Goal: Task Accomplishment & Management: Manage account settings

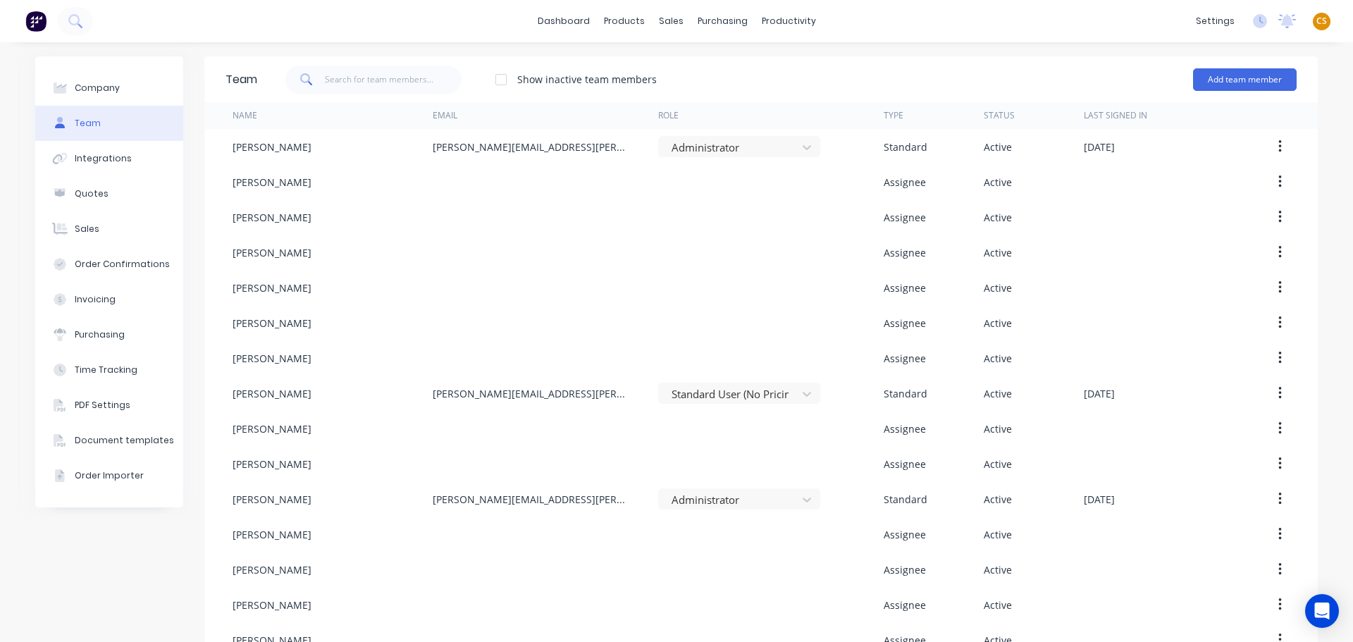
click at [1316, 18] on span "CS" at bounding box center [1321, 21] width 11 height 13
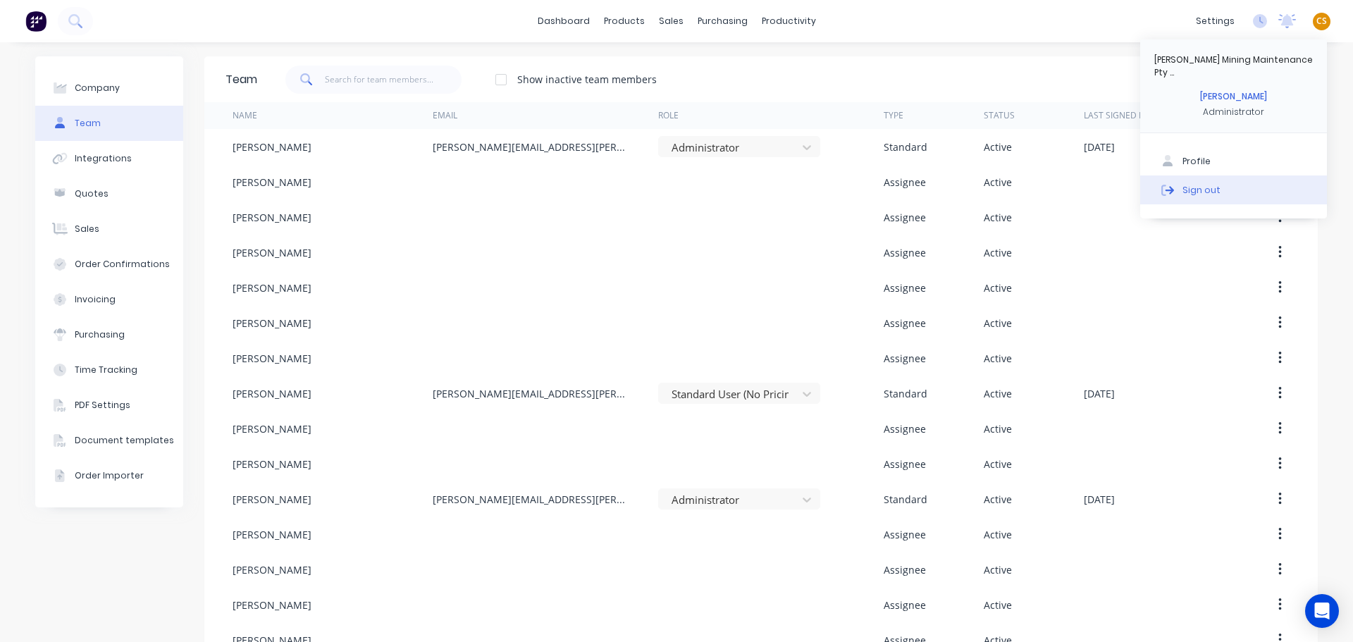
click at [1183, 183] on div "Sign out" at bounding box center [1201, 189] width 38 height 13
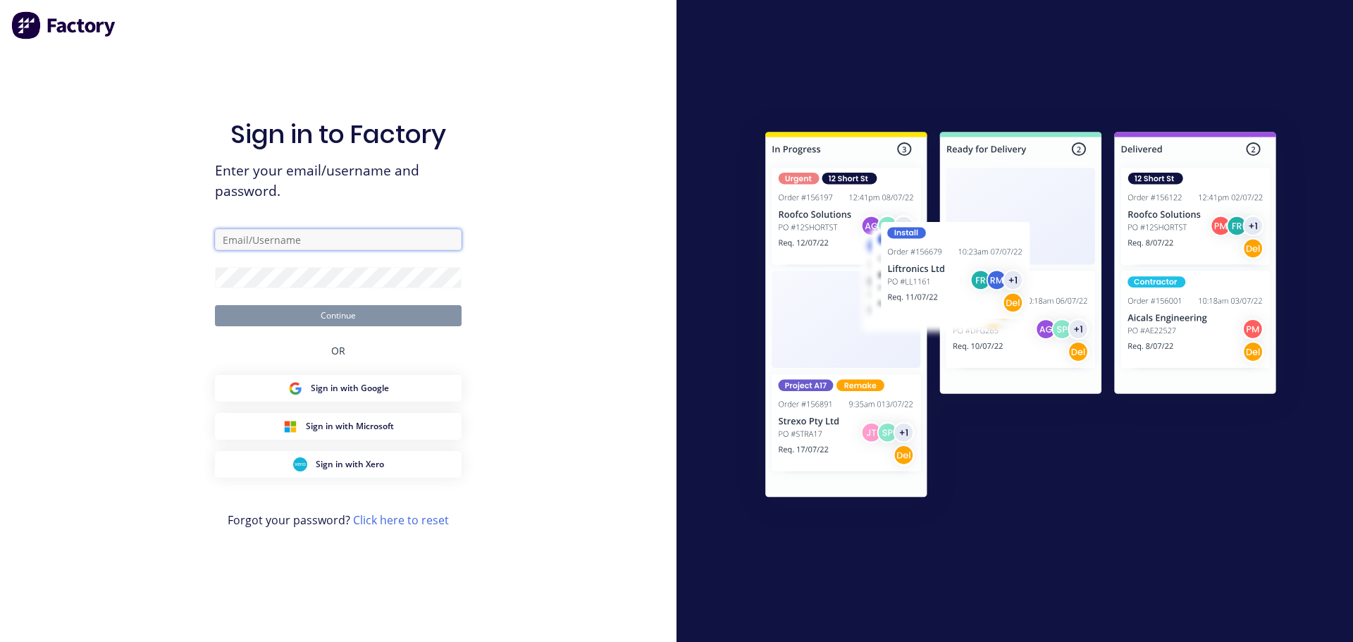
click at [248, 241] on input "text" at bounding box center [338, 239] width 247 height 21
type input "cat"
type input "[PERSON_NAME][EMAIL_ADDRESS][DOMAIN_NAME]"
click at [77, 237] on div "Sign in to Factory Enter your email/username and password. [PERSON_NAME][EMAIL_…" at bounding box center [338, 321] width 676 height 642
click at [345, 239] on input "[PERSON_NAME][EMAIL_ADDRESS][DOMAIN_NAME]" at bounding box center [338, 239] width 247 height 21
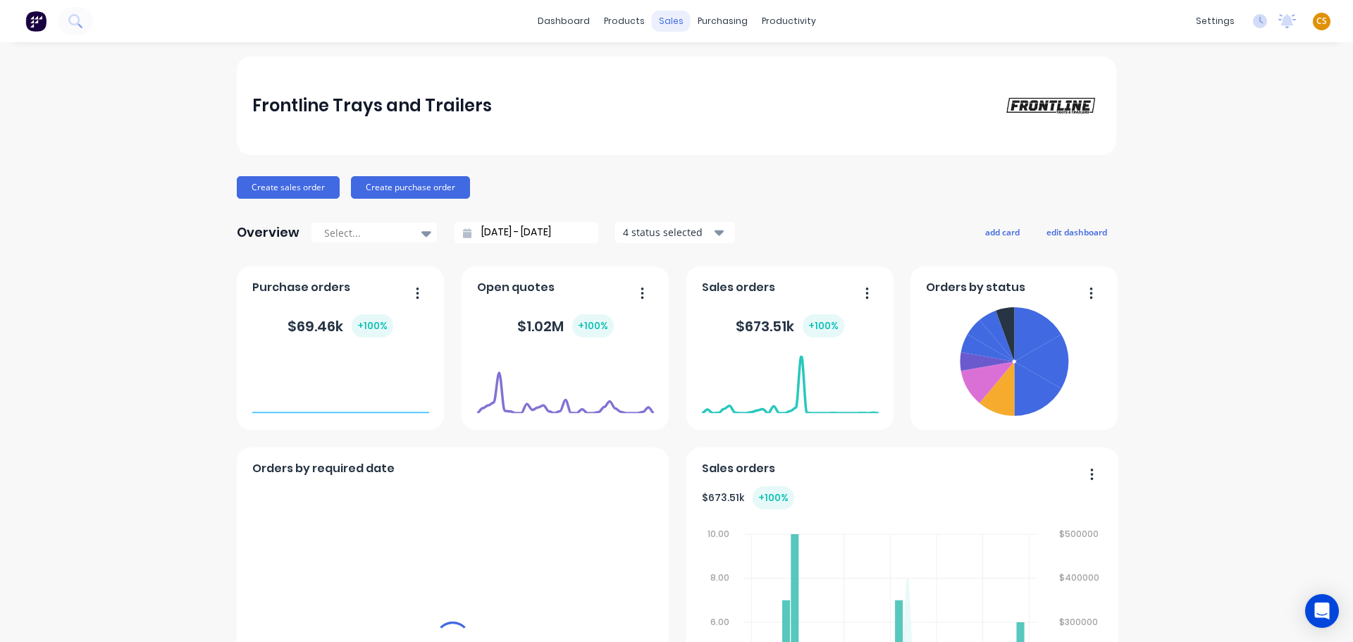
click at [667, 26] on div "sales" at bounding box center [671, 21] width 39 height 21
click at [668, 20] on div "sales" at bounding box center [671, 21] width 39 height 21
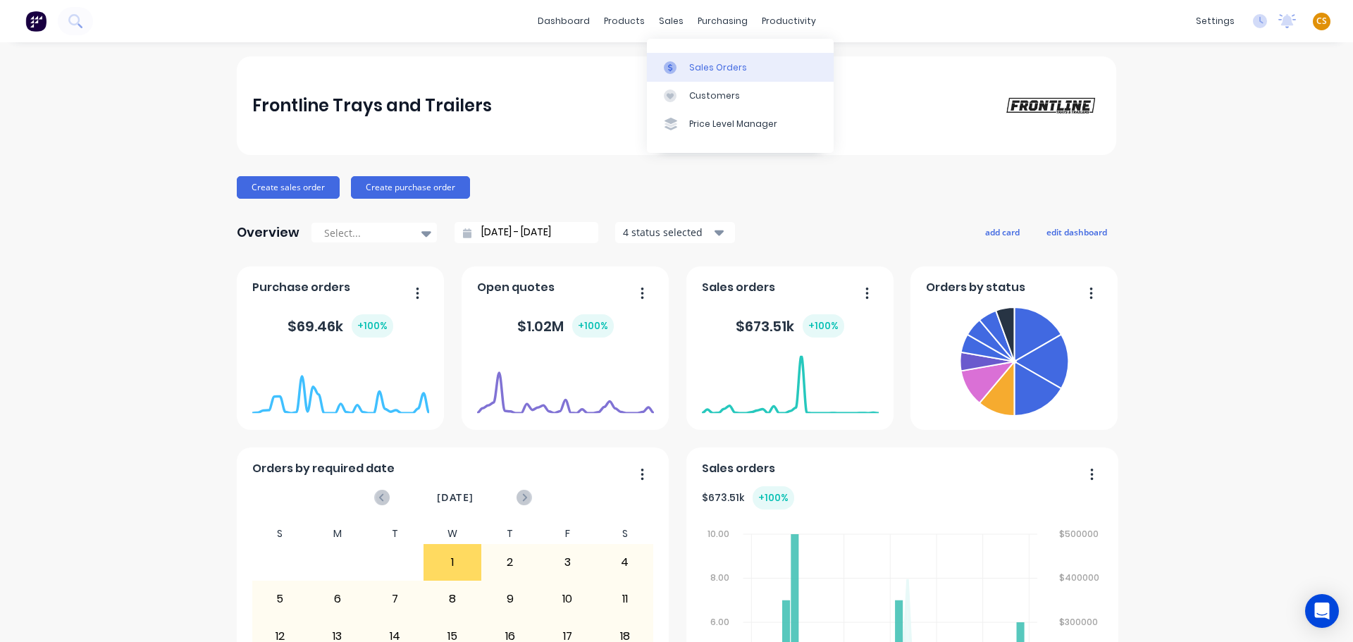
click at [704, 67] on div "Sales Orders" at bounding box center [718, 67] width 58 height 13
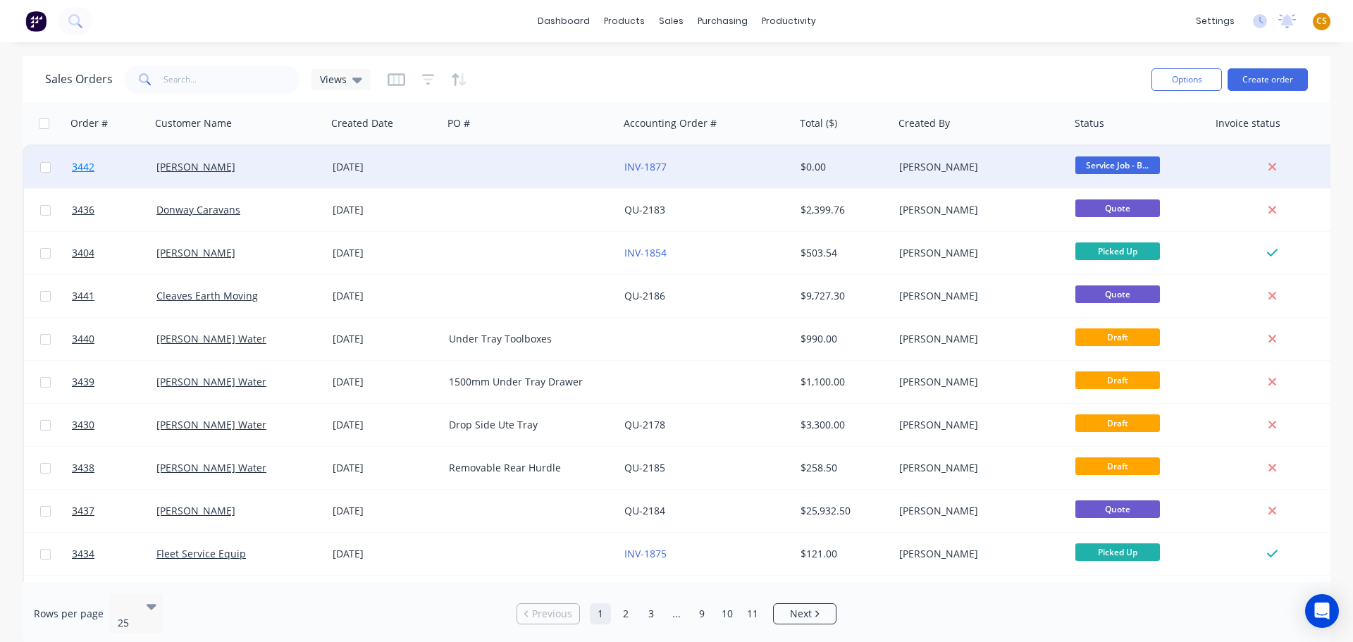
click at [99, 172] on link "3442" at bounding box center [114, 167] width 85 height 42
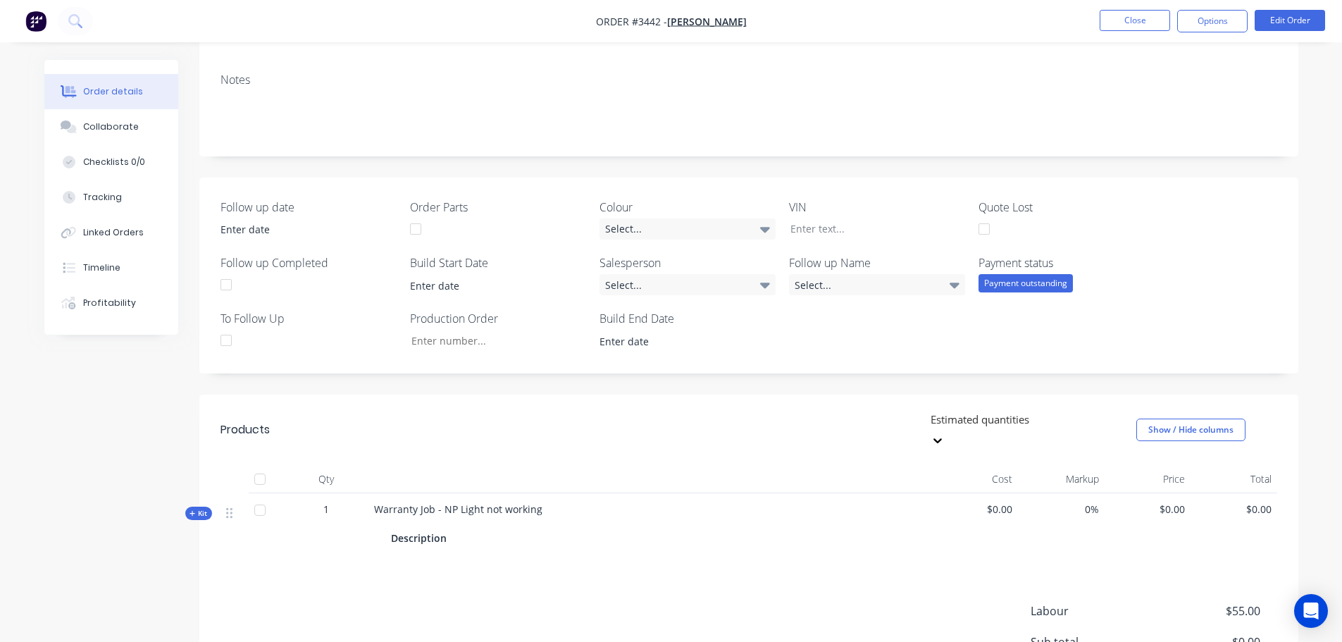
scroll to position [211, 0]
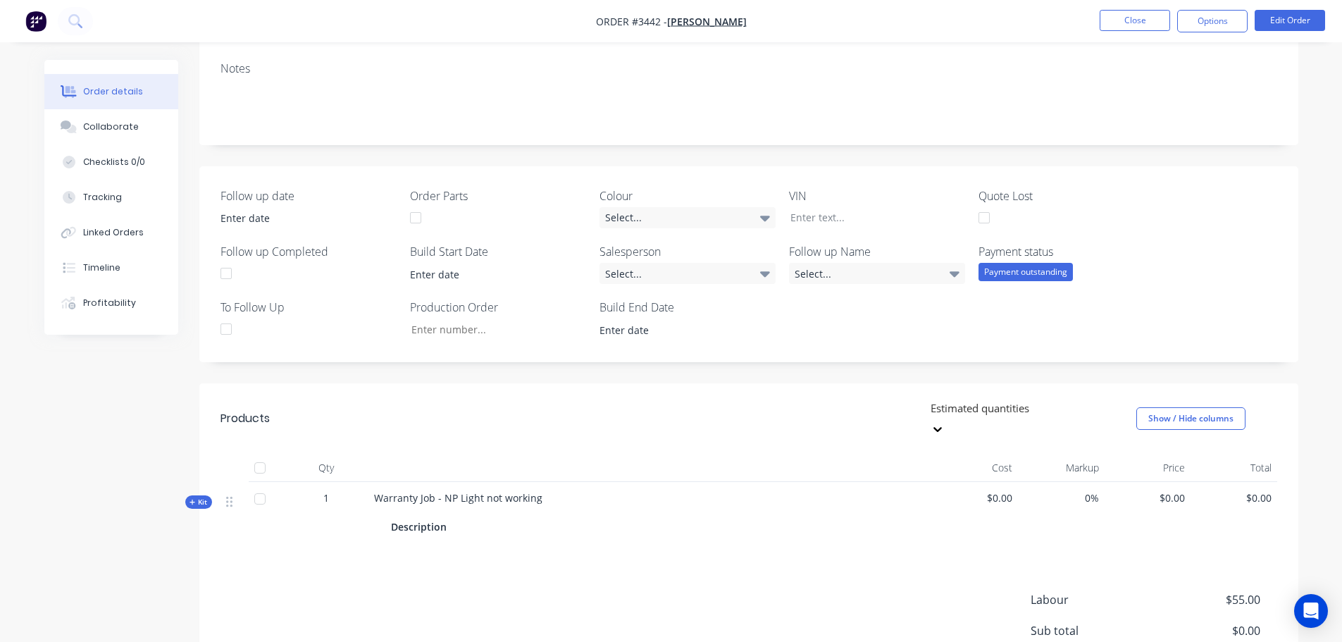
click at [945, 422] on icon at bounding box center [938, 429] width 14 height 14
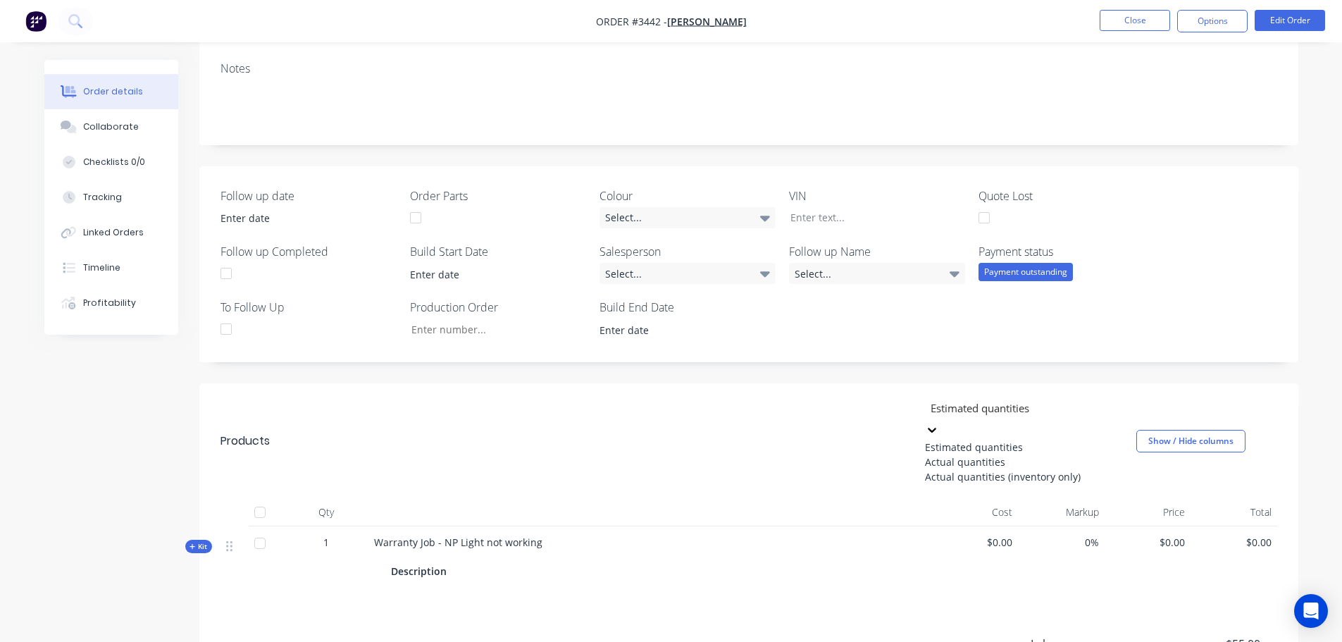
click at [1005, 409] on div at bounding box center [1030, 409] width 203 height 18
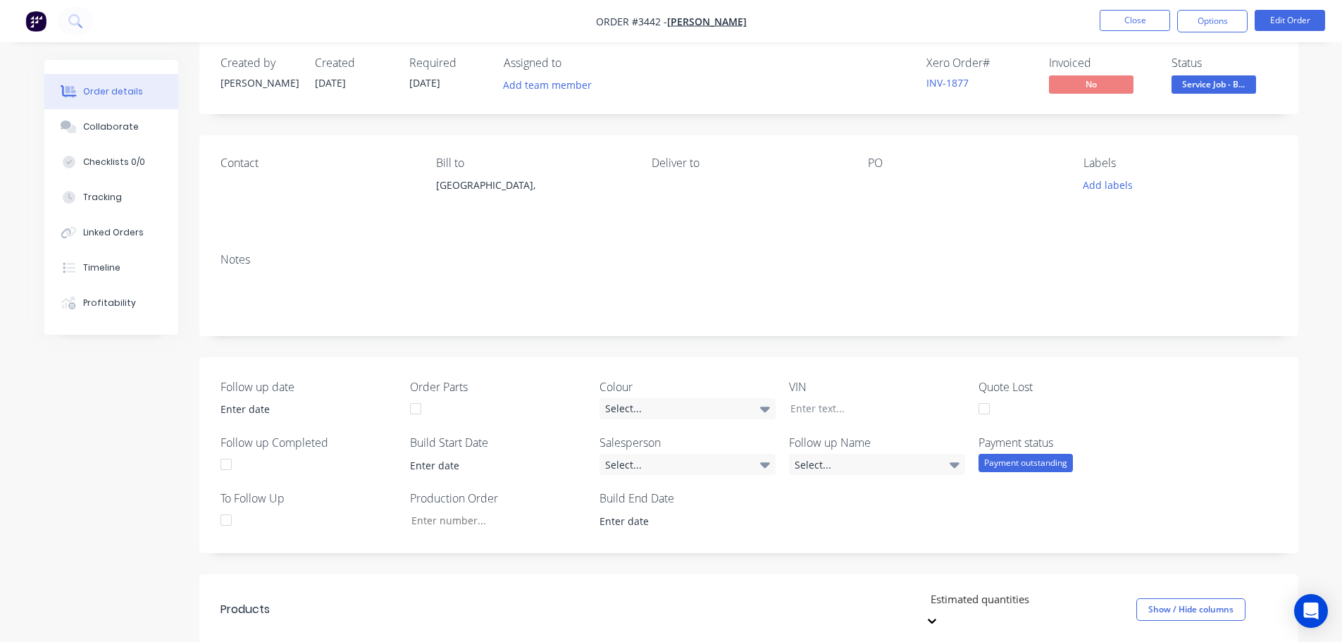
scroll to position [0, 0]
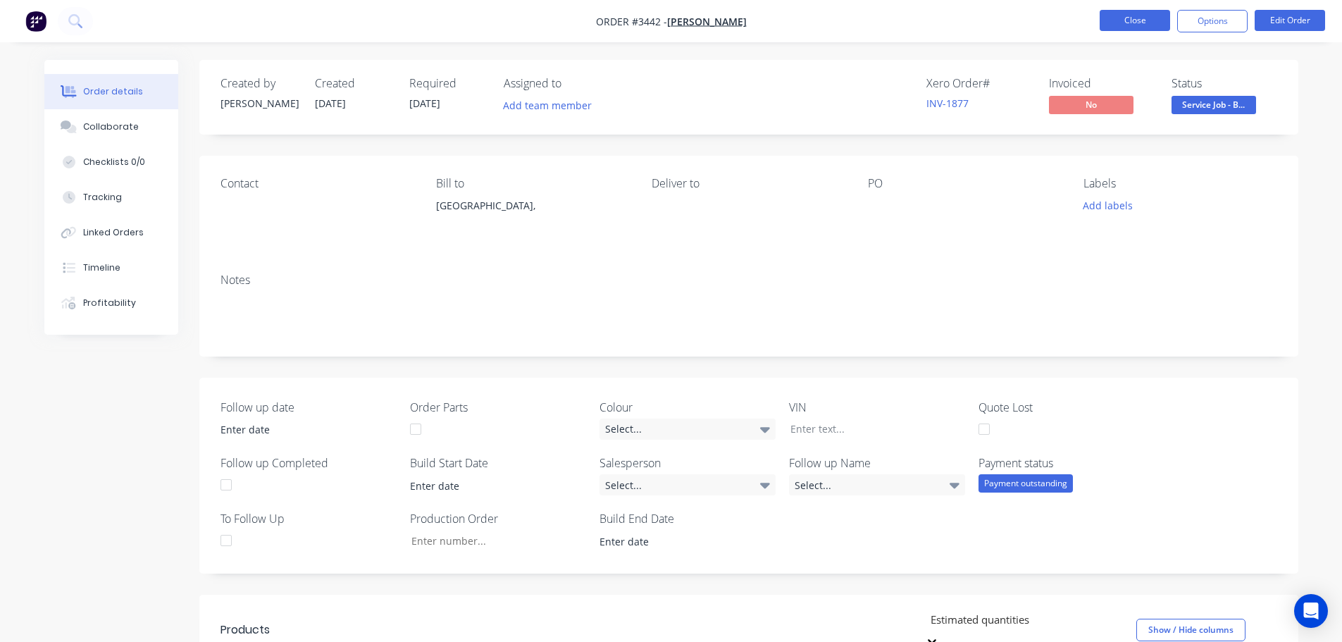
click at [1120, 21] on button "Close" at bounding box center [1135, 20] width 70 height 21
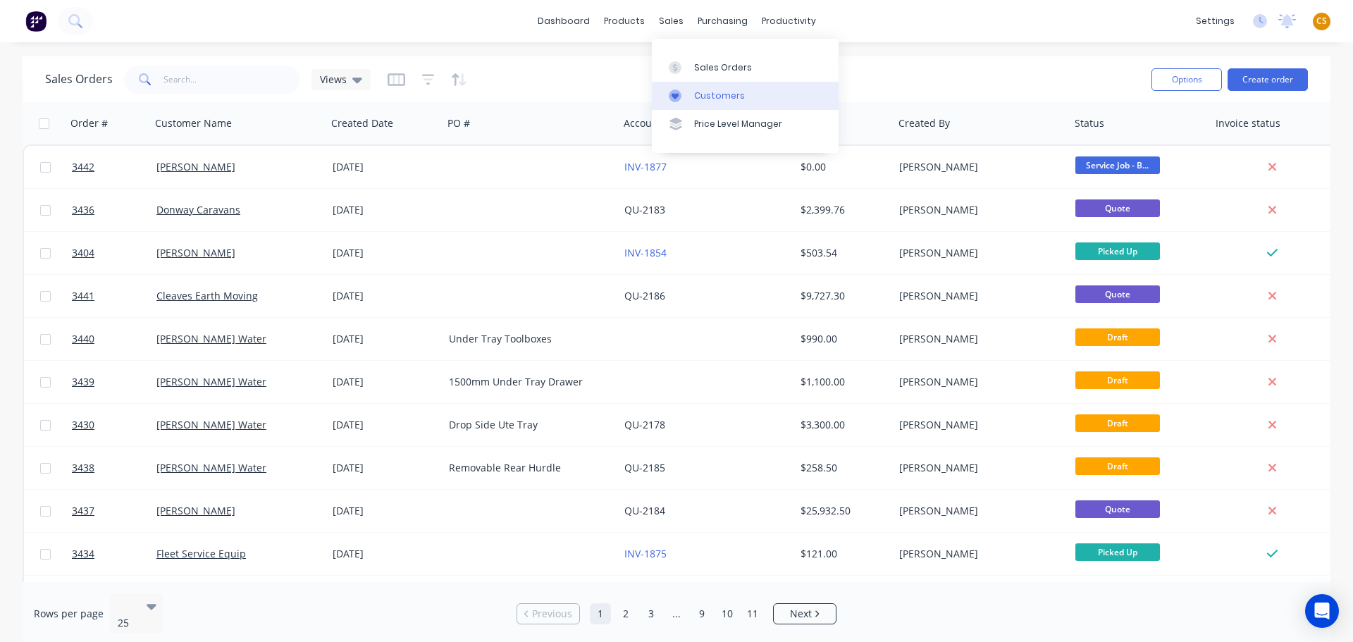
drag, startPoint x: 712, startPoint y: 97, endPoint x: 675, endPoint y: 100, distance: 36.7
click at [712, 97] on div "Customers" at bounding box center [719, 95] width 51 height 13
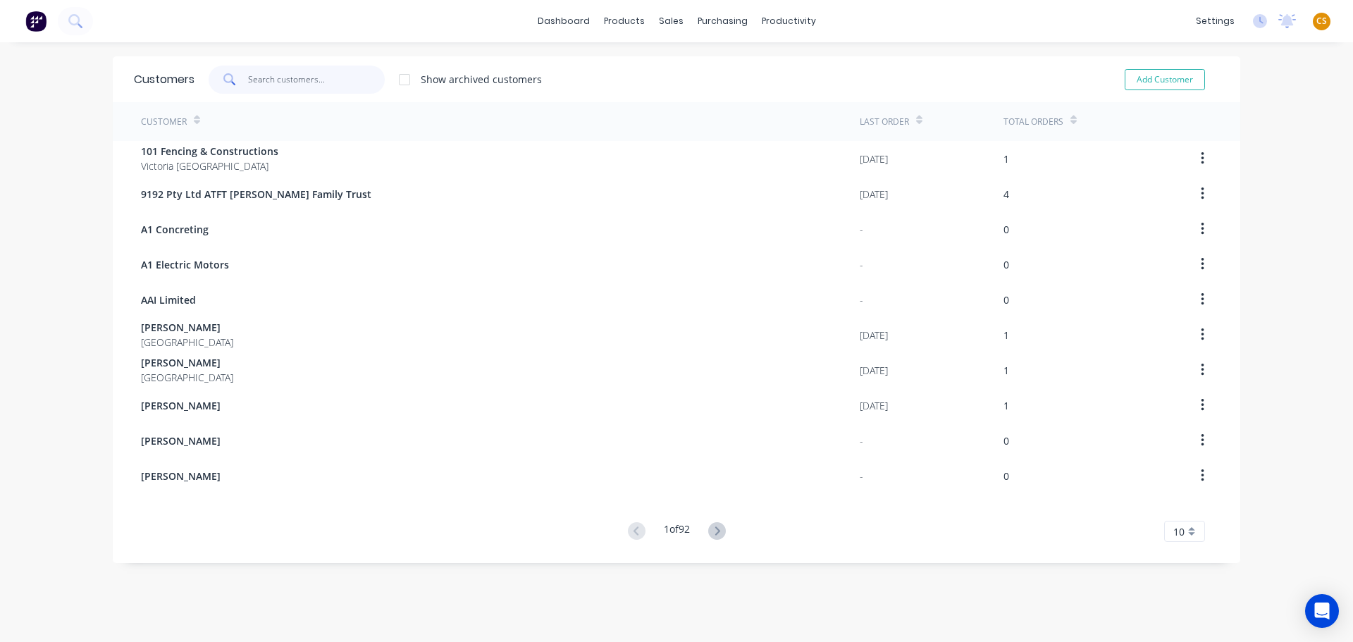
click at [261, 75] on input "text" at bounding box center [316, 80] width 137 height 28
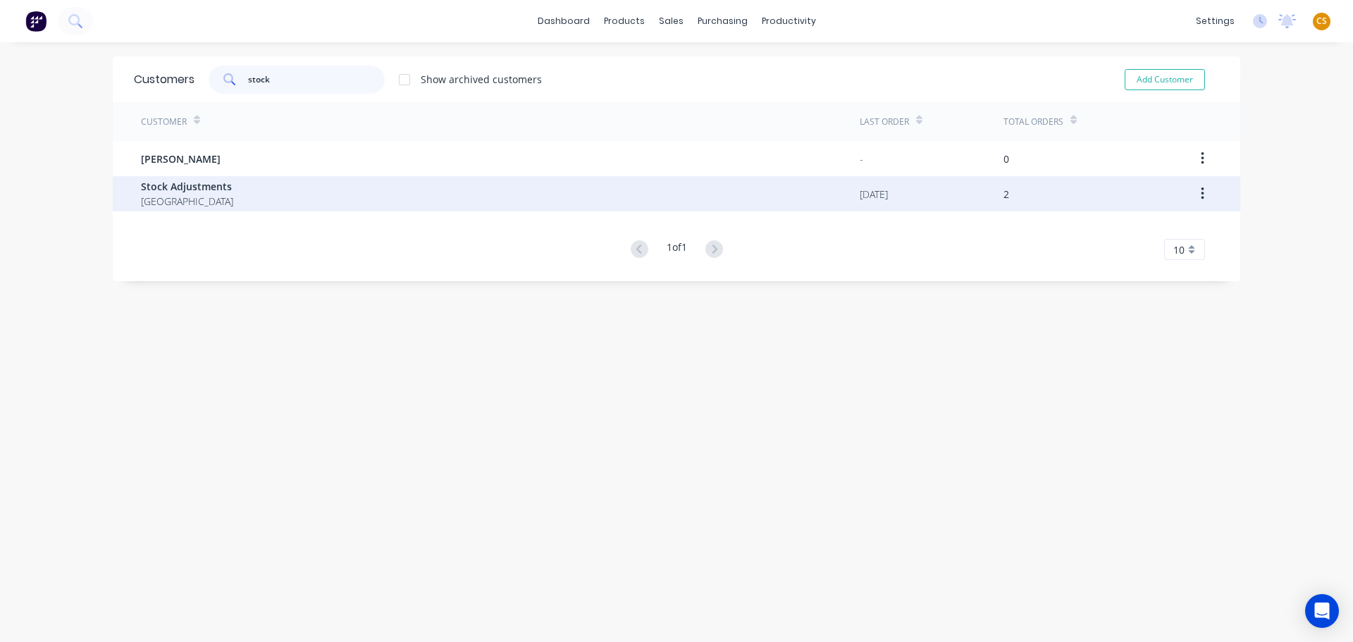
type input "stock"
click at [230, 197] on div "Stock Adjustments Australia" at bounding box center [500, 193] width 719 height 35
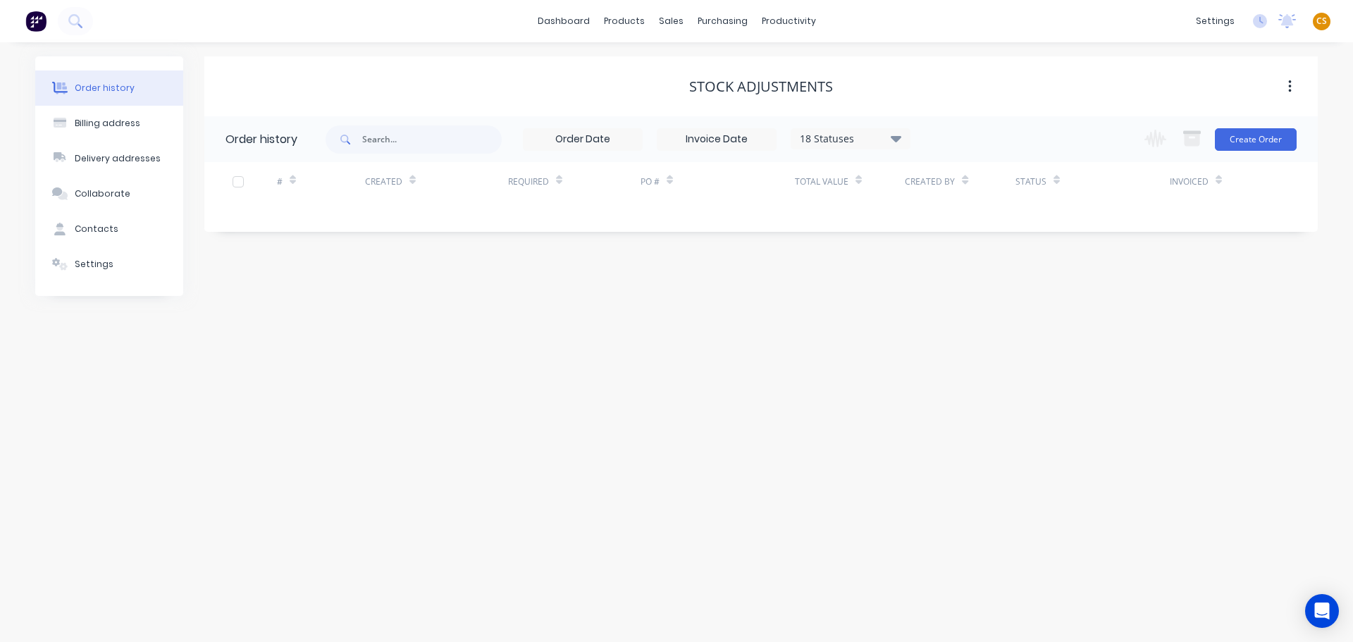
click at [884, 137] on div "18 Statuses" at bounding box center [850, 139] width 118 height 16
click at [967, 301] on label at bounding box center [967, 301] width 0 height 0
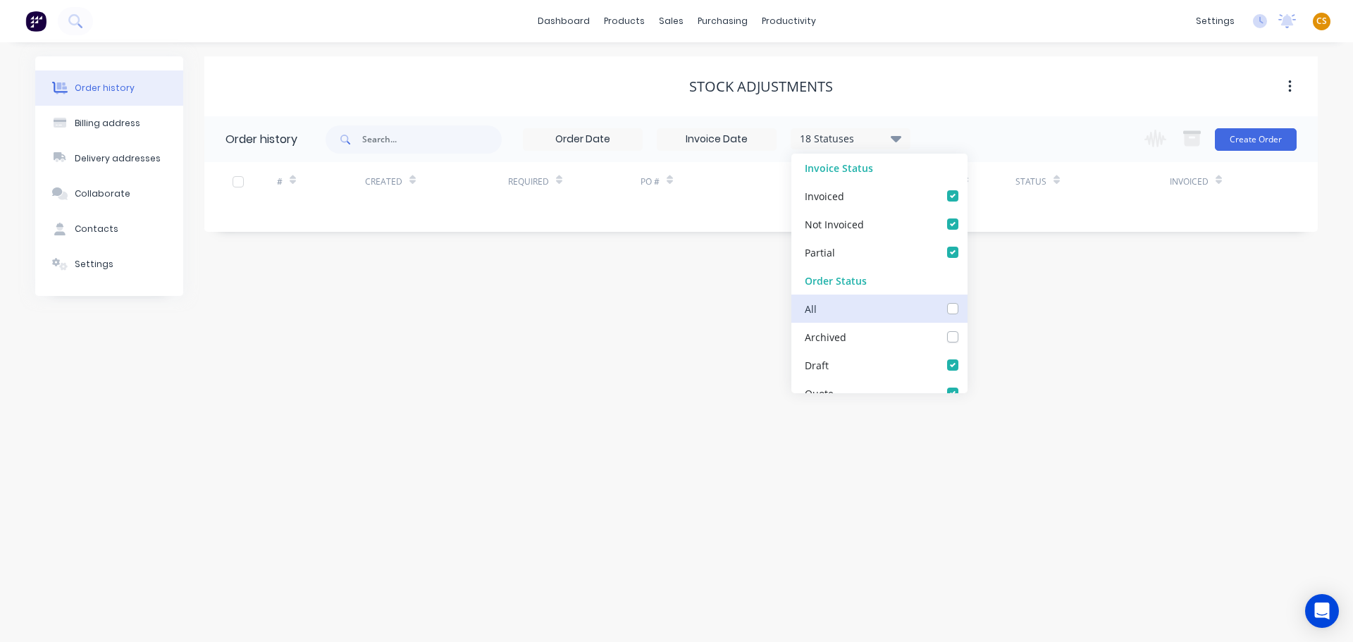
click at [967, 308] on input "checkbox" at bounding box center [972, 307] width 11 height 13
checkbox input "true"
click at [557, 369] on div "Order history Billing address Delivery addresses Collaborate Contacts Settings …" at bounding box center [676, 342] width 1353 height 600
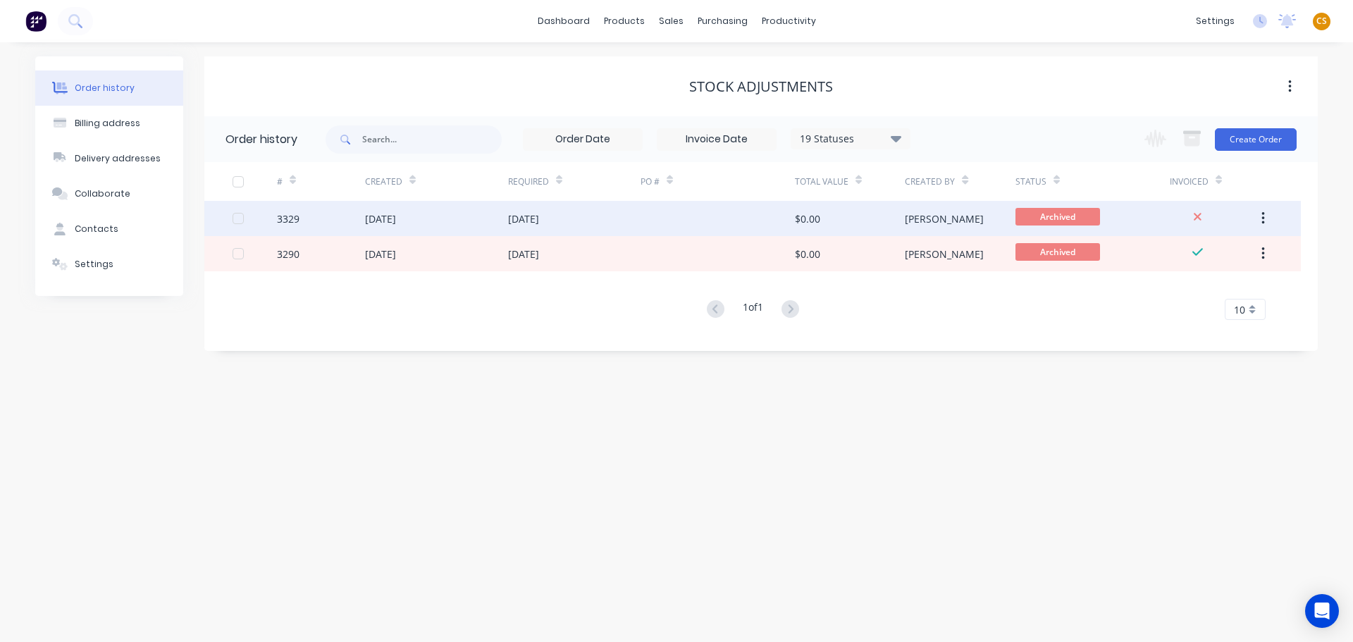
click at [315, 221] on div "3329" at bounding box center [321, 218] width 88 height 35
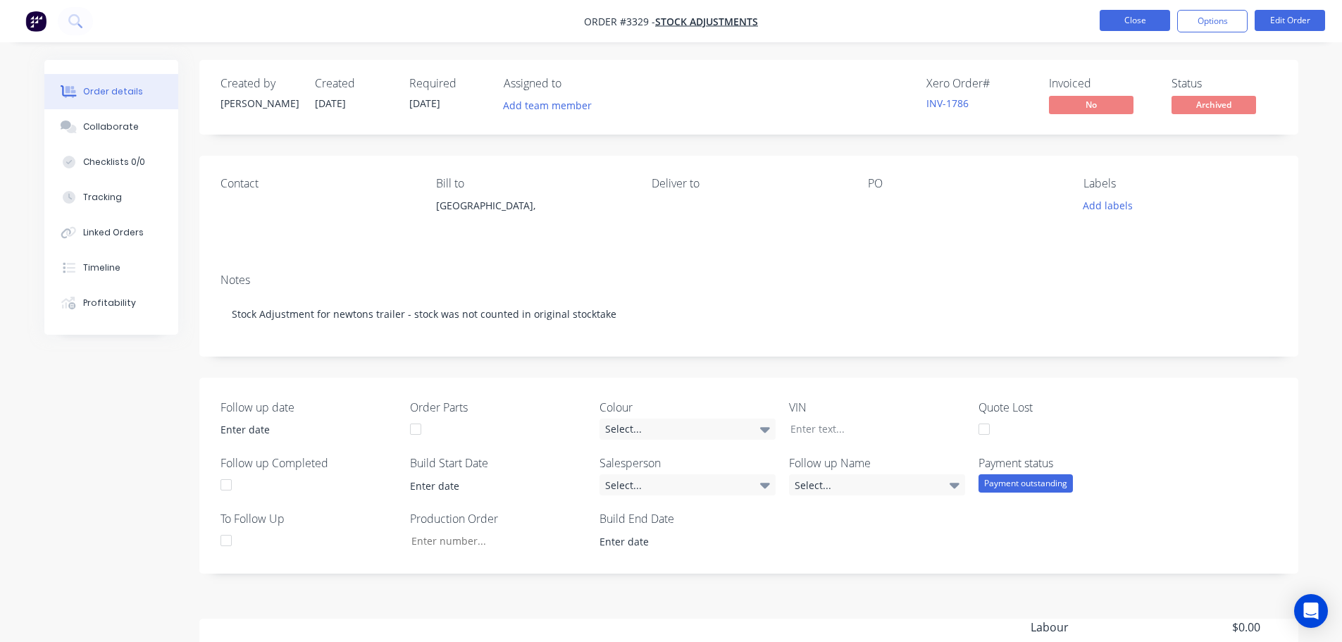
click at [1127, 23] on button "Close" at bounding box center [1135, 20] width 70 height 21
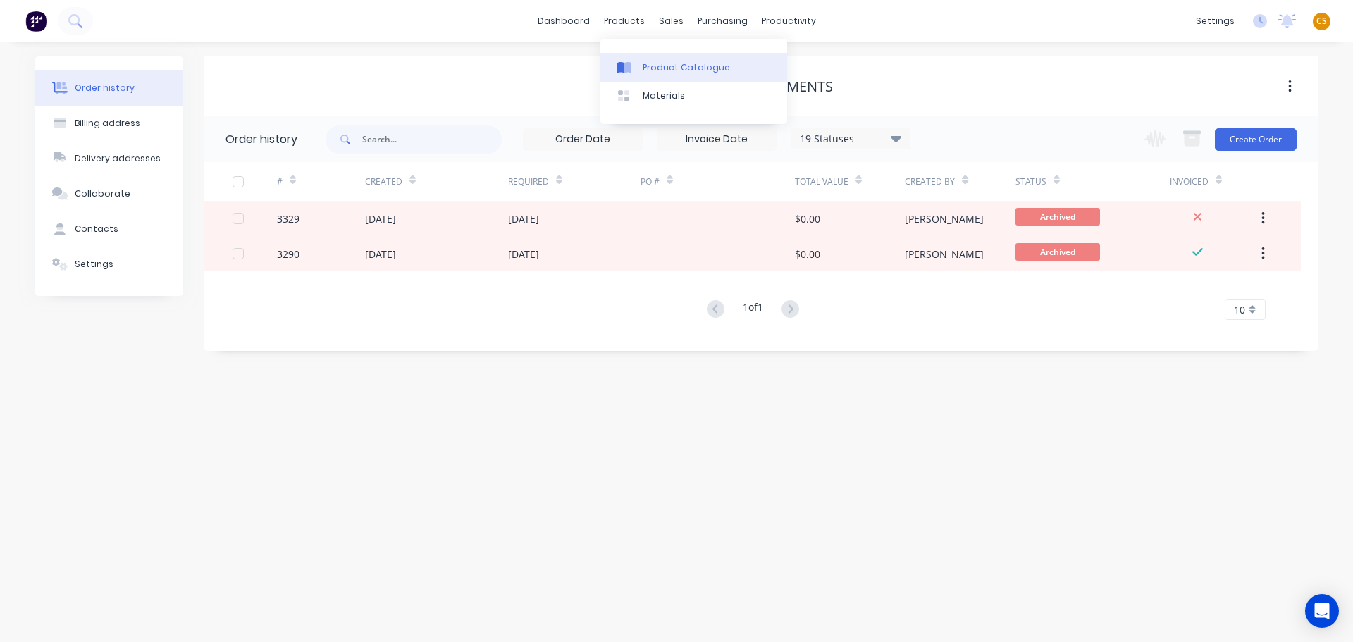
click at [667, 68] on div "Product Catalogue" at bounding box center [686, 67] width 87 height 13
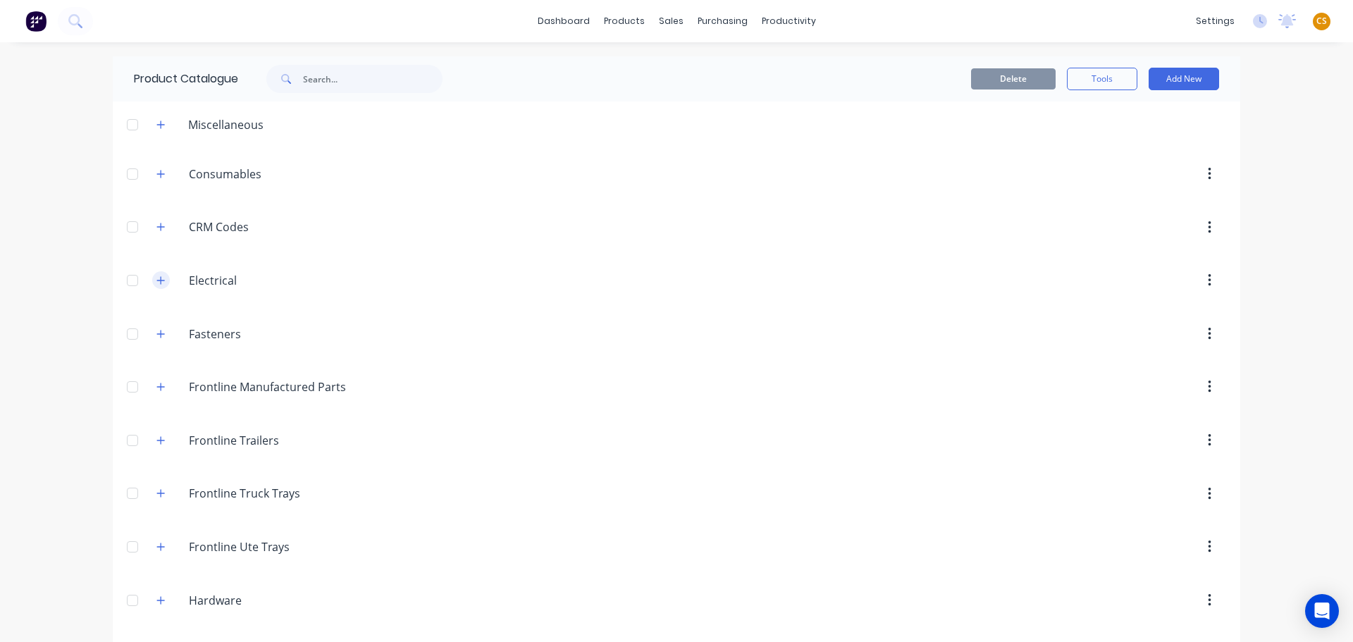
click at [156, 281] on icon "button" at bounding box center [160, 281] width 8 height 10
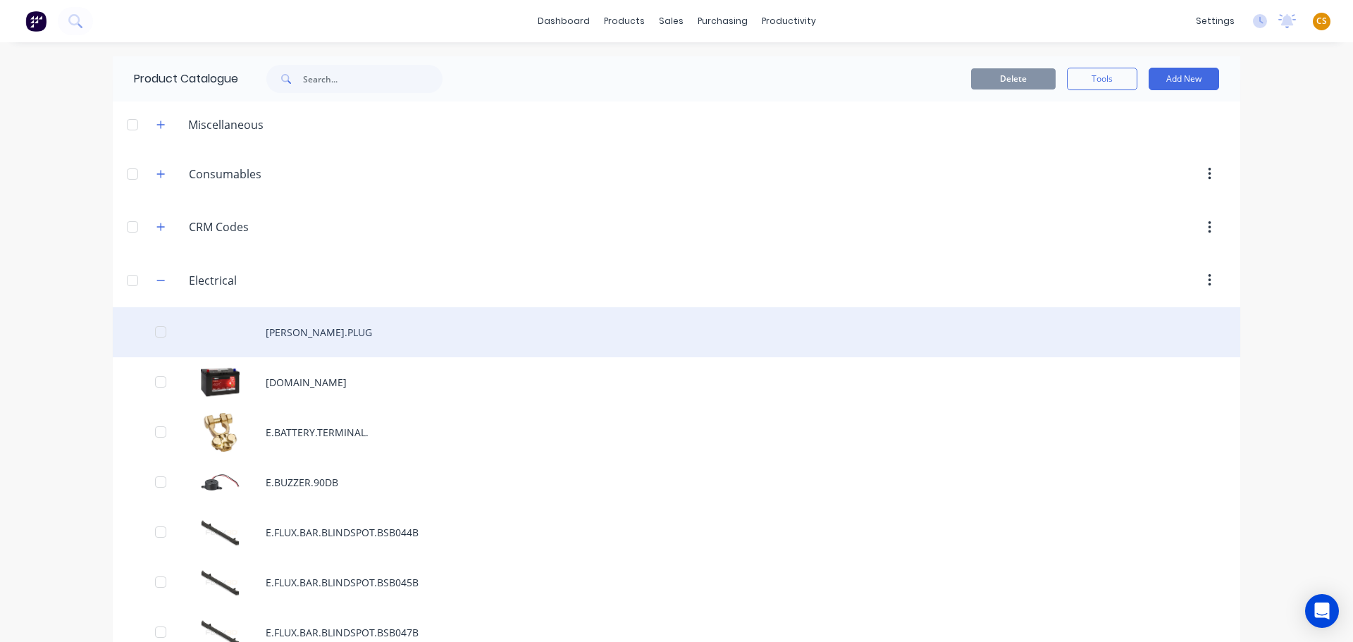
click at [292, 342] on div "E.ANDERSON.PLUG" at bounding box center [676, 332] width 1127 height 50
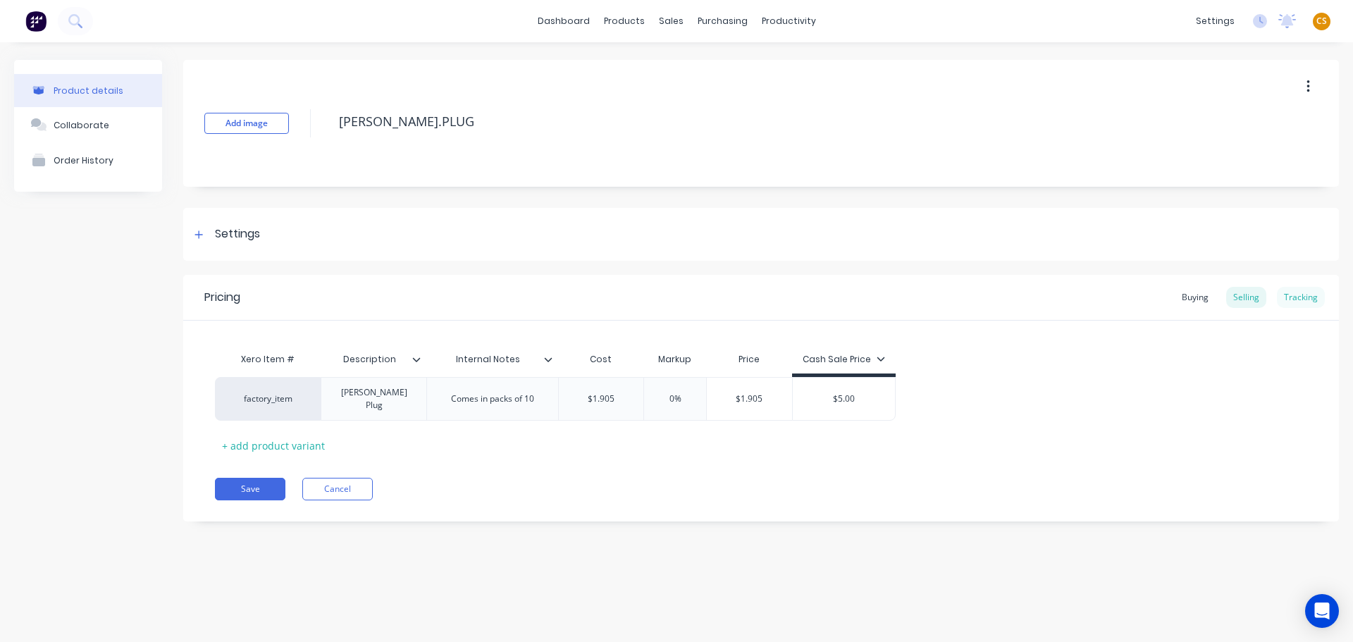
click at [1293, 294] on div "Tracking" at bounding box center [1301, 297] width 48 height 21
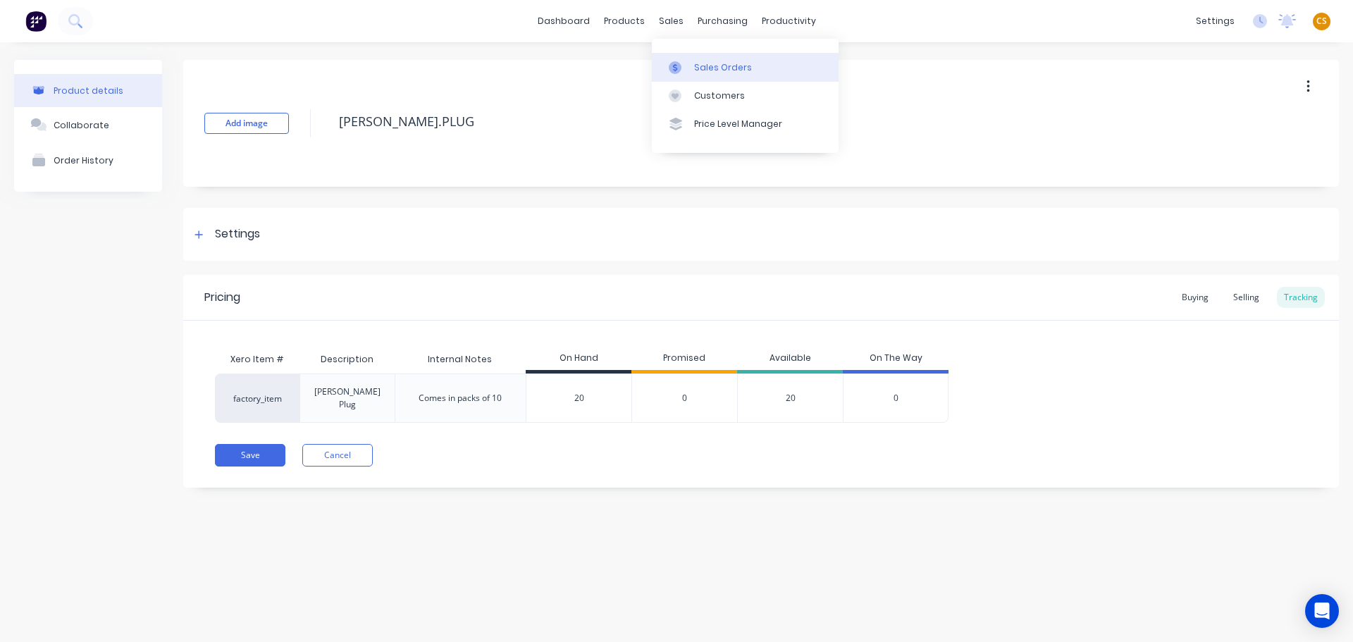
click at [705, 65] on div "Sales Orders" at bounding box center [723, 67] width 58 height 13
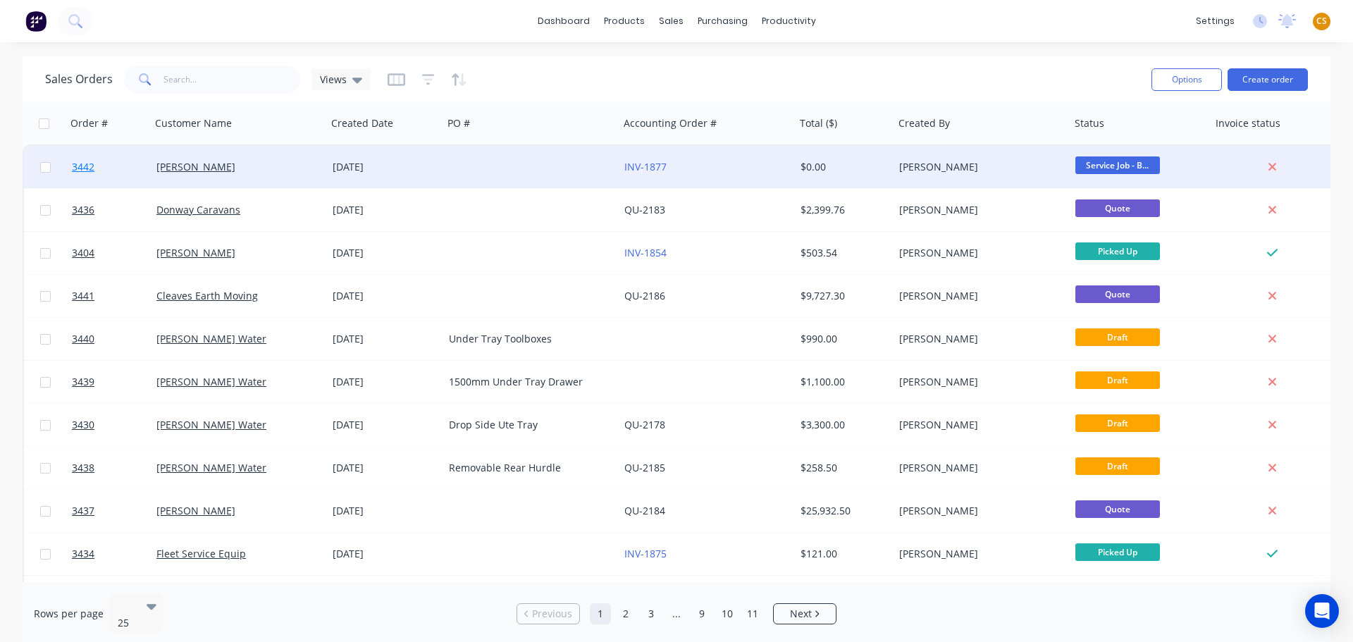
click at [101, 167] on link "3442" at bounding box center [114, 167] width 85 height 42
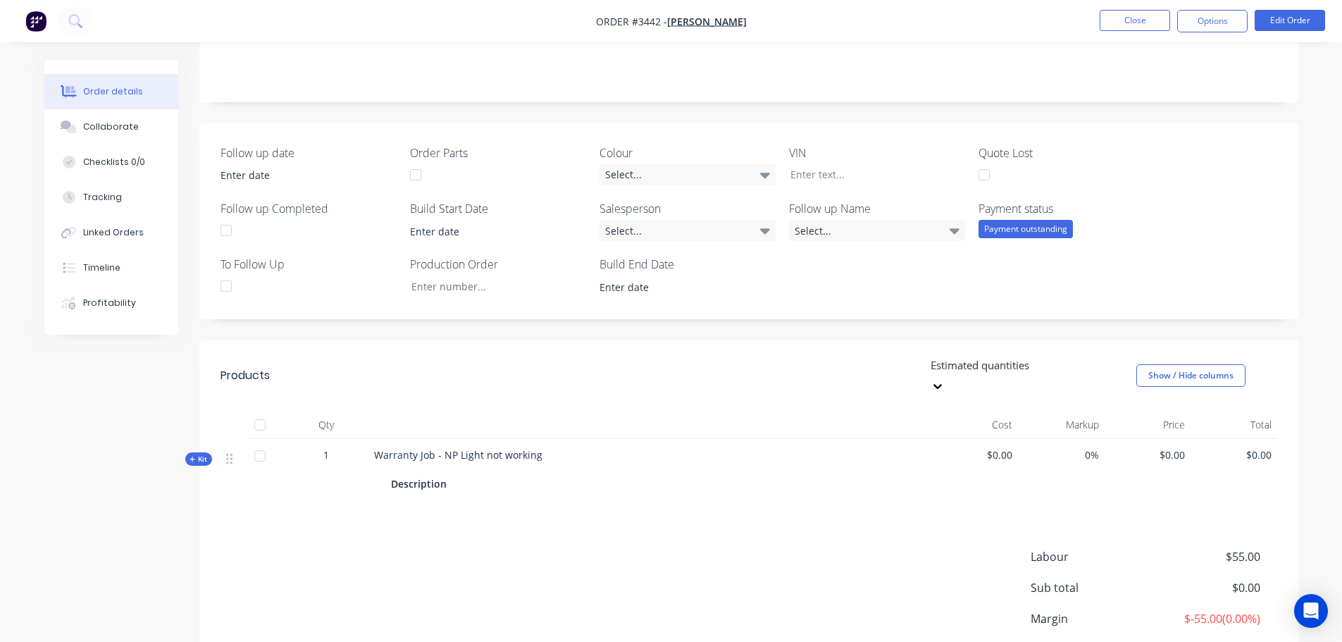
scroll to position [347, 0]
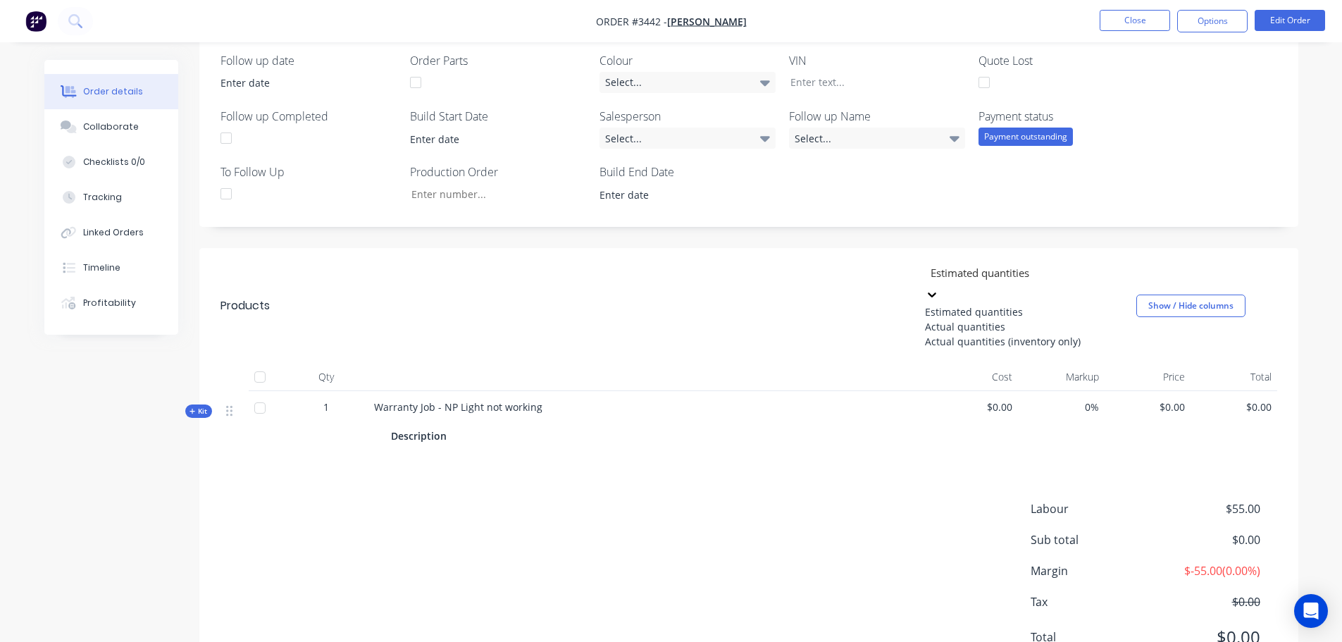
click at [936, 293] on icon at bounding box center [932, 295] width 8 height 5
click at [951, 334] on div "Actual quantities" at bounding box center [1030, 326] width 211 height 15
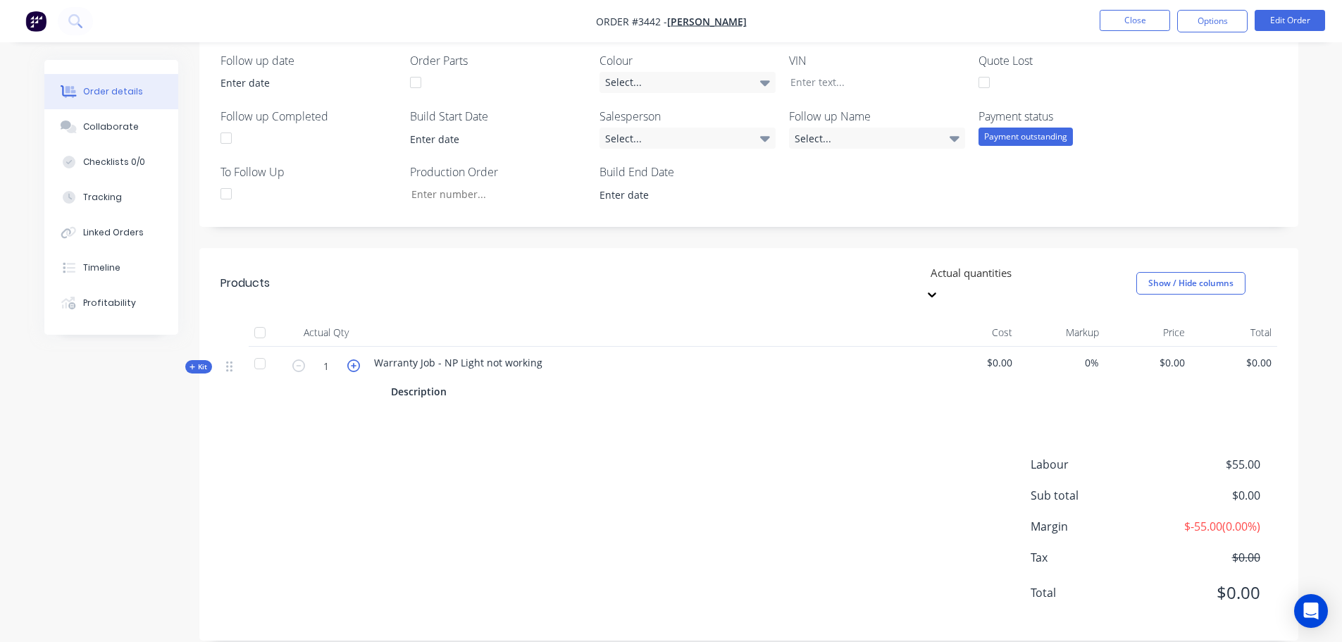
click at [356, 359] on icon "button" at bounding box center [353, 365] width 13 height 13
click at [944, 278] on div at bounding box center [1030, 273] width 203 height 18
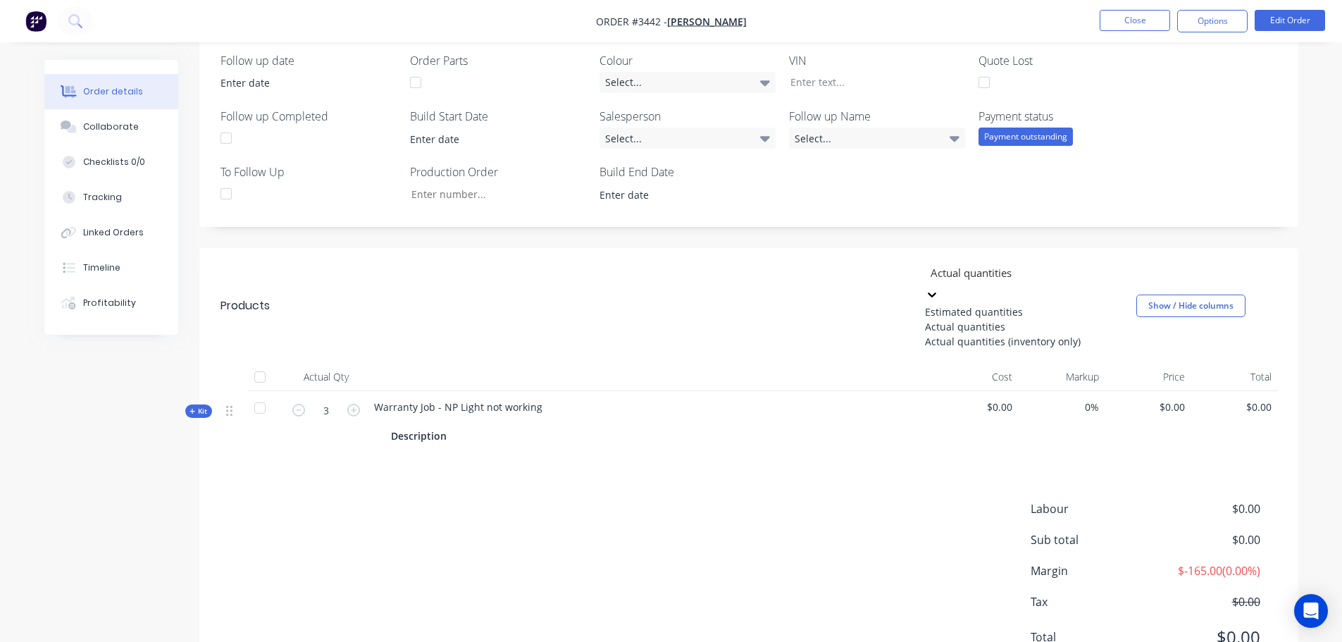
click at [947, 349] on div "Actual quantities (inventory only)" at bounding box center [1030, 341] width 211 height 15
type input "0"
click at [944, 276] on div at bounding box center [1030, 273] width 203 height 18
click at [935, 309] on div "Estimated quantities" at bounding box center [1030, 311] width 211 height 15
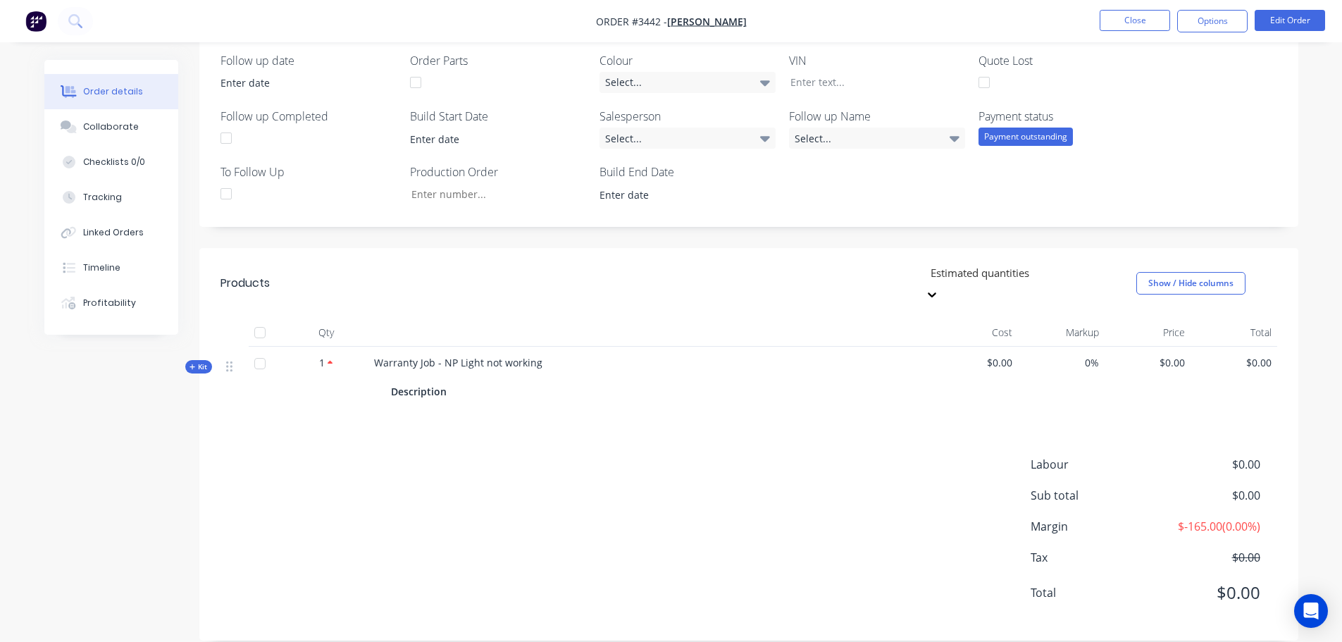
click at [943, 274] on div at bounding box center [1030, 273] width 203 height 18
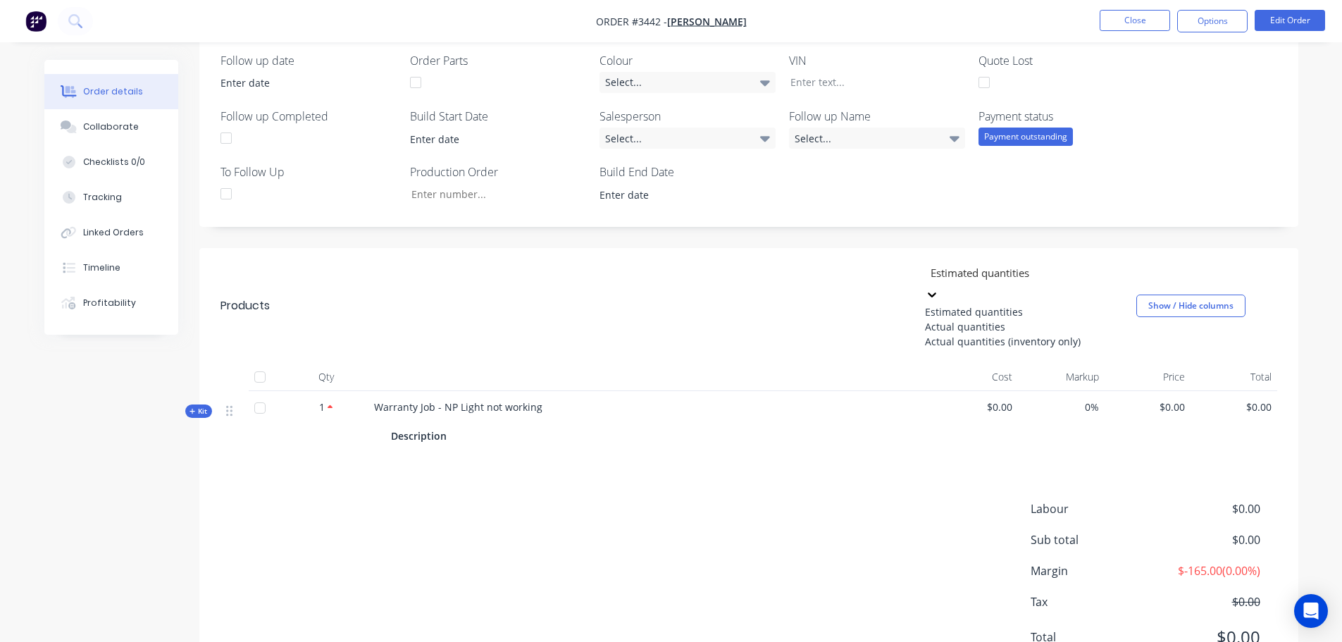
drag, startPoint x: 941, startPoint y: 333, endPoint x: 910, endPoint y: 335, distance: 31.8
click at [941, 333] on div "Actual quantities" at bounding box center [1030, 326] width 211 height 15
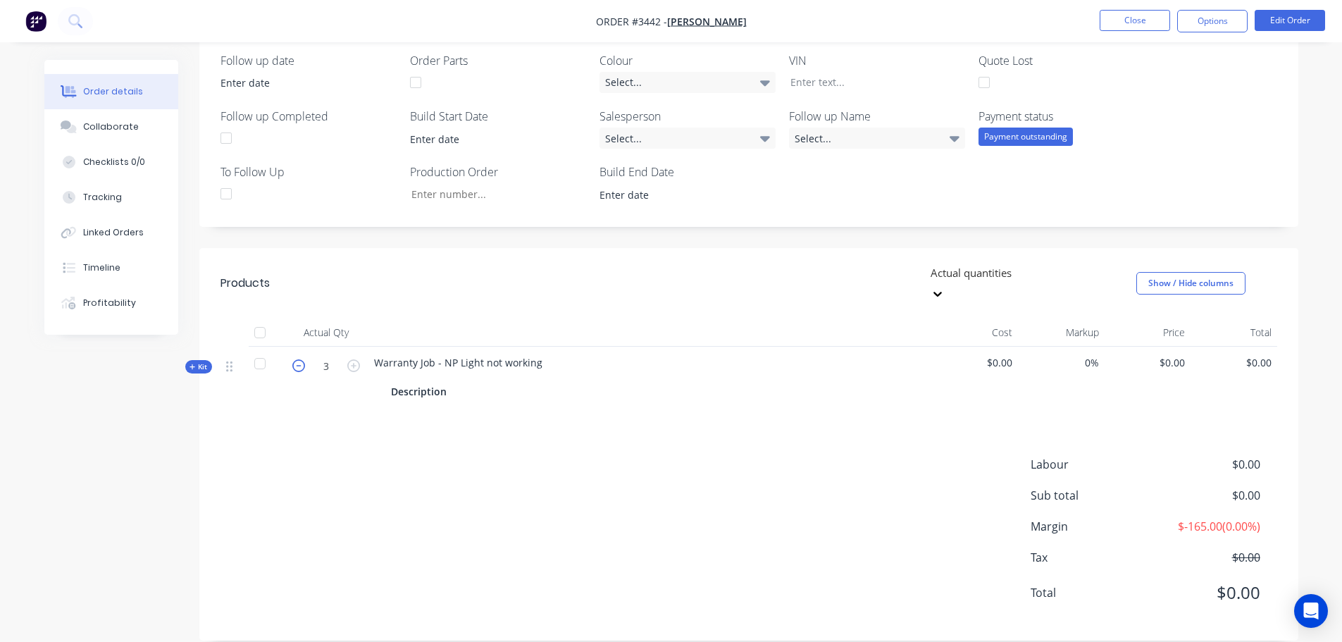
click at [299, 359] on icon "button" at bounding box center [298, 365] width 13 height 13
click at [934, 276] on div at bounding box center [1030, 273] width 203 height 18
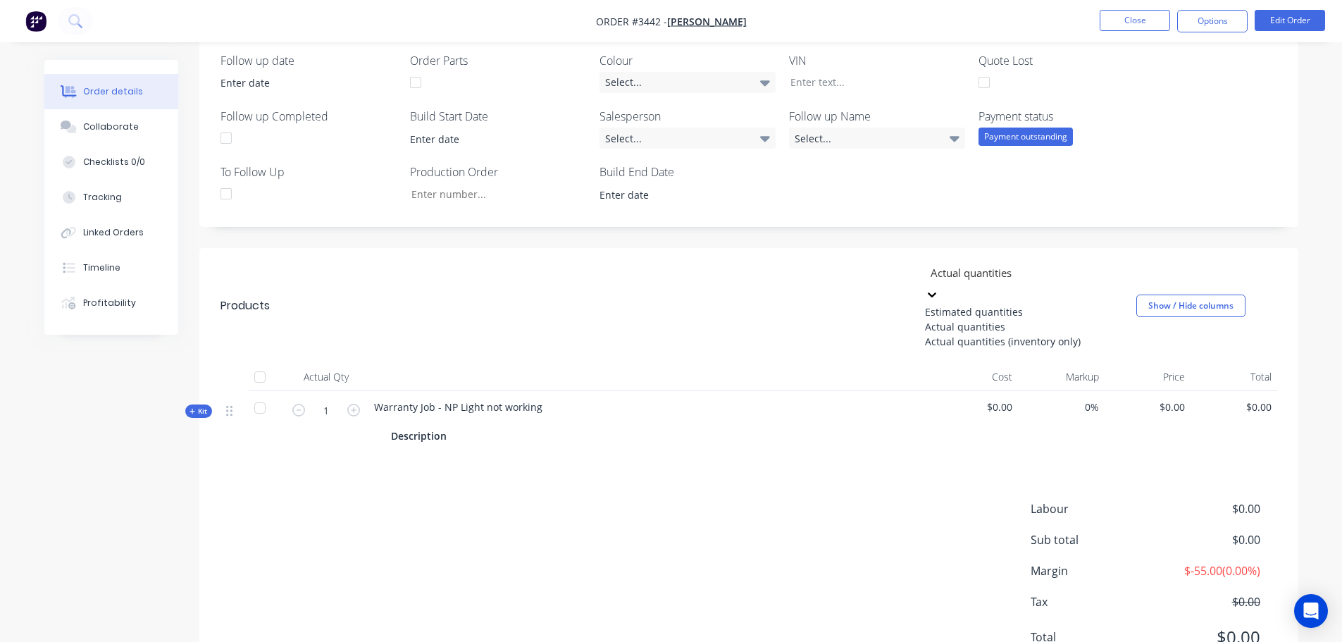
click at [932, 349] on div "Actual quantities (inventory only)" at bounding box center [1030, 341] width 211 height 15
type input "0"
click at [952, 275] on div at bounding box center [1030, 273] width 203 height 18
click at [945, 304] on div "Estimated quantities" at bounding box center [1030, 311] width 211 height 15
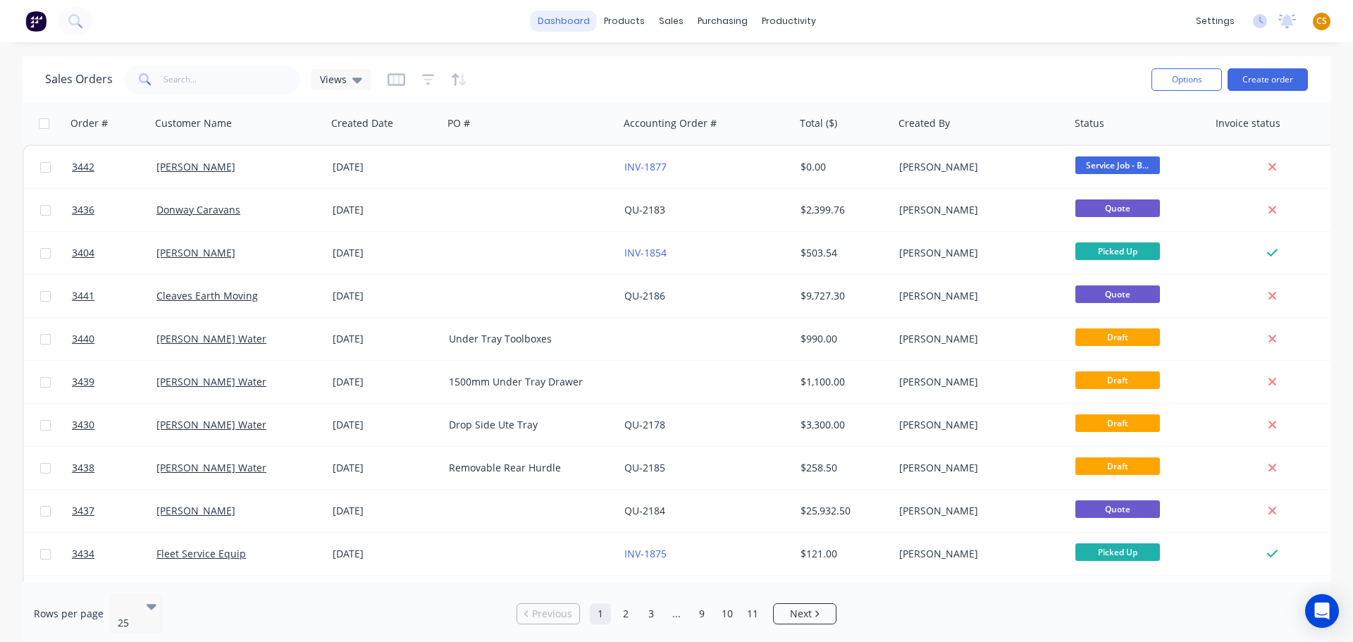
click at [555, 18] on link "dashboard" at bounding box center [564, 21] width 66 height 21
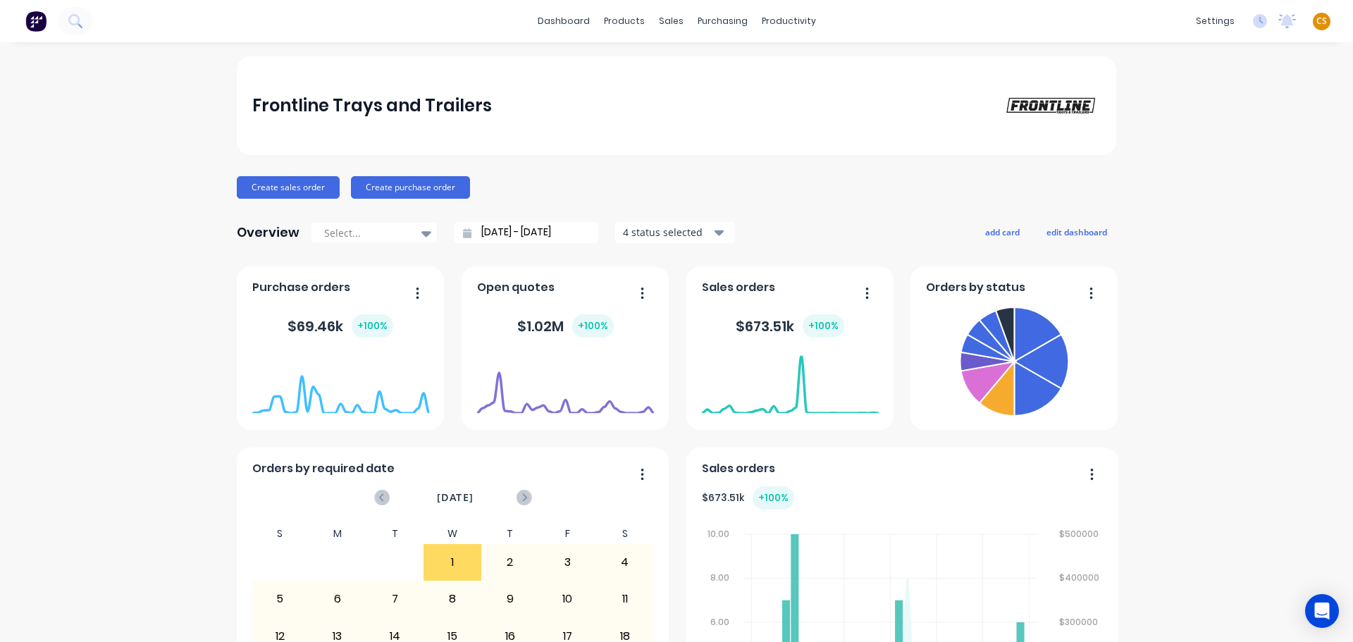
click at [1316, 21] on span "CS" at bounding box center [1321, 21] width 11 height 13
click at [1182, 179] on div "Sign out" at bounding box center [1201, 177] width 38 height 13
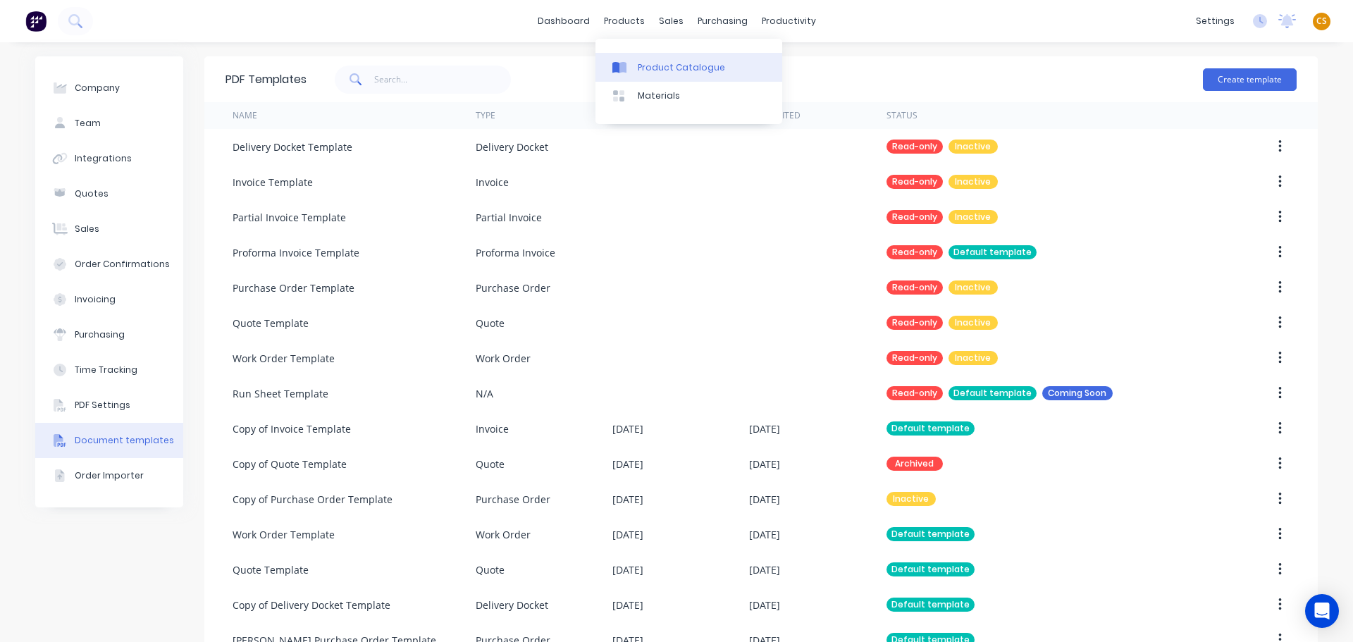
click at [660, 66] on div "Product Catalogue" at bounding box center [681, 67] width 87 height 13
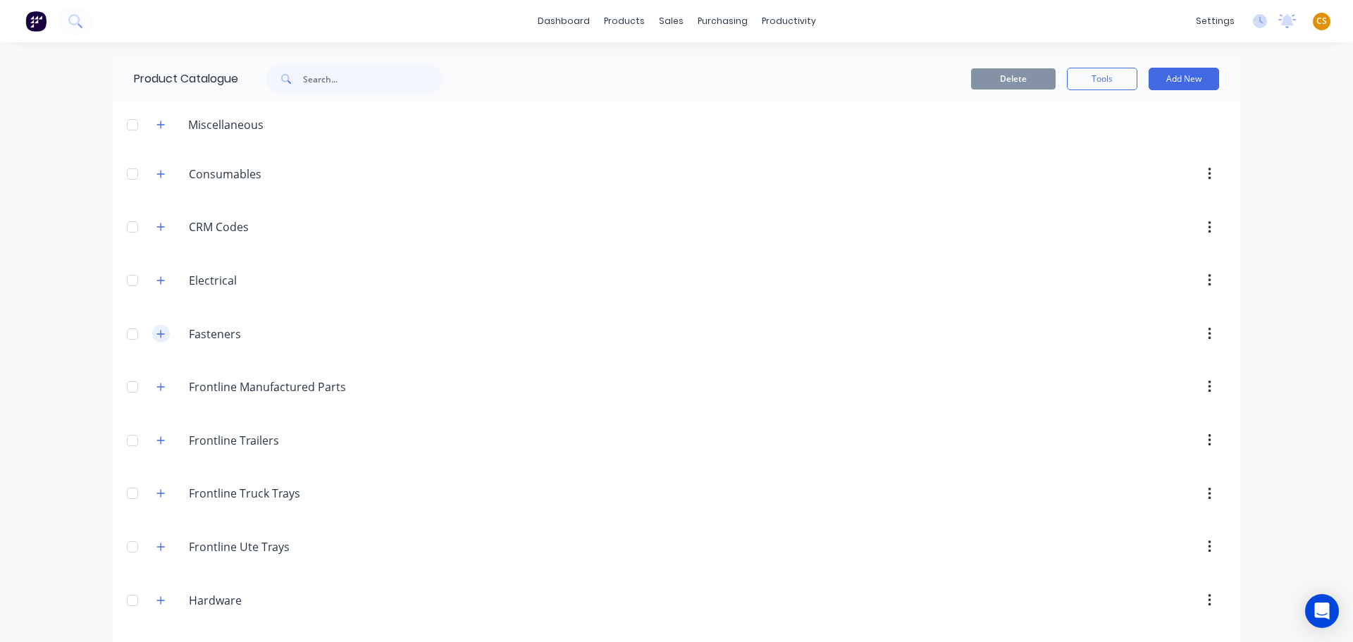
click at [159, 333] on icon "button" at bounding box center [161, 334] width 8 height 8
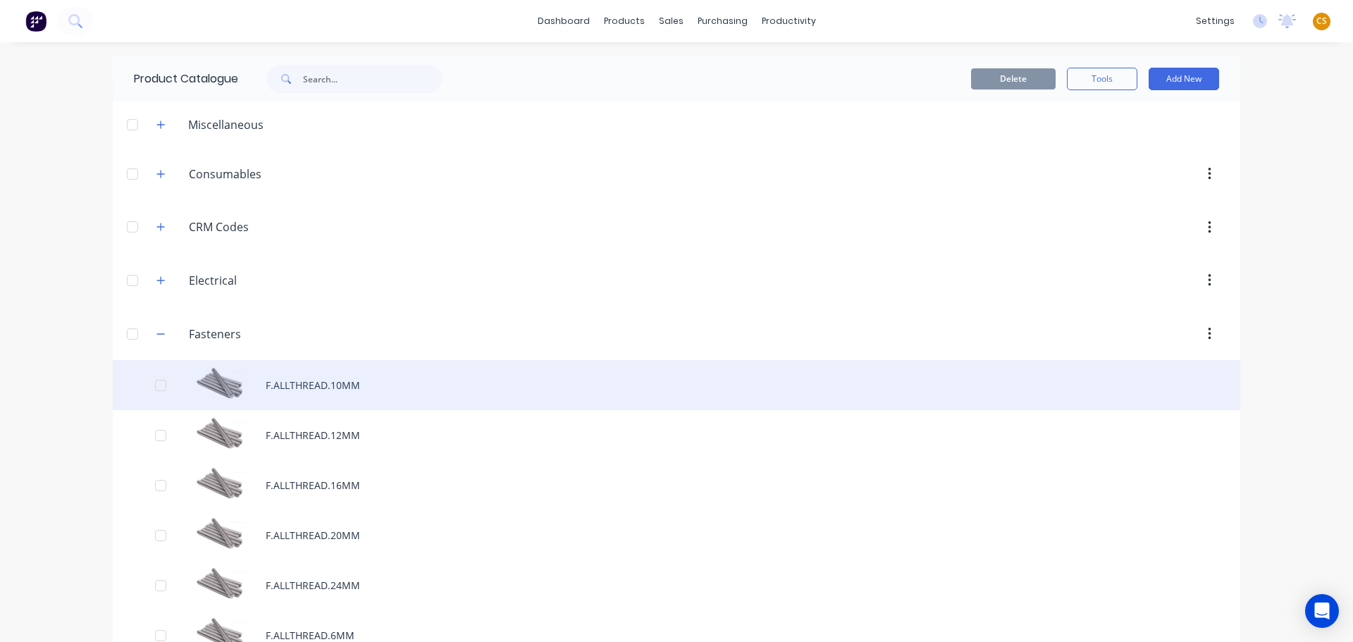
click at [289, 387] on div "F.ALLTHREAD.10MM" at bounding box center [676, 385] width 1127 height 50
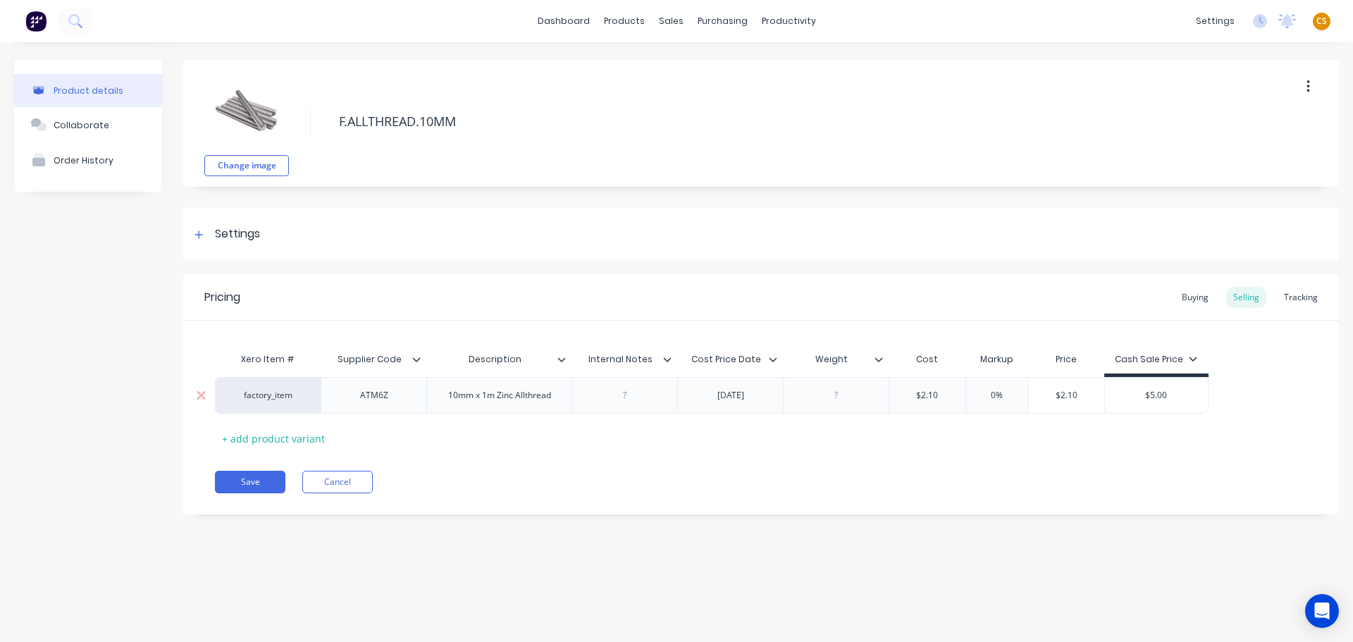
type textarea "x"
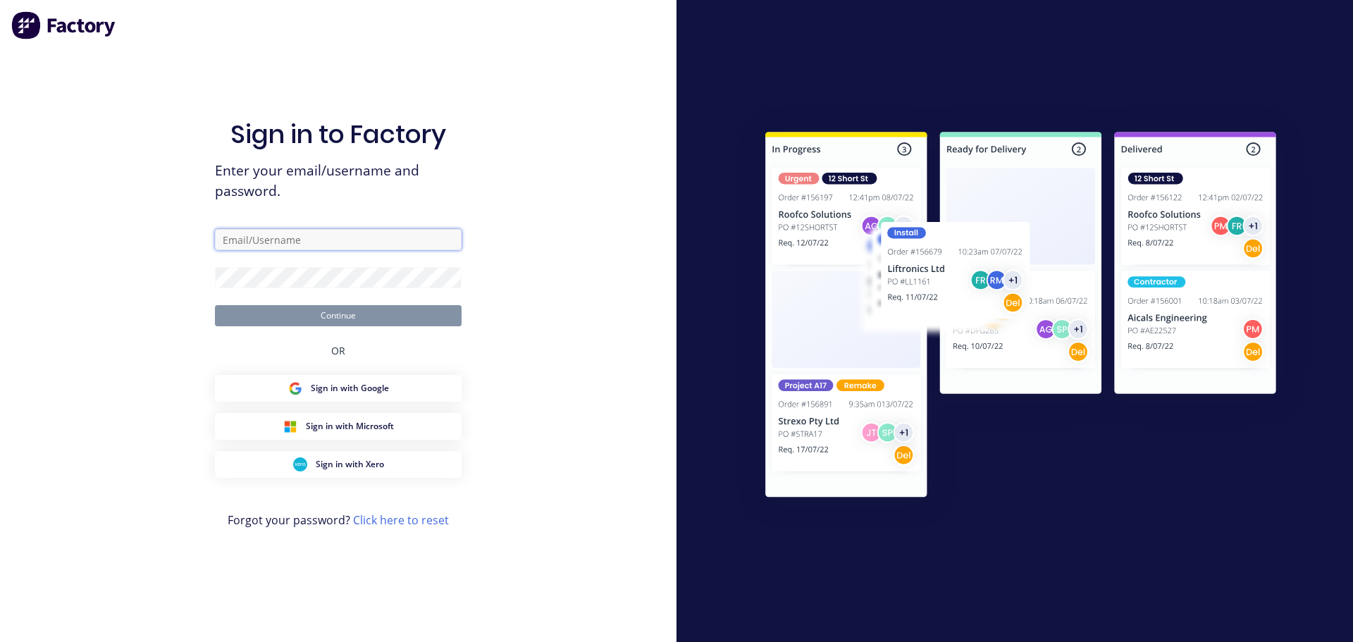
click at [353, 240] on input "text" at bounding box center [338, 239] width 247 height 21
type input "[PERSON_NAME][EMAIL_ADDRESS][DOMAIN_NAME]"
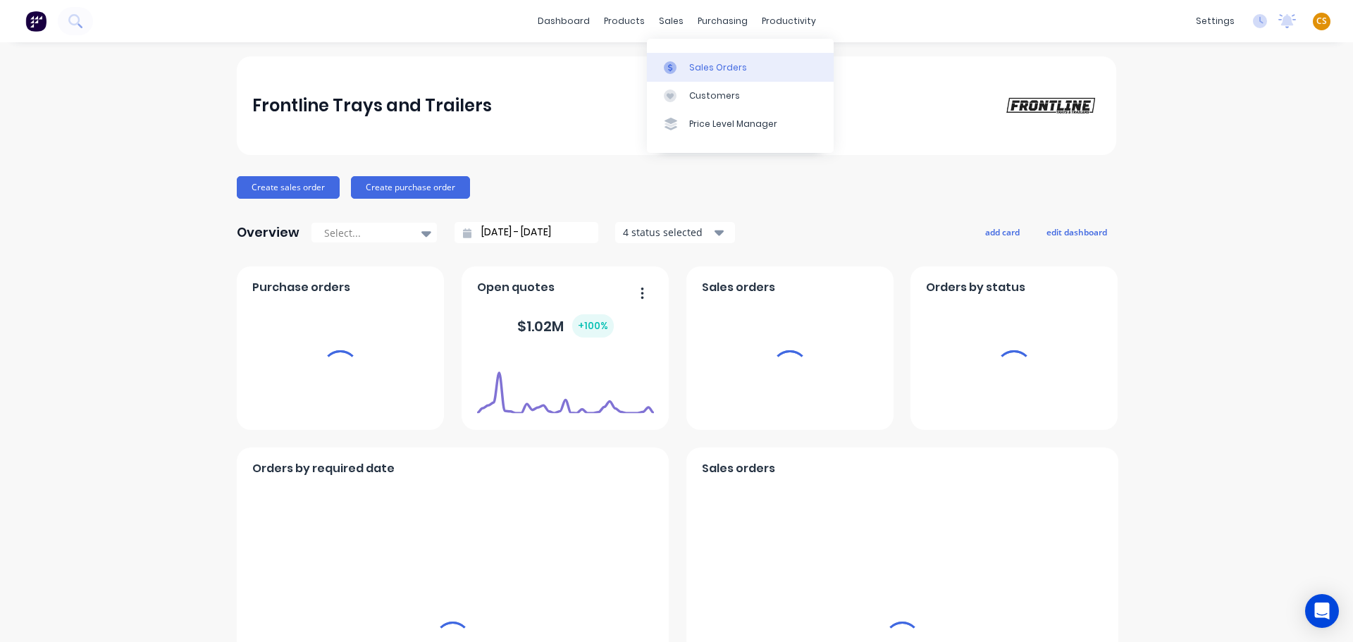
click at [716, 73] on div "Sales Orders" at bounding box center [718, 67] width 58 height 13
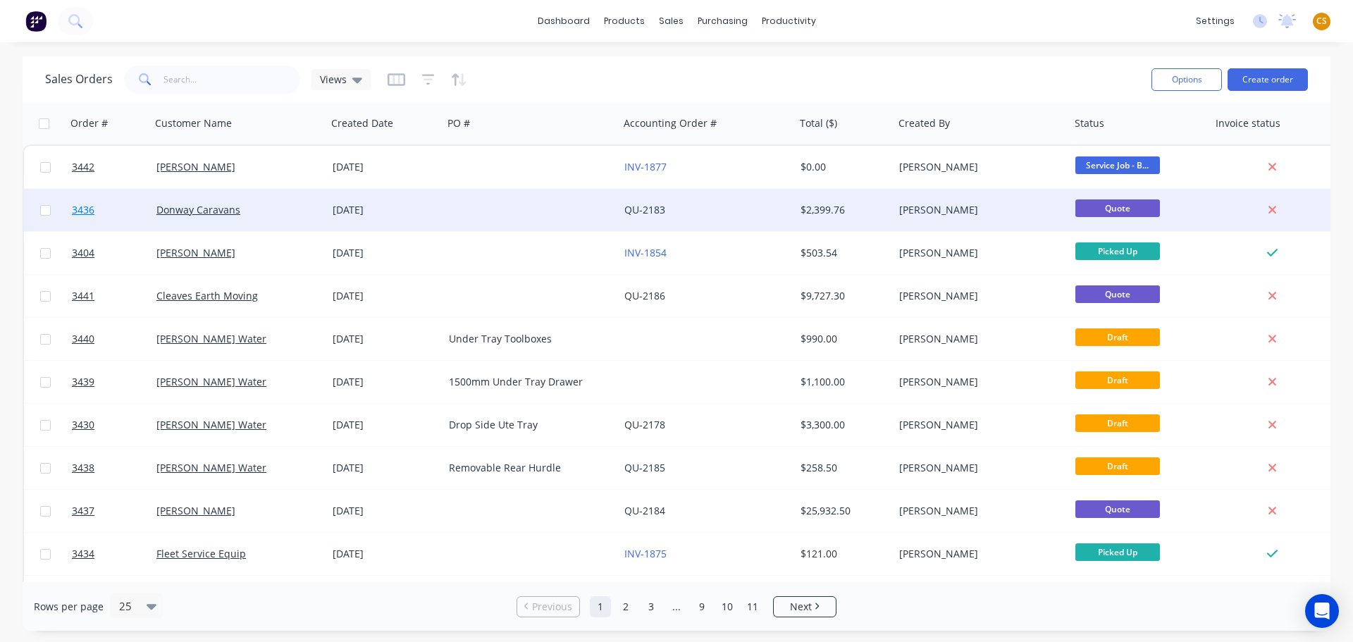
click at [105, 208] on link "3436" at bounding box center [114, 210] width 85 height 42
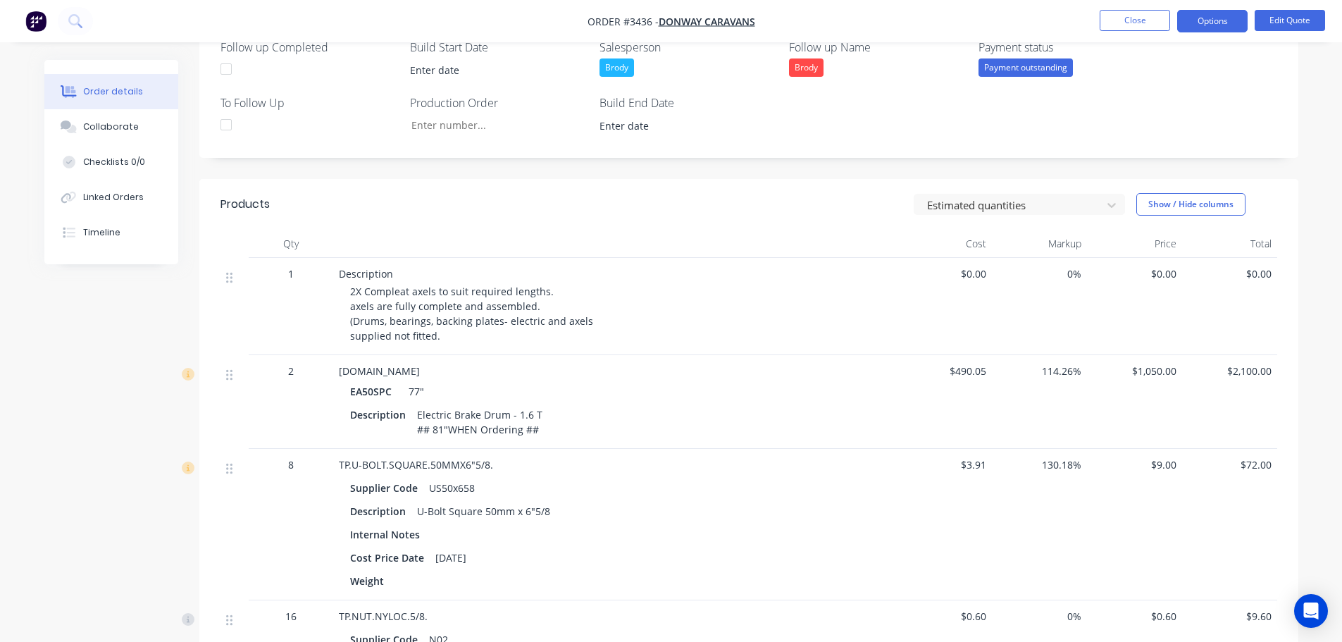
scroll to position [211, 0]
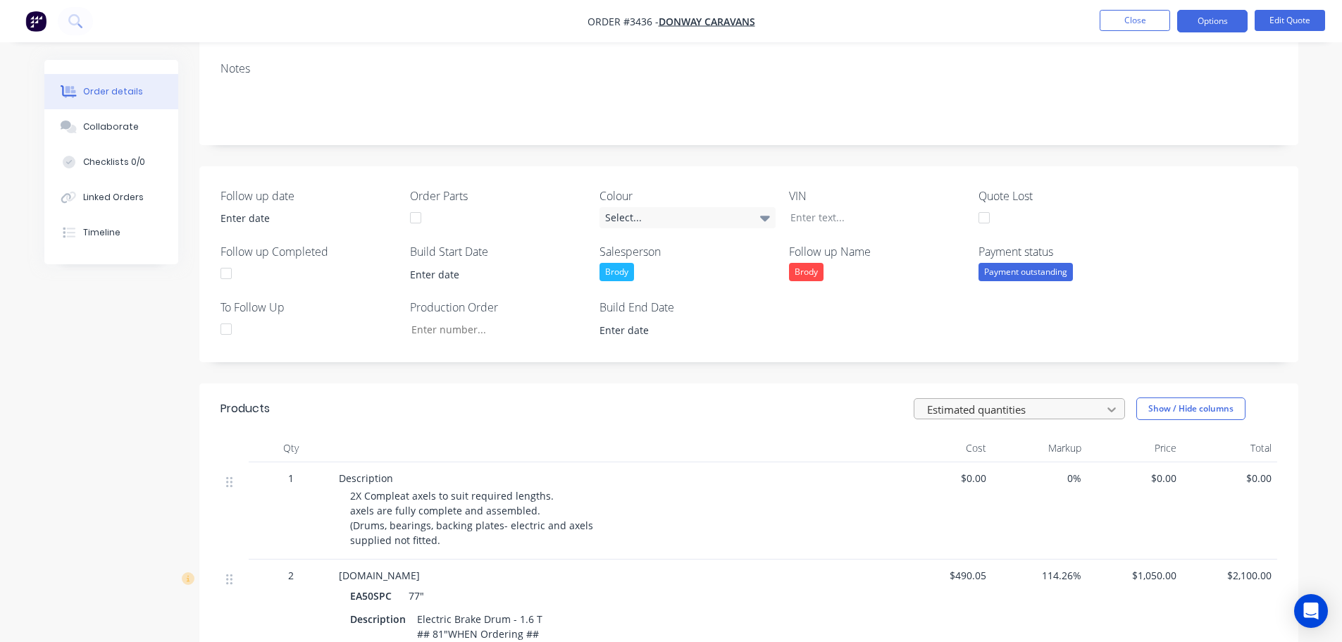
click at [1117, 410] on icon at bounding box center [1112, 409] width 14 height 14
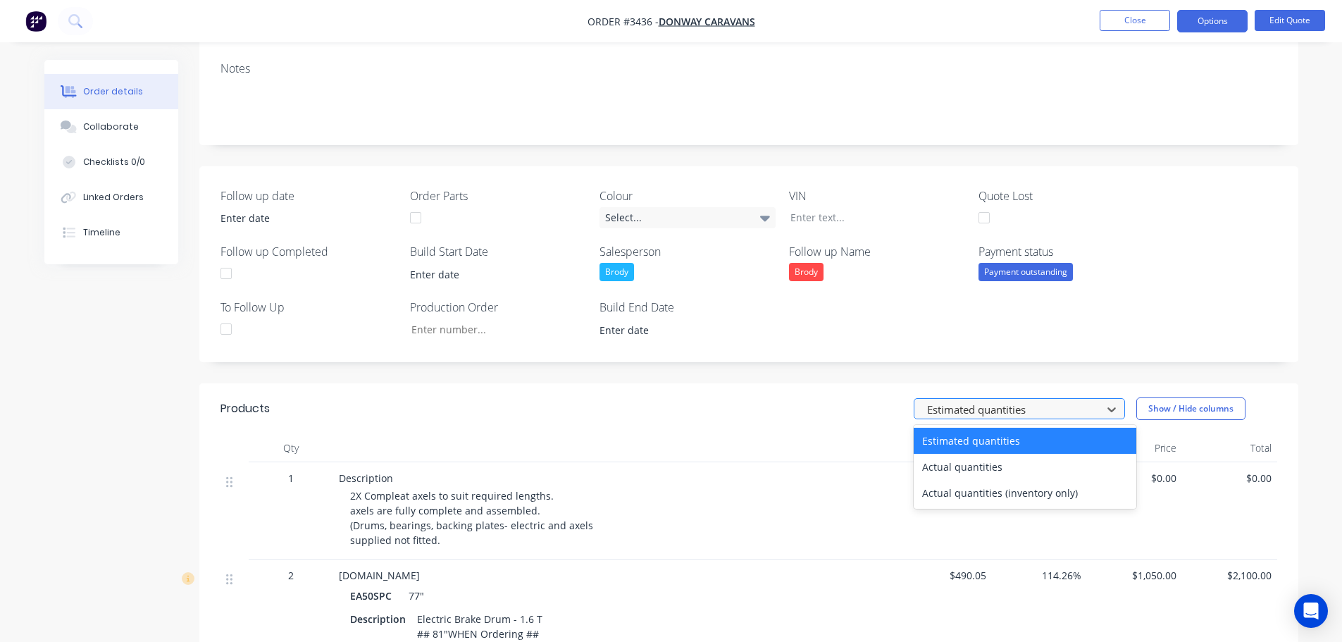
click at [1046, 415] on div at bounding box center [1010, 410] width 169 height 18
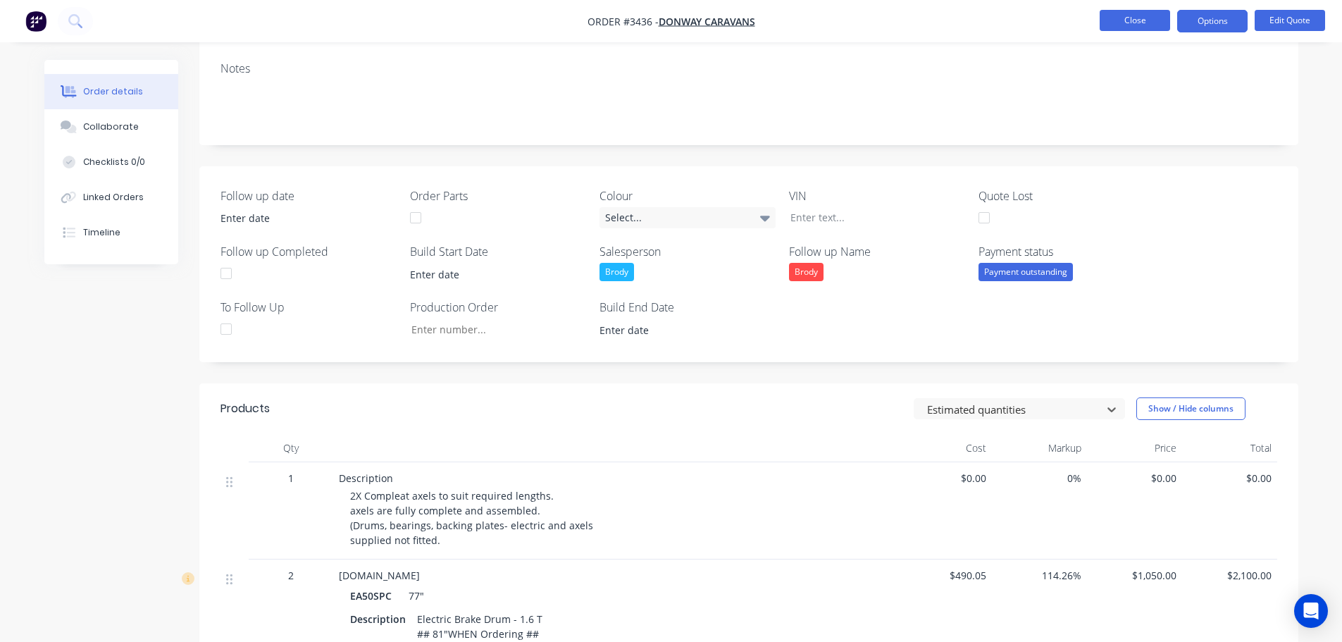
click at [1127, 20] on button "Close" at bounding box center [1135, 20] width 70 height 21
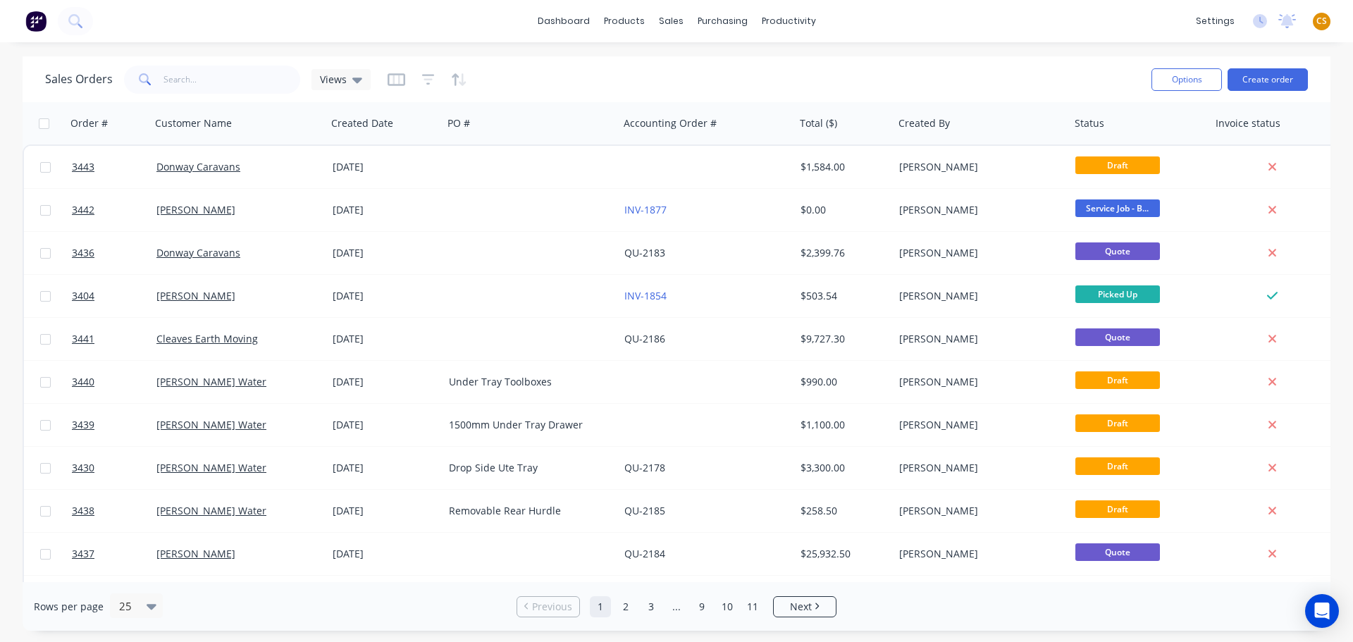
click at [1321, 24] on span "CS" at bounding box center [1321, 21] width 11 height 13
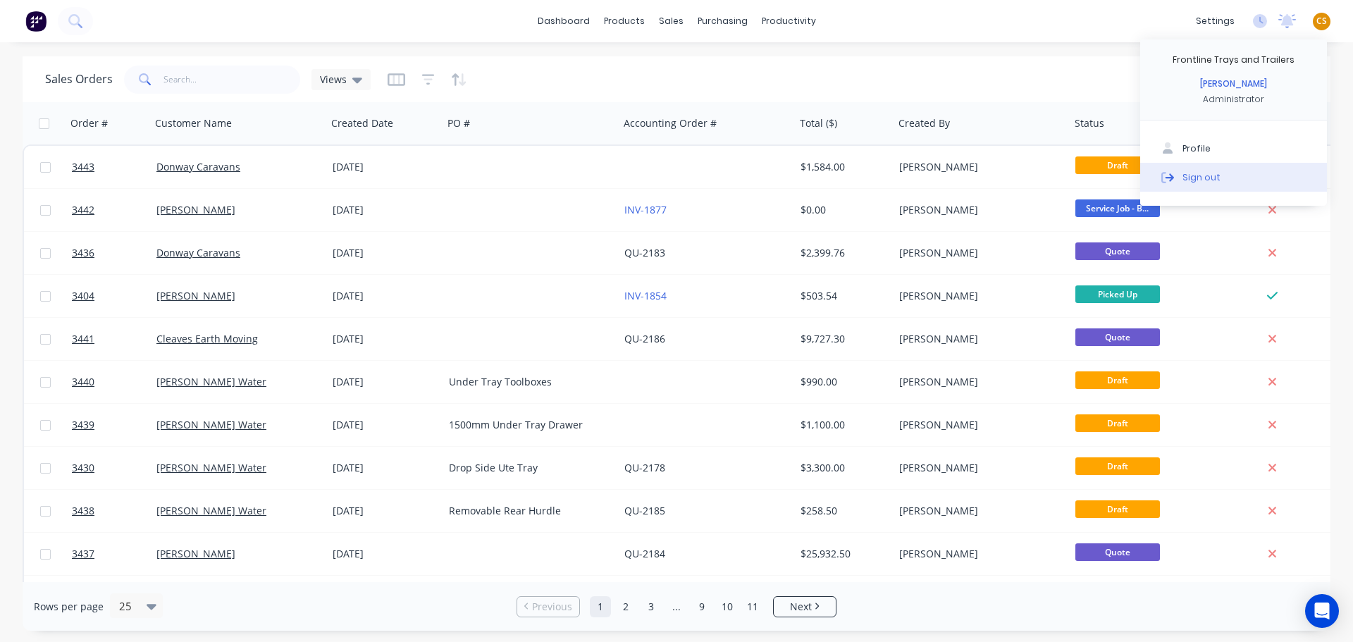
click at [1207, 179] on div "Sign out" at bounding box center [1201, 177] width 38 height 13
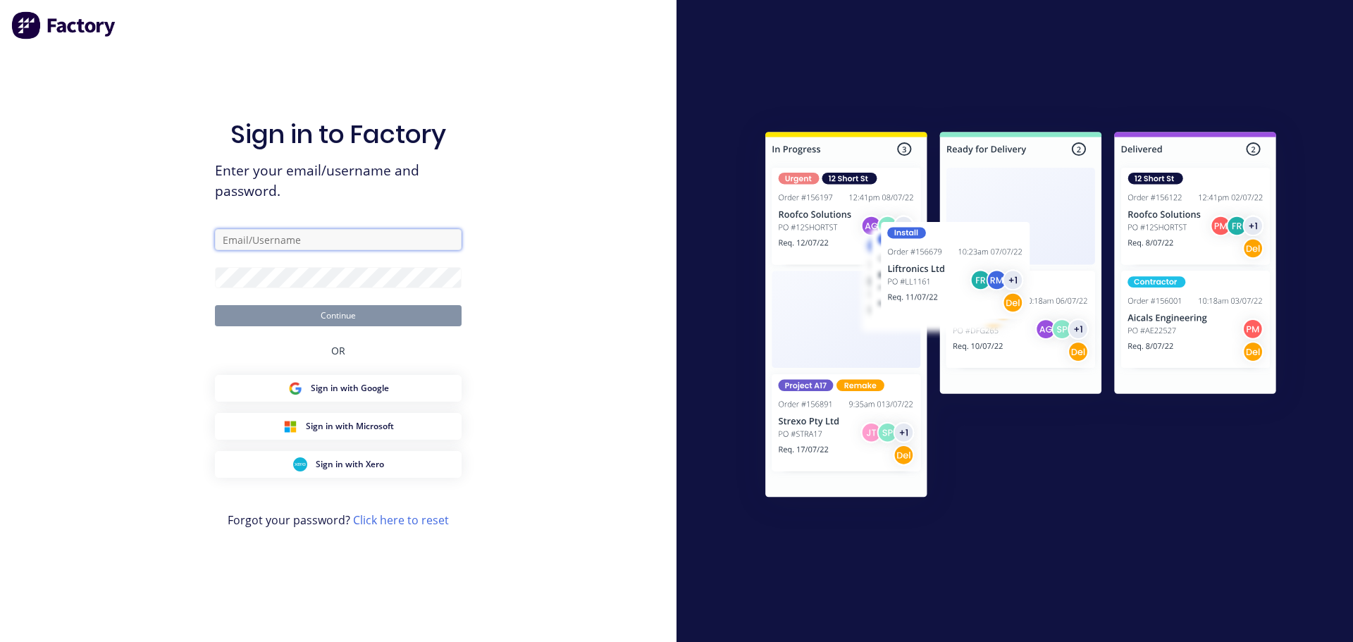
click at [305, 241] on input "text" at bounding box center [338, 239] width 247 height 21
type input "[PERSON_NAME][EMAIL_ADDRESS][DOMAIN_NAME]"
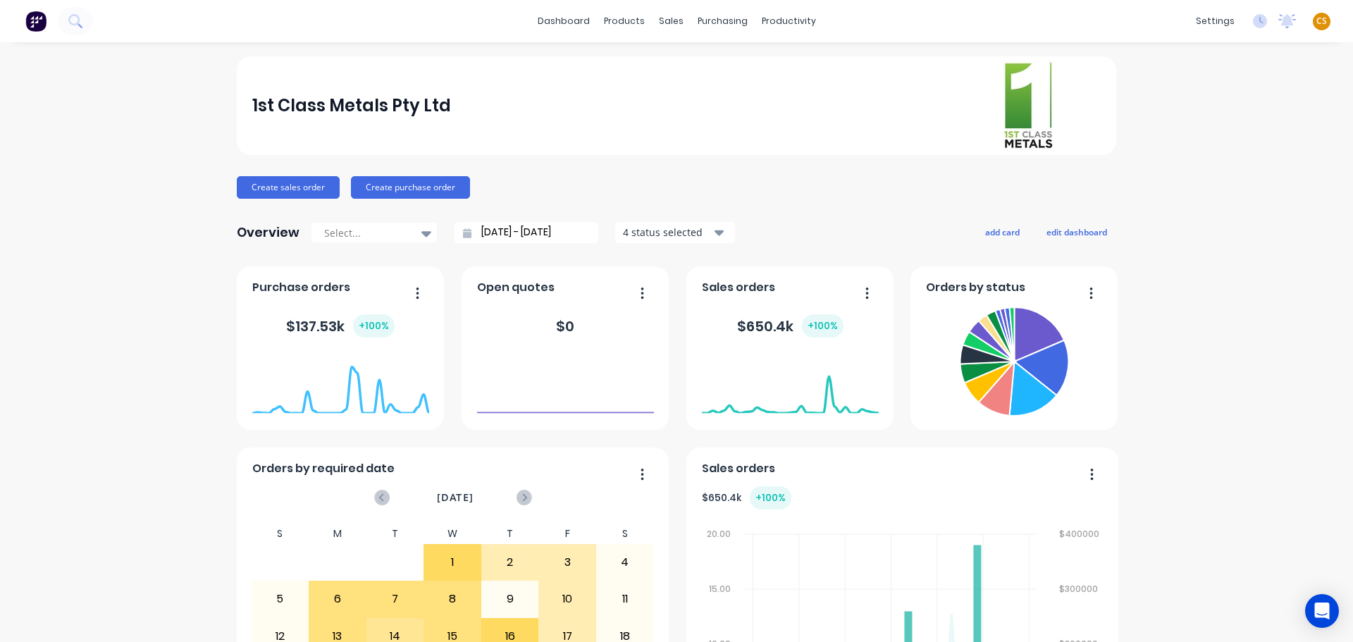
click at [1316, 20] on span "CS" at bounding box center [1321, 21] width 11 height 13
drag, startPoint x: 1192, startPoint y: 178, endPoint x: 1179, endPoint y: 180, distance: 13.5
click at [1189, 179] on div "Sign out" at bounding box center [1201, 177] width 38 height 13
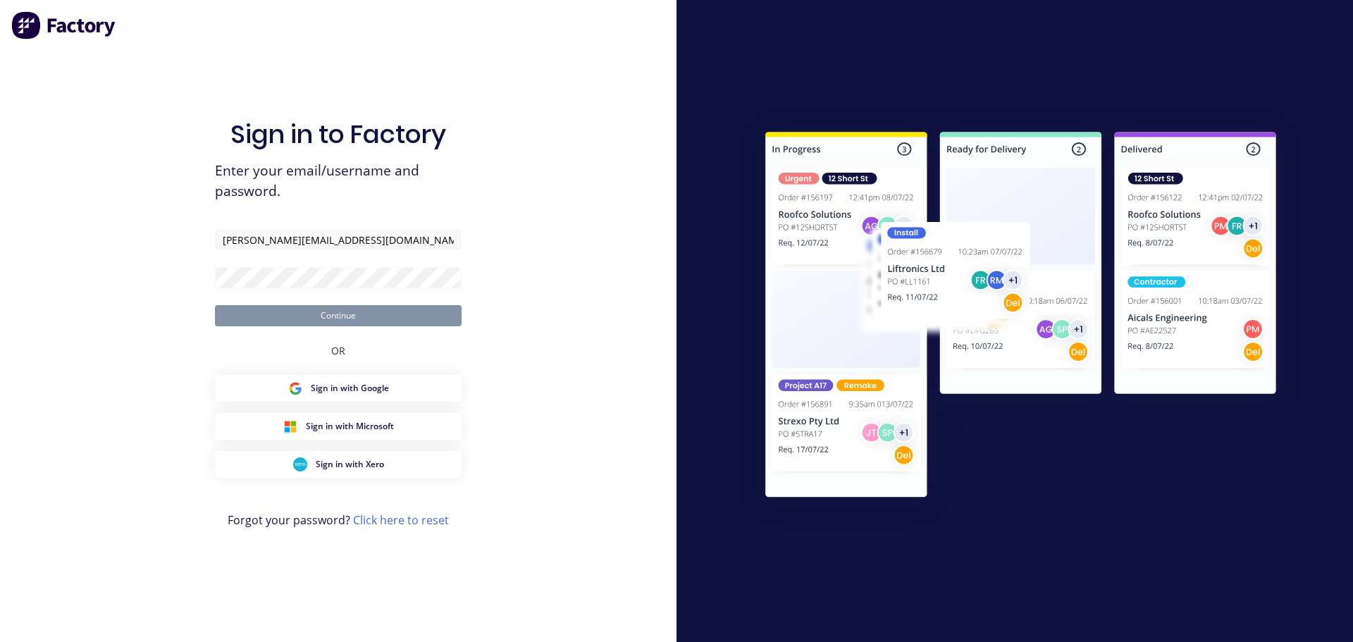
type input "[PERSON_NAME][EMAIL_ADDRESS][DOMAIN_NAME]"
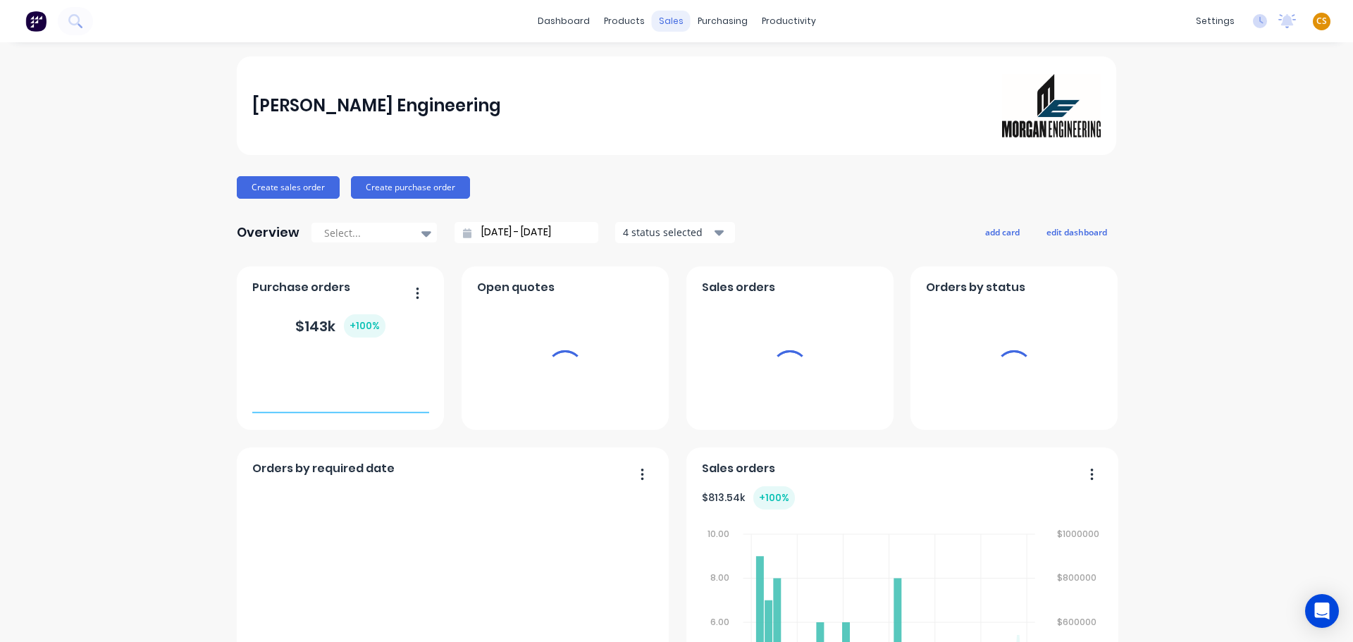
click at [661, 22] on div "sales" at bounding box center [671, 21] width 39 height 21
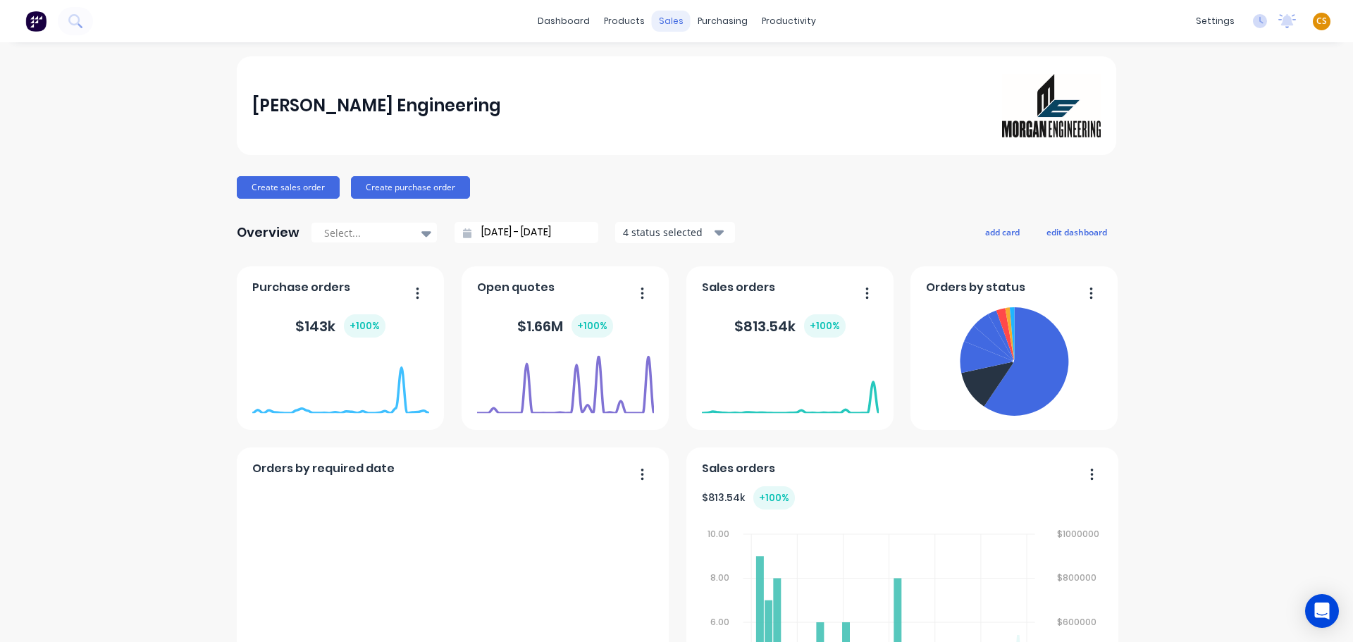
click at [664, 23] on div "sales" at bounding box center [671, 21] width 39 height 21
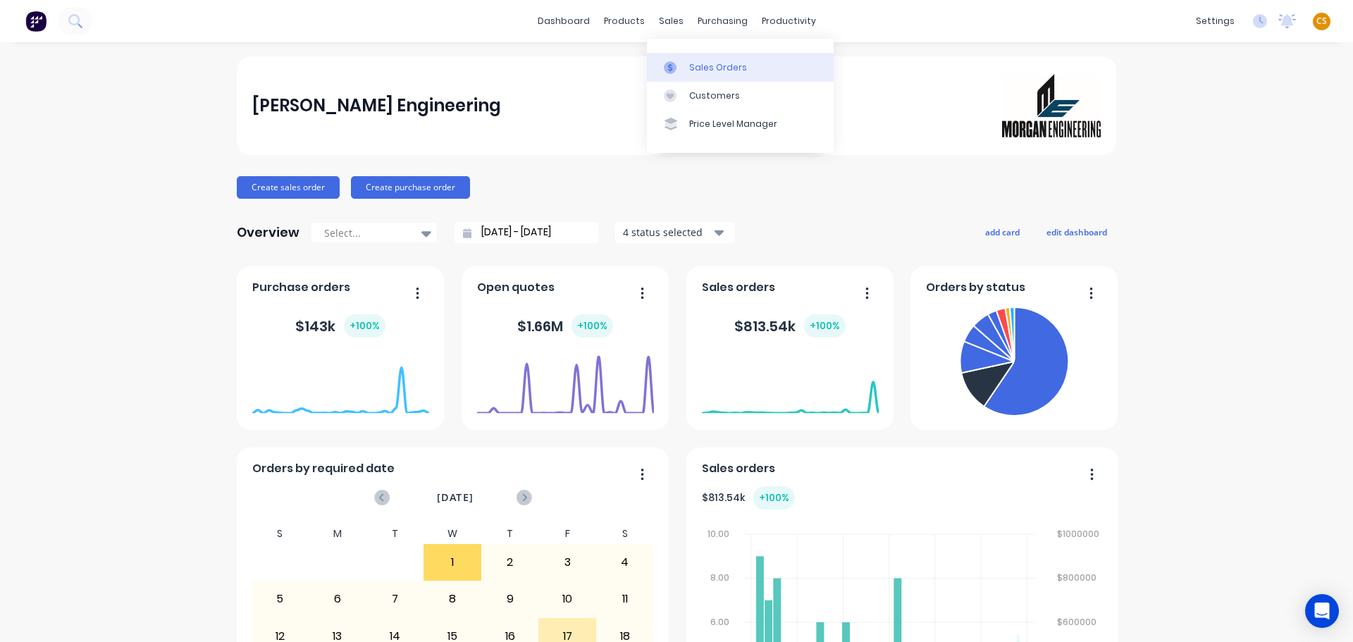
click at [692, 68] on div "Sales Orders" at bounding box center [718, 67] width 58 height 13
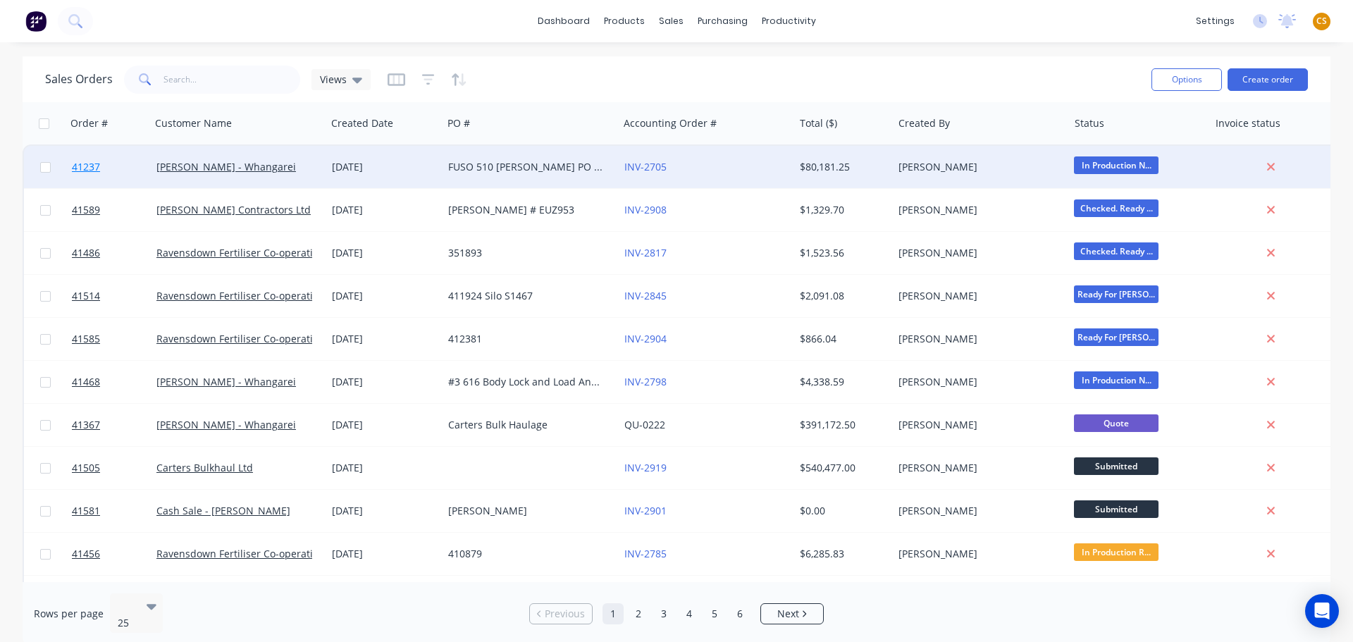
click at [120, 169] on link "41237" at bounding box center [114, 167] width 85 height 42
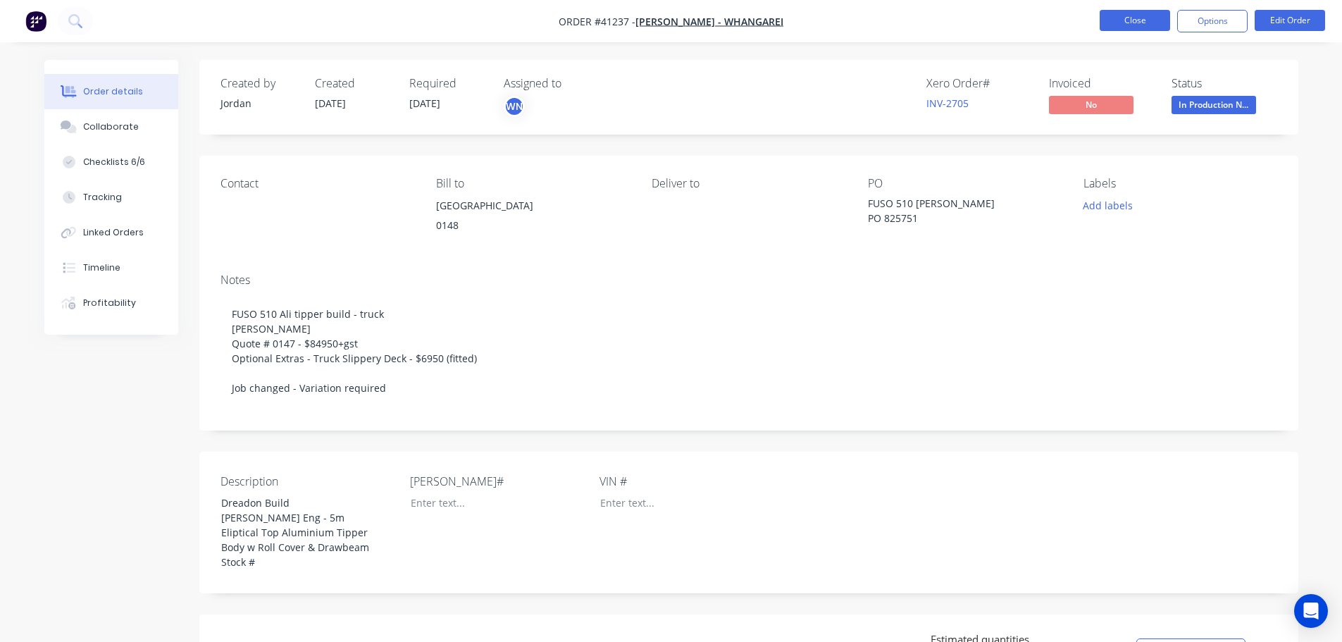
click at [1117, 20] on button "Close" at bounding box center [1135, 20] width 70 height 21
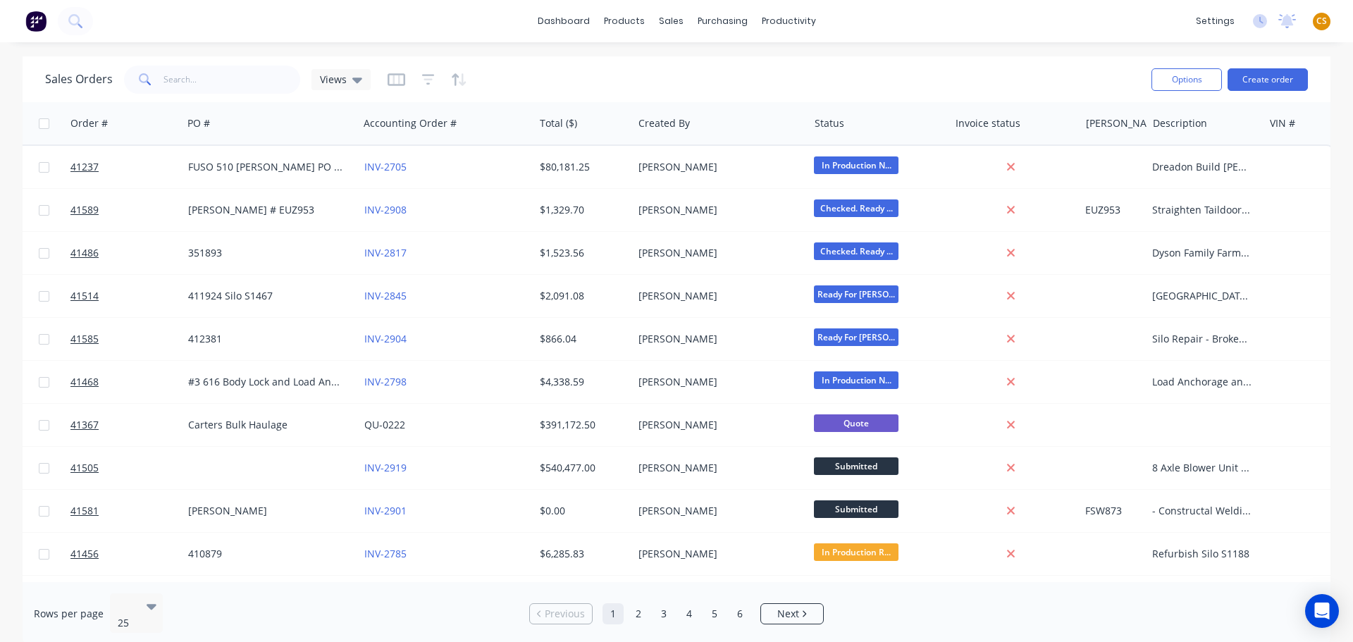
scroll to position [0, 274]
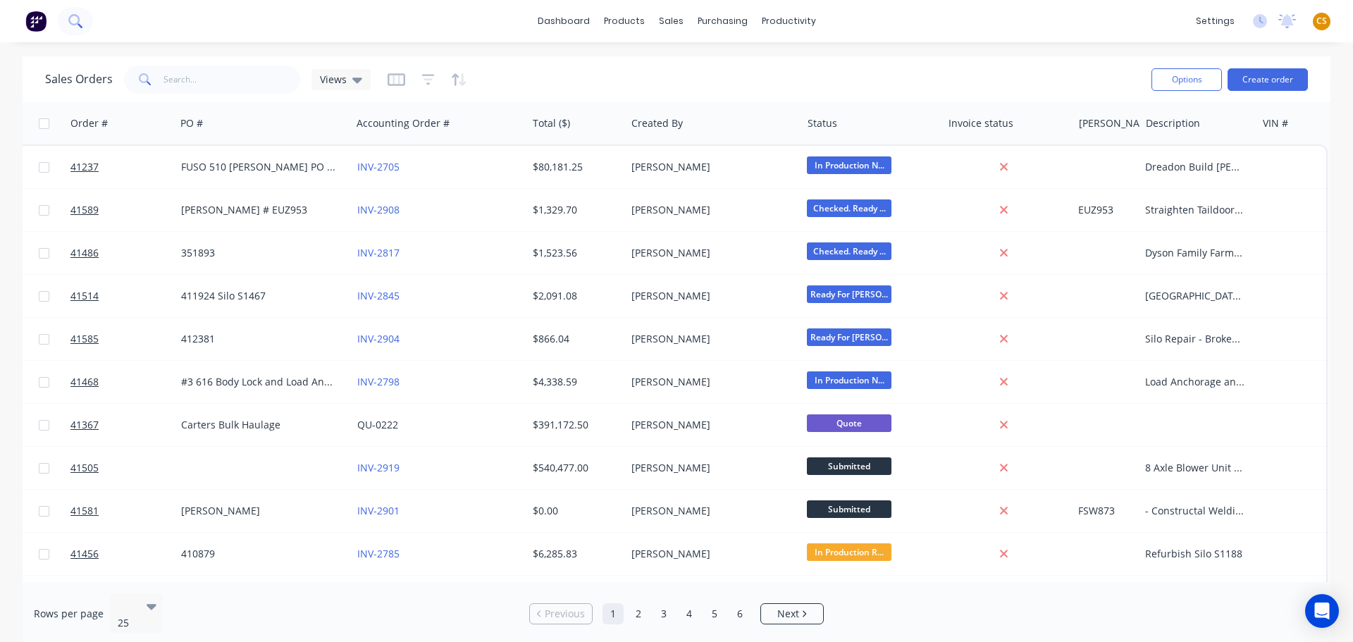
click at [69, 20] on icon at bounding box center [73, 19] width 11 height 11
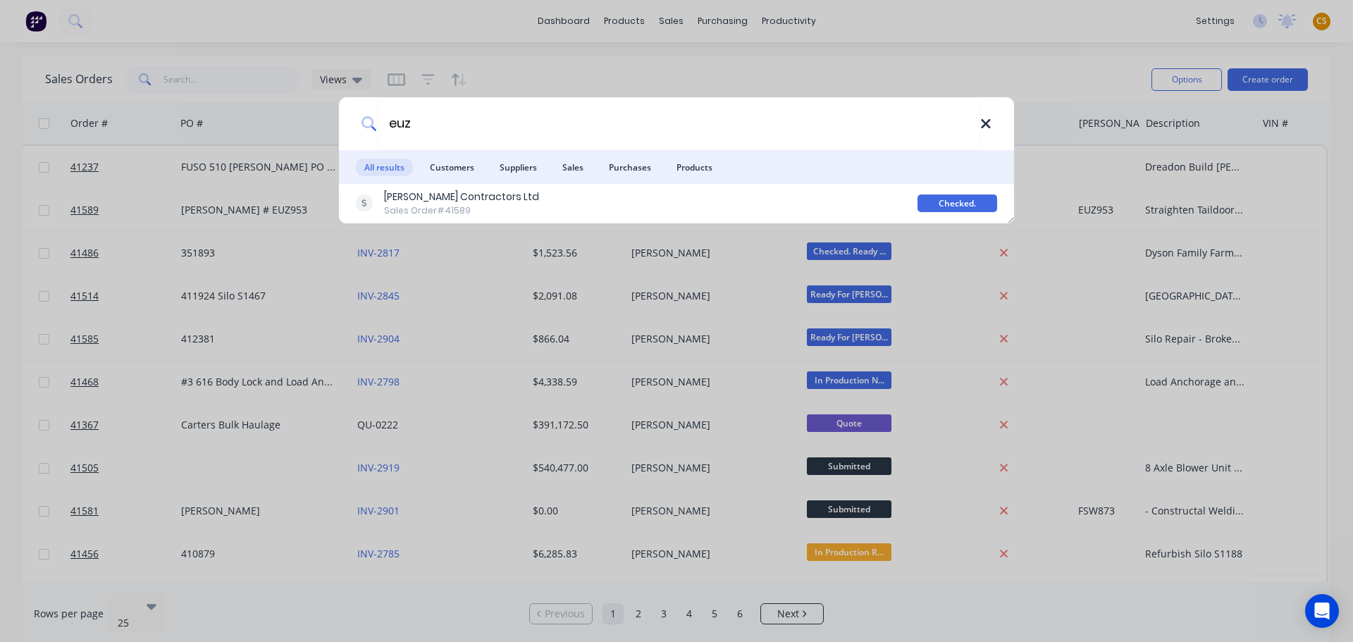
type input "euz"
click at [987, 127] on icon at bounding box center [985, 124] width 11 height 16
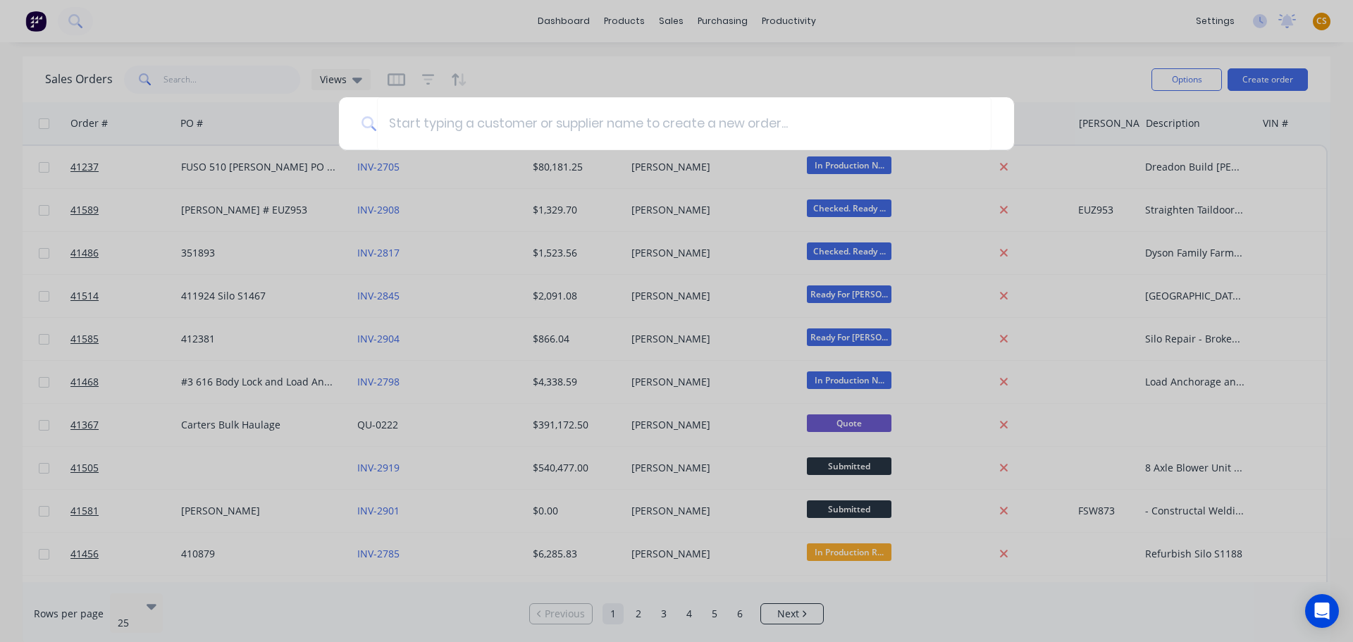
click at [211, 80] on div at bounding box center [676, 321] width 1353 height 642
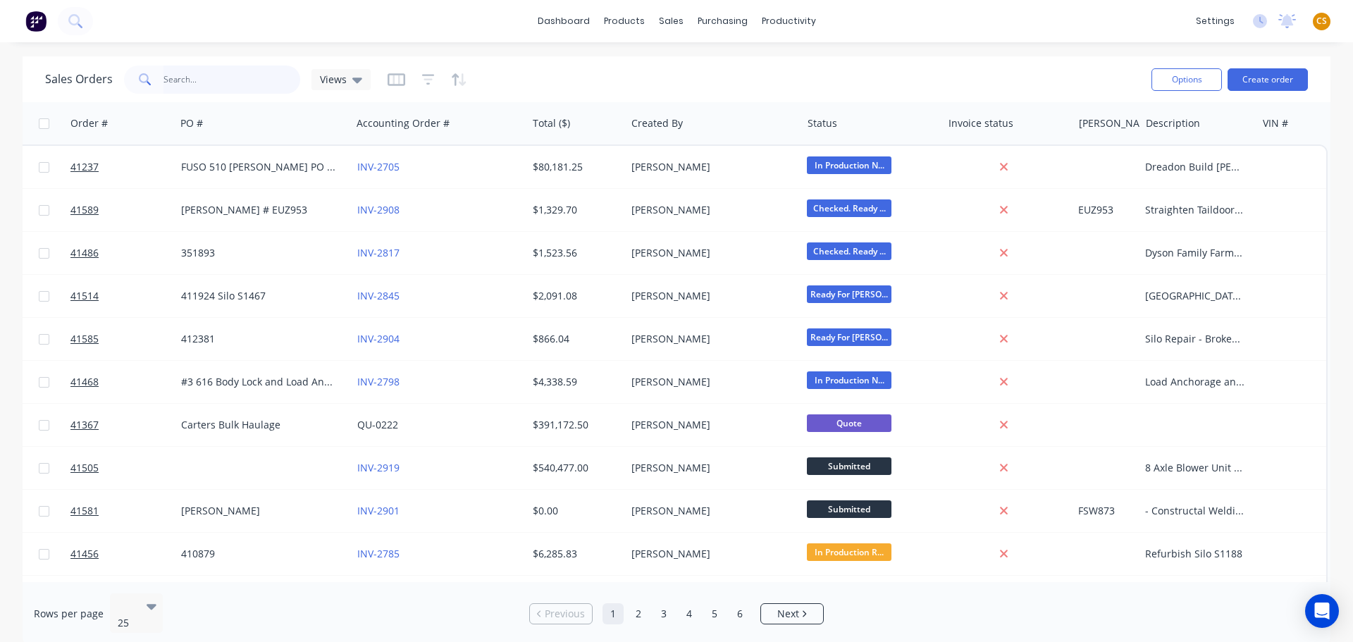
click at [185, 79] on input "text" at bounding box center [231, 80] width 137 height 28
type input "euz"
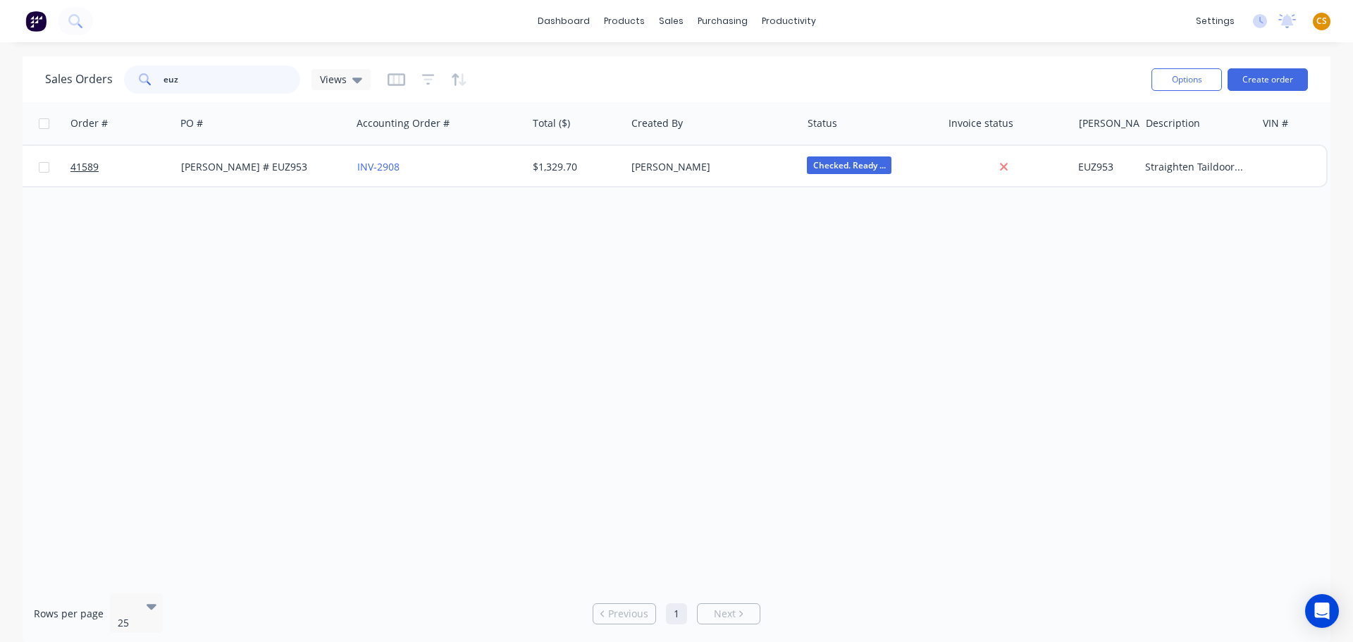
scroll to position [0, 267]
drag, startPoint x: 196, startPoint y: 77, endPoint x: 104, endPoint y: 73, distance: 92.4
click at [104, 73] on div "Sales Orders euz Views" at bounding box center [208, 80] width 326 height 28
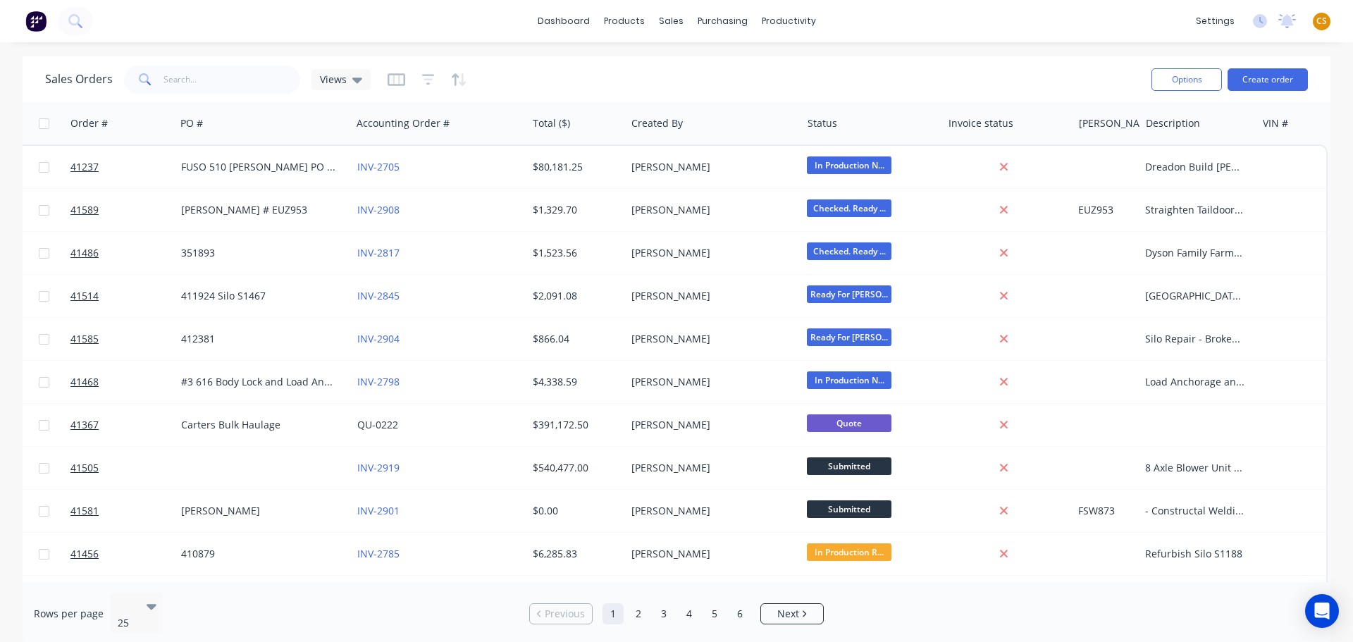
click at [669, 86] on div "Sales Orders Views" at bounding box center [592, 79] width 1095 height 35
click at [426, 78] on icon "button" at bounding box center [428, 80] width 13 height 14
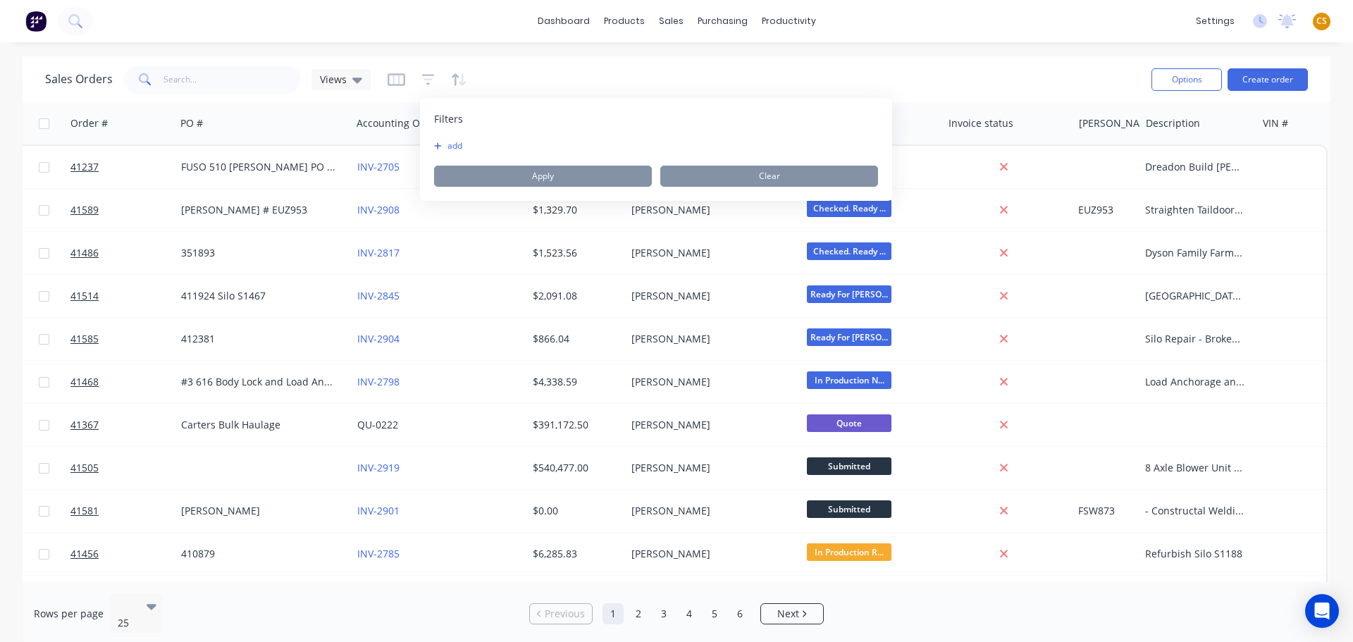
click at [454, 147] on button "add" at bounding box center [451, 145] width 35 height 11
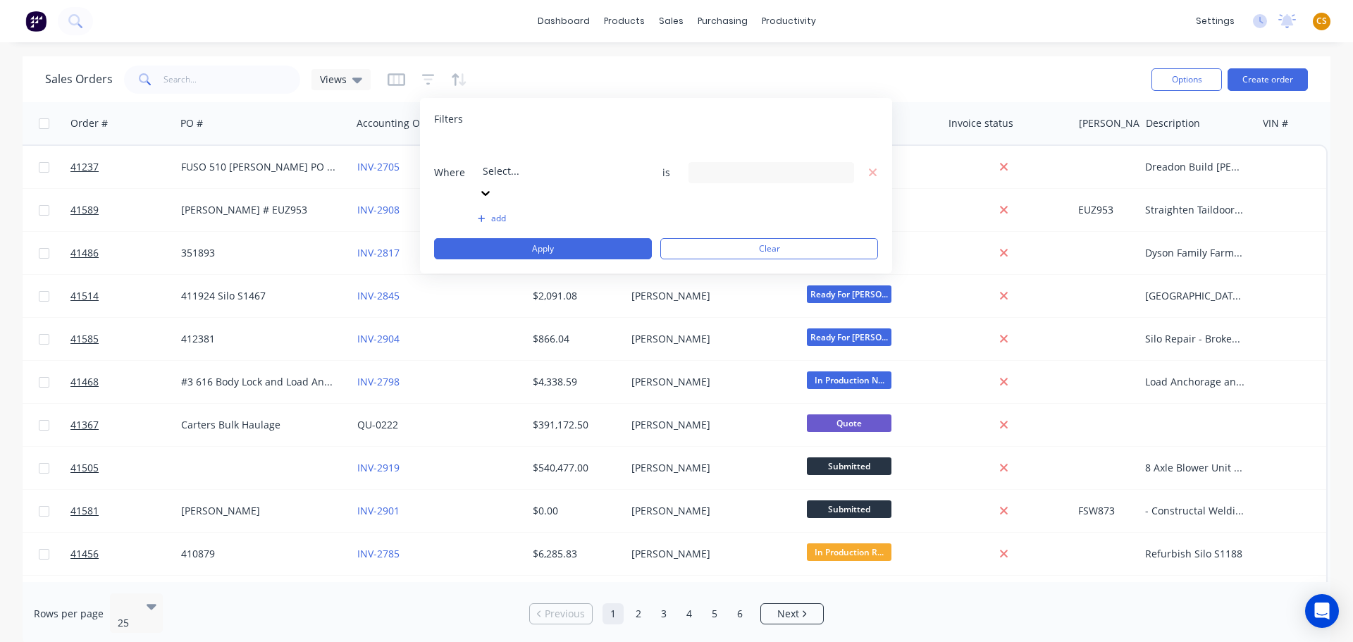
click at [573, 158] on div at bounding box center [584, 152] width 203 height 18
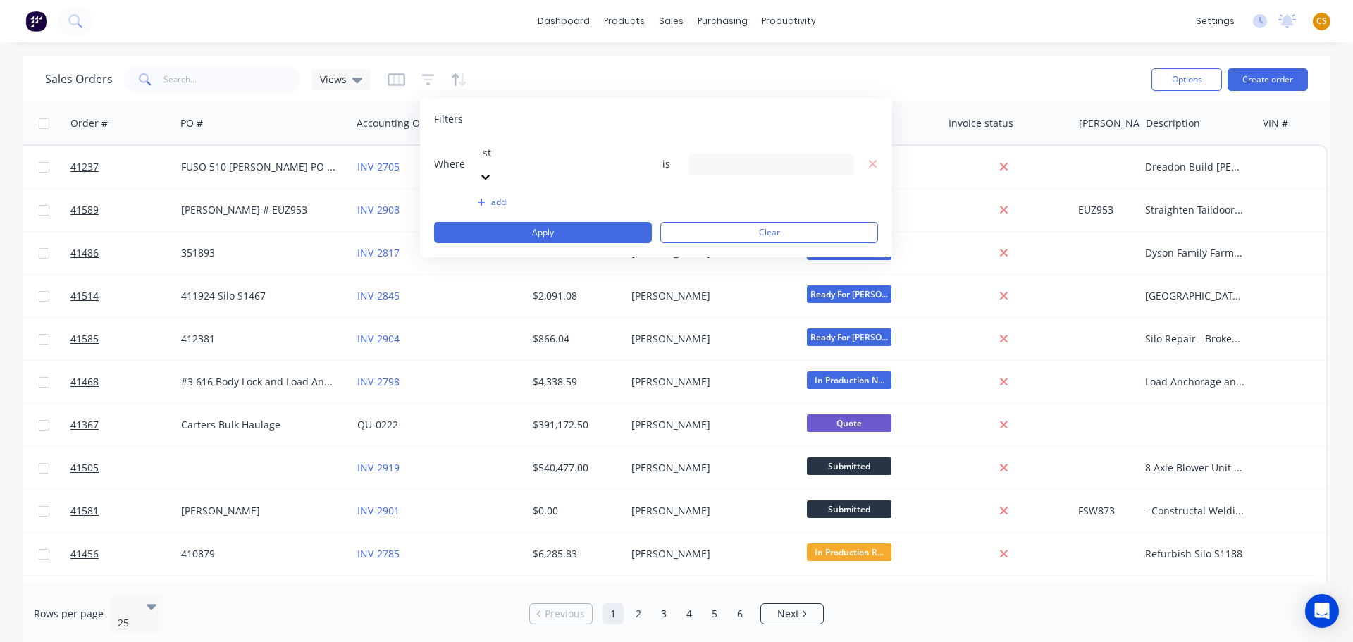
type input "sta"
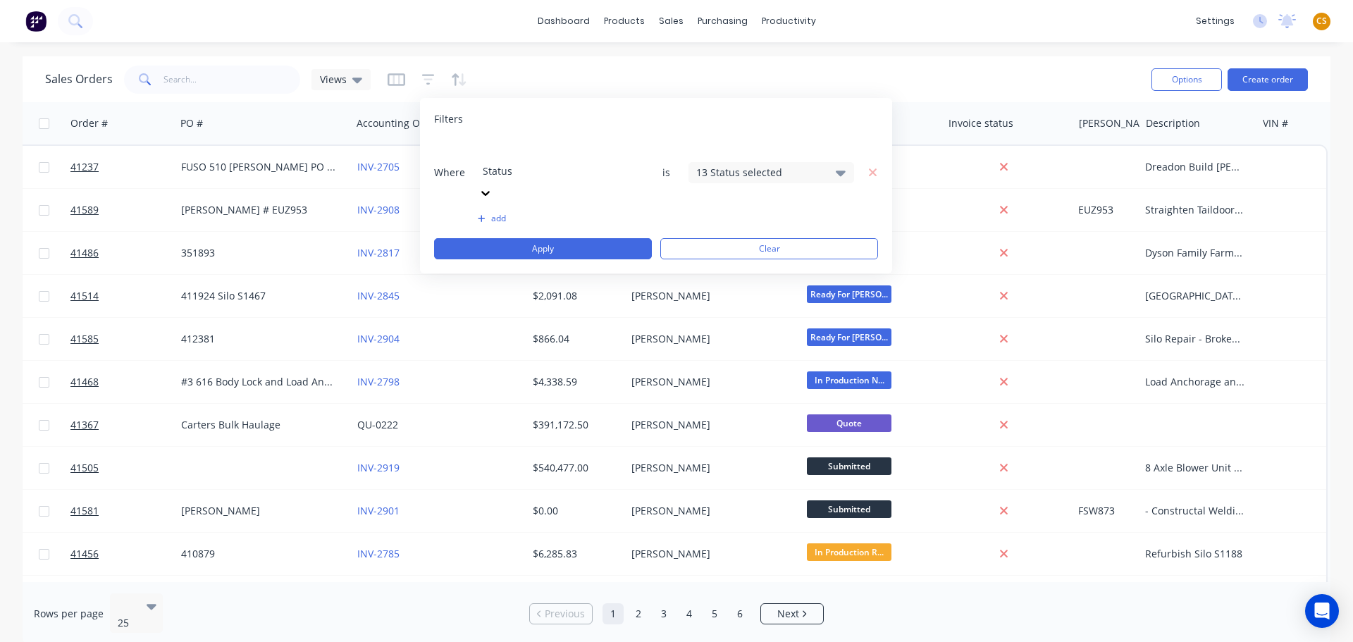
click at [806, 165] on div "13 Status selected" at bounding box center [760, 172] width 128 height 15
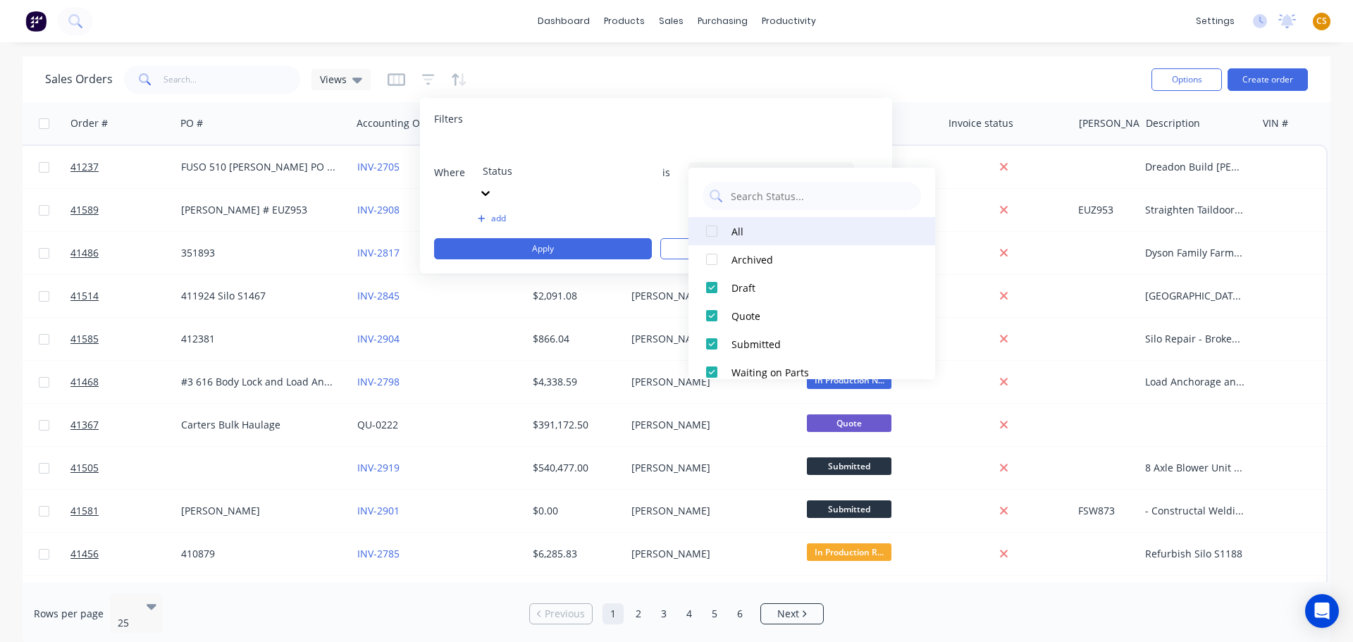
click at [707, 231] on div at bounding box center [712, 231] width 28 height 28
click at [710, 258] on div at bounding box center [712, 259] width 28 height 28
click at [710, 232] on div at bounding box center [712, 231] width 28 height 28
click at [710, 256] on div at bounding box center [712, 259] width 28 height 28
click at [709, 229] on div at bounding box center [712, 231] width 28 height 28
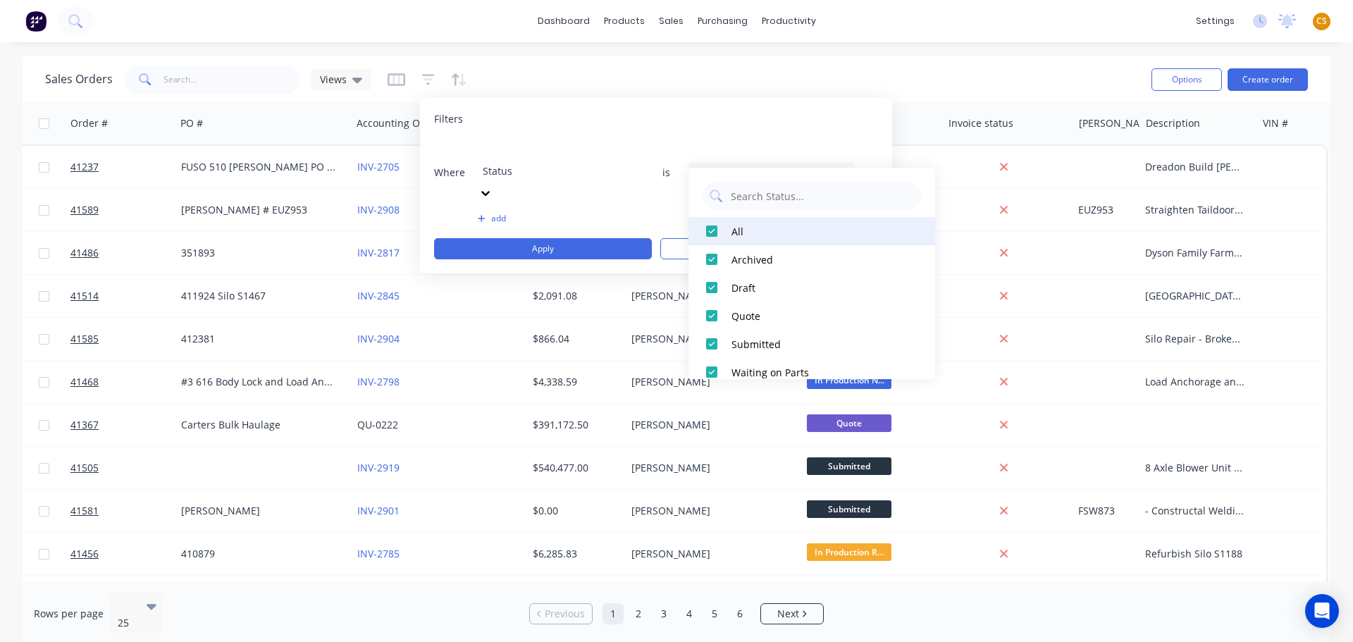
click at [709, 228] on div at bounding box center [712, 231] width 28 height 28
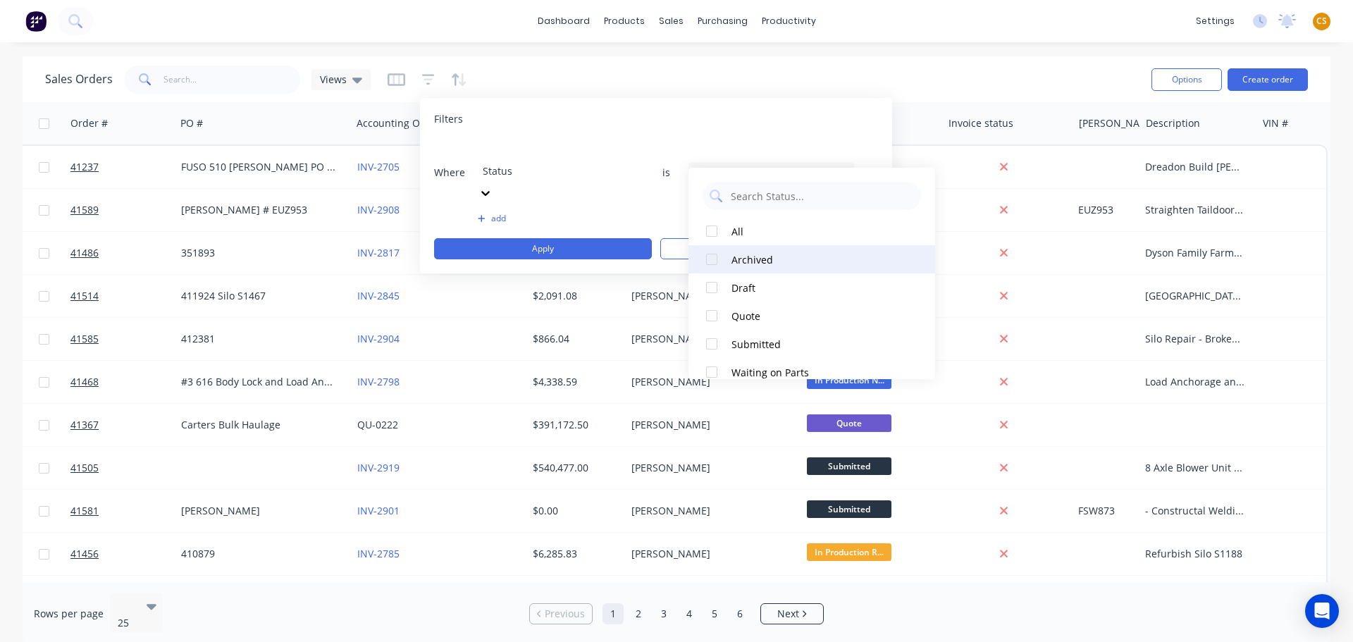
click at [711, 257] on div at bounding box center [712, 259] width 28 height 28
drag, startPoint x: 1320, startPoint y: 18, endPoint x: 1317, endPoint y: 28, distance: 10.5
click at [1320, 18] on span "CS" at bounding box center [1321, 21] width 11 height 13
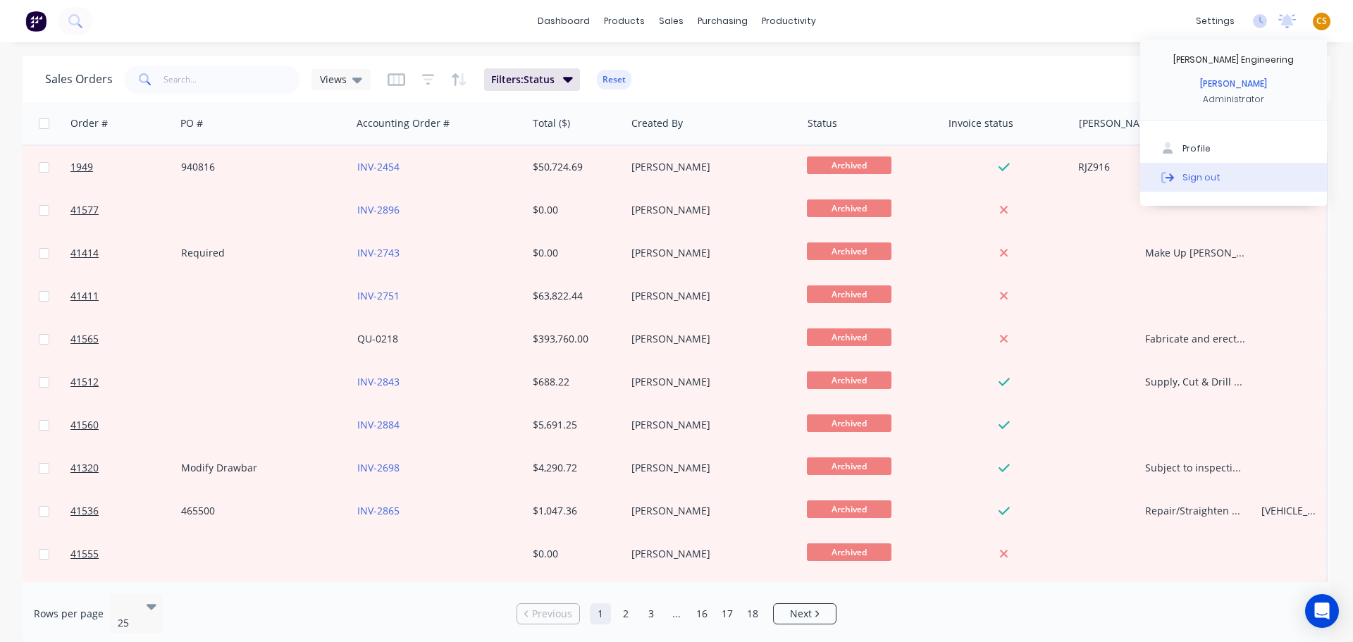
click at [1204, 180] on div "Sign out" at bounding box center [1201, 177] width 38 height 13
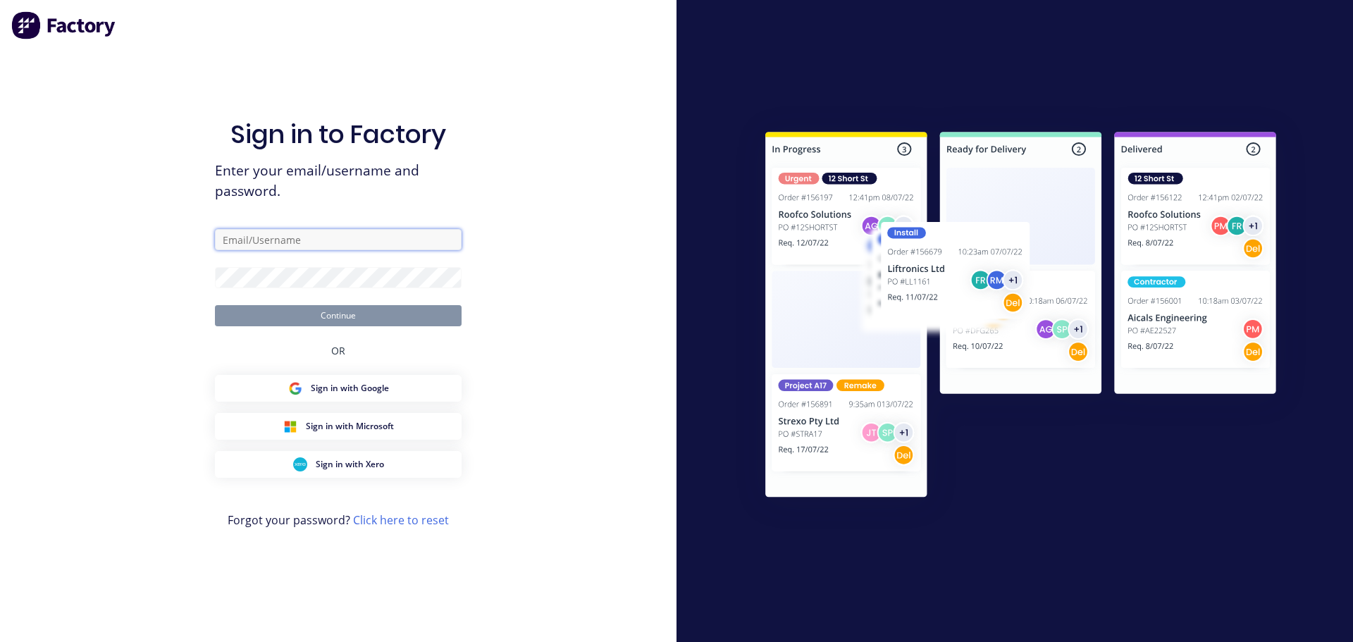
click at [237, 241] on input "text" at bounding box center [338, 239] width 247 height 21
type input "[PERSON_NAME][EMAIL_ADDRESS][DOMAIN_NAME]"
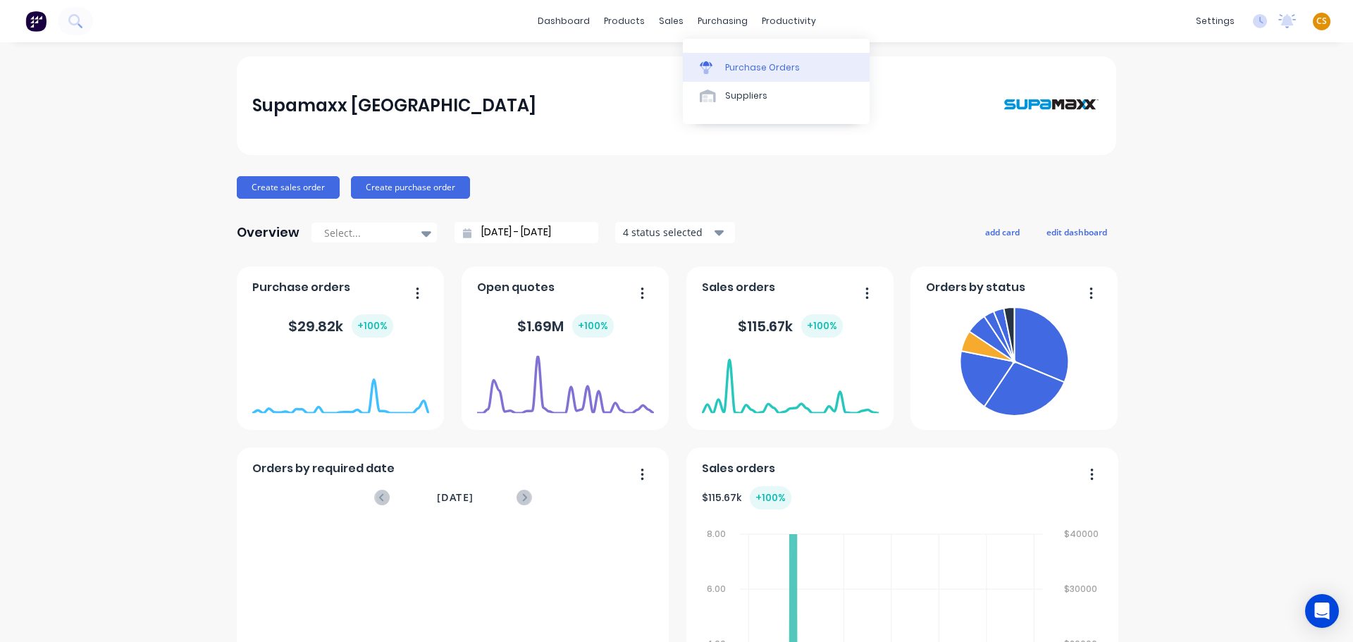
click at [745, 66] on div "Purchase Orders" at bounding box center [762, 67] width 75 height 13
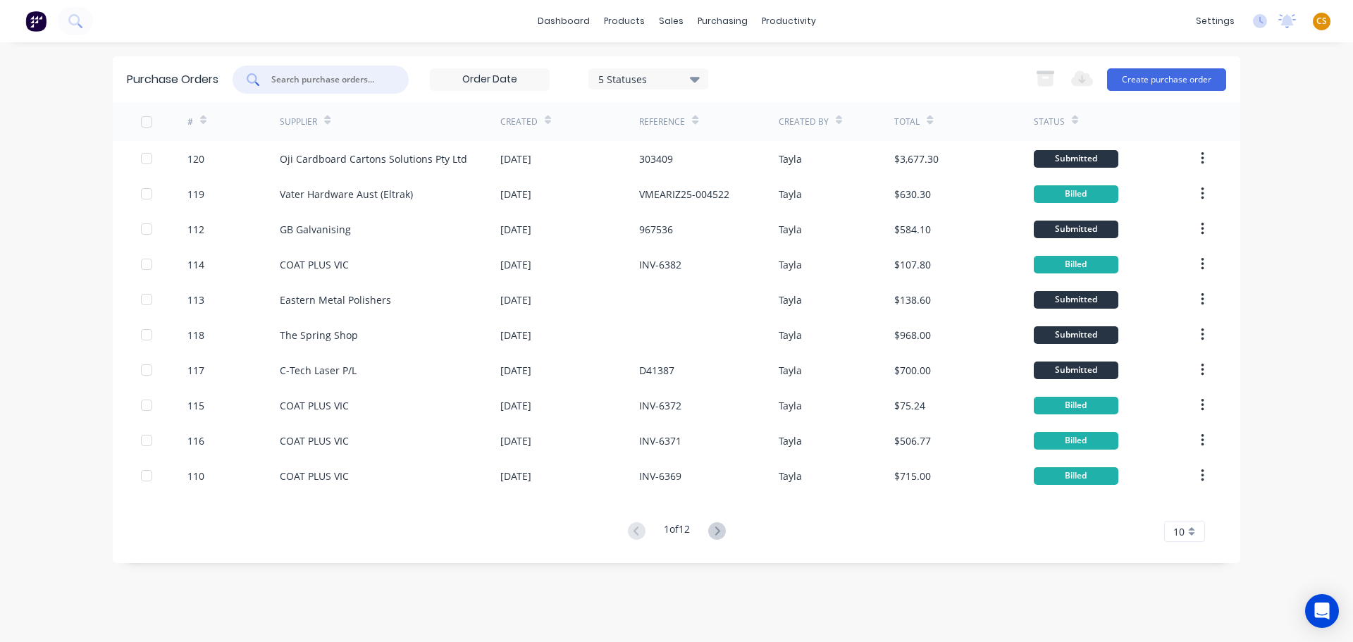
click at [300, 81] on input "text" at bounding box center [328, 80] width 117 height 14
type input "66"
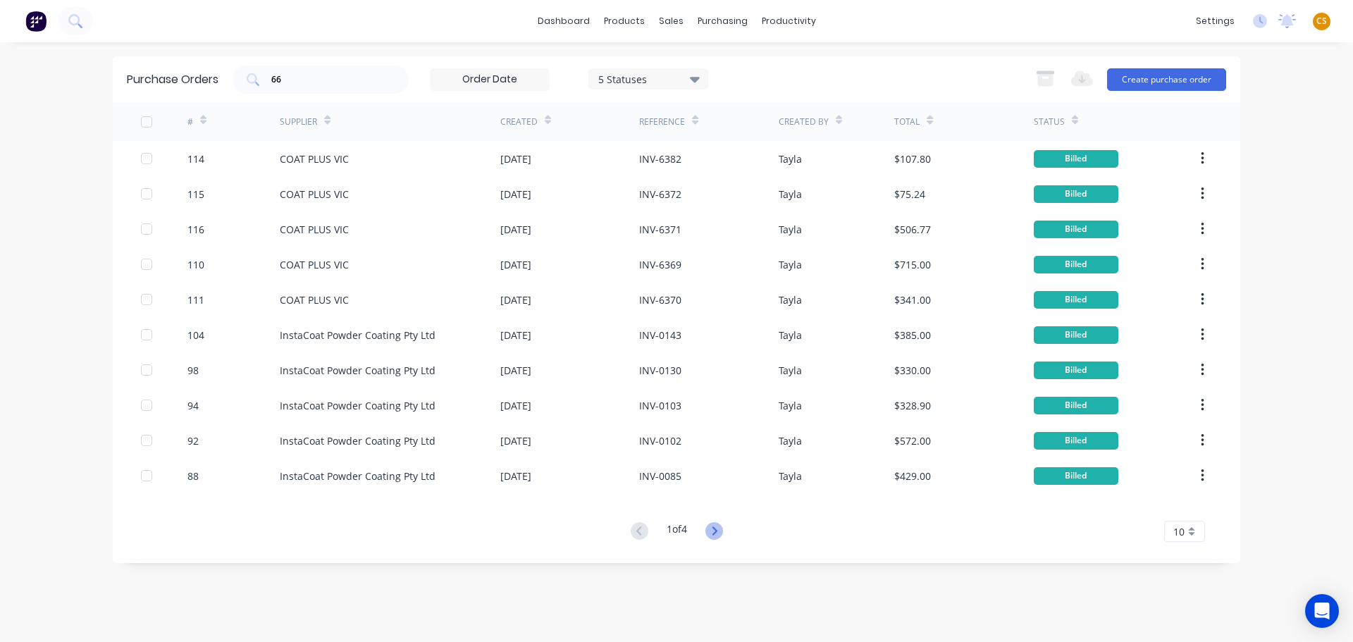
click at [715, 530] on icon at bounding box center [714, 531] width 18 height 18
click at [646, 77] on div "5 Statuses" at bounding box center [648, 78] width 101 height 15
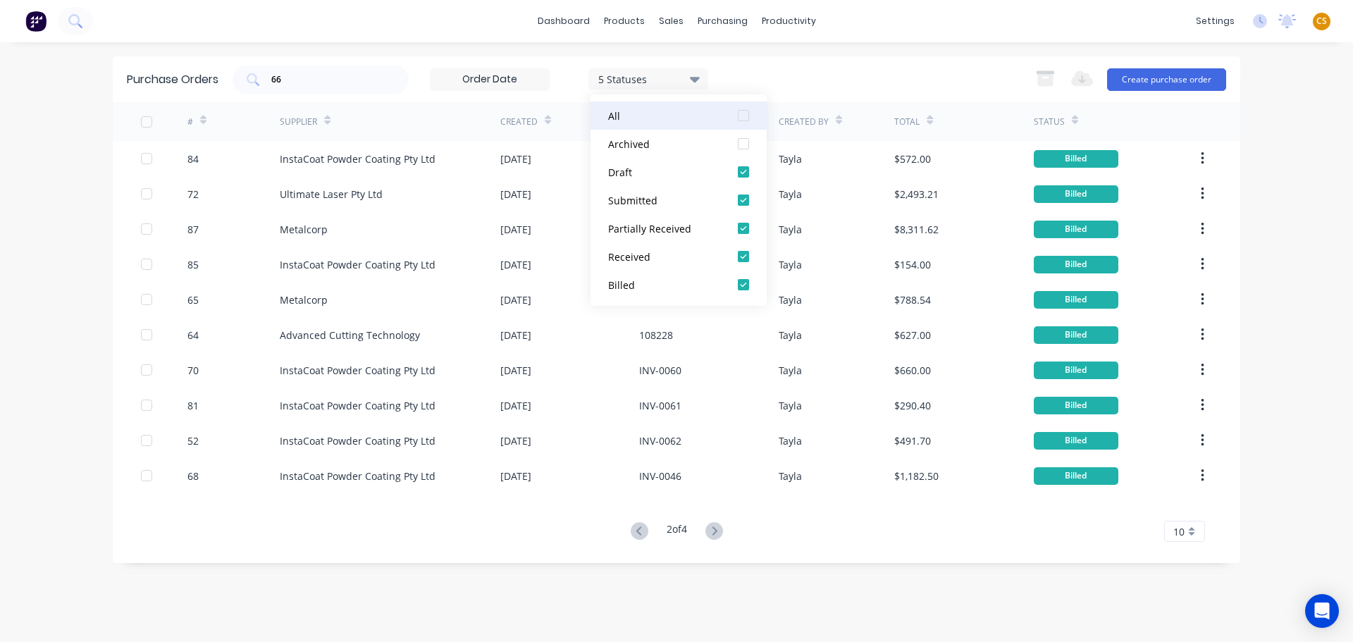
click at [743, 112] on div at bounding box center [743, 115] width 28 height 28
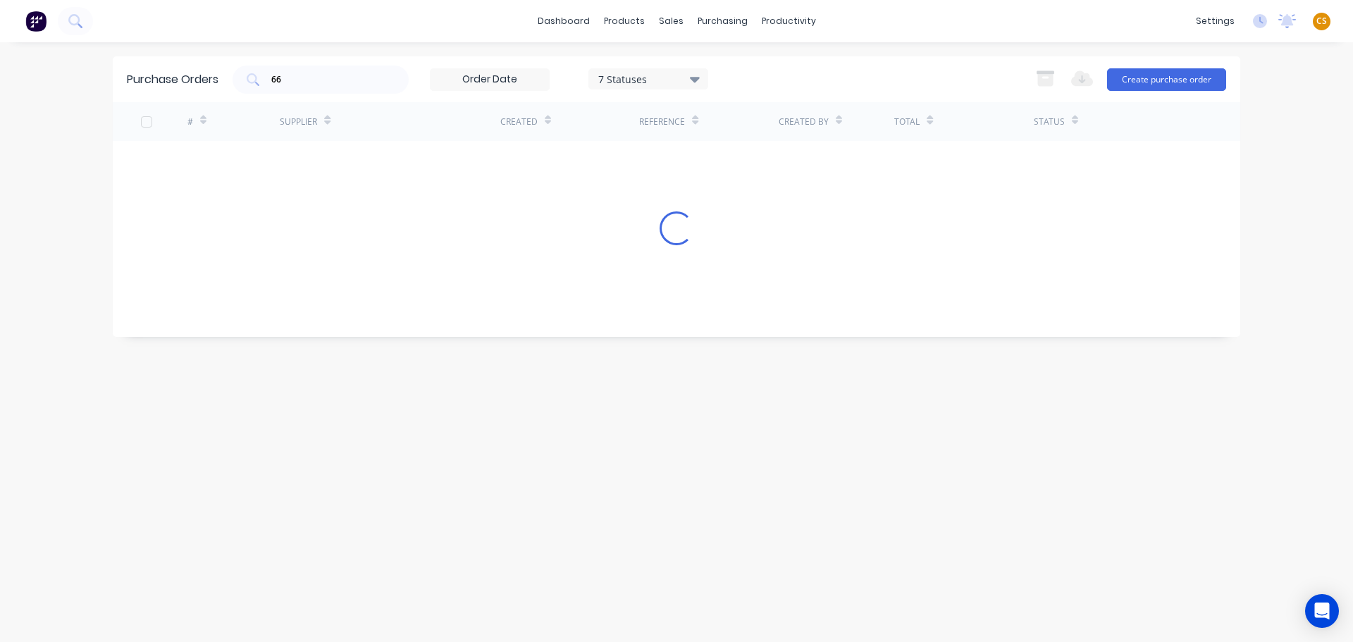
click at [278, 545] on div "Purchase Orders 66 7 Statuses 7 Statuses Export to Excel (XLSX) Create purchase…" at bounding box center [676, 341] width 1127 height 571
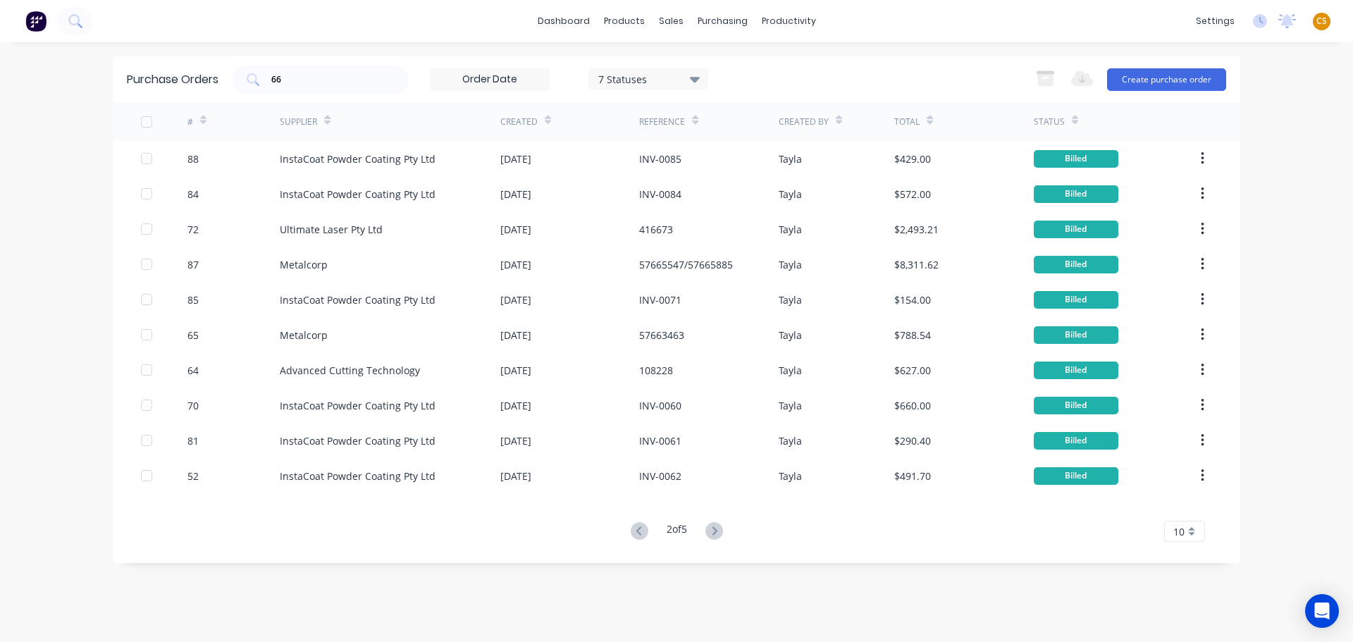
click at [206, 119] on div "#" at bounding box center [233, 121] width 93 height 39
click at [204, 119] on icon at bounding box center [203, 120] width 6 height 11
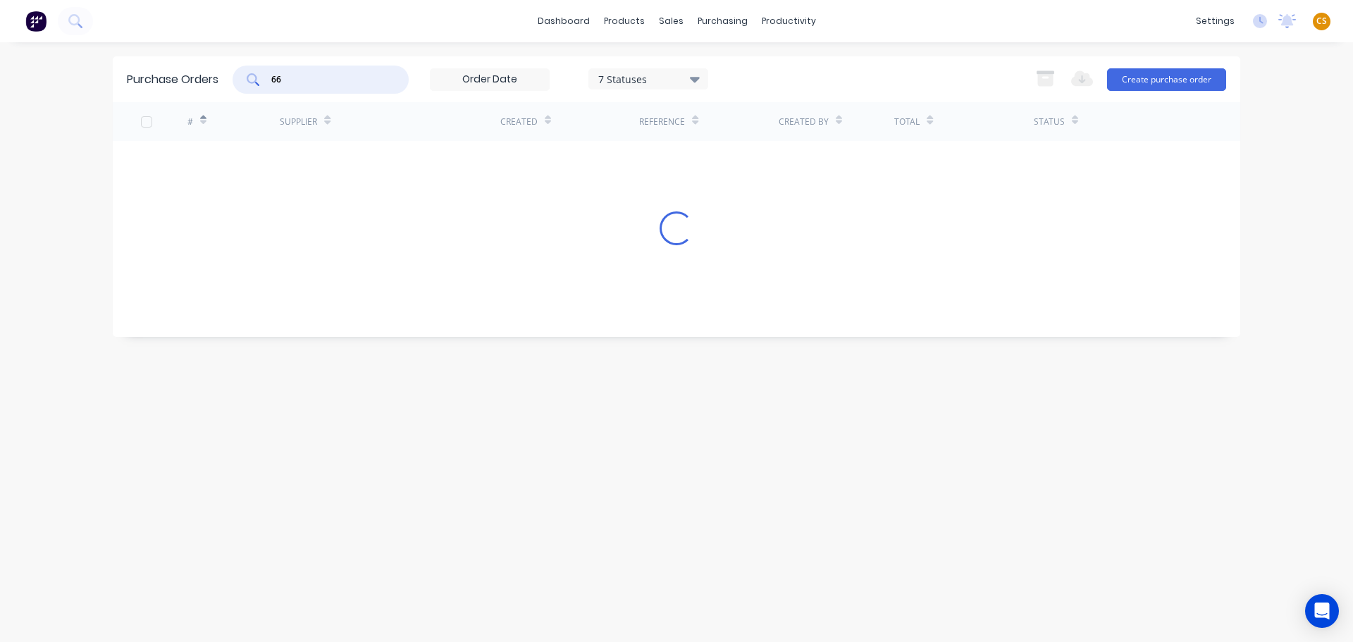
click at [253, 79] on div "66" at bounding box center [321, 80] width 176 height 28
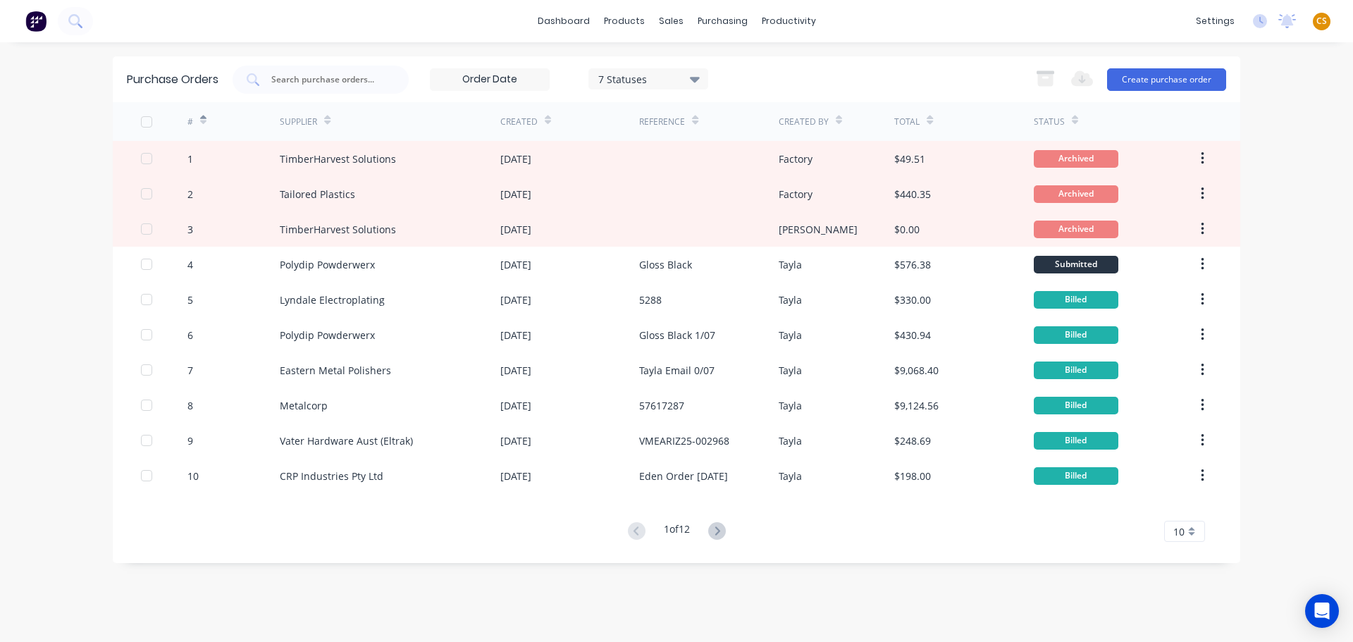
click at [1192, 531] on div "10" at bounding box center [1184, 531] width 41 height 21
click at [1180, 503] on div "35" at bounding box center [1184, 507] width 39 height 25
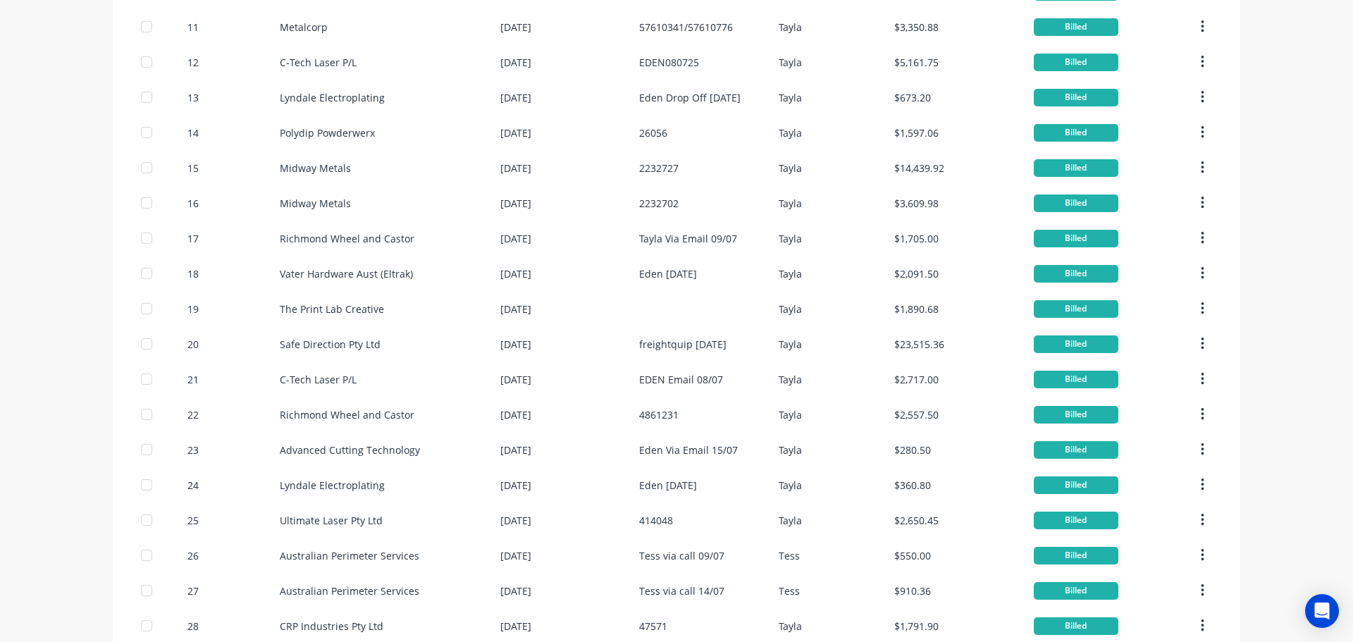
scroll to position [816, 0]
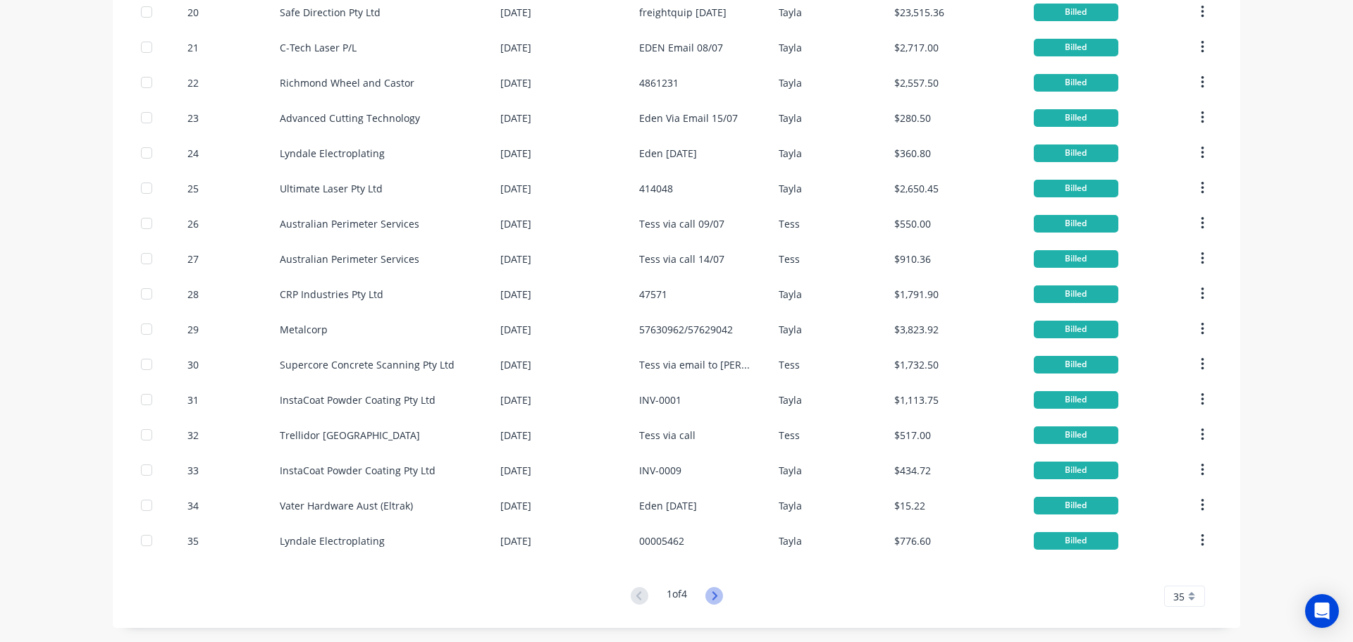
click at [710, 594] on icon at bounding box center [714, 596] width 18 height 18
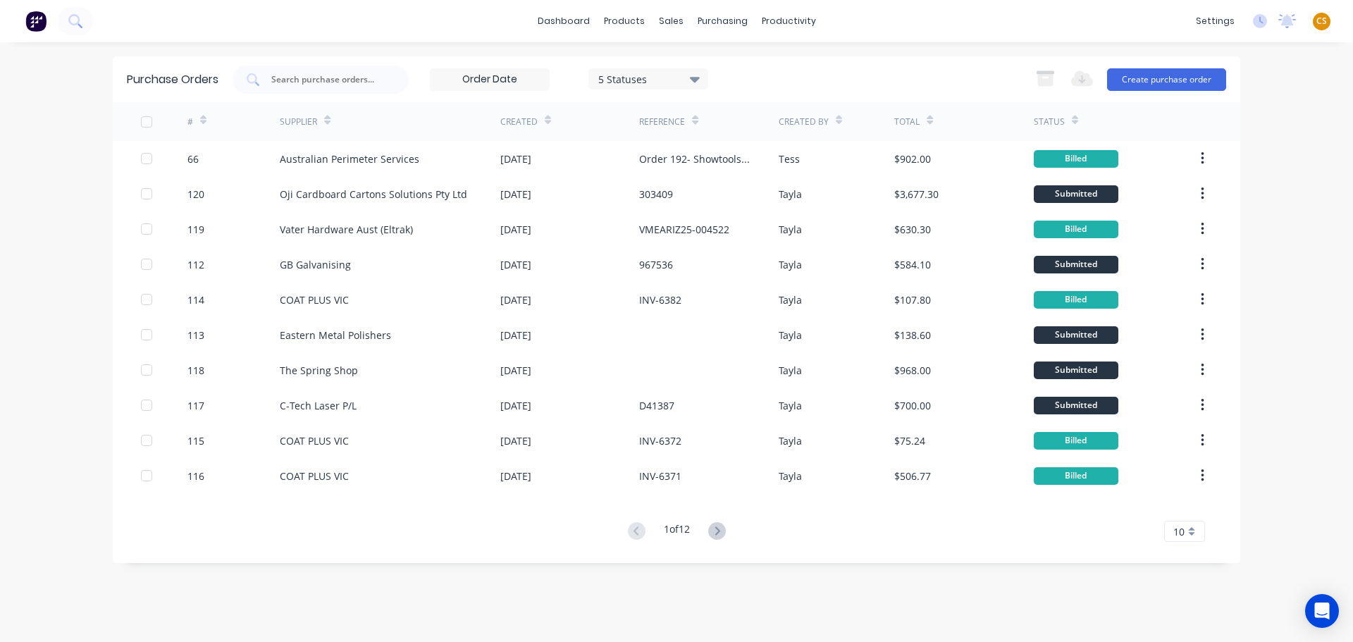
click at [1320, 20] on span "CS" at bounding box center [1321, 21] width 11 height 13
click at [1208, 183] on div "Sign out" at bounding box center [1201, 177] width 38 height 13
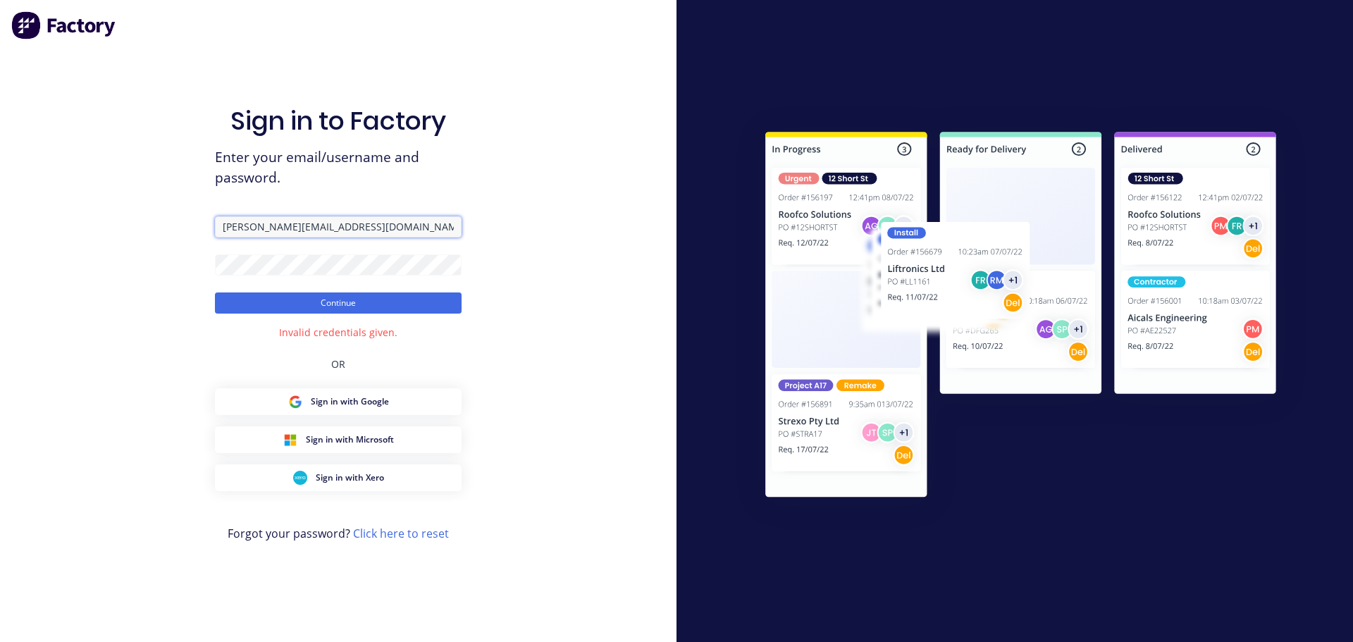
drag, startPoint x: 324, startPoint y: 222, endPoint x: 190, endPoint y: 228, distance: 134.7
click at [190, 228] on div "Sign in to Factory Enter your email/username and password. [PERSON_NAME][EMAIL_…" at bounding box center [338, 321] width 676 height 642
paste input "[PERSON_NAME][EMAIL_ADDRESS][DOMAIN_NAME]"
type input "[PERSON_NAME][EMAIL_ADDRESS][DOMAIN_NAME]"
click at [286, 301] on button "Continue" at bounding box center [338, 302] width 247 height 21
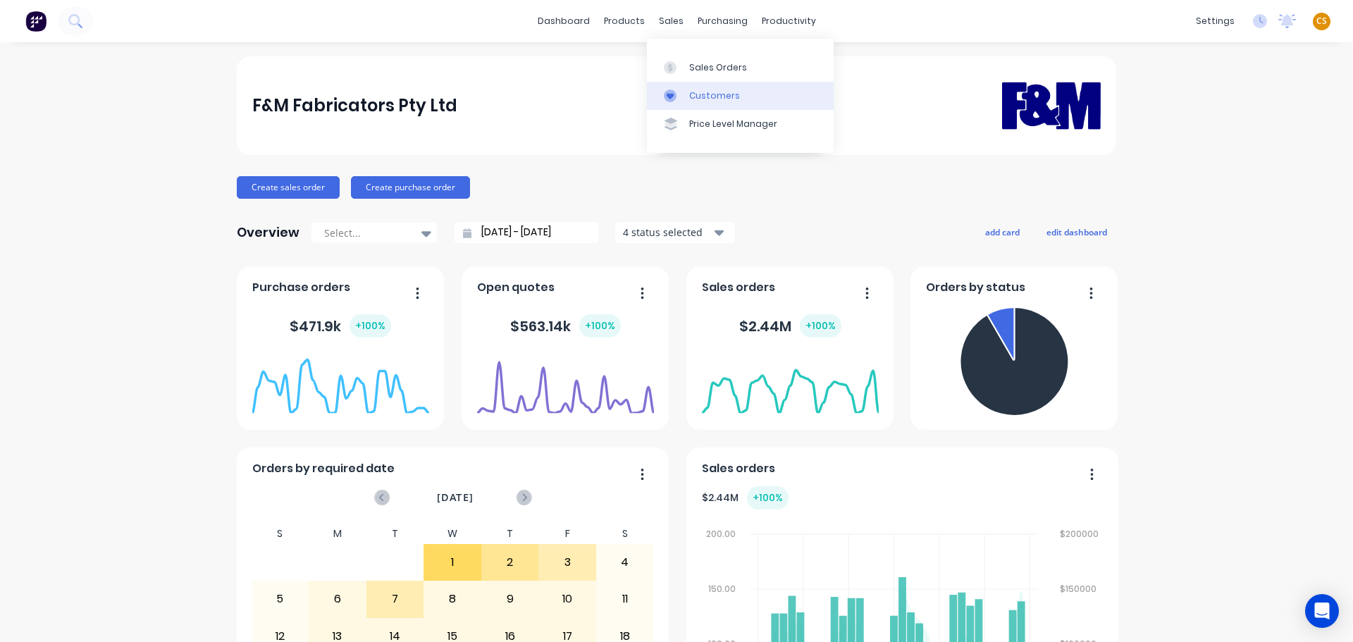
drag, startPoint x: 697, startPoint y: 67, endPoint x: 679, endPoint y: 83, distance: 24.5
click at [697, 68] on div "Sales Orders" at bounding box center [718, 67] width 58 height 13
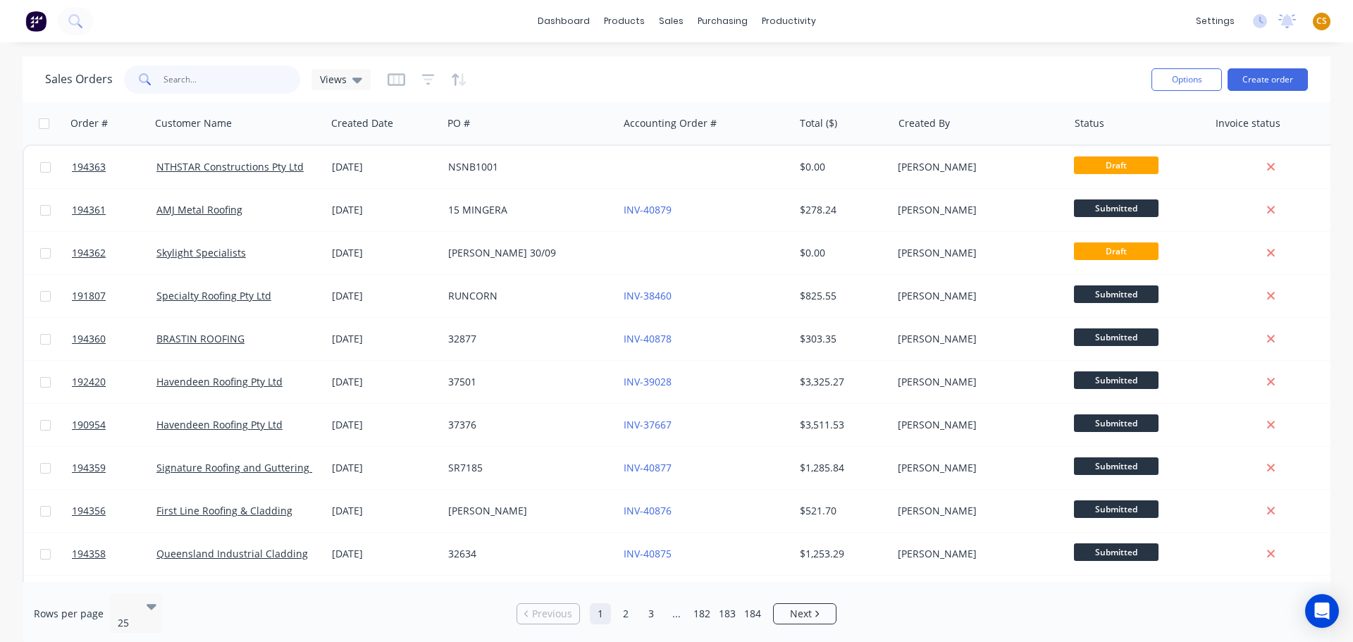
click at [194, 78] on input "text" at bounding box center [231, 80] width 137 height 28
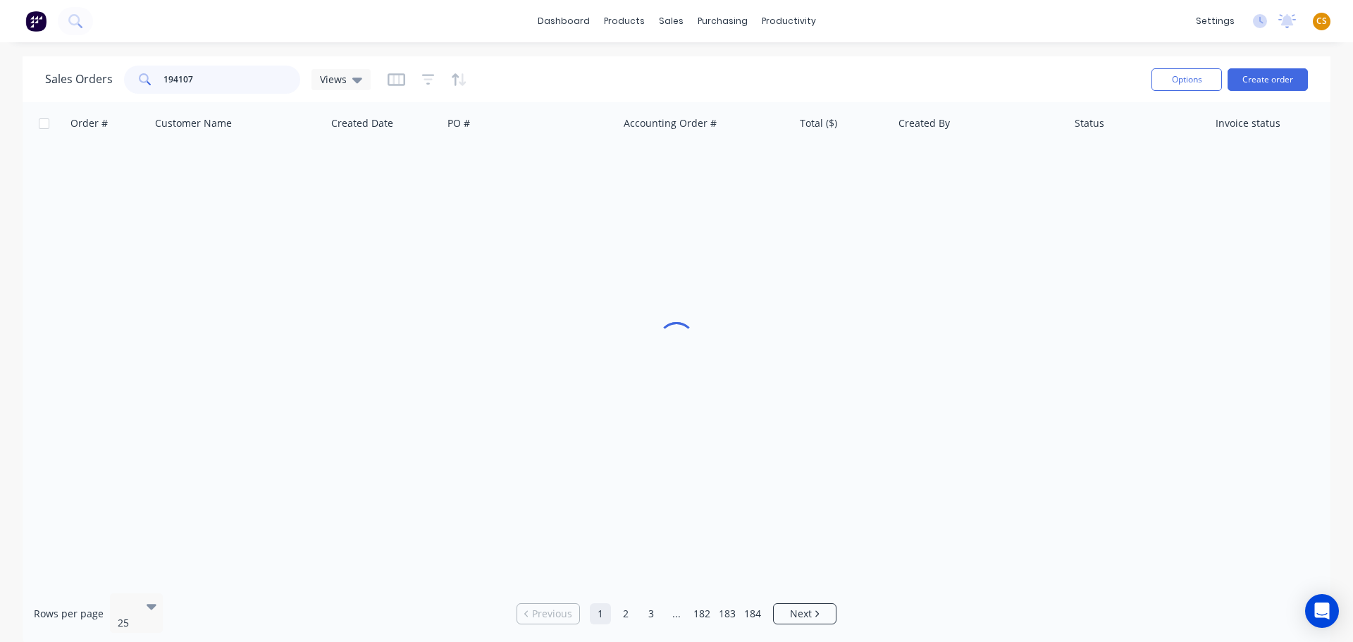
type input "194107"
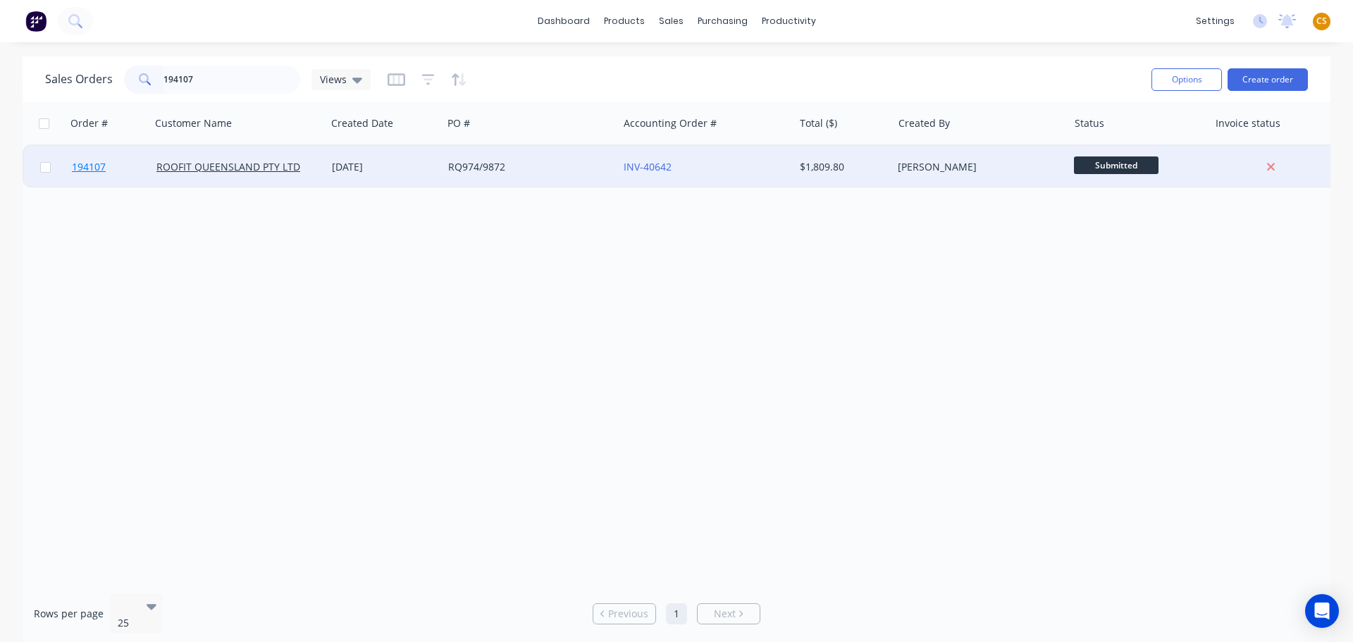
click at [115, 170] on link "194107" at bounding box center [114, 167] width 85 height 42
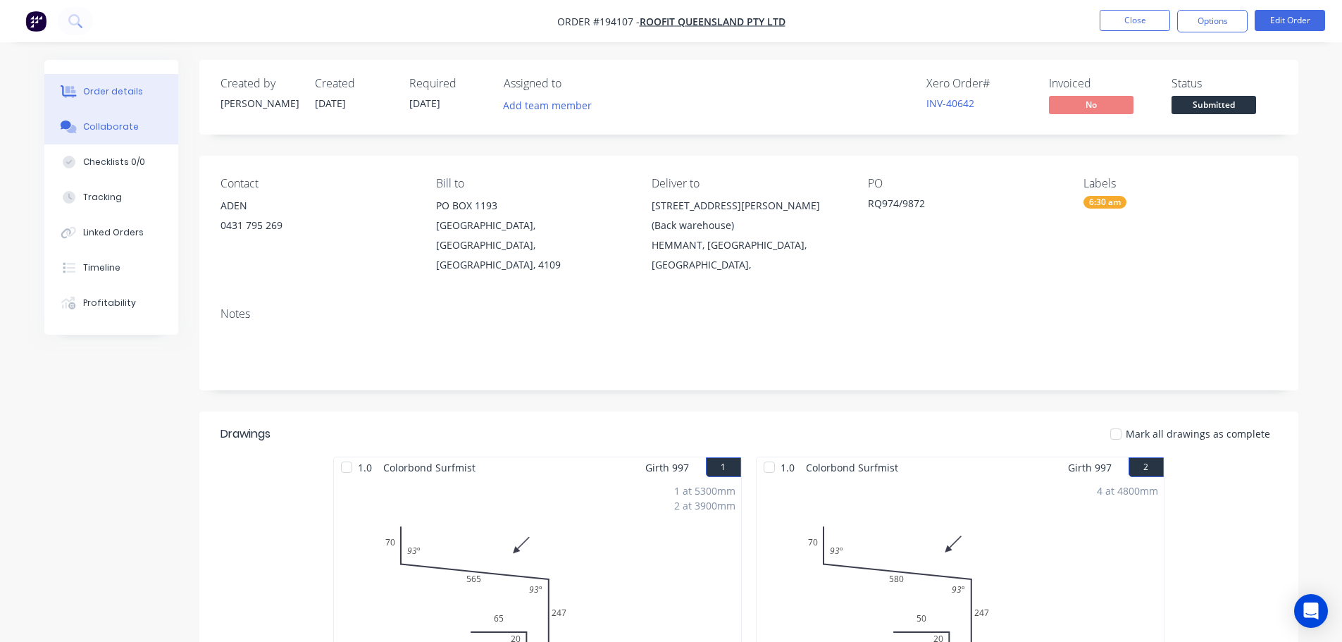
click at [115, 126] on div "Collaborate" at bounding box center [111, 126] width 56 height 13
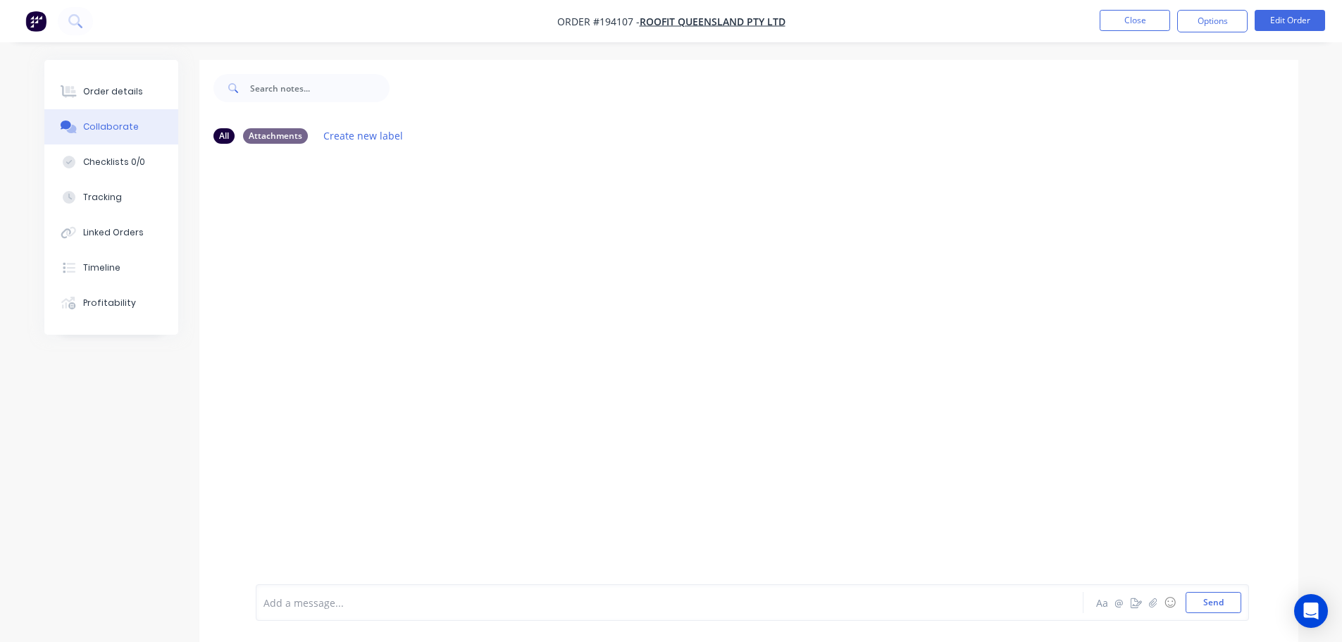
click at [614, 18] on span "Order #194107 -" at bounding box center [598, 21] width 82 height 13
click at [613, 18] on span "Order #194107 -" at bounding box center [598, 21] width 82 height 13
copy span "194107"
drag, startPoint x: 110, startPoint y: 266, endPoint x: 148, endPoint y: 266, distance: 38.0
click at [110, 266] on div "Timeline" at bounding box center [101, 267] width 37 height 13
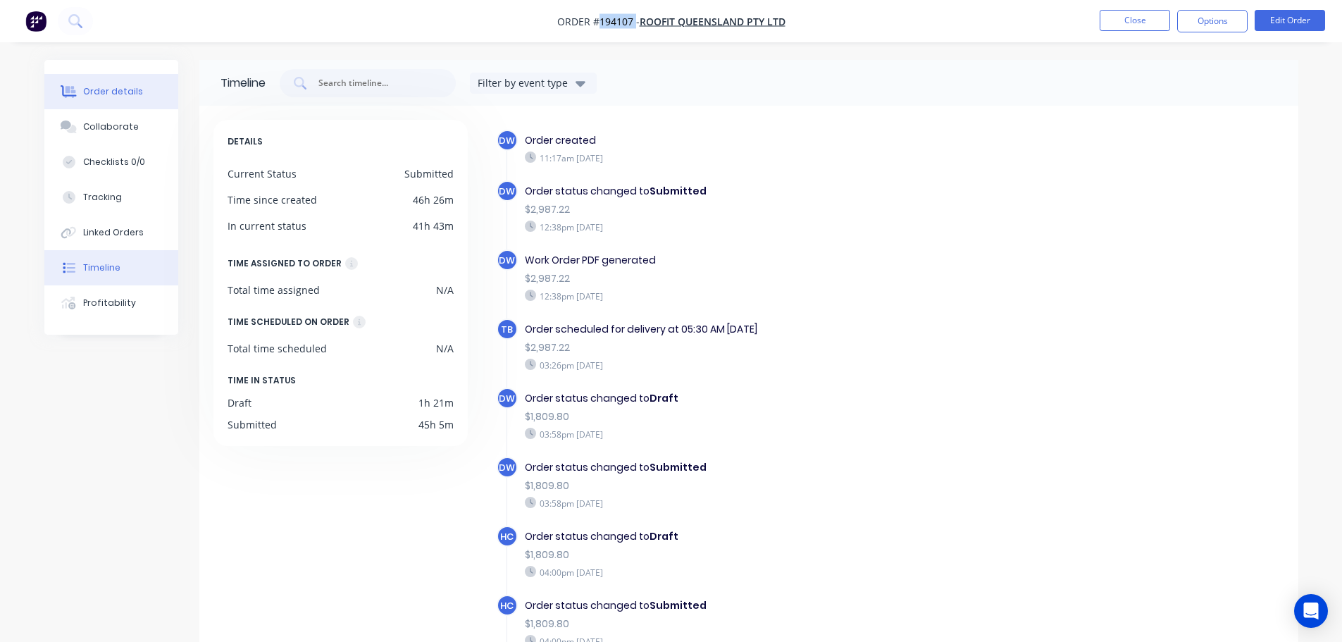
click at [125, 96] on div "Order details" at bounding box center [113, 91] width 60 height 13
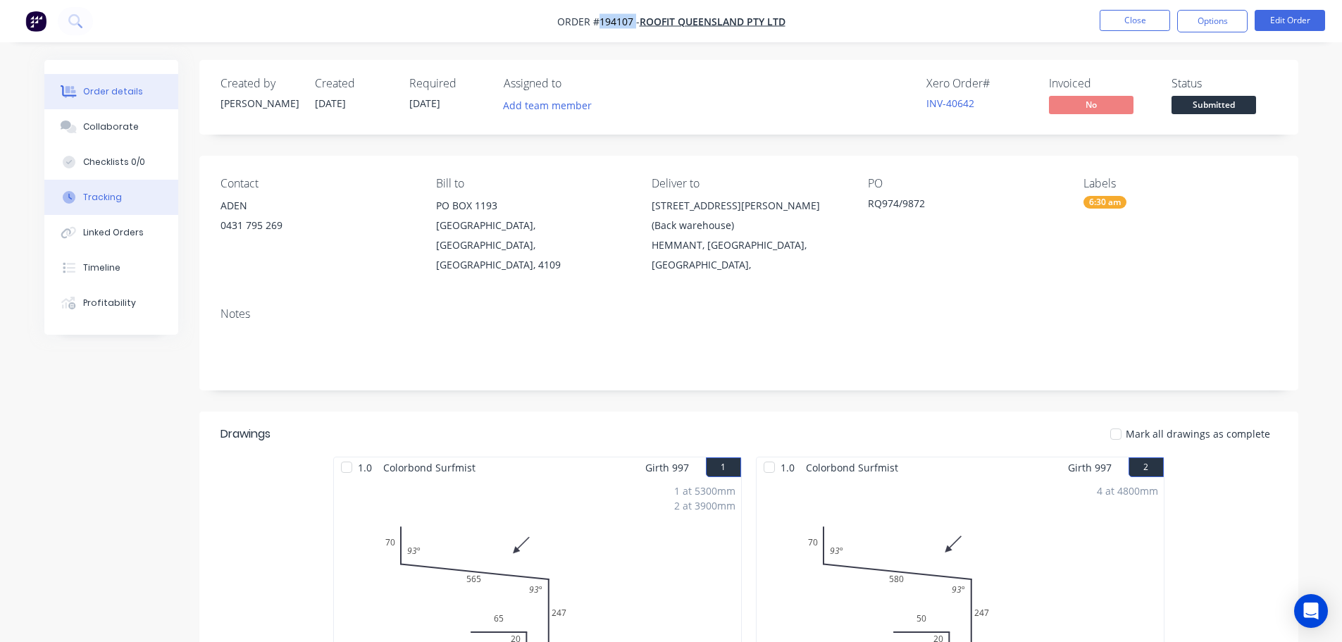
click at [112, 198] on div "Tracking" at bounding box center [102, 197] width 39 height 13
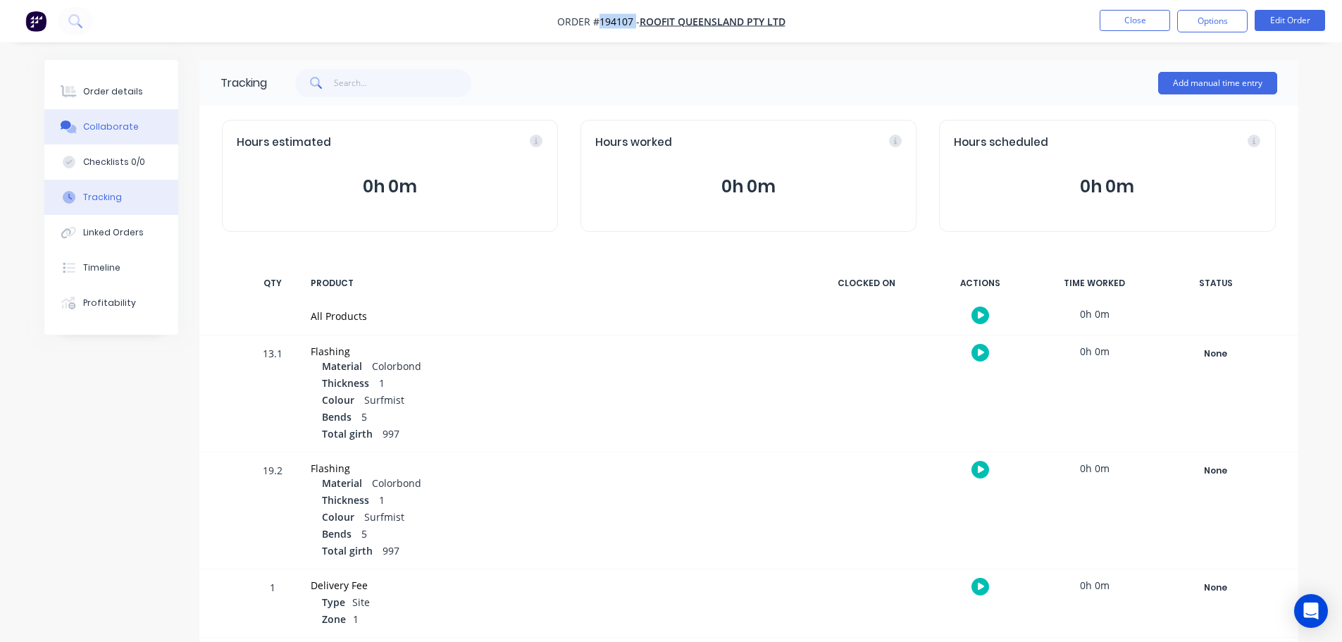
click at [107, 130] on div "Collaborate" at bounding box center [111, 126] width 56 height 13
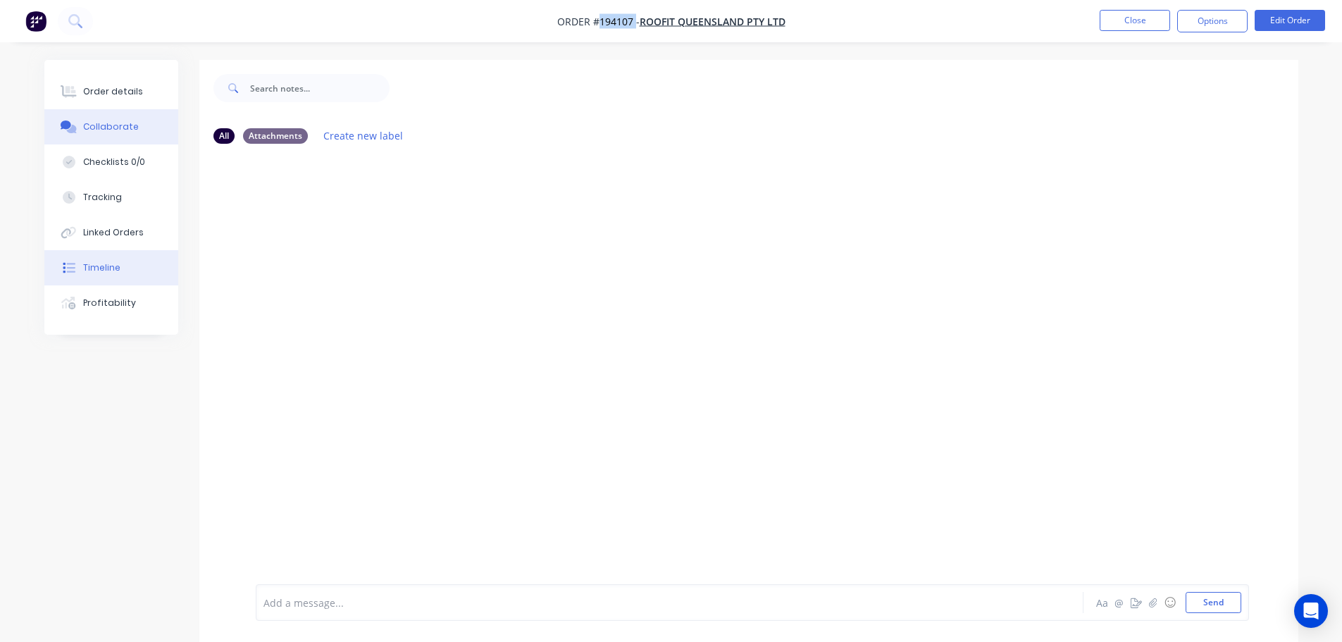
click at [114, 268] on div "Timeline" at bounding box center [101, 267] width 37 height 13
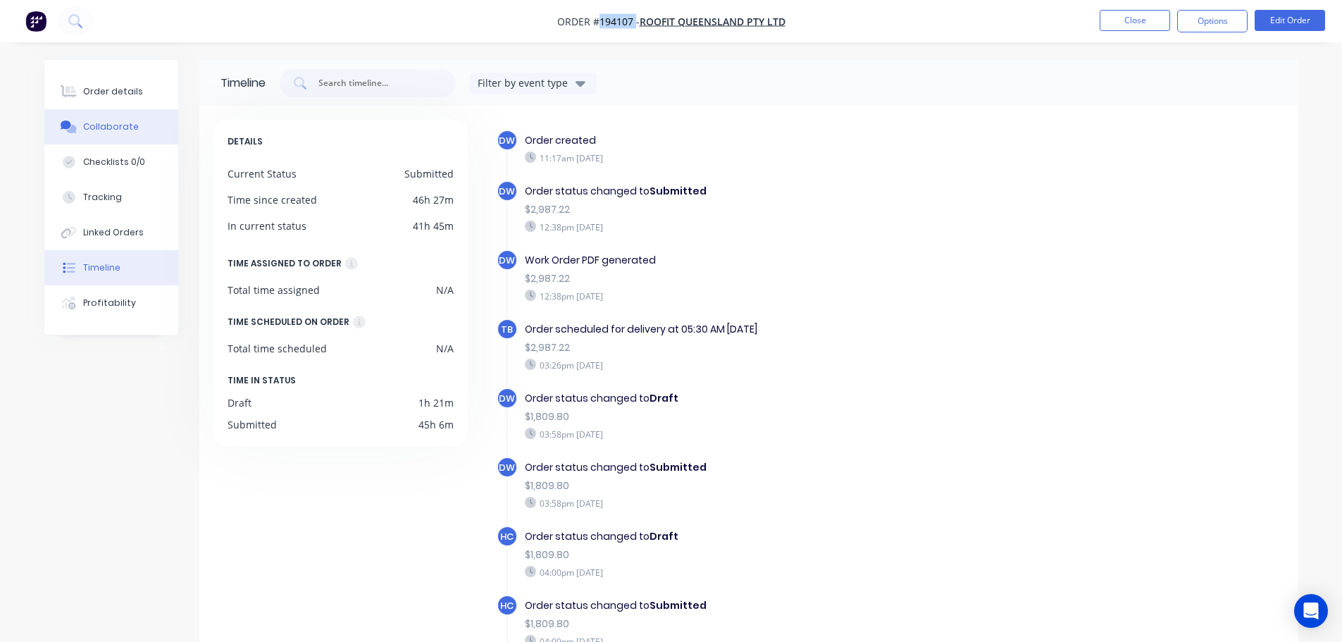
click at [135, 125] on button "Collaborate" at bounding box center [111, 126] width 134 height 35
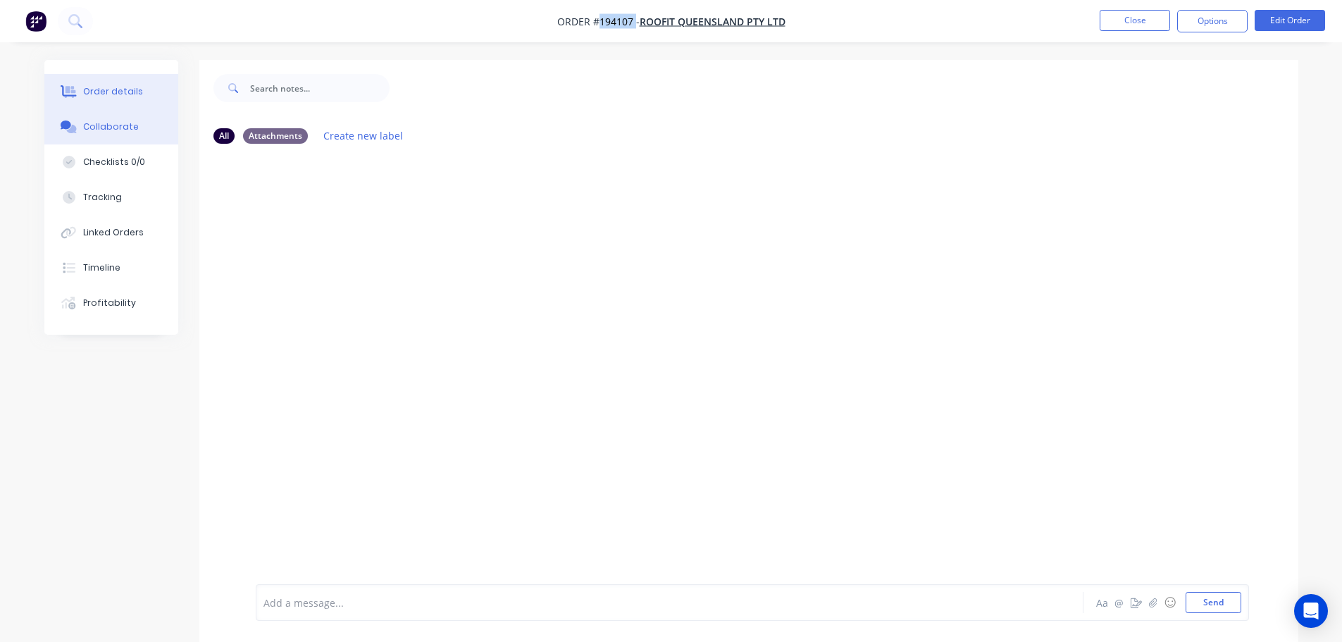
click at [125, 94] on div "Order details" at bounding box center [113, 91] width 60 height 13
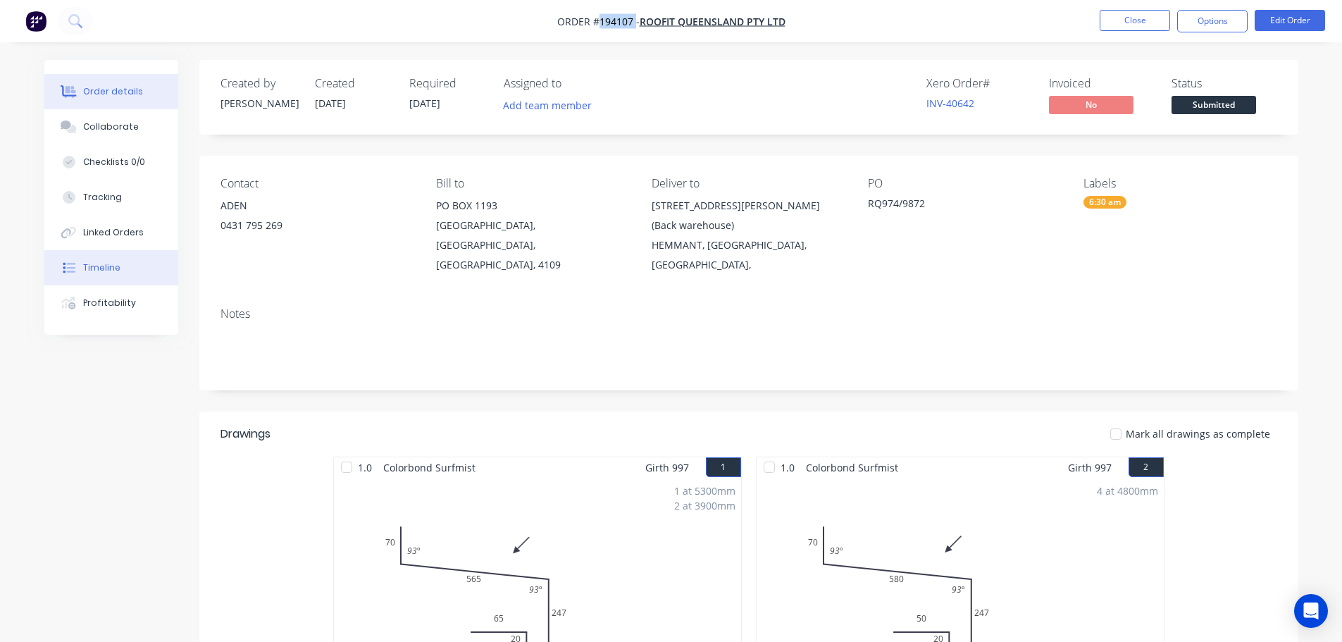
click at [108, 271] on div "Timeline" at bounding box center [101, 267] width 37 height 13
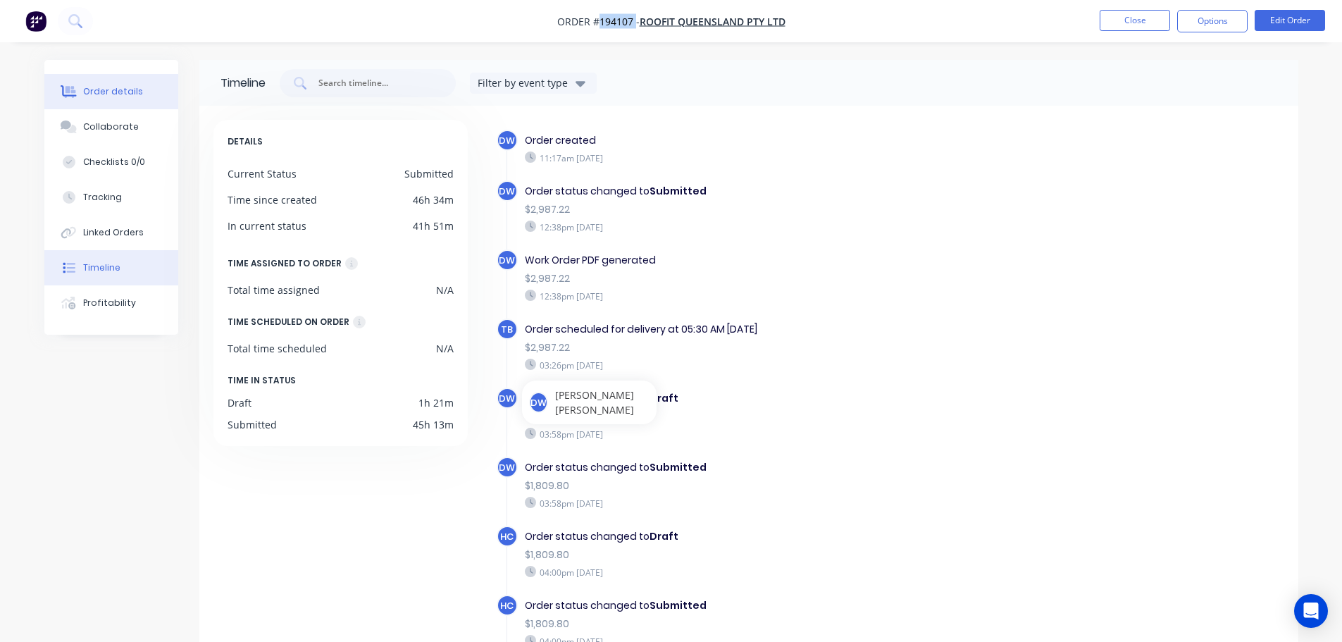
click at [106, 92] on div "Order details" at bounding box center [113, 91] width 60 height 13
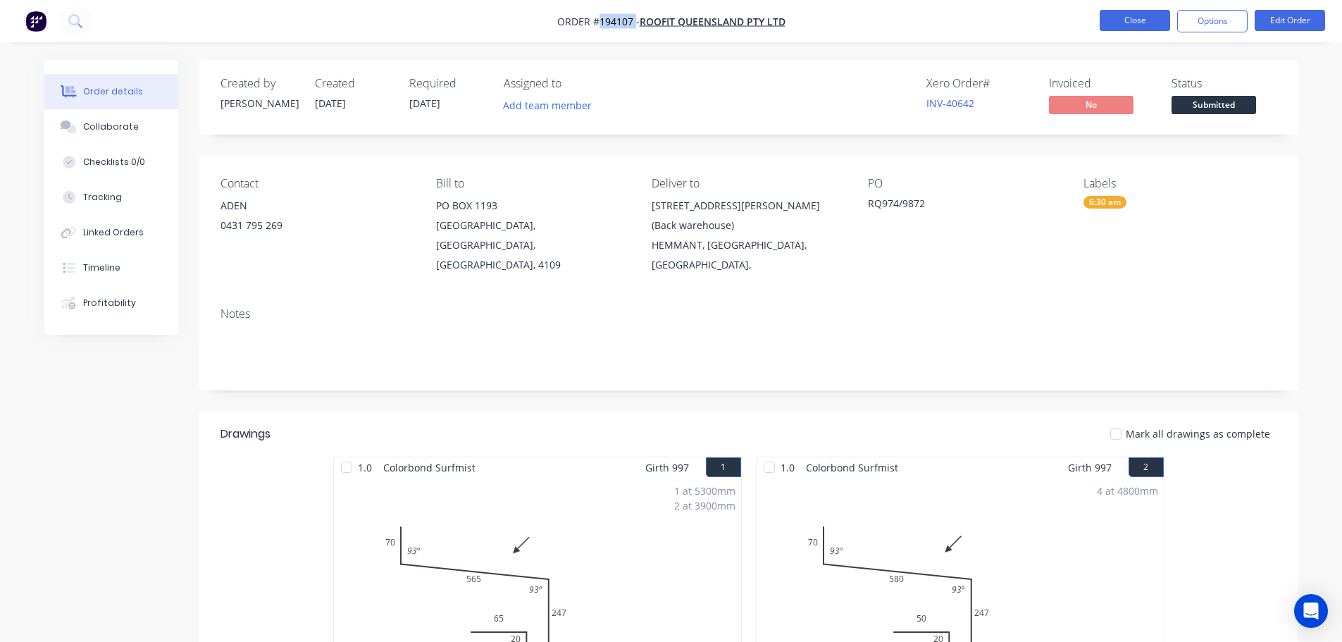
click at [1136, 15] on button "Close" at bounding box center [1135, 20] width 70 height 21
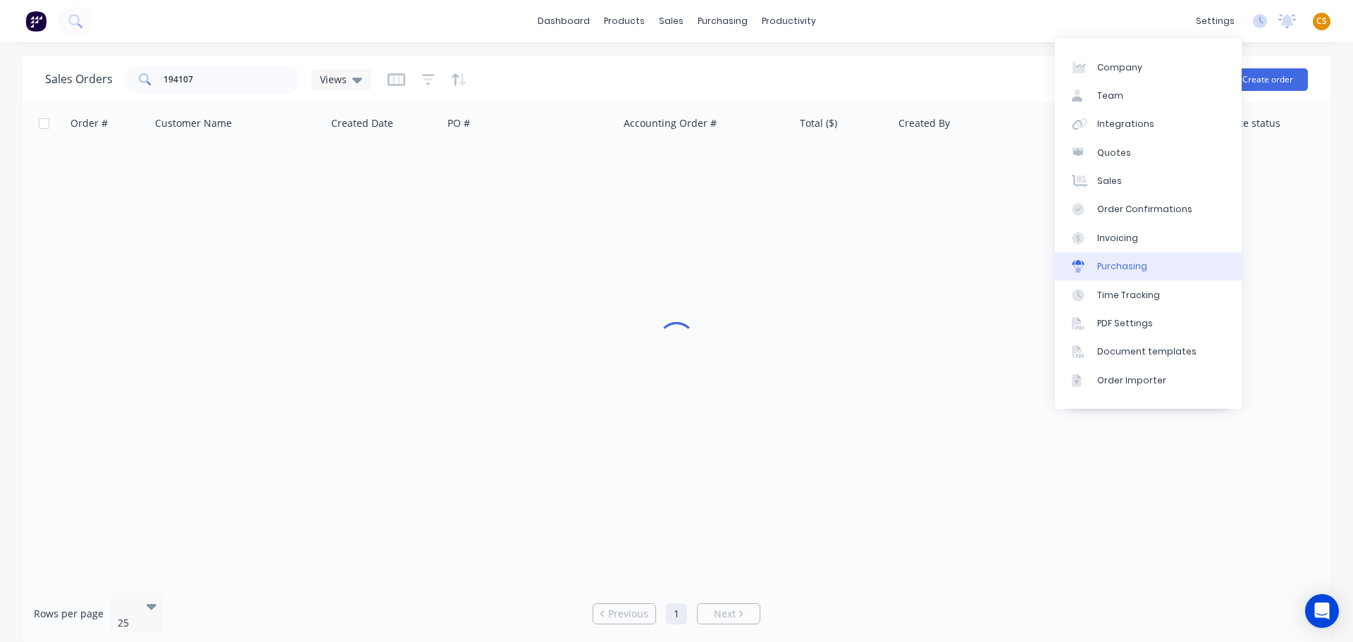
click at [1168, 271] on link "Purchasing" at bounding box center [1148, 266] width 187 height 28
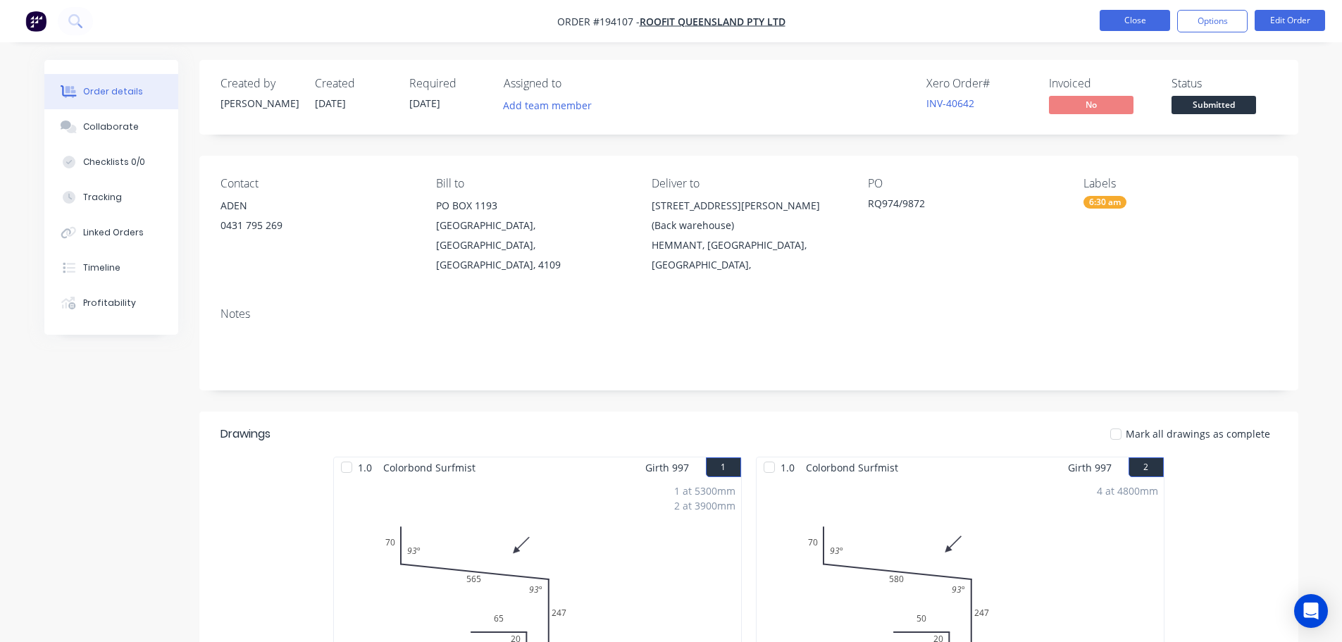
click at [1131, 24] on button "Close" at bounding box center [1135, 20] width 70 height 21
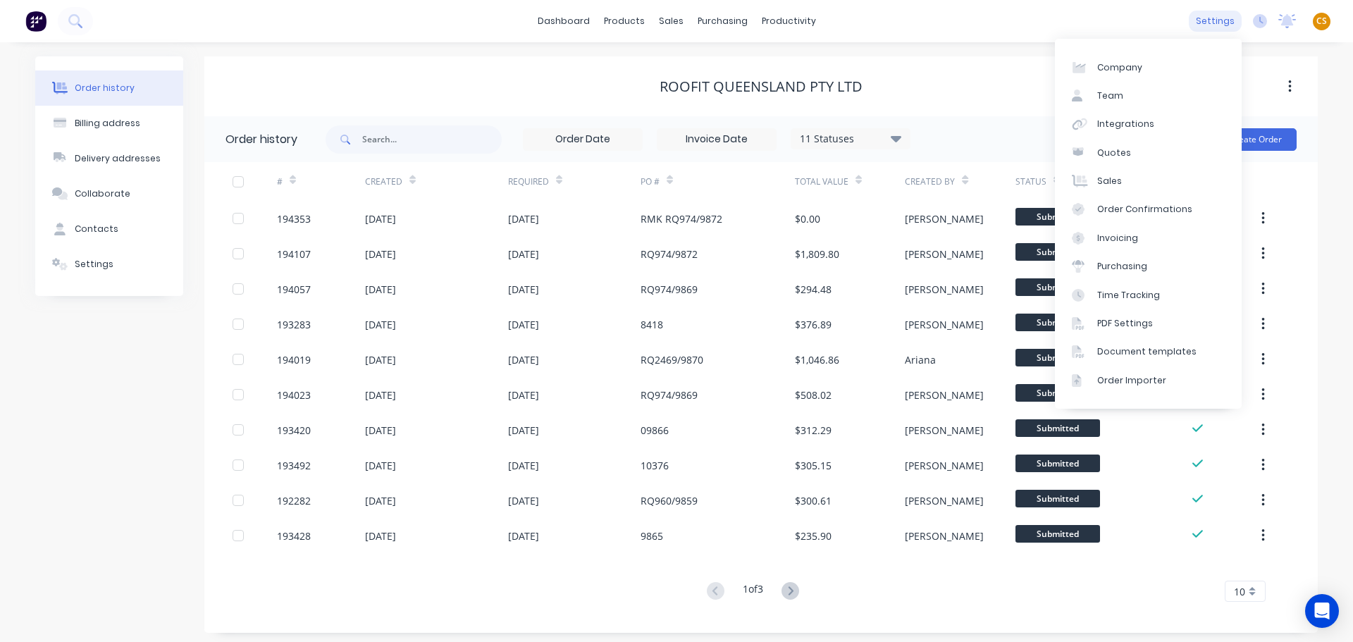
click at [1212, 24] on div "settings" at bounding box center [1215, 21] width 53 height 21
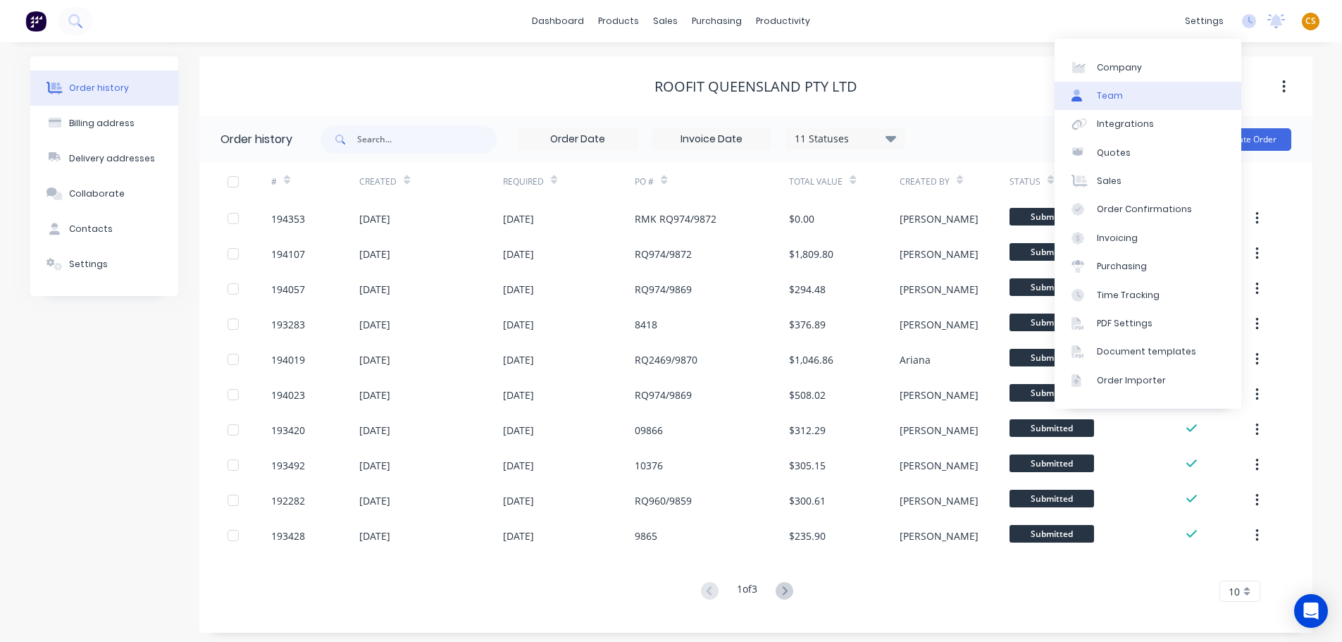
click at [1118, 97] on div "Team" at bounding box center [1110, 95] width 26 height 13
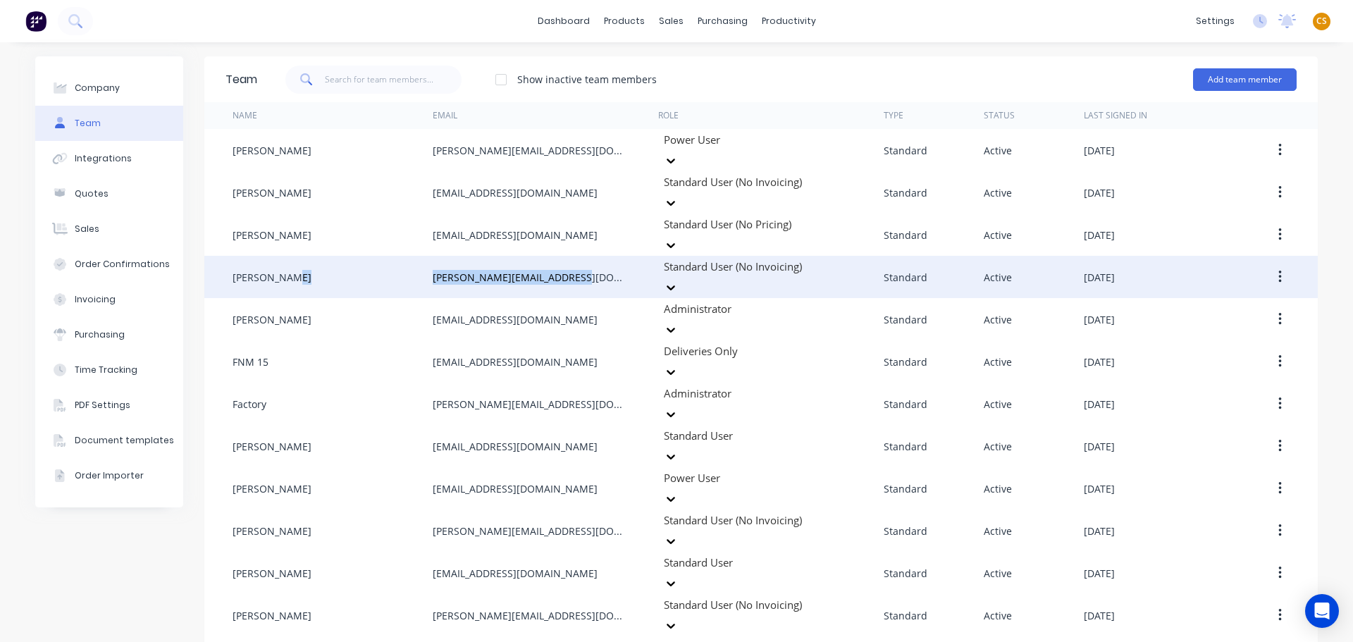
drag, startPoint x: 573, startPoint y: 253, endPoint x: 425, endPoint y: 249, distance: 148.0
click at [425, 256] on div "Darryn Wong darryn@fmfabricators.com.au Standard User (No Invoicing) Standard A…" at bounding box center [760, 277] width 1113 height 42
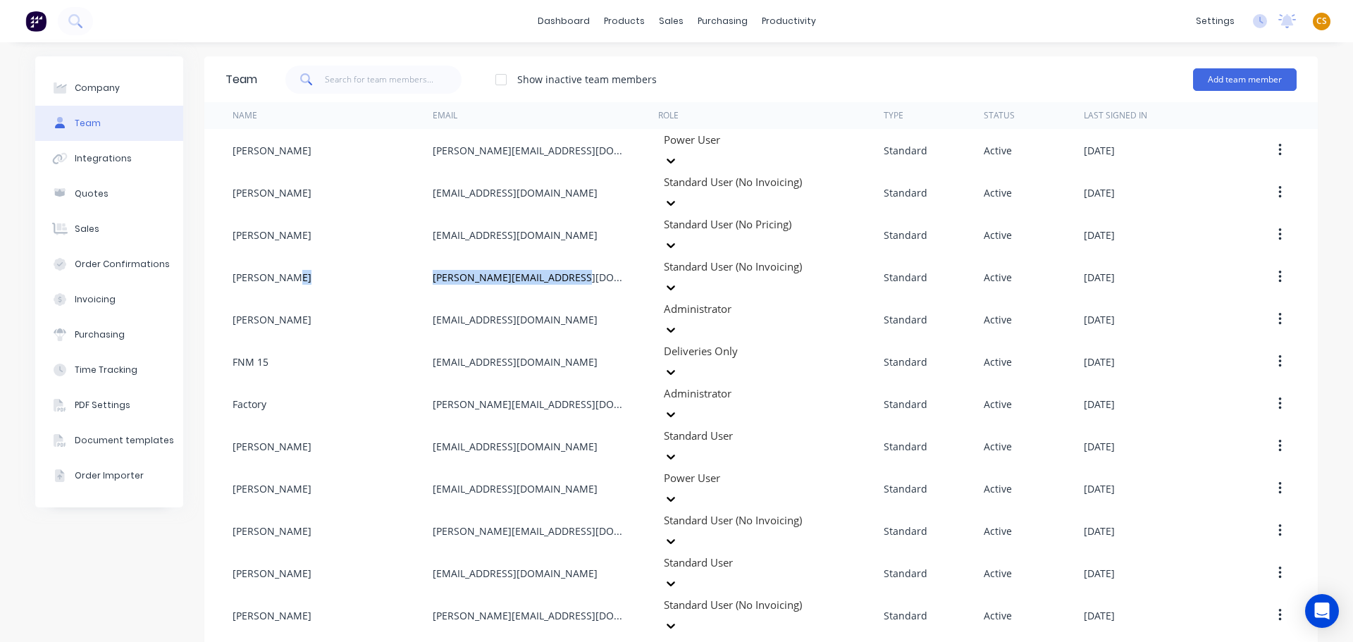
copy div "darryn@fmfabricators.com.au"
click at [709, 73] on div "Sales Orders" at bounding box center [718, 67] width 58 height 13
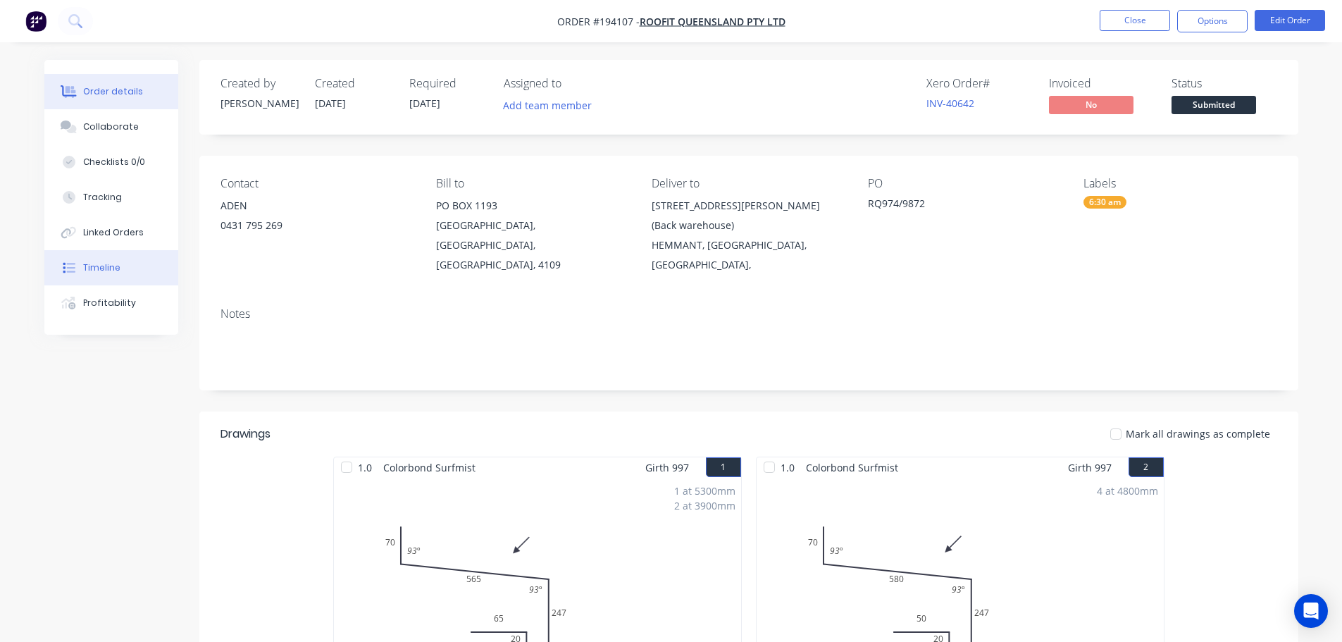
click at [108, 266] on div "Timeline" at bounding box center [101, 267] width 37 height 13
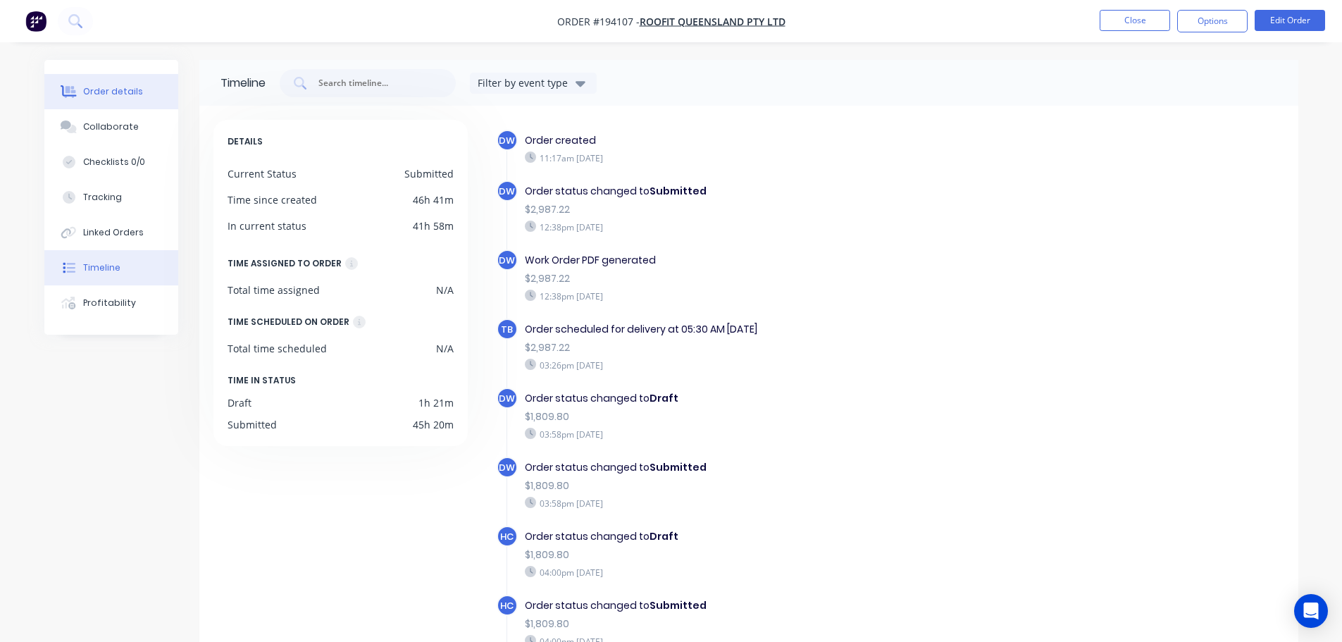
click at [106, 97] on div "Order details" at bounding box center [113, 91] width 60 height 13
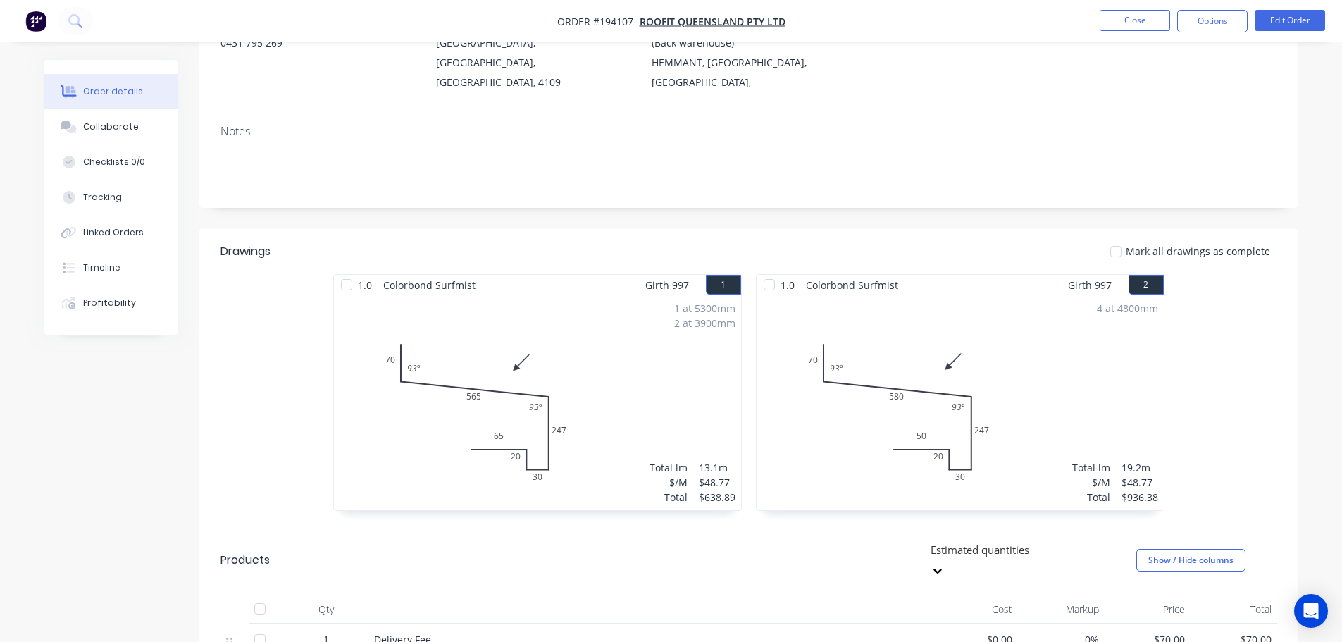
scroll to position [183, 0]
click at [1118, 21] on button "Close" at bounding box center [1135, 20] width 70 height 21
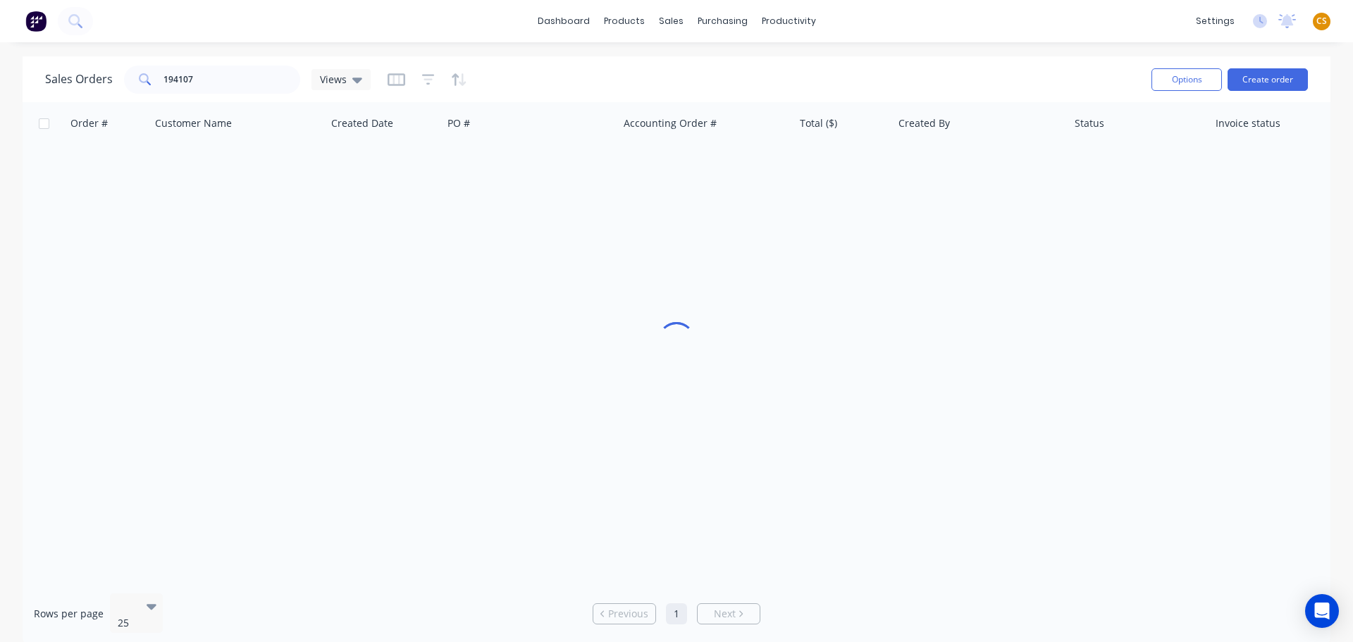
click at [1320, 23] on span "CS" at bounding box center [1321, 21] width 11 height 13
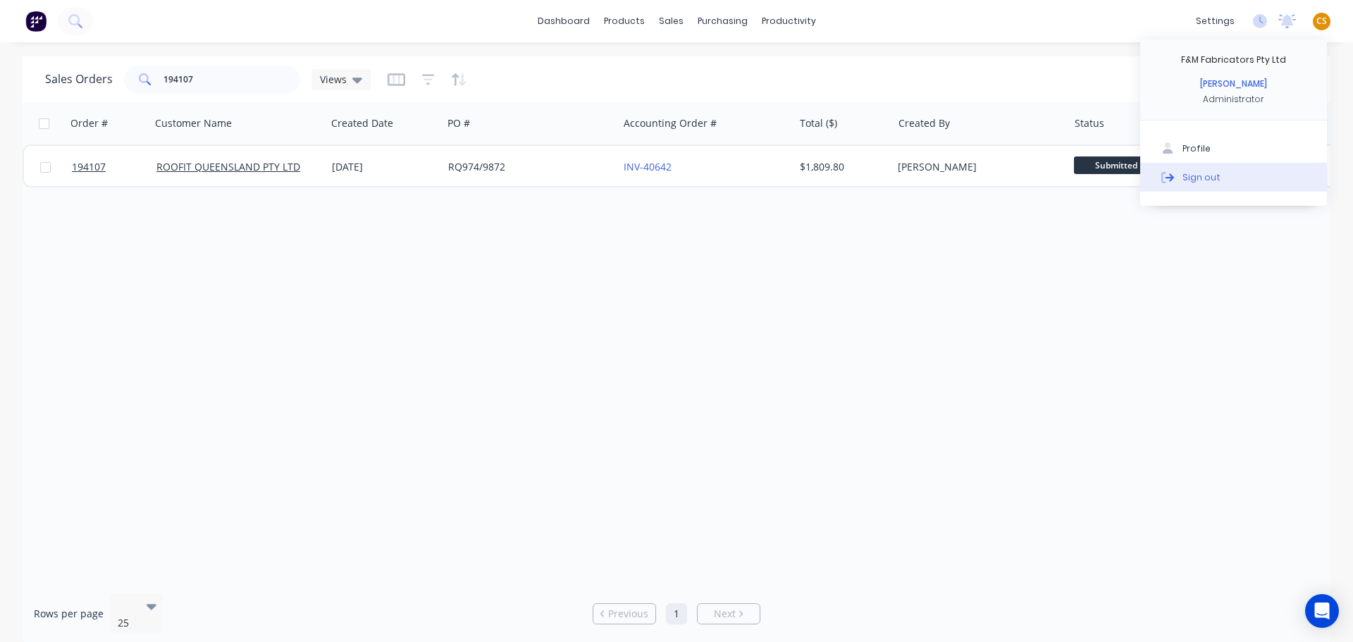
click at [1217, 175] on button "Sign out" at bounding box center [1233, 177] width 187 height 28
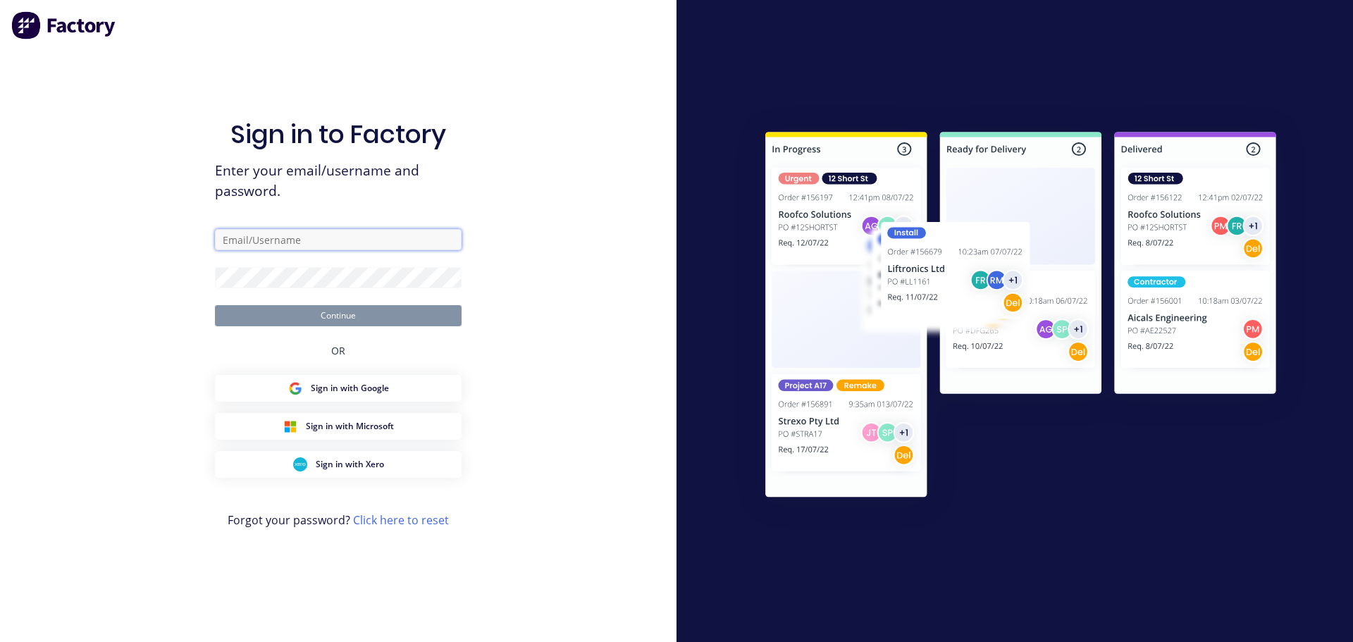
click at [290, 237] on input "text" at bounding box center [338, 239] width 247 height 21
type input "cat"
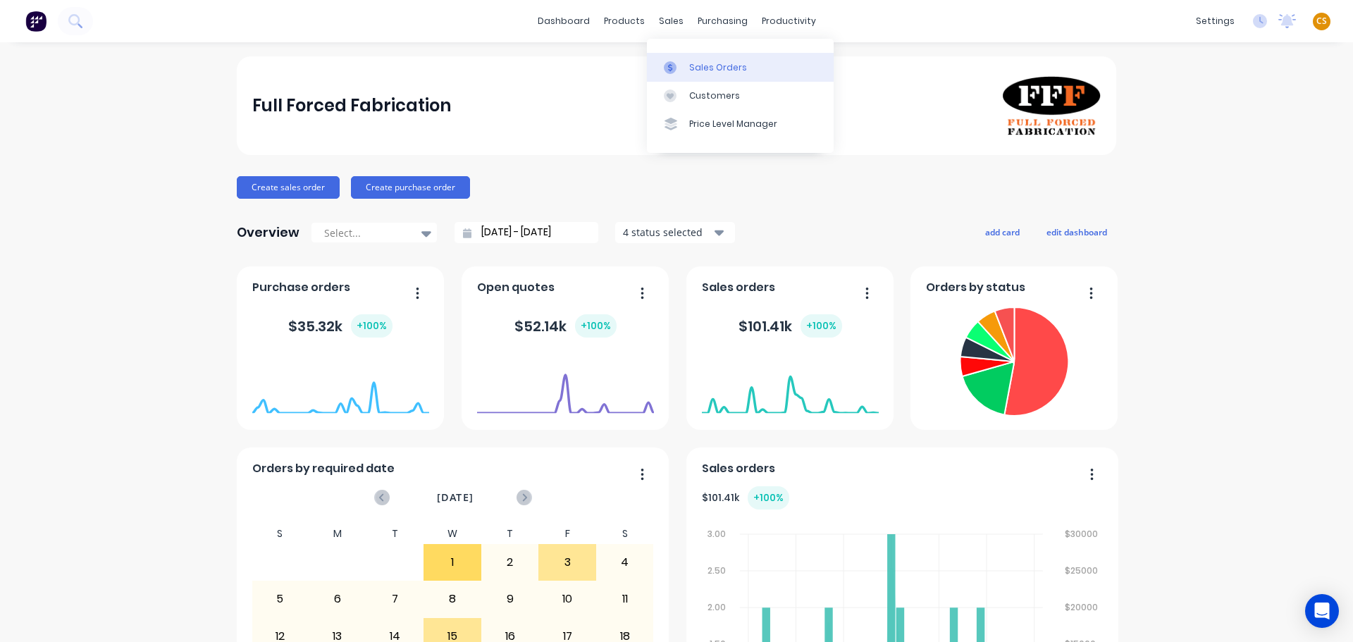
click at [695, 69] on div "Sales Orders" at bounding box center [718, 67] width 58 height 13
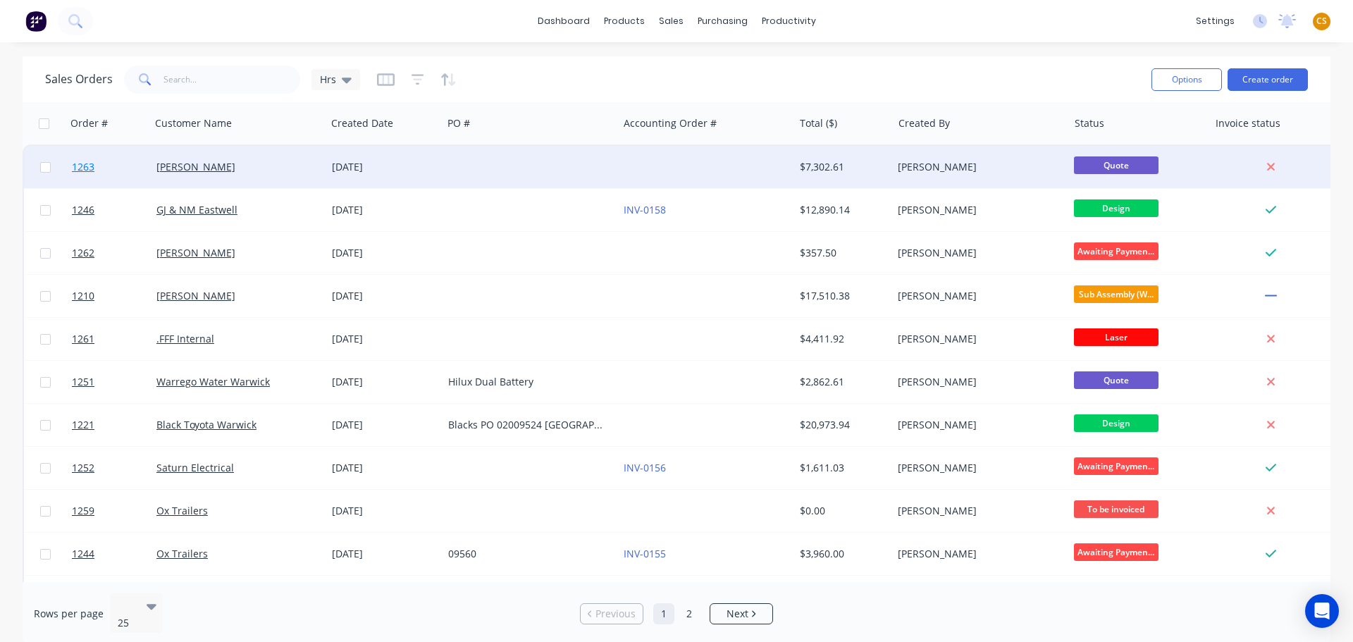
click at [117, 166] on link "1263" at bounding box center [114, 167] width 85 height 42
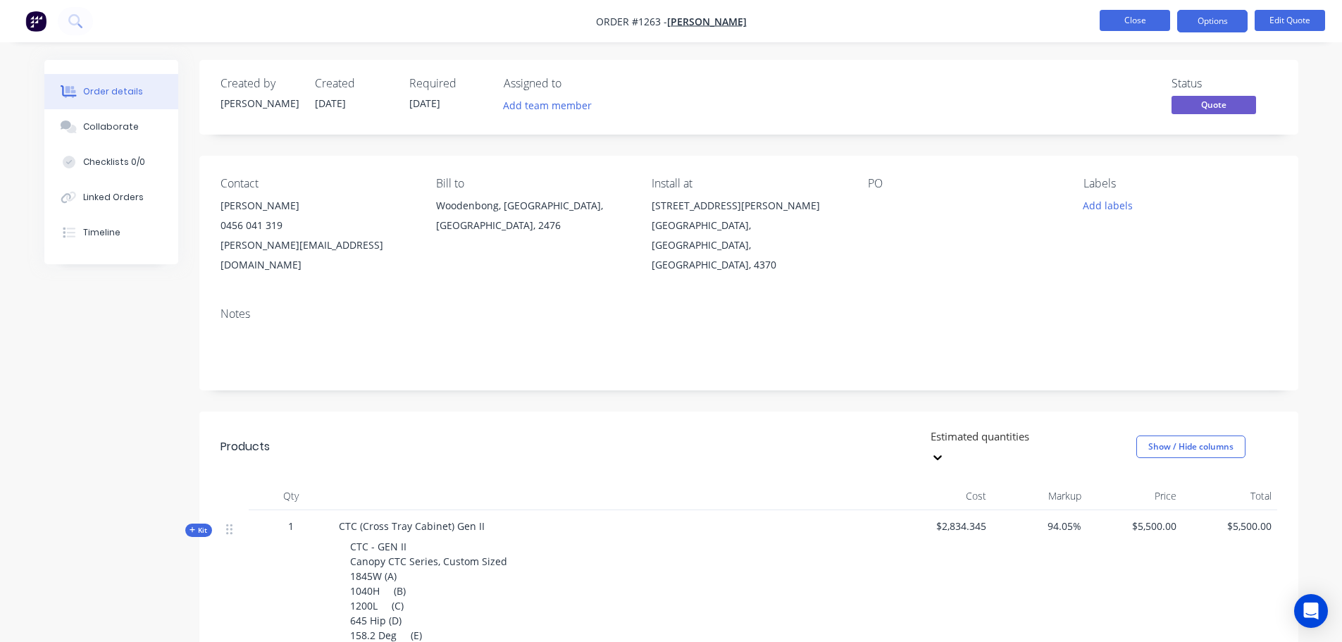
click at [1111, 21] on button "Close" at bounding box center [1135, 20] width 70 height 21
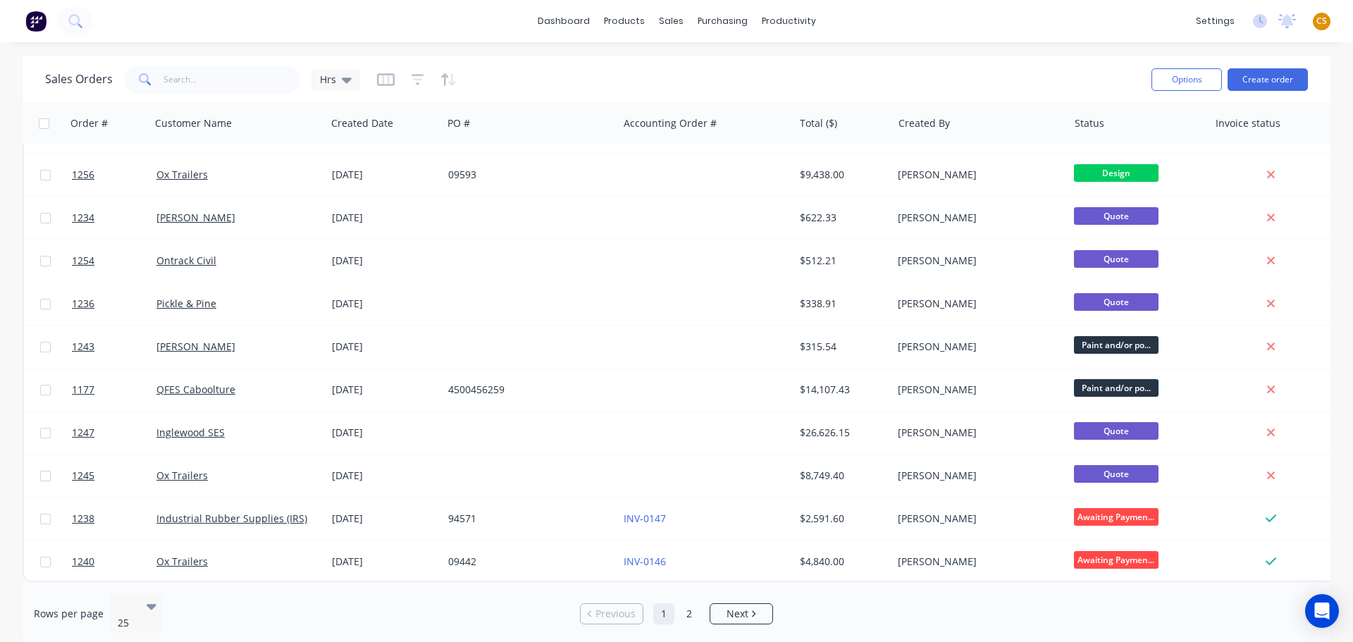
scroll to position [221, 0]
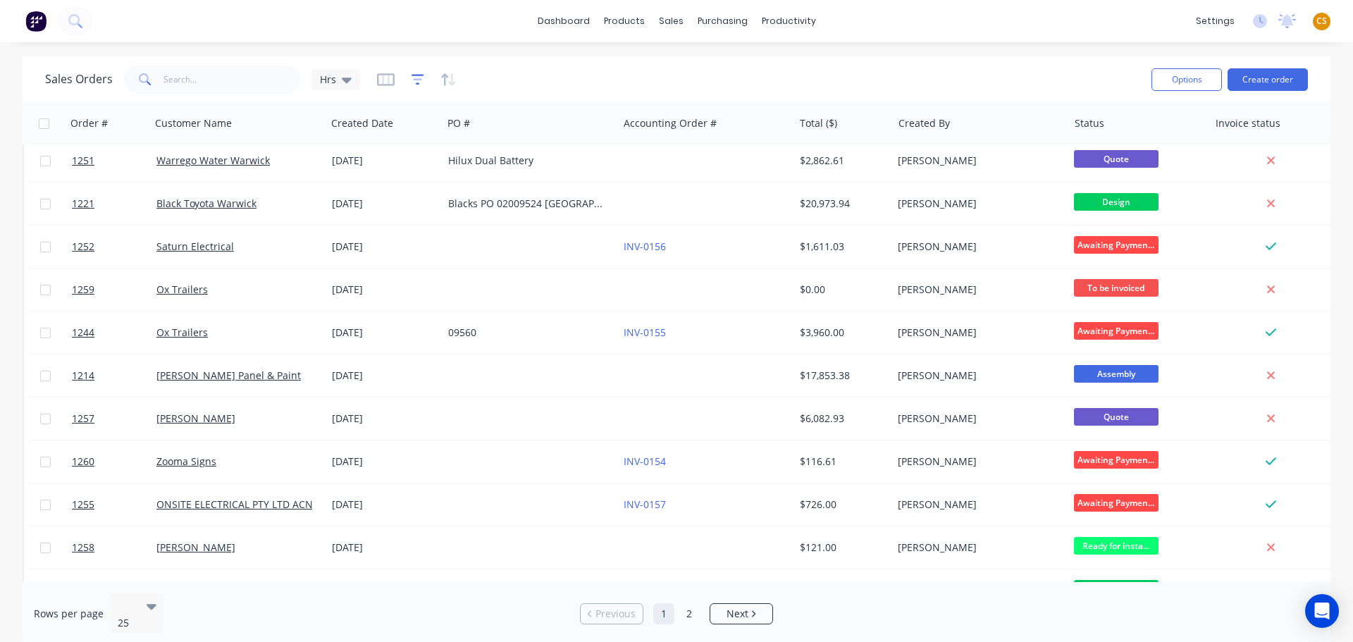
click at [412, 79] on icon "button" at bounding box center [418, 80] width 13 height 14
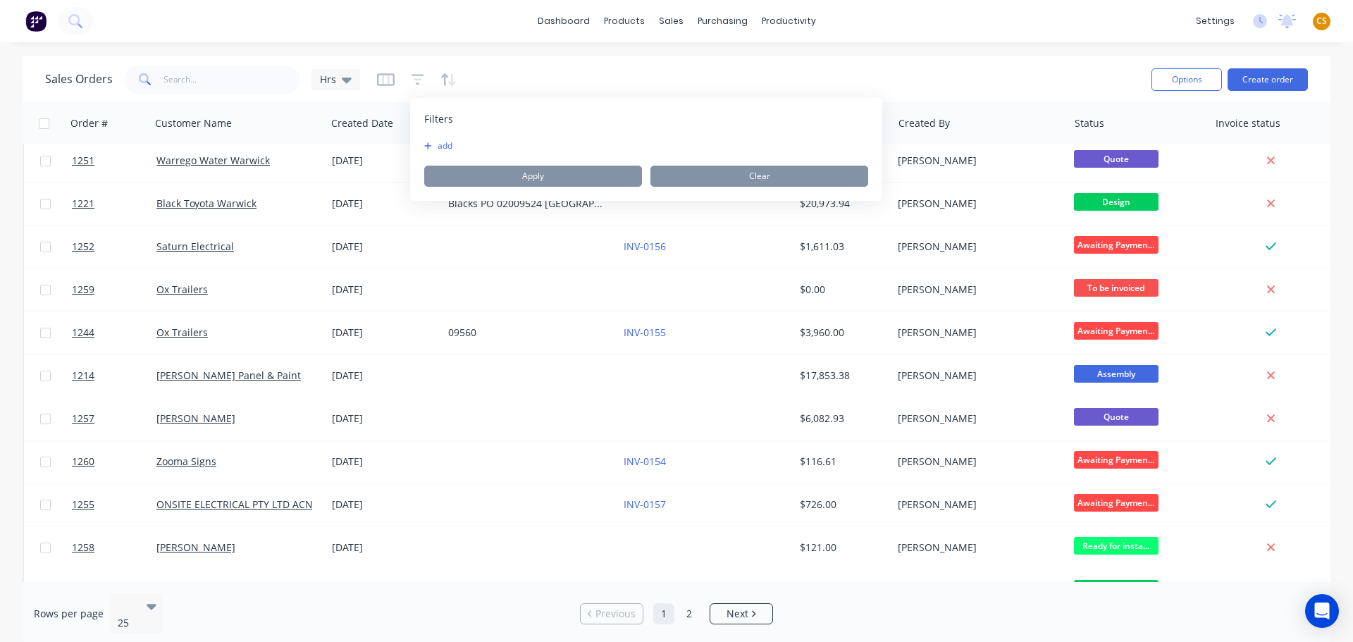
click at [440, 146] on button "add" at bounding box center [441, 145] width 35 height 11
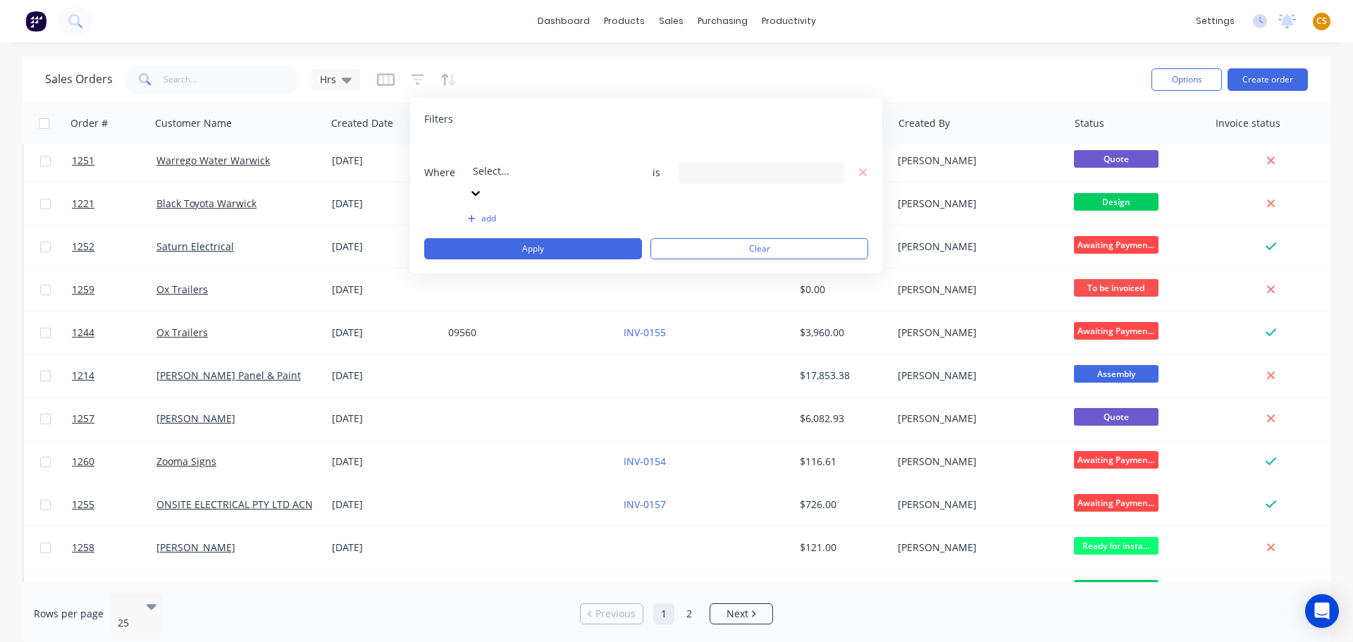
click at [524, 152] on div at bounding box center [574, 152] width 203 height 18
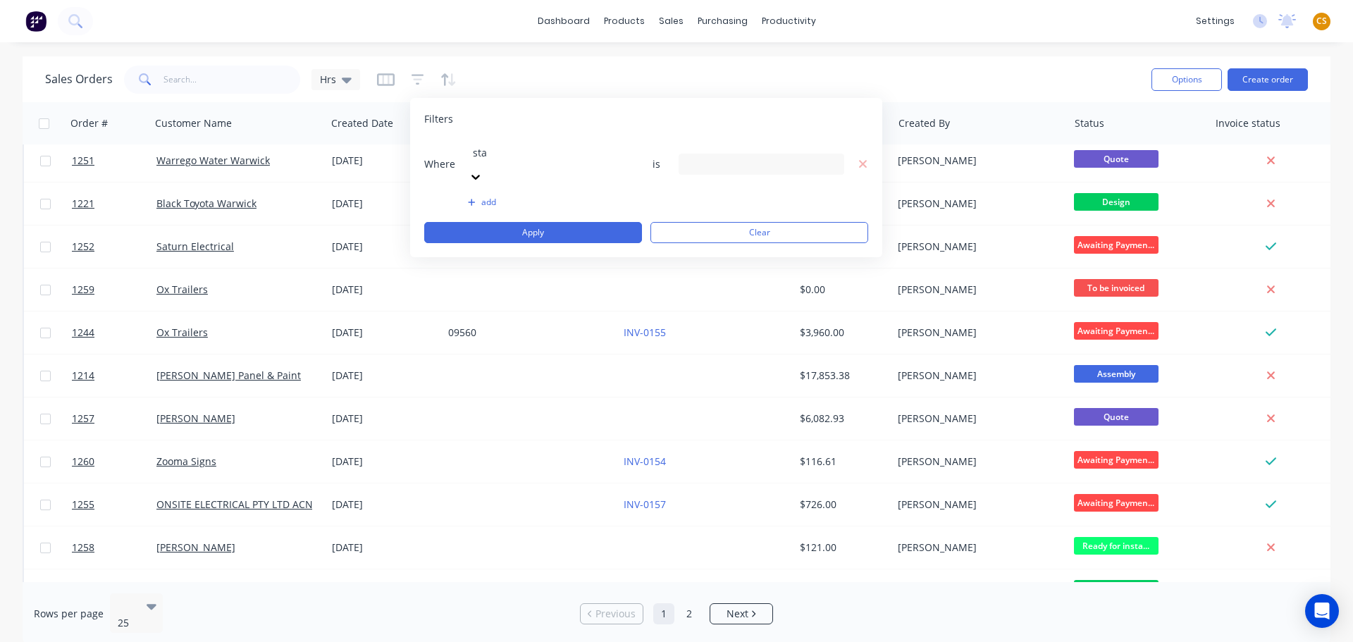
type input "stat"
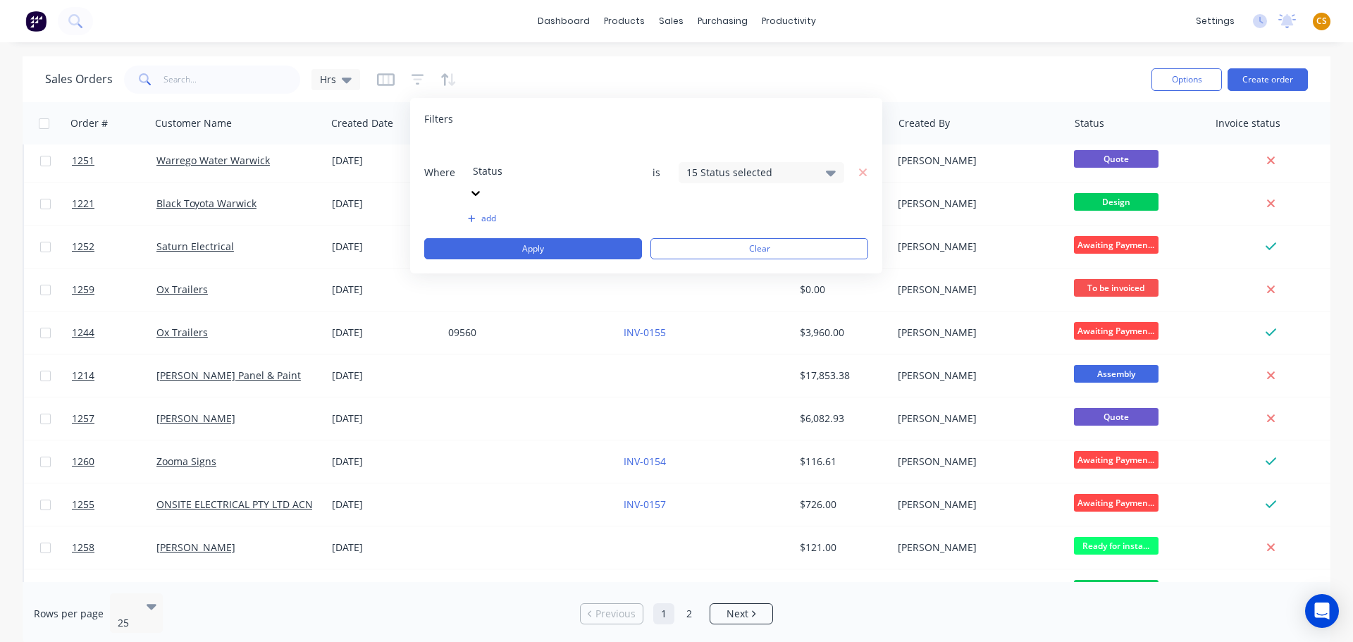
click at [727, 165] on div "15 Status selected" at bounding box center [750, 172] width 128 height 15
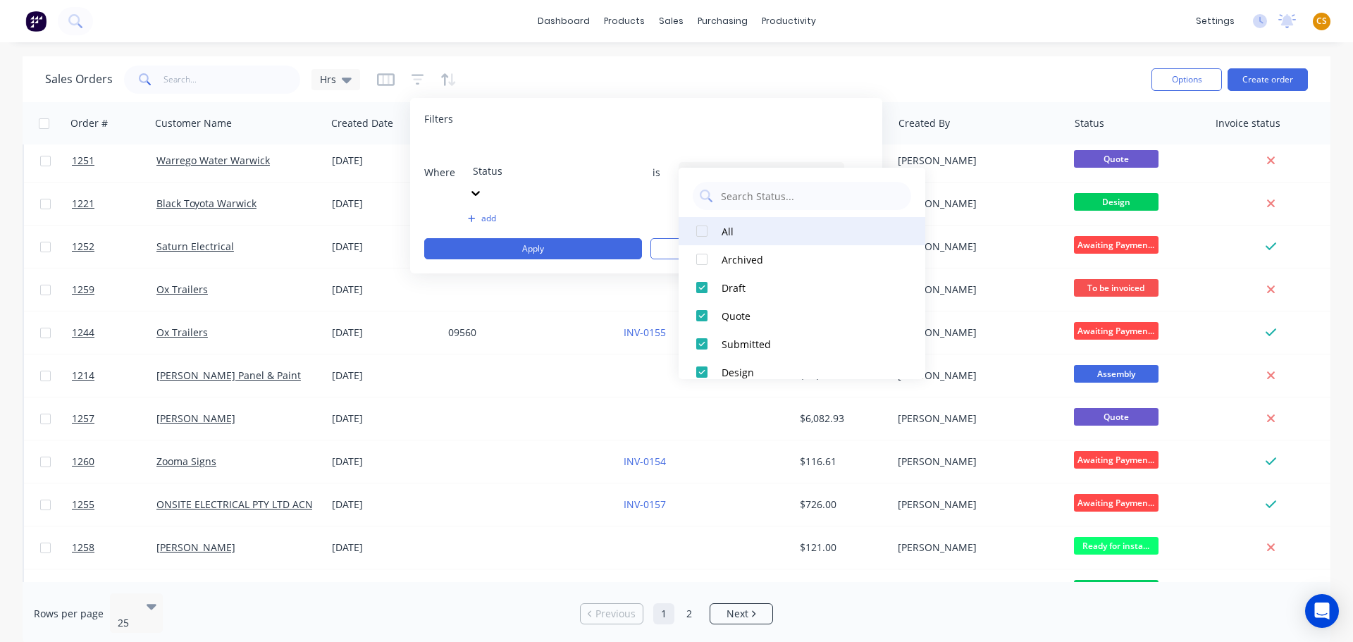
click at [700, 230] on div at bounding box center [702, 231] width 28 height 28
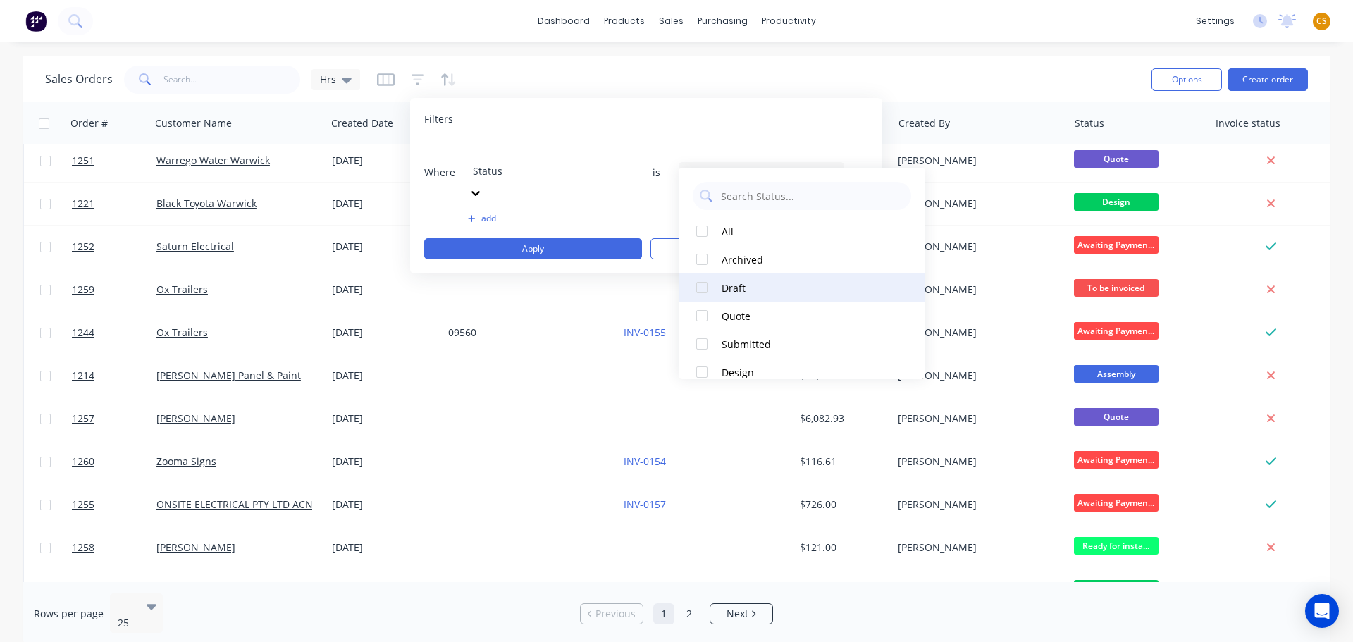
click at [700, 284] on div at bounding box center [702, 287] width 28 height 28
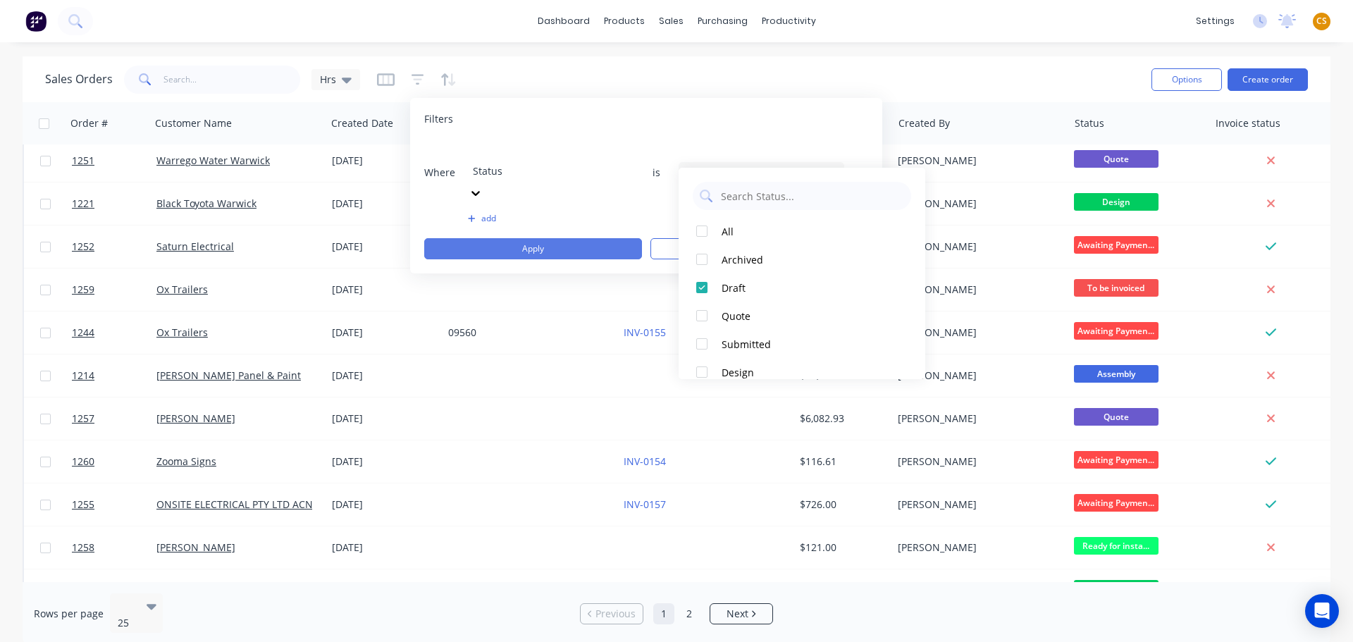
click at [559, 238] on button "Apply" at bounding box center [533, 248] width 218 height 21
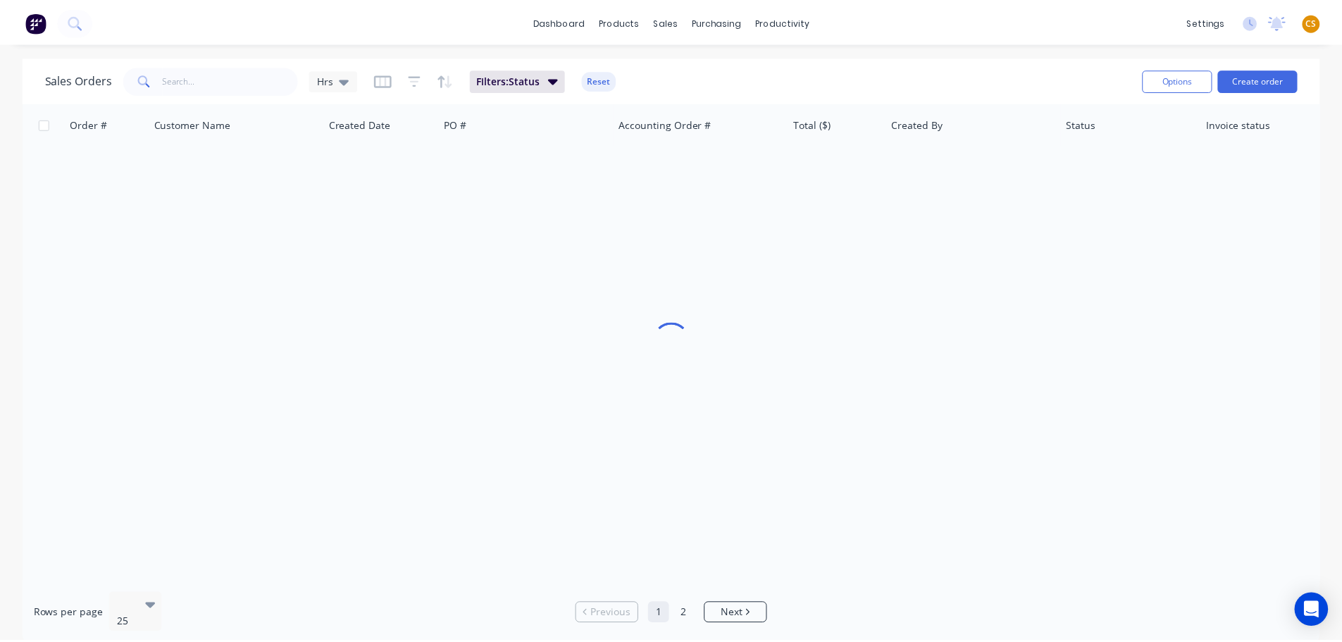
scroll to position [0, 0]
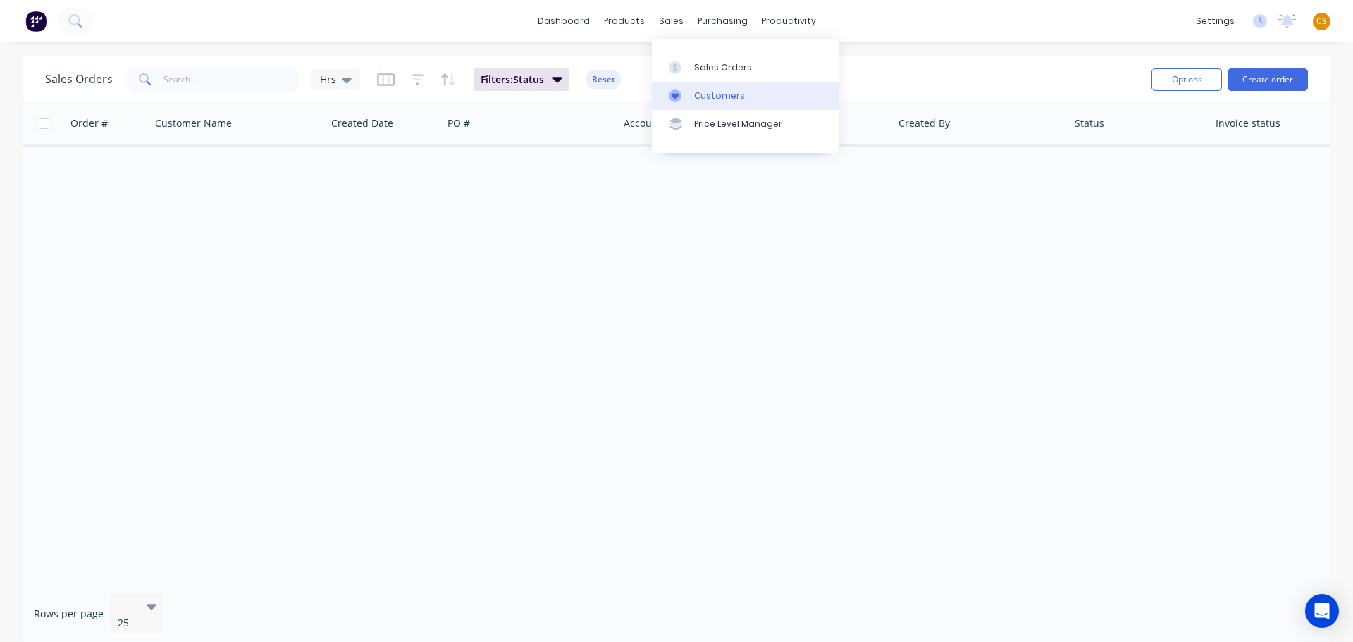
click at [705, 92] on div "Customers" at bounding box center [719, 95] width 51 height 13
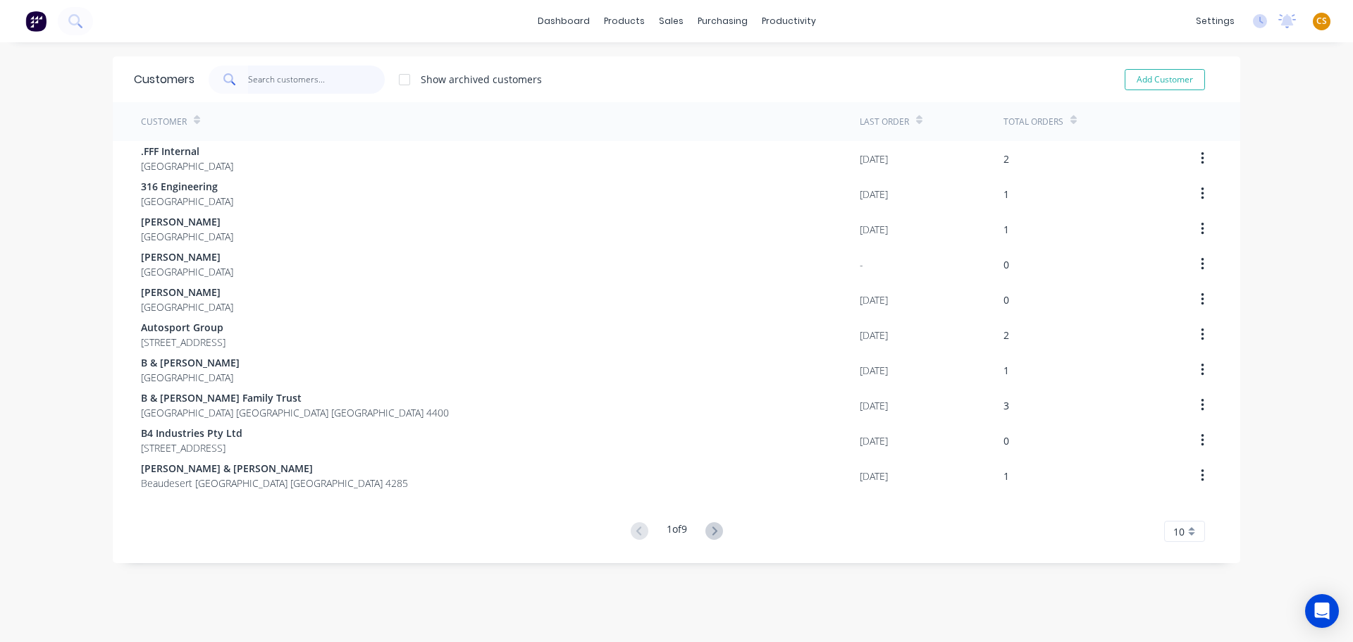
click at [289, 80] on input "text" at bounding box center [316, 80] width 137 height 28
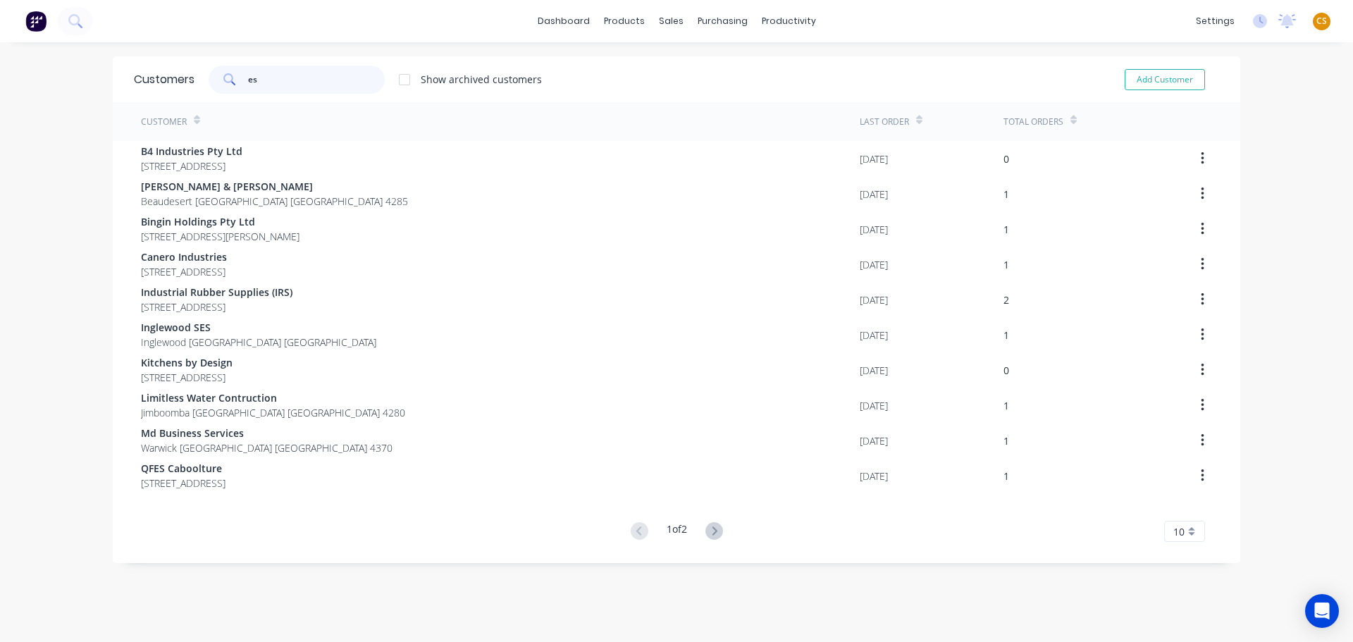
type input "est"
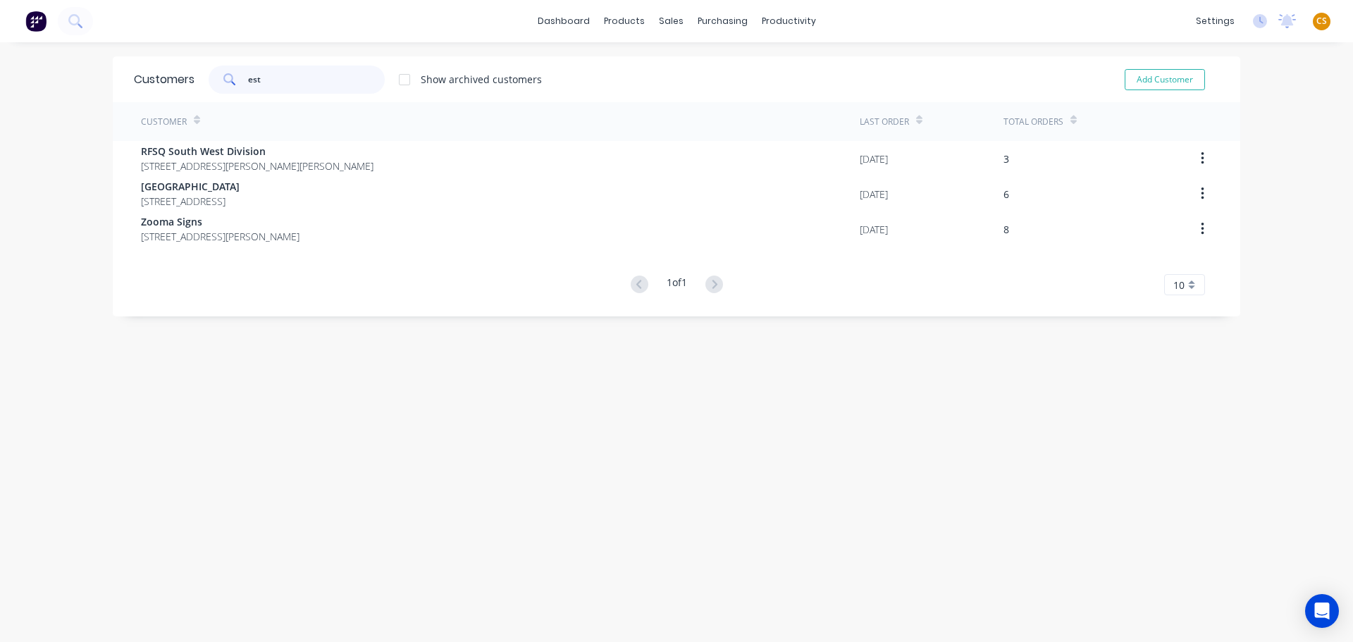
drag, startPoint x: 289, startPoint y: 79, endPoint x: 202, endPoint y: 80, distance: 87.4
click at [202, 80] on div "est Show archived customers" at bounding box center [367, 80] width 347 height 28
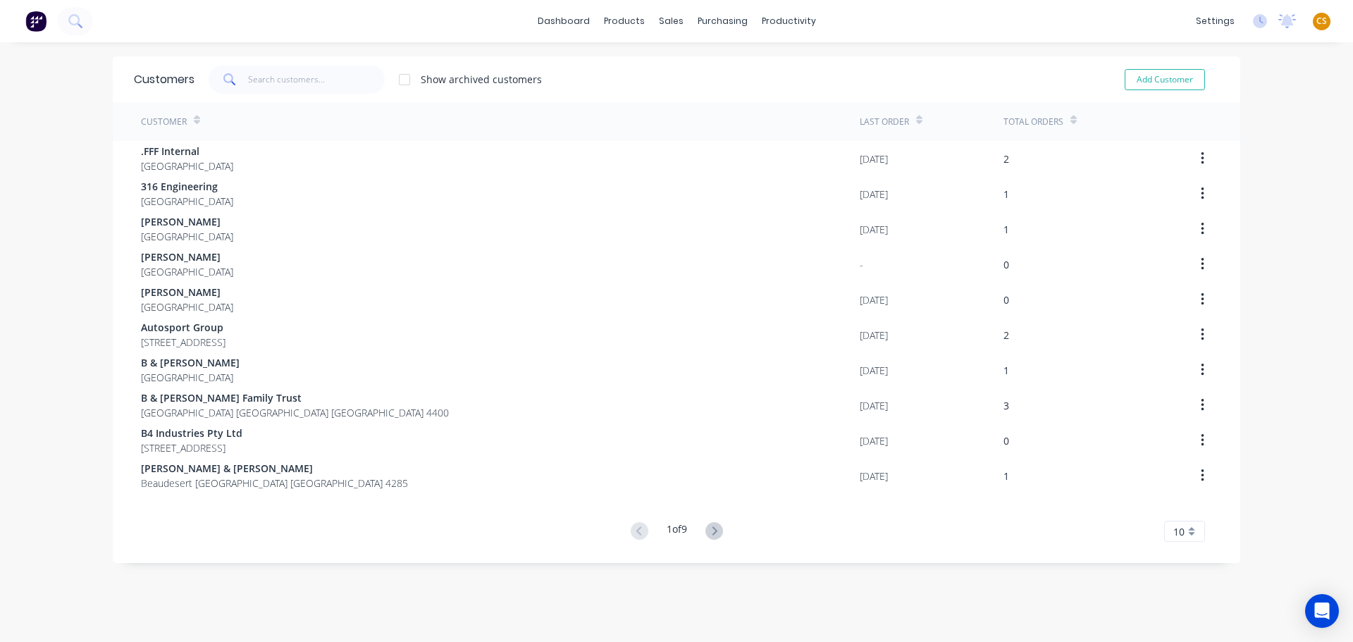
click at [397, 81] on div at bounding box center [404, 80] width 28 height 28
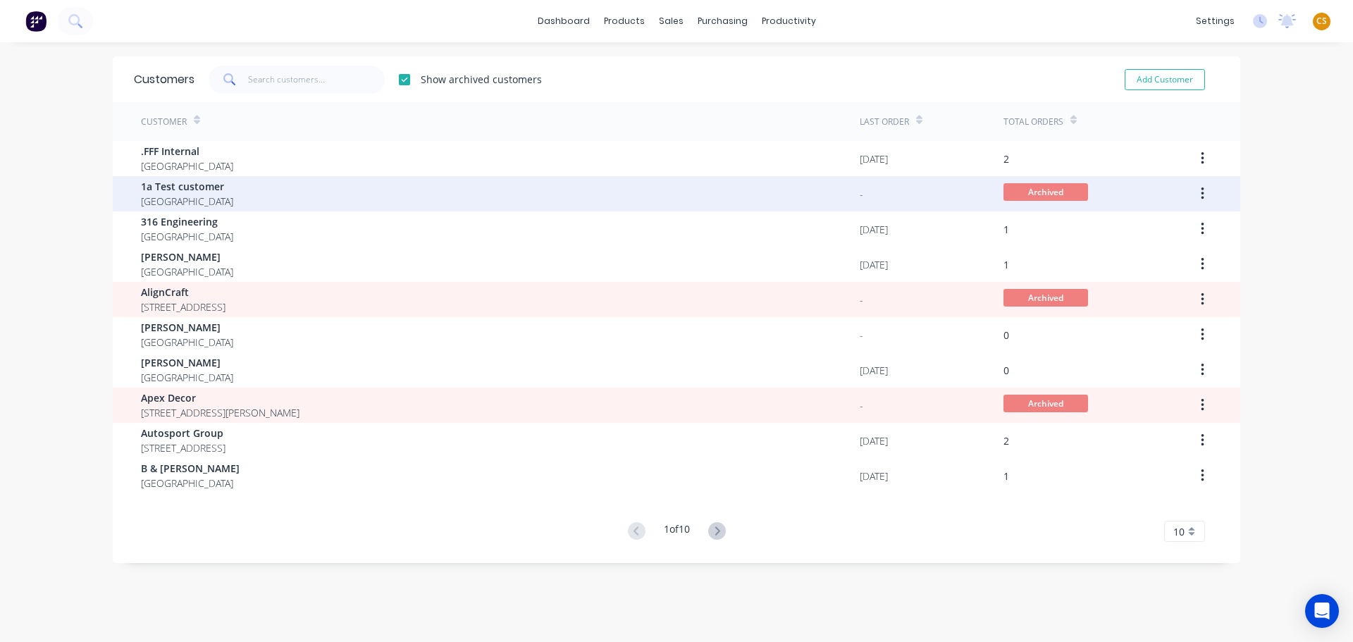
click at [268, 196] on div "1a Test customer Australia" at bounding box center [500, 193] width 719 height 35
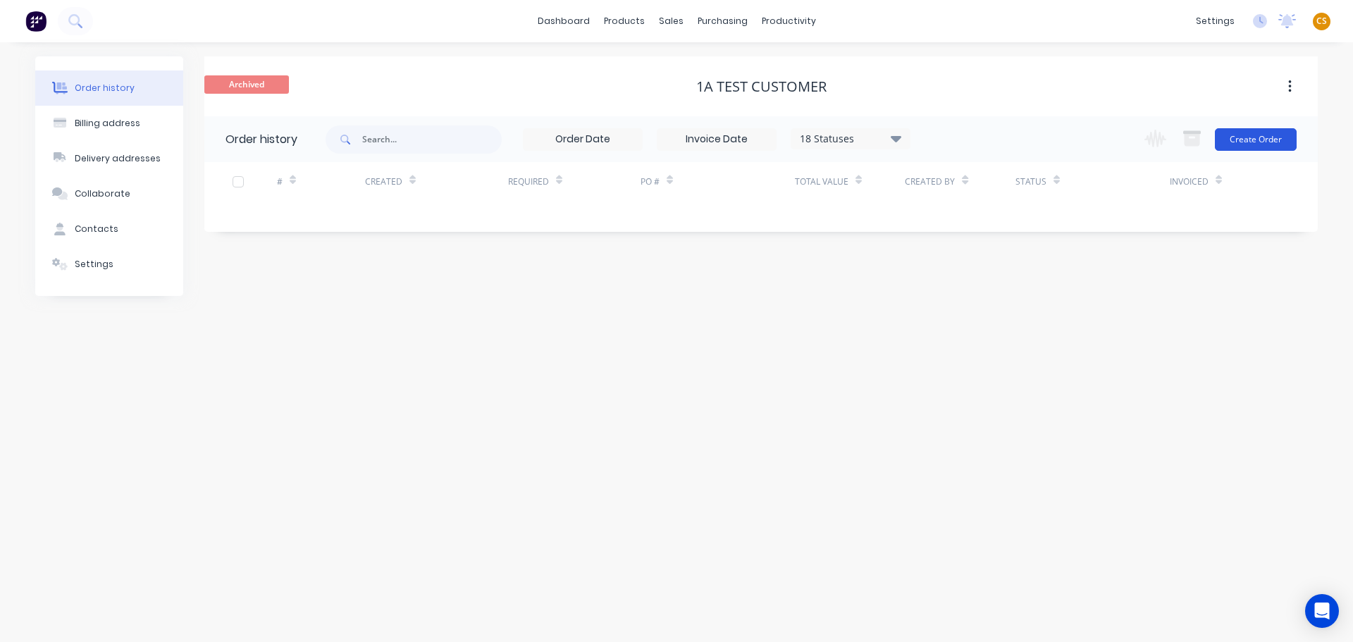
click at [1254, 142] on button "Create Order" at bounding box center [1256, 139] width 82 height 23
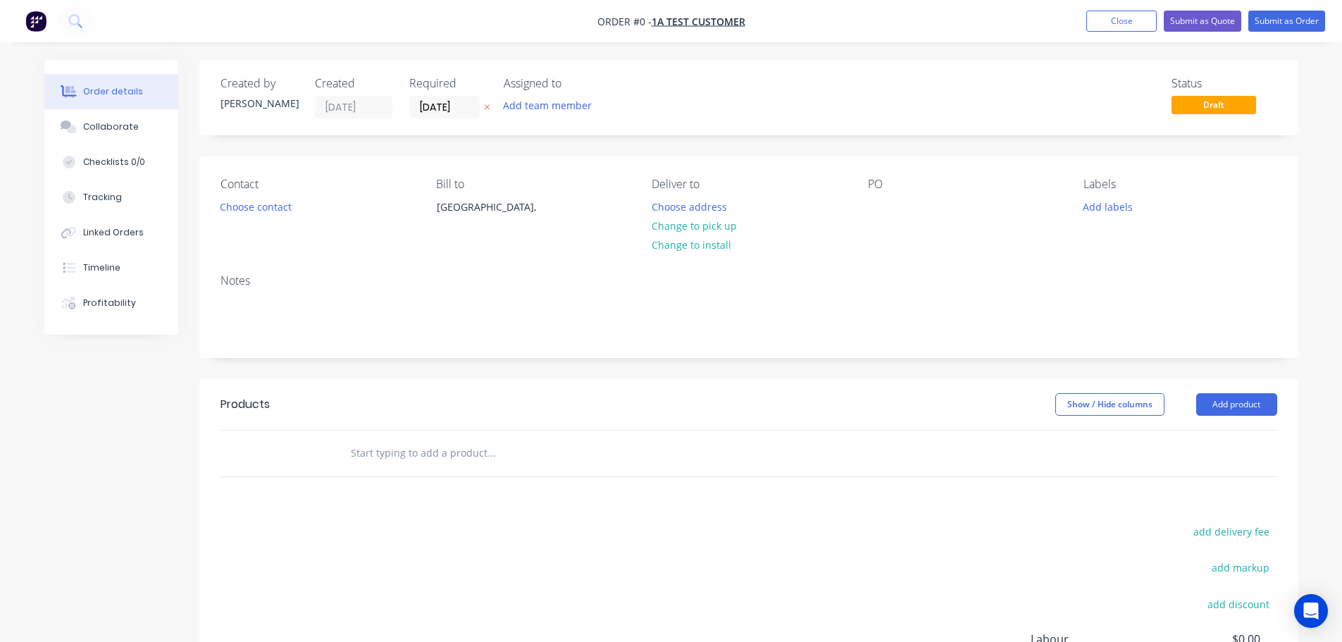
click at [428, 452] on input "text" at bounding box center [491, 453] width 282 height 28
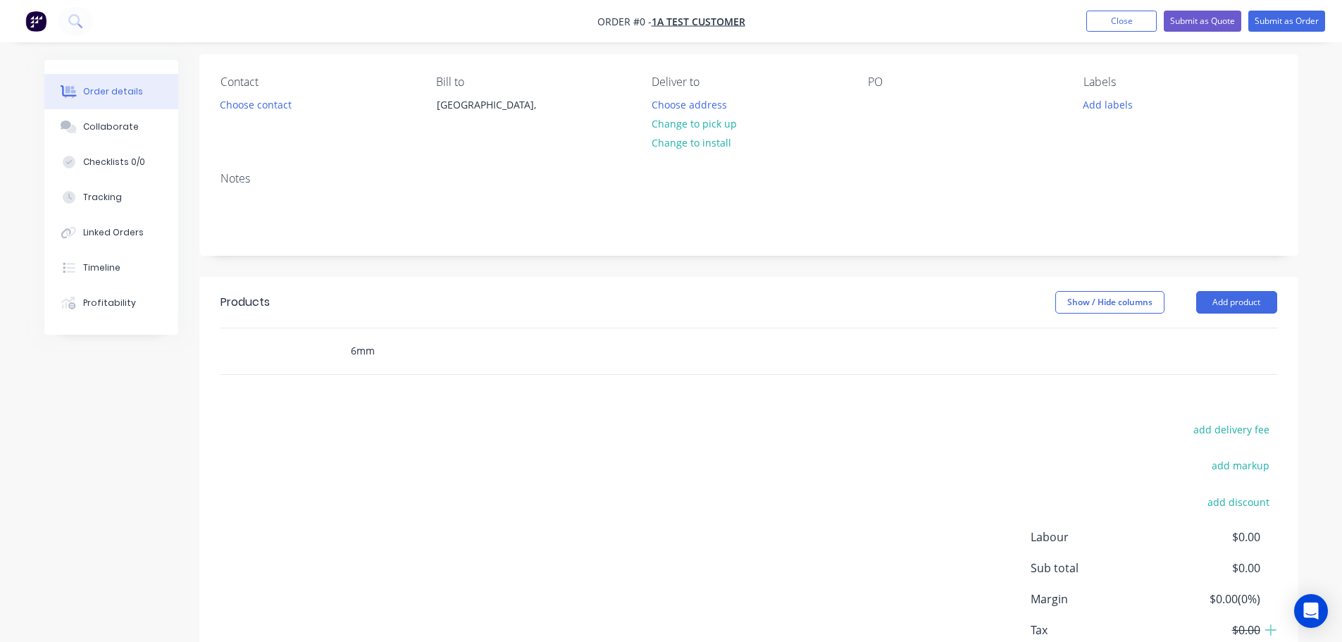
scroll to position [112, 0]
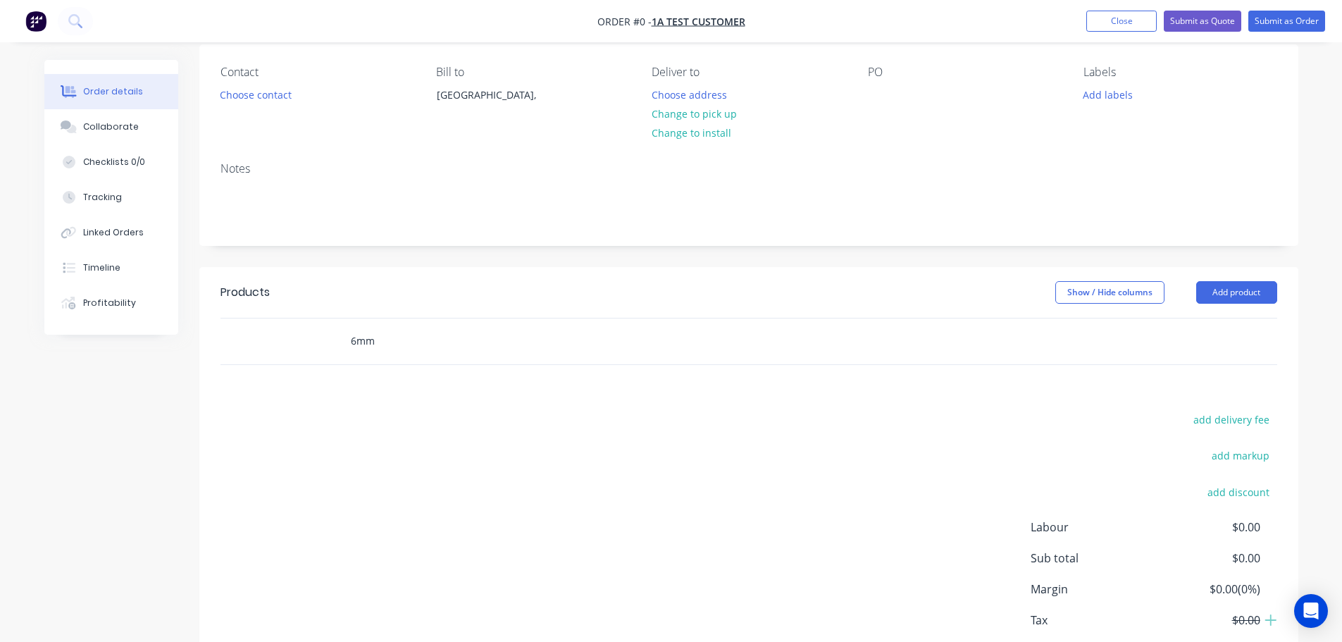
click at [376, 338] on input "6mm" at bounding box center [491, 341] width 282 height 28
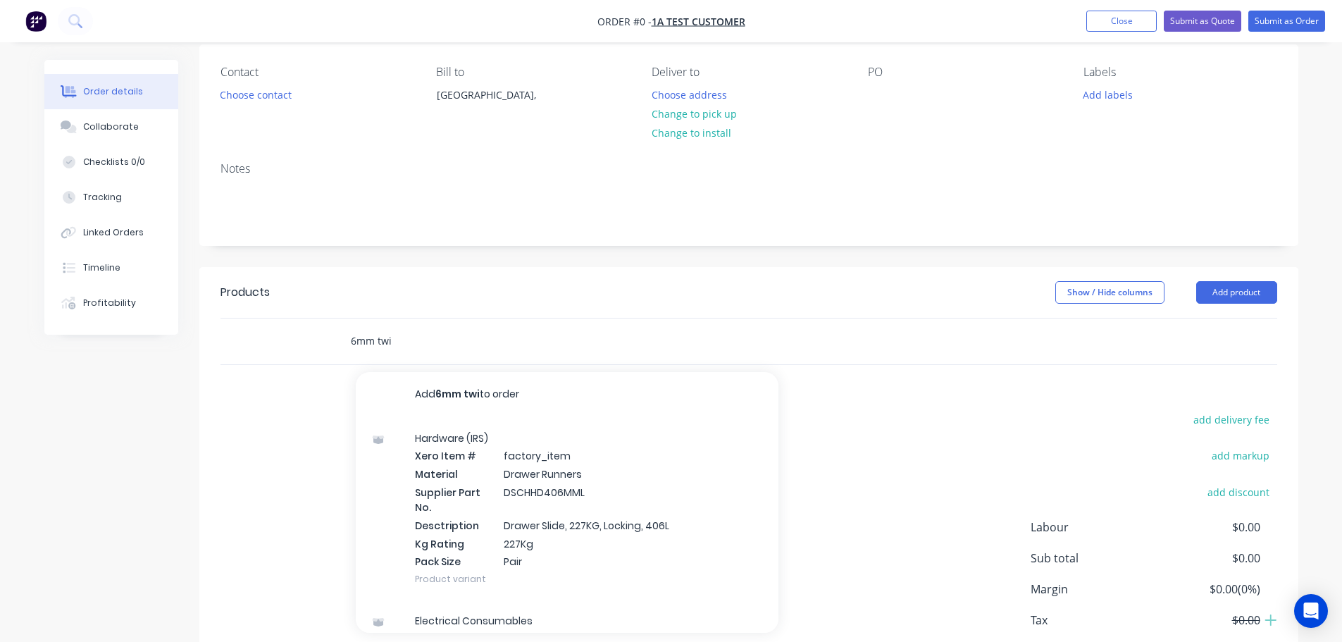
type input "6mm twin"
drag, startPoint x: 407, startPoint y: 338, endPoint x: 291, endPoint y: 335, distance: 116.3
click at [291, 336] on div "6mm twin Add 6mm twin to order Electrical Consumables Xero Item # factory_item …" at bounding box center [749, 341] width 1057 height 46
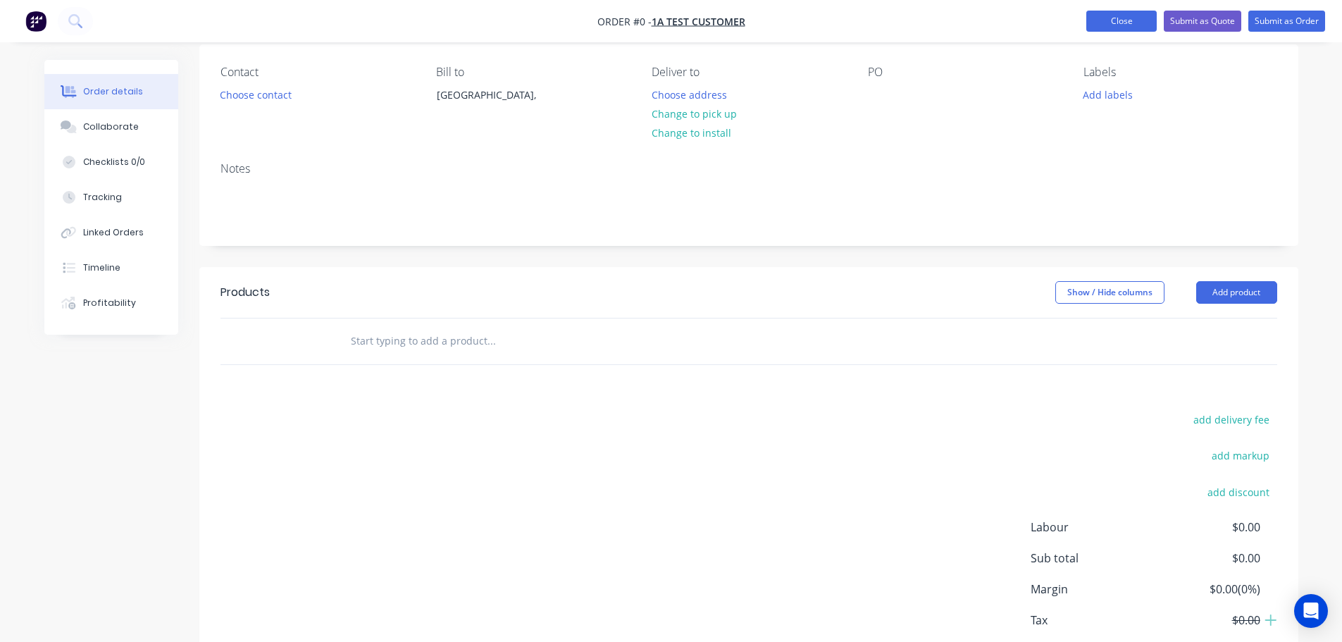
click at [1108, 16] on button "Close" at bounding box center [1122, 21] width 70 height 21
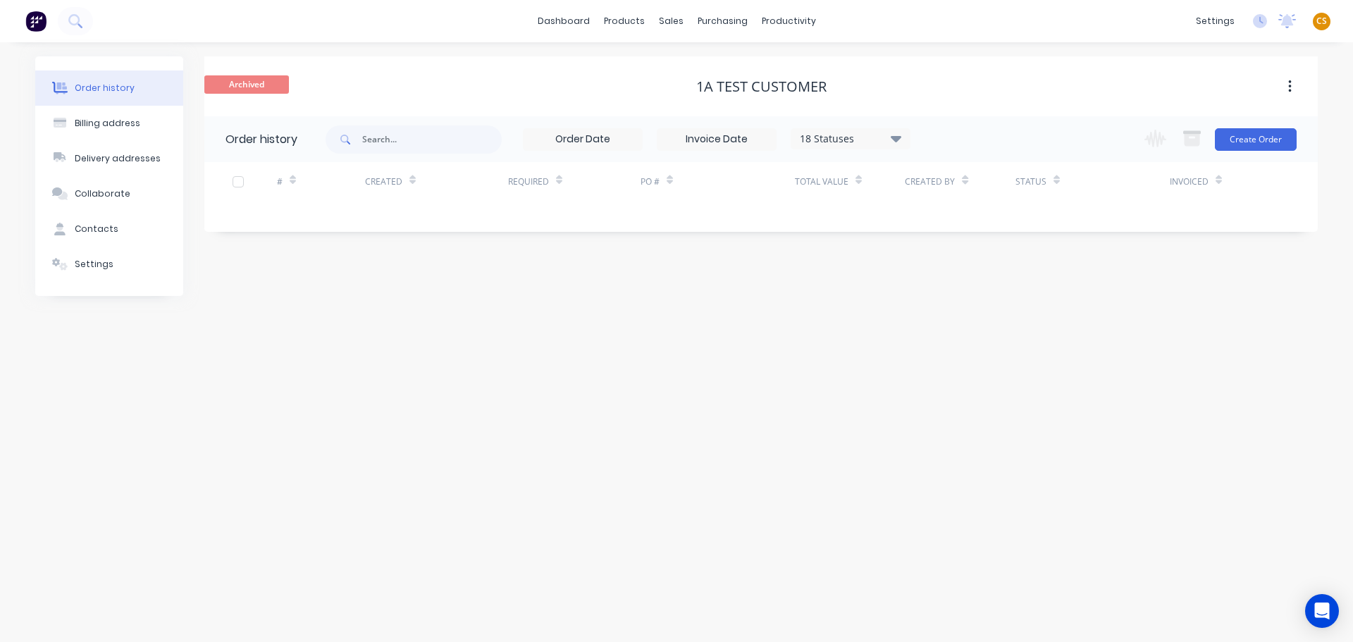
click at [1324, 19] on span "CS" at bounding box center [1321, 21] width 11 height 13
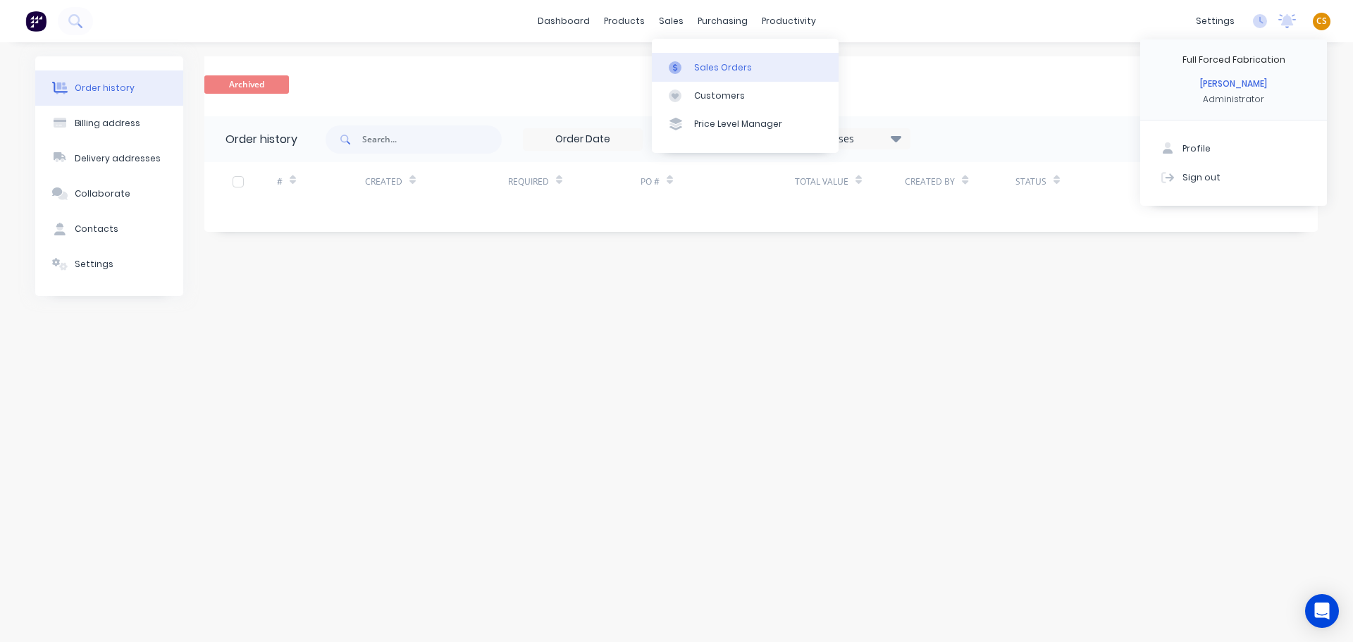
click at [712, 69] on div "Sales Orders" at bounding box center [723, 67] width 58 height 13
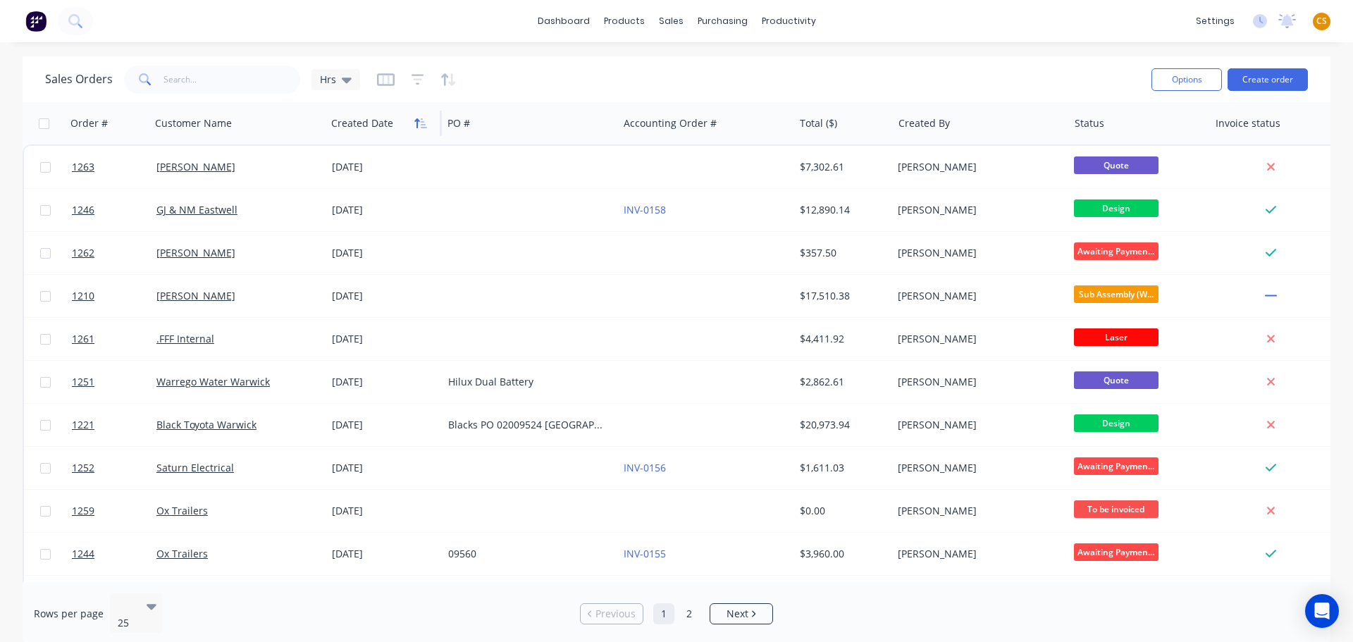
click at [416, 124] on icon "button" at bounding box center [420, 123] width 13 height 11
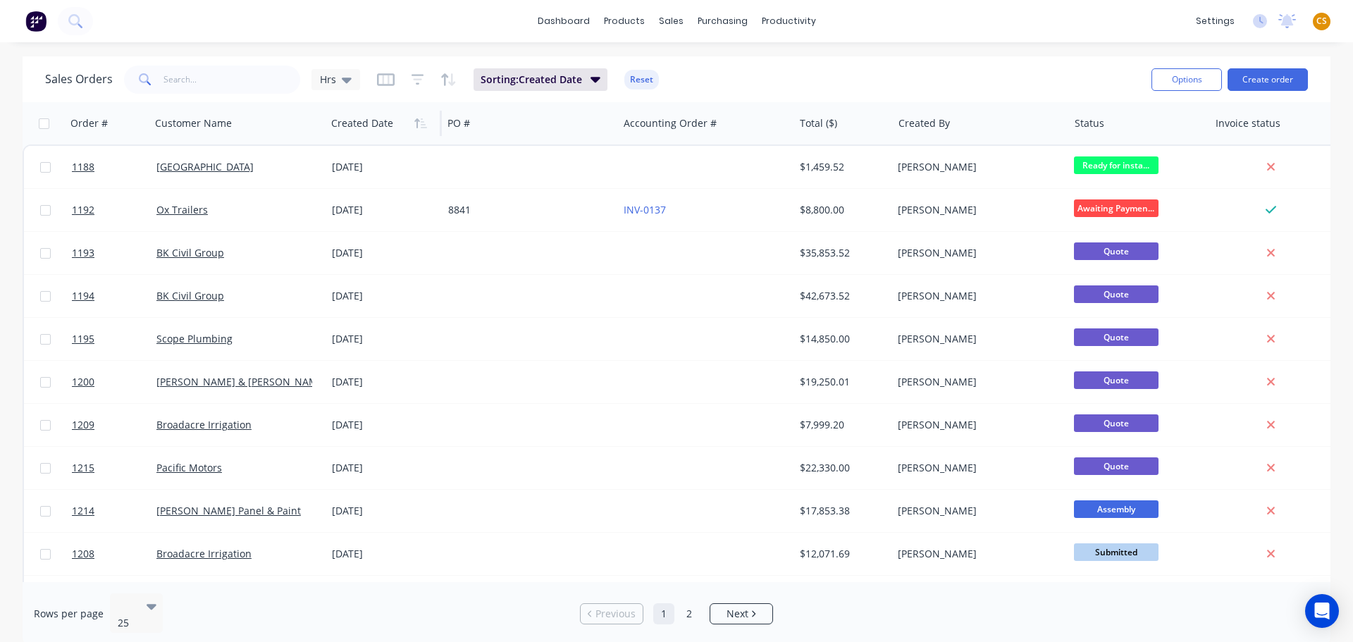
click at [416, 124] on icon "button" at bounding box center [420, 123] width 13 height 11
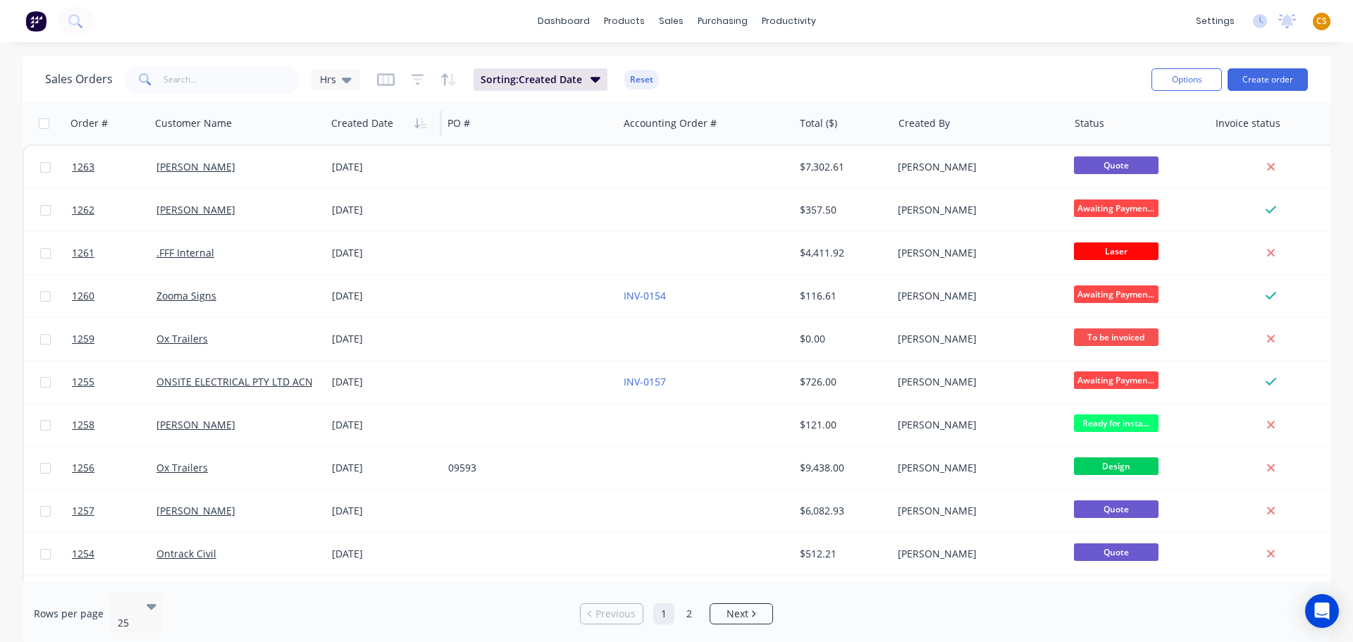
click at [1321, 23] on span "CS" at bounding box center [1321, 21] width 11 height 13
drag, startPoint x: 1211, startPoint y: 182, endPoint x: 1346, endPoint y: 155, distance: 137.2
click at [1211, 182] on div "Sign out" at bounding box center [1201, 177] width 38 height 13
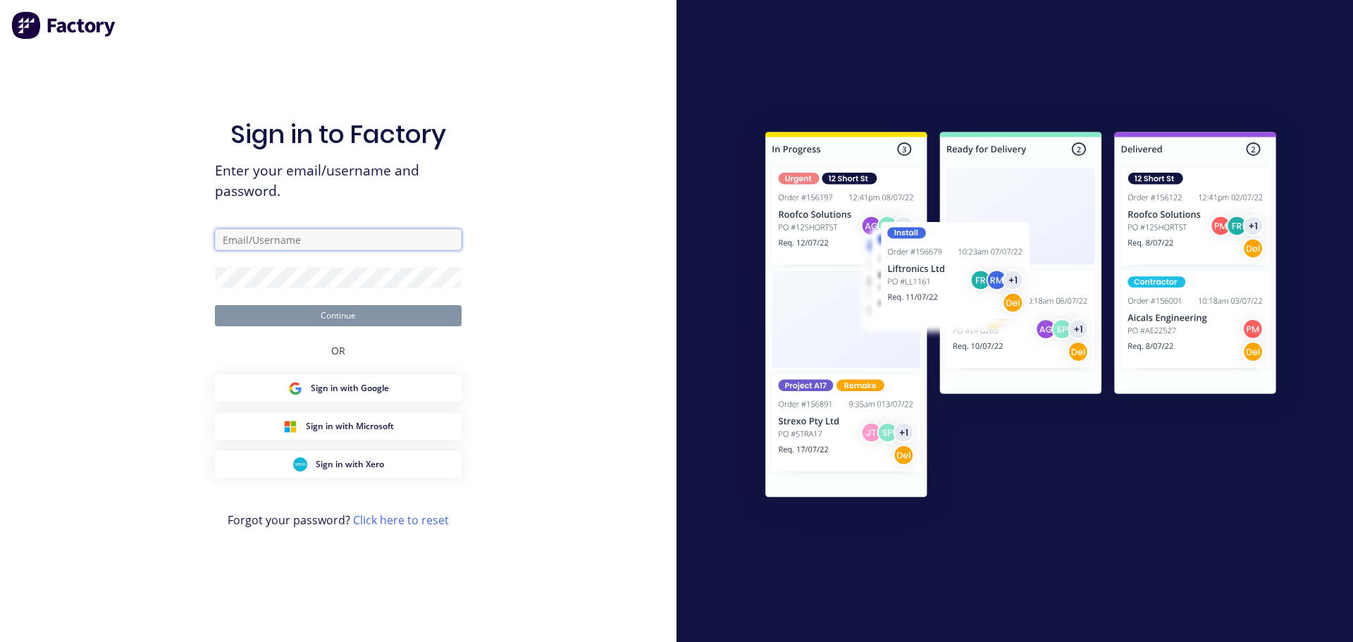
click at [302, 241] on input "text" at bounding box center [338, 239] width 247 height 21
type input "[PERSON_NAME][EMAIL_ADDRESS][DOMAIN_NAME]"
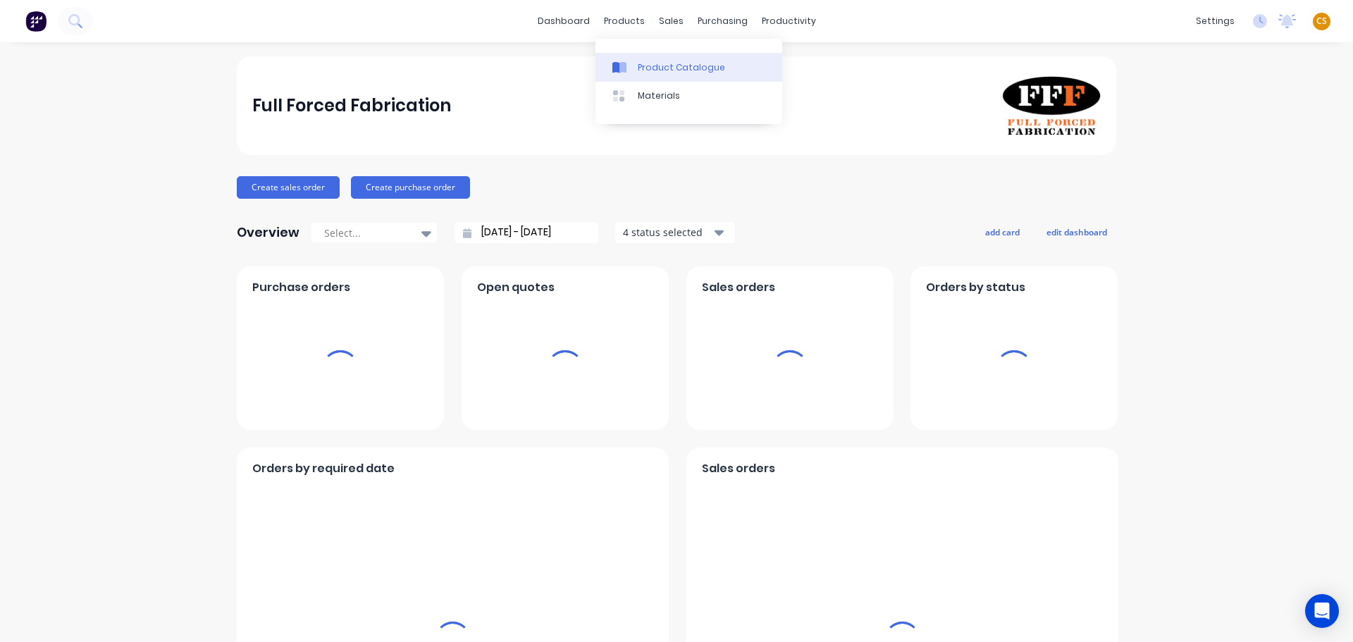
click at [669, 63] on div "Product Catalogue" at bounding box center [681, 67] width 87 height 13
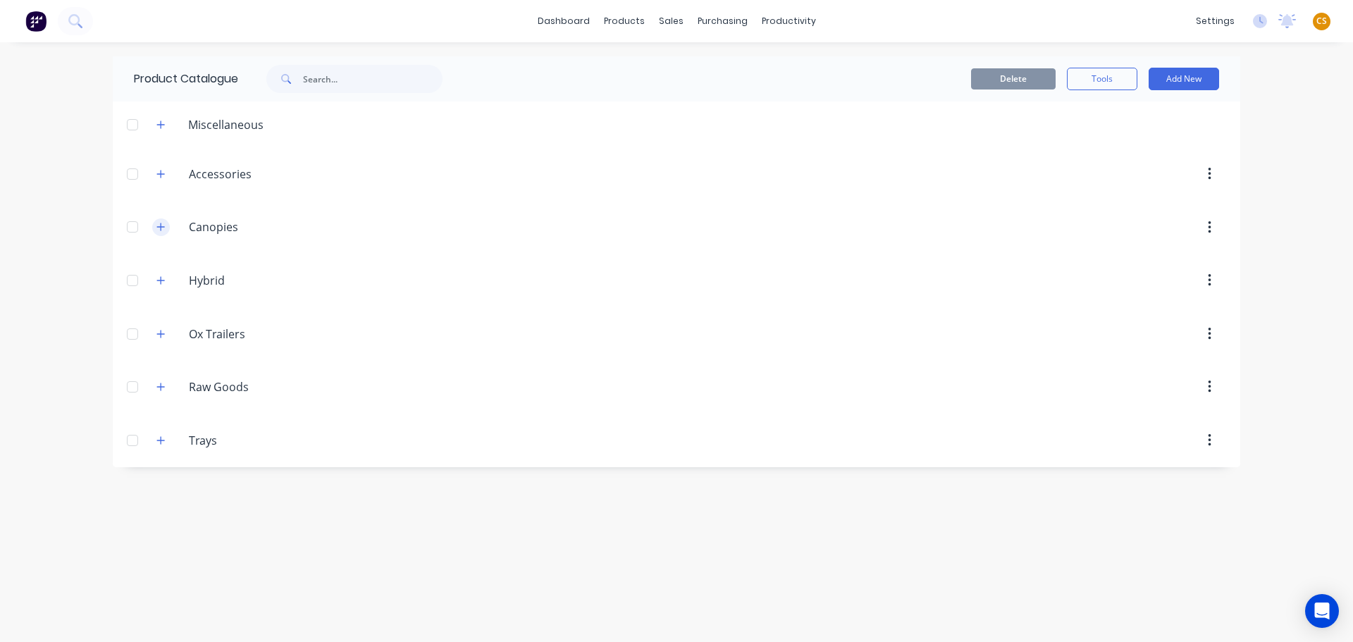
click at [163, 227] on icon "button" at bounding box center [161, 227] width 8 height 8
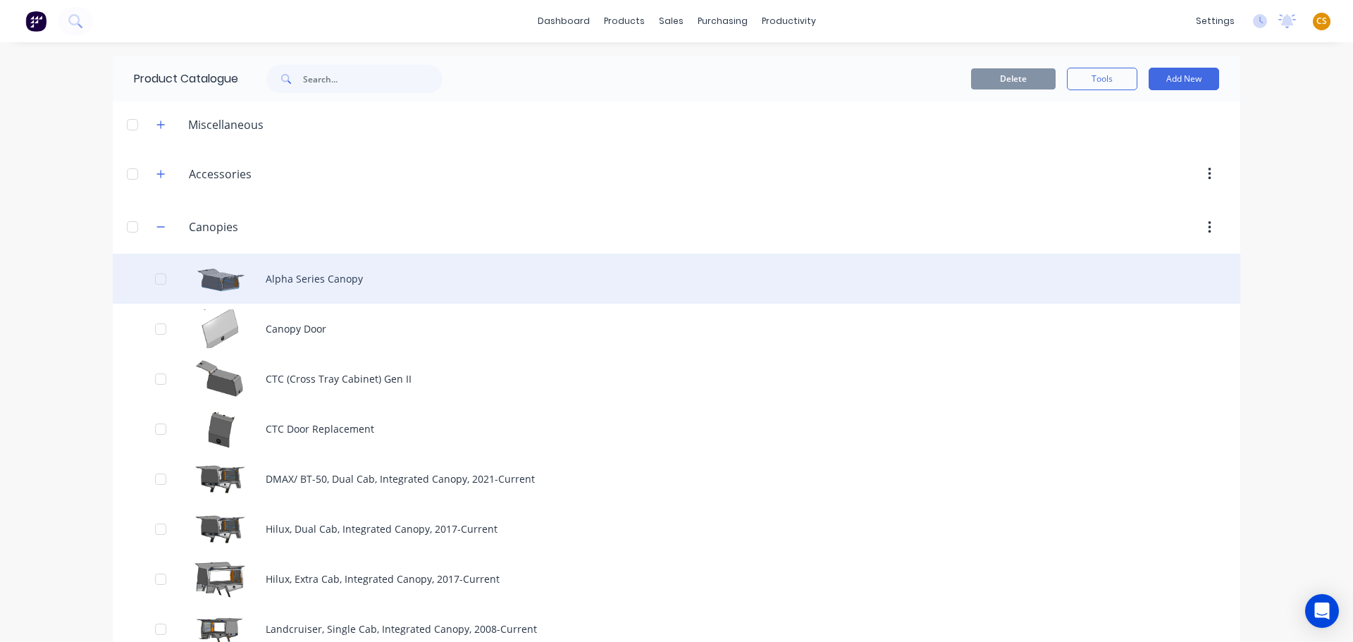
click at [285, 281] on div "Alpha Series Canopy" at bounding box center [676, 279] width 1127 height 50
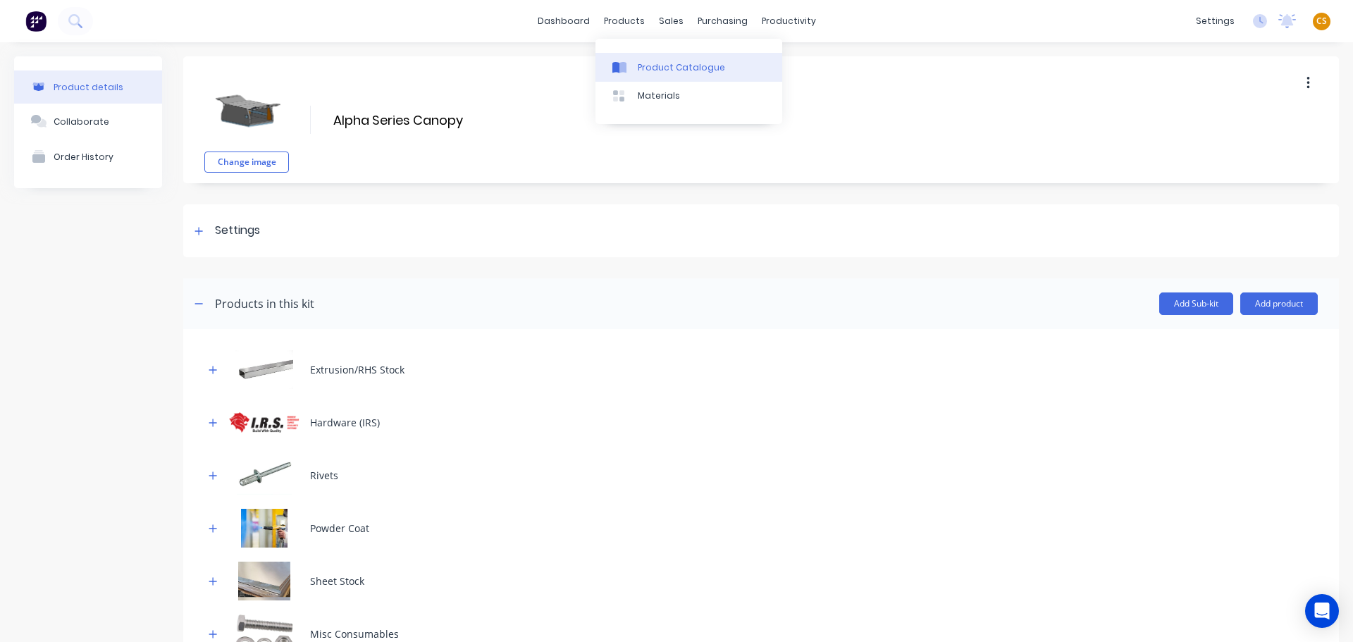
click at [657, 70] on div "Product Catalogue" at bounding box center [681, 67] width 87 height 13
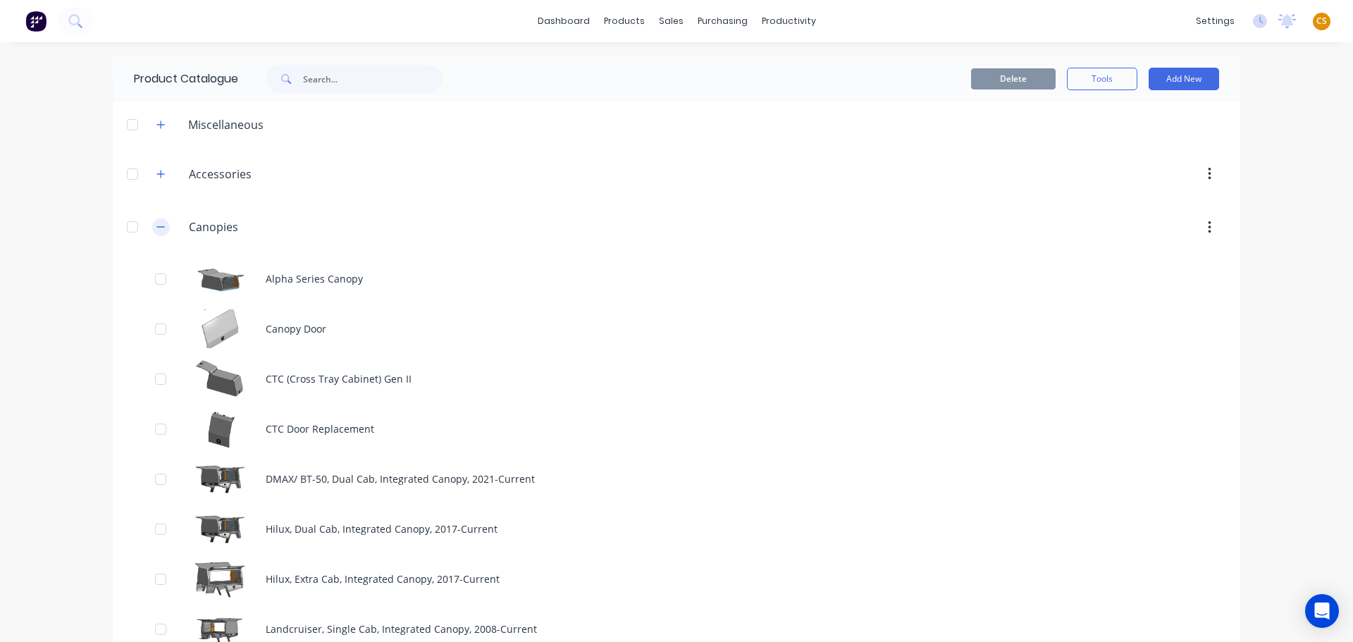
click at [157, 228] on icon "button" at bounding box center [161, 227] width 8 height 1
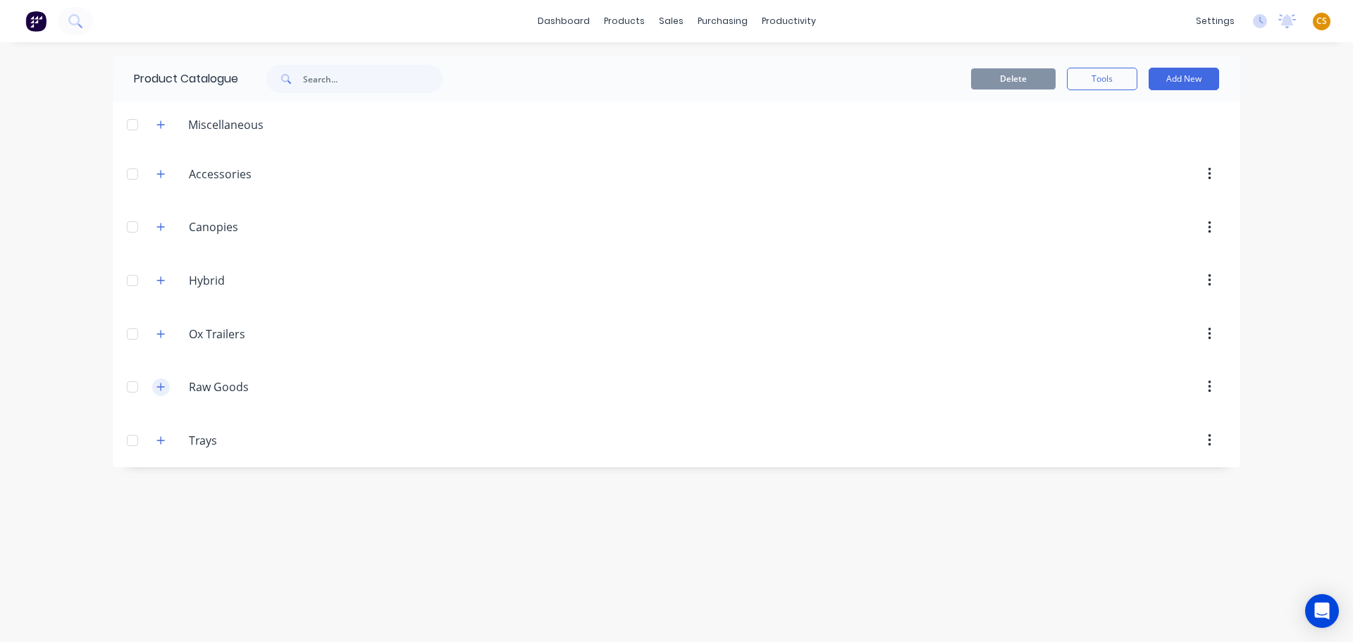
click at [159, 389] on icon "button" at bounding box center [160, 387] width 8 height 10
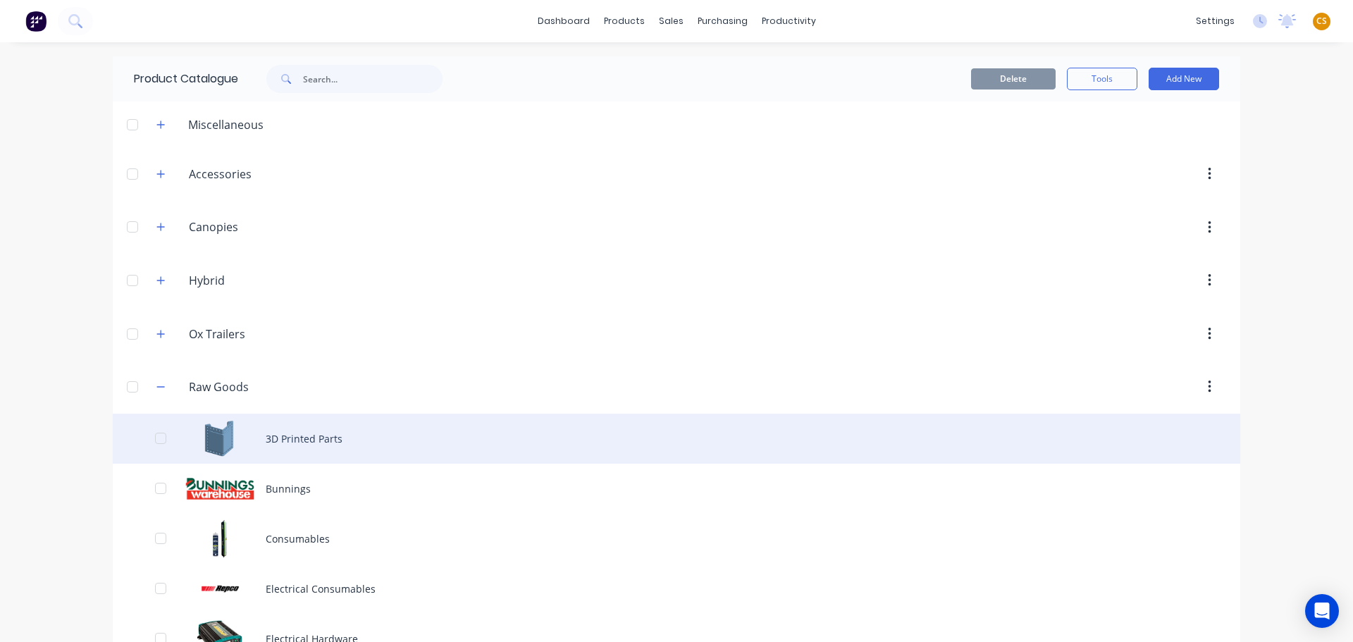
click at [288, 447] on div "3D Printed Parts" at bounding box center [676, 439] width 1127 height 50
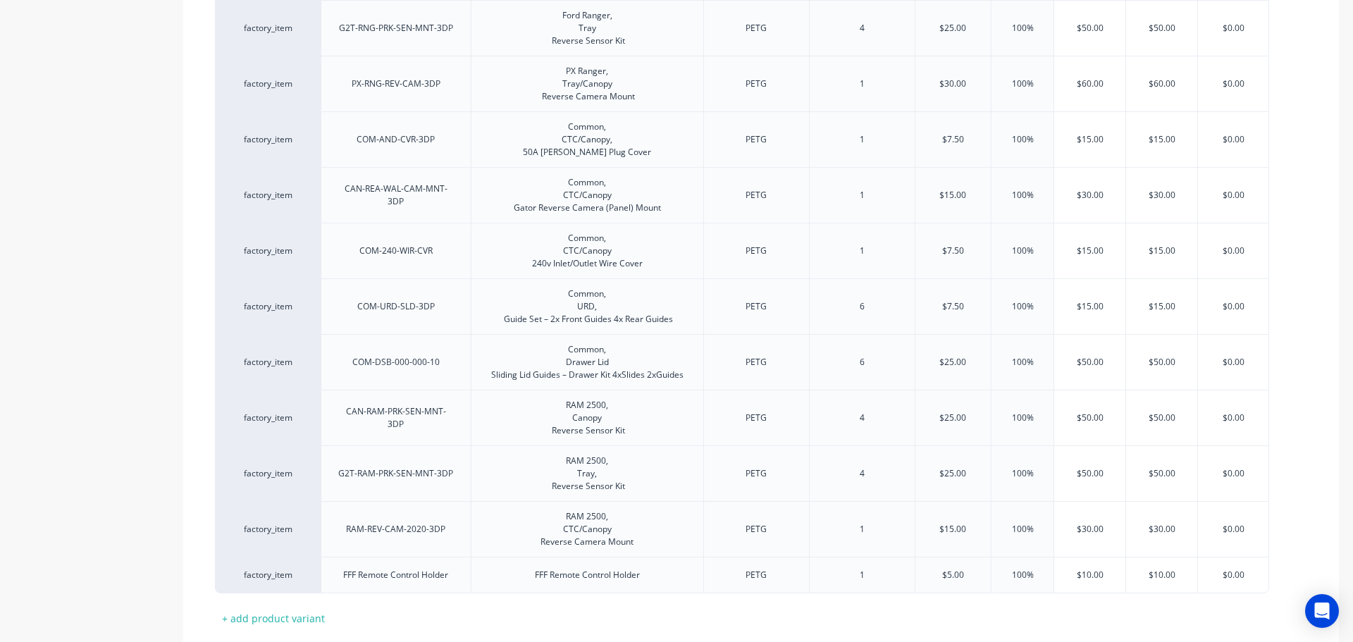
scroll to position [1247, 0]
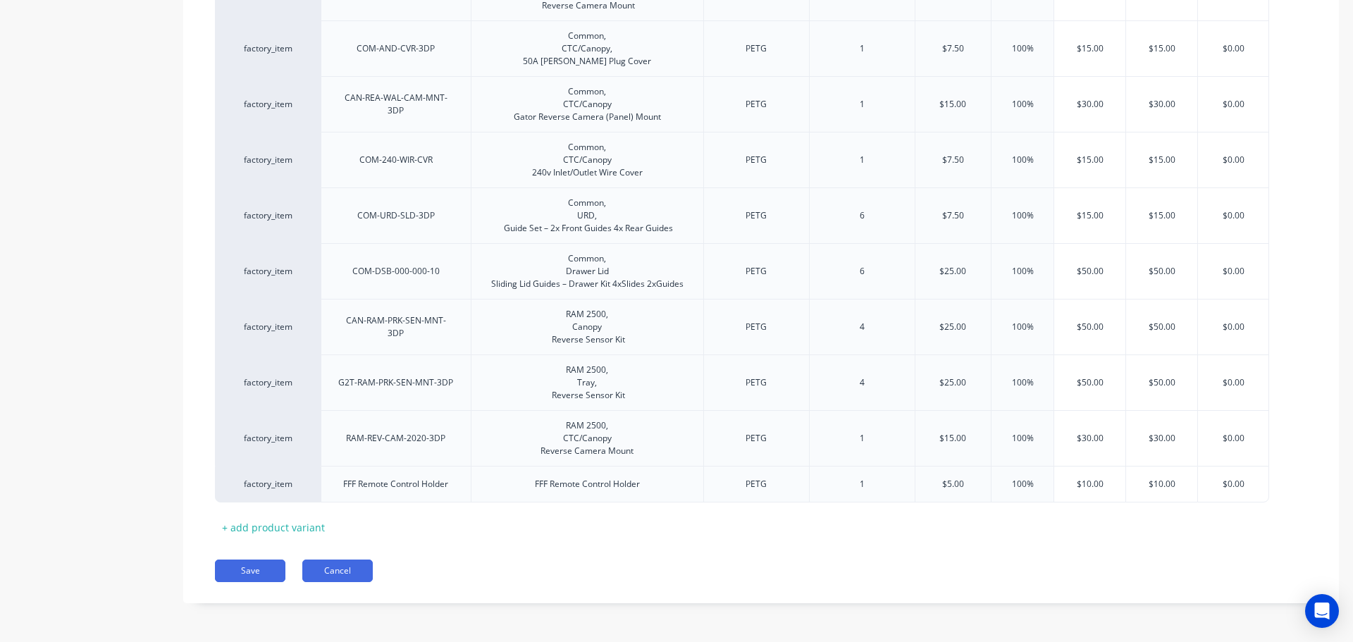
click at [326, 567] on button "Cancel" at bounding box center [337, 570] width 70 height 23
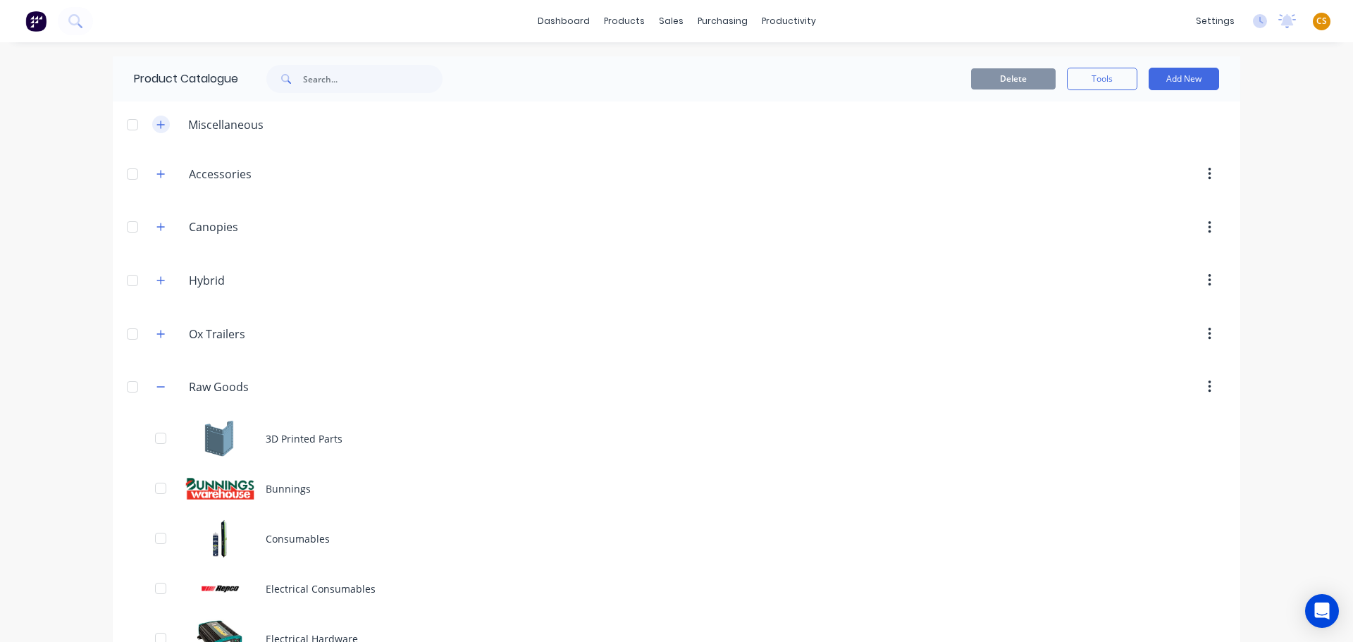
click at [156, 121] on icon "button" at bounding box center [160, 125] width 8 height 10
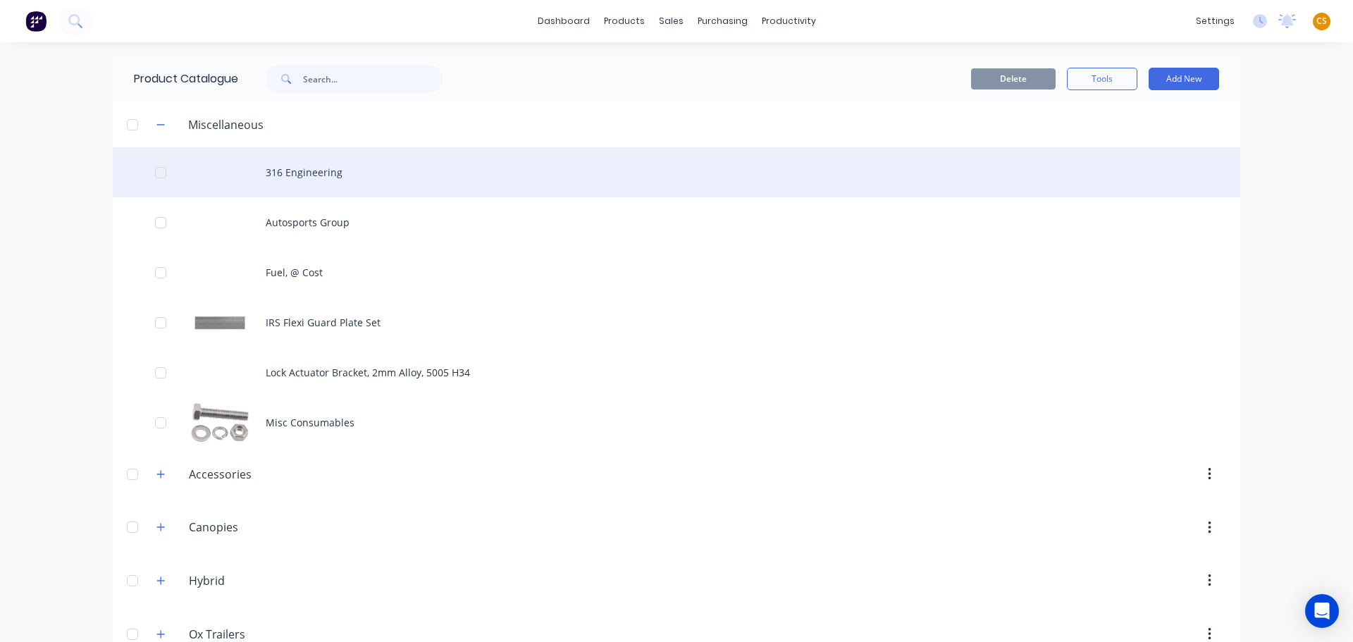
click at [285, 177] on div "316 Engineering" at bounding box center [676, 172] width 1127 height 50
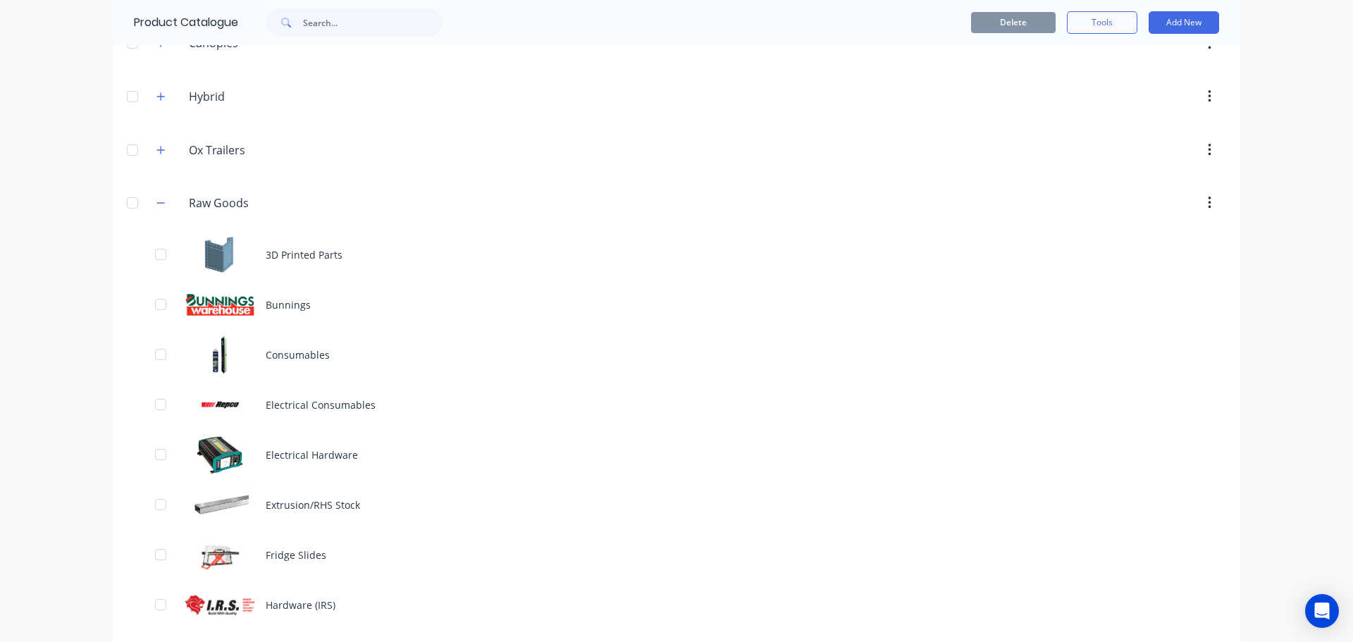
scroll to position [790, 0]
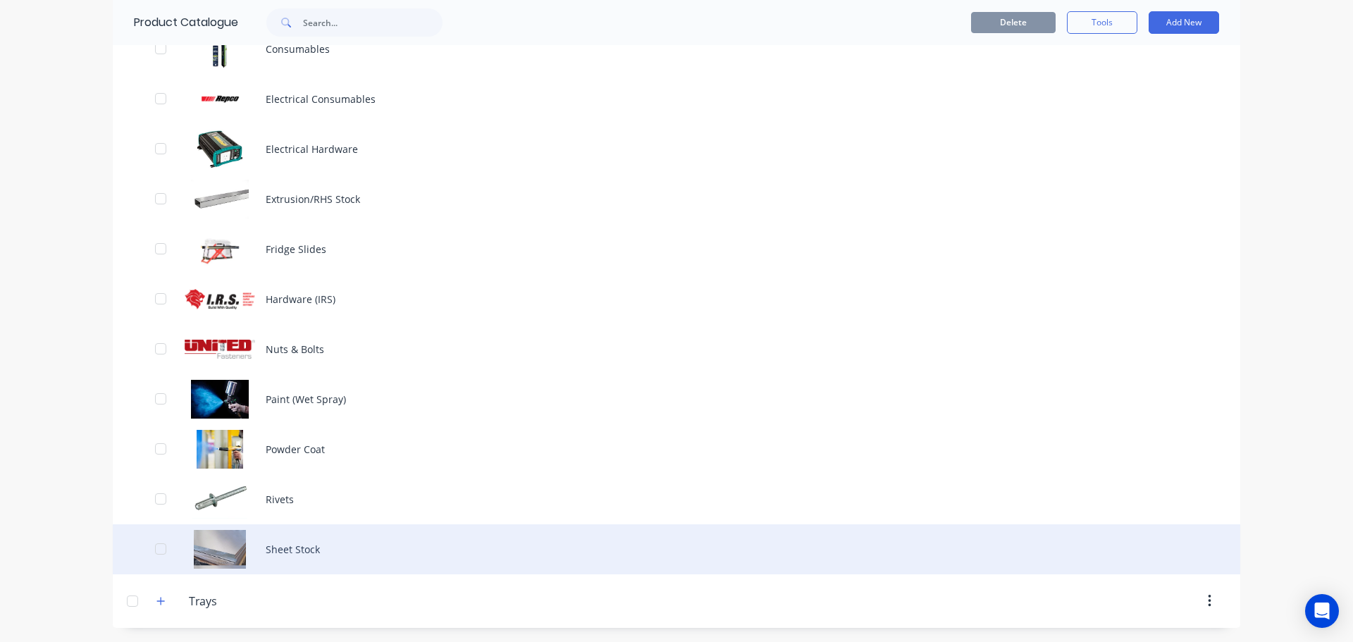
click at [321, 557] on div "Sheet Stock" at bounding box center [676, 549] width 1127 height 50
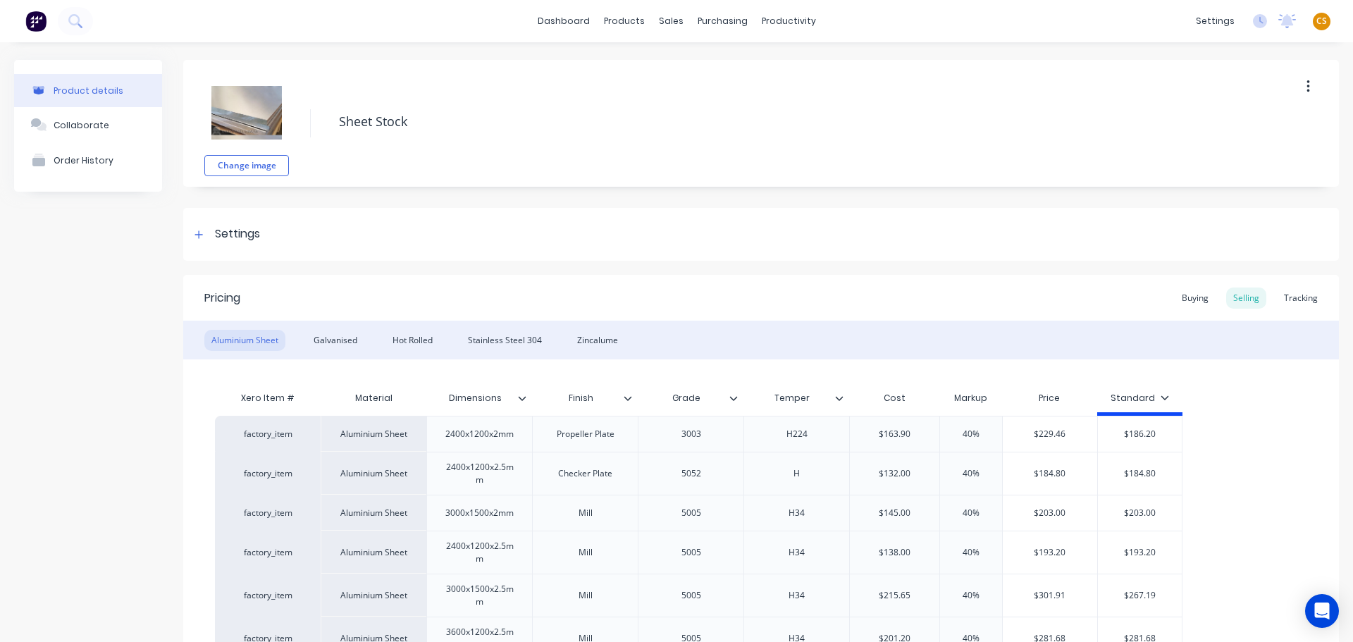
type textarea "x"
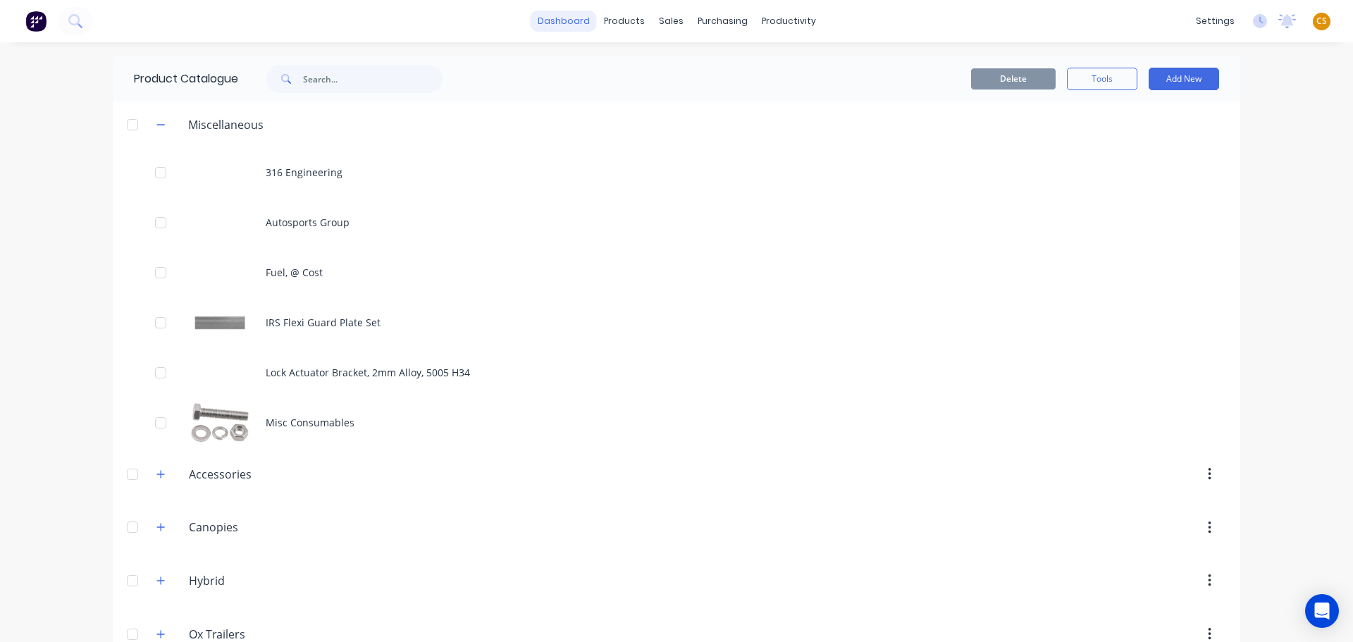
click at [563, 21] on link "dashboard" at bounding box center [564, 21] width 66 height 21
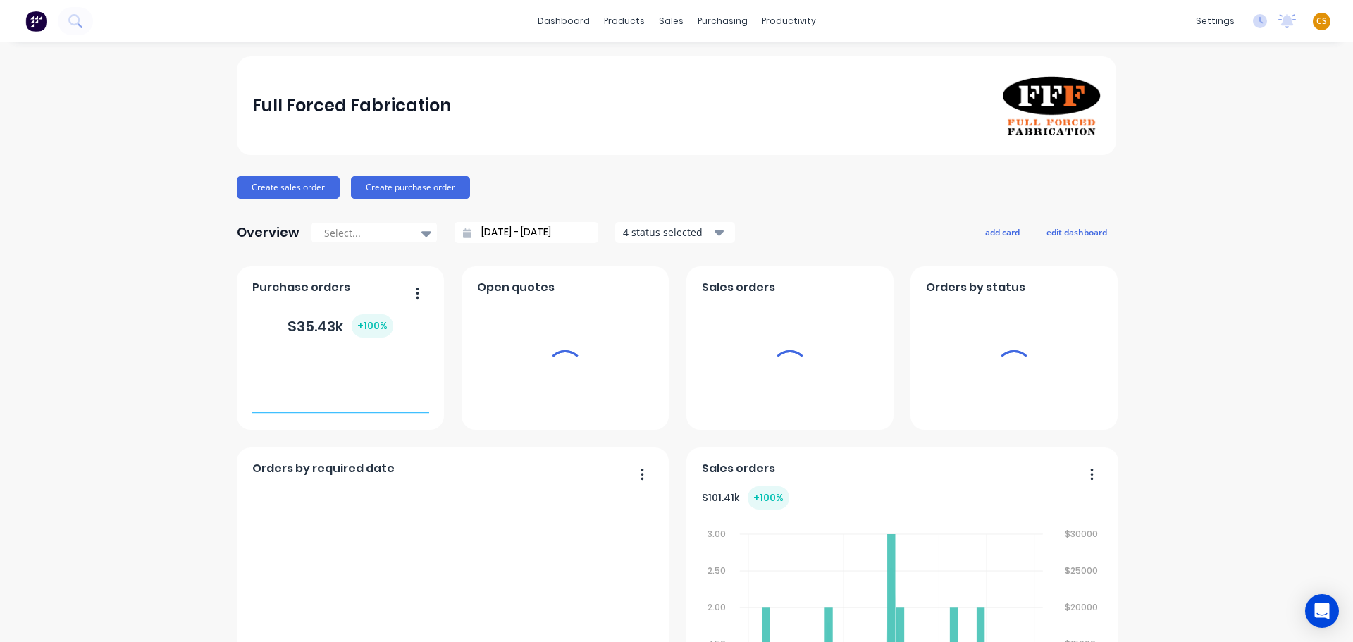
click at [1316, 21] on span "CS" at bounding box center [1321, 21] width 11 height 13
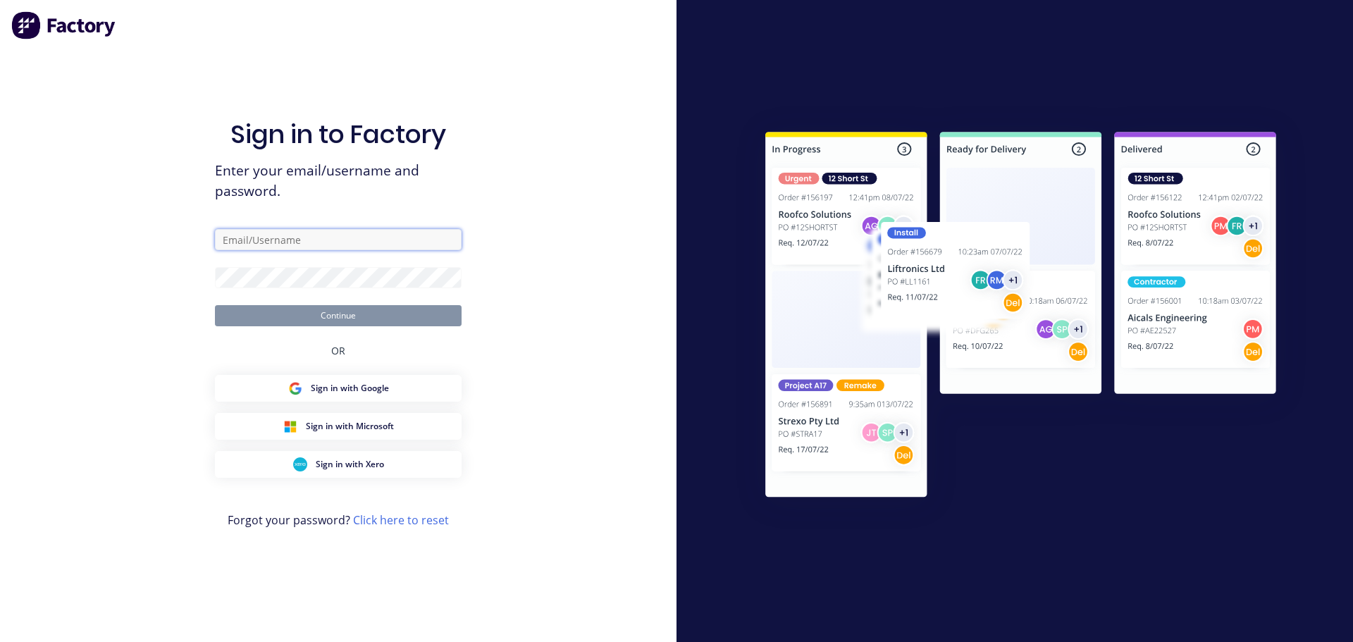
click at [256, 239] on input "text" at bounding box center [338, 239] width 247 height 21
type input "[PERSON_NAME][EMAIL_ADDRESS][DOMAIN_NAME]"
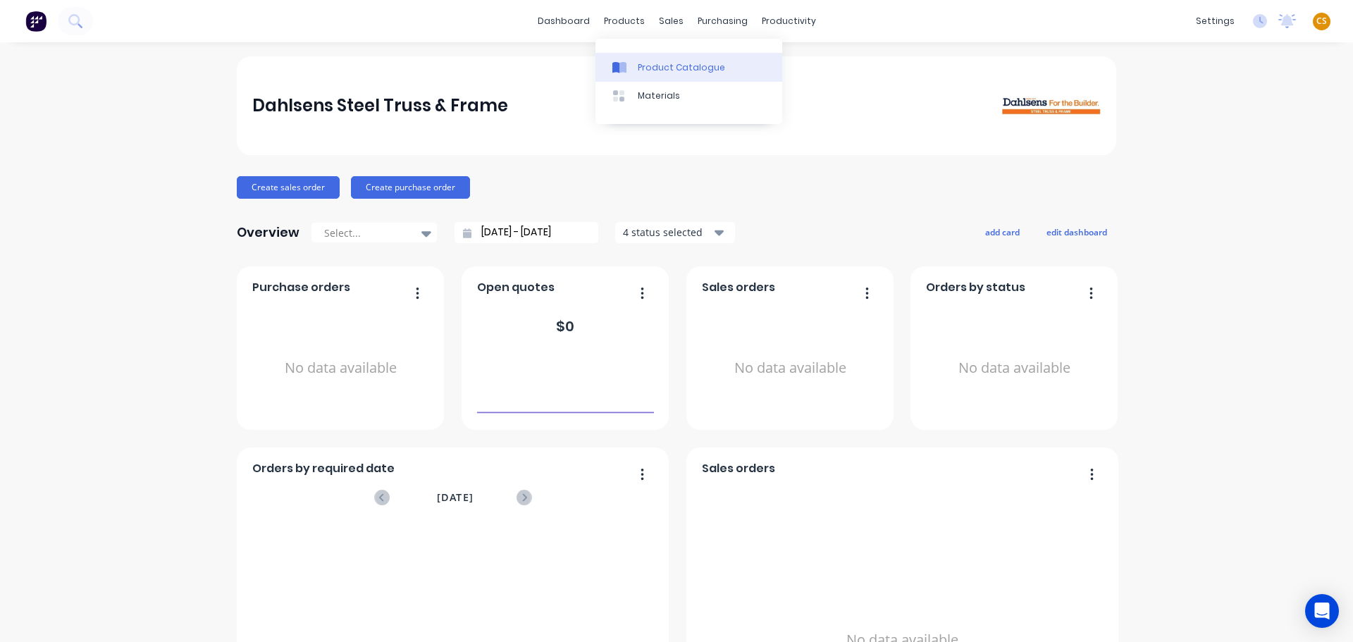
click at [659, 63] on div "Product Catalogue" at bounding box center [681, 67] width 87 height 13
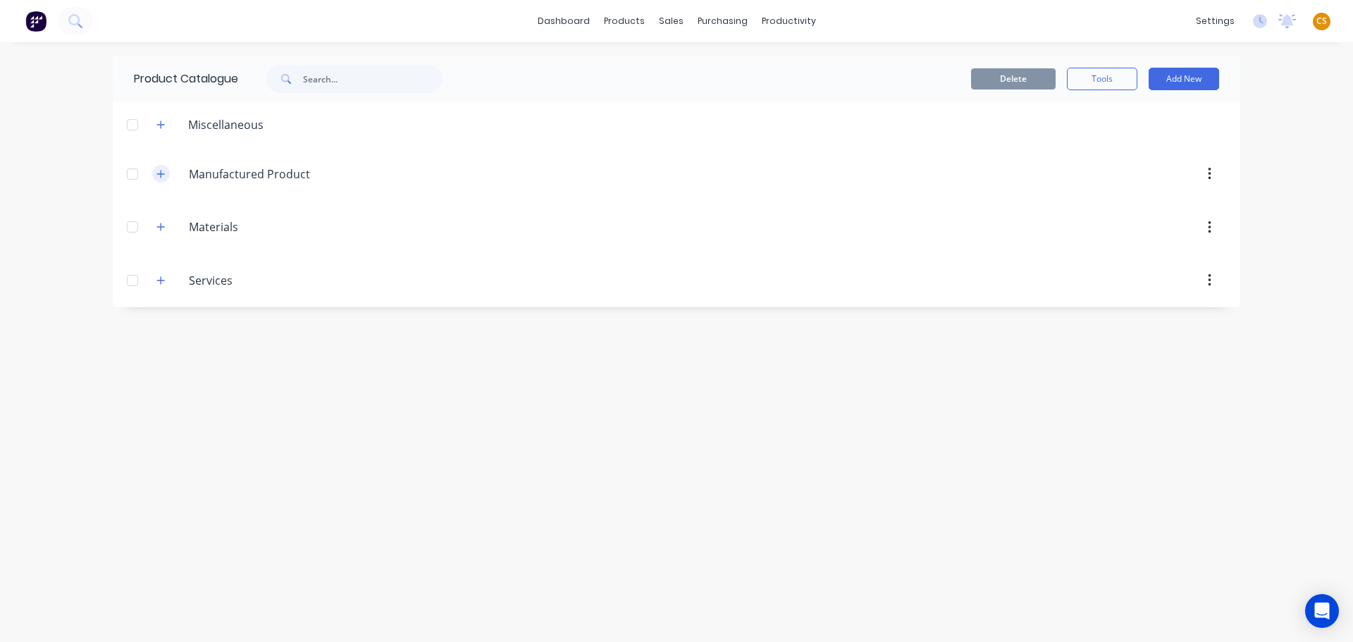
click at [159, 178] on icon "button" at bounding box center [160, 174] width 8 height 10
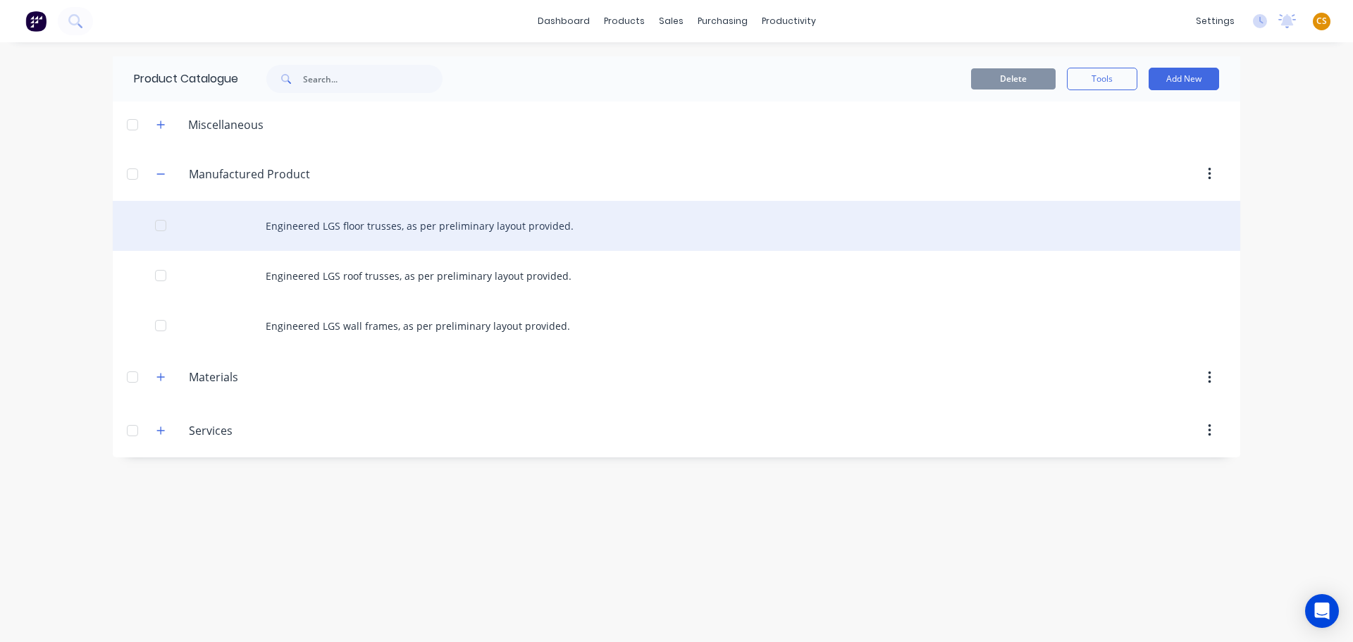
click at [285, 228] on div "Engineered LGS floor trusses, as per preliminary layout provided." at bounding box center [676, 226] width 1127 height 50
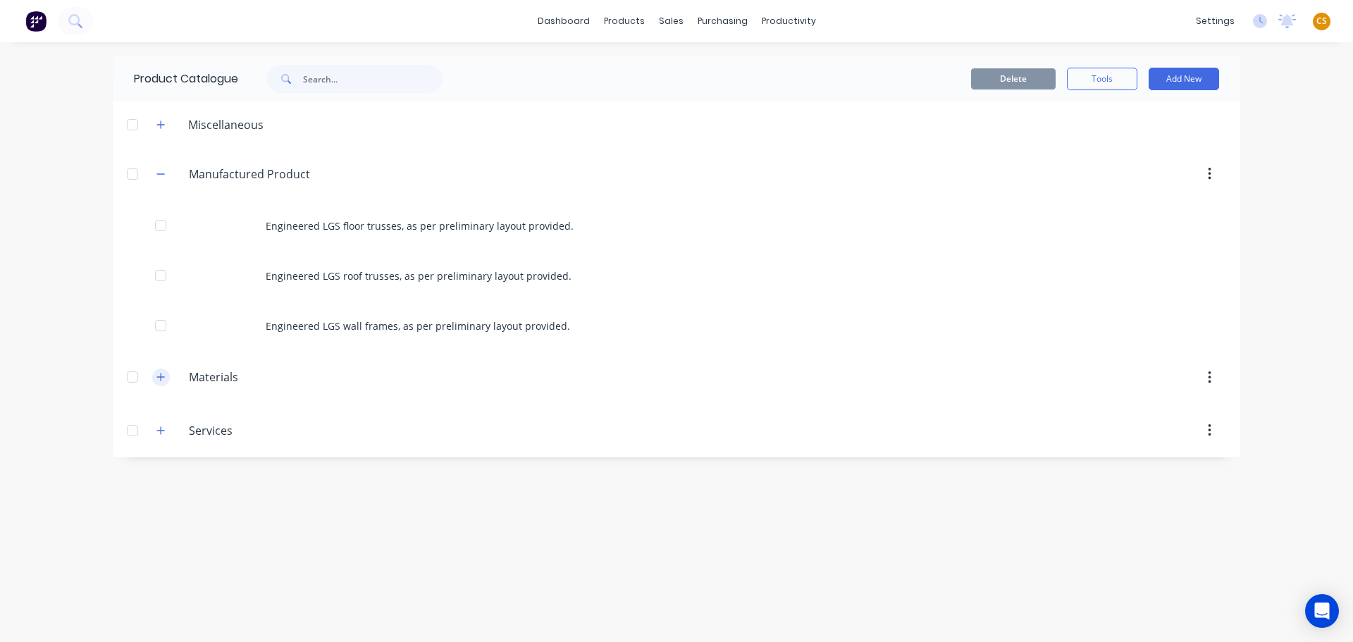
click at [158, 373] on icon "button" at bounding box center [160, 377] width 8 height 10
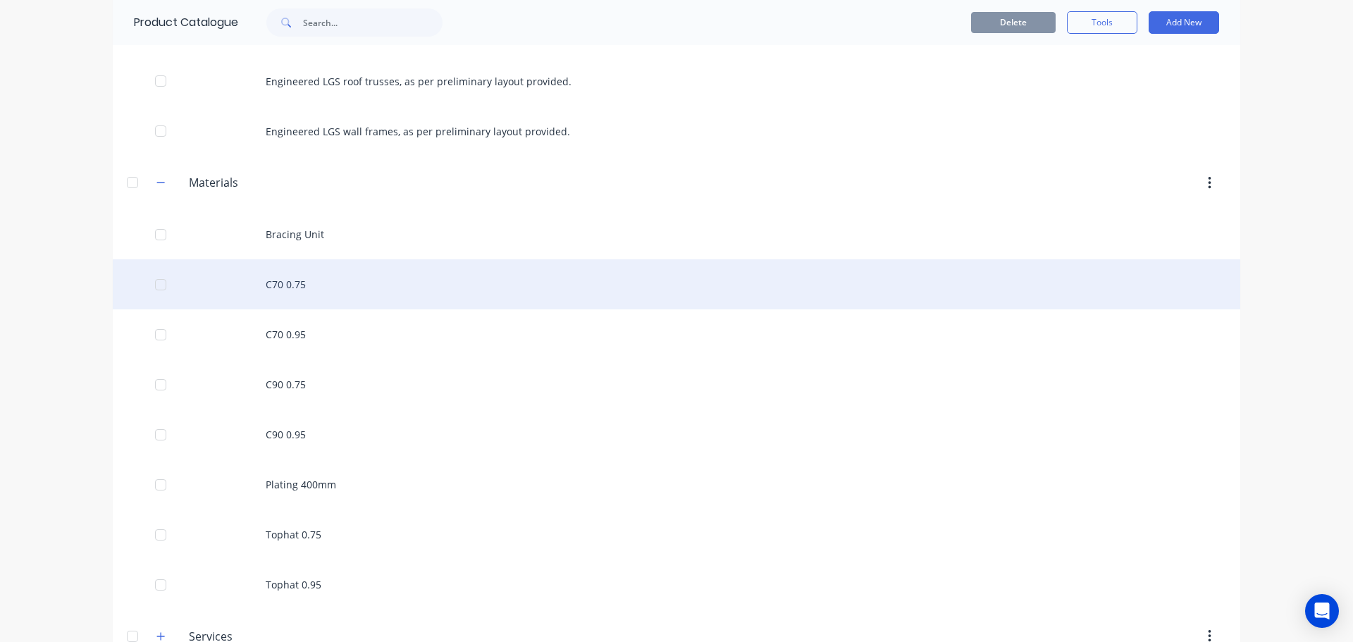
scroll to position [211, 0]
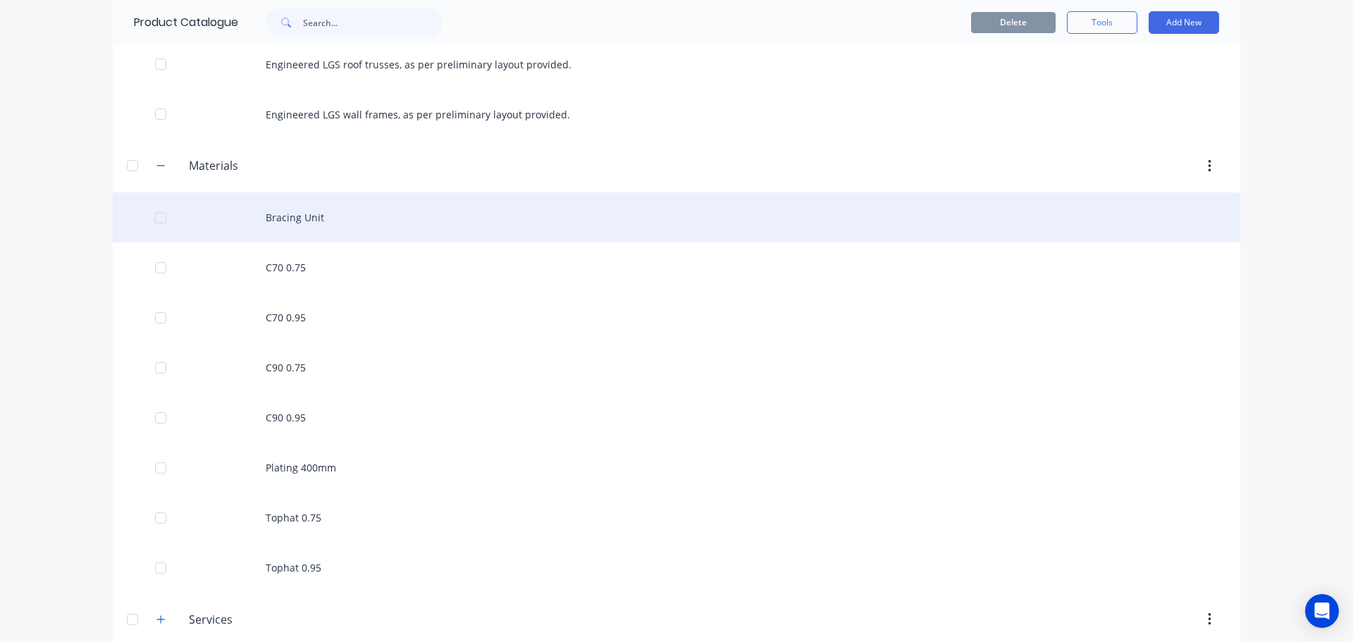
click at [273, 219] on div "Bracing Unit" at bounding box center [676, 217] width 1127 height 50
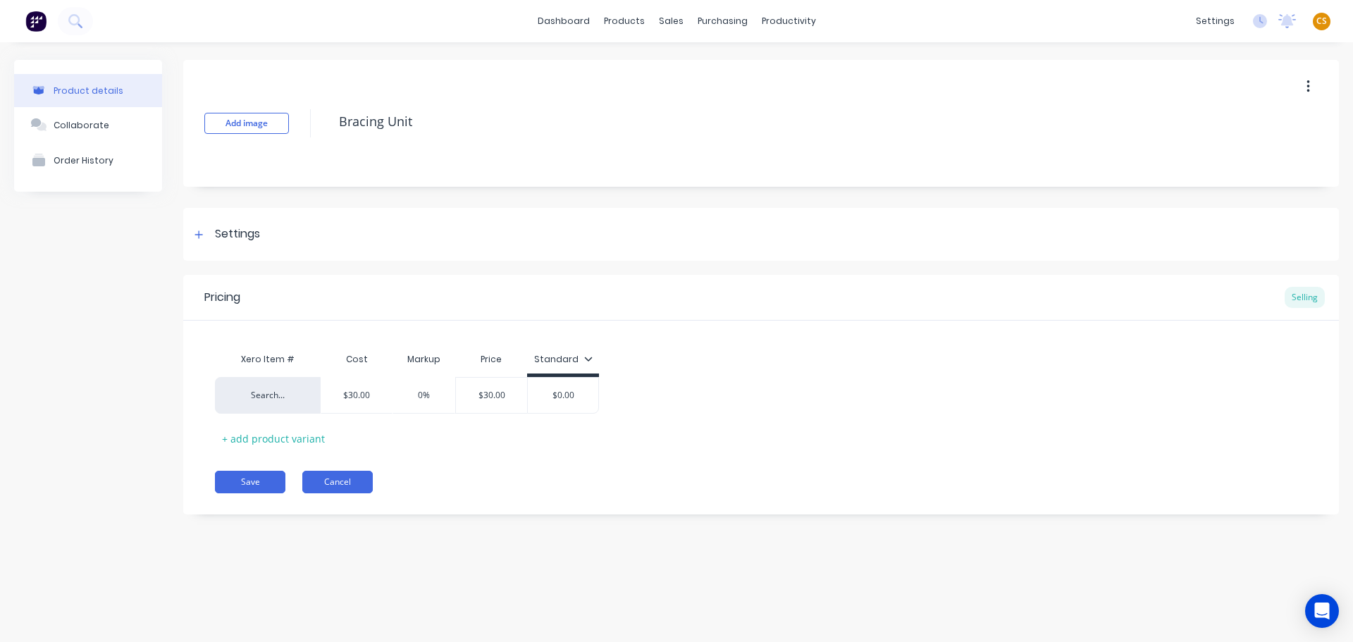
click at [326, 485] on button "Cancel" at bounding box center [337, 482] width 70 height 23
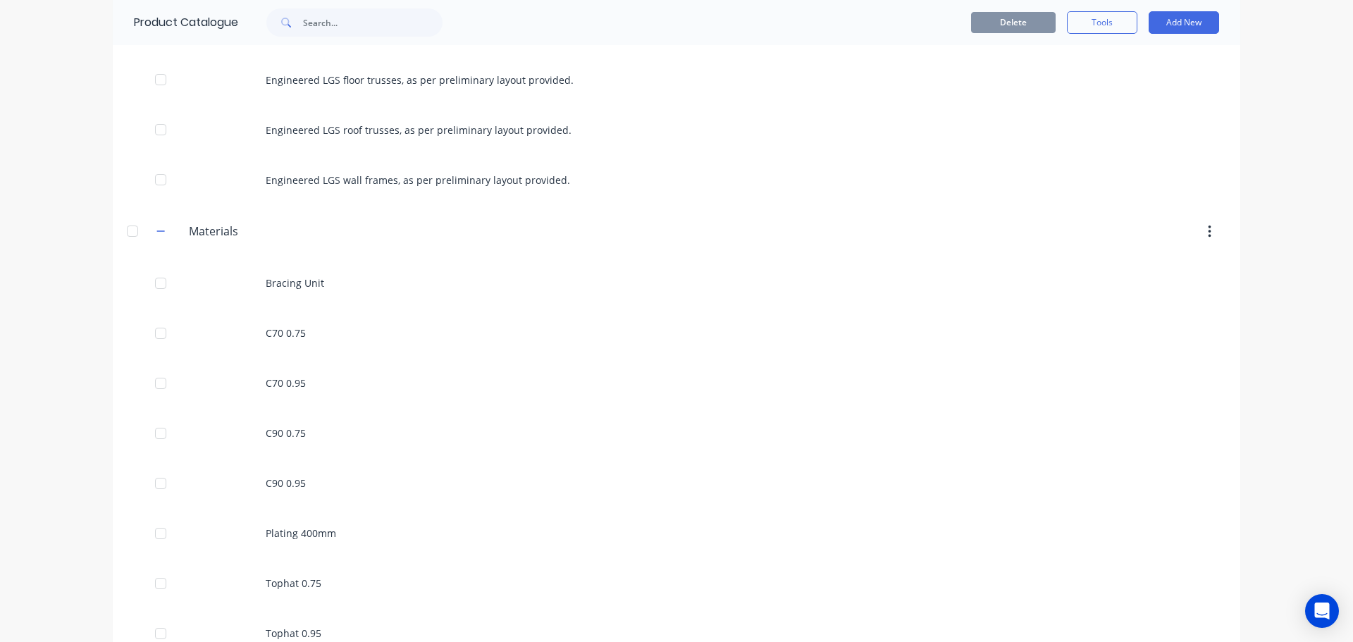
scroll to position [230, 0]
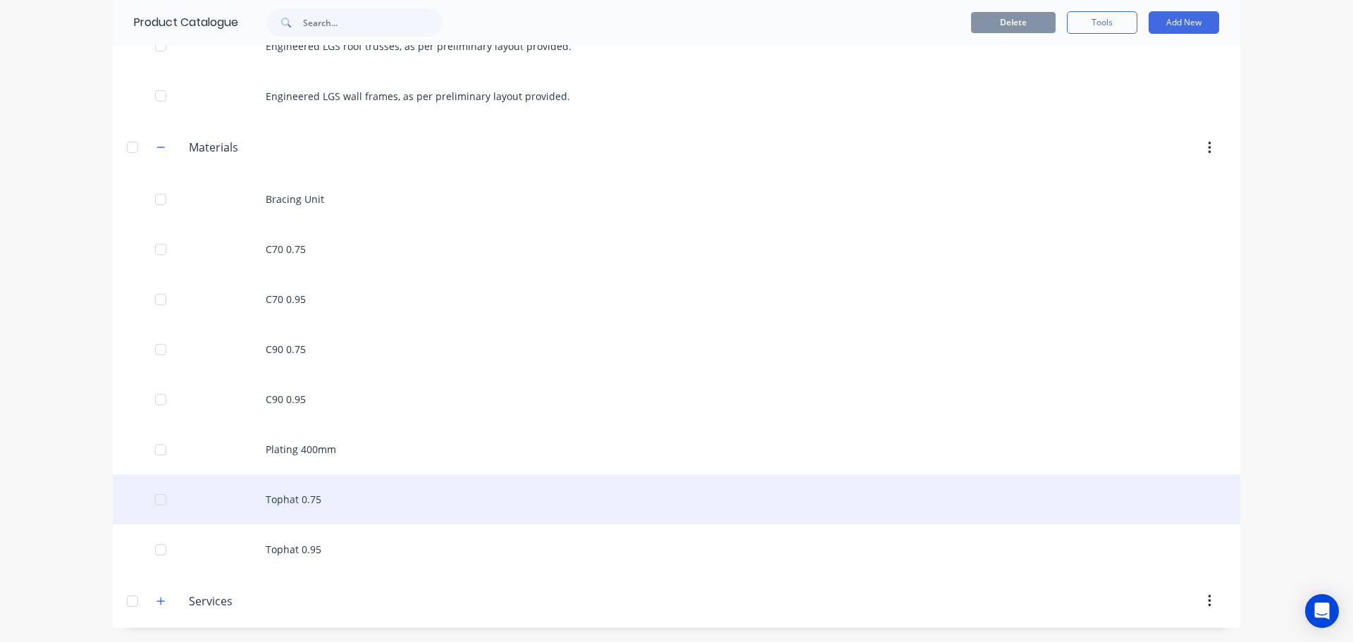
click at [290, 502] on div "Tophat 0.75" at bounding box center [676, 499] width 1127 height 50
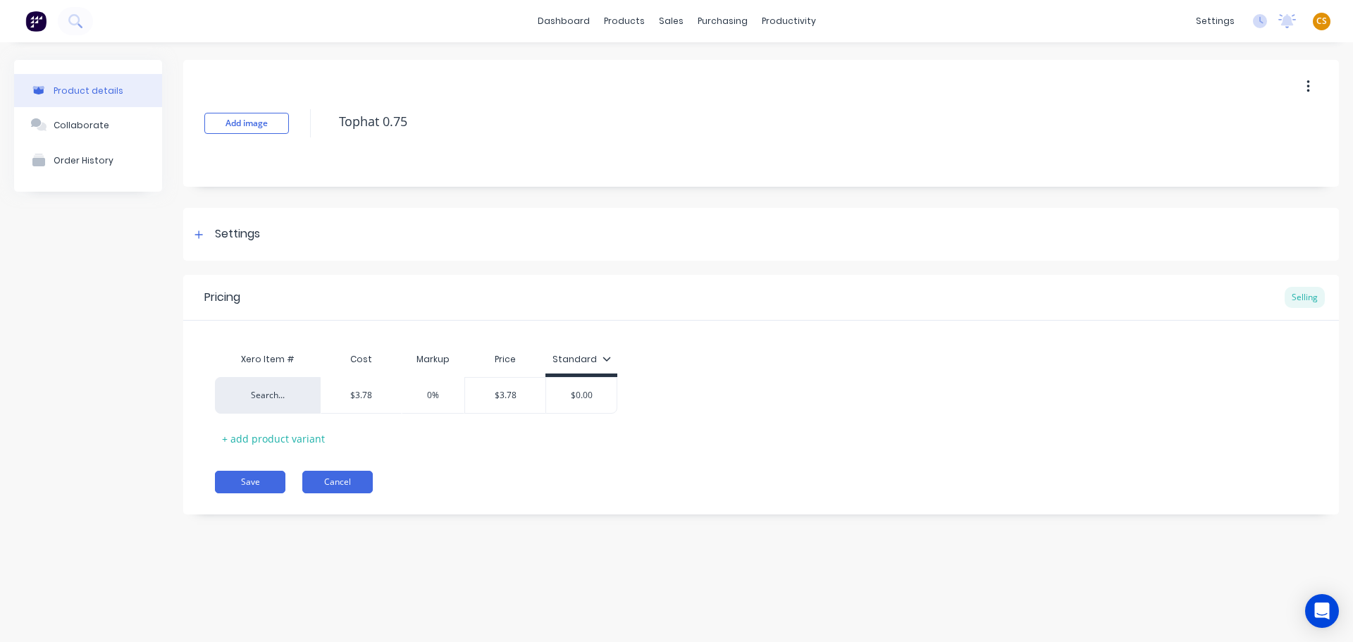
click at [325, 476] on button "Cancel" at bounding box center [337, 482] width 70 height 23
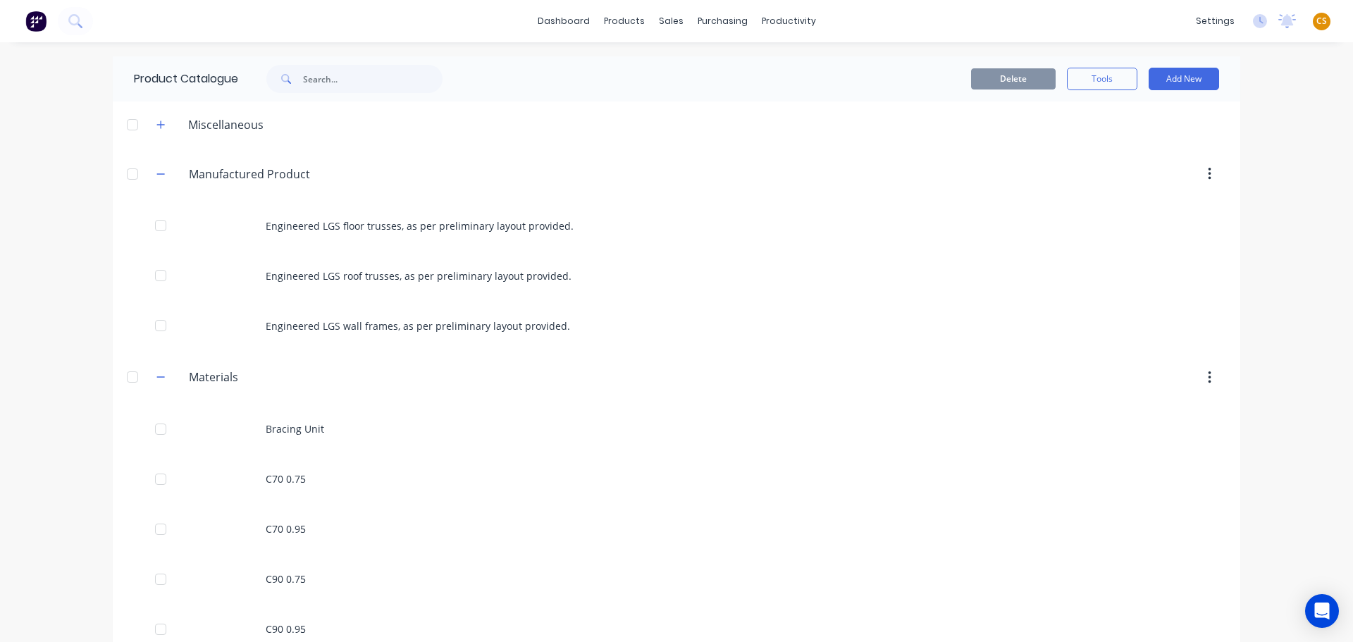
scroll to position [230, 0]
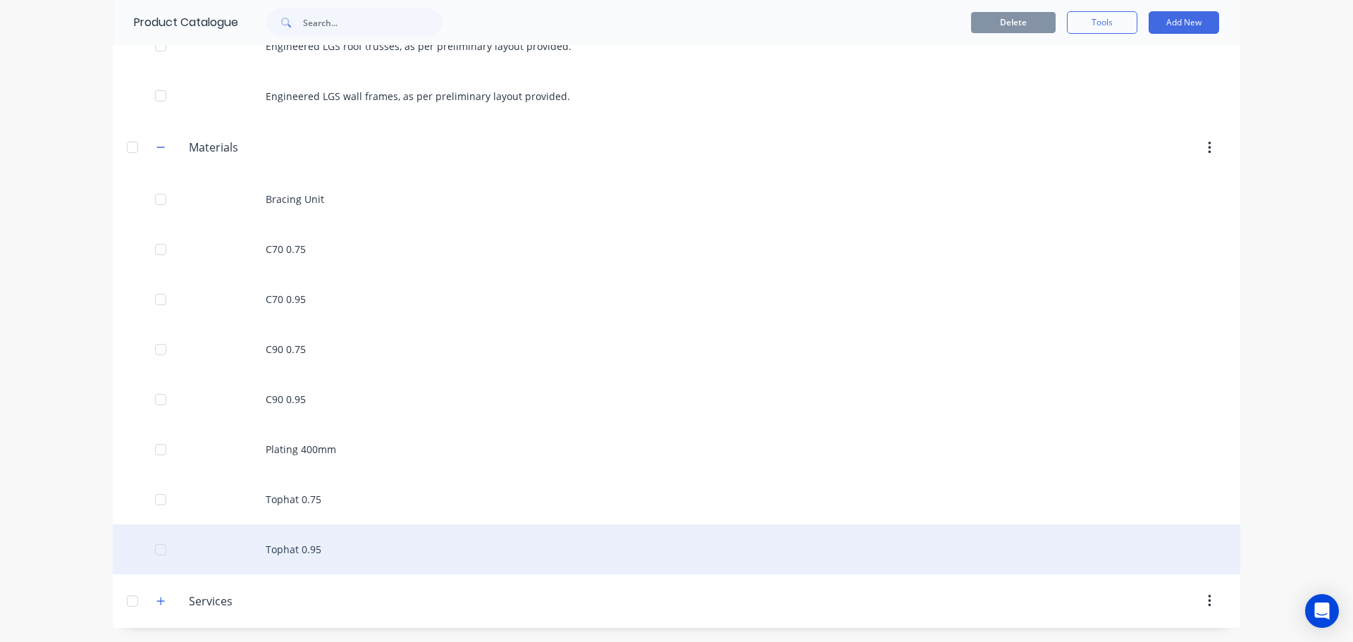
drag, startPoint x: 157, startPoint y: 600, endPoint x: 230, endPoint y: 569, distance: 79.6
click at [156, 600] on icon "button" at bounding box center [160, 601] width 8 height 10
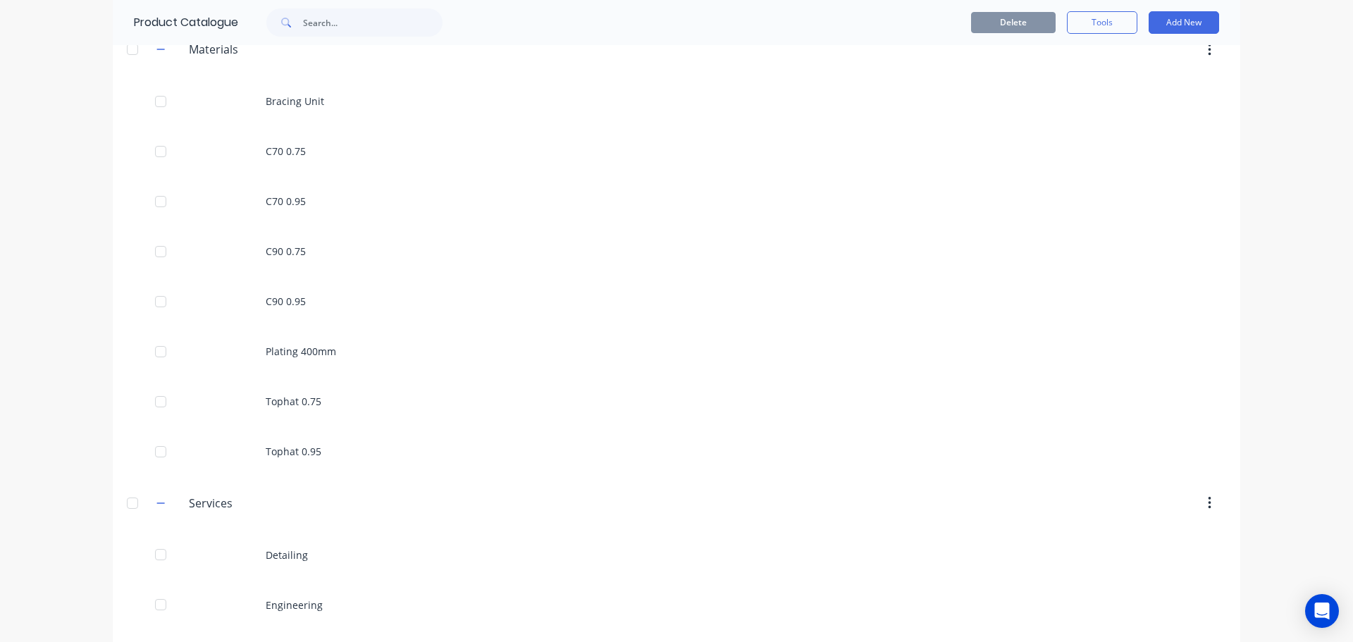
scroll to position [380, 0]
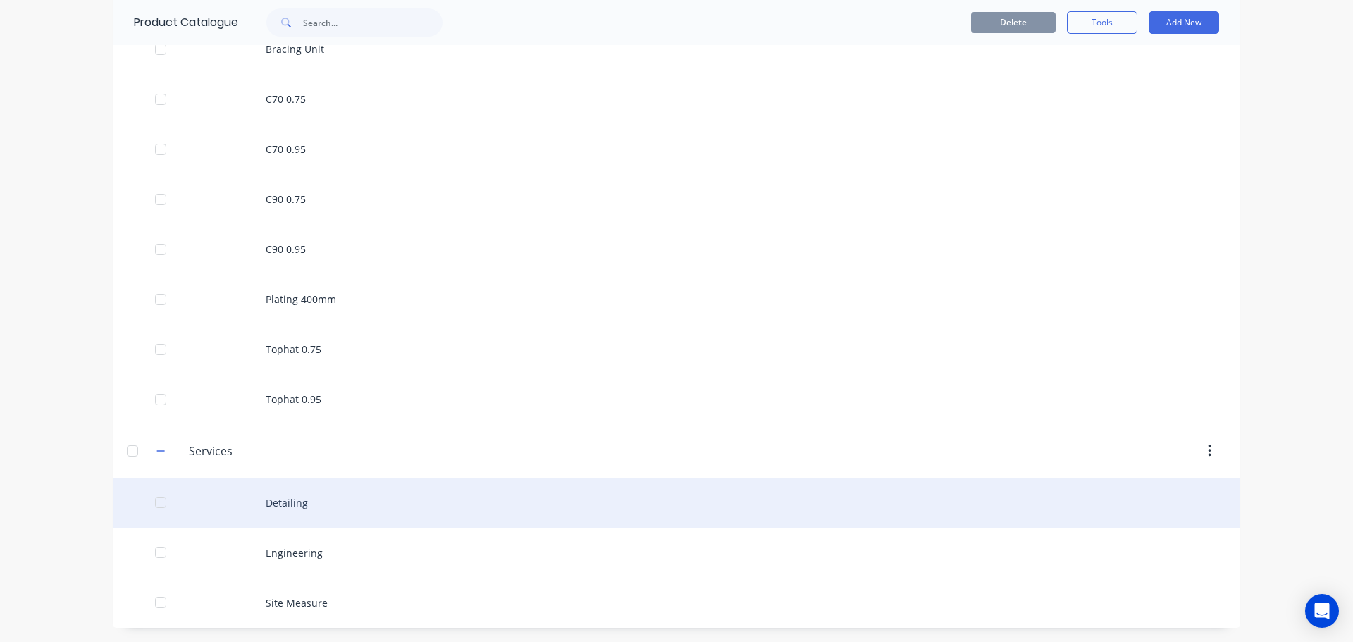
click at [286, 506] on div "Detailing" at bounding box center [676, 503] width 1127 height 50
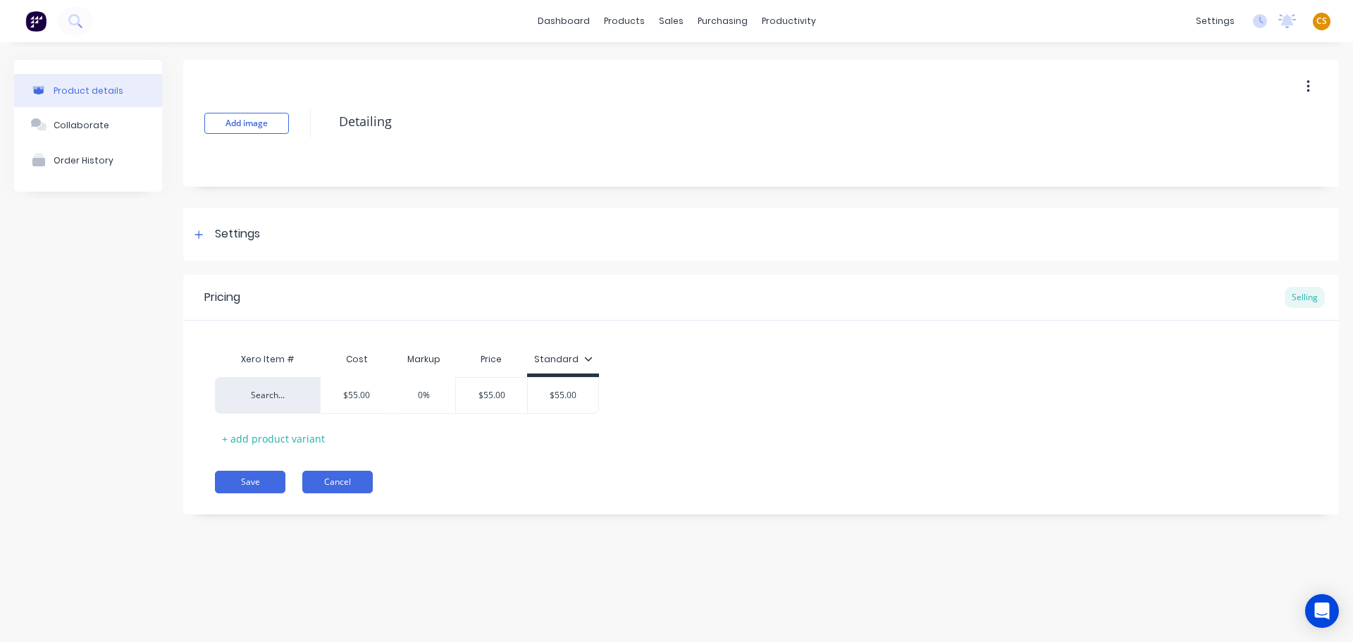
click at [331, 485] on button "Cancel" at bounding box center [337, 482] width 70 height 23
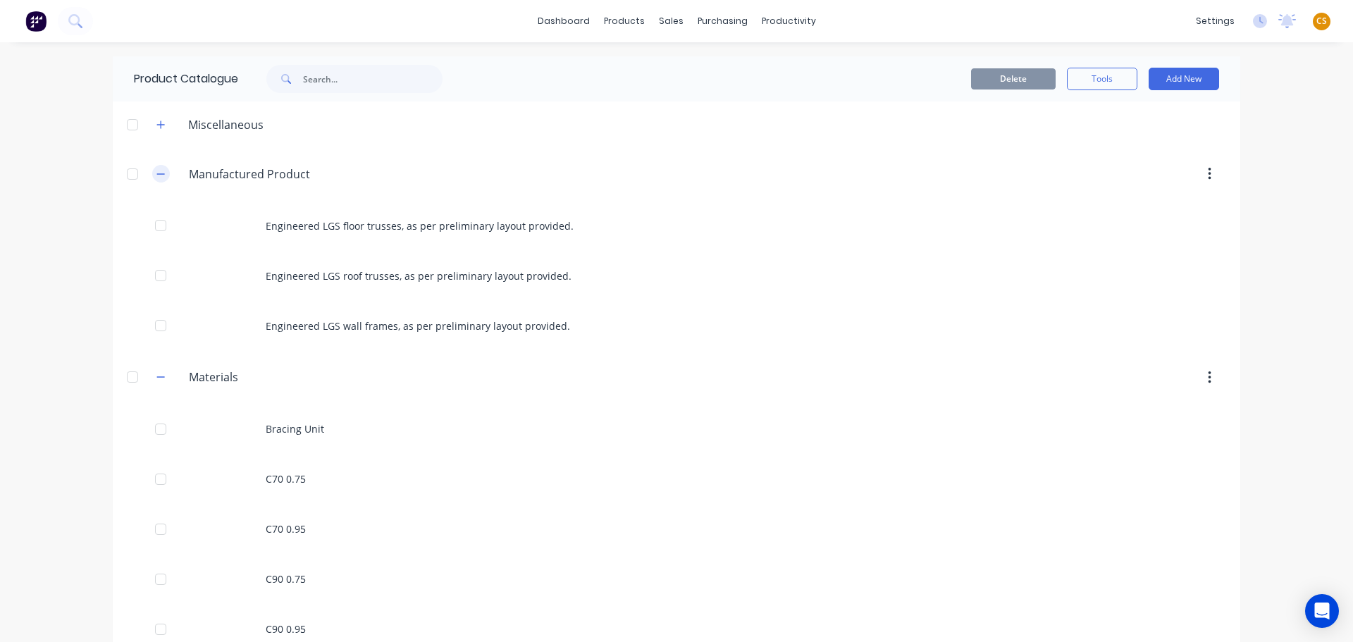
click at [156, 175] on icon "button" at bounding box center [160, 174] width 8 height 10
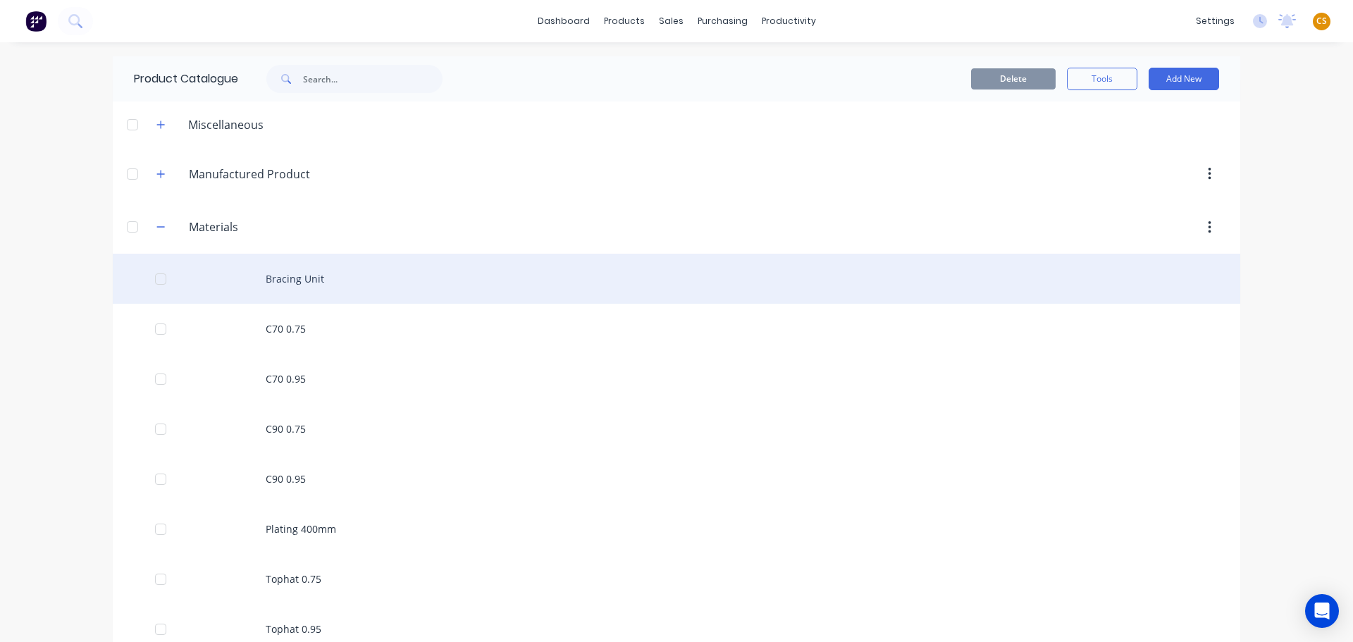
click at [293, 280] on div "Bracing Unit" at bounding box center [676, 279] width 1127 height 50
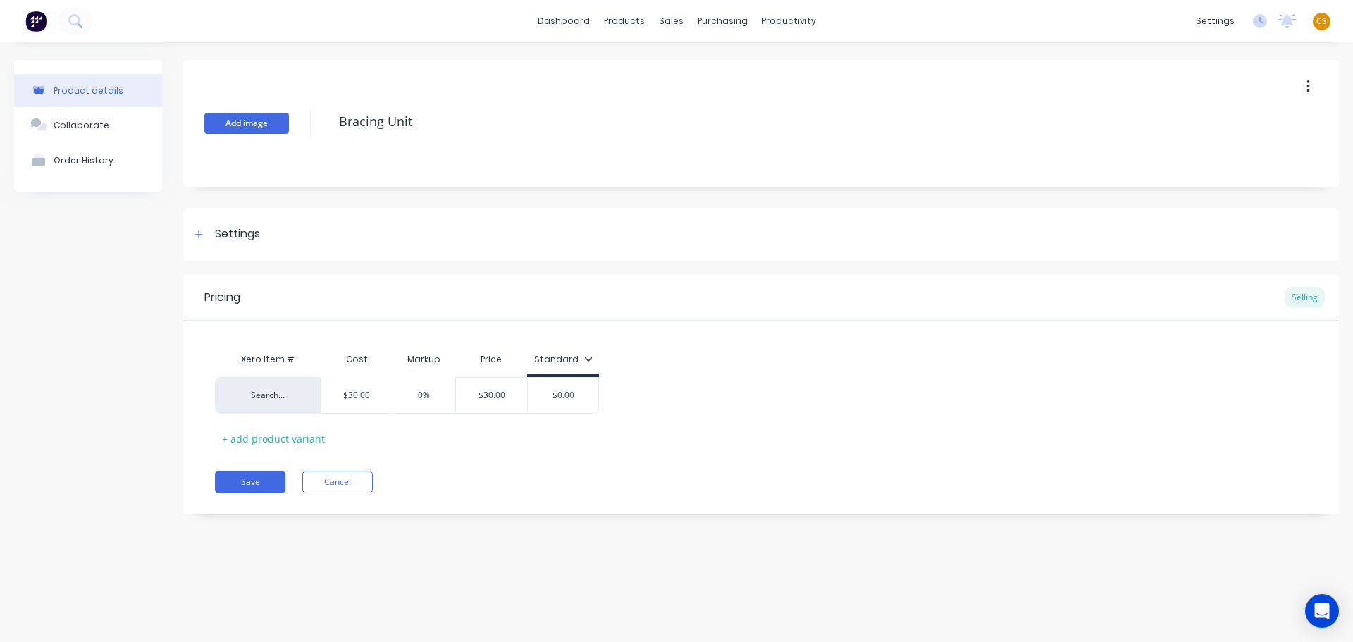
click at [276, 113] on div "Add image Bracing Unit" at bounding box center [761, 123] width 1156 height 127
drag, startPoint x: 198, startPoint y: 235, endPoint x: 224, endPoint y: 249, distance: 29.3
click at [198, 235] on icon at bounding box center [198, 235] width 8 height 10
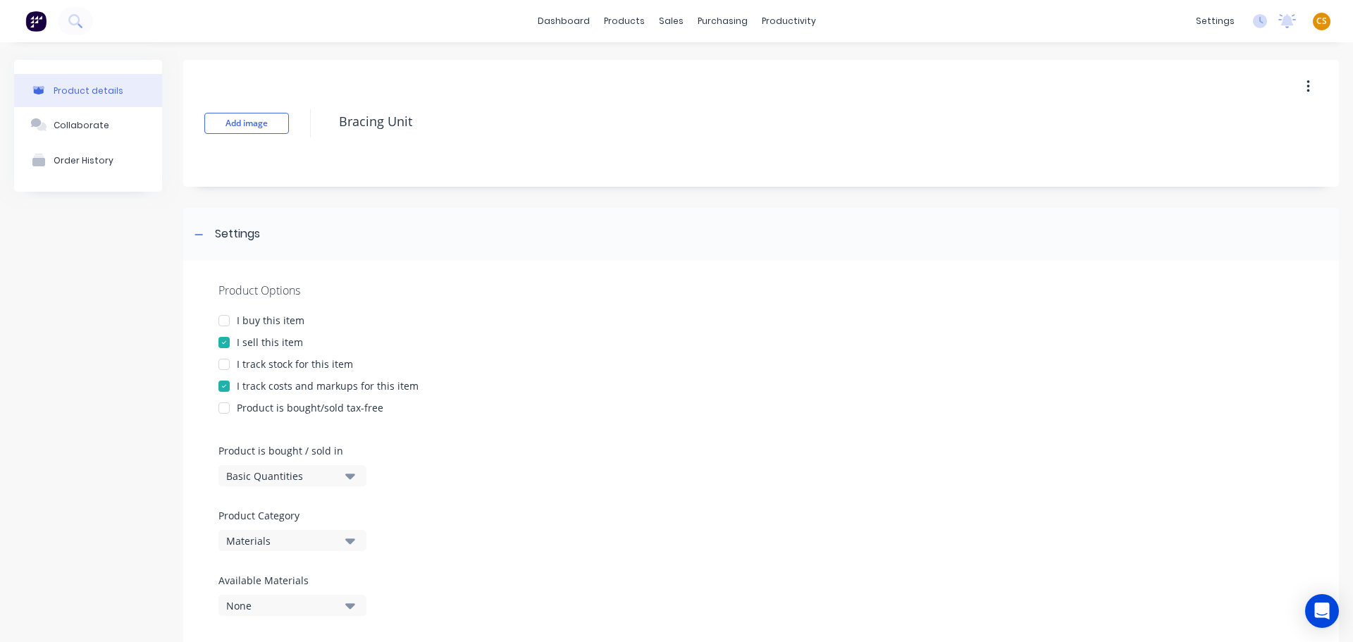
click at [1306, 84] on icon "button" at bounding box center [1308, 87] width 4 height 16
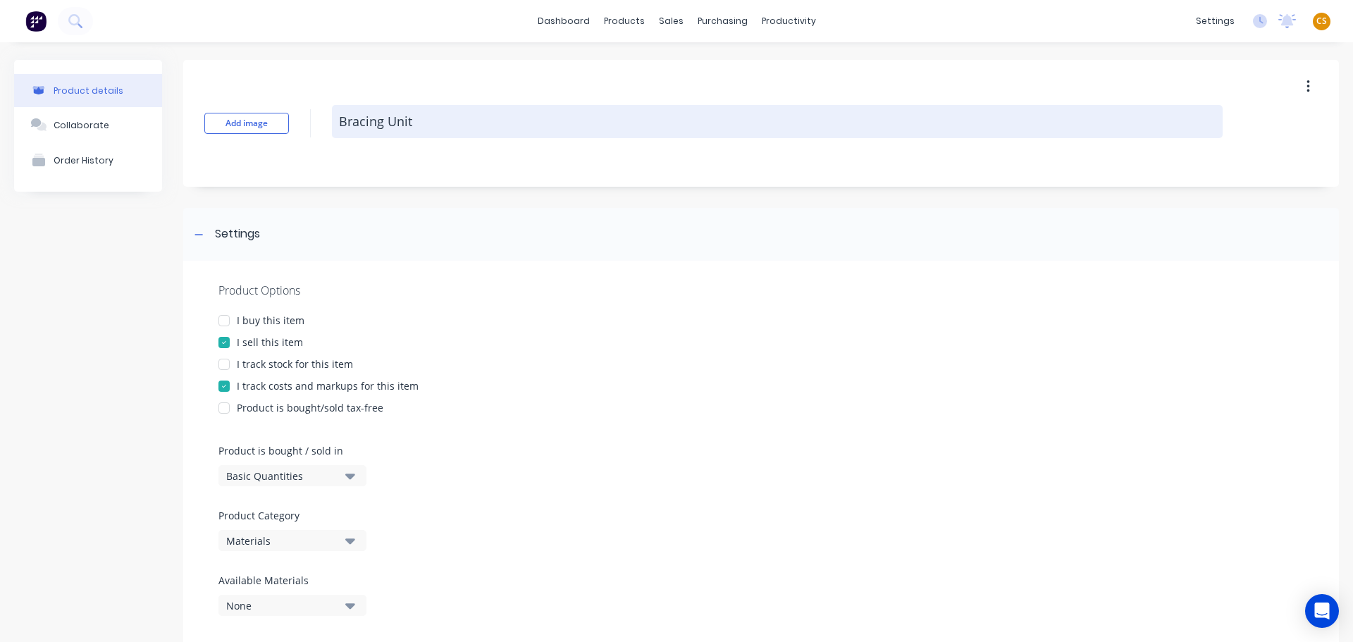
click at [469, 128] on textarea "Bracing Unit" at bounding box center [777, 121] width 891 height 33
type textarea "x"
type textarea "Bracing Unit"
type textarea "x"
type textarea "Bracing Unit D"
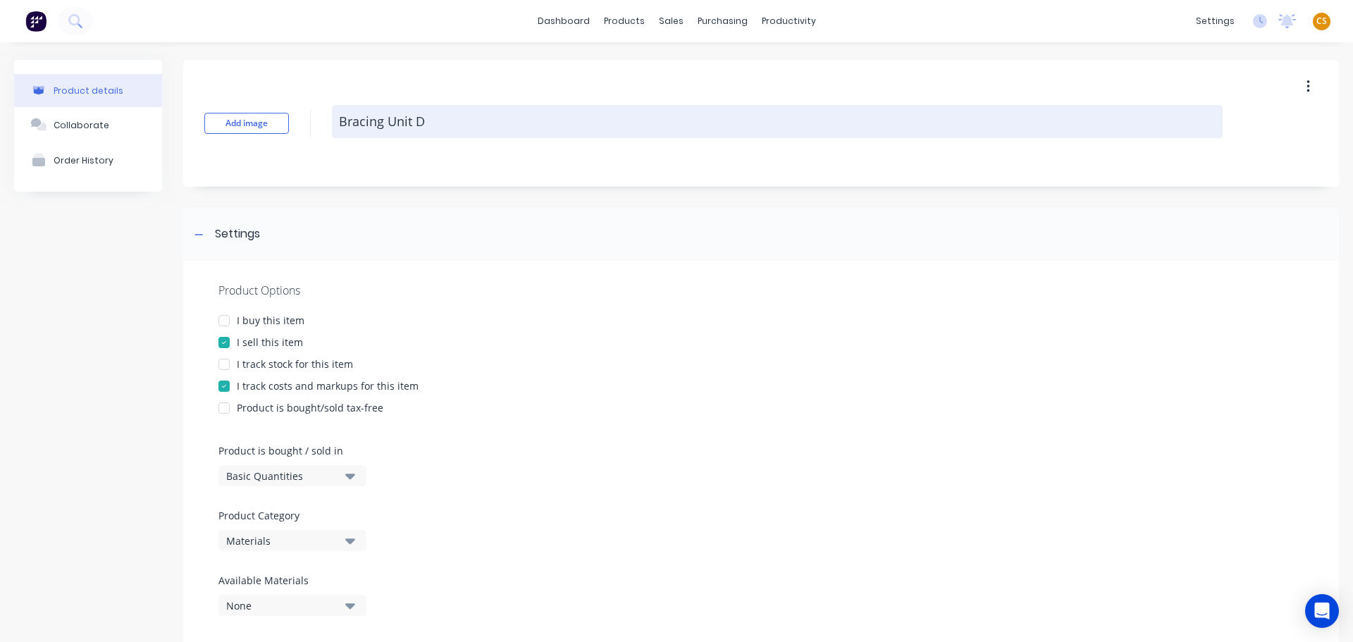
type textarea "x"
type textarea "Bracing Unit DE"
type textarea "x"
type textarea "Bracing Unit DEL"
type textarea "x"
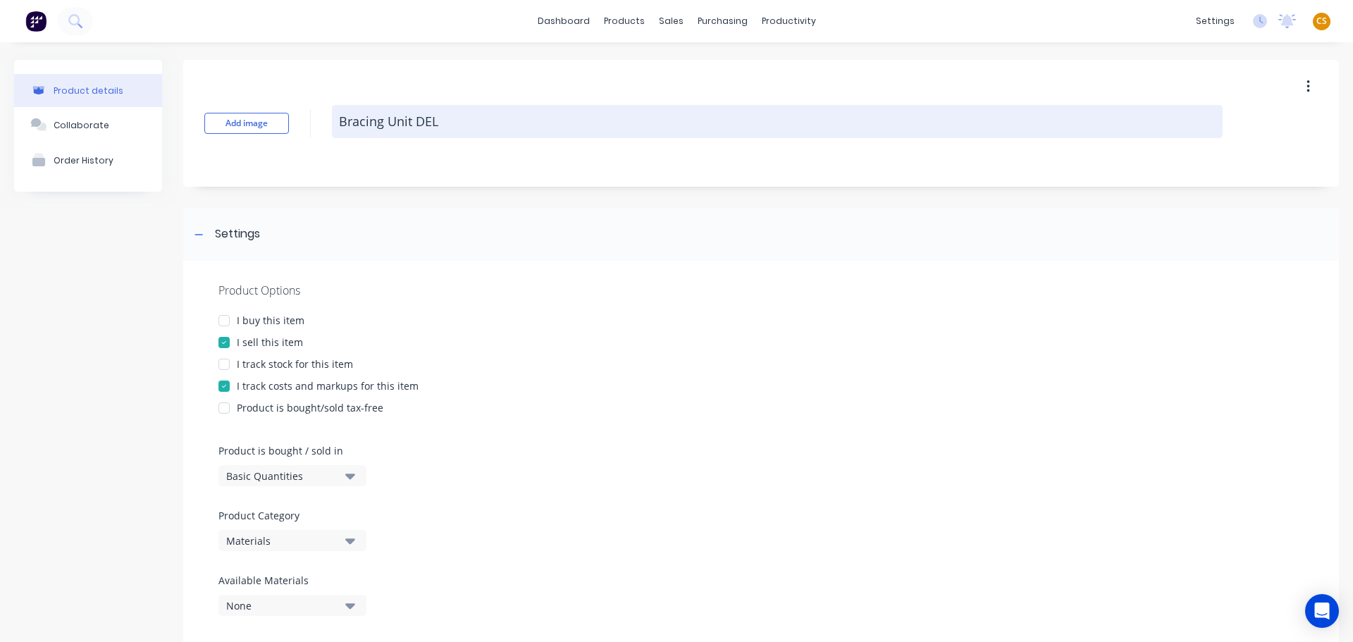
type textarea "Bracing Unit DELE"
type textarea "x"
type textarea "Bracing Unit DELET"
type textarea "x"
type textarea "Bracing Unit DELETE"
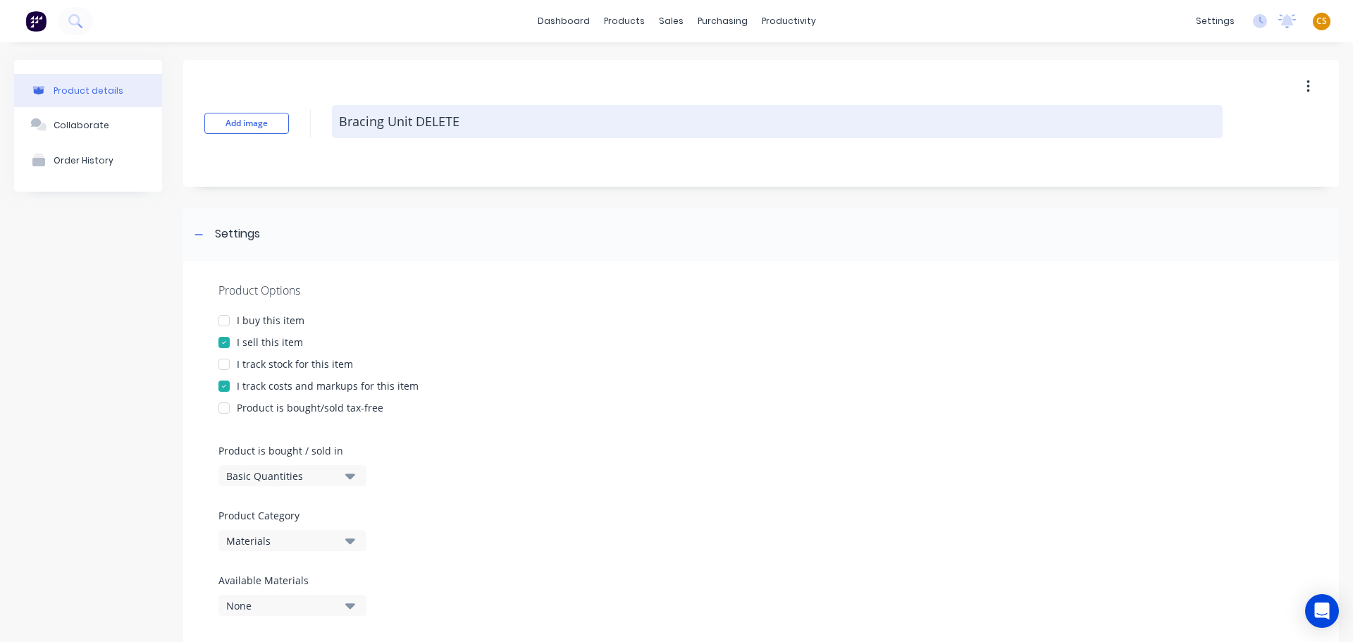
type textarea "x"
type textarea "Bracing Unit DELETE"
type textarea "x"
type textarea "Bracing Unit DELETE LA"
type textarea "x"
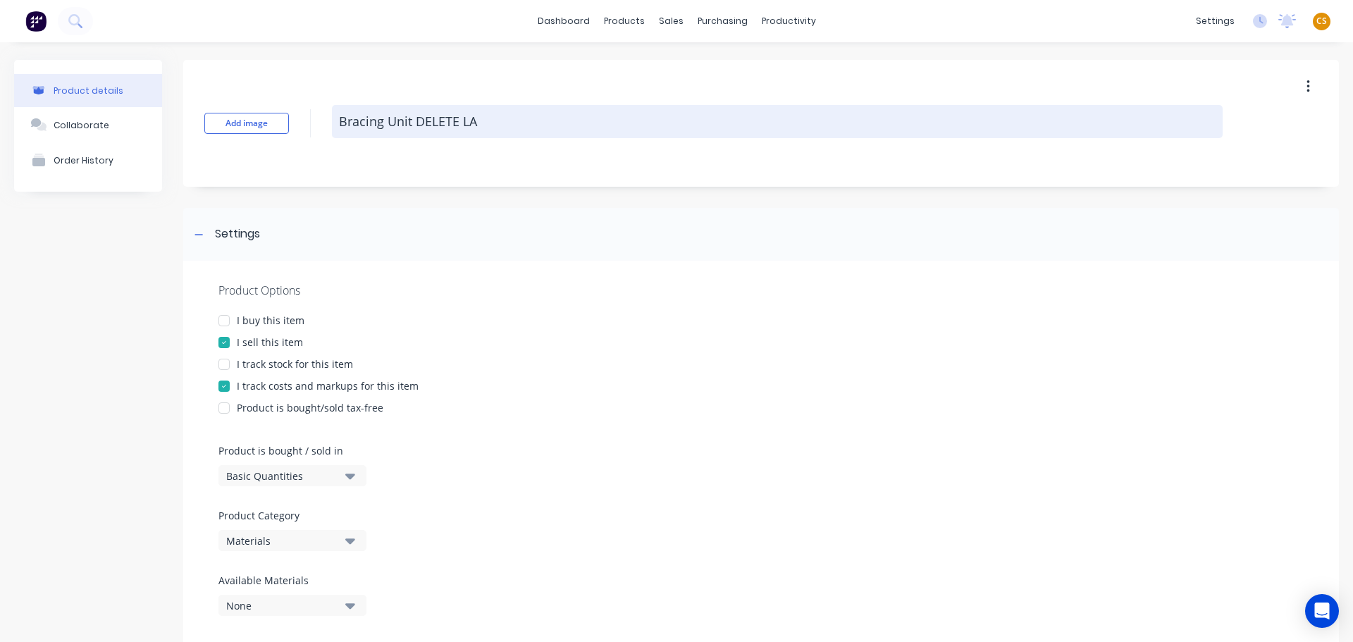
type textarea "Bracing Unit DELETE LAT"
type textarea "x"
type textarea "Bracing Unit DELETE LATE"
type textarea "x"
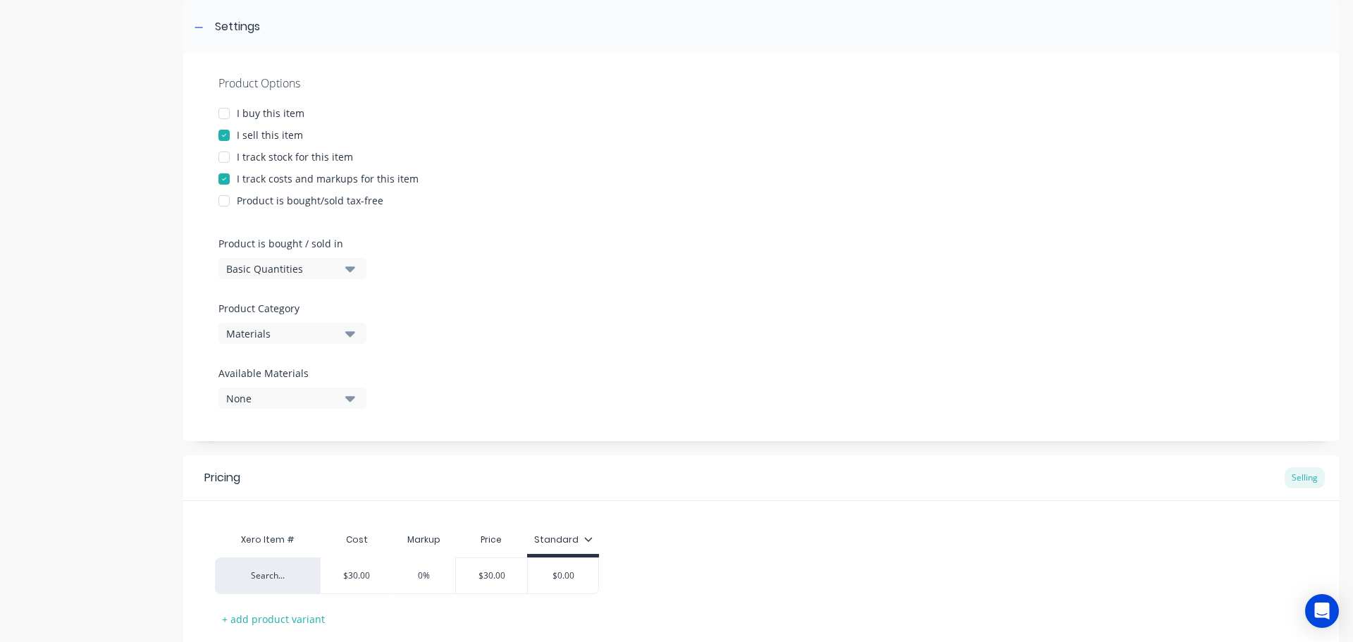
scroll to position [299, 0]
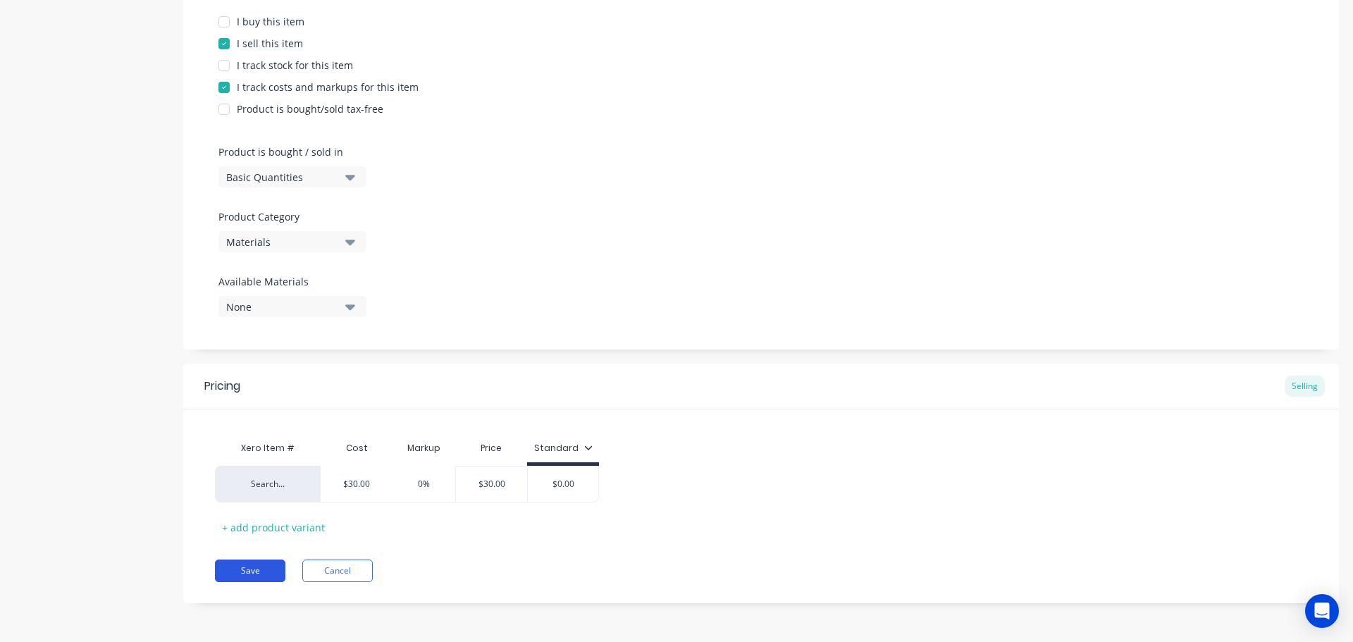
type textarea "Bracing Unit DELETE LATER"
click at [254, 574] on button "Save" at bounding box center [250, 570] width 70 height 23
type textarea "x"
type textarea "Bracing Unit DELETE LATER"
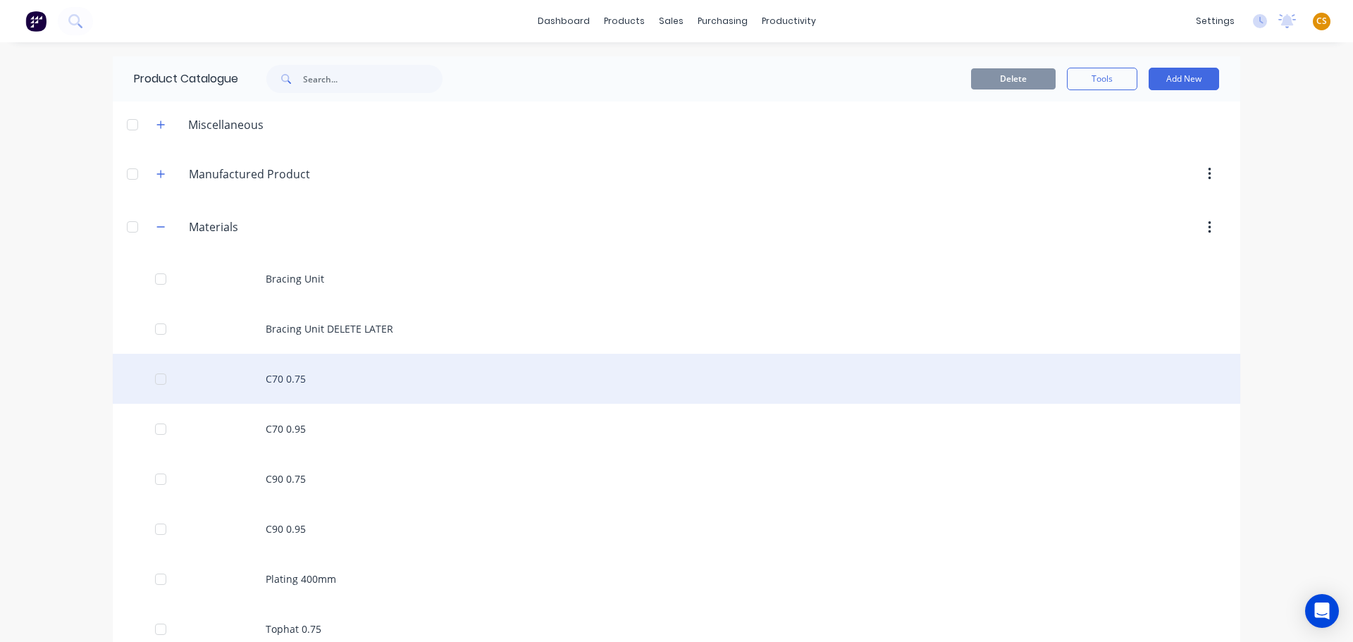
click at [318, 377] on div "C70 0.75" at bounding box center [676, 379] width 1127 height 50
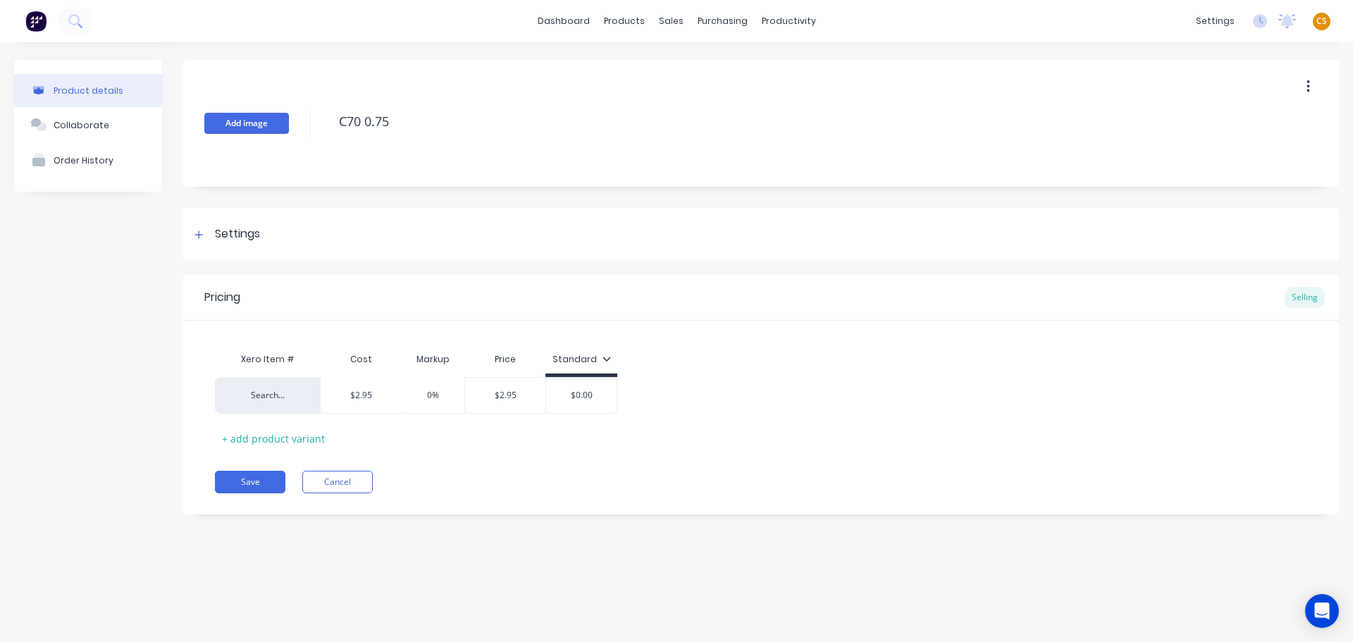
drag, startPoint x: 432, startPoint y: 116, endPoint x: 224, endPoint y: 117, distance: 207.9
click at [224, 117] on div "Add image C70 0.75" at bounding box center [761, 123] width 1156 height 127
type textarea "x"
click at [203, 234] on icon at bounding box center [198, 235] width 8 height 10
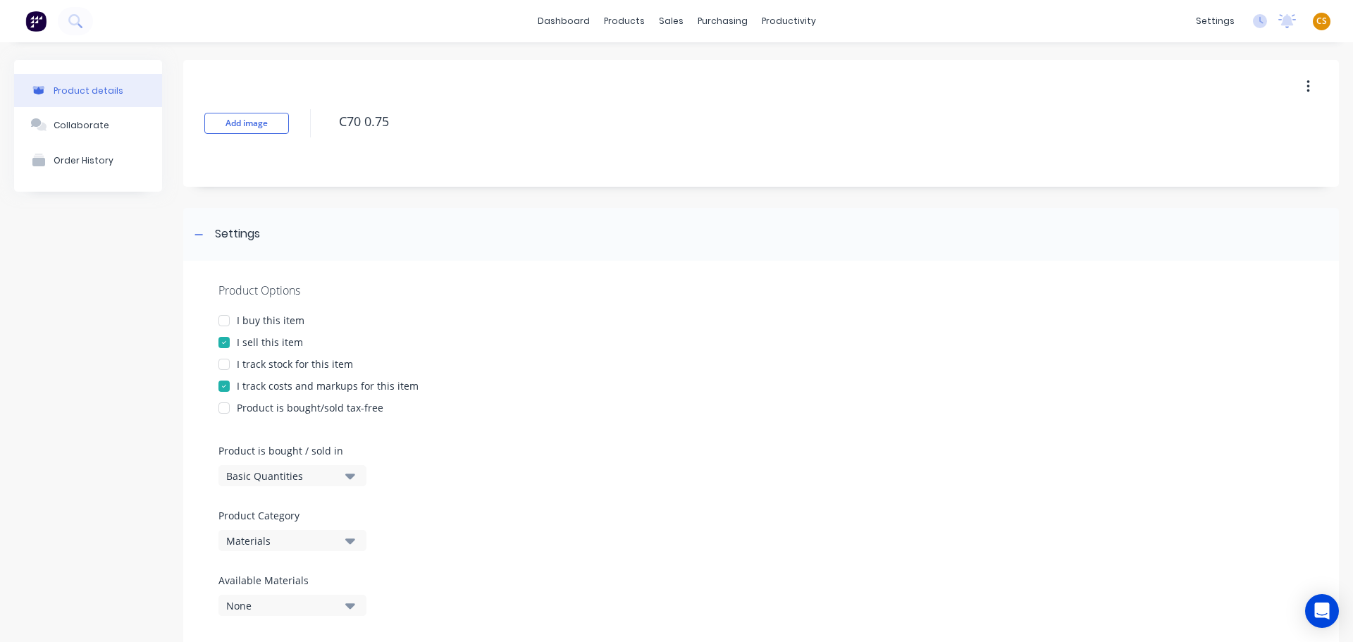
scroll to position [299, 0]
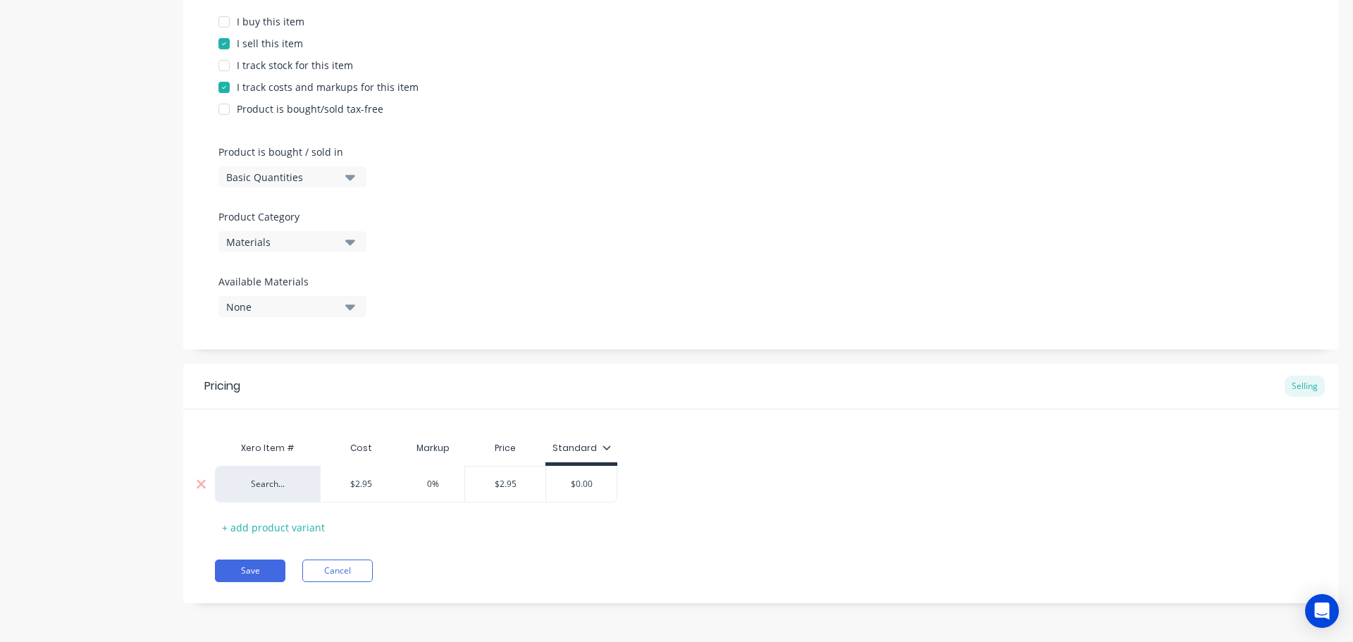
type input "$2.95"
drag, startPoint x: 377, startPoint y: 487, endPoint x: 330, endPoint y: 480, distance: 47.7
click at [330, 480] on input "$2.95" at bounding box center [361, 484] width 80 height 13
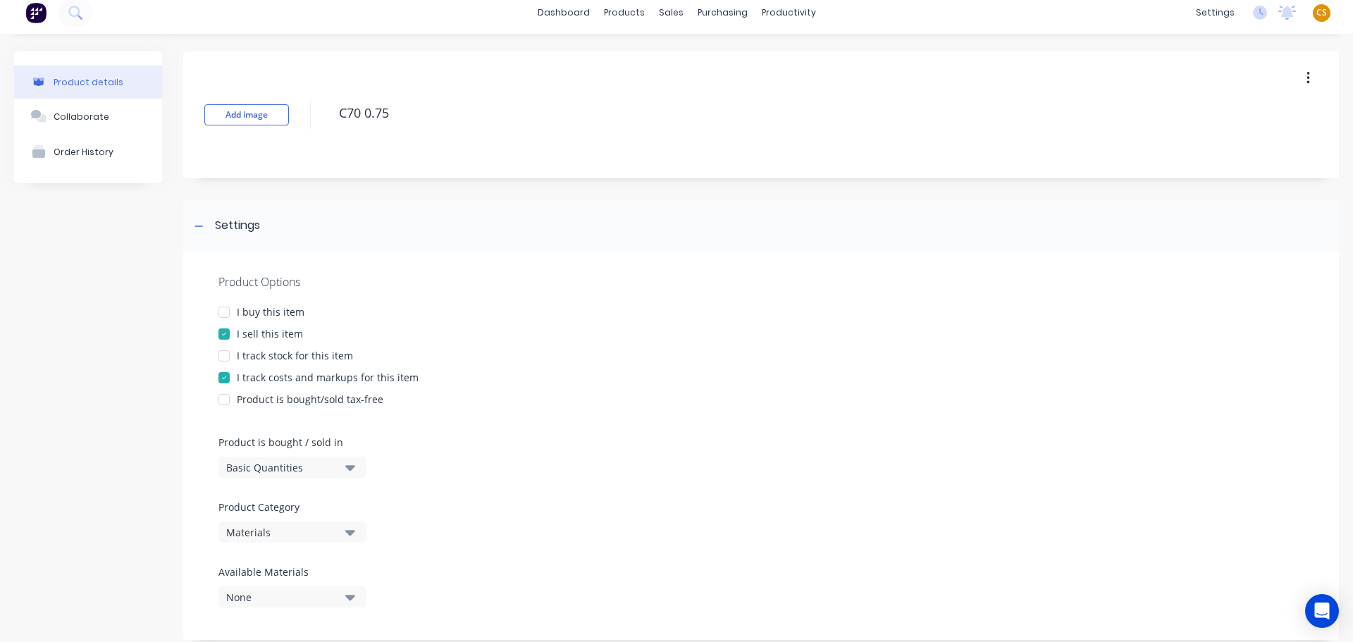
scroll to position [0, 0]
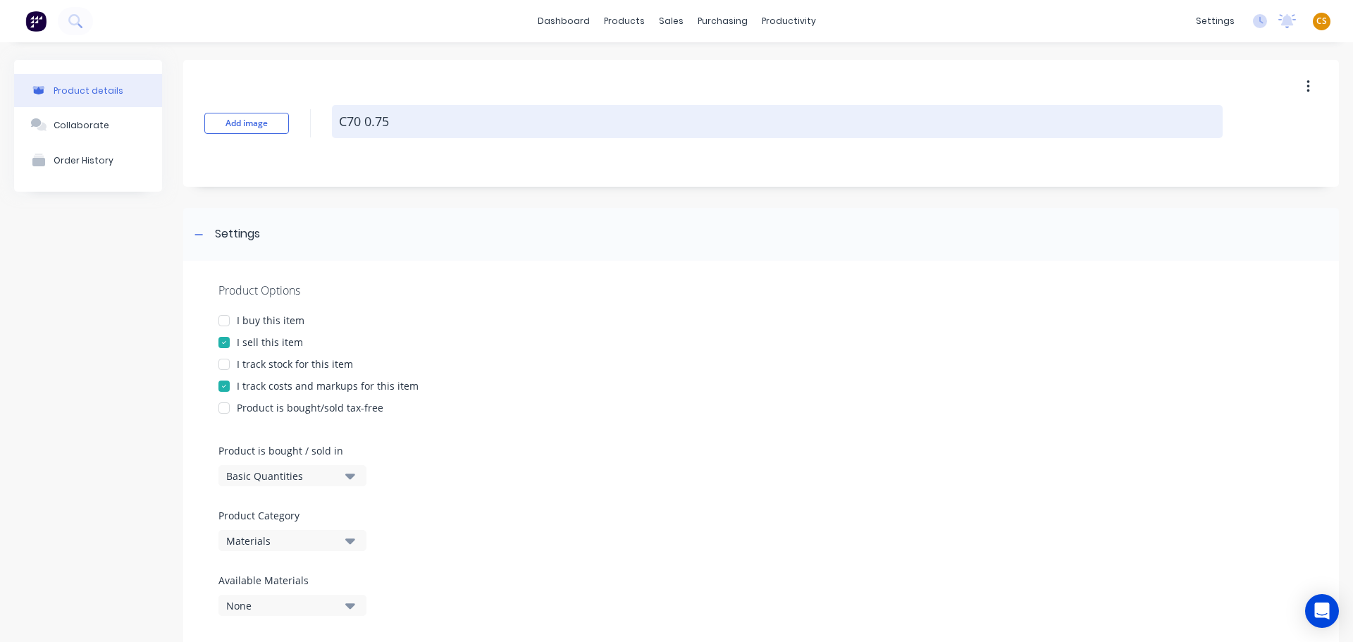
click at [412, 123] on textarea "C70 0.75" at bounding box center [777, 121] width 891 height 33
type textarea "x"
type textarea "C70 0.75"
type textarea "x"
type textarea "C70 0.75 D"
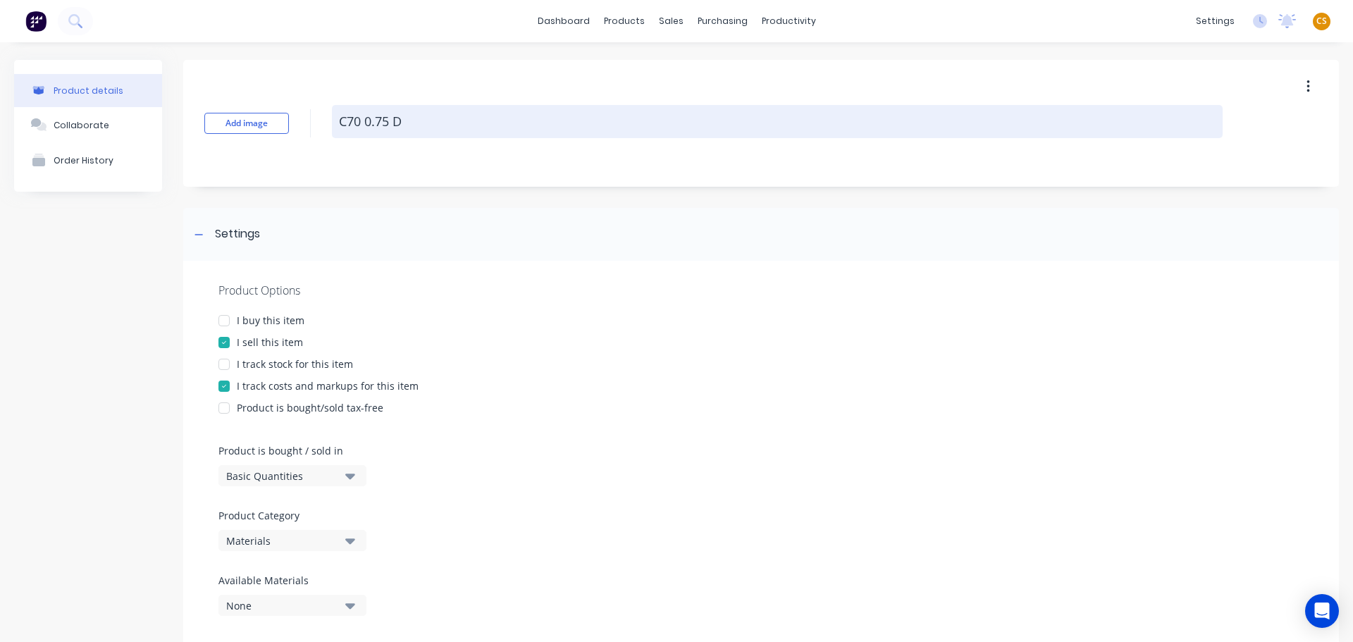
type textarea "x"
type textarea "C70 0.75 DL"
type textarea "x"
type textarea "C70 0.75 D"
type textarea "x"
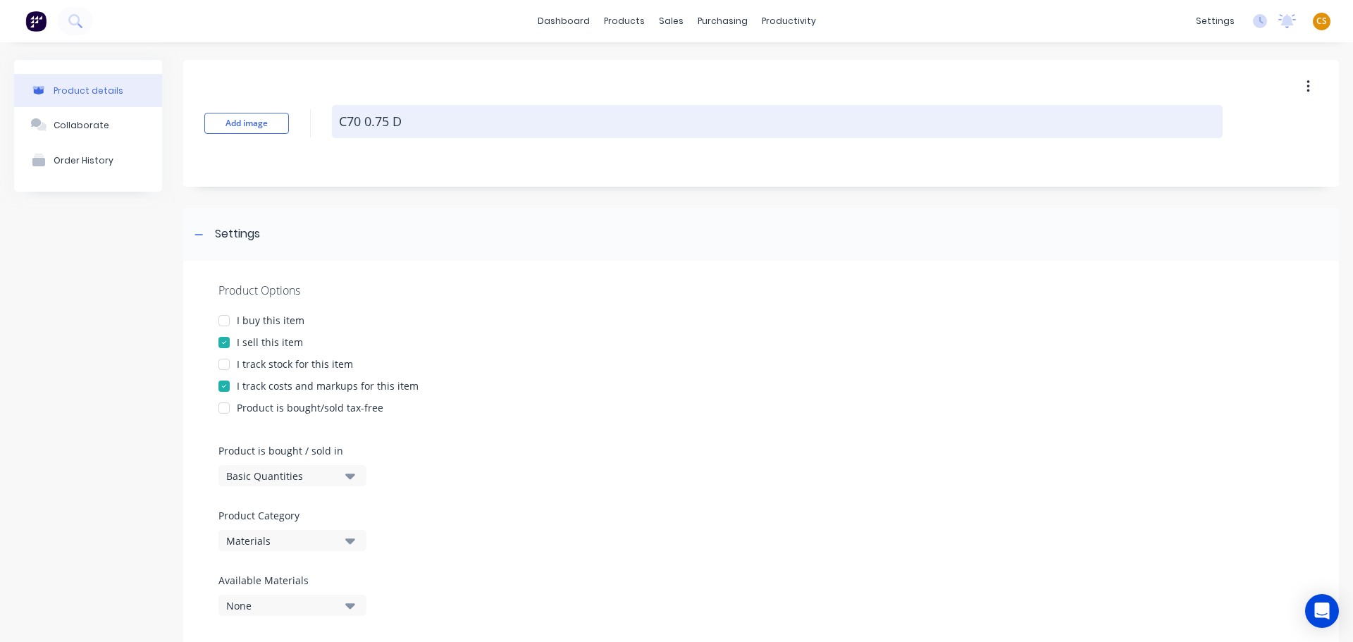
type textarea "C70 0.75 DE"
type textarea "x"
type textarea "C70 0.75 DELE"
type textarea "x"
type textarea "C70 0.75 DELET"
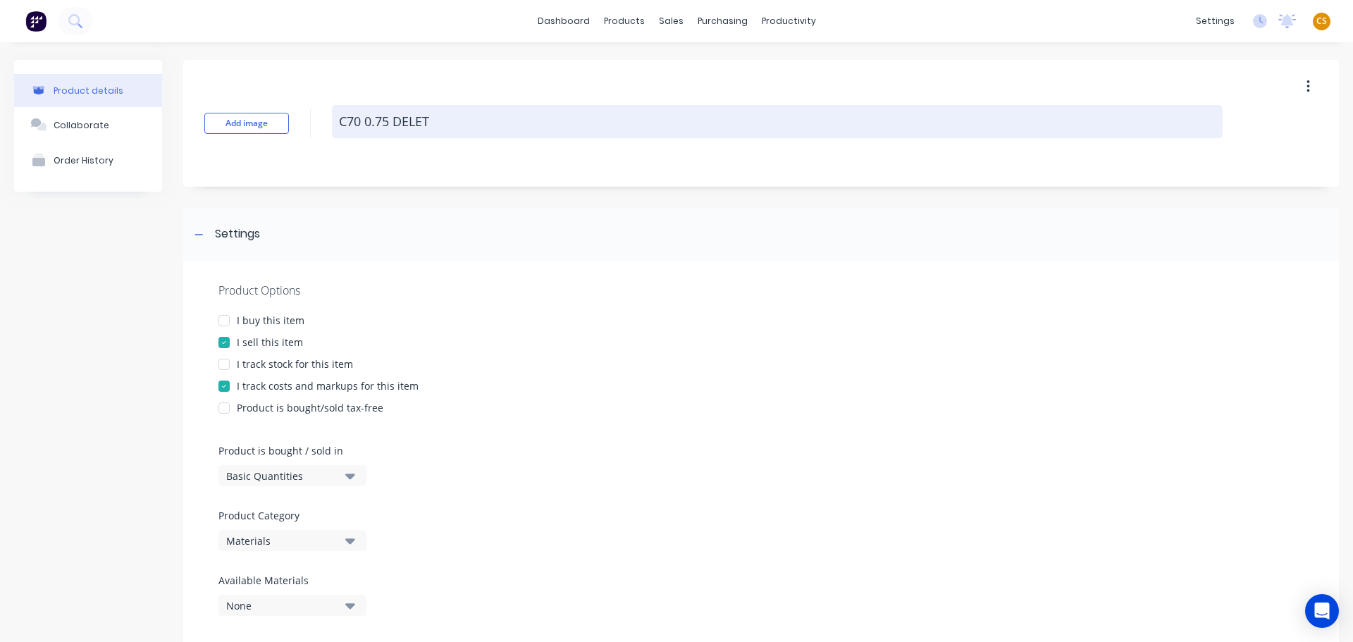
type textarea "x"
type textarea "C70 0.75 DELETE"
type textarea "x"
type textarea "C70 0.75 DELETE"
type textarea "x"
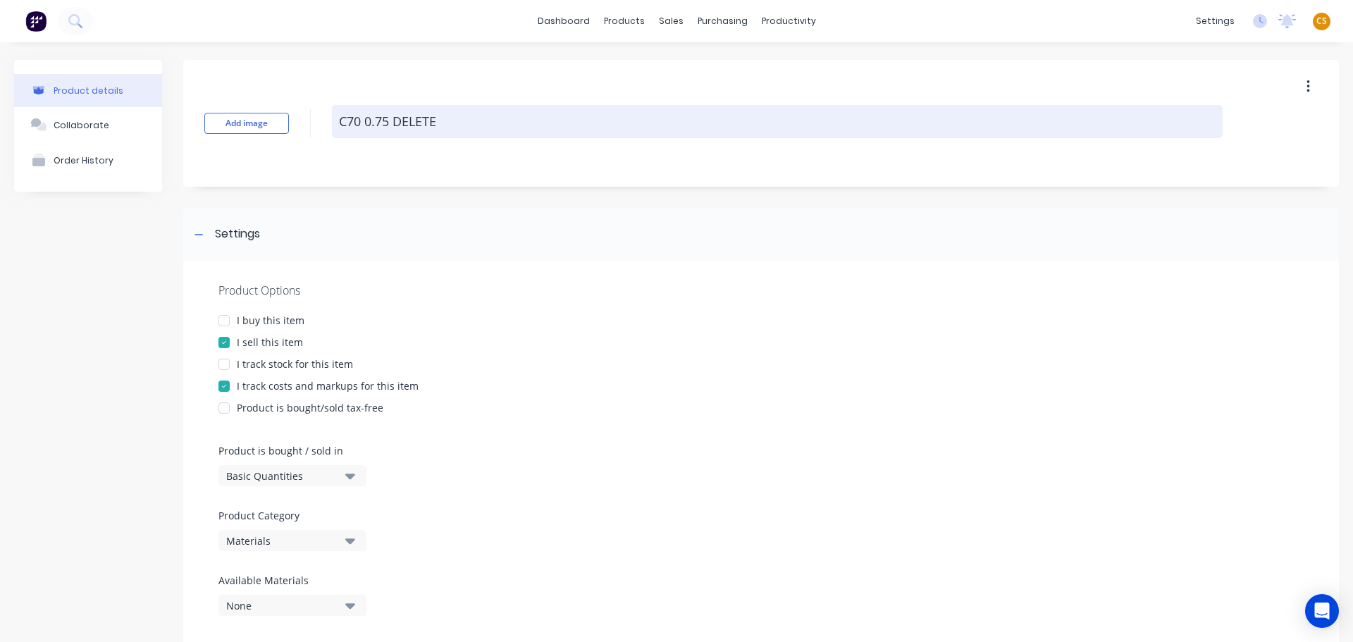
type textarea "C70 0.75 DELETE L"
type textarea "x"
type textarea "C70 0.75 DELETE LA"
type textarea "x"
type textarea "C70 0.75 DELETE LAT"
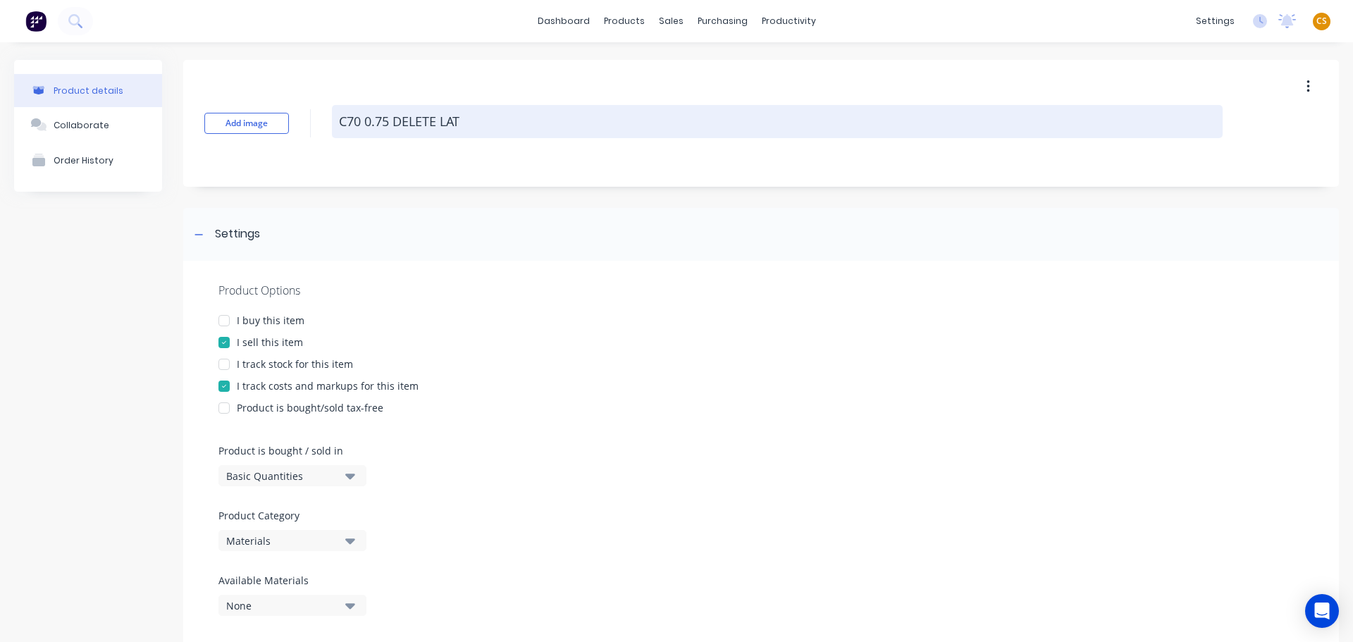
type textarea "x"
type textarea "C70 0.75 DELETE LATE"
type textarea "x"
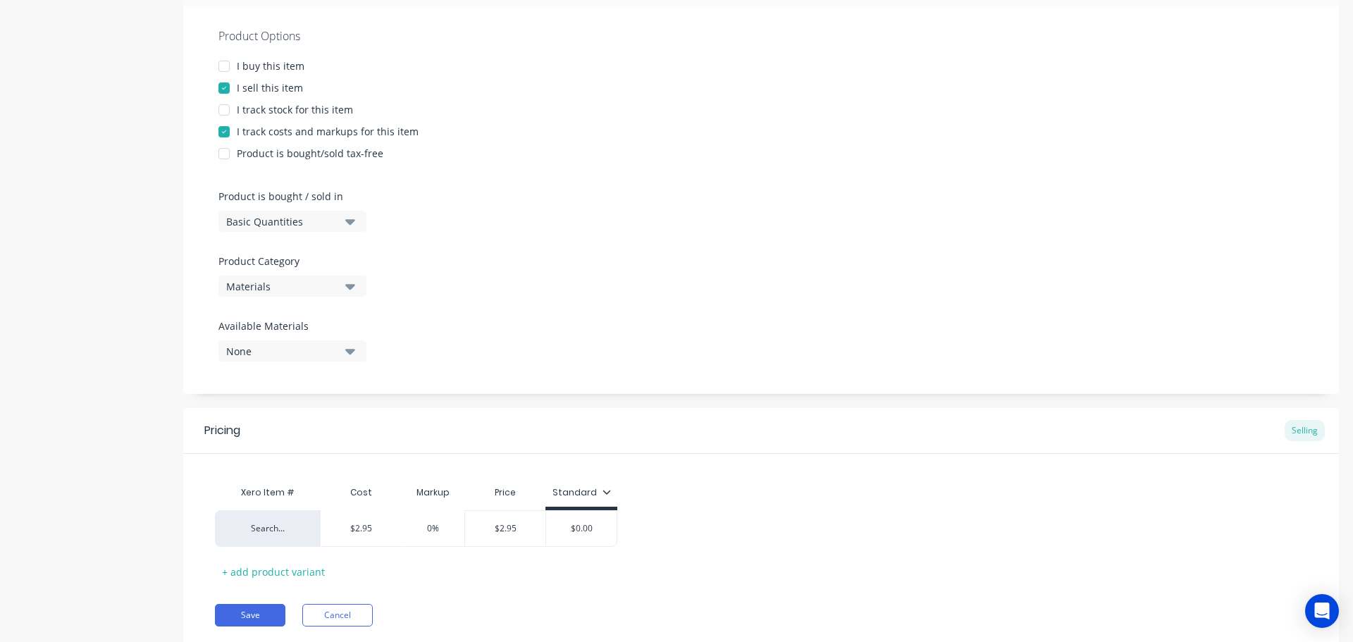
scroll to position [299, 0]
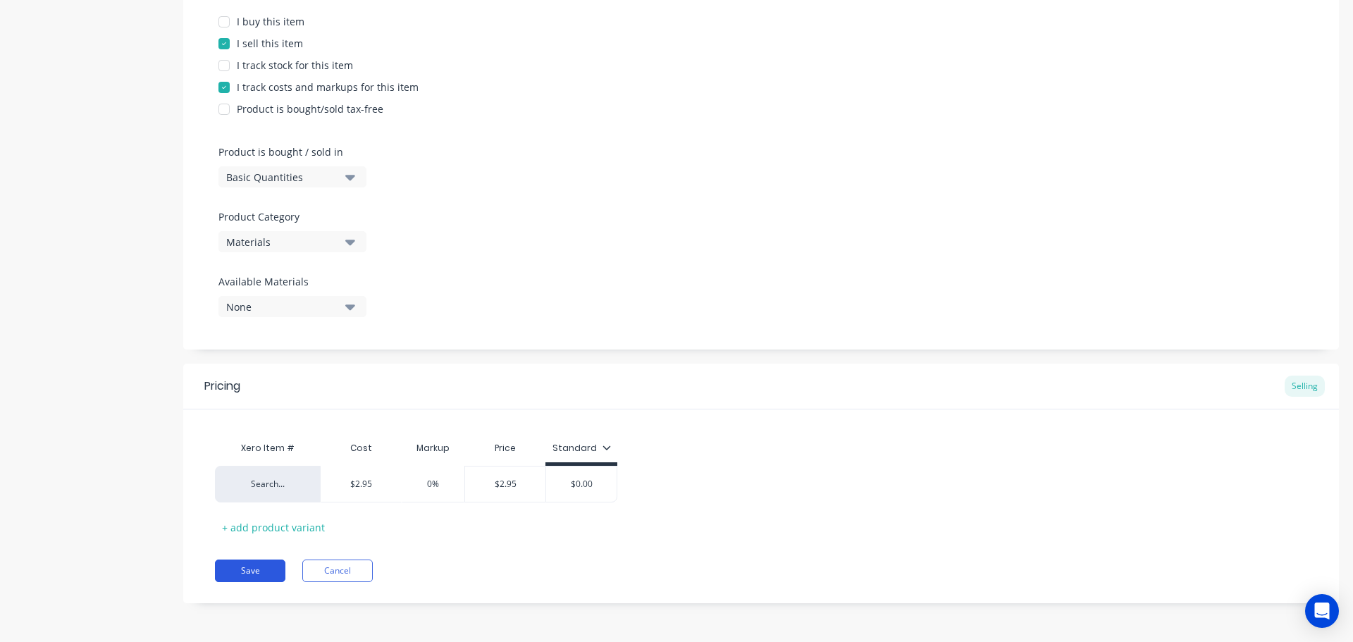
type textarea "C70 0.75 DELETE LATER"
type textarea "x"
type textarea "C70 0.75 DELETE LATER"
click at [234, 572] on button "Save" at bounding box center [250, 570] width 70 height 23
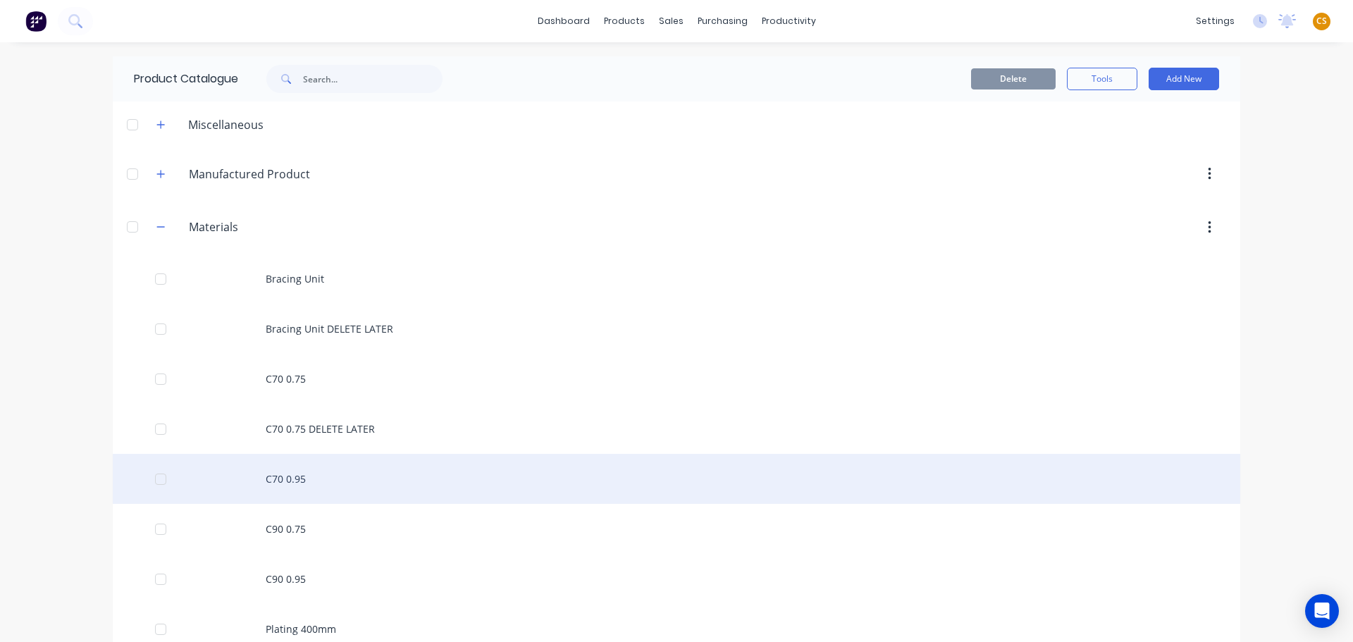
click at [291, 479] on div "C70 0.95" at bounding box center [676, 479] width 1127 height 50
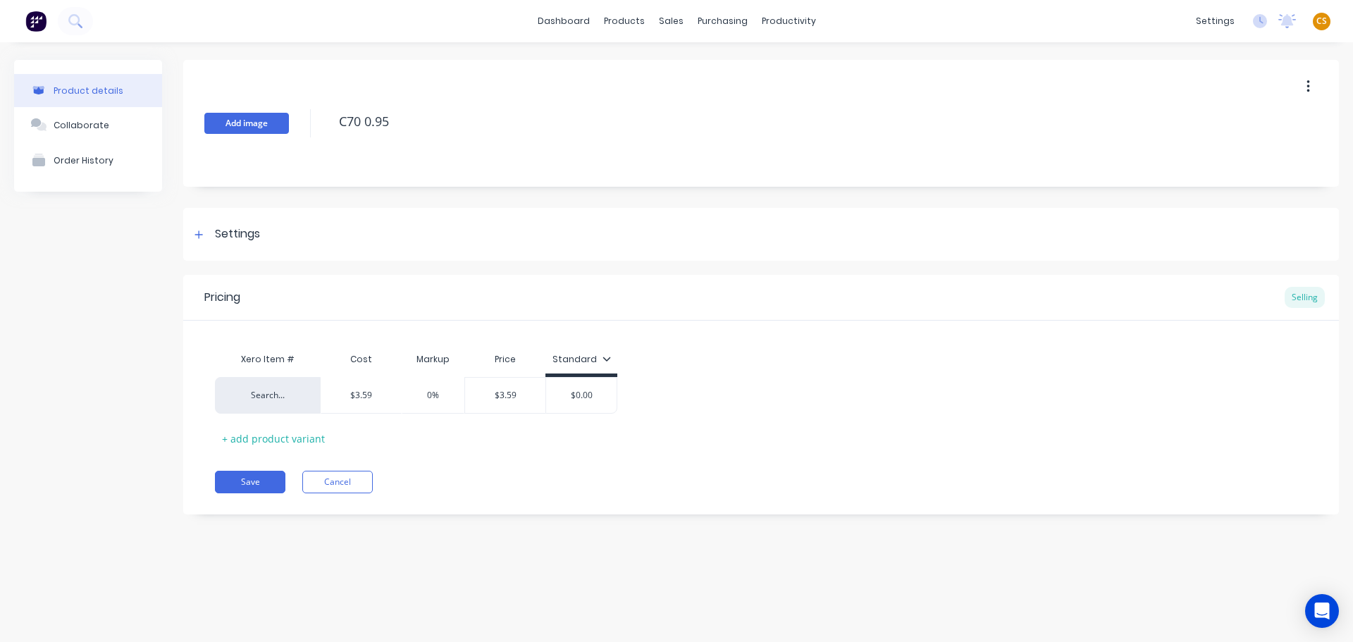
drag, startPoint x: 400, startPoint y: 118, endPoint x: 261, endPoint y: 128, distance: 138.5
click at [264, 128] on div "Add image C70 0.95" at bounding box center [761, 123] width 1156 height 127
type textarea "x"
click at [203, 240] on div at bounding box center [199, 234] width 18 height 18
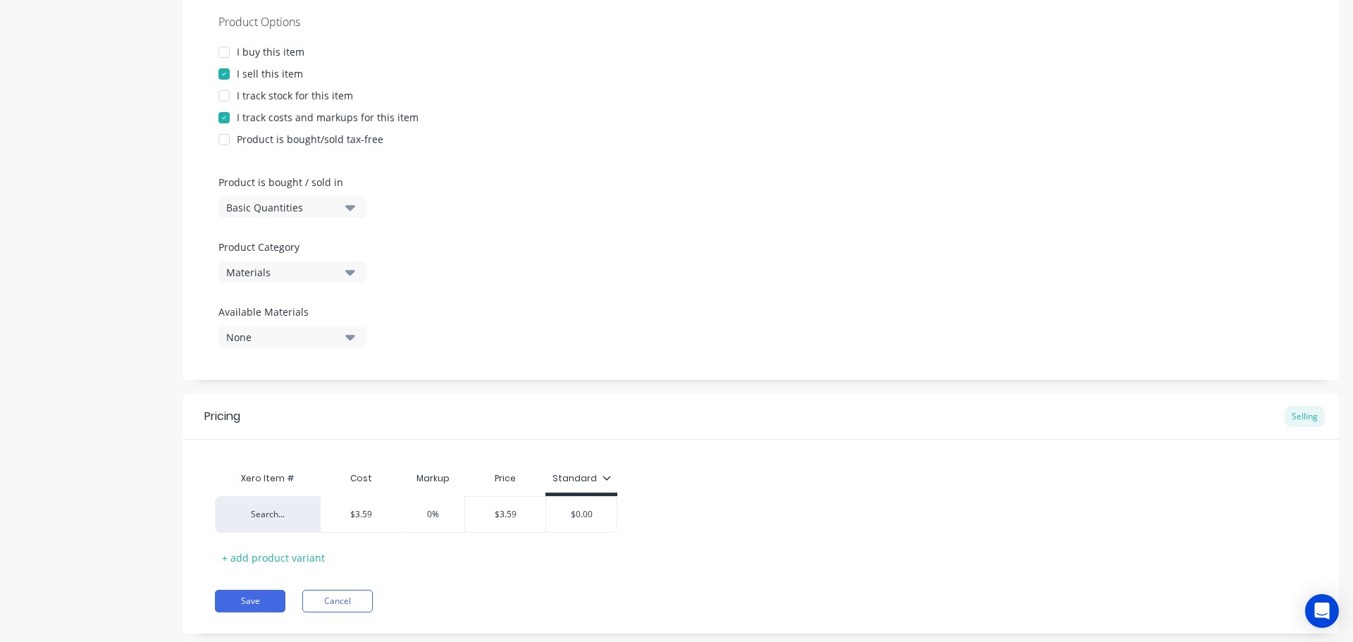
scroll to position [299, 0]
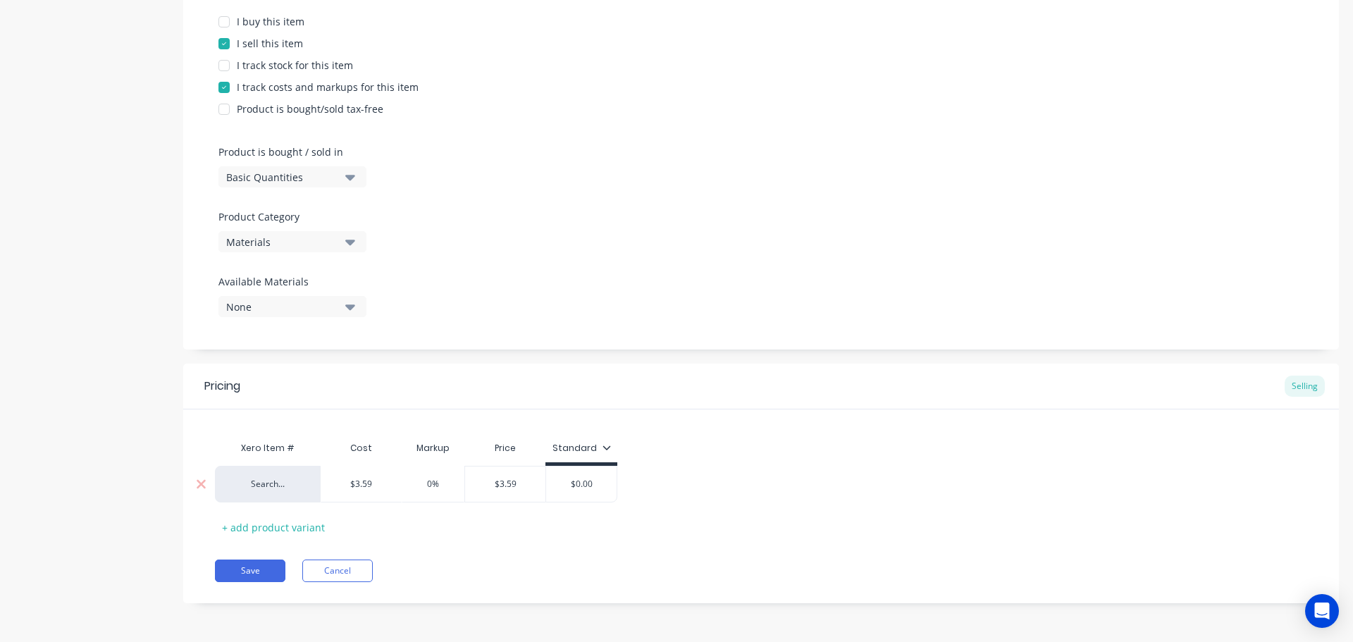
type input "$3.59"
drag, startPoint x: 384, startPoint y: 486, endPoint x: 313, endPoint y: 480, distance: 71.4
click at [313, 480] on div "Search... $3.59 $3.59 0% $3.59 $0.00" at bounding box center [416, 484] width 402 height 37
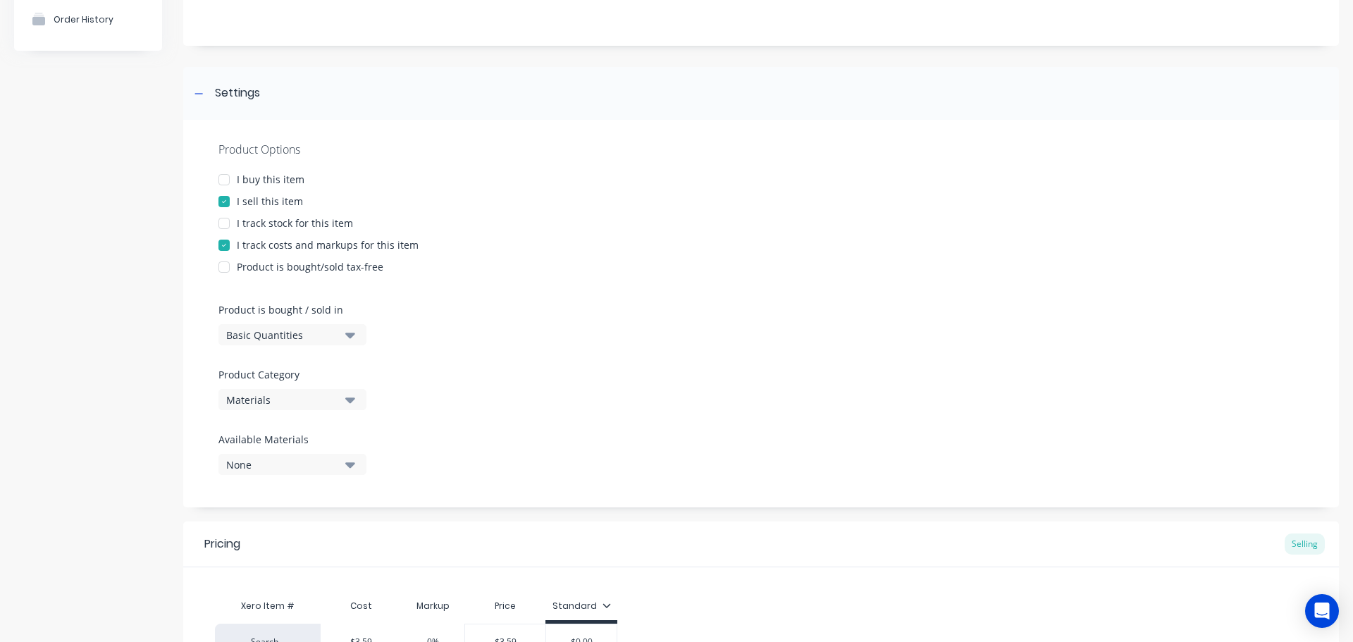
scroll to position [0, 0]
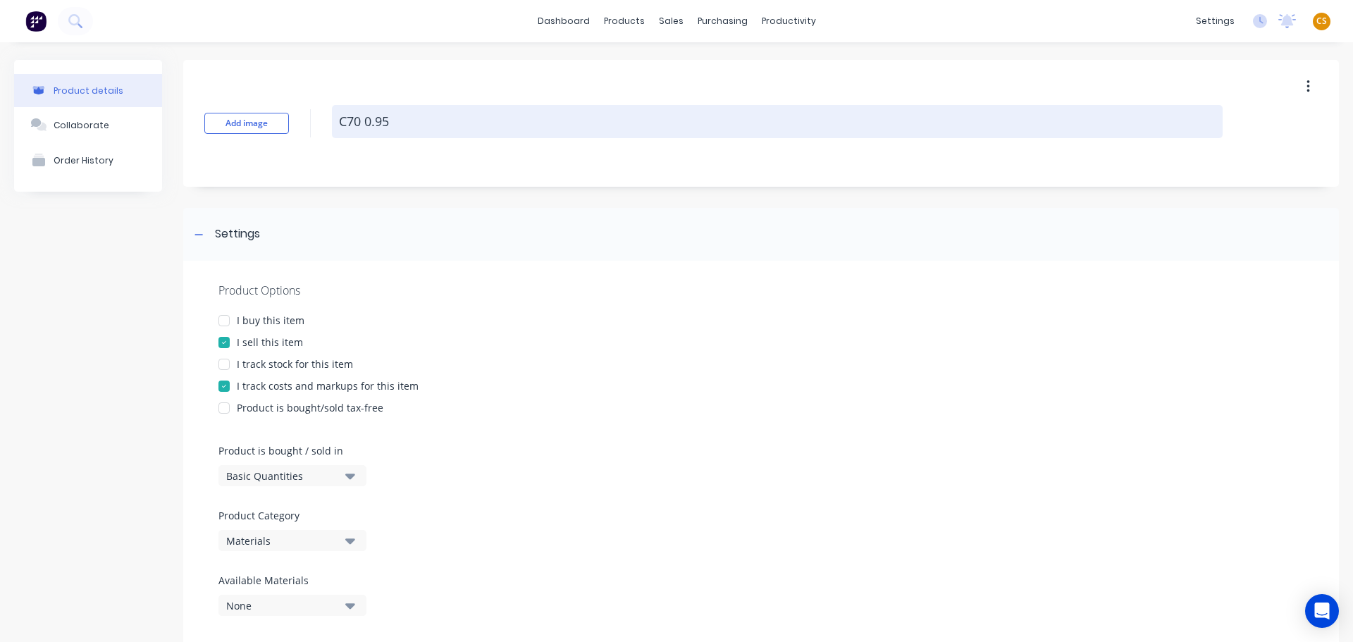
click at [440, 125] on textarea "C70 0.95" at bounding box center [777, 121] width 891 height 33
type textarea "x"
type textarea "C70 0.95"
type textarea "x"
type textarea "C70 0.95 D"
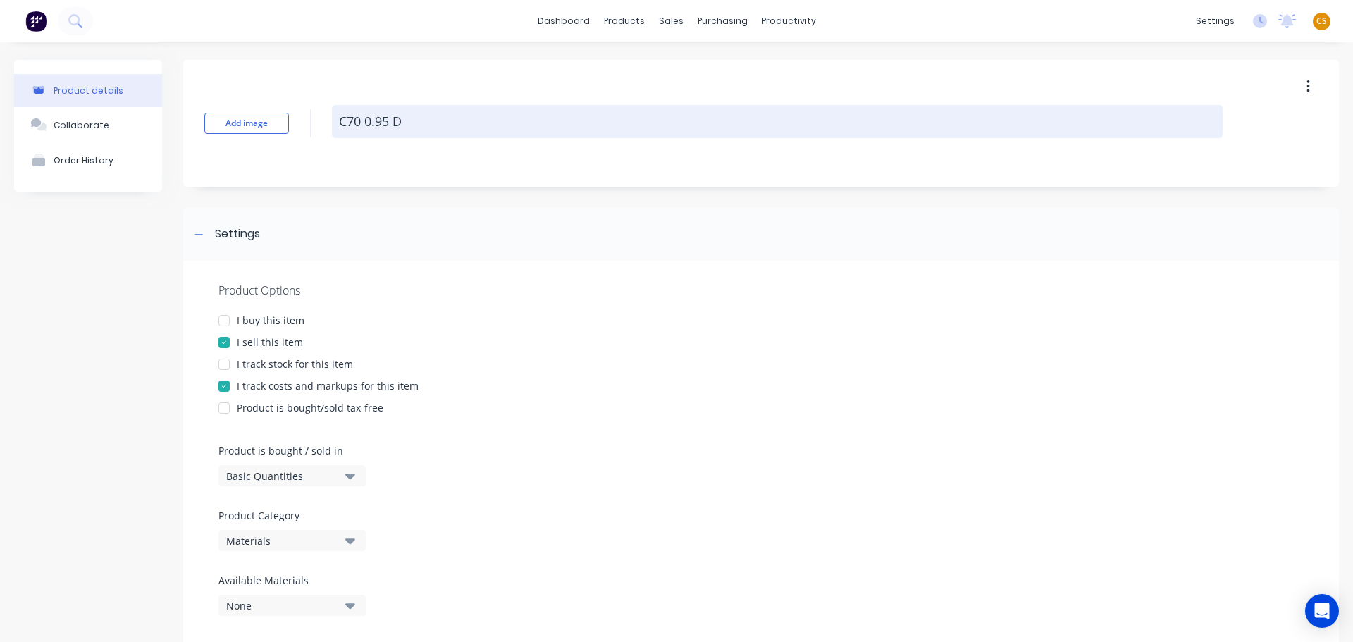
type textarea "x"
type textarea "C70 0.95 DE"
type textarea "x"
type textarea "C70 0.95 DEL"
type textarea "x"
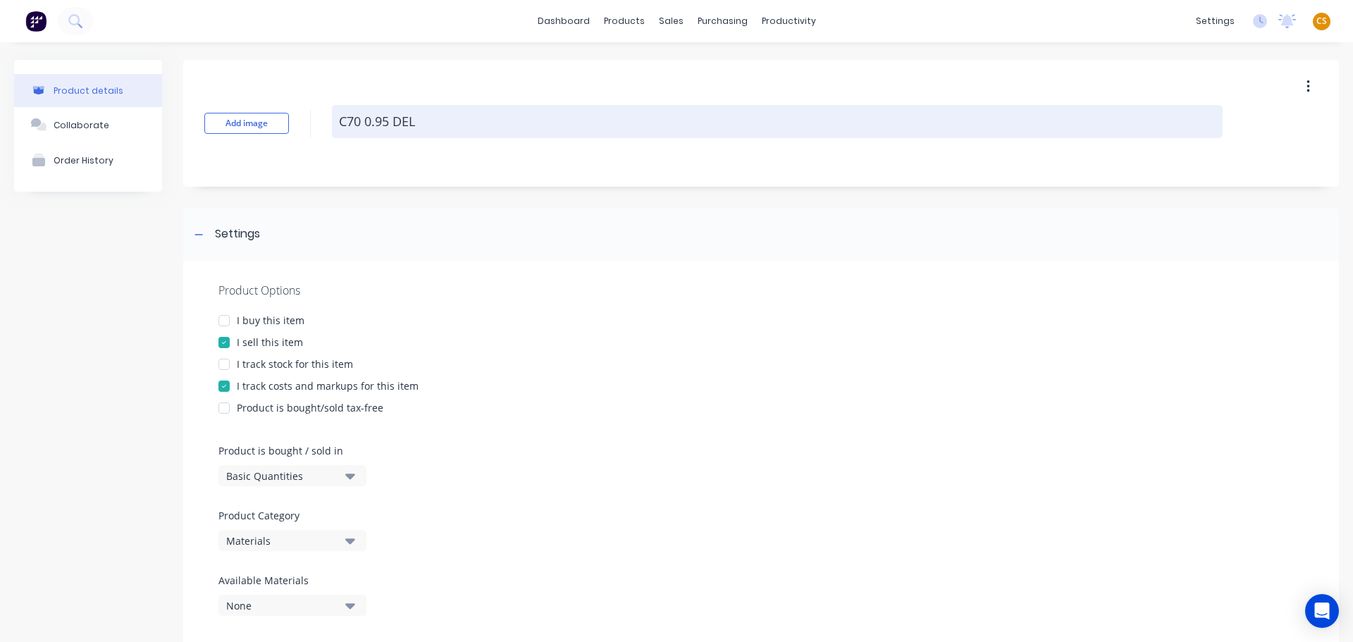
type textarea "C70 0.95 DELE"
type textarea "x"
type textarea "C70 0.95 DELET"
type textarea "x"
type textarea "C70 0.95 DELETE"
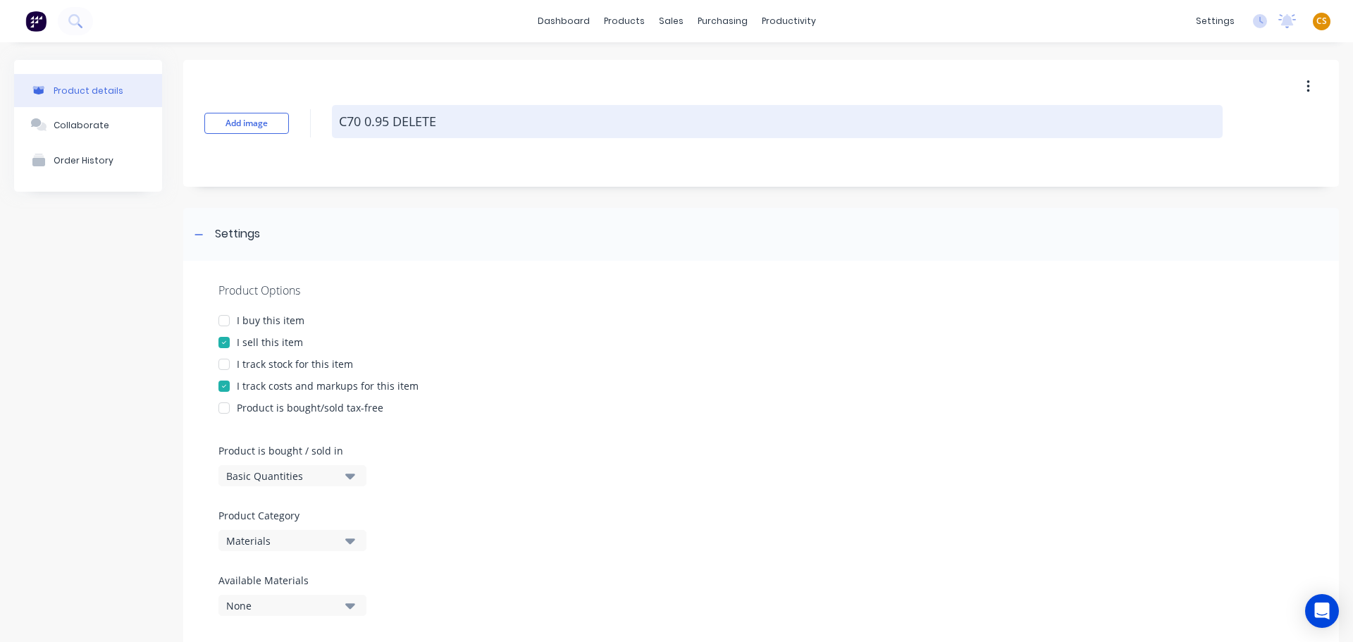
type textarea "x"
type textarea "C70 0.95 DELETE"
type textarea "x"
type textarea "C70 0.95 DELETE L"
type textarea "x"
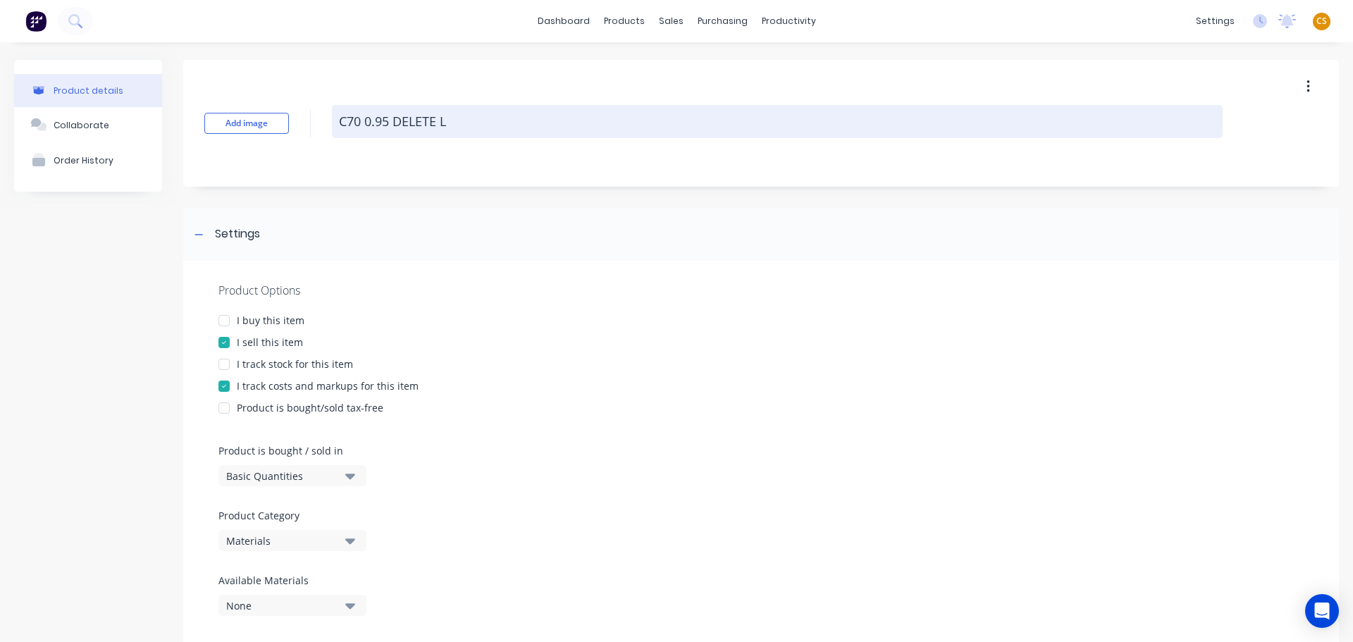
type textarea "C70 0.95 DELETE LA"
type textarea "x"
type textarea "C70 0.95 DELETE LATER"
type textarea "x"
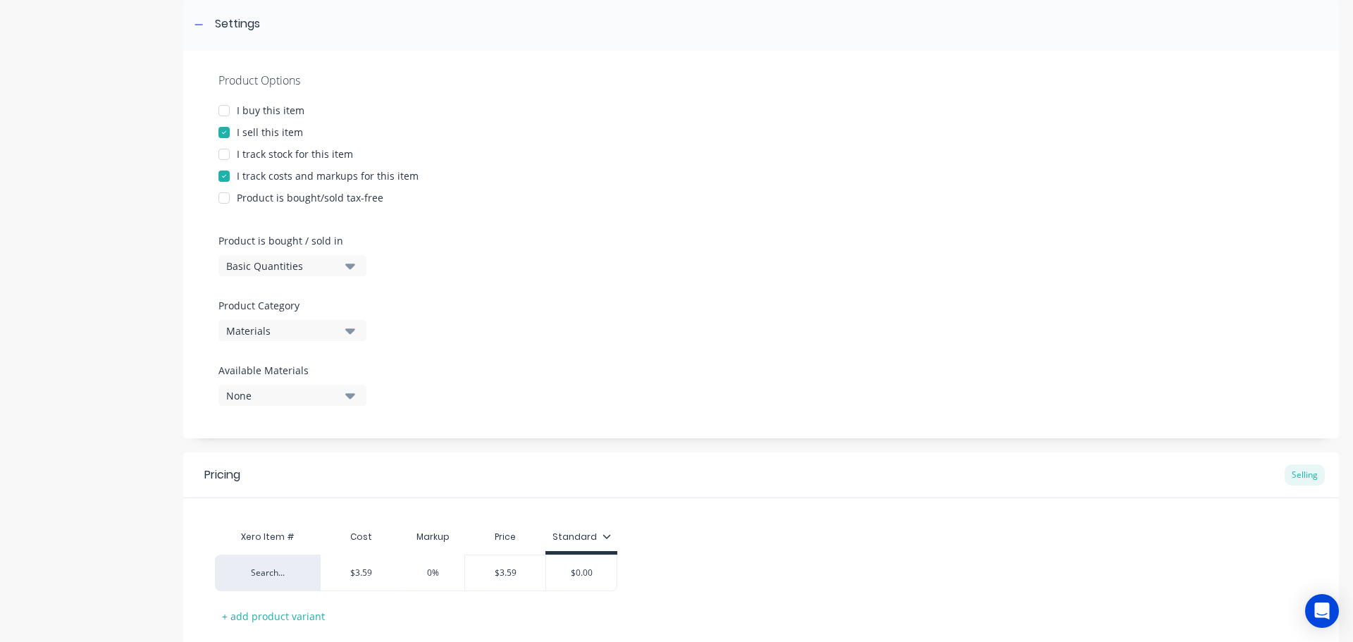
scroll to position [299, 0]
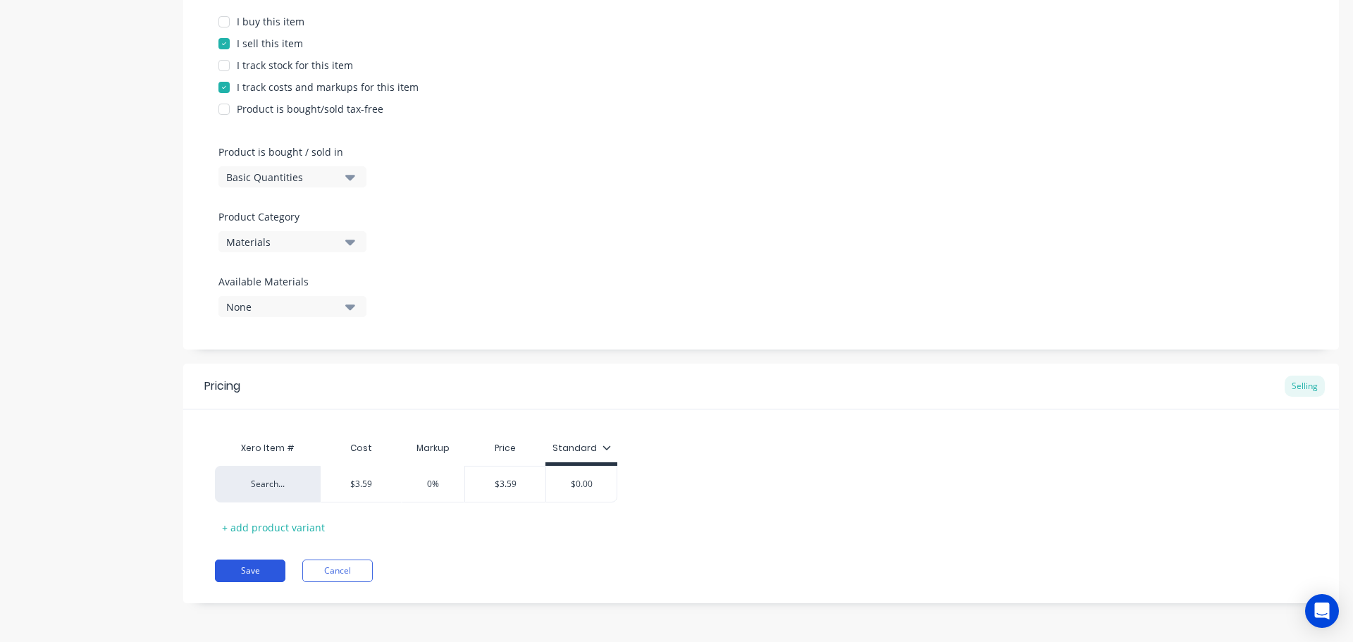
type textarea "C70 0.95 DELETE LATER"
type textarea "x"
type textarea "C70 0.95 DELETE LATER"
click at [265, 572] on button "Save" at bounding box center [250, 570] width 70 height 23
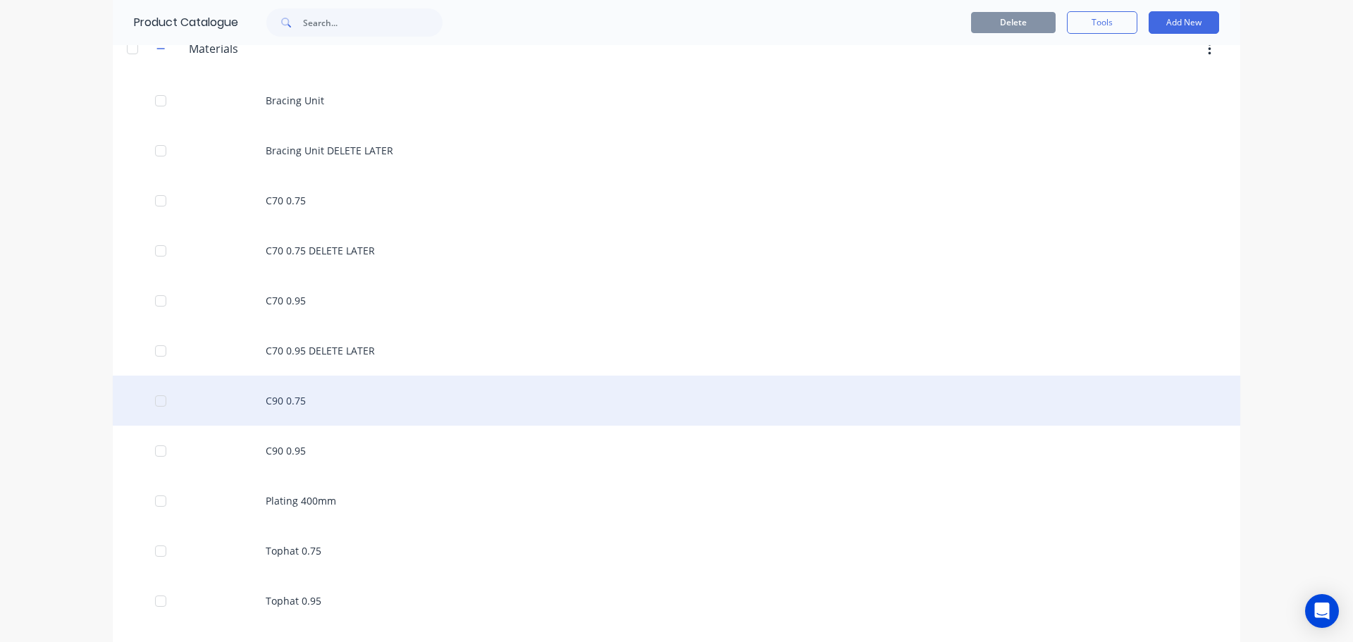
scroll to position [211, 0]
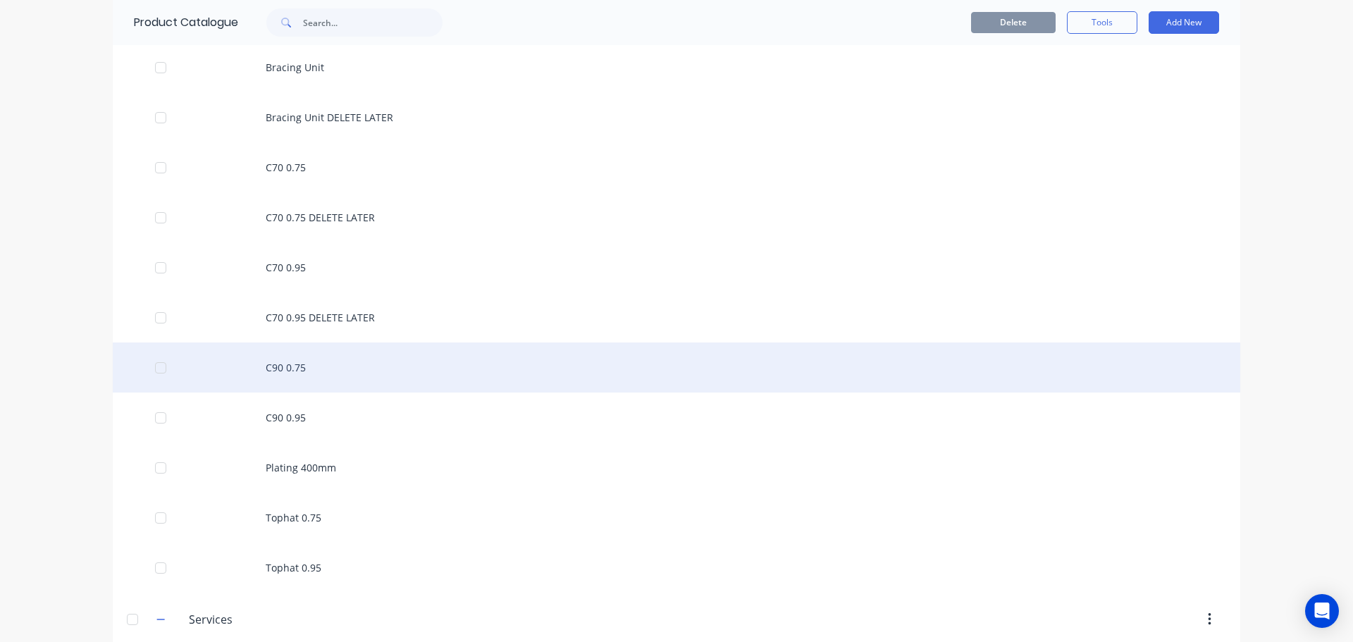
click at [325, 368] on div "C90 0.75" at bounding box center [676, 367] width 1127 height 50
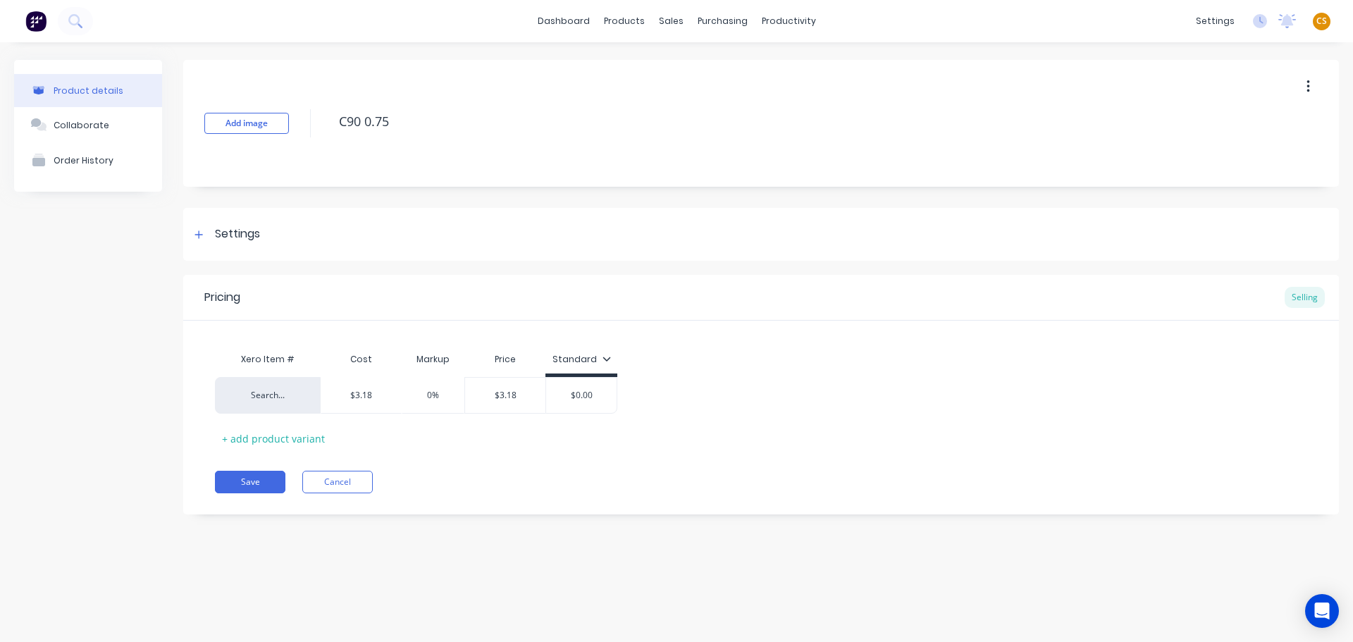
drag, startPoint x: 400, startPoint y: 116, endPoint x: 305, endPoint y: 117, distance: 95.1
click at [305, 117] on div "Add image C90 0.75" at bounding box center [761, 123] width 1156 height 127
type textarea "x"
drag, startPoint x: 199, startPoint y: 235, endPoint x: 1106, endPoint y: 218, distance: 906.3
click at [201, 235] on icon at bounding box center [199, 234] width 8 height 8
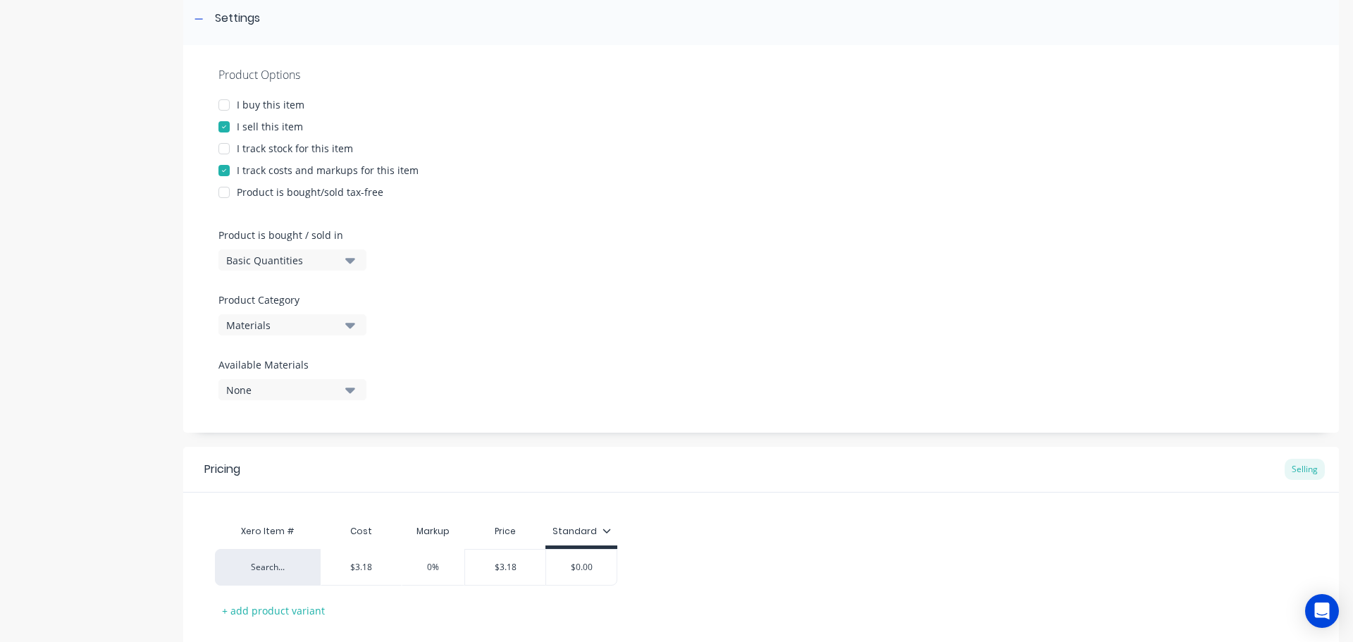
scroll to position [299, 0]
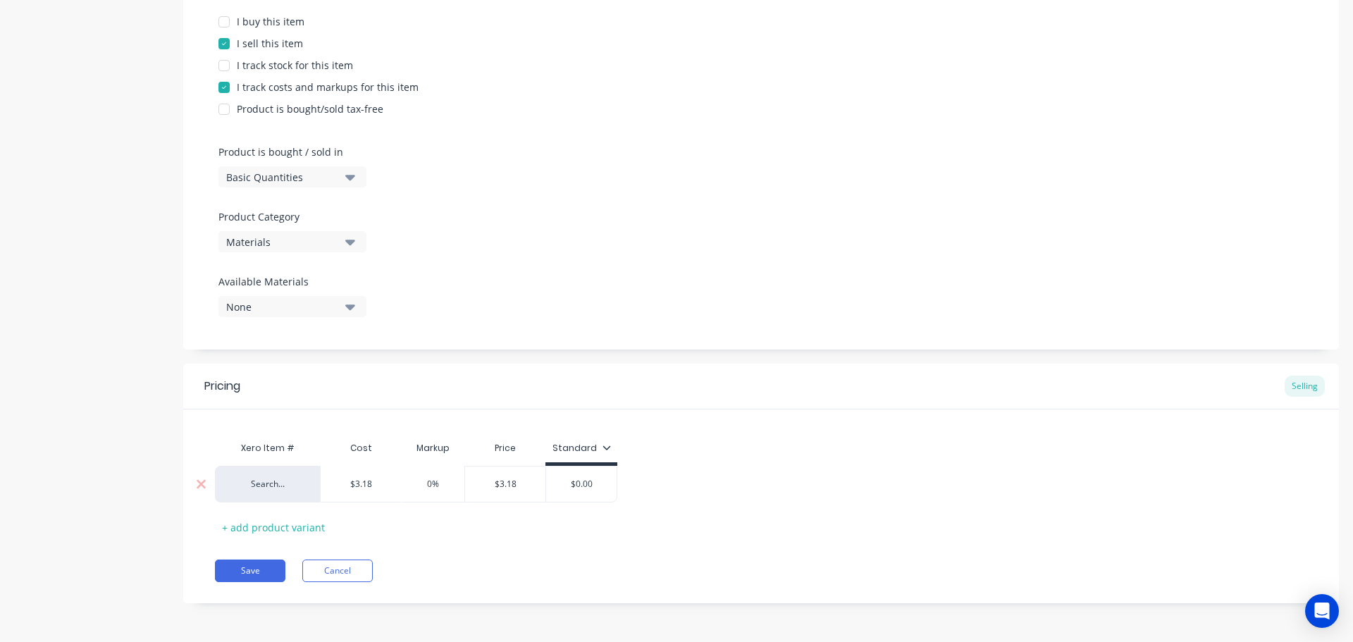
type input "$3.18"
drag, startPoint x: 378, startPoint y: 481, endPoint x: 318, endPoint y: 481, distance: 59.9
click at [318, 481] on div "Search... $3.18 $3.18 0% $3.18 $0.00" at bounding box center [416, 484] width 402 height 37
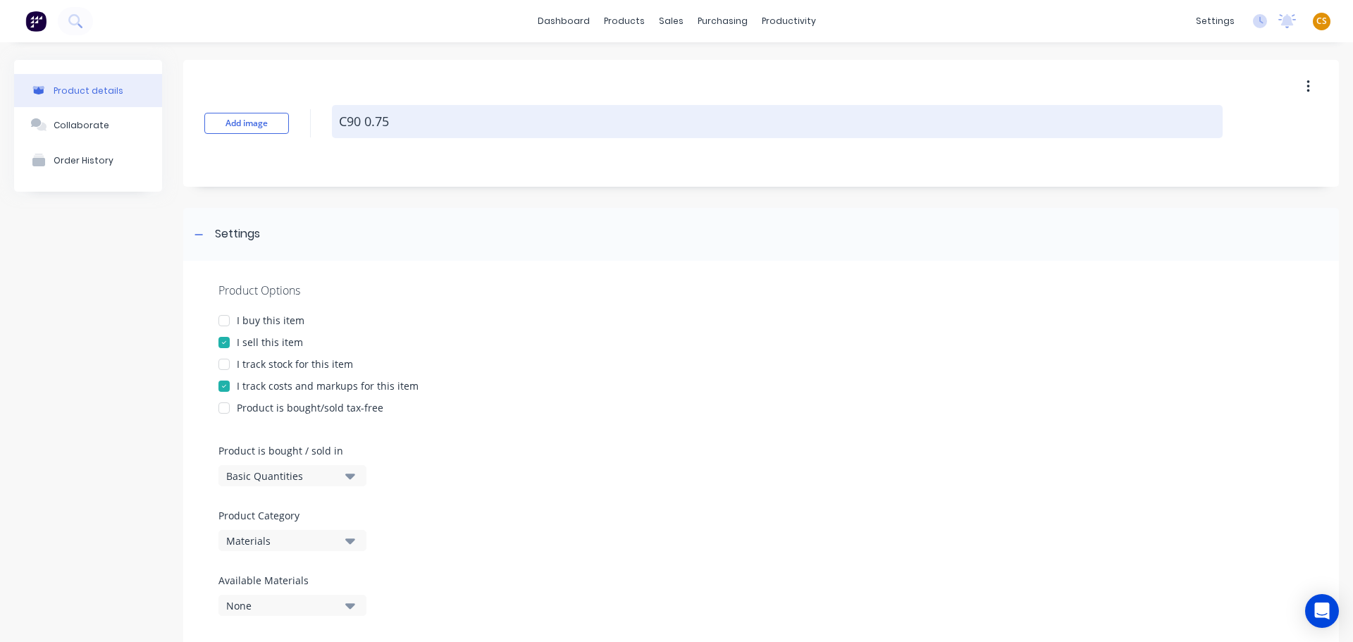
click at [419, 123] on textarea "C90 0.75" at bounding box center [777, 121] width 891 height 33
type textarea "x"
type textarea "C90 0.75"
type textarea "x"
type textarea "C90 0.75 D"
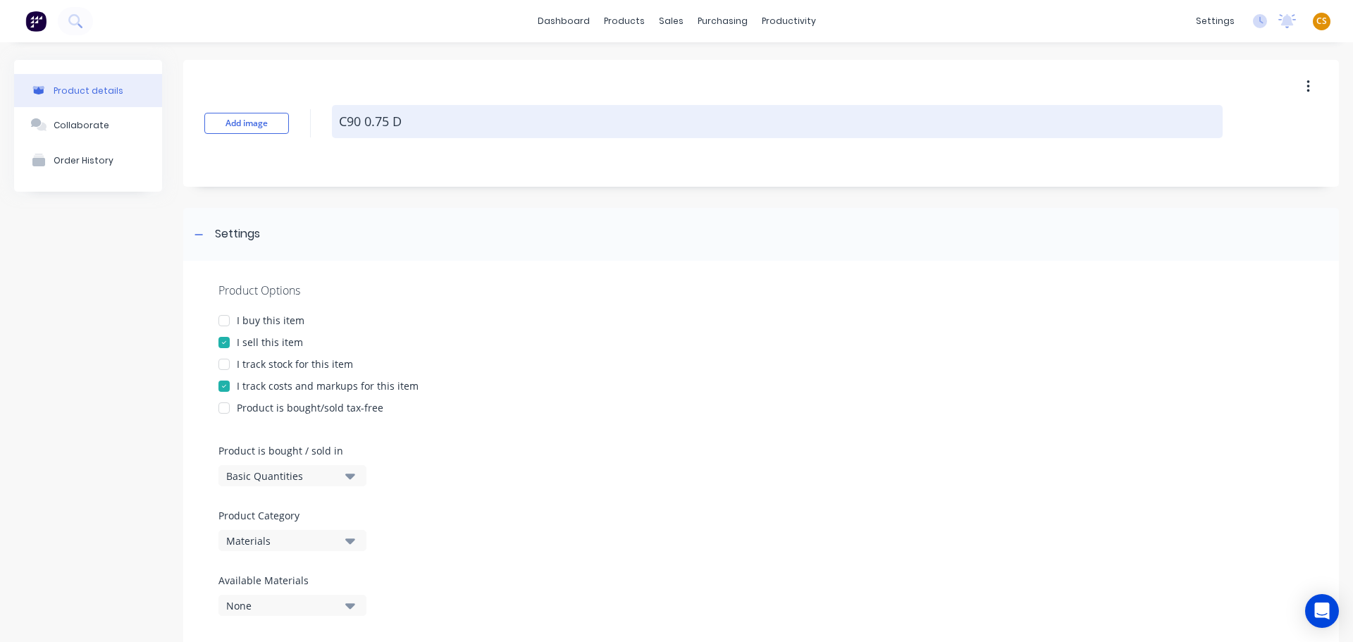
type textarea "x"
type textarea "C90 0.75 DE"
type textarea "x"
type textarea "C90 0.75 DEL"
type textarea "x"
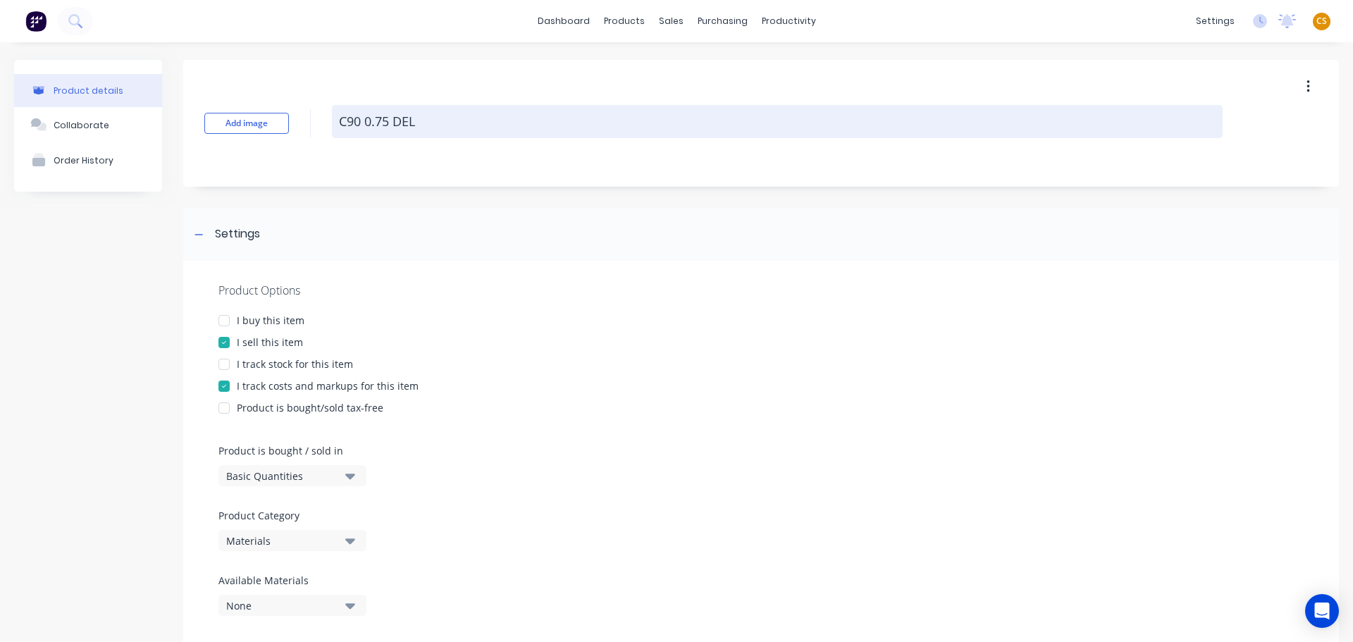
type textarea "C90 0.75 DELE"
type textarea "x"
type textarea "C90 0.75 DELET"
type textarea "x"
type textarea "C90 0.75 DELETE"
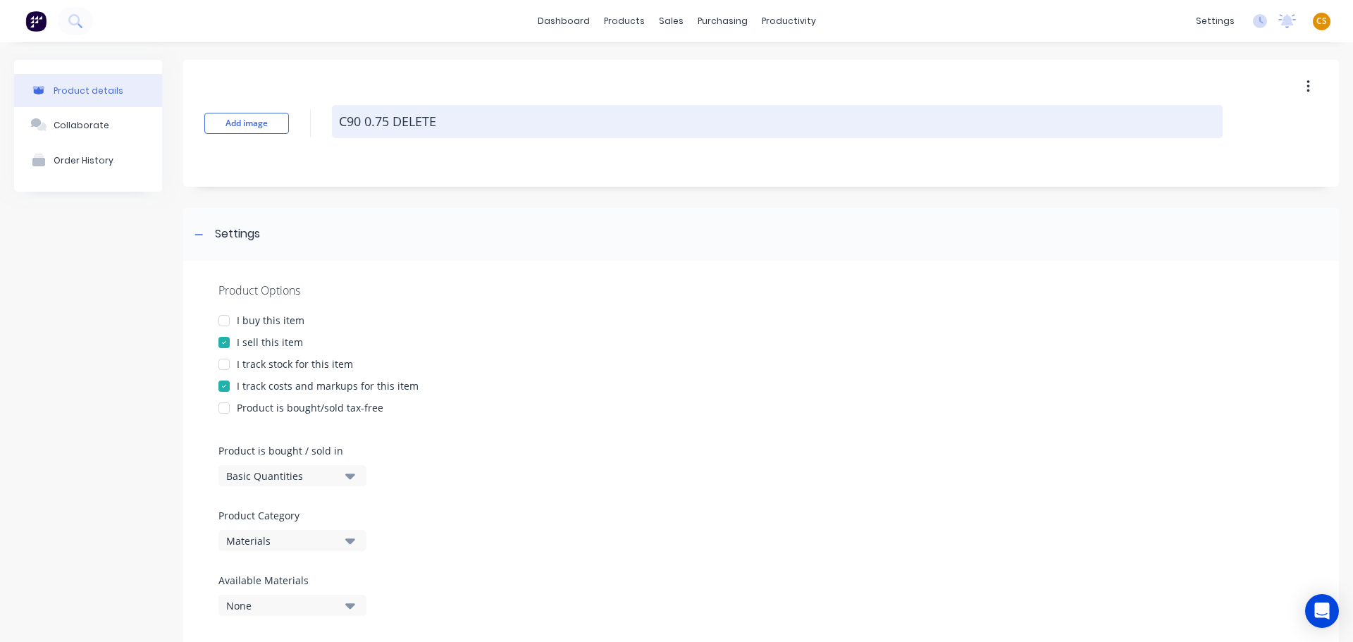
type textarea "x"
type textarea "C90 0.75 DELETE"
type textarea "x"
type textarea "C90 0.75 DELETE L"
type textarea "x"
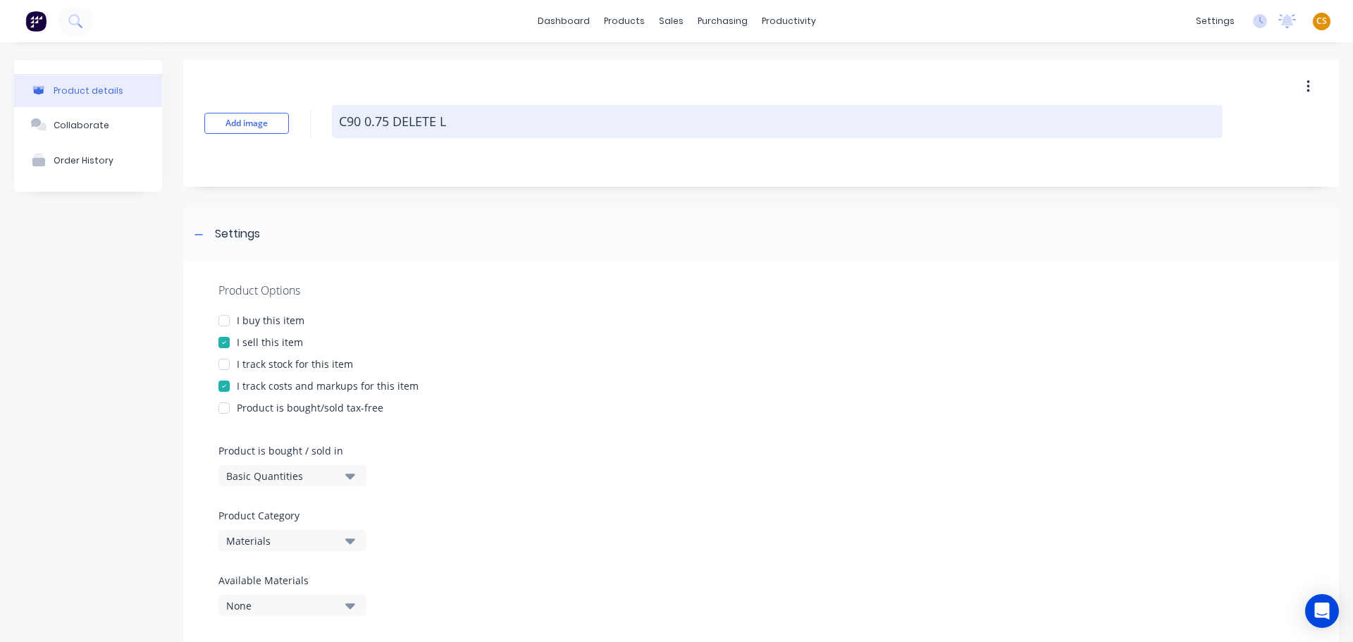
type textarea "C90 0.75 DELETE LA"
type textarea "x"
type textarea "C90 0.75 DELETE LAT"
type textarea "x"
type textarea "C90 0.75 DELETE LATE"
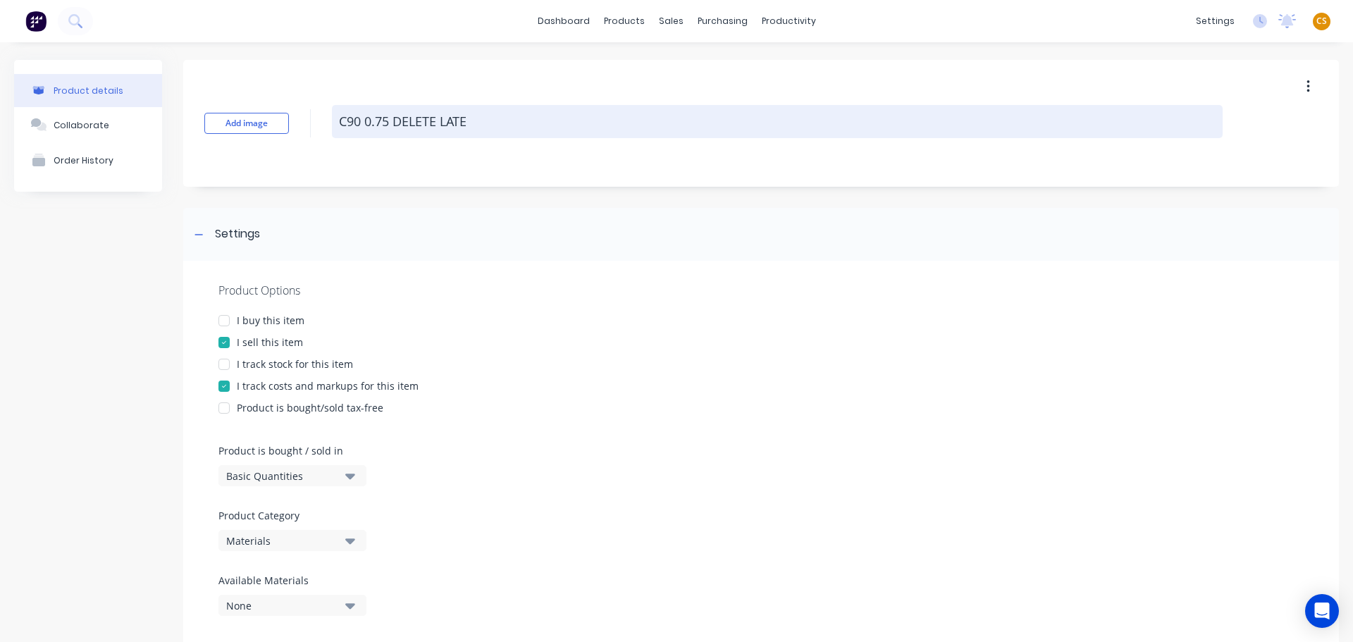
type textarea "x"
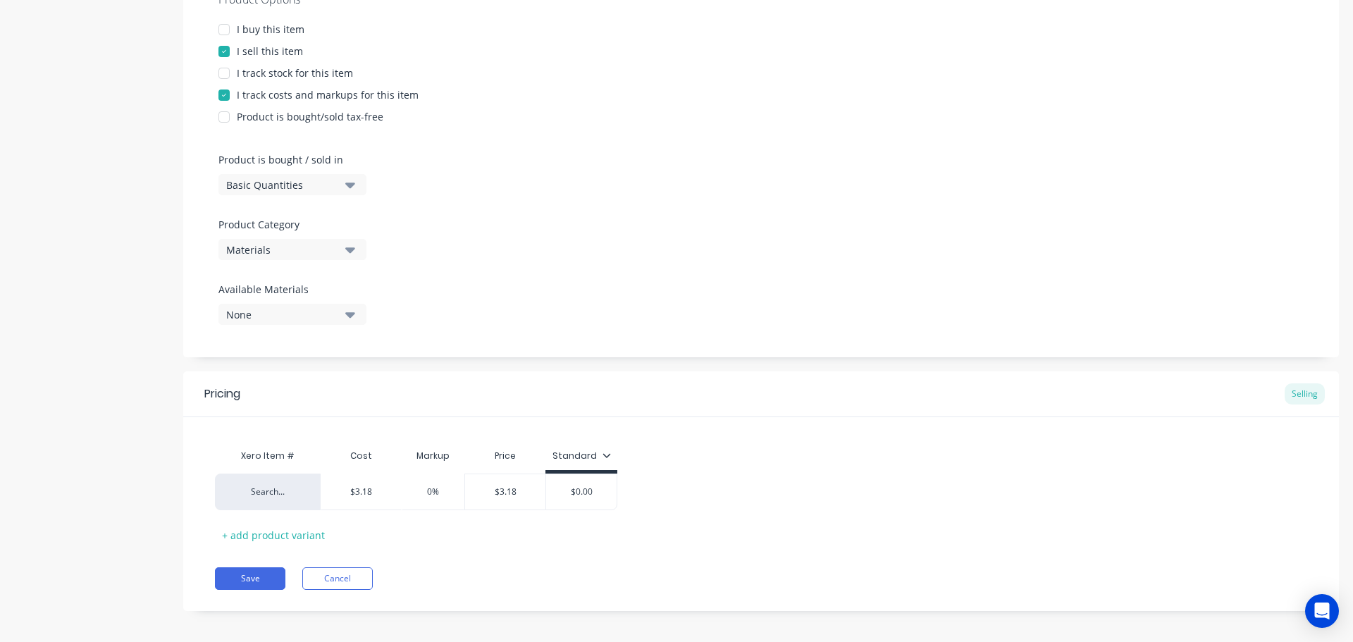
scroll to position [299, 0]
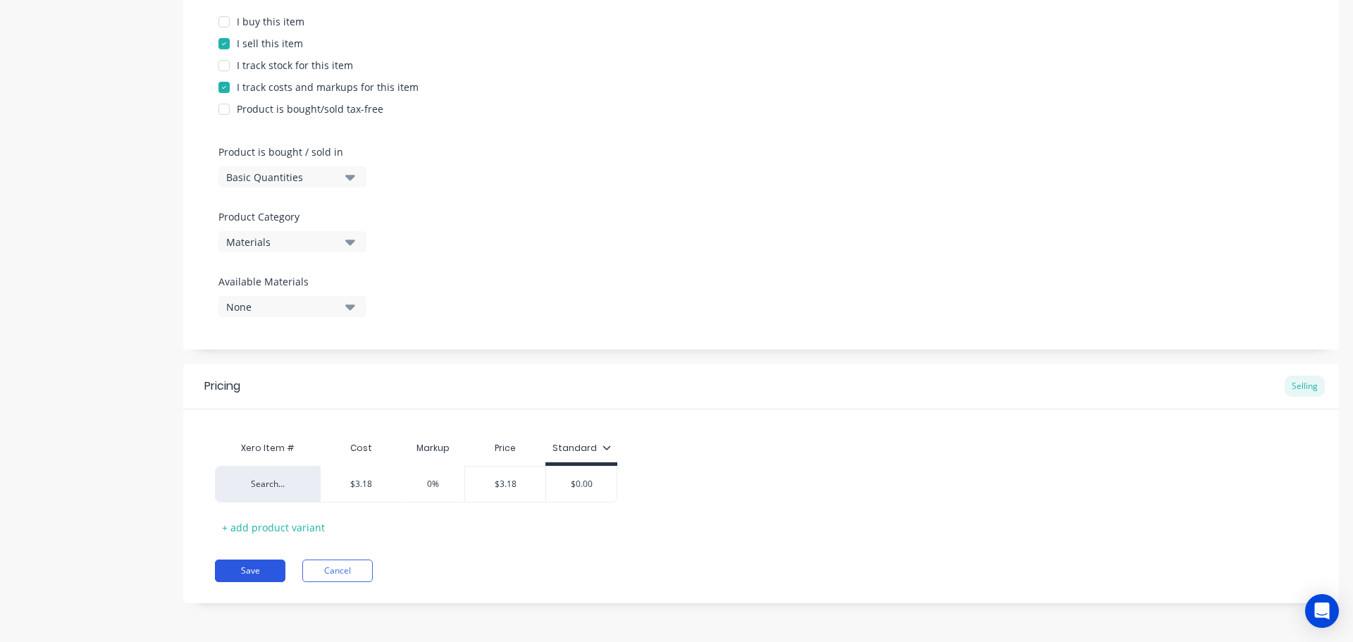
type textarea "C90 0.75 DELETE LATER"
click at [242, 572] on button "Save" at bounding box center [250, 570] width 70 height 23
type textarea "x"
type textarea "C90 0.75 DELETE LATER"
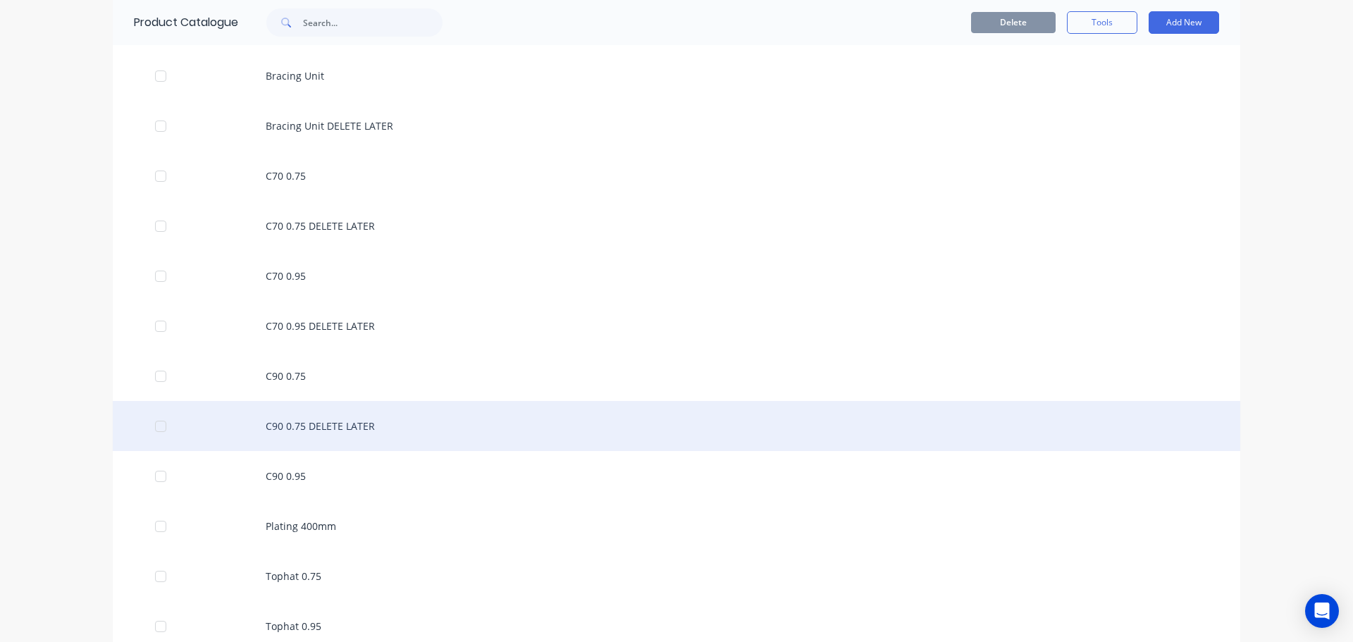
scroll to position [211, 0]
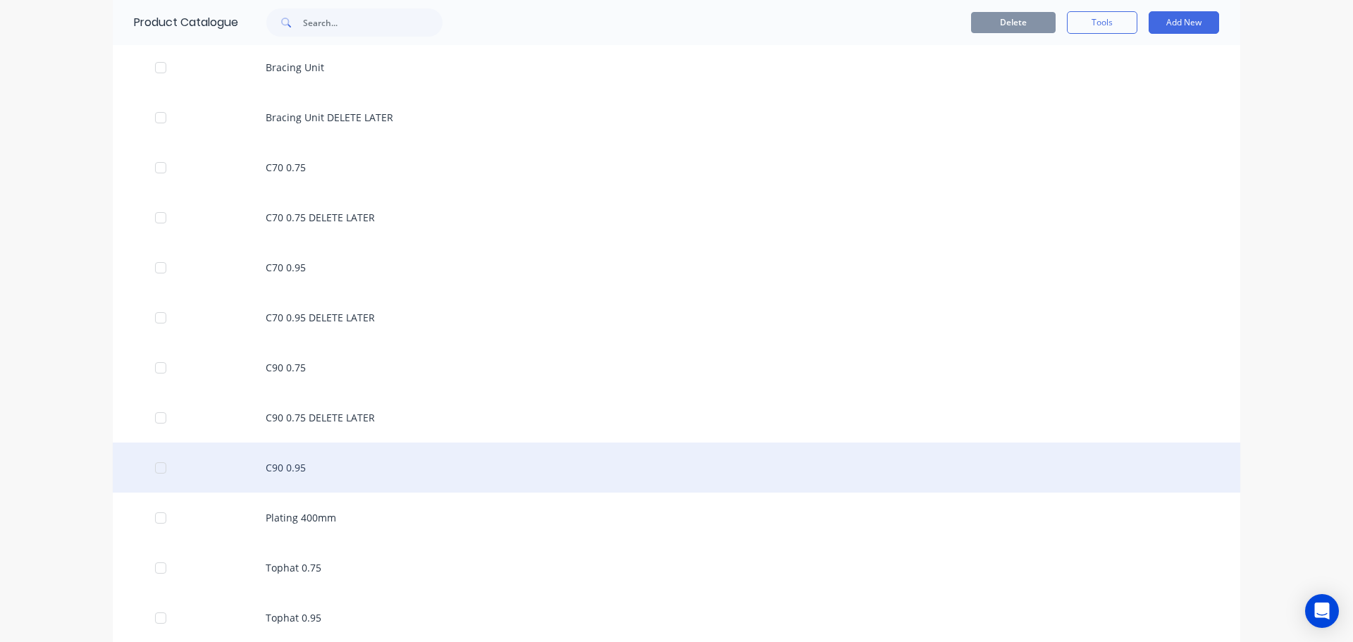
click at [311, 469] on div "C90 0.95" at bounding box center [676, 468] width 1127 height 50
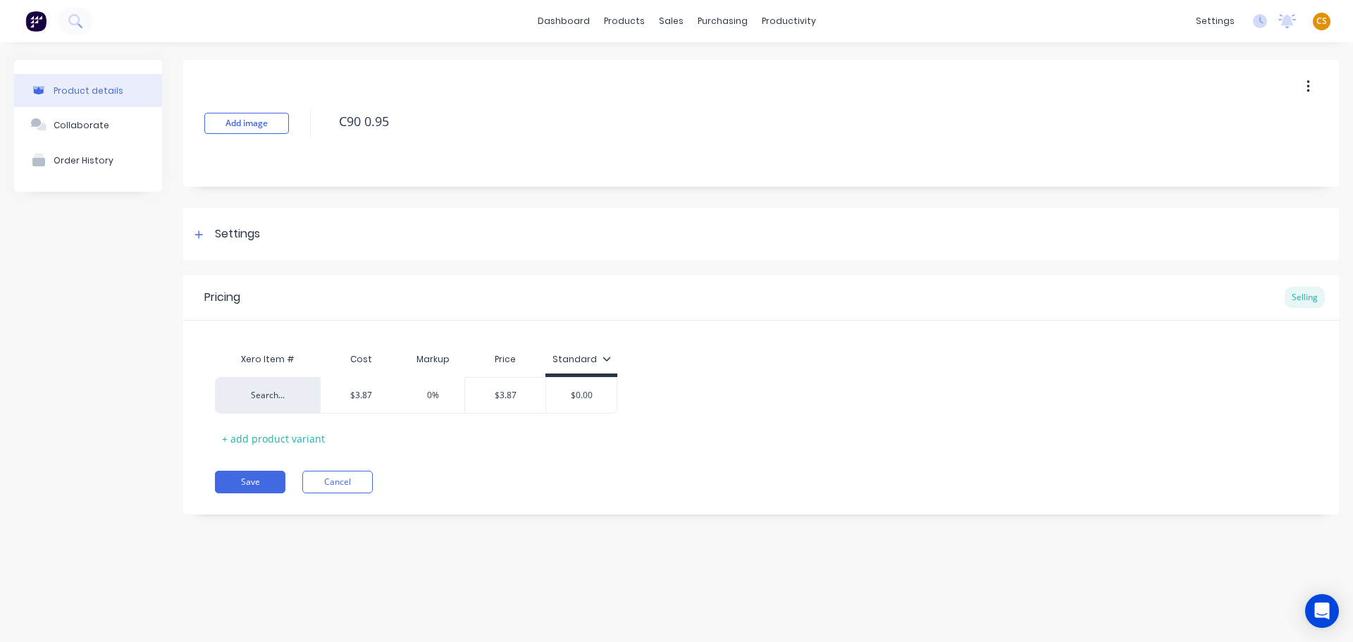
drag, startPoint x: 408, startPoint y: 120, endPoint x: 307, endPoint y: 118, distance: 100.8
click at [307, 118] on div "Add image C90 0.95" at bounding box center [761, 123] width 1156 height 127
type textarea "x"
drag, startPoint x: 196, startPoint y: 228, endPoint x: 525, endPoint y: 225, distance: 329.1
click at [196, 228] on div at bounding box center [199, 234] width 18 height 18
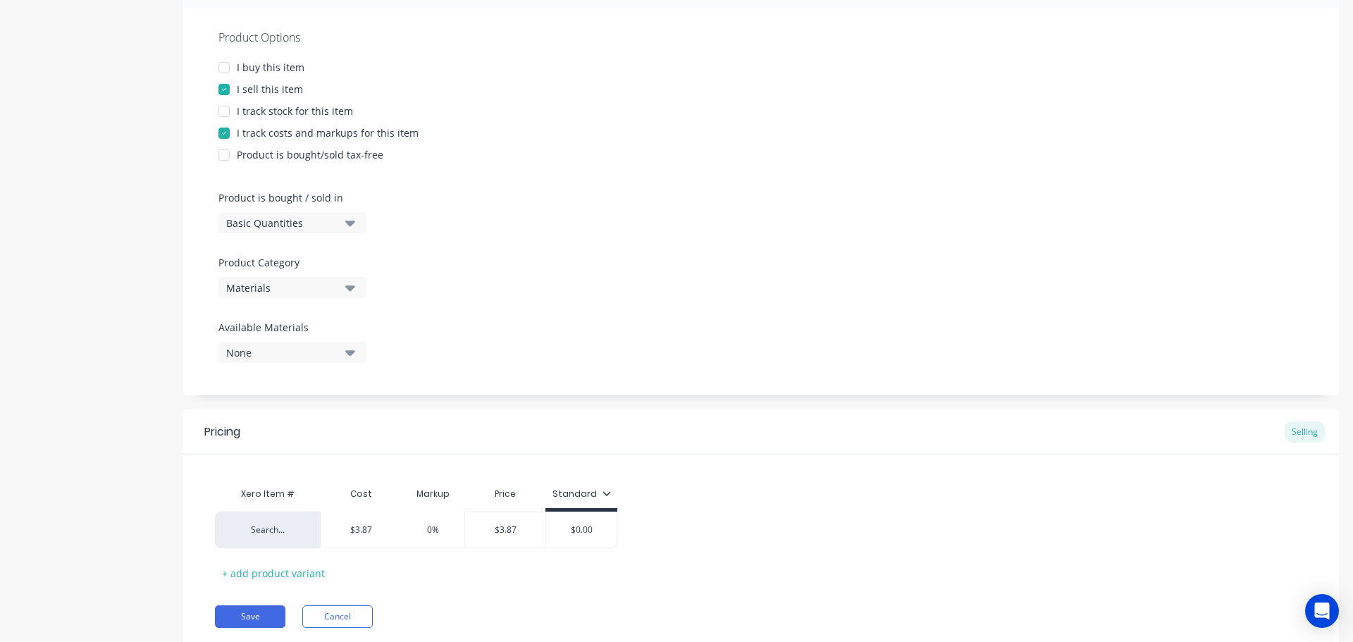
scroll to position [299, 0]
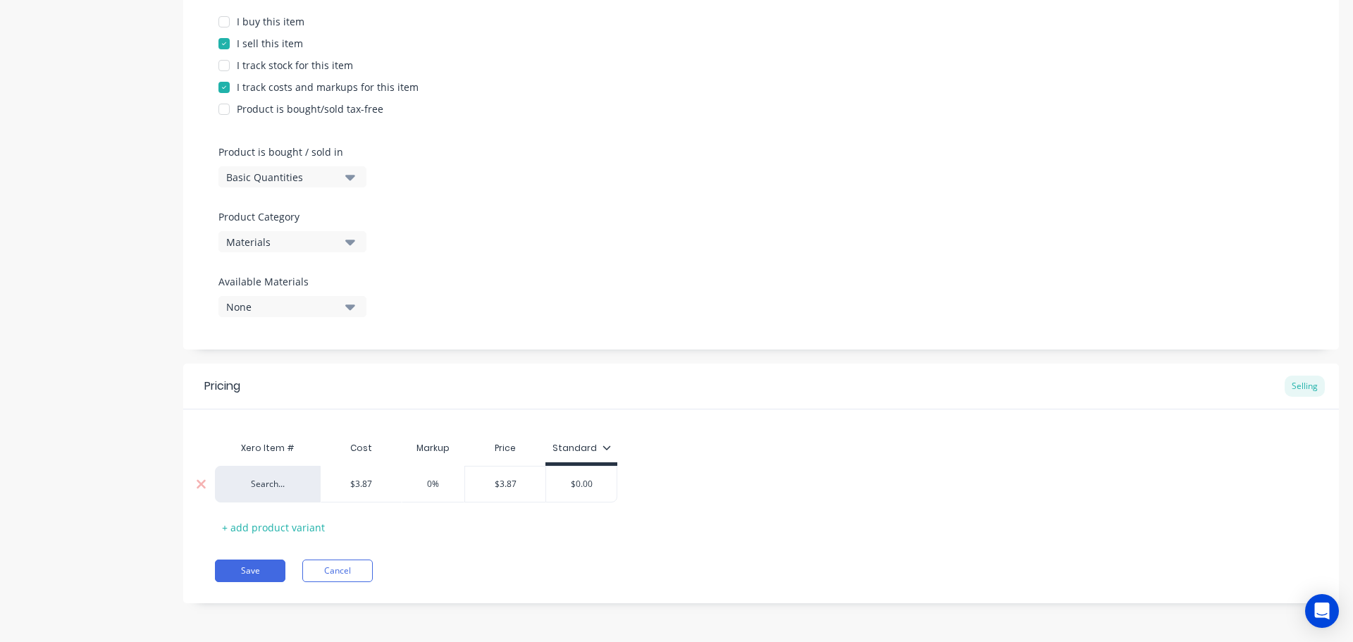
type input "$3.87"
drag, startPoint x: 380, startPoint y: 481, endPoint x: 316, endPoint y: 480, distance: 64.1
click at [316, 480] on div "Search... $3.87 $3.87 0% $3.87 $0.00" at bounding box center [416, 484] width 402 height 37
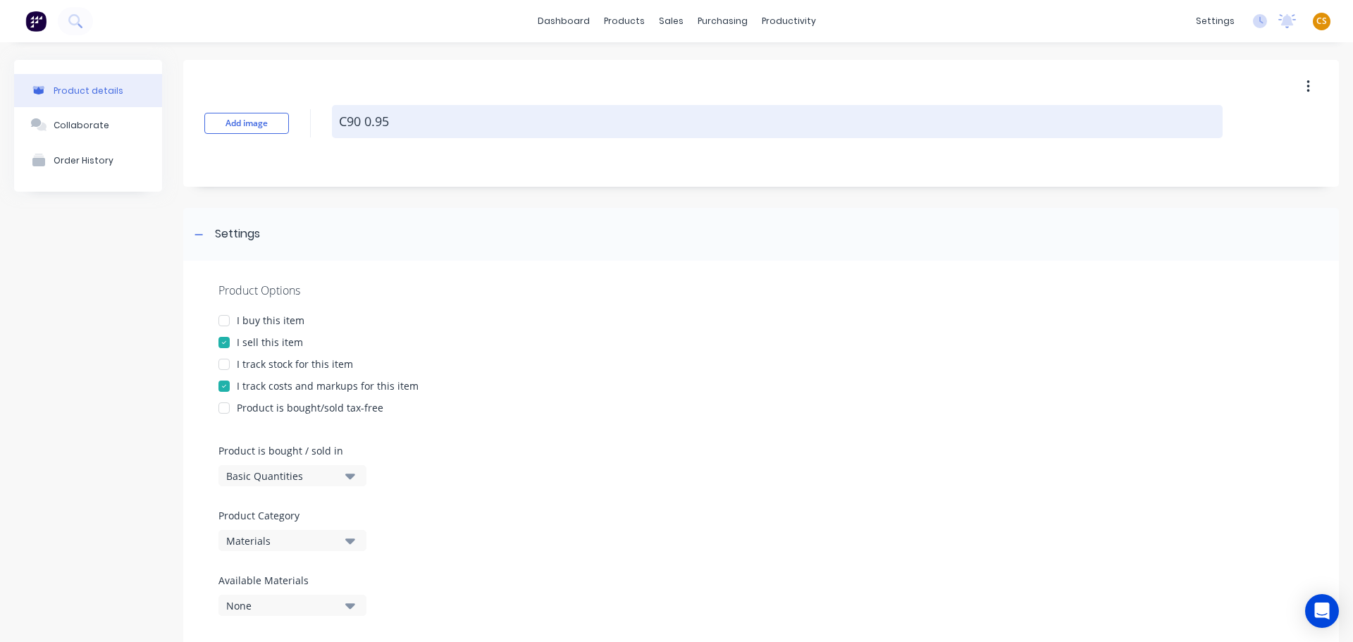
click at [428, 122] on textarea "C90 0.95" at bounding box center [777, 121] width 891 height 33
type textarea "x"
type textarea "C90 0.95"
type textarea "x"
type textarea "C90 0.95 D"
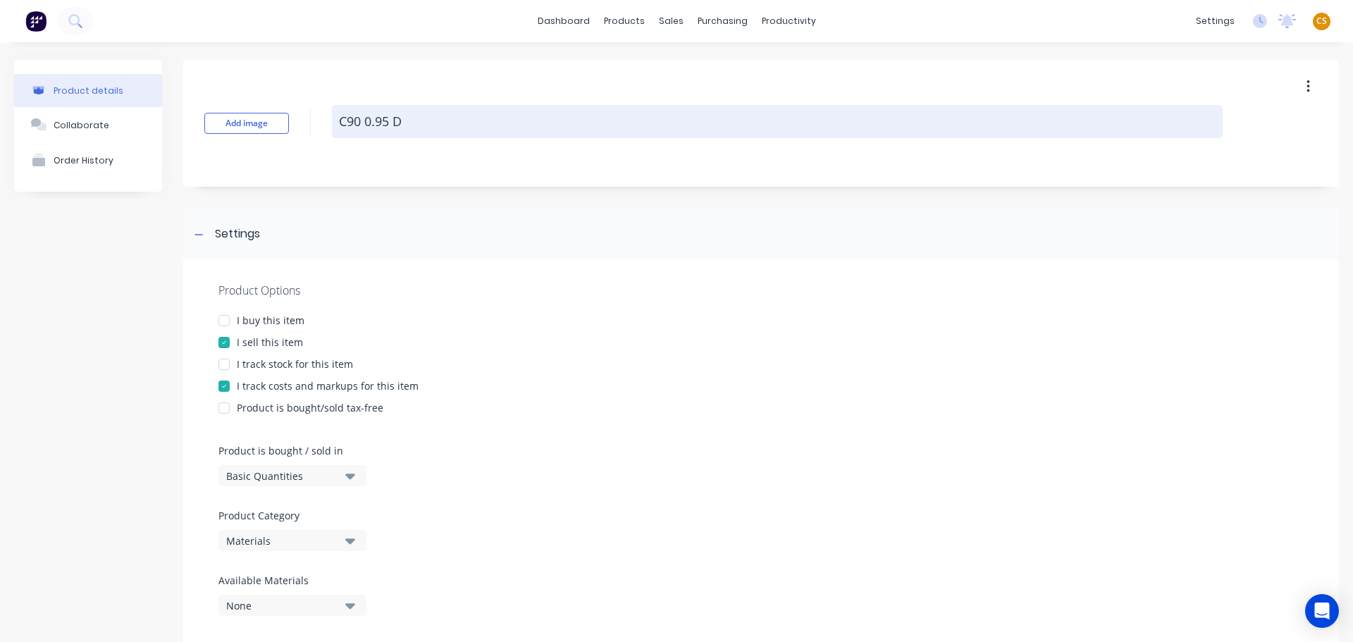
type textarea "x"
type textarea "C90 0.95 DE"
type textarea "x"
type textarea "C90 0.95 DEL"
type textarea "x"
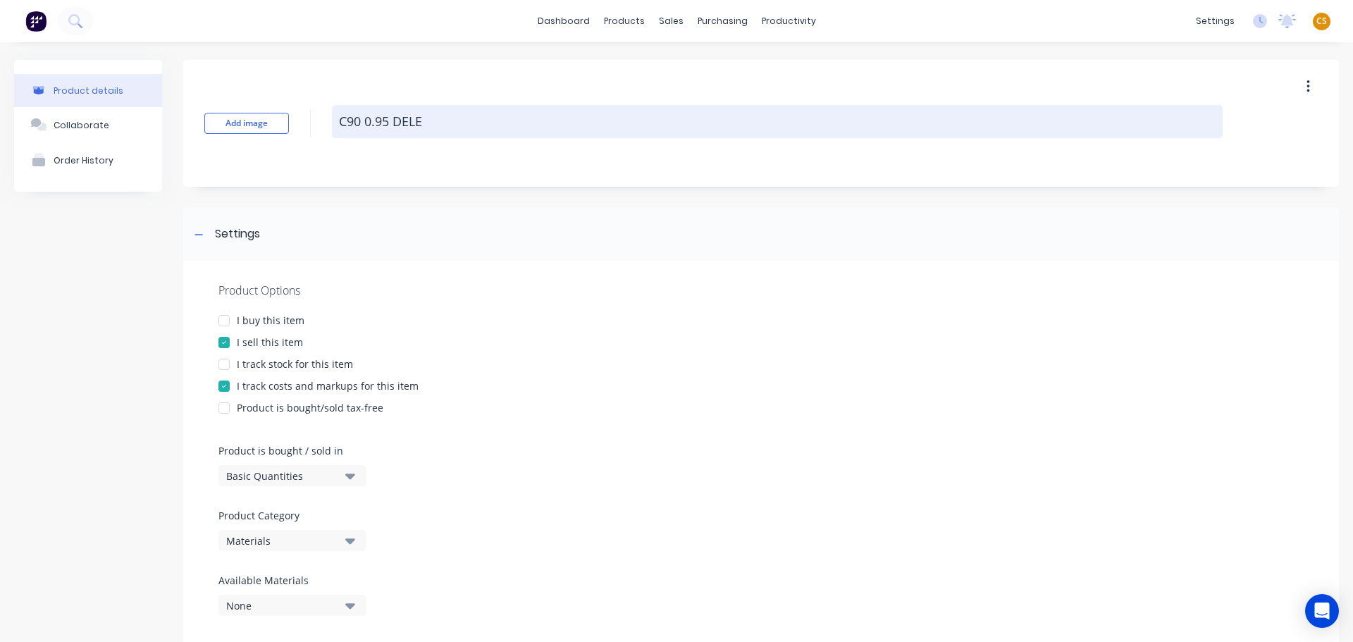
type textarea "C90 0.95 DELET"
type textarea "x"
type textarea "C90 0.95 DELETE"
type textarea "x"
type textarea "C90 0.95 DELETE"
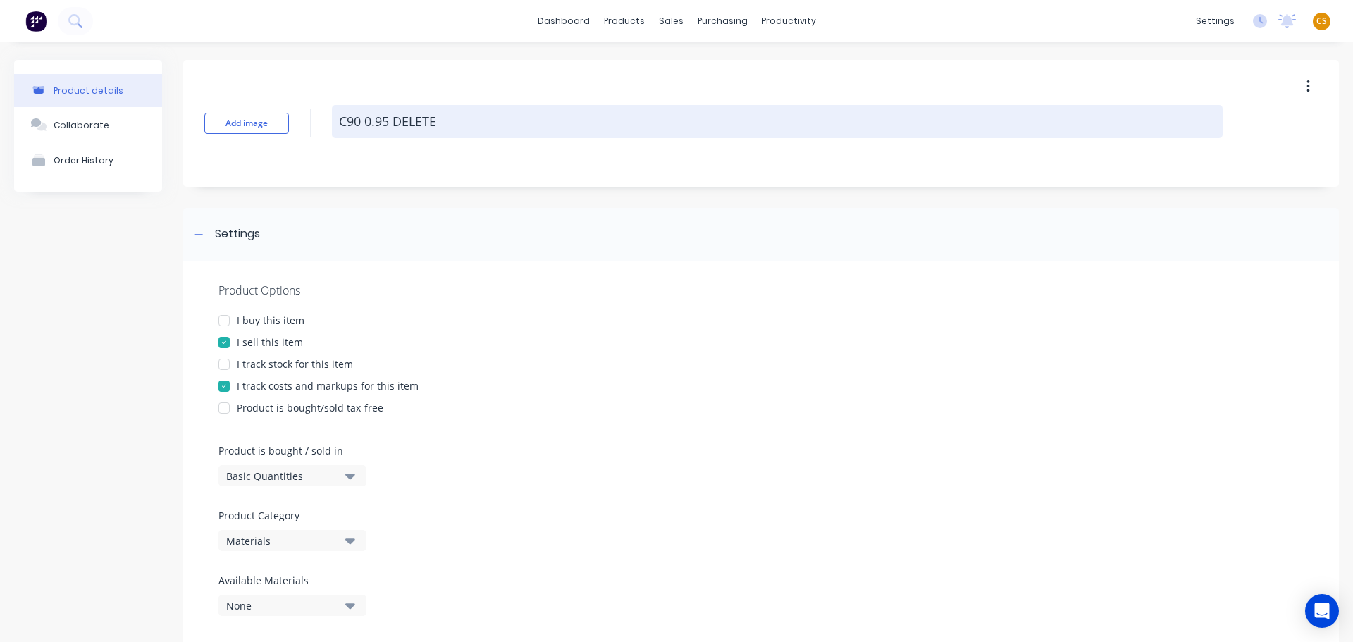
type textarea "x"
type textarea "C90 0.95 DELETE L"
type textarea "x"
type textarea "C90 0.95 DELETE LA"
type textarea "x"
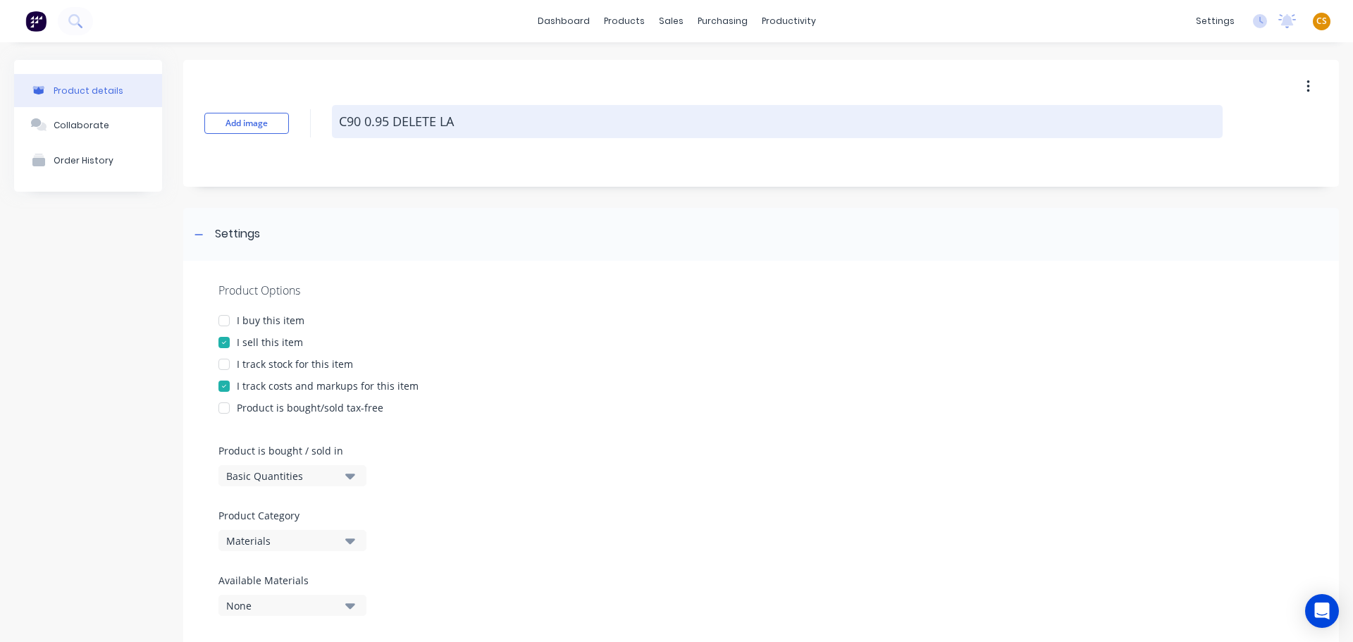
type textarea "C90 0.95 DELETE LAT"
type textarea "x"
type textarea "C90 0.95 DELETE LATE"
type textarea "x"
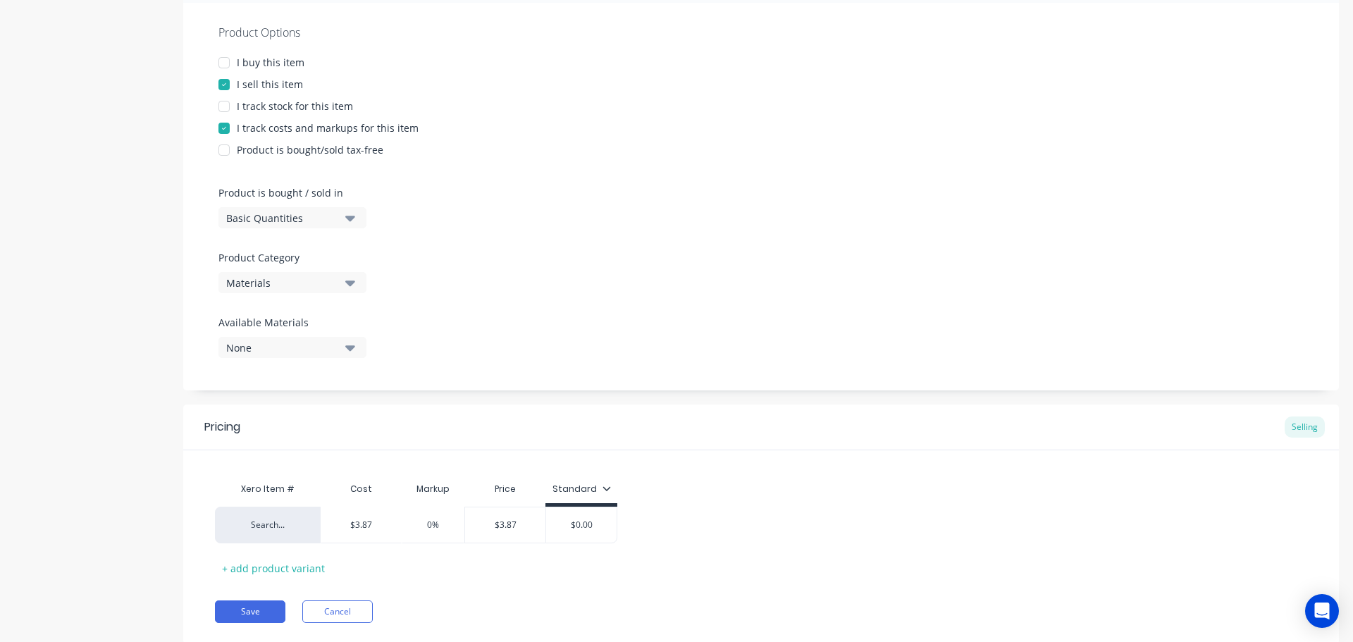
scroll to position [299, 0]
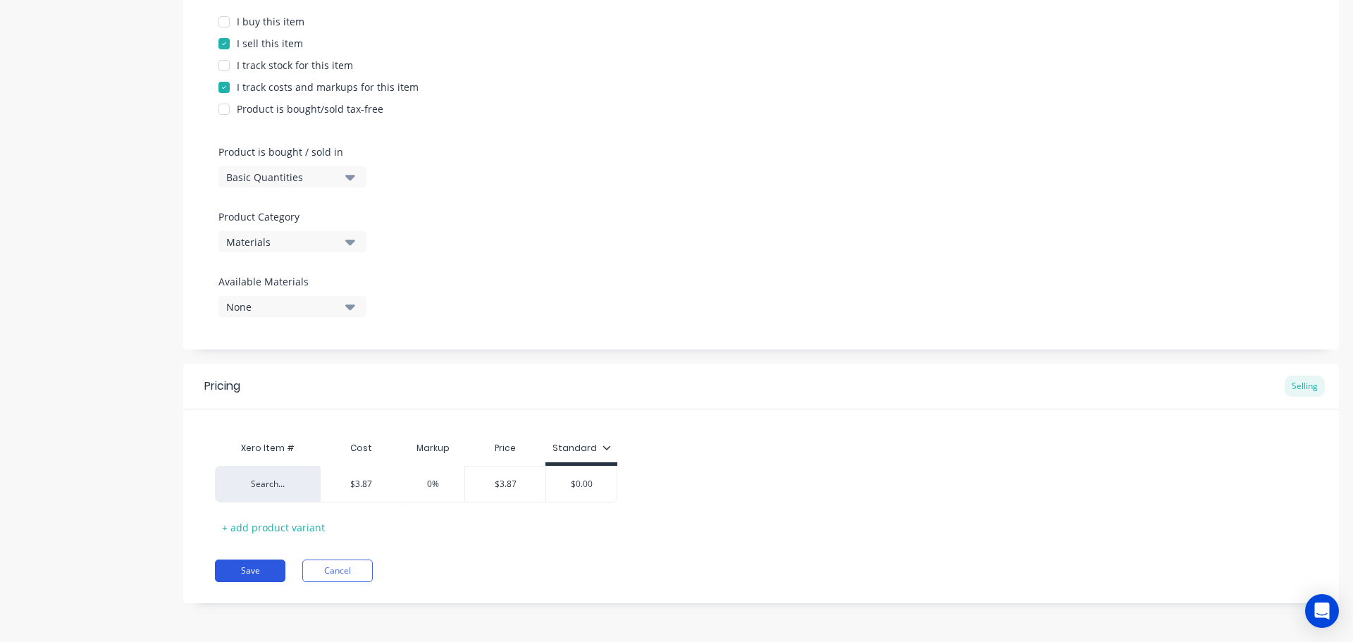
type textarea "C90 0.95 DELETE LATER"
type textarea "x"
type textarea "C90 0.95 DELETE LATER"
click at [242, 573] on button "Save" at bounding box center [250, 570] width 70 height 23
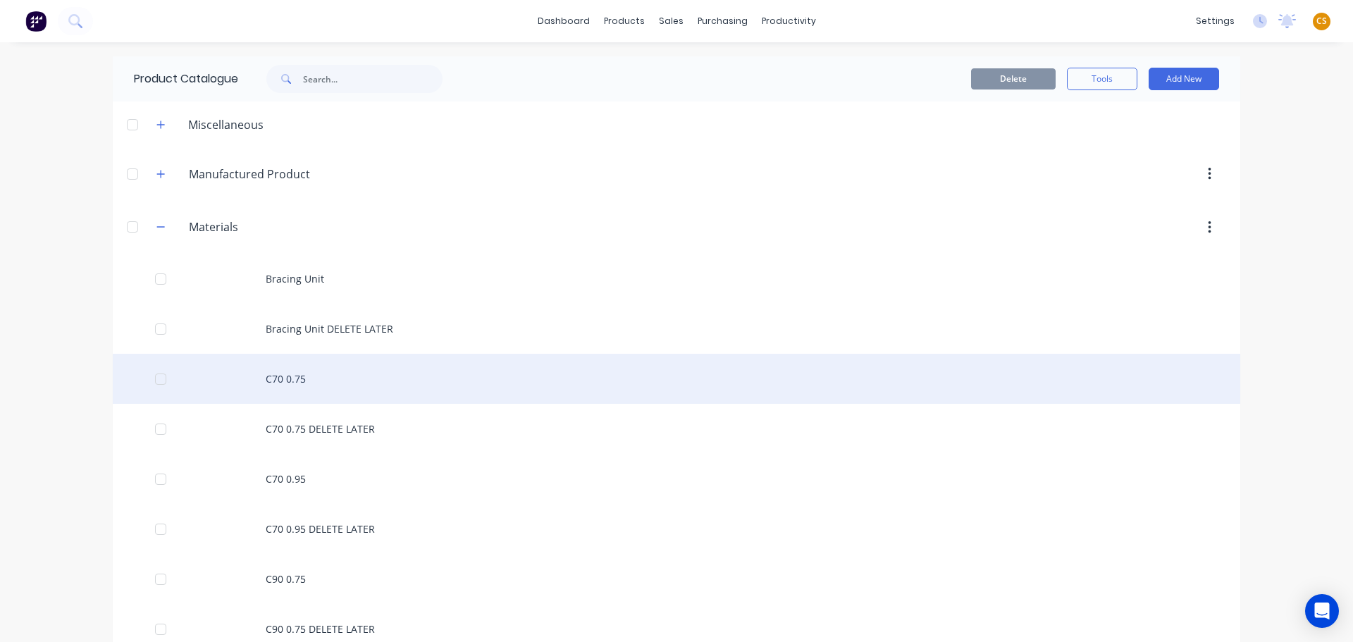
scroll to position [423, 0]
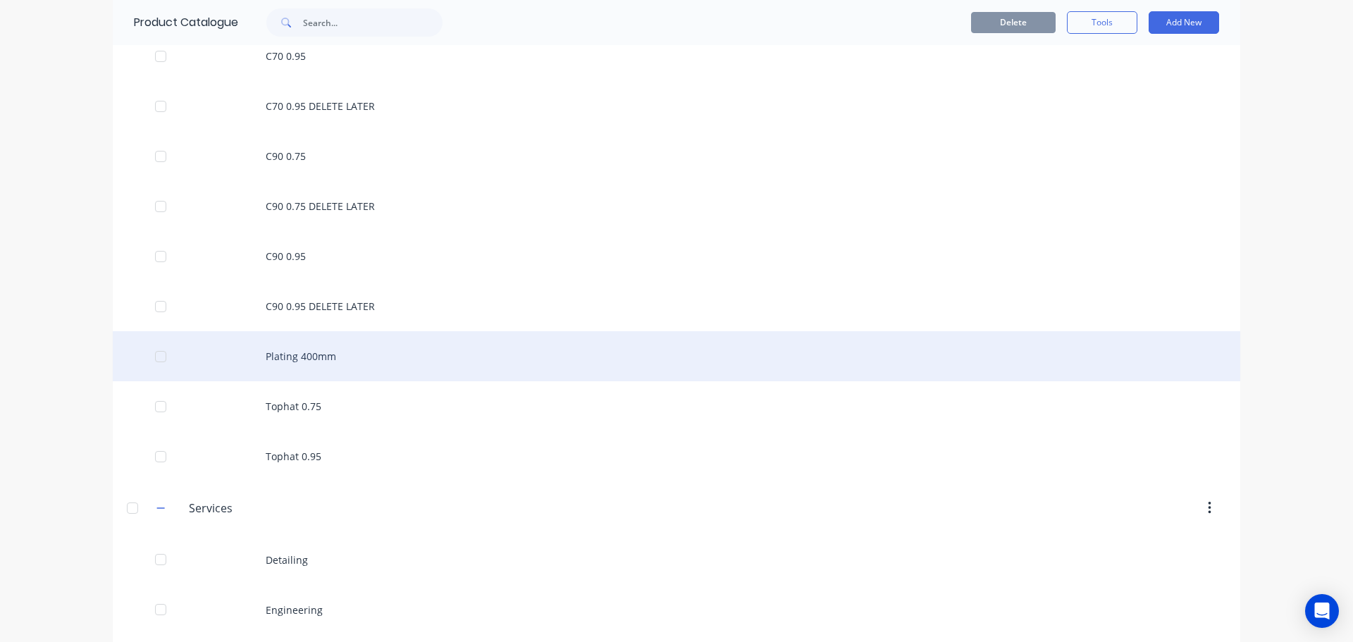
click at [311, 360] on div "Plating 400mm" at bounding box center [676, 356] width 1127 height 50
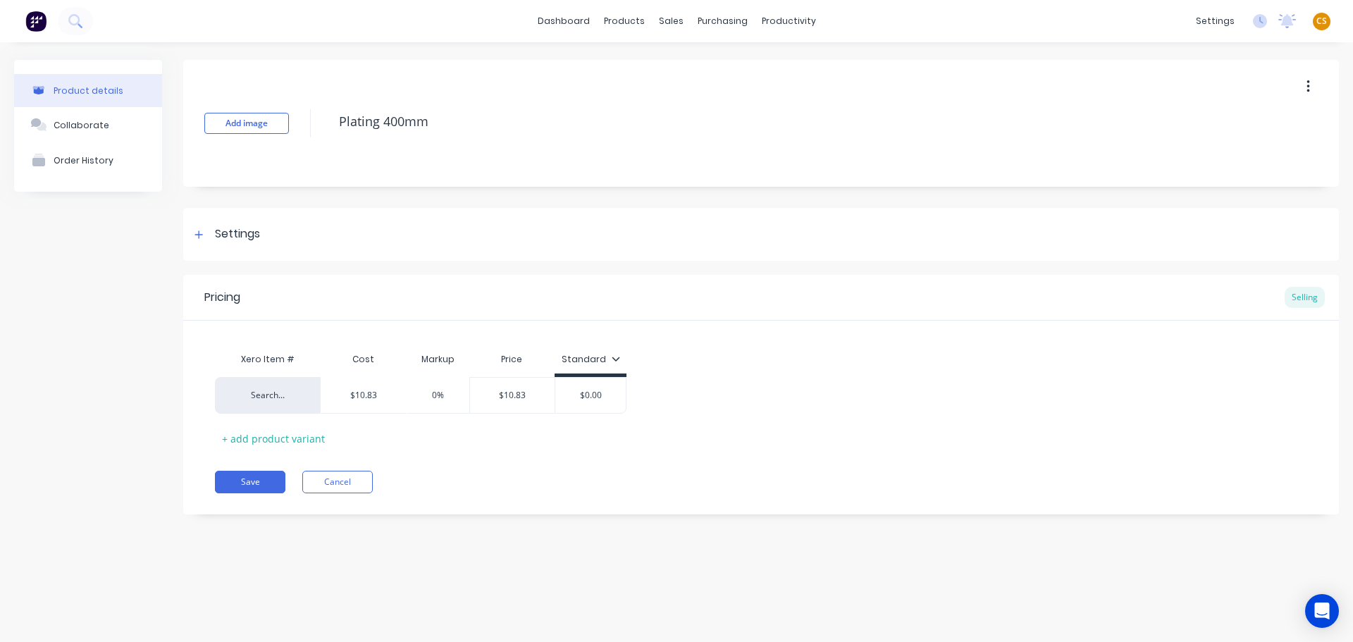
drag, startPoint x: 444, startPoint y: 122, endPoint x: 298, endPoint y: 112, distance: 146.2
click at [298, 112] on div "Add image Plating 400mm" at bounding box center [761, 123] width 1156 height 127
type textarea "x"
click at [202, 235] on icon at bounding box center [198, 235] width 8 height 10
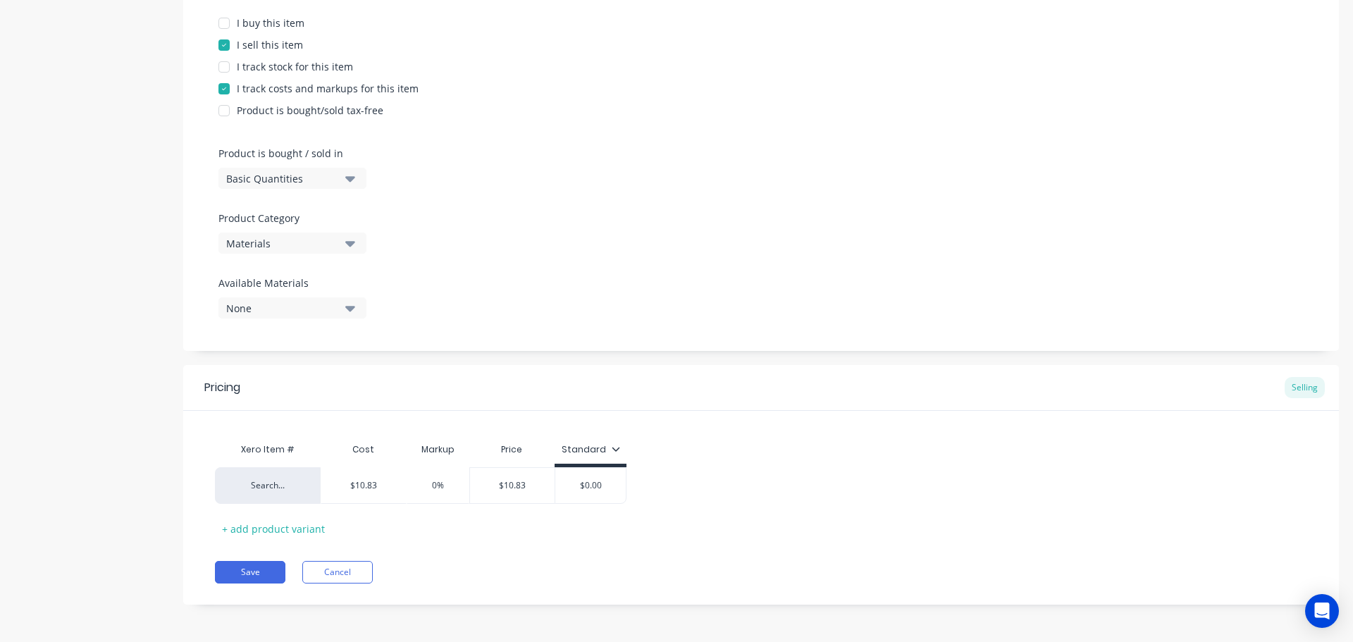
scroll to position [299, 0]
type input "$10.83"
drag, startPoint x: 390, startPoint y: 483, endPoint x: 334, endPoint y: 481, distance: 55.7
click at [334, 481] on input "$10.83" at bounding box center [363, 484] width 85 height 13
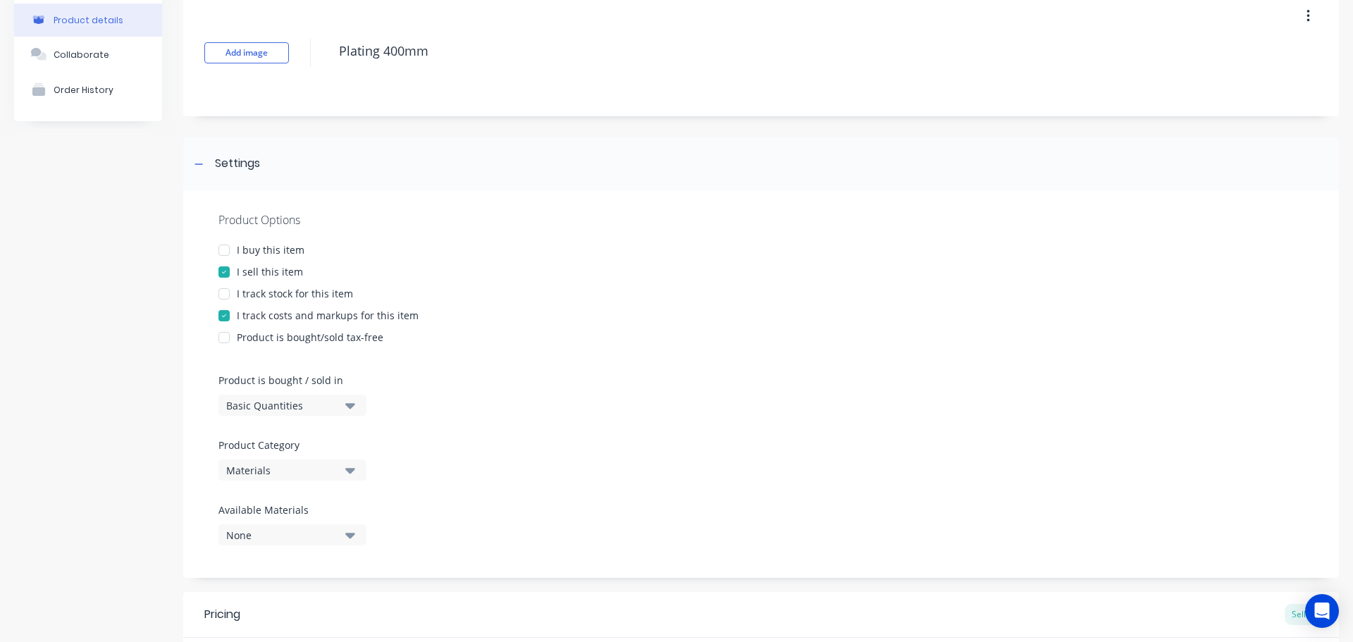
scroll to position [0, 0]
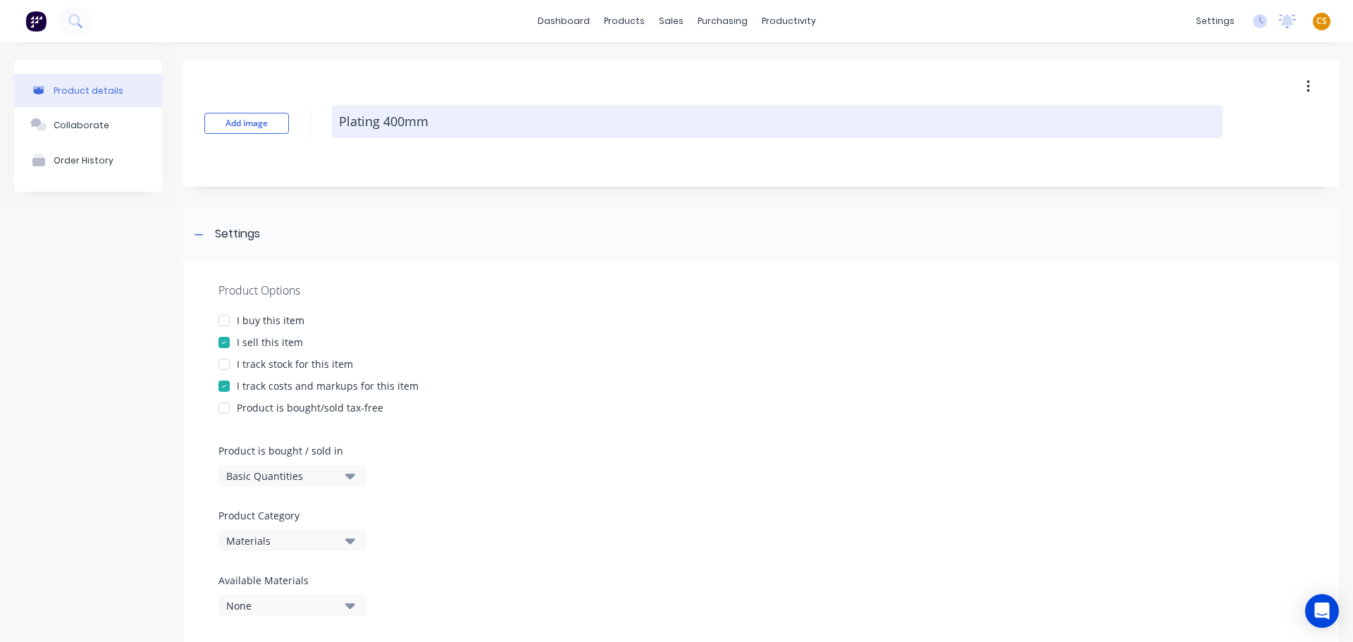
click at [463, 123] on textarea "Plating 400mm" at bounding box center [777, 121] width 891 height 33
type textarea "x"
type textarea "Plating 400mm"
type textarea "x"
type textarea "Plating 400mm D"
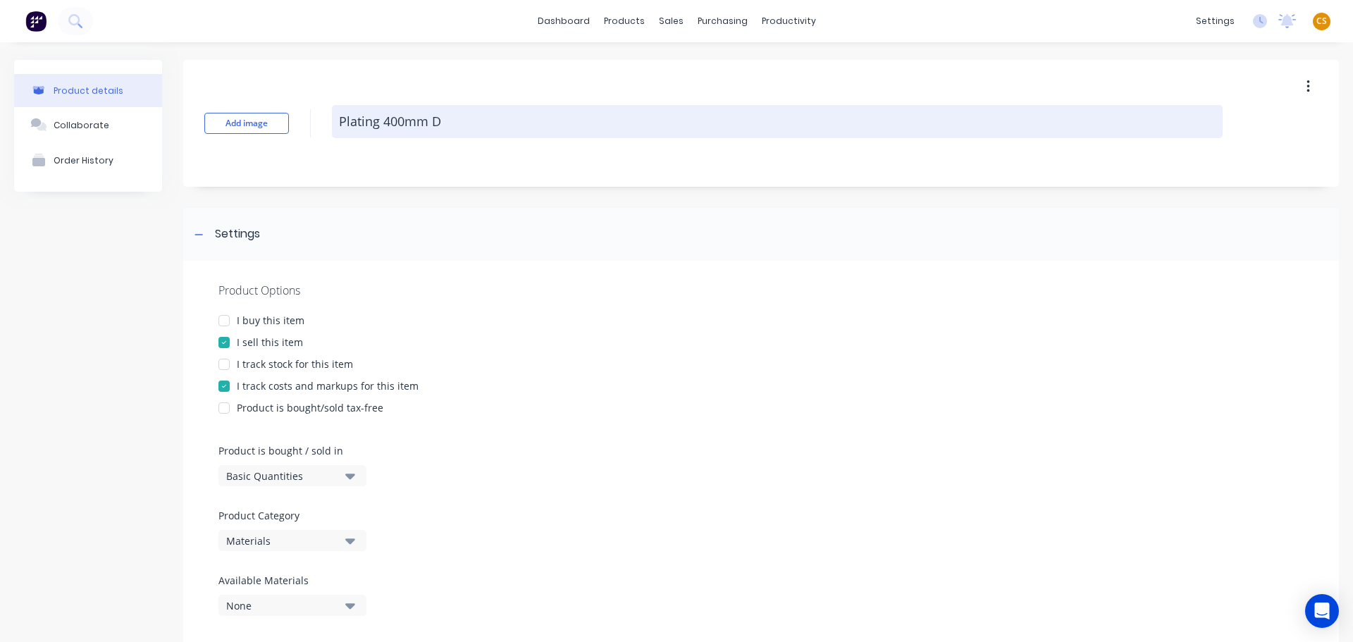
type textarea "x"
type textarea "Plating 400mm DE"
type textarea "x"
type textarea "Plating 400mm DELE"
type textarea "x"
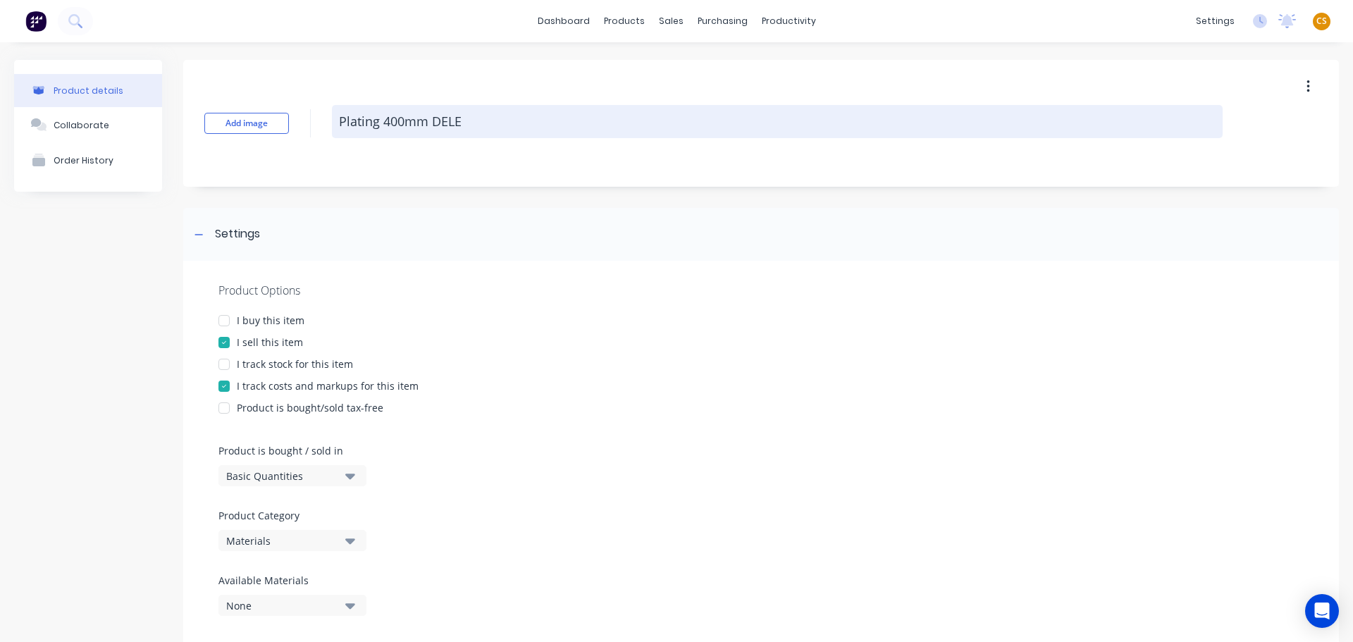
type textarea "Plating 400mm DELET"
type textarea "x"
type textarea "Plating 400mm DELETE"
type textarea "x"
type textarea "Plating 400mm DELETE"
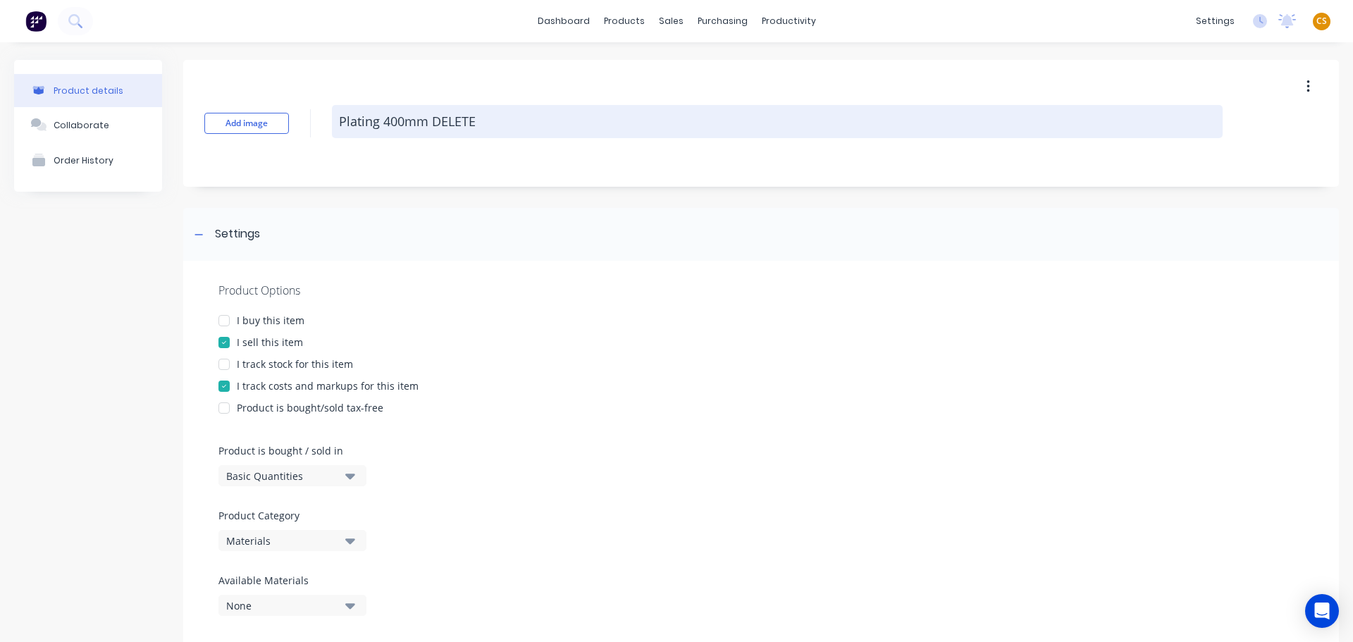
type textarea "x"
type textarea "Plating 400mm DELETE LA"
type textarea "x"
type textarea "Plating 400mm DELETE LAT"
type textarea "x"
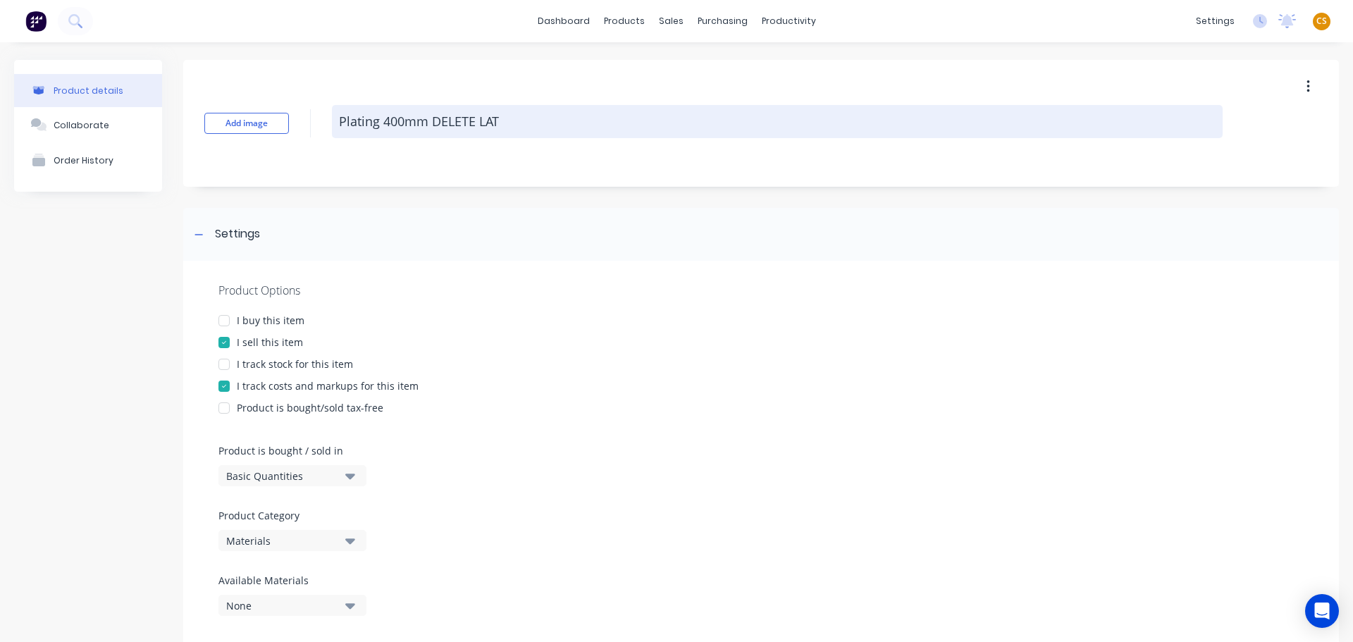
type textarea "Plating 400mm DELETE LATE"
type textarea "x"
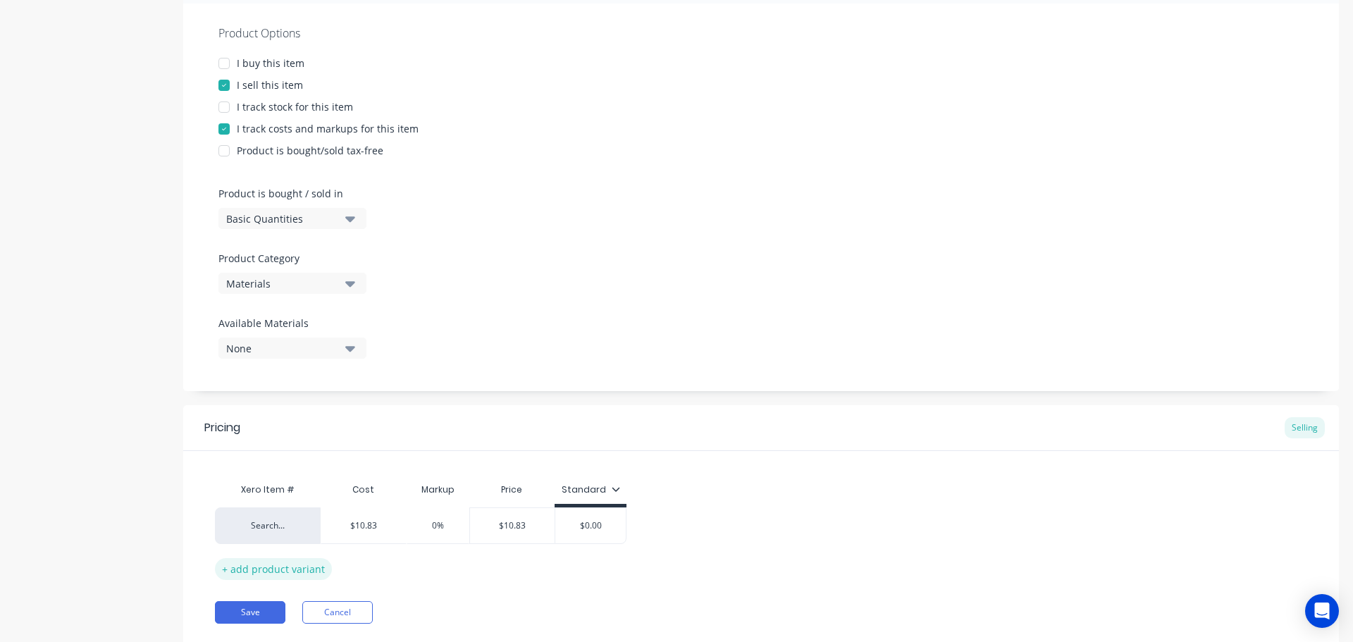
scroll to position [299, 0]
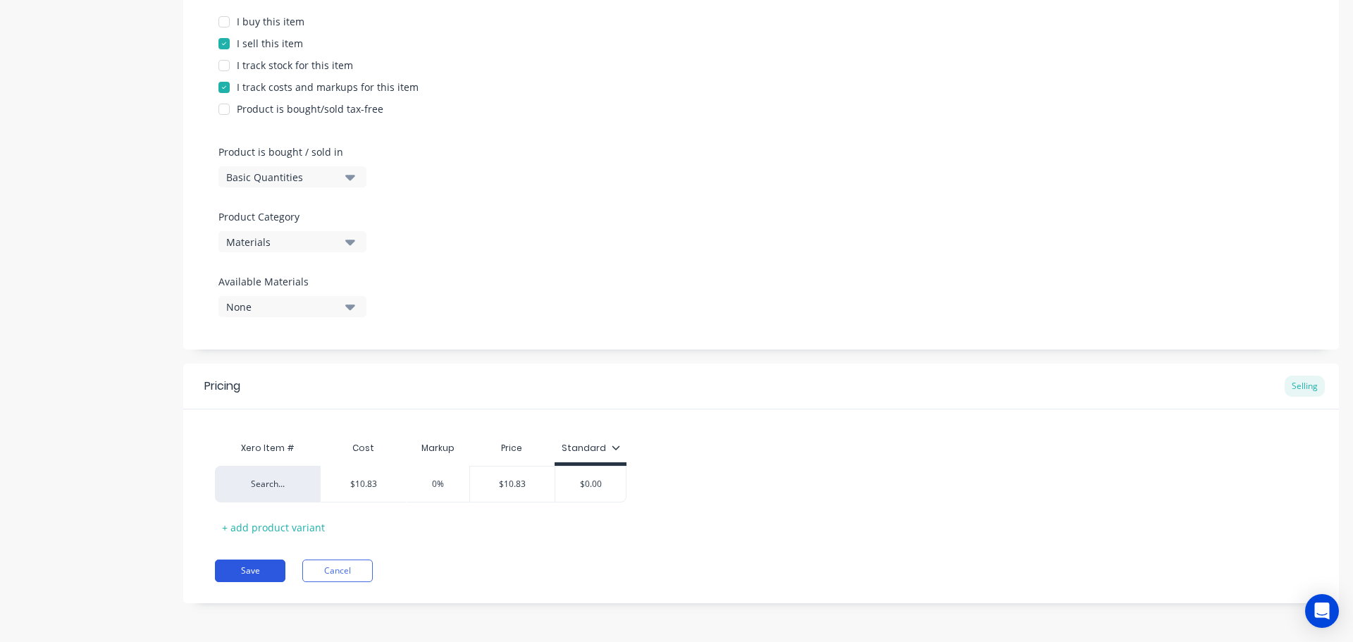
type textarea "Plating 400mm DELETE LATER"
type textarea "x"
type textarea "Plating 400mm DELETE LATER"
click at [252, 572] on button "Save" at bounding box center [250, 570] width 70 height 23
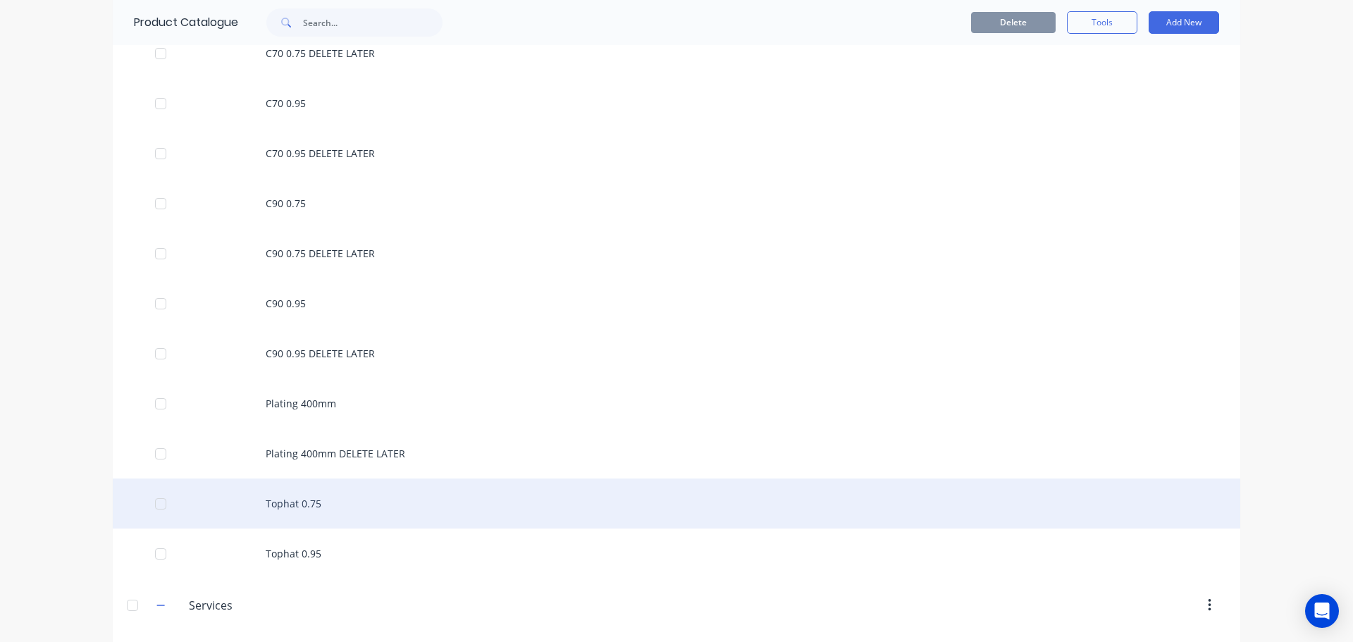
scroll to position [423, 0]
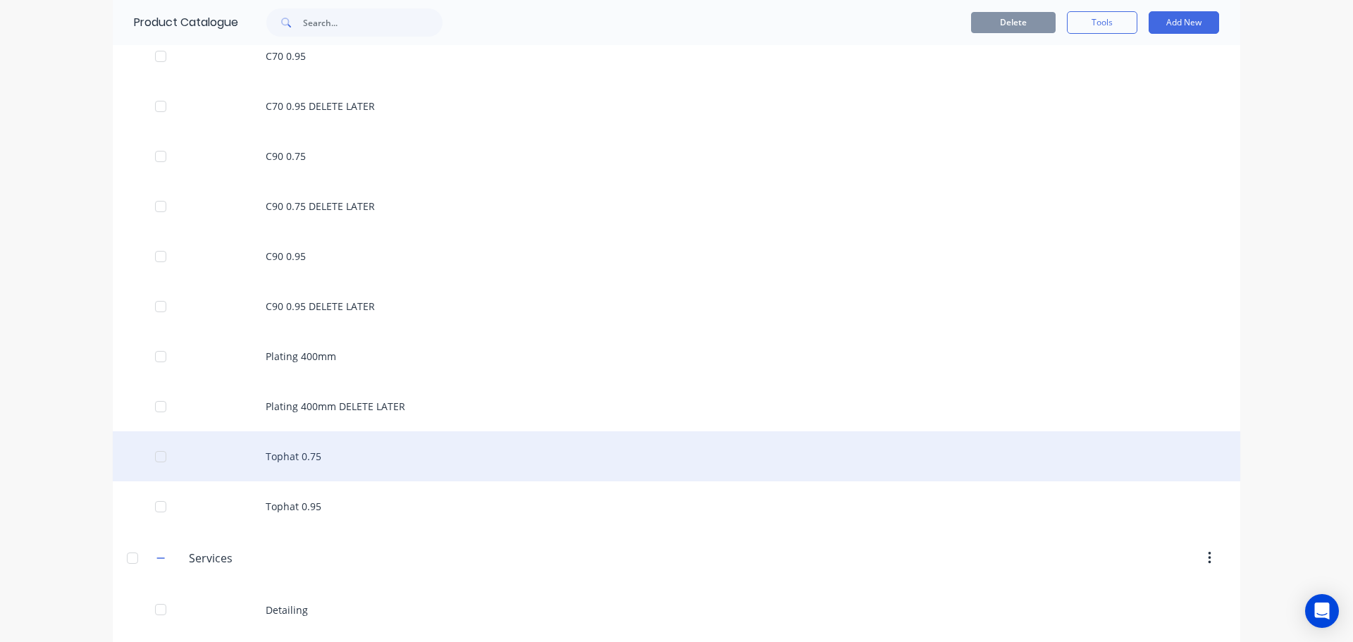
click at [318, 461] on div "Tophat 0.75" at bounding box center [676, 456] width 1127 height 50
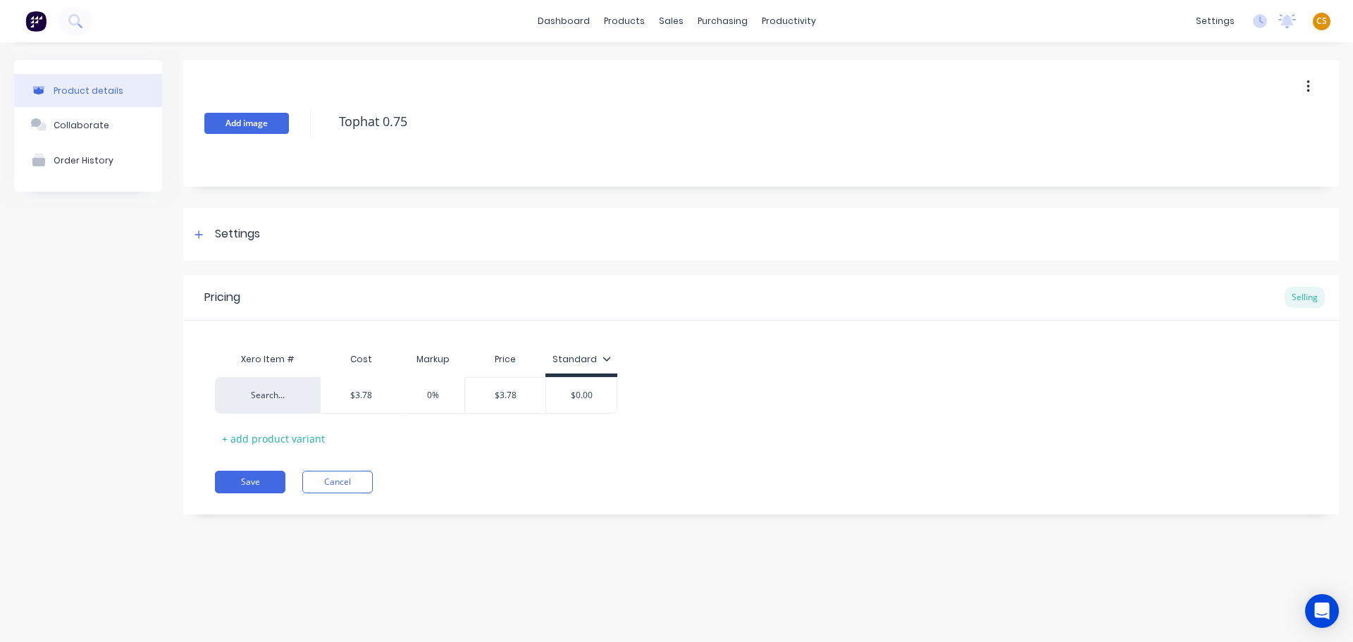
drag, startPoint x: 422, startPoint y: 120, endPoint x: 272, endPoint y: 120, distance: 150.1
click at [272, 120] on div "Add image Tophat 0.75" at bounding box center [761, 123] width 1156 height 127
type textarea "x"
type input "$3.78"
drag, startPoint x: 385, startPoint y: 396, endPoint x: 316, endPoint y: 391, distance: 69.2
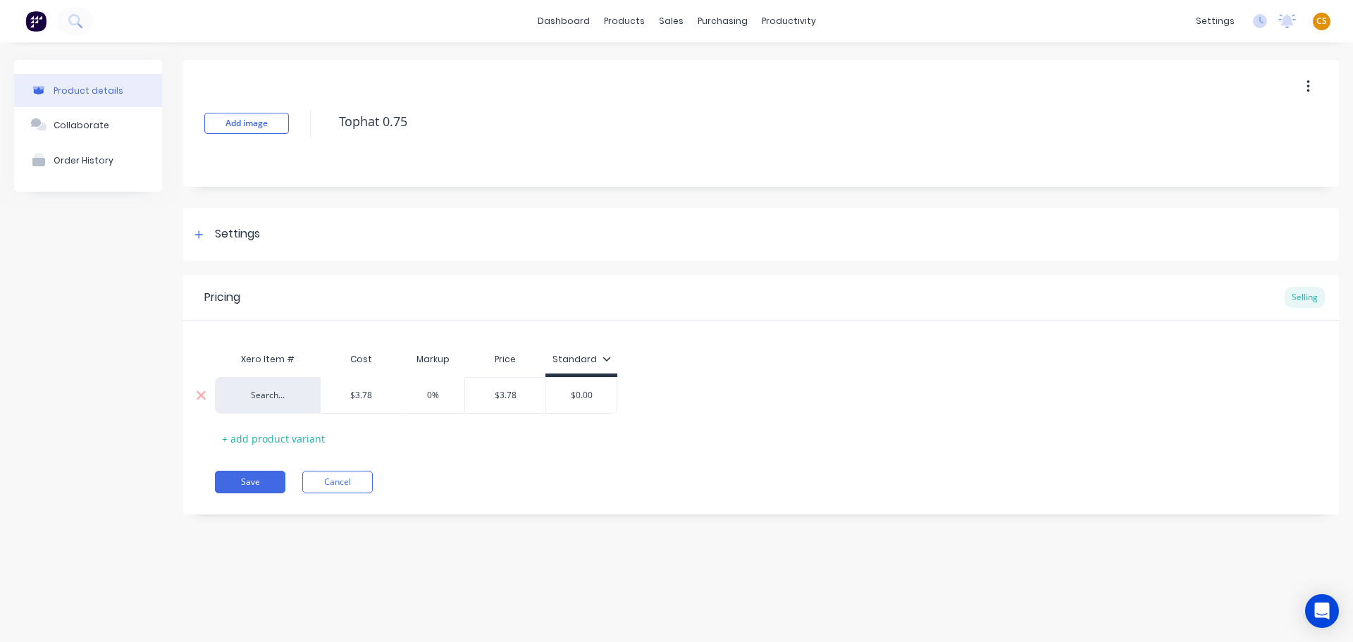
click at [316, 391] on div "Search... $3.78 $3.78 0% $3.78 $0.00" at bounding box center [416, 395] width 402 height 37
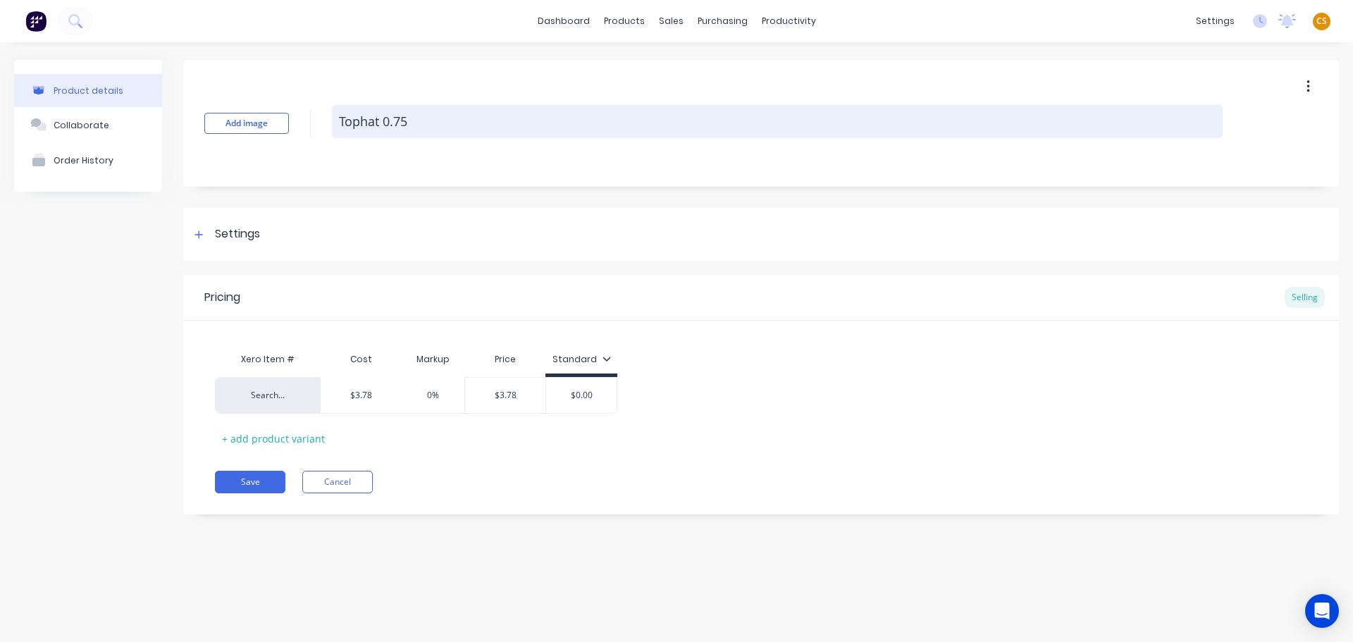
click at [428, 123] on textarea "Tophat 0.75" at bounding box center [777, 121] width 891 height 33
type textarea "x"
type textarea "Tophat 0.75"
type textarea "x"
type textarea "Tophat 0.75 D"
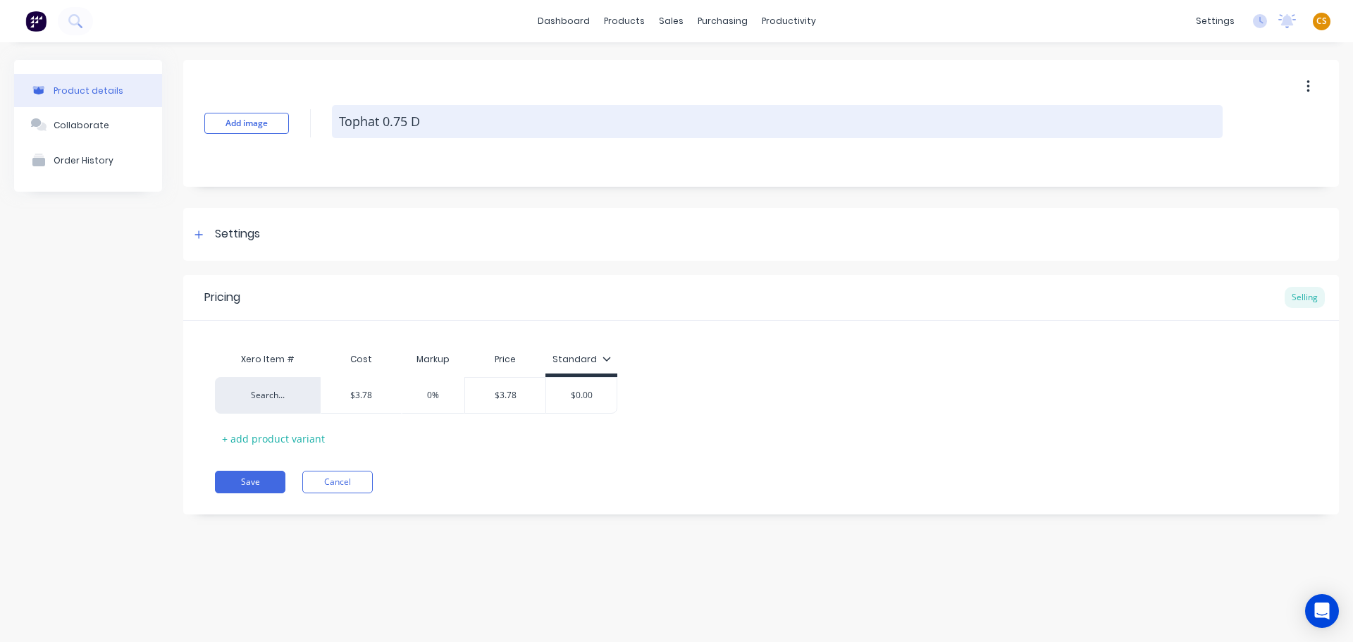
type textarea "x"
type textarea "Tophat 0.75 DE"
type textarea "x"
type textarea "Tophat 0.75 DELE"
type textarea "x"
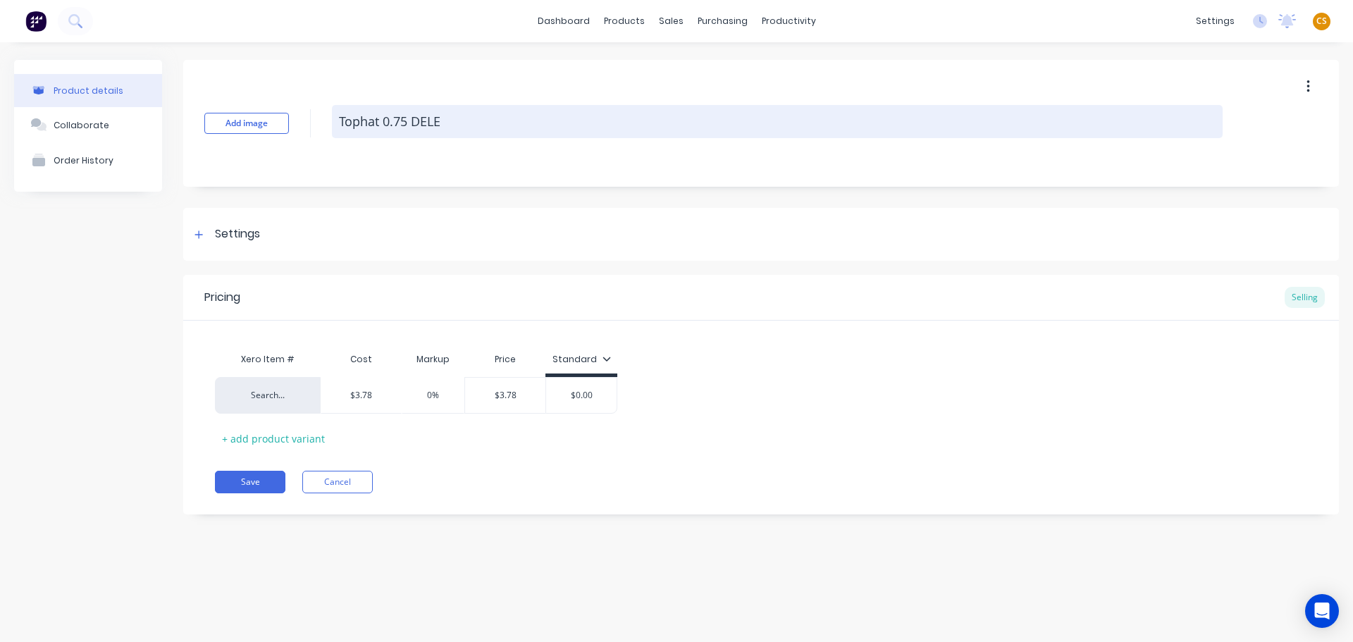
type textarea "Tophat 0.75 DELET"
type textarea "x"
type textarea "Tophat 0.75 DELETE"
type textarea "x"
type textarea "Tophat 0.75 DELETE"
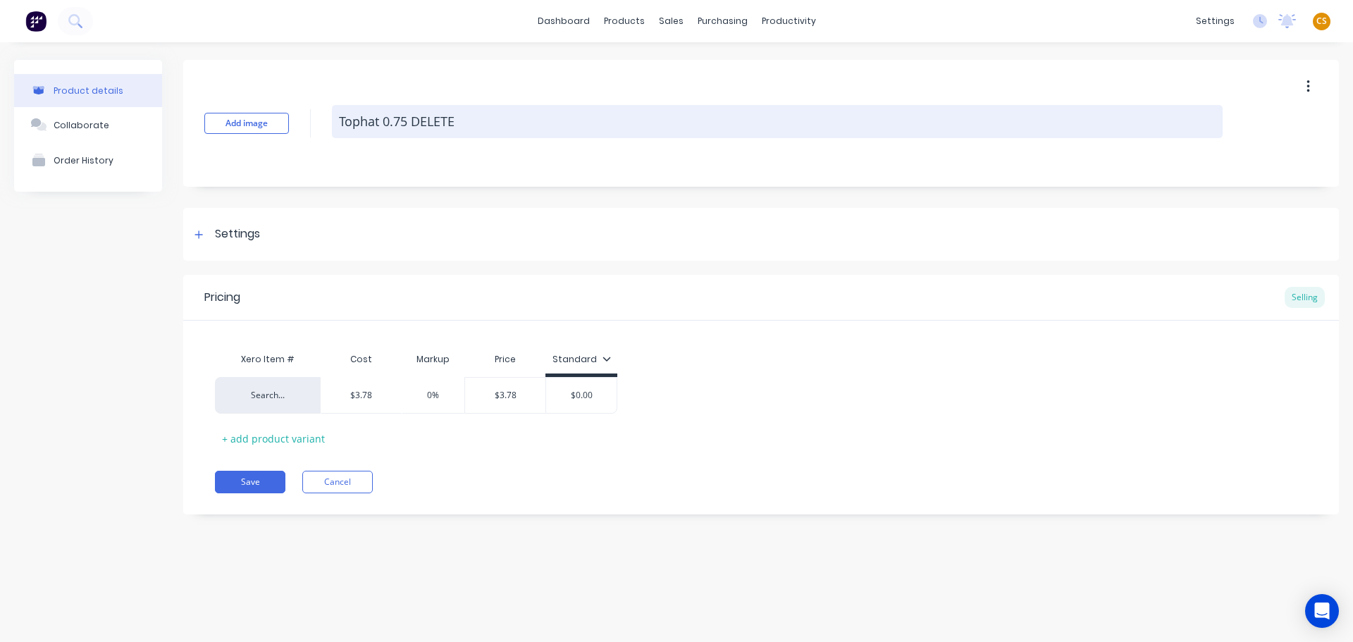
type textarea "x"
type textarea "Tophat 0.75 DELETE L"
type textarea "x"
type textarea "Tophat 0.75 DELETE LA"
type textarea "x"
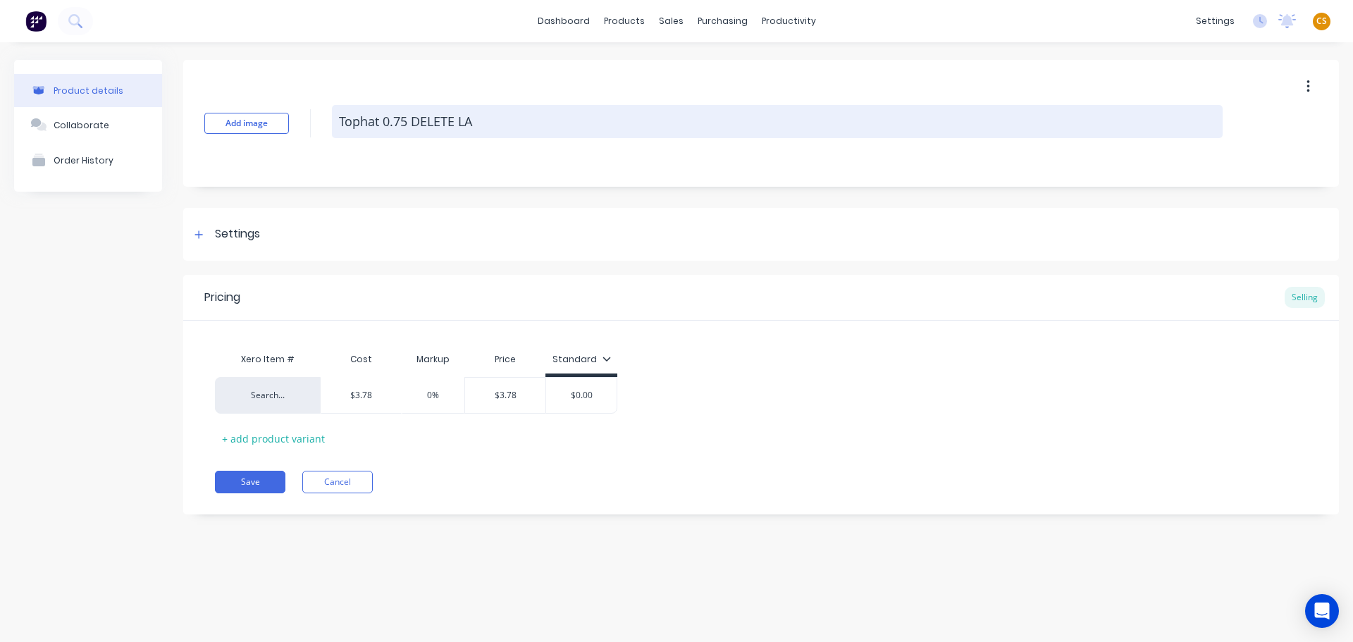
type textarea "Tophat 0.75 DELETE LAT"
type textarea "x"
type textarea "Tophat 0.75 DELETE LATE"
type textarea "x"
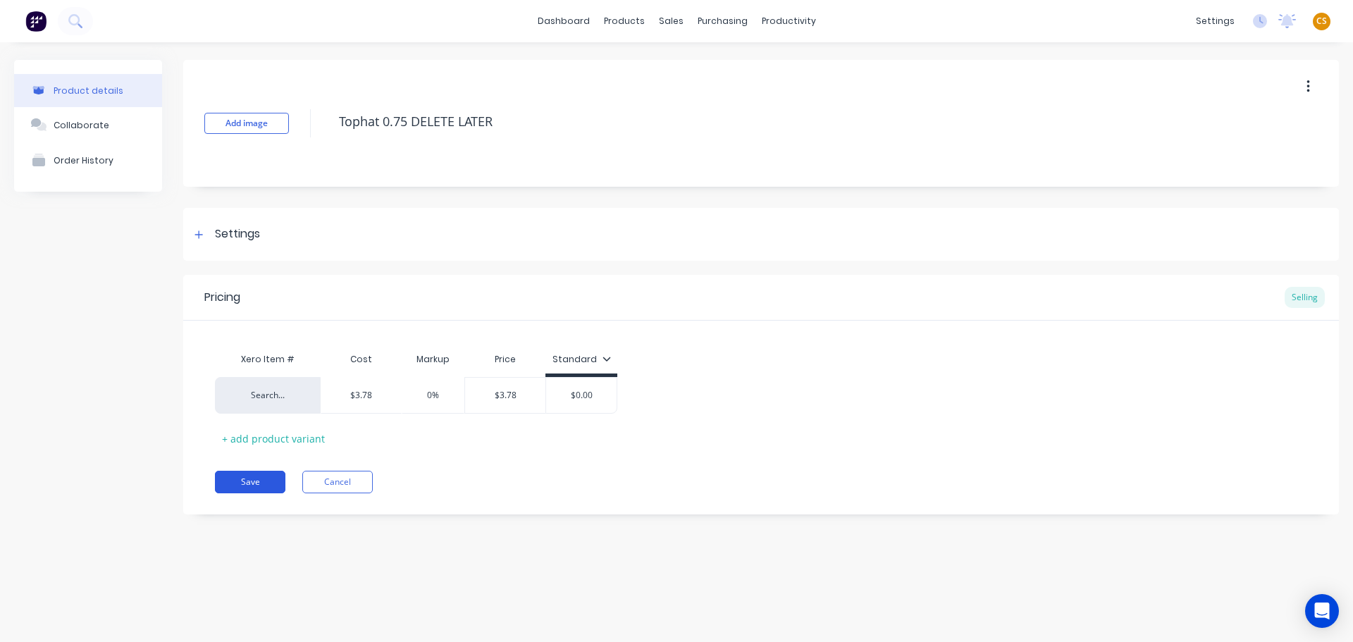
type textarea "Tophat 0.75 DELETE LATER"
type textarea "x"
type textarea "Tophat 0.75 DELETE LATER"
click at [243, 483] on button "Save" at bounding box center [250, 482] width 70 height 23
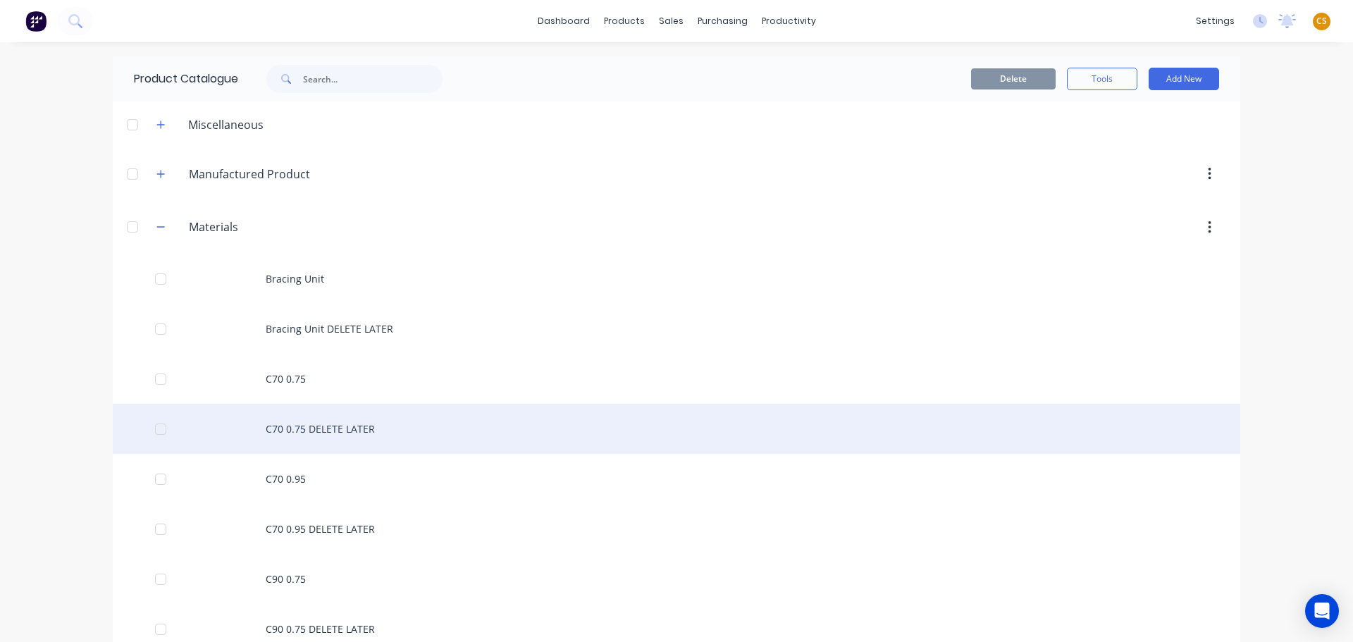
scroll to position [423, 0]
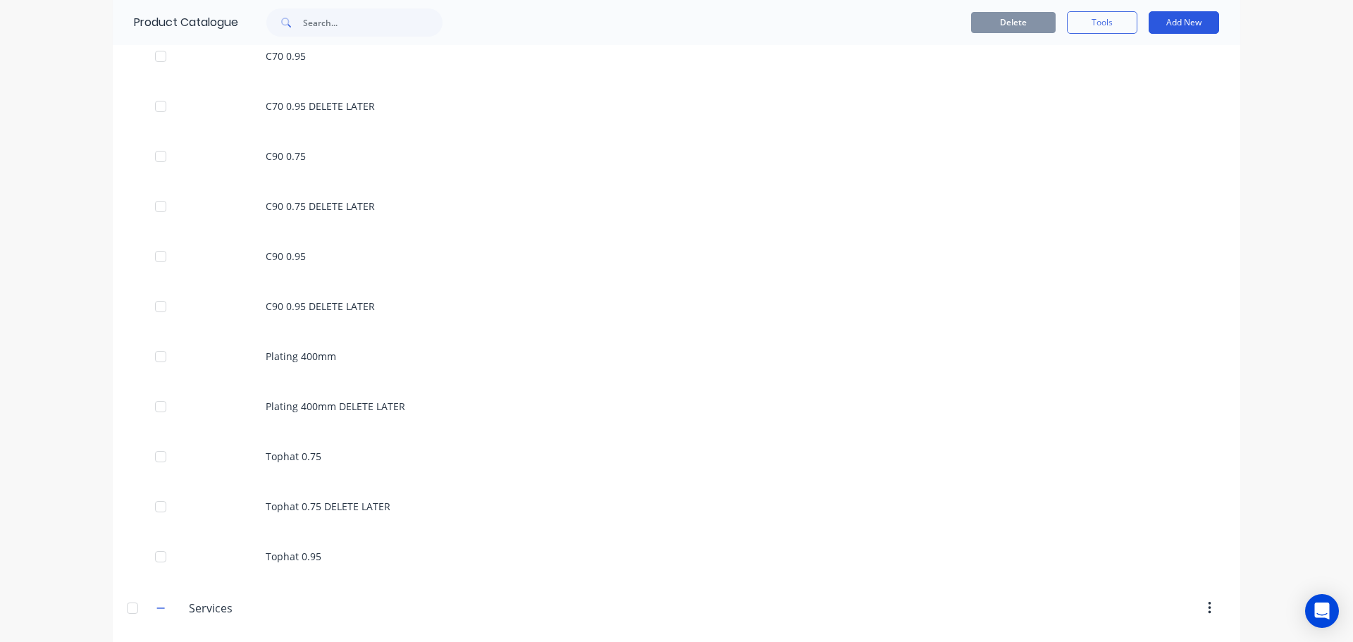
click at [1171, 23] on button "Add New" at bounding box center [1184, 22] width 70 height 23
click at [1120, 86] on div "Product" at bounding box center [1152, 87] width 109 height 20
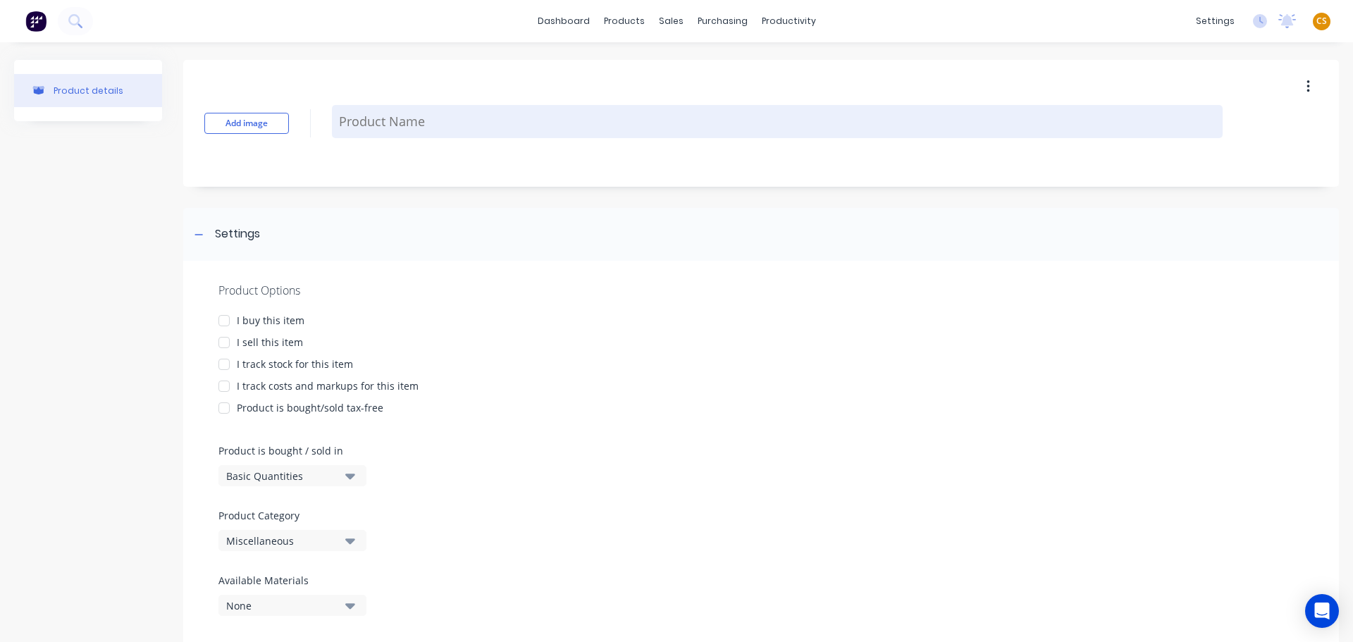
type textarea "x"
click at [427, 121] on textarea at bounding box center [777, 121] width 891 height 33
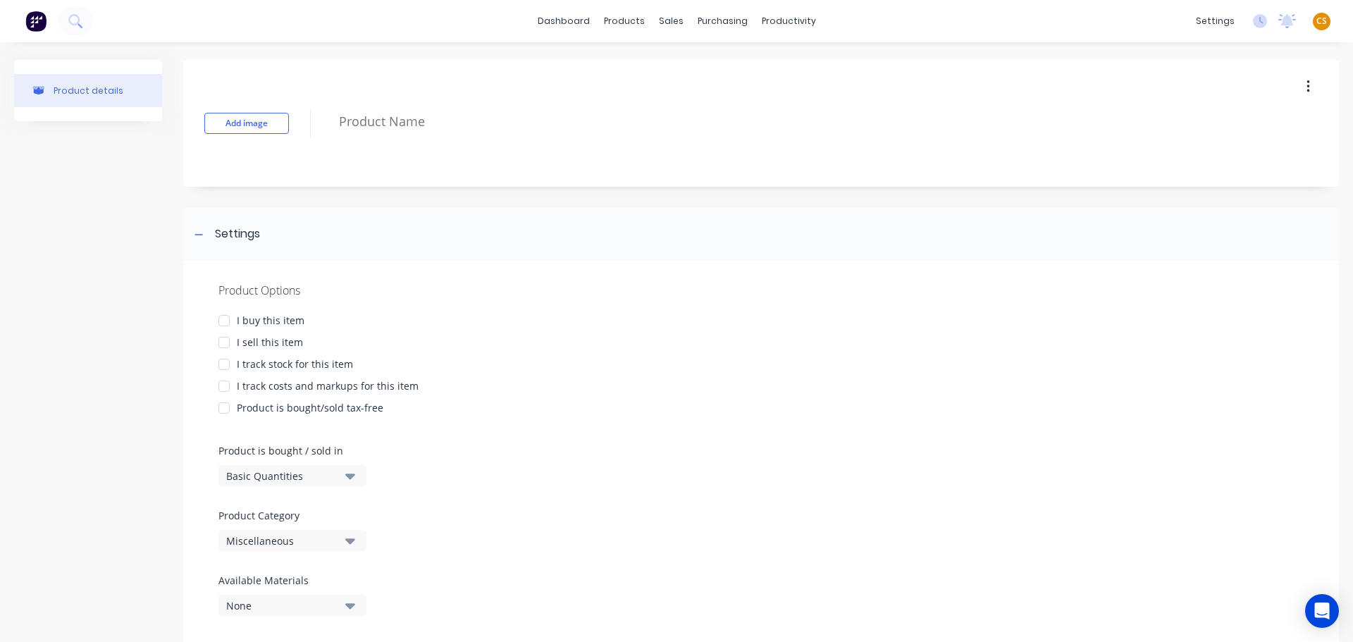
paste textarea "Tophat 0.95"
click at [278, 342] on div "I sell this item" at bounding box center [270, 342] width 66 height 15
click at [277, 387] on div "I track costs and markups for this item" at bounding box center [328, 385] width 182 height 15
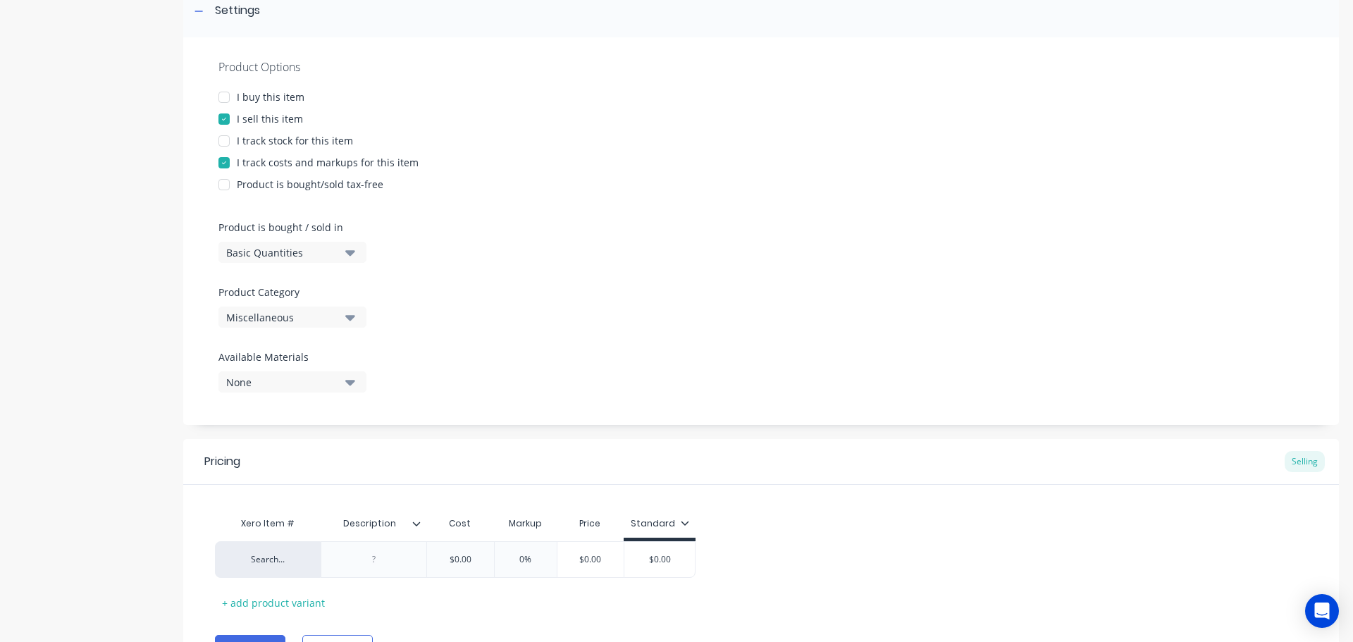
scroll to position [299, 0]
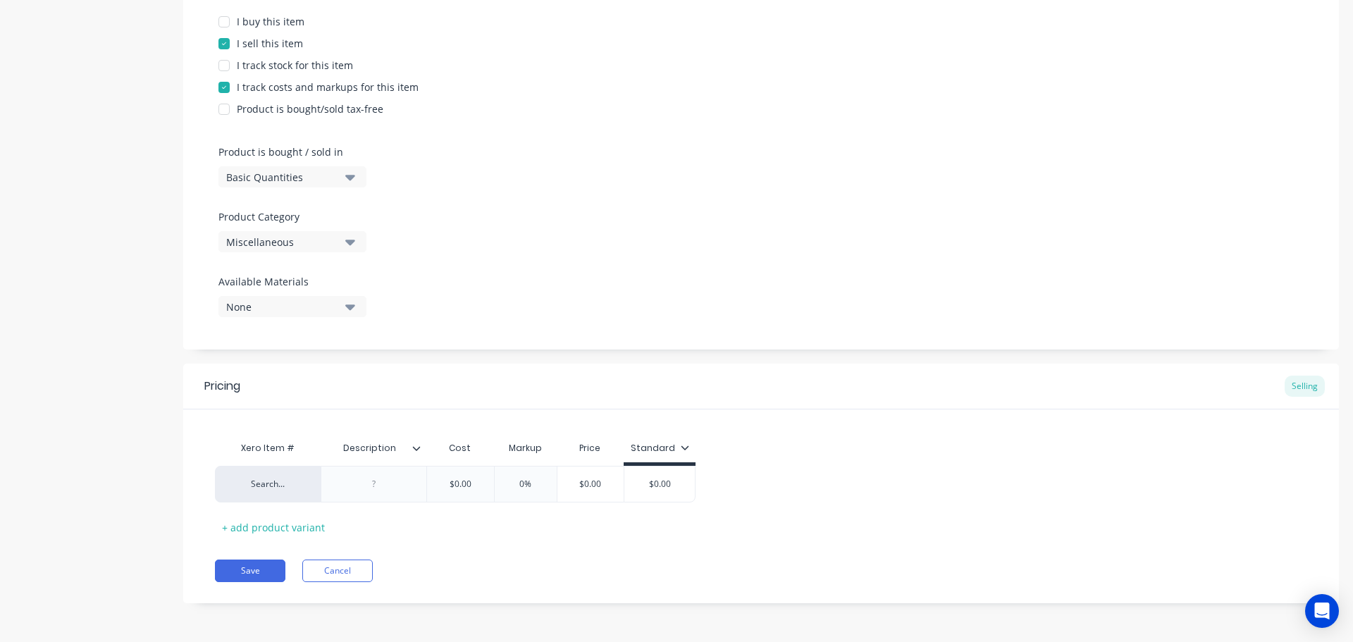
click at [278, 242] on div "Miscellaneous" at bounding box center [282, 242] width 113 height 15
click at [285, 345] on div "Materials" at bounding box center [323, 347] width 211 height 28
drag, startPoint x: 435, startPoint y: 486, endPoint x: 414, endPoint y: 487, distance: 21.9
click at [414, 487] on div "Search... $0.00 $0.00 0% $0.00 $0.00" at bounding box center [455, 484] width 481 height 37
paste input "4.31"
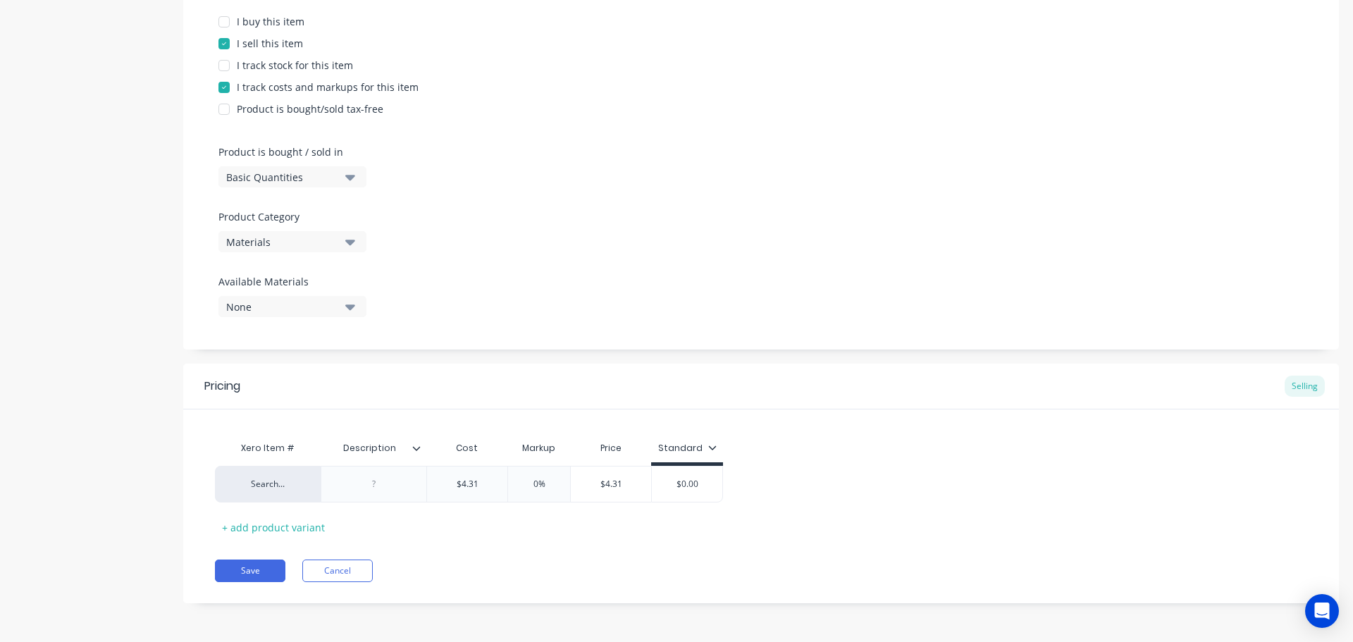
click at [459, 550] on div "Pricing Selling Xero Item # Description Cost Markup Price Standard Search... $4…" at bounding box center [761, 484] width 1156 height 240
click at [416, 448] on icon at bounding box center [416, 448] width 8 height 8
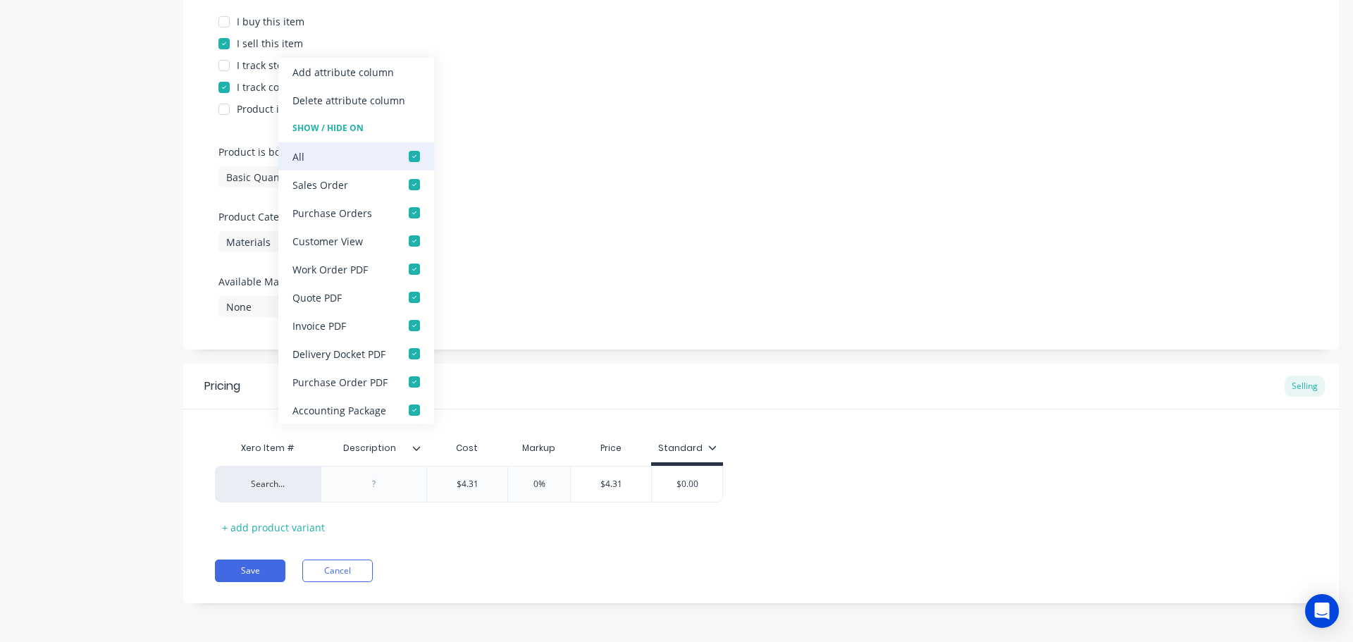
click at [412, 154] on div at bounding box center [414, 156] width 28 height 28
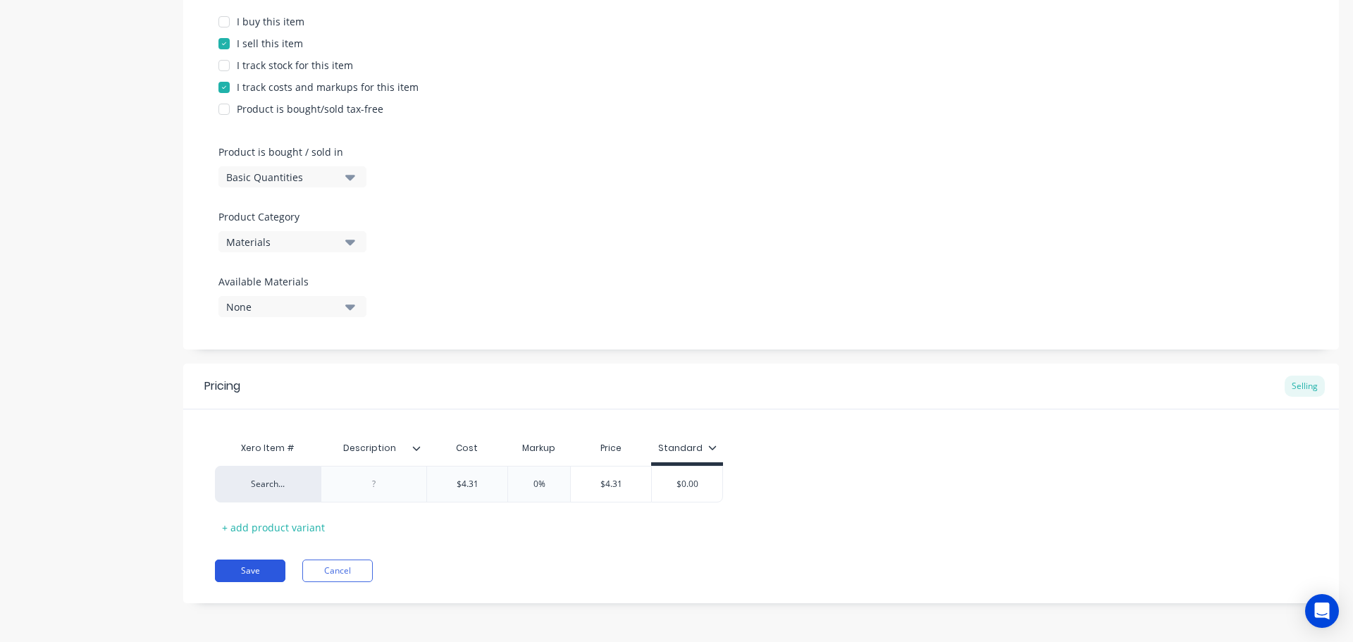
click at [260, 574] on button "Save" at bounding box center [250, 570] width 70 height 23
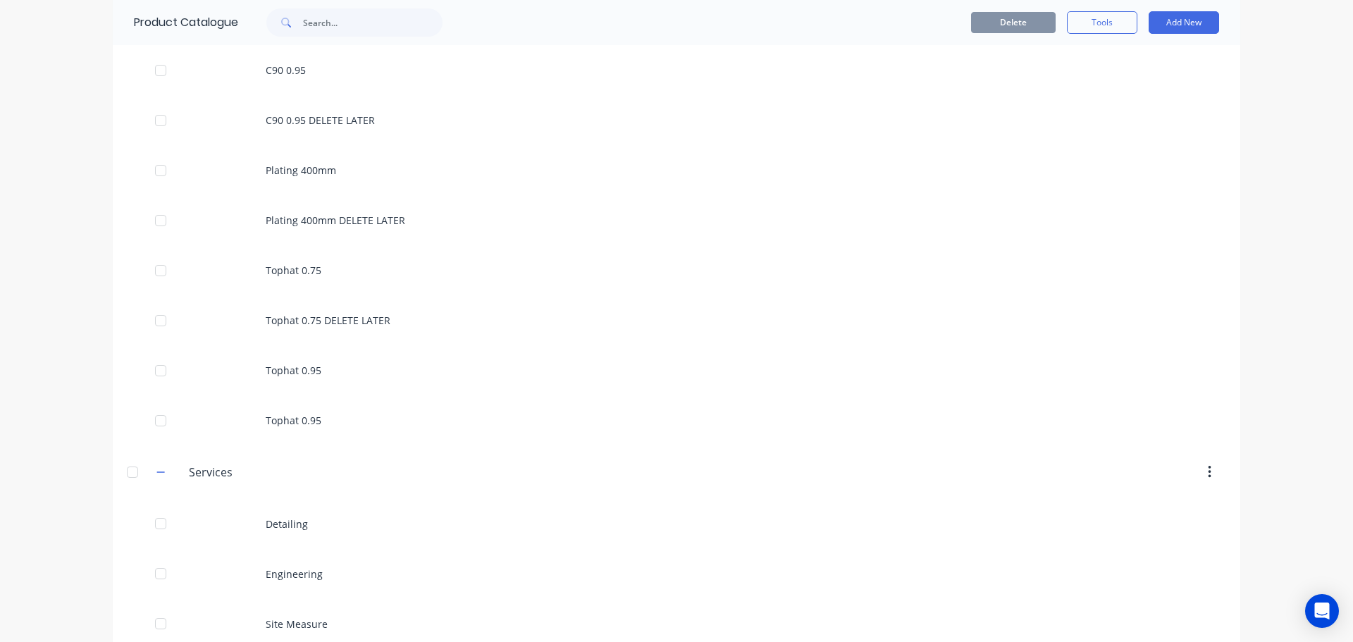
scroll to position [630, 0]
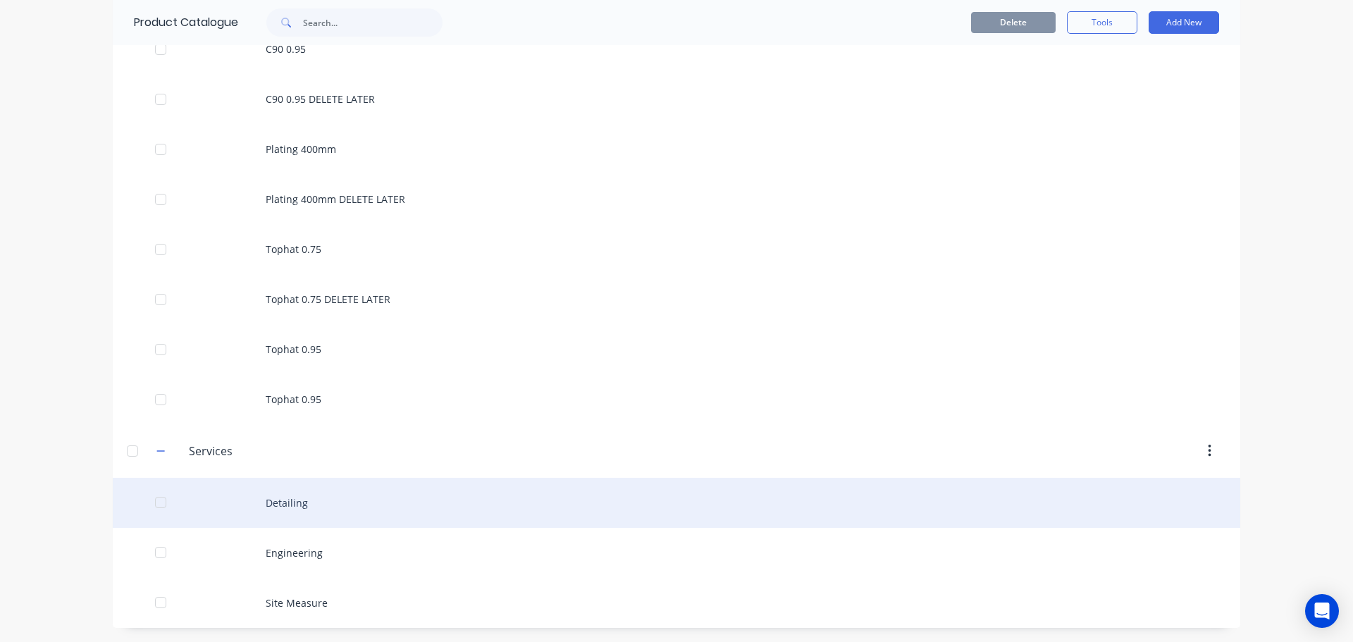
click at [292, 509] on div "Detailing" at bounding box center [676, 503] width 1127 height 50
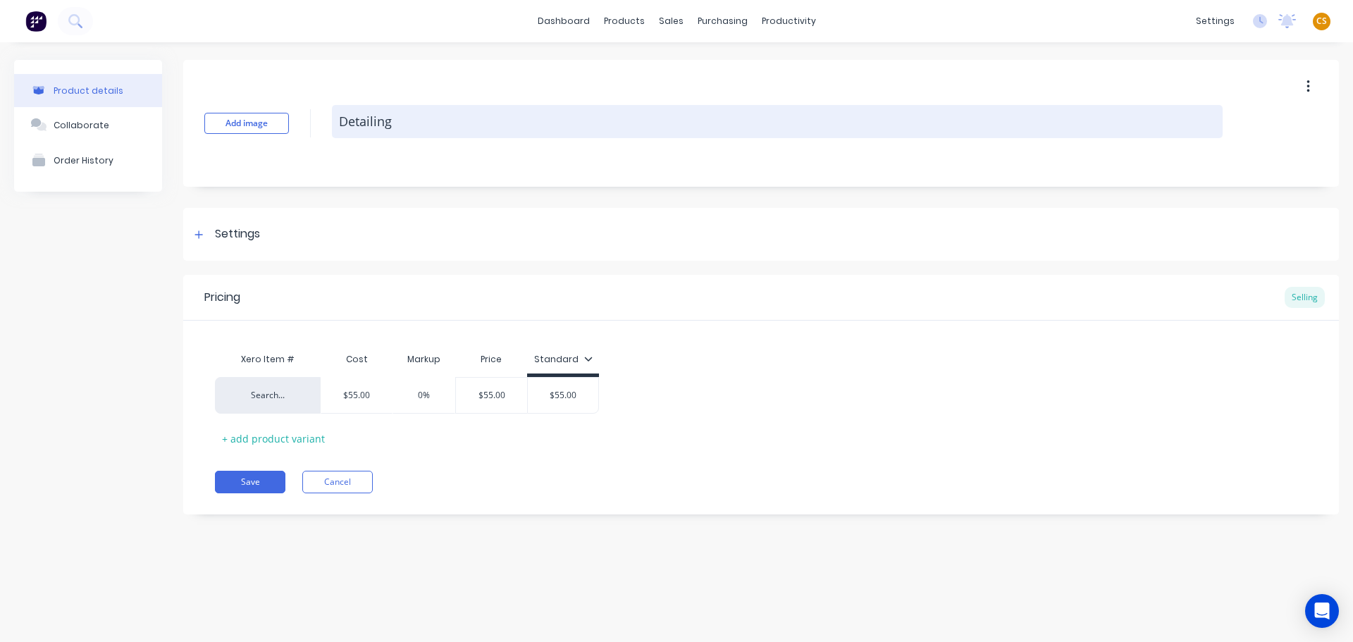
click at [357, 122] on textarea "Detailing" at bounding box center [777, 121] width 891 height 33
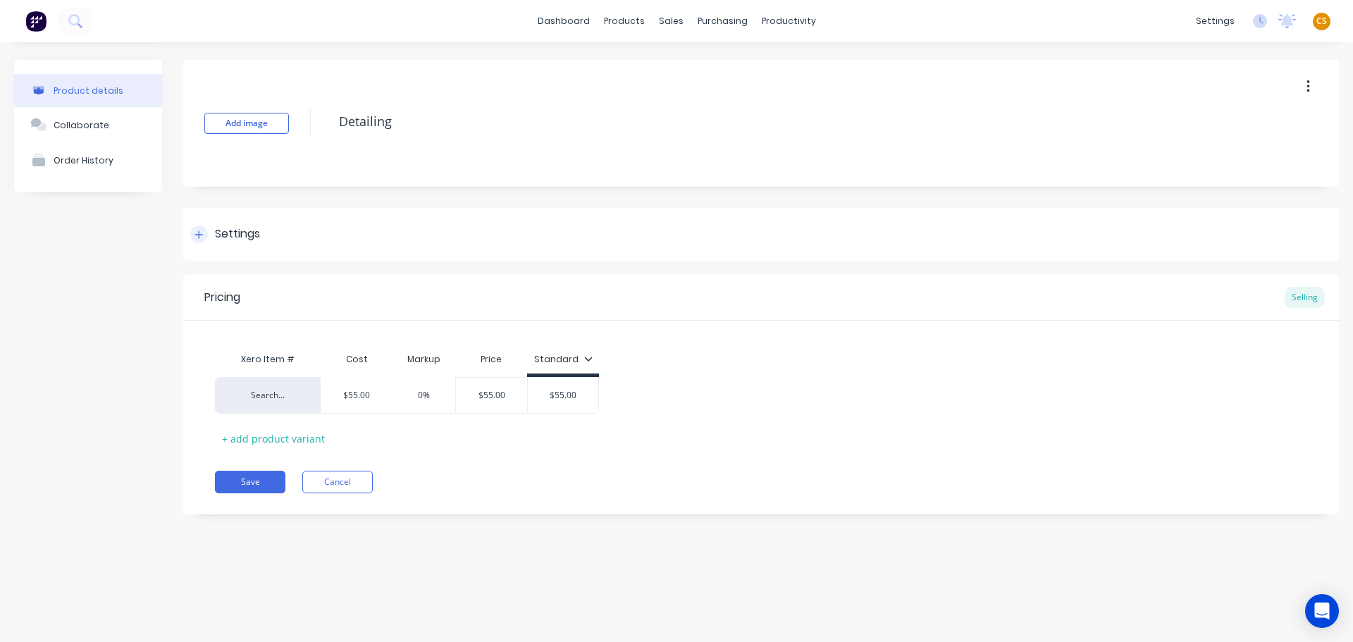
click at [203, 237] on icon at bounding box center [198, 235] width 8 height 10
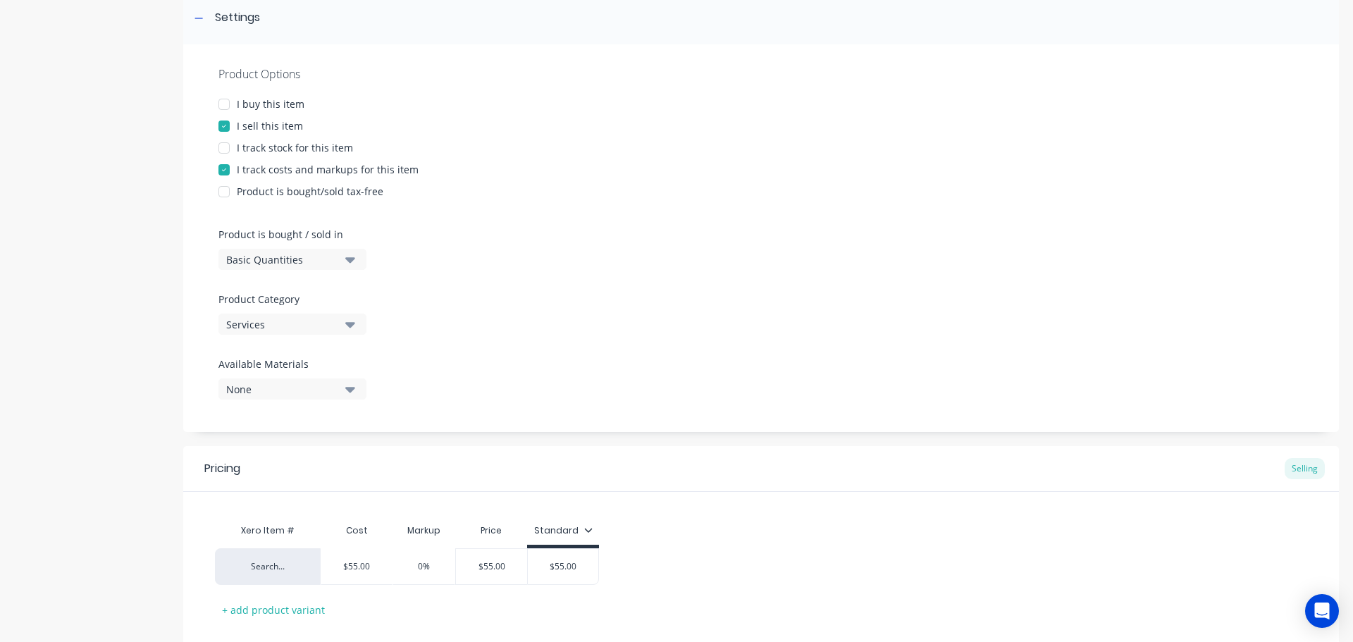
scroll to position [299, 0]
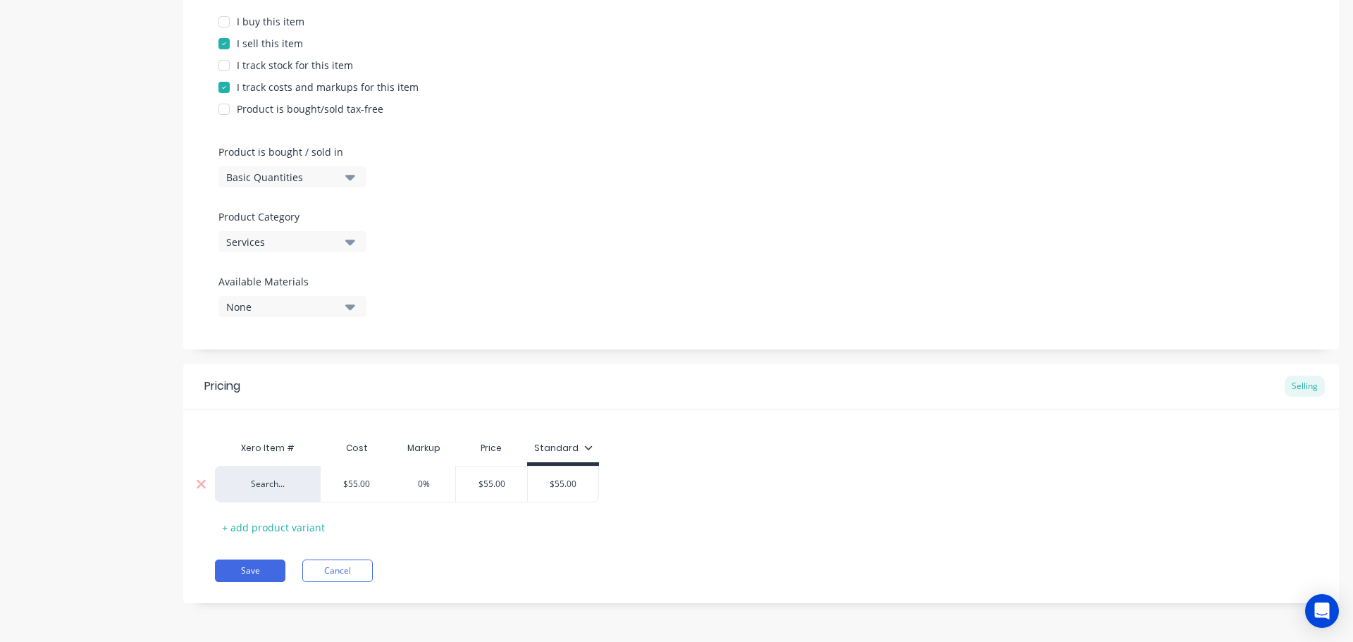
drag, startPoint x: 371, startPoint y: 485, endPoint x: 317, endPoint y: 480, distance: 54.5
click at [317, 480] on div "Search... $55.00 $55.00 0% $55.00 $55.00" at bounding box center [407, 484] width 384 height 37
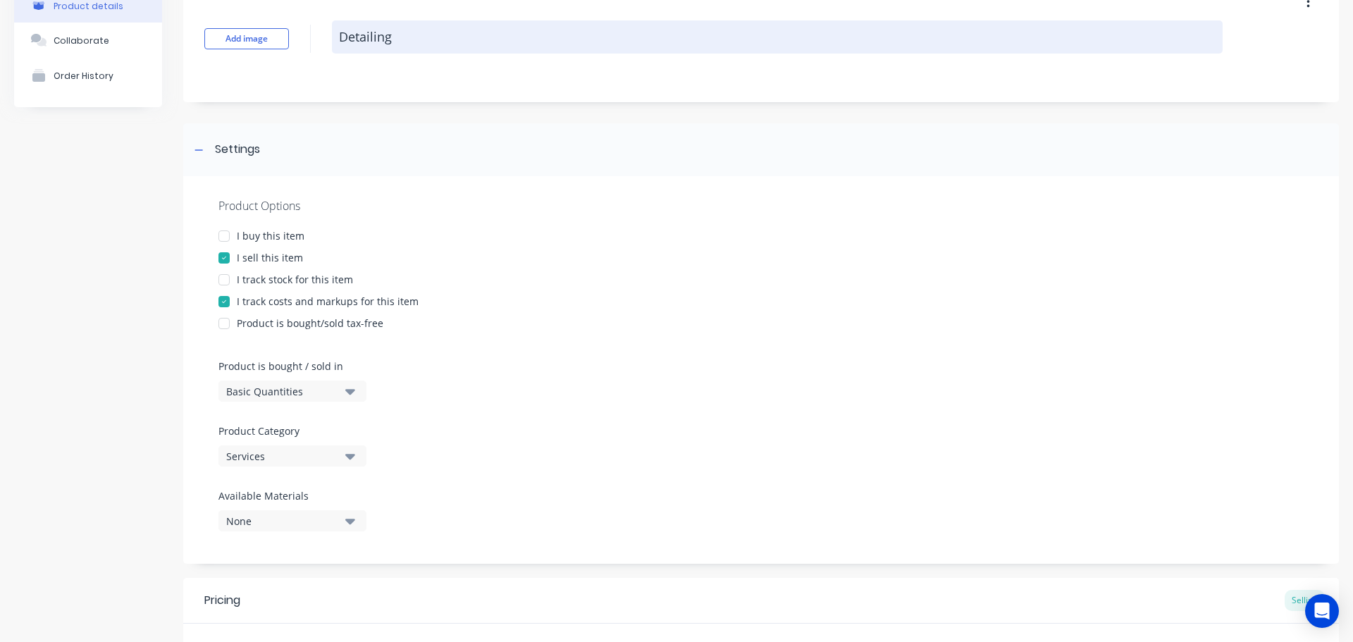
scroll to position [0, 0]
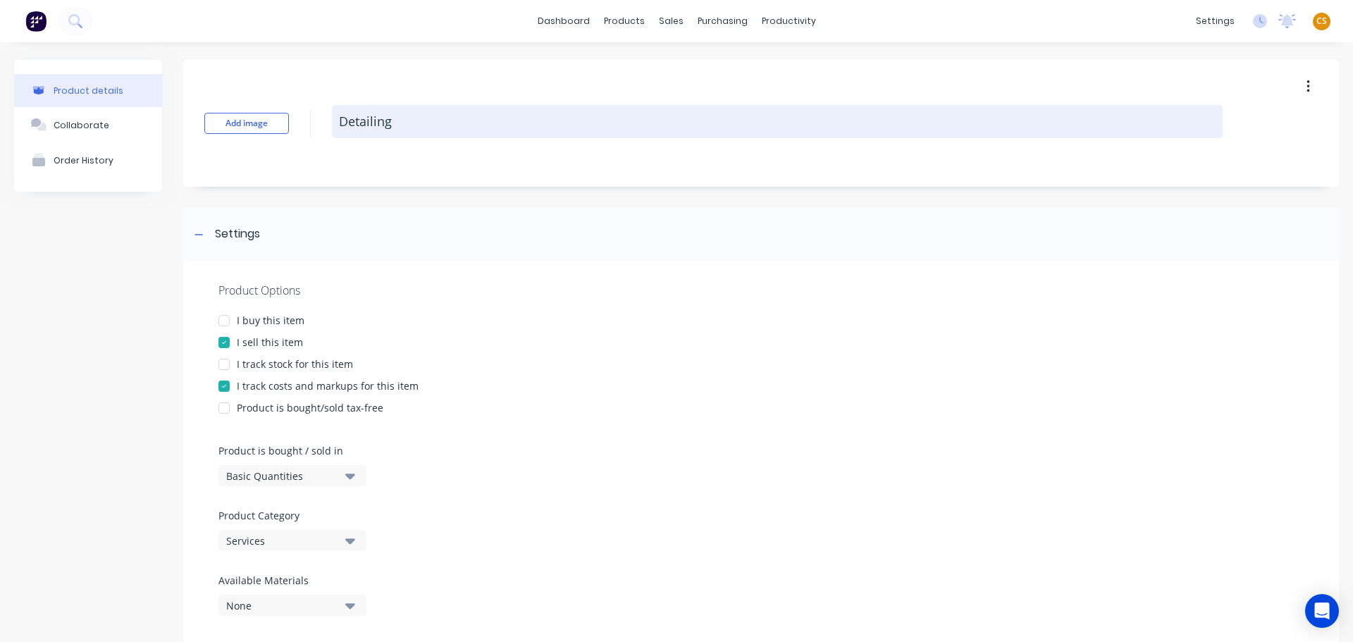
click at [480, 128] on textarea "Detailing" at bounding box center [777, 121] width 891 height 33
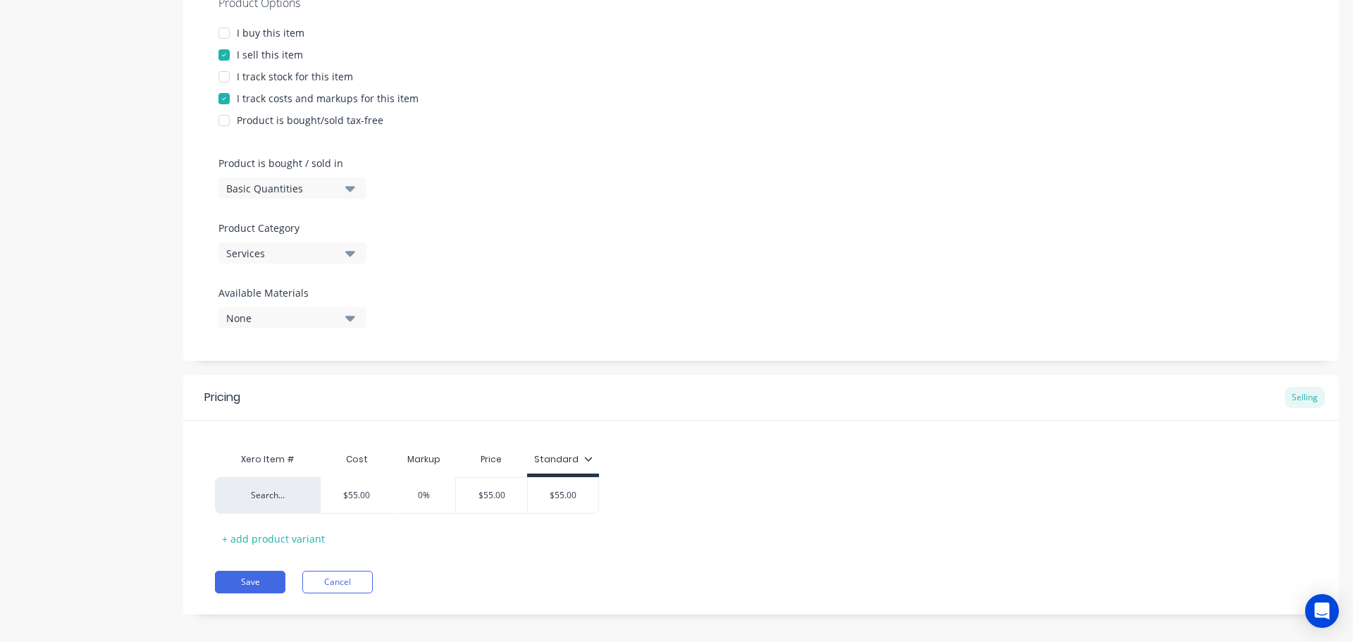
scroll to position [299, 0]
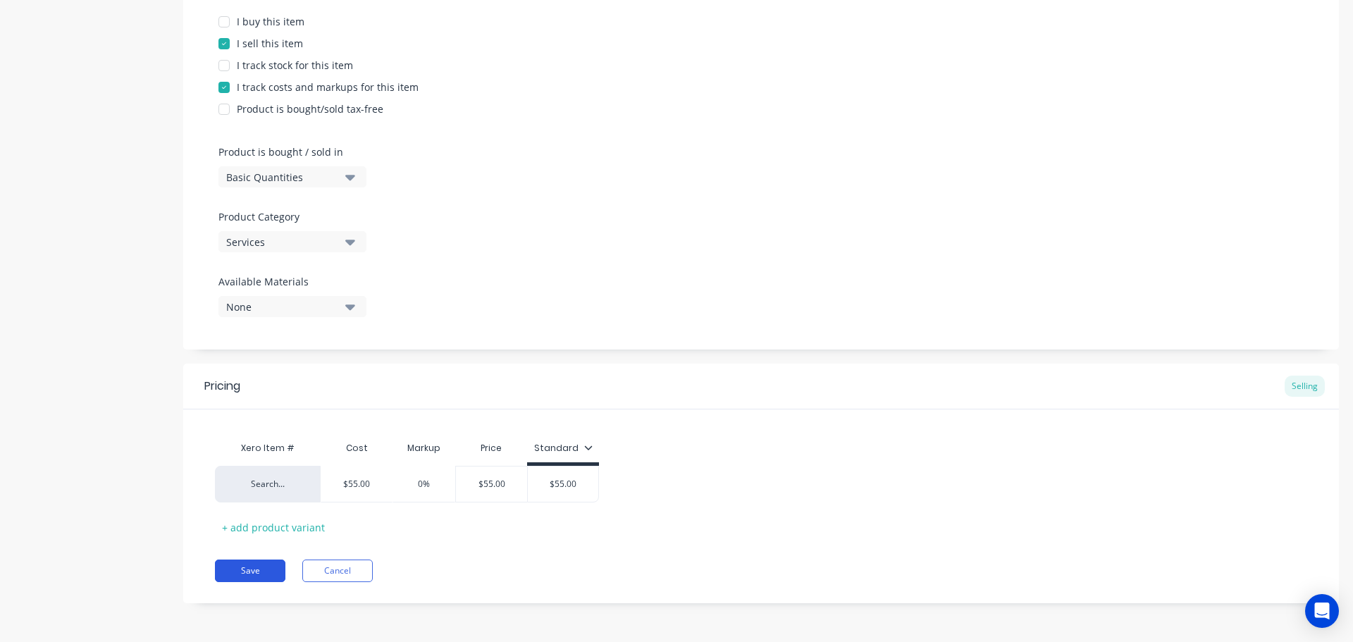
click at [251, 572] on button "Save" at bounding box center [250, 570] width 70 height 23
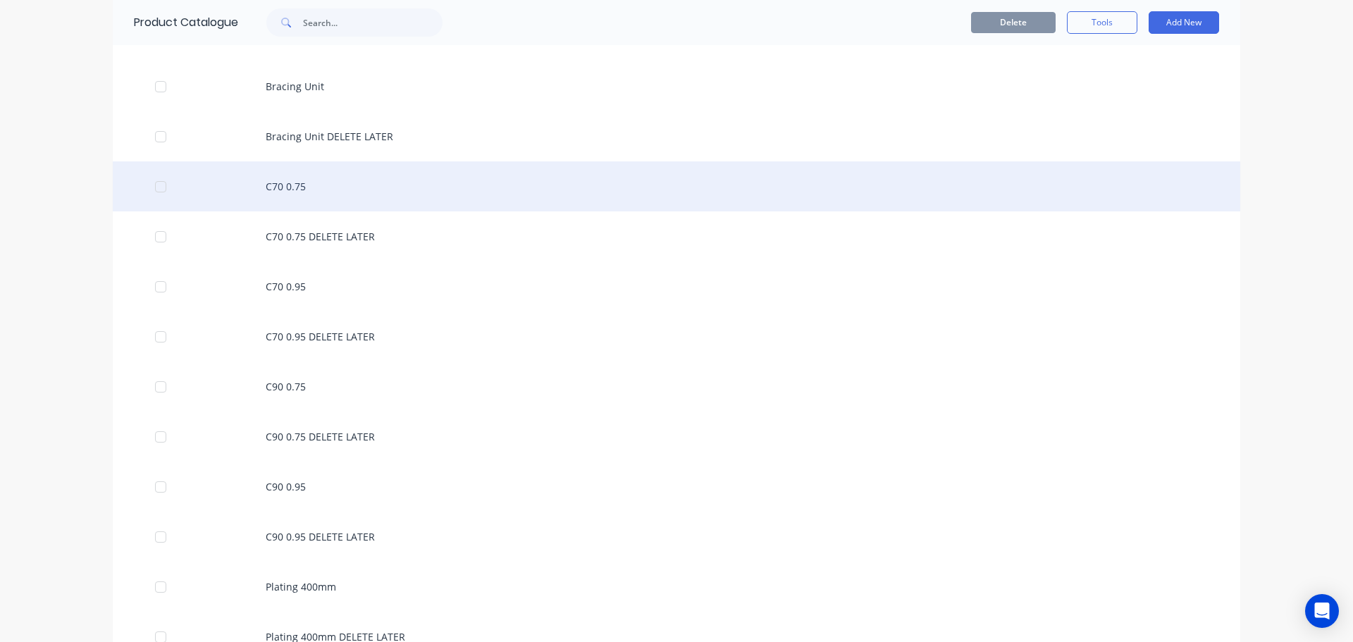
scroll to position [46, 0]
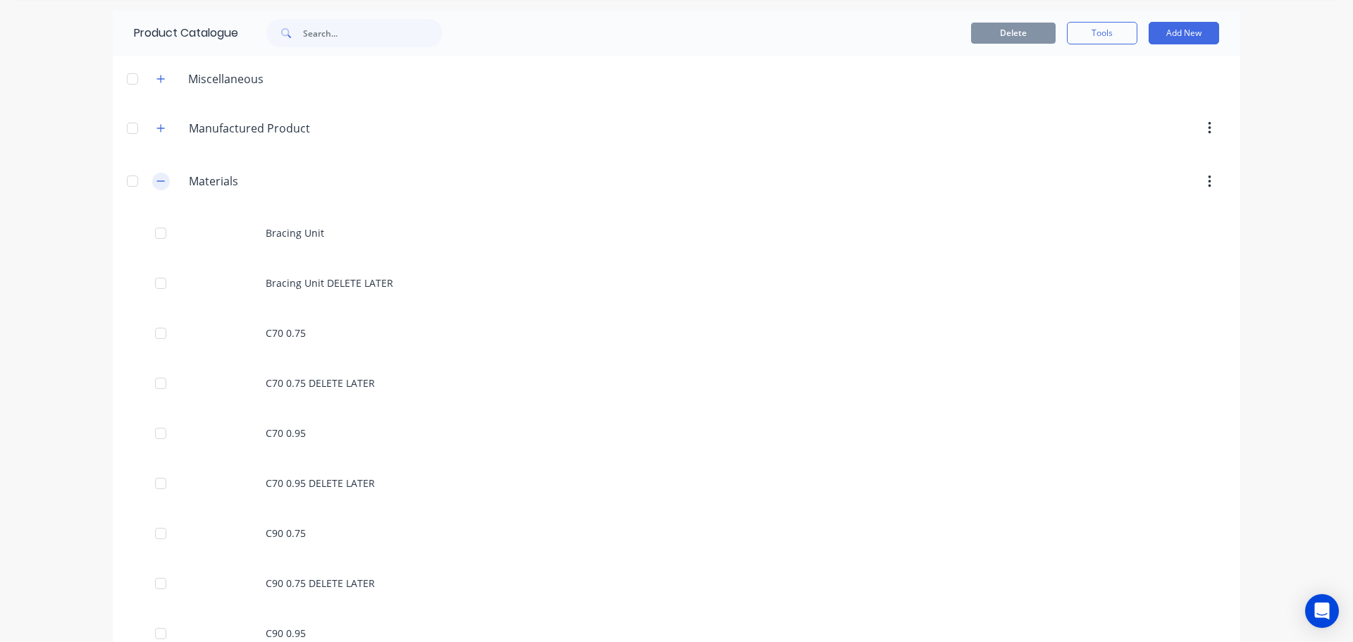
click at [159, 182] on icon "button" at bounding box center [161, 181] width 8 height 1
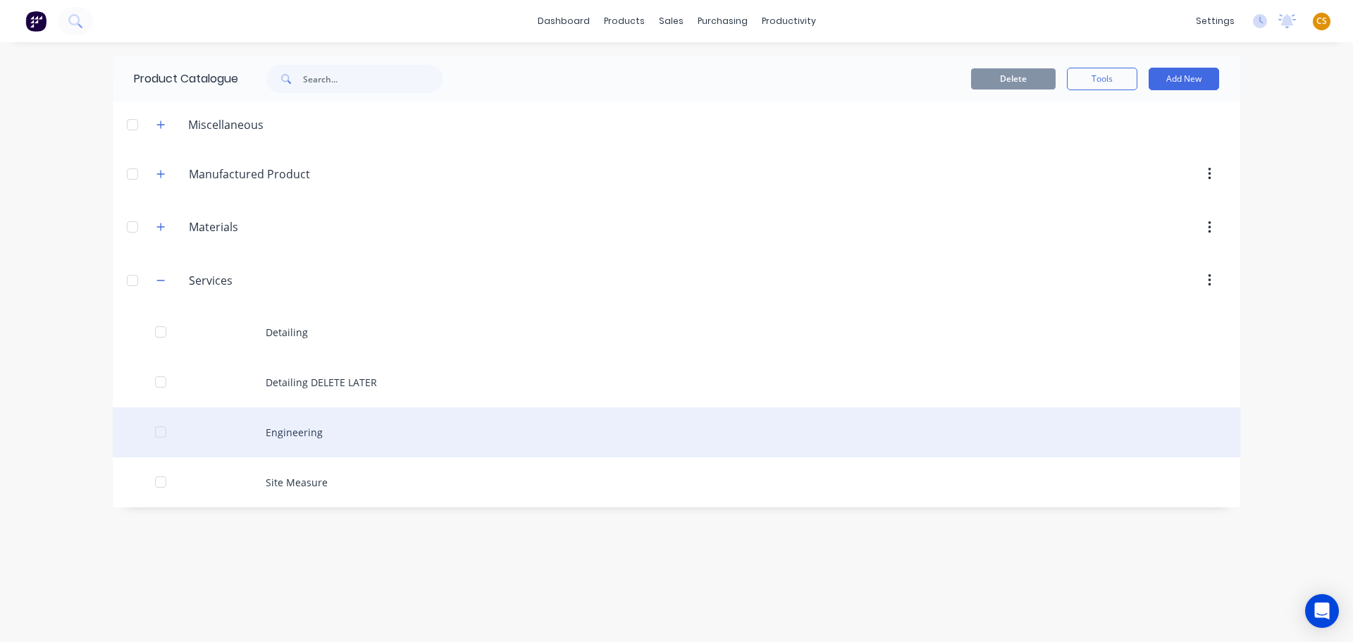
click at [296, 438] on div "Engineering" at bounding box center [676, 432] width 1127 height 50
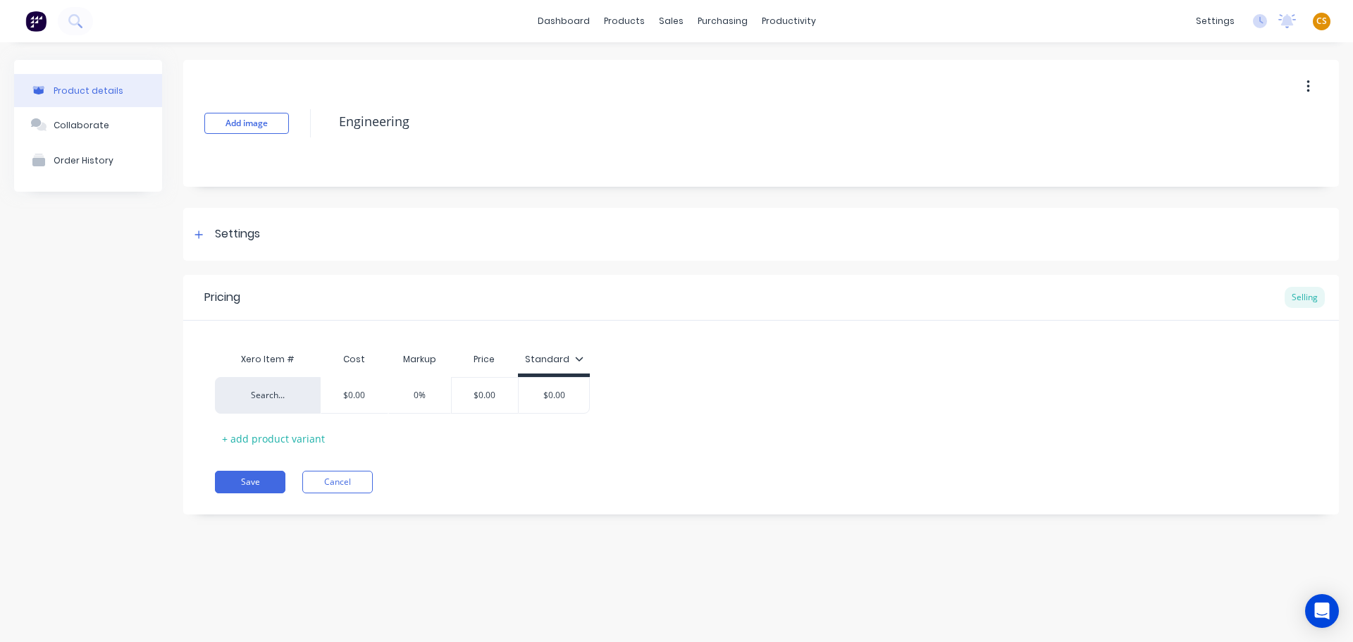
drag, startPoint x: 427, startPoint y: 122, endPoint x: 323, endPoint y: 121, distance: 104.3
click at [323, 121] on div "Add image Engineering" at bounding box center [761, 123] width 1156 height 127
click at [198, 237] on icon at bounding box center [198, 235] width 8 height 10
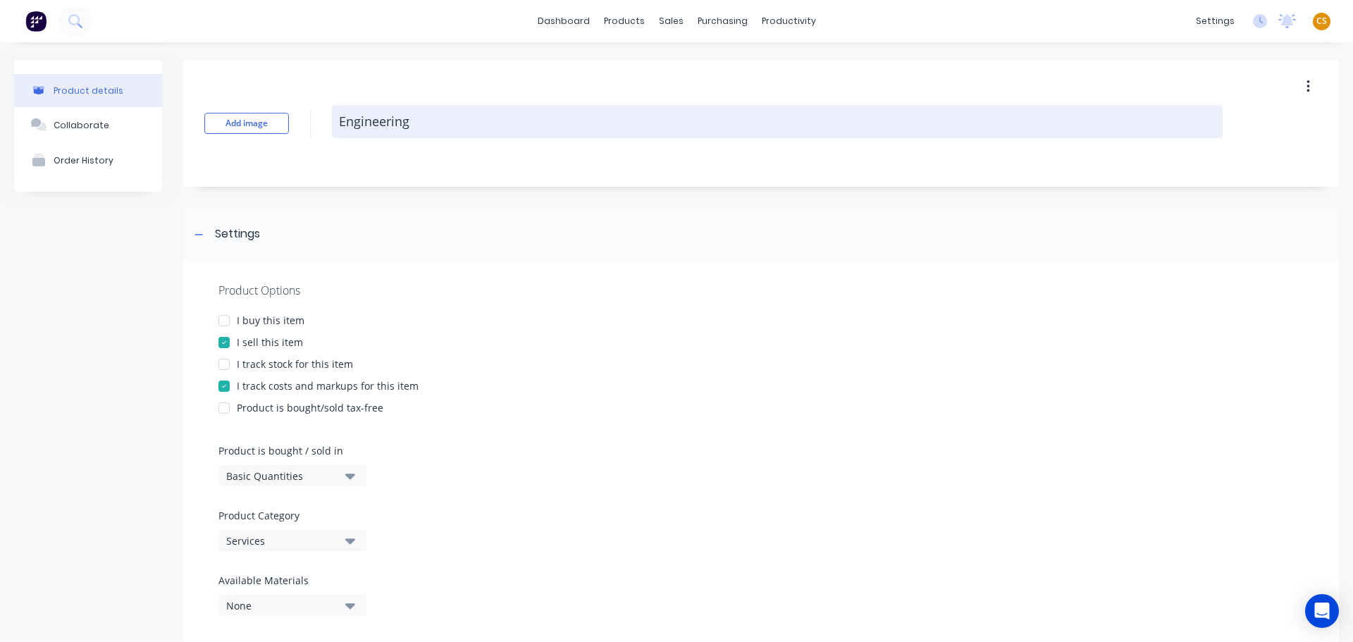
click at [483, 127] on textarea "Engineering" at bounding box center [777, 121] width 891 height 33
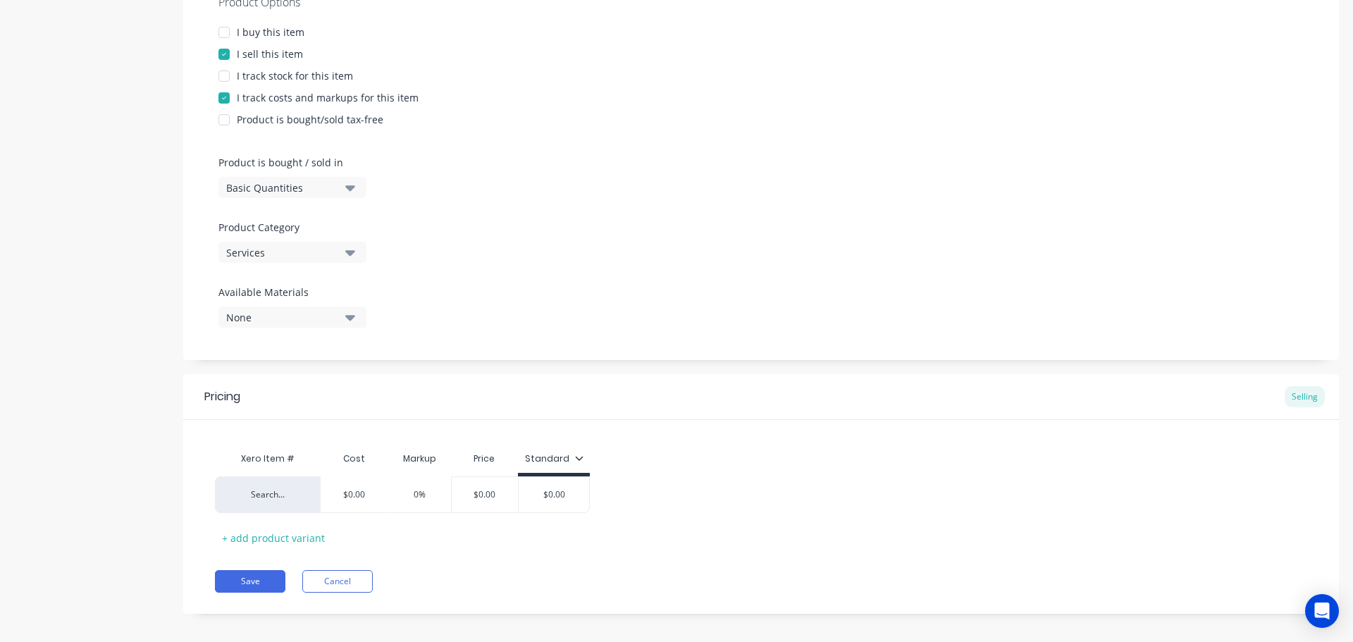
scroll to position [299, 0]
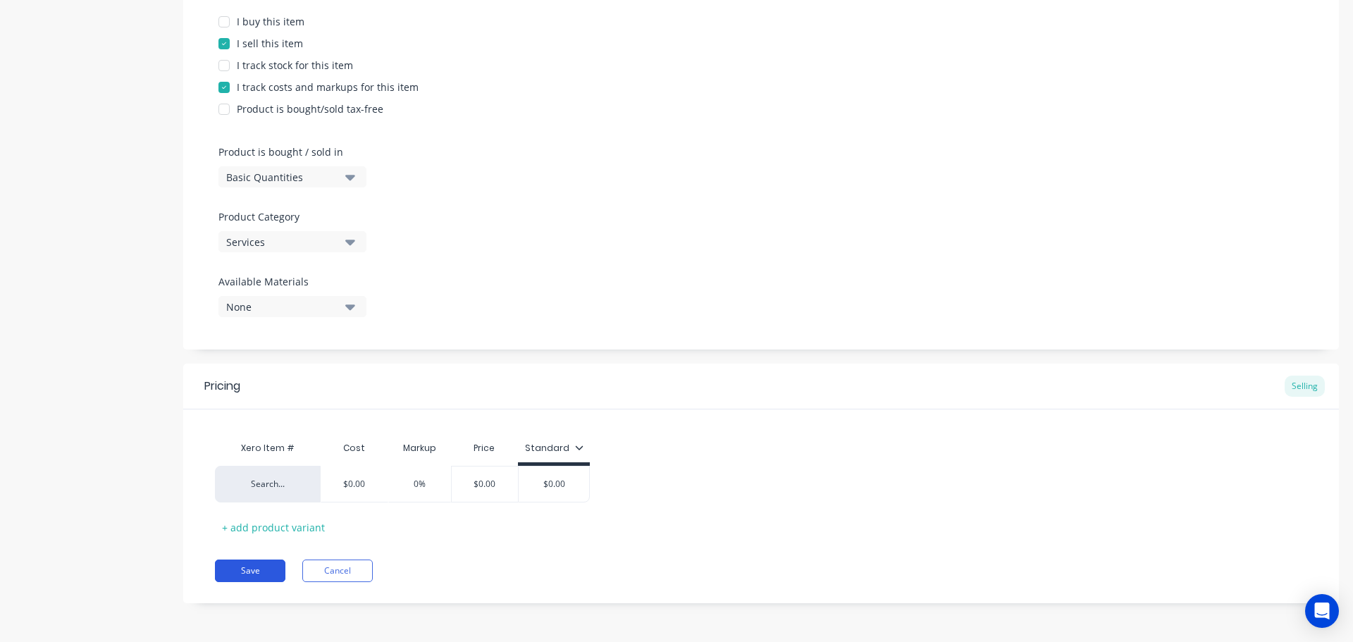
click at [258, 571] on button "Save" at bounding box center [250, 570] width 70 height 23
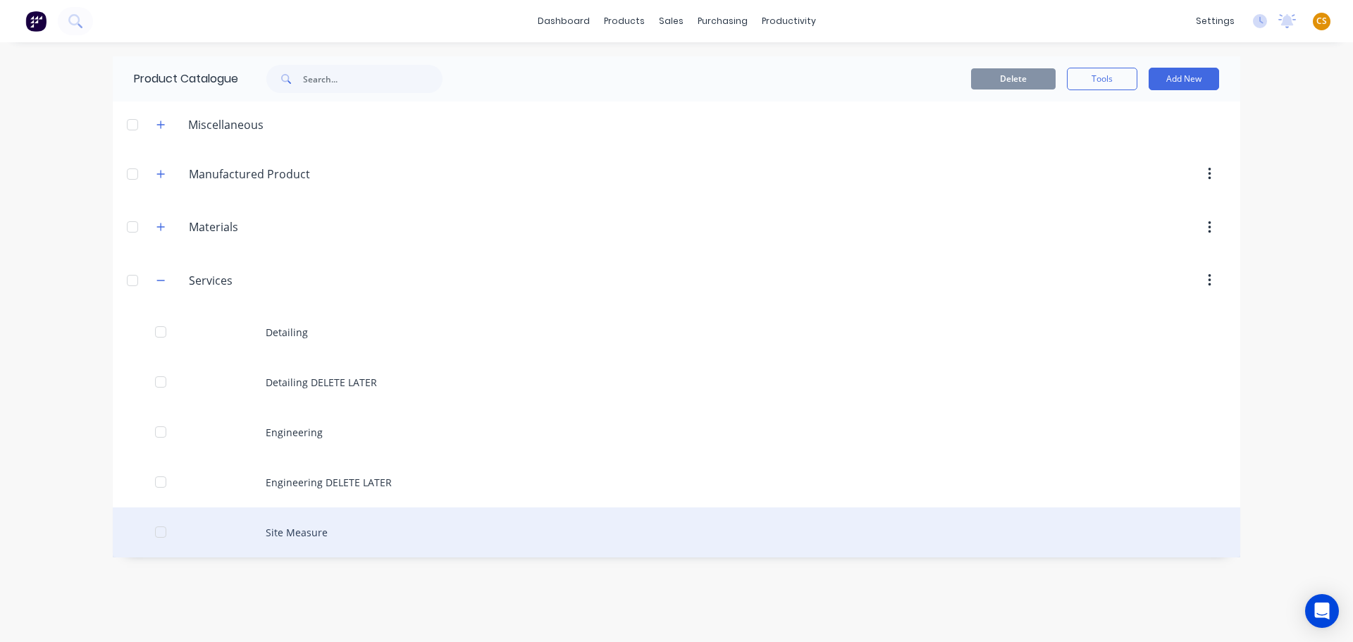
click at [326, 538] on div "Site Measure" at bounding box center [676, 532] width 1127 height 50
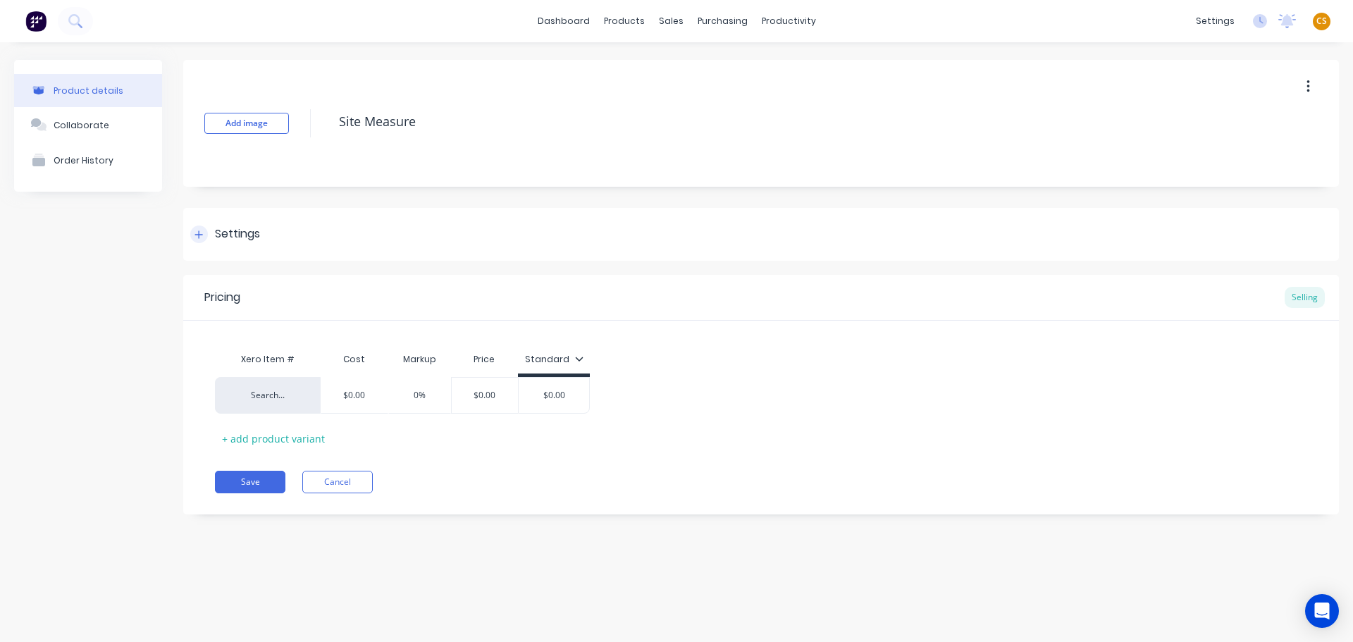
click at [197, 232] on icon at bounding box center [198, 235] width 8 height 10
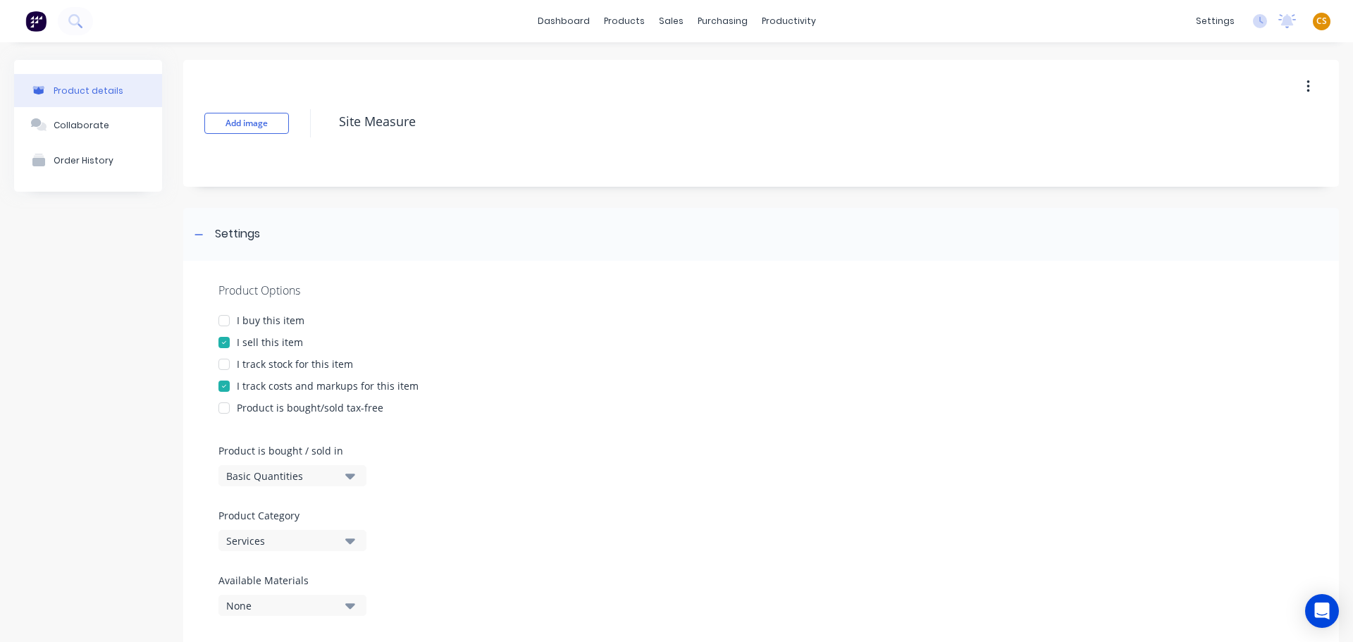
drag, startPoint x: 423, startPoint y: 123, endPoint x: 301, endPoint y: 120, distance: 121.9
click at [301, 120] on div "Add image Site Measure" at bounding box center [761, 123] width 1156 height 127
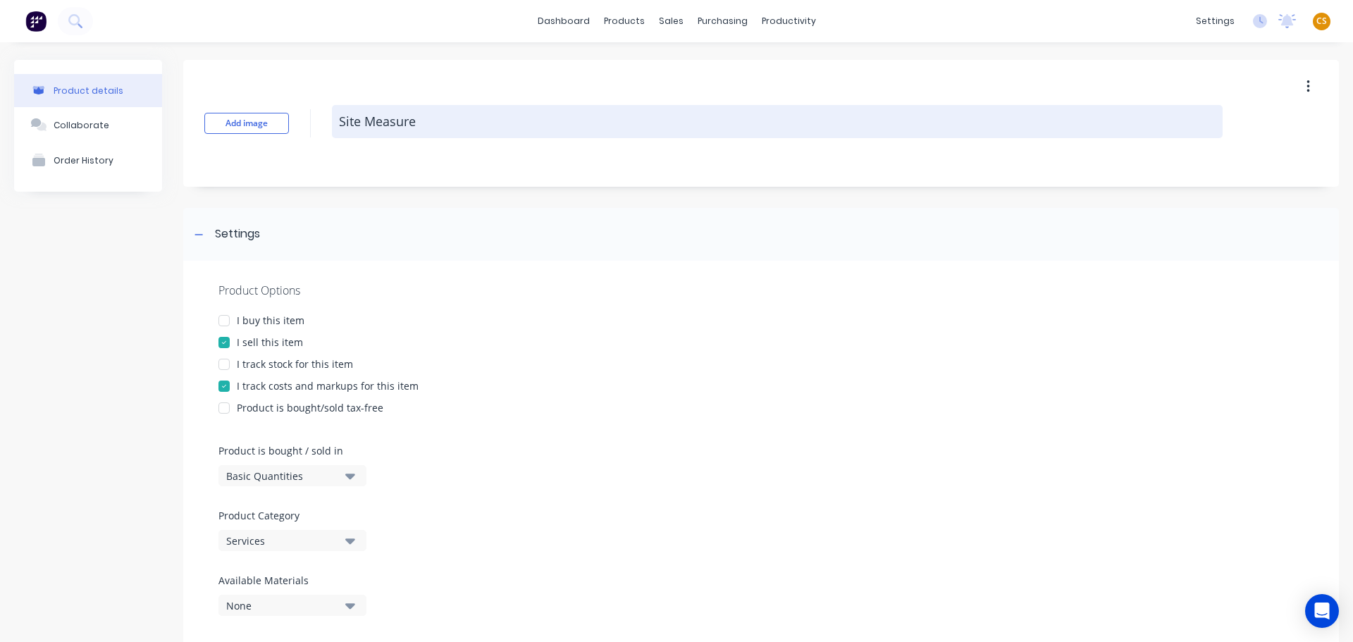
click at [452, 116] on textarea "Site Measure" at bounding box center [777, 121] width 891 height 33
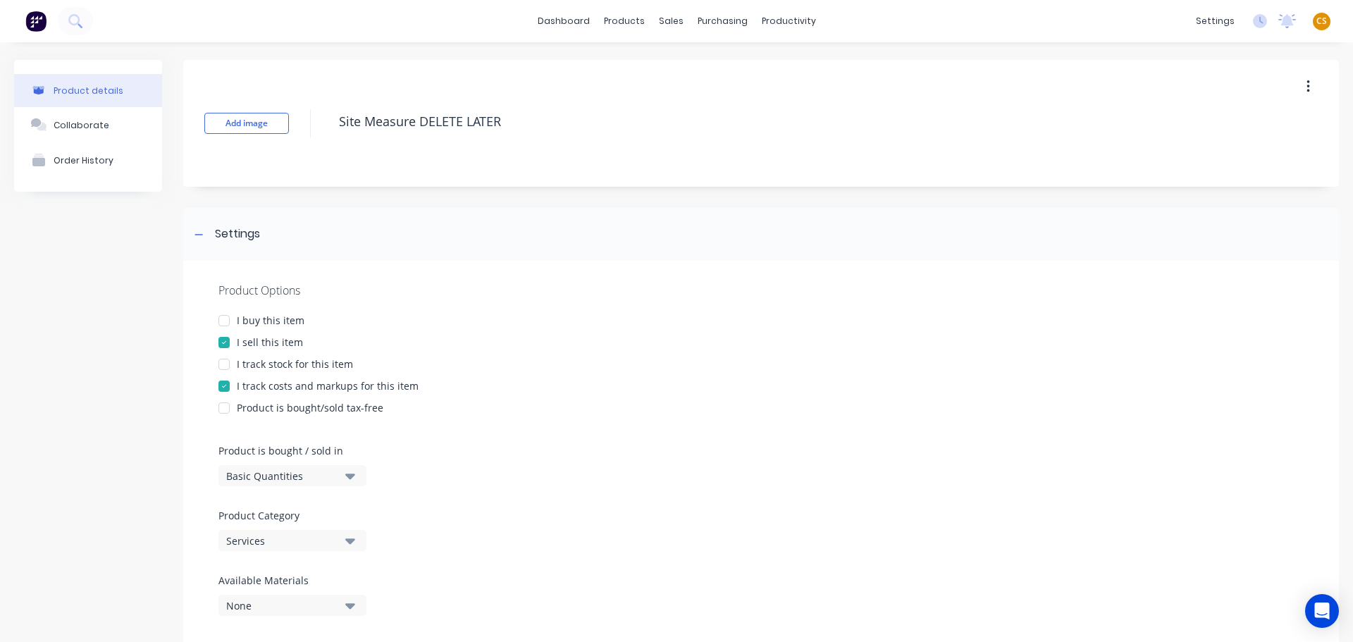
scroll to position [299, 0]
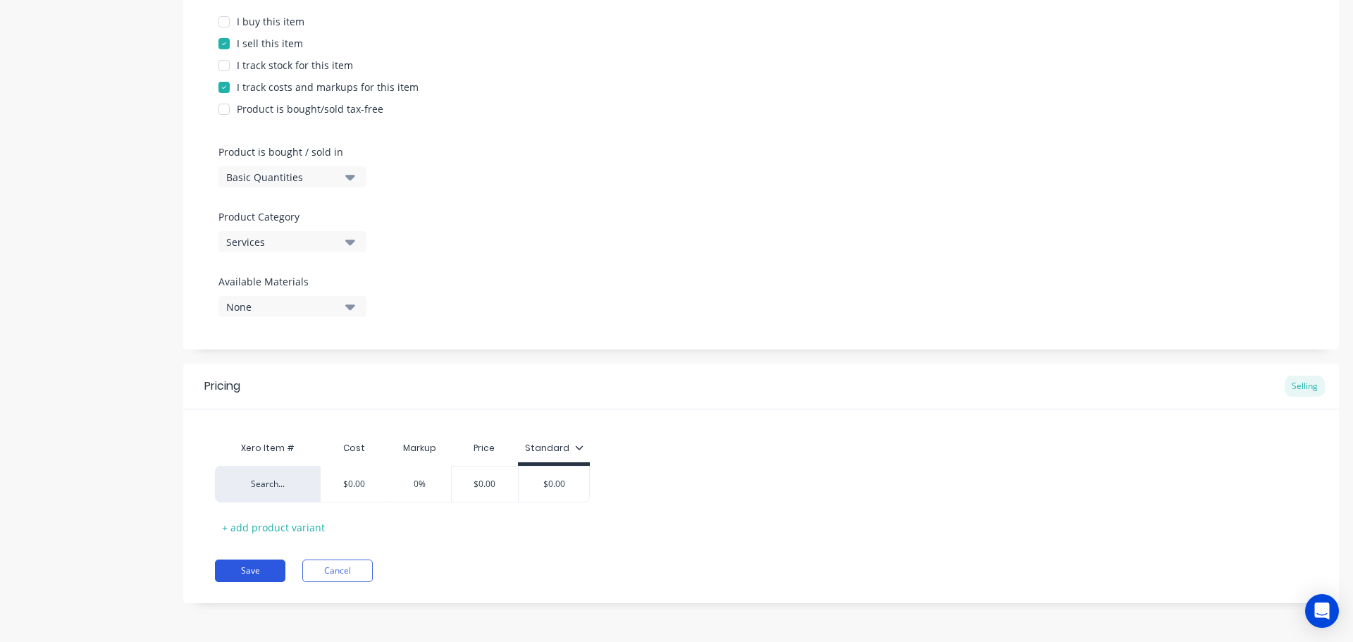
click at [250, 570] on button "Save" at bounding box center [250, 570] width 70 height 23
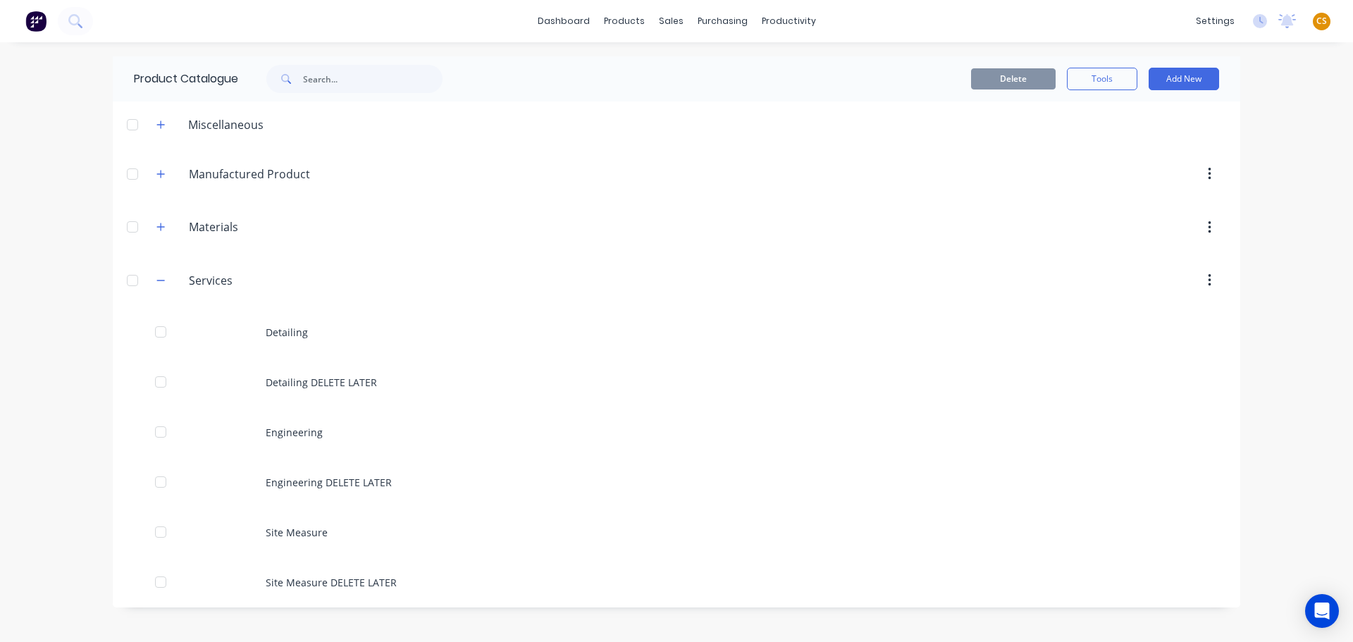
click at [167, 179] on button "button" at bounding box center [161, 174] width 18 height 18
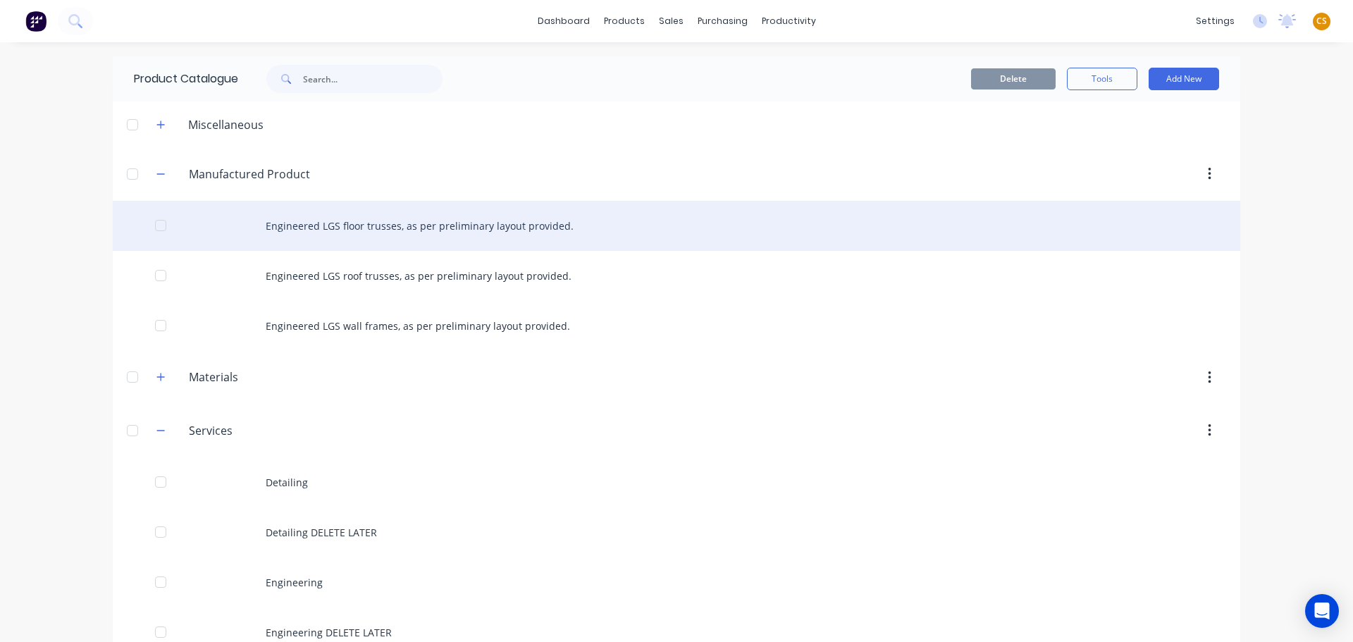
click at [428, 222] on div "Engineered LGS floor trusses, as per preliminary layout provided." at bounding box center [676, 226] width 1127 height 50
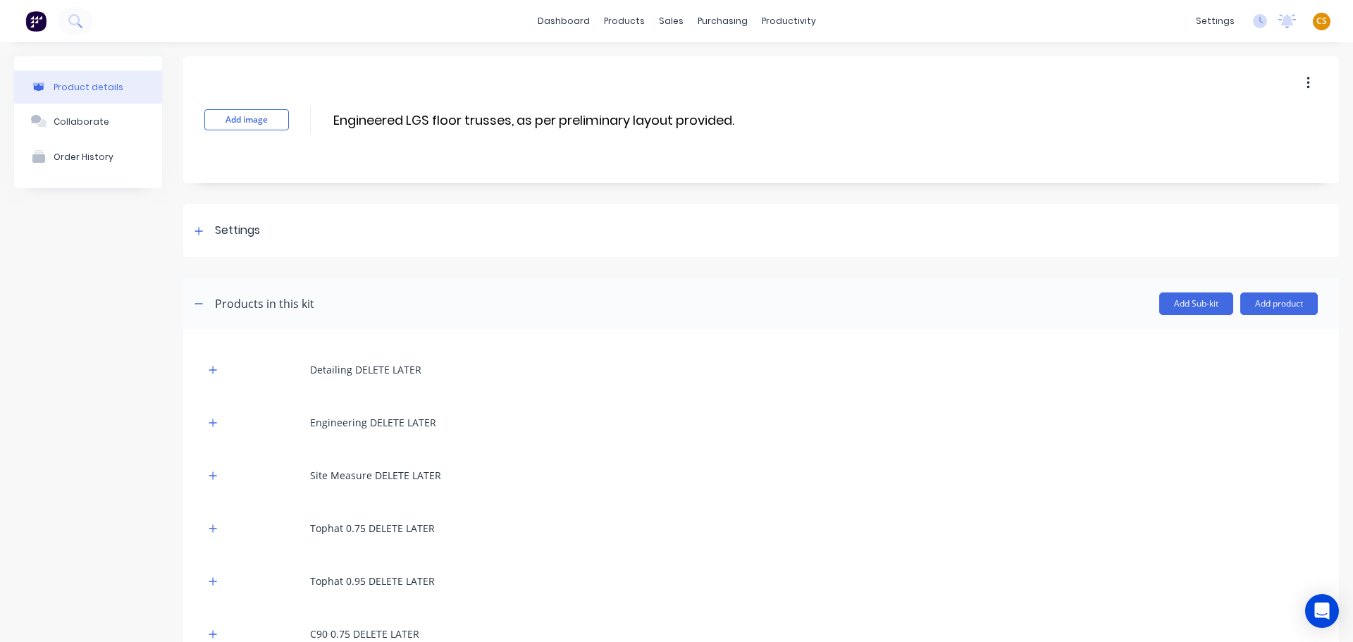
scroll to position [171, 0]
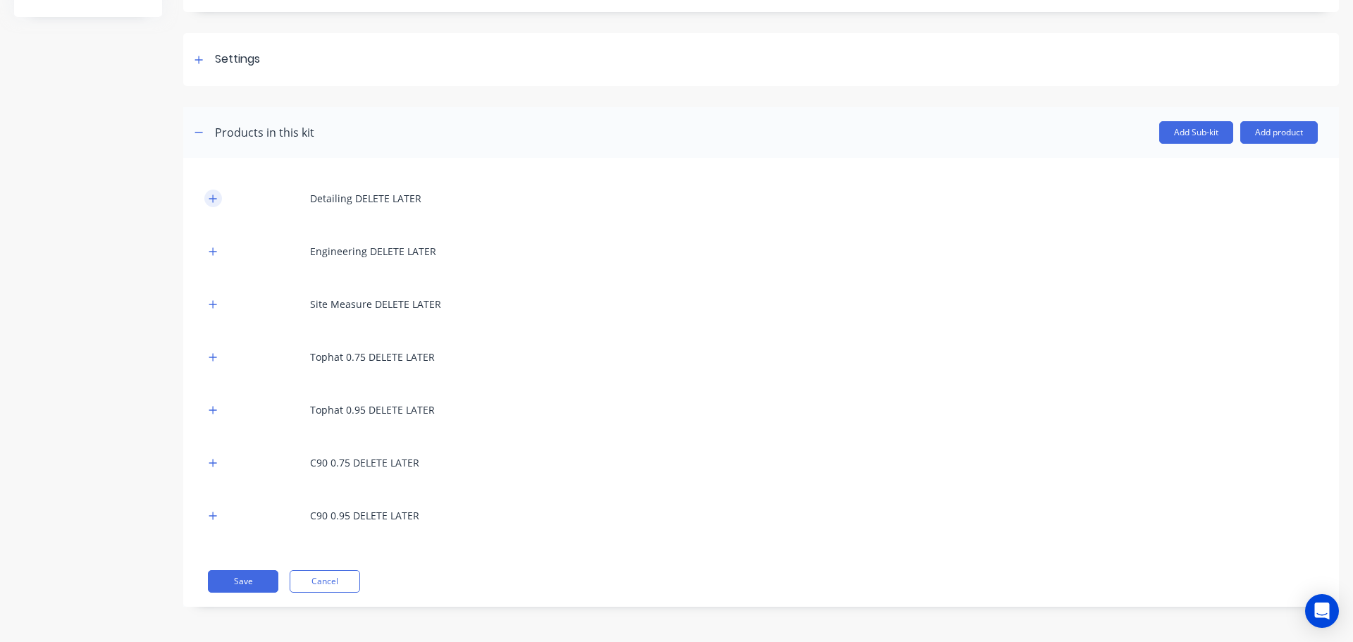
click at [209, 200] on icon "button" at bounding box center [213, 199] width 8 height 10
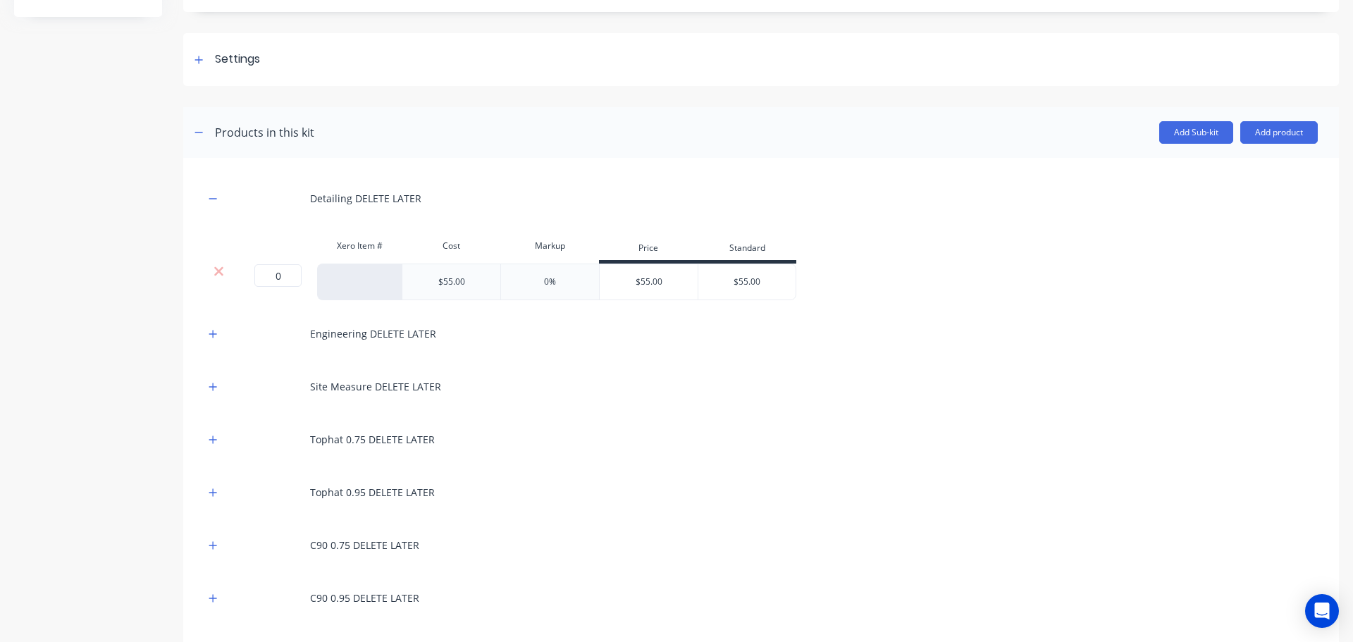
drag, startPoint x: 217, startPoint y: 335, endPoint x: 271, endPoint y: 342, distance: 54.8
click at [218, 335] on button "button" at bounding box center [213, 334] width 18 height 18
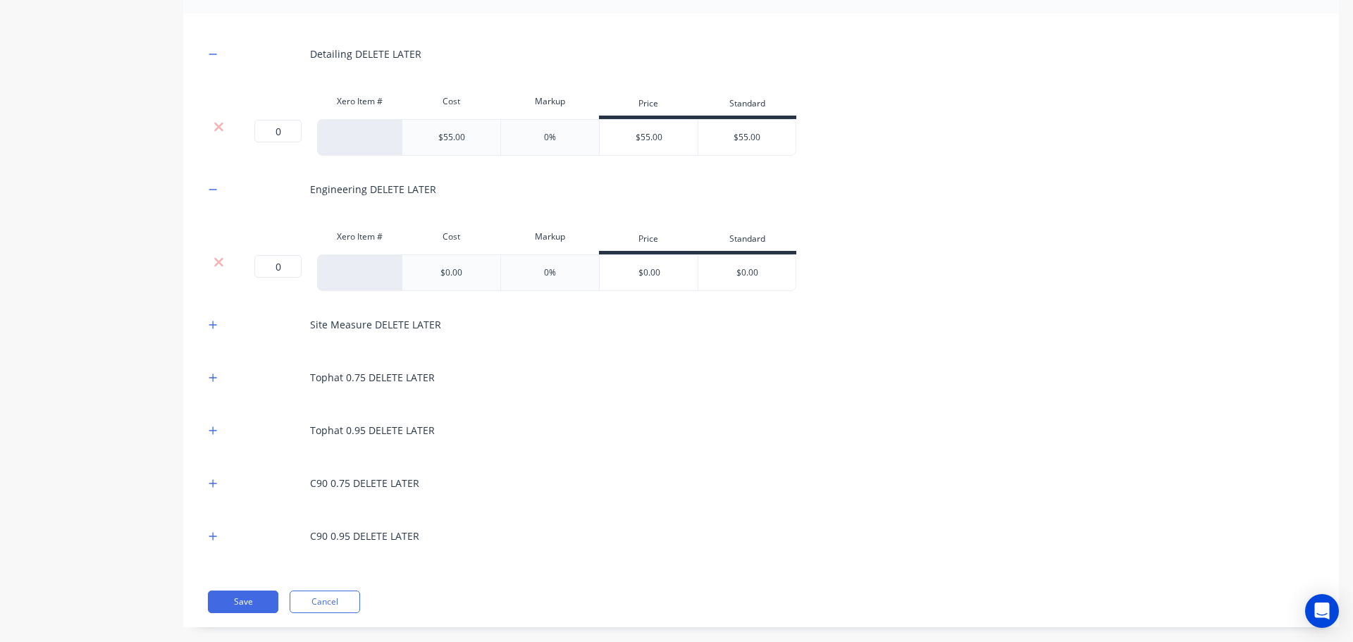
scroll to position [336, 0]
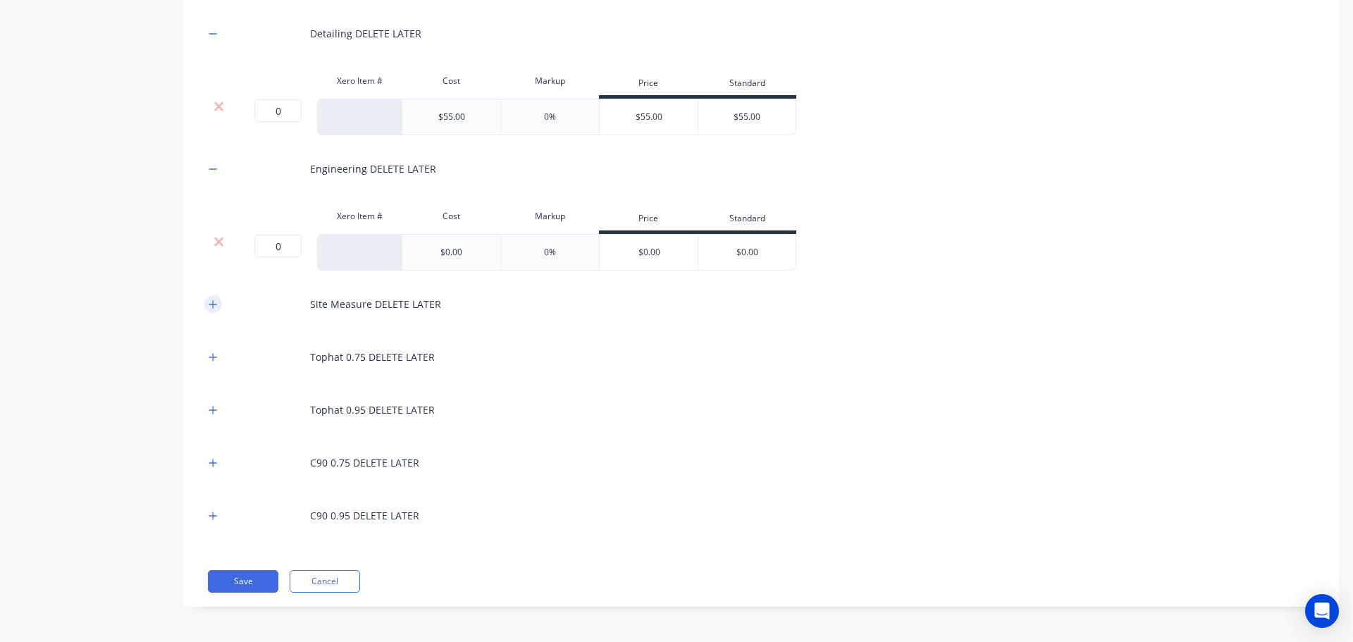
click at [211, 303] on icon "button" at bounding box center [213, 304] width 8 height 10
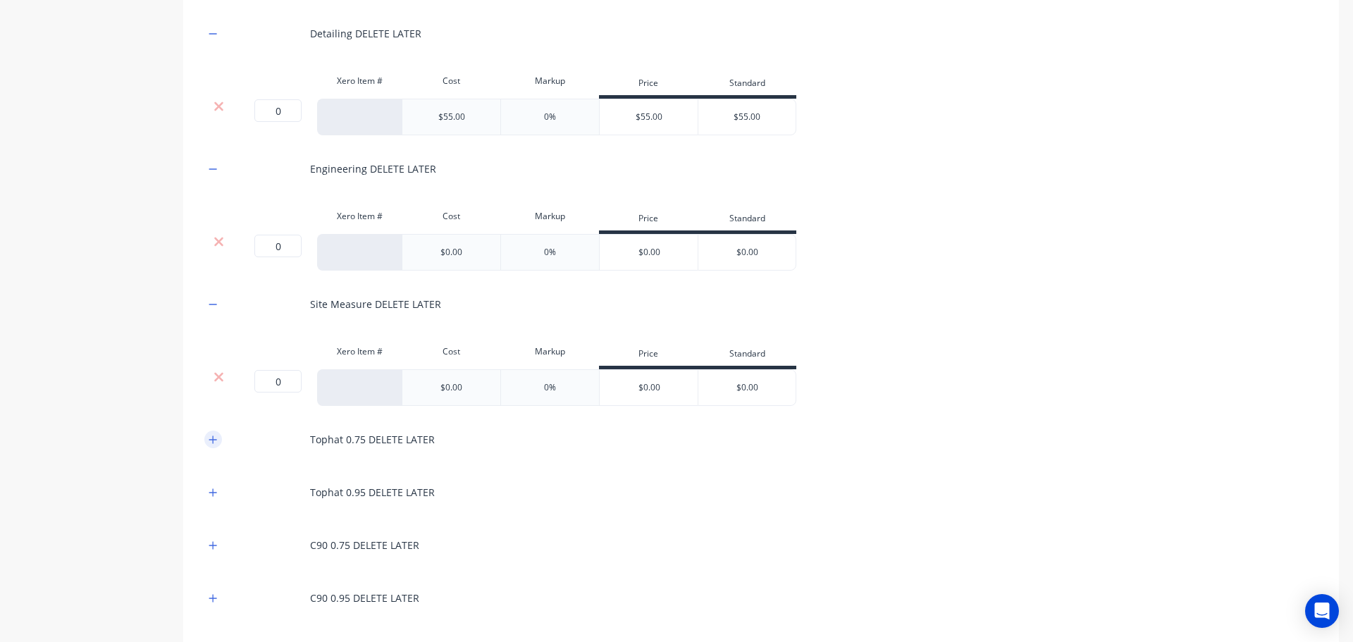
click at [216, 439] on icon "button" at bounding box center [213, 440] width 8 height 10
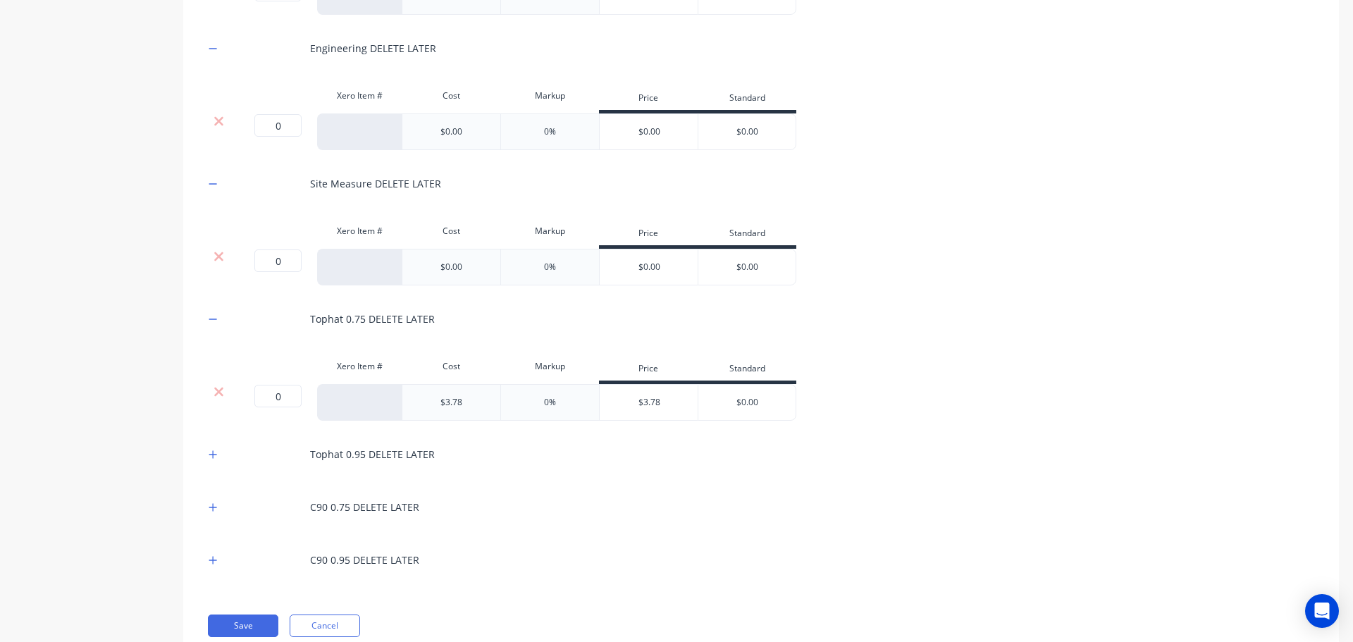
scroll to position [501, 0]
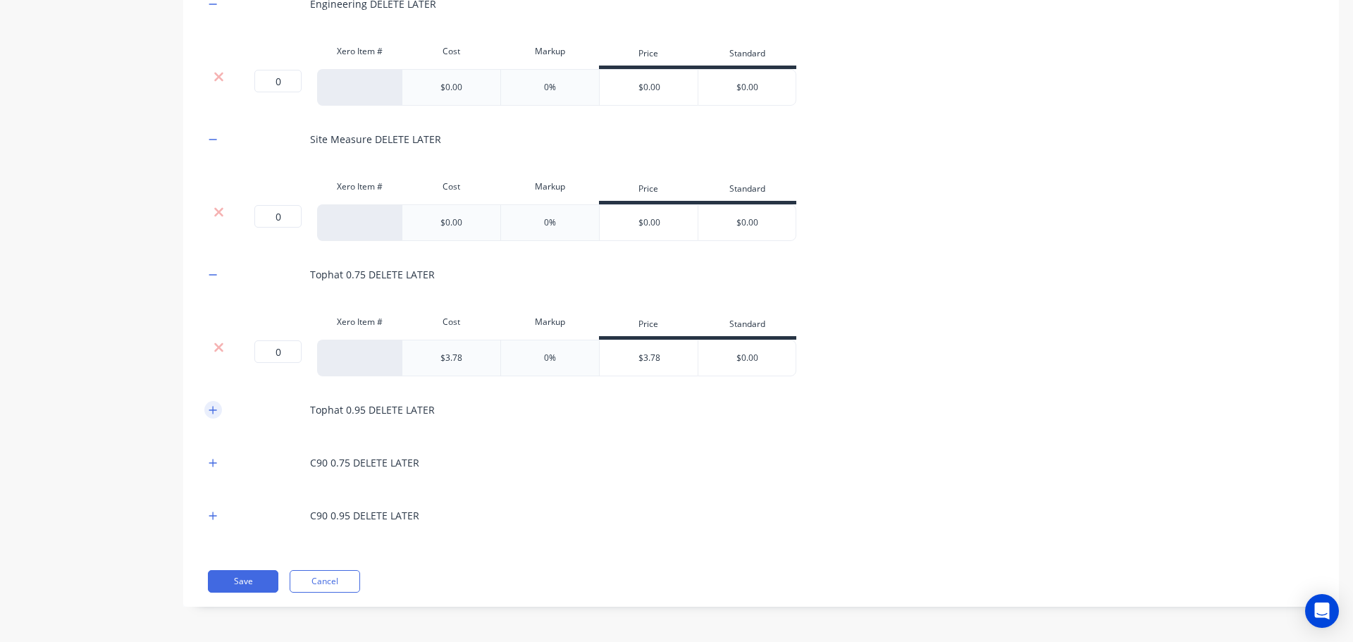
click at [213, 416] on button "button" at bounding box center [213, 410] width 18 height 18
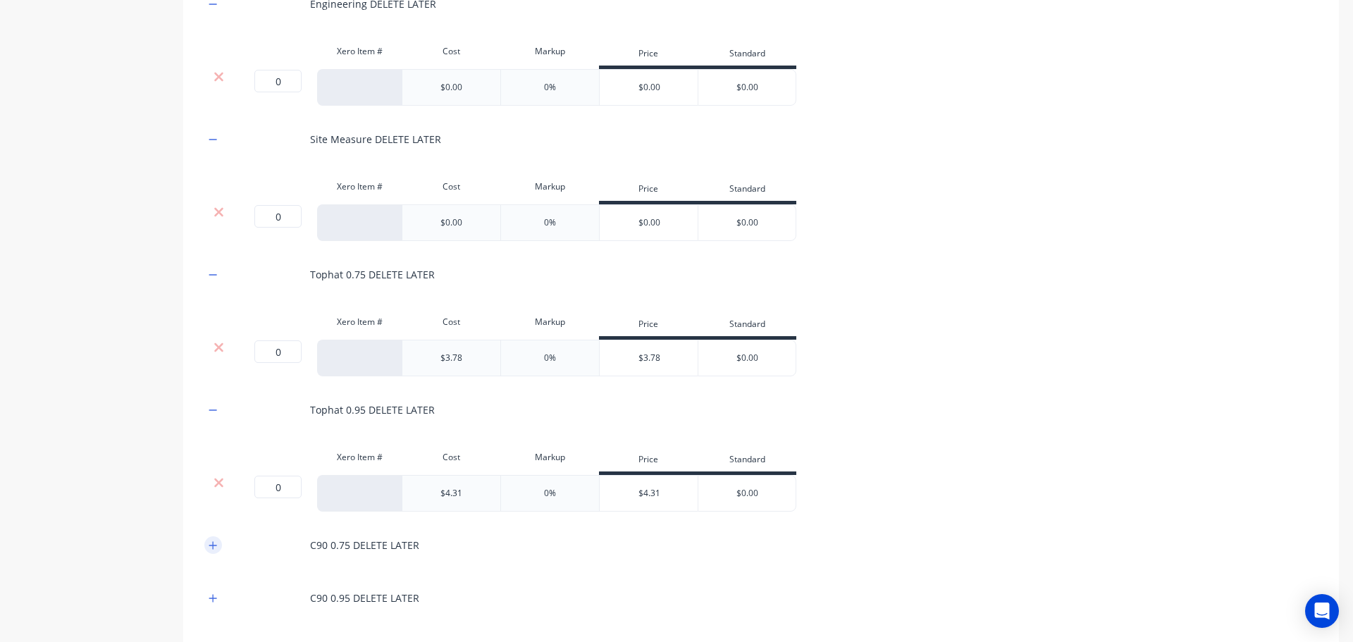
click at [218, 549] on button "button" at bounding box center [213, 545] width 18 height 18
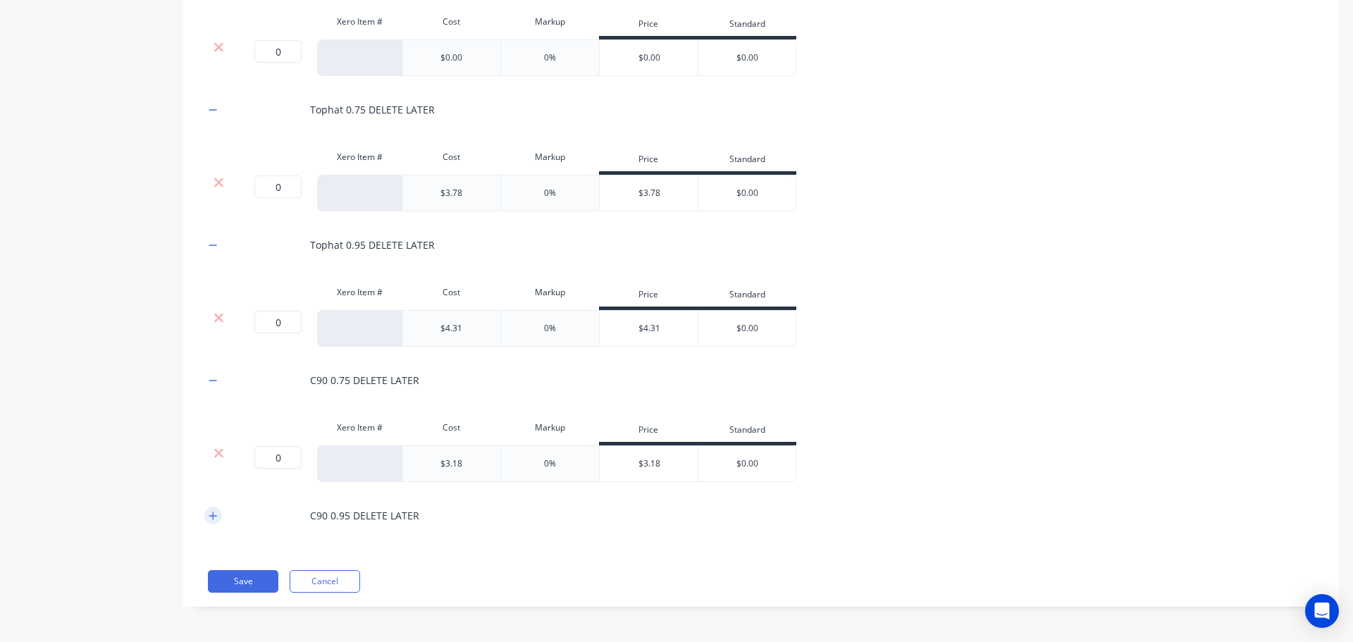
click at [210, 519] on icon "button" at bounding box center [213, 516] width 8 height 10
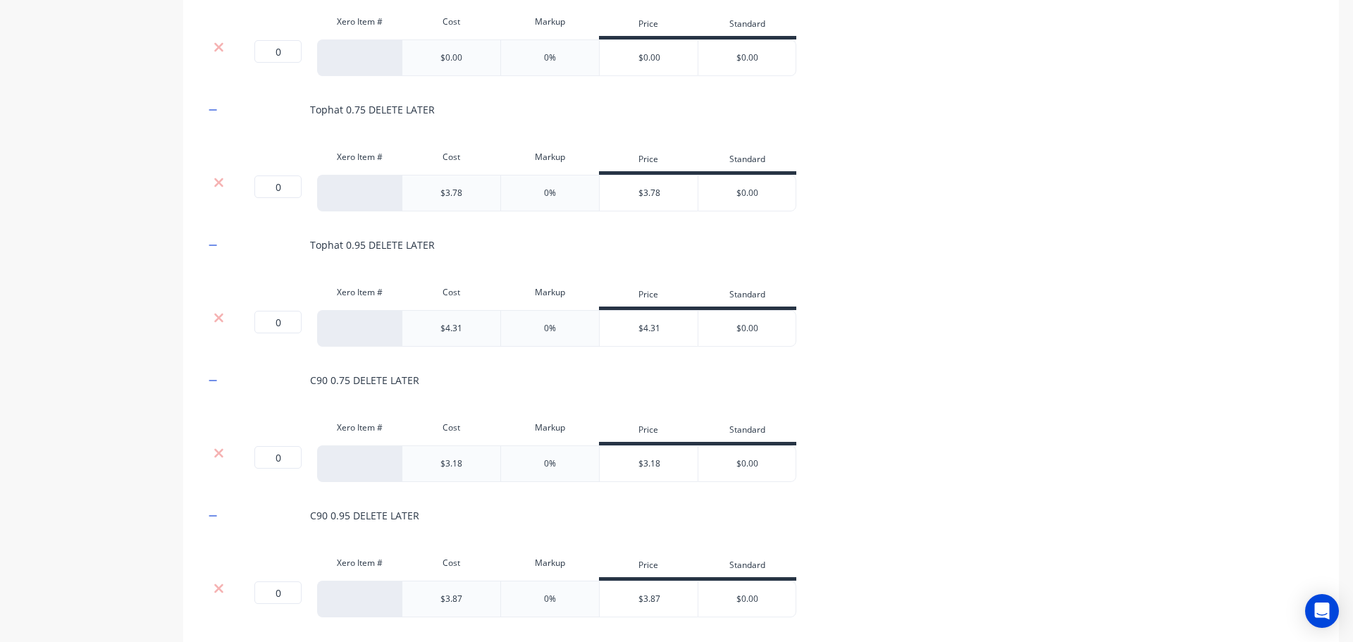
scroll to position [748, 0]
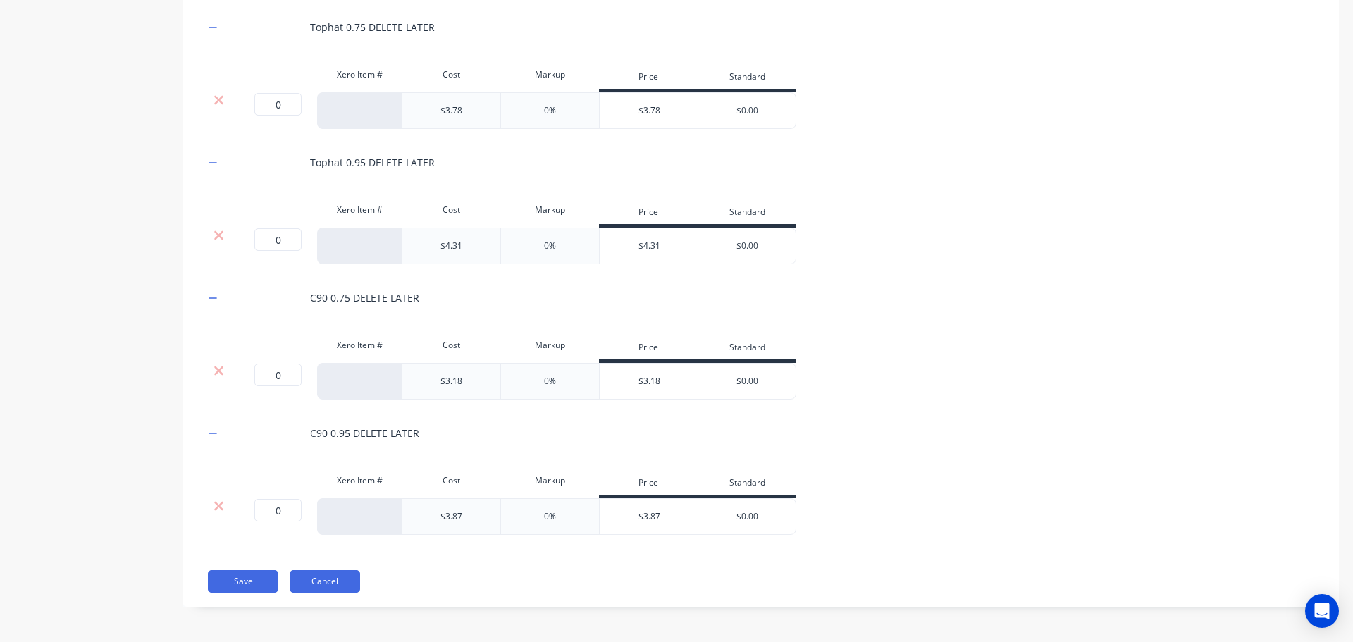
click at [337, 582] on button "Cancel" at bounding box center [325, 581] width 70 height 23
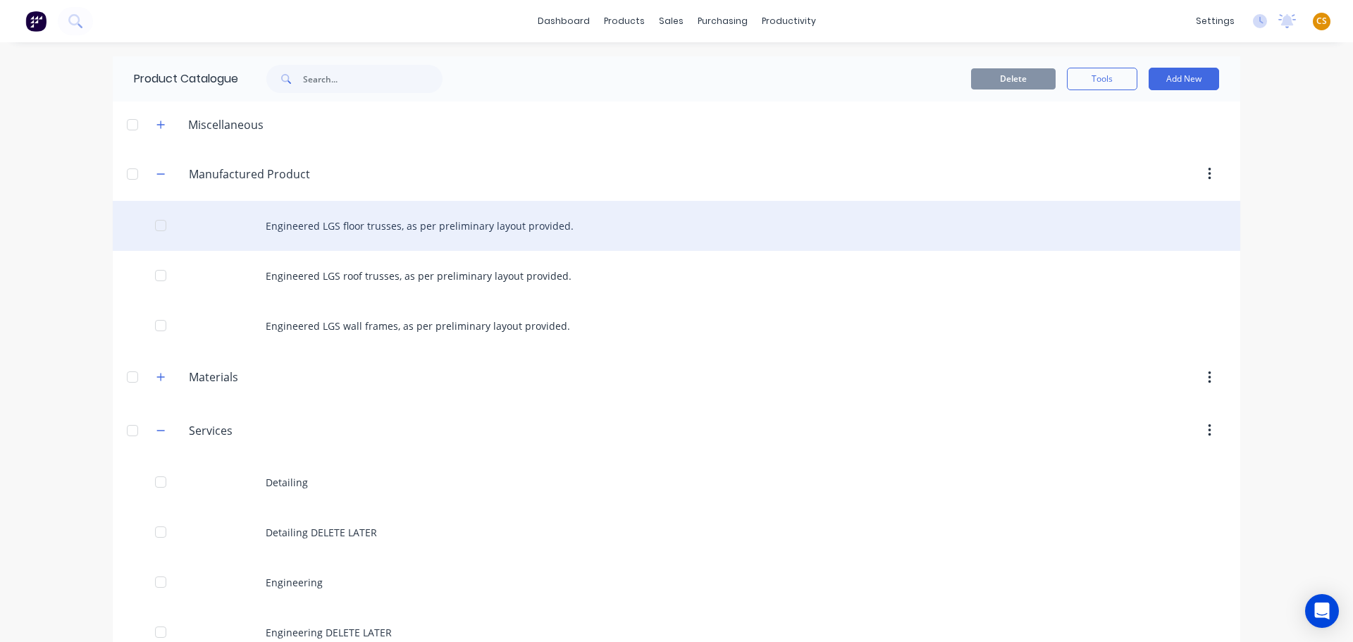
click at [553, 226] on div "Engineered LGS floor trusses, as per preliminary layout provided." at bounding box center [676, 226] width 1127 height 50
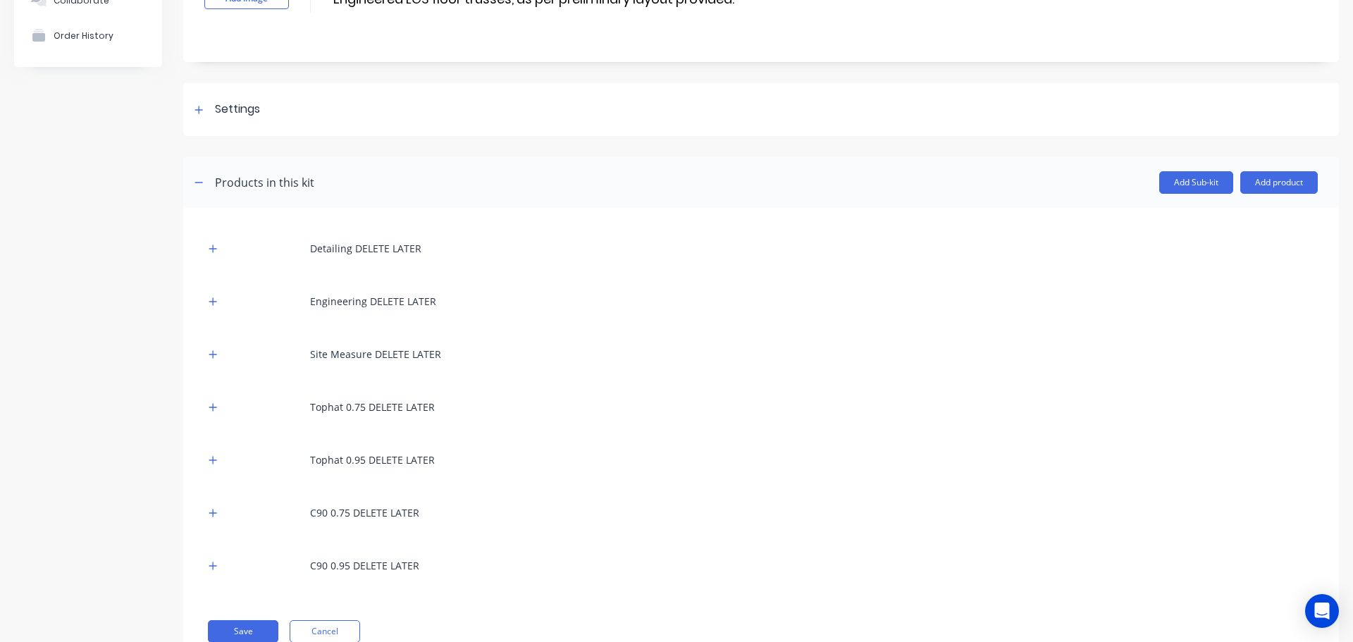
scroll to position [171, 0]
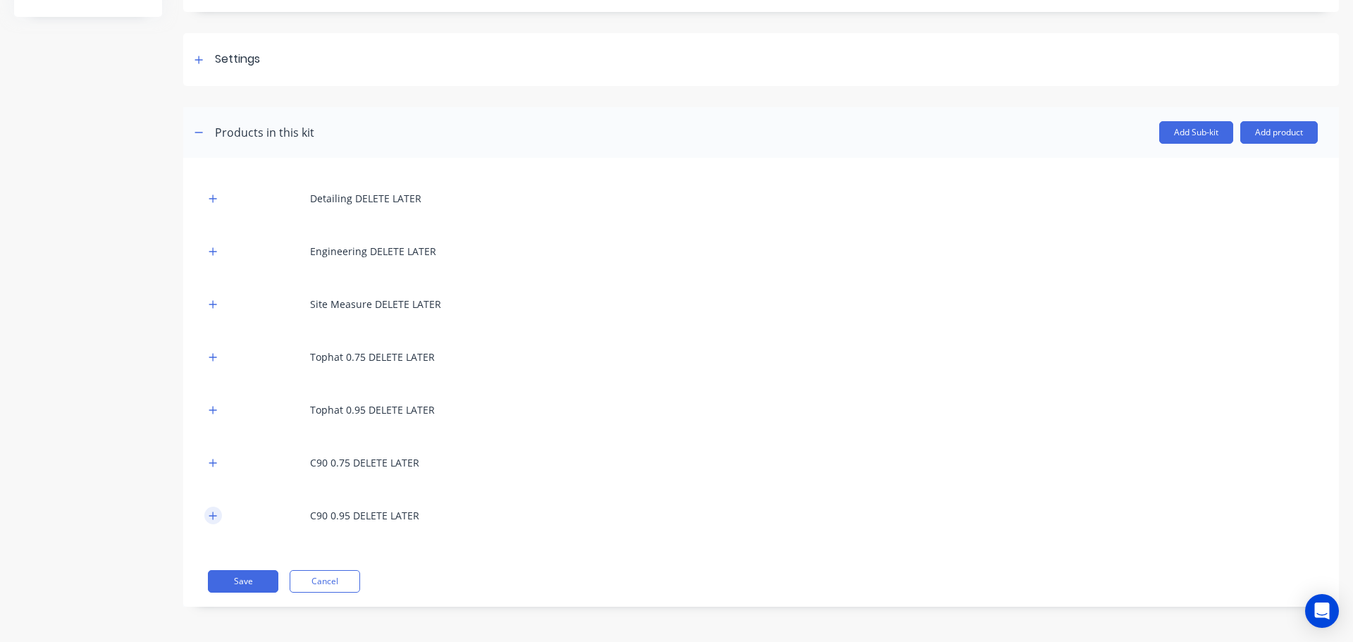
click at [214, 514] on icon "button" at bounding box center [213, 516] width 8 height 8
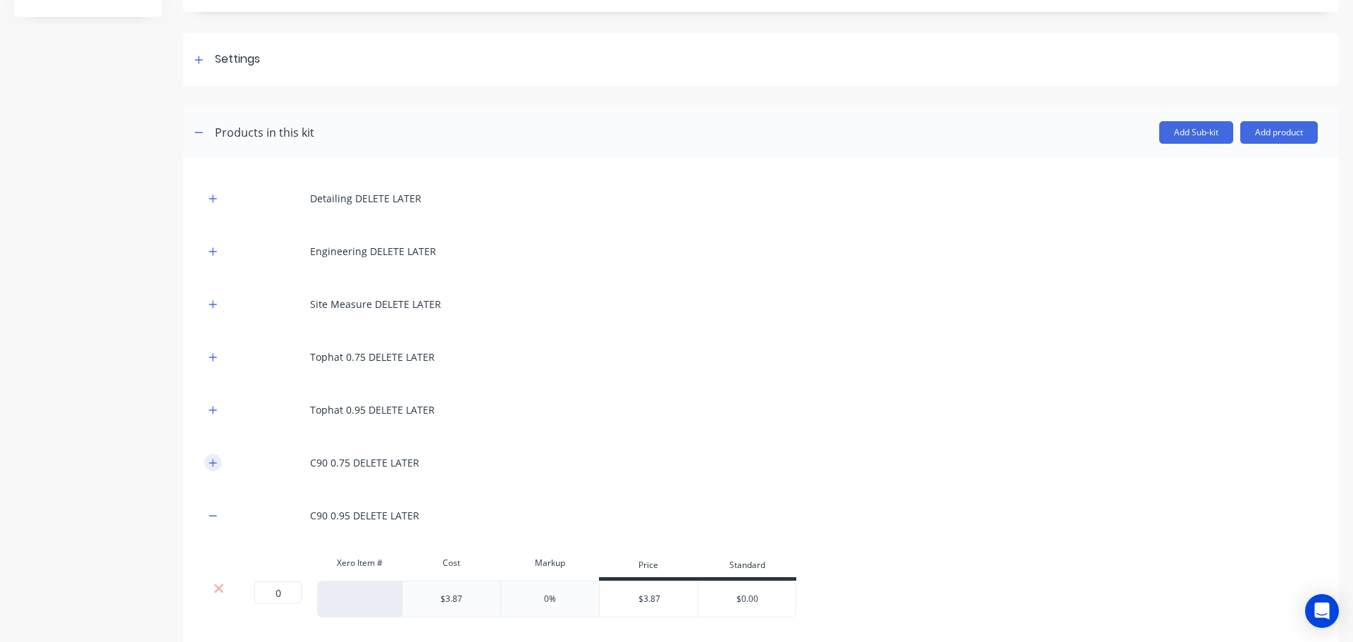
click at [215, 463] on icon "button" at bounding box center [213, 463] width 8 height 8
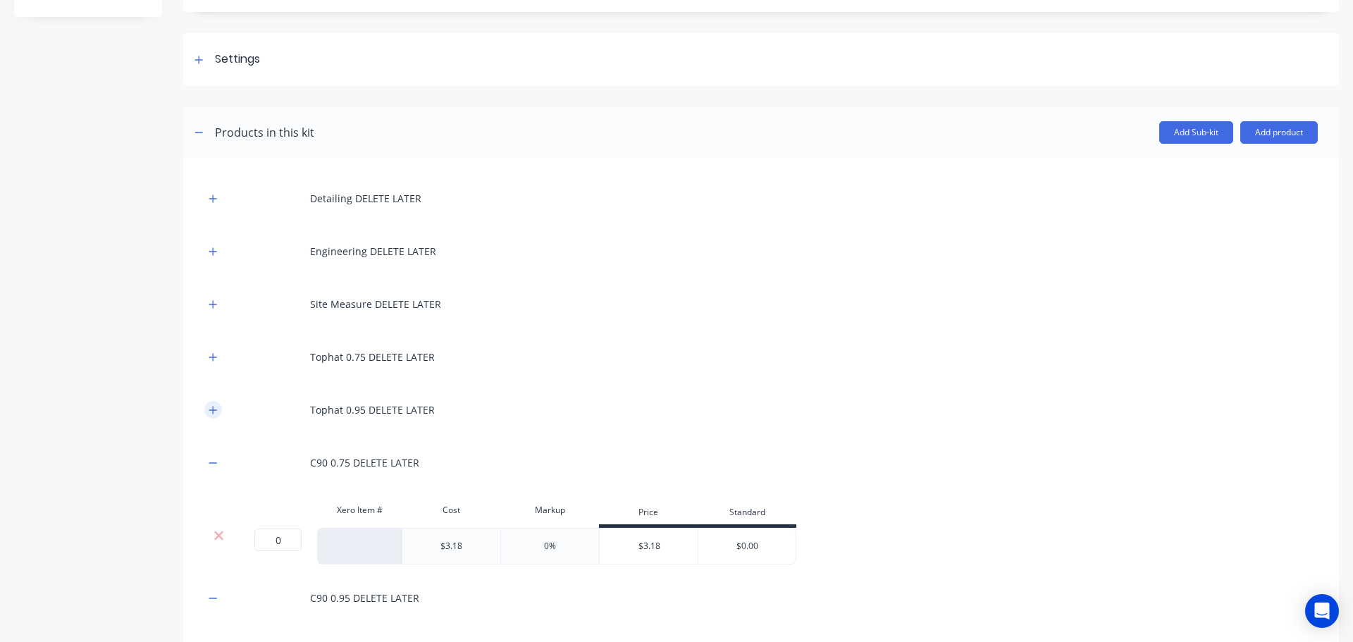
click at [211, 414] on icon "button" at bounding box center [213, 410] width 8 height 10
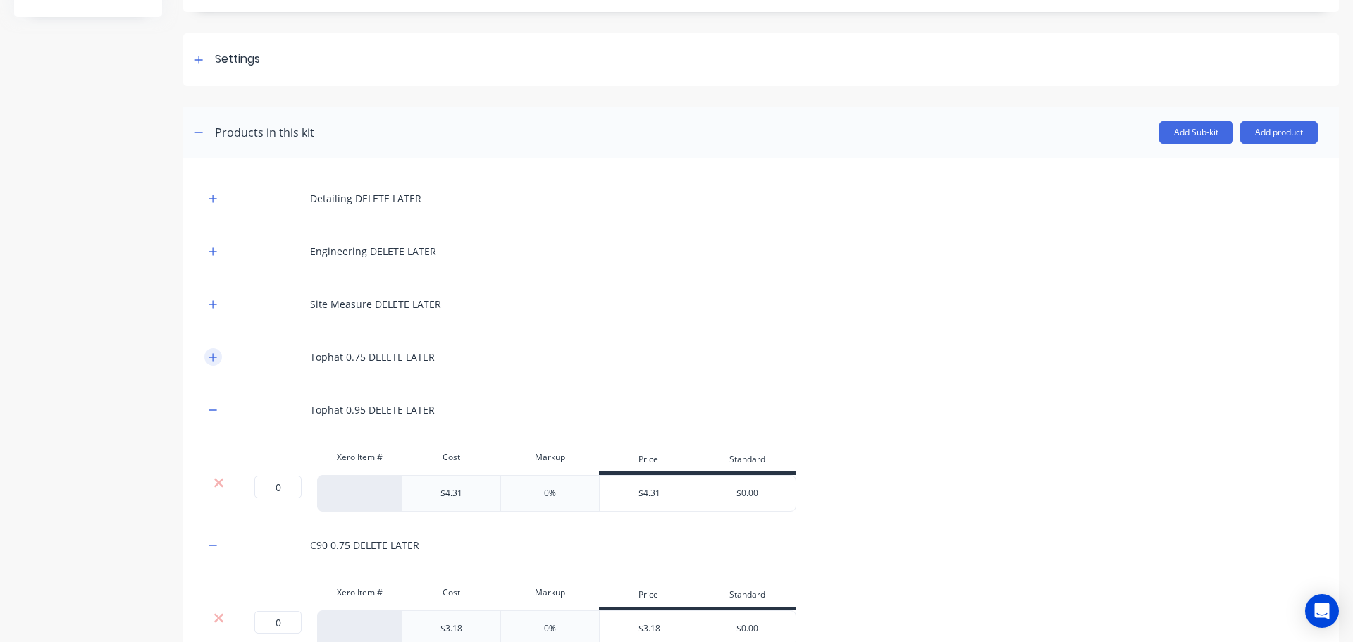
click at [209, 358] on icon "button" at bounding box center [213, 357] width 8 height 10
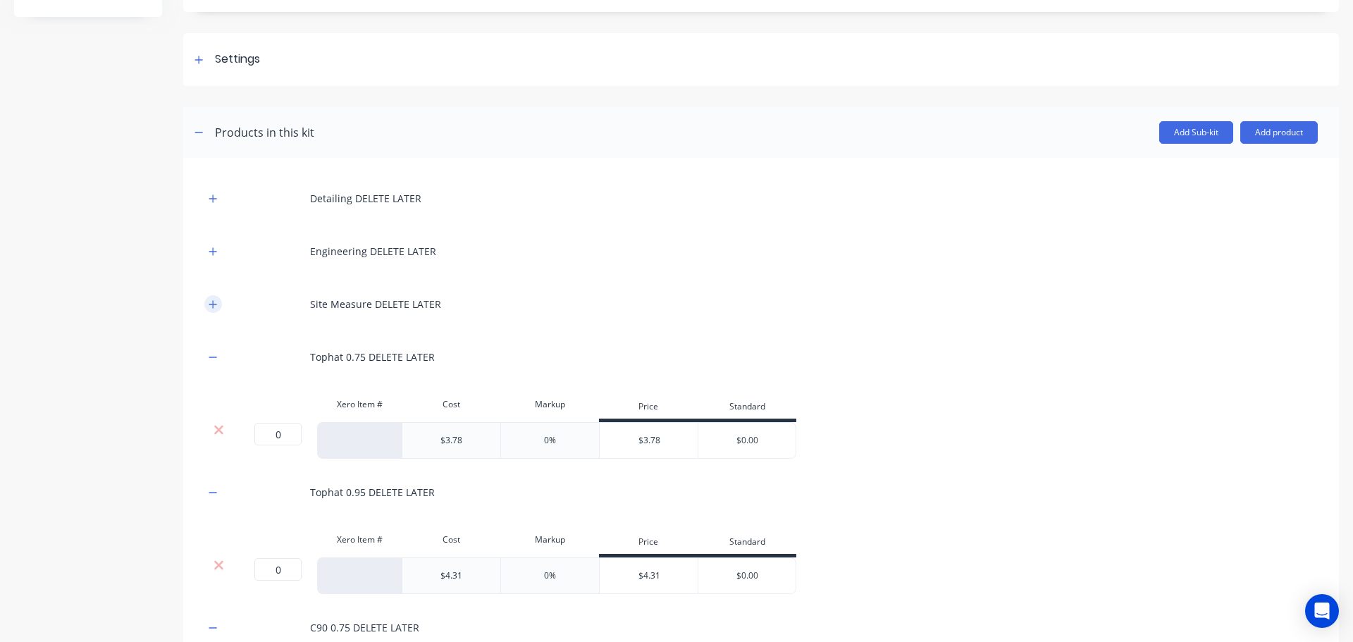
click at [213, 305] on icon "button" at bounding box center [213, 304] width 8 height 8
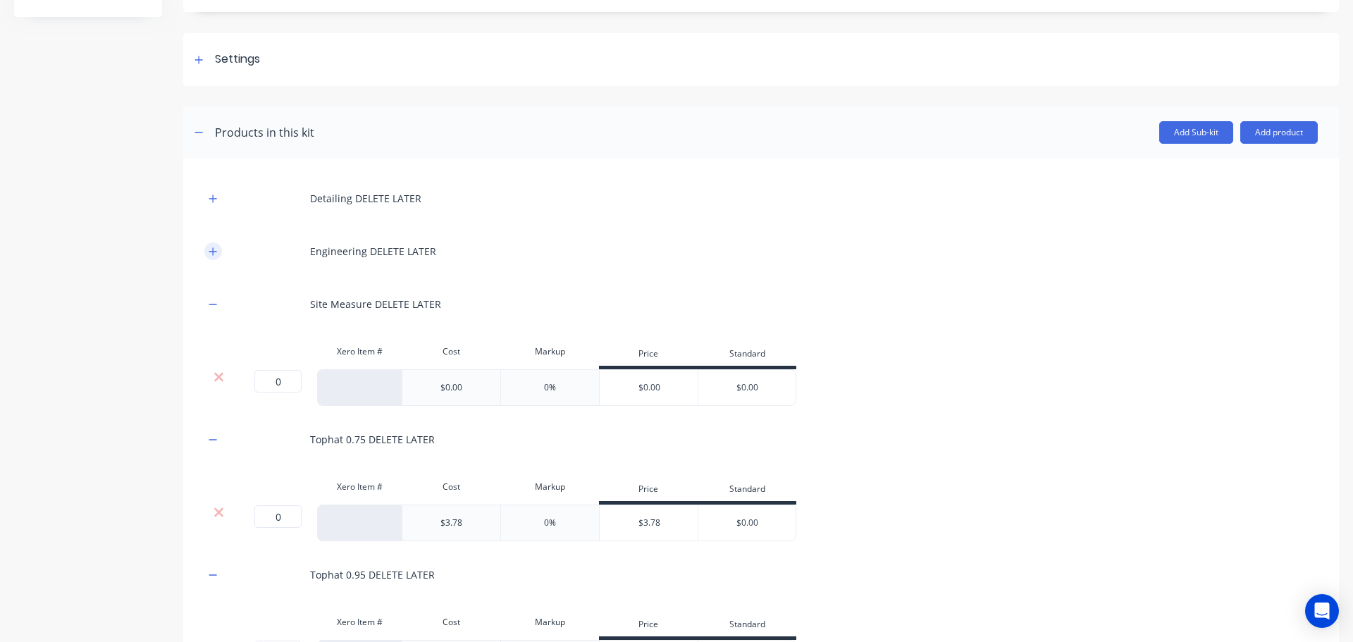
click at [216, 250] on icon "button" at bounding box center [213, 252] width 8 height 10
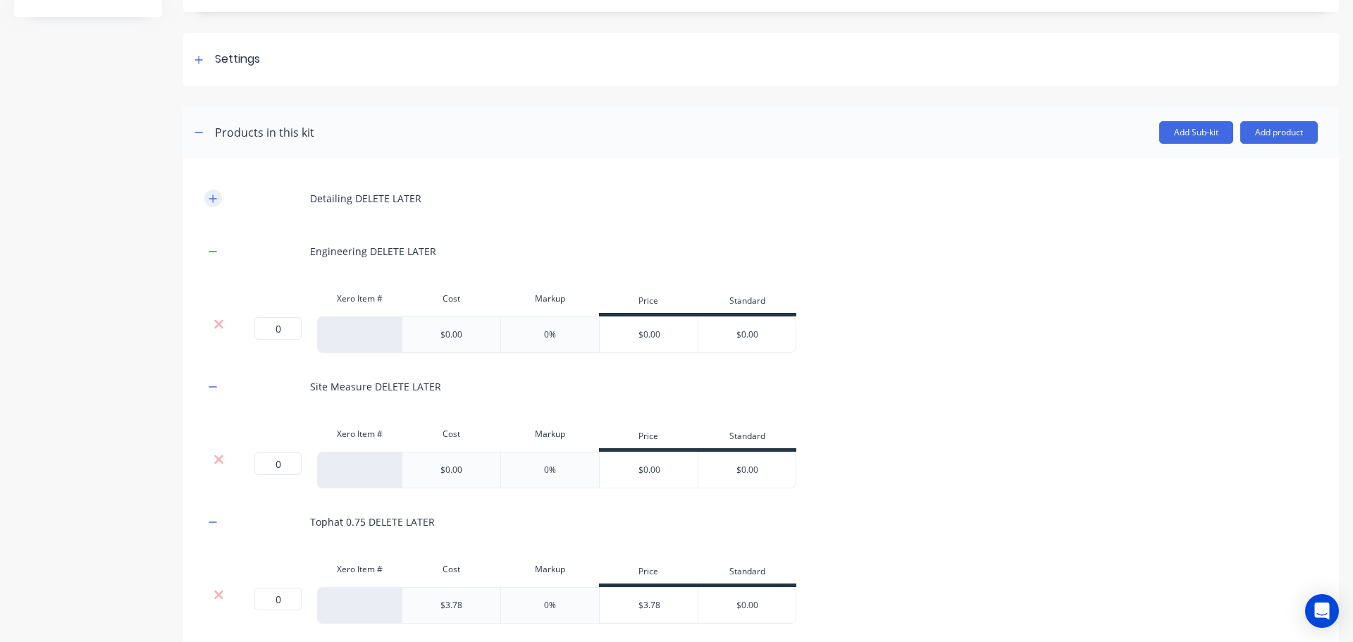
click at [215, 203] on icon "button" at bounding box center [213, 199] width 8 height 10
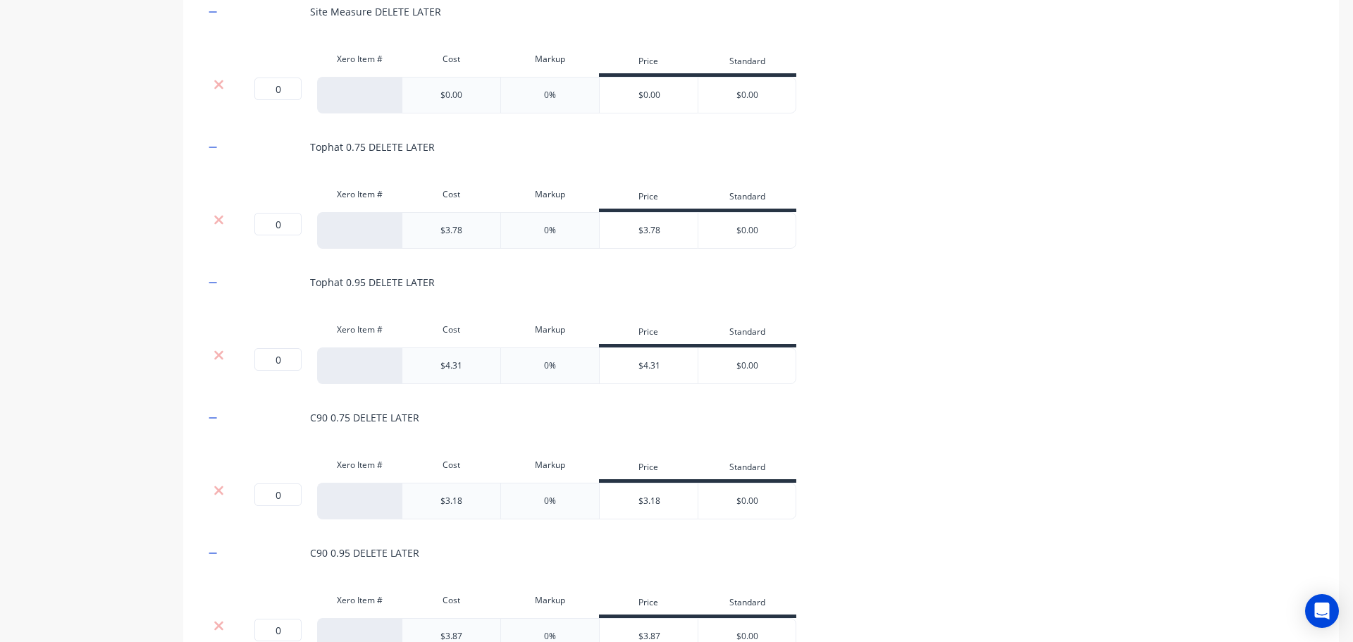
scroll to position [748, 0]
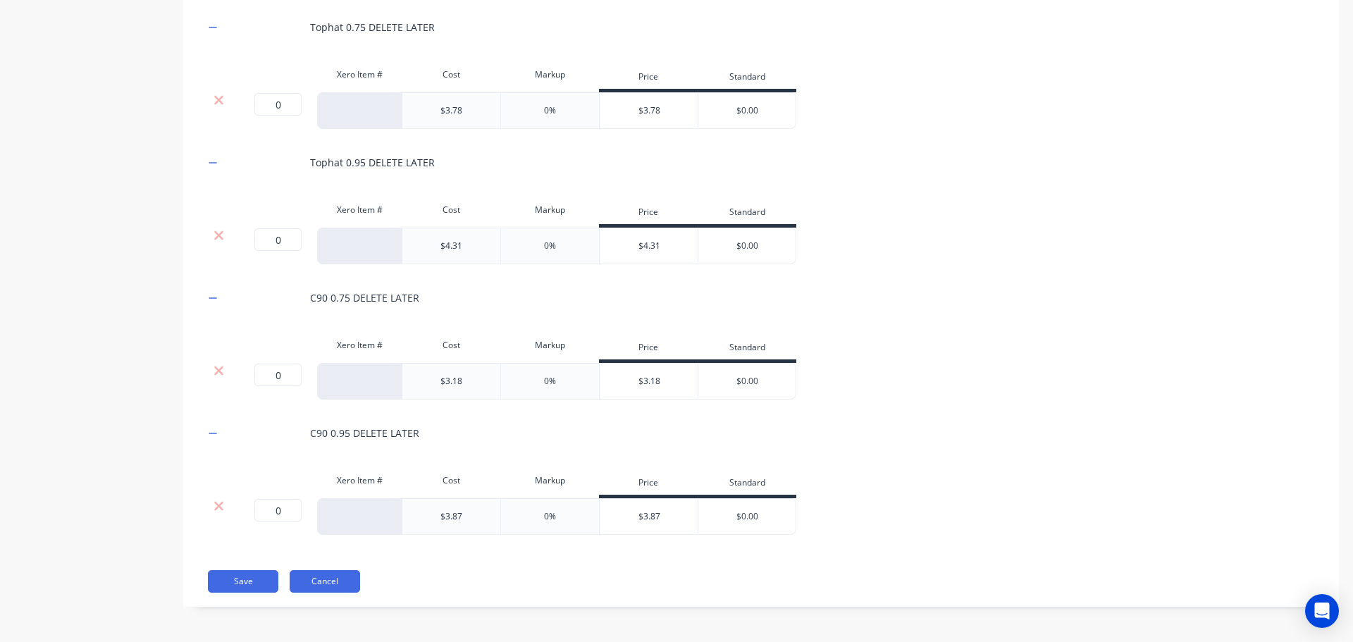
click at [309, 580] on button "Cancel" at bounding box center [325, 581] width 70 height 23
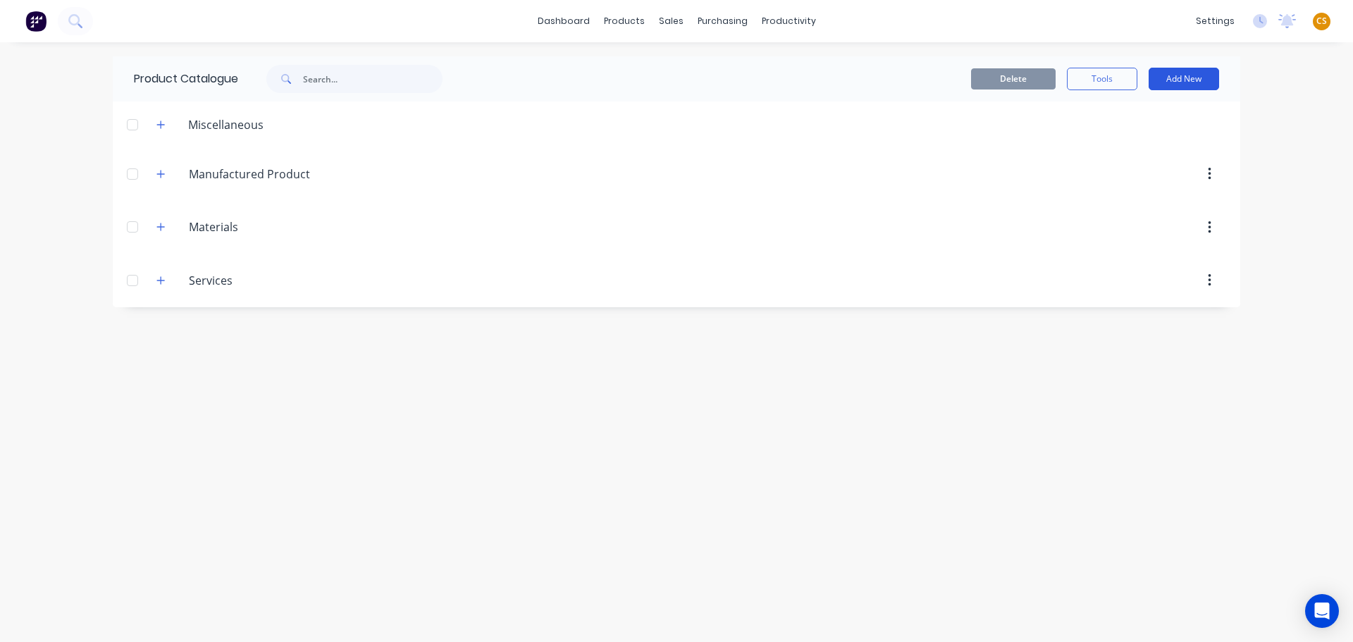
click at [1184, 71] on button "Add New" at bounding box center [1184, 79] width 70 height 23
click at [1128, 140] on div "Product" at bounding box center [1152, 143] width 109 height 20
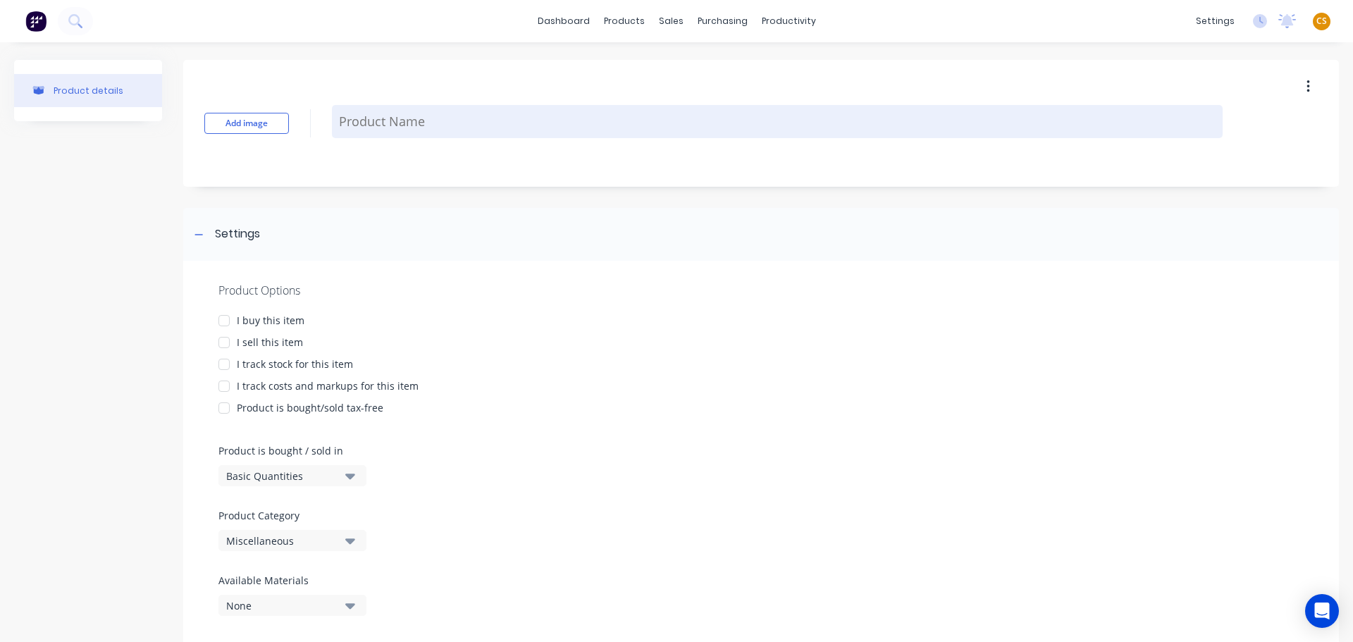
click at [402, 122] on textarea at bounding box center [777, 121] width 891 height 33
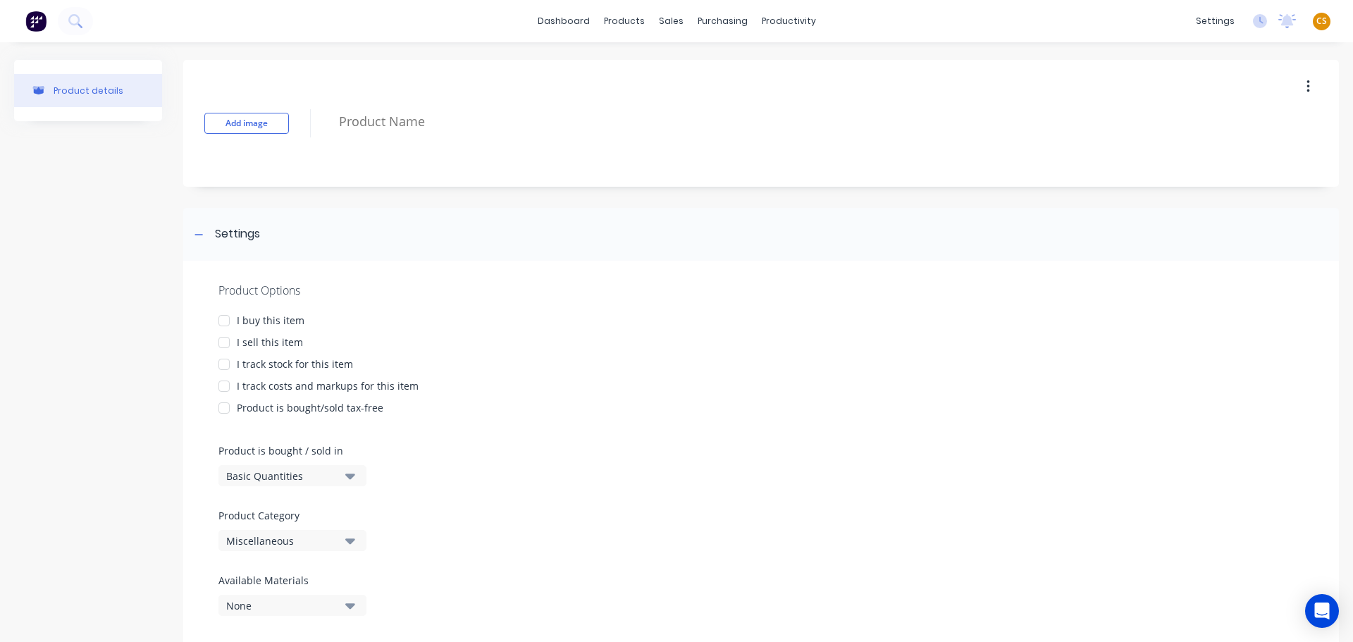
paste textarea "Bracing Unit"
type textarea "x"
type textarea "Bracing Unit"
type textarea "x"
type textarea "Bracing Unit"
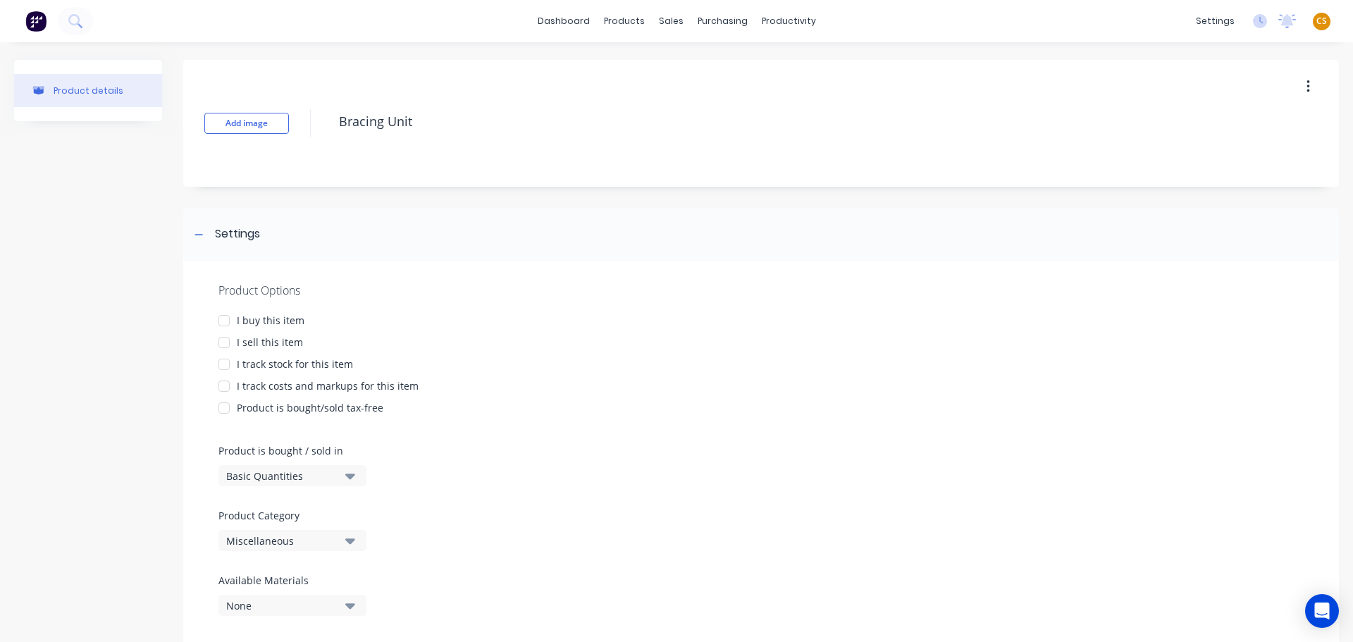
drag, startPoint x: 249, startPoint y: 341, endPoint x: 266, endPoint y: 371, distance: 34.1
click at [251, 343] on div "I sell this item" at bounding box center [270, 342] width 66 height 15
click at [266, 381] on div "I track costs and markups for this item" at bounding box center [328, 385] width 182 height 15
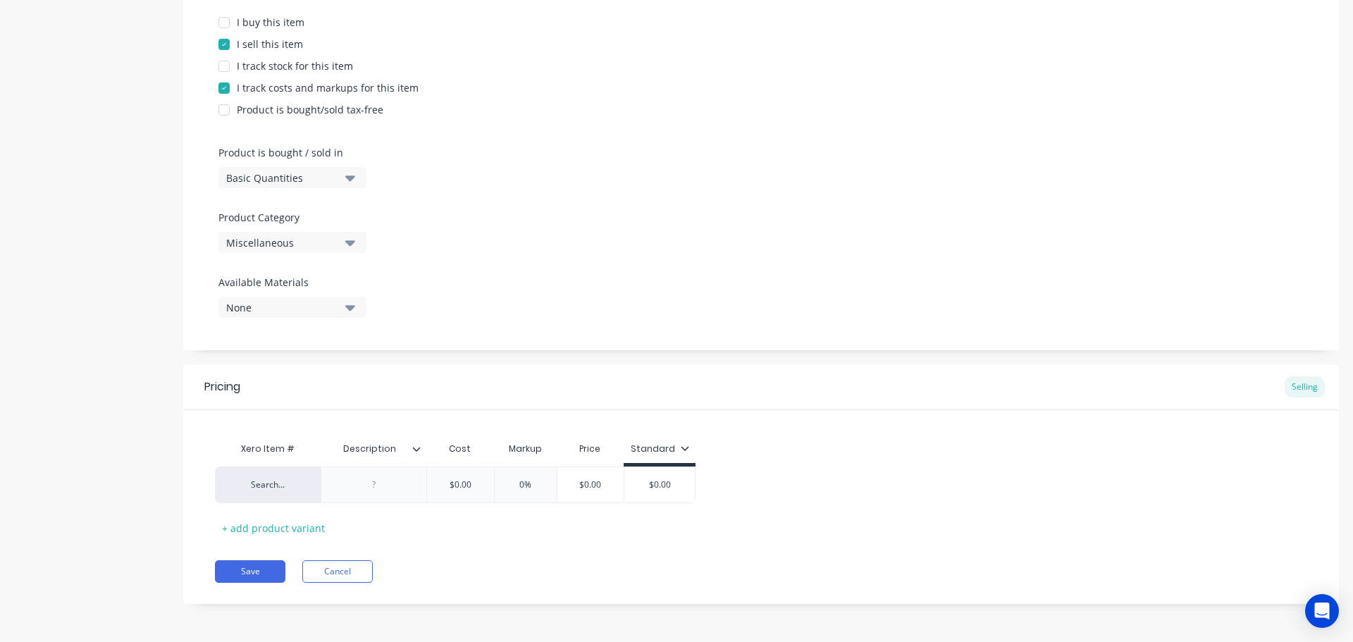
scroll to position [299, 0]
click at [271, 238] on div "Miscellaneous" at bounding box center [282, 242] width 113 height 15
click at [245, 346] on div "Materials" at bounding box center [323, 347] width 211 height 28
click at [414, 446] on icon at bounding box center [416, 448] width 8 height 8
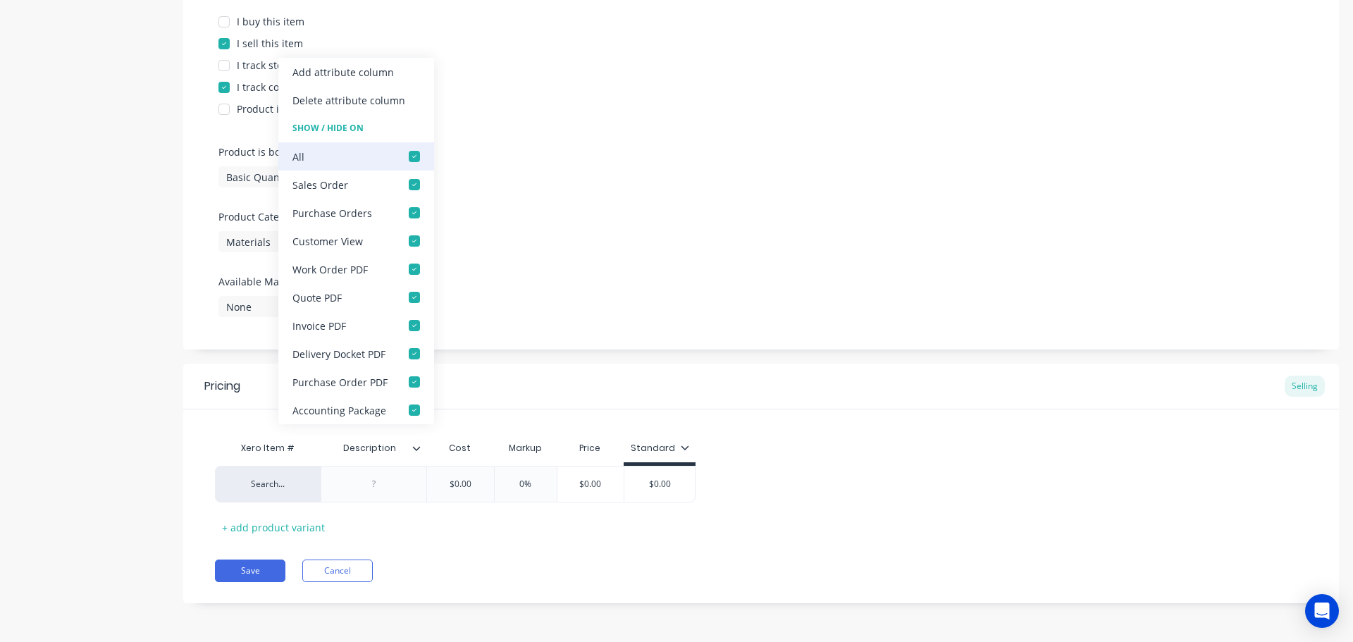
click at [411, 156] on div at bounding box center [414, 156] width 28 height 28
type textarea "x"
type input "$0.00"
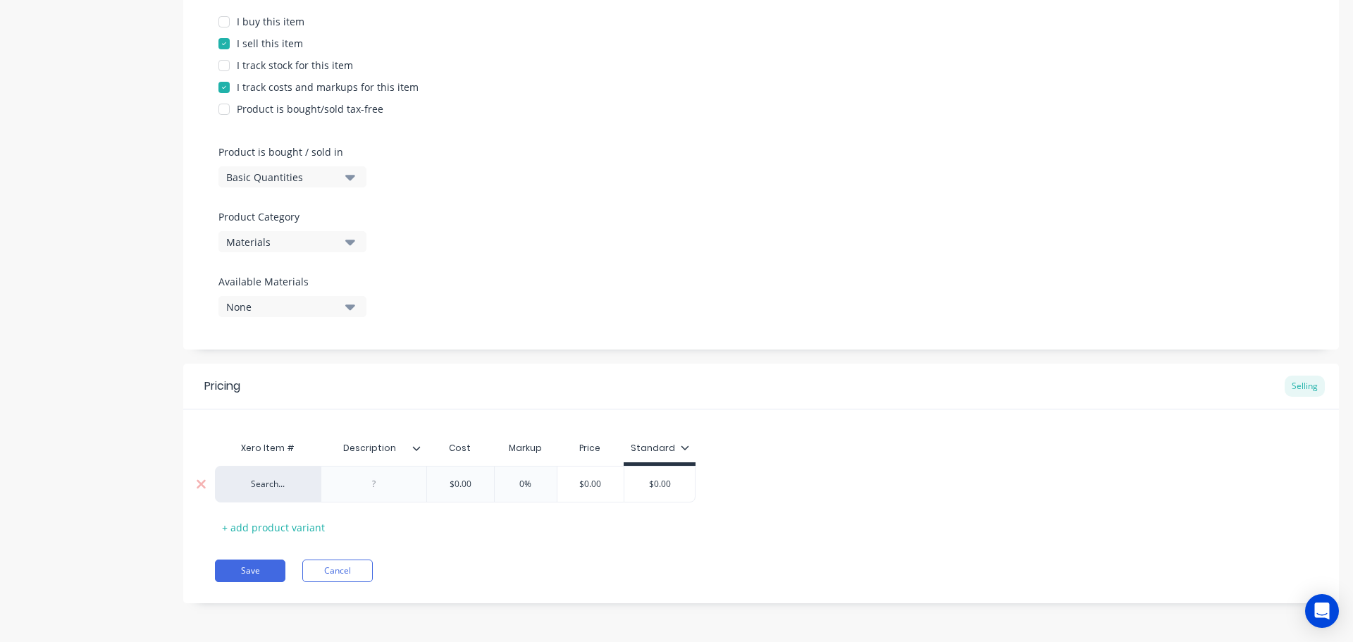
drag, startPoint x: 478, startPoint y: 478, endPoint x: 431, endPoint y: 478, distance: 47.2
click at [431, 478] on input "$0.00" at bounding box center [460, 484] width 70 height 13
type textarea "x"
type input "30"
type textarea "x"
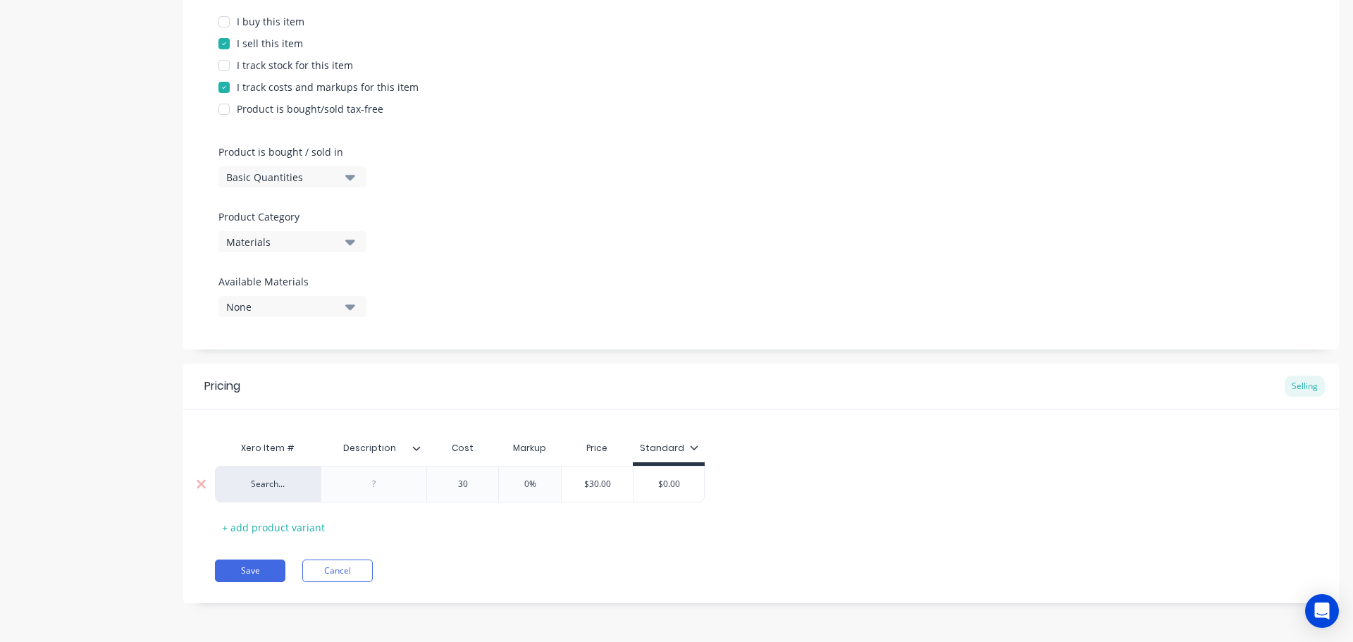
type input "30"
type input "0%"
click at [242, 574] on button "Save" at bounding box center [250, 570] width 70 height 23
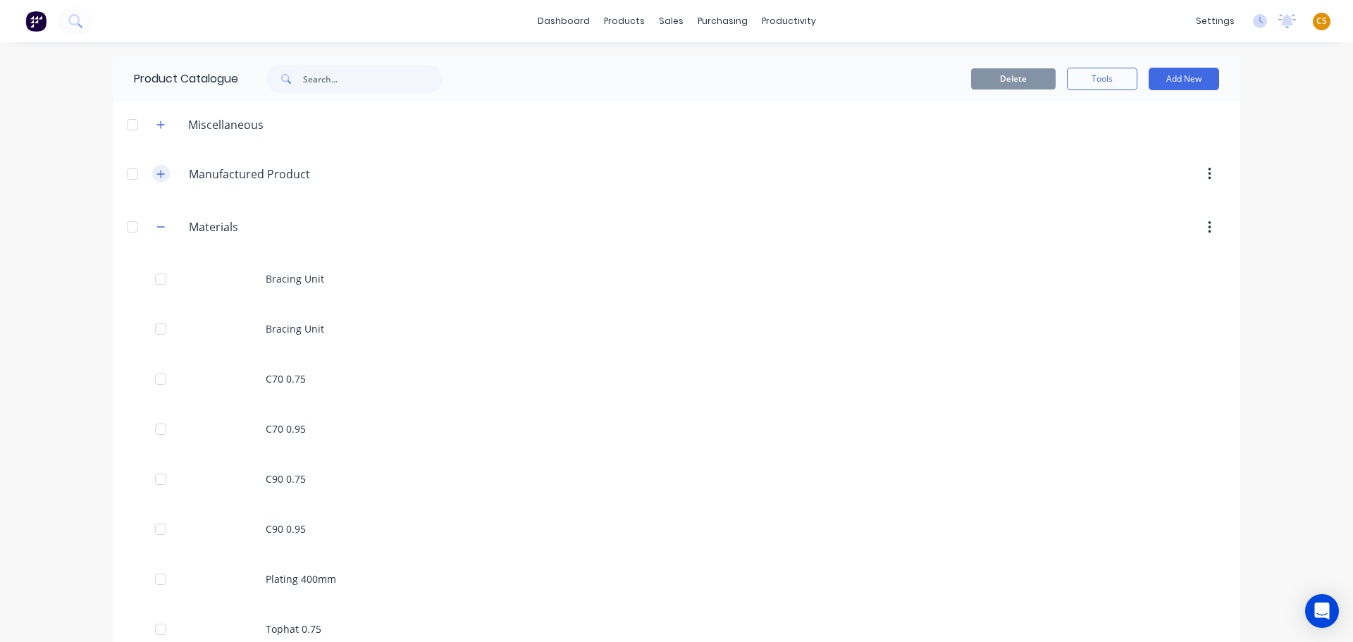
click at [156, 178] on icon "button" at bounding box center [160, 174] width 8 height 10
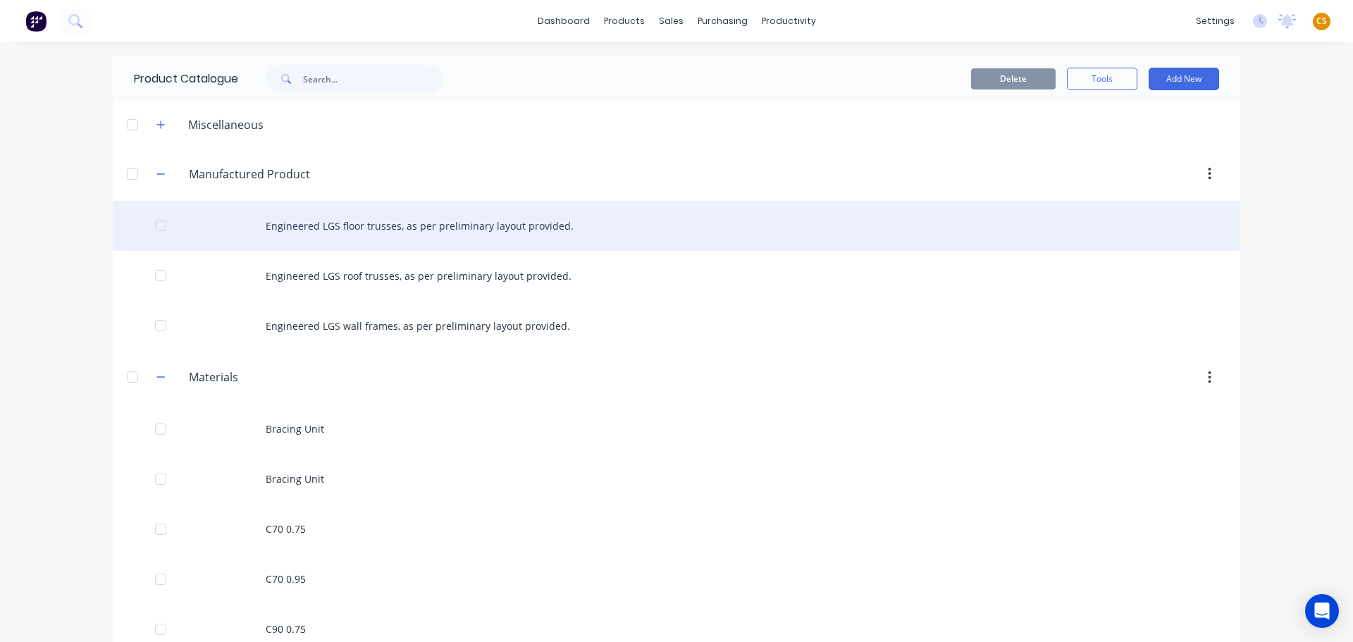
click at [333, 237] on div "Engineered LGS floor trusses, as per preliminary layout provided." at bounding box center [676, 226] width 1127 height 50
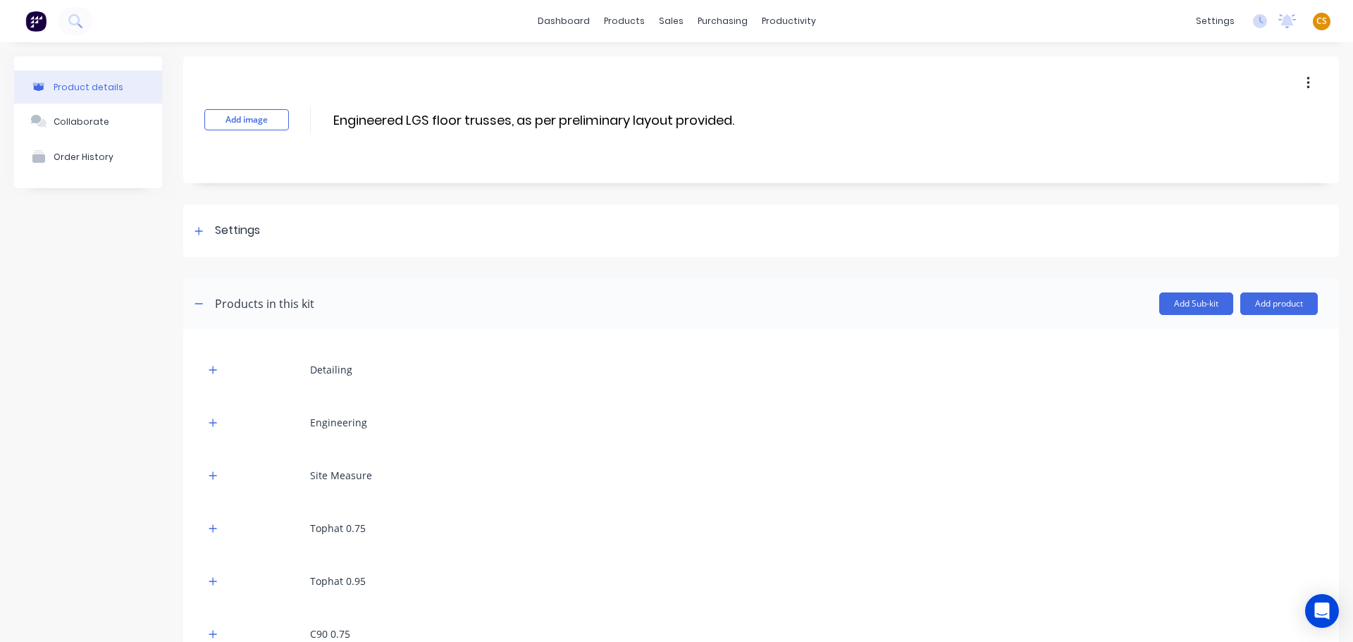
scroll to position [171, 0]
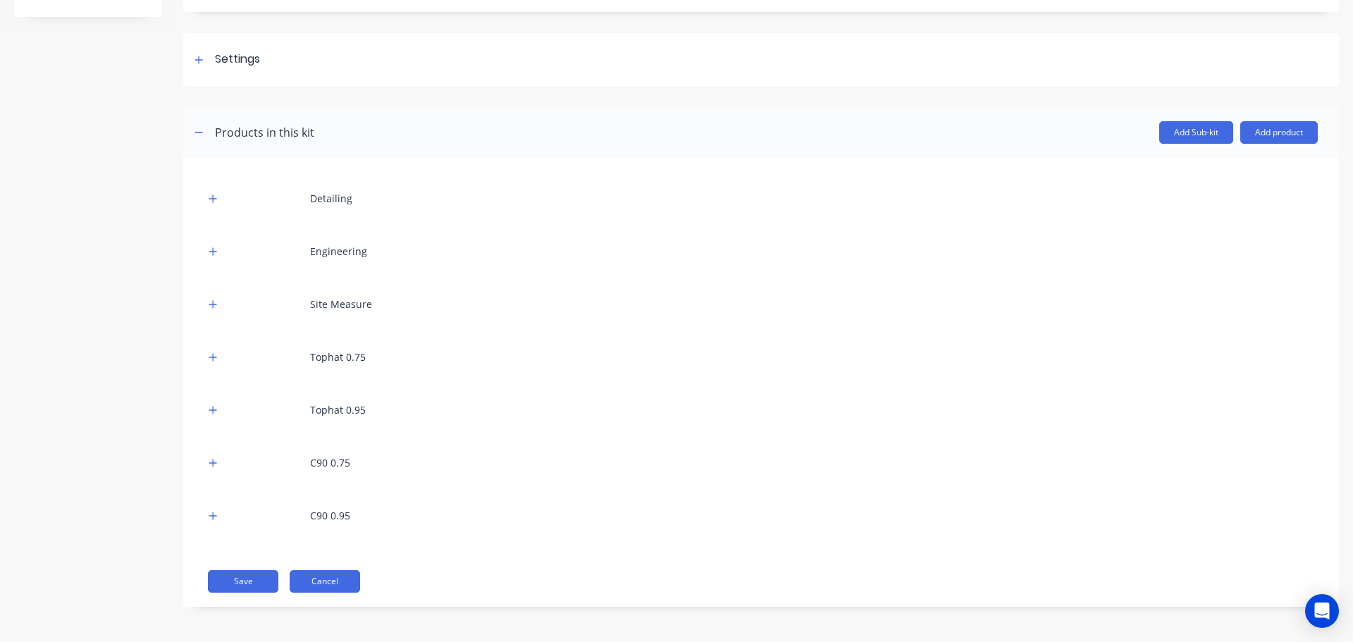
click at [328, 581] on button "Cancel" at bounding box center [325, 581] width 70 height 23
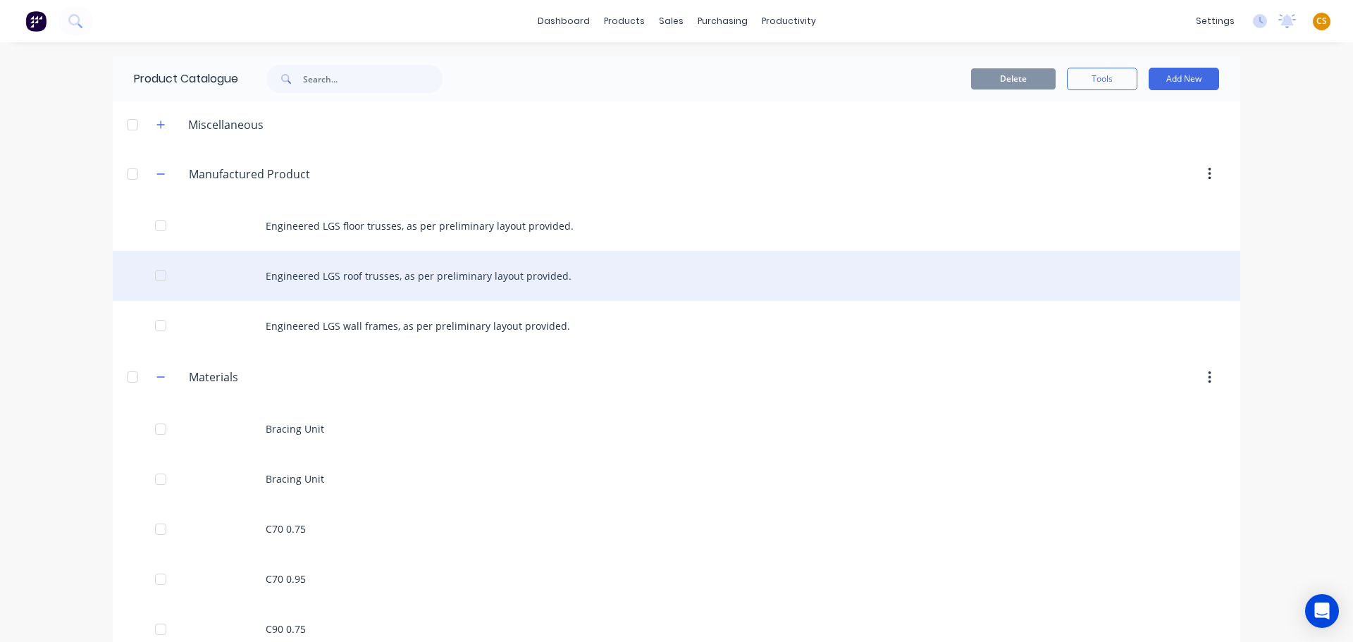
click at [338, 277] on div "Engineered LGS roof trusses, as per preliminary layout provided." at bounding box center [676, 276] width 1127 height 50
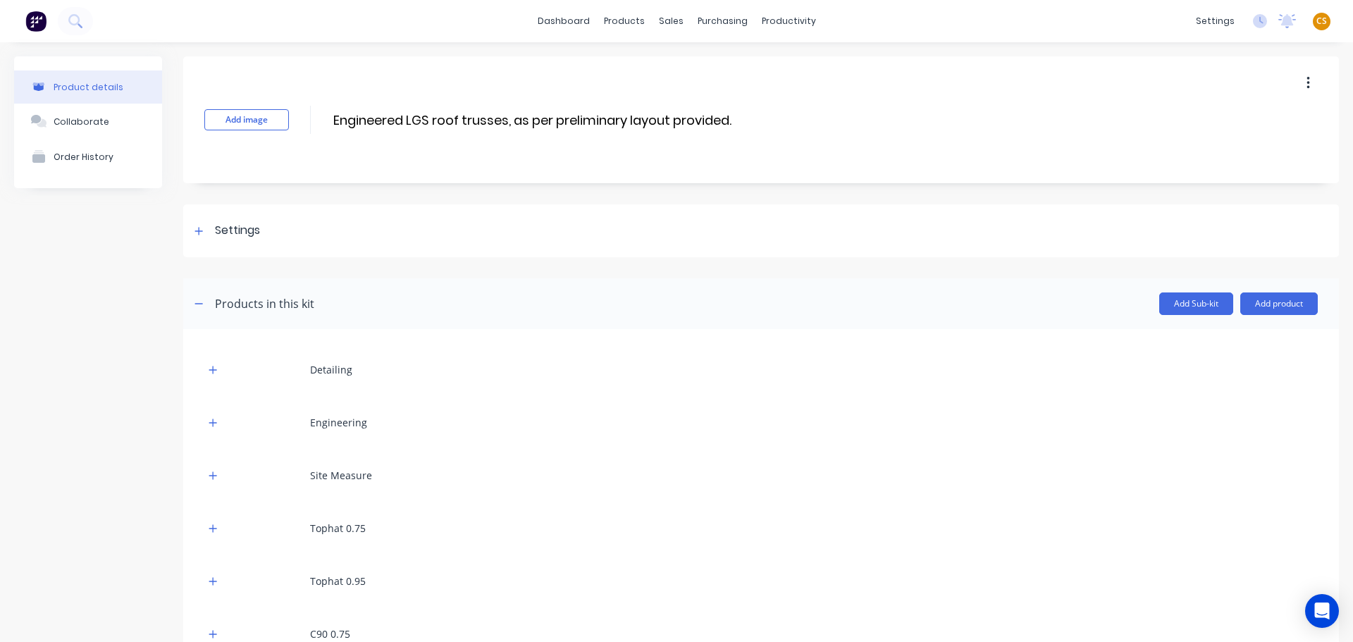
scroll to position [171, 0]
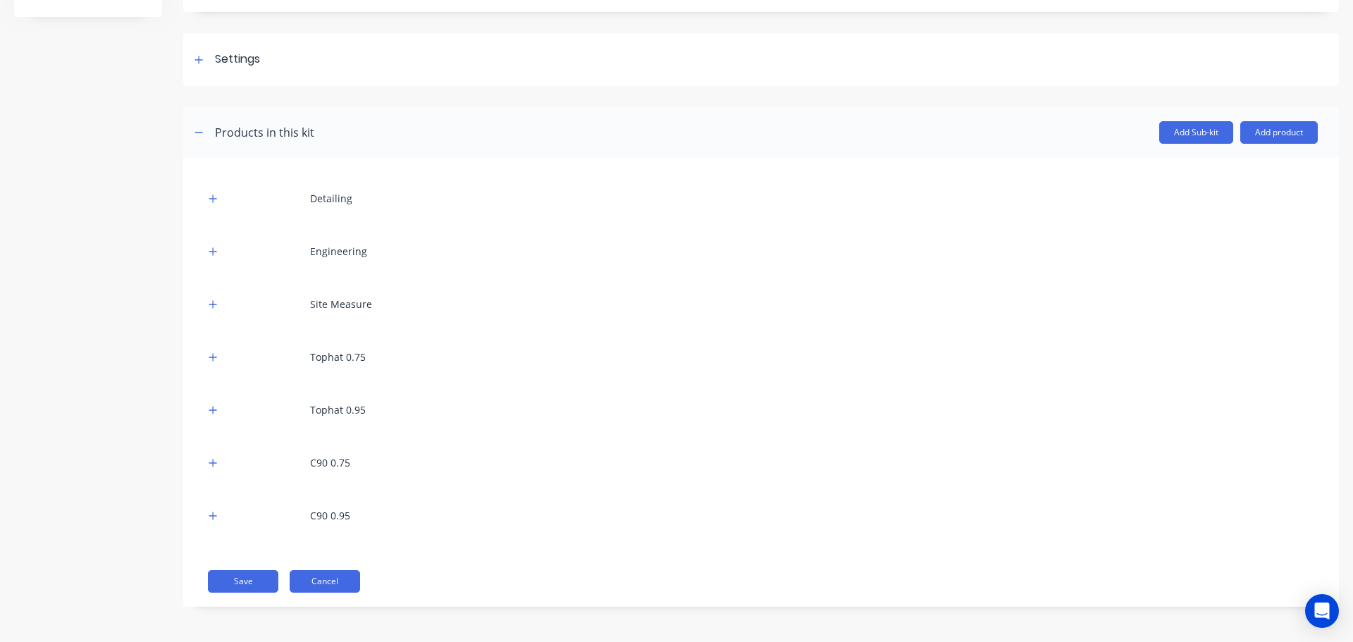
click at [326, 583] on button "Cancel" at bounding box center [325, 581] width 70 height 23
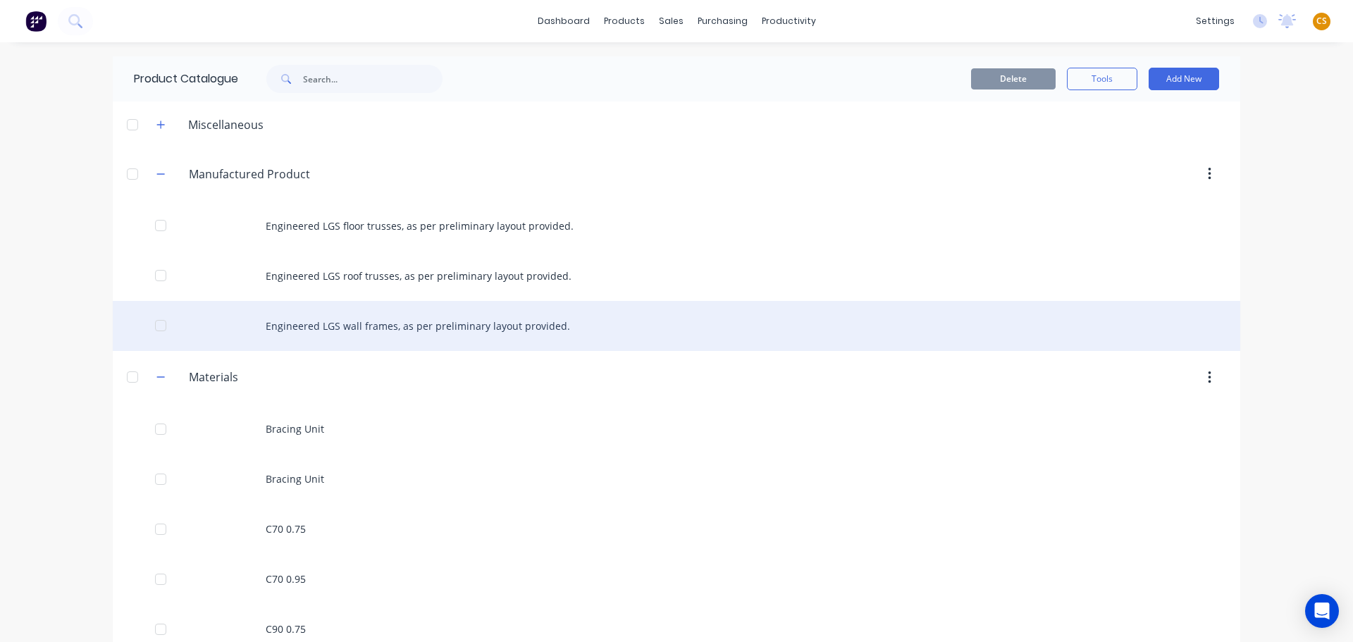
click at [289, 323] on div "Engineered LGS wall frames, as per preliminary layout provided." at bounding box center [676, 326] width 1127 height 50
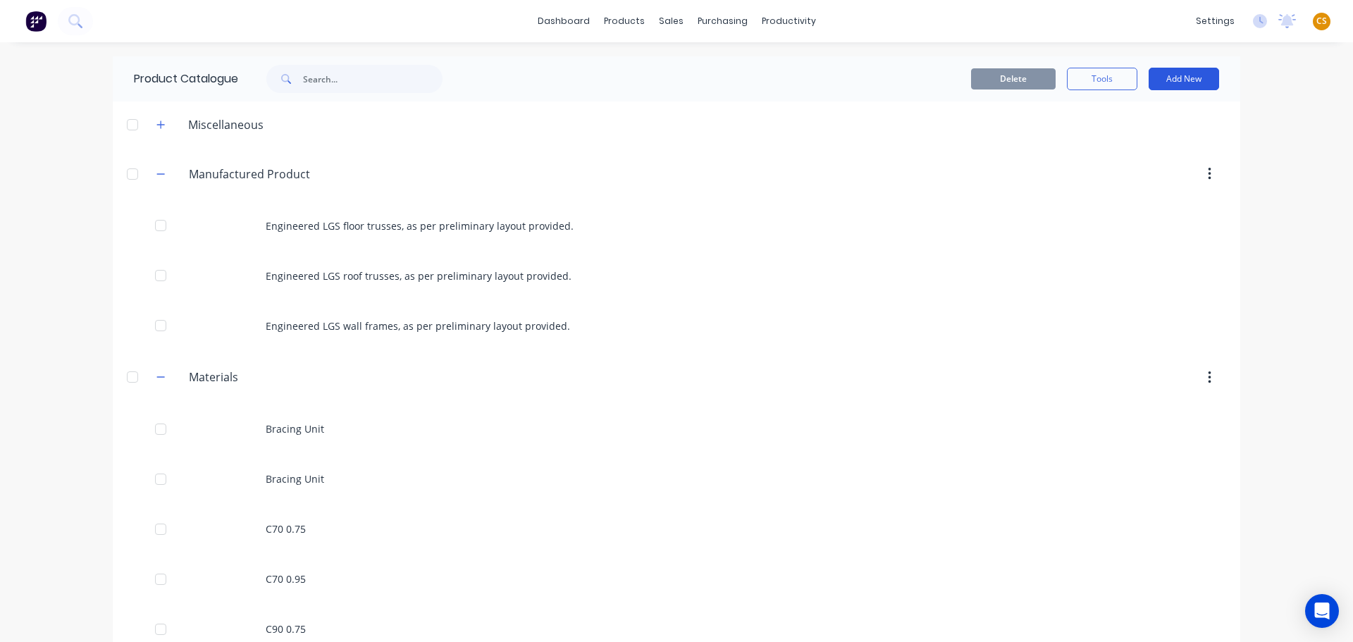
click at [1171, 76] on button "Add New" at bounding box center [1184, 79] width 70 height 23
click at [1106, 140] on div "Product" at bounding box center [1152, 143] width 109 height 20
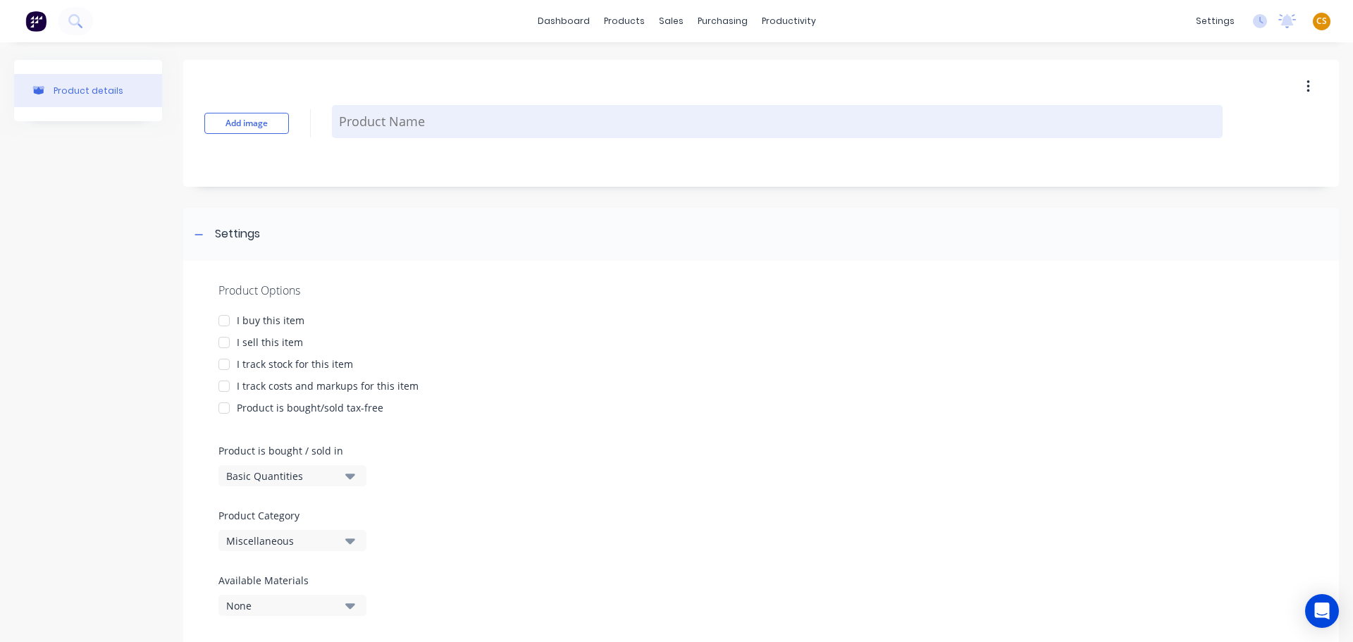
click at [373, 117] on textarea at bounding box center [777, 121] width 891 height 33
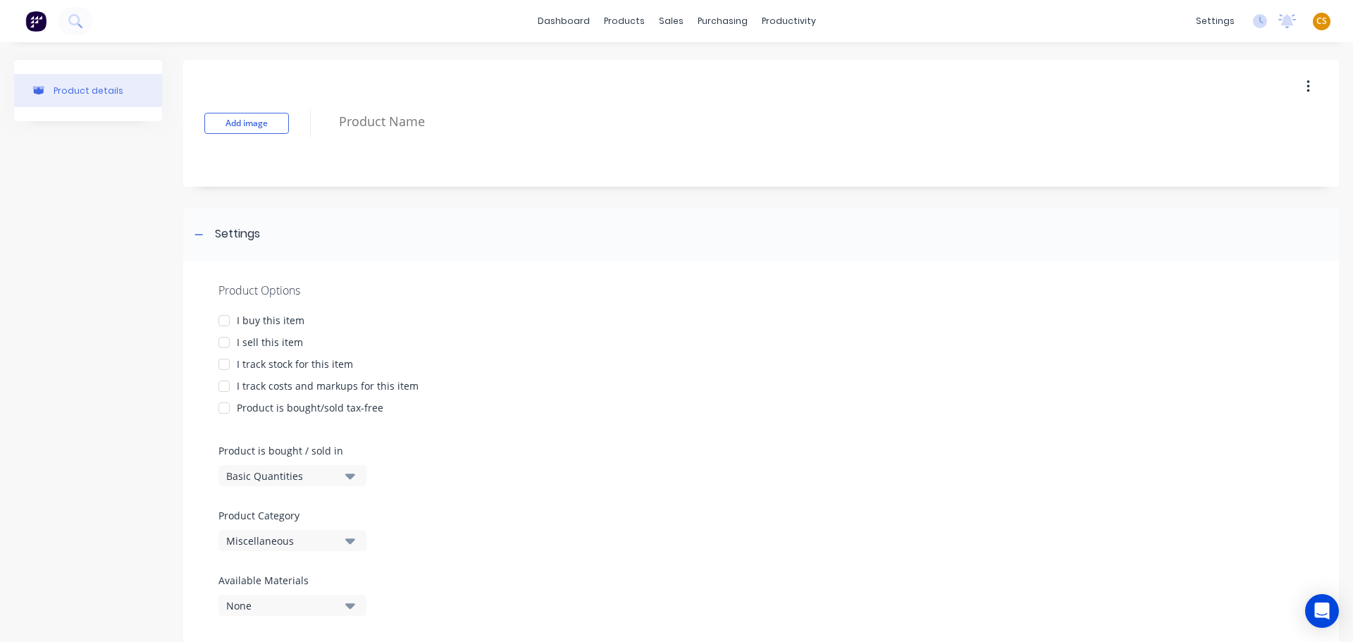
paste textarea "C70 0.75"
type textarea "x"
type textarea "C70 0.75"
type textarea "x"
type textarea "C70 0.75"
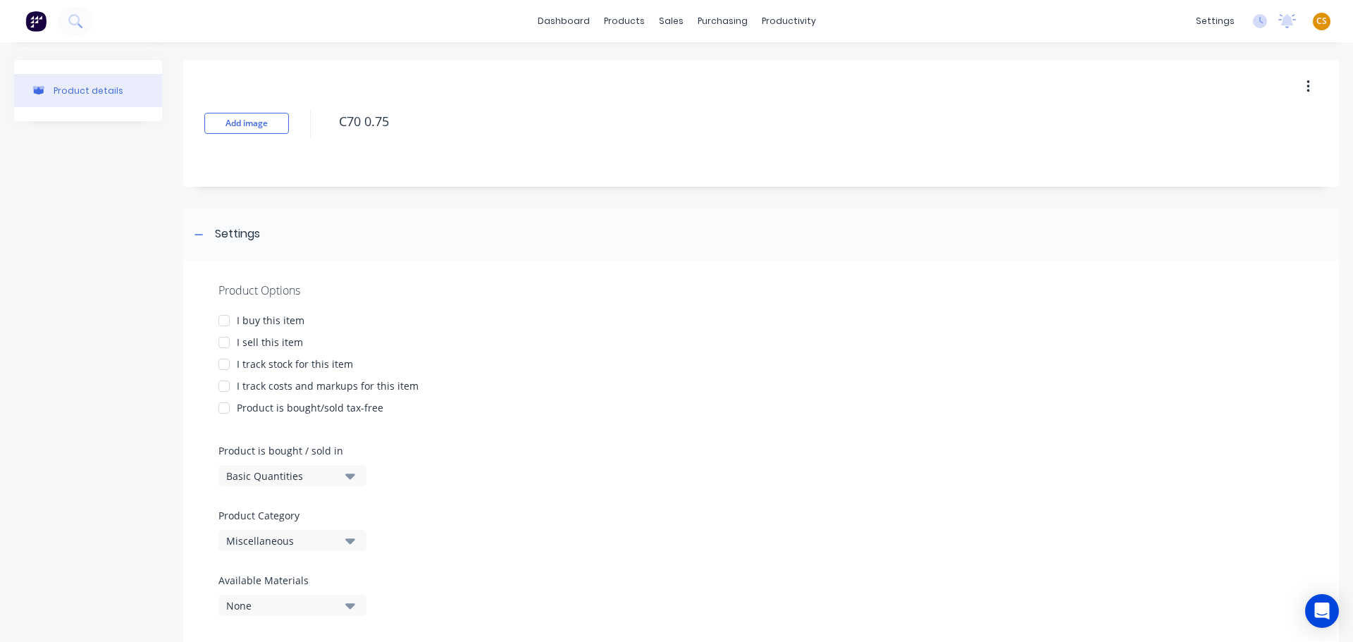
click at [247, 341] on div "I sell this item" at bounding box center [270, 342] width 66 height 15
click at [257, 385] on div "I track costs and markups for this item" at bounding box center [328, 385] width 182 height 15
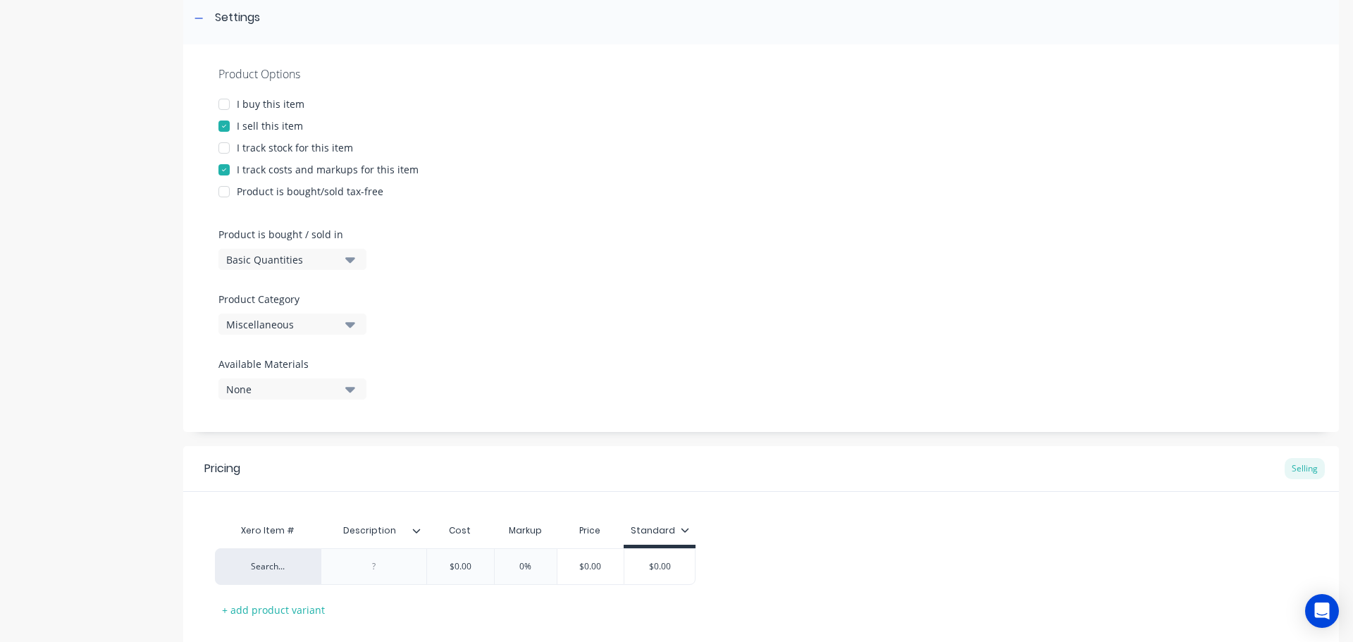
scroll to position [299, 0]
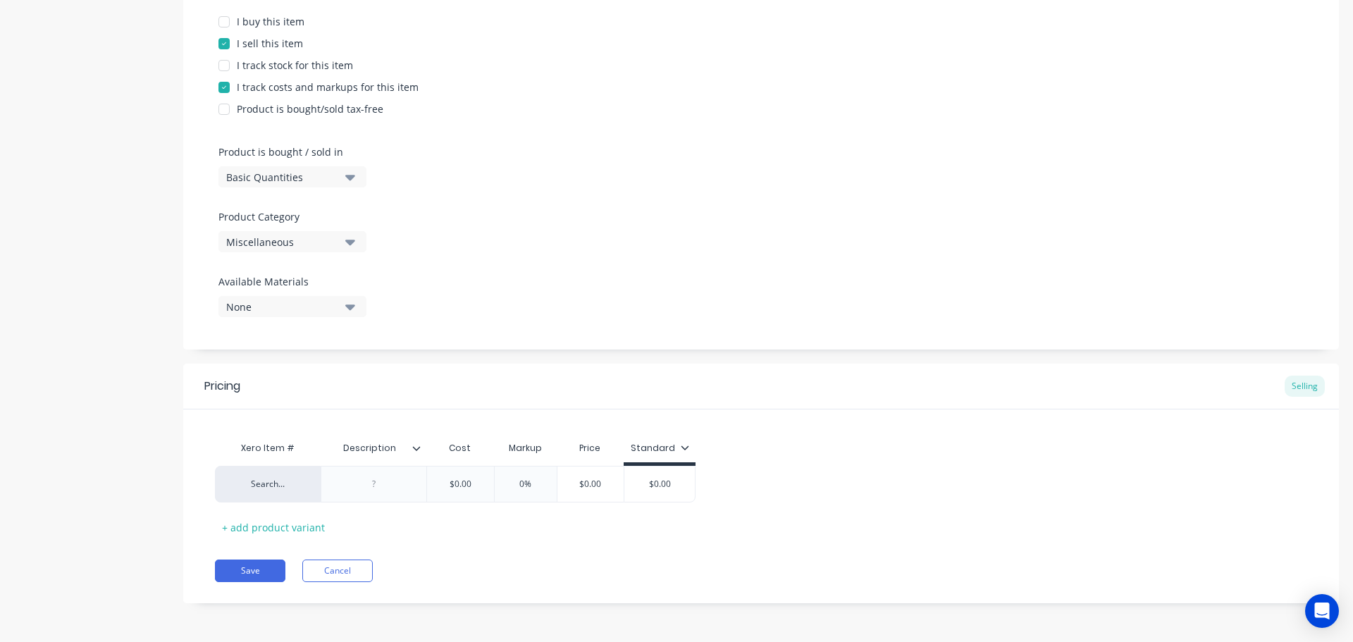
click at [254, 243] on div "Miscellaneous" at bounding box center [282, 242] width 113 height 15
click at [256, 351] on div "Materials" at bounding box center [323, 347] width 211 height 28
type textarea "x"
drag, startPoint x: 474, startPoint y: 479, endPoint x: 415, endPoint y: 478, distance: 58.5
click at [415, 478] on div "Search... $0.00 $0.00 0% $0.00 $0.00" at bounding box center [455, 484] width 481 height 37
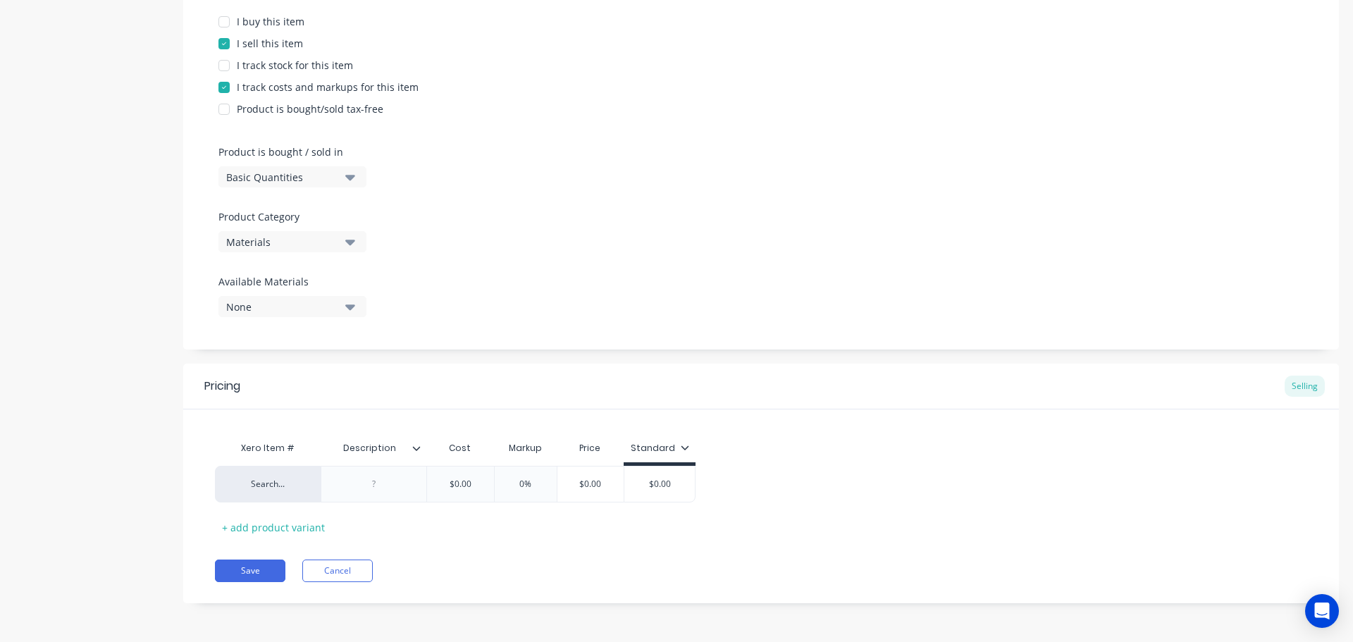
paste input "2.95"
type input "$2.95"
type textarea "x"
type input "$2.95"
click at [502, 555] on div "Pricing Selling Xero Item # Description Cost Markup Price Standard Search... $2…" at bounding box center [761, 484] width 1156 height 240
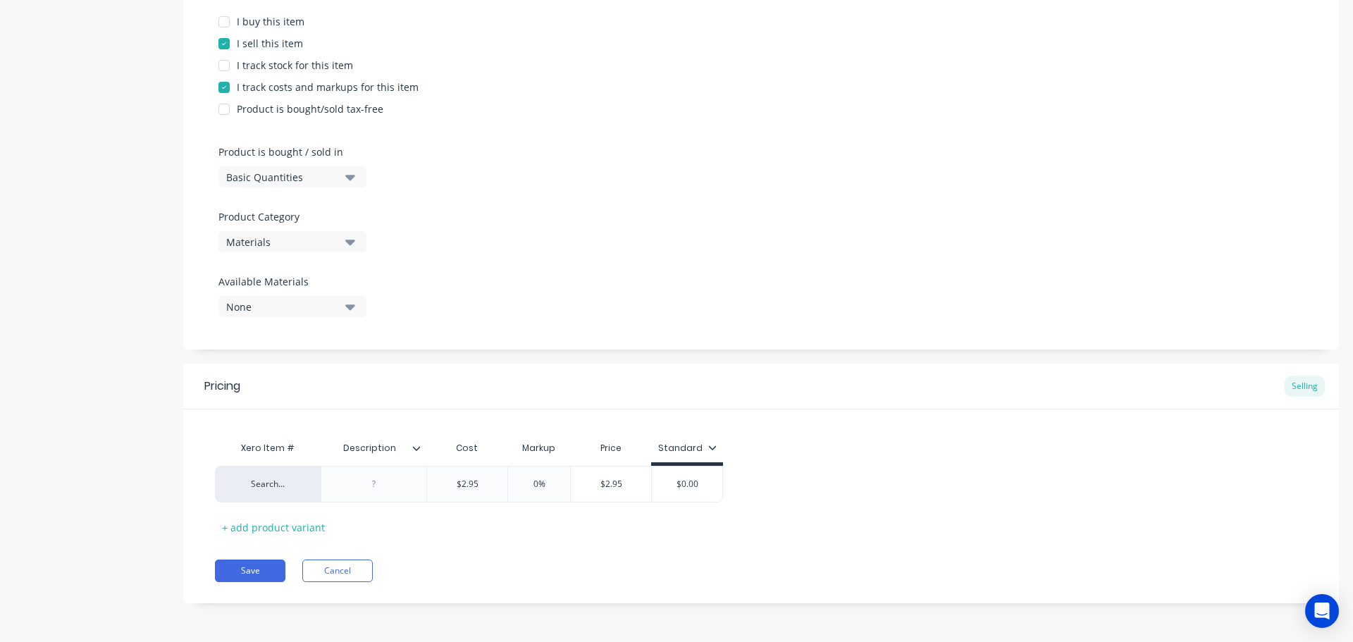
click at [416, 445] on icon at bounding box center [416, 448] width 8 height 8
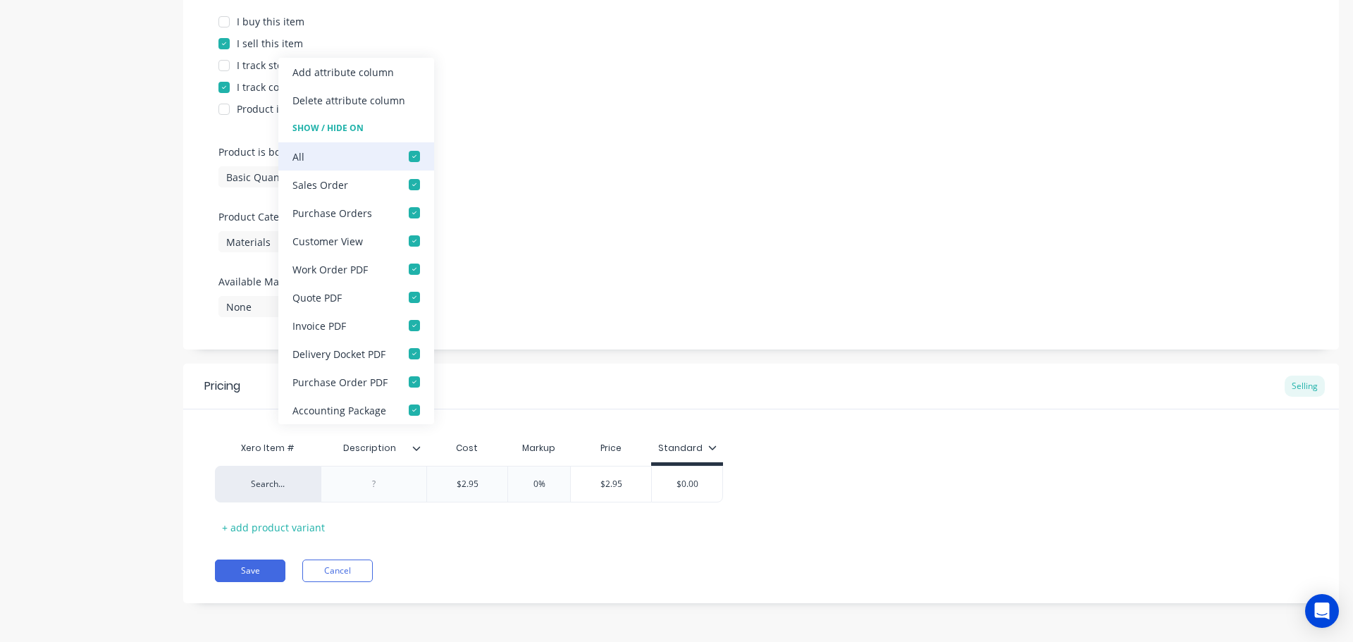
click at [412, 156] on div at bounding box center [414, 156] width 28 height 28
click at [450, 567] on div "Save Cancel" at bounding box center [777, 570] width 1124 height 23
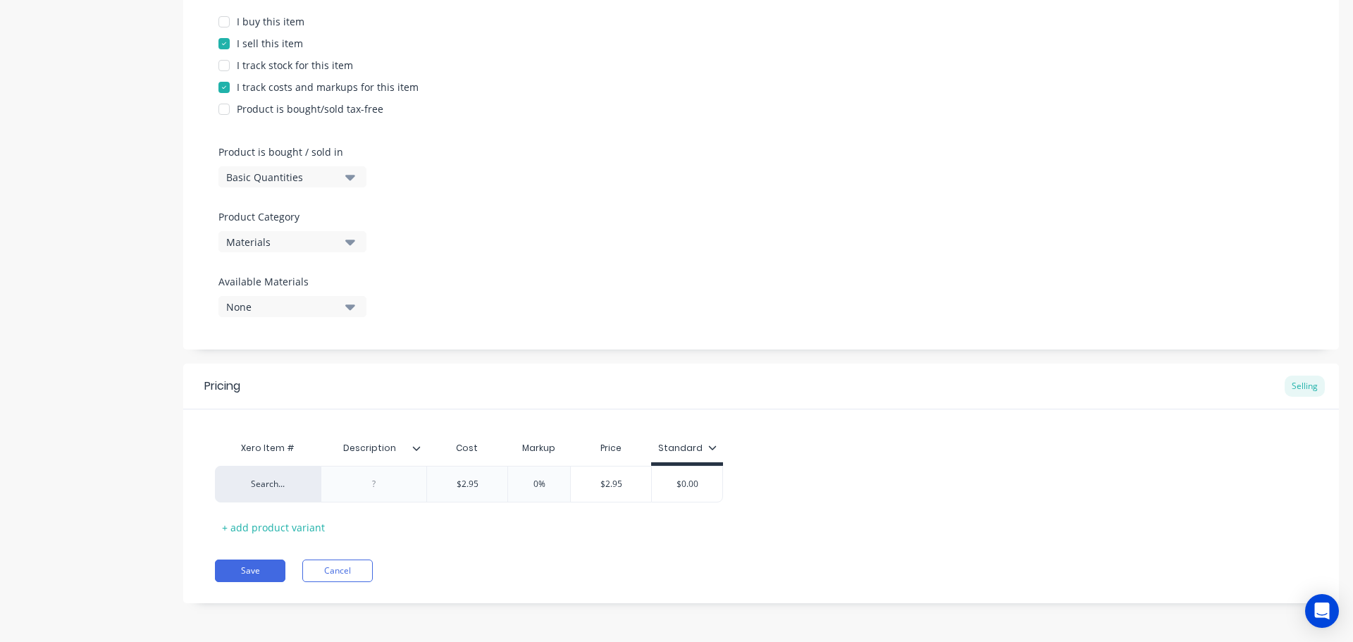
drag, startPoint x: 256, startPoint y: 574, endPoint x: 10, endPoint y: 502, distance: 256.2
click at [255, 574] on button "Save" at bounding box center [250, 570] width 70 height 23
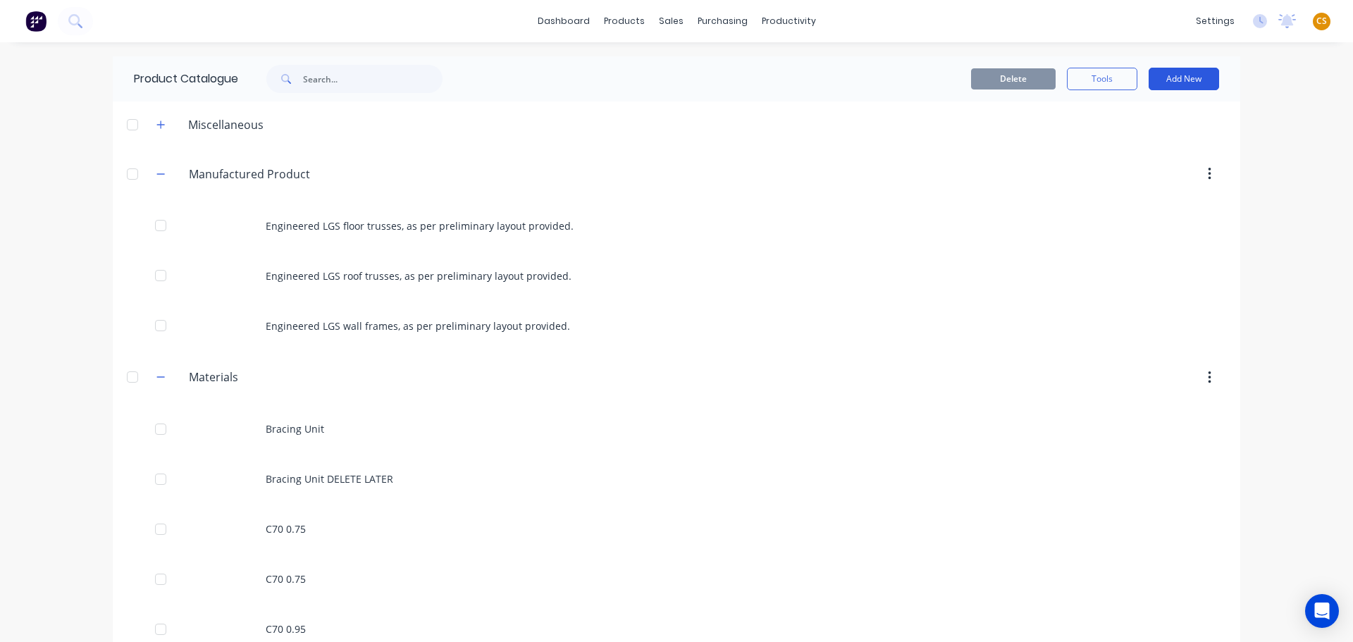
click at [1187, 77] on button "Add New" at bounding box center [1184, 79] width 70 height 23
click at [1108, 143] on div "Product" at bounding box center [1152, 143] width 109 height 20
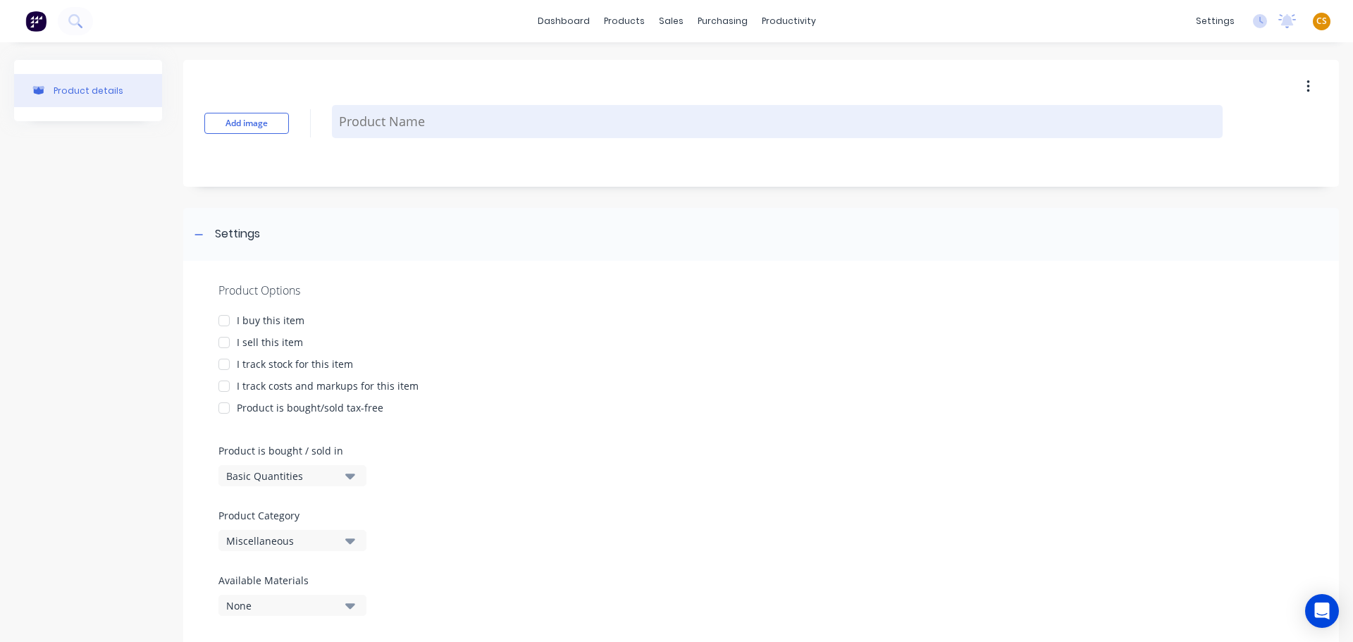
click at [362, 126] on textarea at bounding box center [777, 121] width 891 height 33
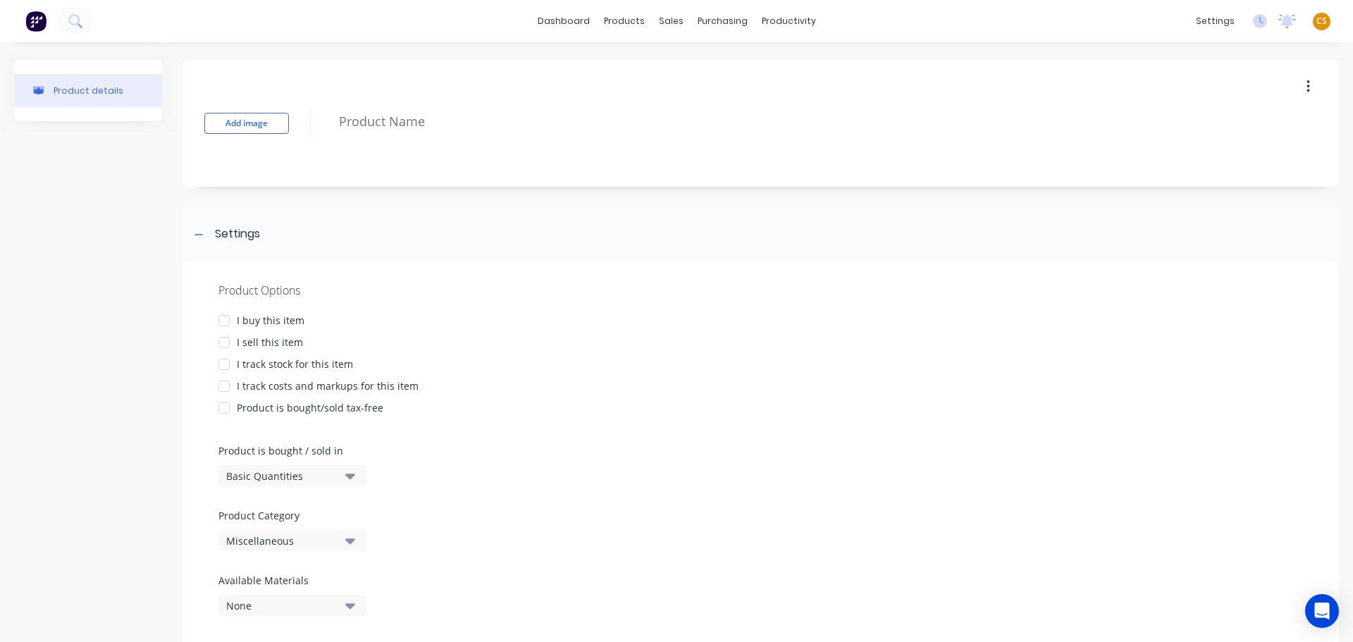
paste textarea "C70 0.95"
type textarea "x"
type textarea "C70 0.95"
type textarea "x"
type textarea "C70 0.95"
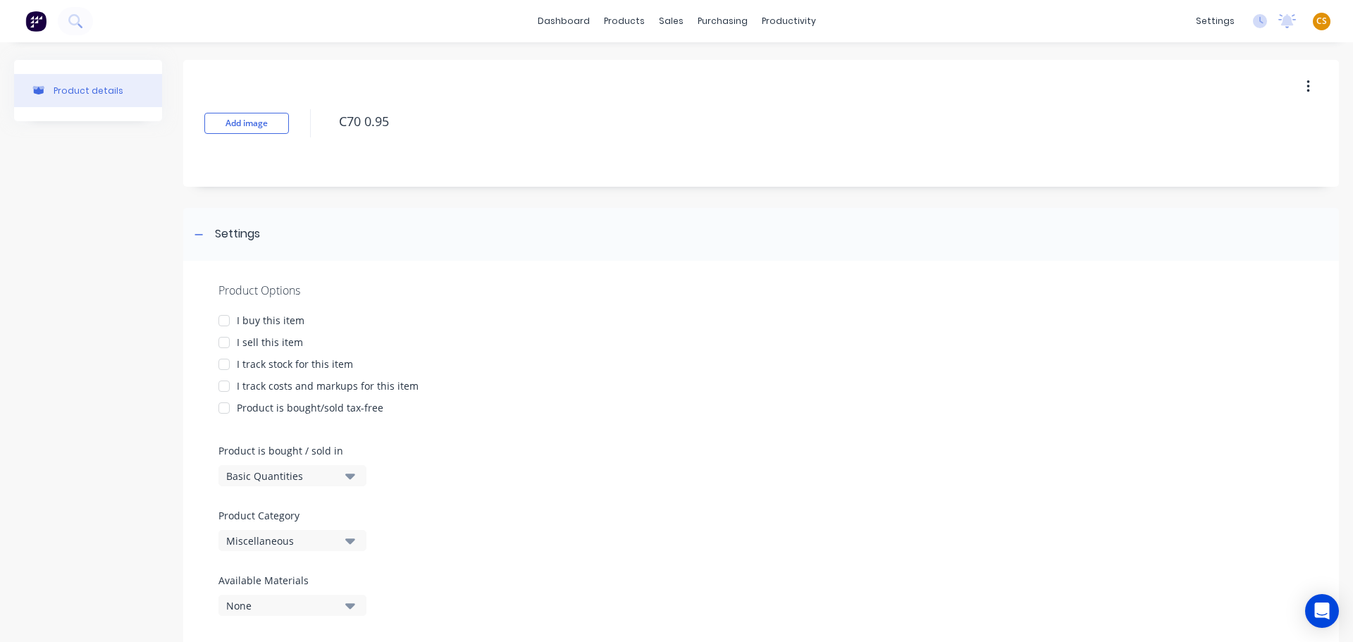
click at [252, 345] on div "I sell this item" at bounding box center [270, 342] width 66 height 15
click at [261, 385] on div "I track costs and markups for this item" at bounding box center [328, 385] width 182 height 15
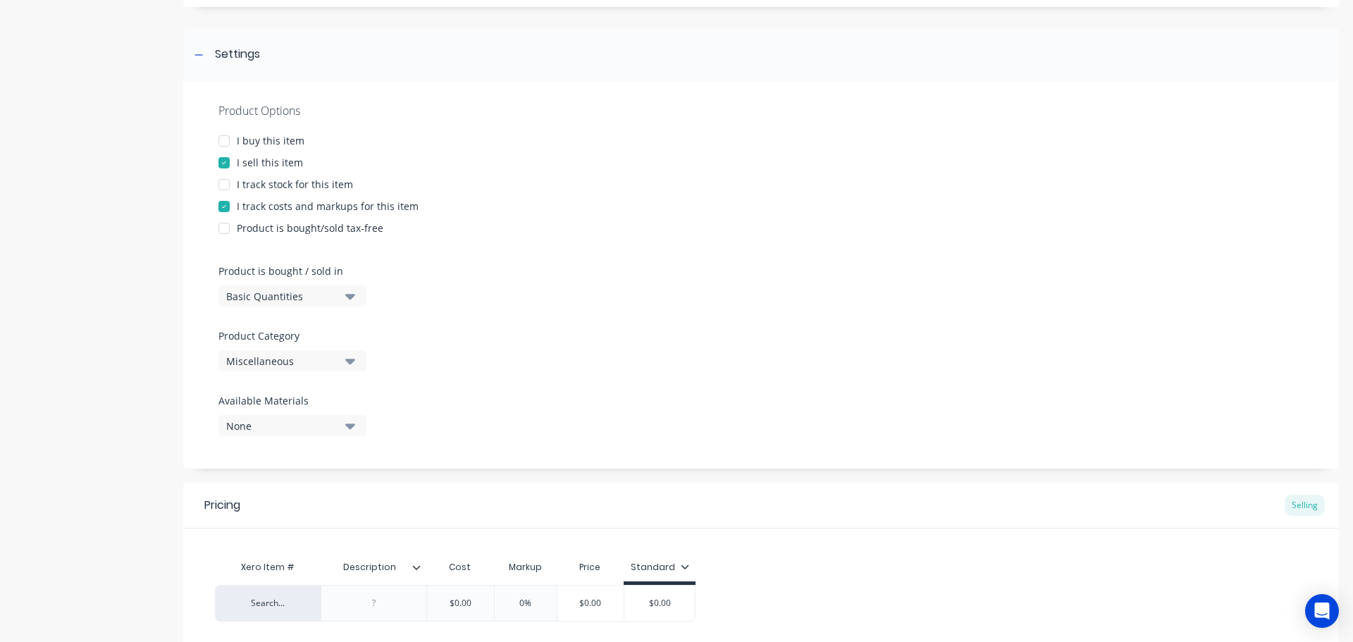
scroll to position [211, 0]
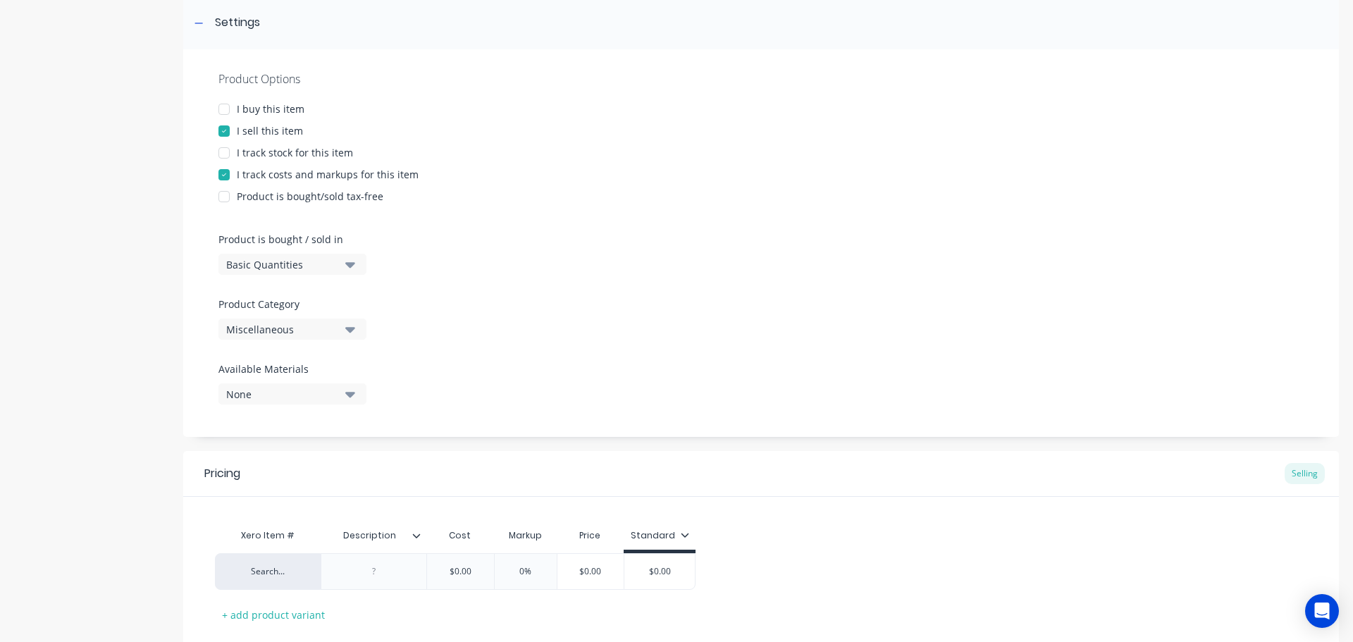
click at [272, 332] on div "Miscellaneous" at bounding box center [282, 329] width 113 height 15
click at [269, 438] on div "Materials" at bounding box center [323, 435] width 211 height 28
type textarea "x"
click at [424, 572] on div "Search... $0.00 $0.00 0% $0.00 $0.00" at bounding box center [455, 571] width 481 height 37
paste input "3.59"
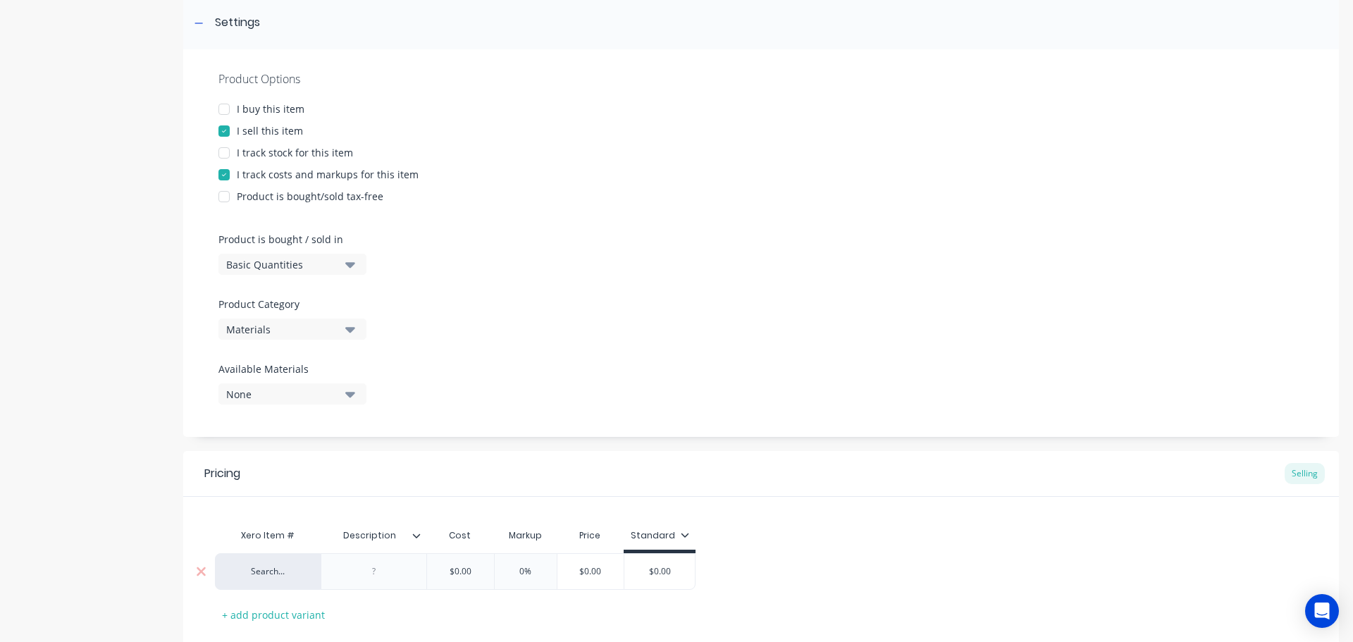
type input "$3.59"
type textarea "x"
type input "$3.59"
type input "0%"
click at [414, 536] on icon at bounding box center [417, 535] width 8 height 4
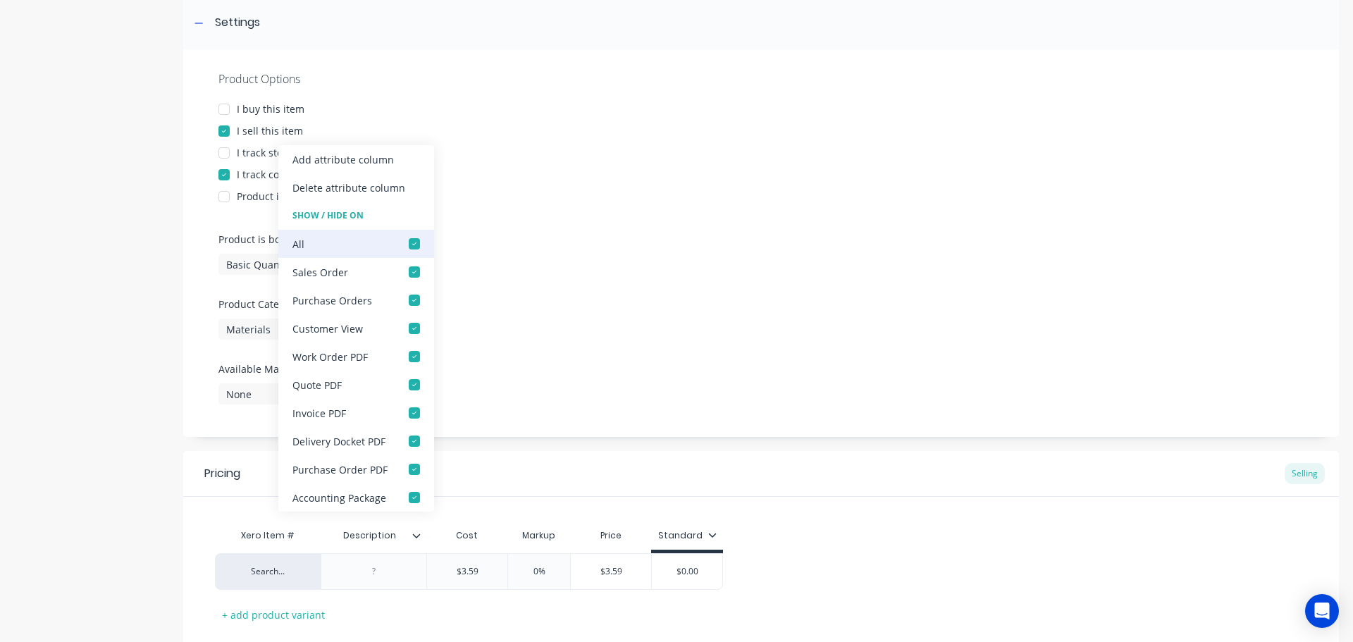
click at [409, 242] on div at bounding box center [414, 244] width 28 height 28
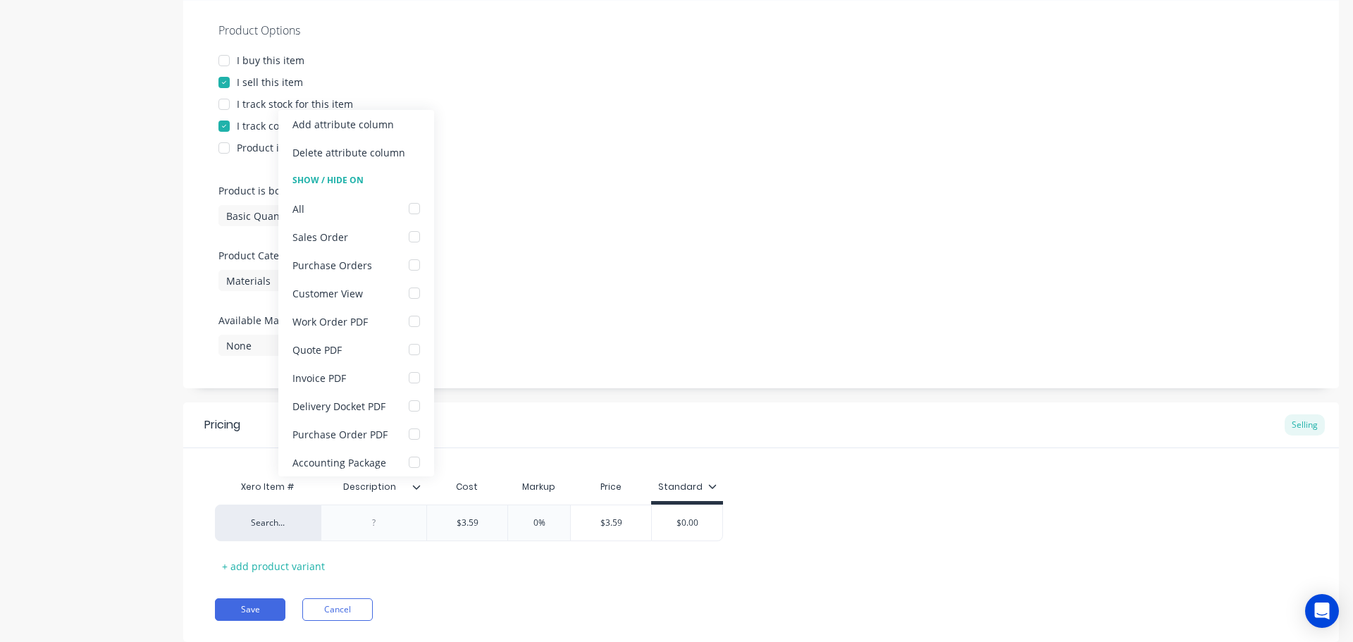
scroll to position [299, 0]
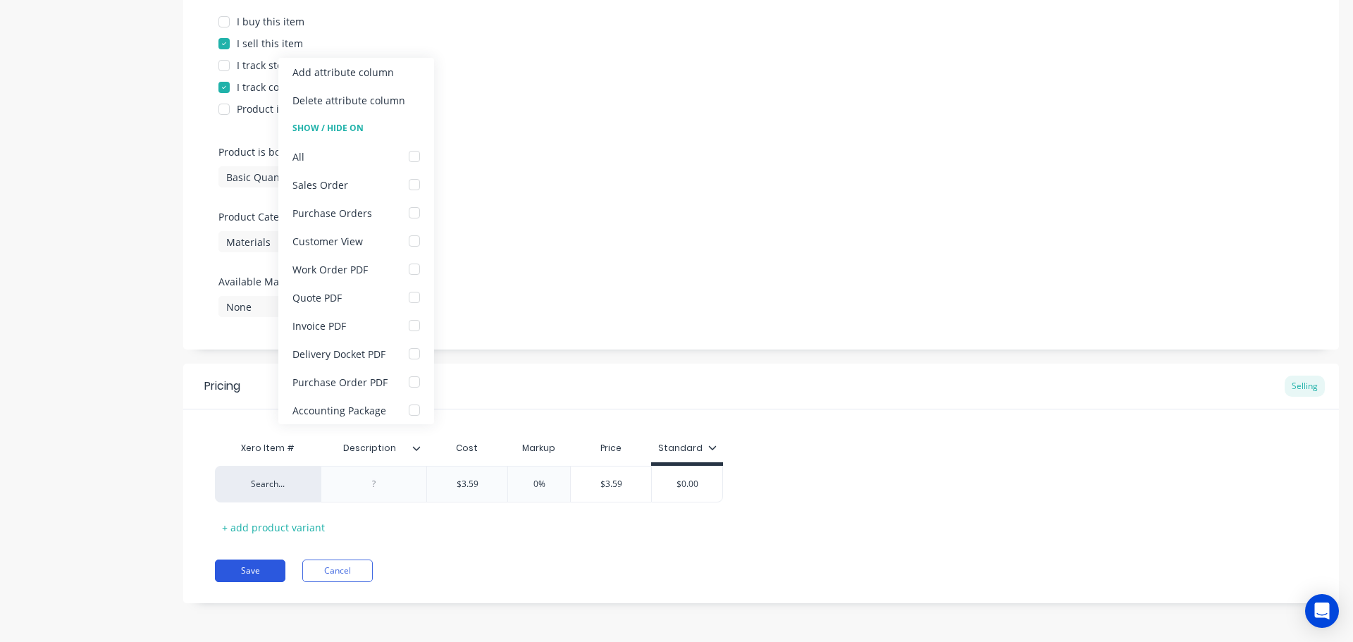
click at [240, 574] on button "Save" at bounding box center [250, 570] width 70 height 23
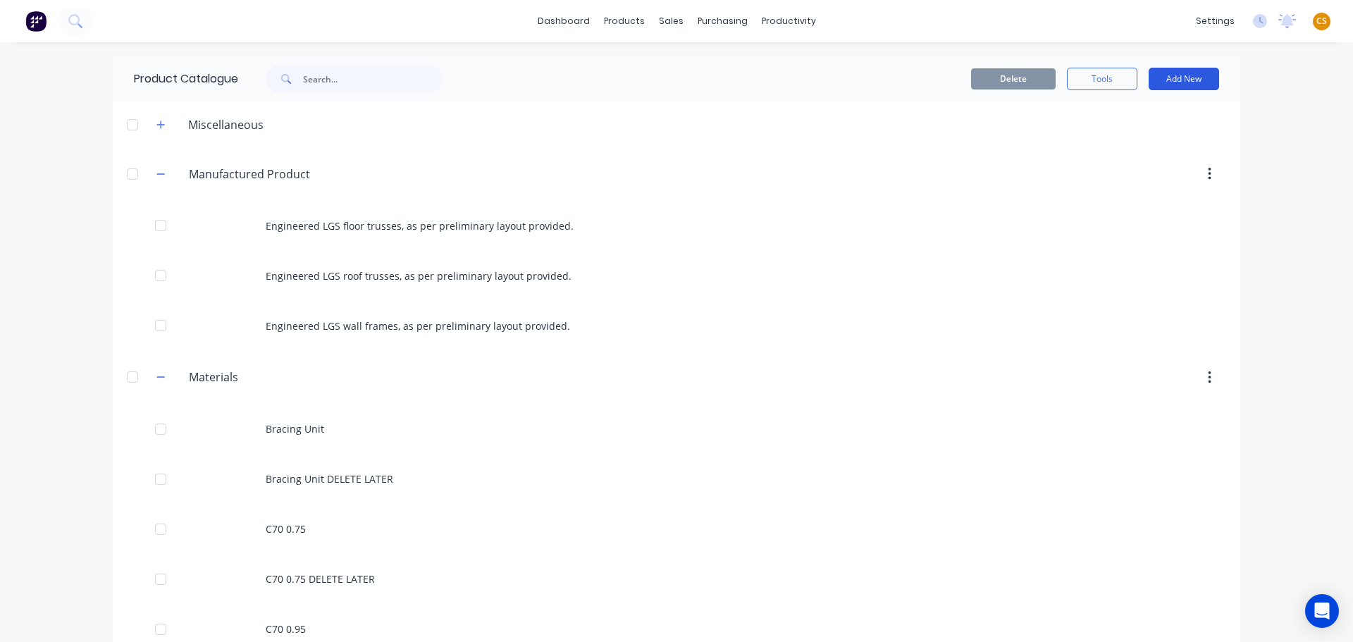
click at [1177, 82] on button "Add New" at bounding box center [1184, 79] width 70 height 23
click at [1110, 144] on div "Product" at bounding box center [1152, 143] width 109 height 20
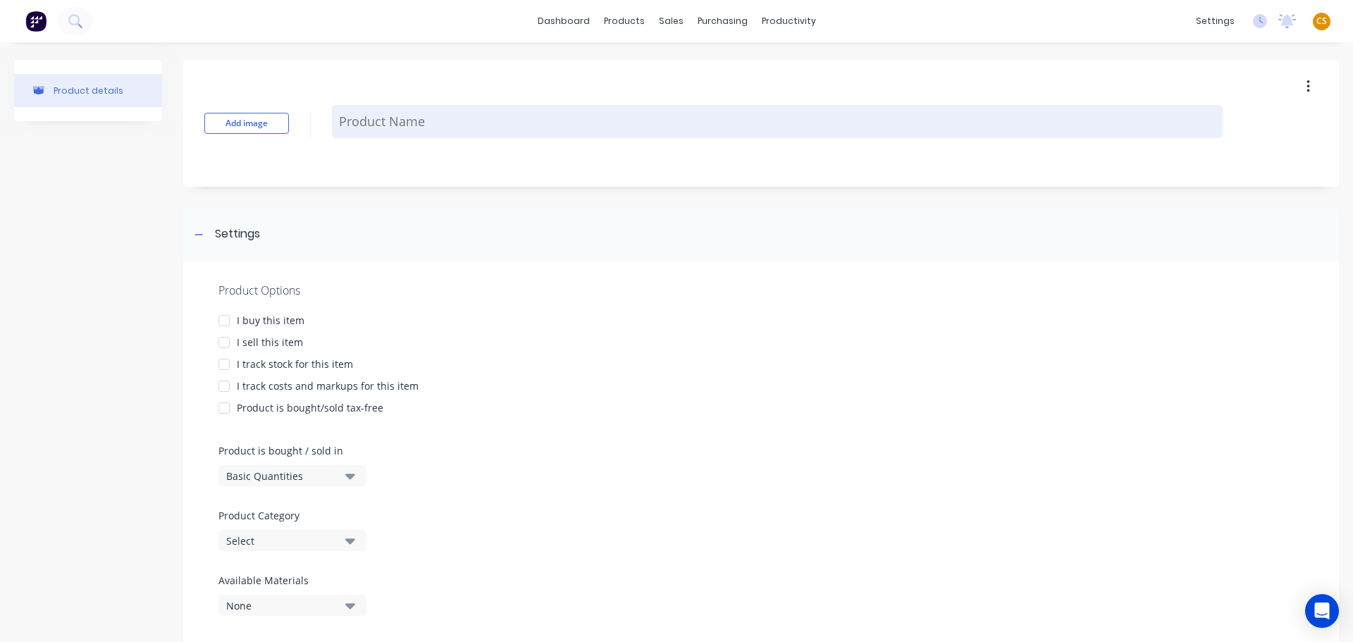
click at [364, 122] on textarea at bounding box center [777, 121] width 891 height 33
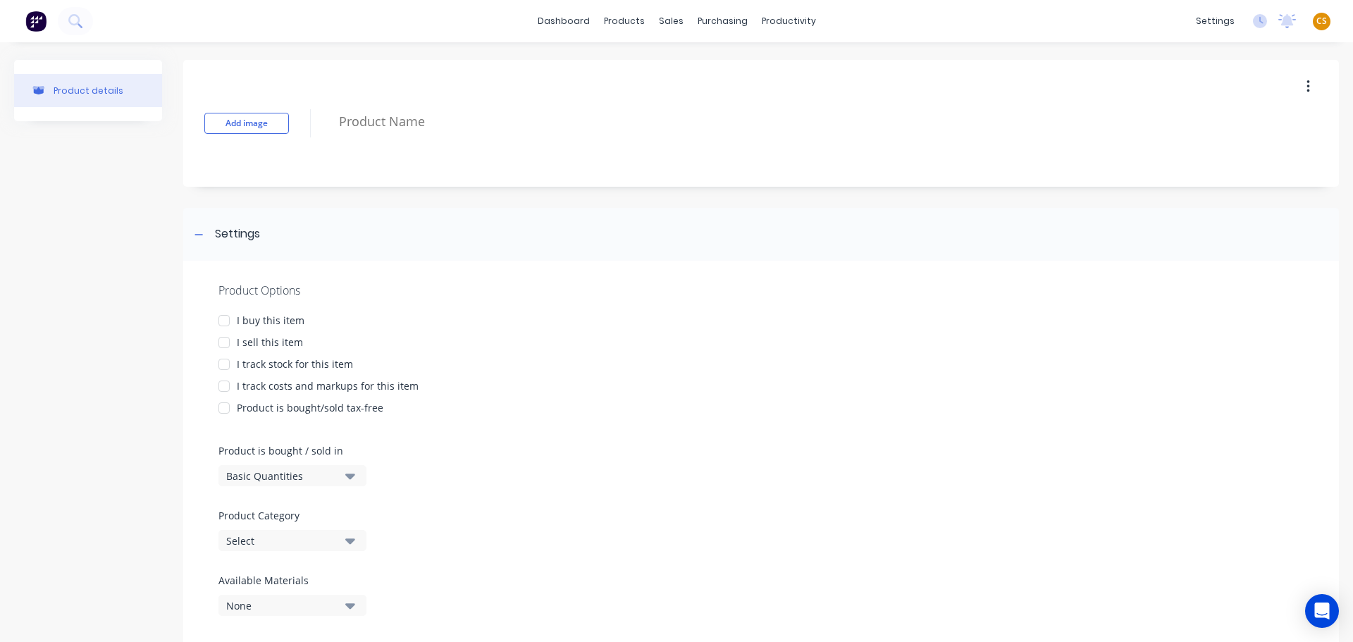
paste textarea "C90 0.75"
type textarea "x"
type textarea "C90 0.75"
type textarea "x"
type textarea "C90 0.75"
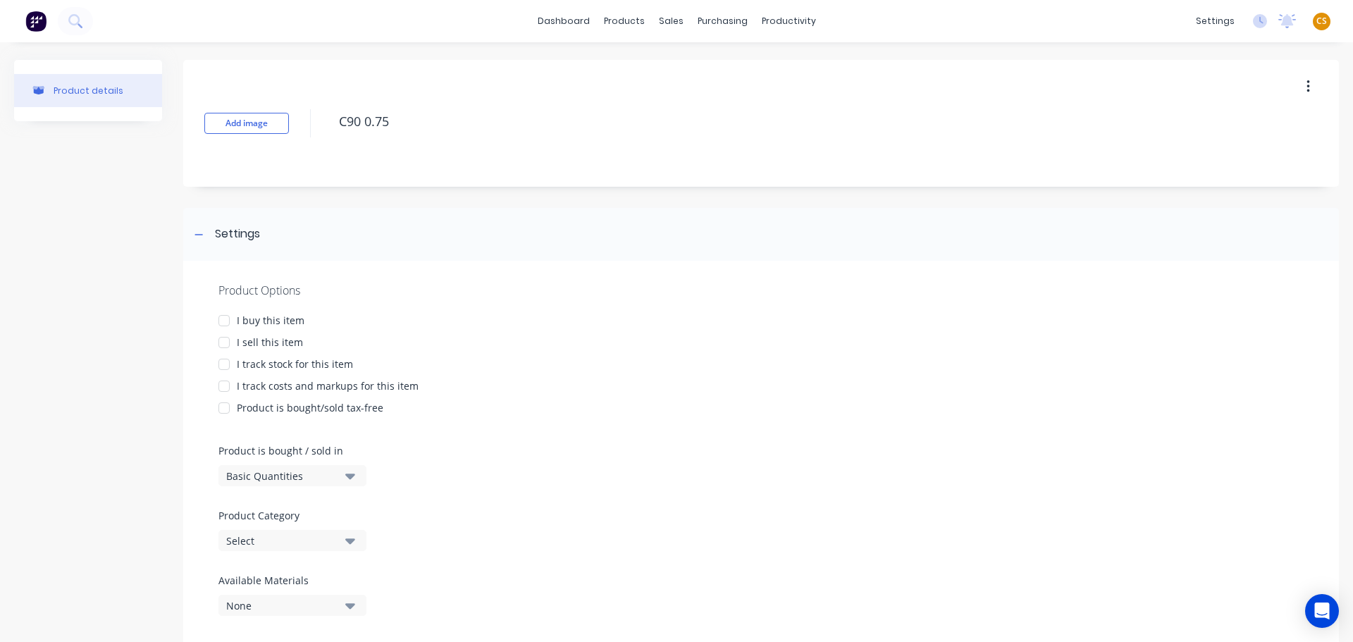
click at [260, 342] on div "I sell this item" at bounding box center [270, 342] width 66 height 15
click at [253, 385] on div "I track costs and markups for this item" at bounding box center [328, 385] width 182 height 15
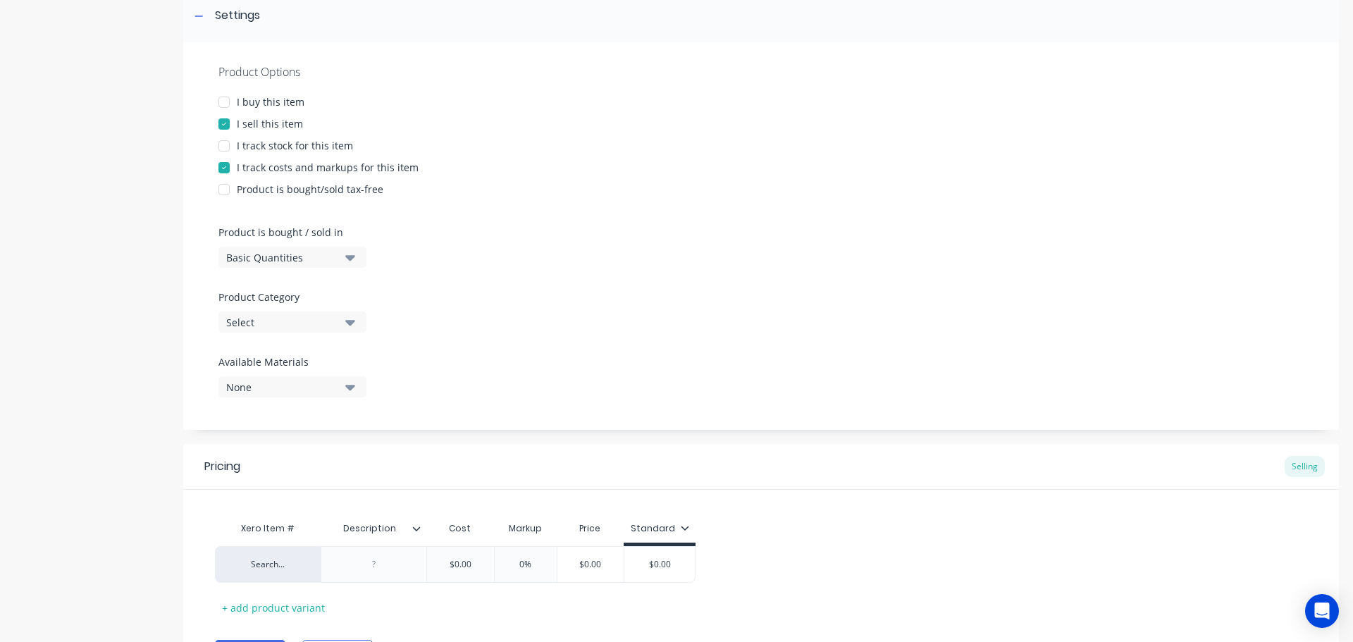
scroll to position [299, 0]
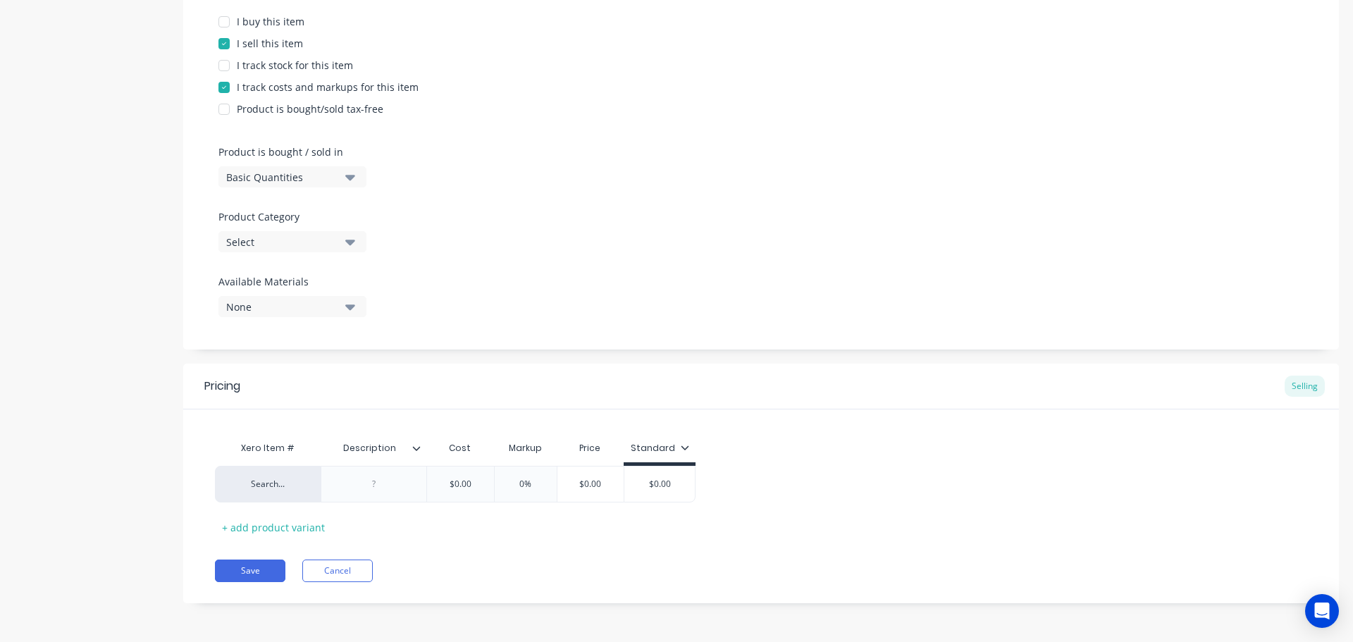
click at [261, 236] on div "Select" at bounding box center [282, 242] width 113 height 15
drag, startPoint x: 270, startPoint y: 347, endPoint x: 149, endPoint y: 358, distance: 121.7
click at [268, 347] on div "Materials" at bounding box center [323, 347] width 211 height 28
type textarea "x"
drag, startPoint x: 454, startPoint y: 483, endPoint x: 424, endPoint y: 487, distance: 29.8
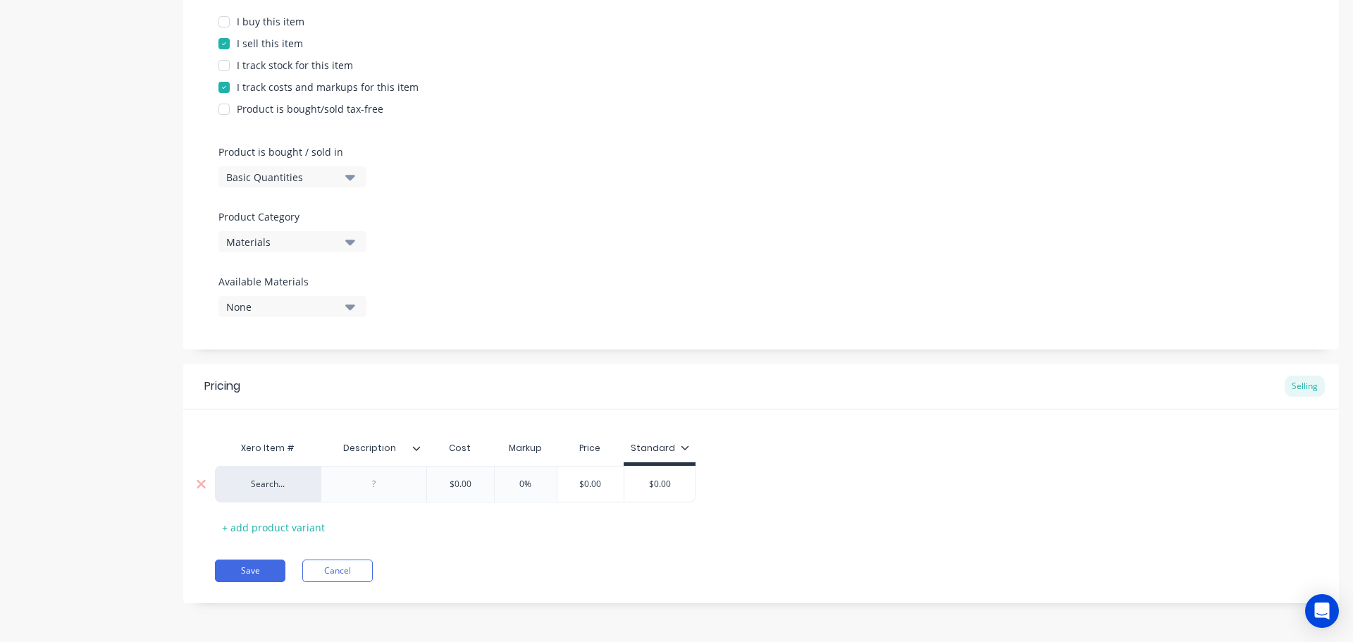
click at [425, 486] on input "$0.00" at bounding box center [460, 484] width 70 height 13
paste input "3.18"
type input "$3.18"
type textarea "x"
click at [419, 449] on icon at bounding box center [416, 448] width 8 height 8
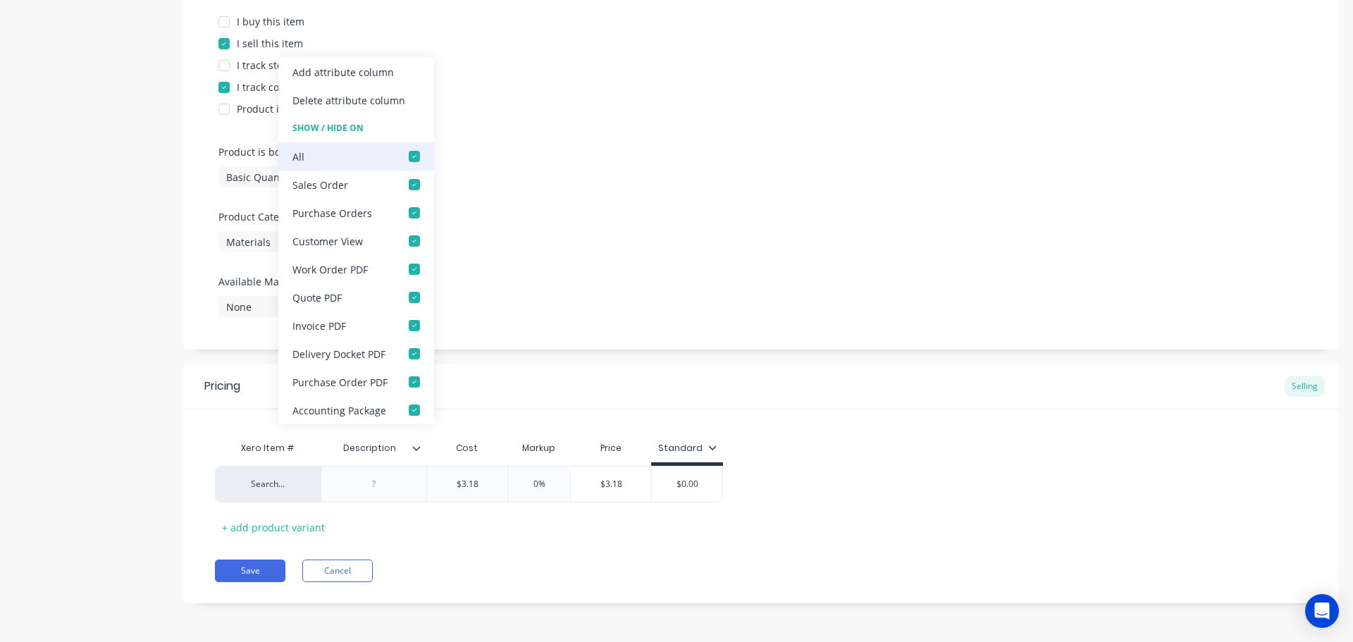
click at [413, 156] on div at bounding box center [414, 156] width 28 height 28
type input "$3.18"
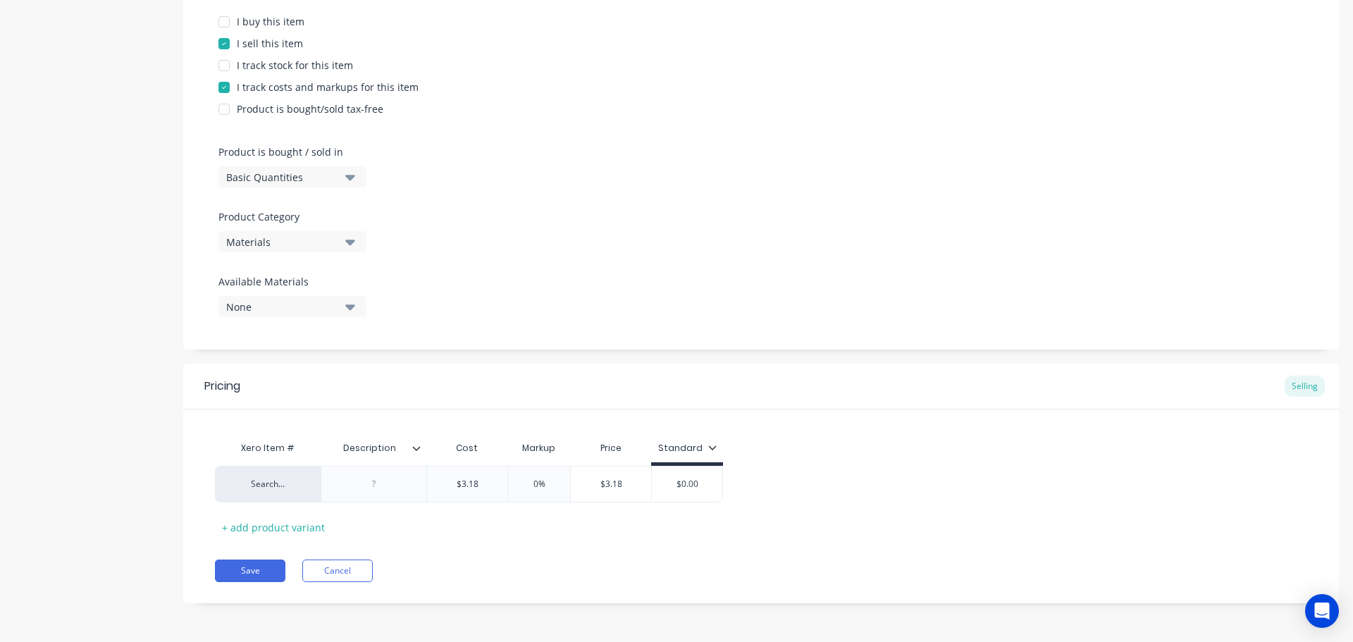
drag, startPoint x: 238, startPoint y: 574, endPoint x: 1, endPoint y: 508, distance: 245.8
click at [233, 574] on button "Save" at bounding box center [250, 570] width 70 height 23
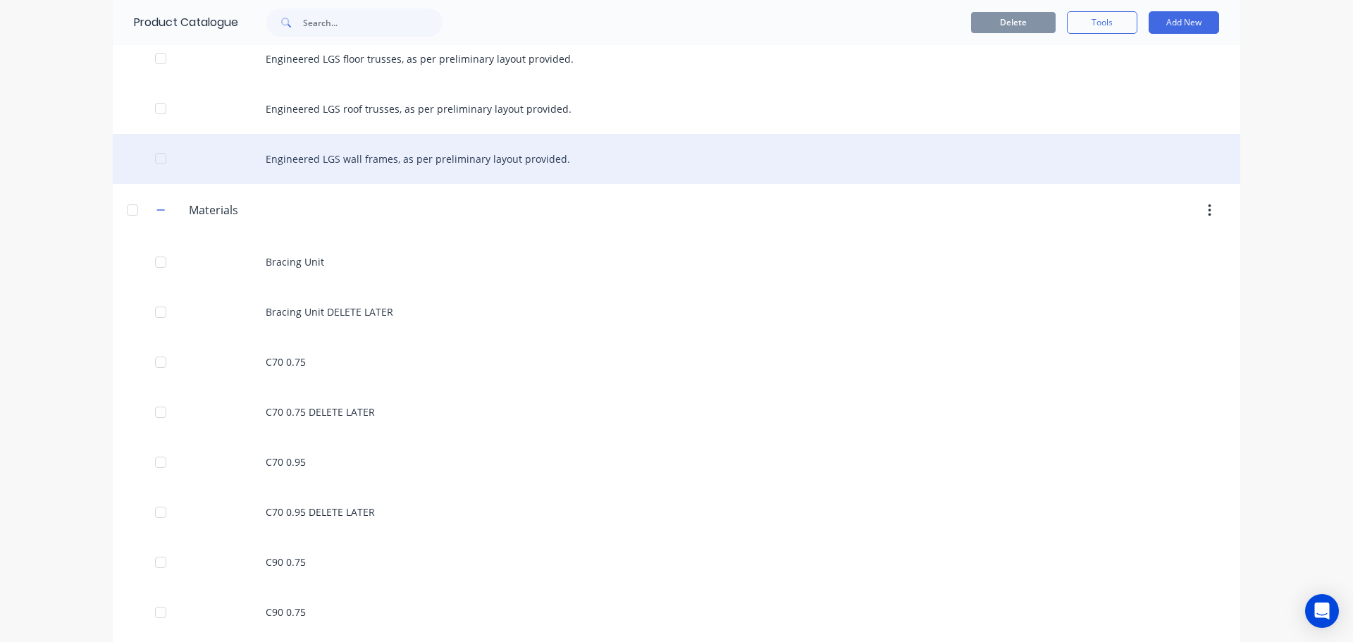
scroll to position [211, 0]
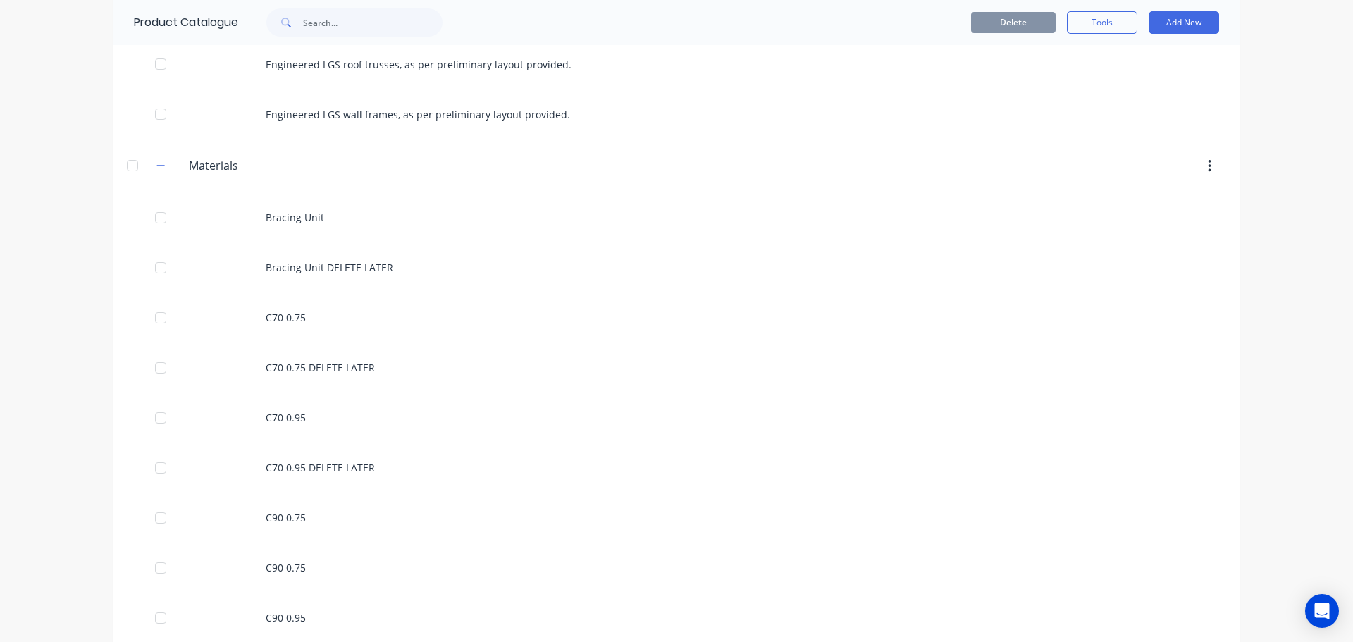
click at [1163, 28] on button "Add New" at bounding box center [1184, 22] width 70 height 23
click at [1104, 85] on div "Product" at bounding box center [1152, 87] width 109 height 20
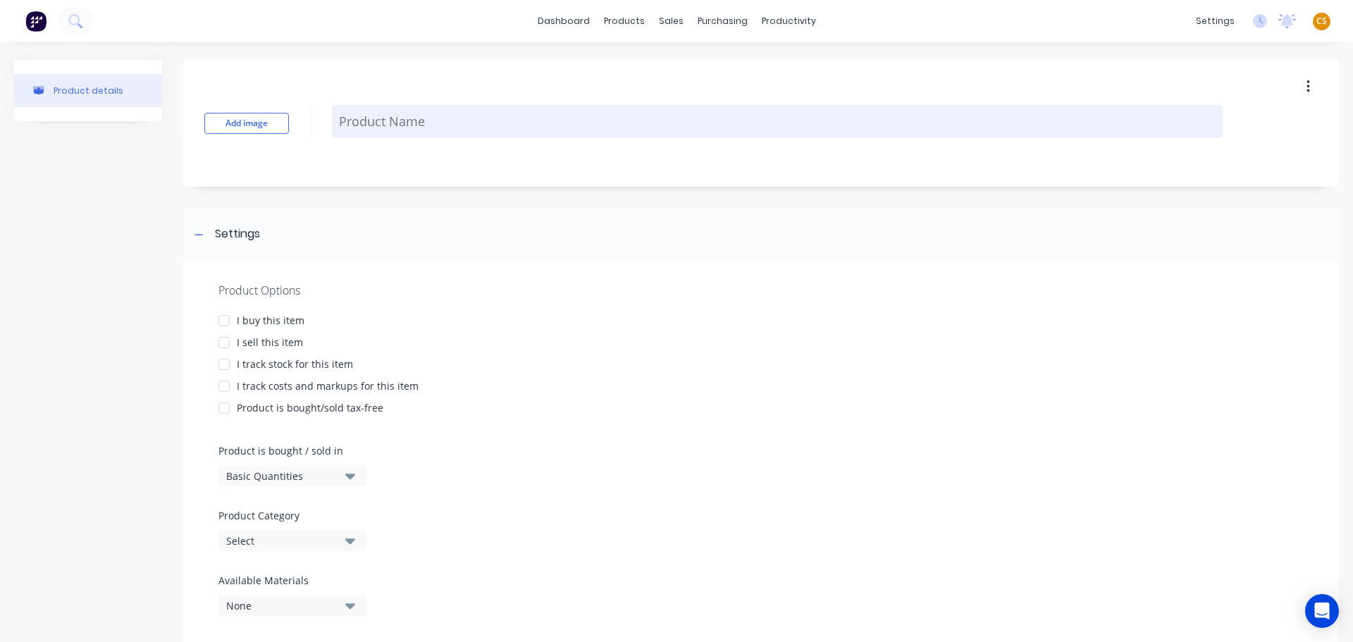
click at [367, 125] on textarea at bounding box center [777, 121] width 891 height 33
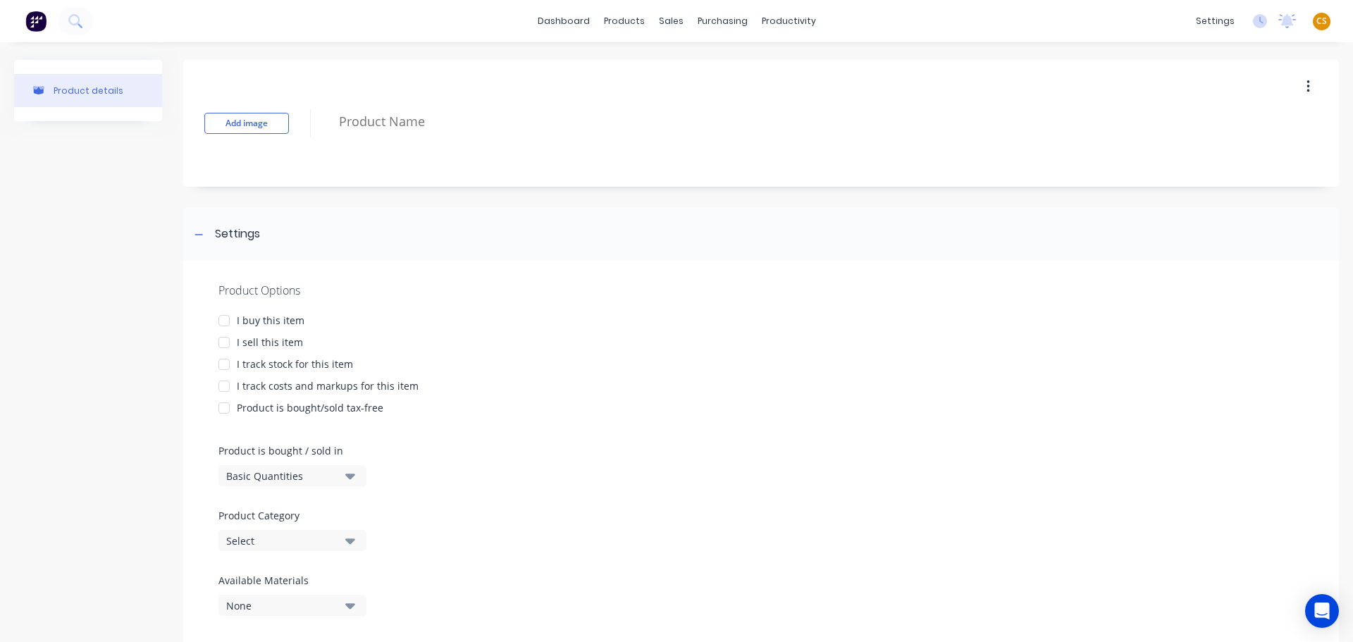
paste textarea "C90 0.95"
type textarea "x"
type textarea "C90 0.95"
type textarea "x"
type textarea "C90 0.95"
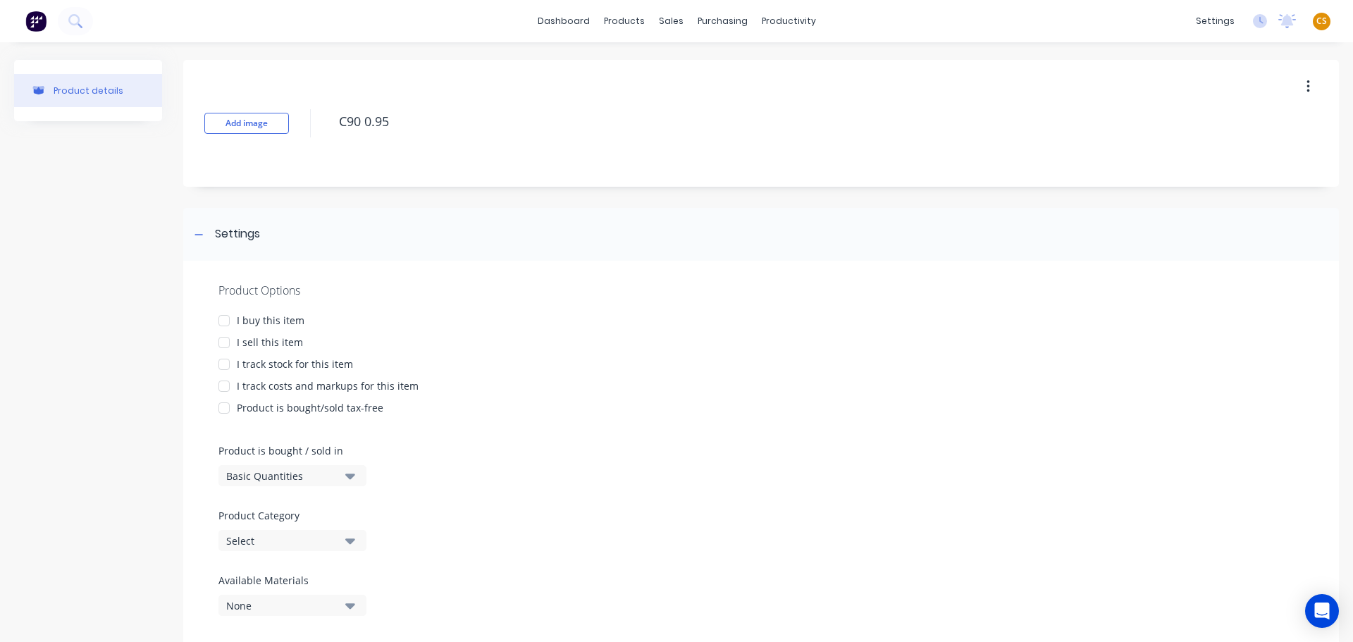
click at [251, 342] on div "I sell this item" at bounding box center [270, 342] width 66 height 15
click at [263, 386] on div "I track costs and markups for this item" at bounding box center [328, 385] width 182 height 15
click at [249, 543] on div "Select" at bounding box center [282, 540] width 113 height 15
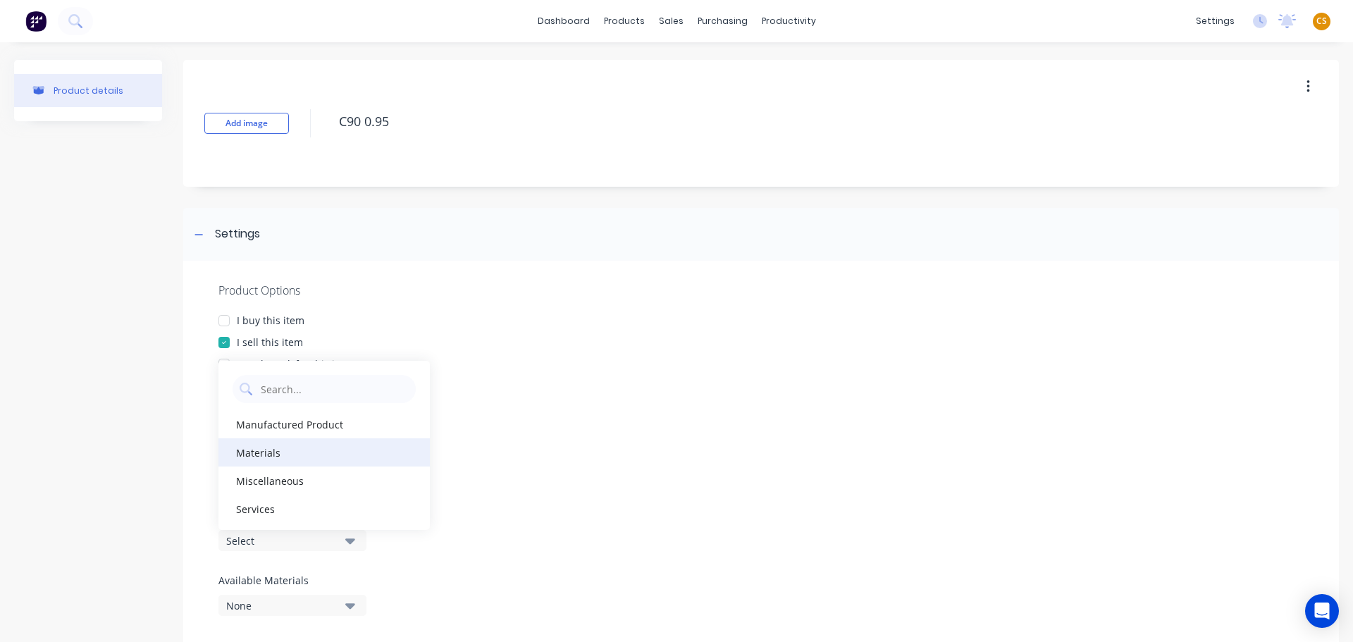
click at [273, 458] on div "Materials" at bounding box center [323, 452] width 211 height 28
type textarea "x"
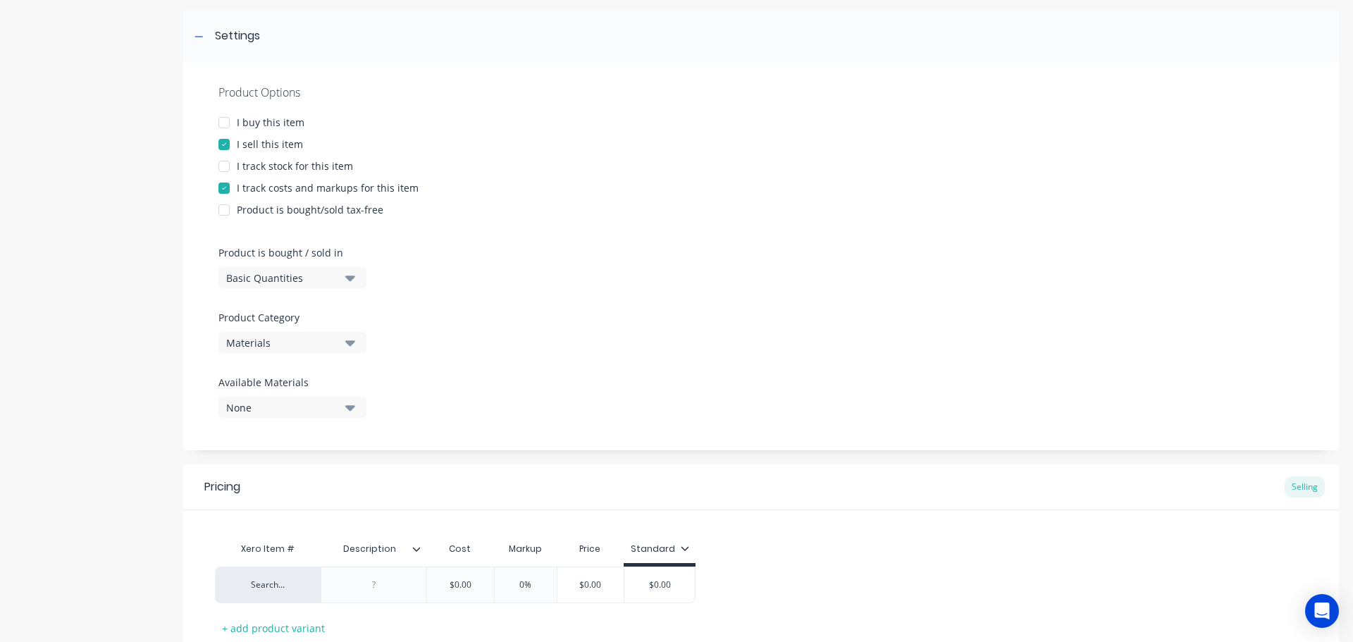
scroll to position [299, 0]
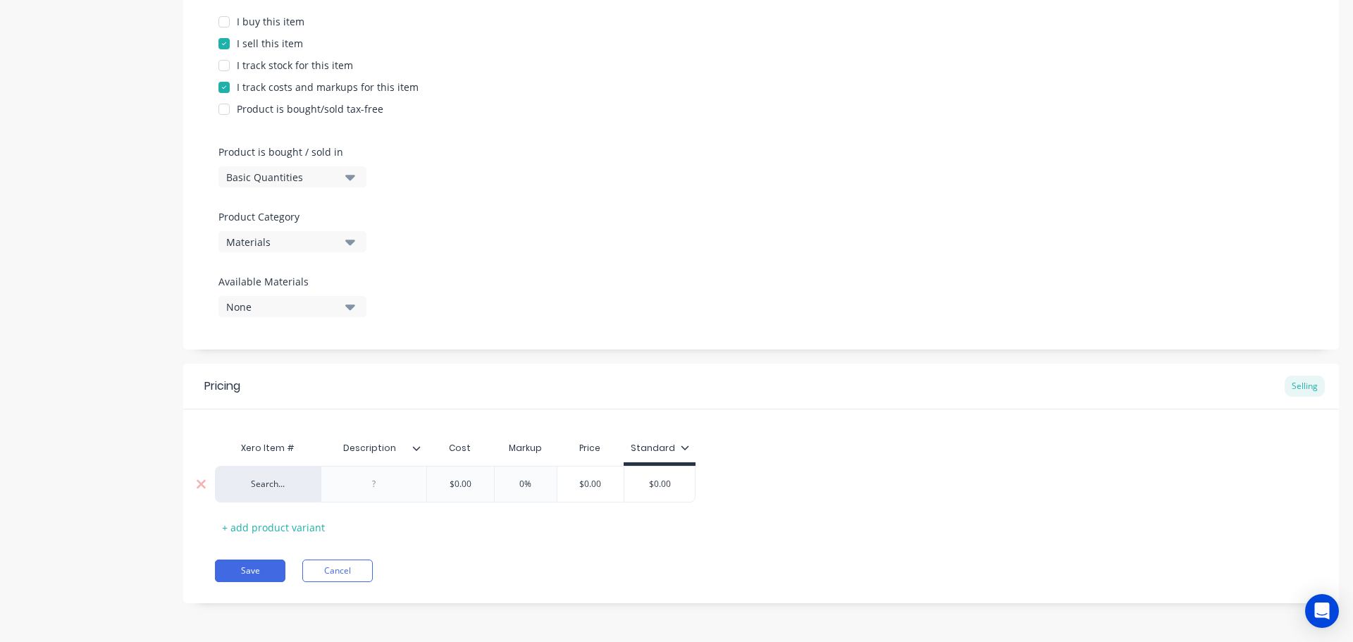
drag, startPoint x: 476, startPoint y: 481, endPoint x: 430, endPoint y: 485, distance: 46.6
click at [427, 481] on input "$0.00" at bounding box center [460, 484] width 70 height 13
paste input "3.87"
type input "$3.87"
type textarea "x"
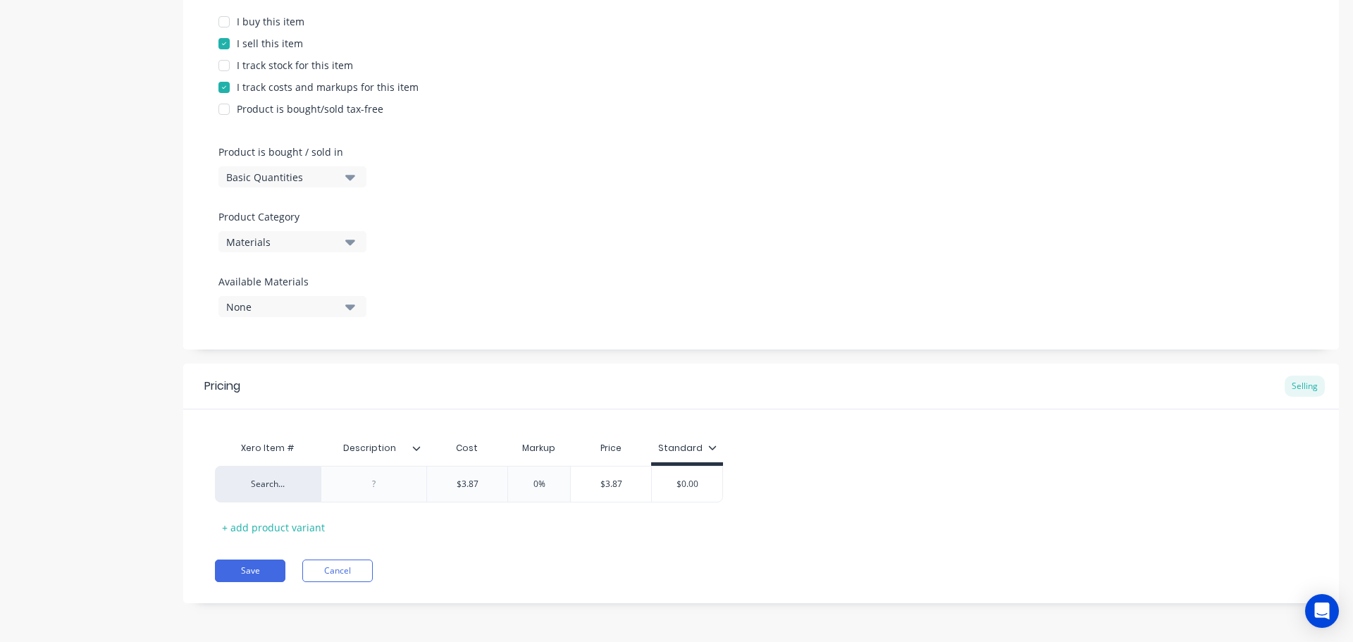
click at [415, 445] on icon at bounding box center [416, 448] width 8 height 8
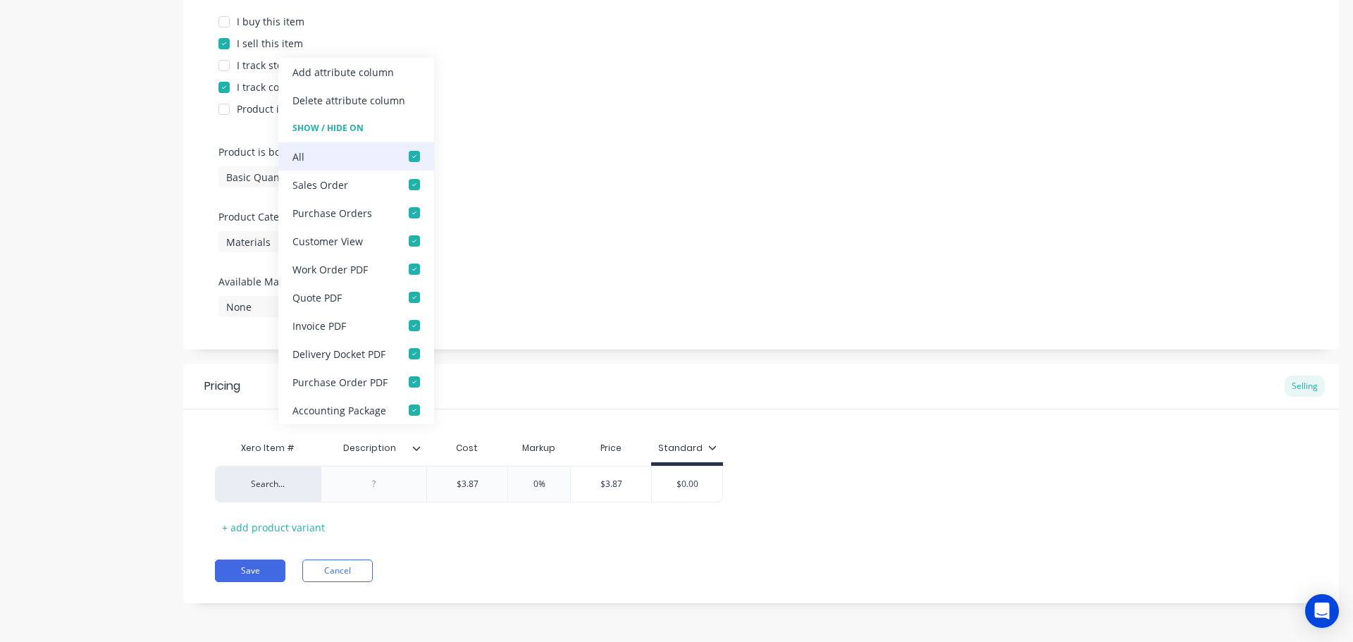
click at [412, 160] on div at bounding box center [414, 156] width 28 height 28
type input "$3.87"
click at [450, 567] on div "Save Cancel" at bounding box center [777, 570] width 1124 height 23
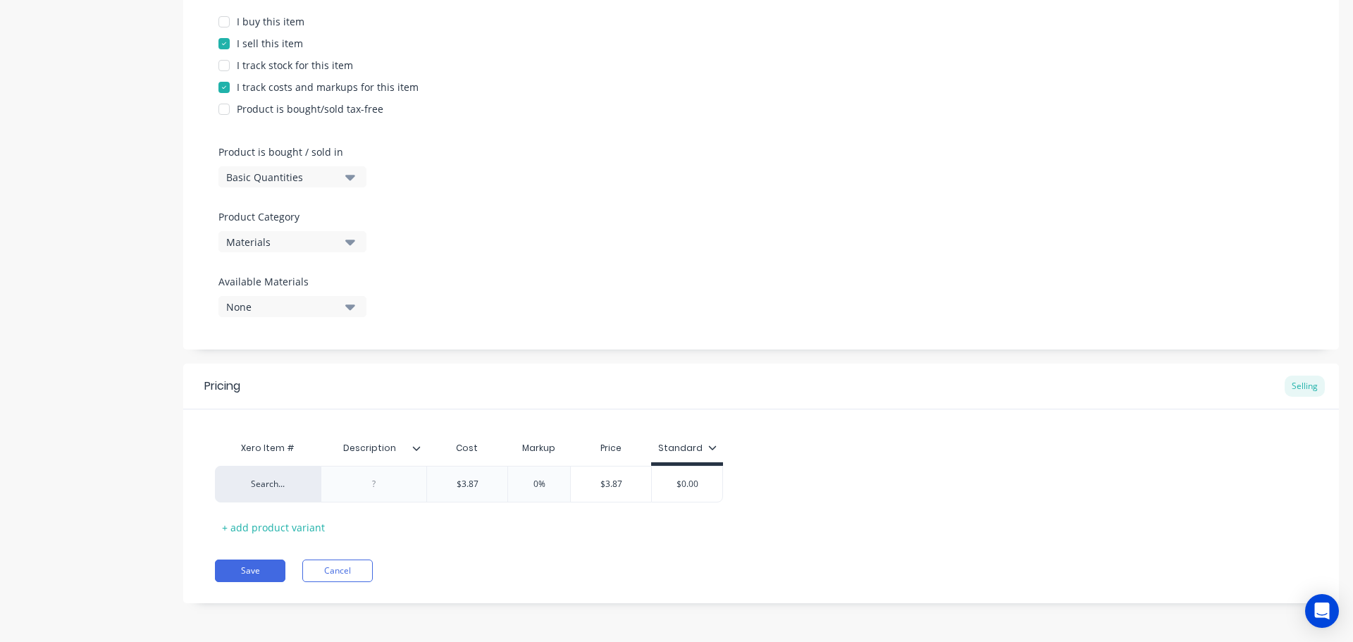
click at [415, 446] on icon at bounding box center [416, 448] width 8 height 8
click at [255, 570] on button "Save" at bounding box center [250, 570] width 70 height 23
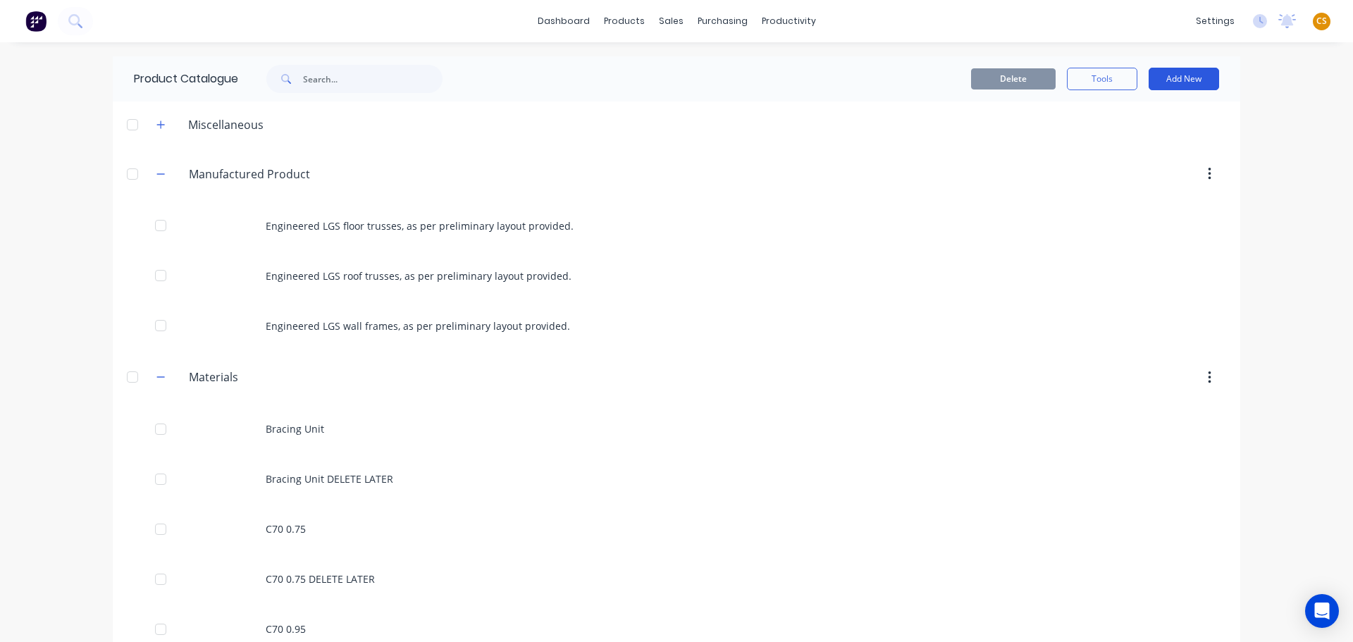
drag, startPoint x: 1181, startPoint y: 78, endPoint x: 1173, endPoint y: 80, distance: 7.9
click at [1180, 78] on button "Add New" at bounding box center [1184, 79] width 70 height 23
click at [1103, 142] on div "Product" at bounding box center [1152, 143] width 109 height 20
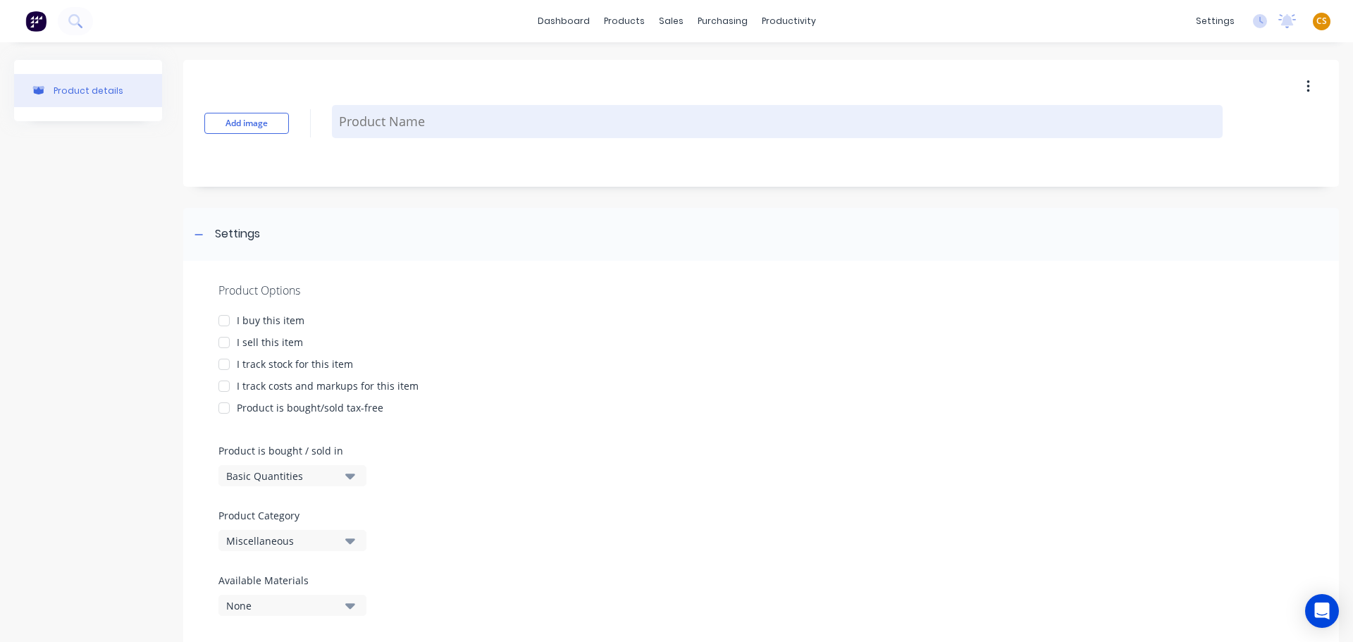
click at [379, 120] on textarea at bounding box center [777, 121] width 891 height 33
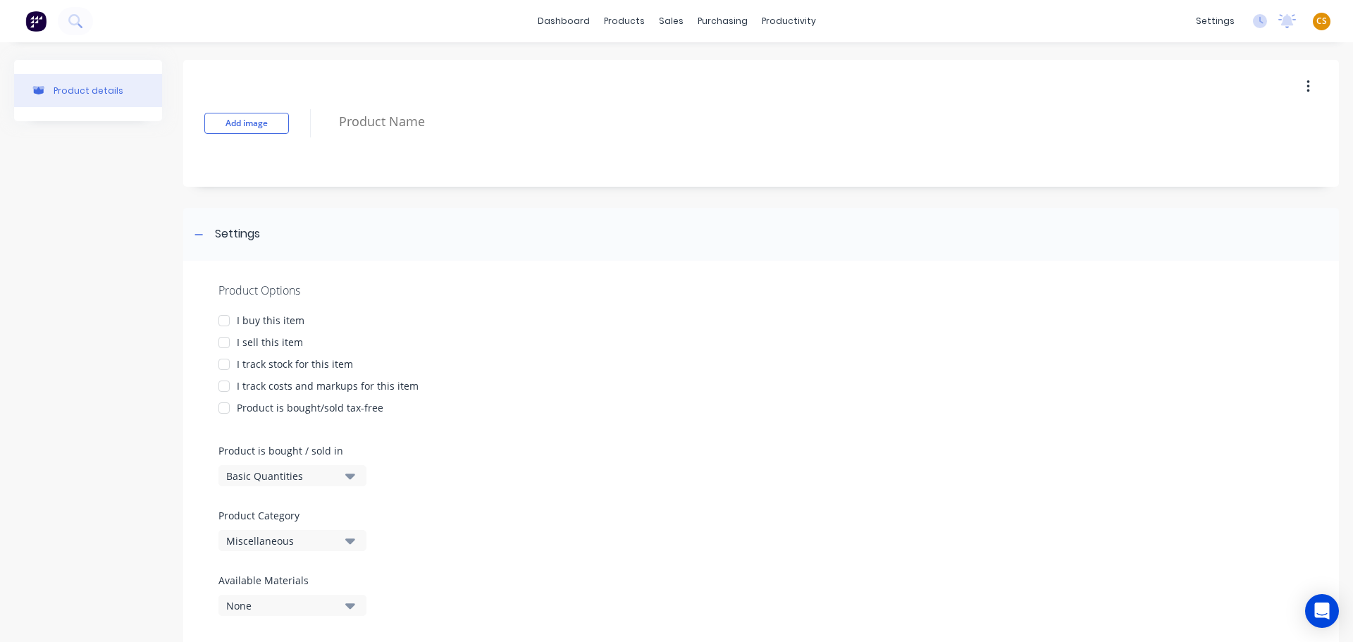
paste textarea "Plating 400mm"
type textarea "x"
type textarea "Plating 400mm"
type textarea "x"
type textarea "Plating 400mm"
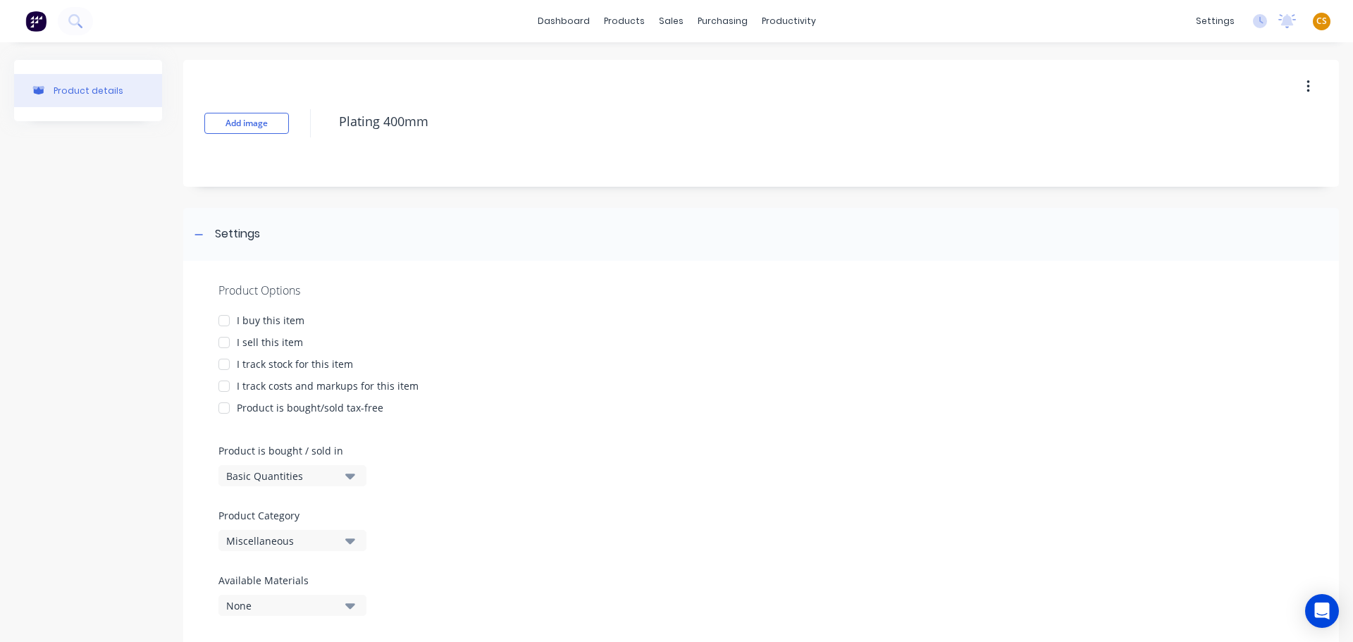
click at [267, 342] on div "I sell this item" at bounding box center [270, 342] width 66 height 15
drag, startPoint x: 271, startPoint y: 388, endPoint x: 80, endPoint y: 364, distance: 191.8
click at [268, 388] on div "I track costs and markups for this item" at bounding box center [328, 385] width 182 height 15
click at [251, 538] on div "Miscellaneous" at bounding box center [282, 540] width 113 height 15
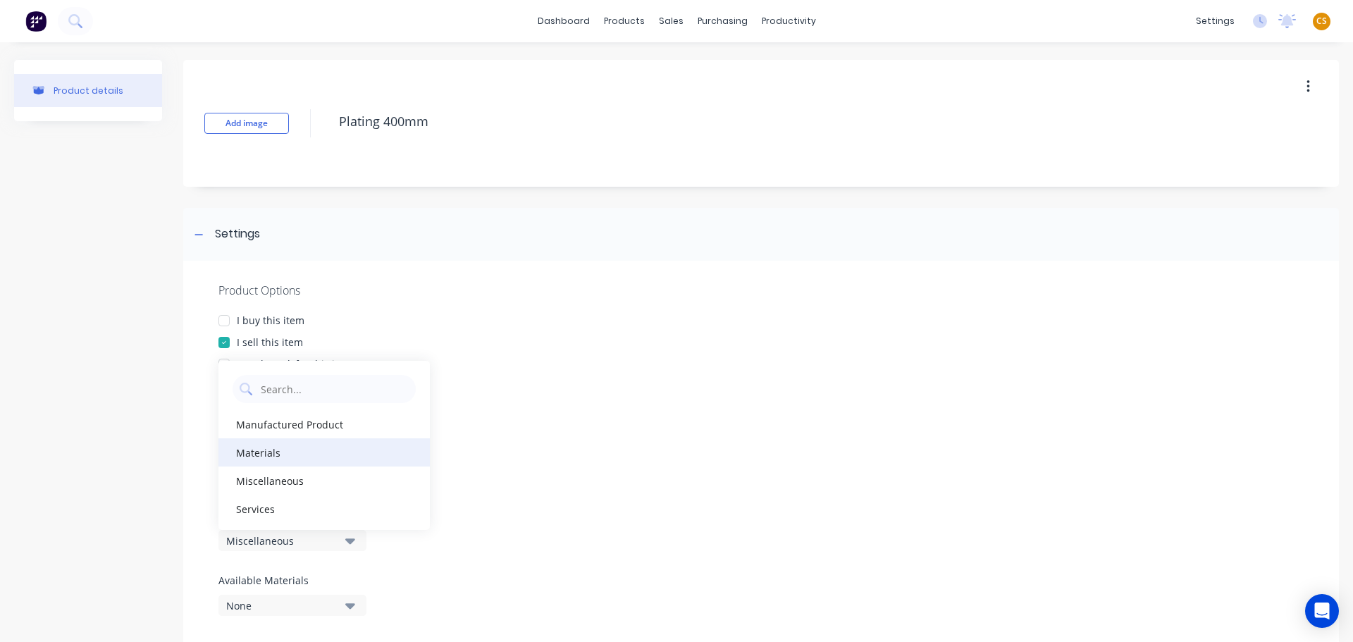
click at [273, 459] on div "Materials" at bounding box center [323, 452] width 211 height 28
type textarea "x"
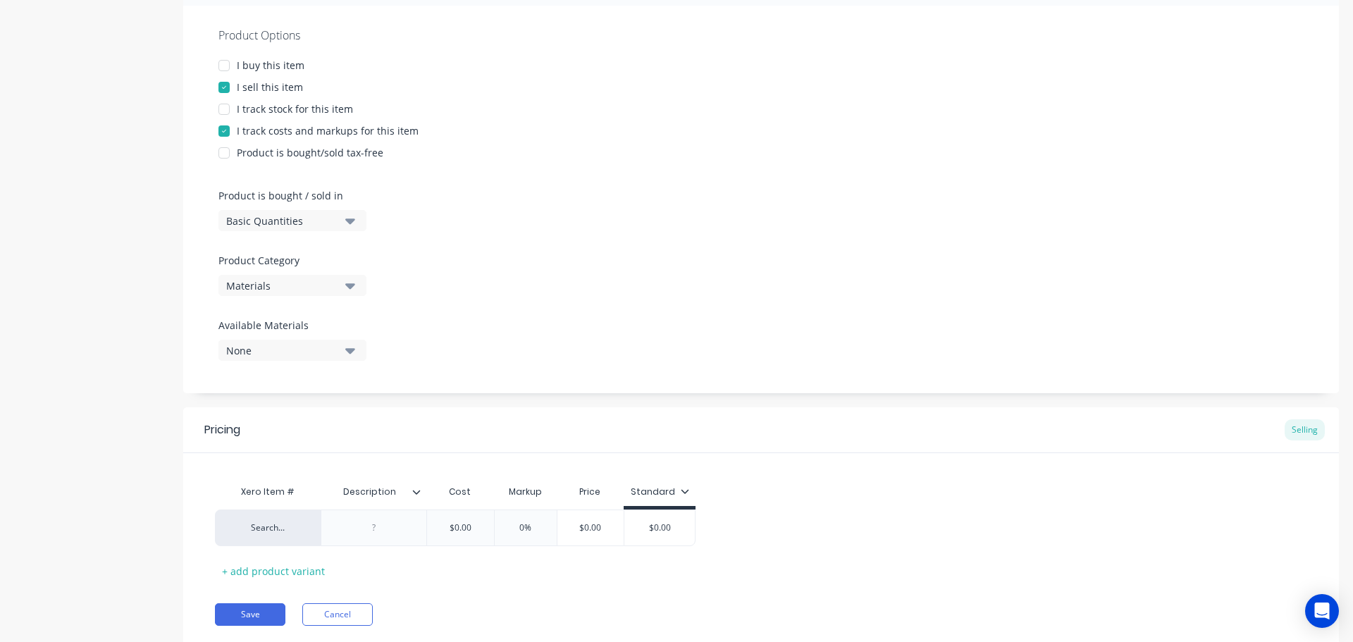
scroll to position [299, 0]
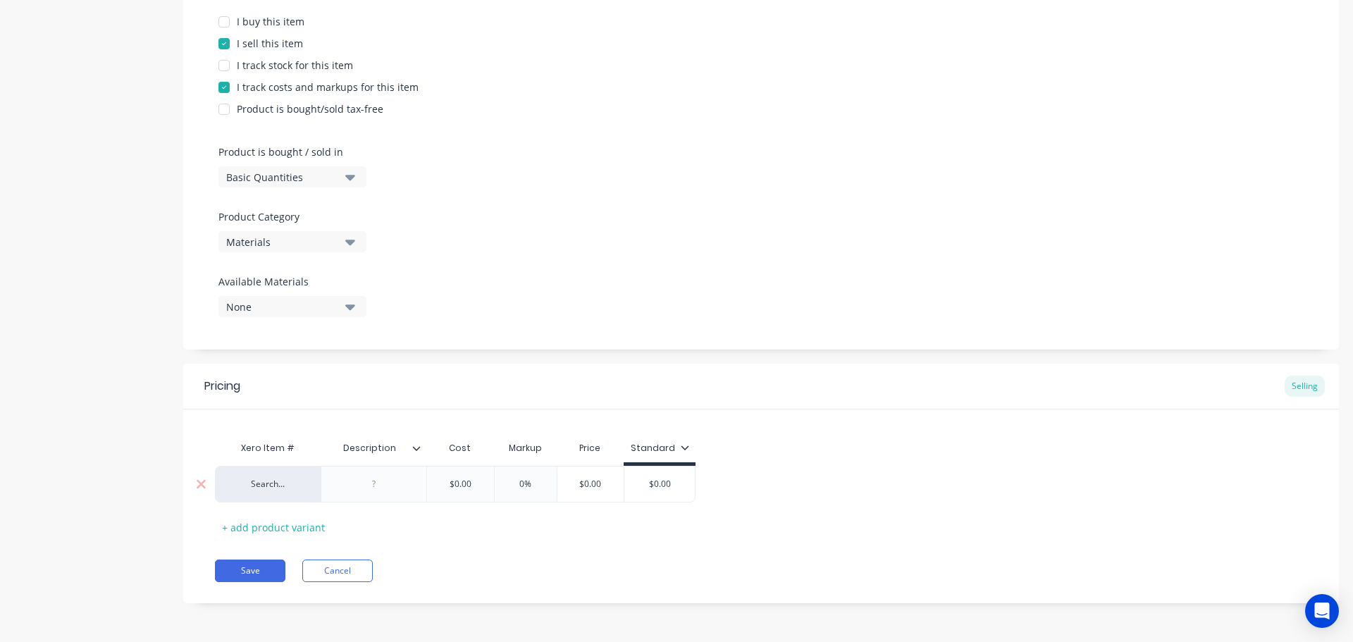
drag, startPoint x: 483, startPoint y: 483, endPoint x: 424, endPoint y: 487, distance: 58.6
click at [426, 487] on input "$0.00" at bounding box center [460, 484] width 70 height 13
paste input "10.83"
type input "$10.83"
type textarea "x"
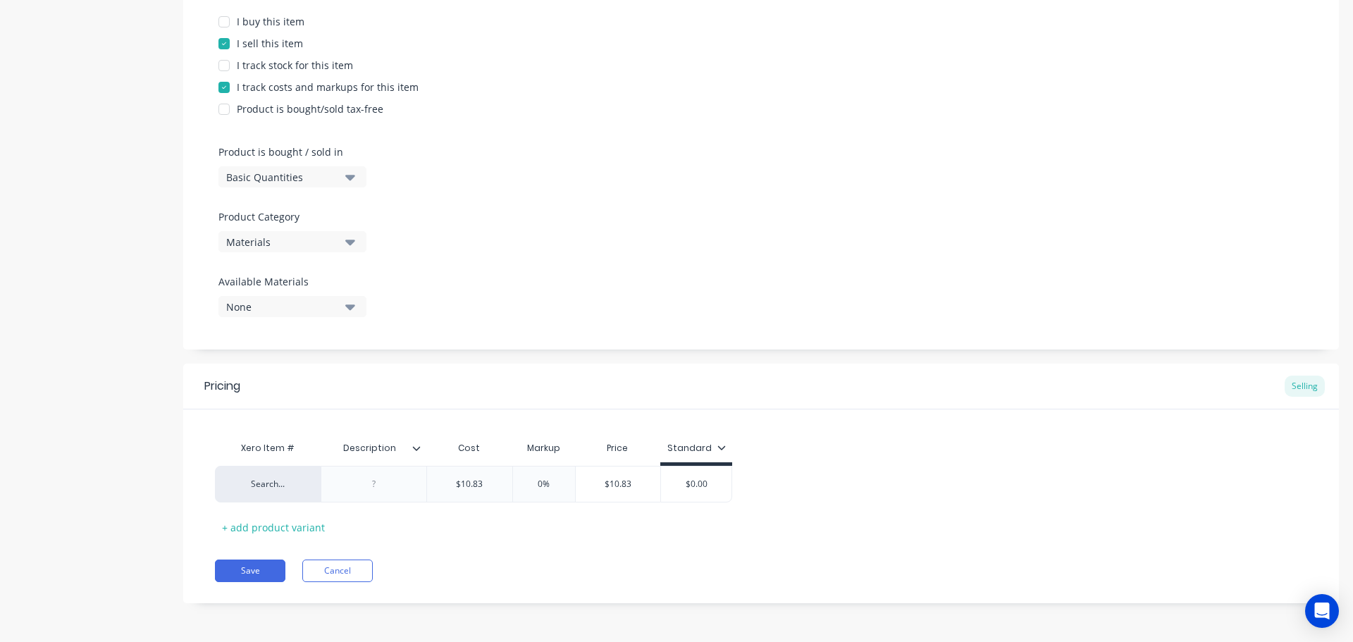
click at [419, 450] on icon at bounding box center [416, 448] width 8 height 8
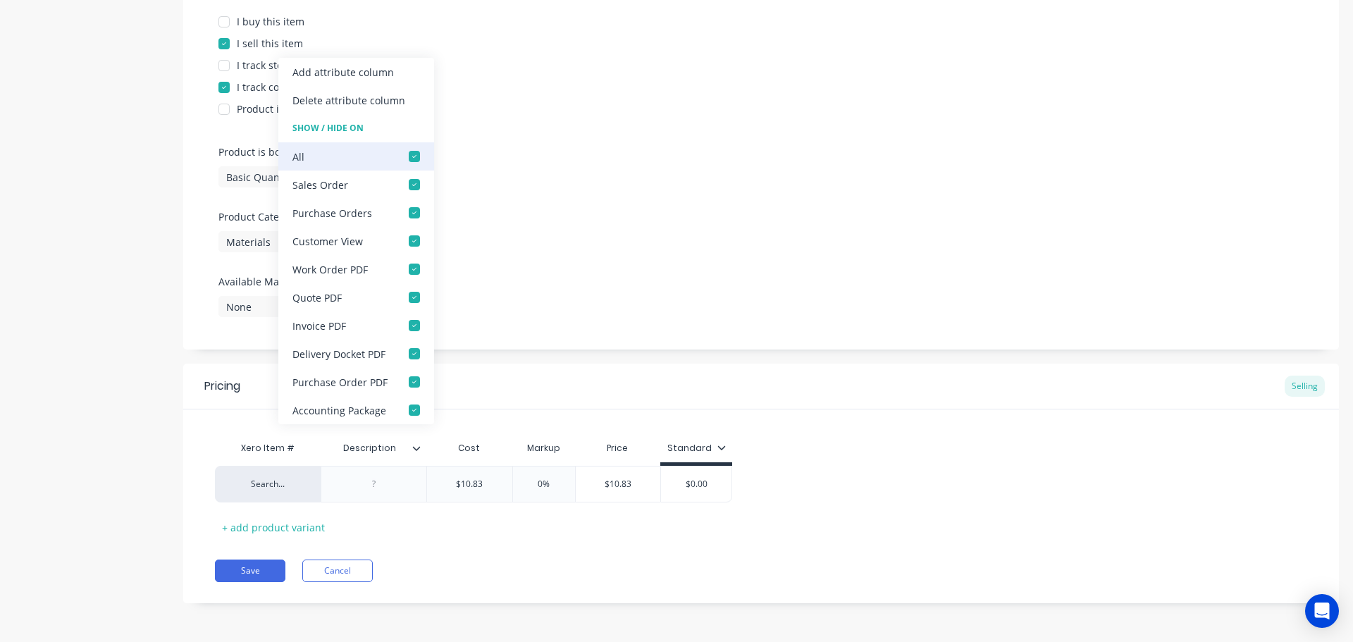
click at [414, 160] on div at bounding box center [414, 156] width 28 height 28
type input "$10.83"
click at [254, 570] on button "Save" at bounding box center [250, 570] width 70 height 23
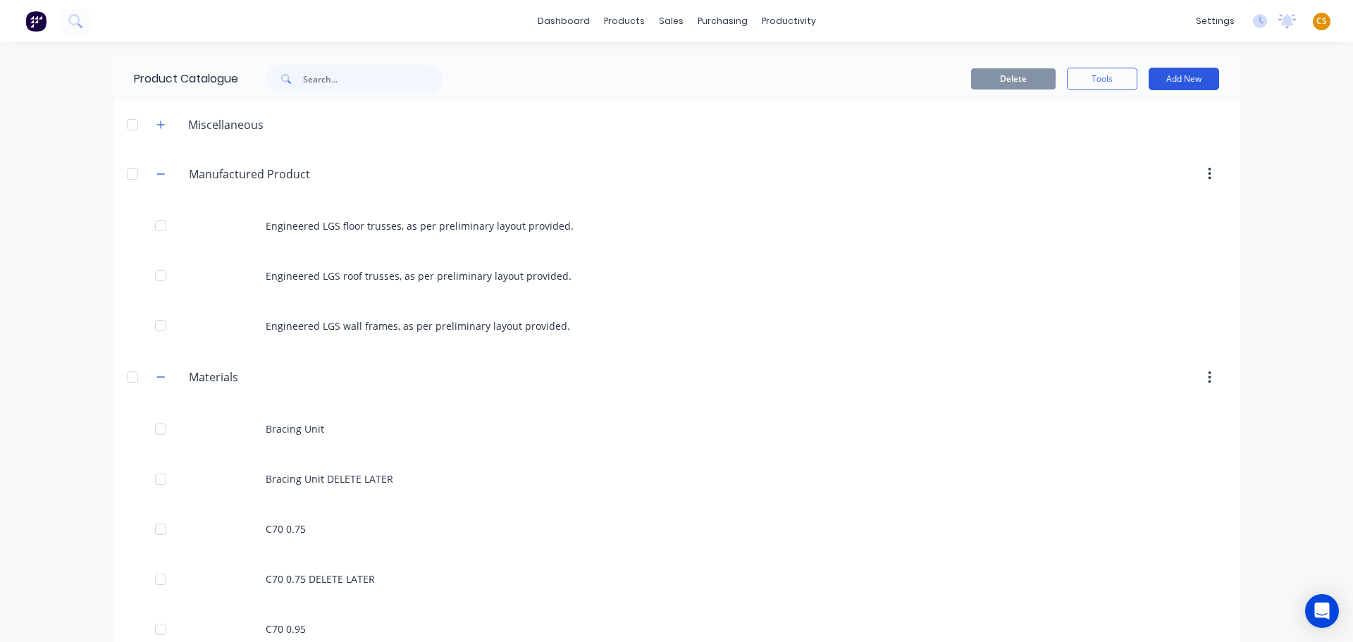
click at [1188, 85] on button "Add New" at bounding box center [1184, 79] width 70 height 23
click at [1106, 143] on div "Product" at bounding box center [1152, 143] width 109 height 20
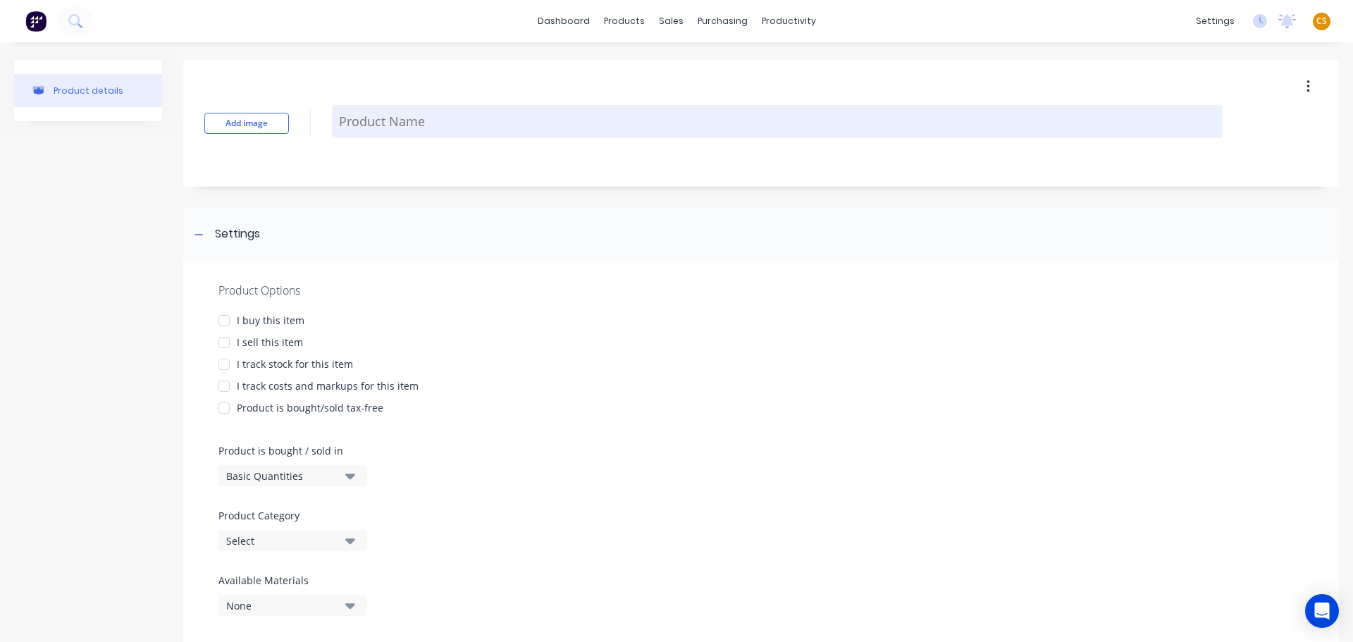
click at [371, 124] on textarea at bounding box center [777, 121] width 891 height 33
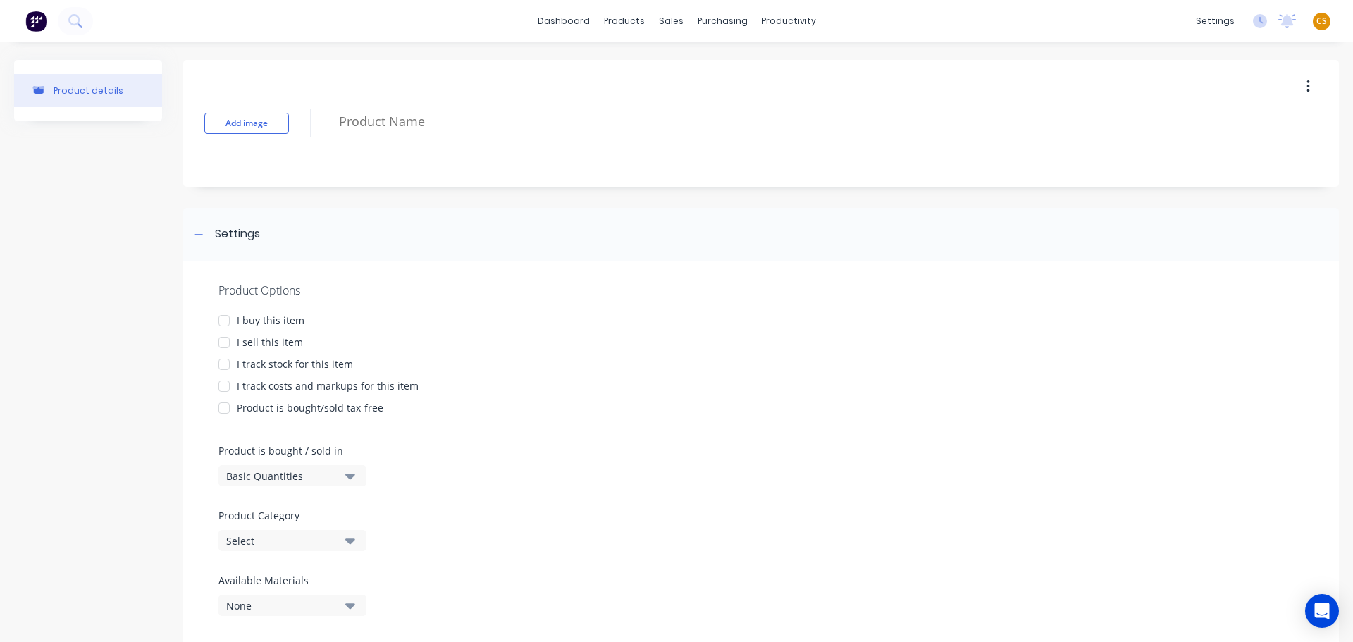
paste textarea "Tophat 0.75"
type textarea "x"
type textarea "Tophat 0.75"
type textarea "x"
type textarea "Tophat 0.75"
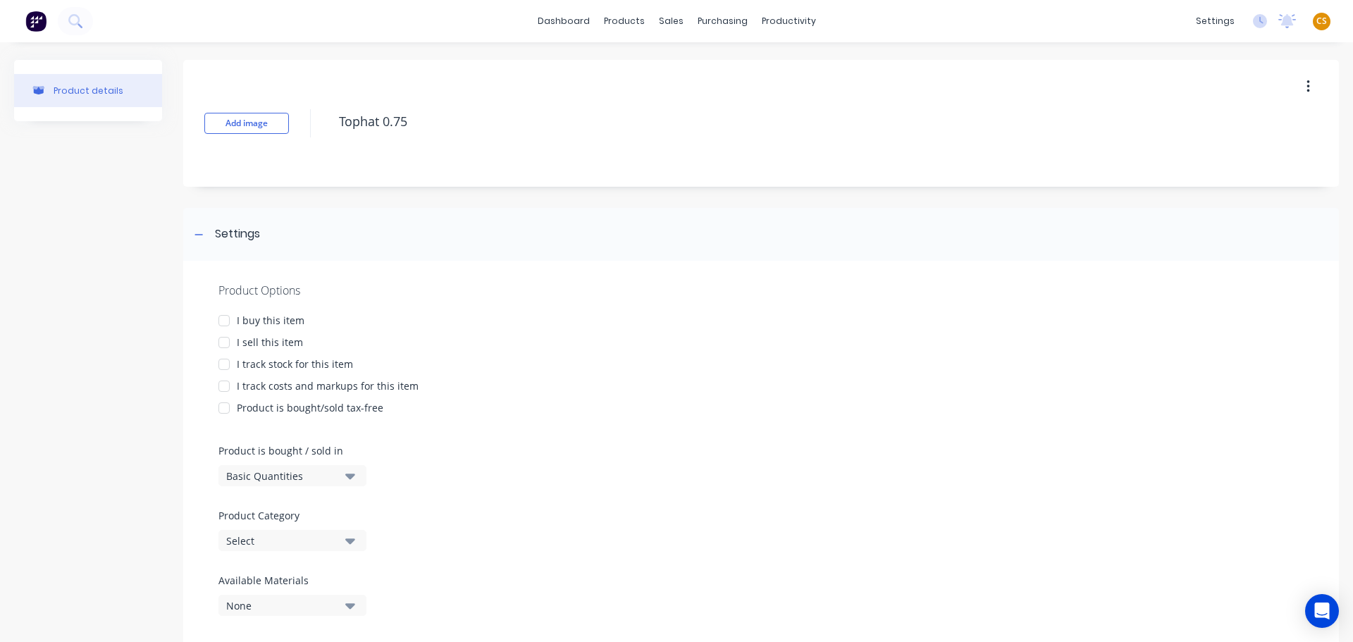
click at [269, 341] on div "I sell this item" at bounding box center [270, 342] width 66 height 15
click at [272, 385] on div "I track costs and markups for this item" at bounding box center [328, 385] width 182 height 15
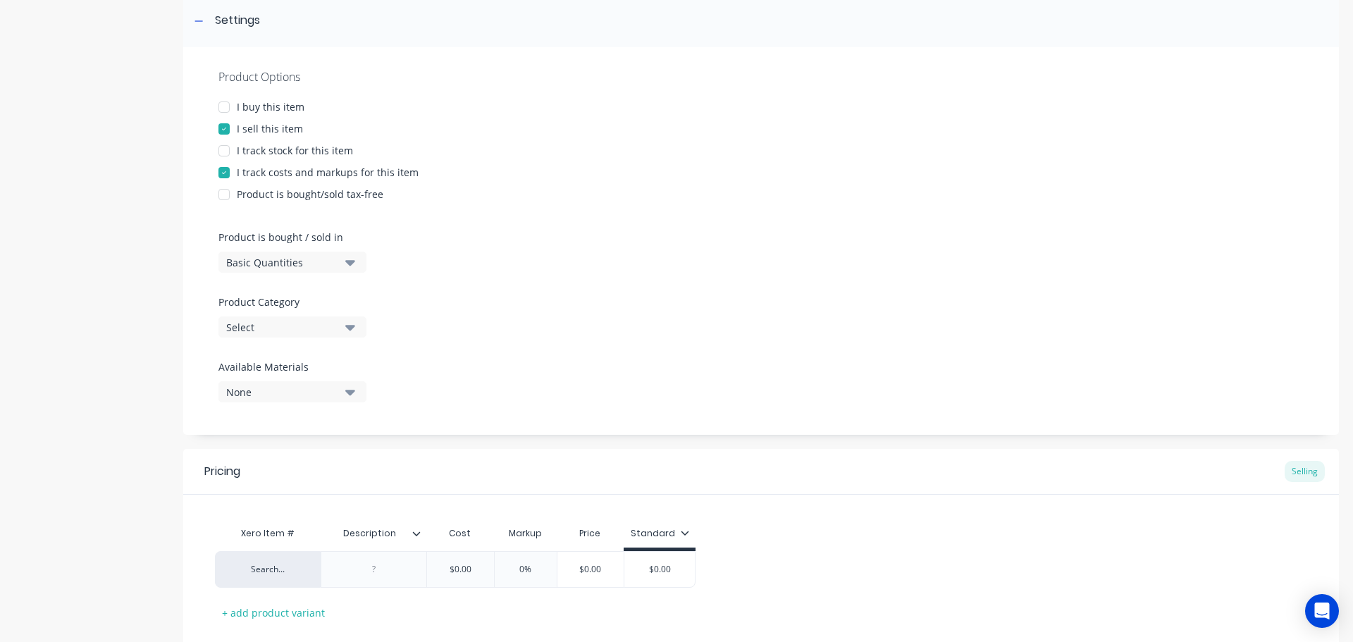
scroll to position [299, 0]
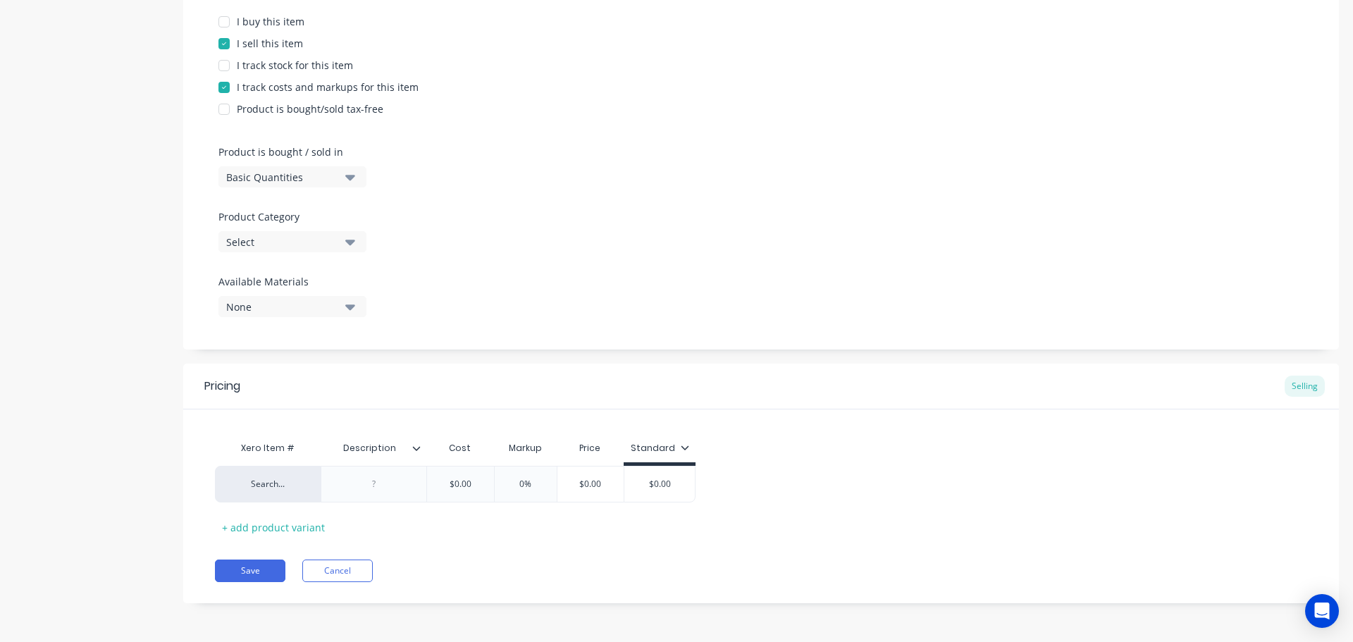
click at [266, 237] on div "Select" at bounding box center [282, 242] width 113 height 15
click at [269, 352] on div "Materials" at bounding box center [323, 347] width 211 height 28
type textarea "x"
type input "$0.00"
drag, startPoint x: 477, startPoint y: 483, endPoint x: 425, endPoint y: 483, distance: 52.1
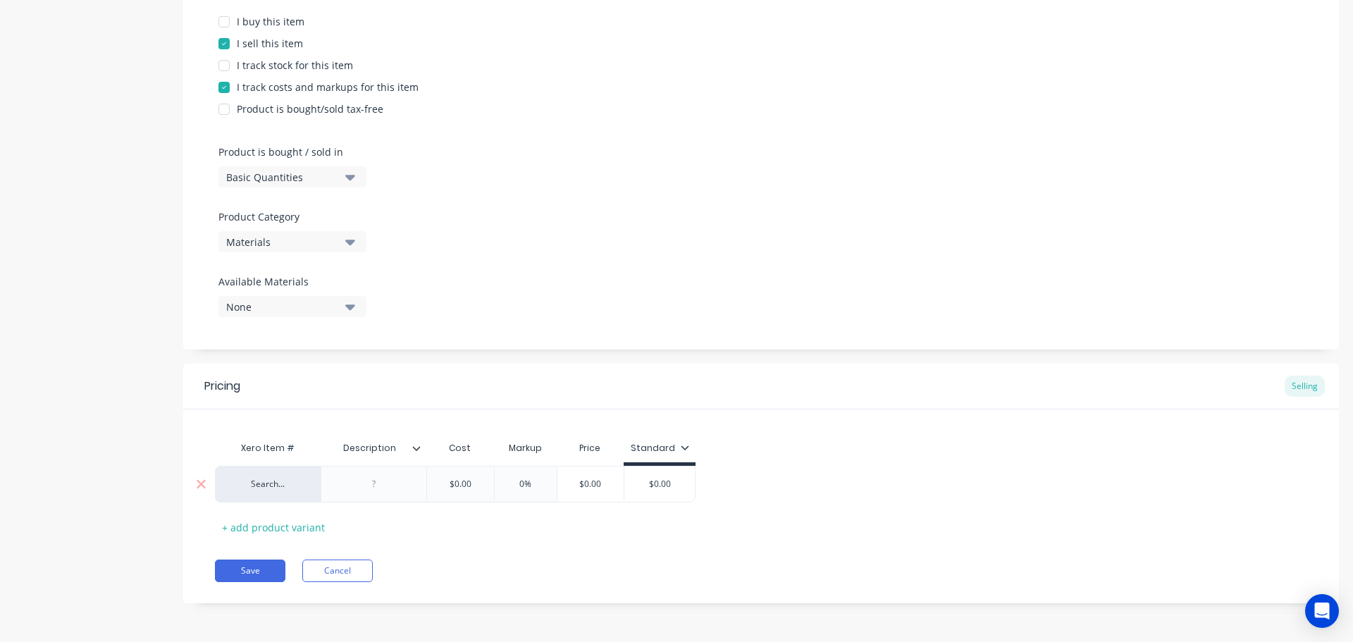
click at [425, 483] on input "$0.00" at bounding box center [460, 484] width 70 height 13
paste input "3.78"
type textarea "x"
type input "$3.78"
drag, startPoint x: 434, startPoint y: 543, endPoint x: 417, endPoint y: 460, distance: 84.2
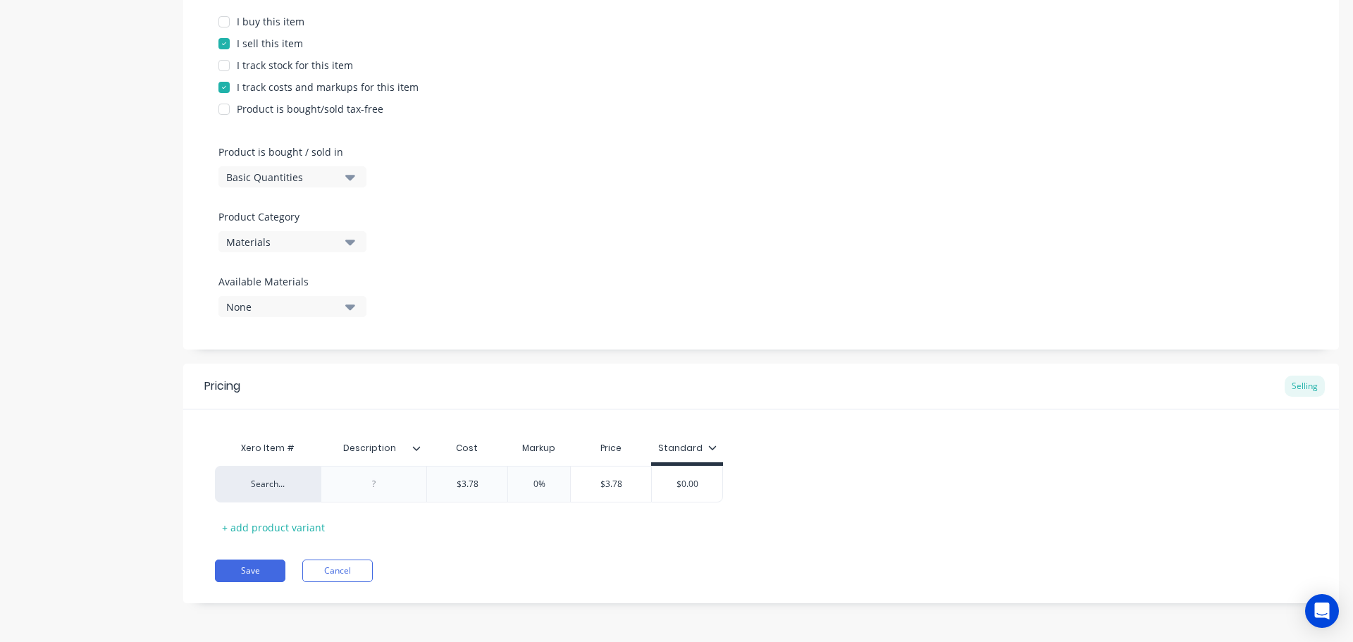
click at [435, 543] on div "Pricing Selling Xero Item # Description Cost Markup Price Standard Search... $3…" at bounding box center [761, 484] width 1156 height 240
click at [416, 450] on icon at bounding box center [417, 448] width 8 height 4
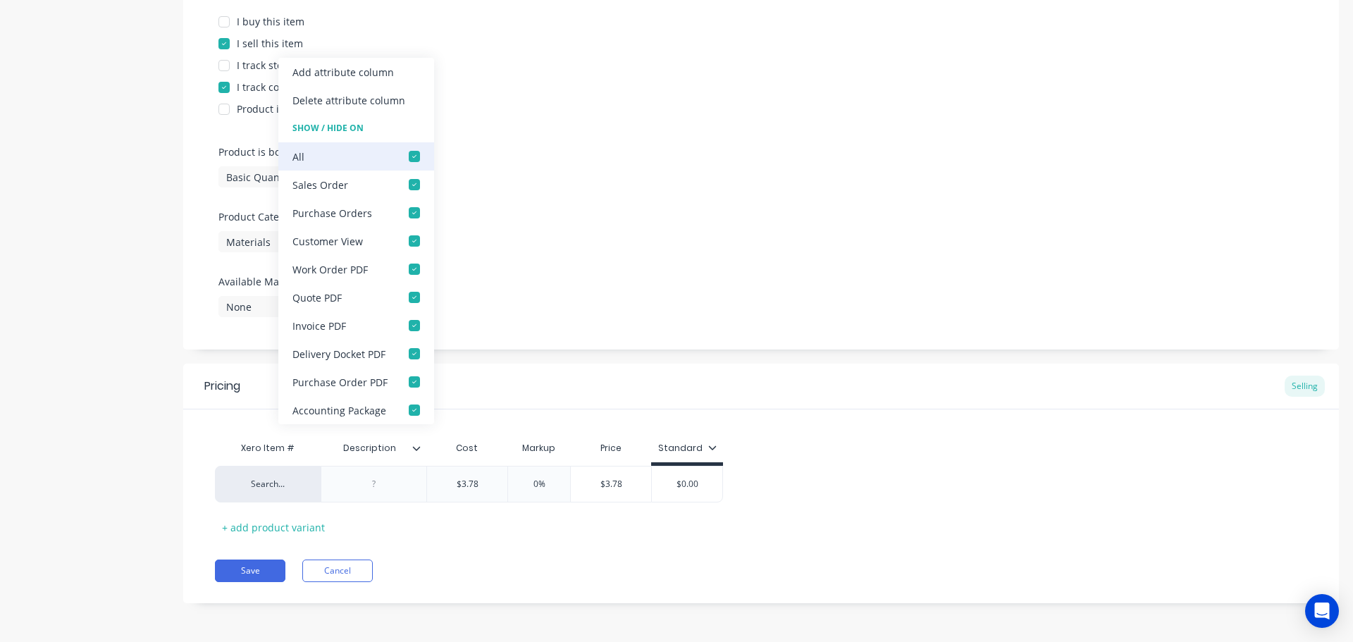
click at [411, 159] on div at bounding box center [414, 156] width 28 height 28
click at [232, 572] on button "Save" at bounding box center [250, 570] width 70 height 23
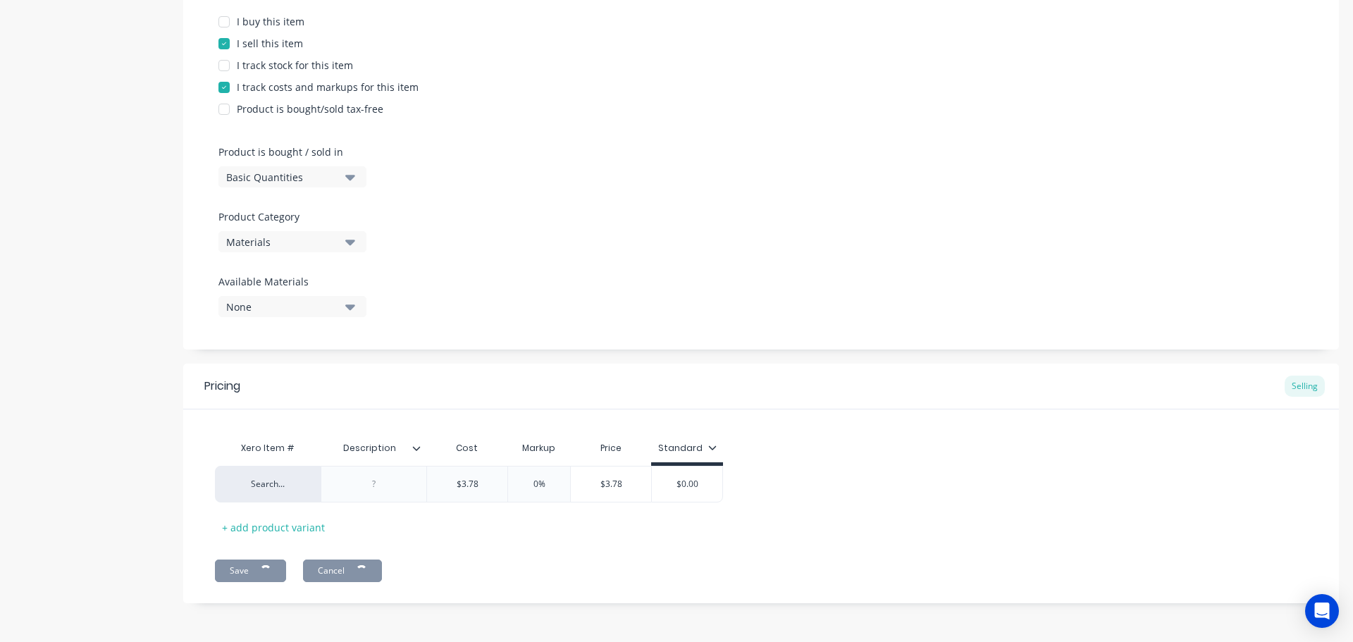
type textarea "x"
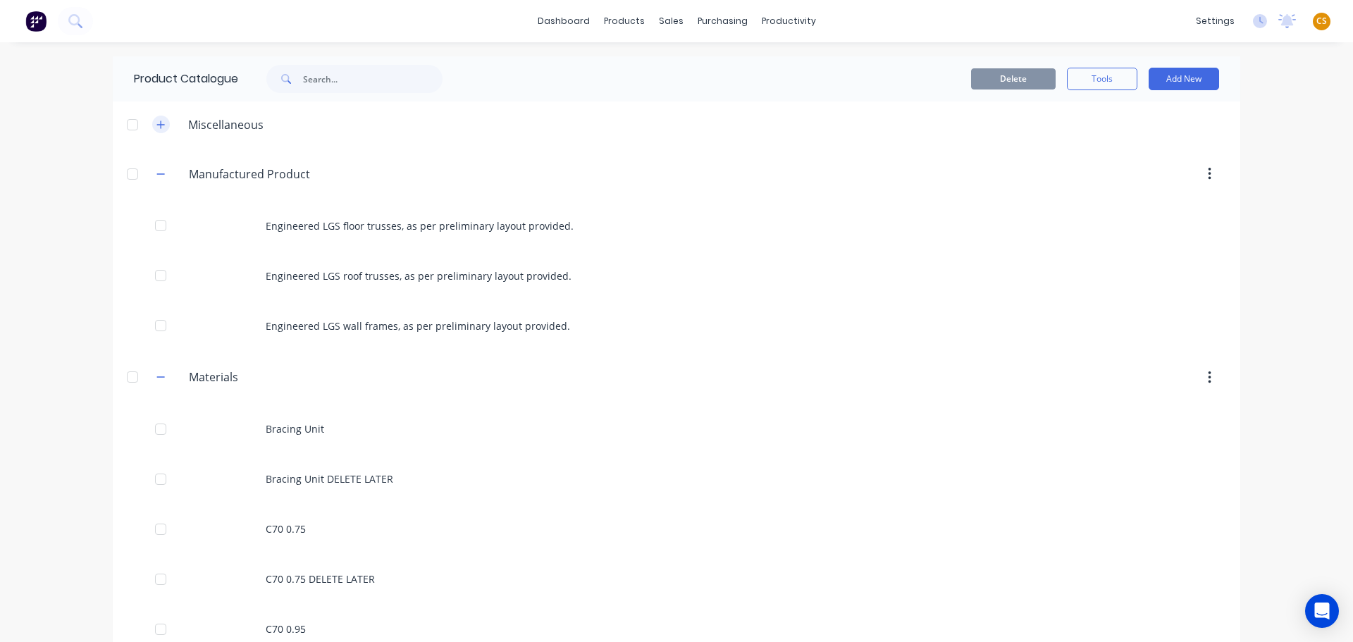
click at [156, 127] on icon "button" at bounding box center [160, 125] width 8 height 10
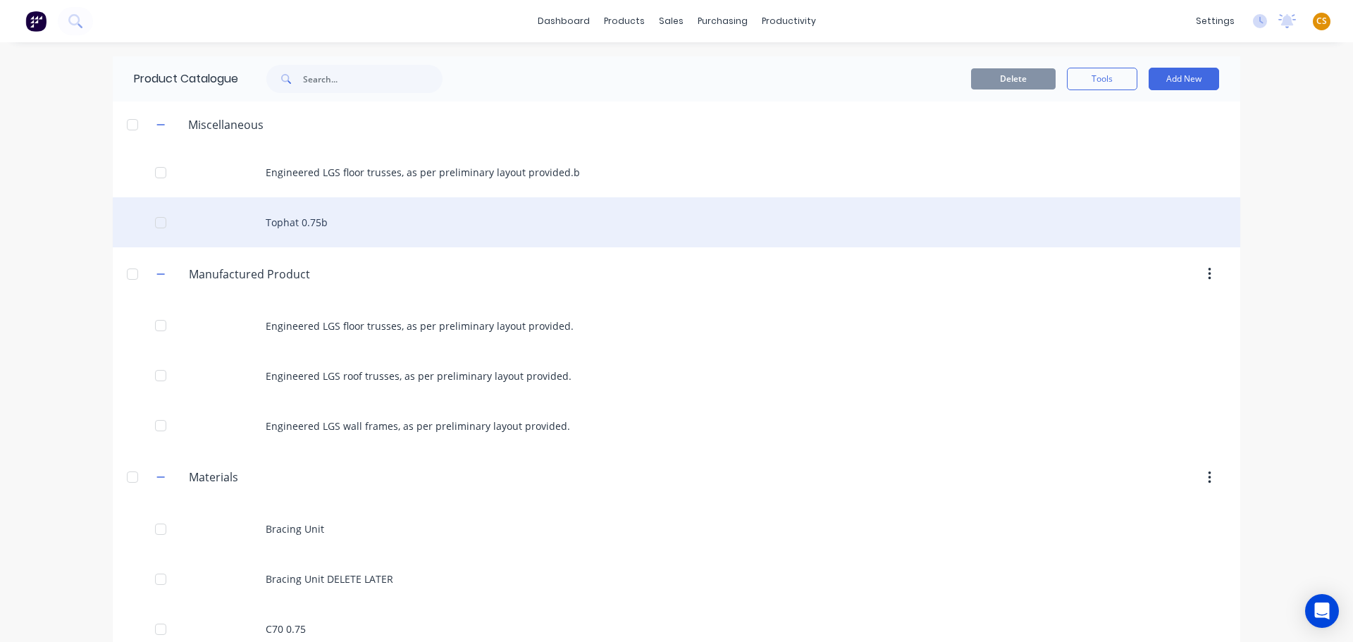
click at [156, 225] on div at bounding box center [161, 223] width 28 height 28
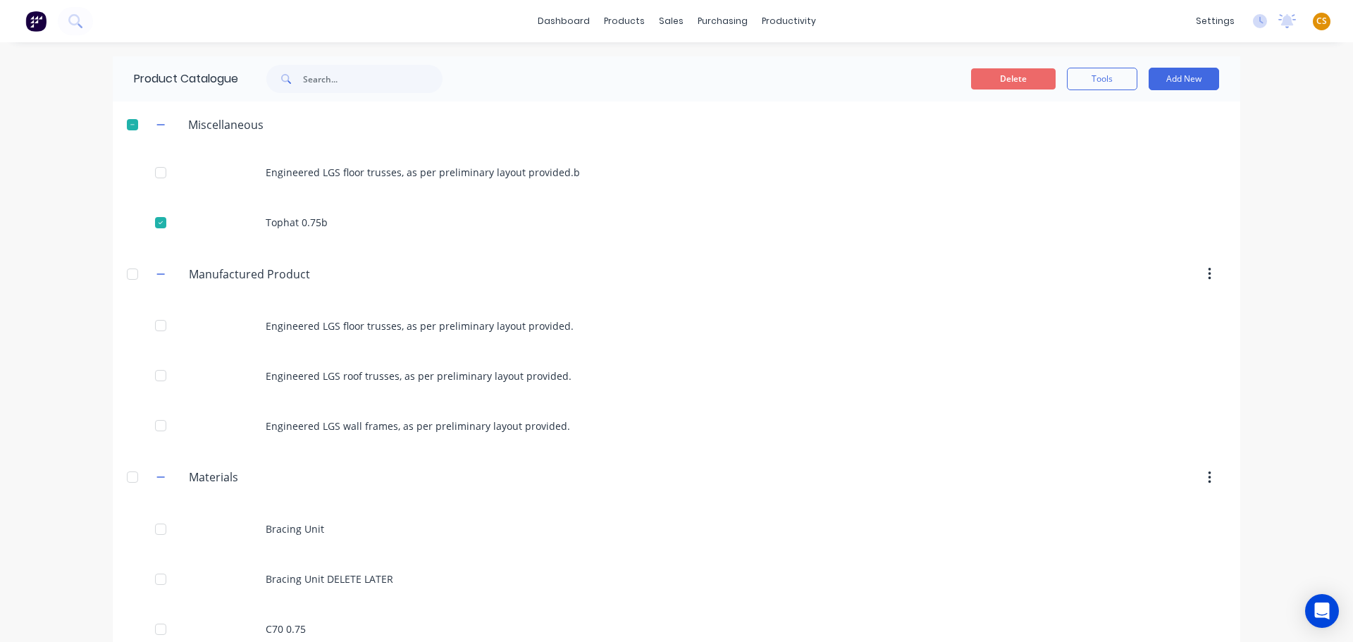
click at [1017, 80] on button "Delete" at bounding box center [1013, 78] width 85 height 21
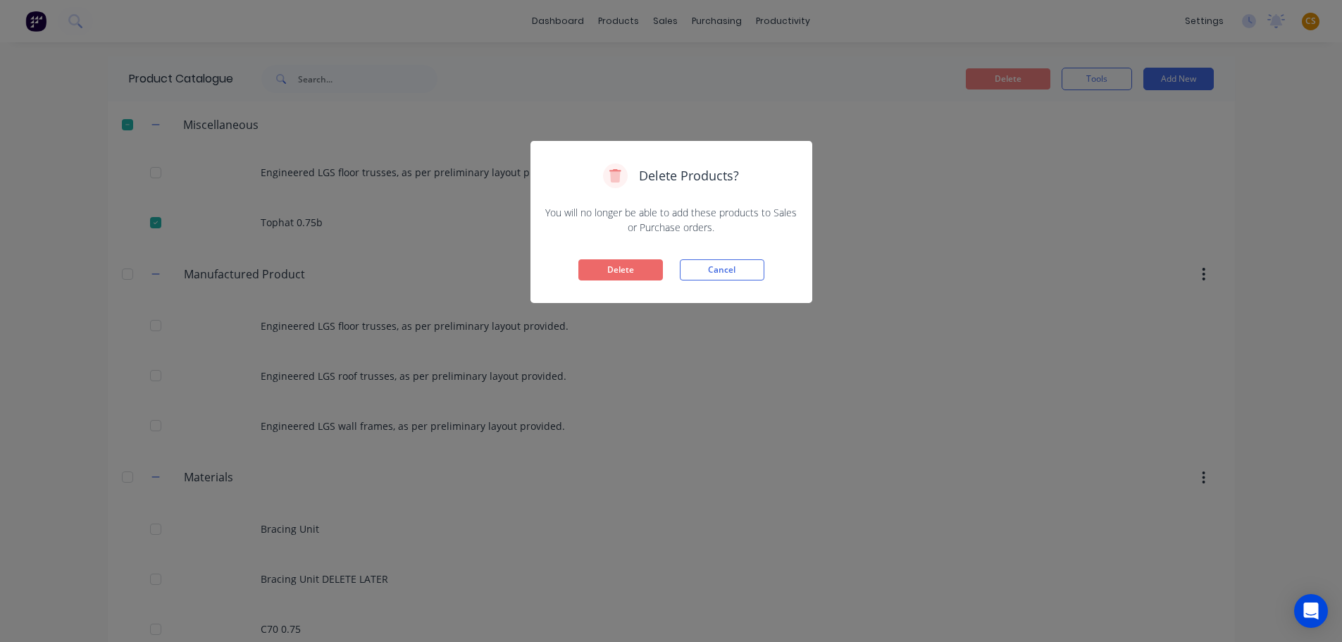
click at [636, 271] on button "Delete" at bounding box center [620, 269] width 85 height 21
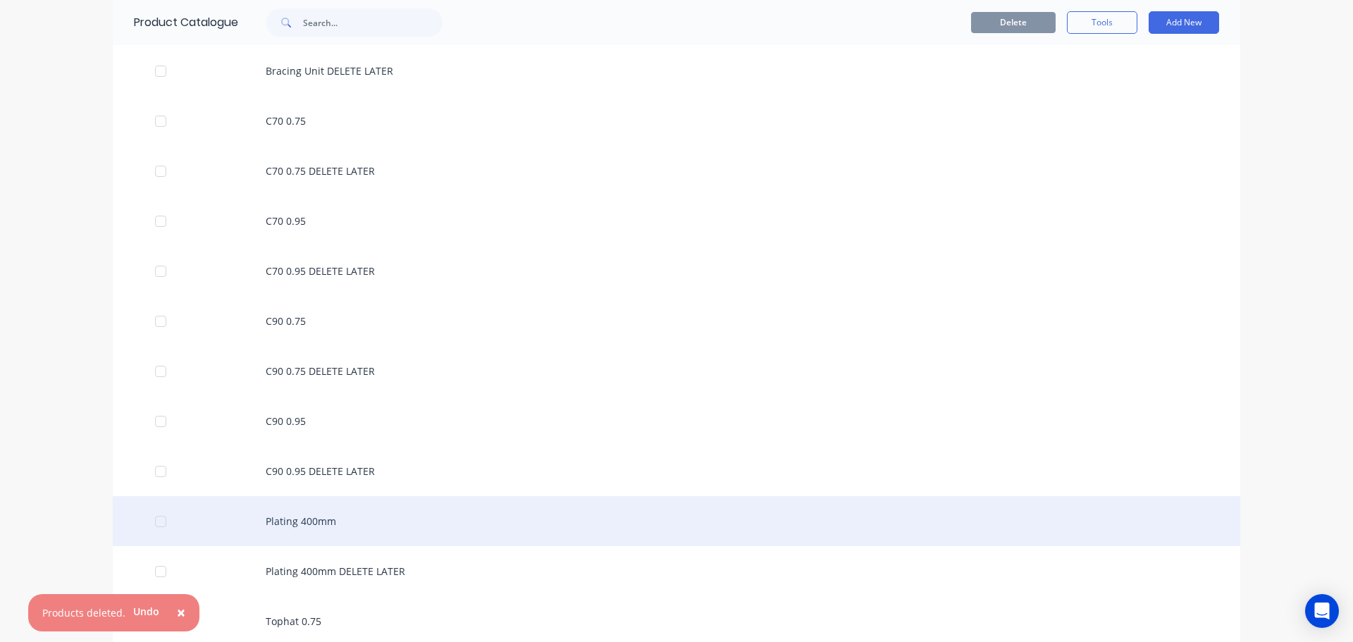
scroll to position [630, 0]
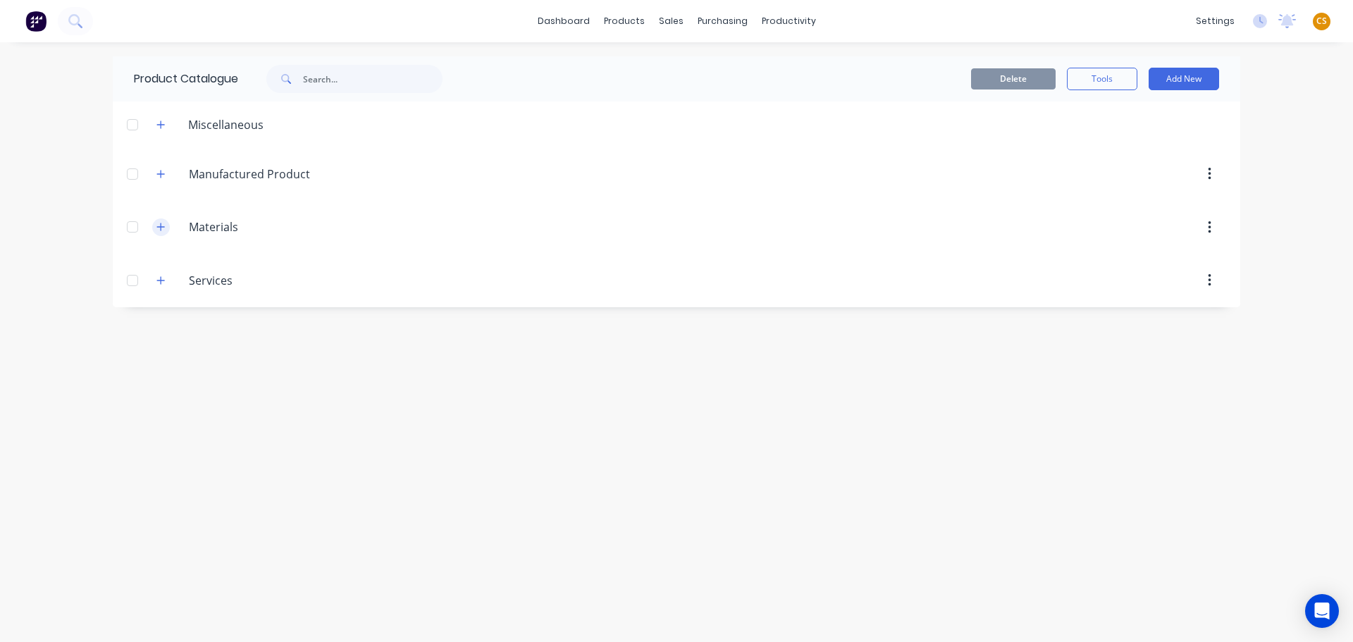
click at [168, 225] on button "button" at bounding box center [161, 227] width 18 height 18
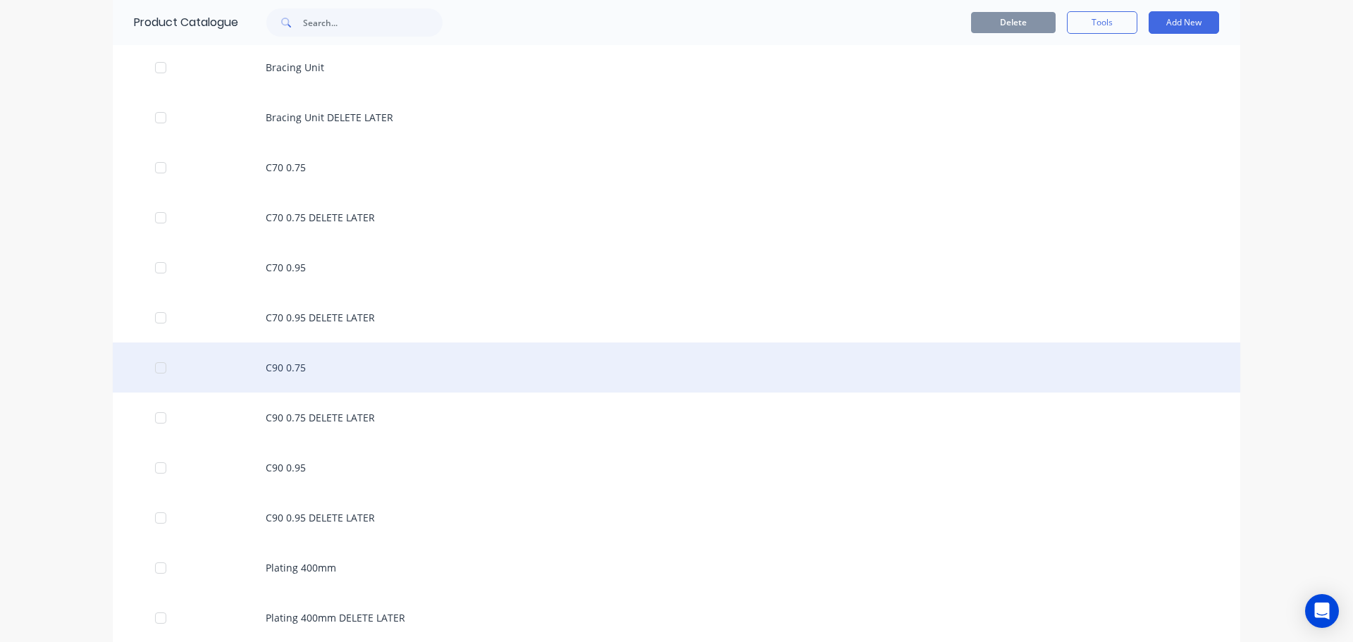
scroll to position [423, 0]
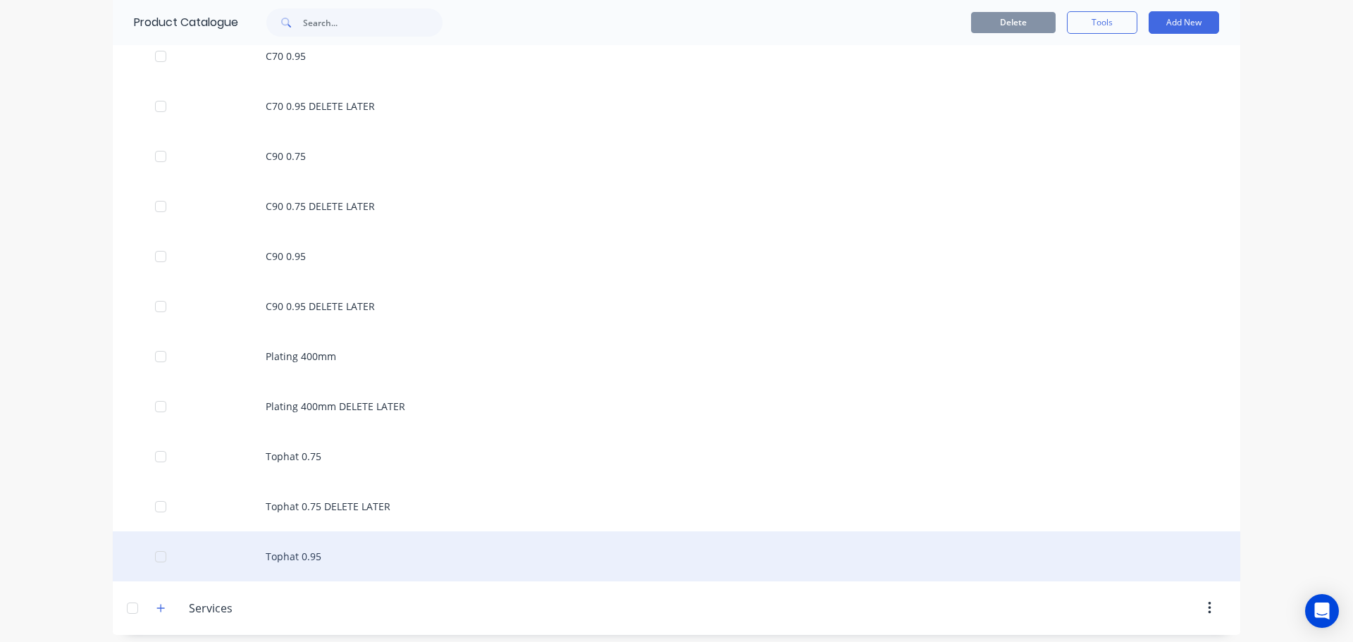
click at [287, 556] on div "Tophat 0.95" at bounding box center [676, 556] width 1127 height 50
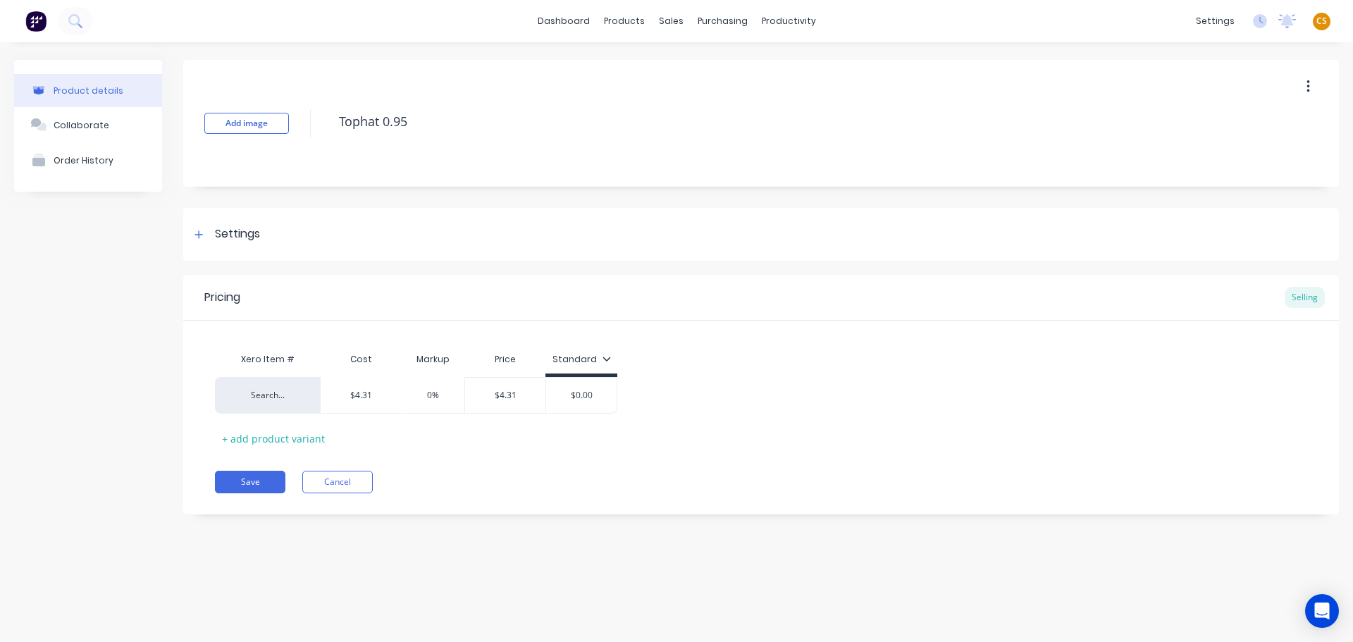
drag, startPoint x: 427, startPoint y: 120, endPoint x: 313, endPoint y: 120, distance: 114.1
click at [313, 120] on div "Add image Tophat 0.95" at bounding box center [761, 123] width 1156 height 127
click at [199, 236] on icon at bounding box center [199, 234] width 8 height 8
type textarea "x"
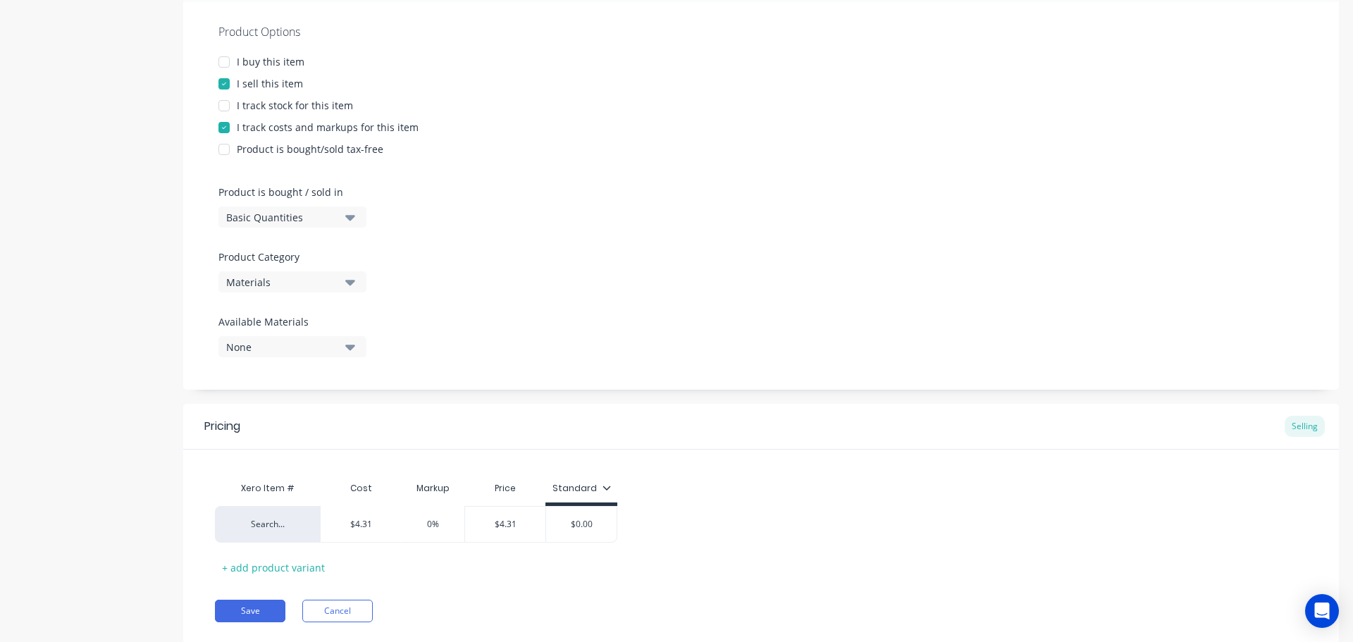
scroll to position [299, 0]
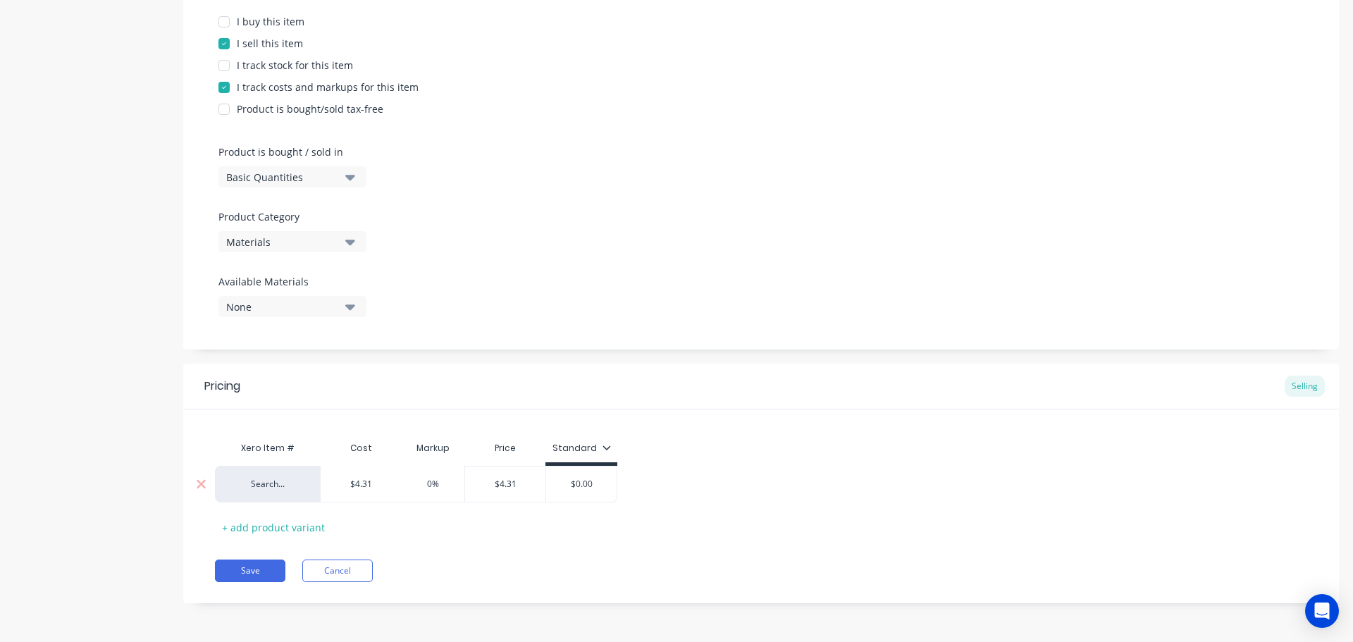
type input "$4.31"
drag, startPoint x: 376, startPoint y: 483, endPoint x: 282, endPoint y: 474, distance: 94.9
click at [297, 484] on div "Search... $4.31 $4.31 0% $4.31 $0.00" at bounding box center [416, 484] width 402 height 37
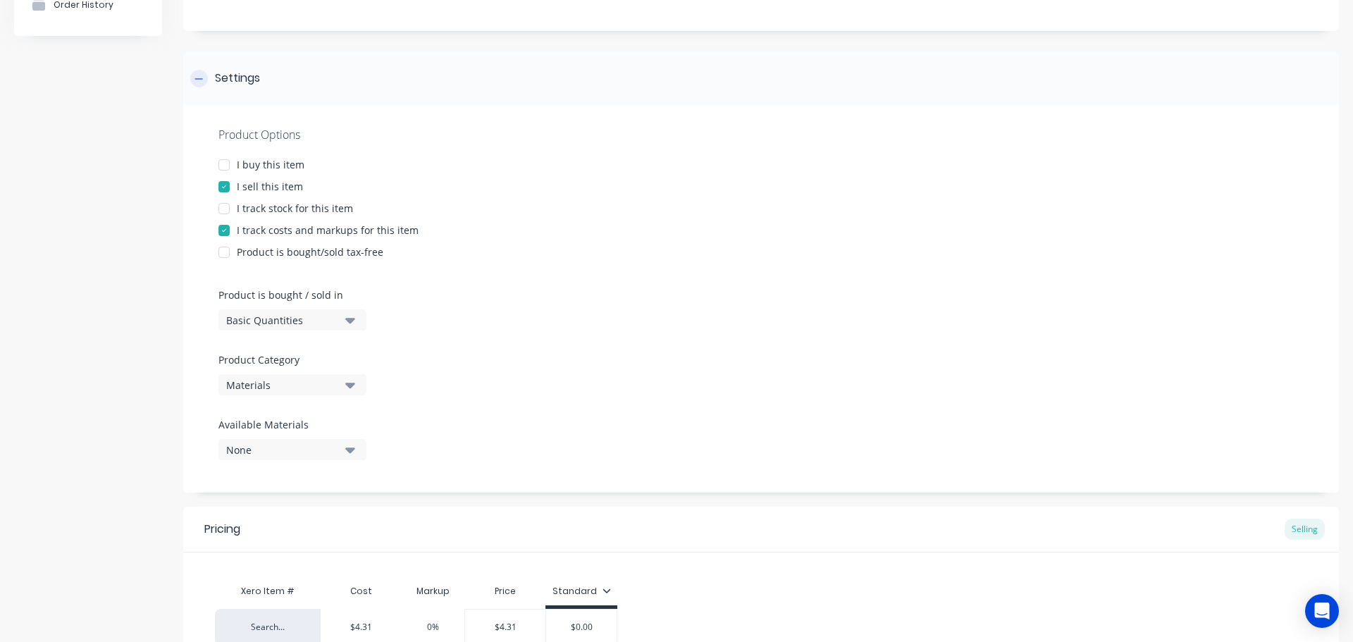
scroll to position [0, 0]
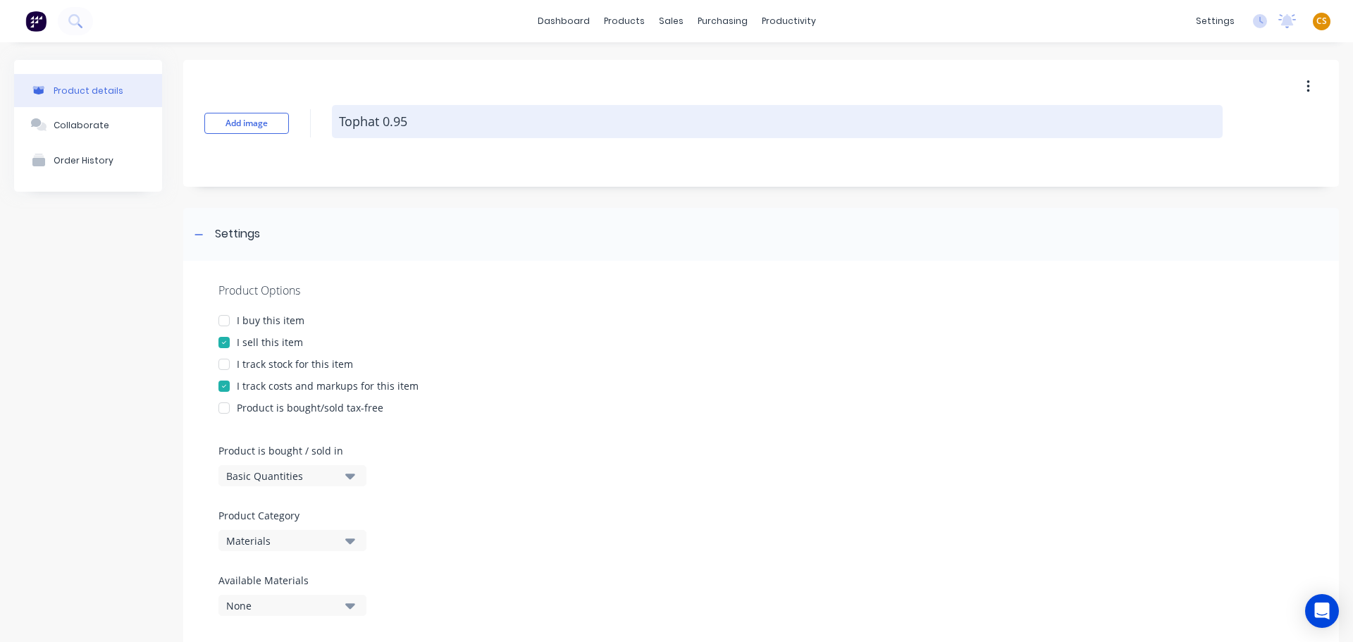
click at [438, 120] on textarea "Tophat 0.95" at bounding box center [777, 121] width 891 height 33
type textarea "x"
type textarea "Tophat 0.95"
type textarea "x"
type textarea "Tophat 0.95 D"
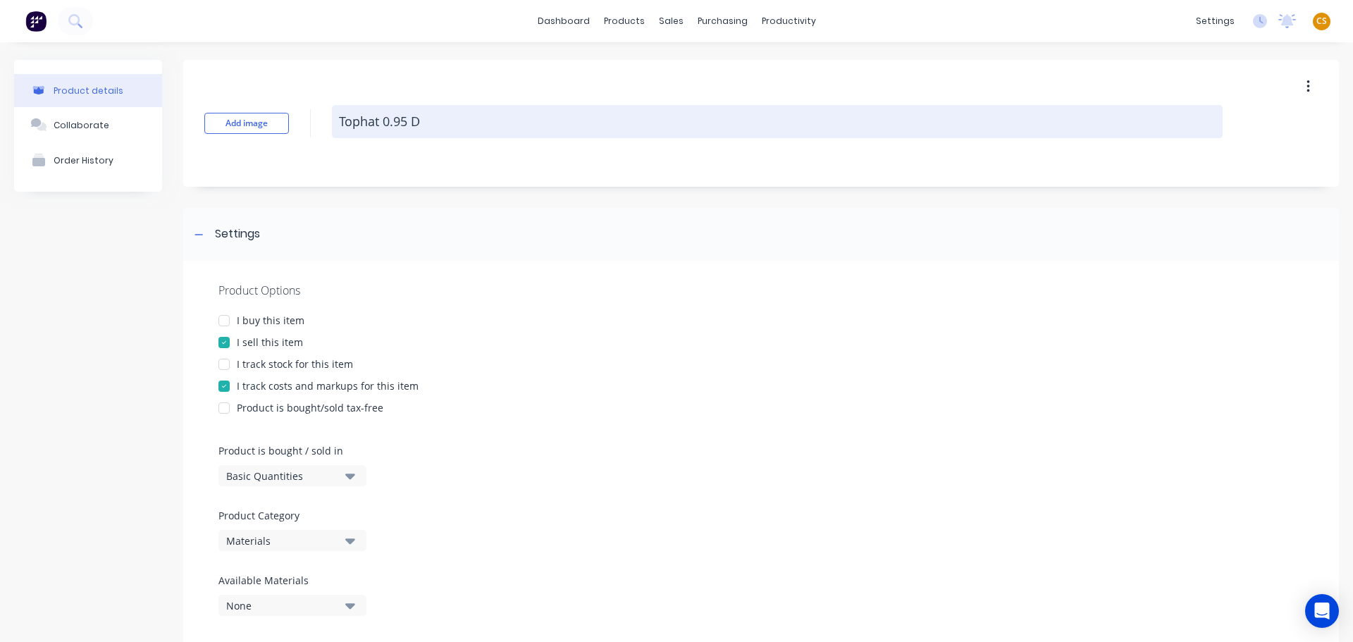
type textarea "x"
type textarea "Tophat 0.95 DE"
type textarea "x"
type textarea "Tophat 0.95 DEL"
type textarea "x"
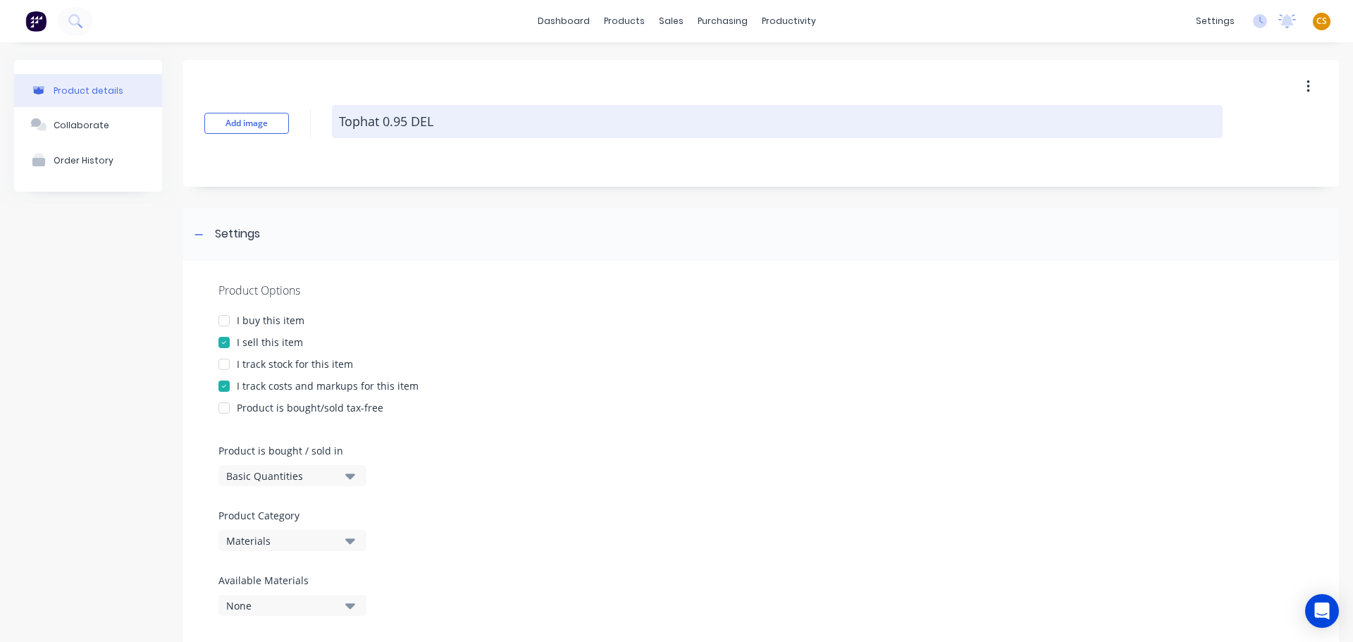
type textarea "Tophat 0.95 DELE"
type textarea "x"
type textarea "Tophat 0.95 DELET"
type textarea "x"
type textarea "Tophat 0.95 DELETE"
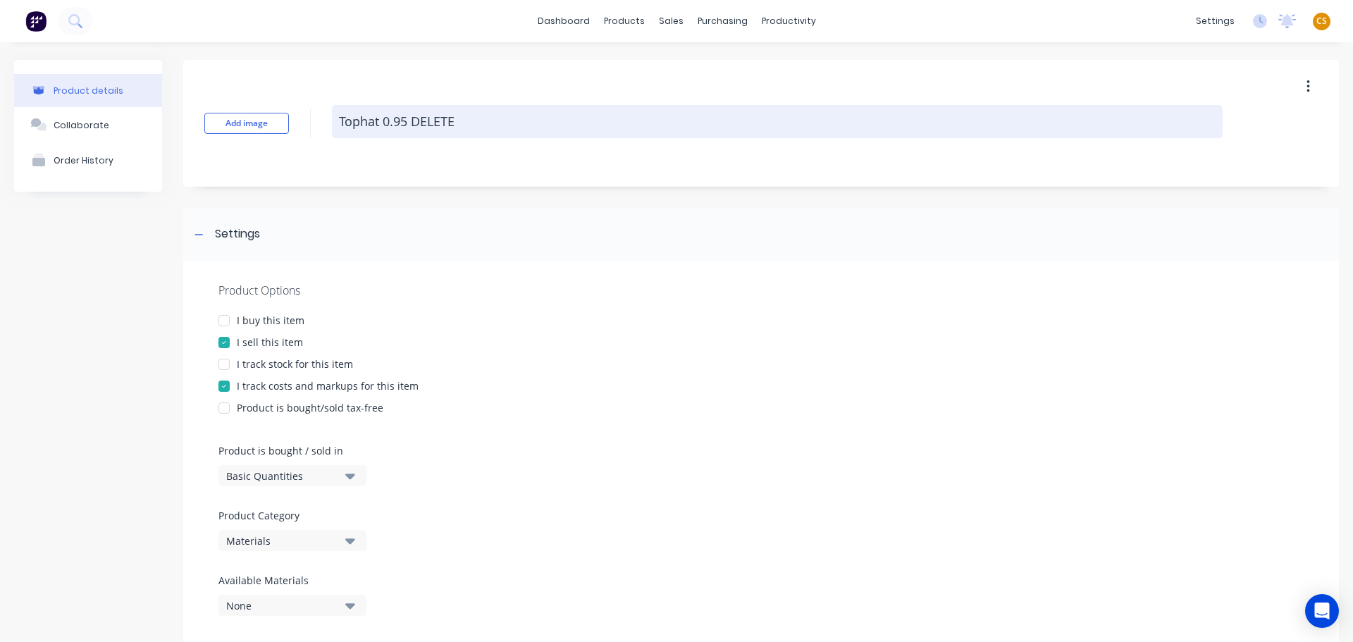
type textarea "x"
type textarea "Tophat 0.95 DELETE"
type textarea "x"
type textarea "Tophat 0.95 DELETE L"
type textarea "x"
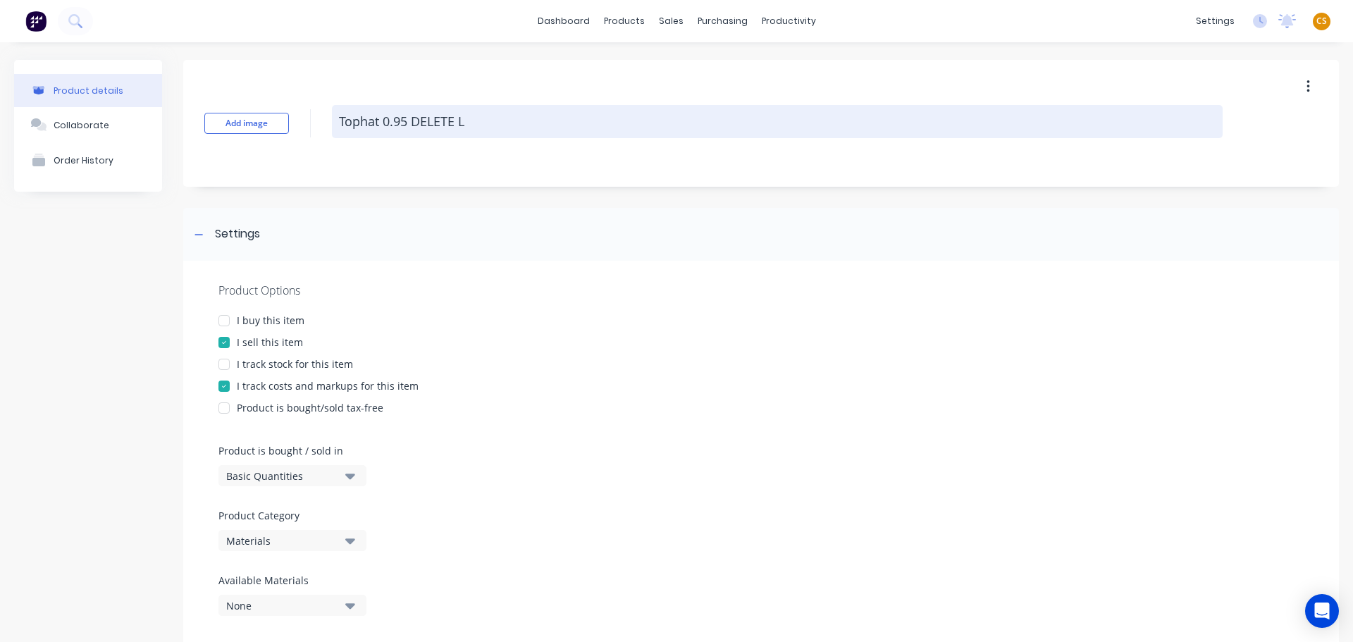
type textarea "Tophat 0.95 DELETE LA"
type textarea "x"
type textarea "Tophat 0.95 DELETE LAT"
type textarea "x"
type textarea "Tophat 0.95 DELETE LATE"
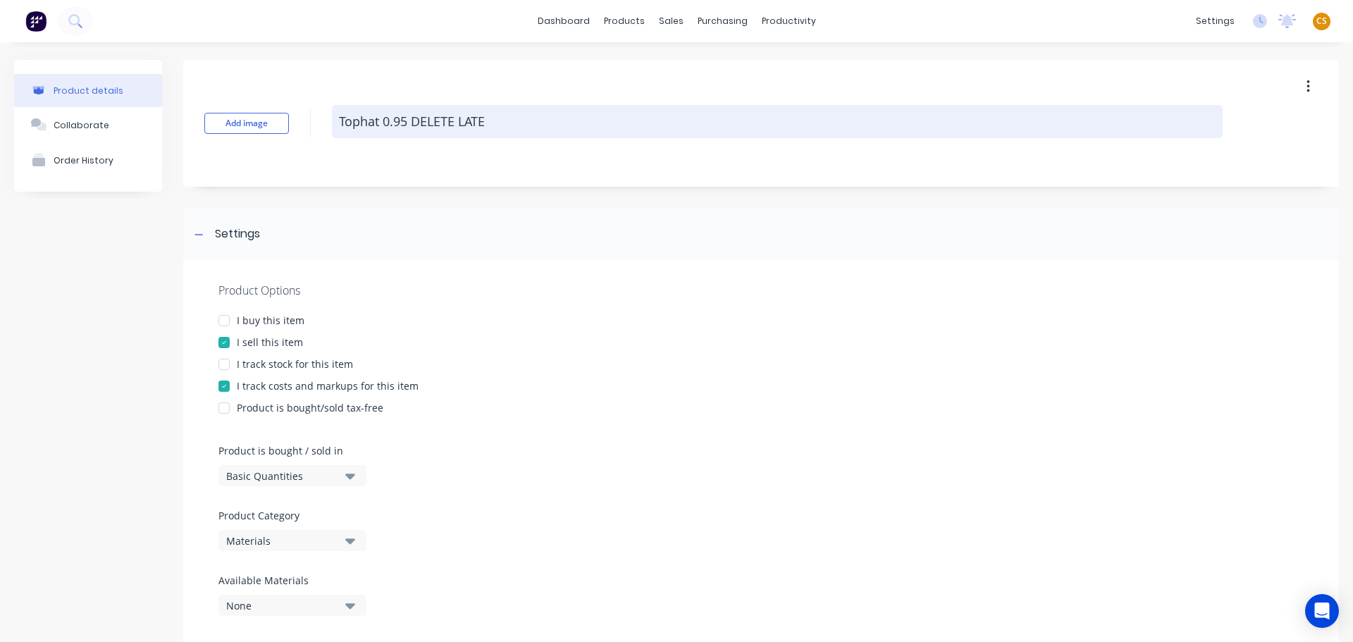
type textarea "x"
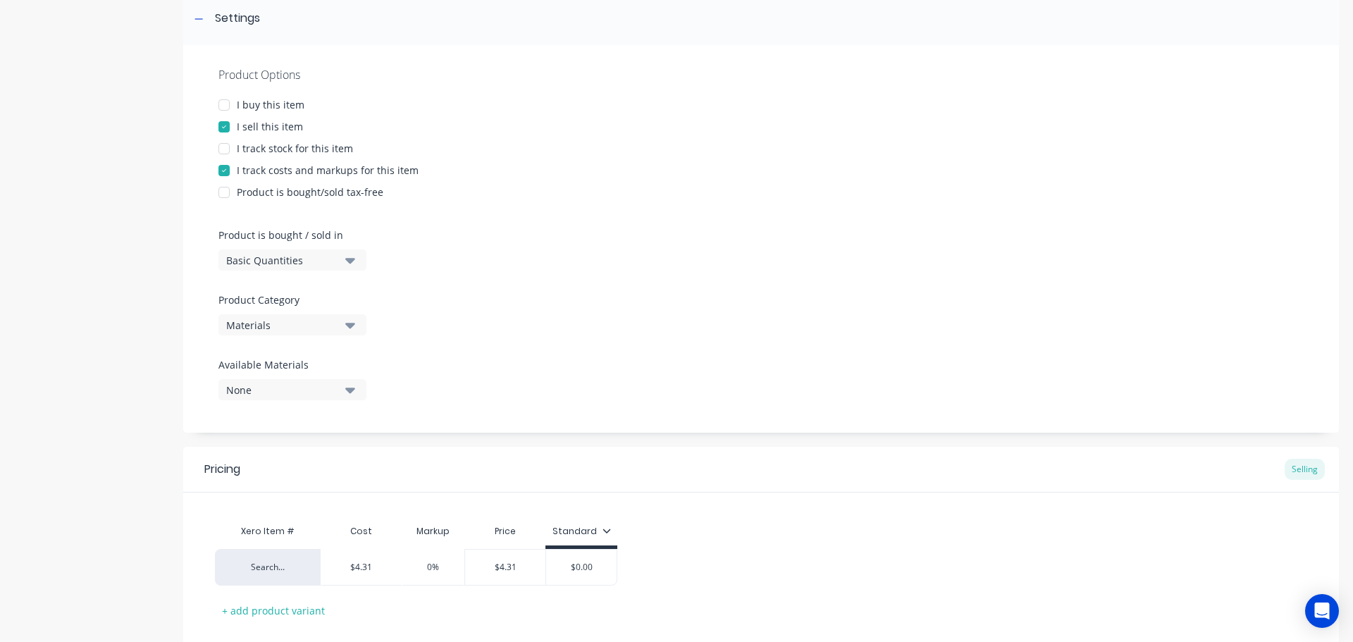
scroll to position [299, 0]
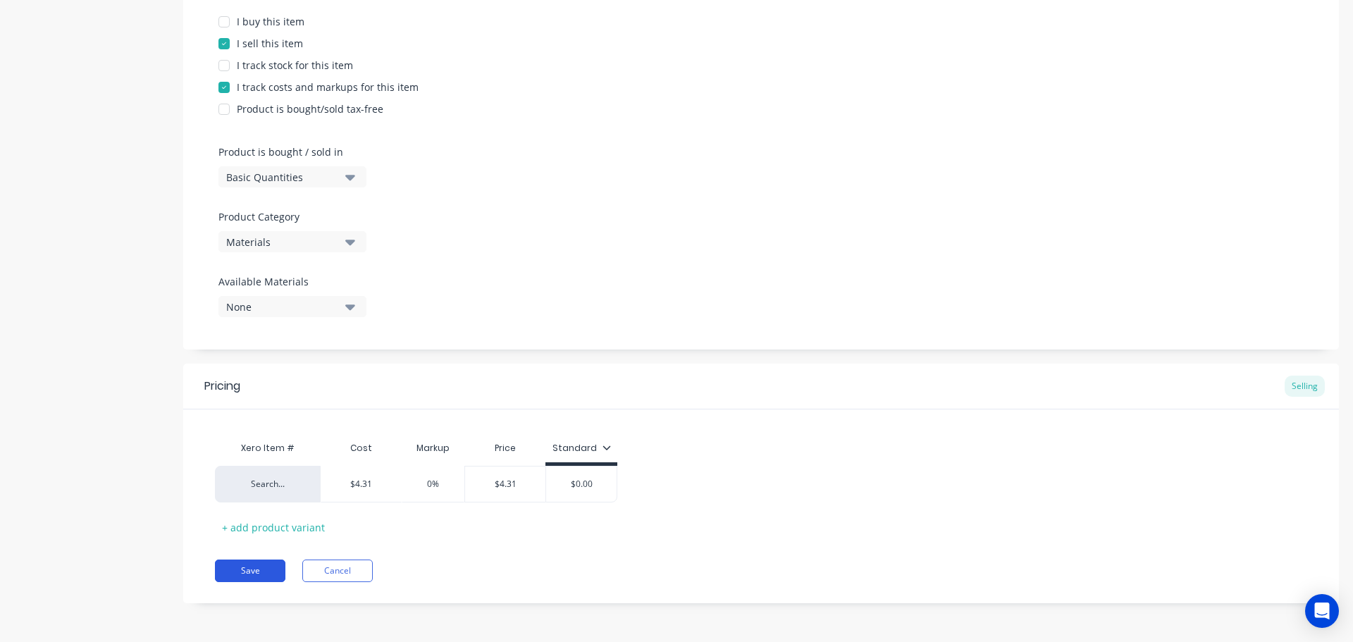
type textarea "Tophat 0.95 DELETE LATER"
click at [235, 565] on button "Save" at bounding box center [250, 570] width 70 height 23
type textarea "x"
type textarea "Tophat 0.95 DELETE LATER"
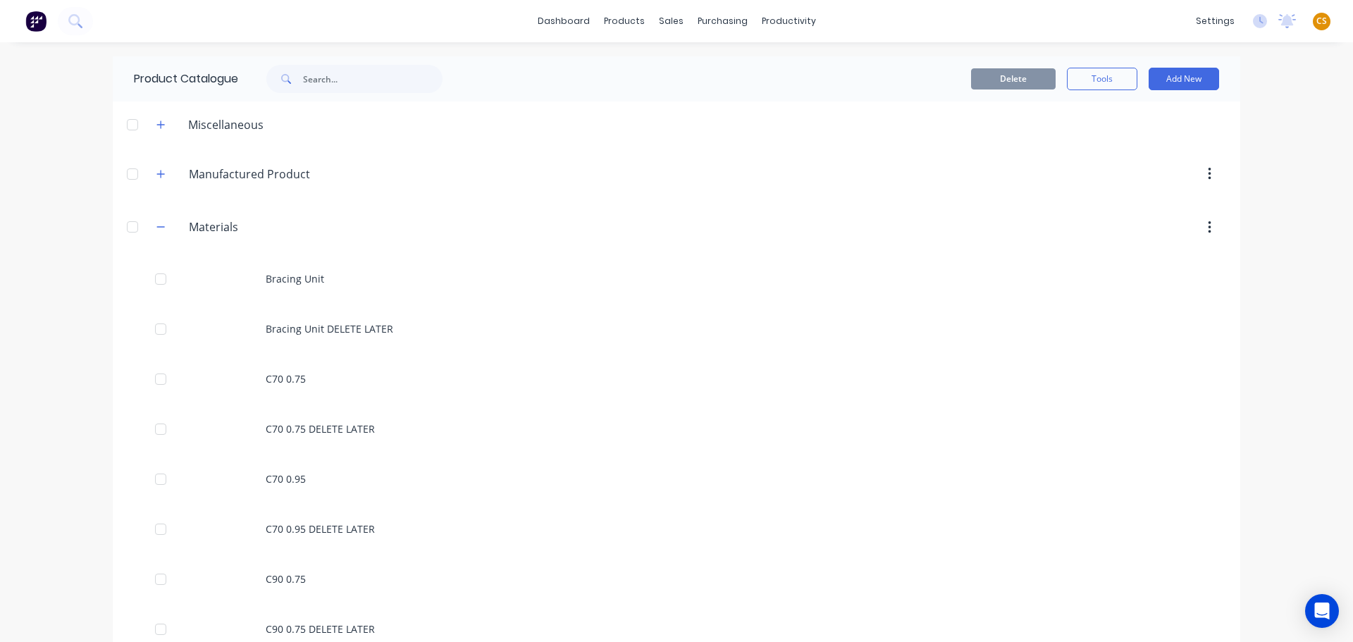
drag, startPoint x: 160, startPoint y: 226, endPoint x: 578, endPoint y: 185, distance: 420.6
click at [161, 226] on button "button" at bounding box center [161, 227] width 18 height 18
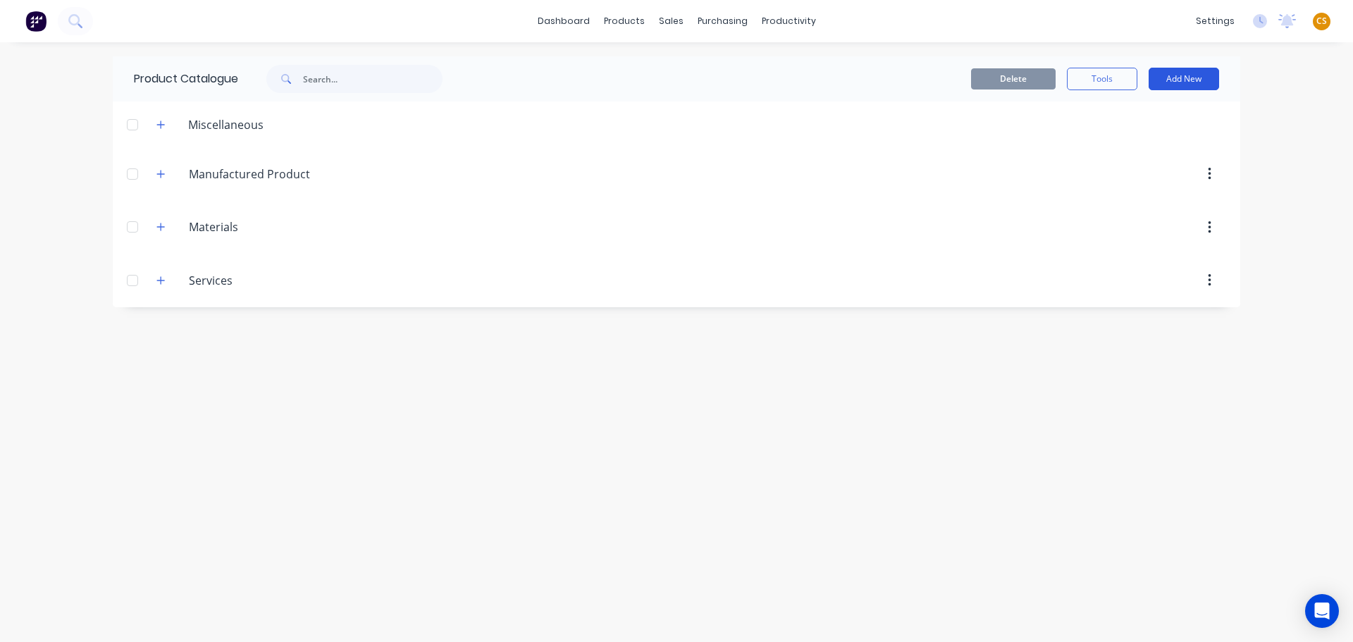
click at [1172, 81] on button "Add New" at bounding box center [1184, 79] width 70 height 23
click at [1108, 145] on div "Product" at bounding box center [1152, 143] width 109 height 20
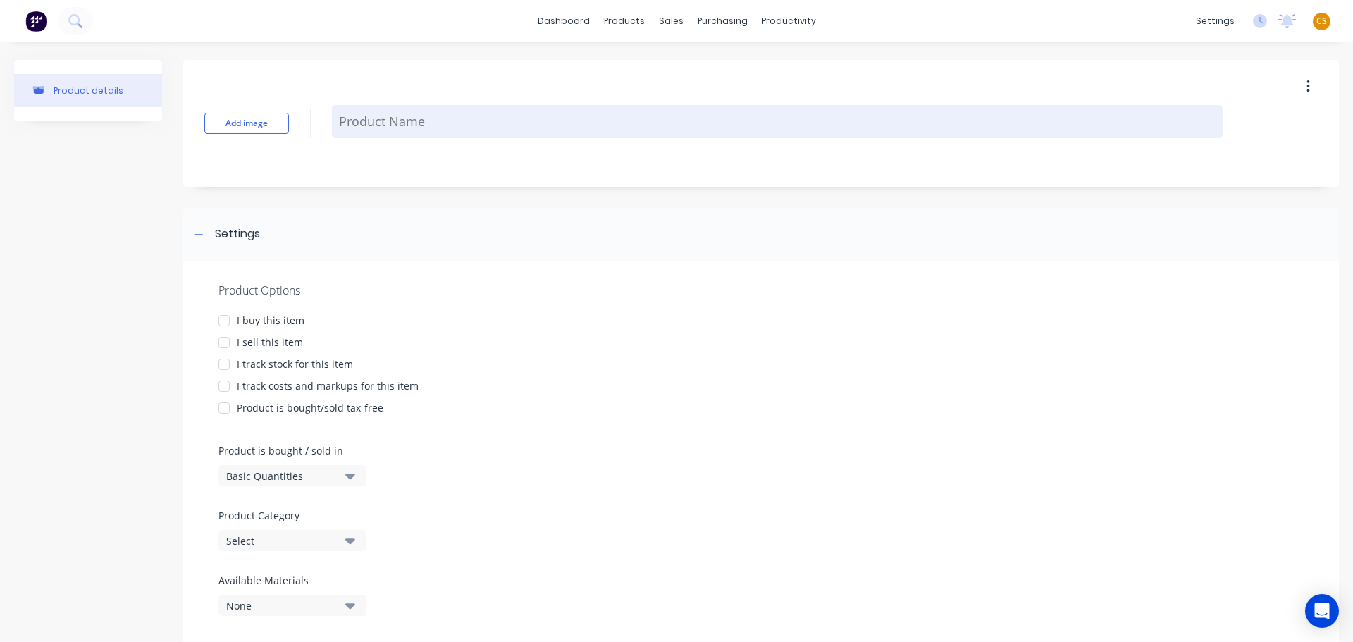
type textarea "x"
click at [389, 128] on textarea at bounding box center [777, 121] width 891 height 33
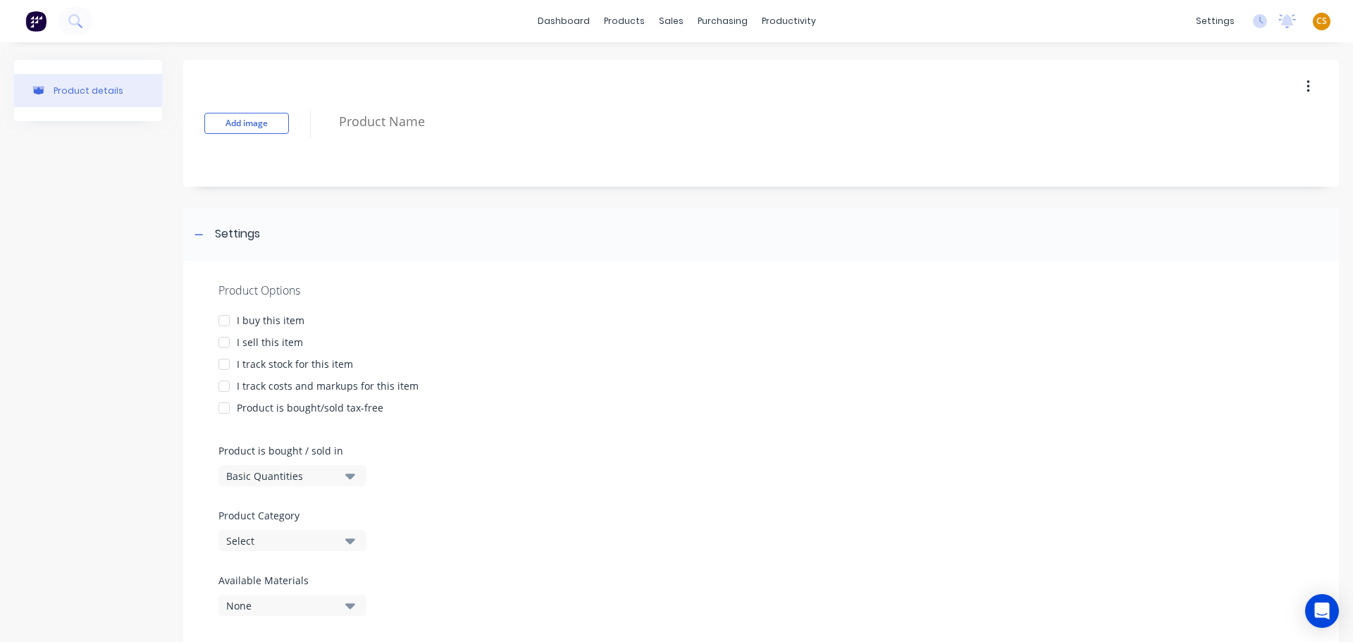
paste textarea "Detailing"
type textarea "Detailing"
type textarea "x"
type textarea "Detailing"
type textarea "x"
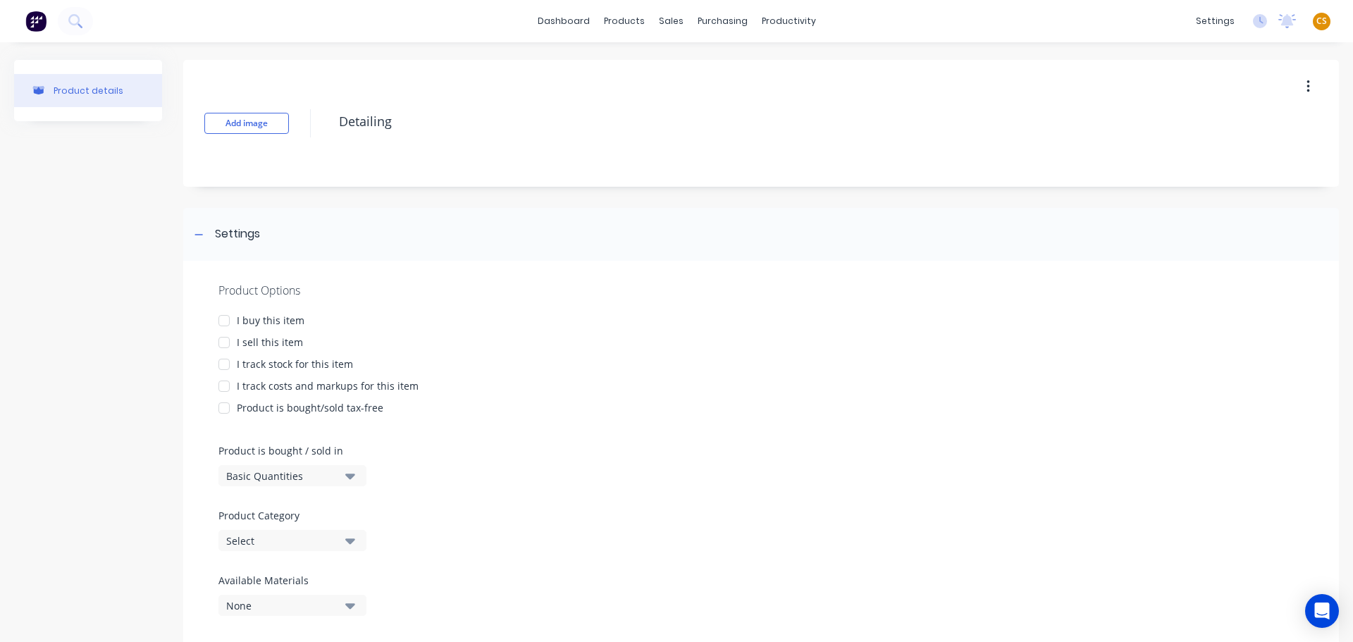
type textarea "Detailing"
click at [260, 345] on div "I sell this item" at bounding box center [270, 342] width 66 height 15
click at [257, 386] on div "I track costs and markups for this item" at bounding box center [328, 385] width 182 height 15
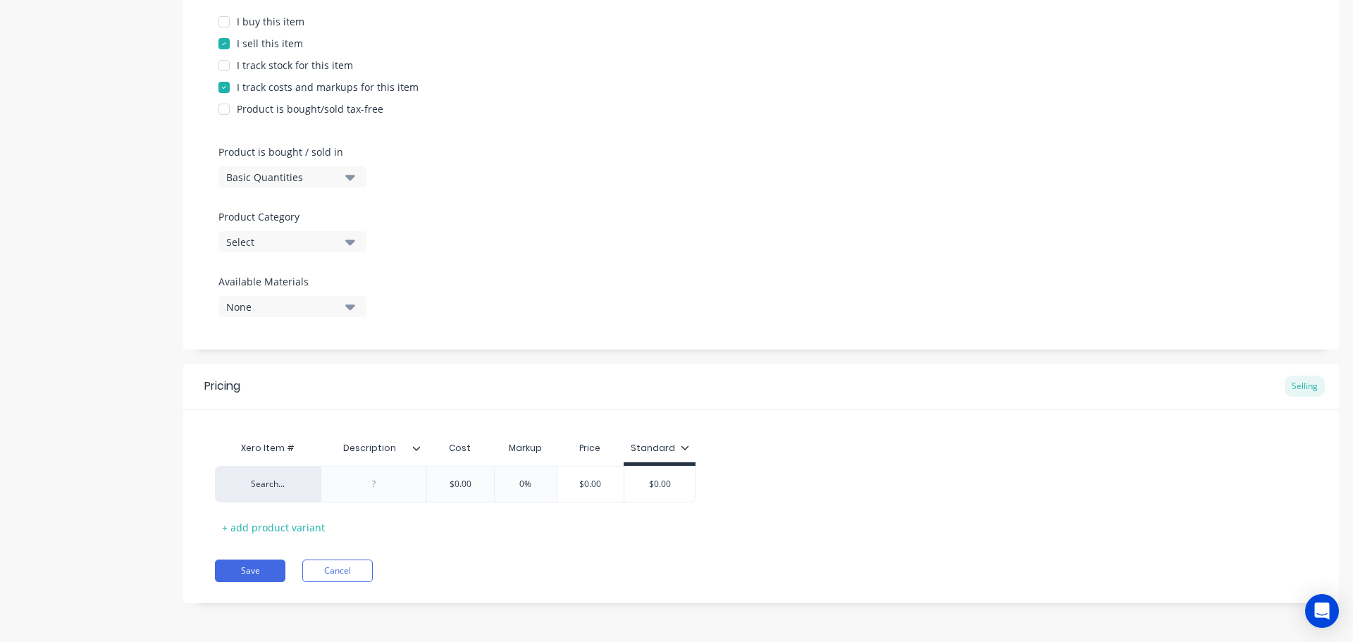
click at [263, 245] on div "Select" at bounding box center [282, 242] width 113 height 15
drag, startPoint x: 271, startPoint y: 402, endPoint x: 39, endPoint y: 412, distance: 232.0
click at [270, 403] on div "Services" at bounding box center [323, 404] width 211 height 28
type textarea "x"
type input "$0.00"
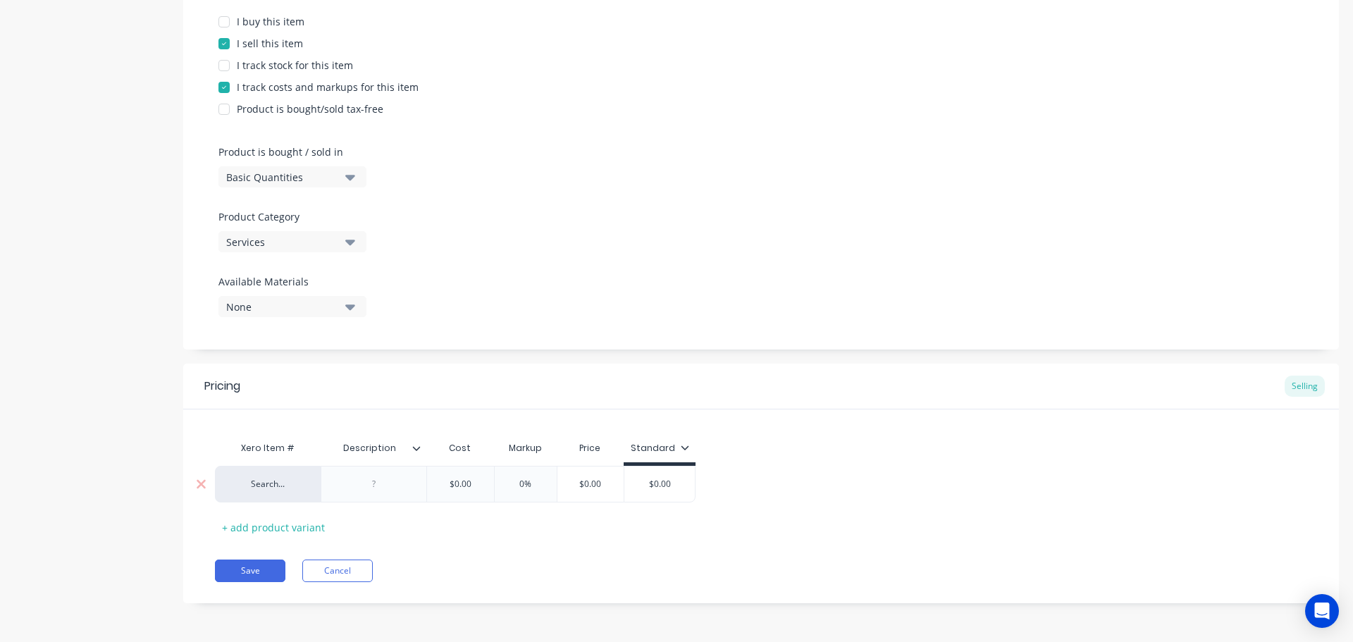
drag, startPoint x: 476, startPoint y: 482, endPoint x: 431, endPoint y: 482, distance: 44.4
click at [431, 482] on input "$0.00" at bounding box center [460, 484] width 70 height 13
paste input "55"
type textarea "x"
type input "$55.00"
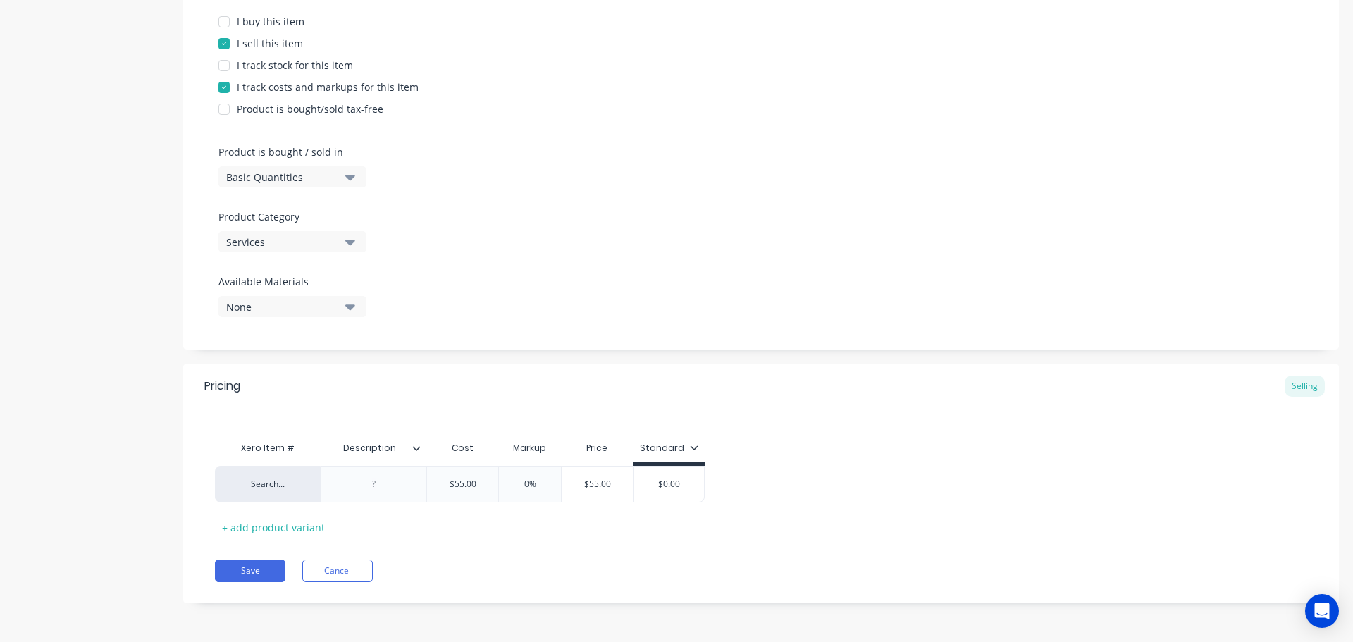
click at [449, 547] on div "Pricing Selling Xero Item # Description Cost Markup Price Standard Search... $5…" at bounding box center [761, 484] width 1156 height 240
click at [419, 447] on icon at bounding box center [416, 448] width 8 height 8
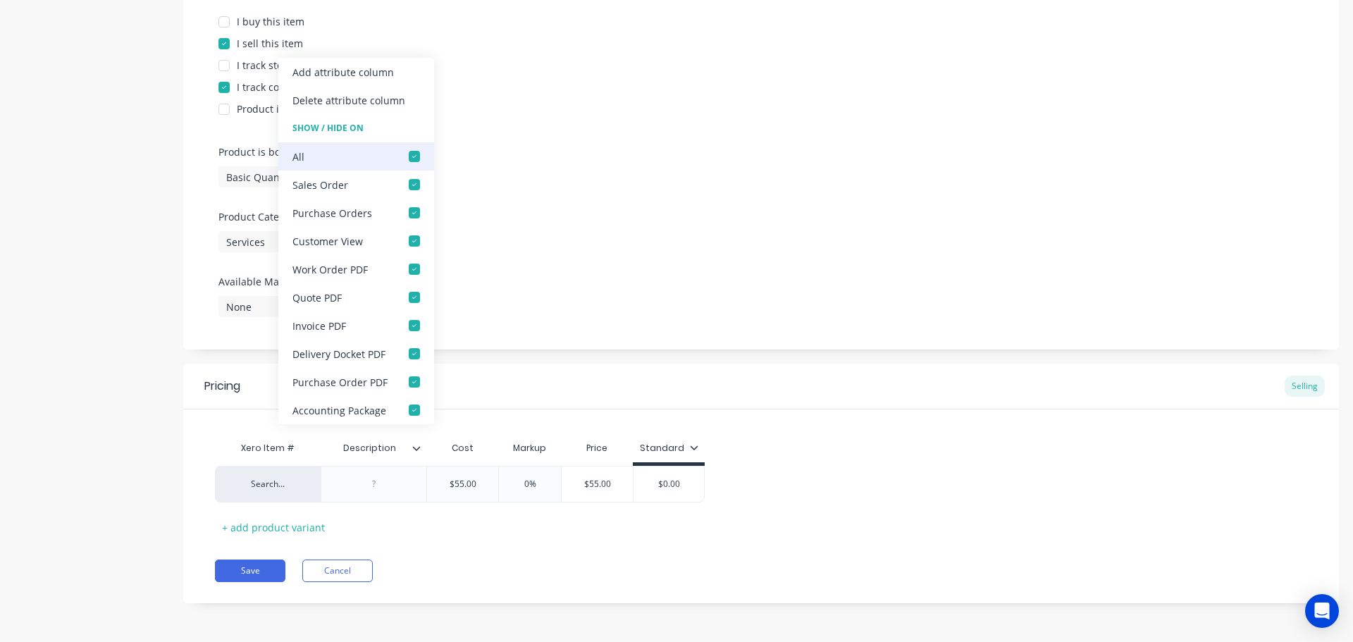
click at [412, 156] on div at bounding box center [414, 156] width 28 height 28
click at [270, 571] on button "Save" at bounding box center [250, 570] width 70 height 23
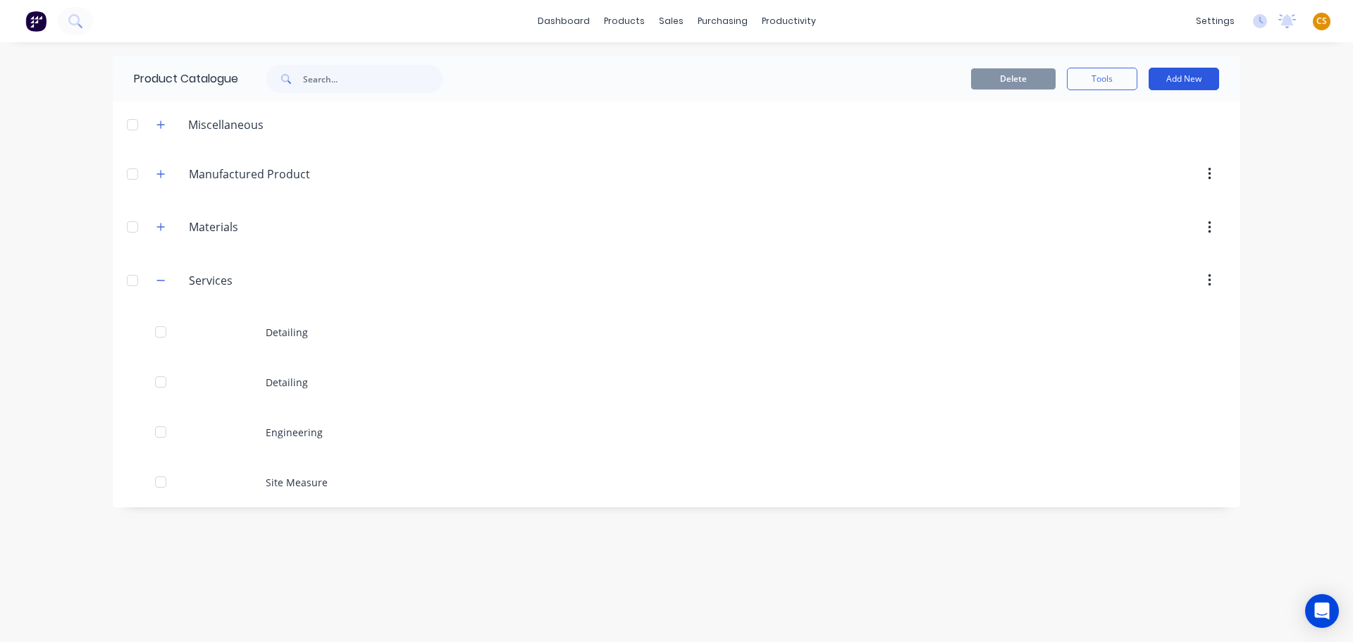
drag, startPoint x: 1181, startPoint y: 80, endPoint x: 1172, endPoint y: 86, distance: 10.8
click at [1181, 80] on button "Add New" at bounding box center [1184, 79] width 70 height 23
click at [1120, 145] on div "Product" at bounding box center [1152, 143] width 109 height 20
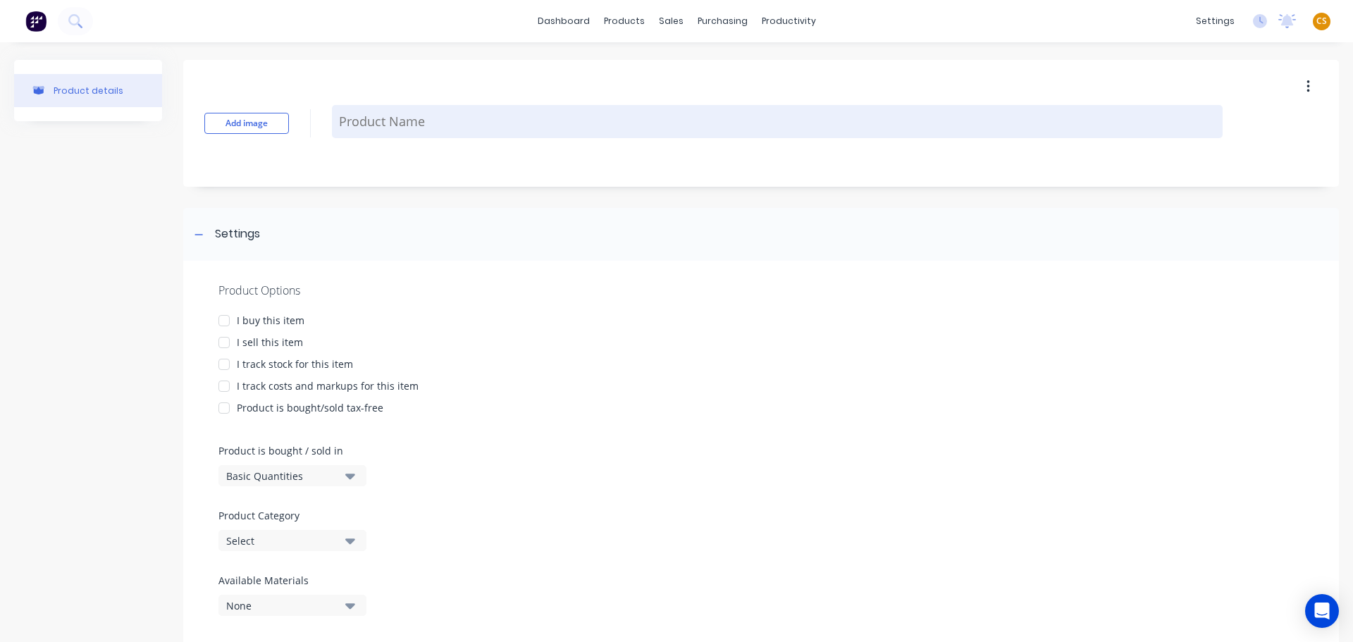
click at [369, 122] on textarea at bounding box center [777, 121] width 891 height 33
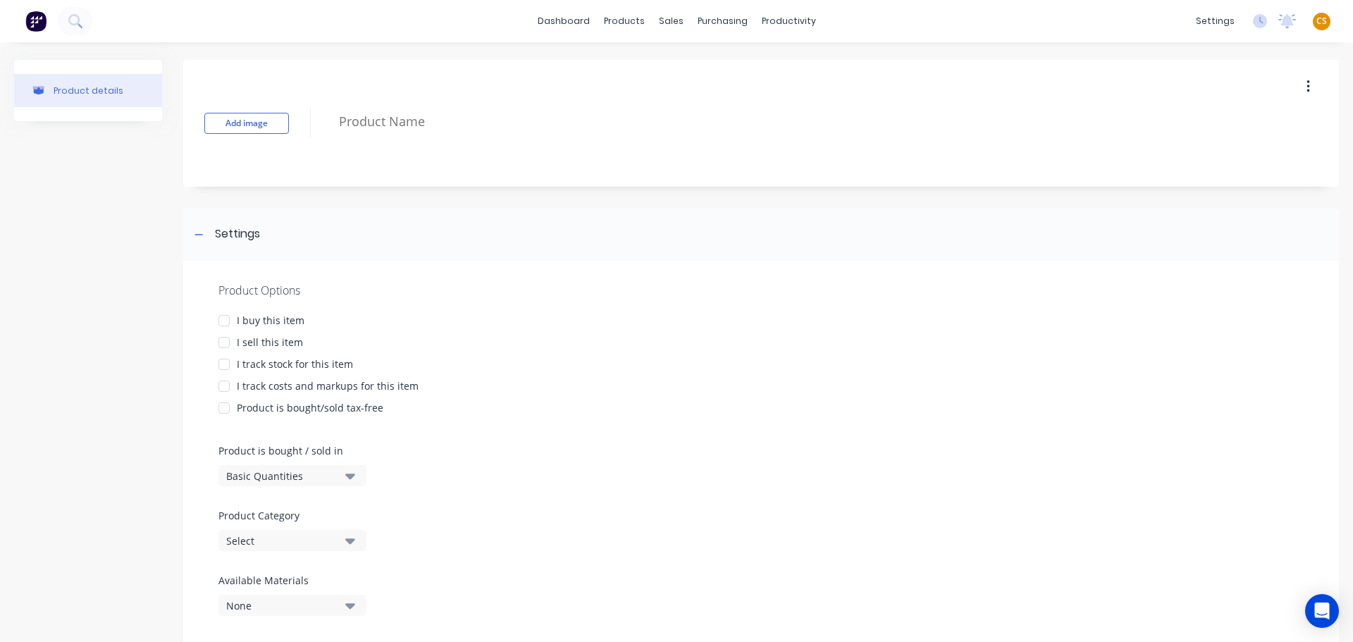
paste textarea "Engineering"
type textarea "x"
type textarea "Engineering"
type textarea "x"
type textarea "Engineering"
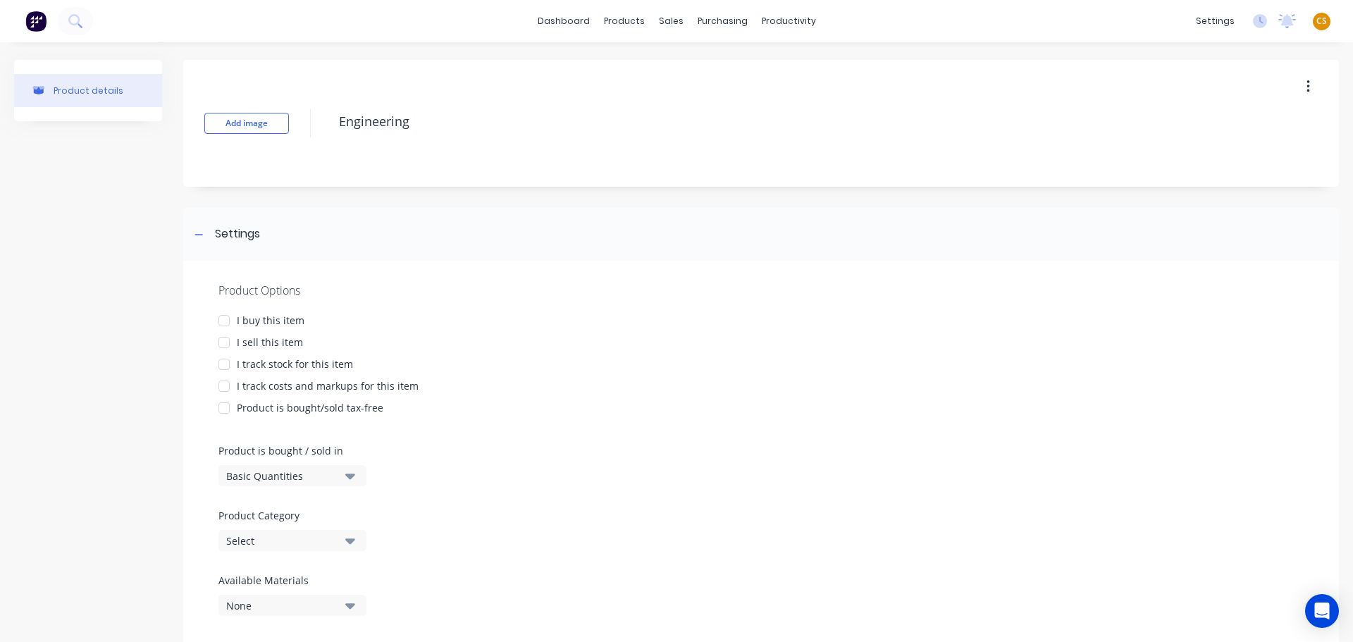
click at [275, 340] on div "I sell this item" at bounding box center [270, 342] width 66 height 15
click at [276, 386] on div "I track costs and markups for this item" at bounding box center [328, 385] width 182 height 15
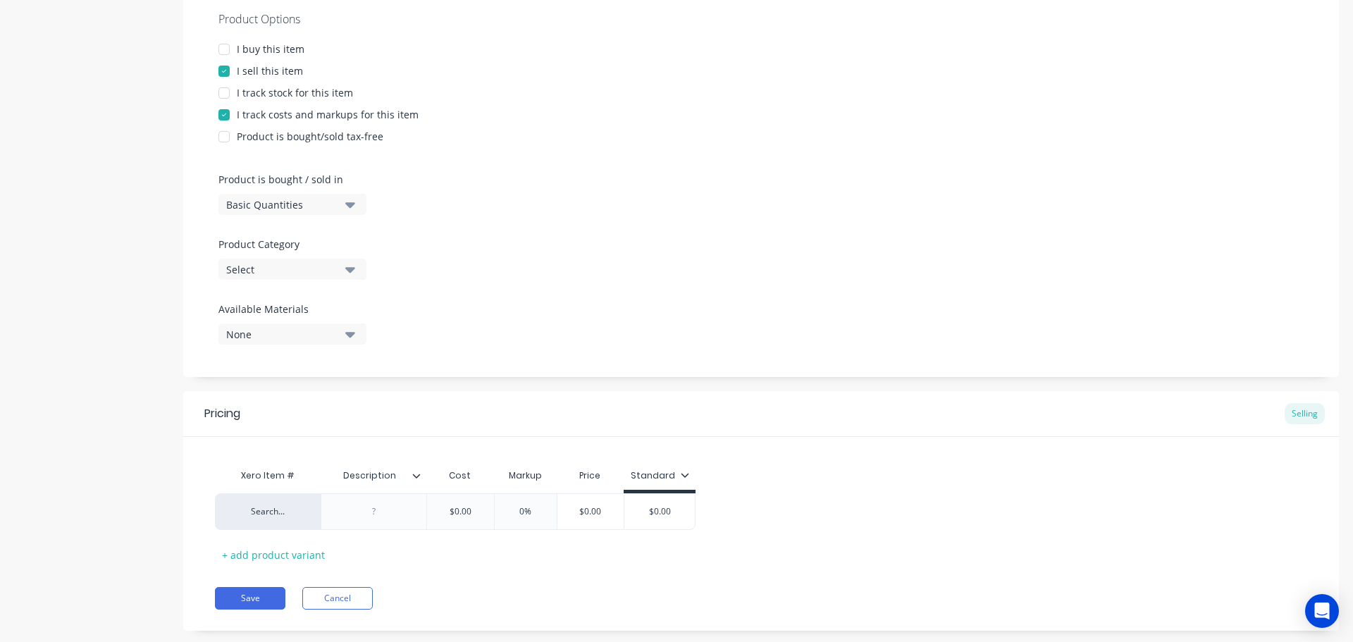
scroll to position [299, 0]
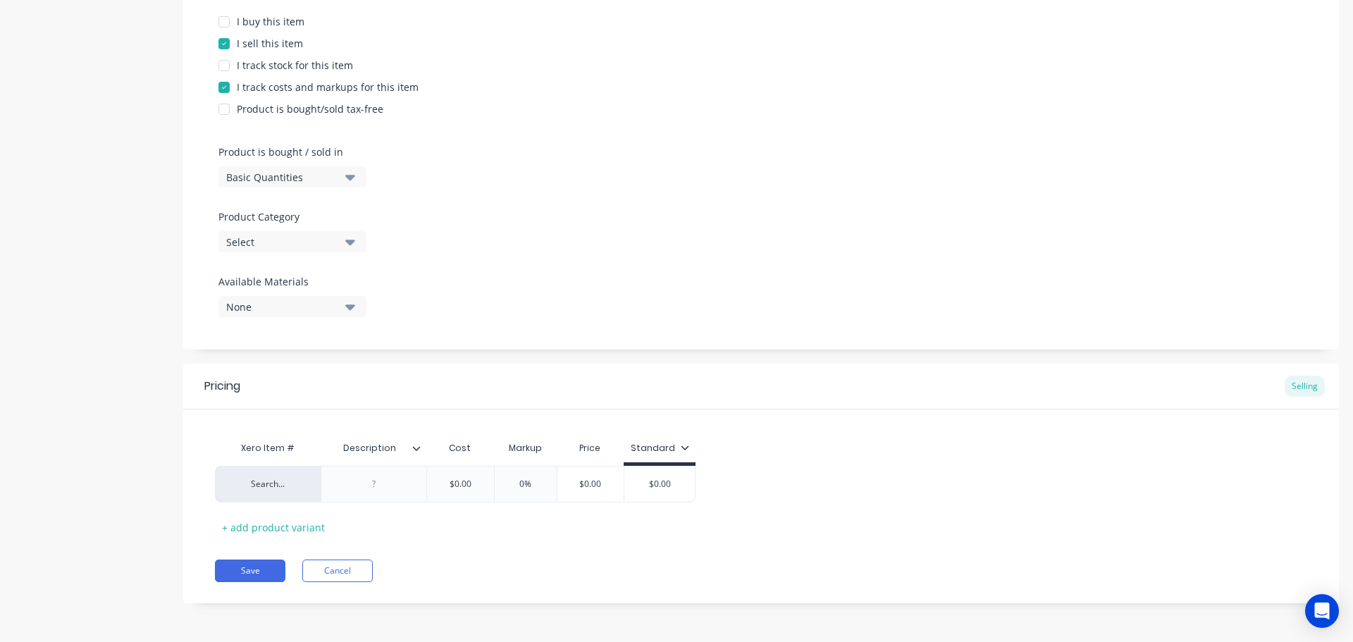
click at [268, 244] on div "Select" at bounding box center [282, 242] width 113 height 15
click at [276, 407] on div "Services" at bounding box center [323, 404] width 211 height 28
click at [416, 448] on icon at bounding box center [416, 448] width 8 height 8
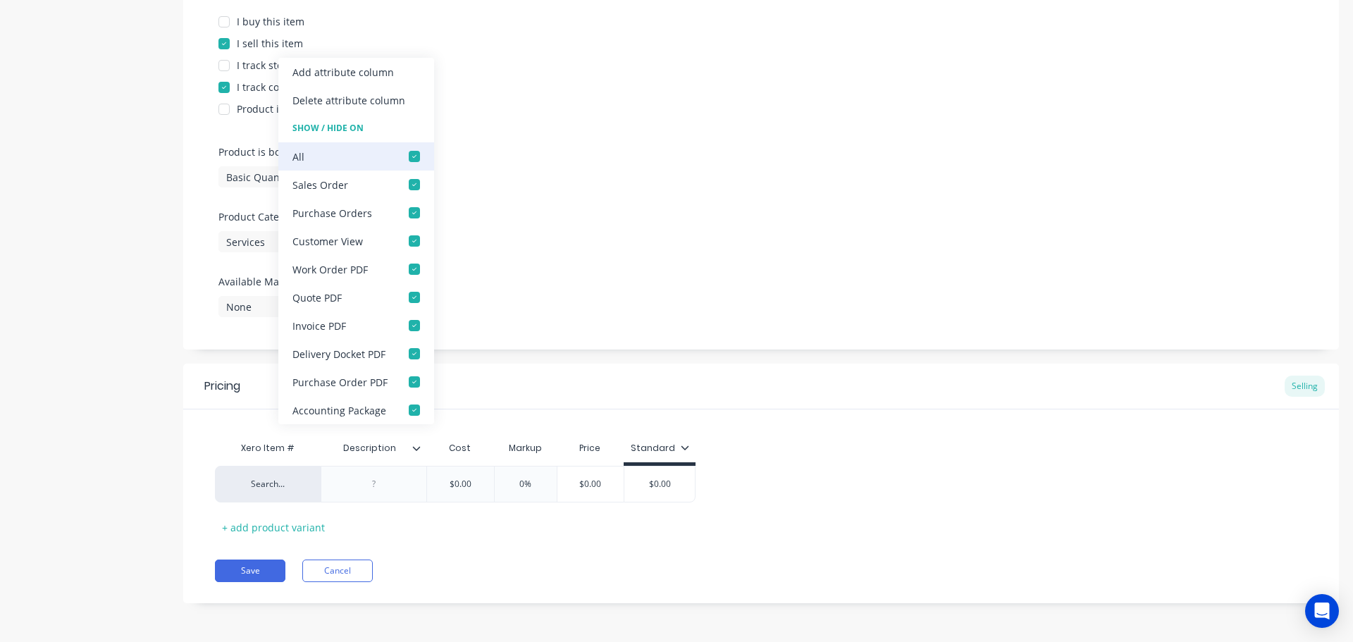
click at [412, 159] on div at bounding box center [414, 156] width 28 height 28
click at [232, 574] on button "Save" at bounding box center [250, 570] width 70 height 23
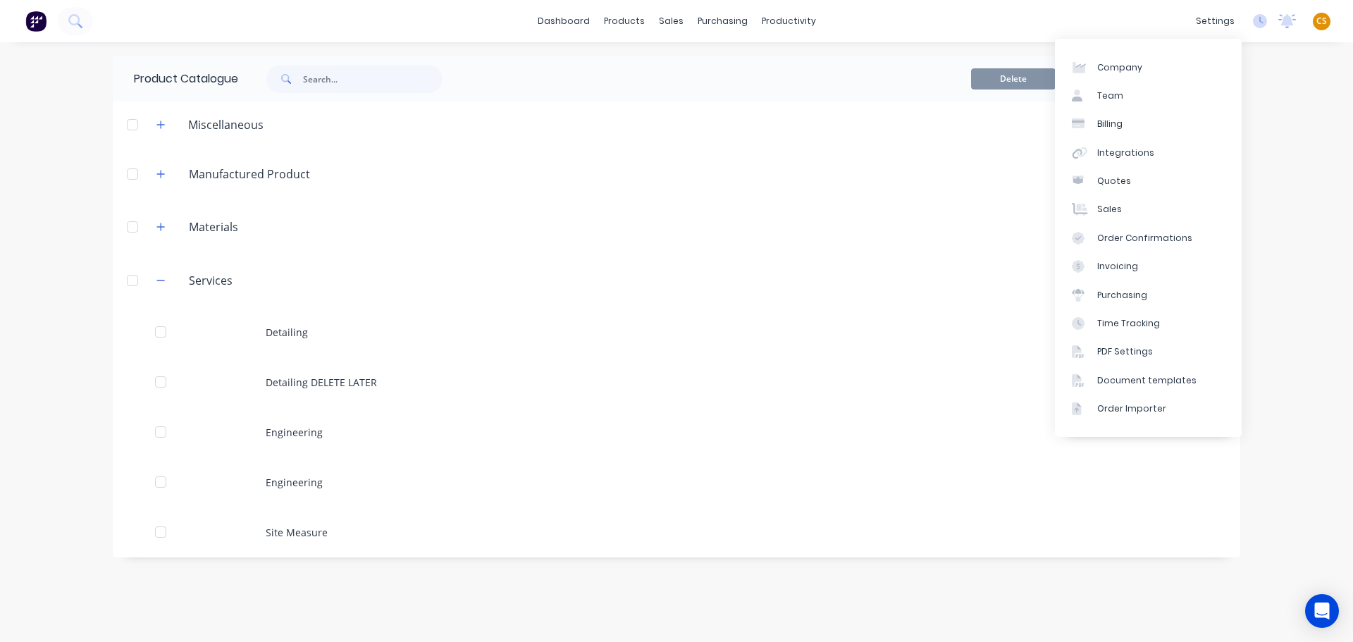
click at [1304, 111] on div "dashboard products sales purchasing productivity dashboard products Product Cat…" at bounding box center [676, 321] width 1353 height 642
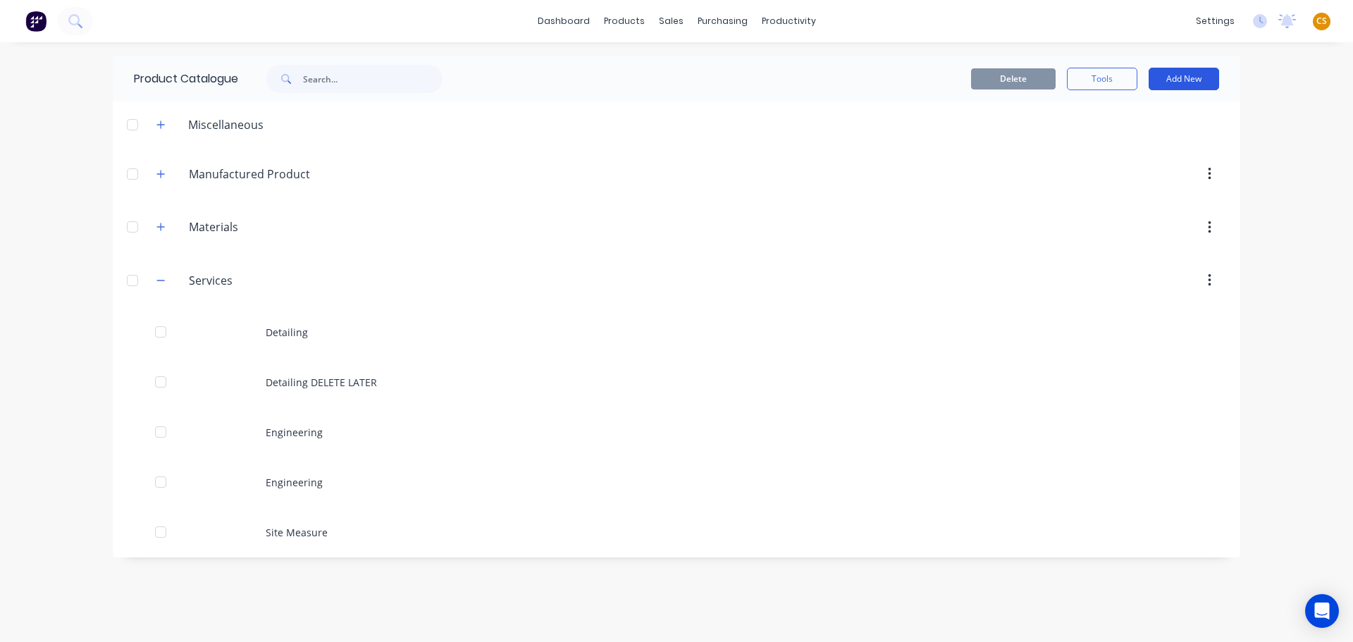
click at [1199, 80] on button "Add New" at bounding box center [1184, 79] width 70 height 23
click at [1122, 145] on div "Product" at bounding box center [1152, 143] width 109 height 20
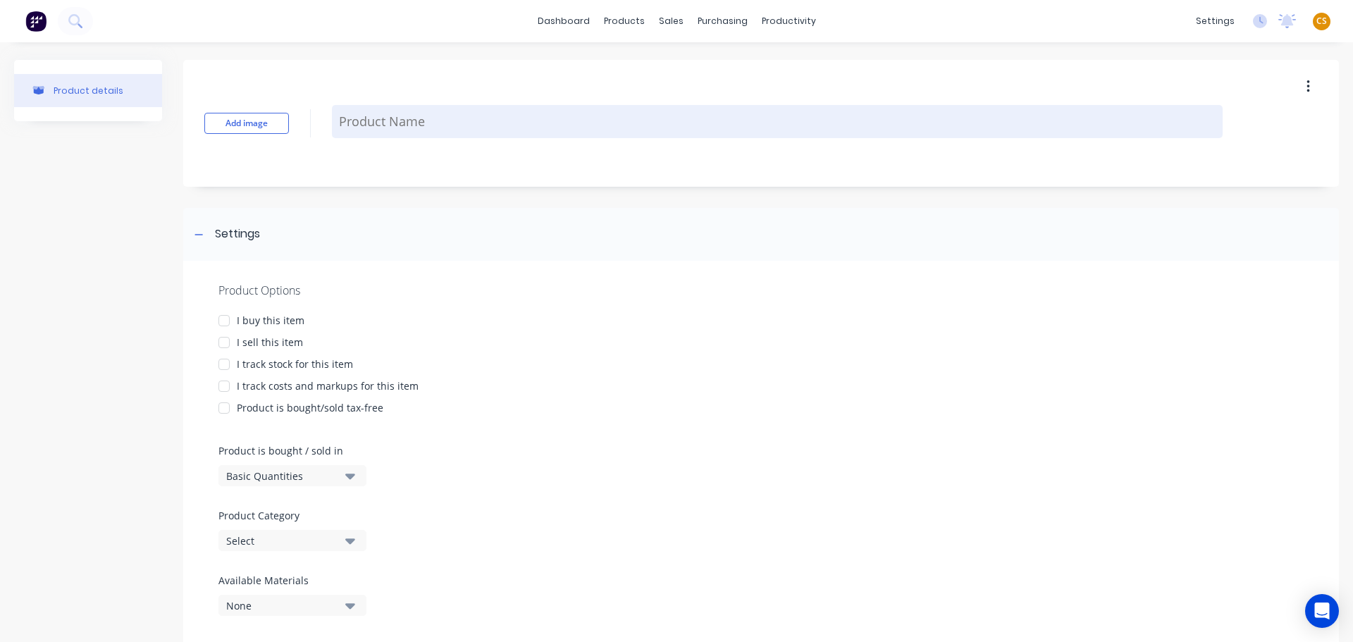
click at [364, 125] on textarea at bounding box center [777, 121] width 891 height 33
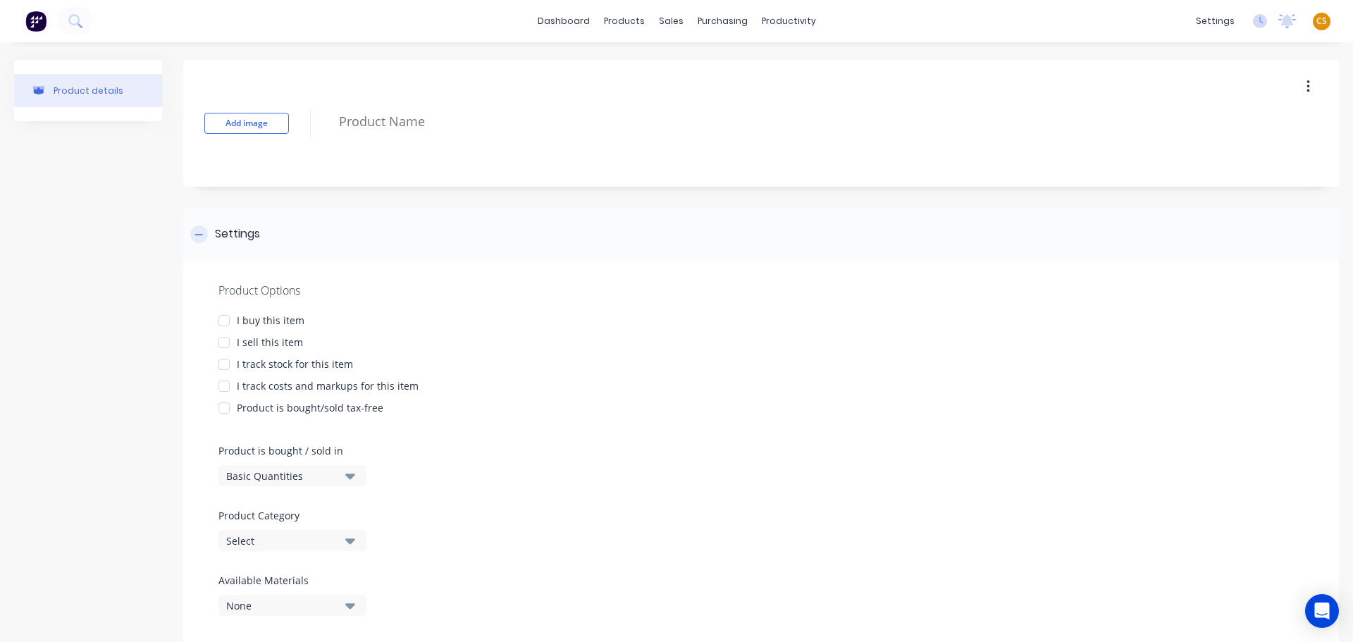
paste textarea "Site Measure"
type textarea "x"
type textarea "Site Measure"
type textarea "x"
type textarea "Site Measure"
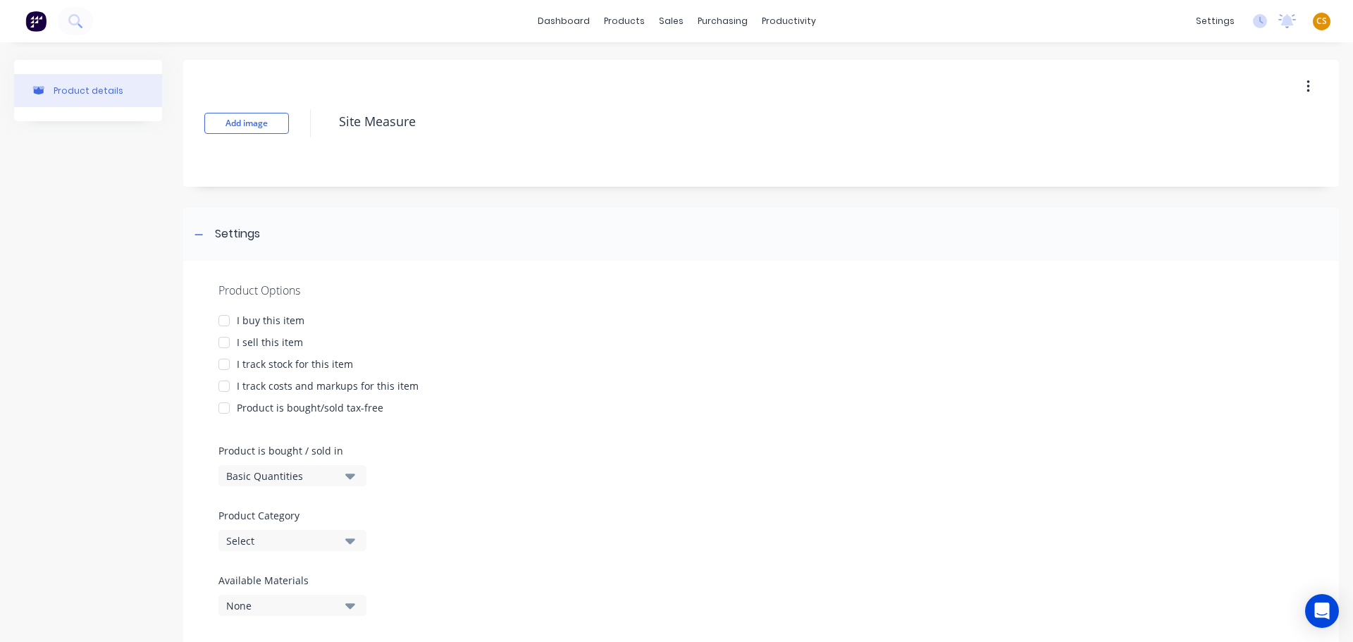
drag, startPoint x: 271, startPoint y: 343, endPoint x: 259, endPoint y: 386, distance: 44.6
click at [271, 344] on div "I sell this item" at bounding box center [270, 342] width 66 height 15
drag, startPoint x: 256, startPoint y: 390, endPoint x: 24, endPoint y: 401, distance: 232.8
click at [255, 391] on div "I track costs and markups for this item" at bounding box center [328, 385] width 182 height 15
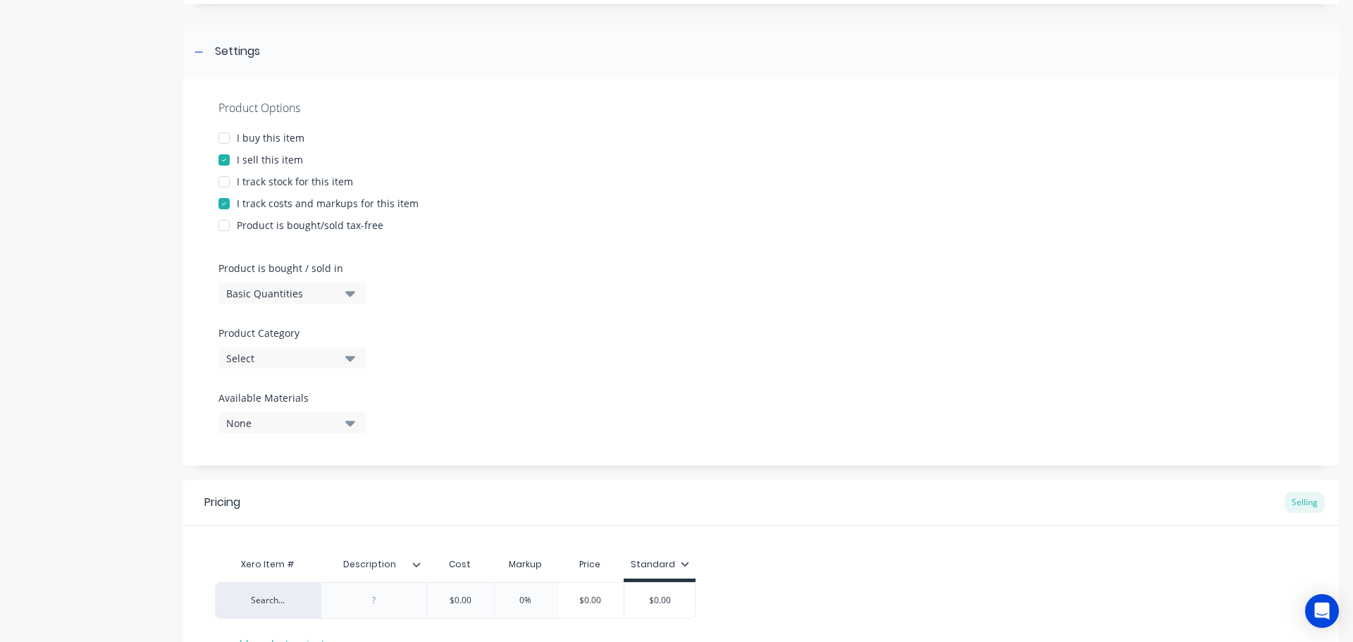
scroll to position [299, 0]
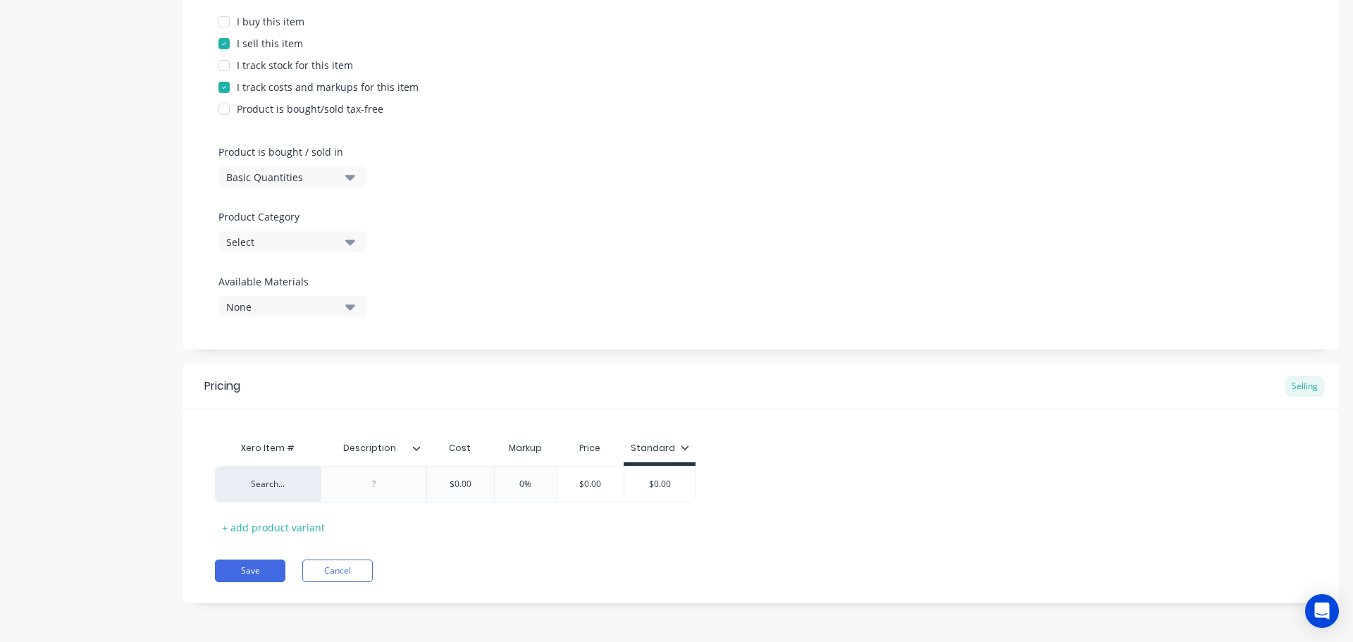
click at [255, 245] on div "Select" at bounding box center [282, 242] width 113 height 15
drag, startPoint x: 252, startPoint y: 401, endPoint x: 88, endPoint y: 405, distance: 163.5
click at [250, 402] on div "Services" at bounding box center [323, 404] width 211 height 28
click at [416, 447] on icon at bounding box center [416, 448] width 8 height 8
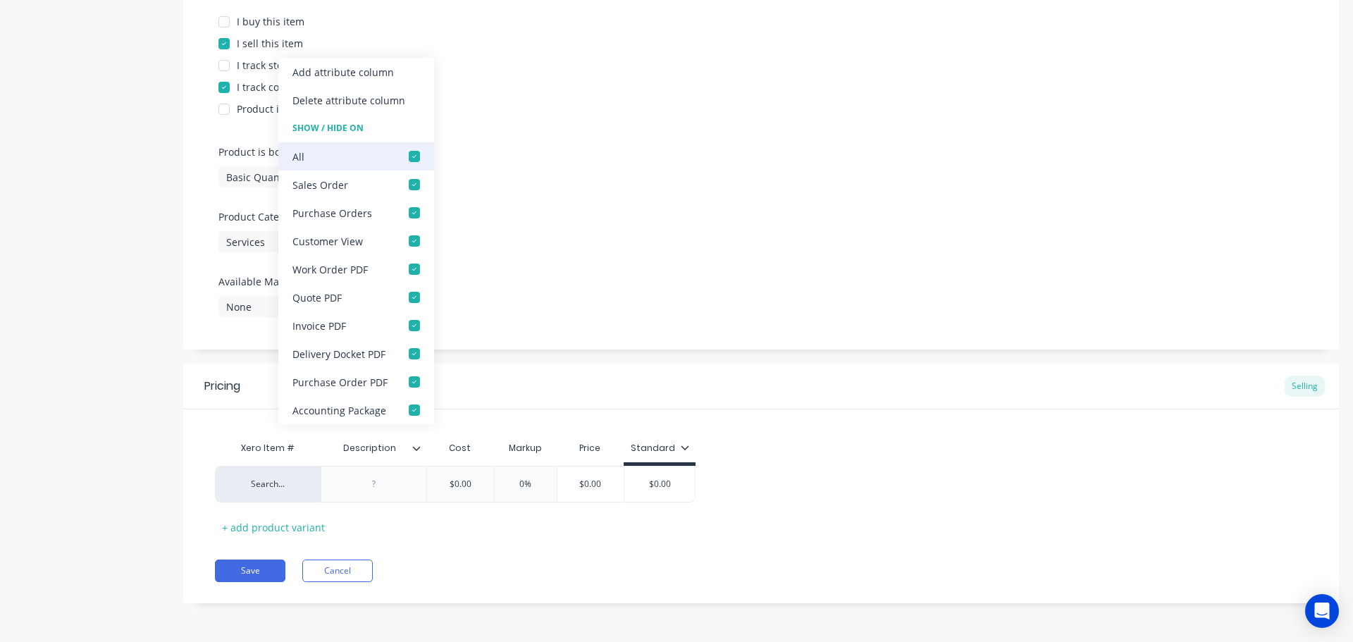
click at [409, 158] on div at bounding box center [414, 156] width 28 height 28
drag, startPoint x: 254, startPoint y: 571, endPoint x: 175, endPoint y: 550, distance: 81.7
click at [252, 571] on button "Save" at bounding box center [250, 570] width 70 height 23
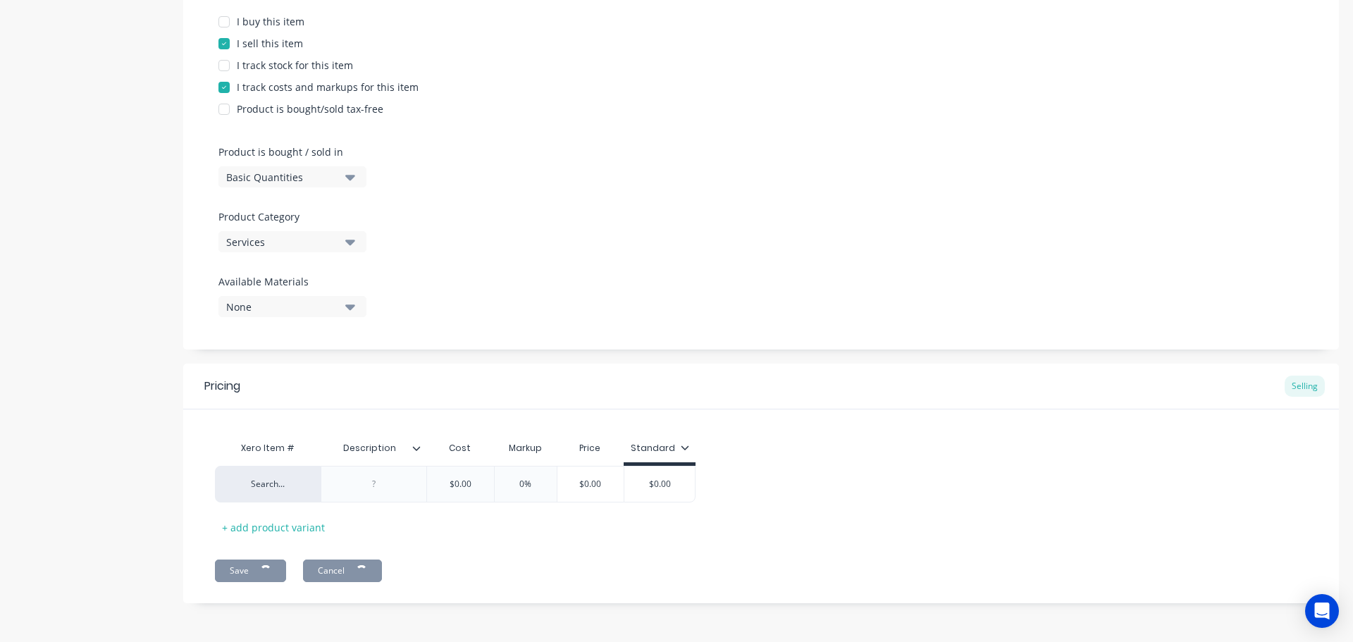
type textarea "x"
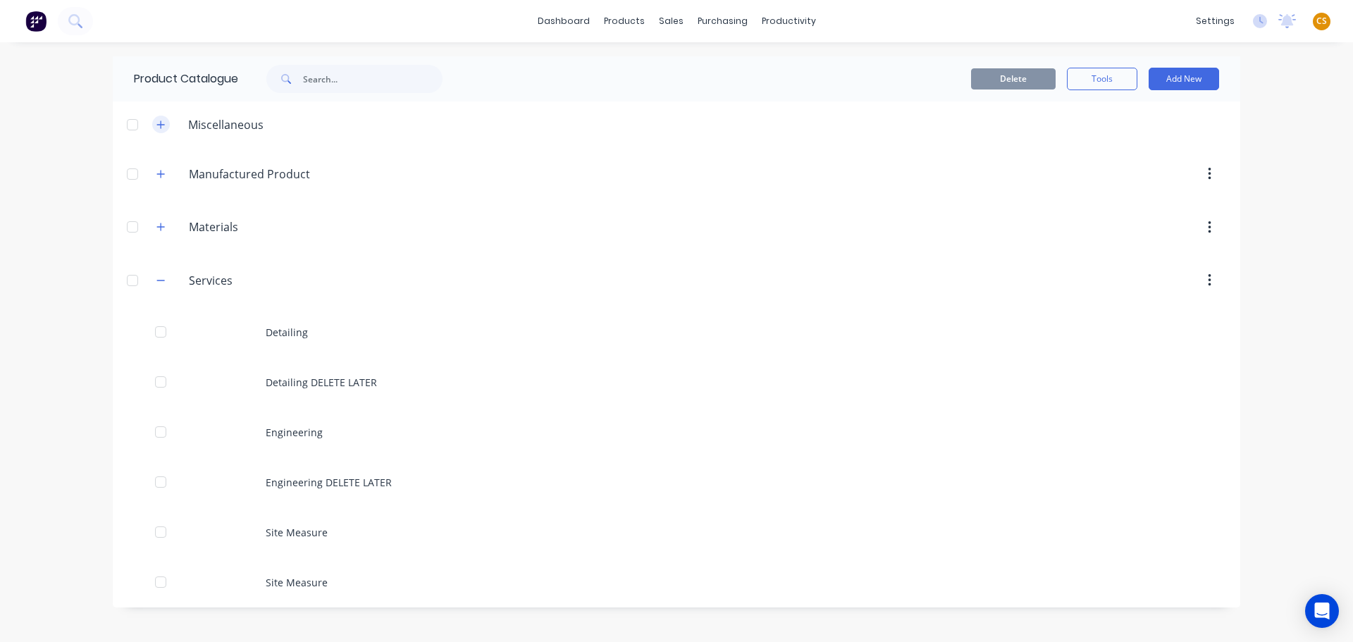
click at [156, 125] on button "button" at bounding box center [161, 125] width 18 height 18
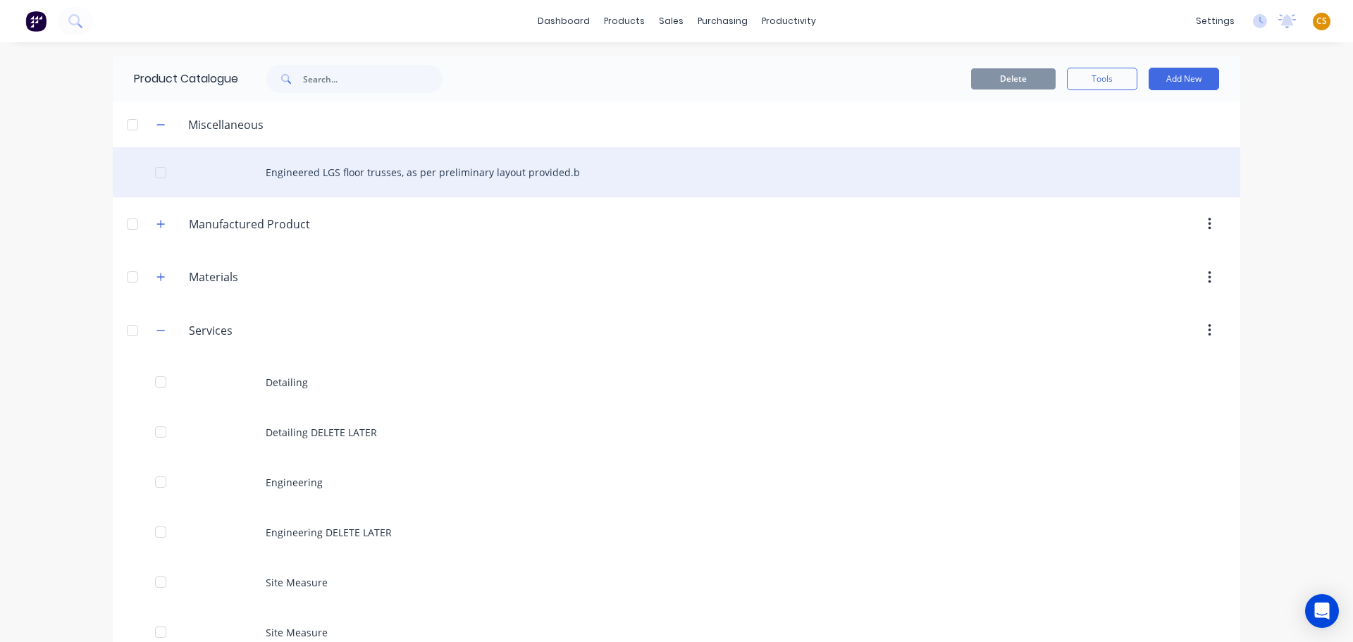
click at [157, 173] on div at bounding box center [161, 173] width 28 height 28
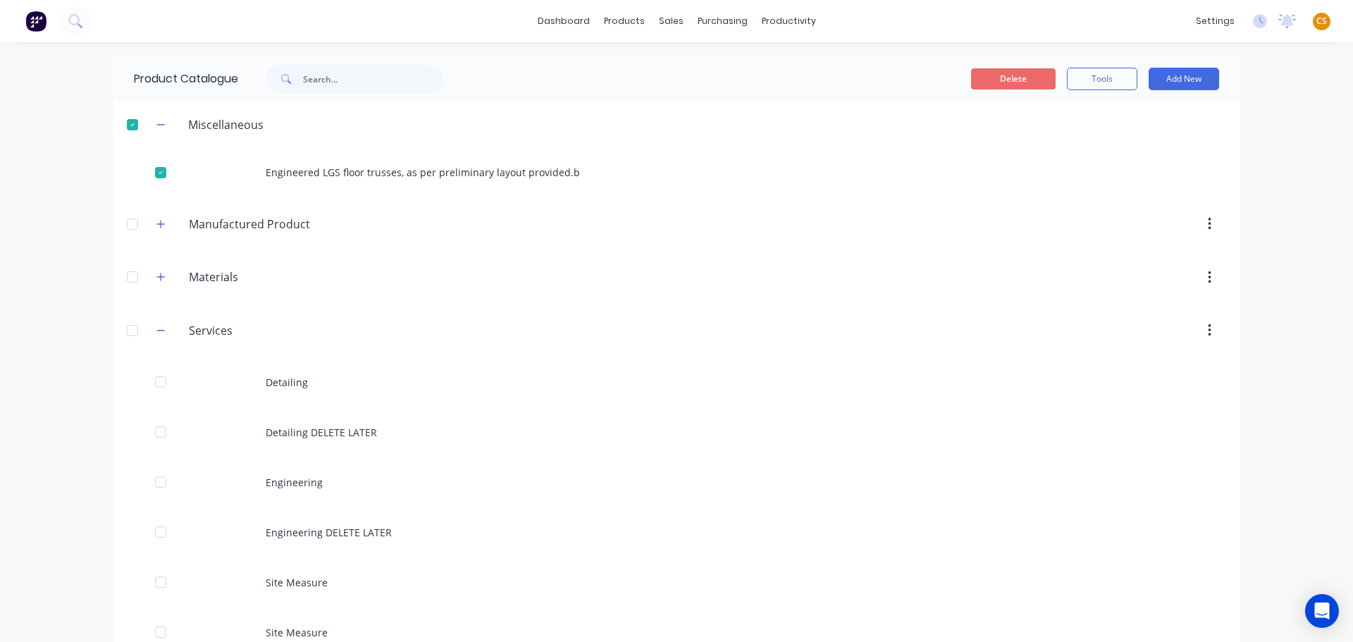
click at [1005, 80] on button "Delete" at bounding box center [1013, 78] width 85 height 21
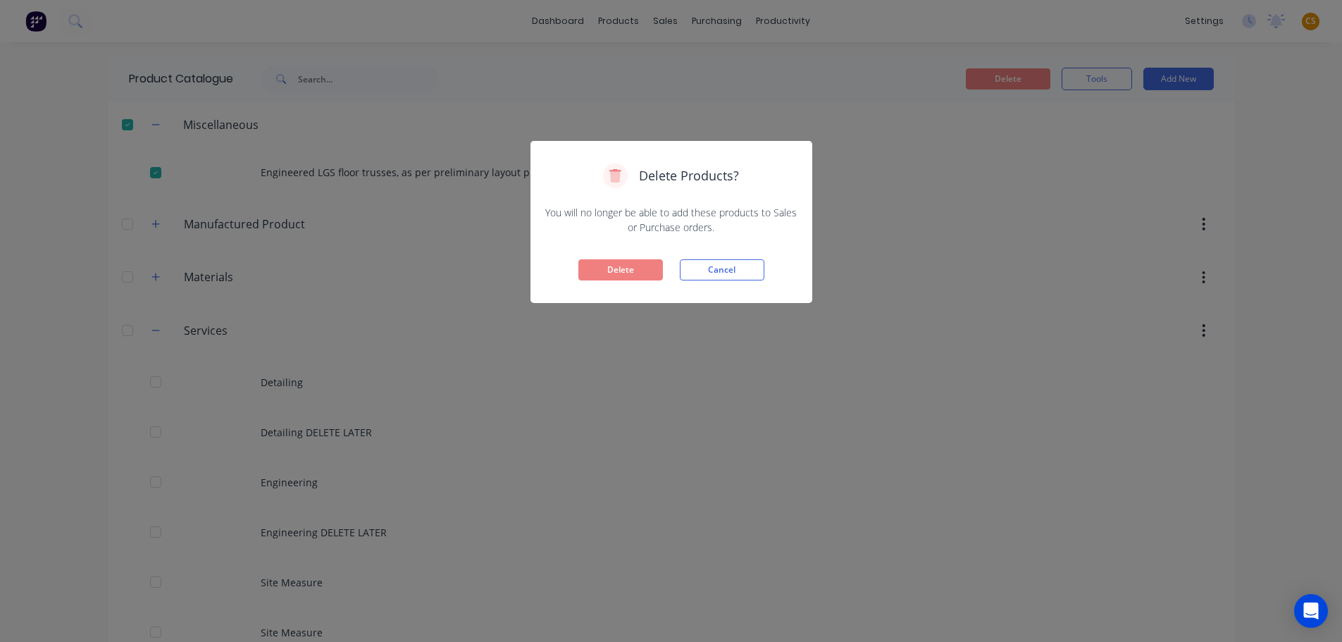
drag, startPoint x: 632, startPoint y: 273, endPoint x: 538, endPoint y: 266, distance: 94.7
click at [631, 273] on button "Delete" at bounding box center [620, 269] width 85 height 21
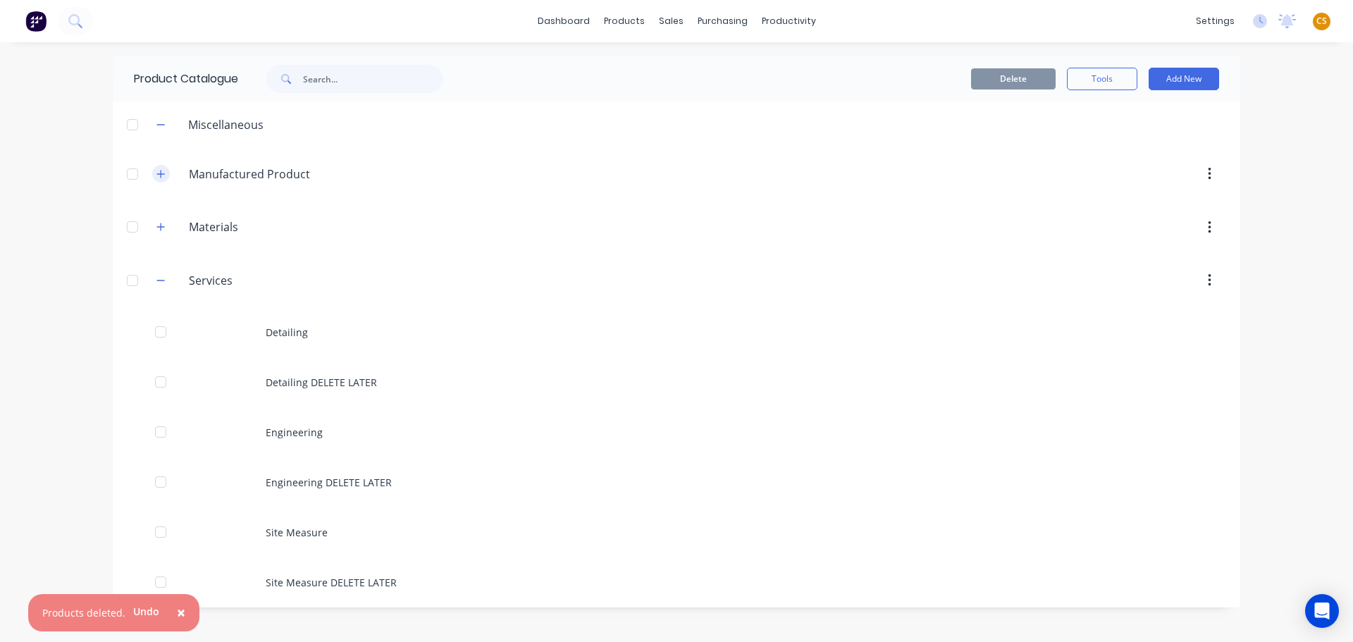
click at [163, 175] on icon "button" at bounding box center [160, 174] width 8 height 10
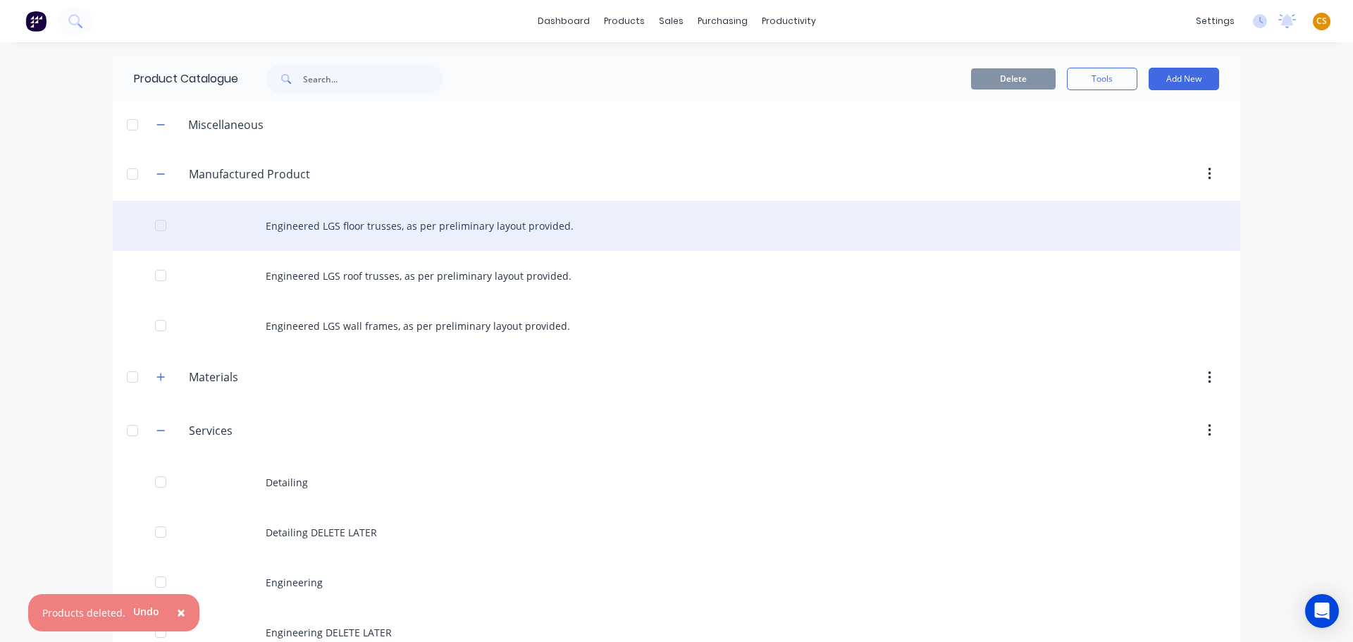
click at [327, 231] on div "Engineered LGS floor trusses, as per preliminary layout provided." at bounding box center [676, 226] width 1127 height 50
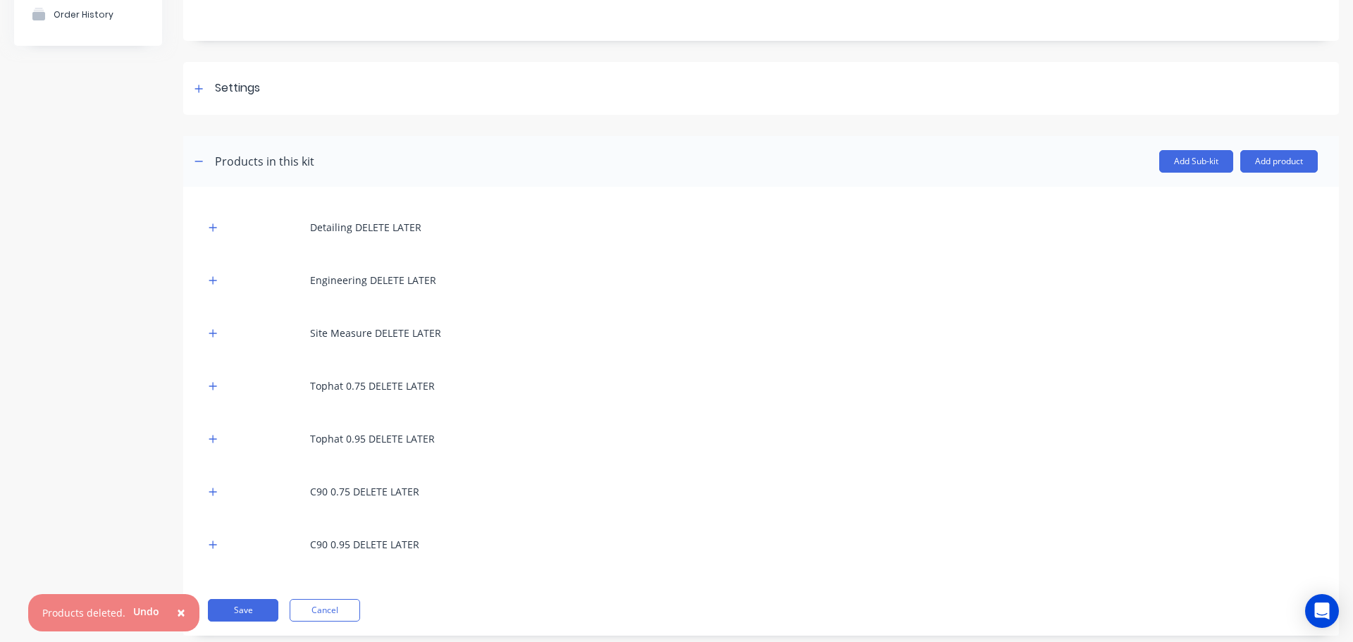
scroll to position [171, 0]
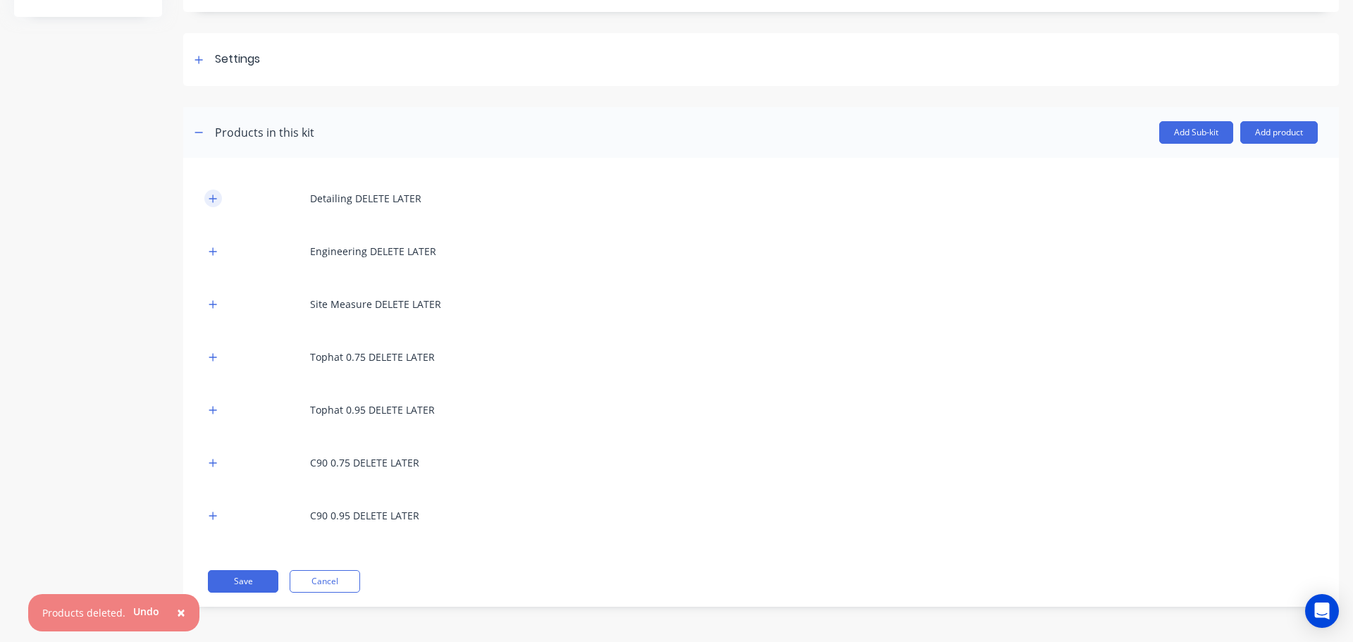
click at [218, 194] on button "button" at bounding box center [213, 199] width 18 height 18
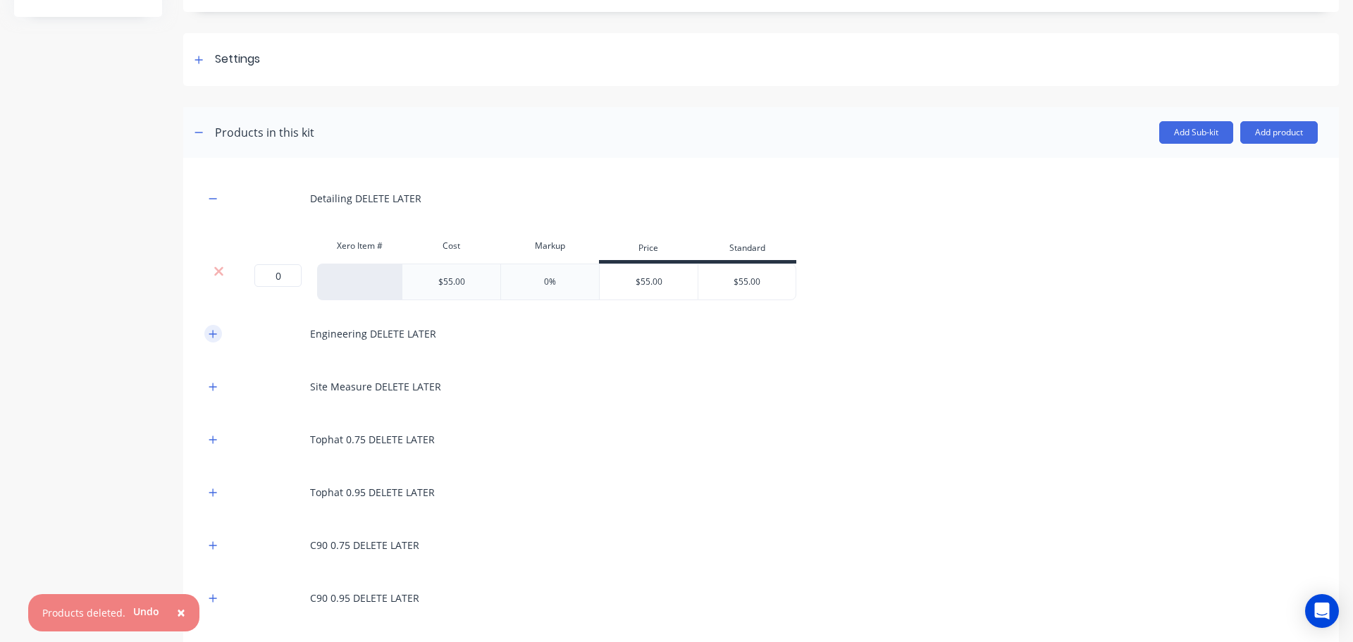
click at [211, 333] on icon "button" at bounding box center [213, 334] width 8 height 8
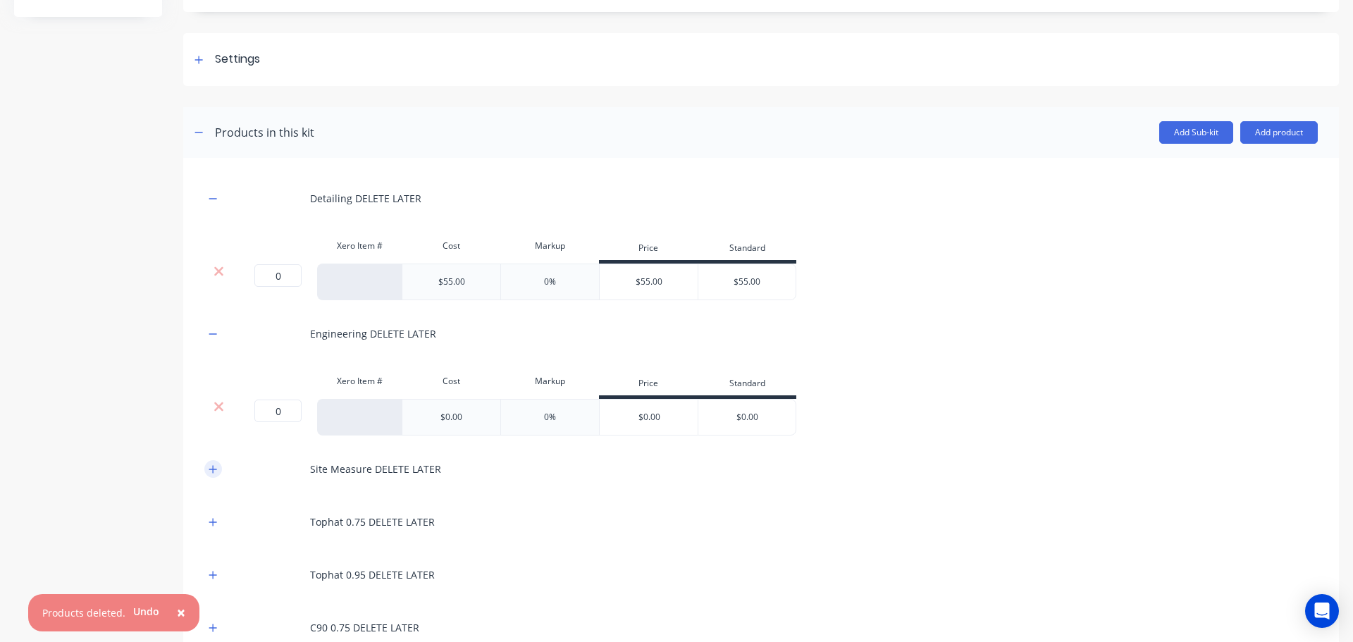
click at [211, 468] on icon "button" at bounding box center [213, 469] width 8 height 10
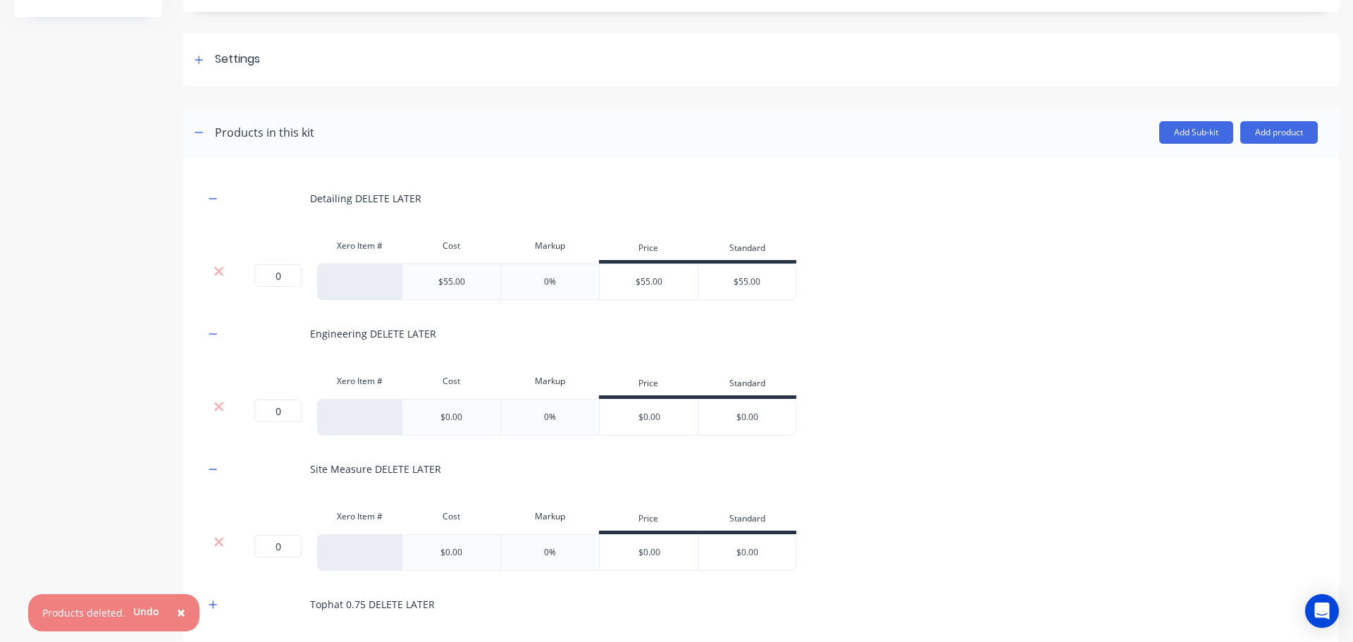
scroll to position [419, 0]
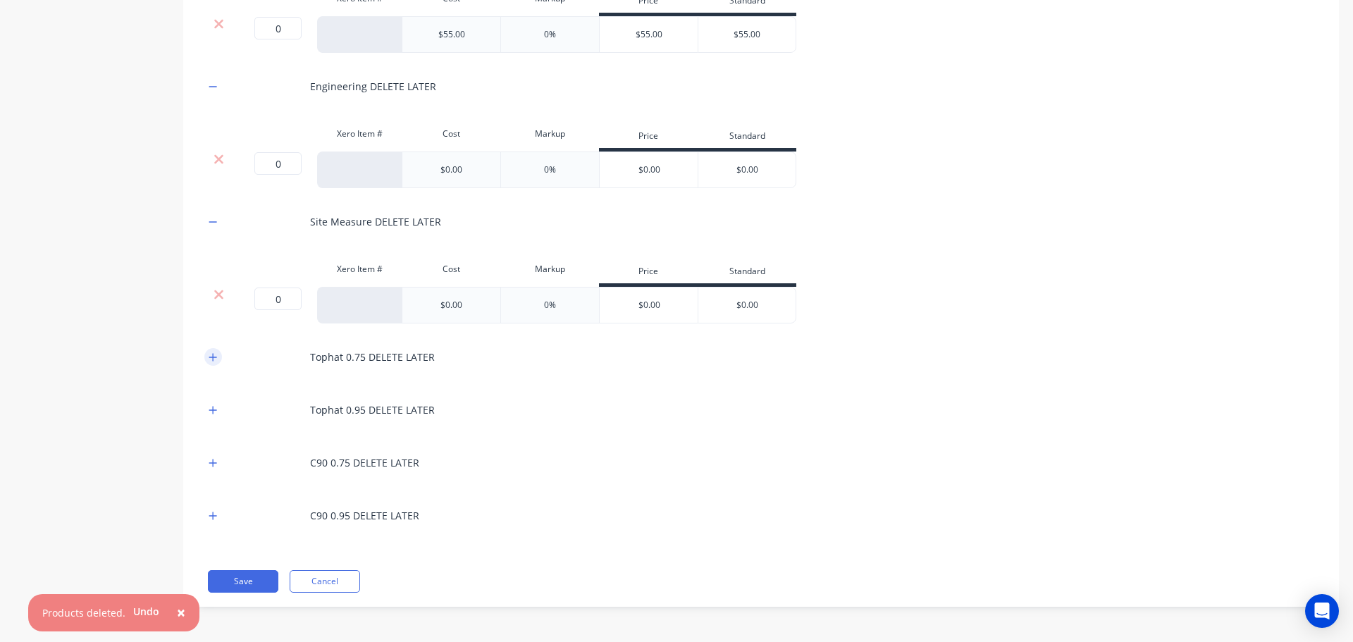
click at [211, 357] on icon "button" at bounding box center [213, 357] width 8 height 8
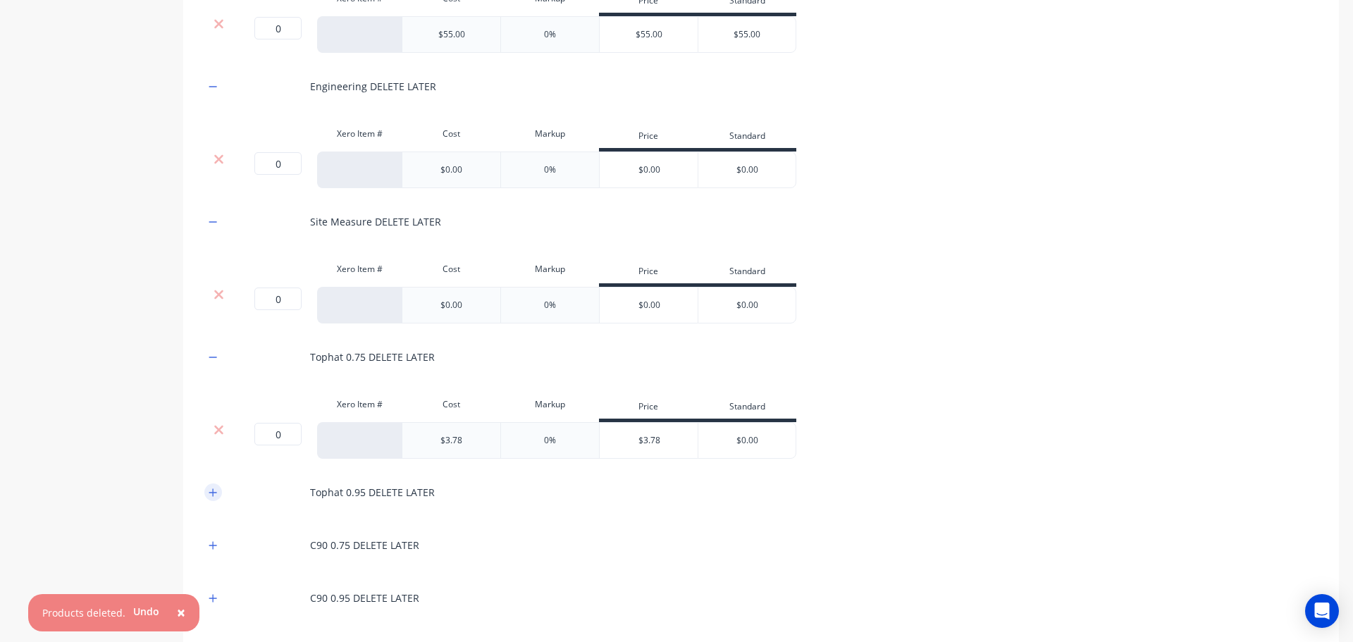
click at [215, 495] on icon "button" at bounding box center [213, 493] width 8 height 10
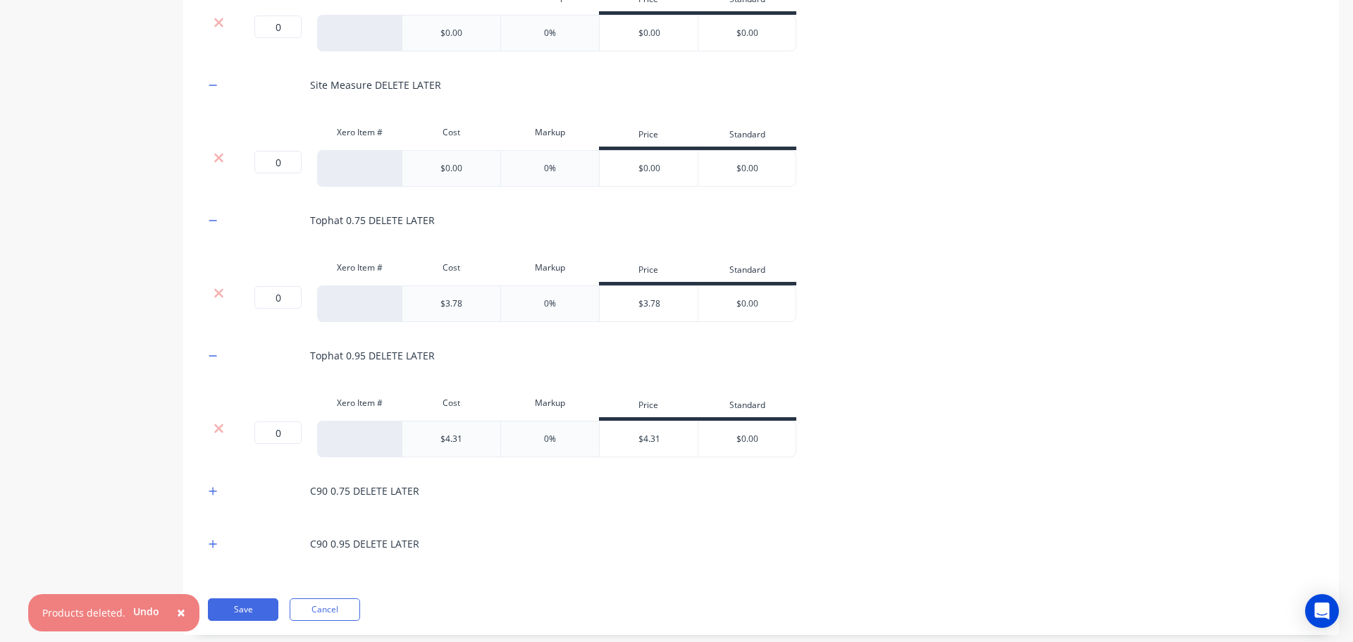
scroll to position [583, 0]
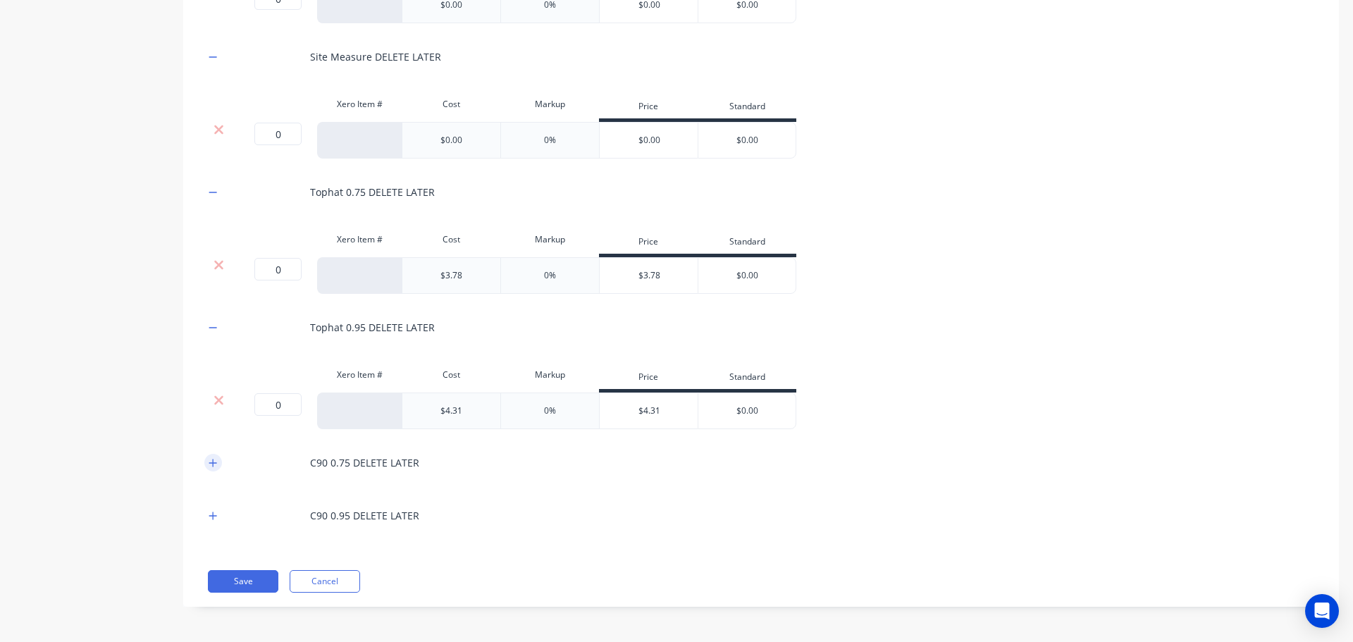
click at [211, 461] on icon "button" at bounding box center [213, 463] width 8 height 10
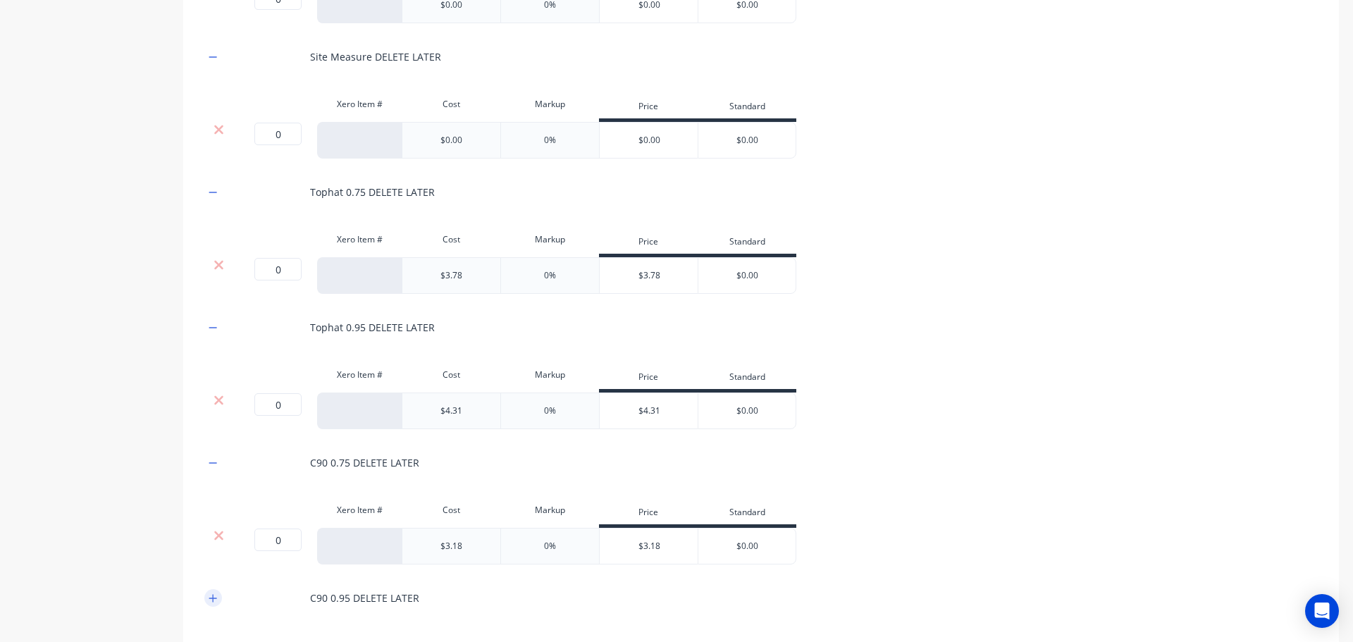
click at [213, 601] on icon "button" at bounding box center [213, 598] width 8 height 8
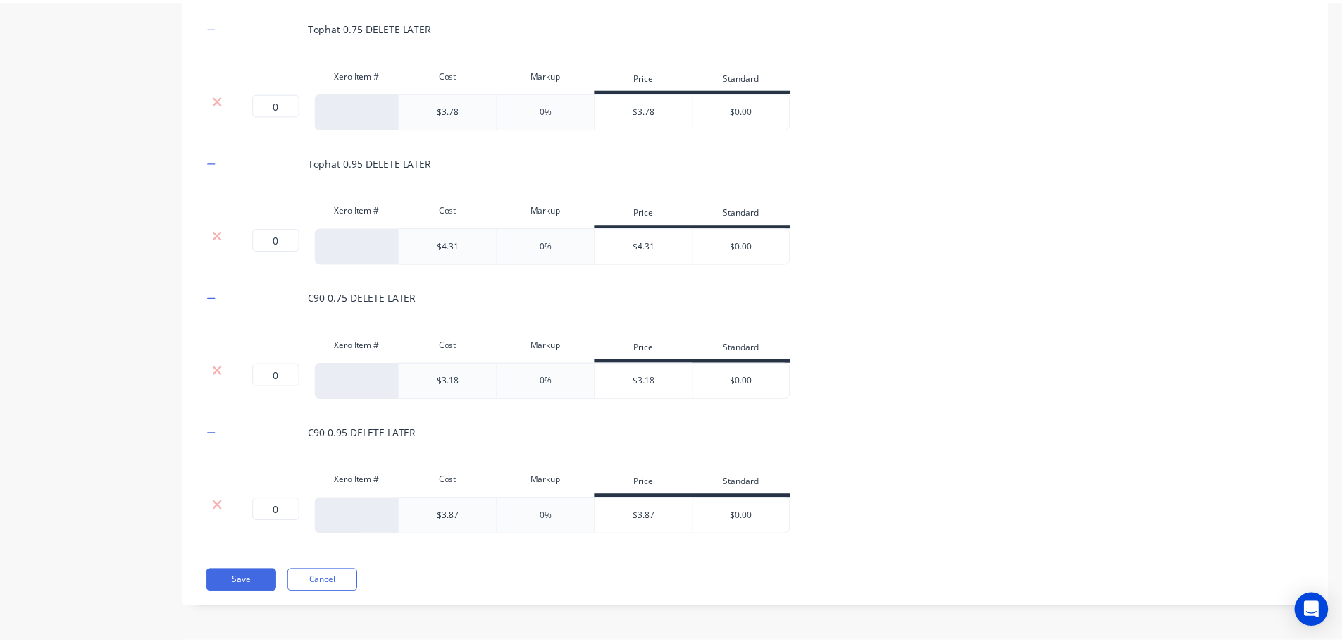
scroll to position [114, 0]
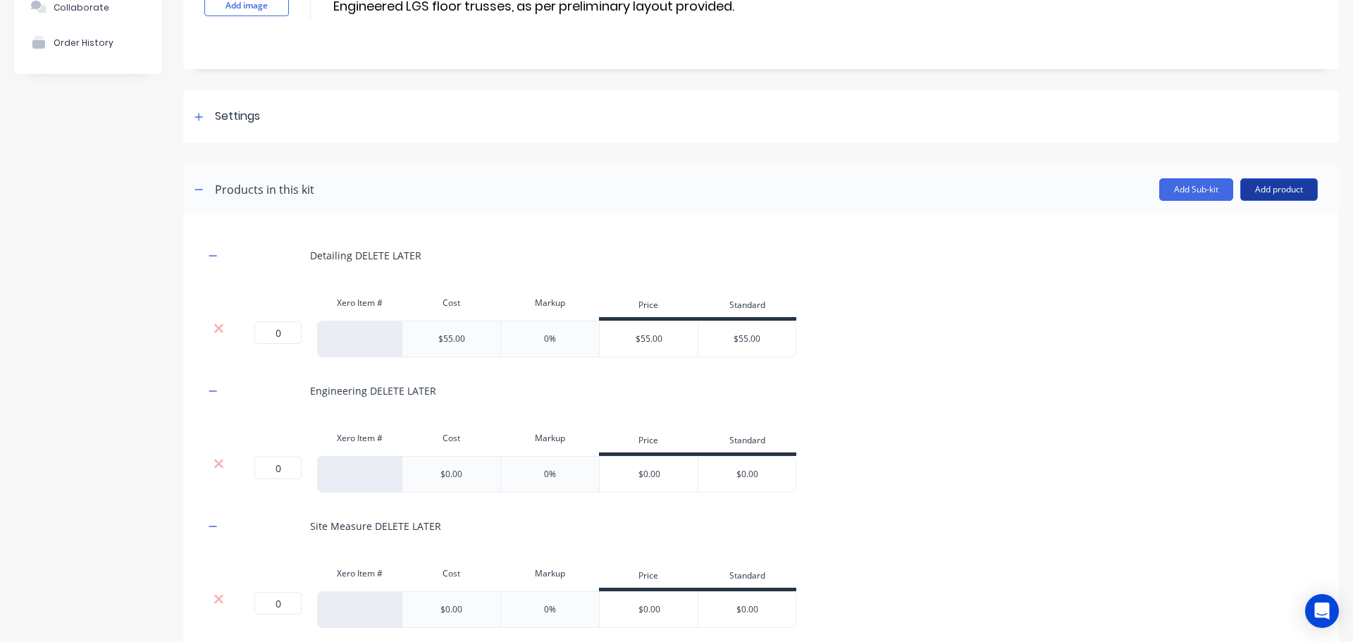
click at [1264, 190] on button "Add product" at bounding box center [1279, 189] width 78 height 23
click at [1247, 225] on div "Product catalogue" at bounding box center [1250, 226] width 109 height 20
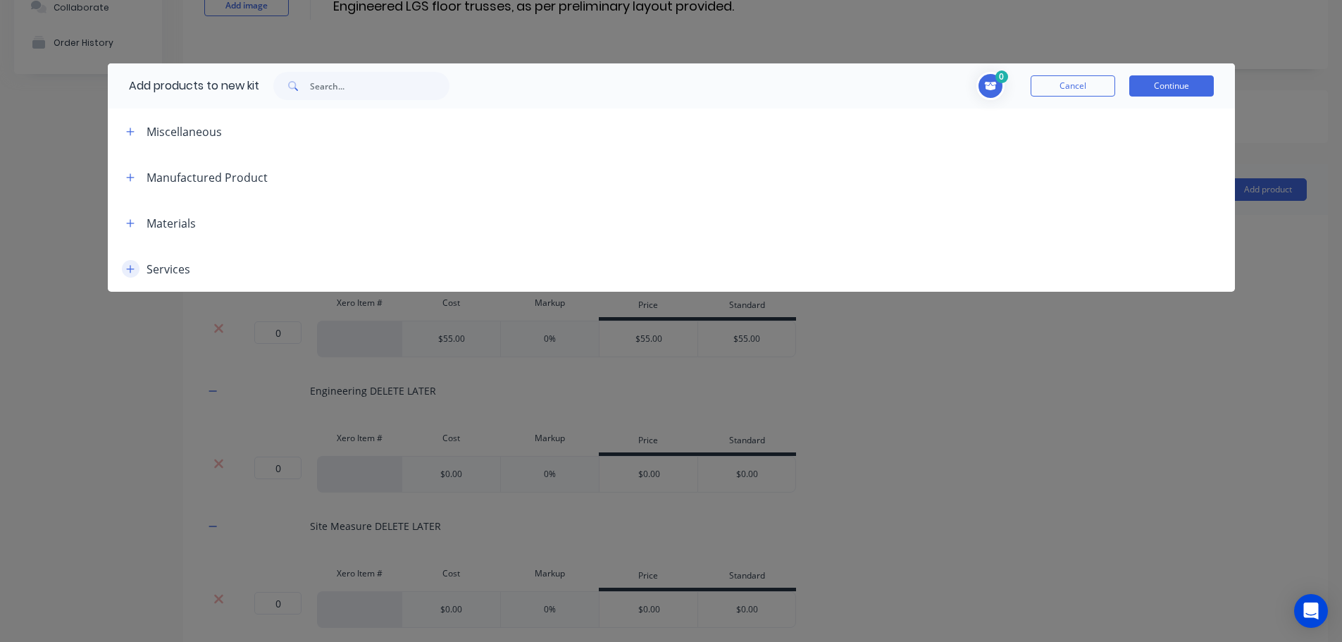
click at [130, 271] on icon "button" at bounding box center [130, 269] width 8 height 8
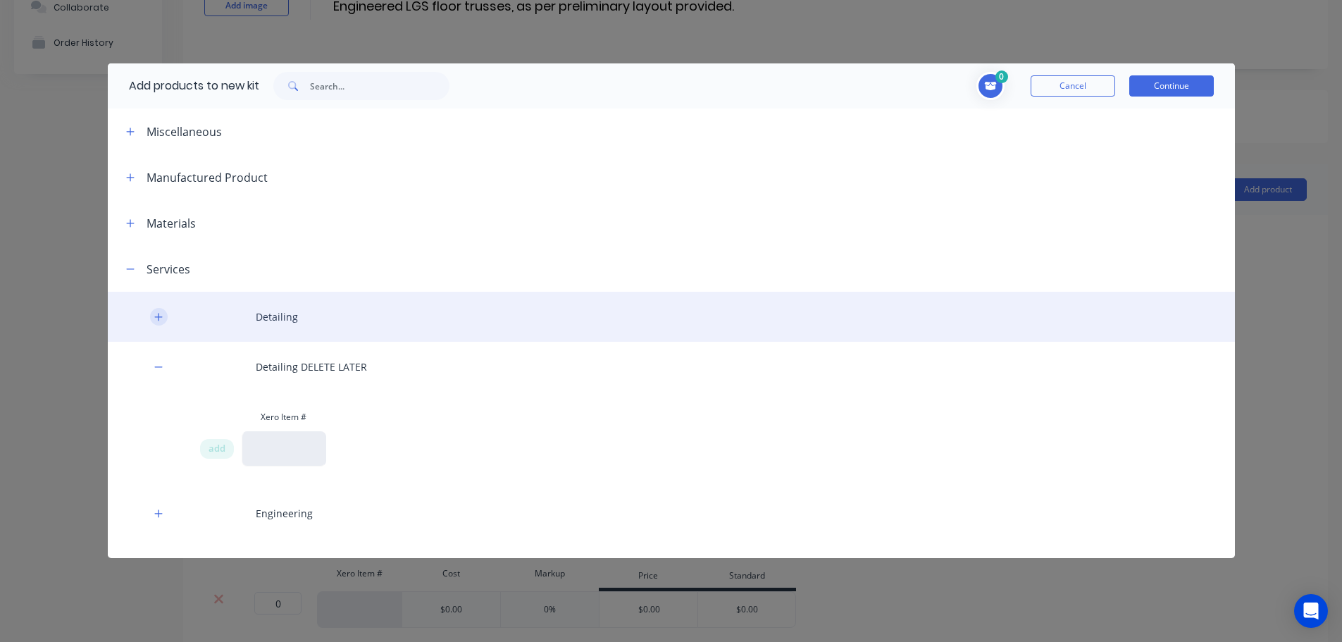
click at [159, 315] on icon "button" at bounding box center [158, 317] width 8 height 8
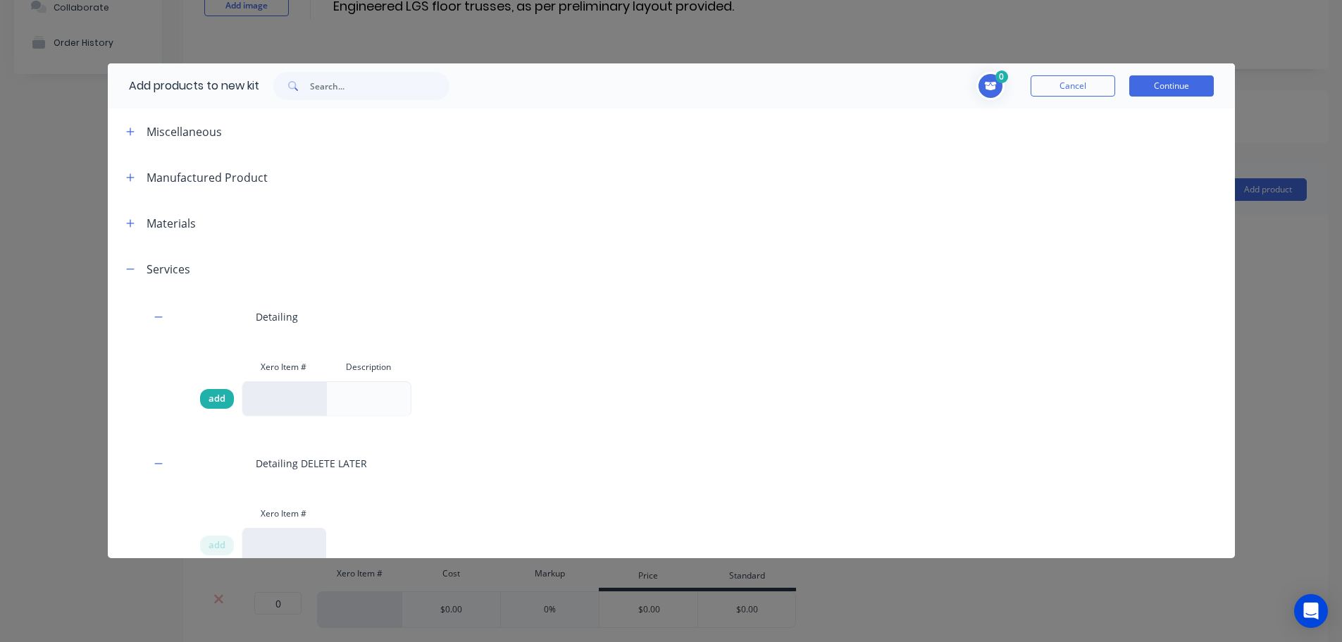
click at [217, 400] on span "add" at bounding box center [217, 399] width 17 height 14
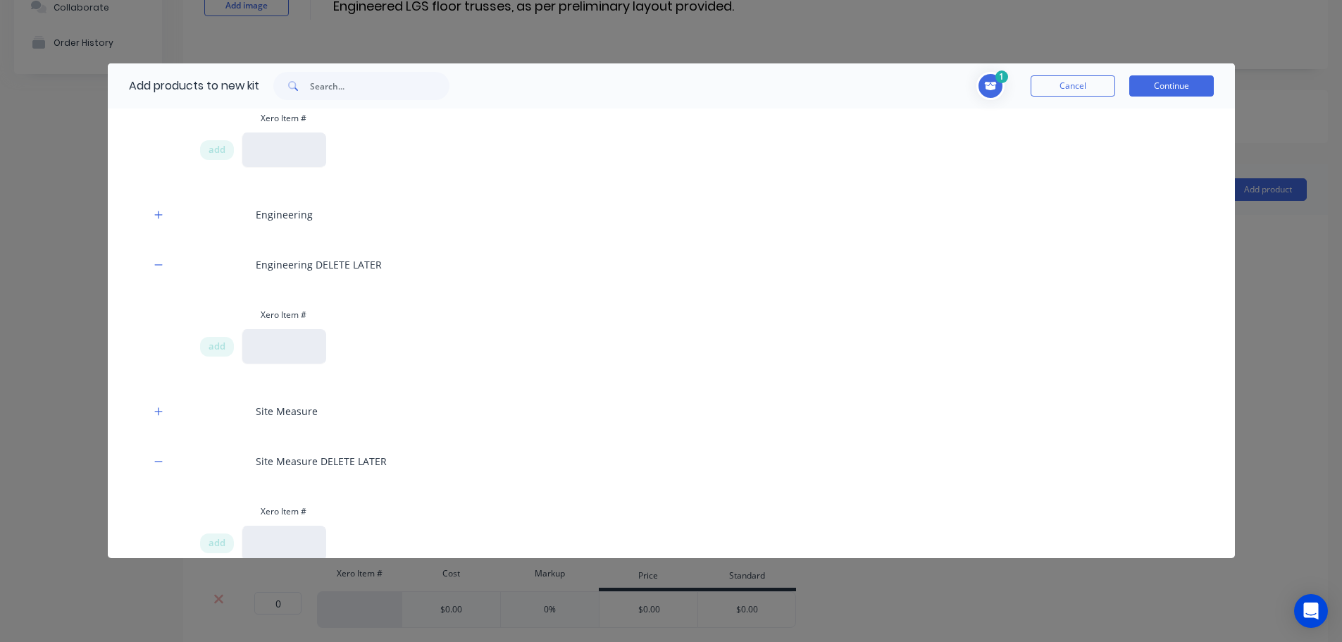
scroll to position [420, 0]
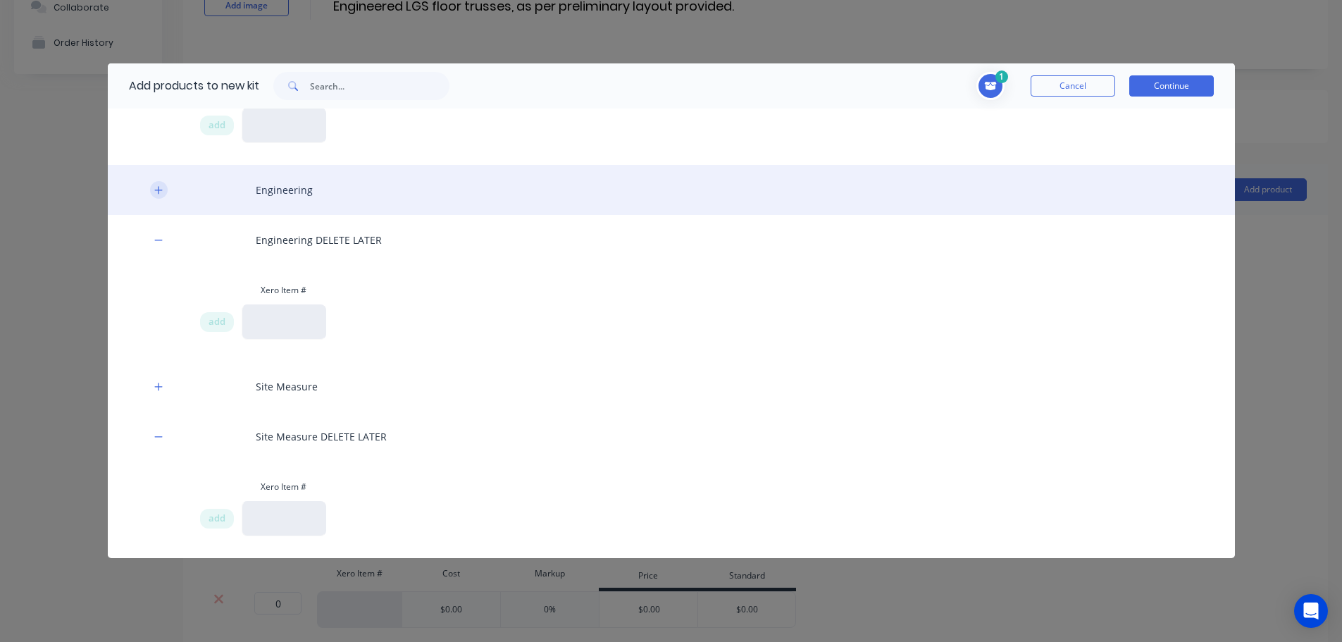
click at [158, 189] on icon "button" at bounding box center [158, 190] width 8 height 10
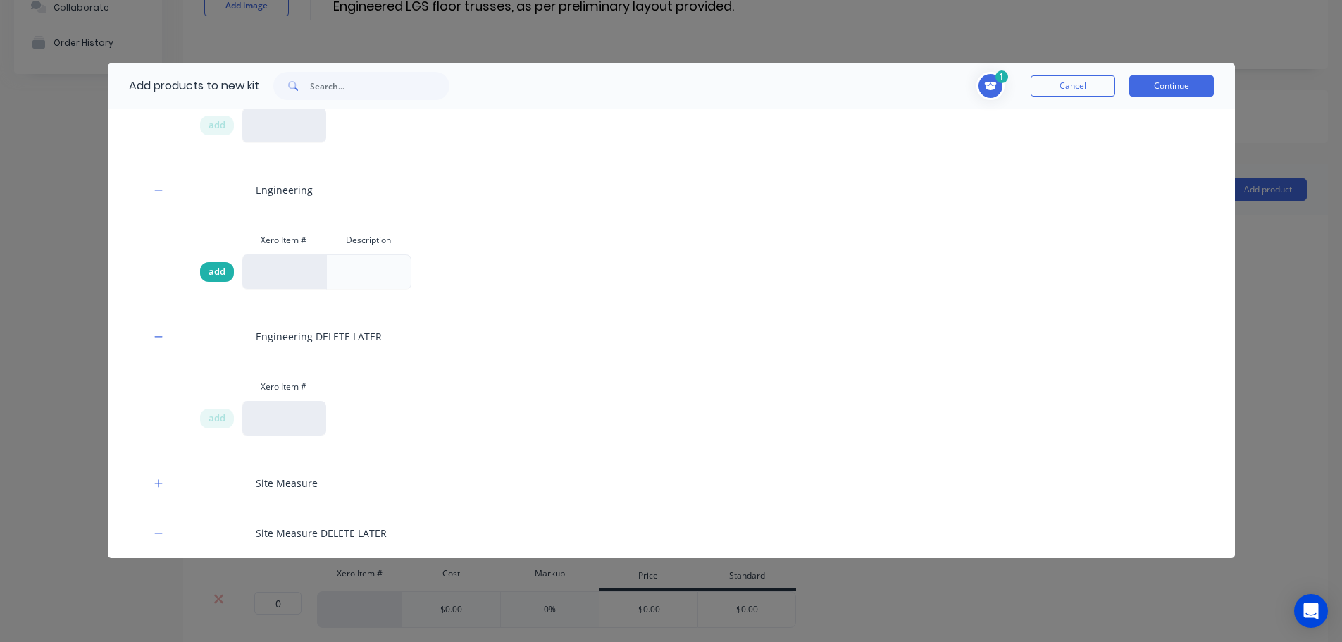
click at [215, 273] on span "add" at bounding box center [217, 272] width 17 height 14
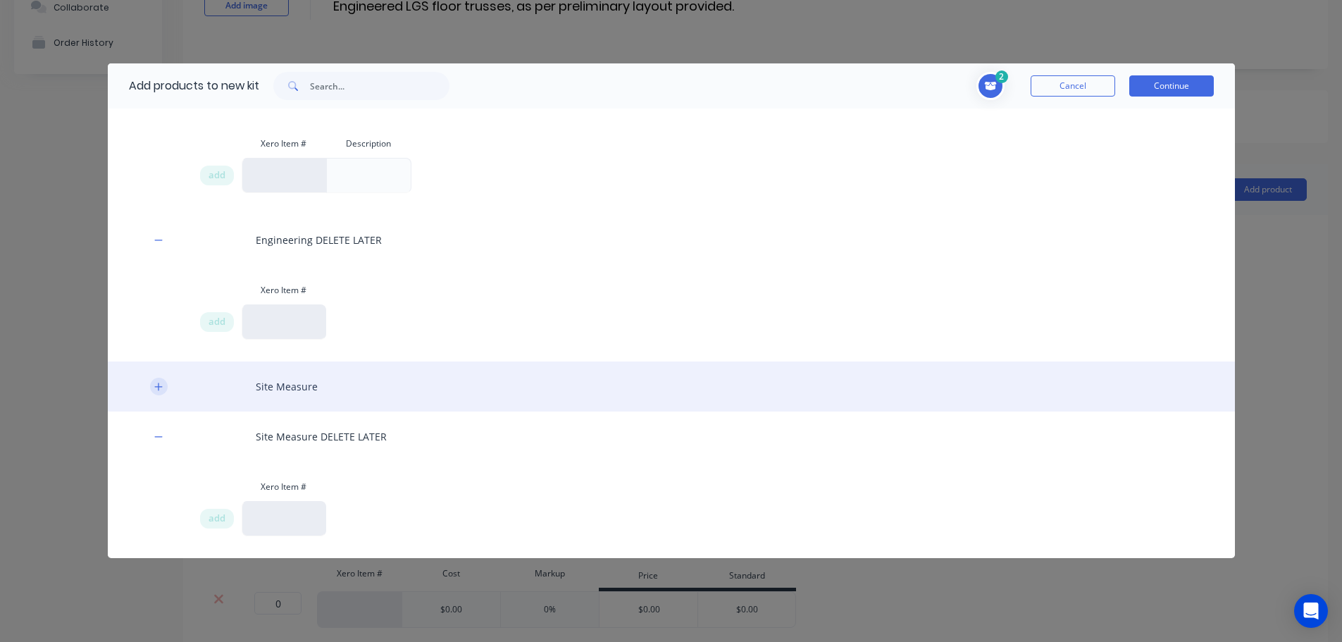
click at [150, 388] on button "button" at bounding box center [159, 387] width 18 height 18
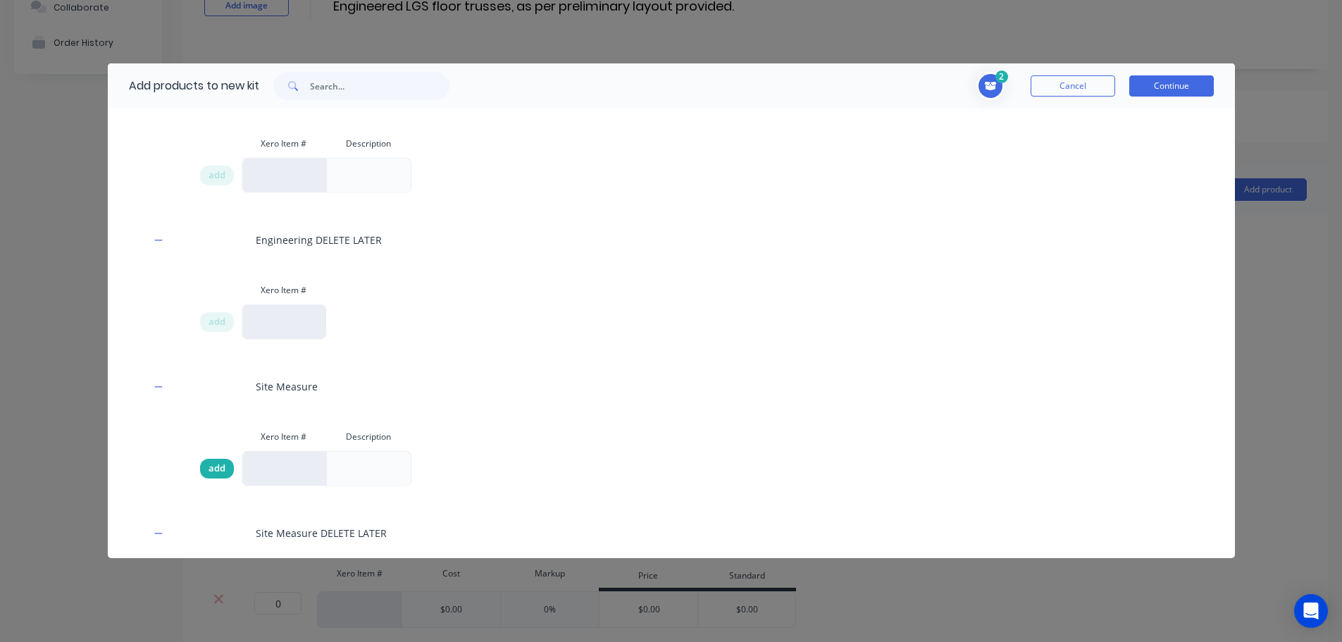
click at [215, 469] on span "add" at bounding box center [217, 469] width 17 height 14
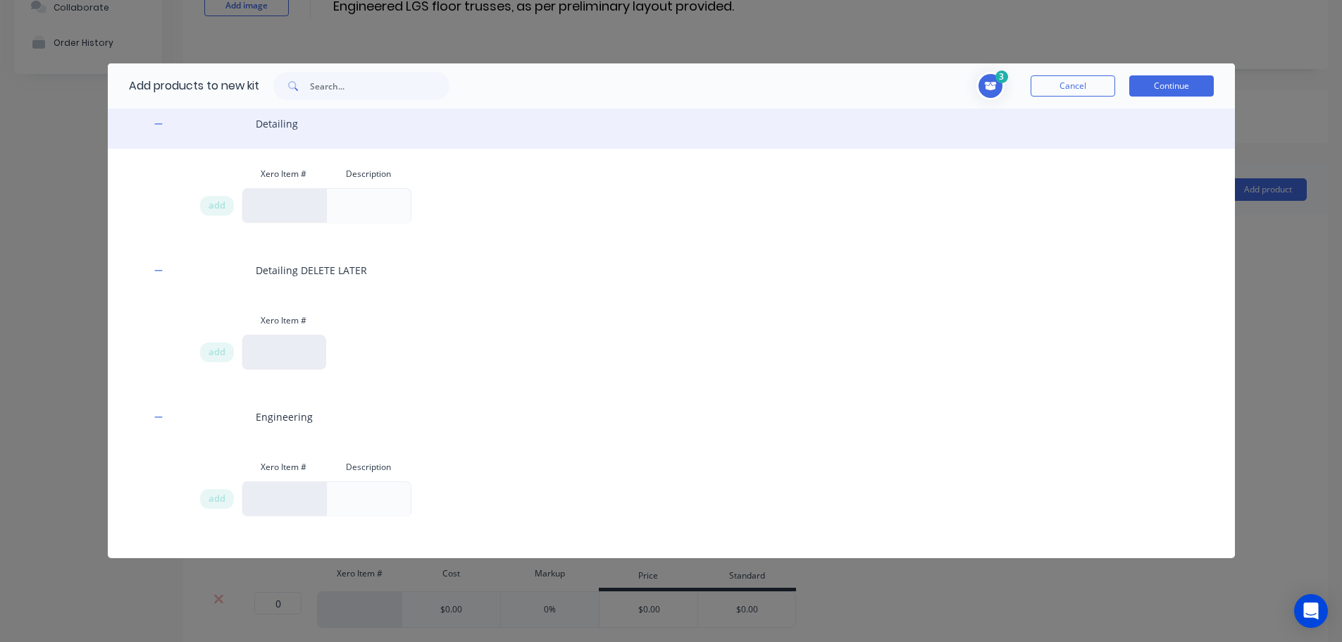
scroll to position [0, 0]
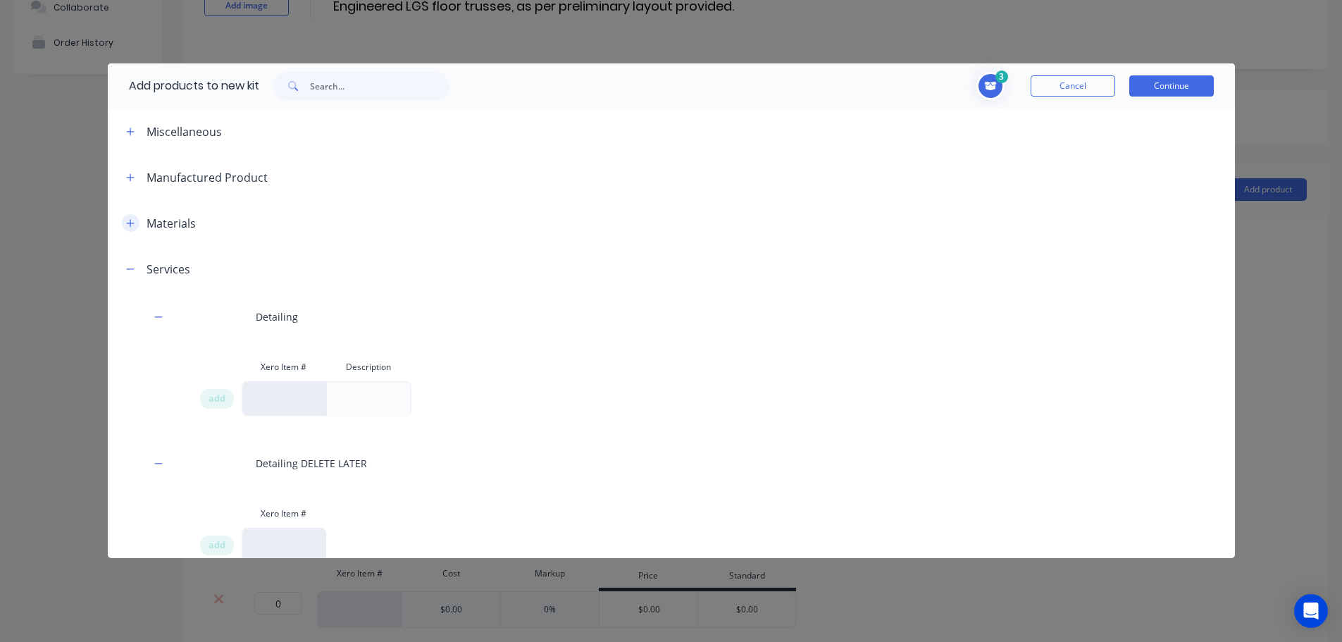
click at [127, 224] on icon "button" at bounding box center [130, 223] width 8 height 10
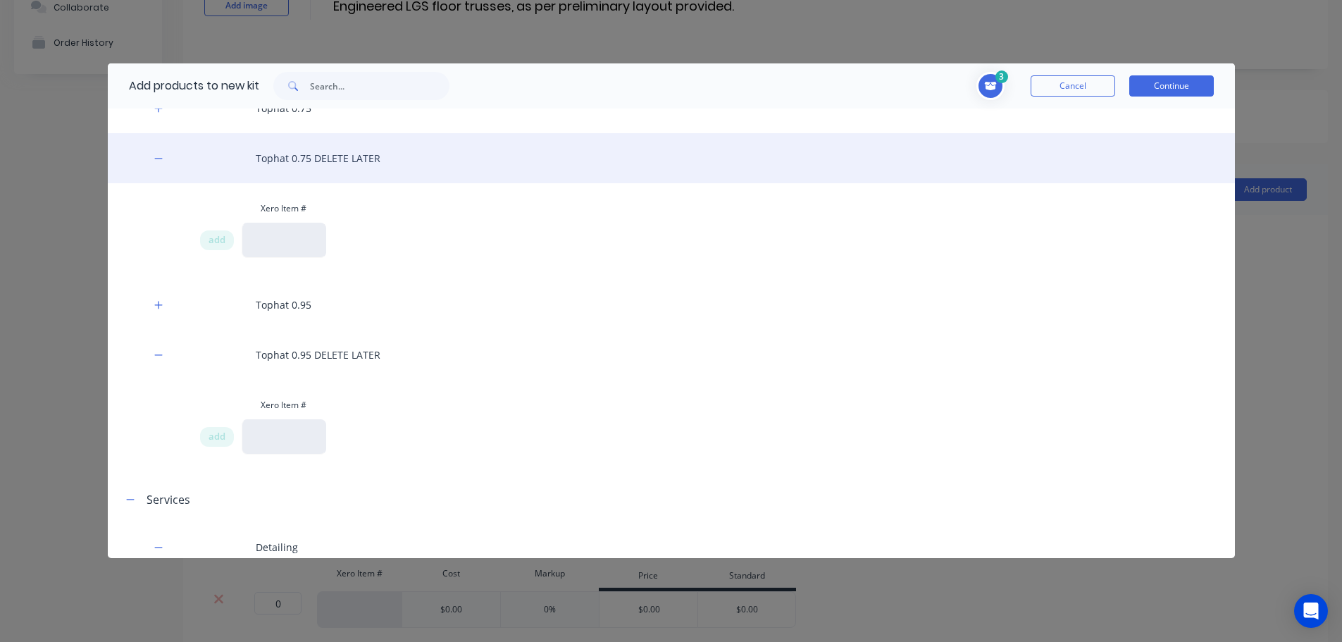
scroll to position [846, 0]
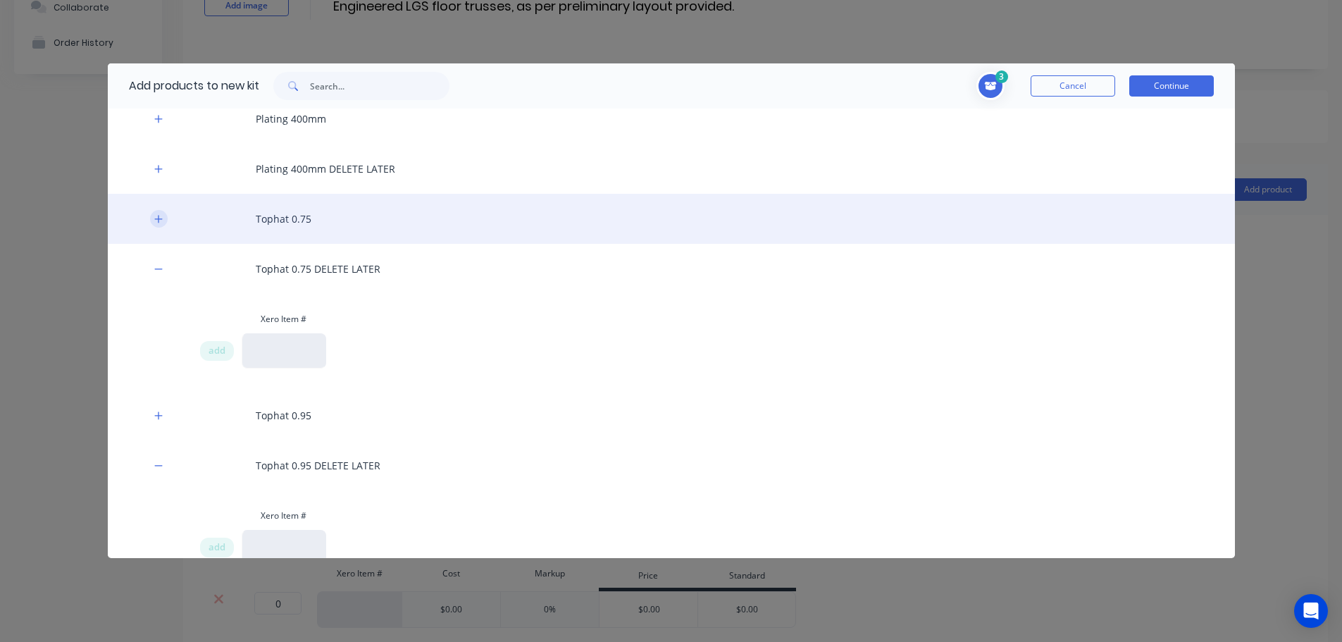
click at [155, 219] on icon "button" at bounding box center [158, 219] width 8 height 8
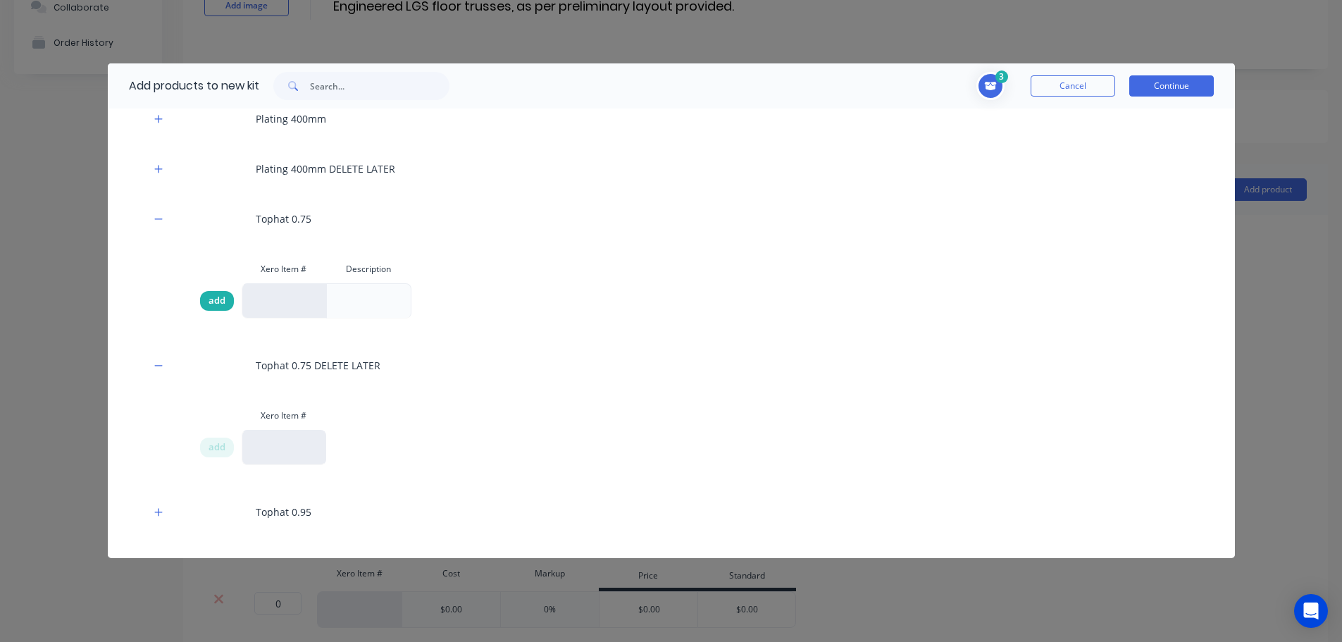
click at [211, 302] on span "add" at bounding box center [217, 301] width 17 height 14
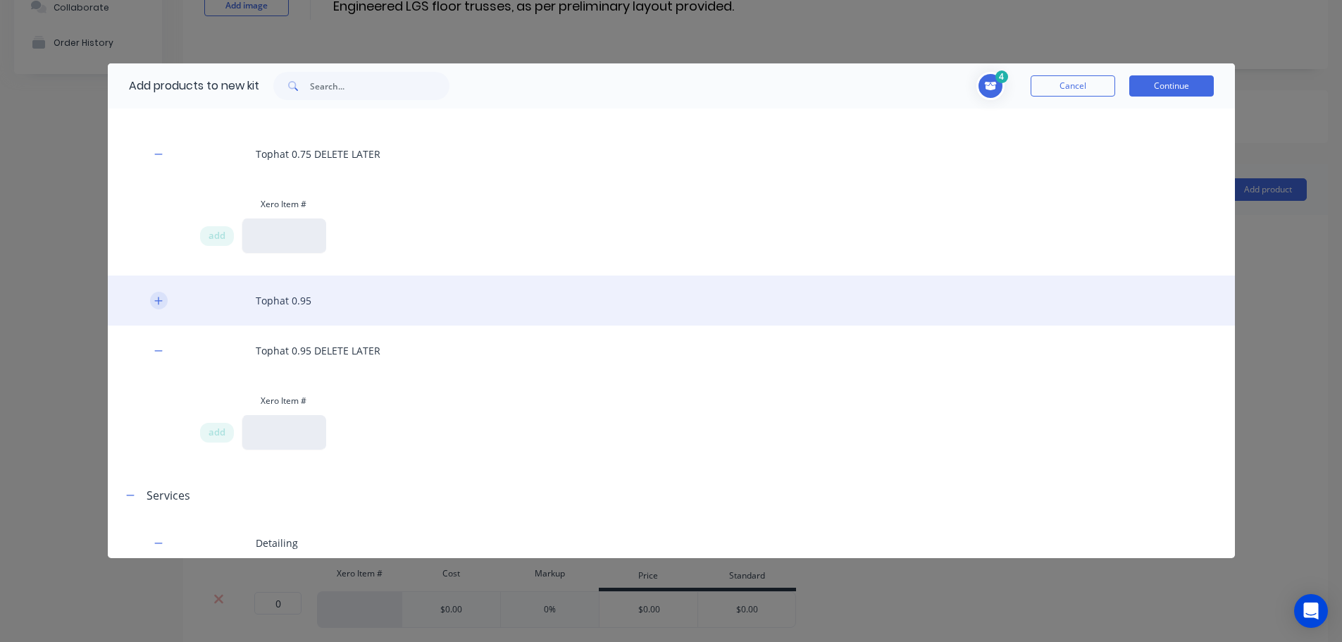
click at [155, 304] on icon "button" at bounding box center [158, 301] width 8 height 10
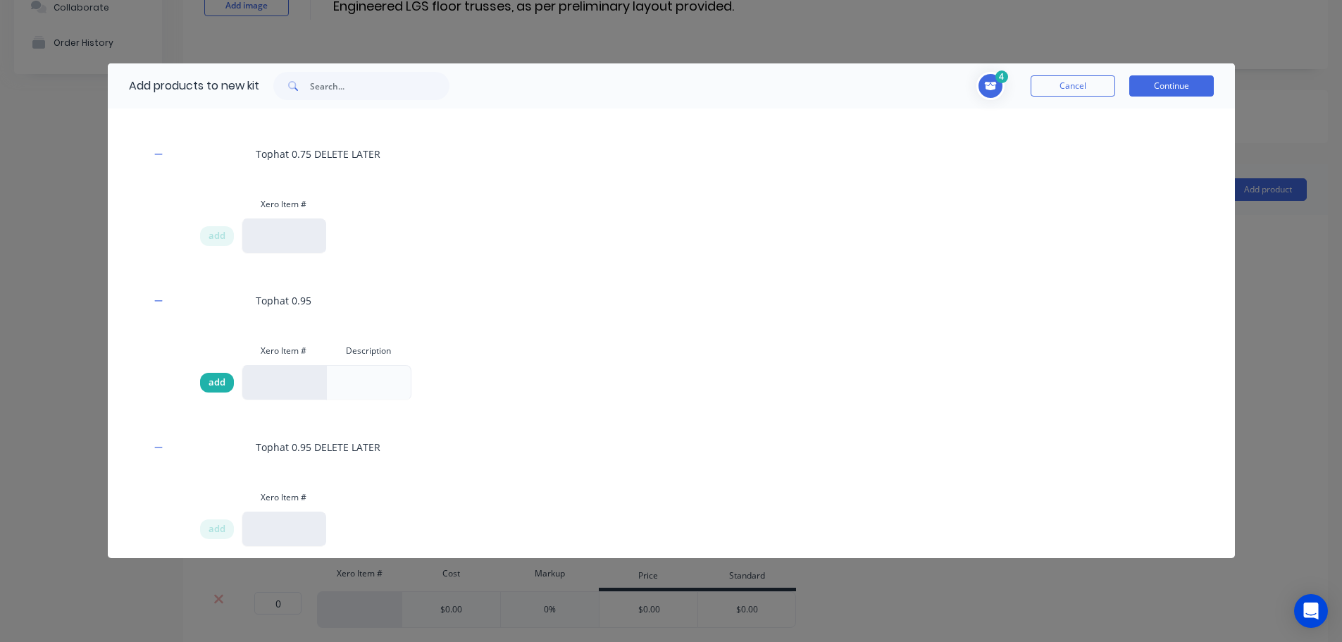
click at [221, 384] on span "add" at bounding box center [217, 383] width 17 height 14
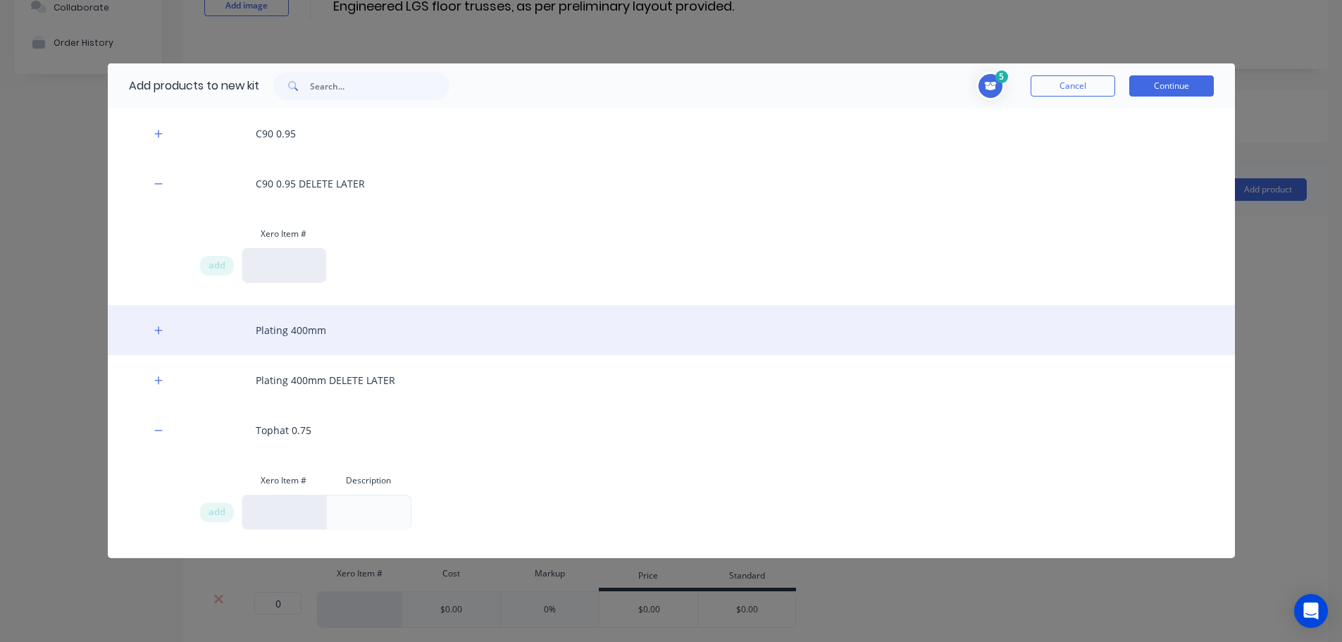
scroll to position [423, 0]
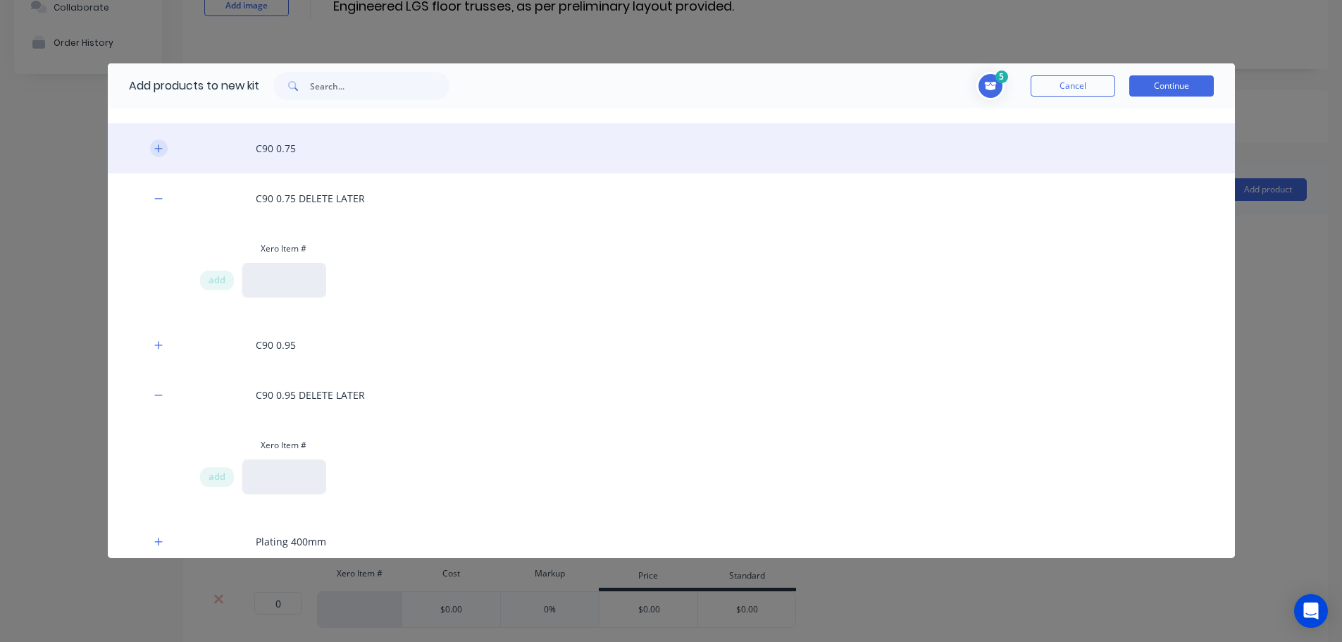
click at [156, 151] on icon "button" at bounding box center [158, 149] width 8 height 10
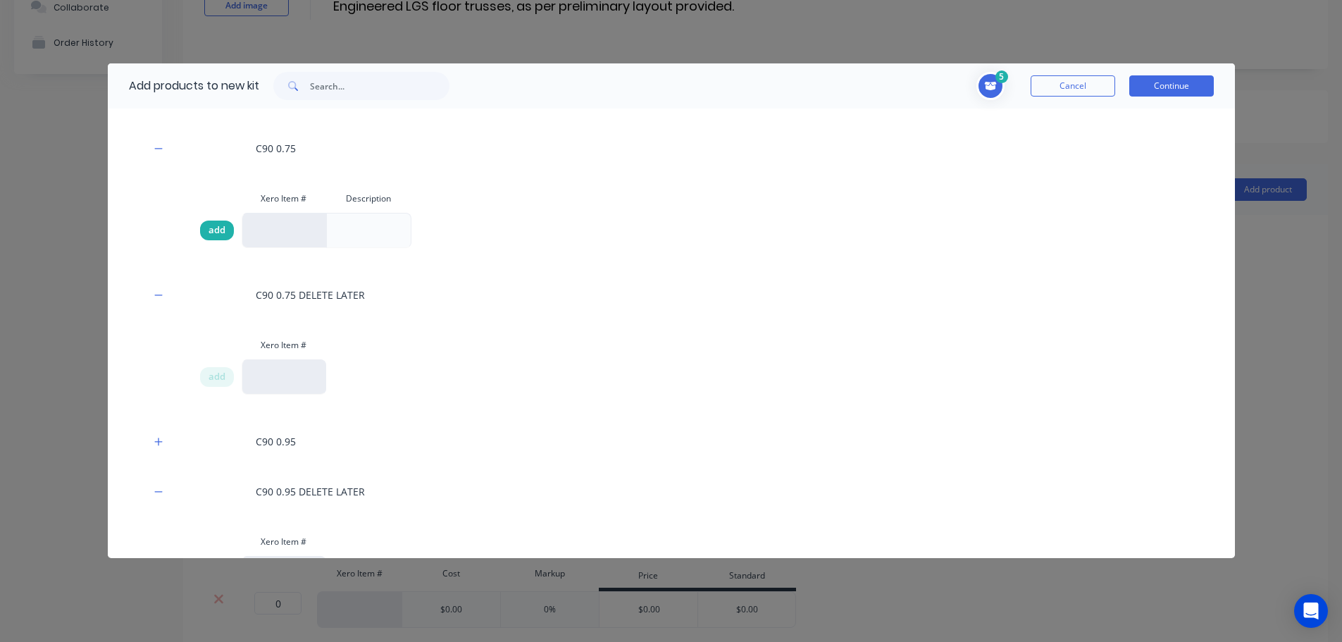
click at [216, 229] on span "add" at bounding box center [217, 230] width 17 height 14
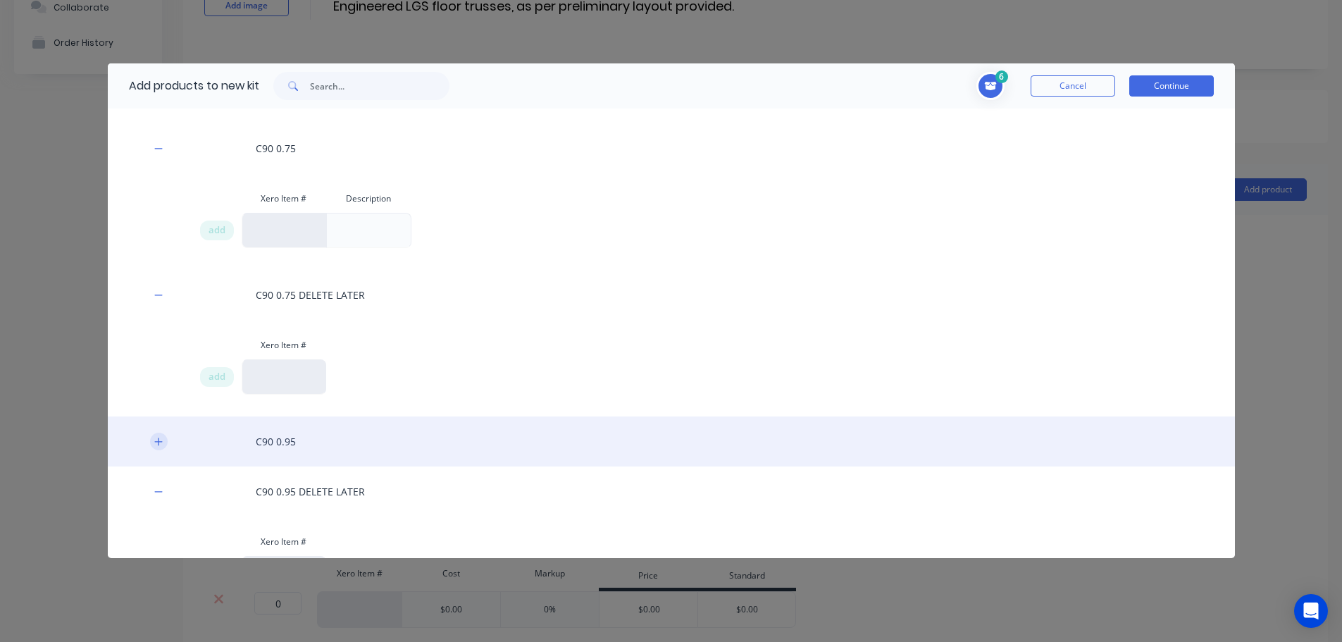
click at [157, 441] on icon "button" at bounding box center [158, 442] width 8 height 8
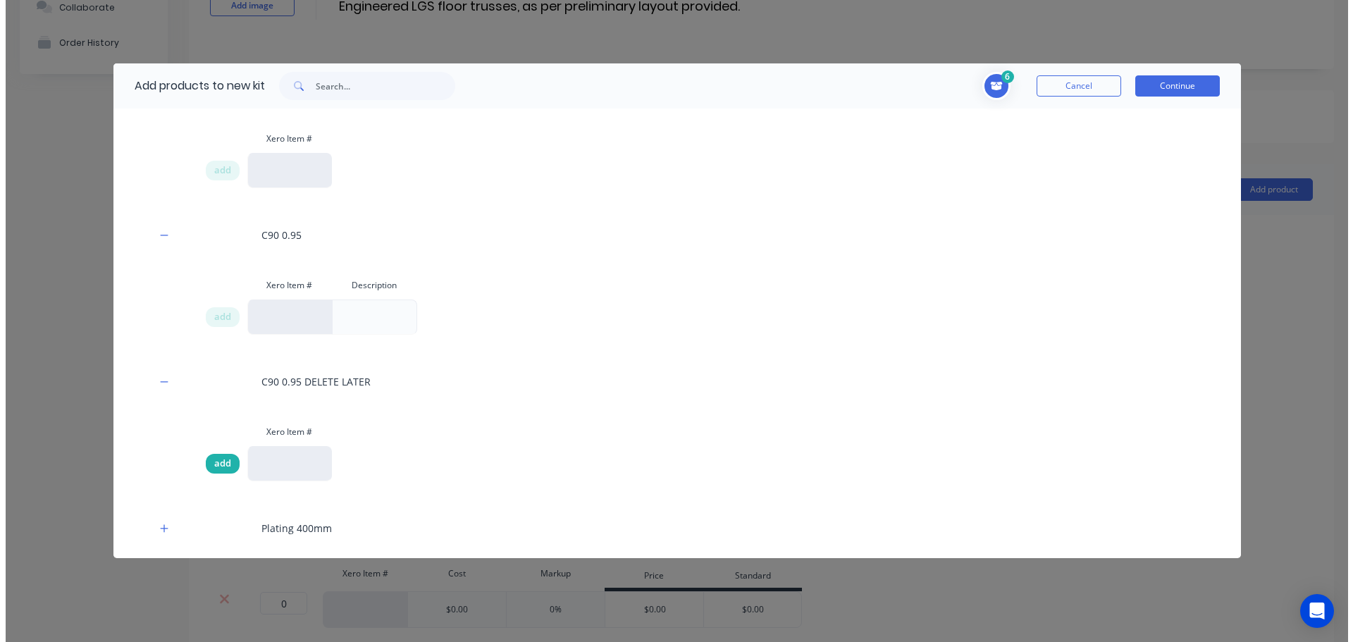
scroll to position [634, 0]
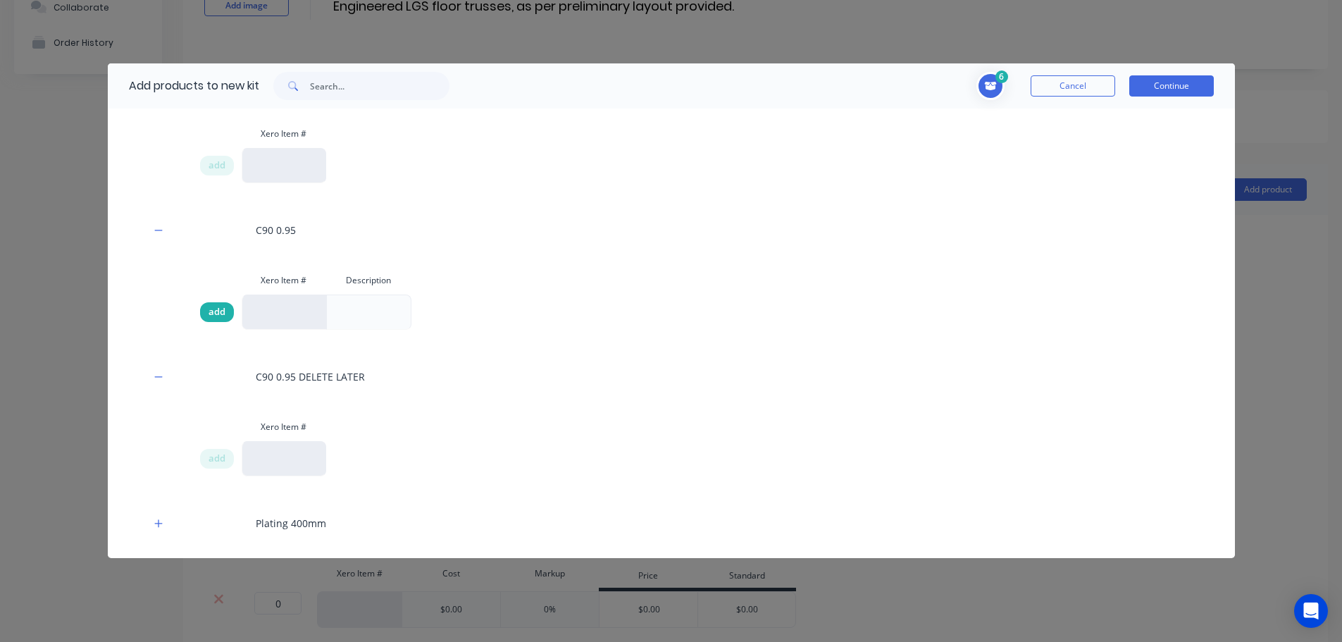
click at [218, 312] on span "add" at bounding box center [217, 312] width 17 height 14
click at [1158, 86] on button "Continue" at bounding box center [1172, 85] width 85 height 21
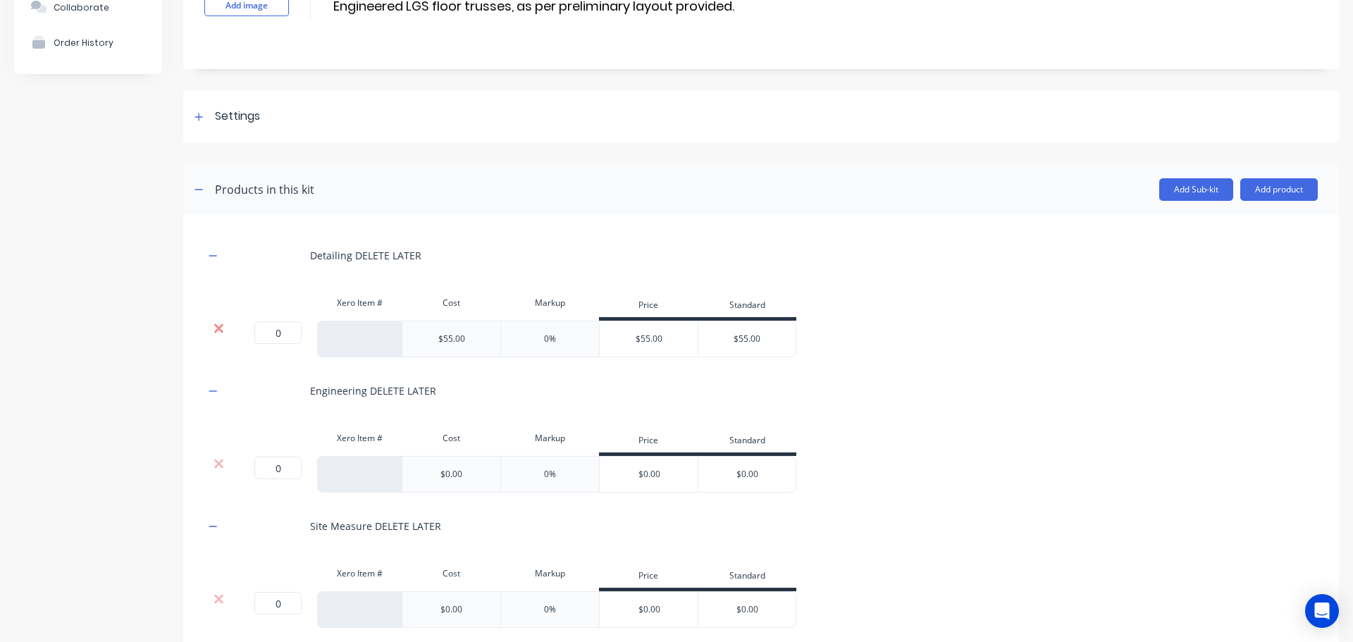
click at [217, 330] on icon at bounding box center [218, 328] width 9 height 9
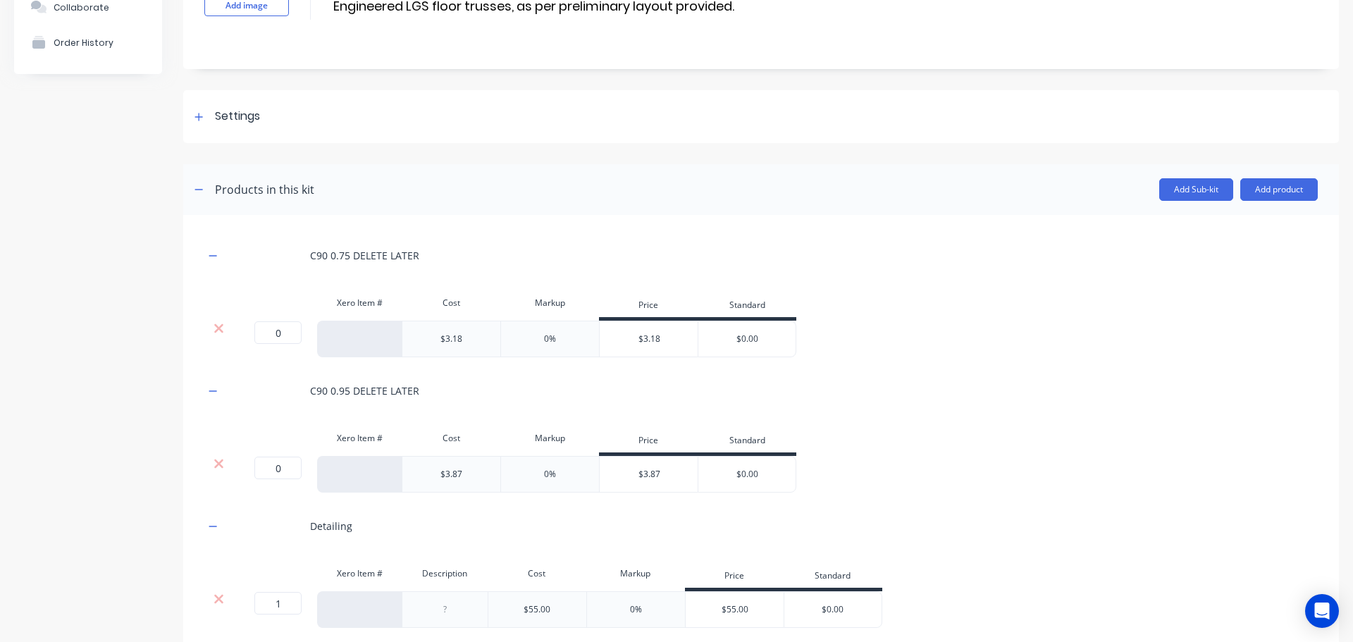
click at [217, 330] on icon at bounding box center [218, 328] width 9 height 9
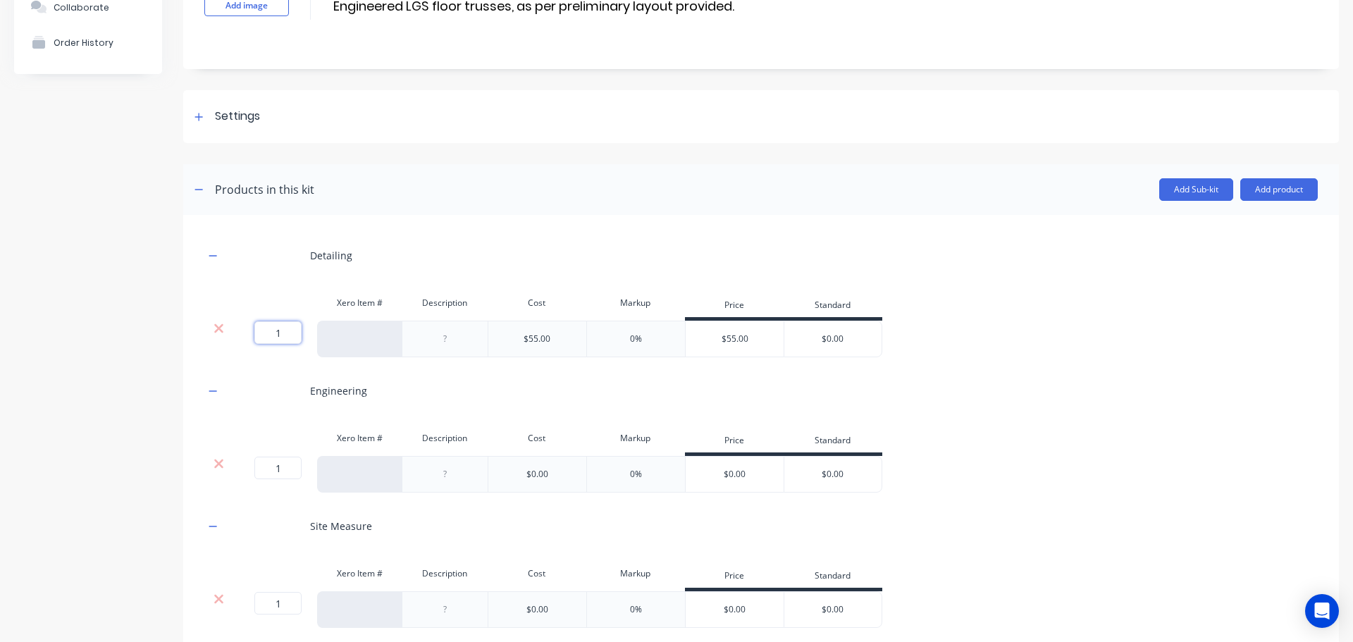
drag, startPoint x: 272, startPoint y: 331, endPoint x: 242, endPoint y: 332, distance: 30.3
click at [242, 332] on div "1 1 ?" at bounding box center [275, 339] width 85 height 37
type input "0"
drag, startPoint x: 295, startPoint y: 467, endPoint x: 254, endPoint y: 467, distance: 40.9
click at [254, 467] on div "1 1 ?" at bounding box center [260, 468] width 32 height 23
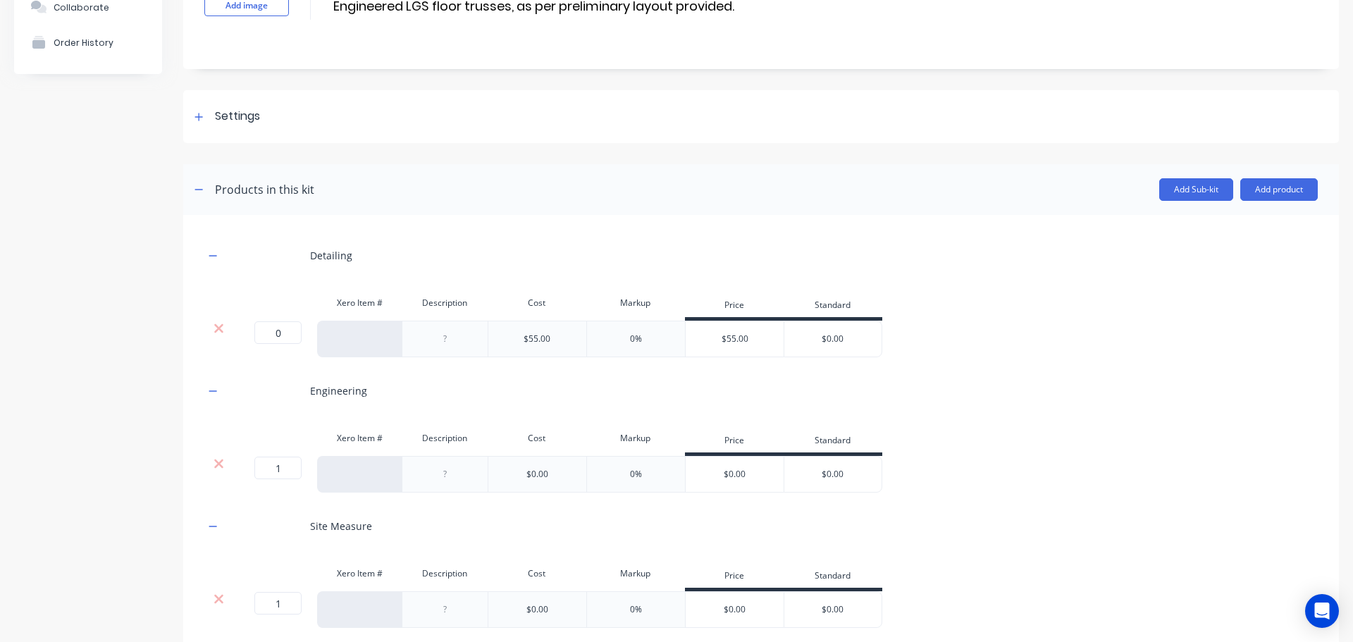
type input "0"
drag, startPoint x: 240, startPoint y: 600, endPoint x: 218, endPoint y: 593, distance: 23.0
type input "0"
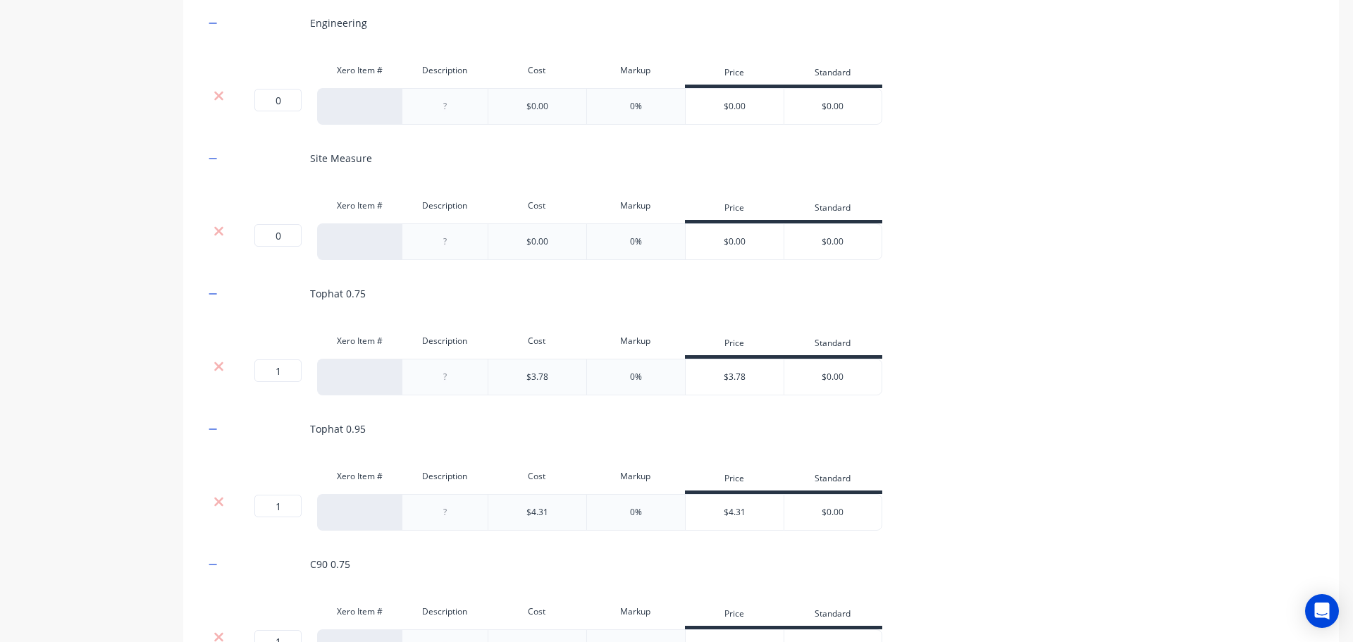
scroll to position [537, 0]
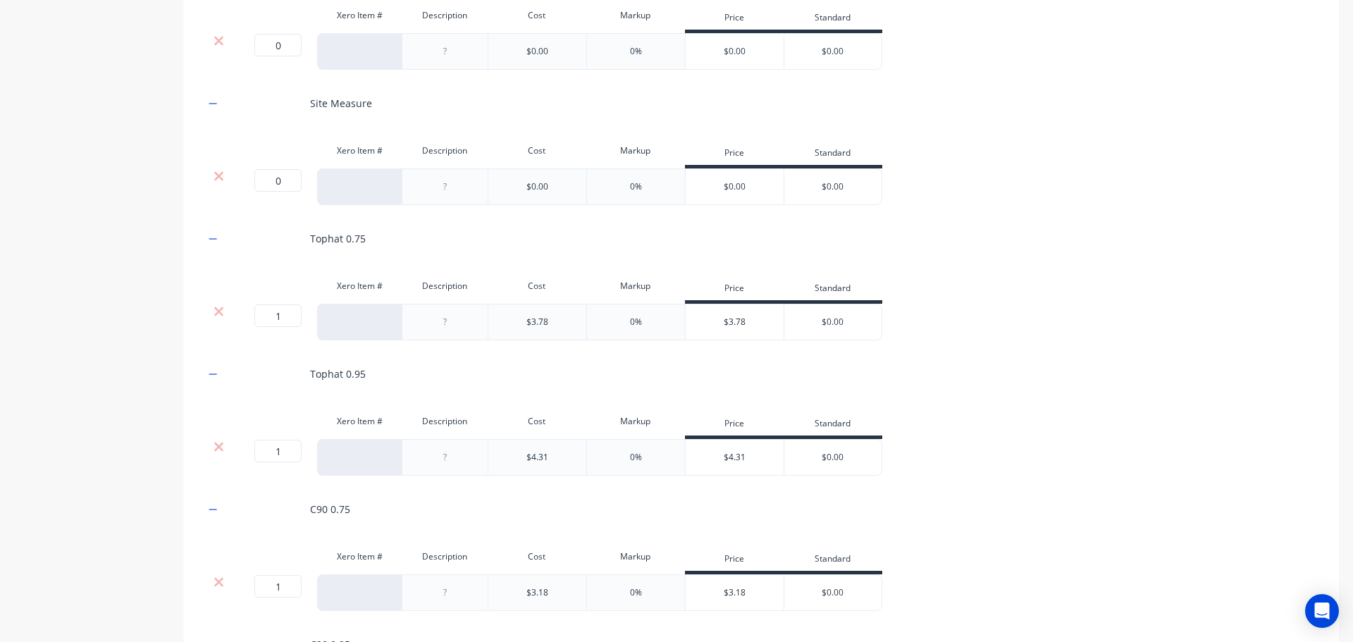
drag, startPoint x: 286, startPoint y: 319, endPoint x: 273, endPoint y: 314, distance: 13.6
type input "0"
drag, startPoint x: 281, startPoint y: 452, endPoint x: 262, endPoint y: 451, distance: 19.0
click at [262, 451] on input "1" at bounding box center [277, 451] width 47 height 23
type input "0"
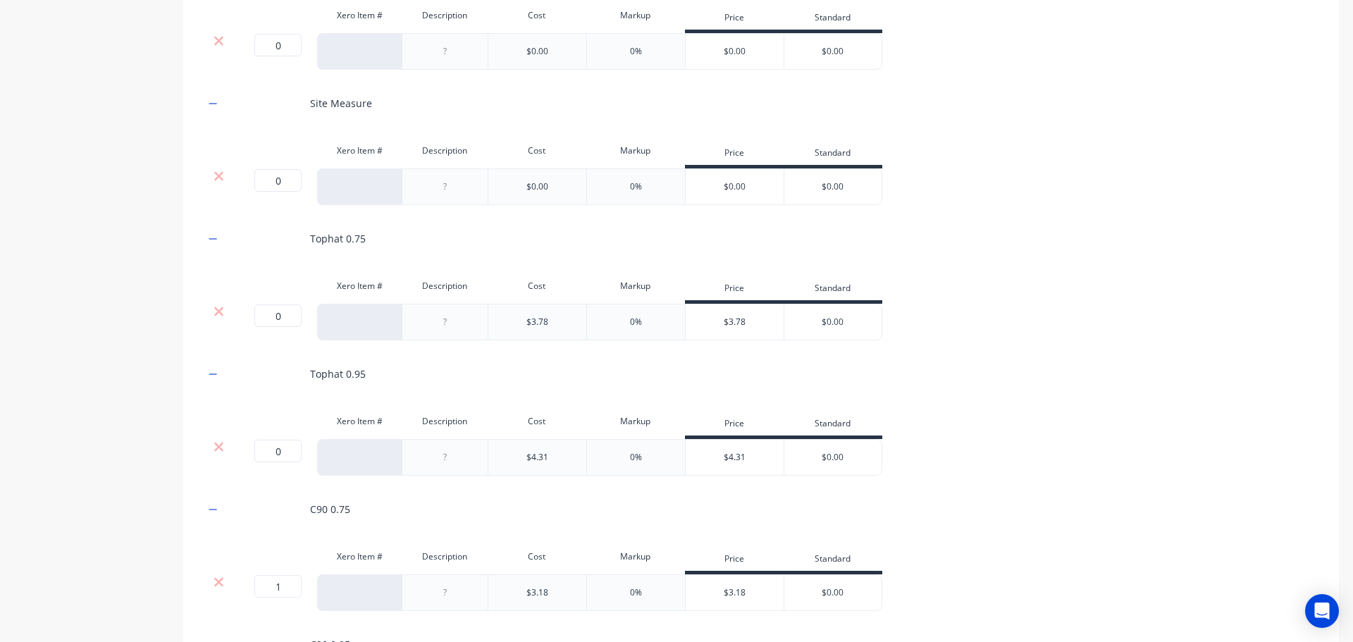
click at [1104, 381] on div "Tophat 0.95" at bounding box center [760, 373] width 1113 height 39
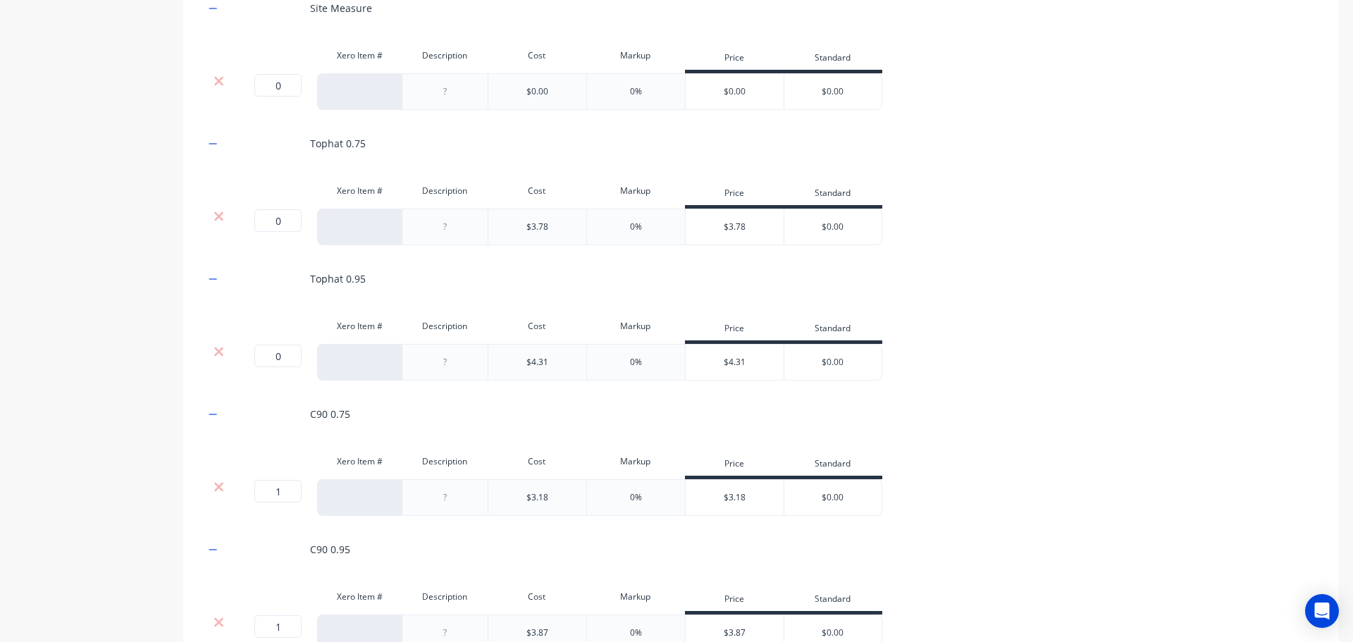
scroll to position [748, 0]
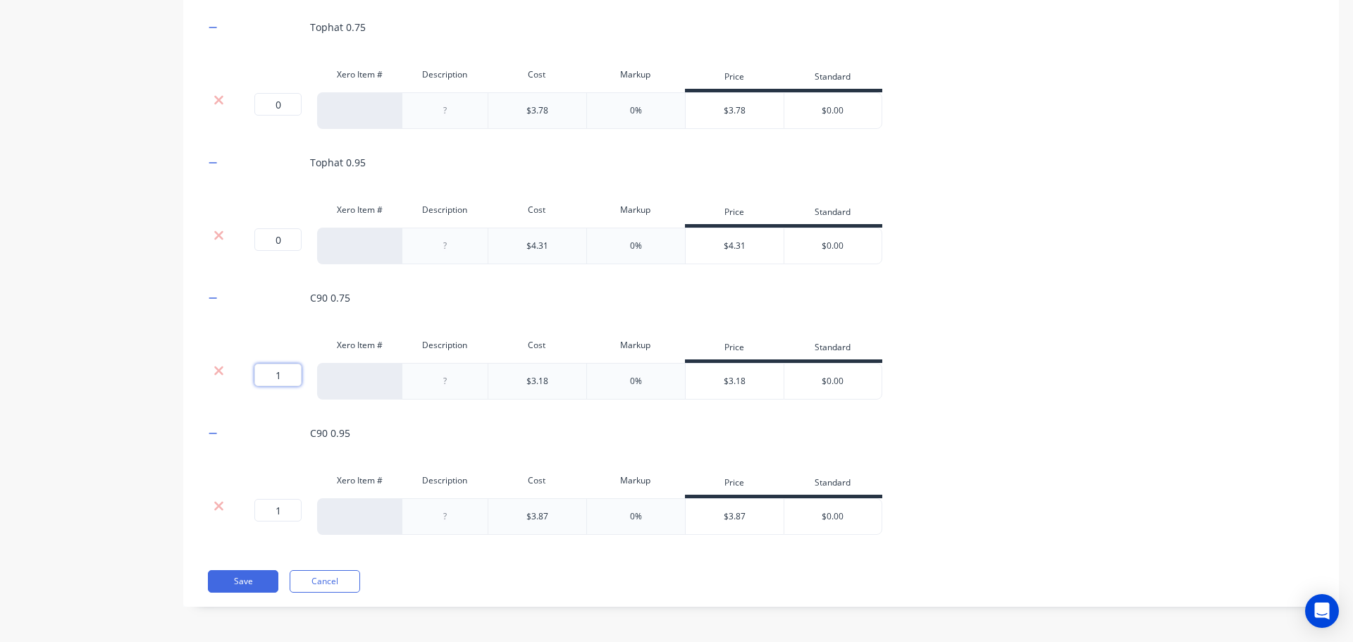
drag, startPoint x: 286, startPoint y: 373, endPoint x: 266, endPoint y: 376, distance: 20.6
click at [266, 376] on input "1" at bounding box center [277, 375] width 47 height 23
type input "0"
drag, startPoint x: 287, startPoint y: 506, endPoint x: 274, endPoint y: 513, distance: 14.5
type input "0"
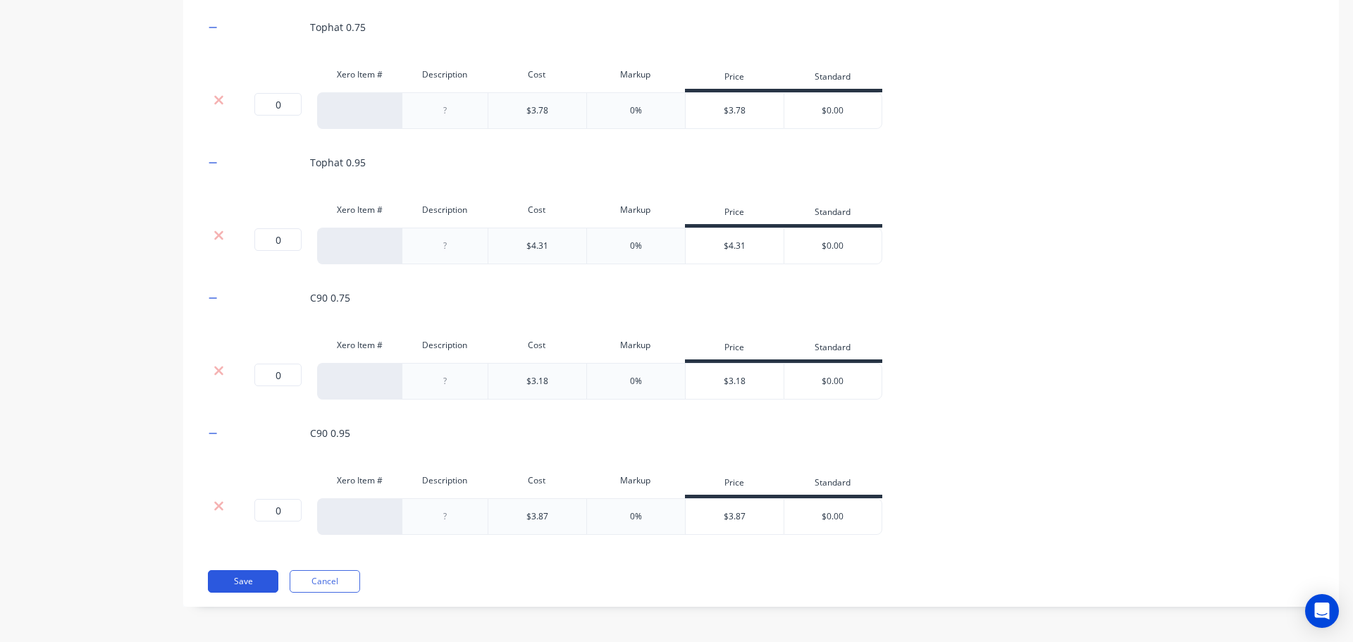
click at [227, 580] on button "Save" at bounding box center [243, 581] width 70 height 23
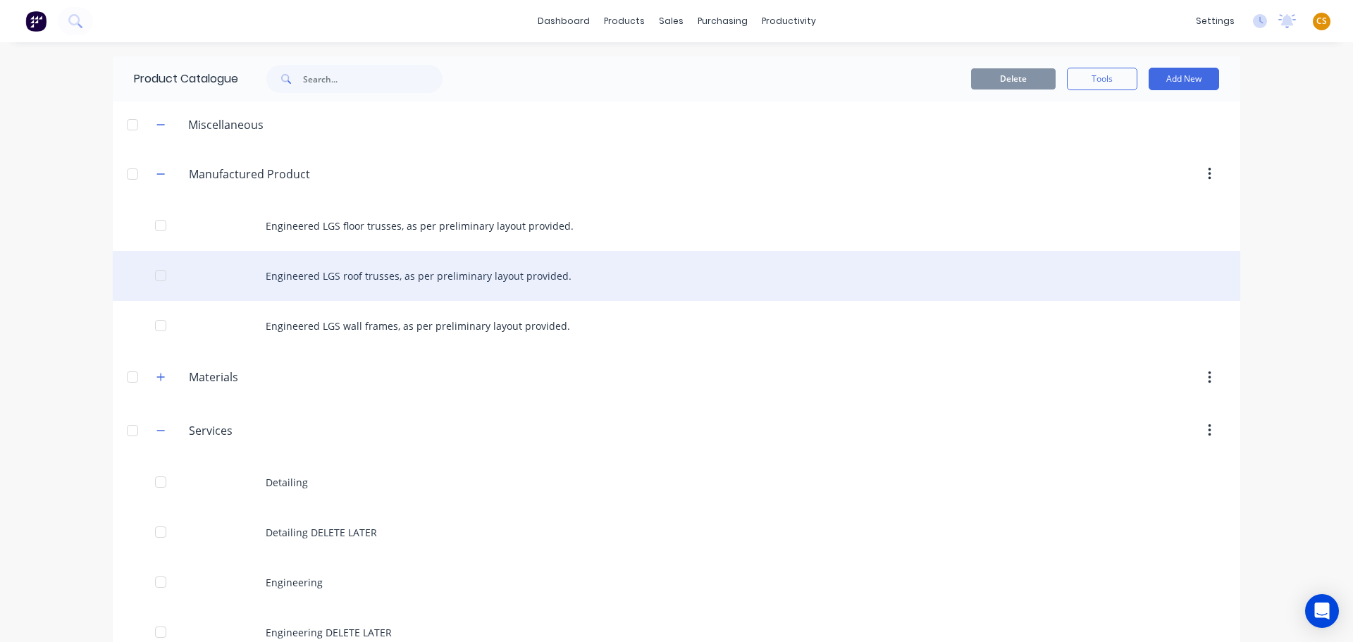
click at [485, 279] on div "Engineered LGS roof trusses, as per preliminary layout provided." at bounding box center [676, 276] width 1127 height 50
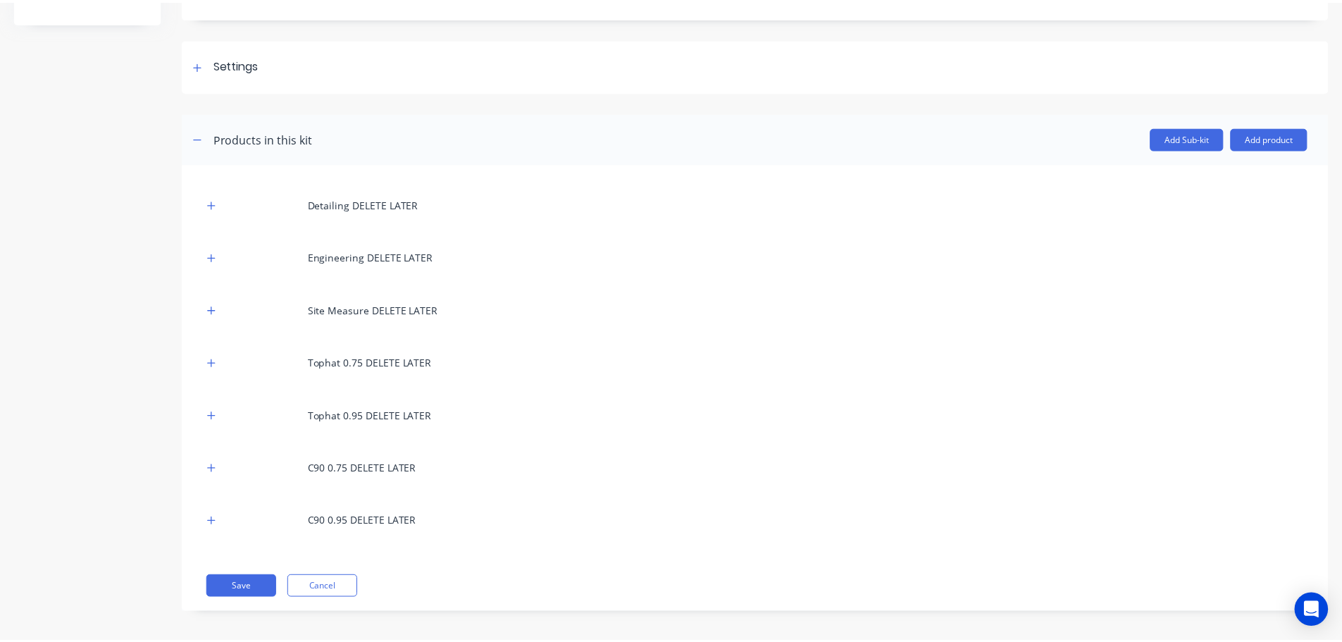
scroll to position [171, 0]
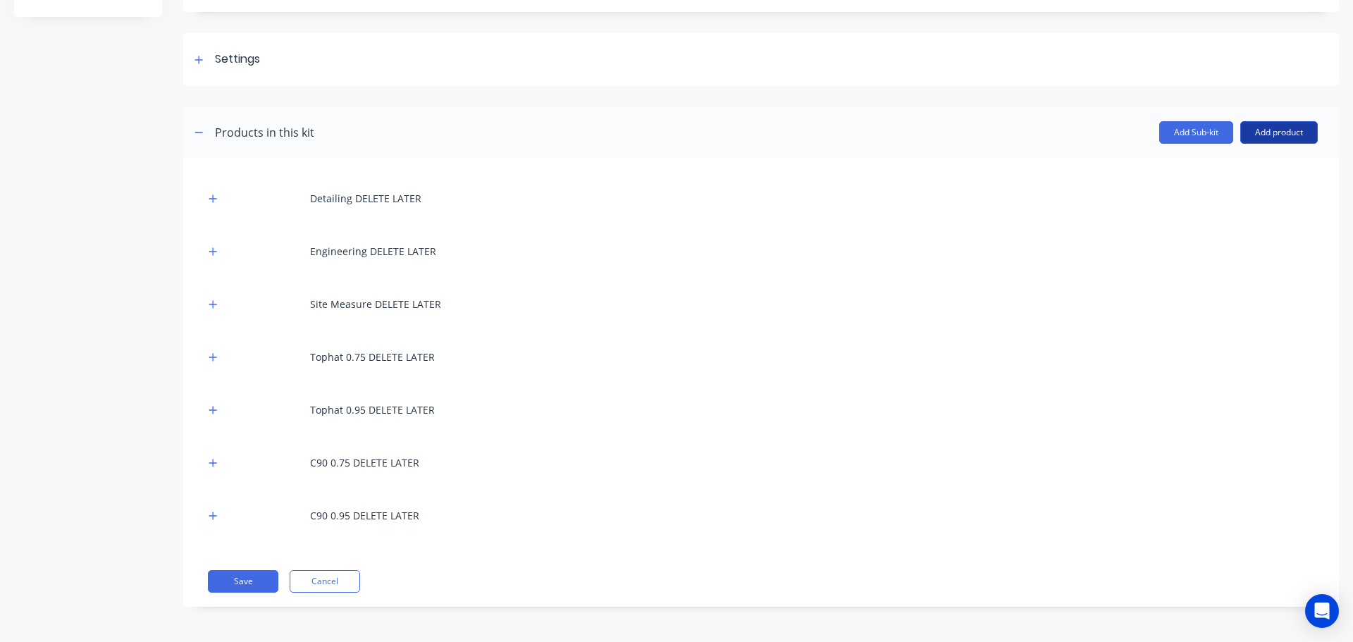
click at [1261, 136] on button "Add product" at bounding box center [1279, 132] width 78 height 23
click at [1233, 168] on div "Product catalogue" at bounding box center [1250, 169] width 109 height 20
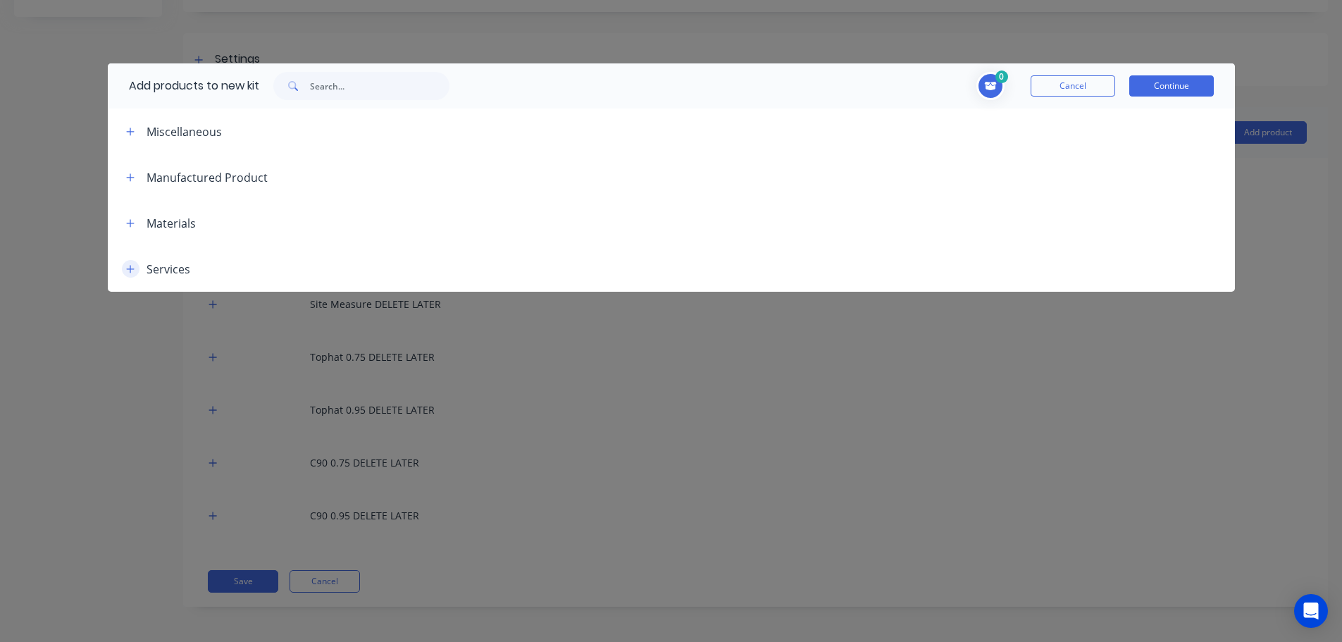
click at [128, 271] on icon "button" at bounding box center [130, 269] width 8 height 10
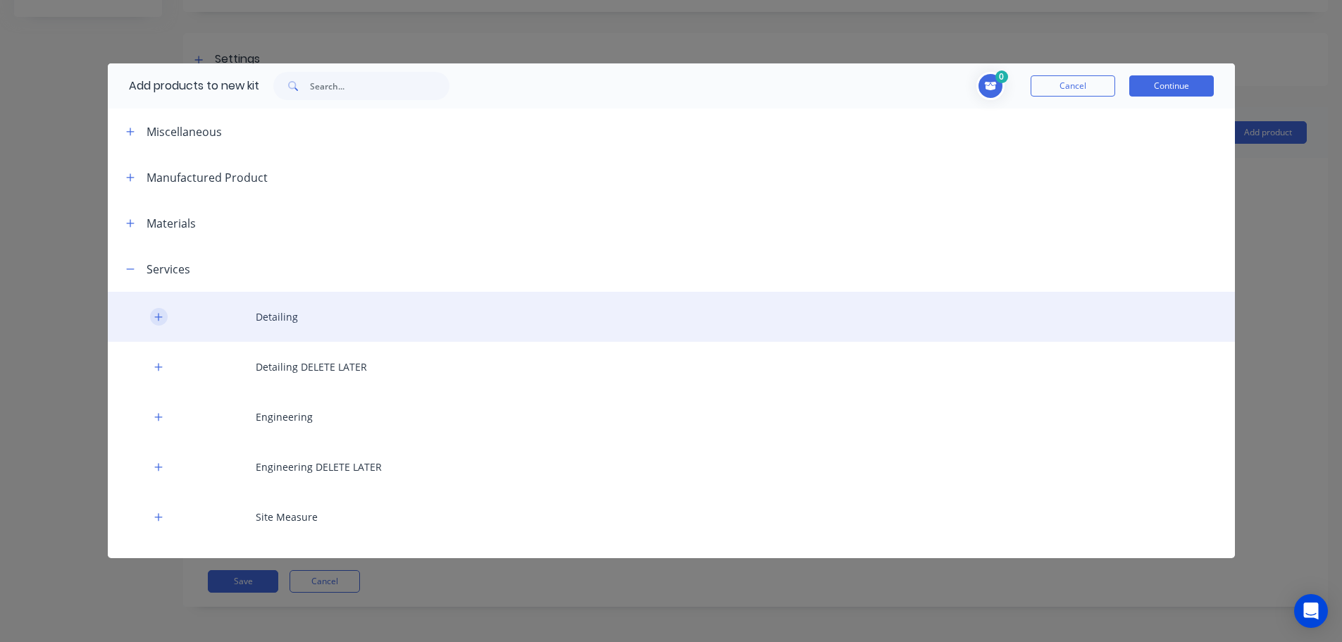
click at [157, 316] on icon "button" at bounding box center [158, 317] width 8 height 10
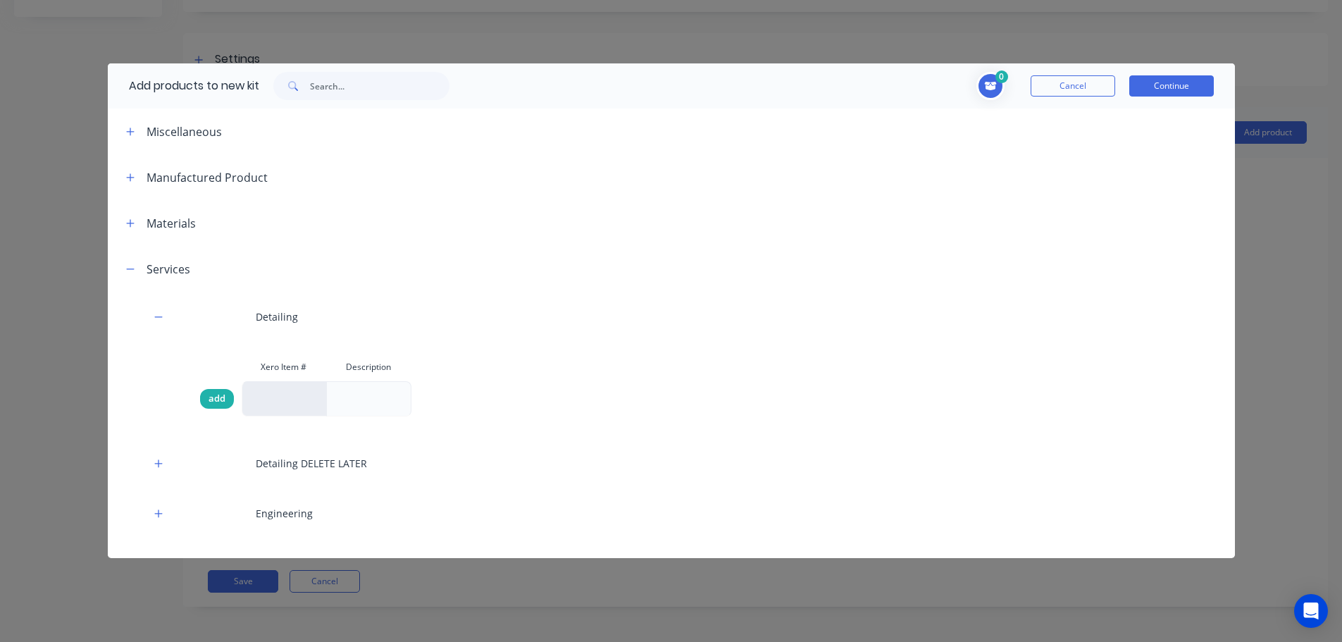
click at [210, 397] on span "add" at bounding box center [217, 399] width 17 height 14
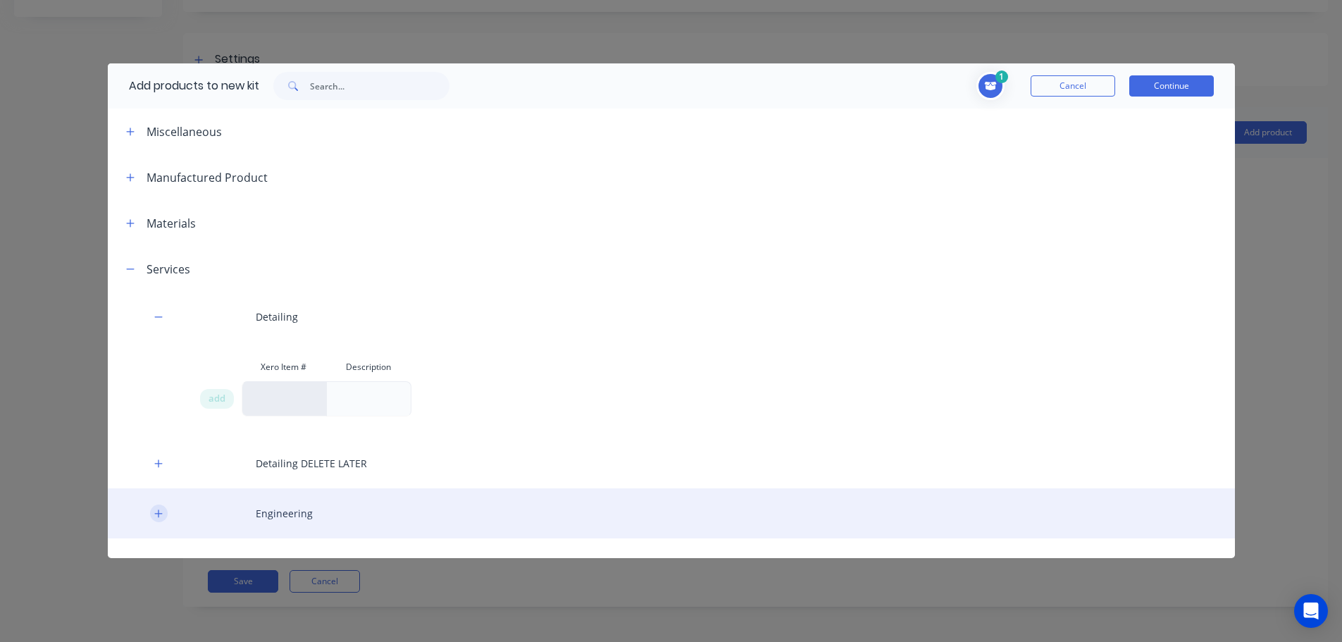
click at [159, 512] on icon "button" at bounding box center [158, 514] width 8 height 10
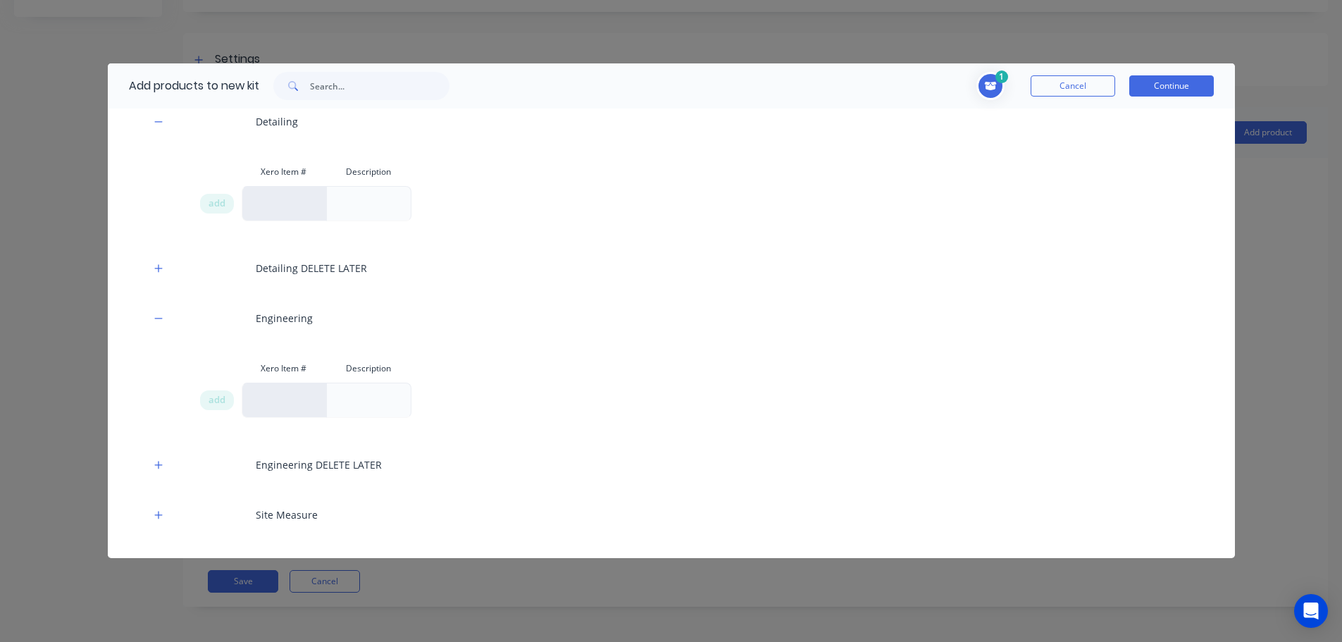
scroll to position [211, 0]
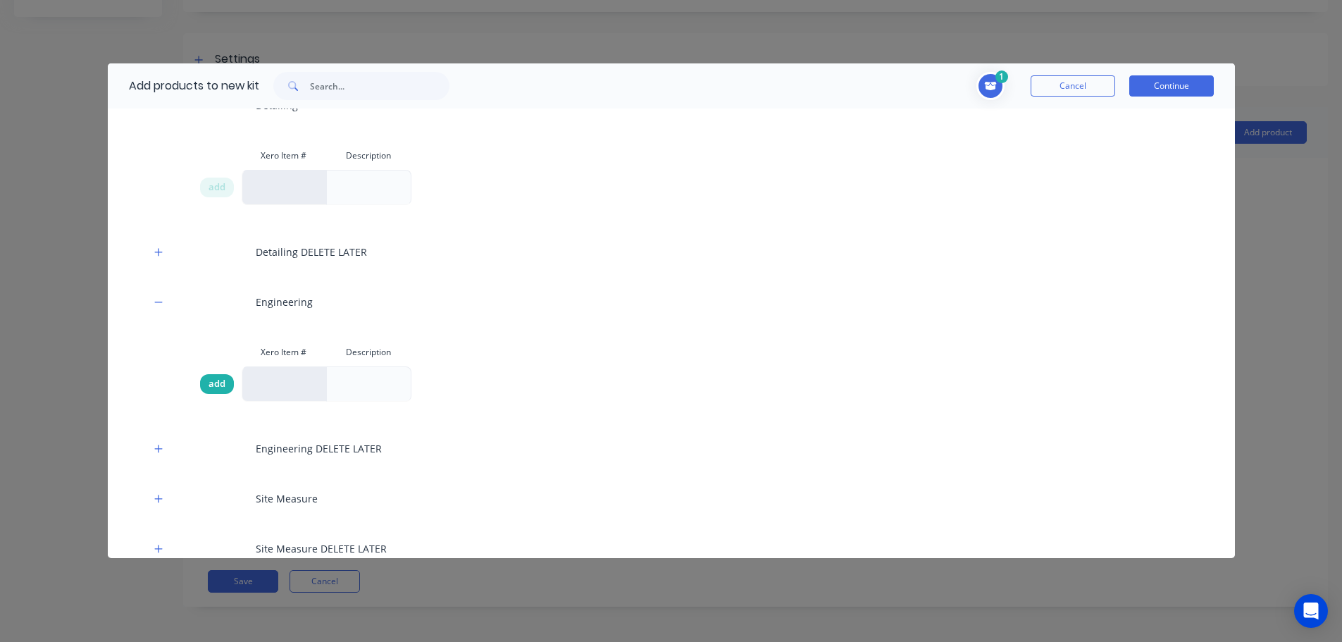
click at [221, 385] on span "add" at bounding box center [217, 384] width 17 height 14
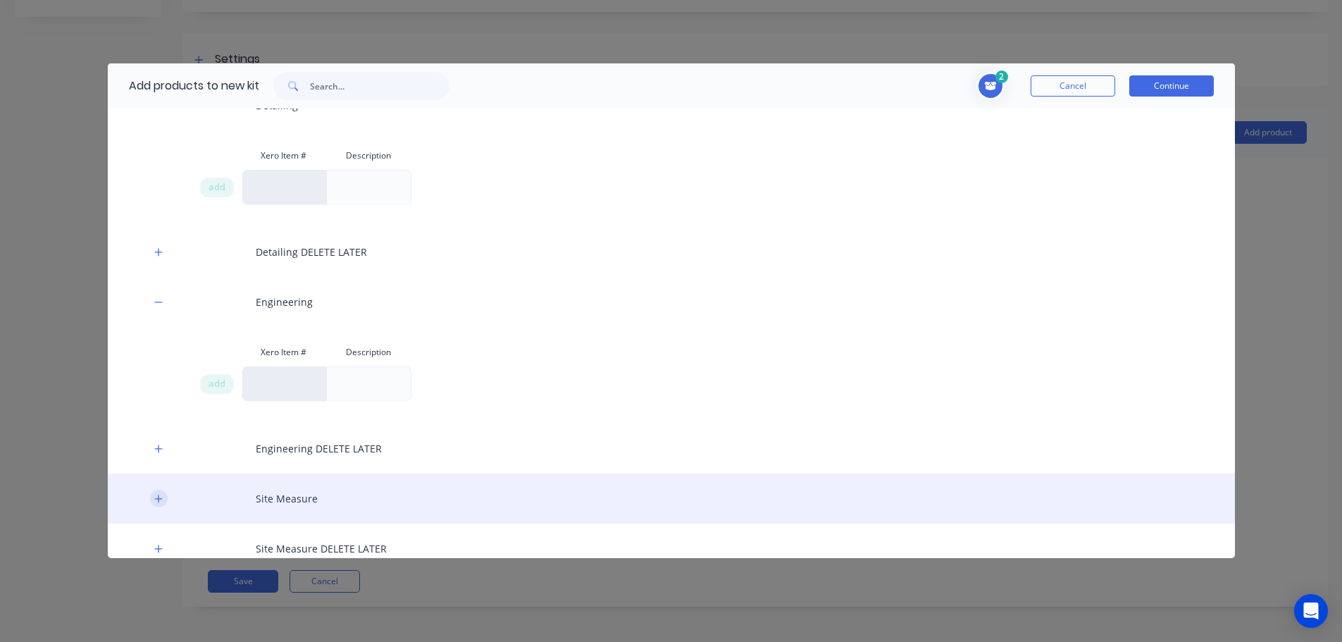
click at [158, 498] on icon "button" at bounding box center [158, 499] width 8 height 8
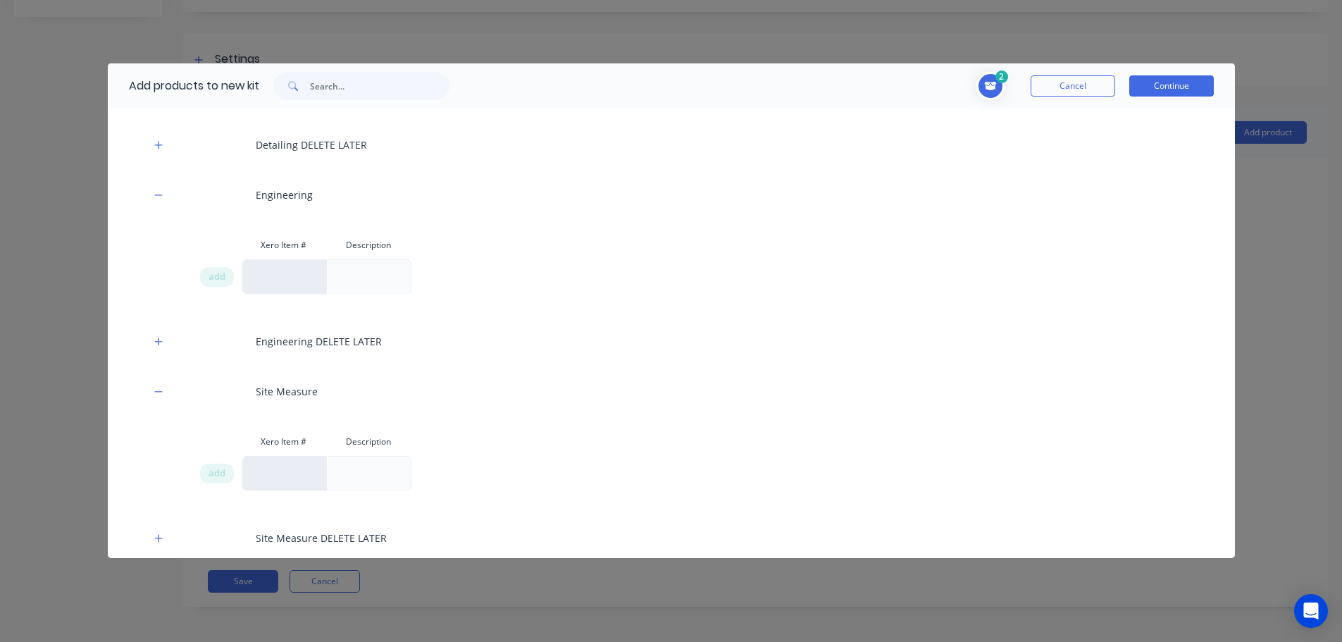
scroll to position [323, 0]
click at [212, 471] on span "add" at bounding box center [217, 469] width 17 height 14
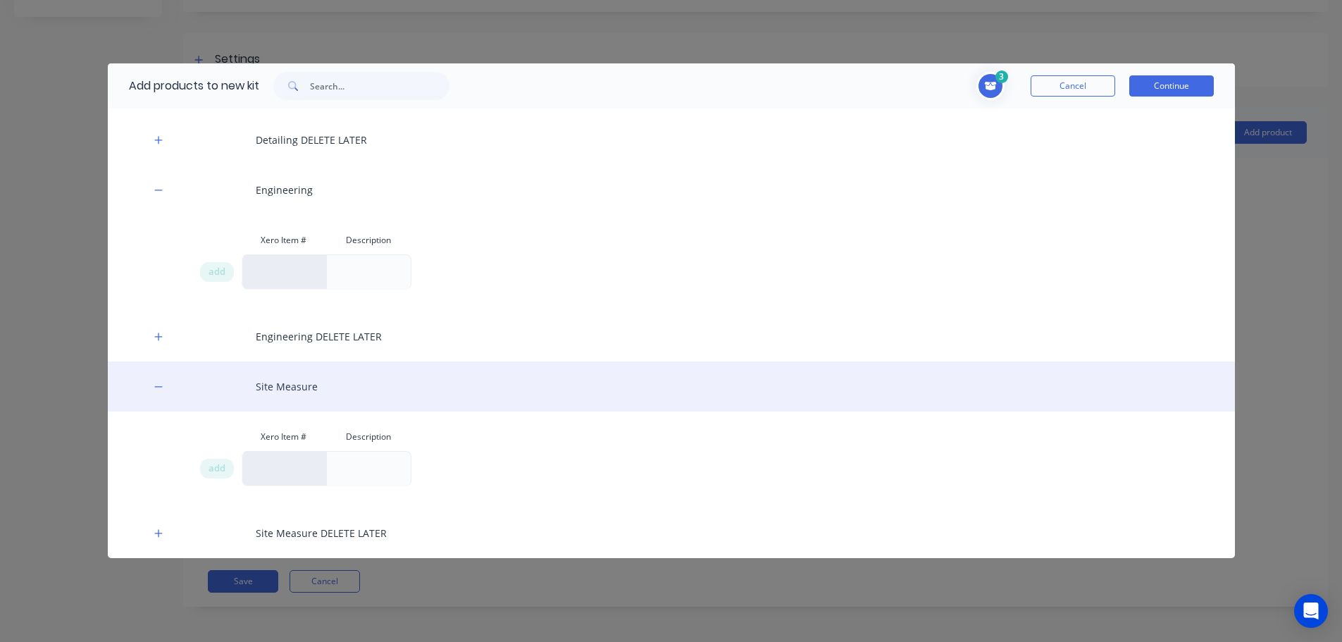
scroll to position [0, 0]
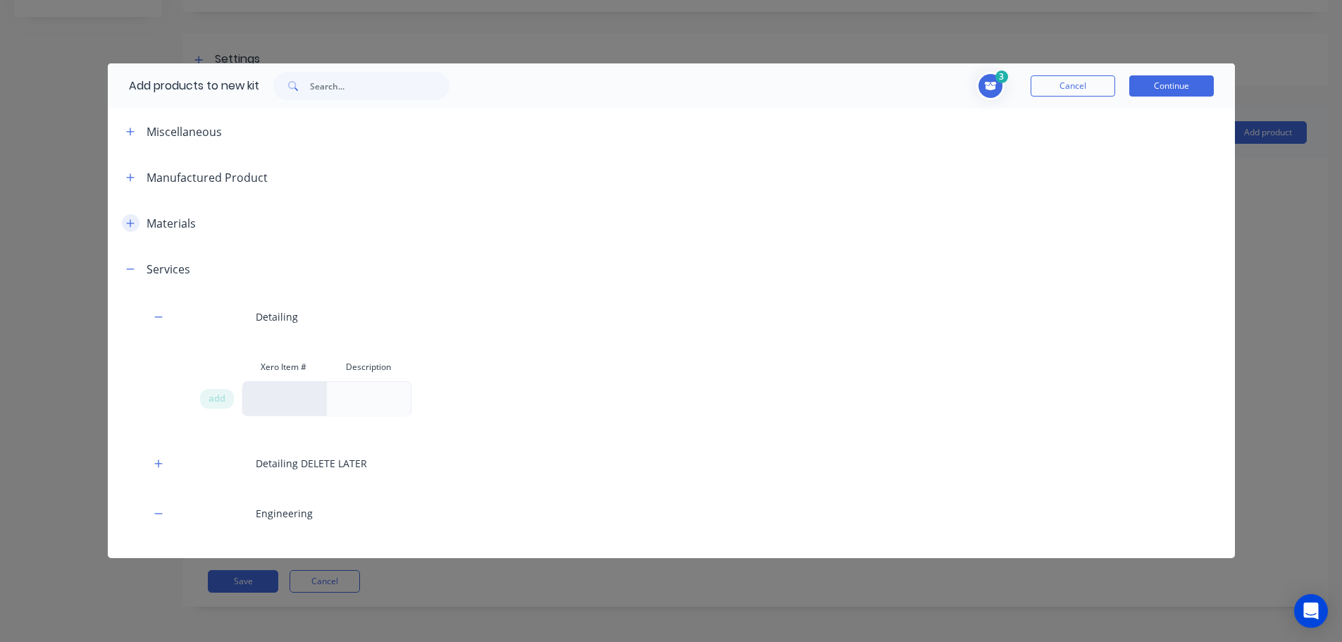
click at [128, 223] on icon "button" at bounding box center [130, 223] width 8 height 8
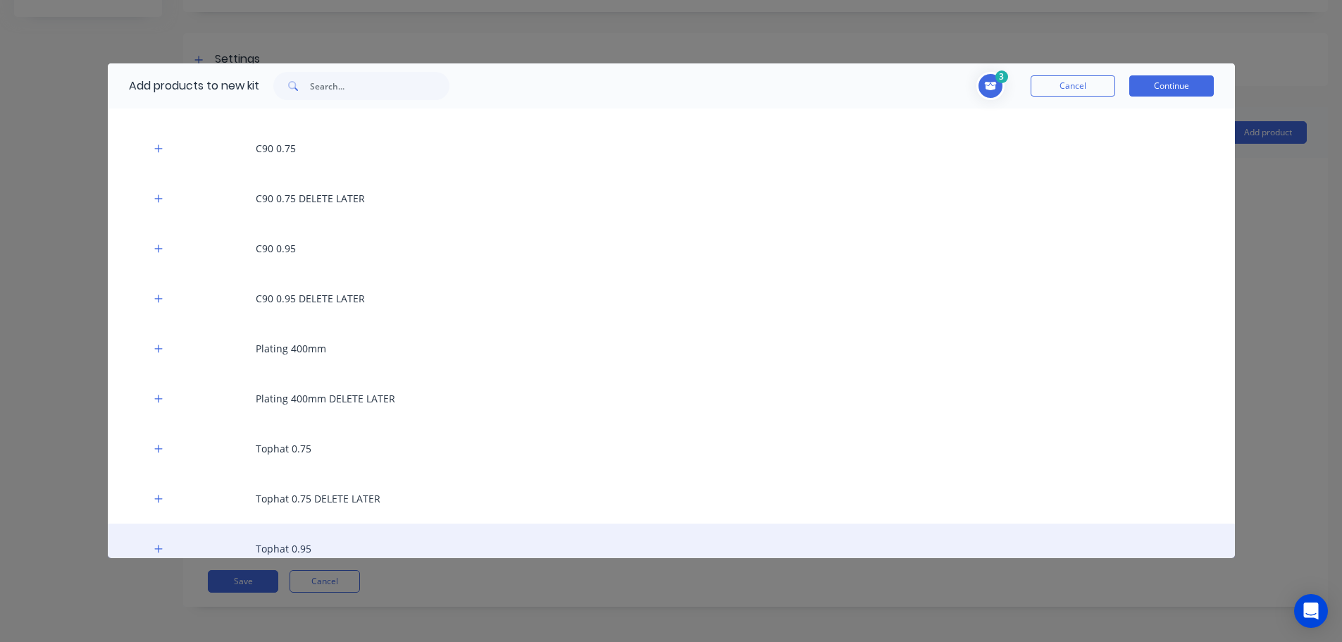
scroll to position [634, 0]
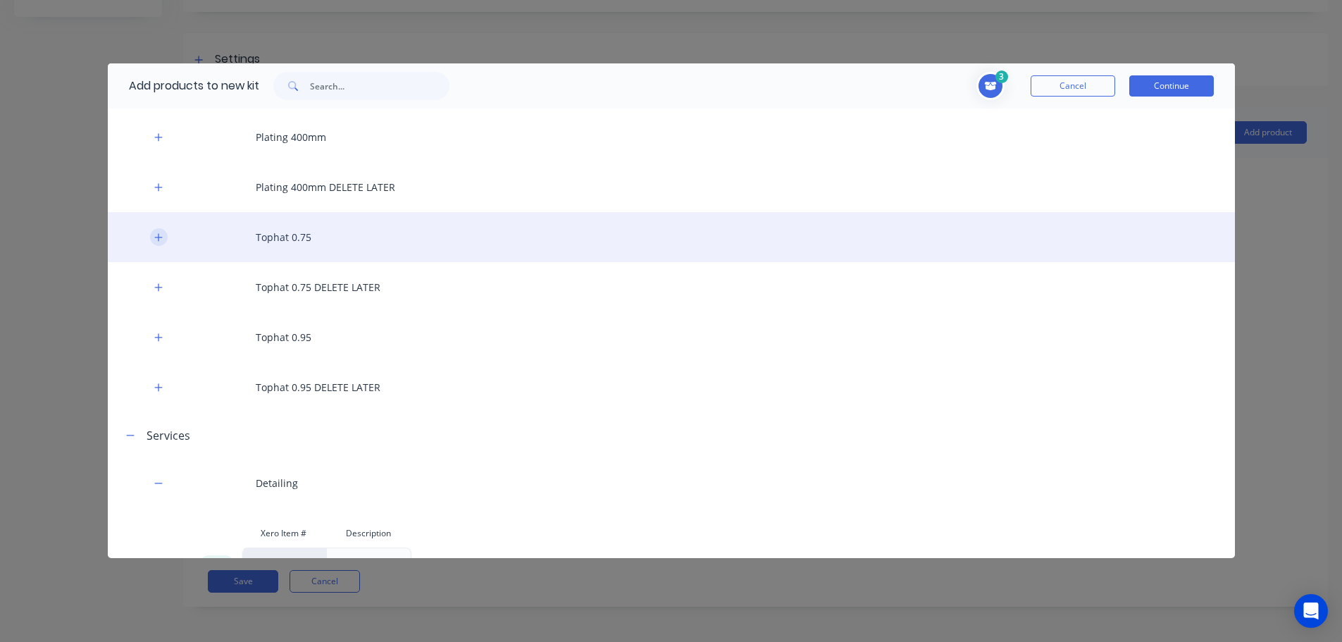
click at [158, 241] on icon "button" at bounding box center [158, 238] width 8 height 10
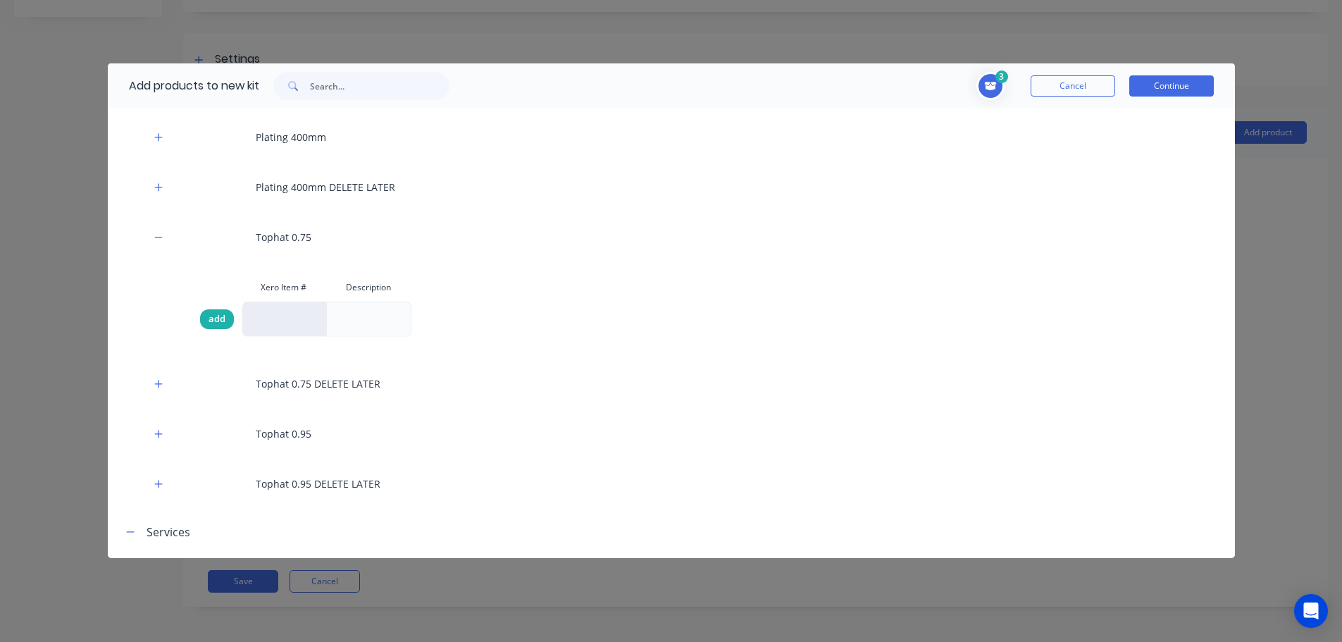
click at [211, 319] on span "add" at bounding box center [217, 319] width 17 height 14
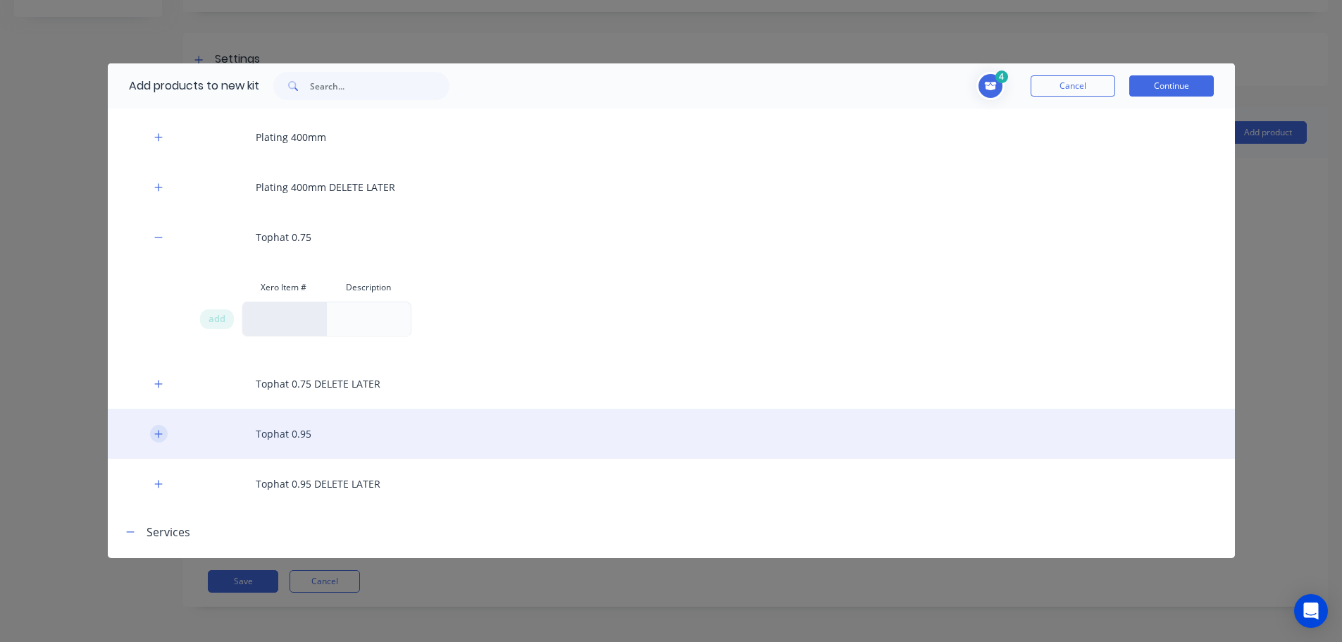
click at [154, 431] on icon "button" at bounding box center [158, 434] width 8 height 10
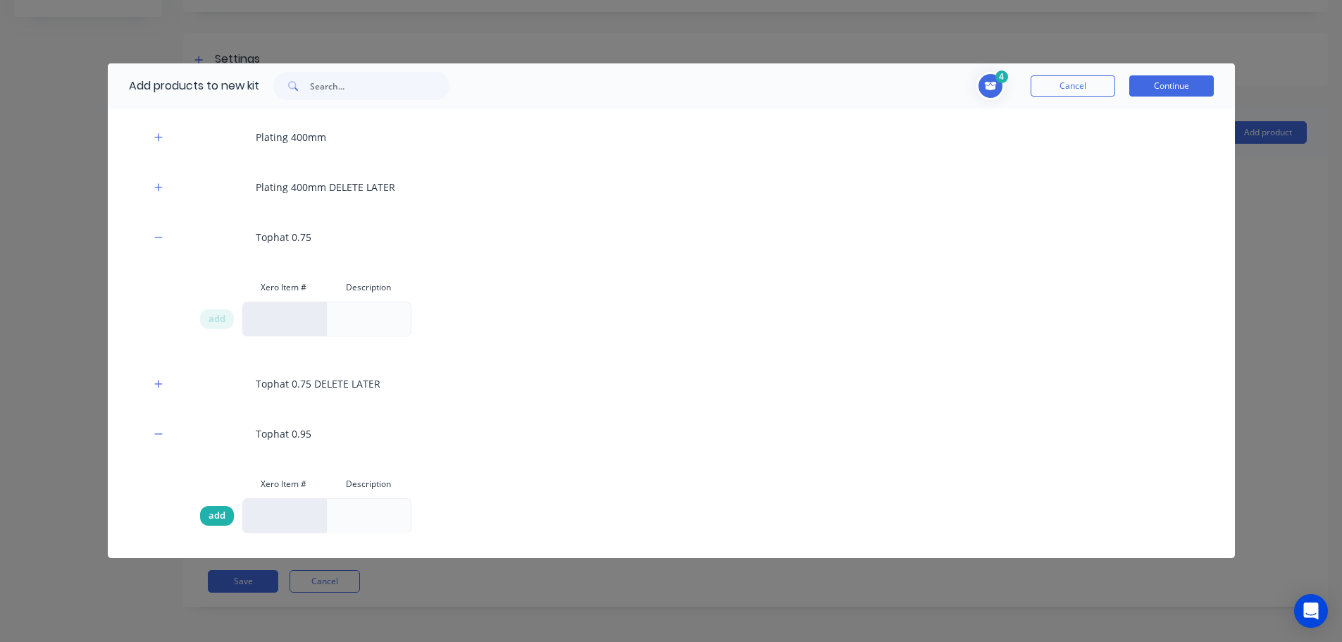
click at [222, 516] on span "add" at bounding box center [217, 516] width 17 height 14
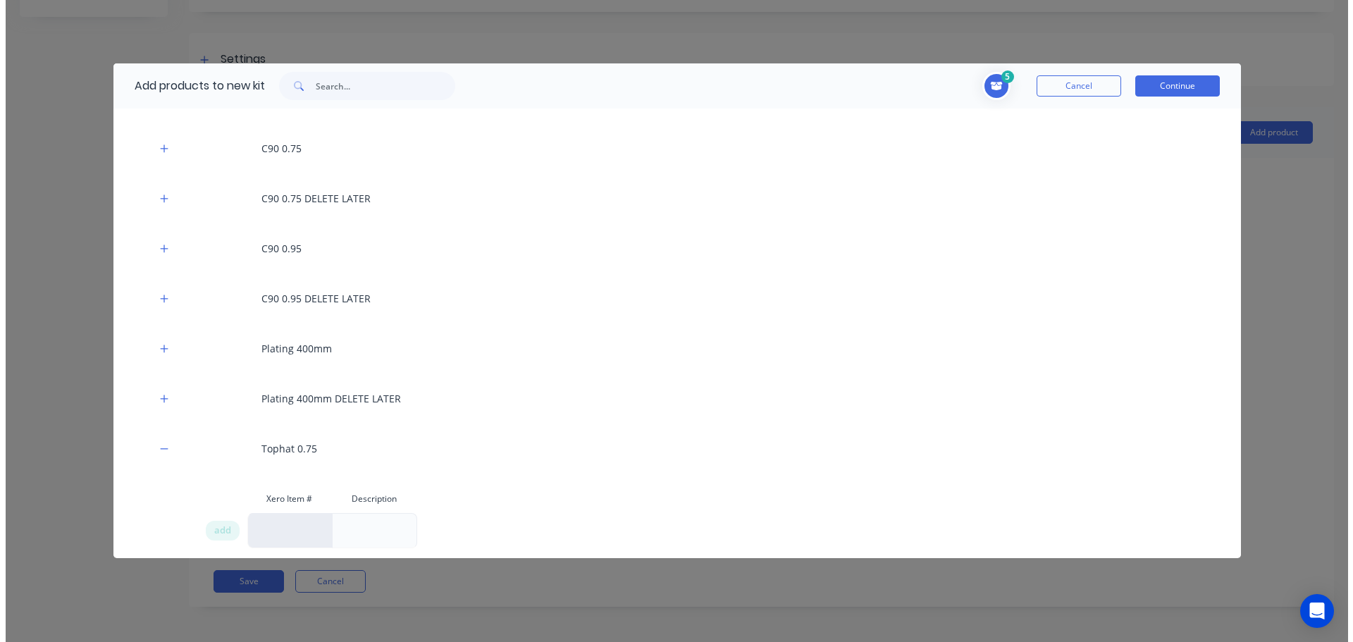
scroll to position [211, 0]
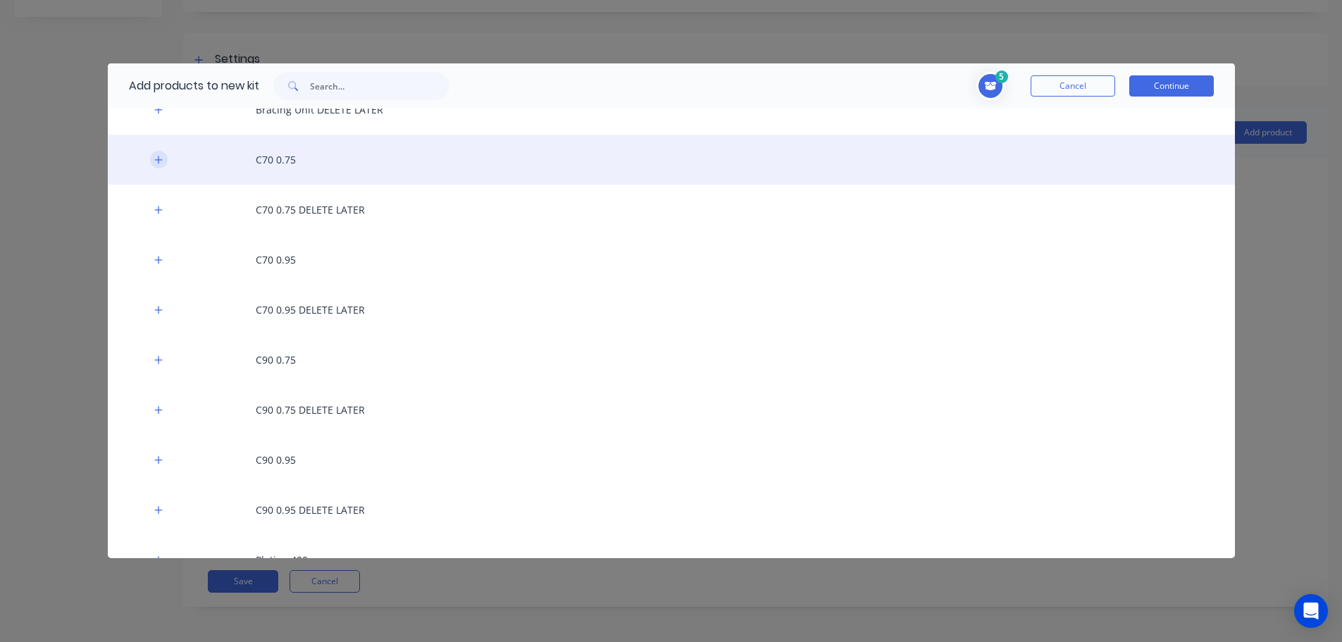
click at [157, 164] on icon "button" at bounding box center [158, 160] width 8 height 10
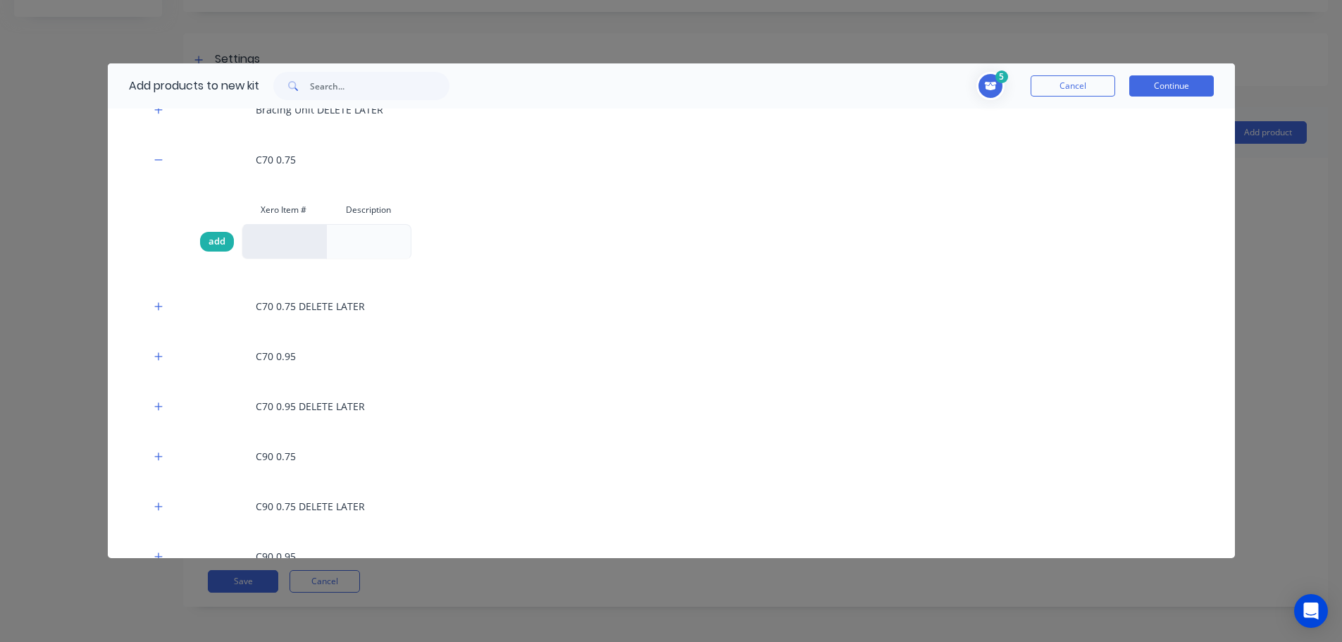
click at [213, 244] on span "add" at bounding box center [217, 242] width 17 height 14
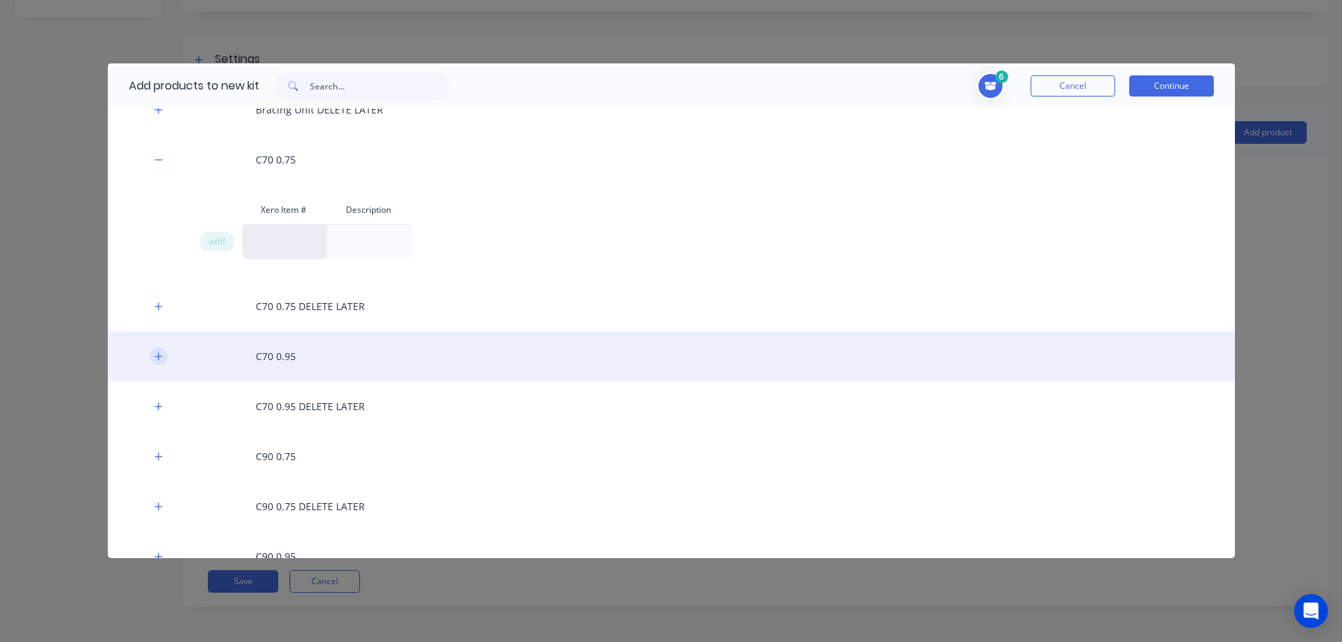
click at [157, 354] on icon "button" at bounding box center [158, 357] width 8 height 10
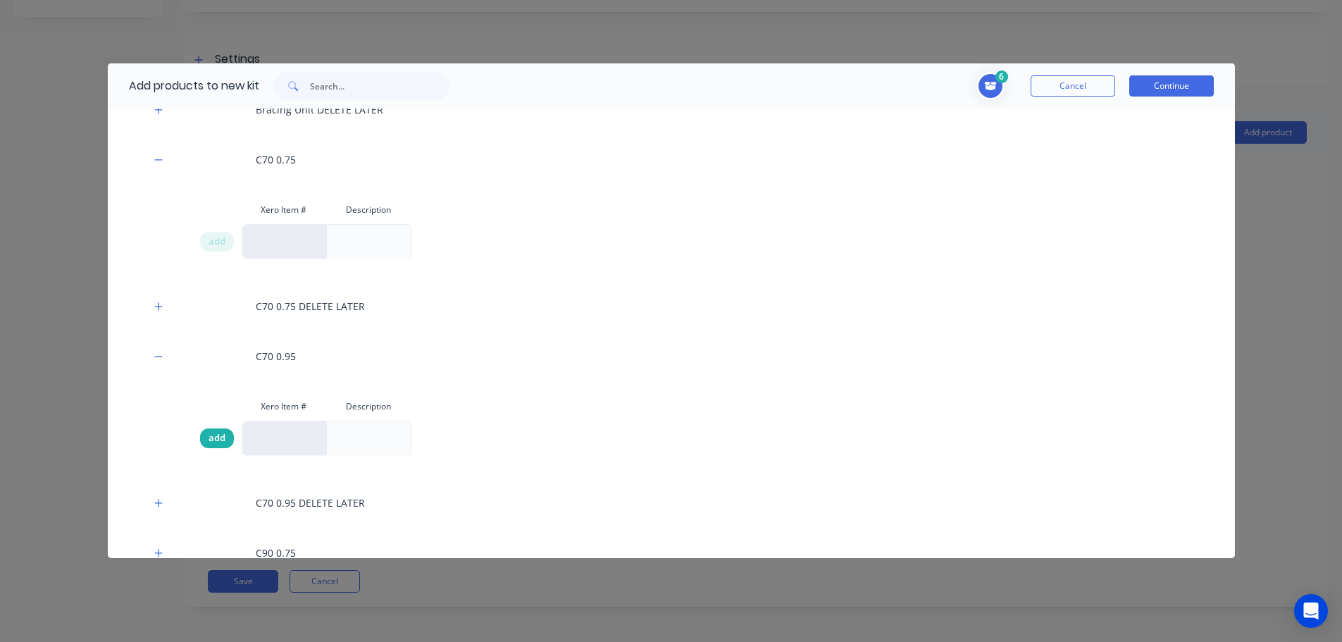
click at [218, 438] on span "add" at bounding box center [217, 438] width 17 height 14
click at [1163, 90] on button "Continue" at bounding box center [1172, 85] width 85 height 21
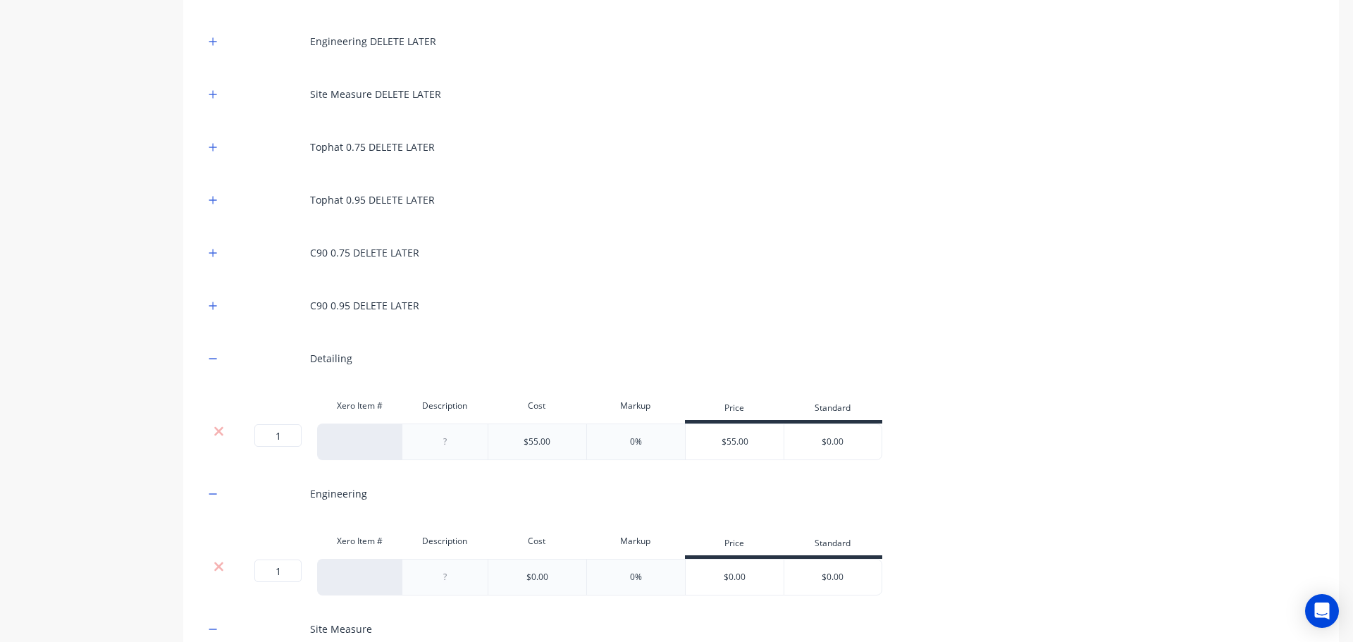
scroll to position [383, 0]
drag, startPoint x: 283, startPoint y: 433, endPoint x: 246, endPoint y: 434, distance: 37.4
click at [246, 434] on div "1 1 ?" at bounding box center [260, 434] width 32 height 23
type input "0"
click at [46, 413] on div "Product details Collaborate Order History" at bounding box center [88, 519] width 148 height 1690
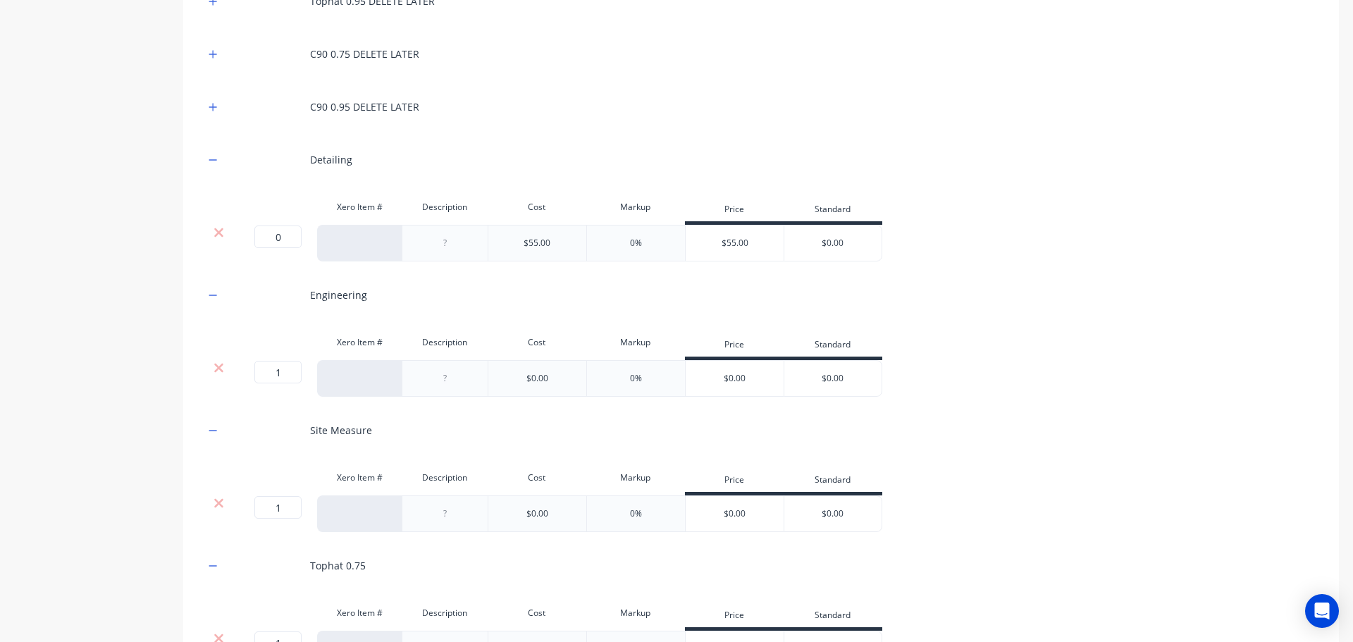
scroll to position [583, 0]
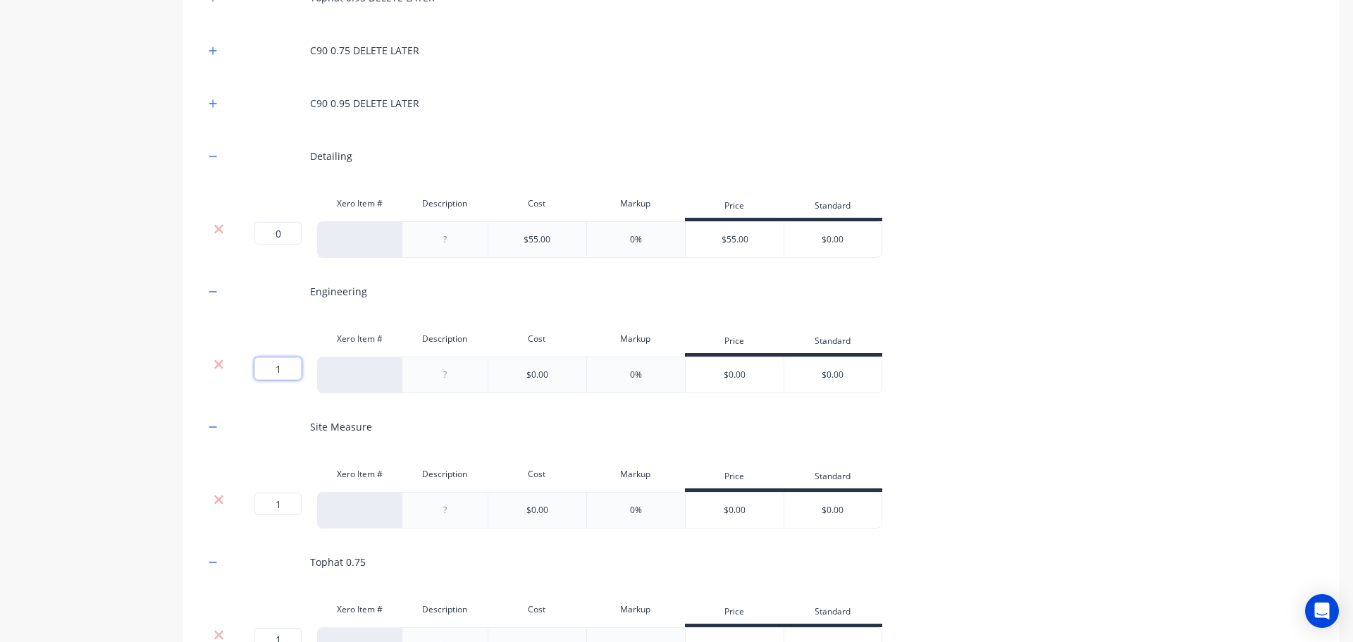
drag, startPoint x: 285, startPoint y: 371, endPoint x: 268, endPoint y: 368, distance: 16.4
click at [268, 368] on input "1" at bounding box center [277, 368] width 47 height 23
type input "0"
drag, startPoint x: 285, startPoint y: 504, endPoint x: 237, endPoint y: 502, distance: 48.7
click at [237, 502] on div "1 1 ?" at bounding box center [275, 510] width 85 height 37
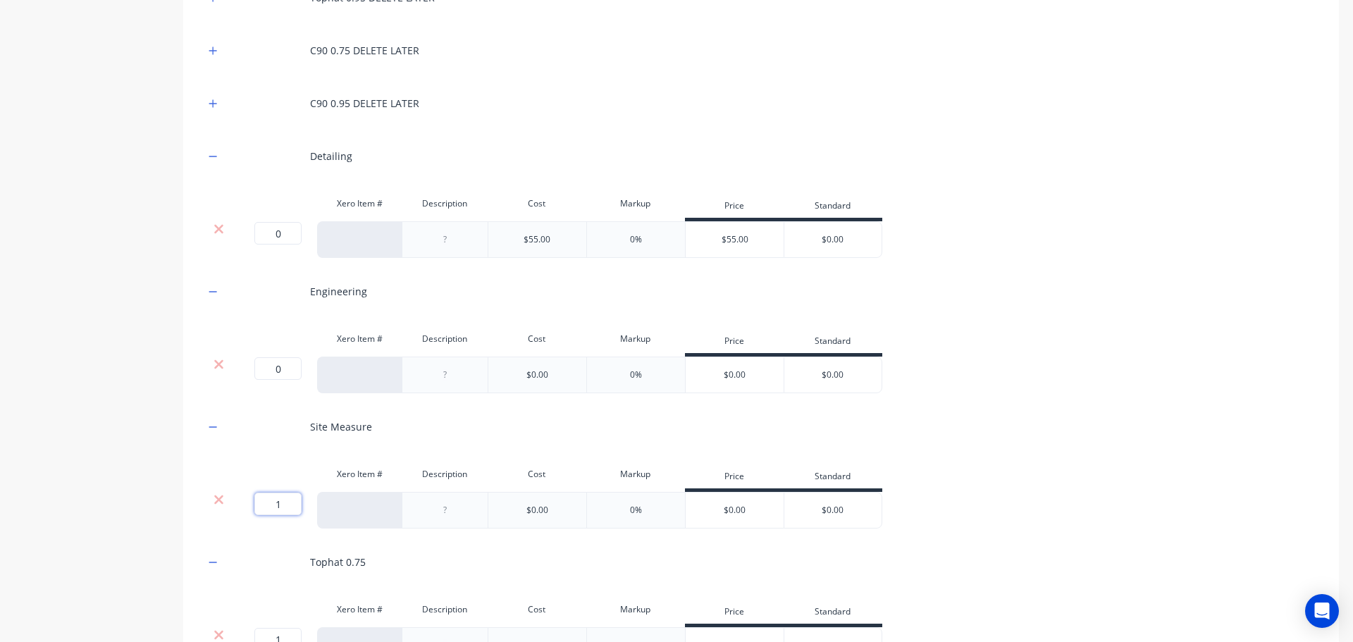
type input "0"
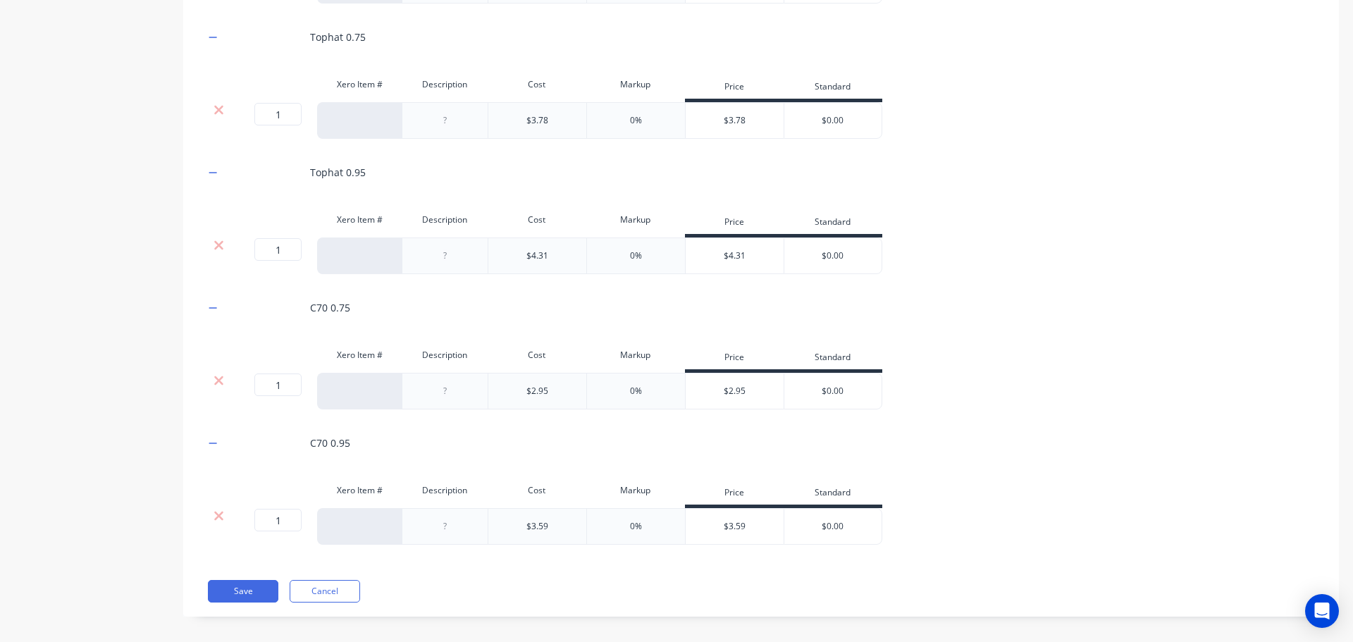
scroll to position [1117, 0]
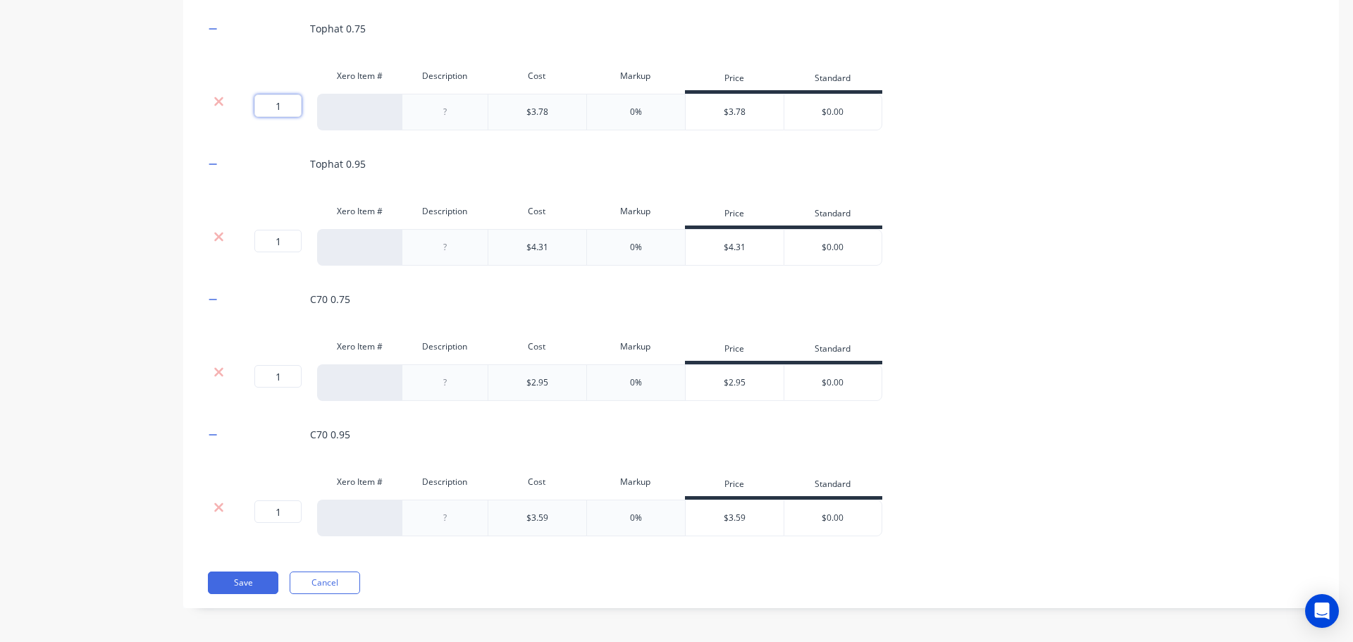
drag, startPoint x: 280, startPoint y: 104, endPoint x: 254, endPoint y: 103, distance: 26.1
click at [254, 103] on div "1 1 ?" at bounding box center [260, 105] width 32 height 23
type input "0"
drag, startPoint x: 280, startPoint y: 237, endPoint x: 256, endPoint y: 241, distance: 23.5
click at [256, 241] on input "1" at bounding box center [277, 241] width 47 height 23
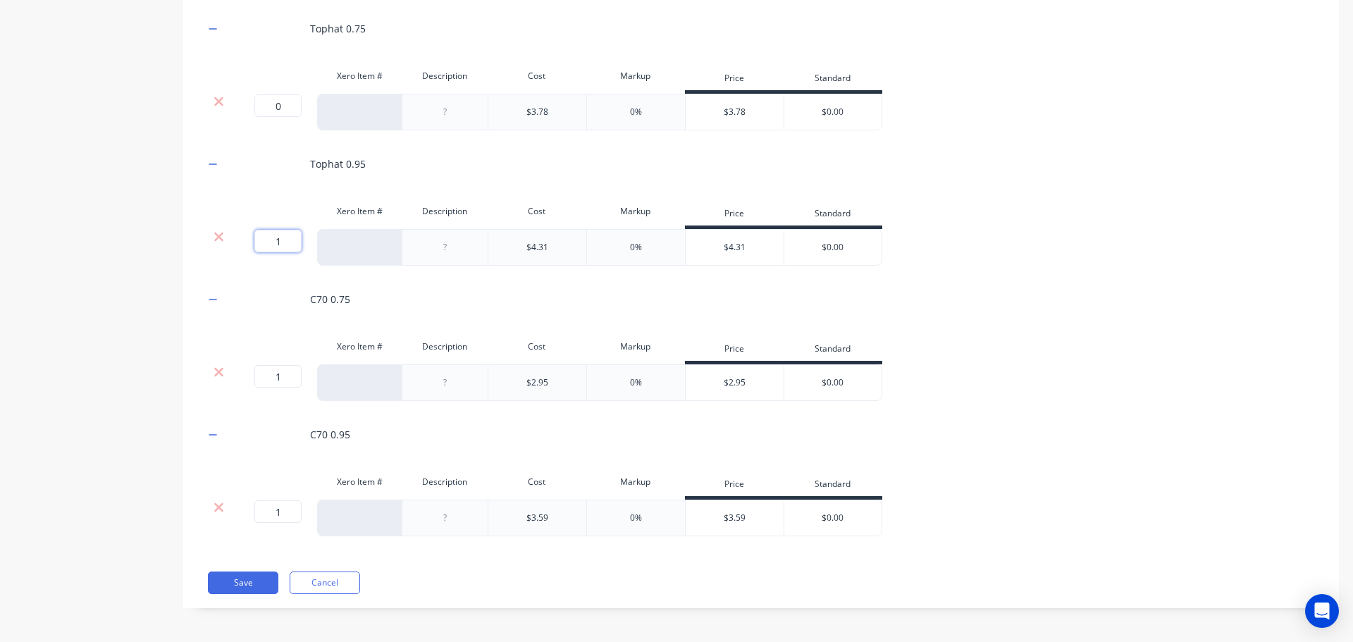
type input "0"
click at [217, 505] on icon at bounding box center [218, 507] width 9 height 9
click at [218, 505] on icon at bounding box center [218, 506] width 9 height 9
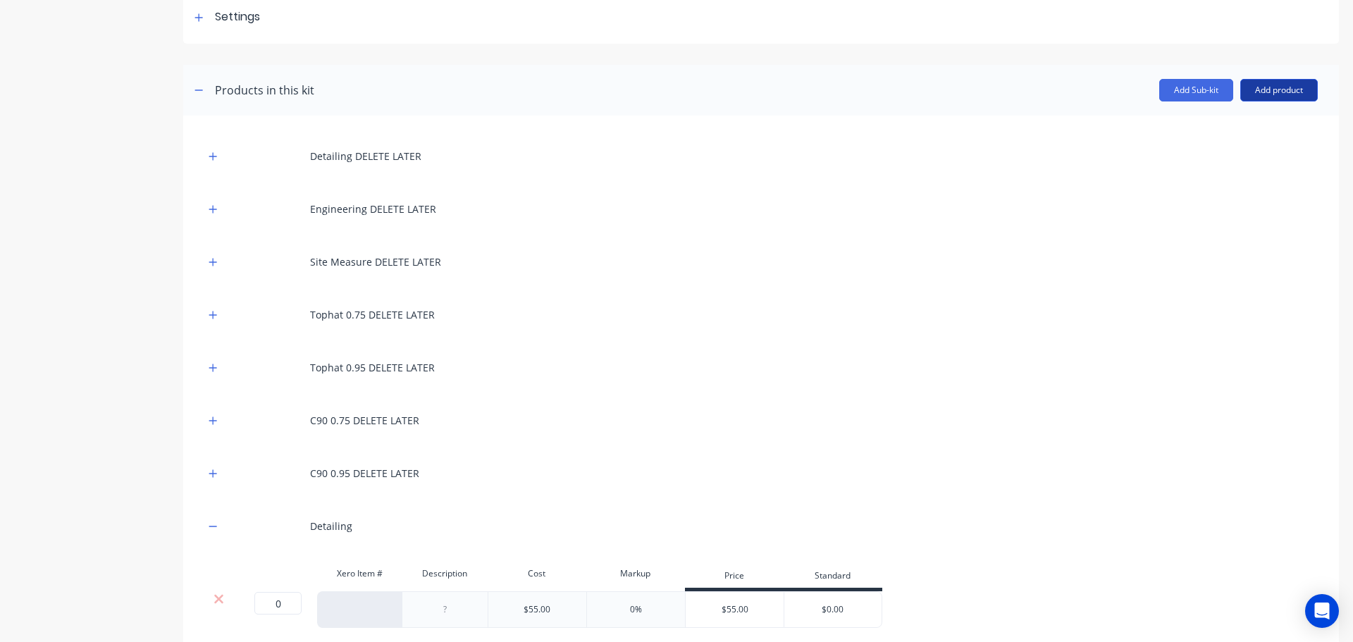
click at [1256, 87] on button "Add product" at bounding box center [1279, 90] width 78 height 23
click at [1230, 126] on div "Product catalogue" at bounding box center [1250, 126] width 109 height 20
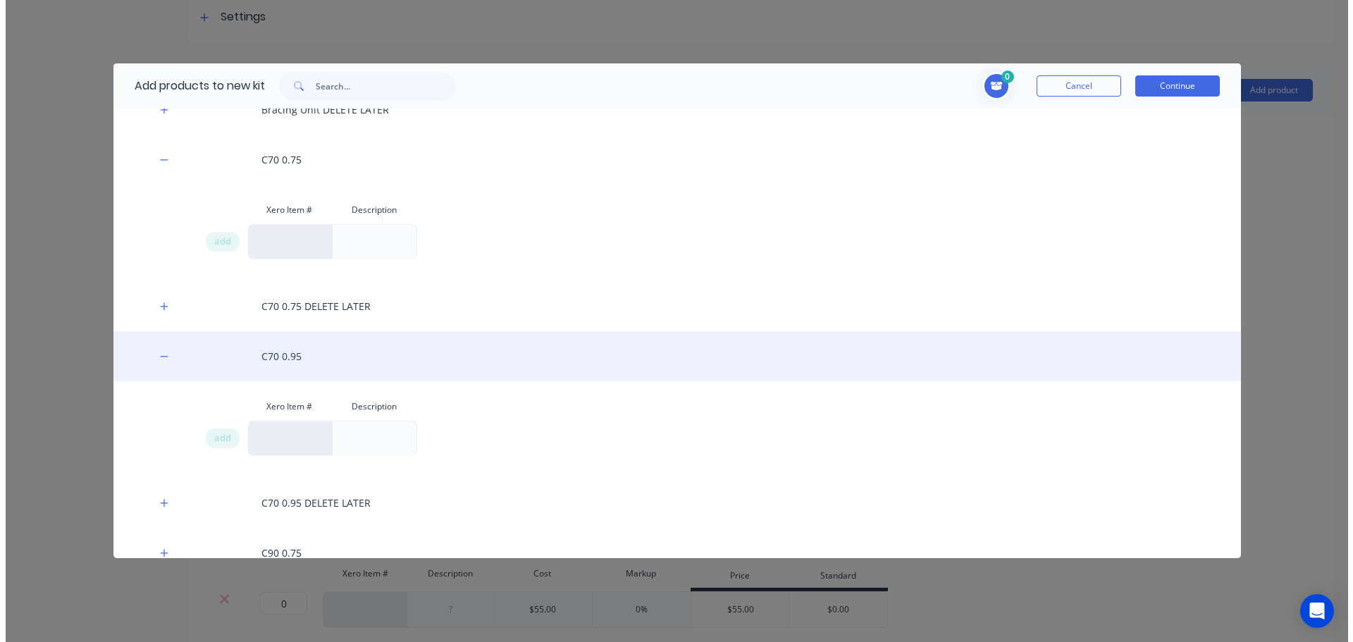
scroll to position [634, 0]
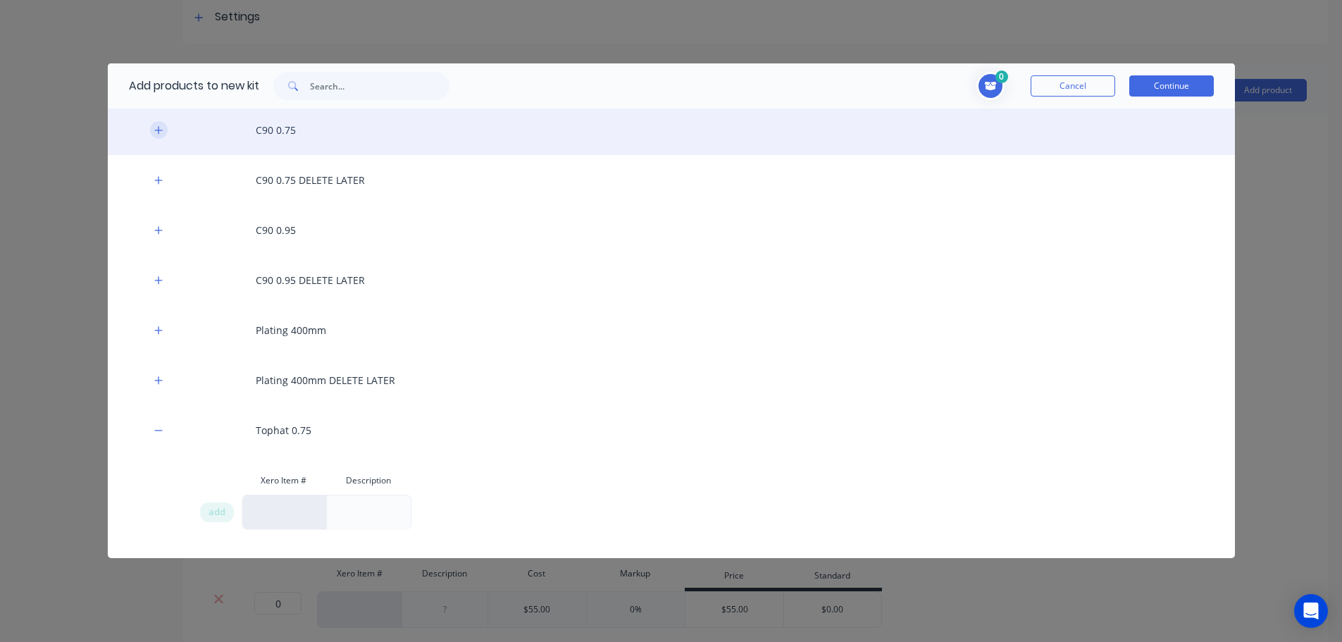
click at [160, 131] on icon "button" at bounding box center [158, 130] width 8 height 10
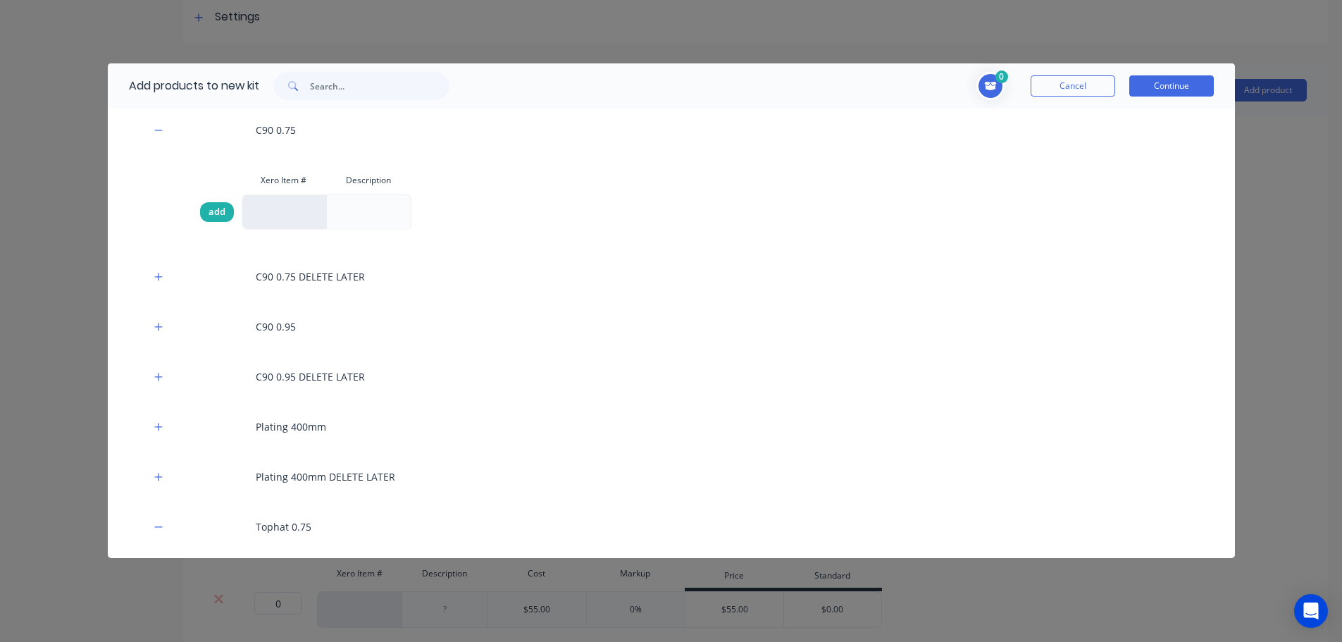
click at [223, 212] on span "add" at bounding box center [217, 212] width 17 height 14
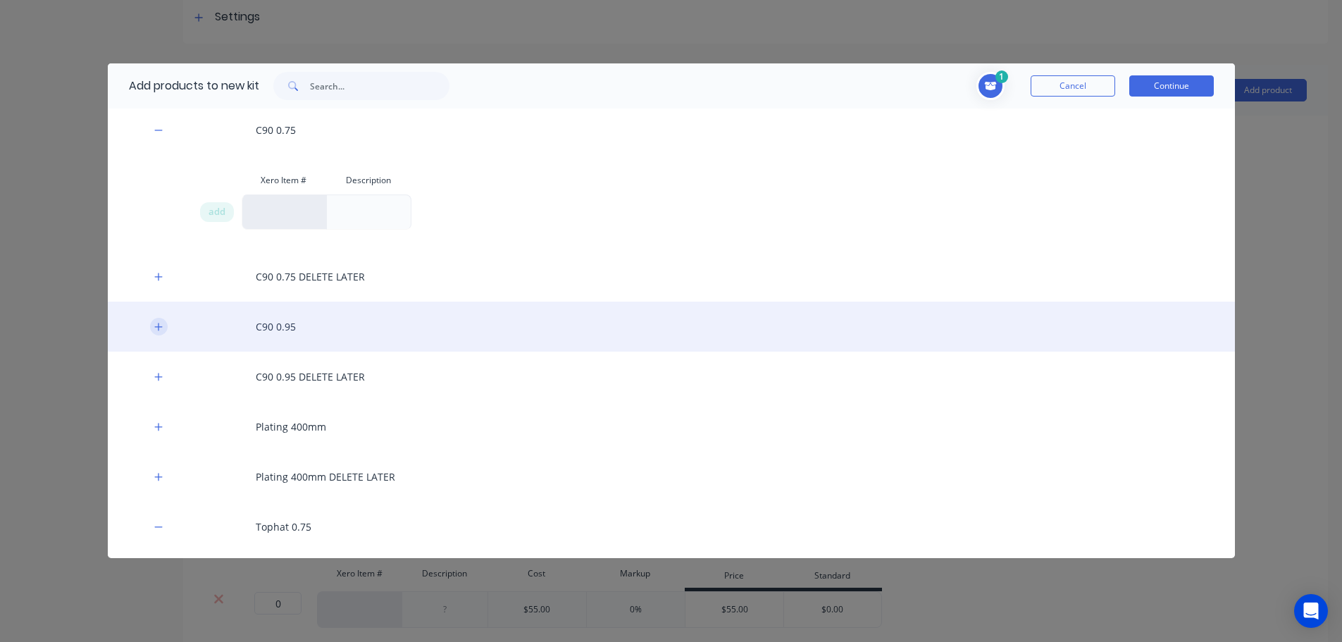
click at [156, 327] on icon "button" at bounding box center [158, 327] width 8 height 8
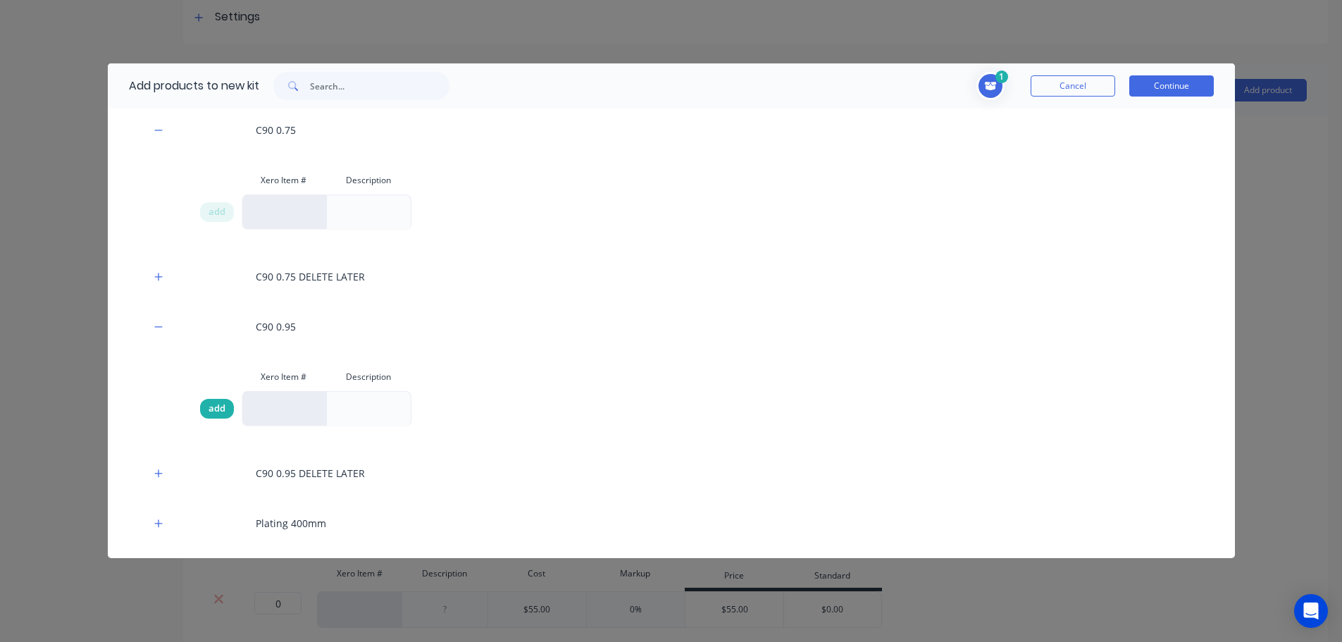
click at [214, 407] on span "add" at bounding box center [217, 409] width 17 height 14
click at [1162, 83] on button "Continue" at bounding box center [1172, 85] width 85 height 21
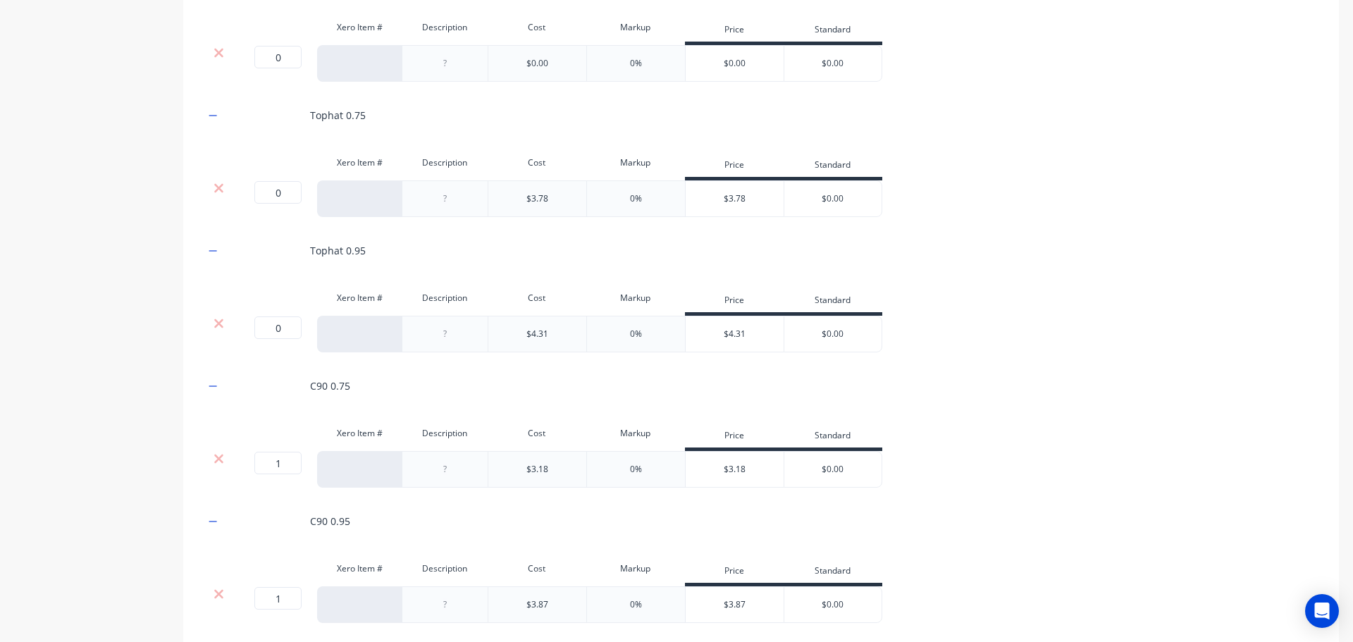
scroll to position [1118, 0]
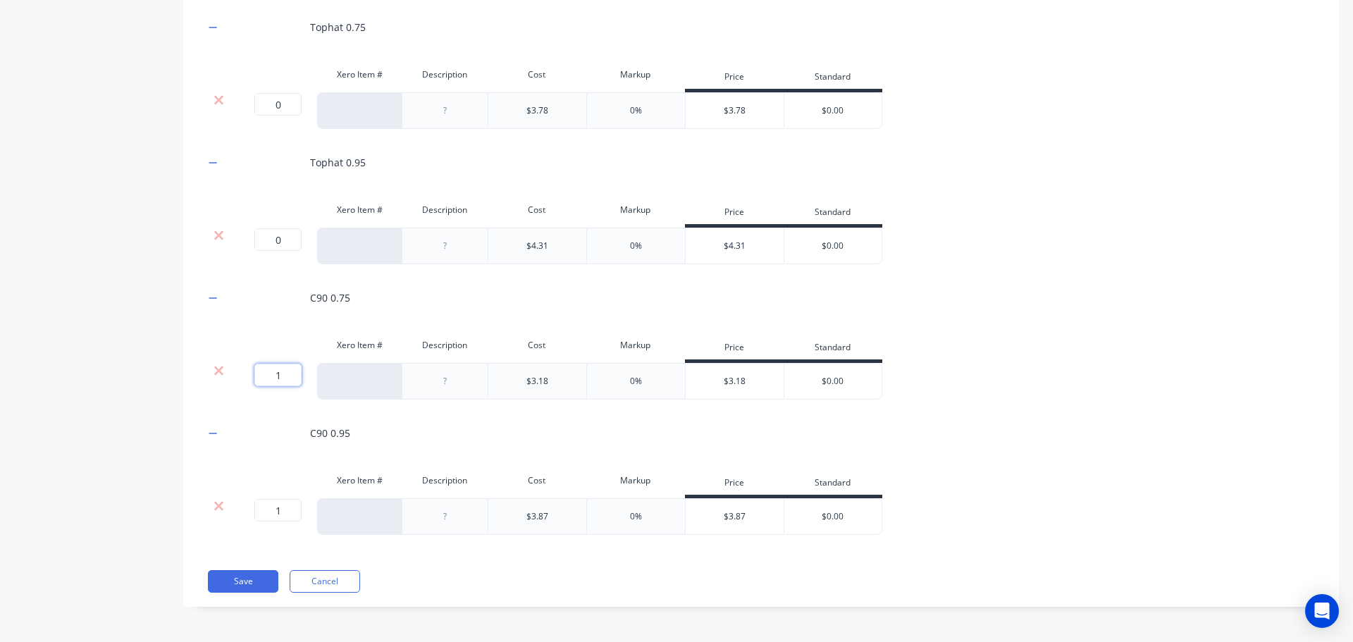
drag, startPoint x: 280, startPoint y: 376, endPoint x: 254, endPoint y: 373, distance: 26.9
click at [254, 373] on input "1" at bounding box center [277, 375] width 47 height 23
type input "0"
drag, startPoint x: 285, startPoint y: 512, endPoint x: 428, endPoint y: 491, distance: 143.9
type input "0"
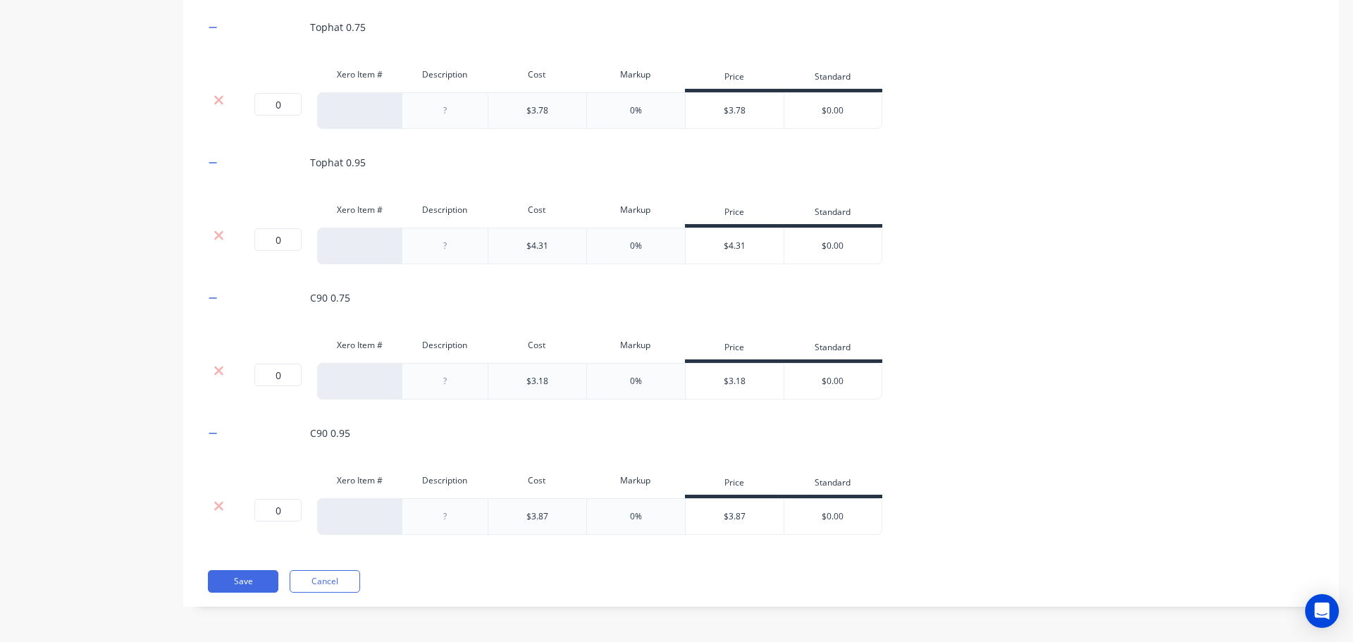
click at [1063, 297] on div "C90 0.75" at bounding box center [760, 297] width 1113 height 39
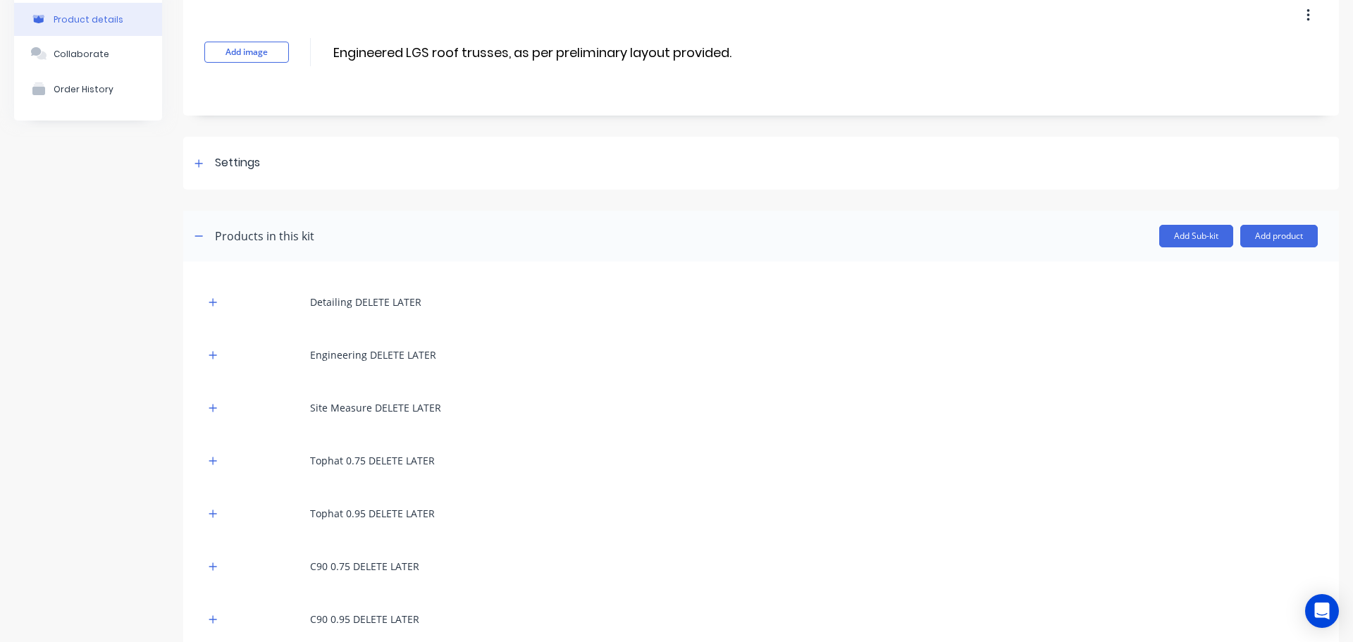
scroll to position [61, 0]
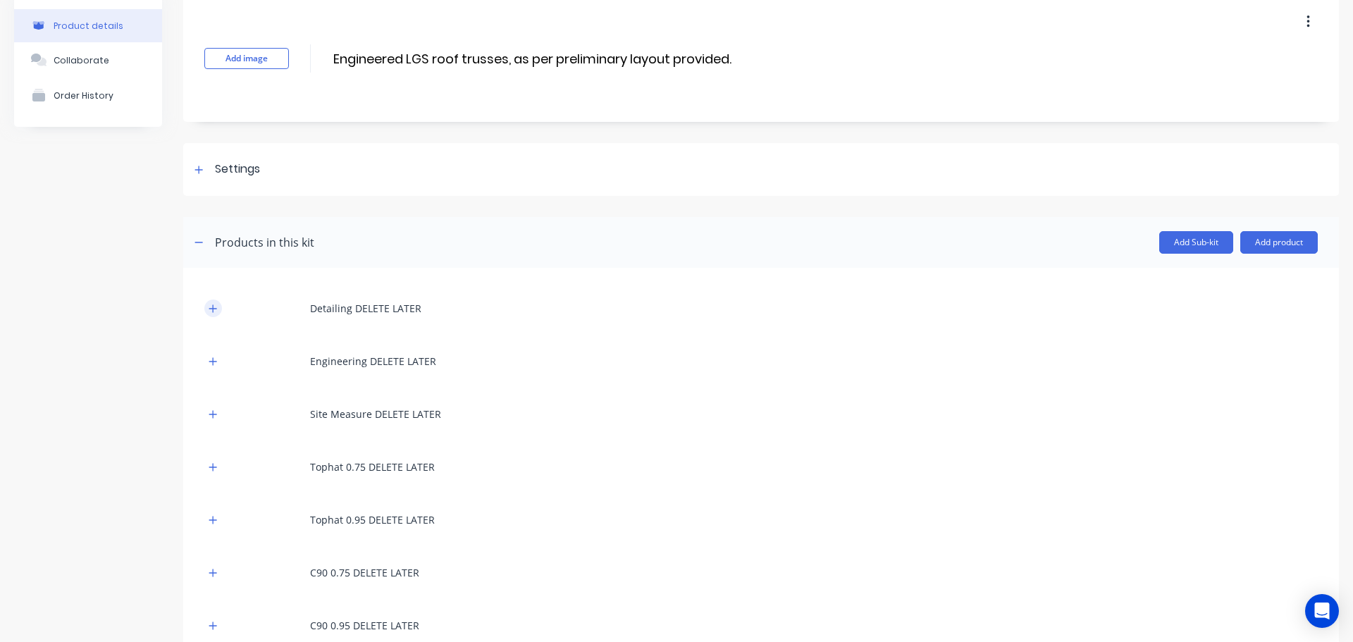
click at [211, 309] on icon "button" at bounding box center [213, 308] width 8 height 8
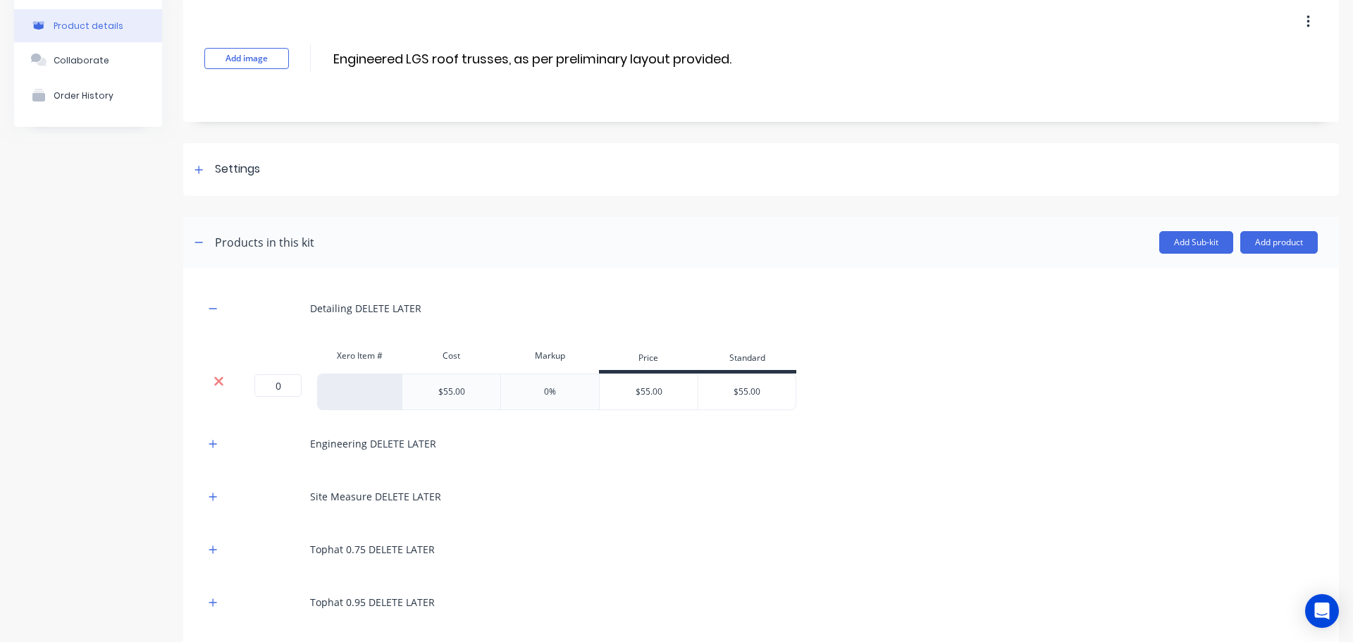
click at [218, 380] on icon at bounding box center [218, 381] width 9 height 9
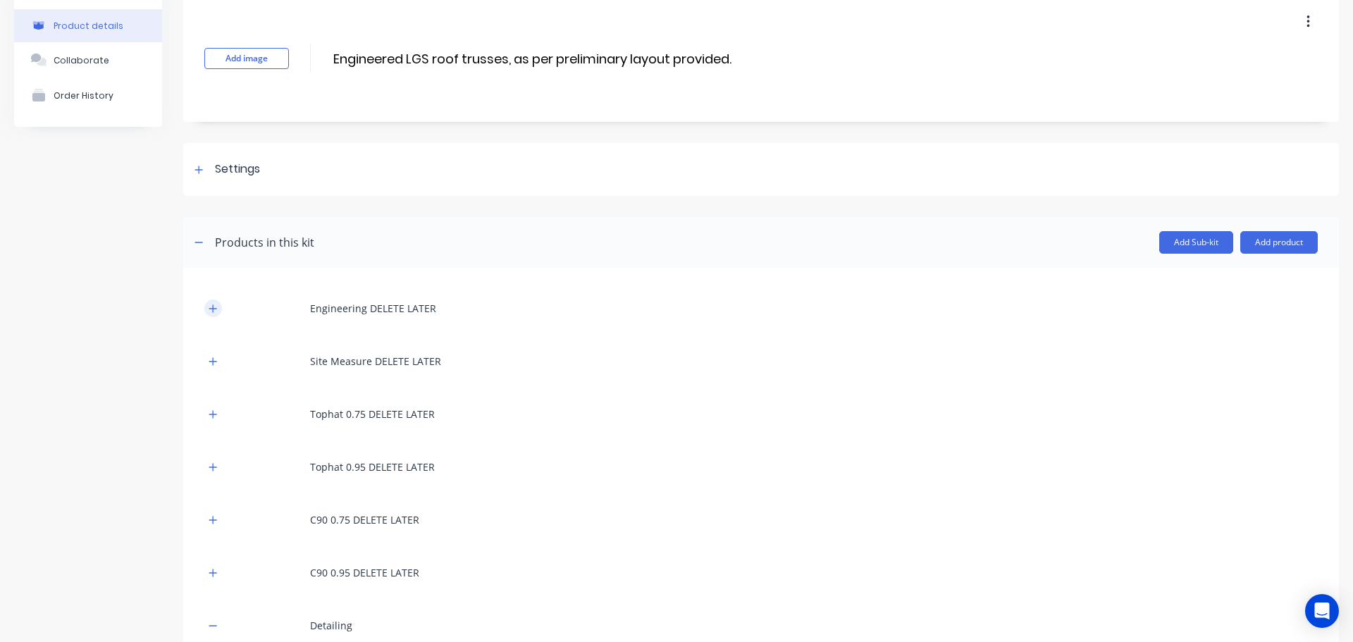
click at [211, 307] on icon "button" at bounding box center [213, 309] width 8 height 10
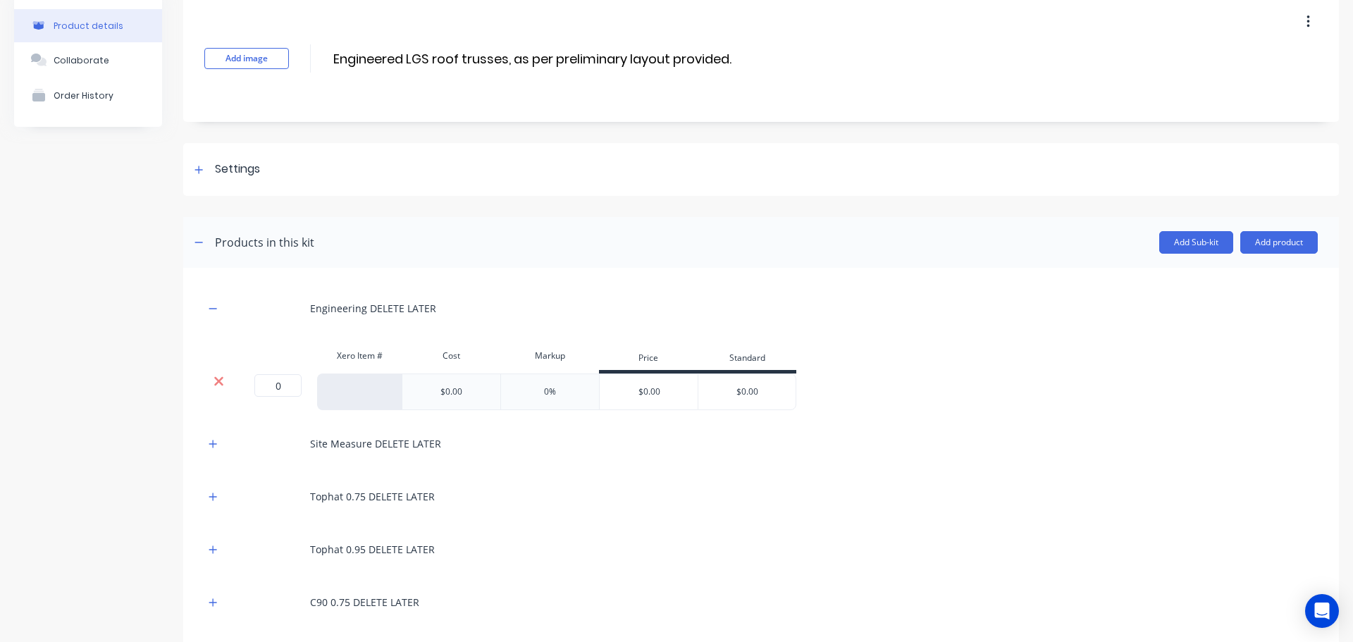
click at [223, 379] on icon at bounding box center [219, 381] width 11 height 14
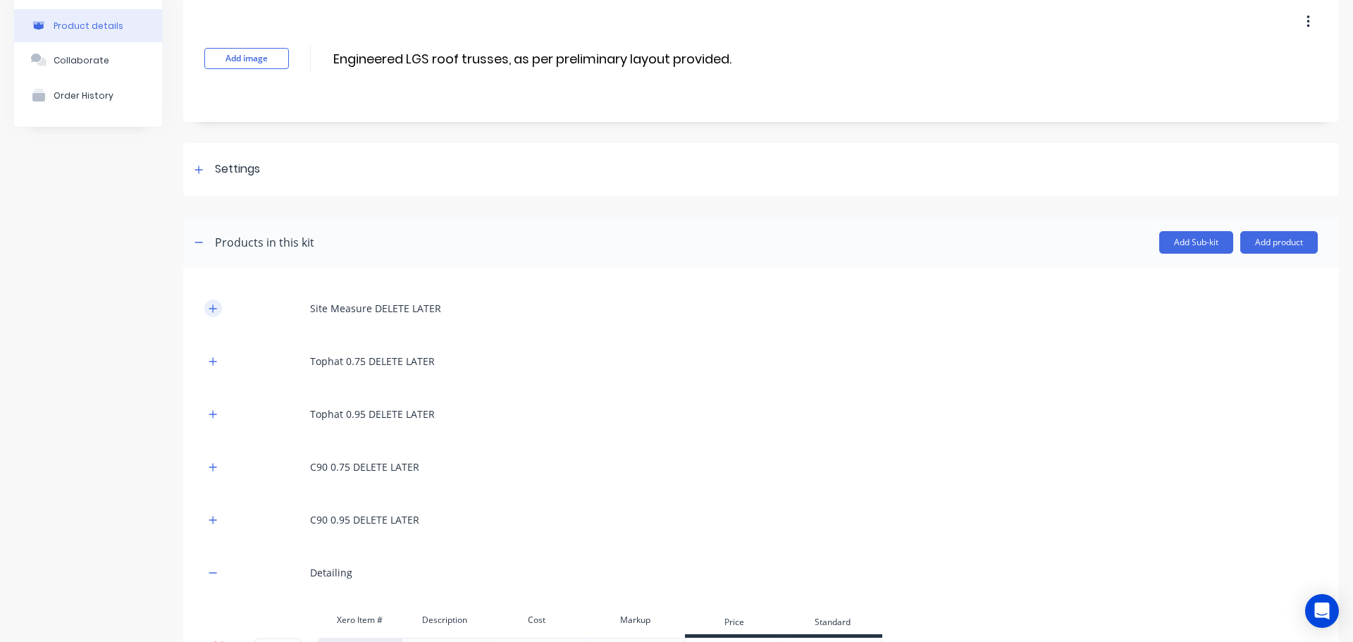
click at [213, 307] on icon "button" at bounding box center [213, 308] width 8 height 8
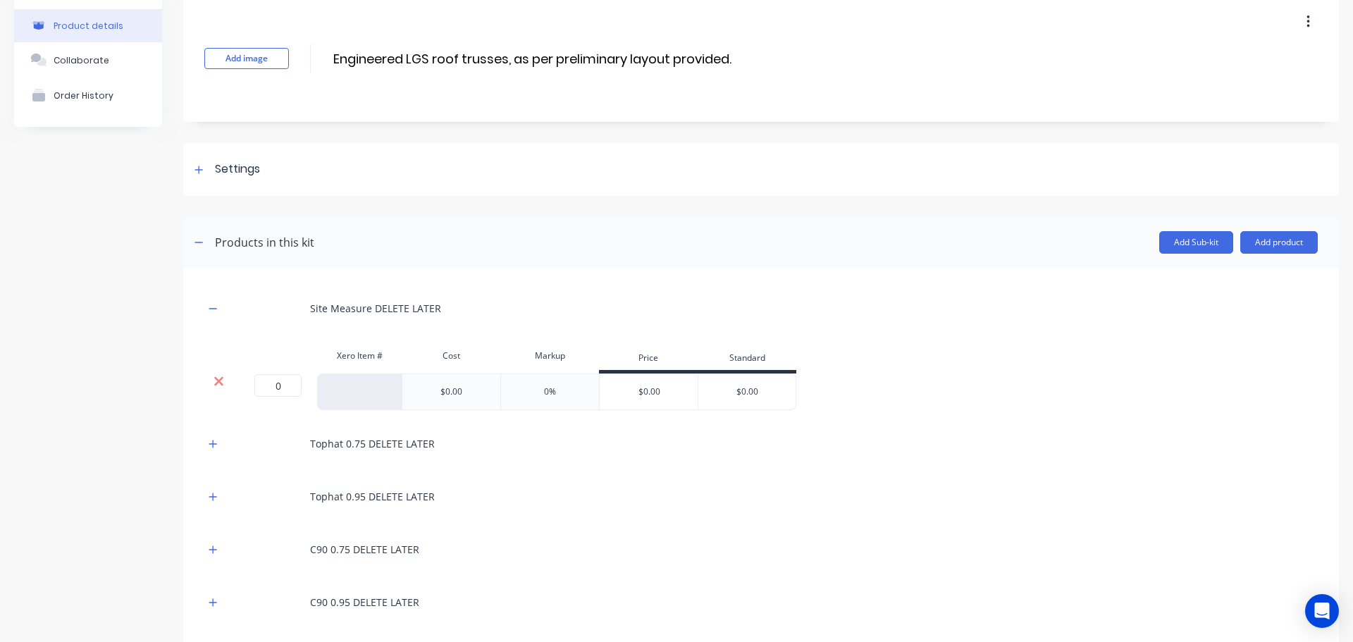
click at [214, 379] on icon at bounding box center [219, 381] width 11 height 14
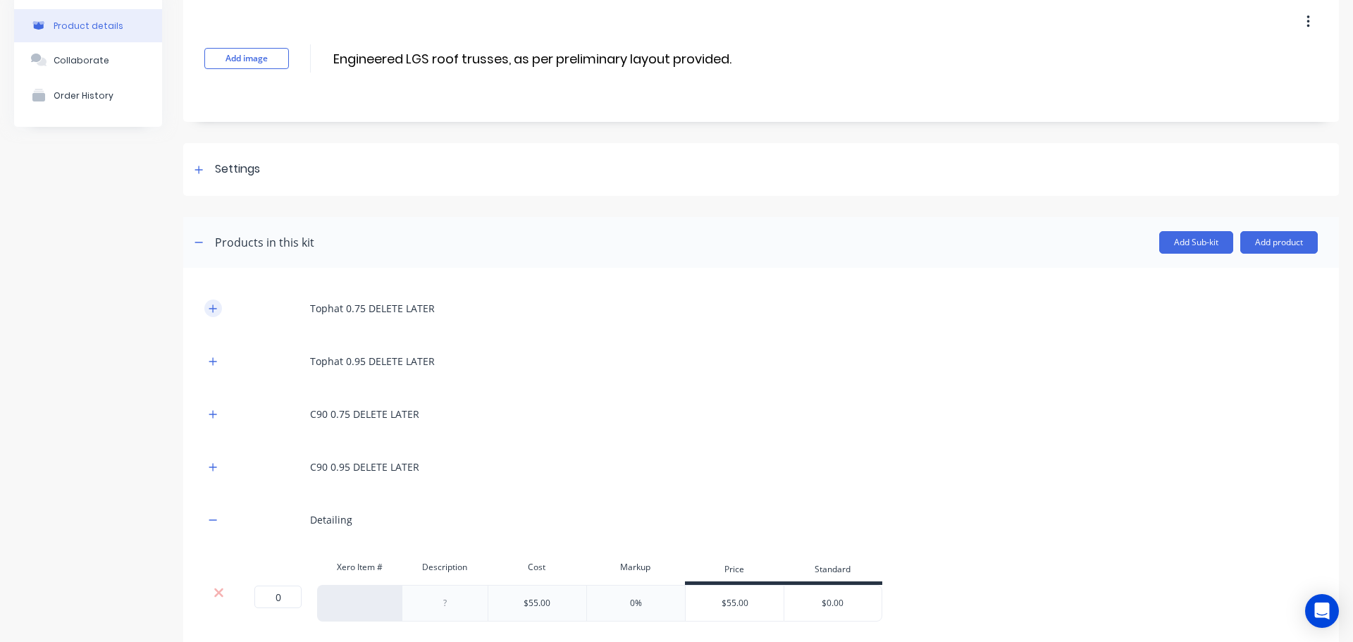
click at [211, 309] on icon "button" at bounding box center [213, 309] width 8 height 10
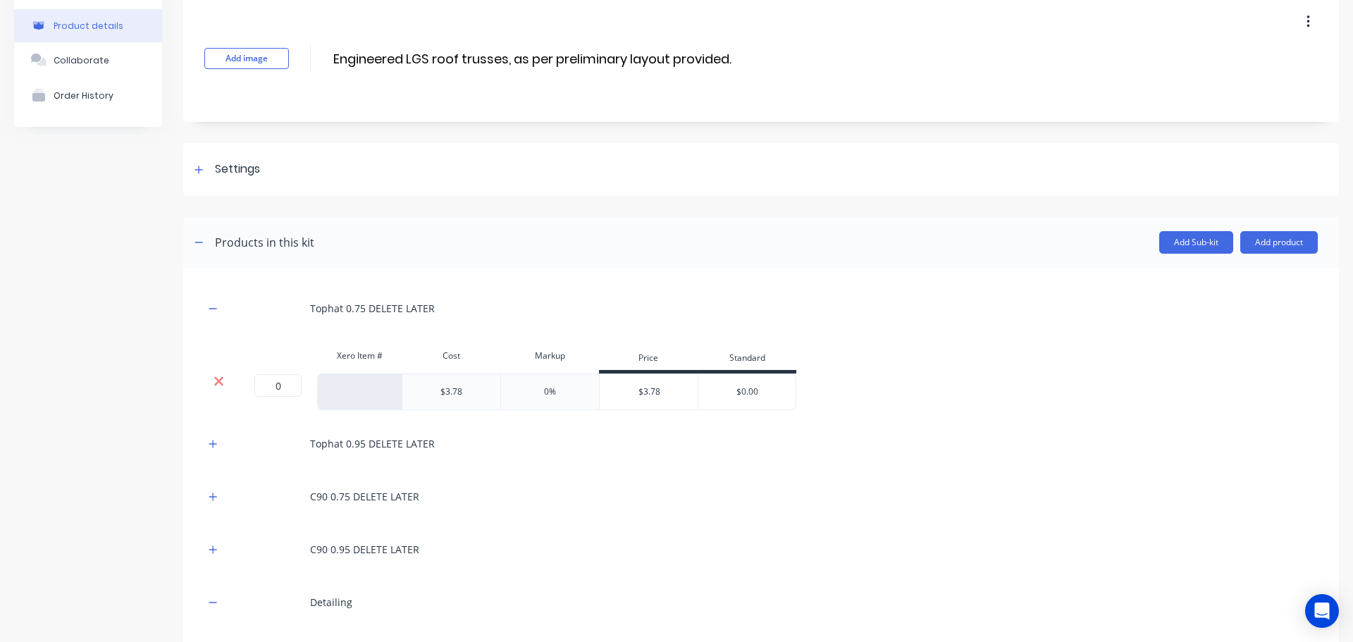
click at [220, 380] on icon at bounding box center [218, 381] width 9 height 9
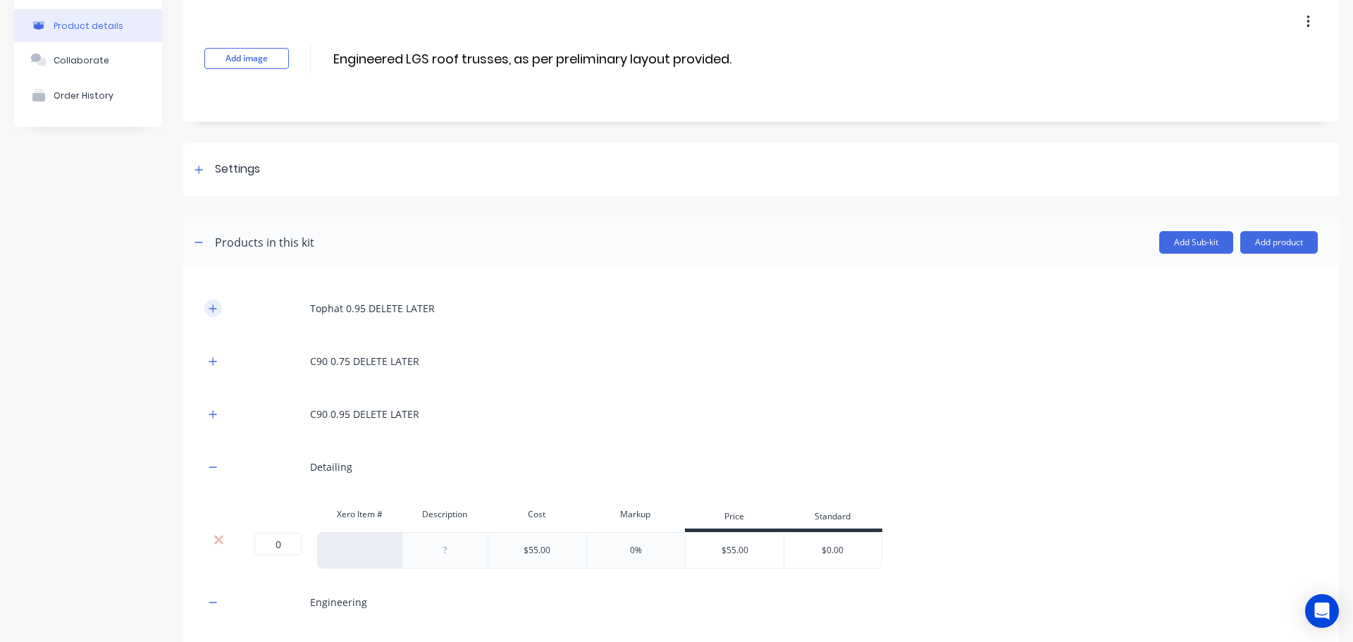
click at [214, 308] on icon "button" at bounding box center [213, 308] width 8 height 8
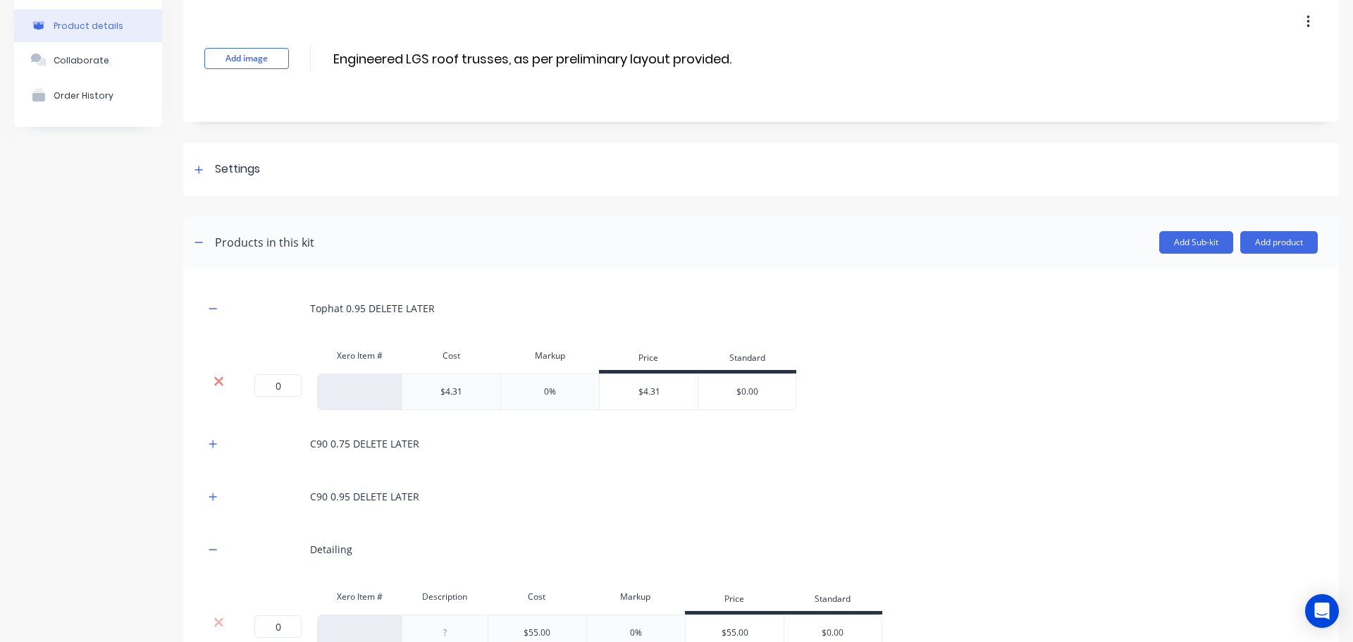
click at [221, 380] on icon at bounding box center [219, 381] width 11 height 14
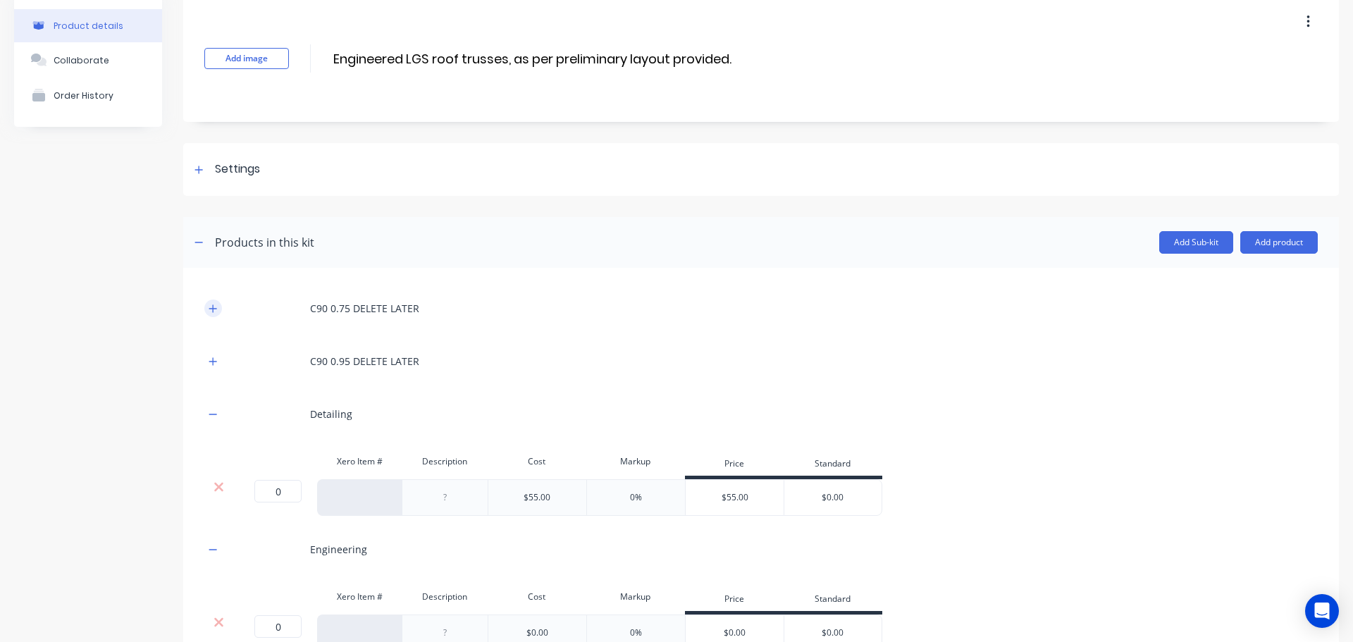
click at [215, 311] on icon "button" at bounding box center [213, 309] width 8 height 10
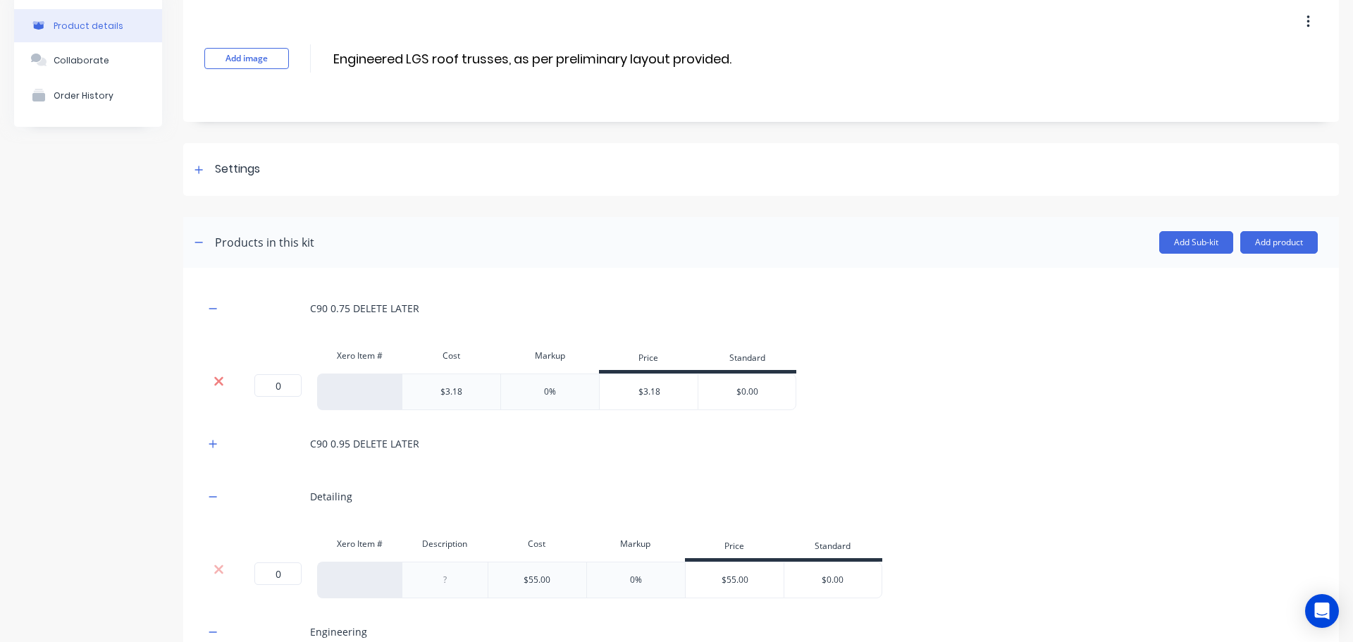
click at [218, 383] on icon at bounding box center [219, 381] width 11 height 14
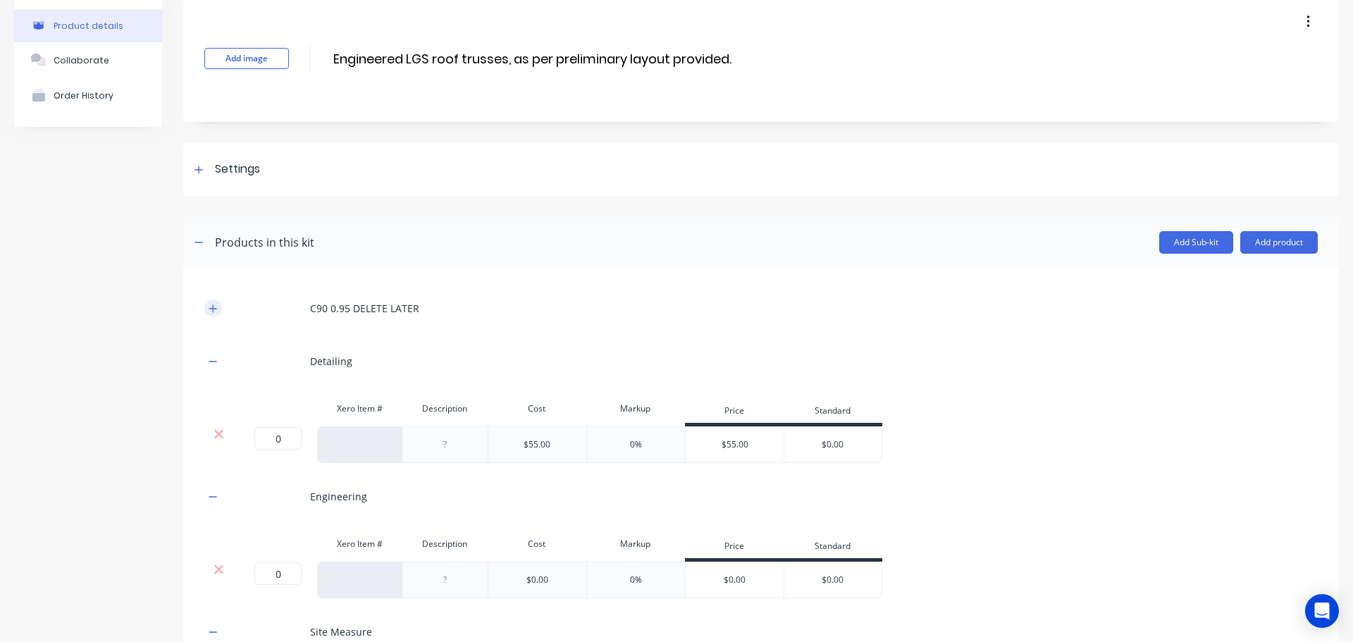
click at [213, 314] on button "button" at bounding box center [213, 308] width 18 height 18
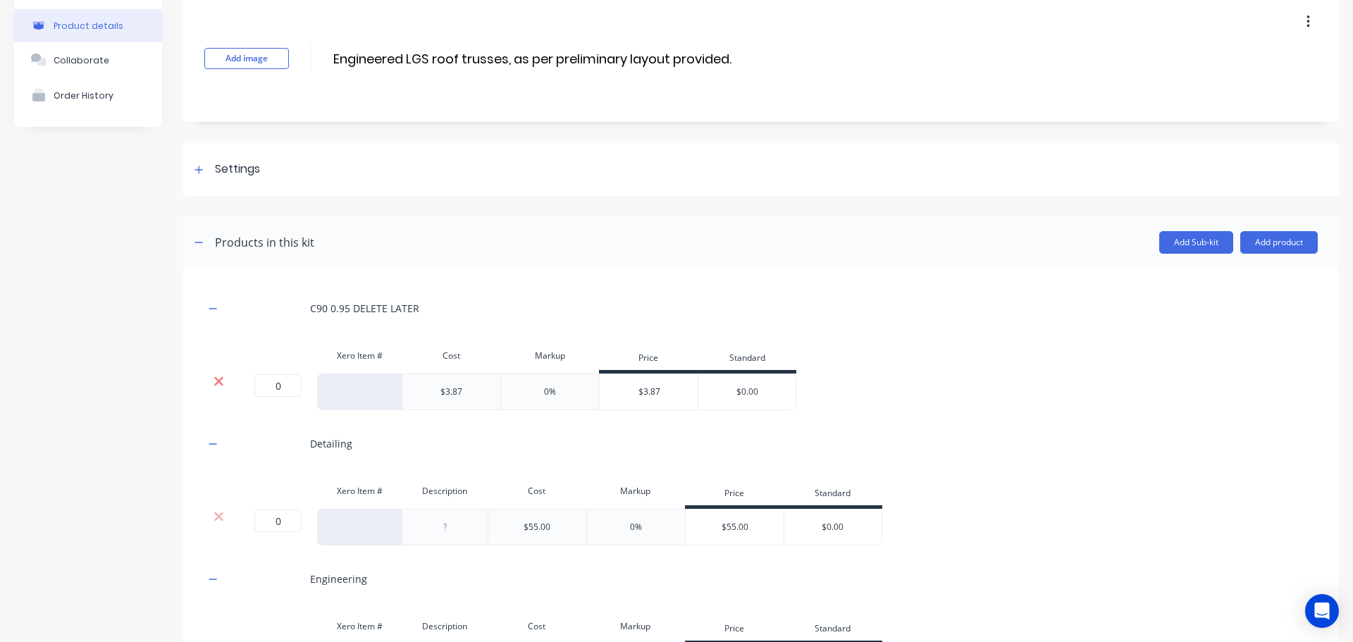
click at [221, 380] on icon at bounding box center [218, 381] width 9 height 9
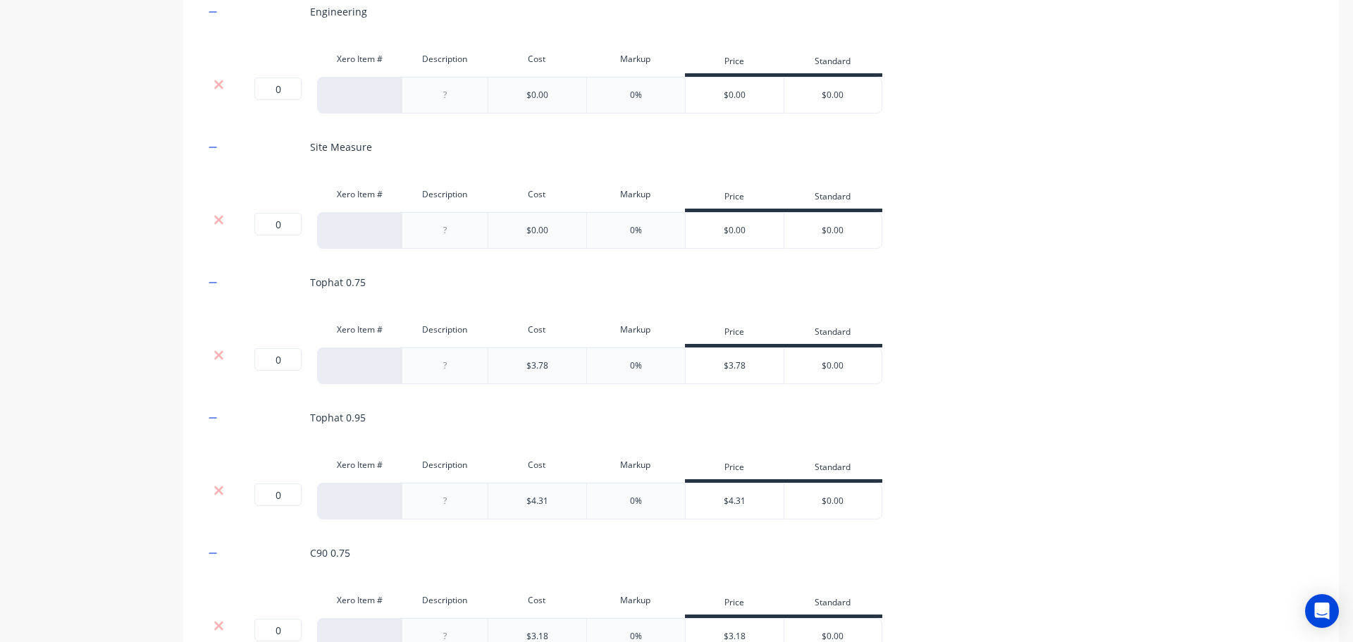
scroll to position [748, 0]
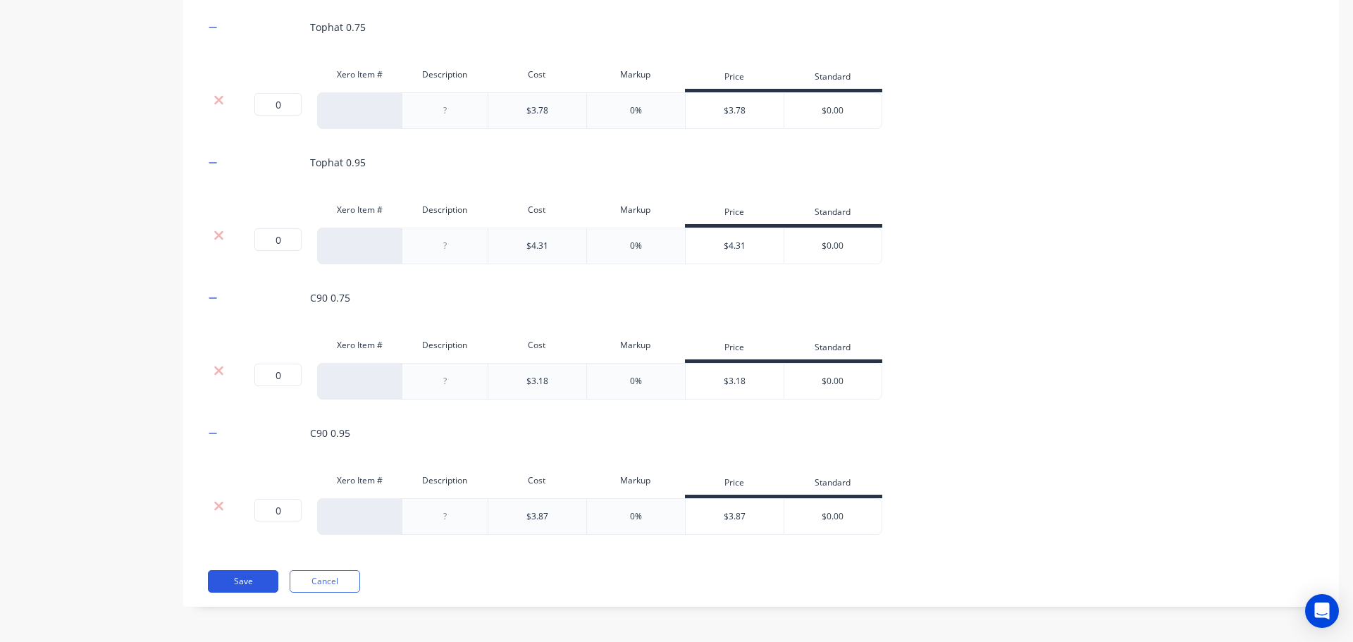
click at [240, 582] on button "Save" at bounding box center [243, 581] width 70 height 23
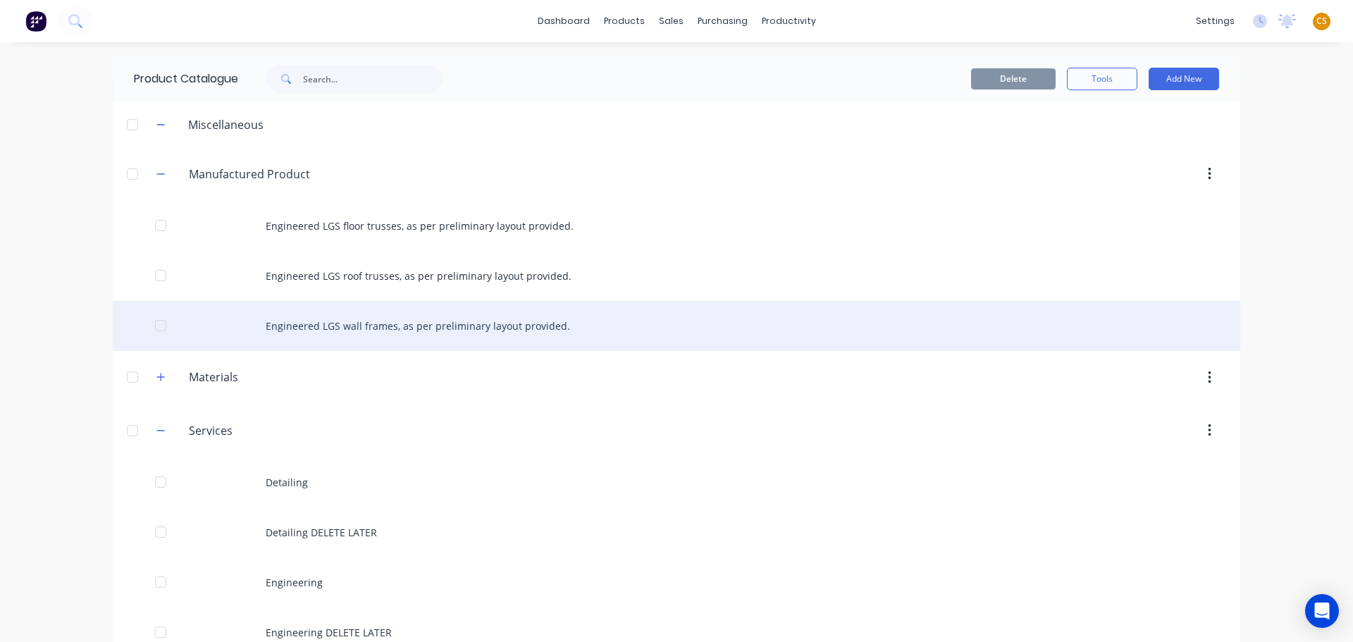
click at [451, 332] on div "Engineered LGS wall frames, as per preliminary layout provided." at bounding box center [676, 326] width 1127 height 50
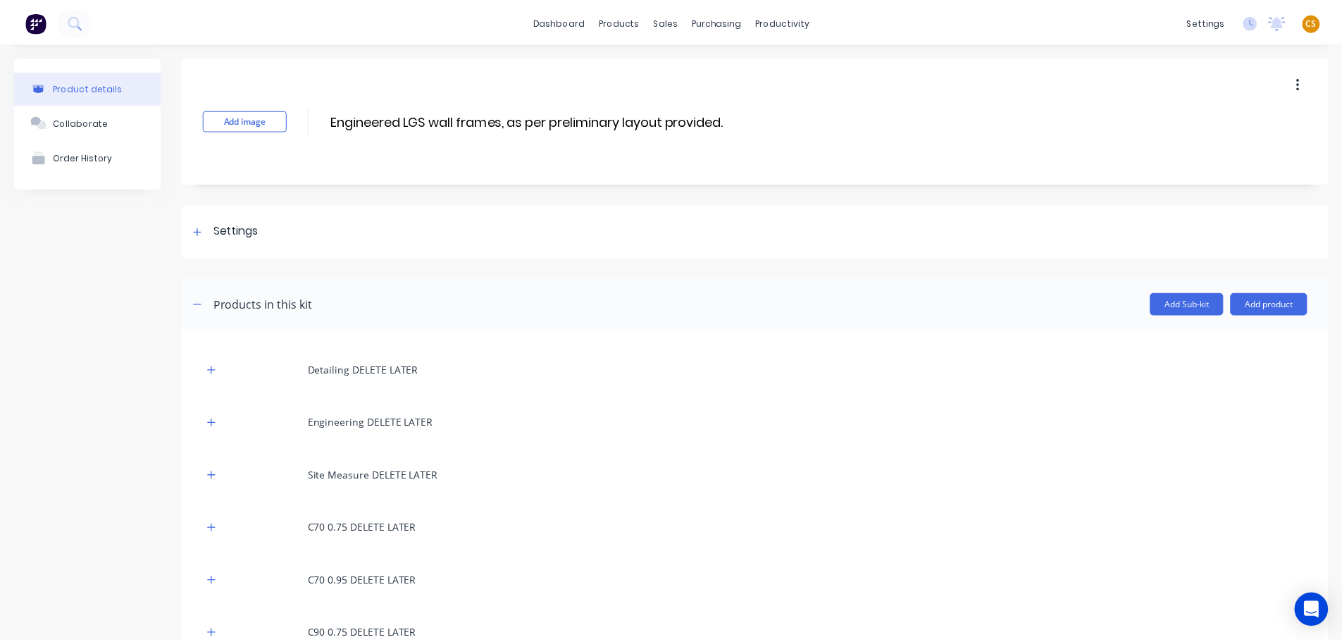
scroll to position [211, 0]
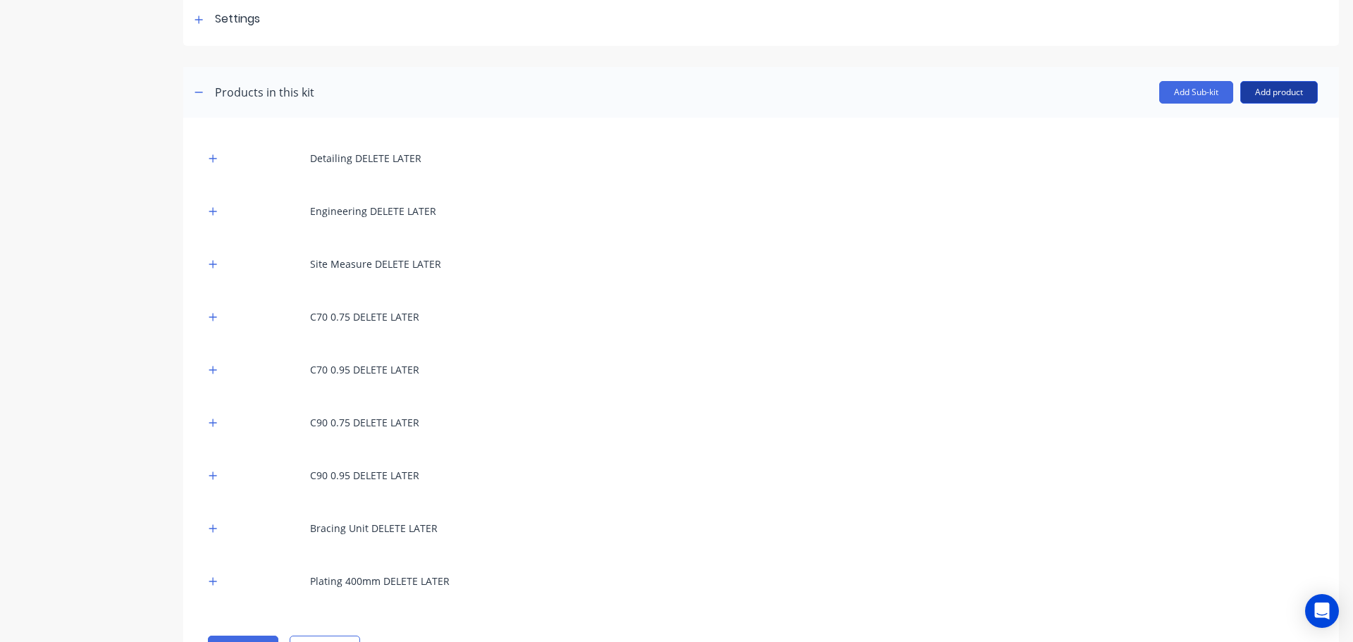
click at [1263, 98] on button "Add product" at bounding box center [1279, 92] width 78 height 23
click at [1223, 131] on div "Product catalogue" at bounding box center [1250, 128] width 109 height 20
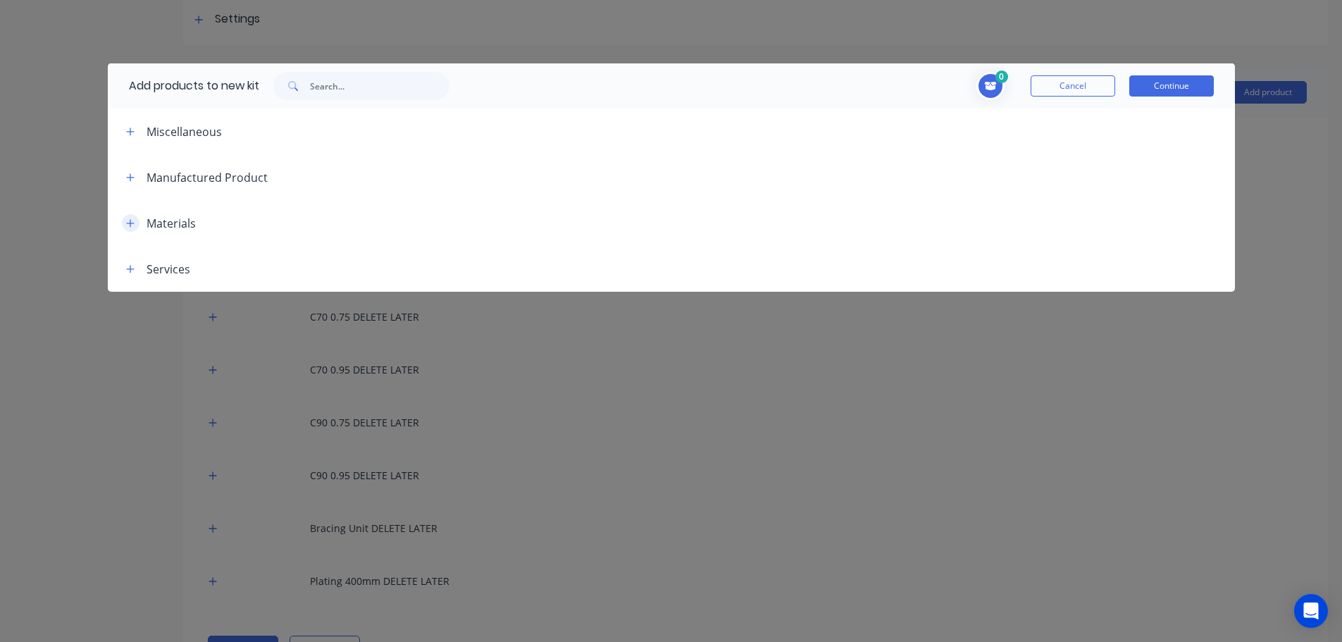
click at [129, 225] on icon "button" at bounding box center [130, 223] width 8 height 10
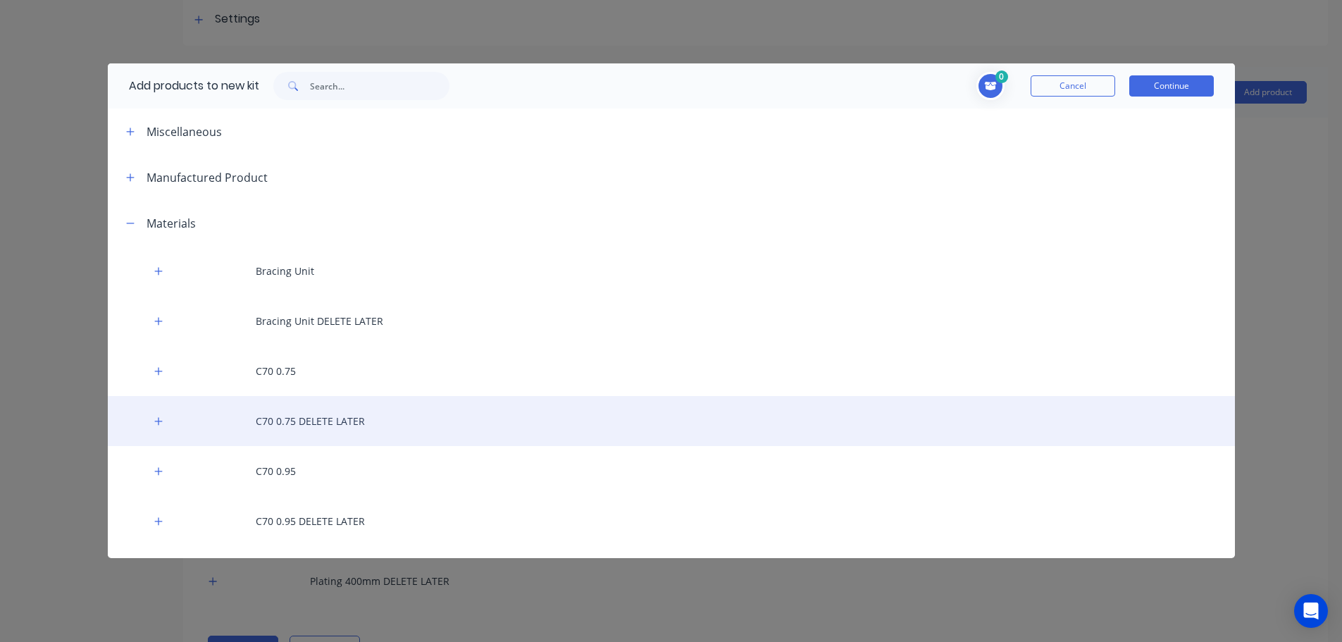
scroll to position [534, 0]
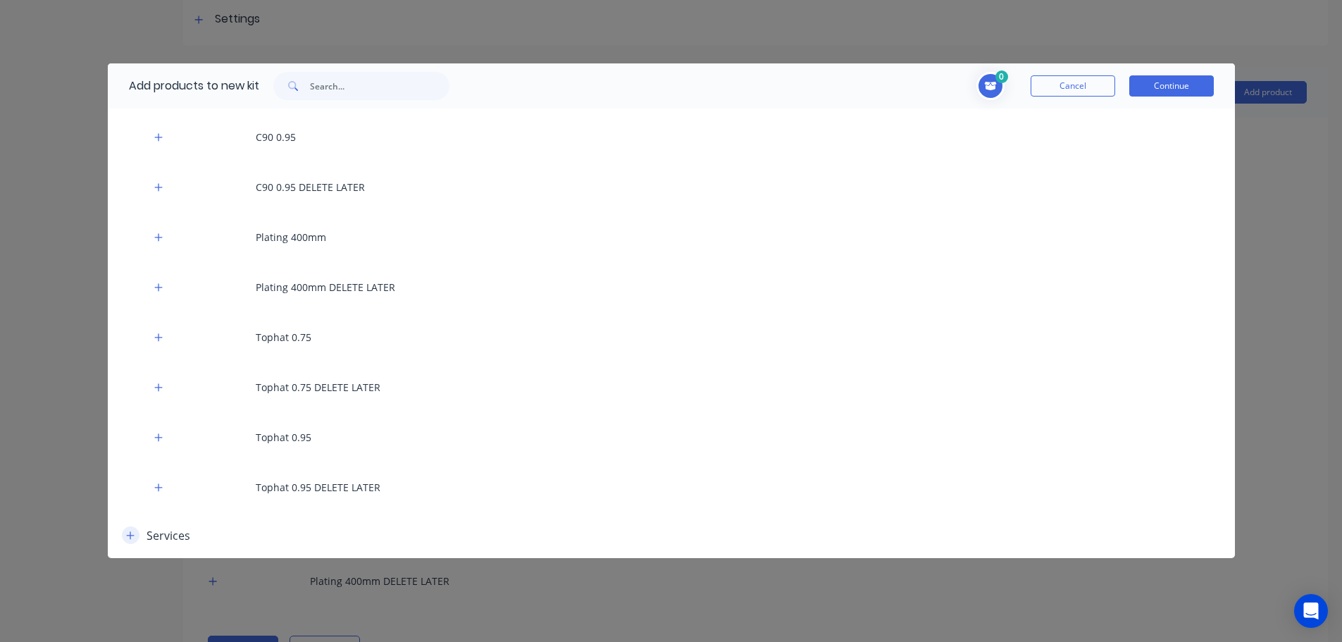
click at [126, 538] on icon "button" at bounding box center [130, 536] width 8 height 10
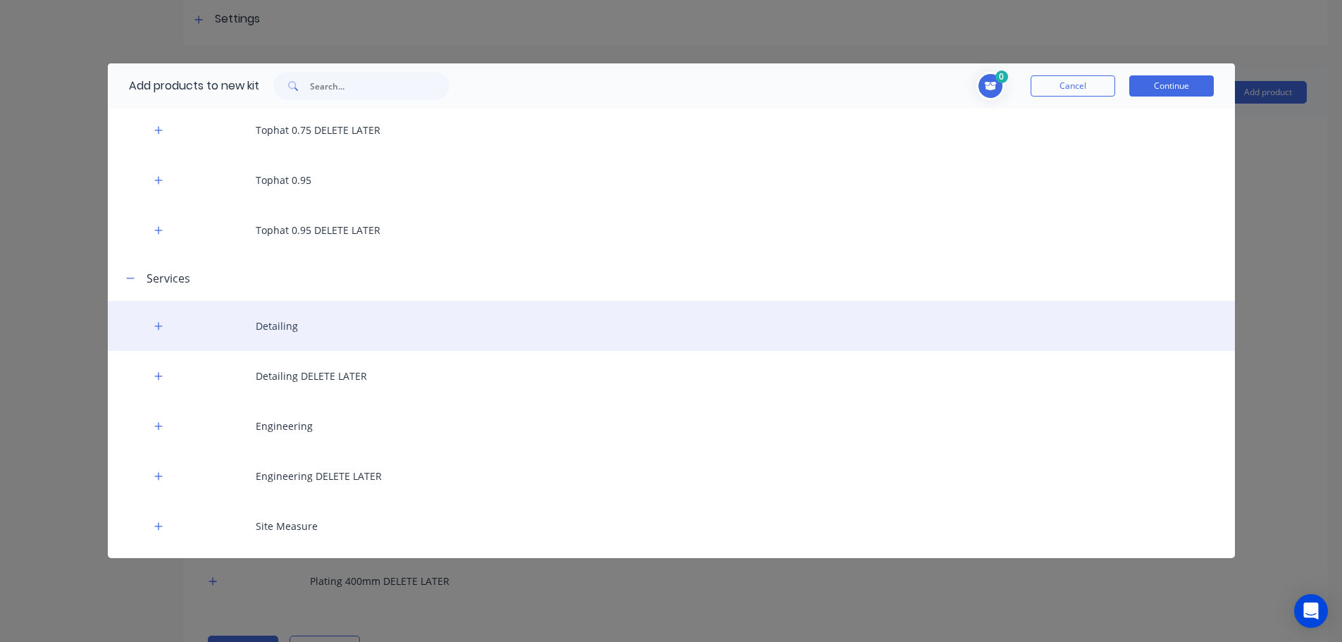
scroll to position [834, 0]
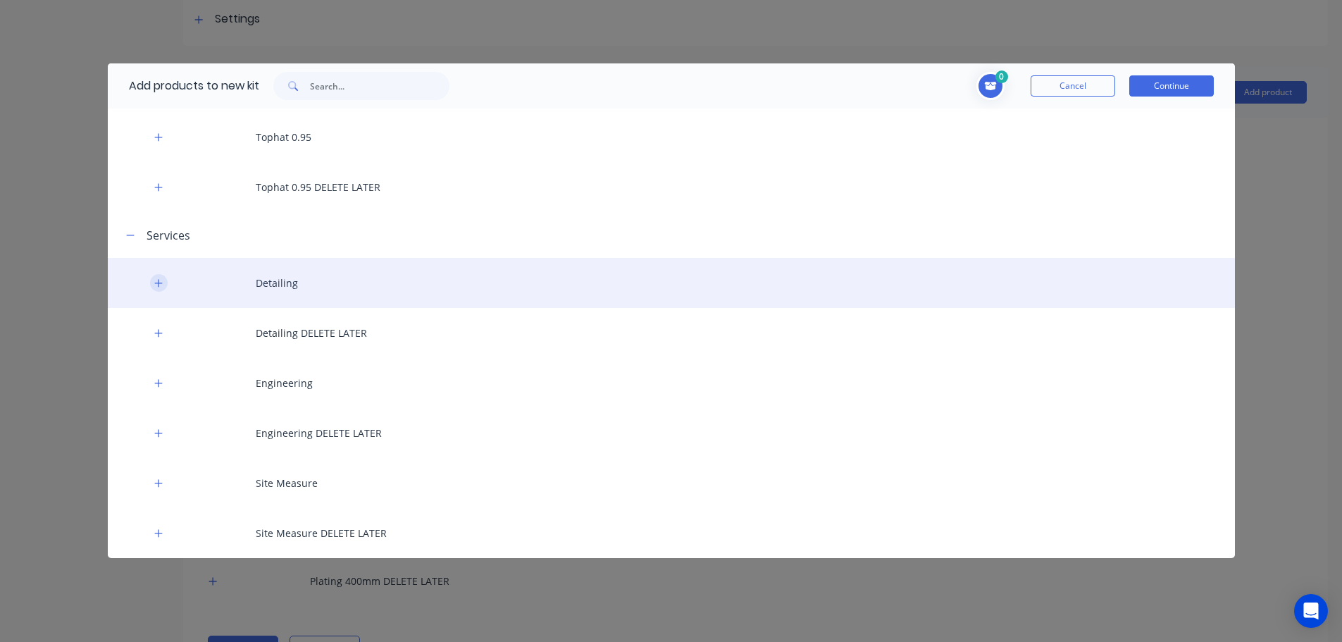
click at [159, 284] on icon "button" at bounding box center [158, 283] width 8 height 10
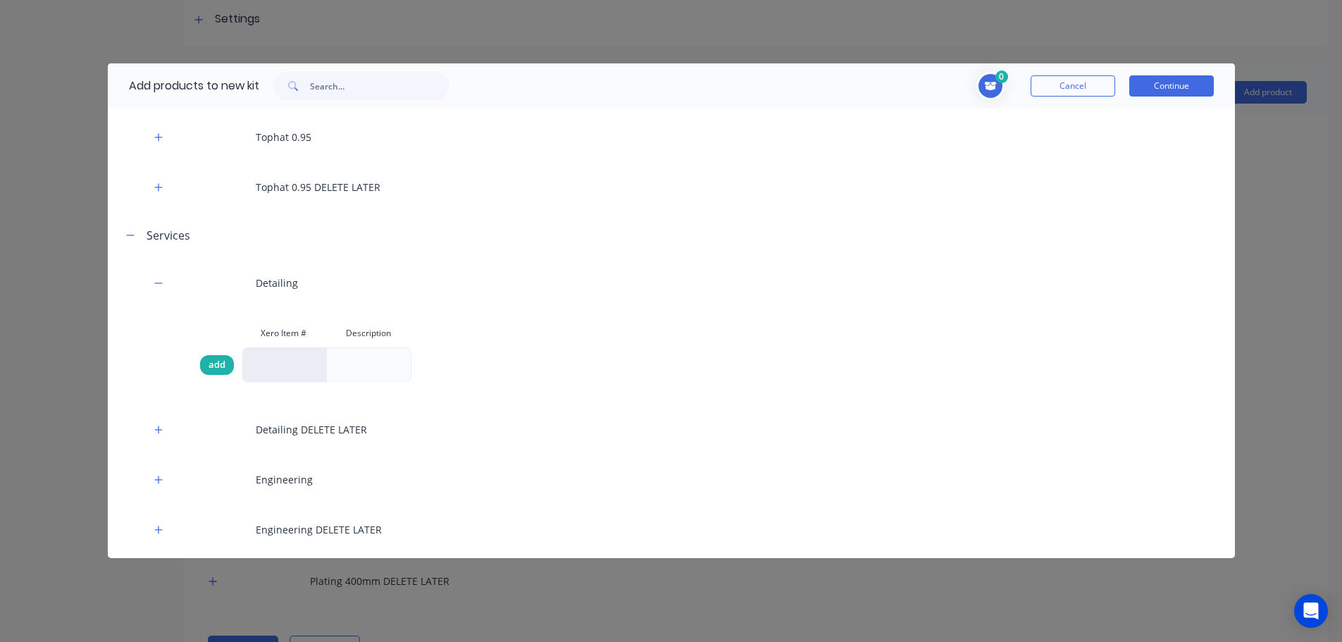
click at [217, 366] on span "add" at bounding box center [217, 365] width 17 height 14
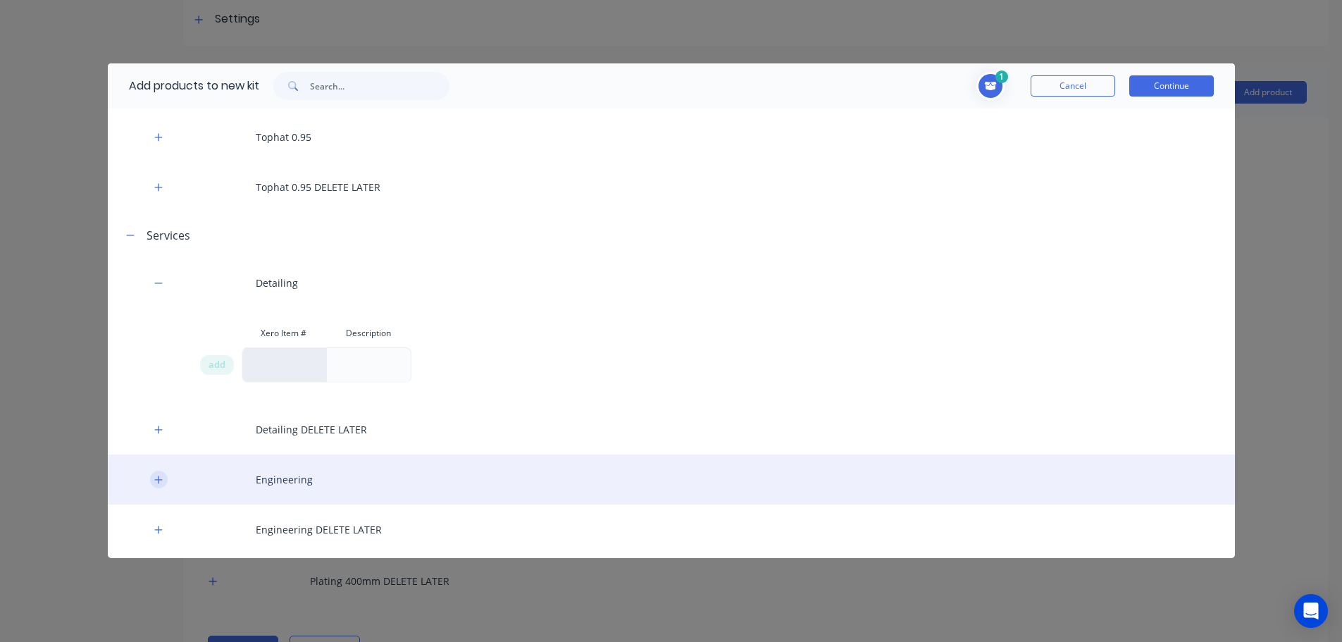
click at [160, 482] on icon "button" at bounding box center [158, 480] width 8 height 10
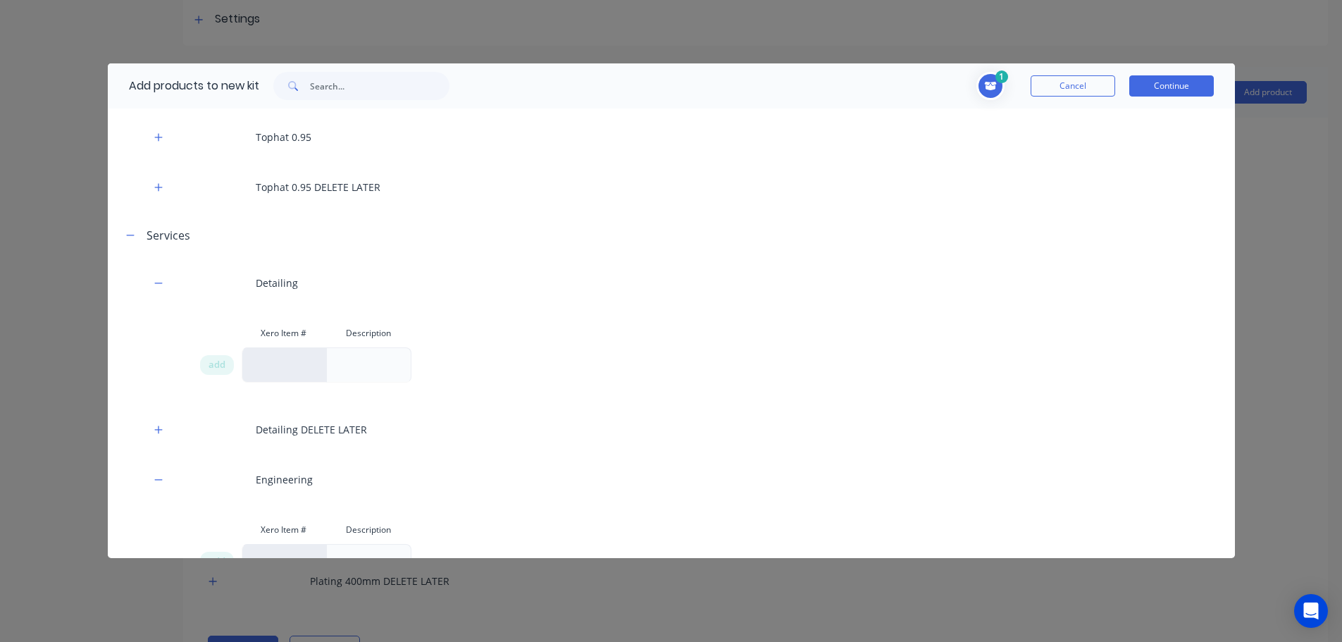
scroll to position [1027, 0]
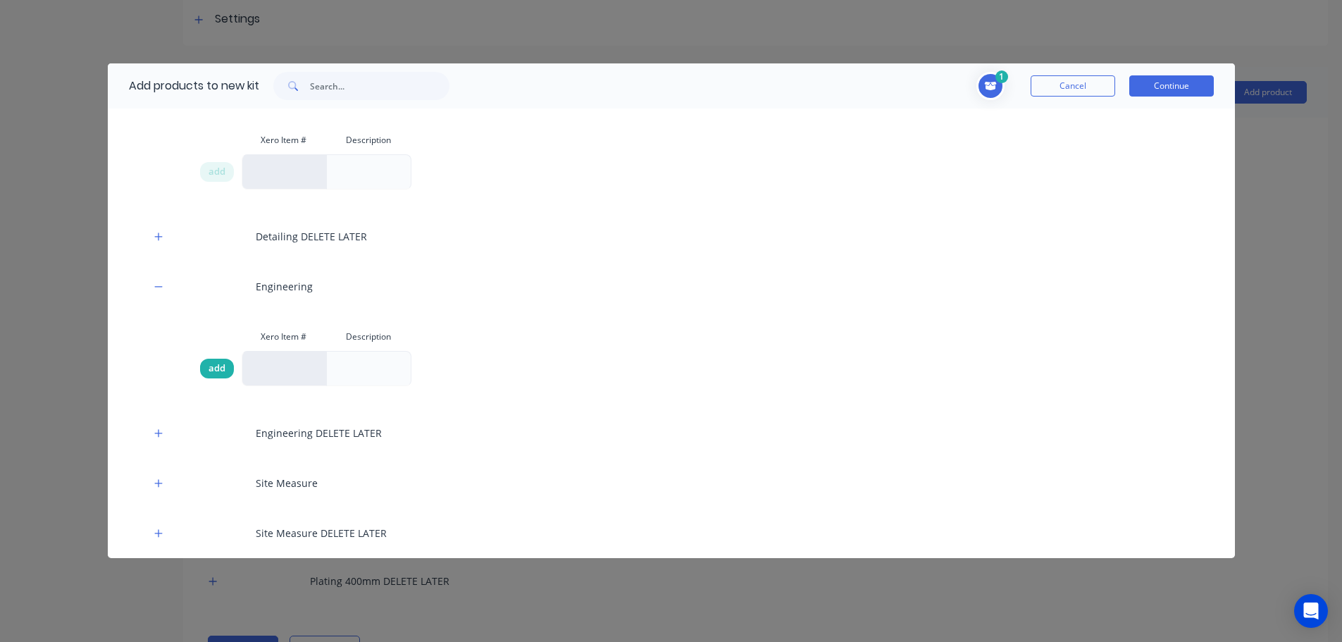
click at [209, 364] on span "add" at bounding box center [217, 368] width 17 height 14
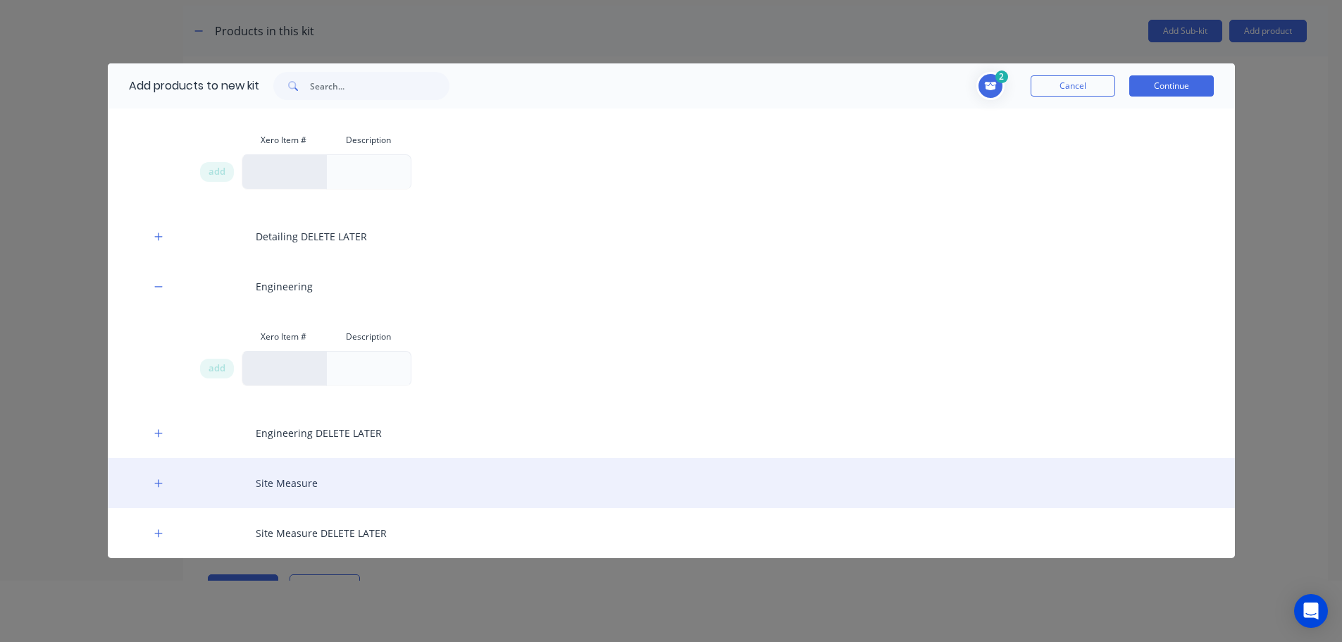
scroll to position [70, 0]
click at [156, 485] on icon "button" at bounding box center [158, 483] width 8 height 10
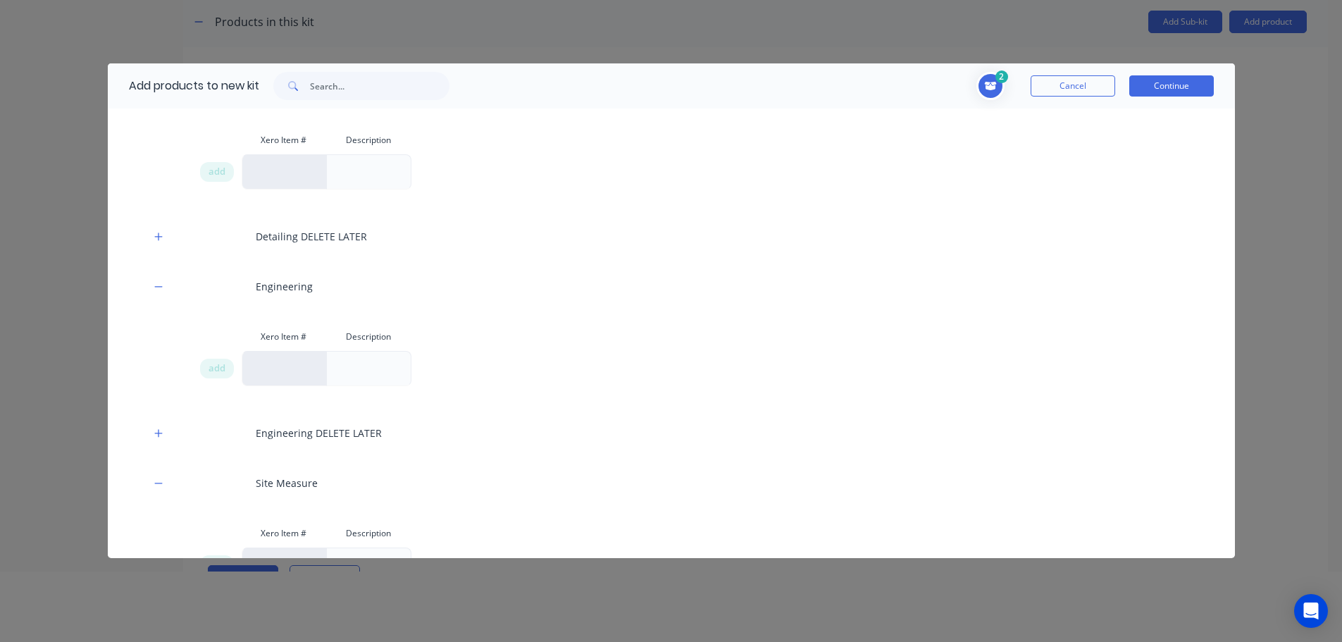
scroll to position [1124, 0]
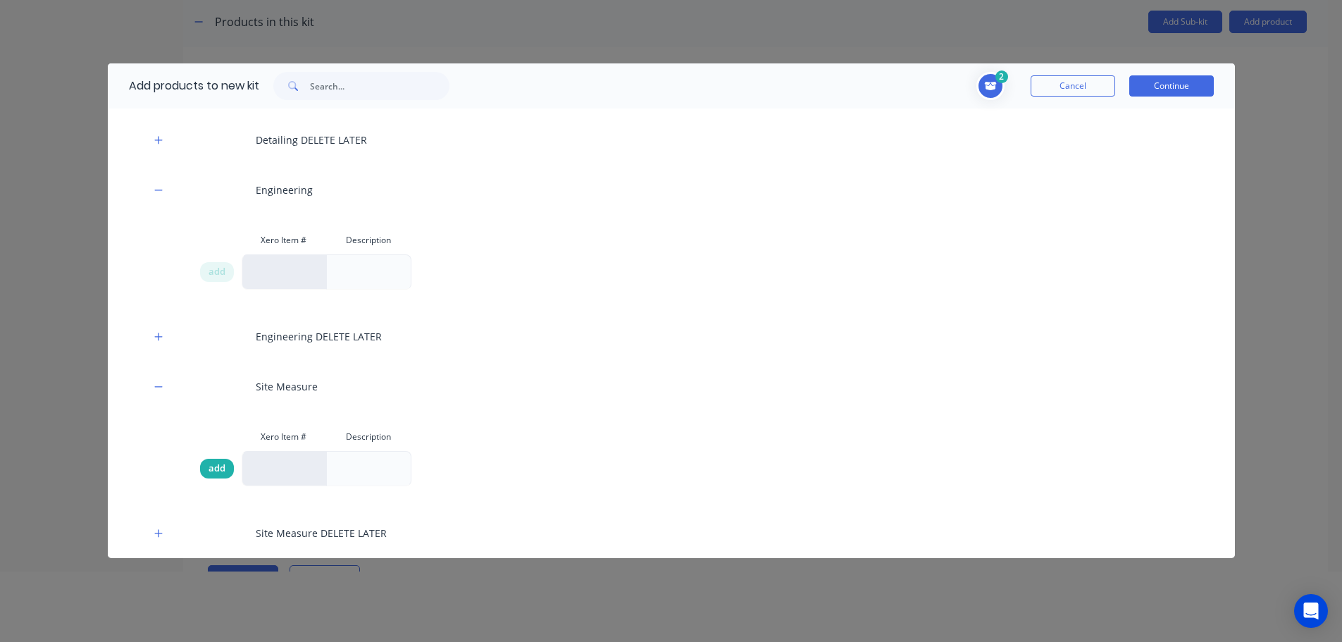
click at [214, 471] on span "add" at bounding box center [217, 469] width 17 height 14
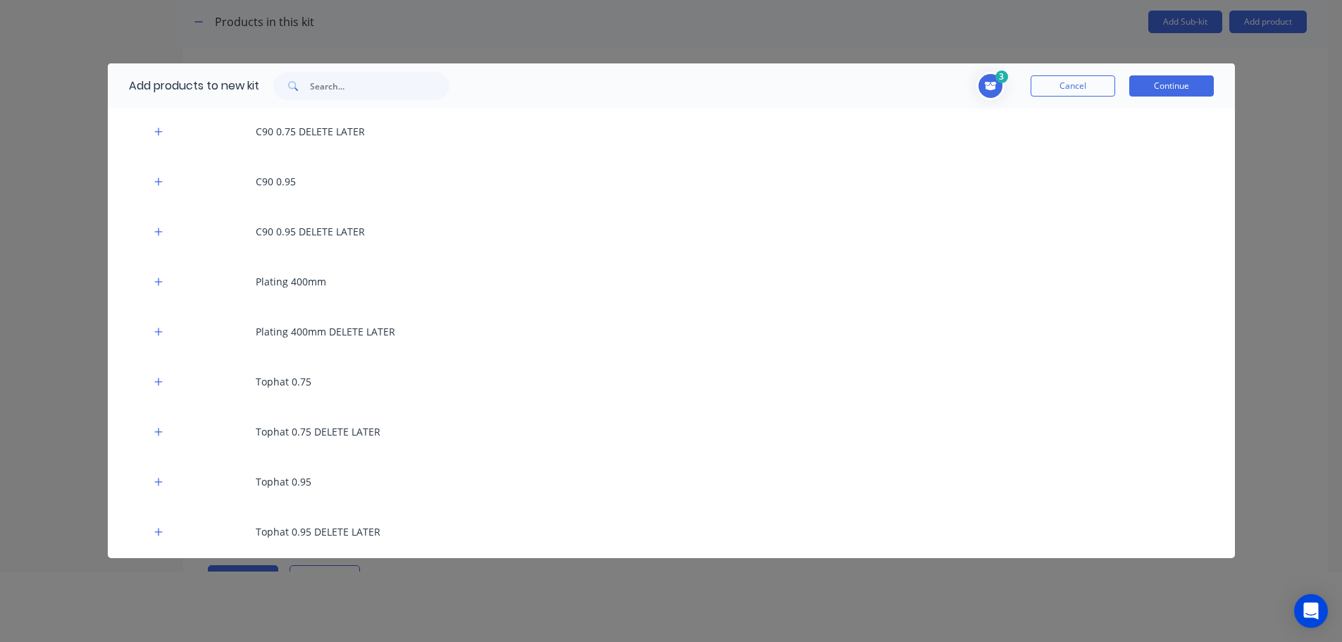
scroll to position [67, 0]
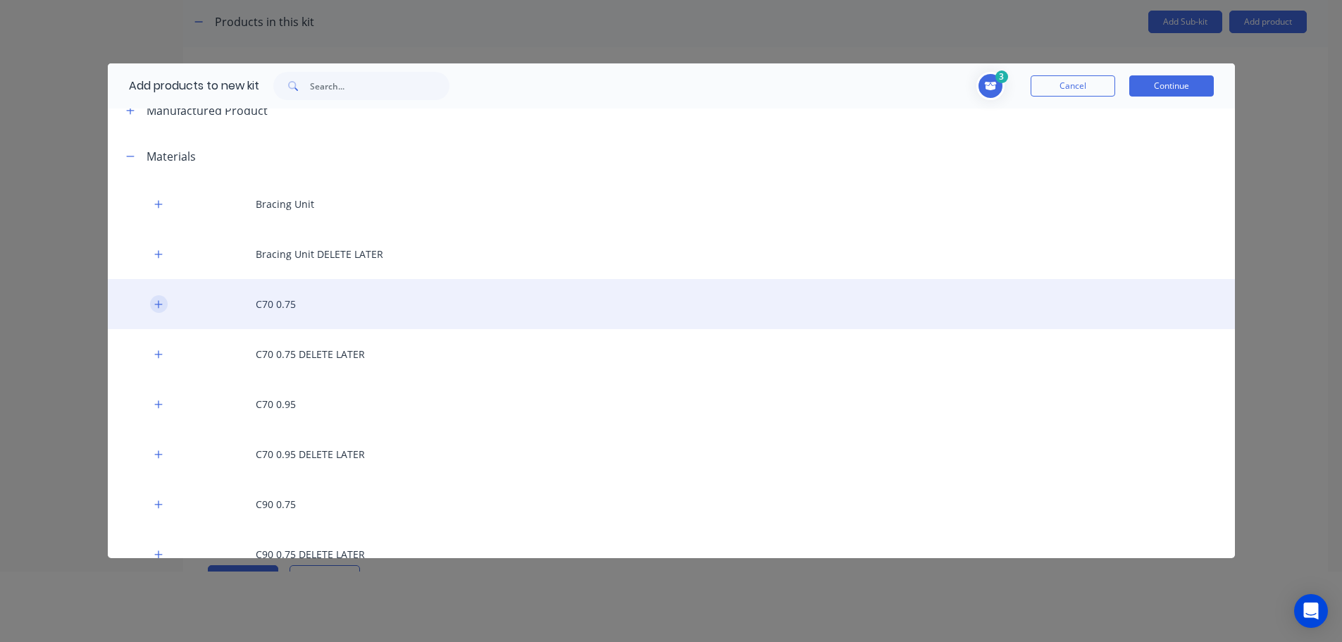
click at [155, 305] on icon "button" at bounding box center [158, 304] width 8 height 10
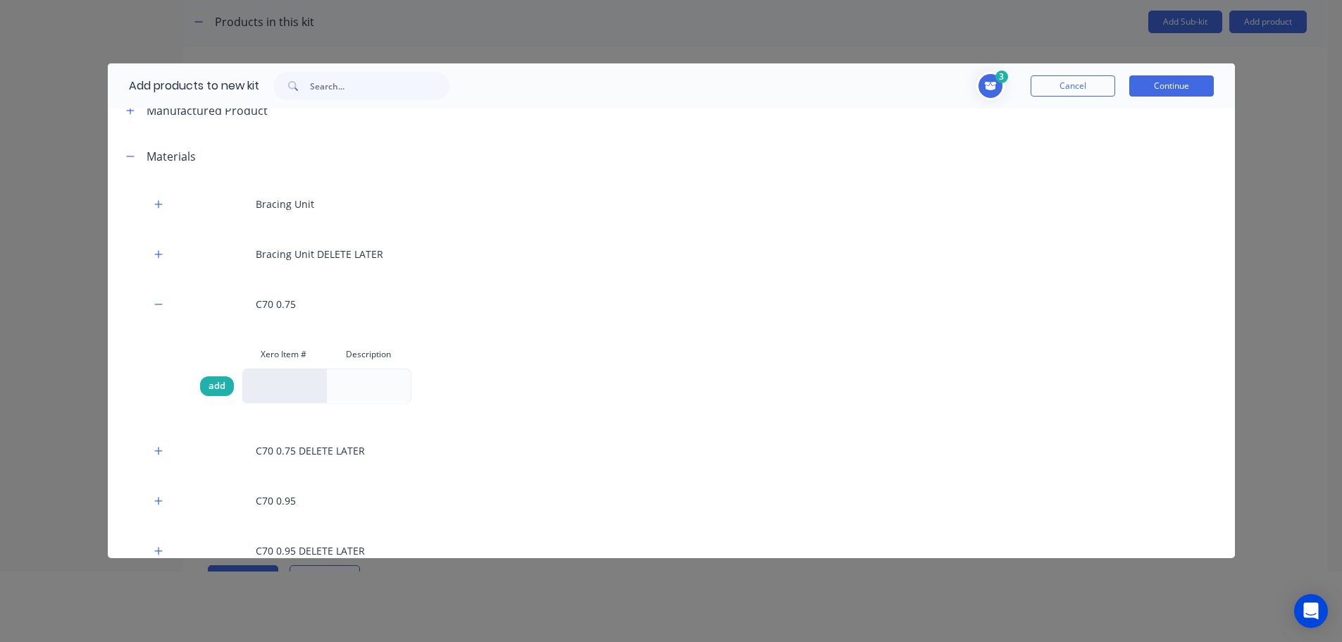
click at [211, 388] on span "add" at bounding box center [217, 386] width 17 height 14
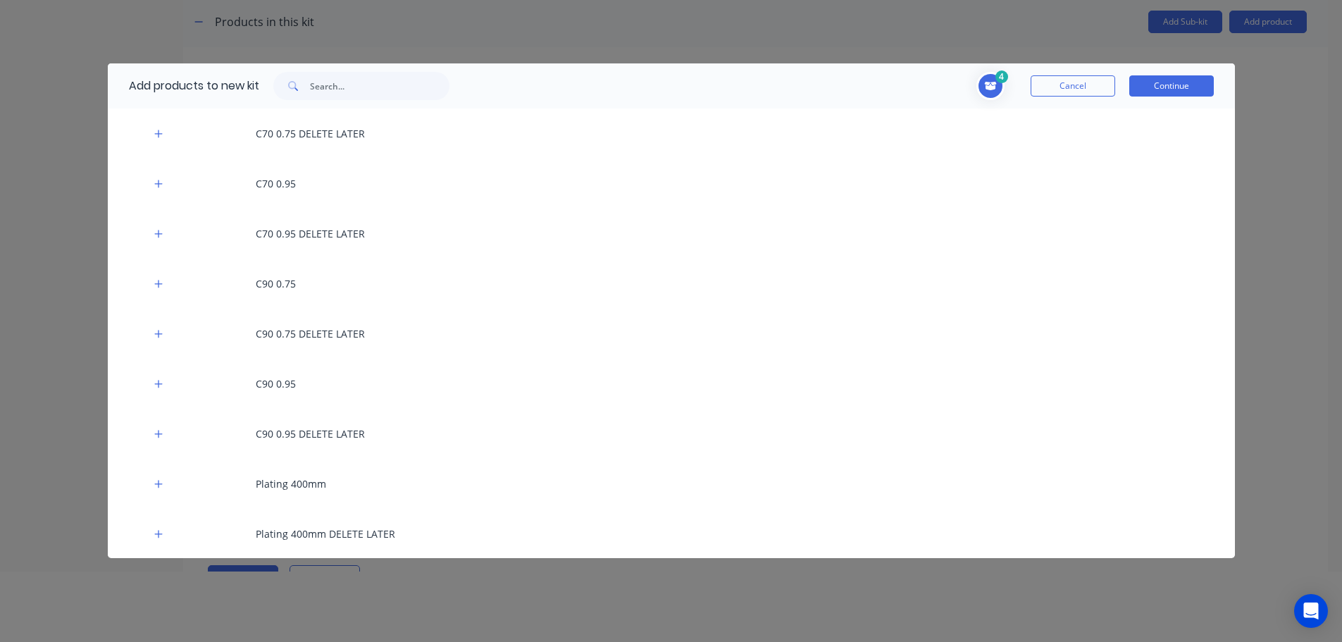
scroll to position [365, 0]
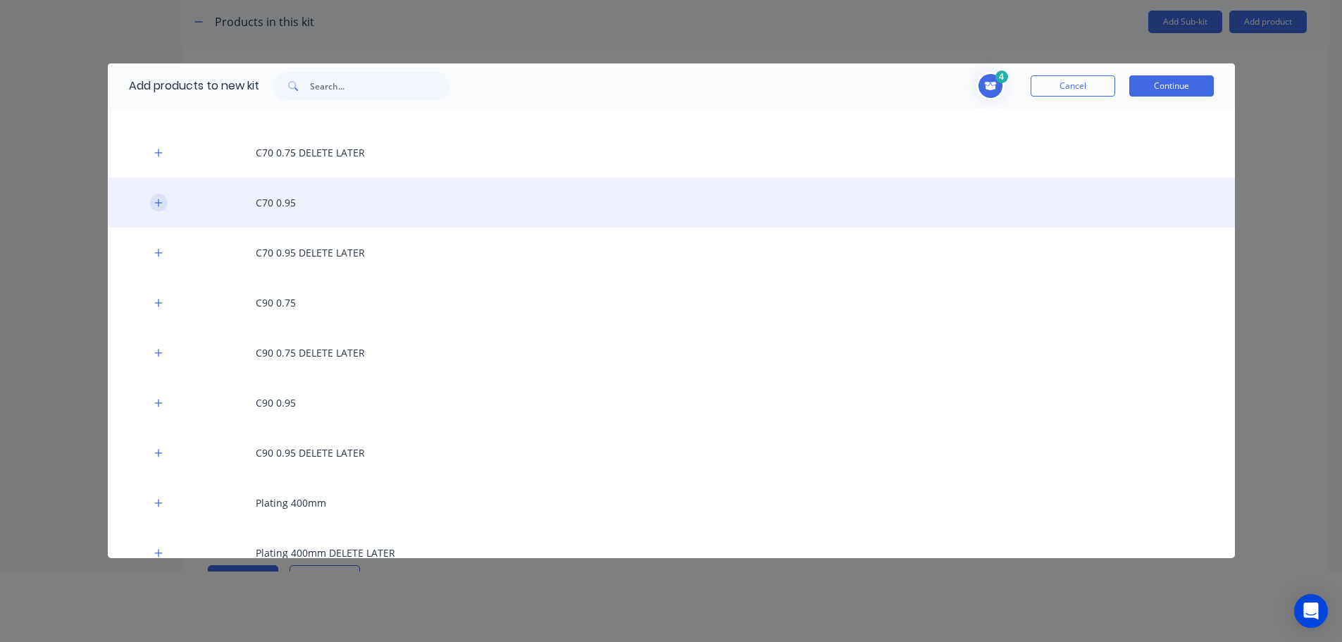
click at [156, 202] on icon "button" at bounding box center [158, 203] width 8 height 10
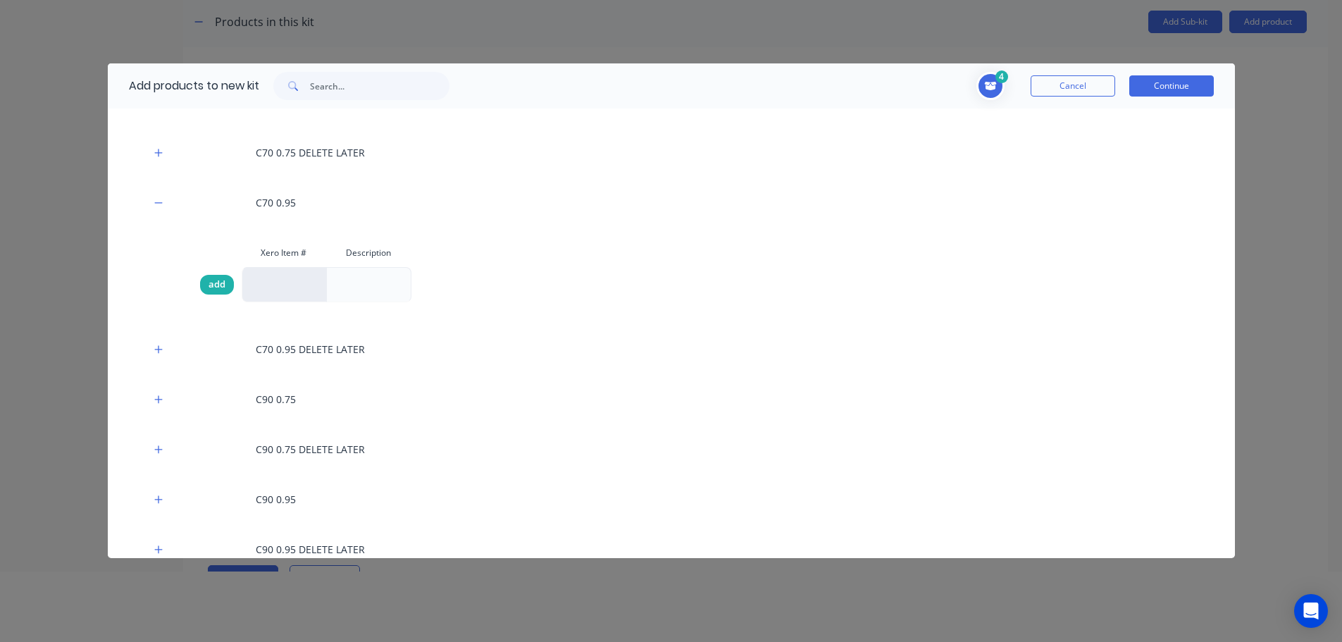
click at [216, 286] on span "add" at bounding box center [217, 285] width 17 height 14
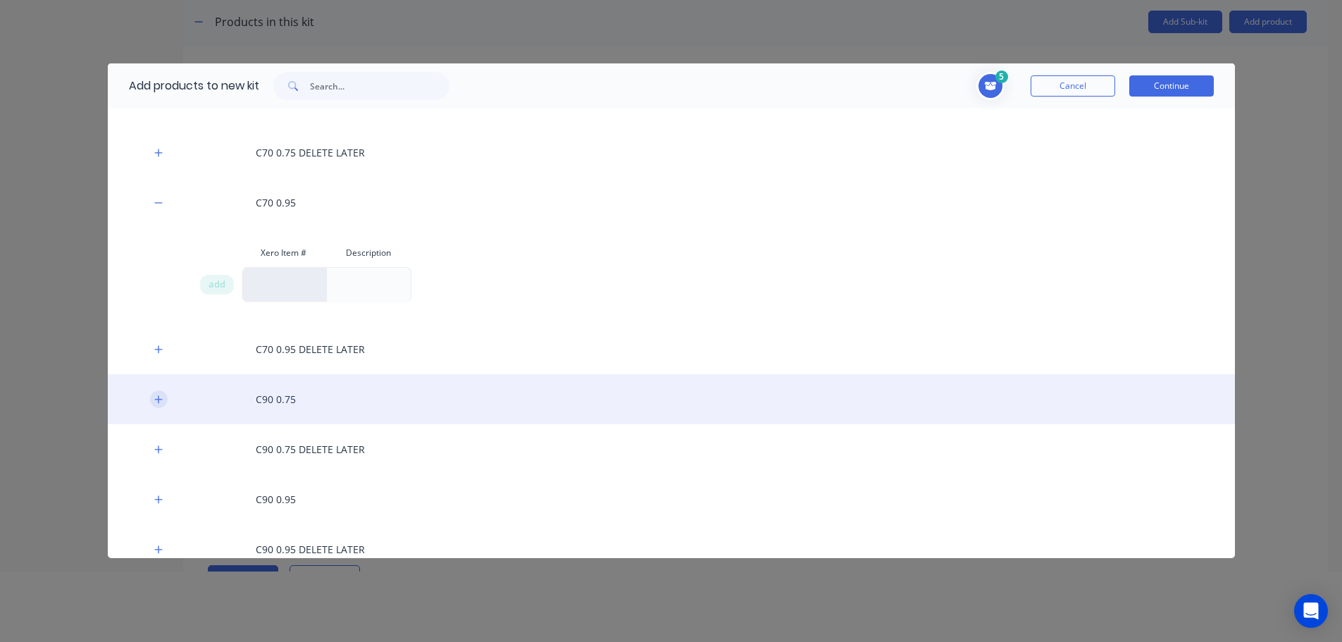
click at [162, 402] on icon "button" at bounding box center [158, 400] width 8 height 10
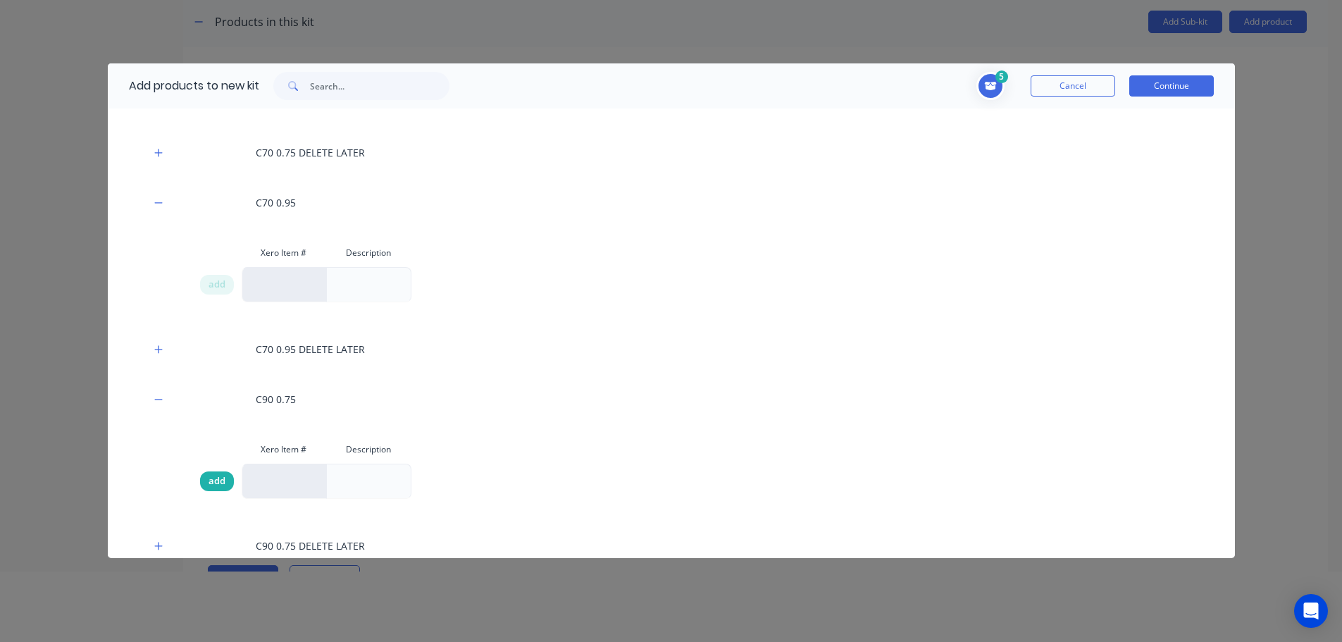
click at [213, 488] on div "add" at bounding box center [217, 481] width 34 height 20
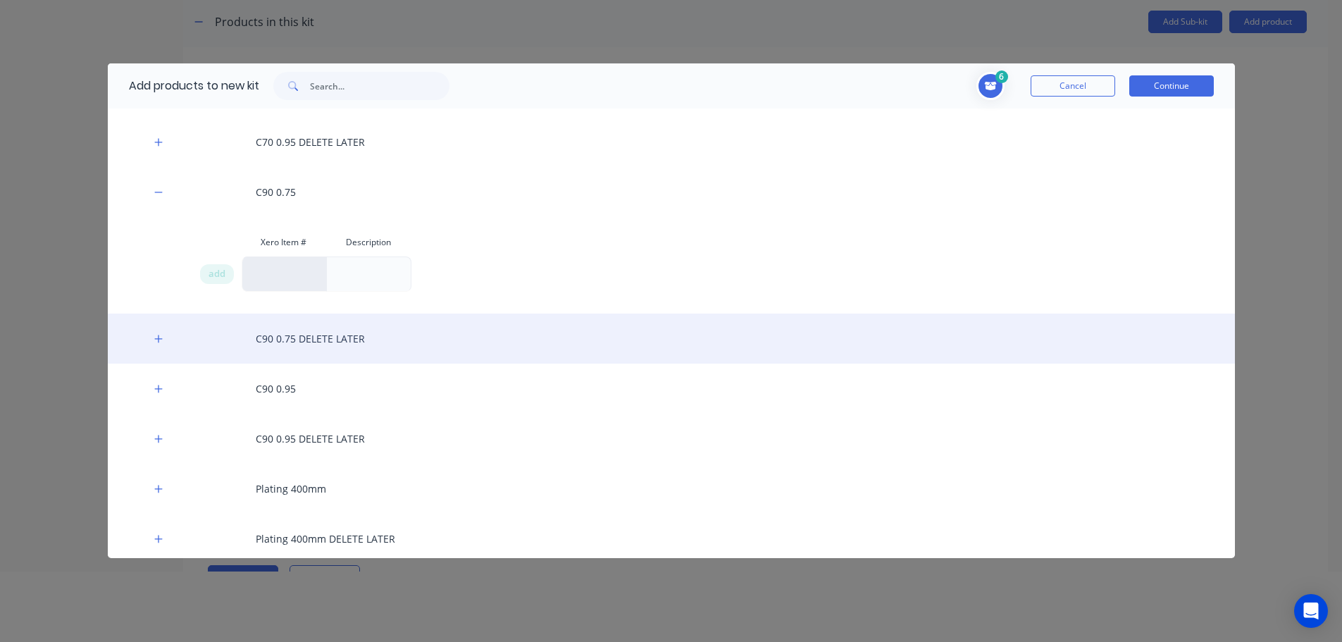
scroll to position [576, 0]
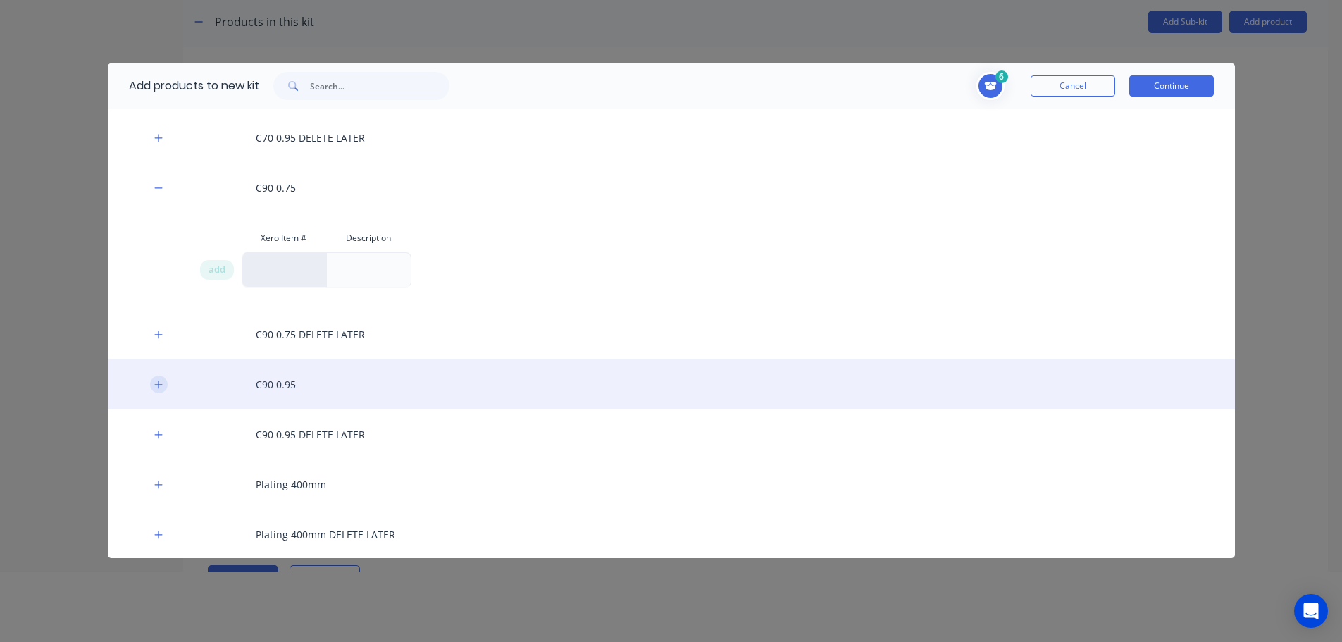
click at [156, 386] on icon "button" at bounding box center [158, 385] width 8 height 10
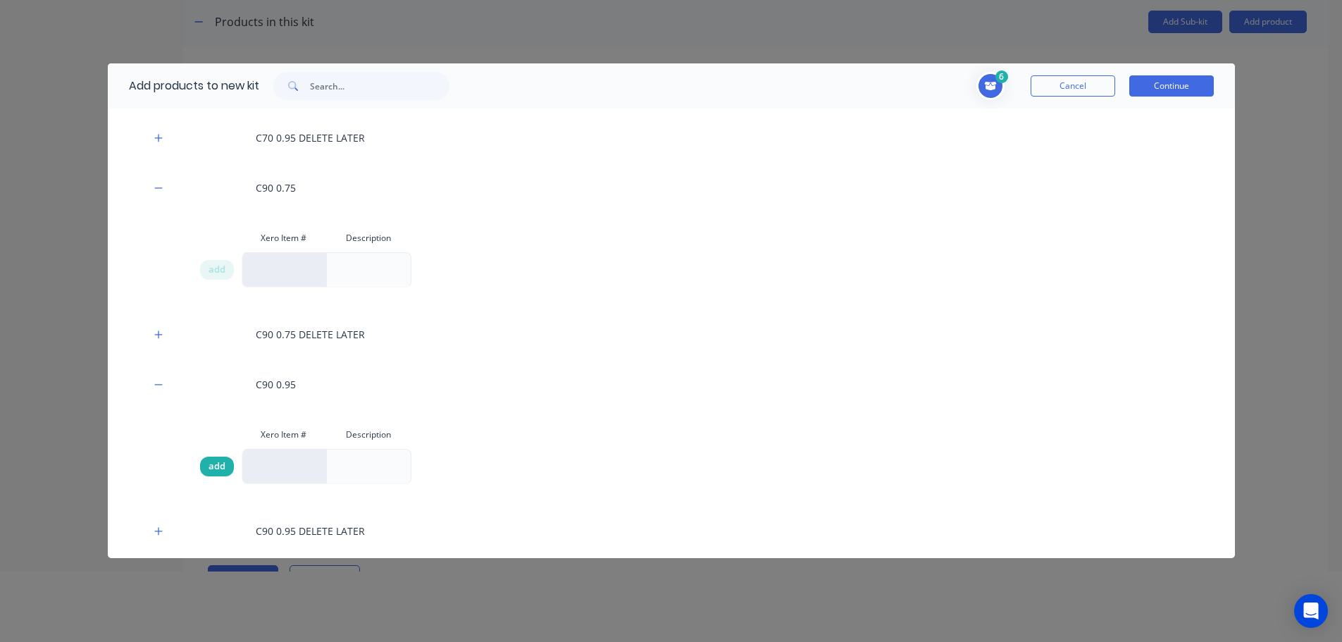
click at [213, 468] on span "add" at bounding box center [217, 466] width 17 height 14
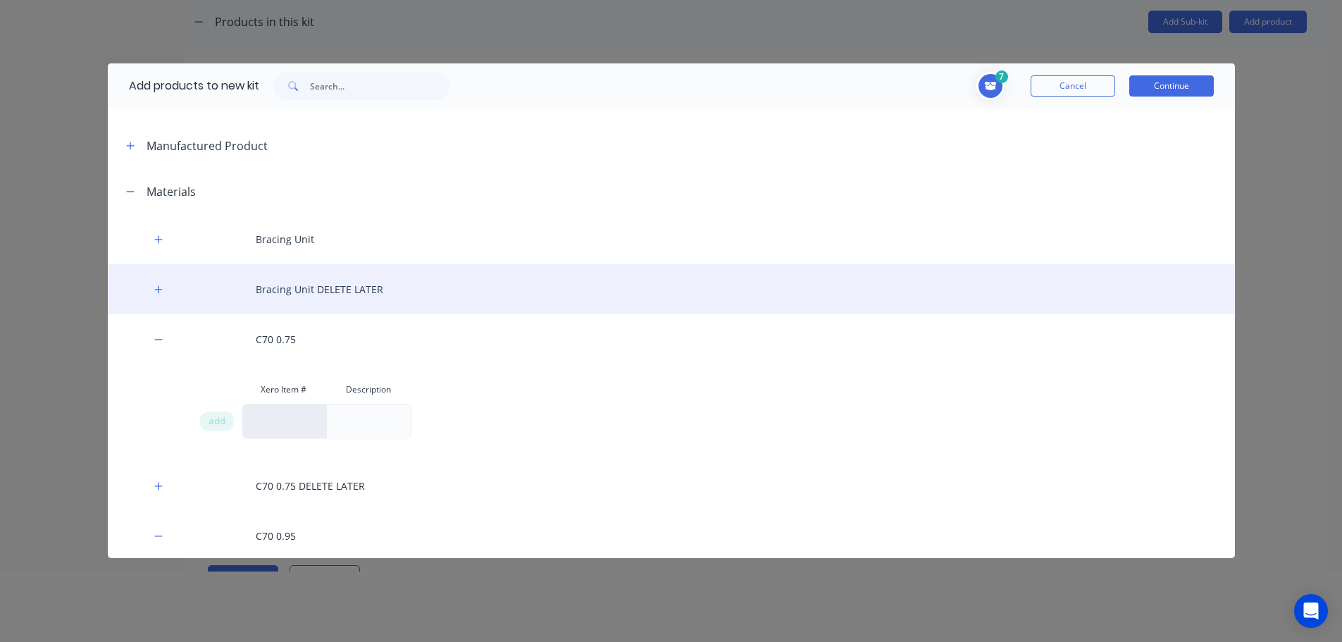
scroll to position [0, 0]
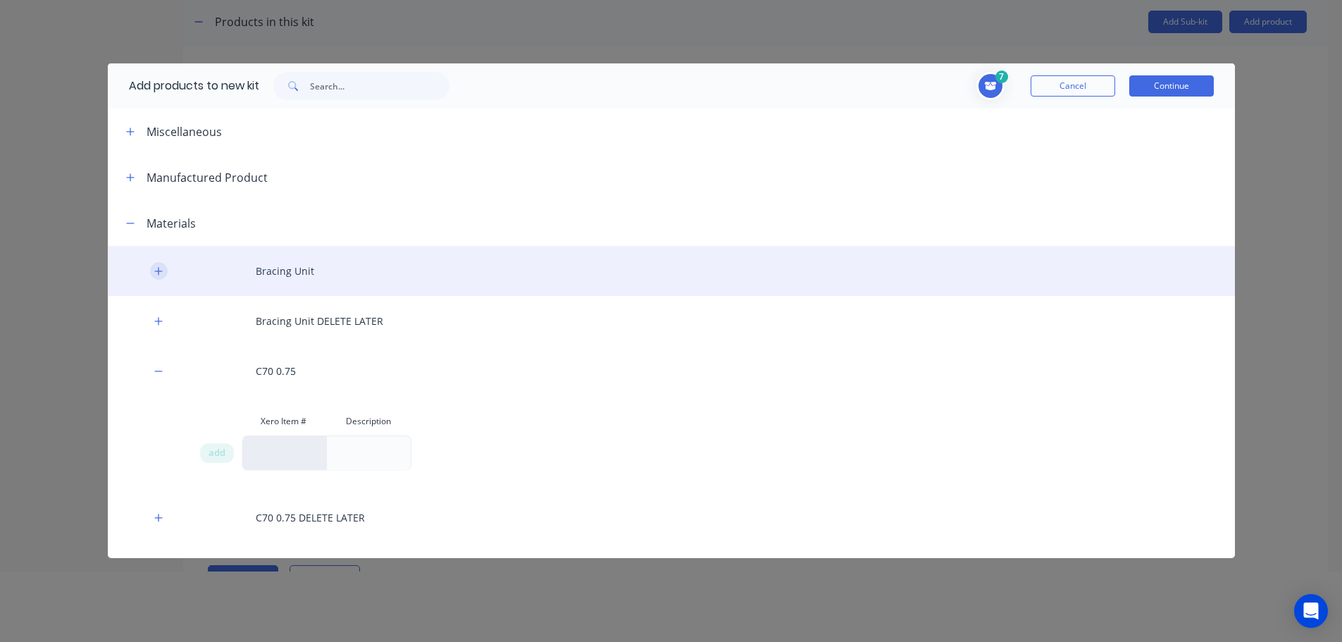
click at [157, 275] on icon "button" at bounding box center [158, 271] width 8 height 10
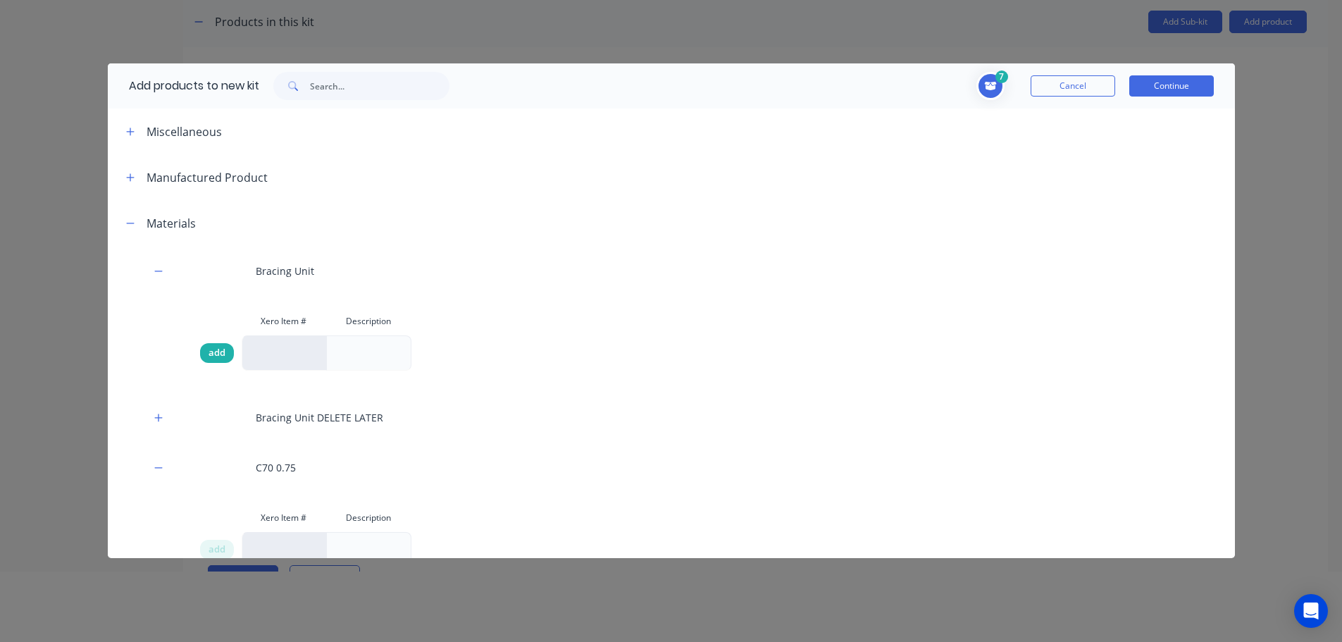
click at [211, 354] on span "add" at bounding box center [217, 353] width 17 height 14
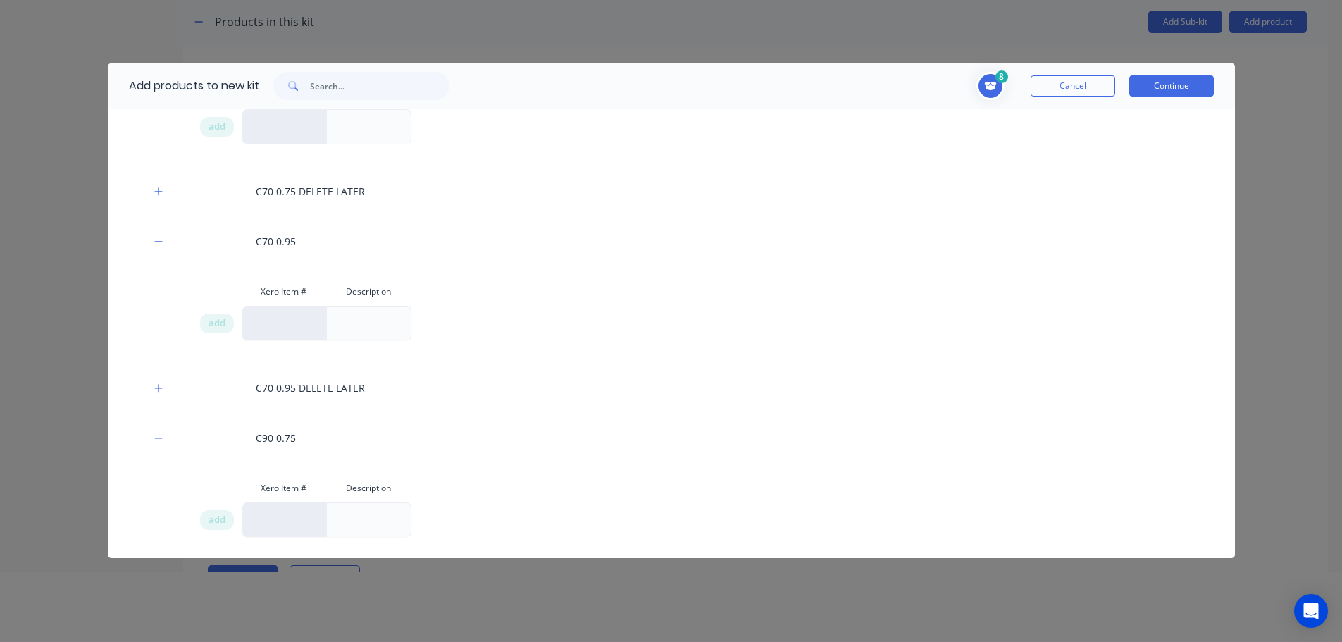
scroll to position [846, 0]
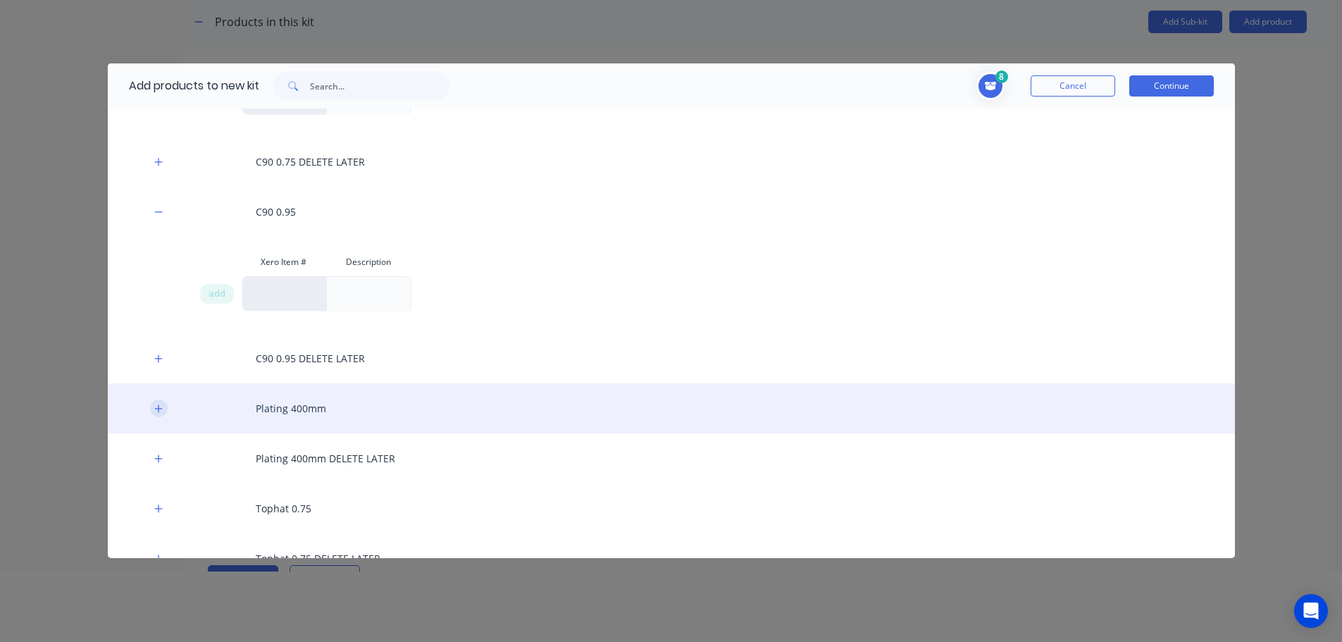
click at [158, 409] on icon "button" at bounding box center [158, 408] width 8 height 8
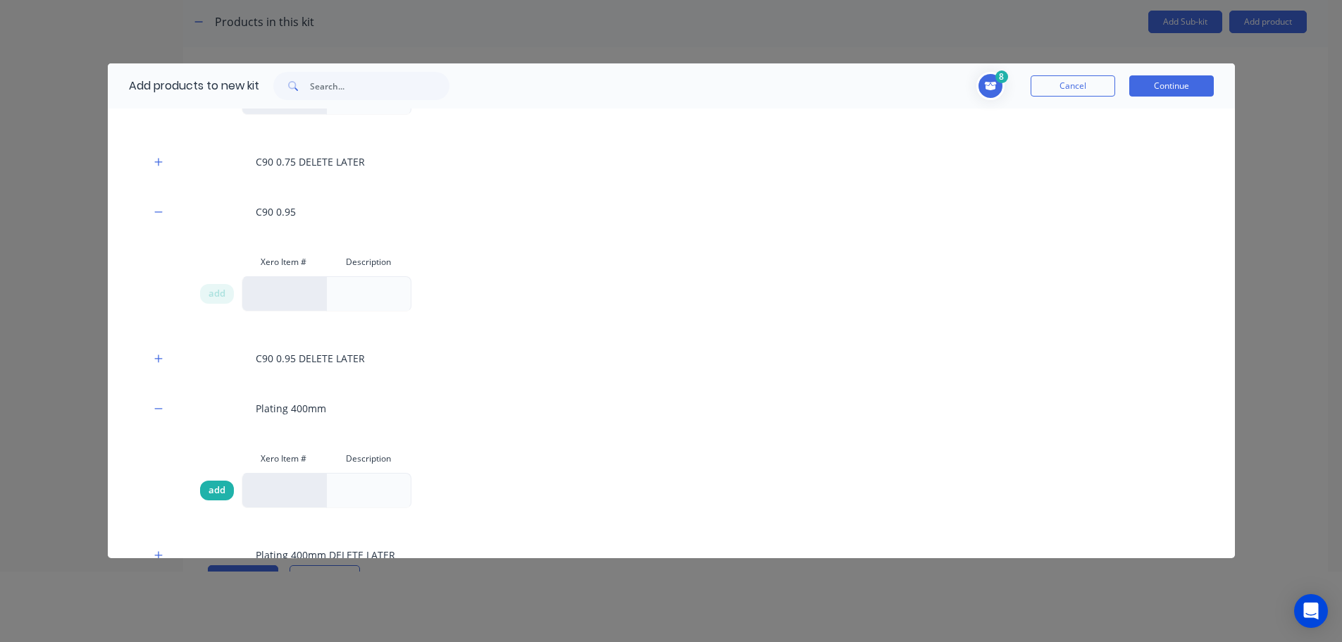
click at [217, 491] on span "add" at bounding box center [217, 490] width 17 height 14
click at [1170, 87] on button "Continue" at bounding box center [1172, 85] width 85 height 21
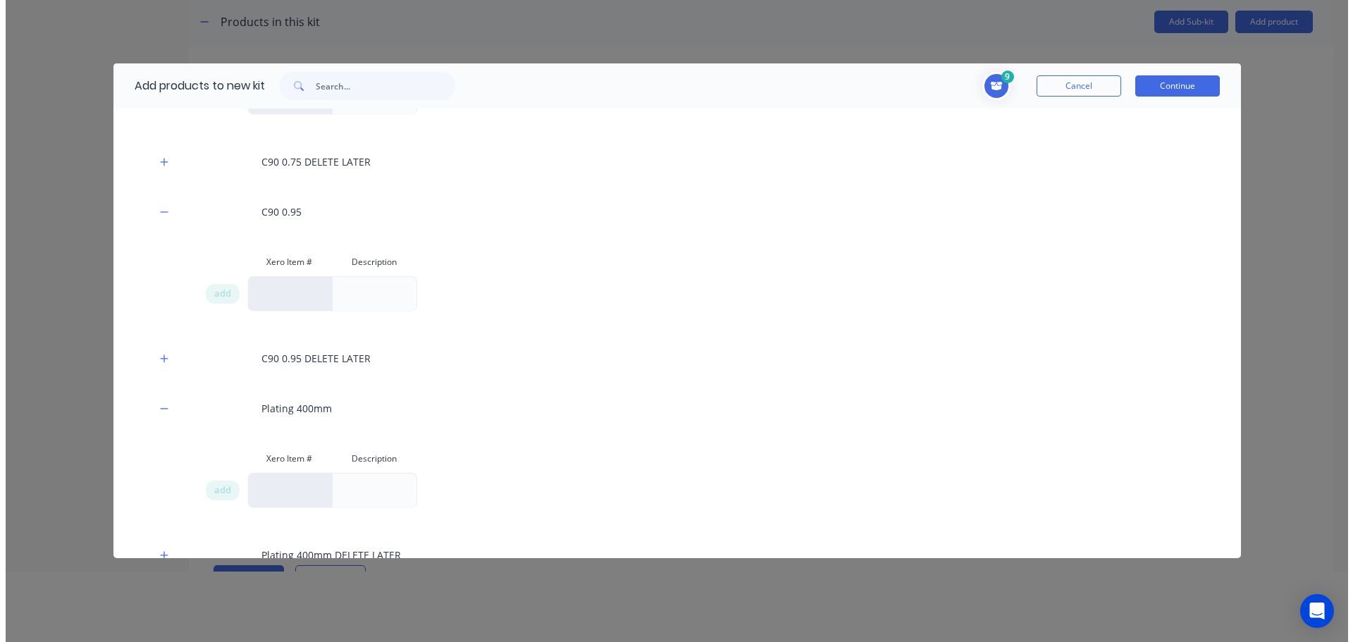
scroll to position [0, 0]
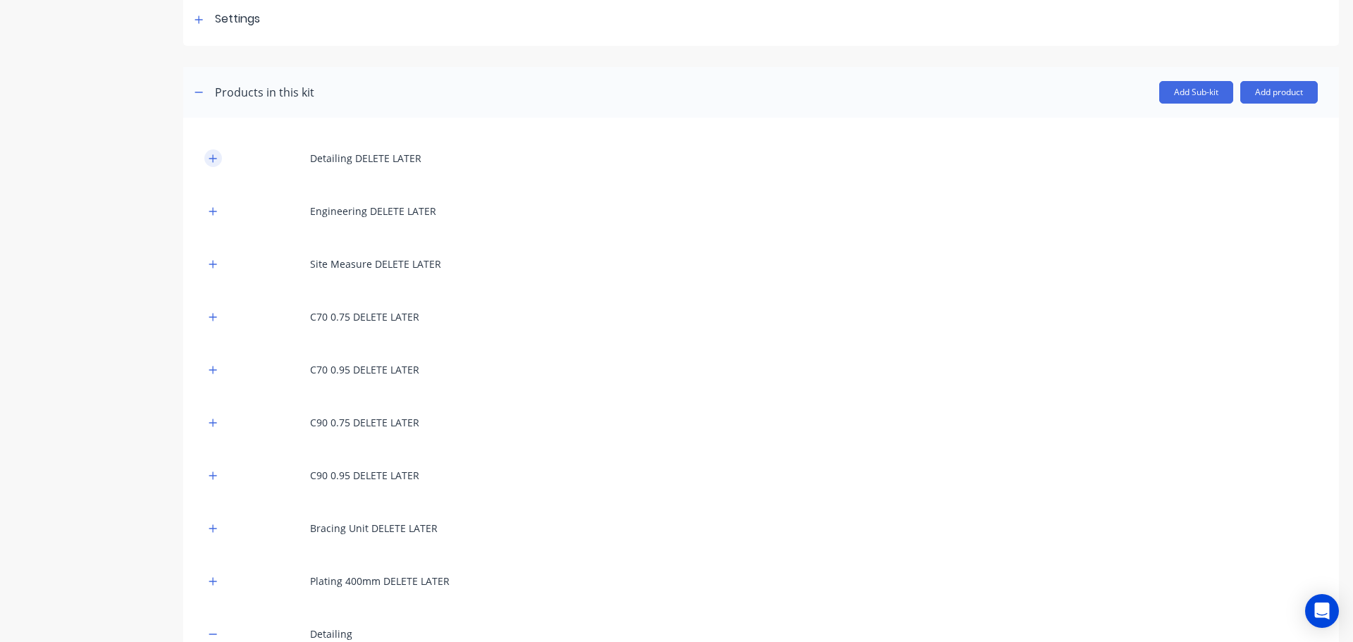
click at [212, 159] on icon "button" at bounding box center [213, 158] width 8 height 8
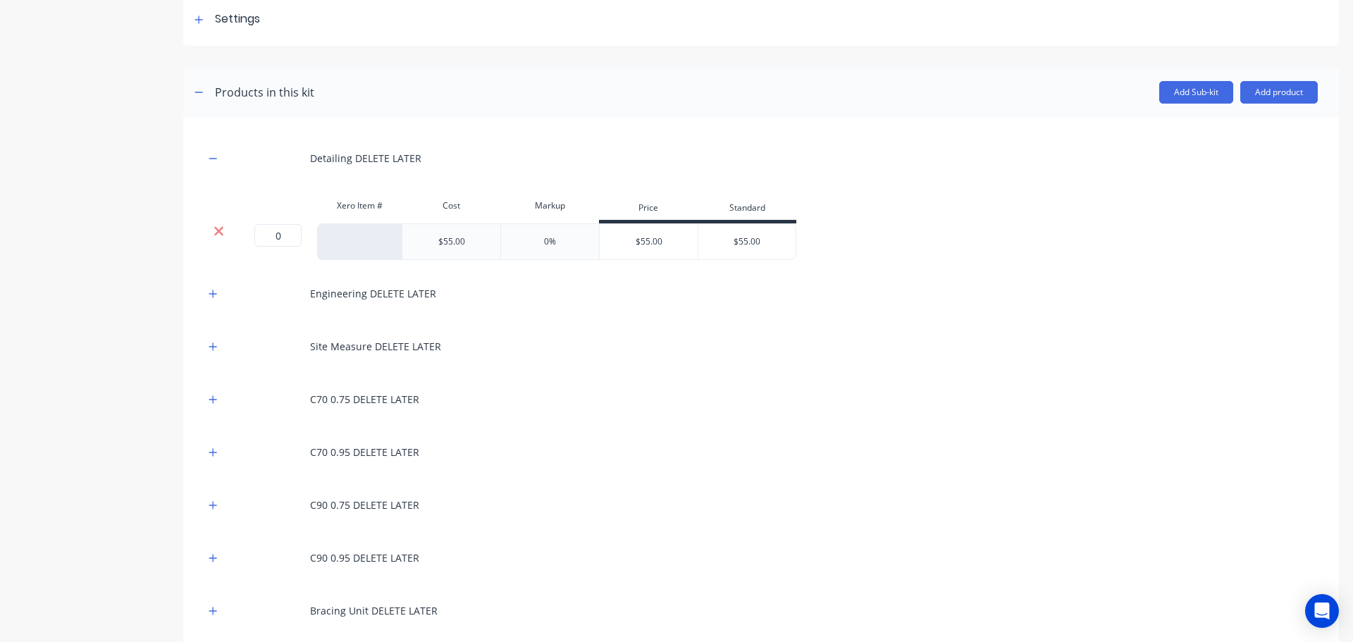
click at [217, 234] on icon at bounding box center [219, 231] width 11 height 14
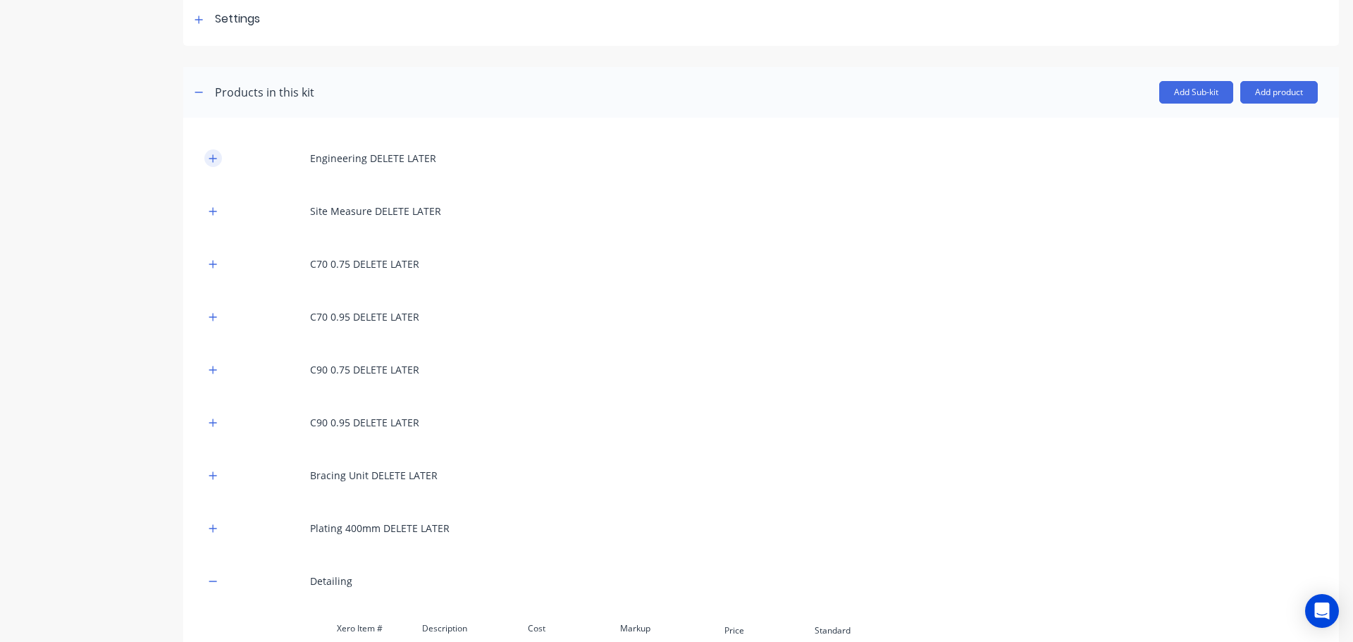
click at [211, 154] on icon "button" at bounding box center [213, 159] width 8 height 10
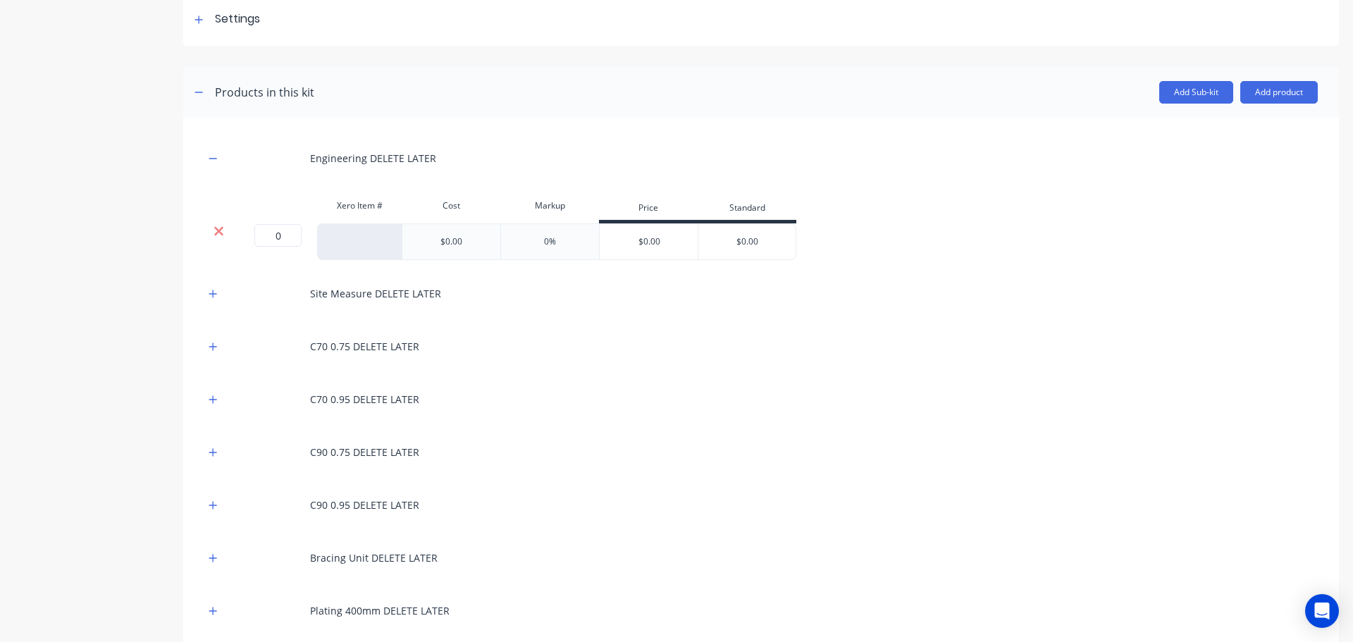
click at [218, 234] on icon at bounding box center [219, 231] width 11 height 14
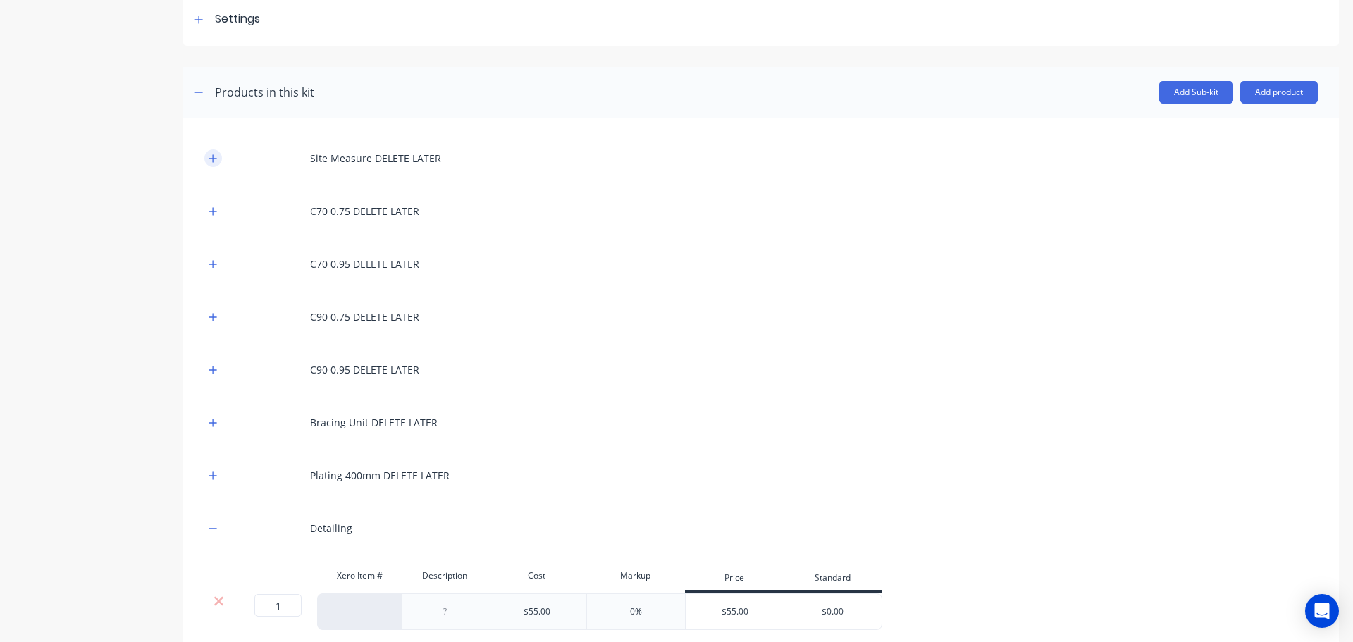
click at [214, 159] on icon "button" at bounding box center [213, 158] width 8 height 8
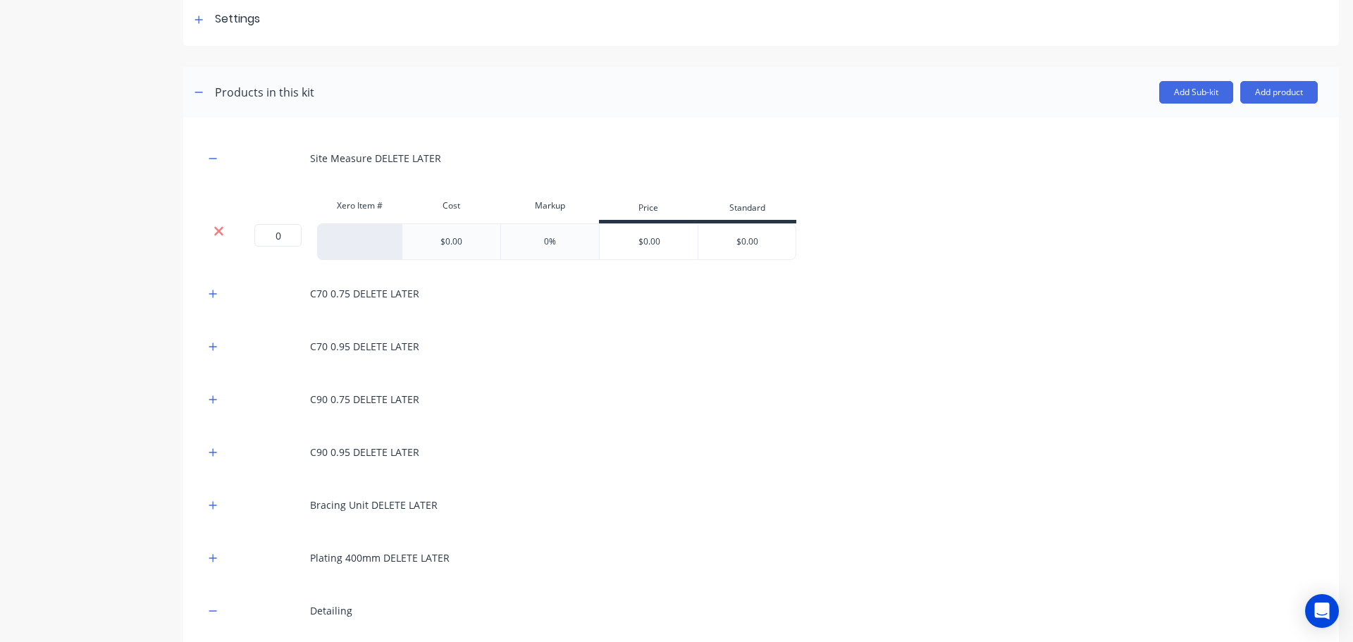
click at [214, 229] on icon at bounding box center [219, 231] width 11 height 14
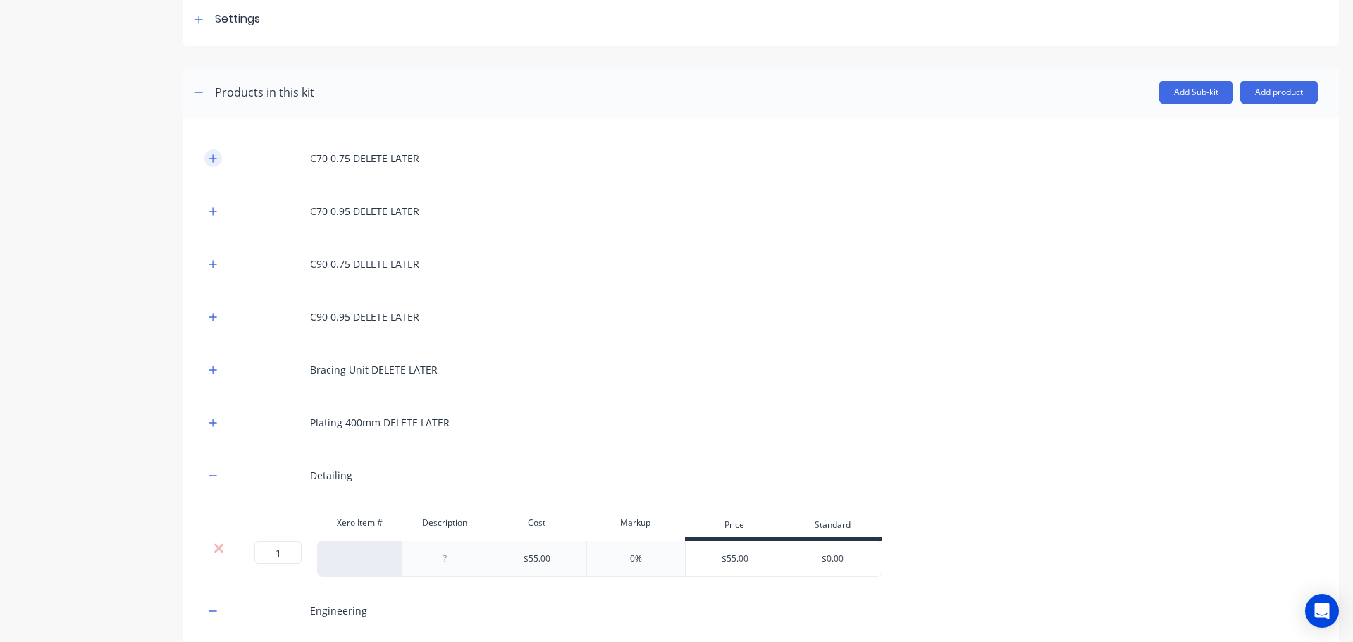
click at [211, 158] on icon "button" at bounding box center [213, 158] width 8 height 8
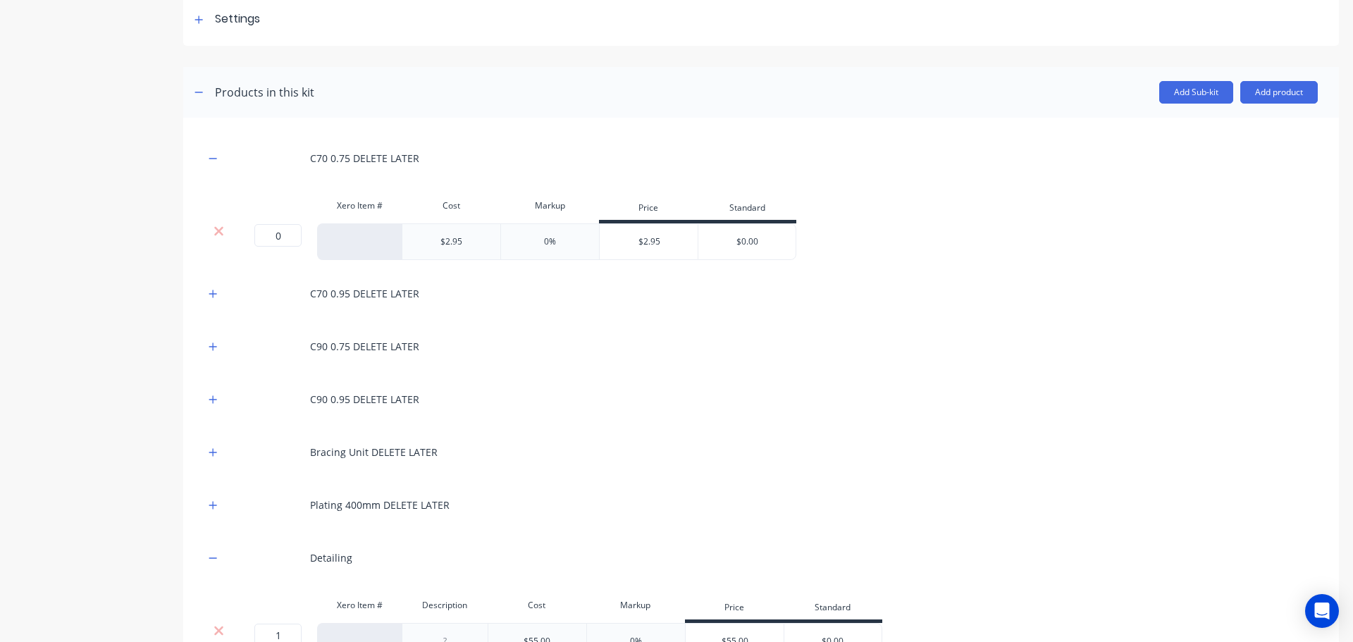
drag, startPoint x: 220, startPoint y: 231, endPoint x: 215, endPoint y: 191, distance: 40.5
click at [220, 230] on icon at bounding box center [219, 231] width 11 height 14
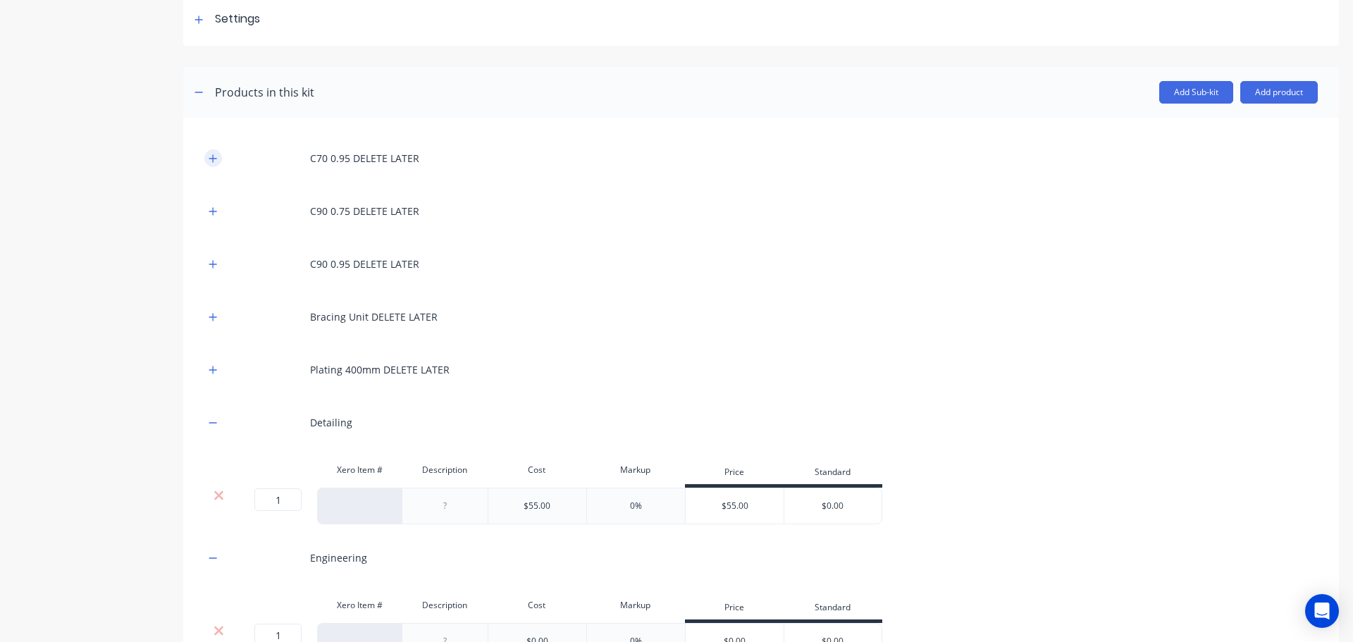
click at [212, 162] on icon "button" at bounding box center [213, 159] width 8 height 10
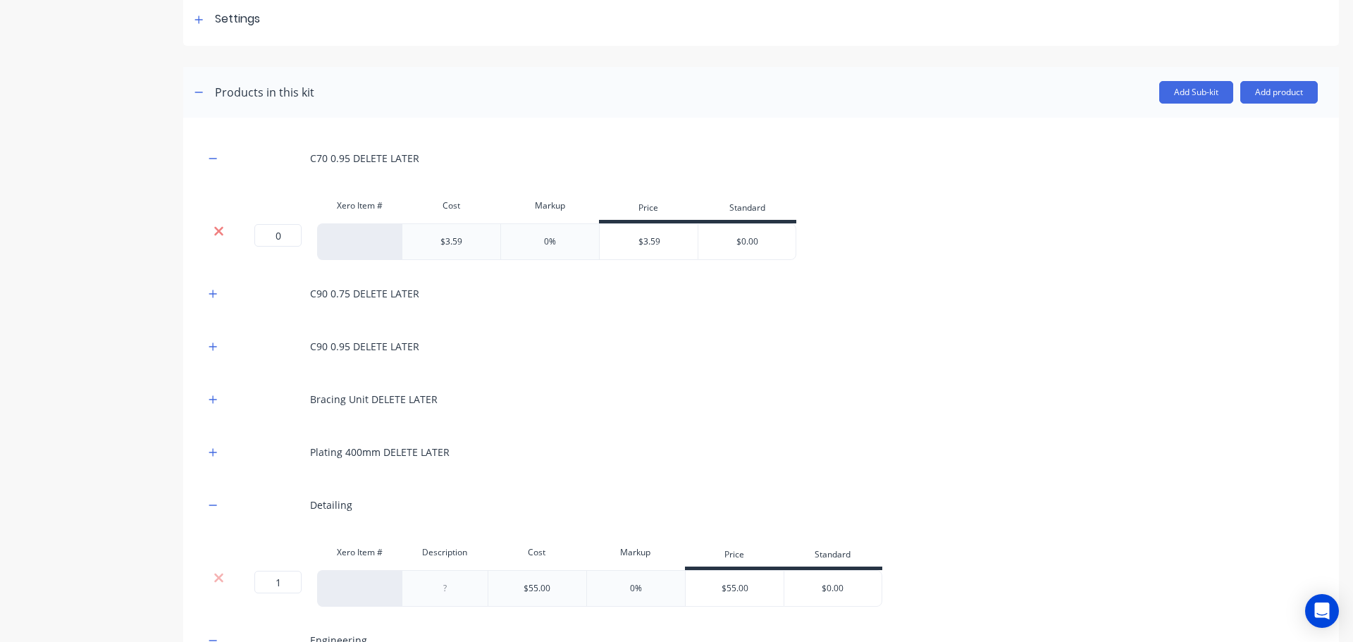
click at [215, 234] on icon at bounding box center [218, 231] width 9 height 9
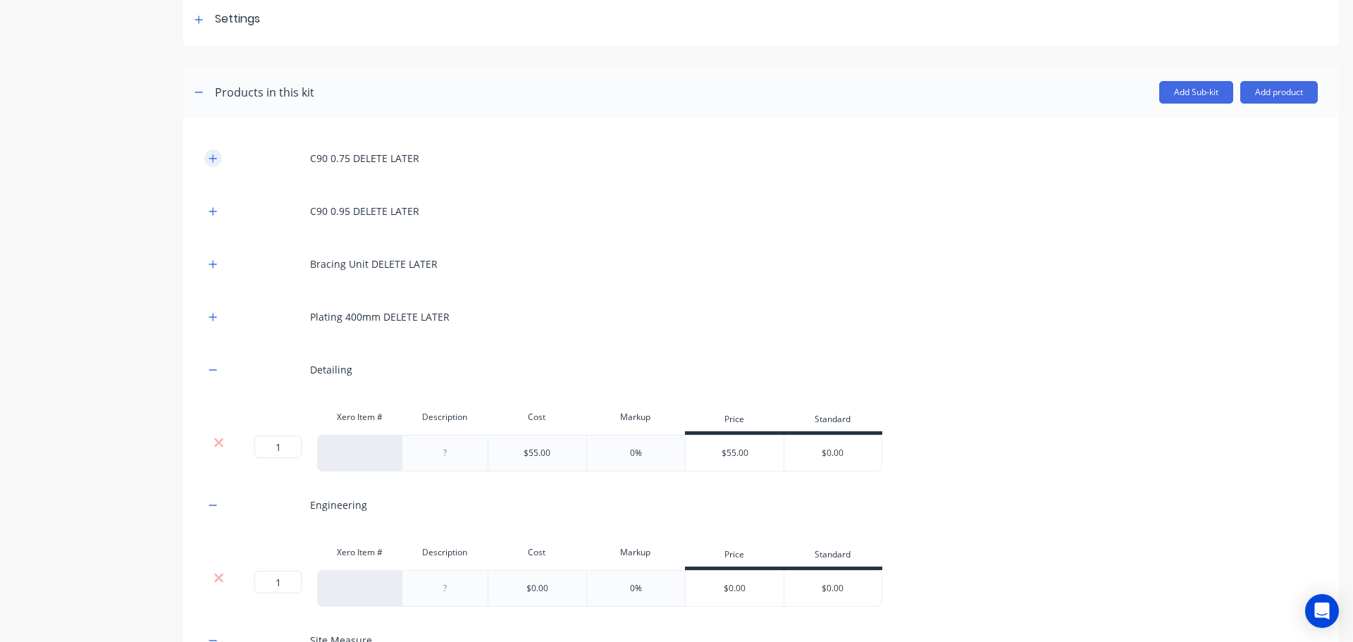
click at [214, 159] on icon "button" at bounding box center [213, 158] width 8 height 8
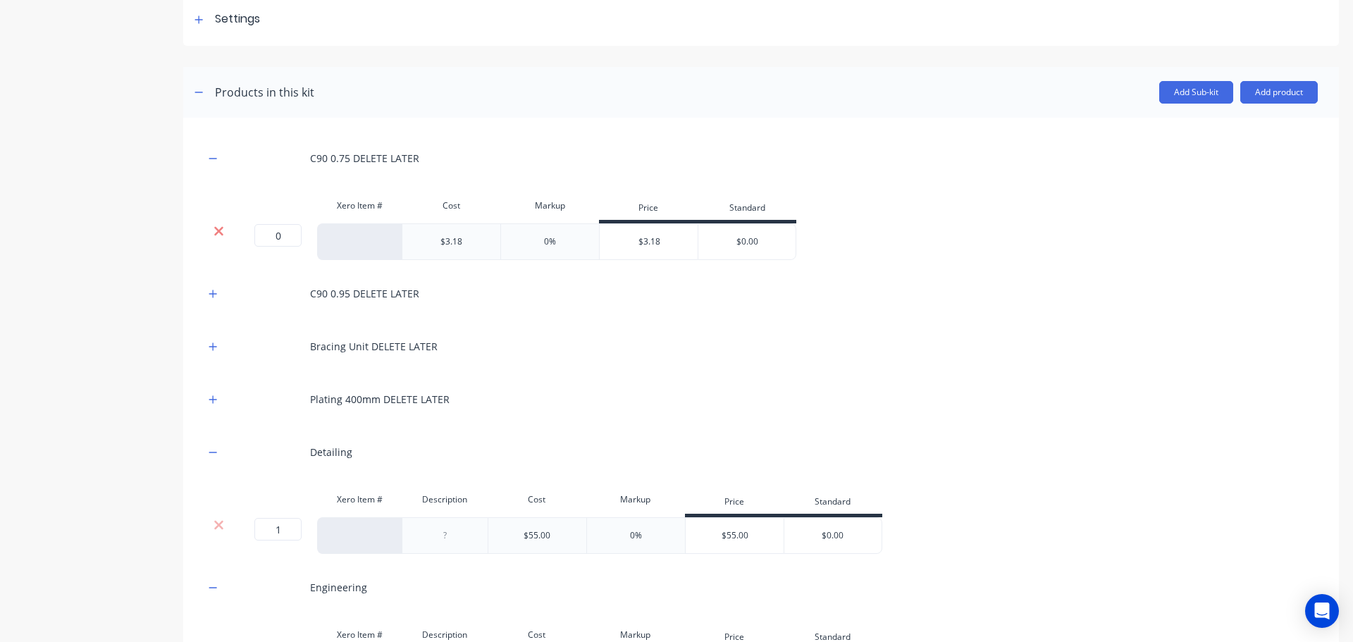
click at [218, 232] on icon at bounding box center [218, 231] width 9 height 9
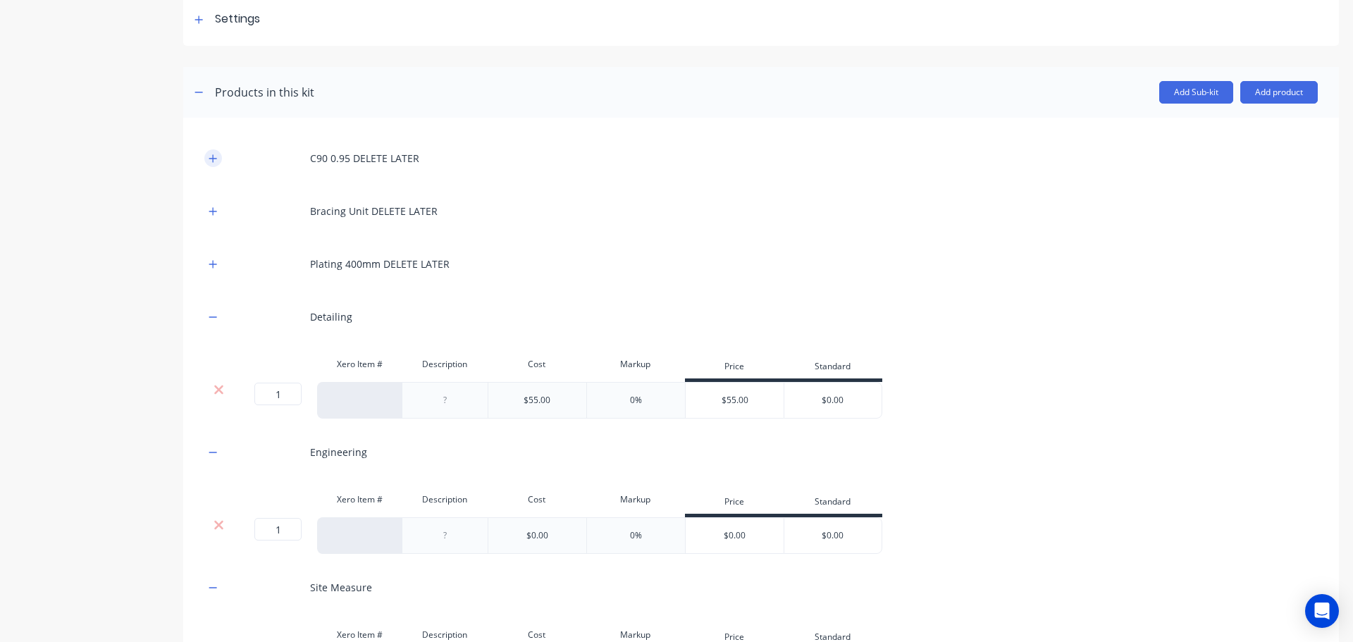
click at [215, 160] on icon "button" at bounding box center [213, 159] width 8 height 10
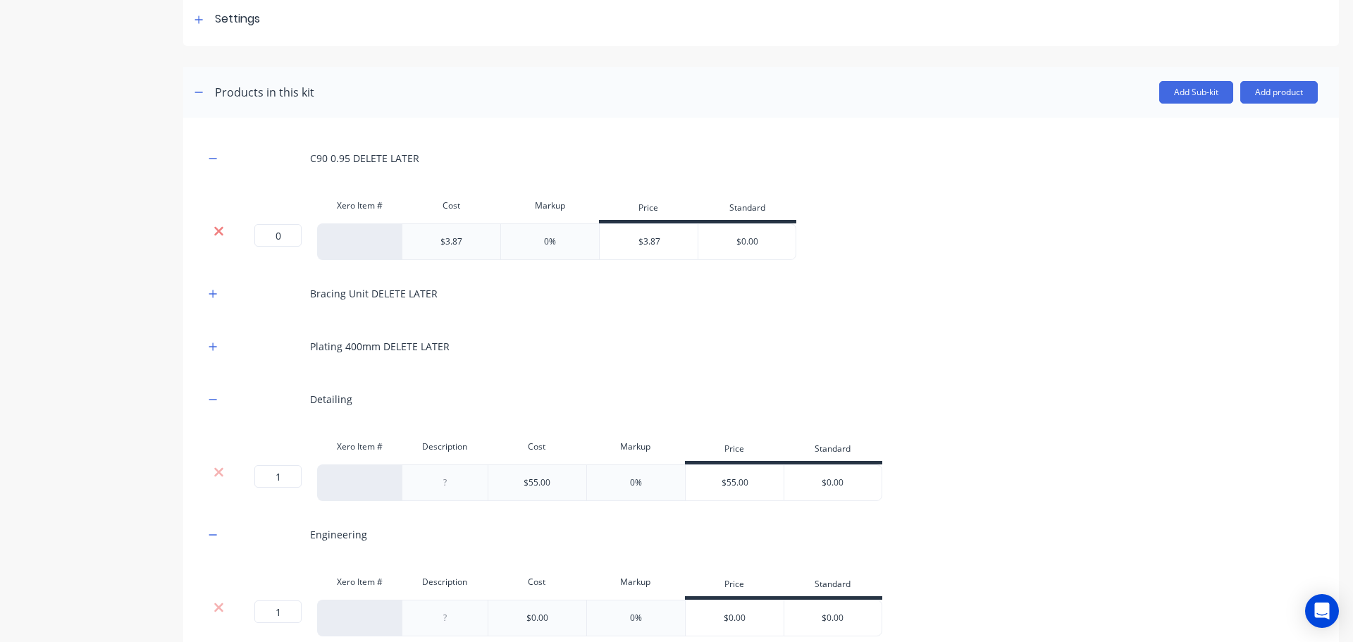
click at [217, 233] on icon at bounding box center [218, 231] width 9 height 9
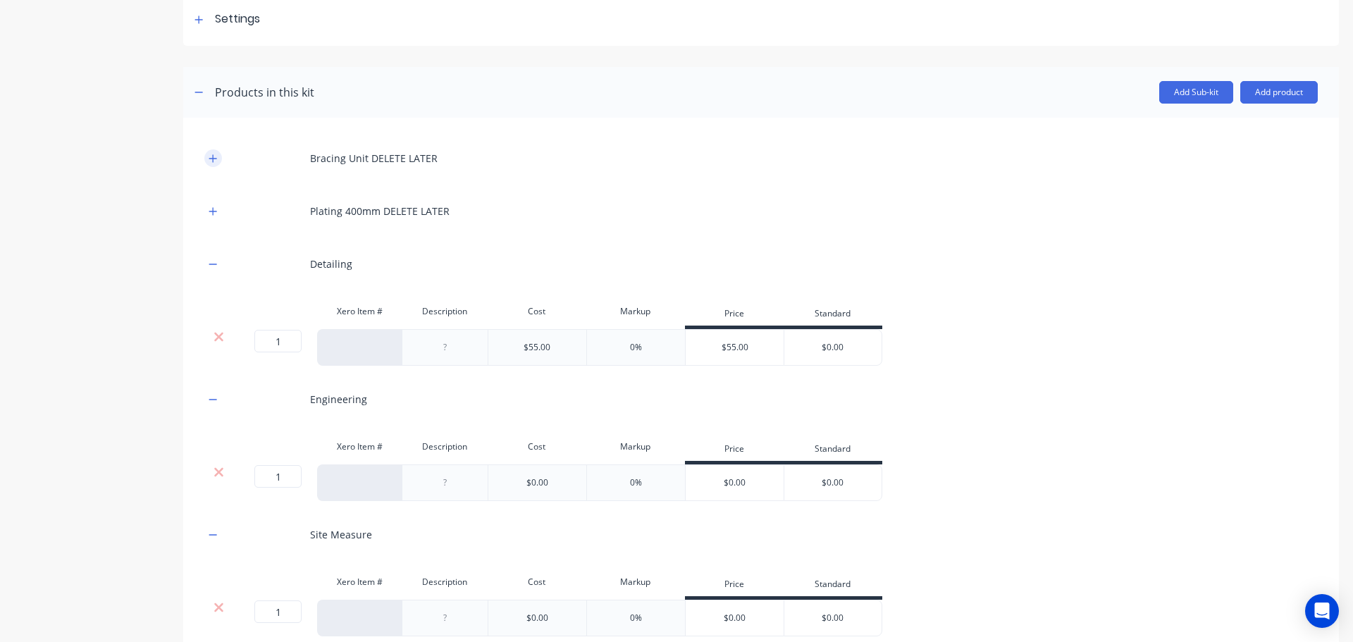
click at [212, 155] on icon "button" at bounding box center [213, 159] width 8 height 10
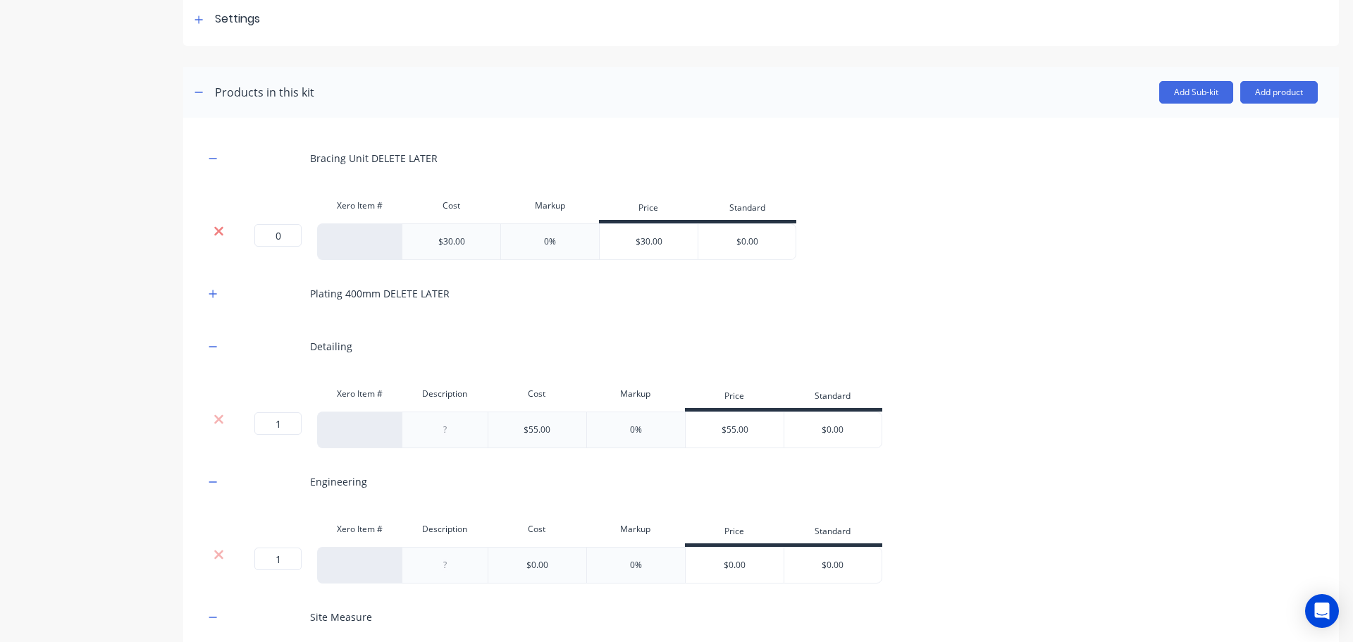
click at [214, 230] on icon at bounding box center [219, 231] width 11 height 14
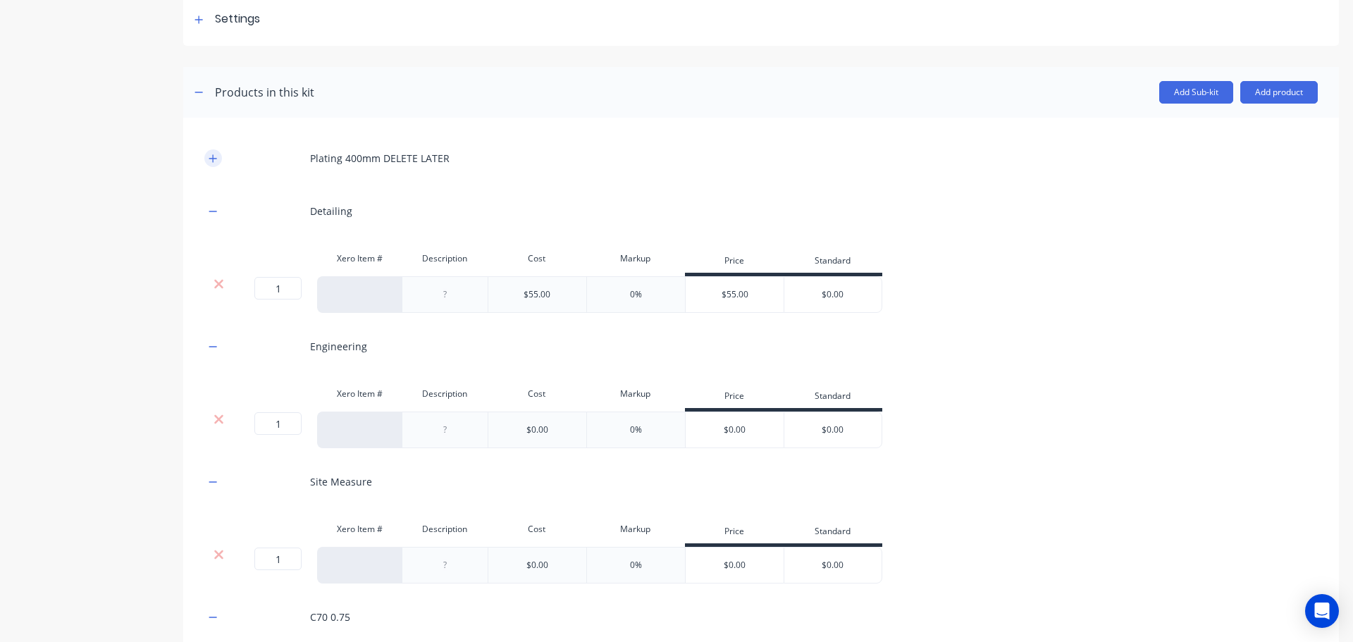
click at [213, 159] on icon "button" at bounding box center [213, 158] width 8 height 8
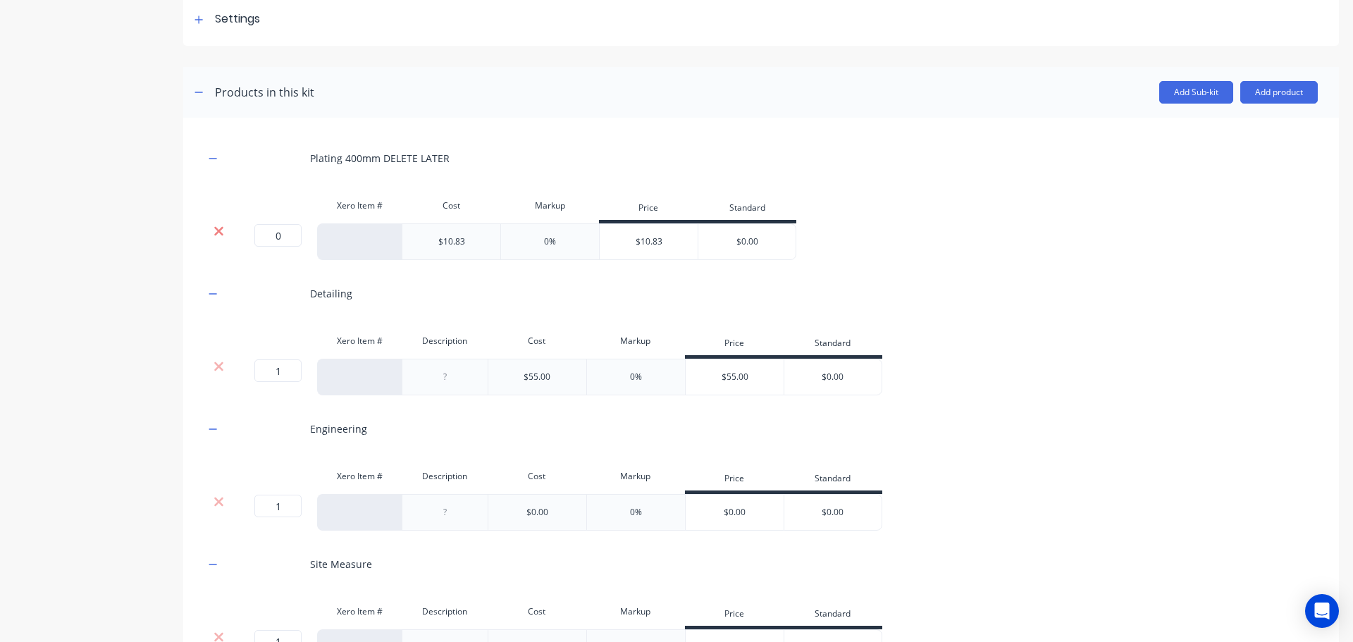
click at [221, 233] on icon at bounding box center [219, 231] width 11 height 14
drag, startPoint x: 283, startPoint y: 233, endPoint x: 263, endPoint y: 233, distance: 19.7
click at [263, 233] on input "1" at bounding box center [277, 235] width 47 height 23
type input "0"
drag, startPoint x: 282, startPoint y: 369, endPoint x: 250, endPoint y: 369, distance: 31.7
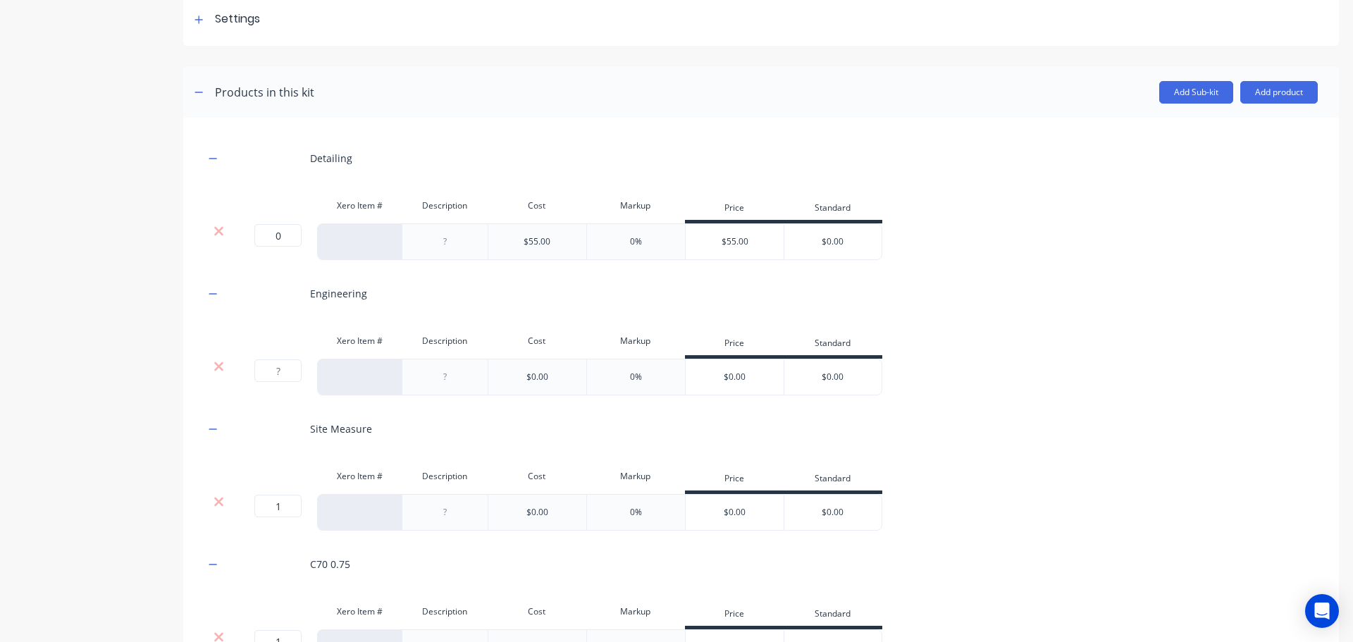
type input "0"
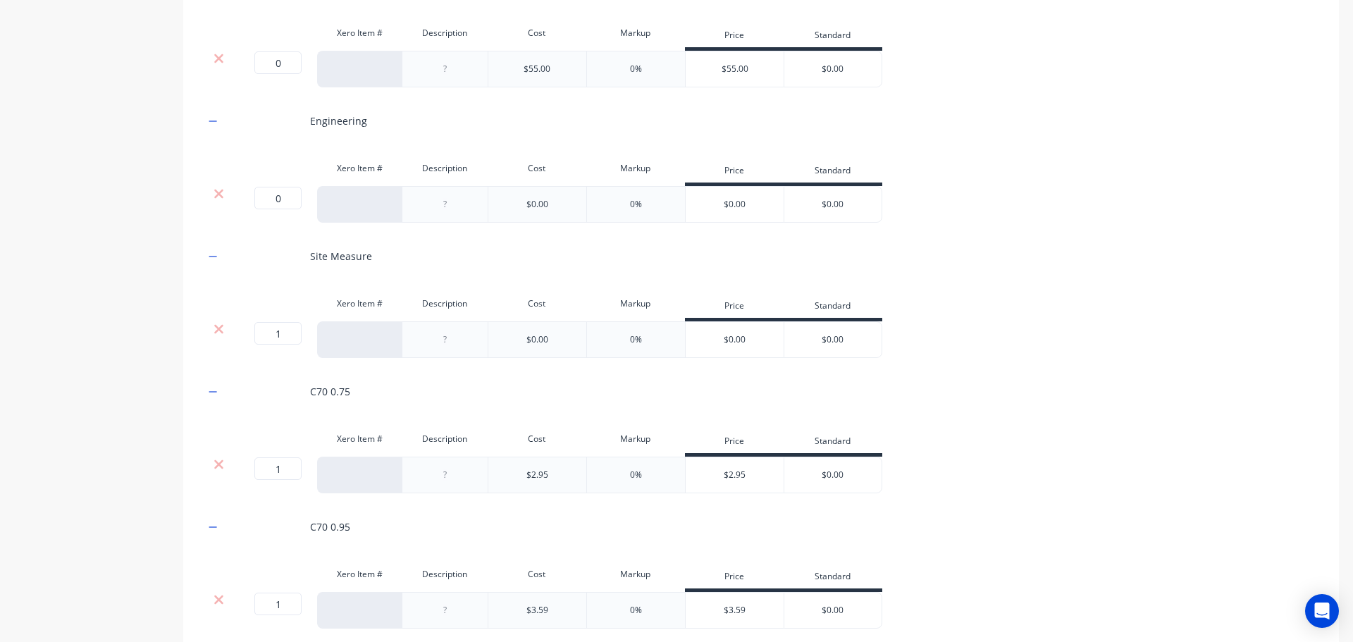
scroll to position [390, 0]
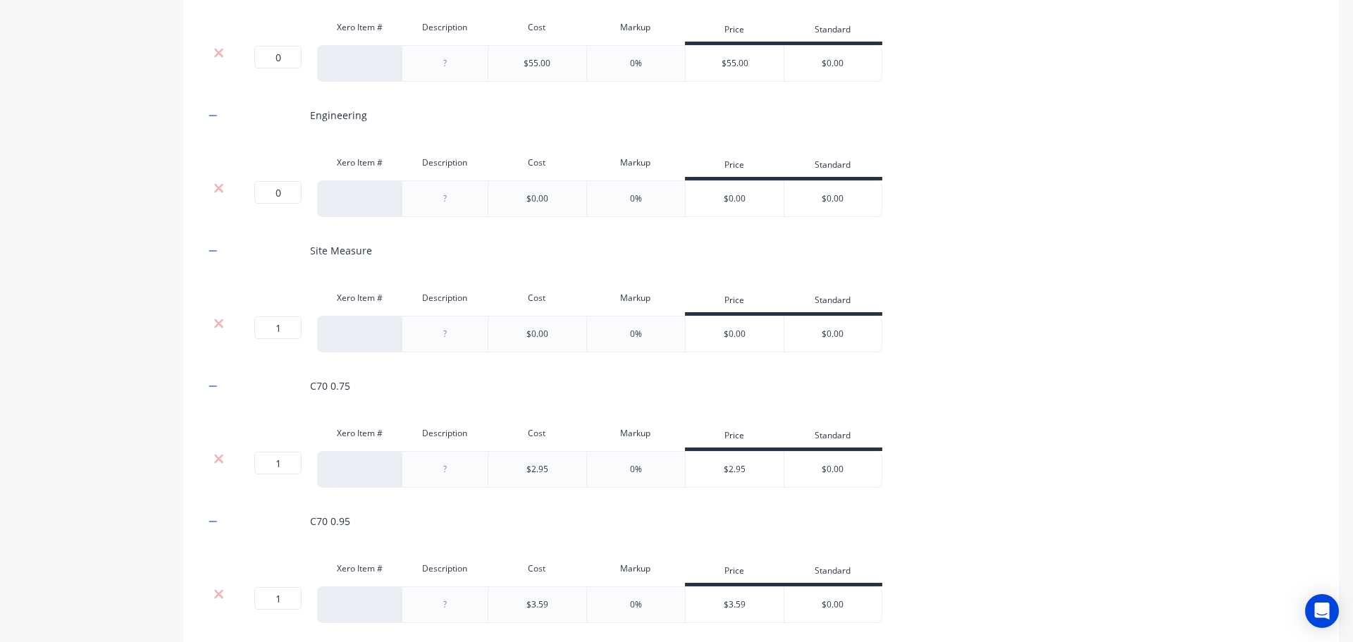
drag, startPoint x: 287, startPoint y: 326, endPoint x: 277, endPoint y: 330, distance: 10.5
type input "0"
drag, startPoint x: 285, startPoint y: 463, endPoint x: 275, endPoint y: 465, distance: 10.8
type input "0"
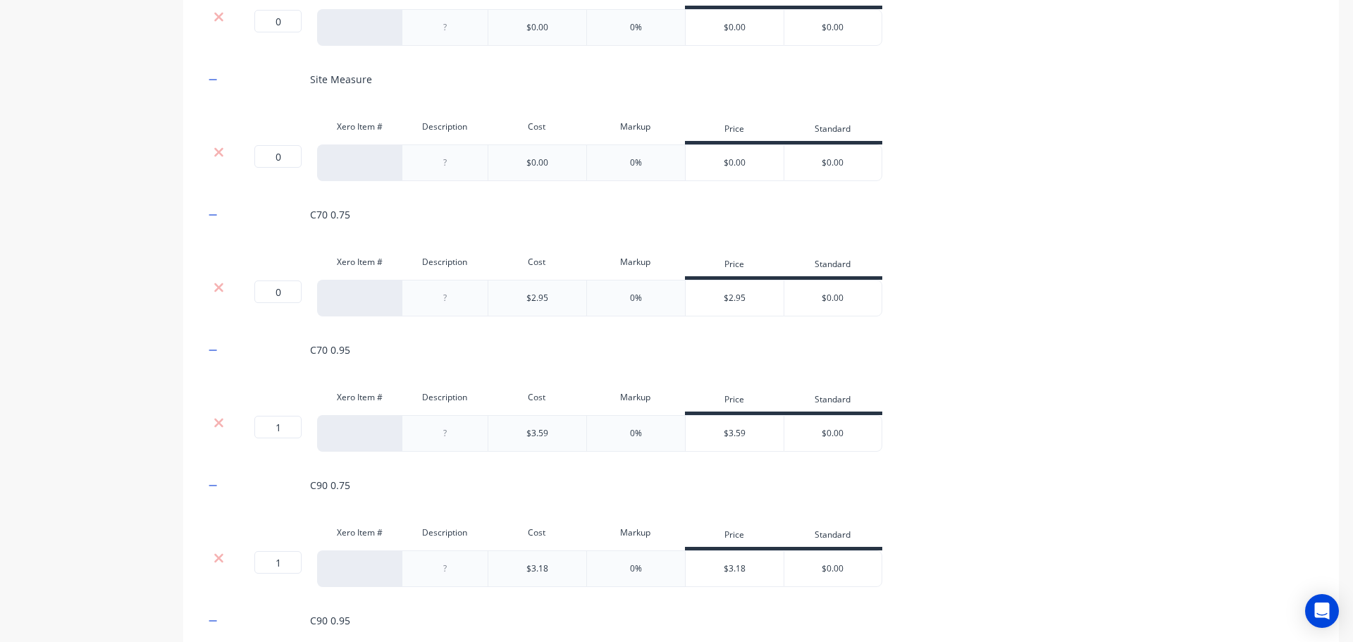
scroll to position [601, 0]
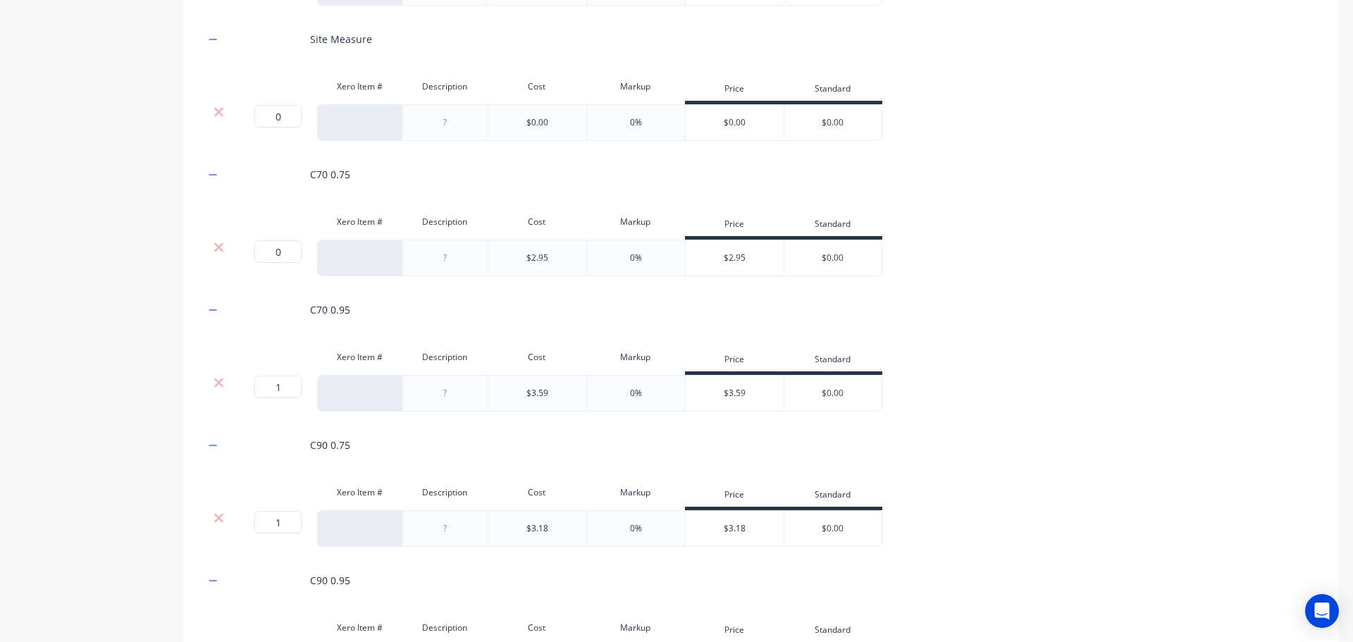
type input "0"
drag, startPoint x: 281, startPoint y: 521, endPoint x: 265, endPoint y: 521, distance: 16.2
click at [265, 521] on input "1" at bounding box center [277, 522] width 47 height 23
type input "0"
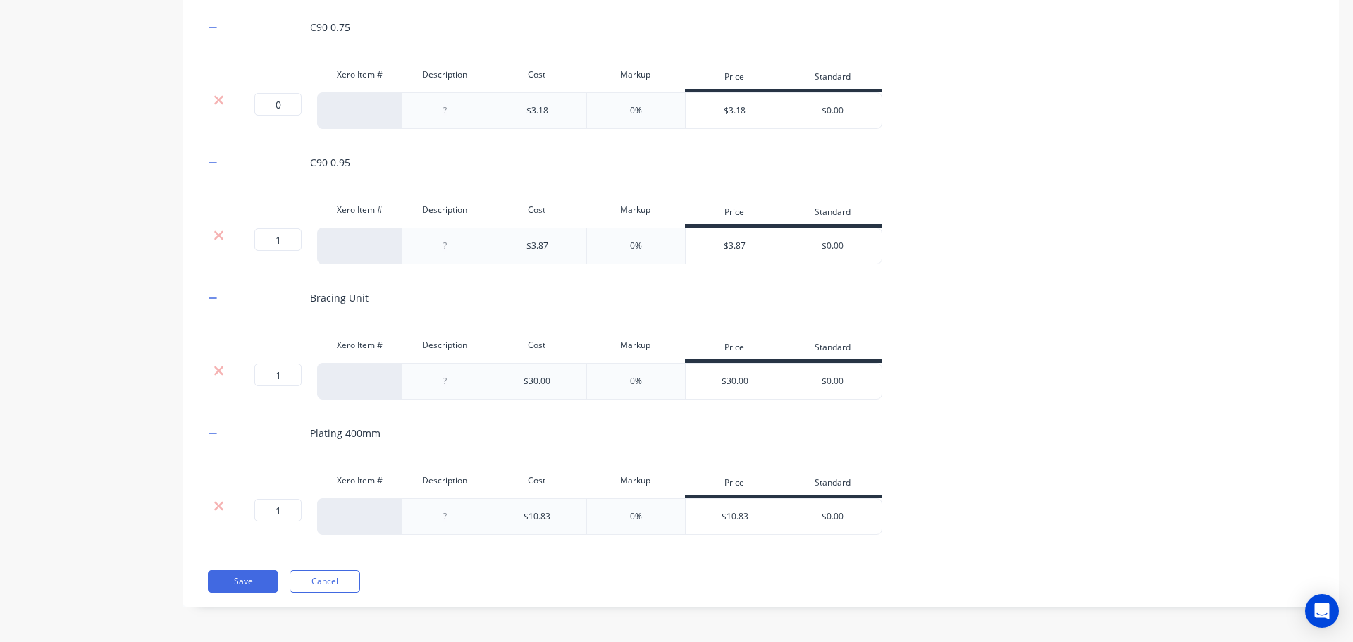
type input "0"
drag, startPoint x: 281, startPoint y: 373, endPoint x: 266, endPoint y: 373, distance: 14.8
type input "0"
drag, startPoint x: 285, startPoint y: 510, endPoint x: 262, endPoint y: 510, distance: 22.5
type input "0"
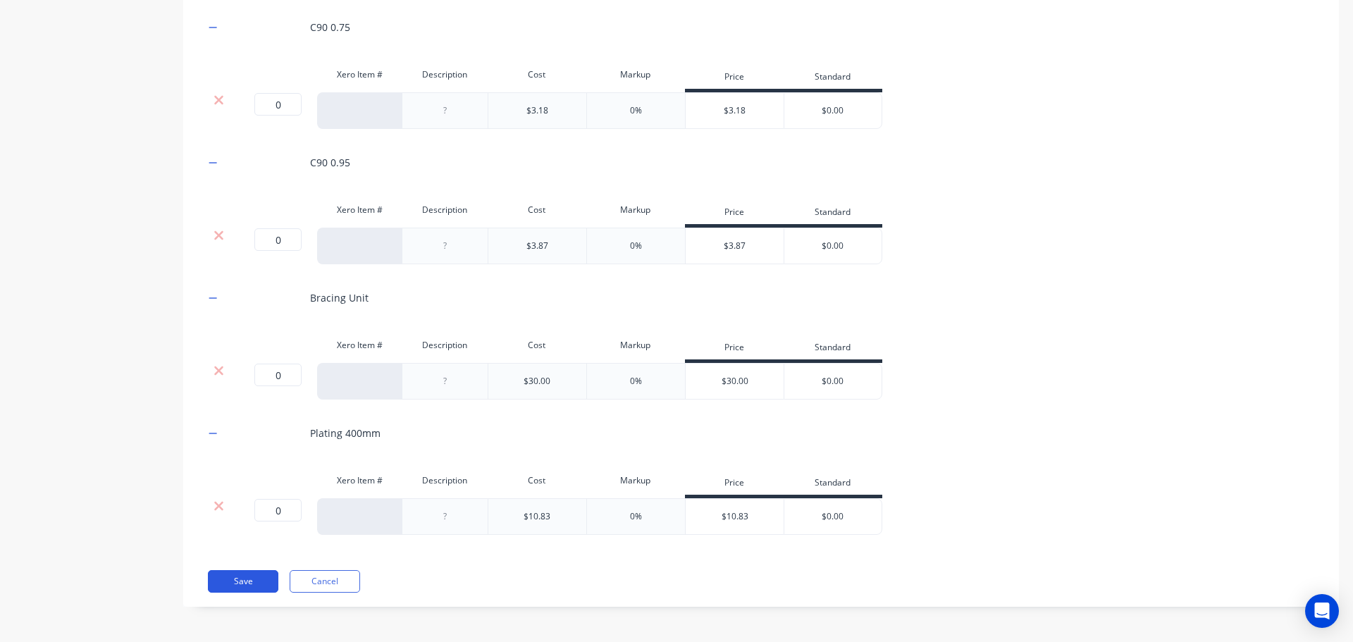
click at [227, 578] on button "Save" at bounding box center [243, 581] width 70 height 23
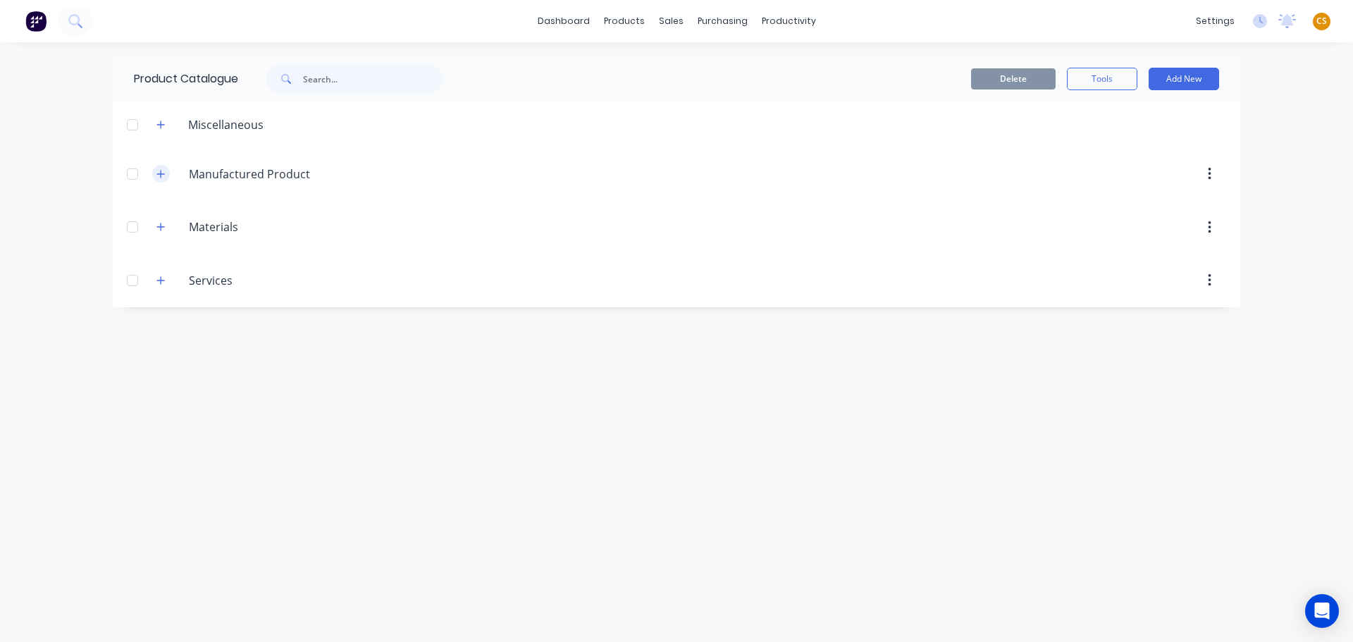
click at [163, 177] on icon "button" at bounding box center [160, 174] width 8 height 10
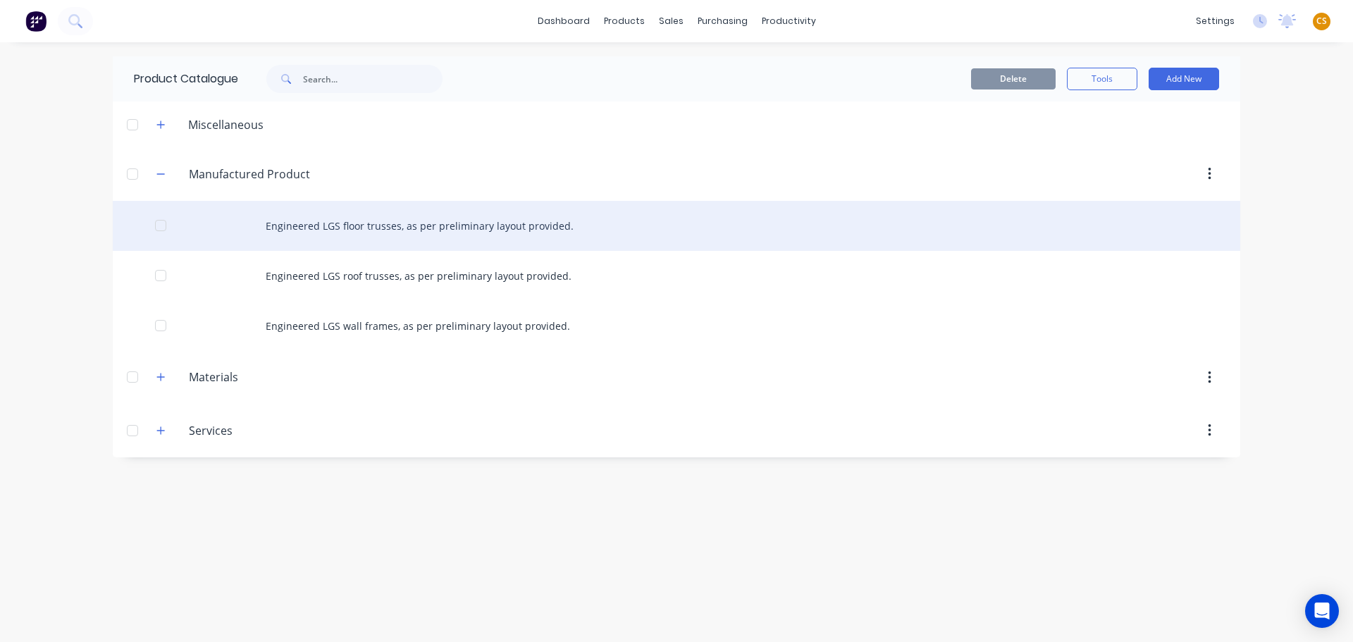
click at [322, 233] on div "Engineered LGS floor trusses, as per preliminary layout provided." at bounding box center [676, 226] width 1127 height 50
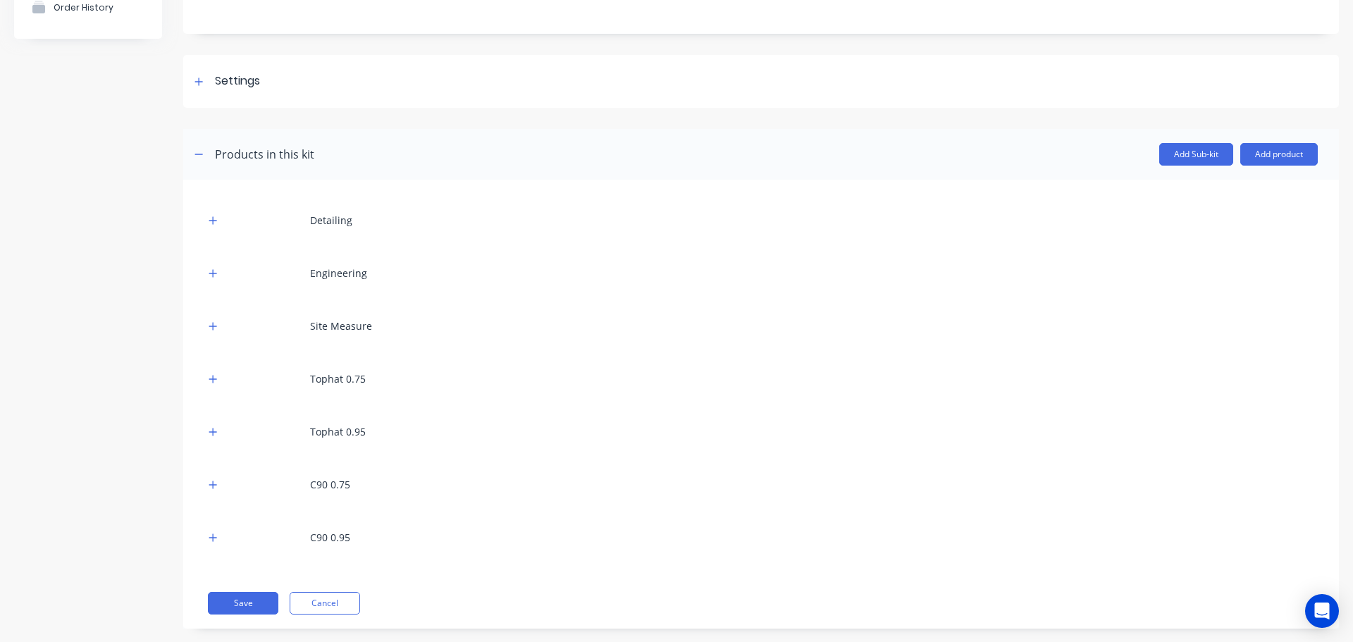
scroll to position [171, 0]
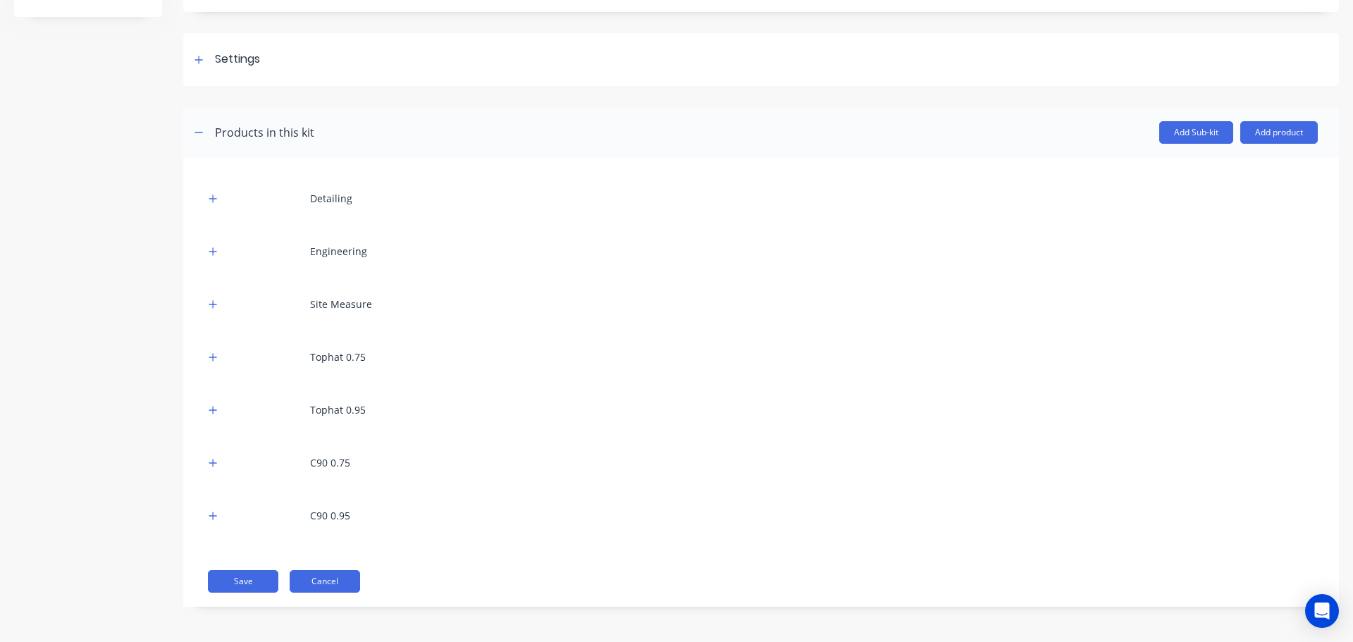
click at [331, 584] on button "Cancel" at bounding box center [325, 581] width 70 height 23
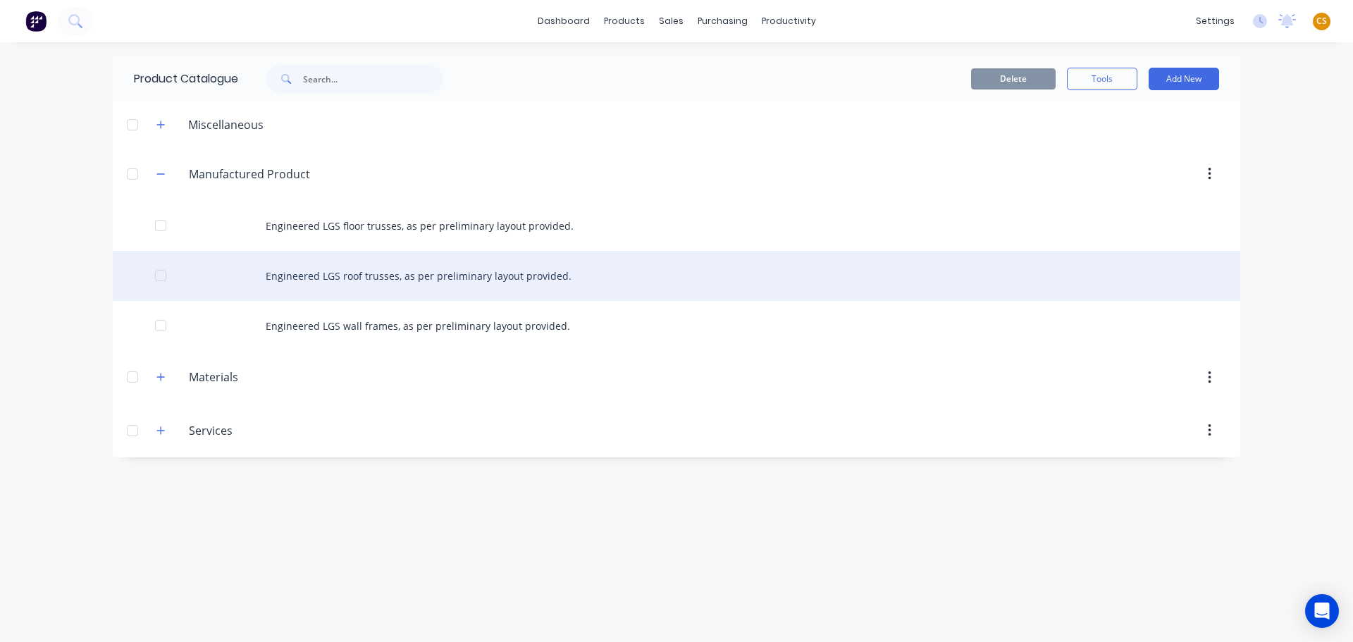
click at [474, 275] on div "Engineered LGS roof trusses, as per preliminary layout provided." at bounding box center [676, 276] width 1127 height 50
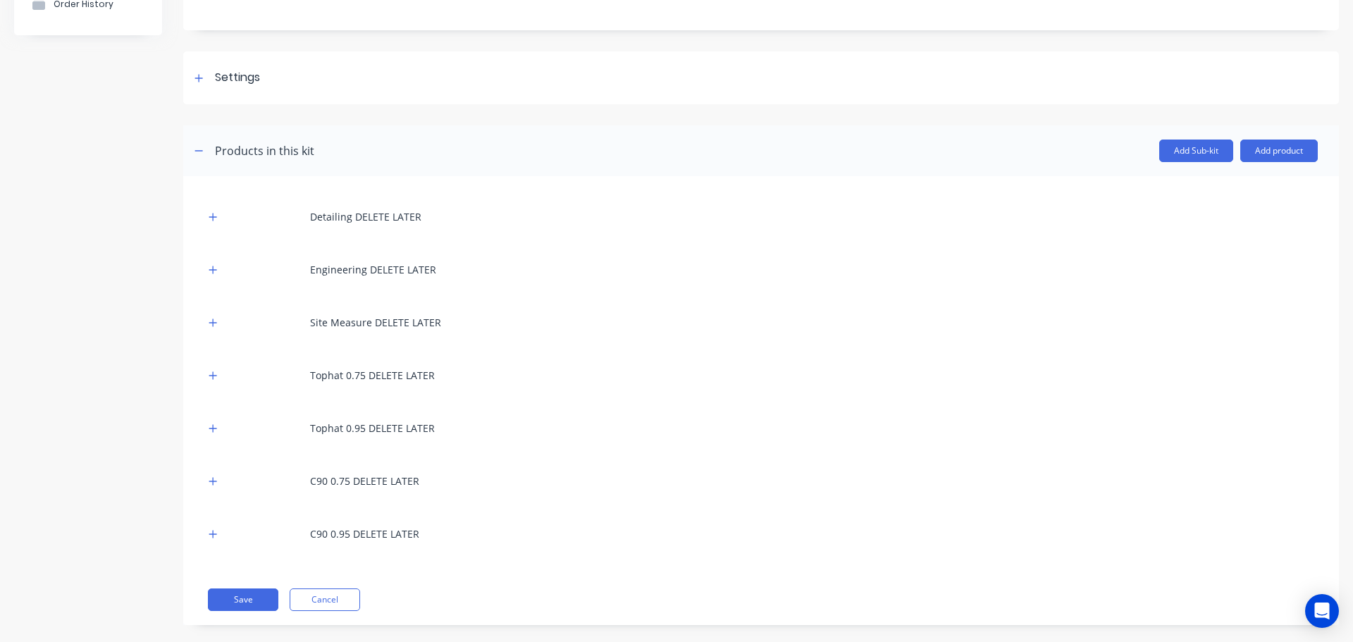
scroll to position [171, 0]
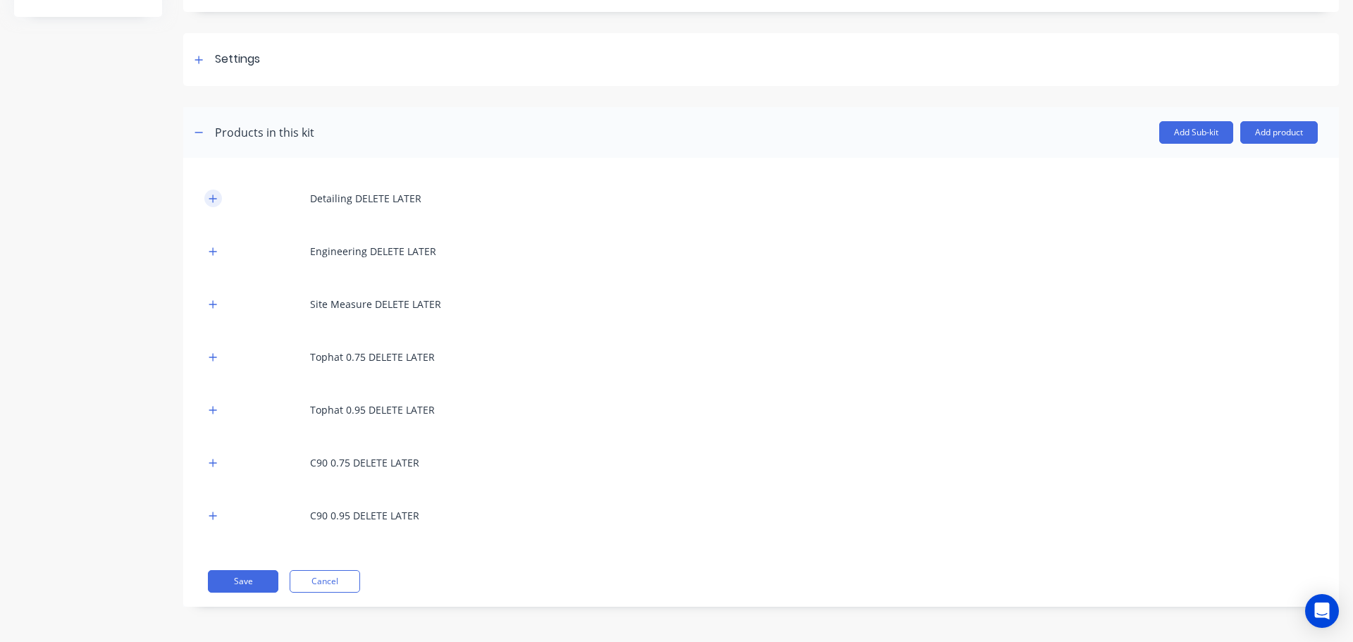
click at [215, 200] on icon "button" at bounding box center [213, 199] width 8 height 10
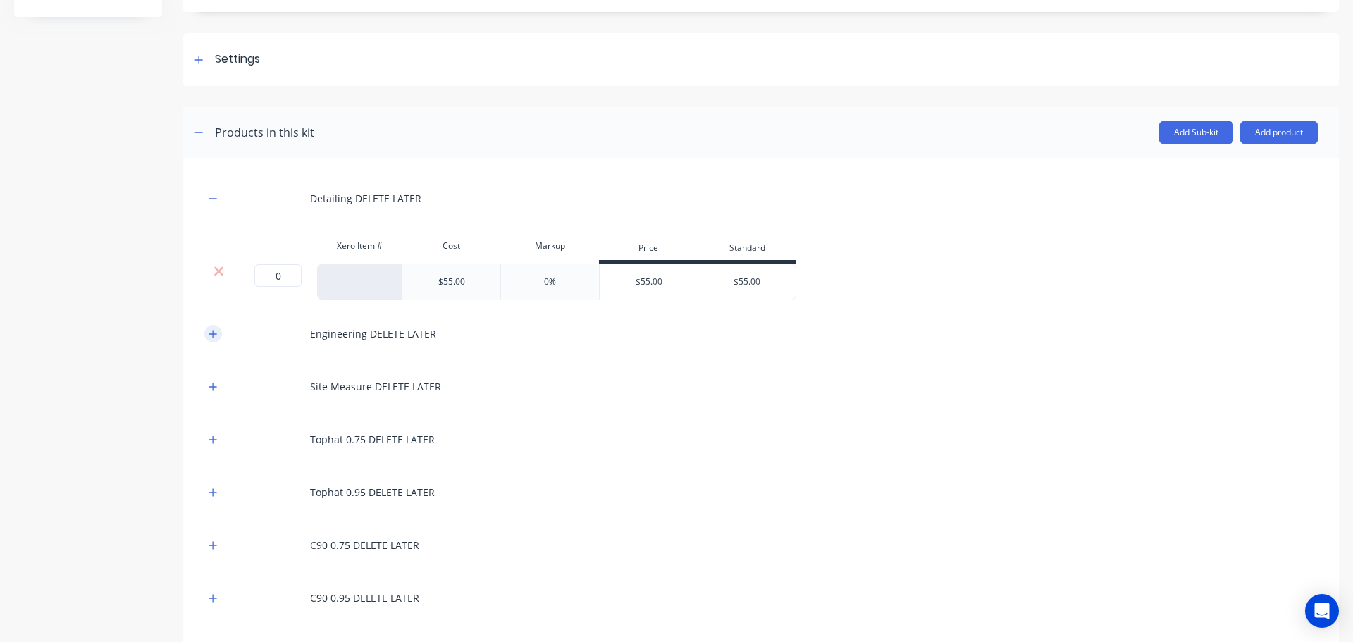
click at [211, 331] on icon "button" at bounding box center [213, 334] width 8 height 10
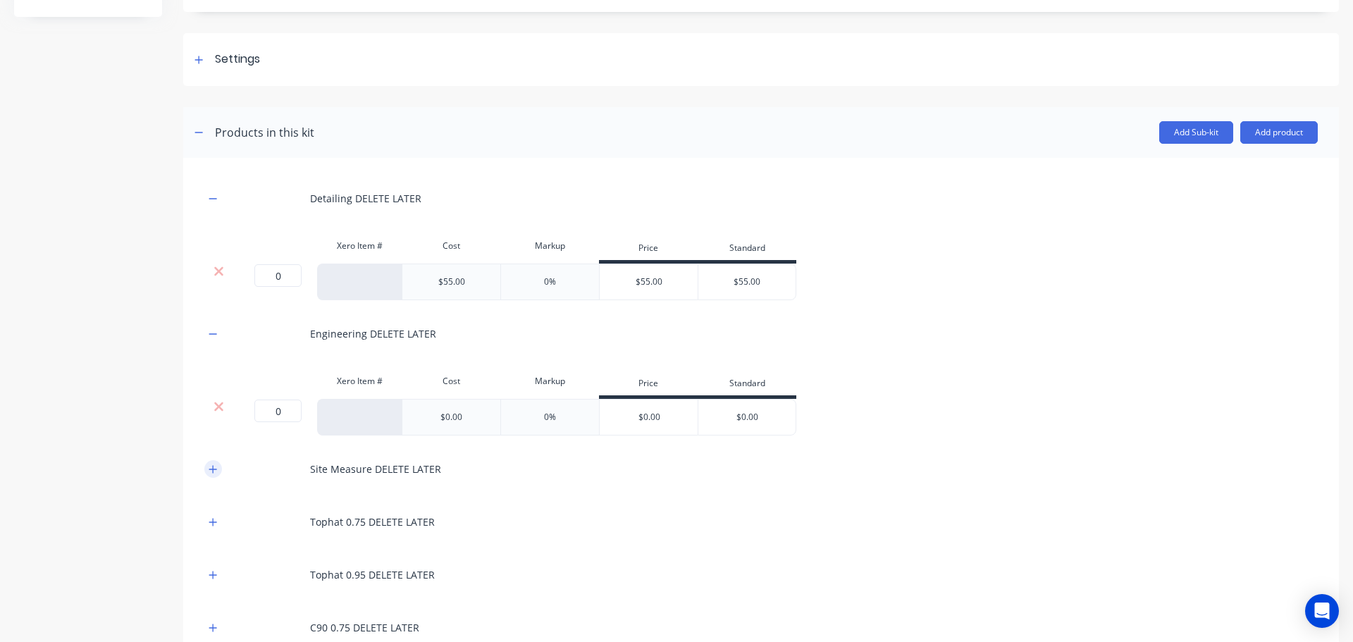
click at [213, 470] on icon "button" at bounding box center [213, 469] width 8 height 8
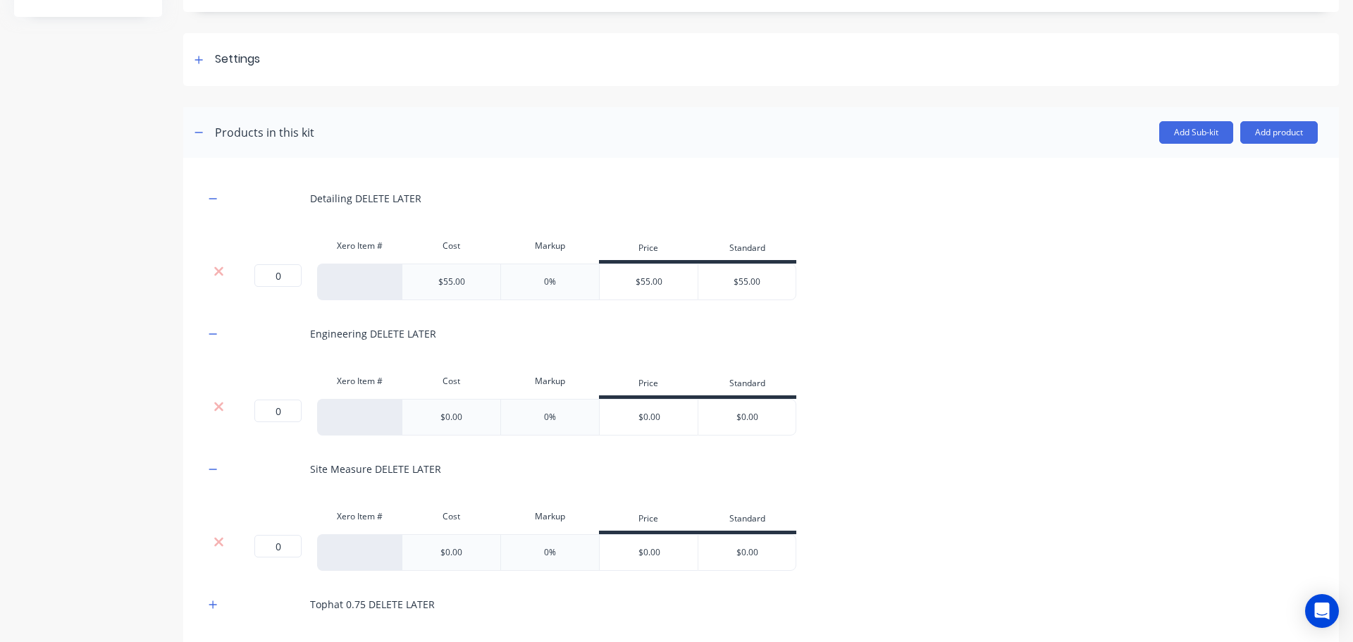
scroll to position [383, 0]
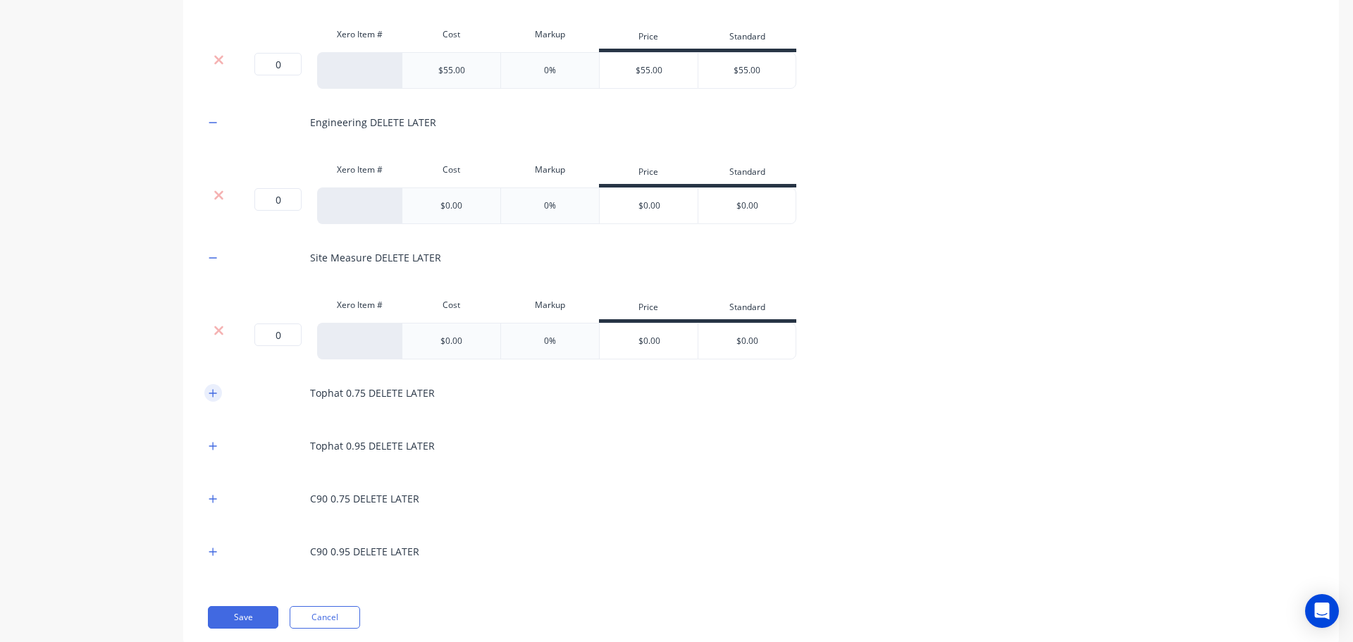
click at [214, 395] on icon "button" at bounding box center [213, 393] width 8 height 8
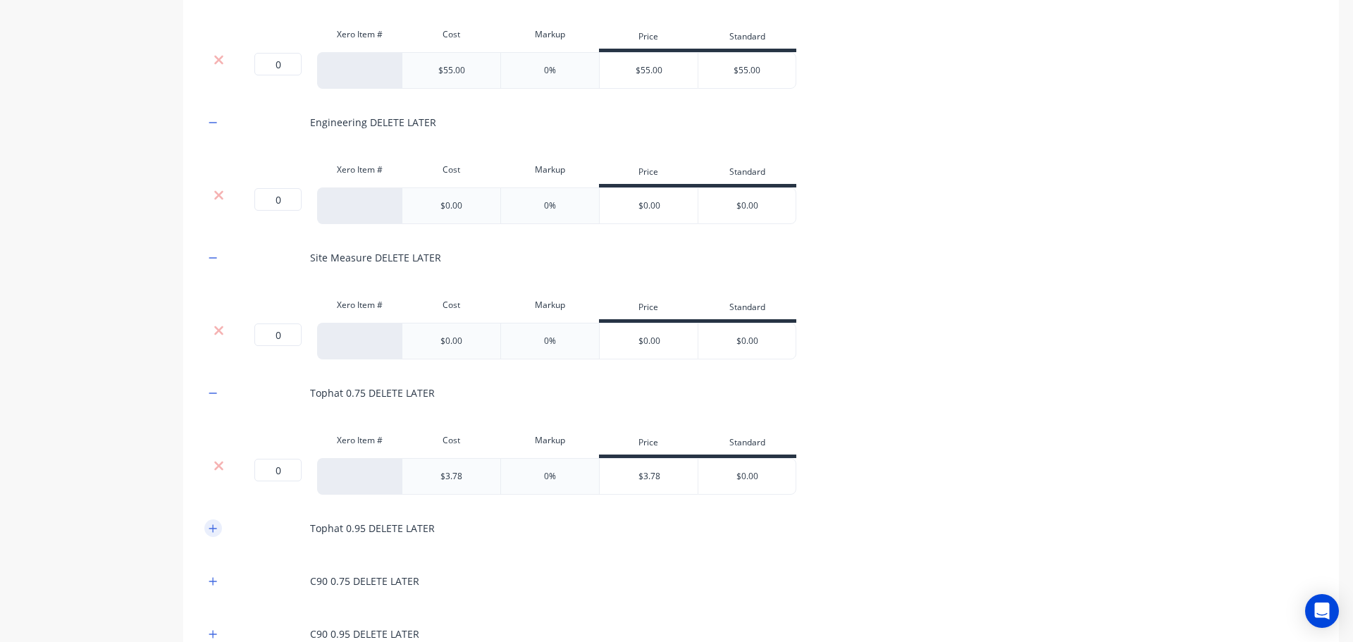
click at [211, 526] on icon "button" at bounding box center [213, 529] width 8 height 10
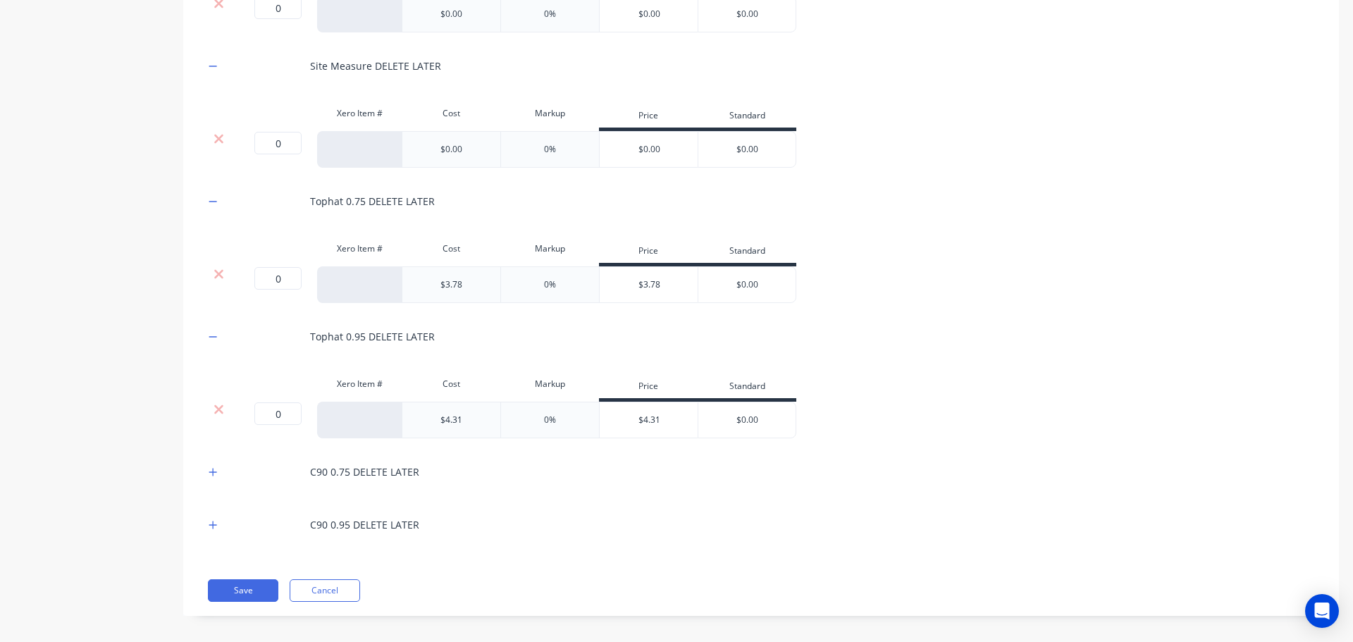
scroll to position [583, 0]
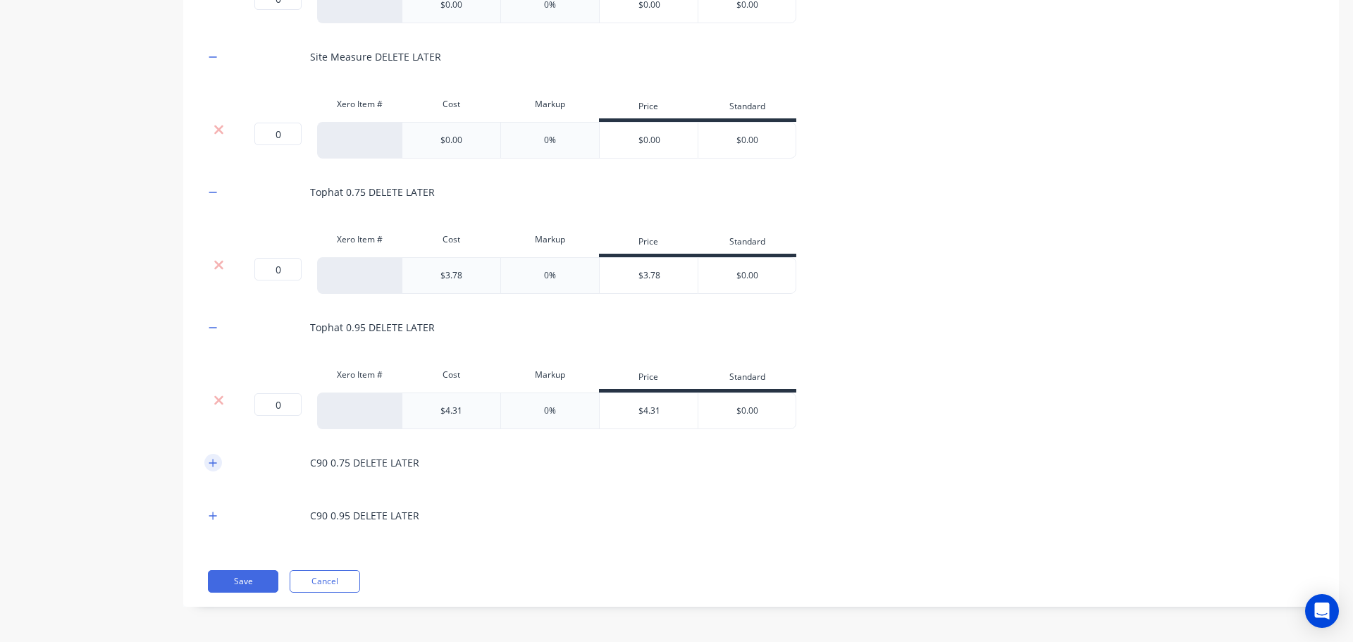
click at [210, 463] on icon "button" at bounding box center [213, 463] width 8 height 8
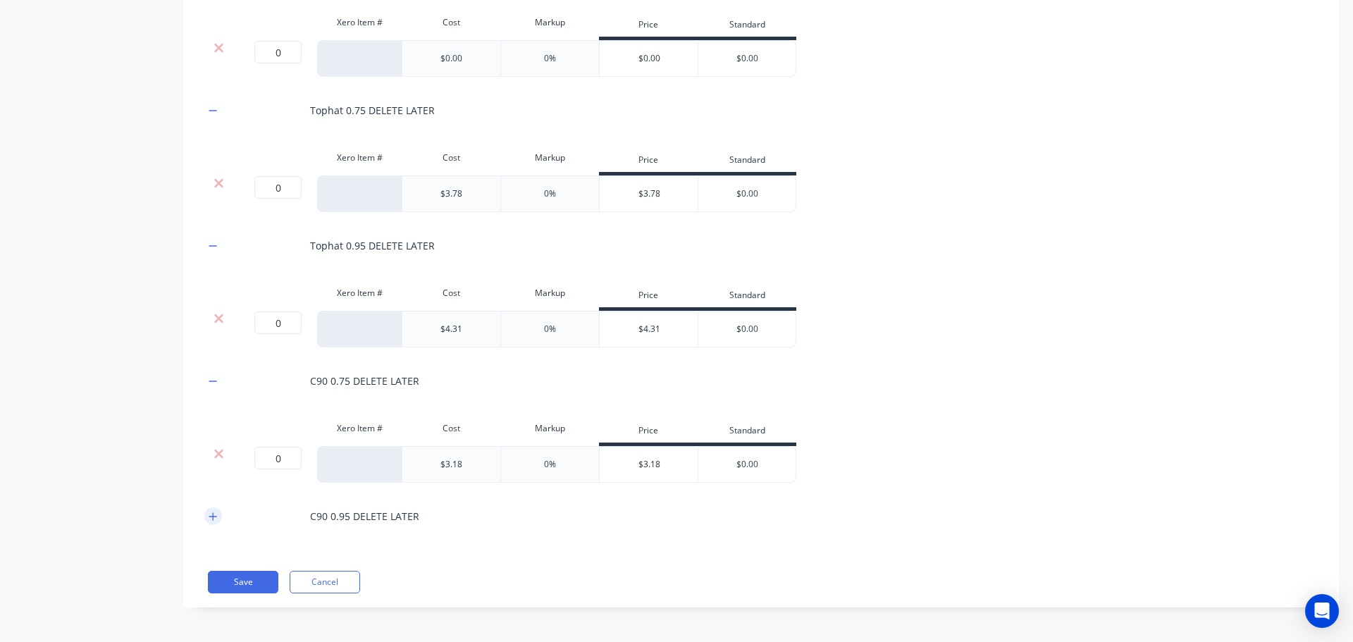
scroll to position [666, 0]
click at [211, 518] on icon "button" at bounding box center [213, 516] width 8 height 10
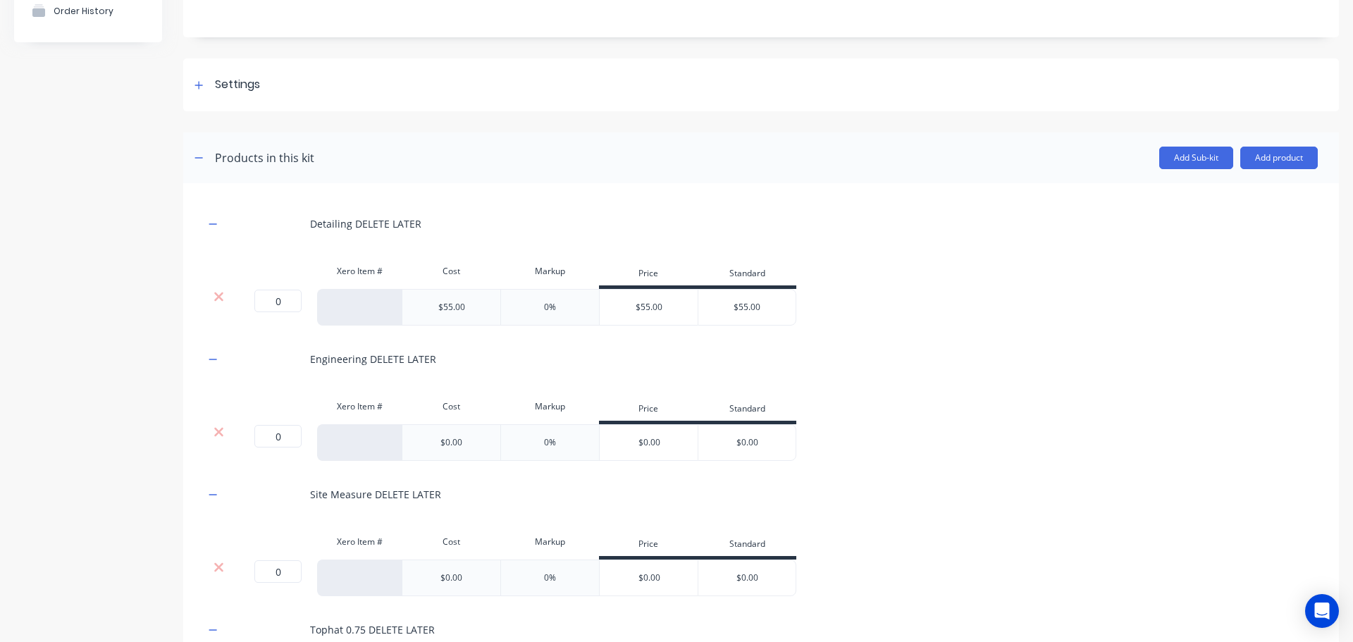
scroll to position [32, 0]
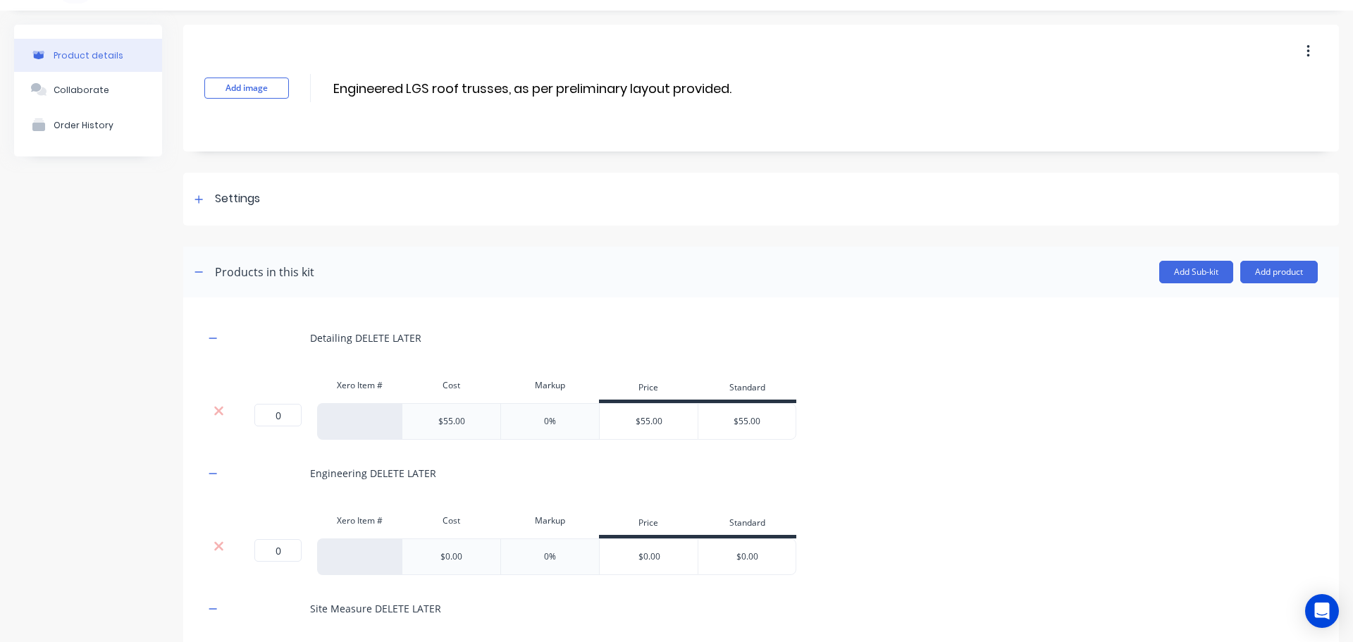
drag, startPoint x: 217, startPoint y: 412, endPoint x: 1333, endPoint y: 429, distance: 1116.3
click at [217, 412] on icon at bounding box center [218, 411] width 9 height 9
drag, startPoint x: 216, startPoint y: 411, endPoint x: 882, endPoint y: 434, distance: 667.0
click at [216, 411] on icon at bounding box center [219, 411] width 11 height 14
drag, startPoint x: 217, startPoint y: 410, endPoint x: 824, endPoint y: 368, distance: 608.9
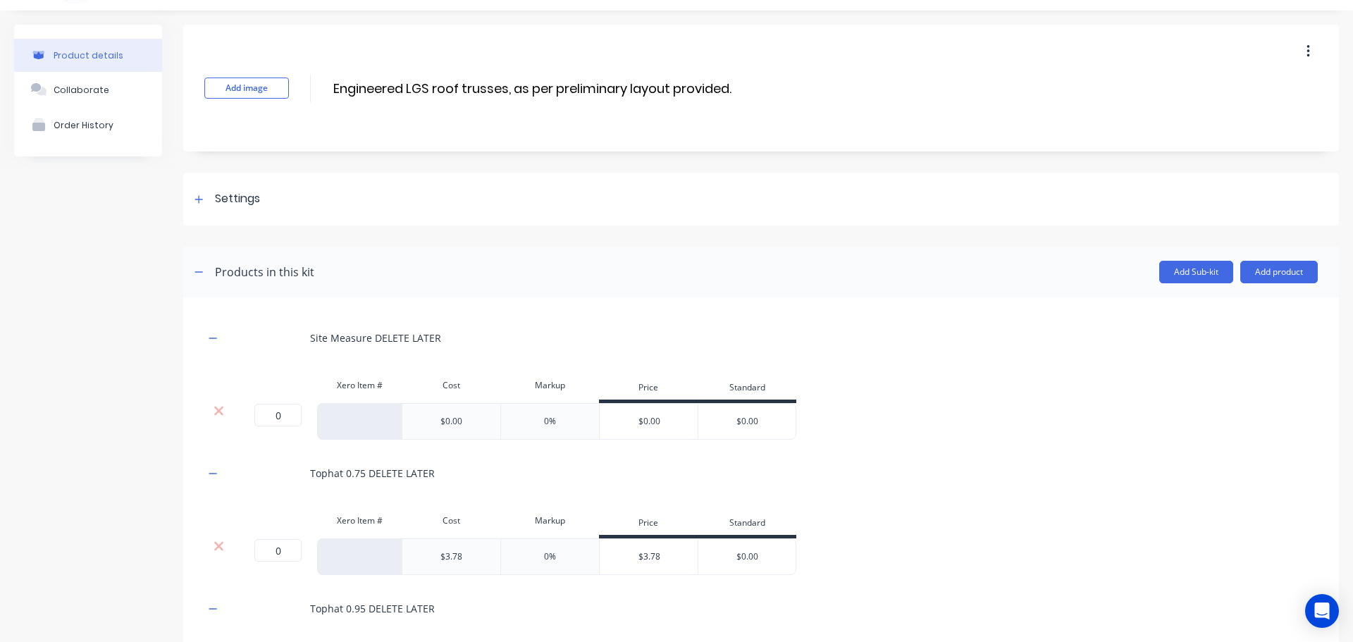
click at [217, 410] on icon at bounding box center [218, 411] width 9 height 9
drag, startPoint x: 215, startPoint y: 412, endPoint x: 965, endPoint y: 420, distance: 749.8
click at [215, 412] on icon at bounding box center [219, 411] width 11 height 14
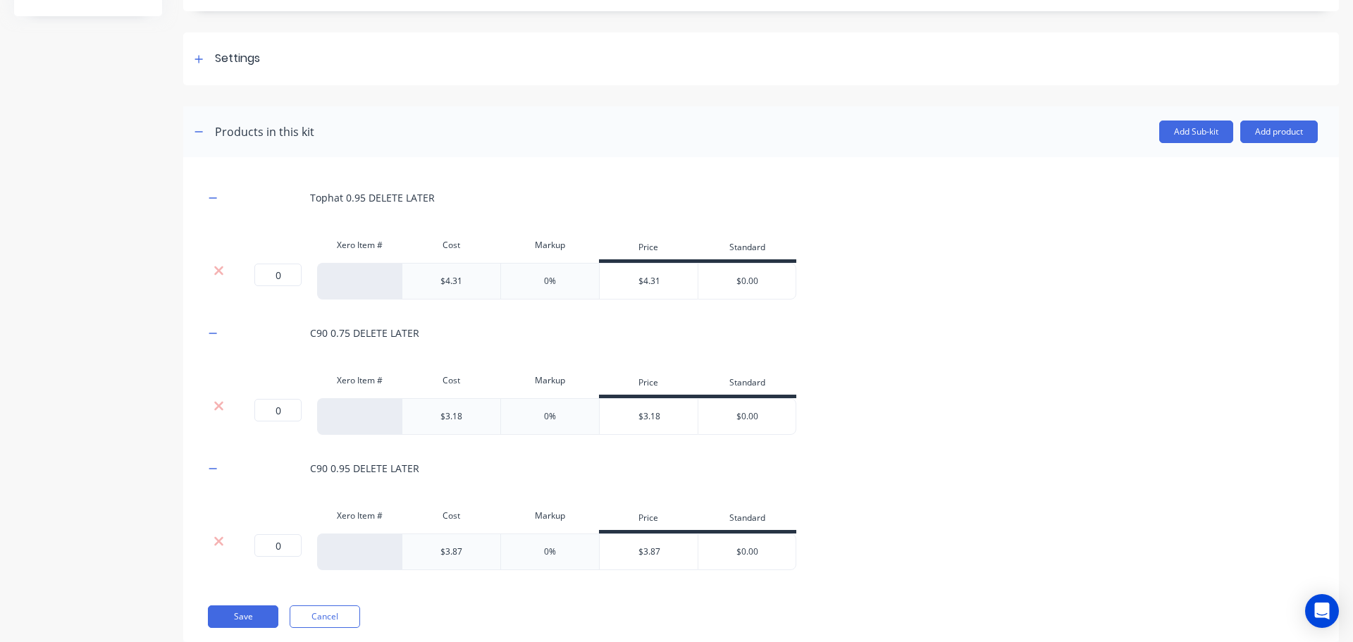
scroll to position [207, 0]
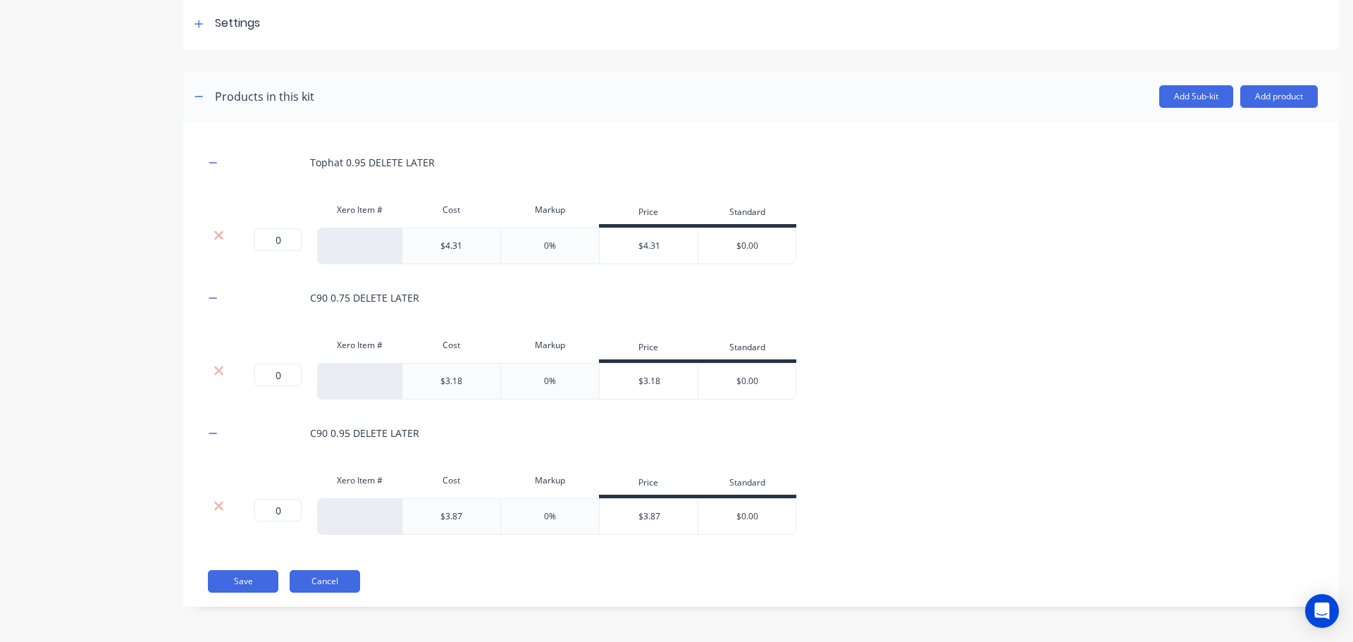
click at [335, 579] on button "Cancel" at bounding box center [325, 581] width 70 height 23
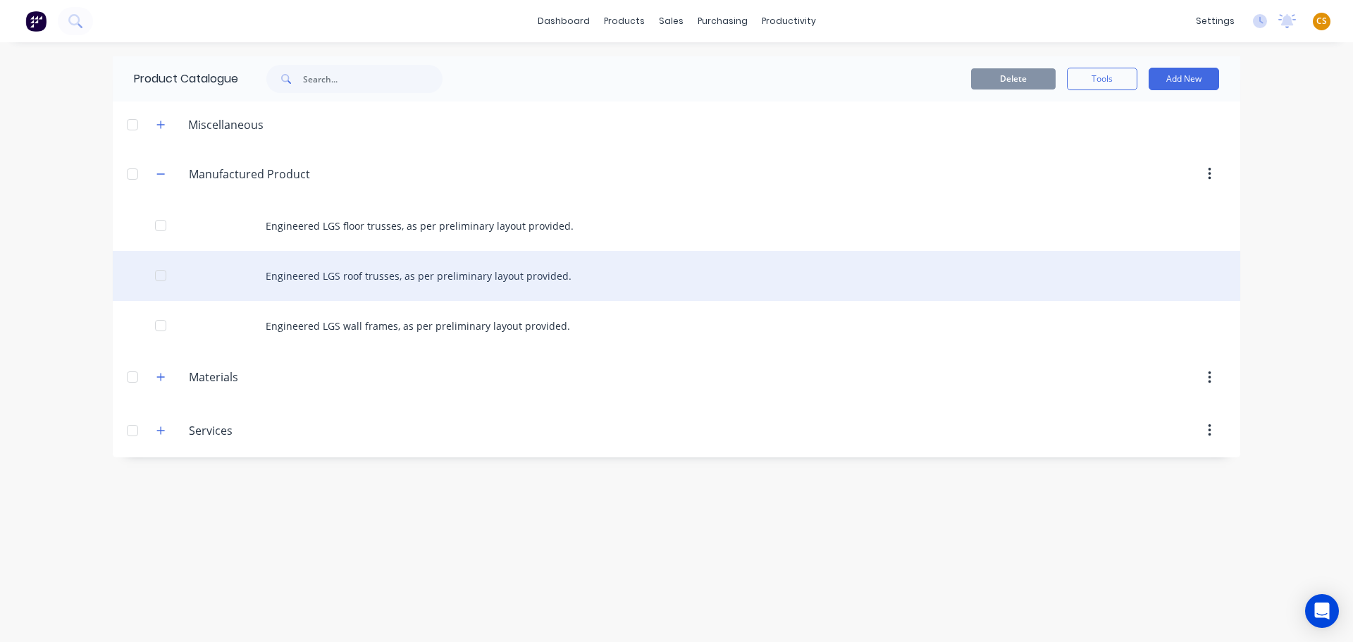
click at [457, 274] on div "Engineered LGS roof trusses, as per preliminary layout provided." at bounding box center [676, 276] width 1127 height 50
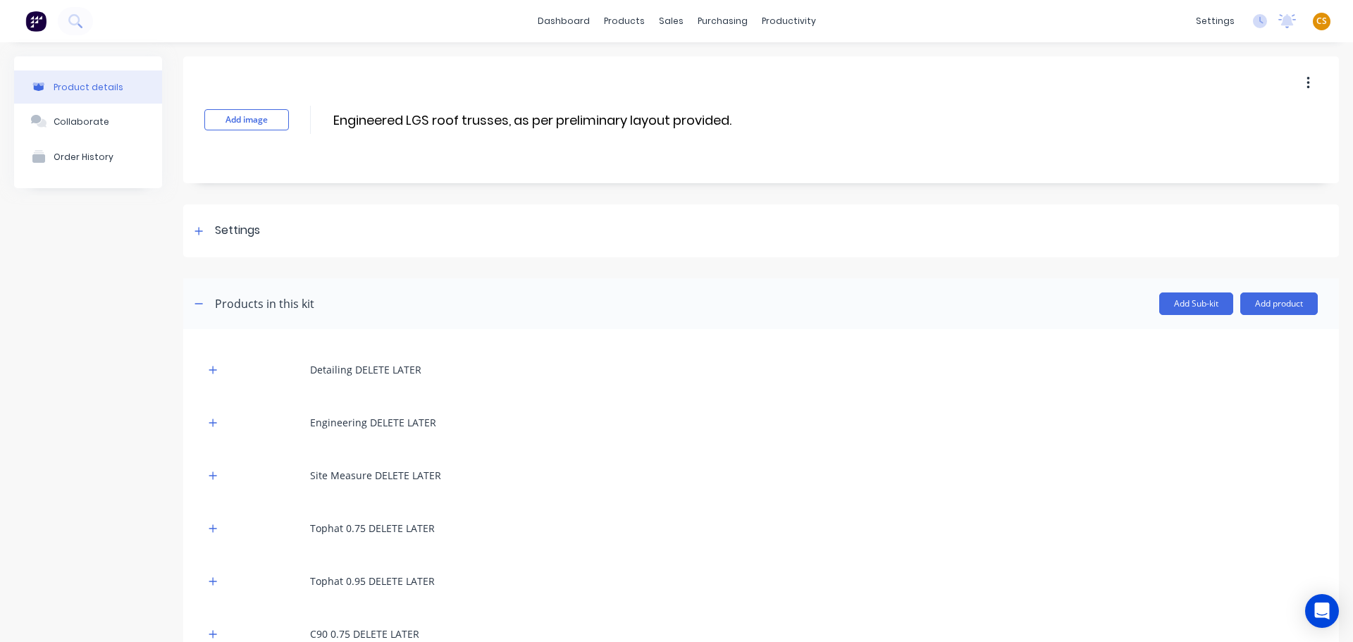
scroll to position [171, 0]
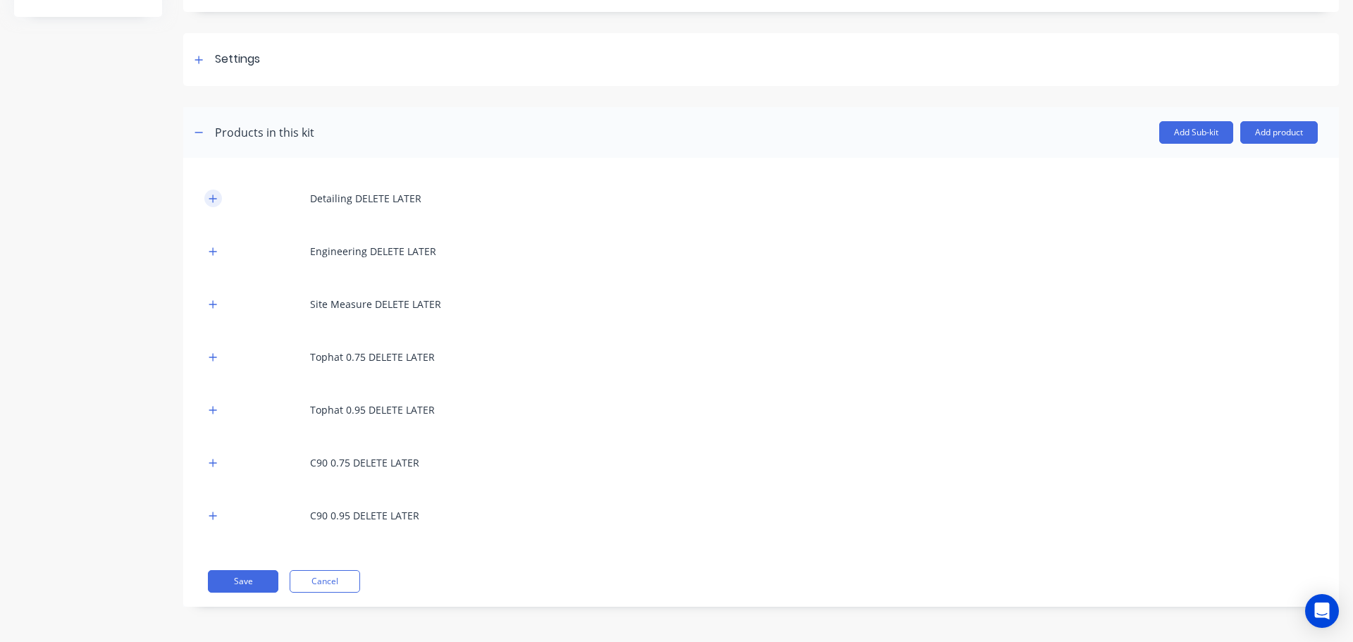
click at [216, 200] on icon "button" at bounding box center [213, 199] width 8 height 10
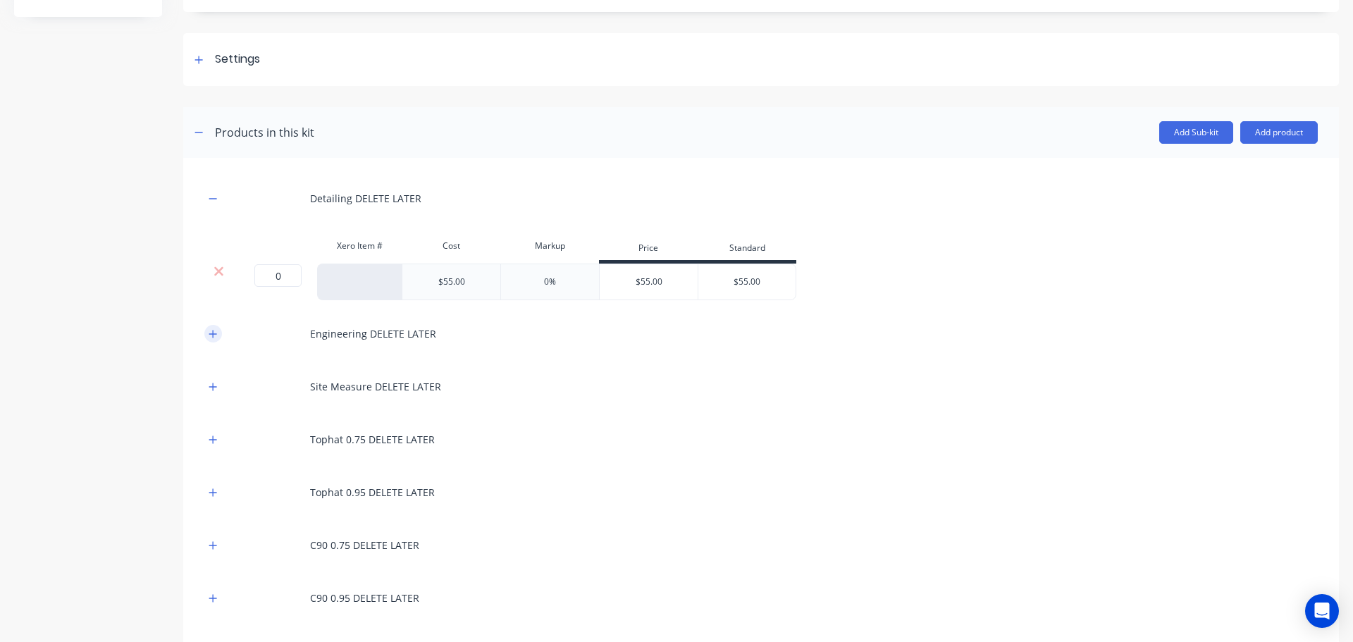
click at [213, 336] on icon "button" at bounding box center [213, 334] width 8 height 8
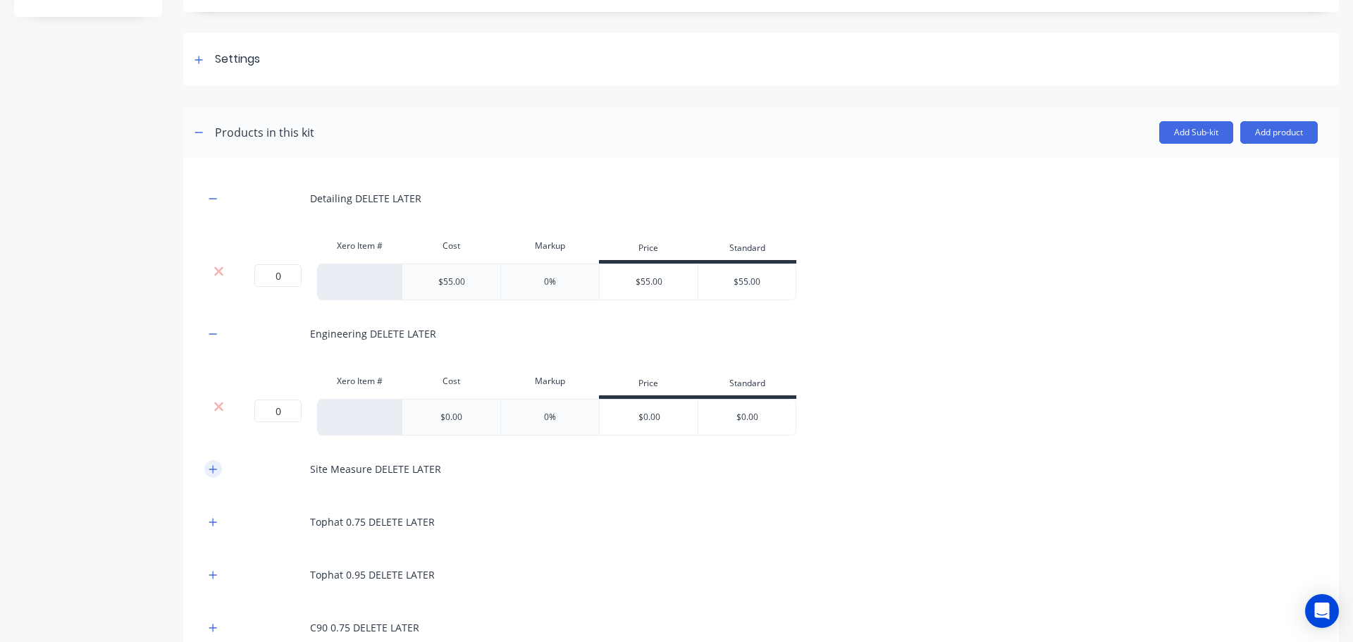
click at [212, 471] on icon "button" at bounding box center [213, 469] width 8 height 10
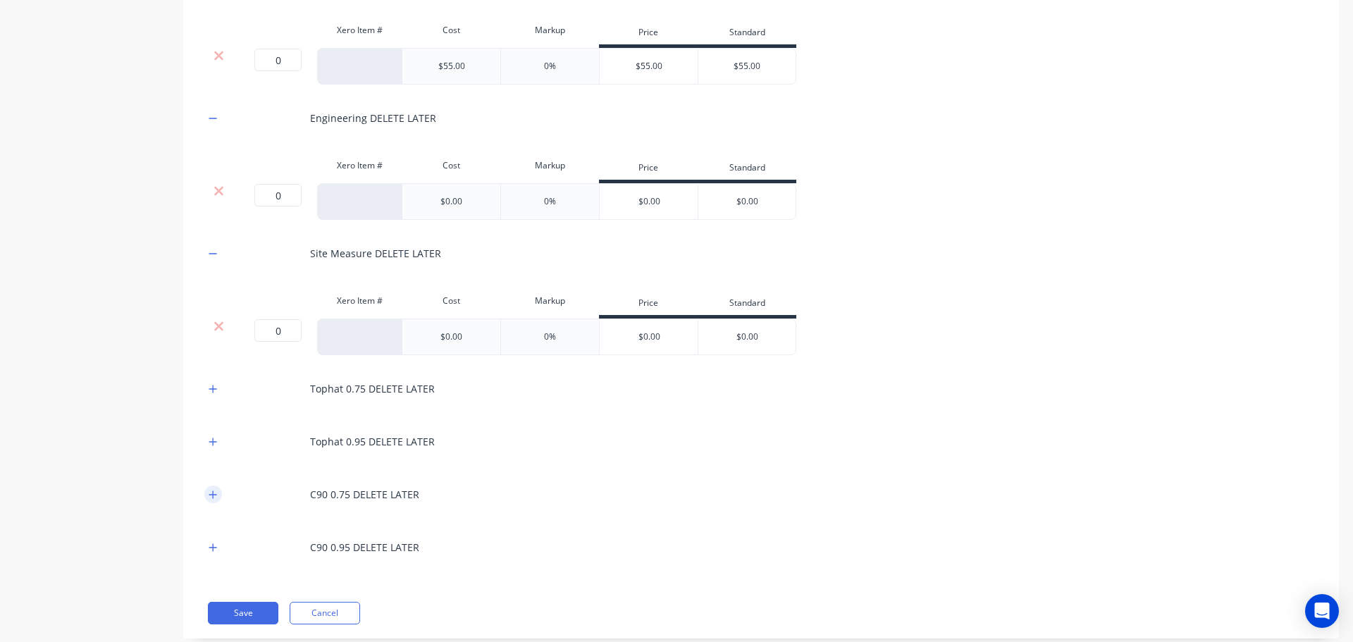
scroll to position [419, 0]
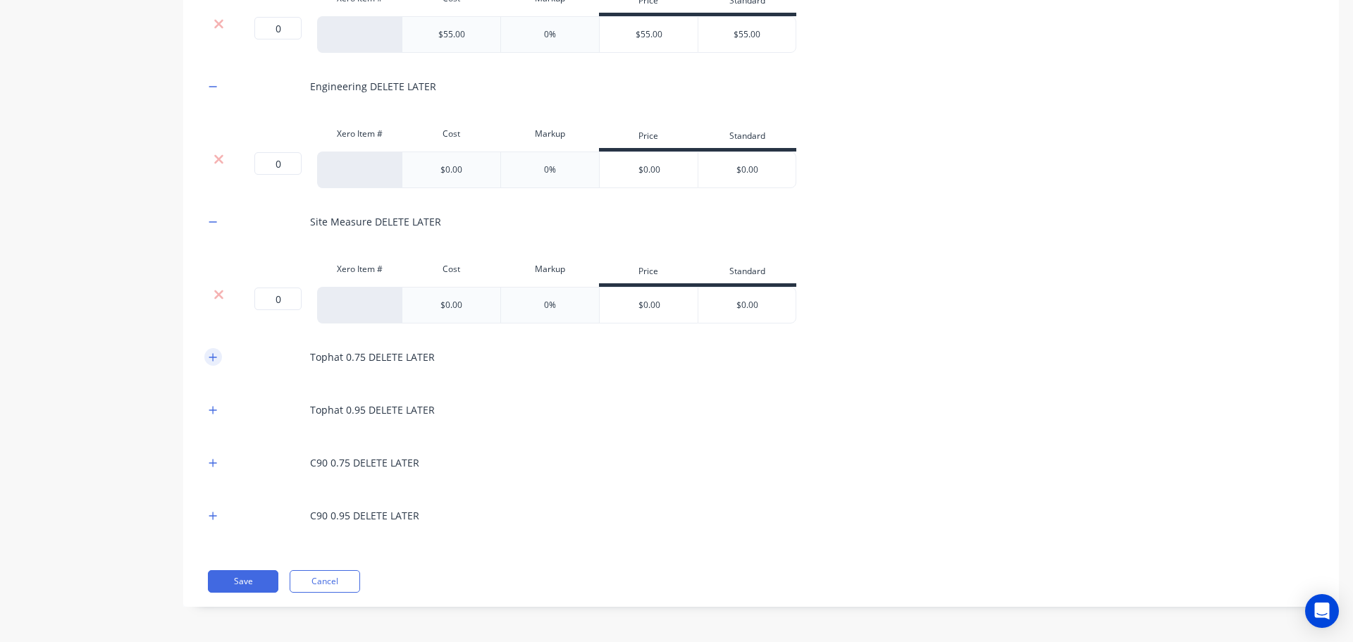
click at [215, 355] on icon "button" at bounding box center [213, 357] width 8 height 10
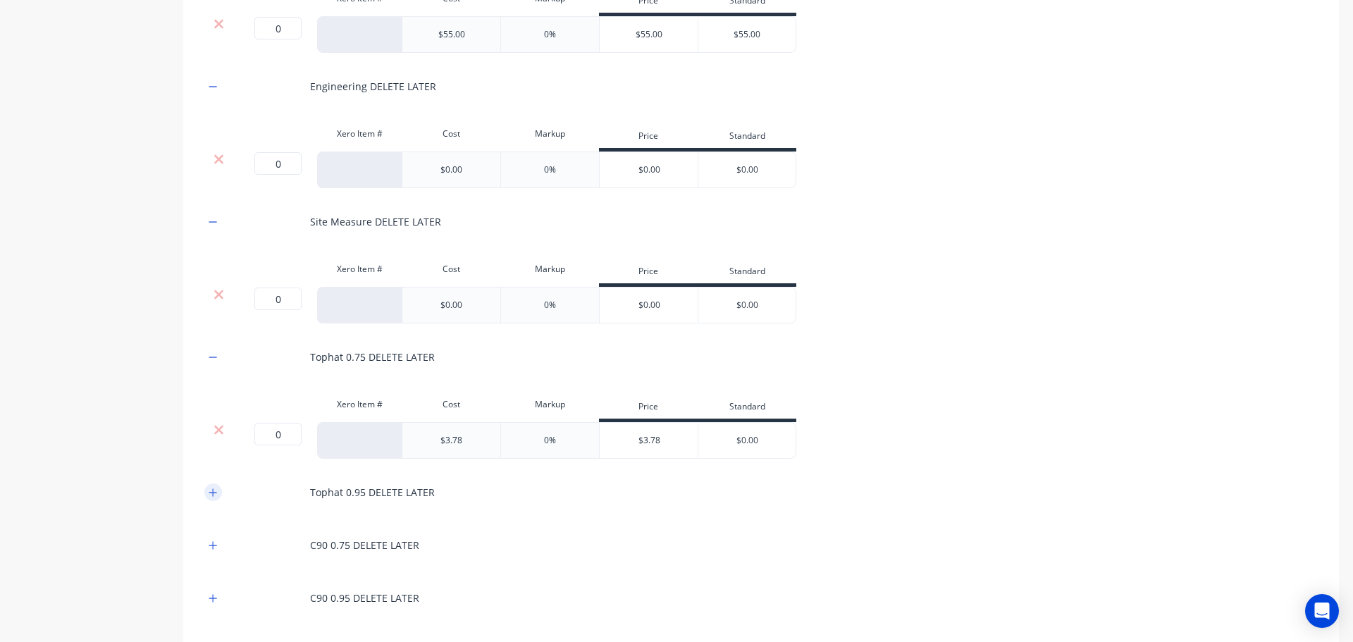
click at [214, 495] on icon "button" at bounding box center [213, 493] width 8 height 10
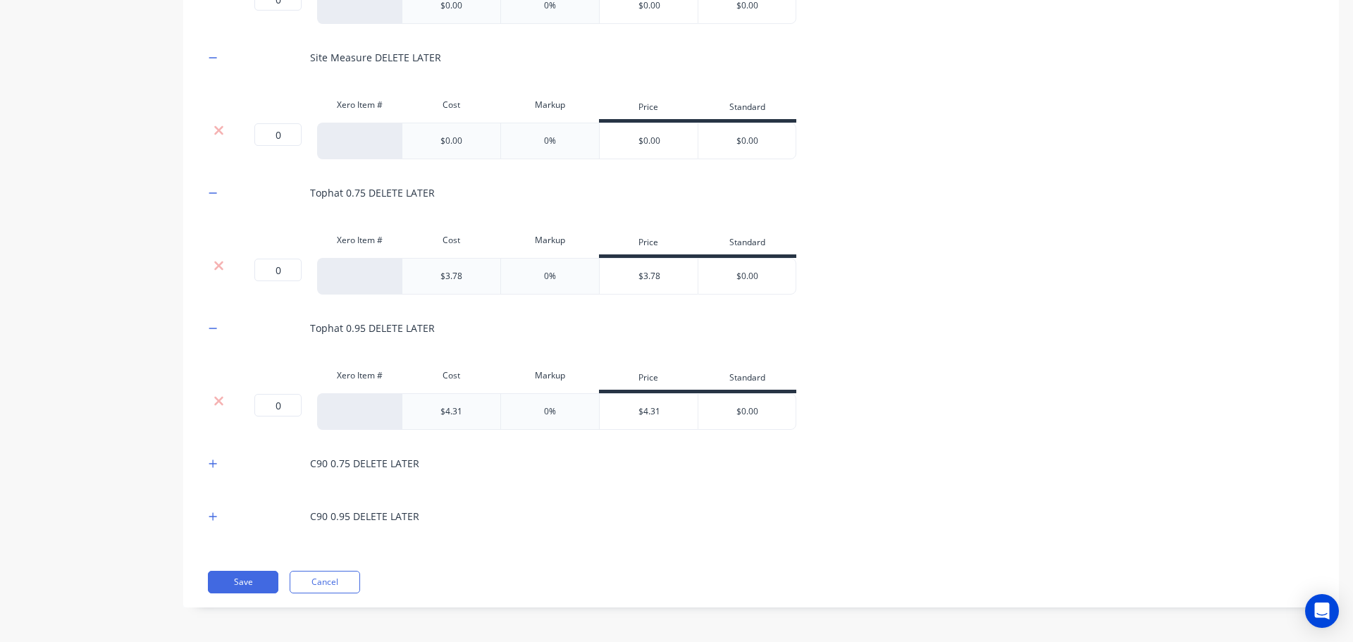
scroll to position [583, 0]
click at [213, 465] on icon "button" at bounding box center [213, 463] width 8 height 8
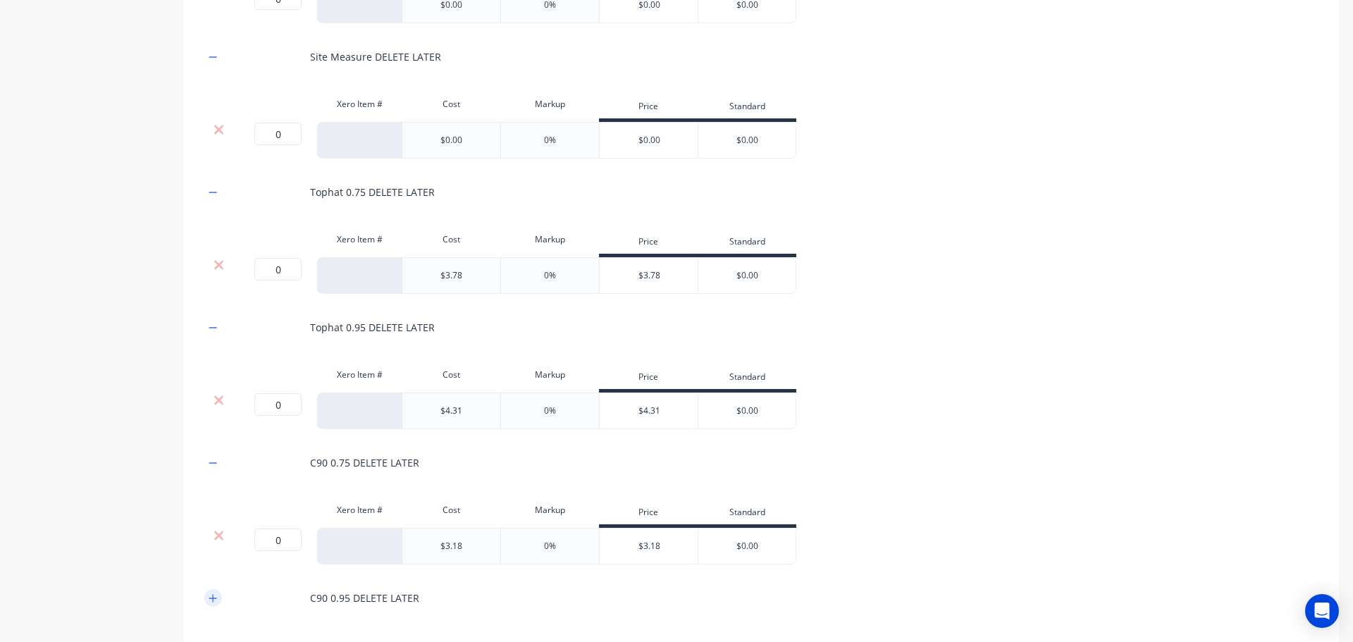
click at [212, 597] on icon "button" at bounding box center [213, 598] width 8 height 10
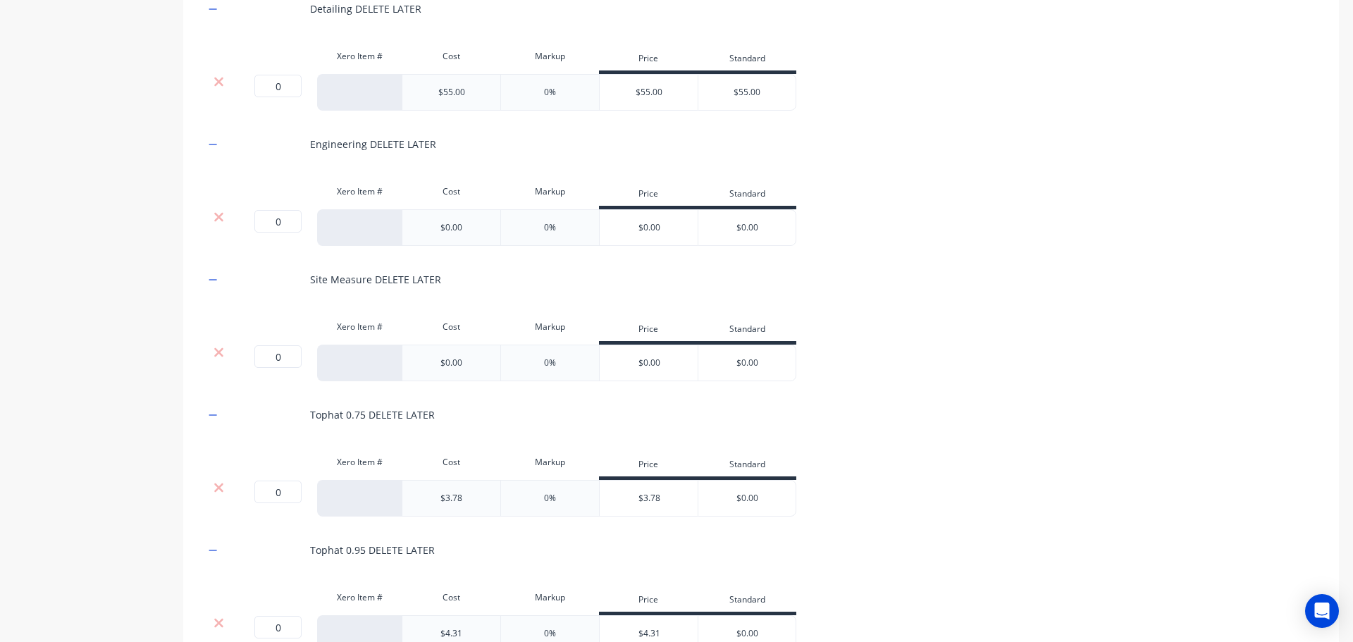
scroll to position [114, 0]
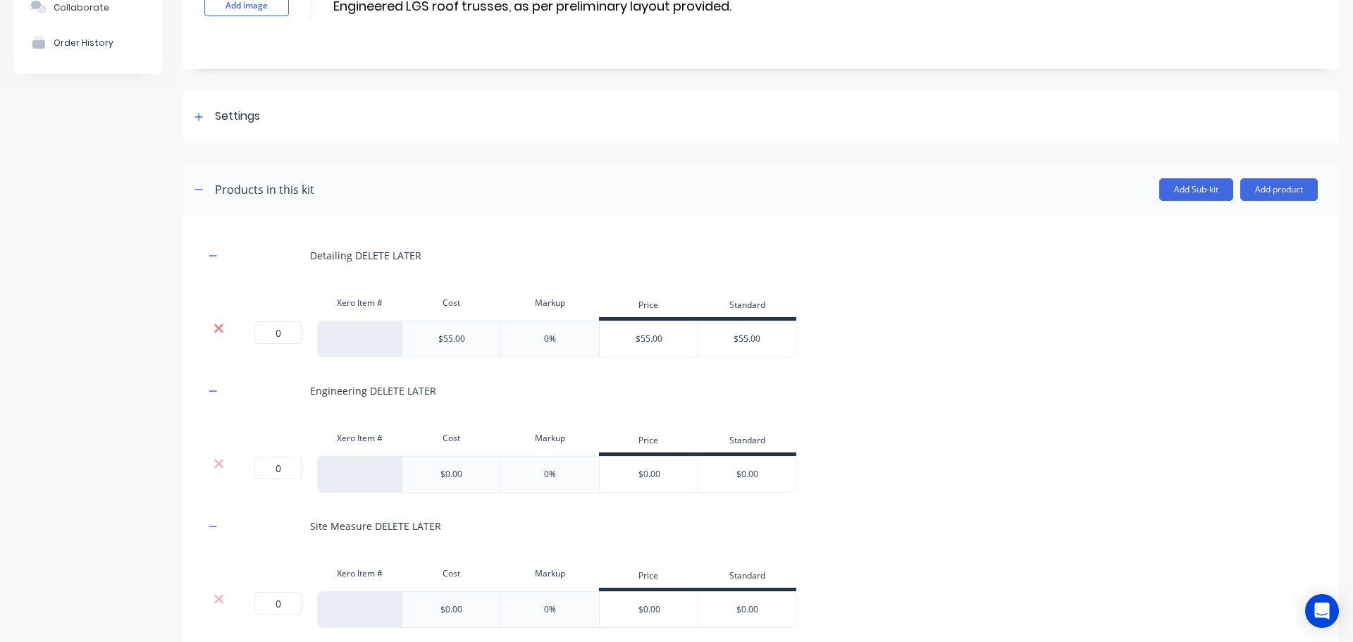
click at [217, 330] on icon at bounding box center [218, 328] width 9 height 9
click at [214, 328] on icon at bounding box center [219, 328] width 11 height 14
click at [218, 330] on icon at bounding box center [218, 328] width 9 height 9
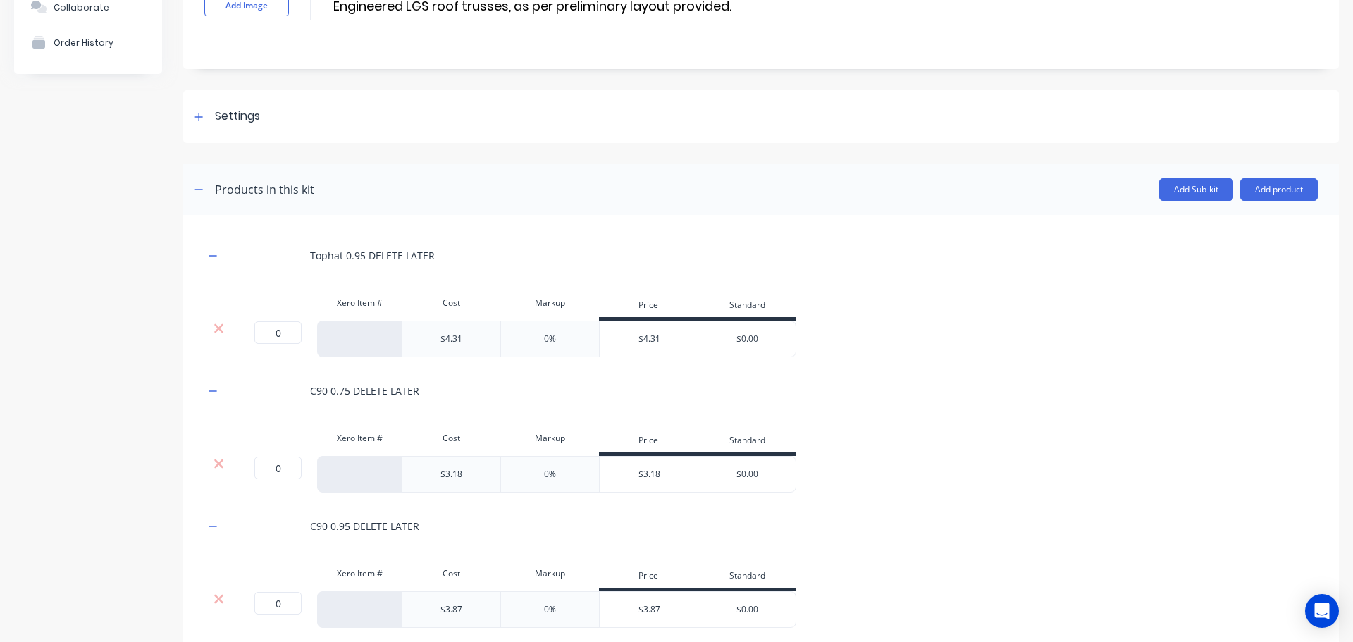
scroll to position [72, 0]
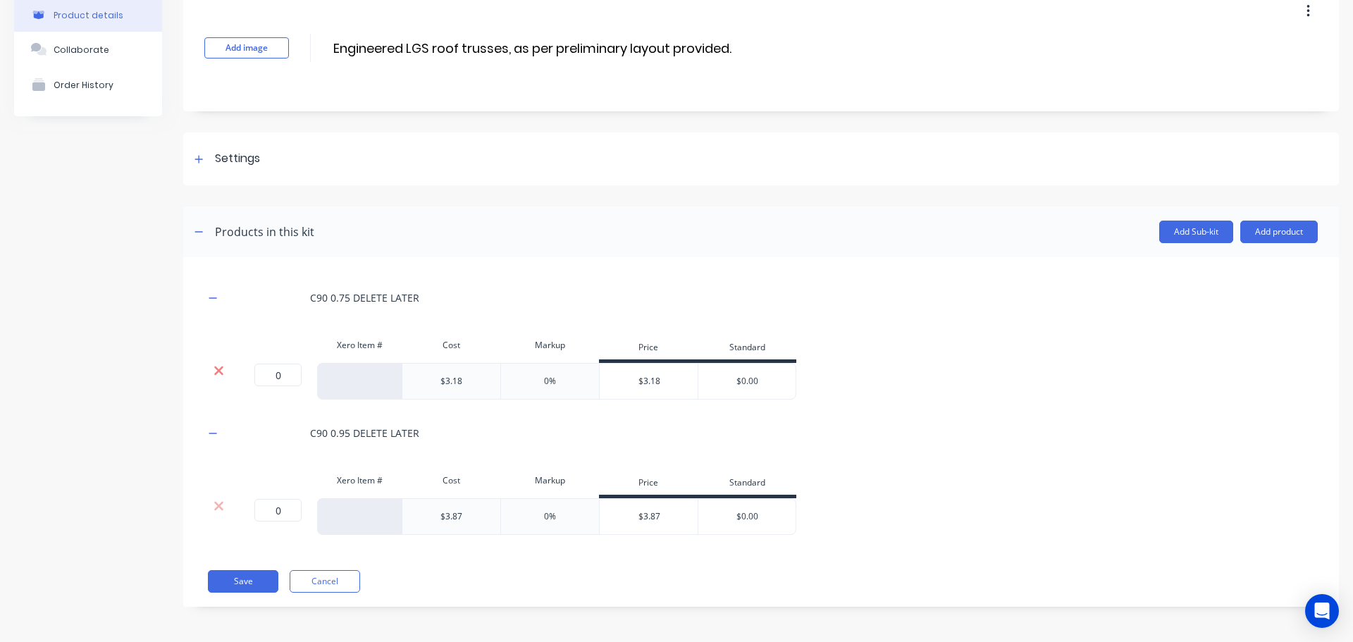
click at [216, 372] on icon at bounding box center [218, 370] width 9 height 9
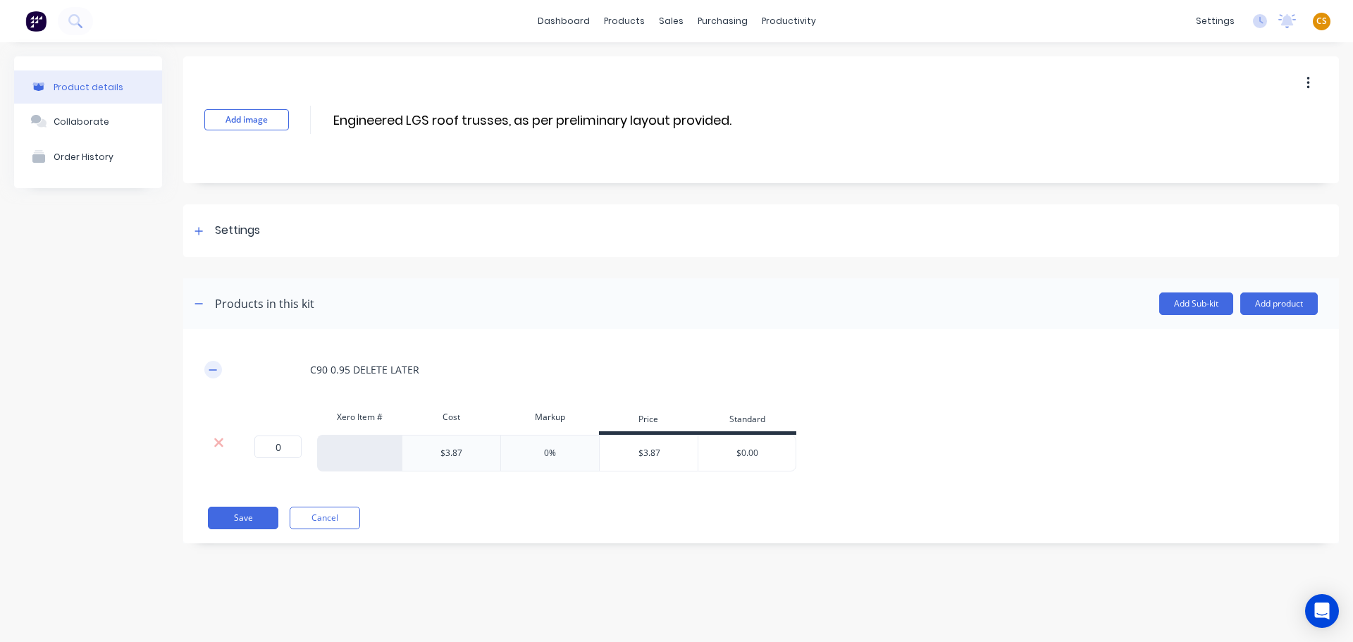
scroll to position [0, 0]
click at [218, 443] on icon at bounding box center [218, 442] width 9 height 9
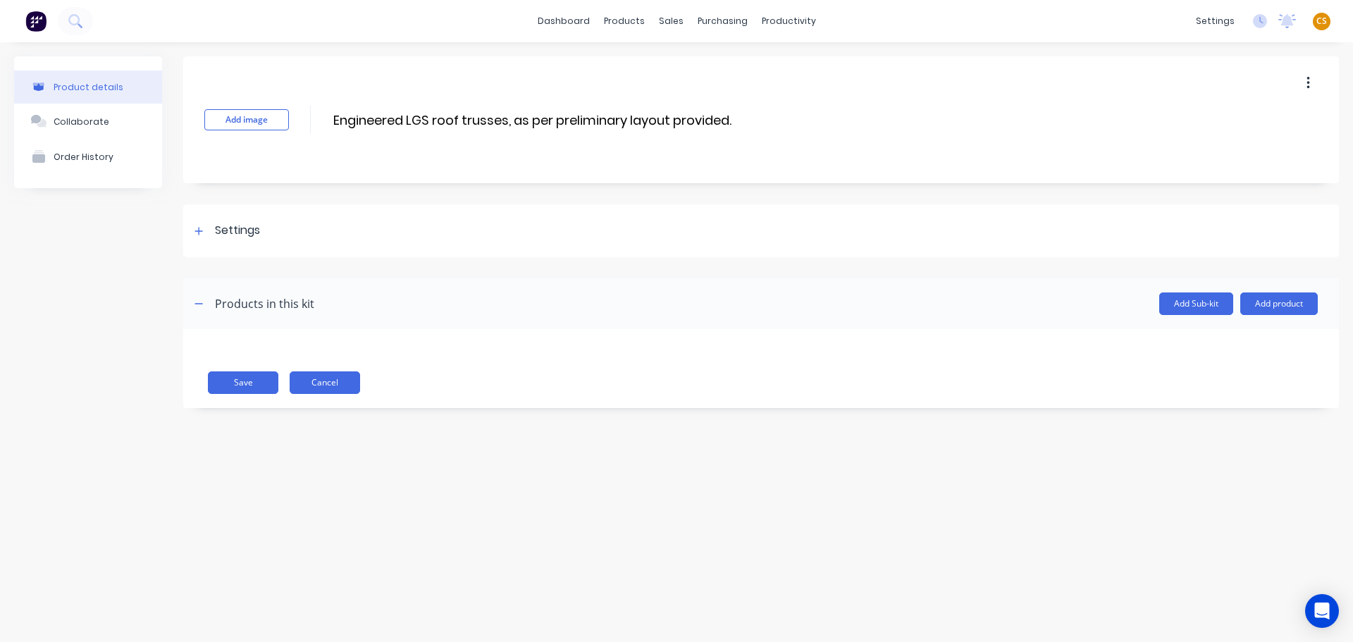
click at [325, 385] on button "Cancel" at bounding box center [325, 382] width 70 height 23
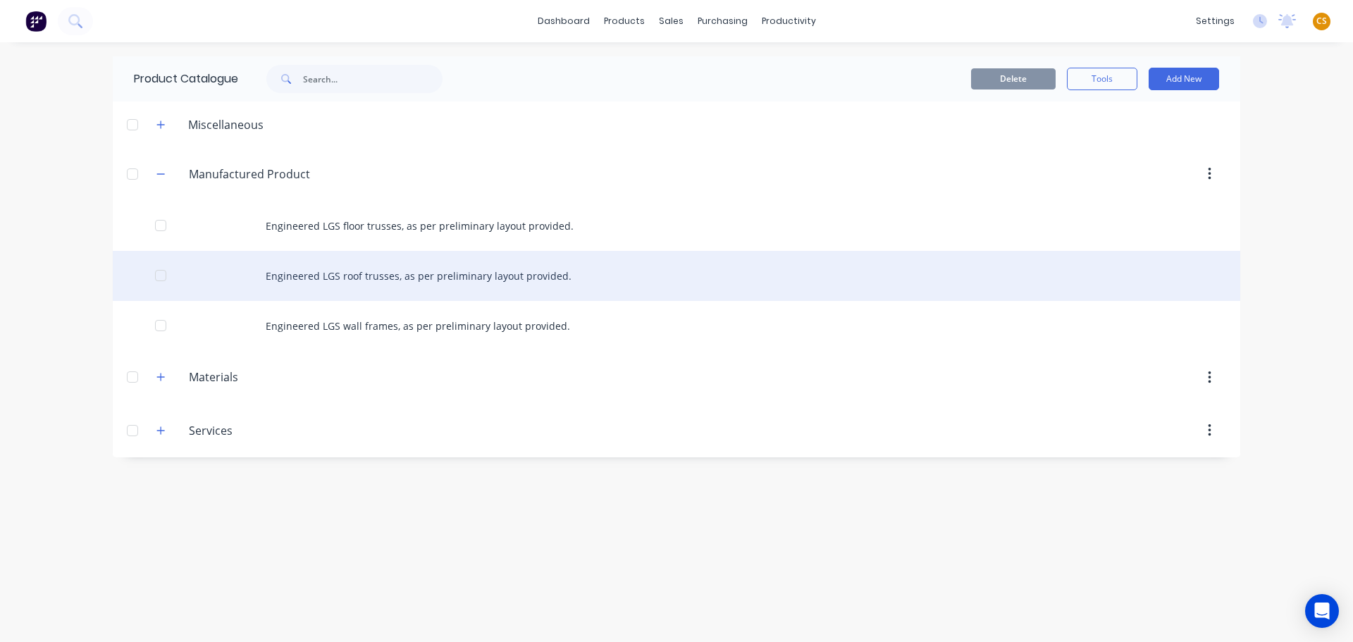
click at [450, 283] on div "Engineered LGS roof trusses, as per preliminary layout provided." at bounding box center [676, 276] width 1127 height 50
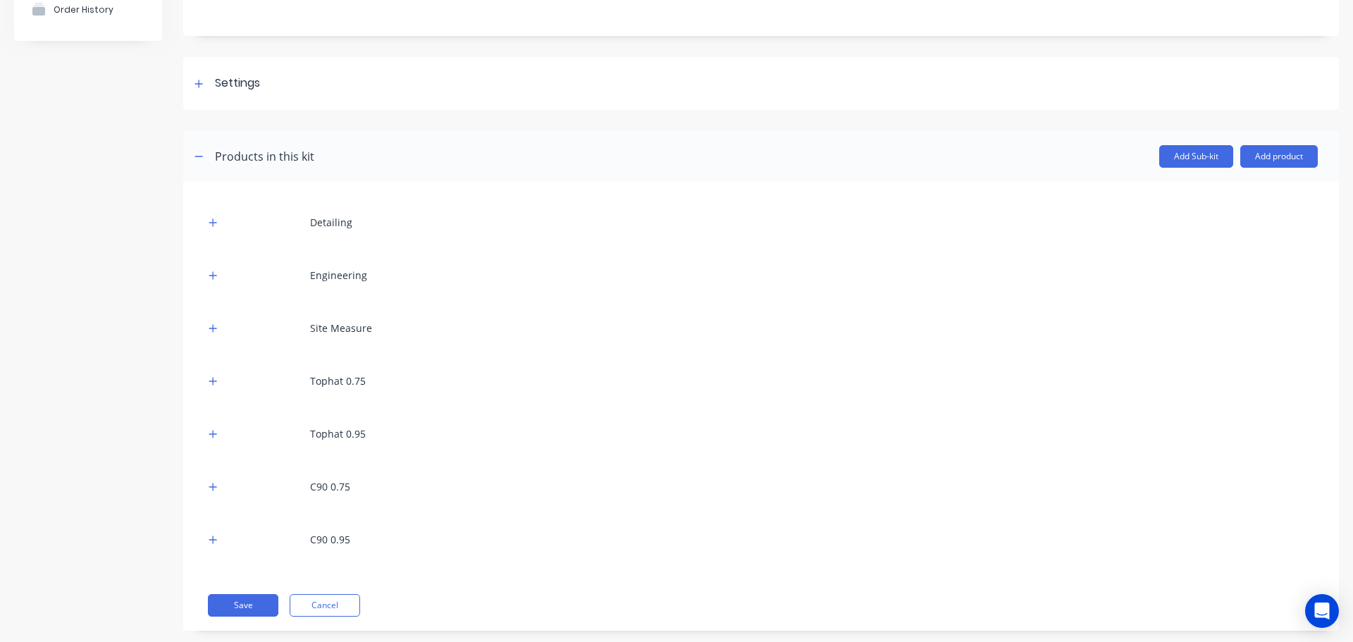
scroll to position [171, 0]
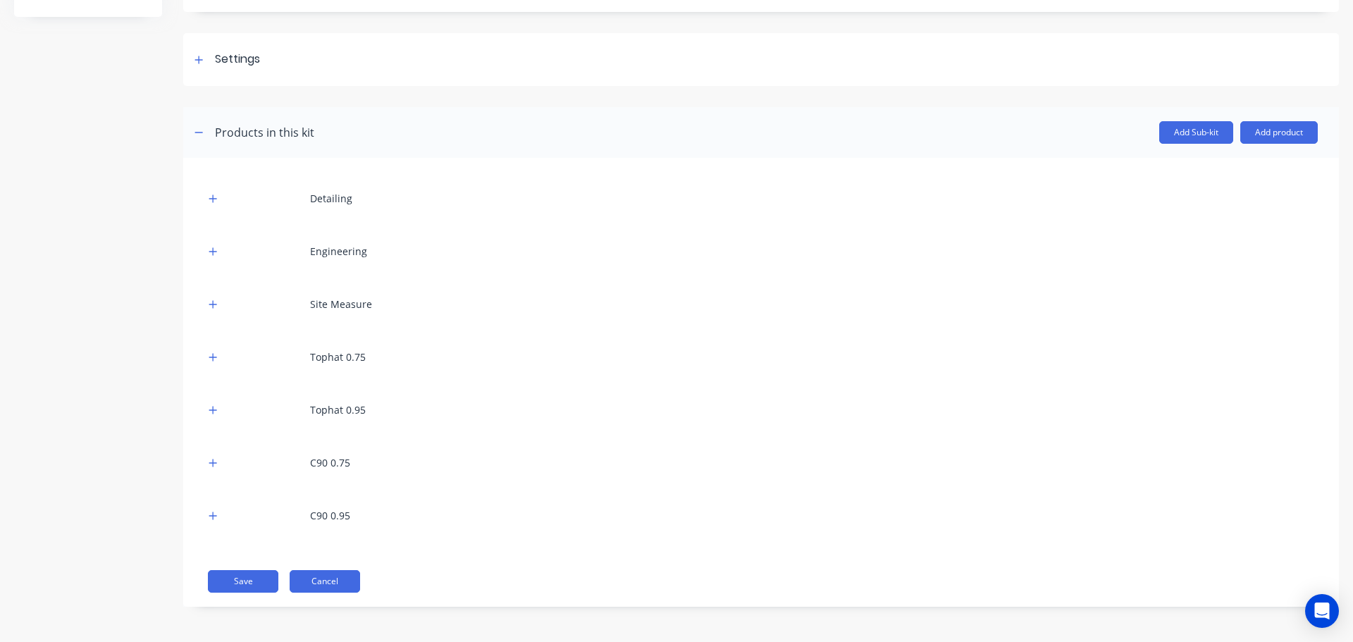
click at [314, 582] on button "Cancel" at bounding box center [325, 581] width 70 height 23
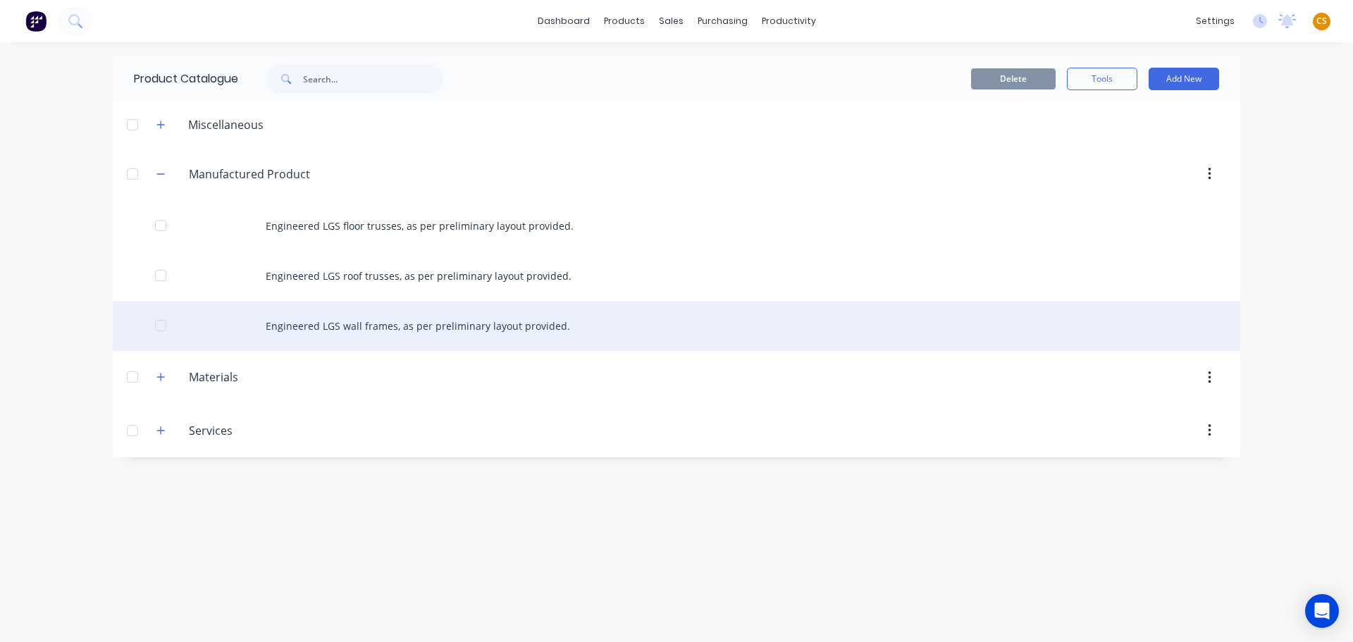
click at [435, 326] on div "Engineered LGS wall frames, as per preliminary layout provided." at bounding box center [676, 326] width 1127 height 50
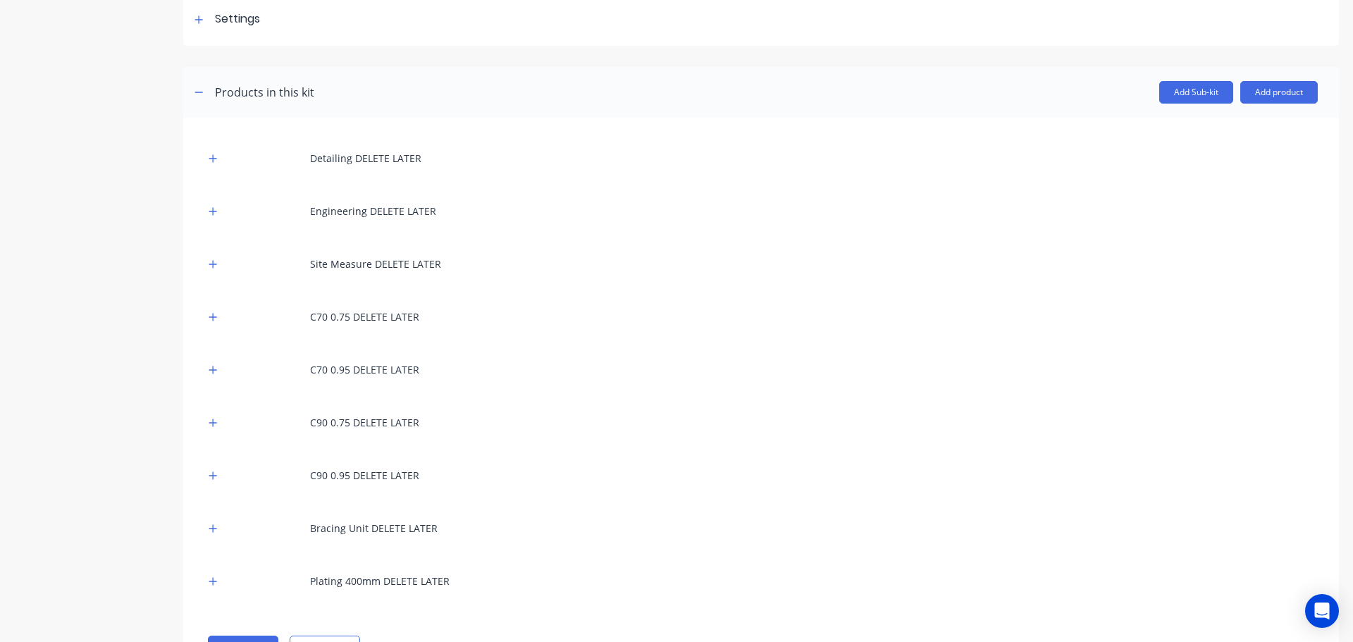
scroll to position [277, 0]
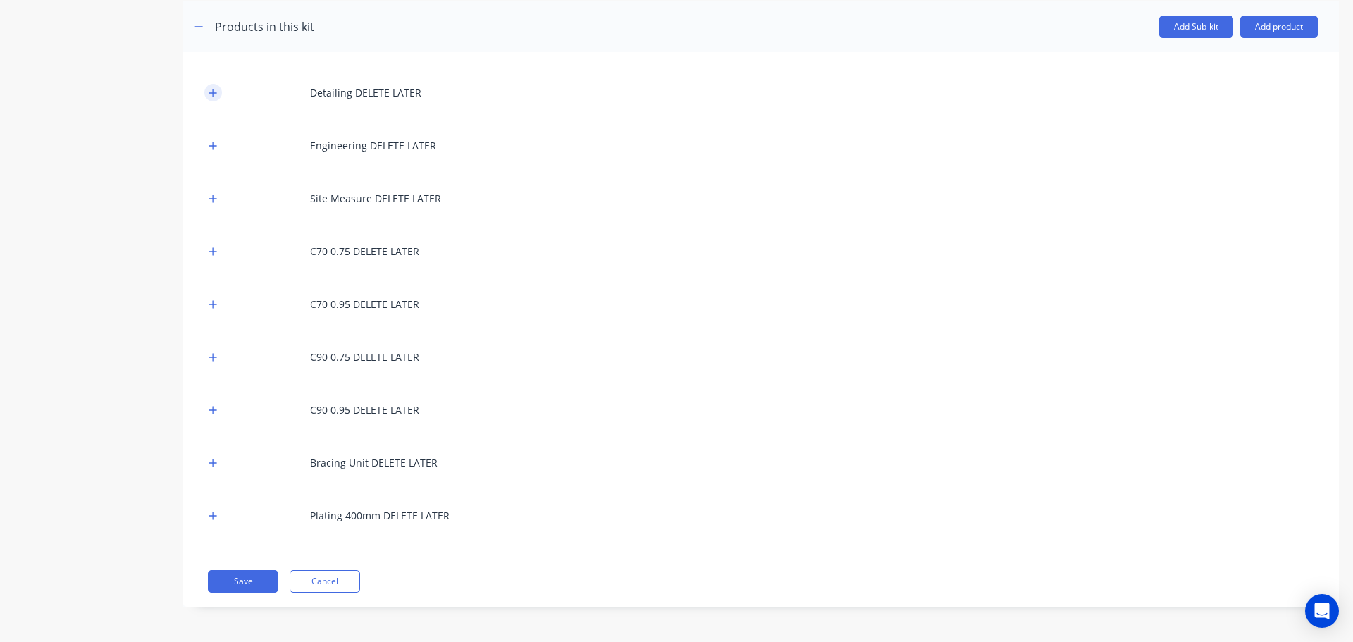
click at [209, 90] on icon "button" at bounding box center [213, 93] width 8 height 10
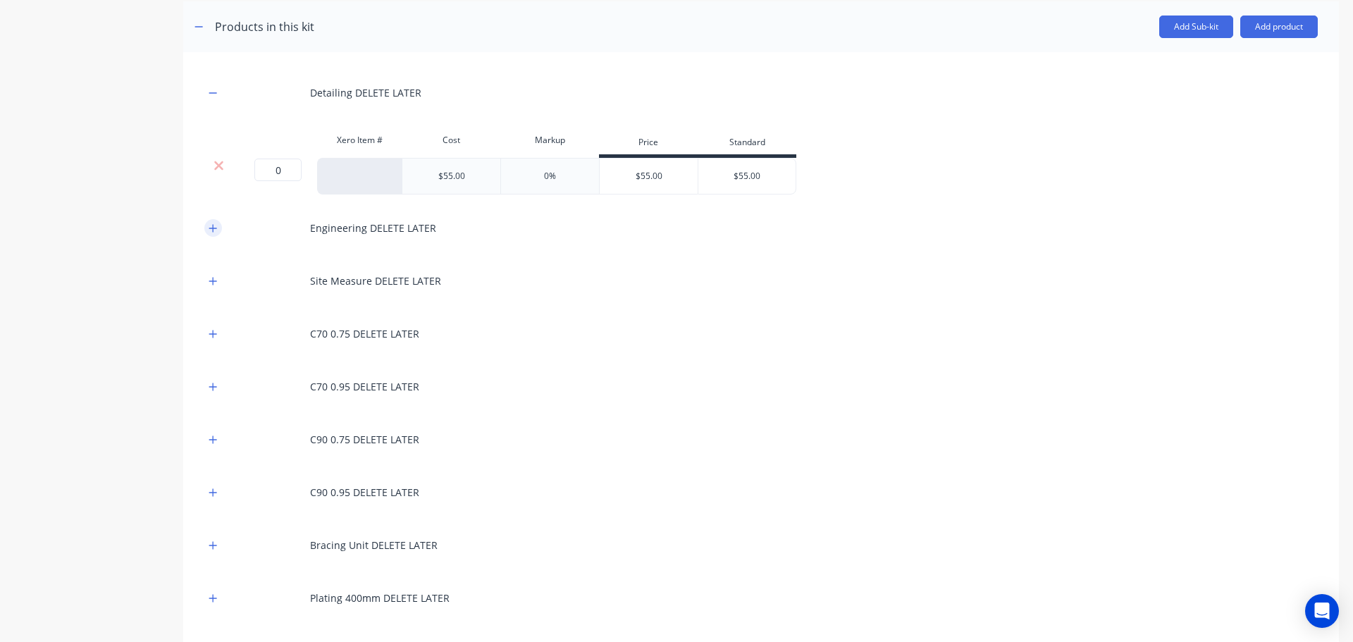
click at [206, 230] on button "button" at bounding box center [213, 228] width 18 height 18
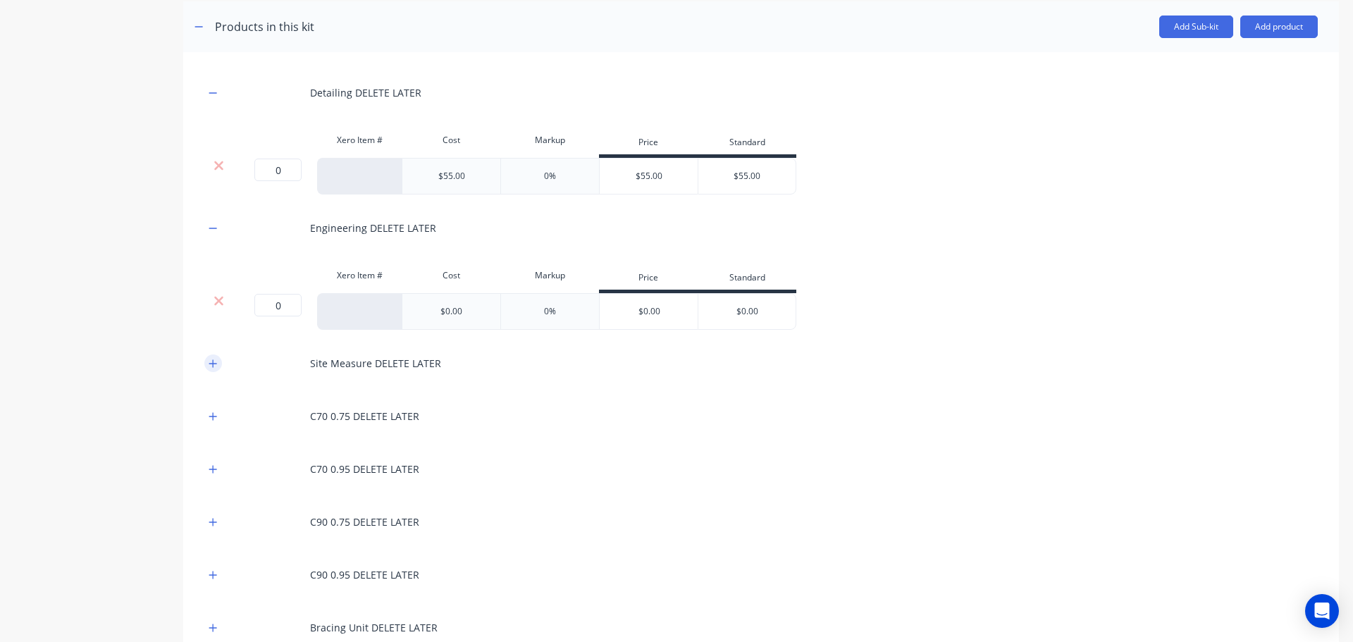
click at [211, 361] on icon "button" at bounding box center [213, 364] width 8 height 10
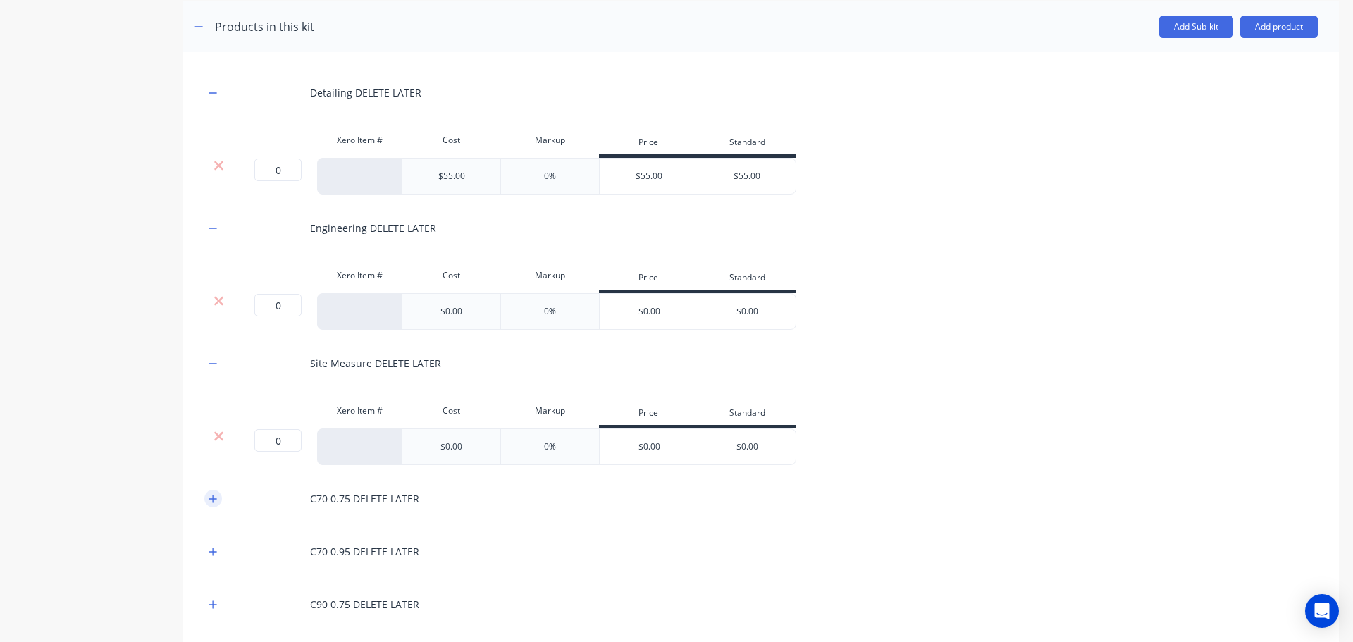
click at [210, 497] on icon "button" at bounding box center [213, 499] width 8 height 10
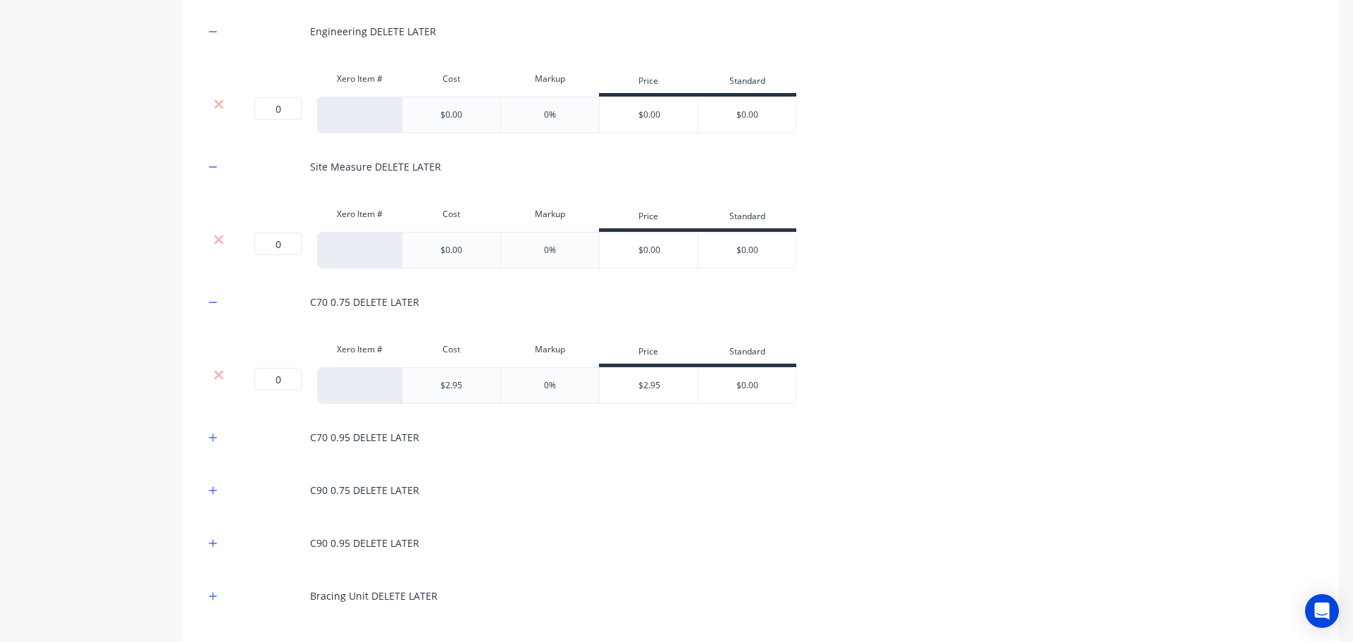
scroll to position [607, 0]
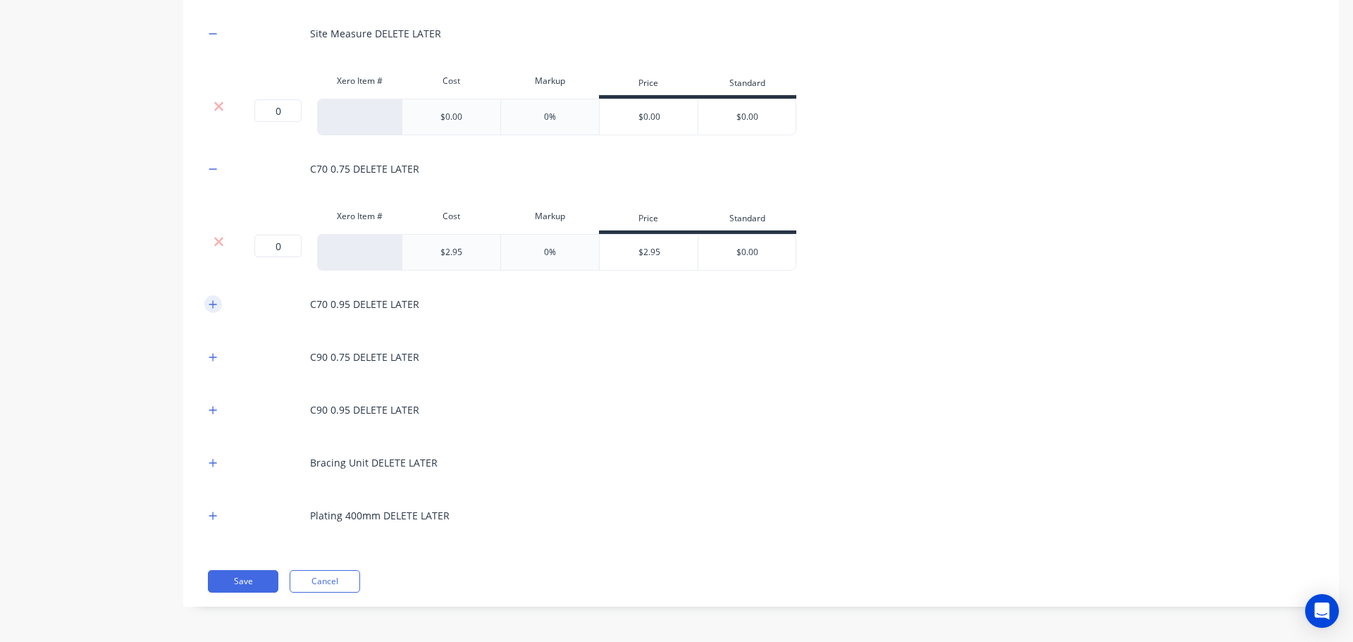
click at [211, 306] on icon "button" at bounding box center [213, 304] width 8 height 10
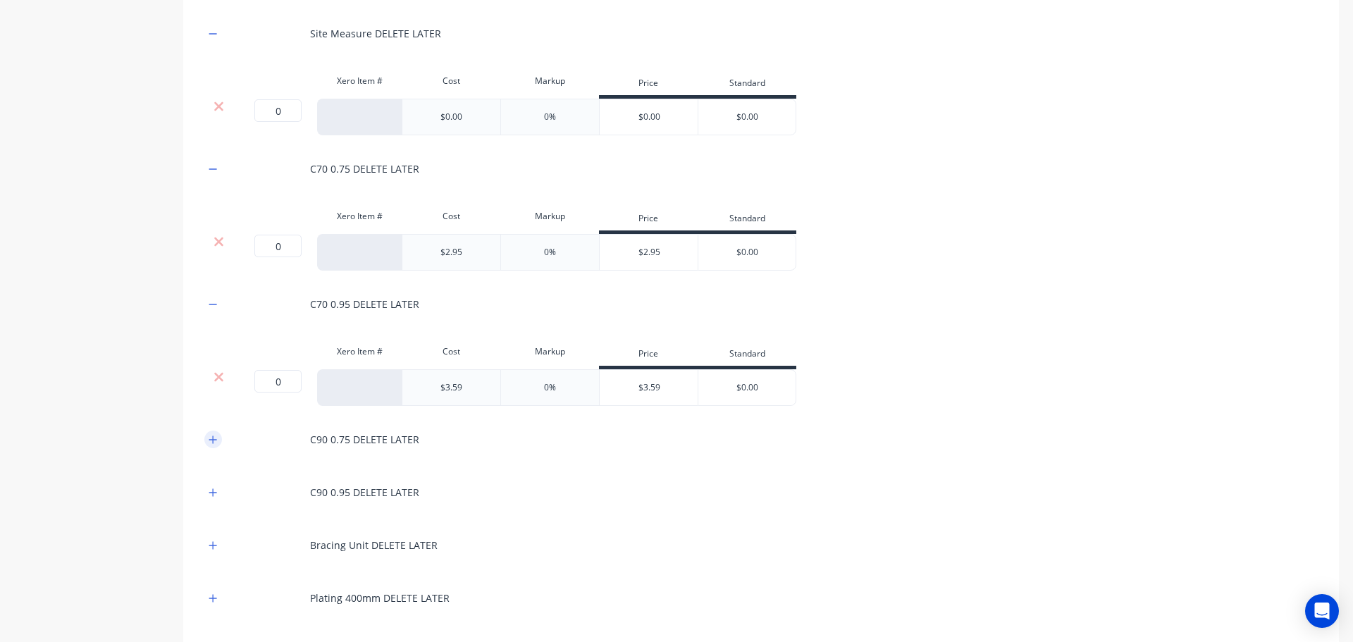
click at [211, 440] on icon "button" at bounding box center [213, 439] width 8 height 8
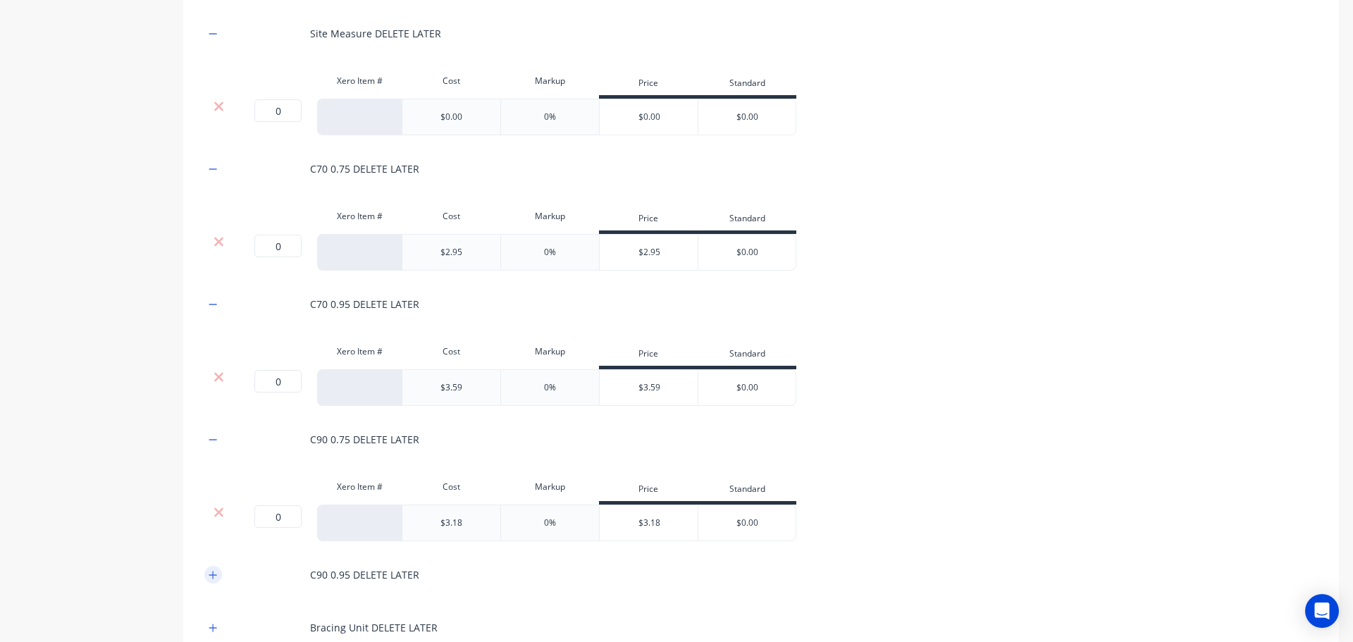
click at [209, 573] on icon "button" at bounding box center [213, 575] width 8 height 10
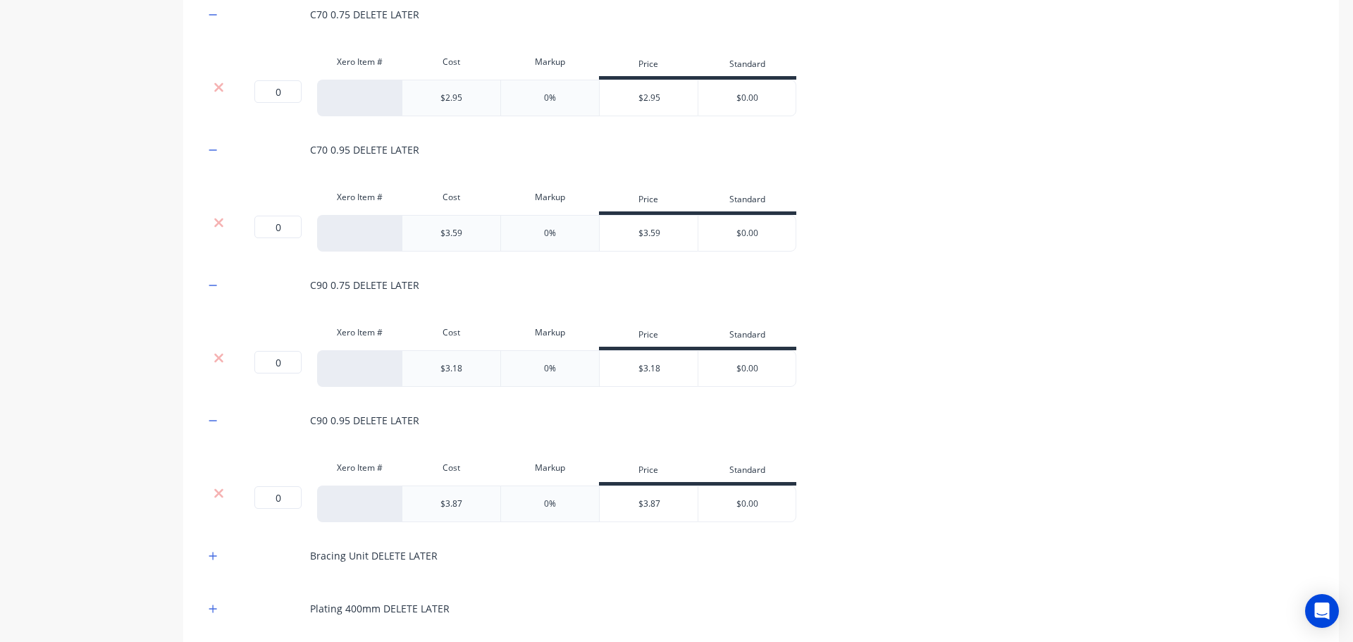
scroll to position [854, 0]
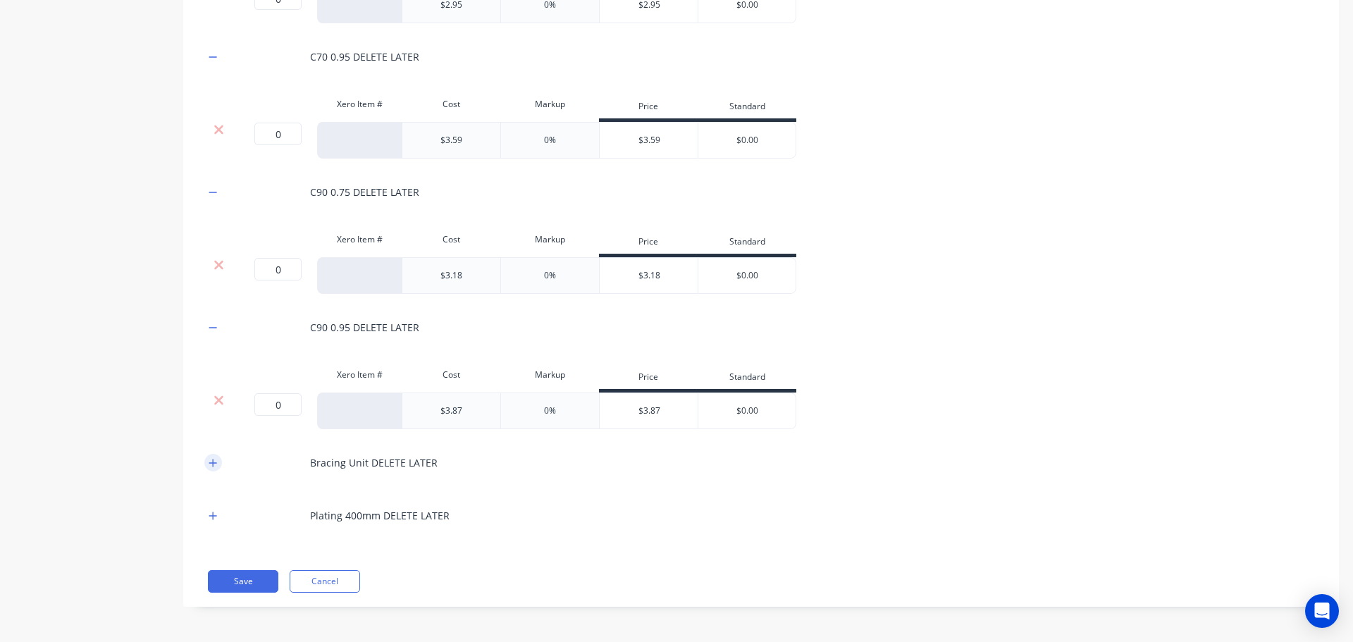
click at [211, 463] on icon "button" at bounding box center [213, 463] width 8 height 8
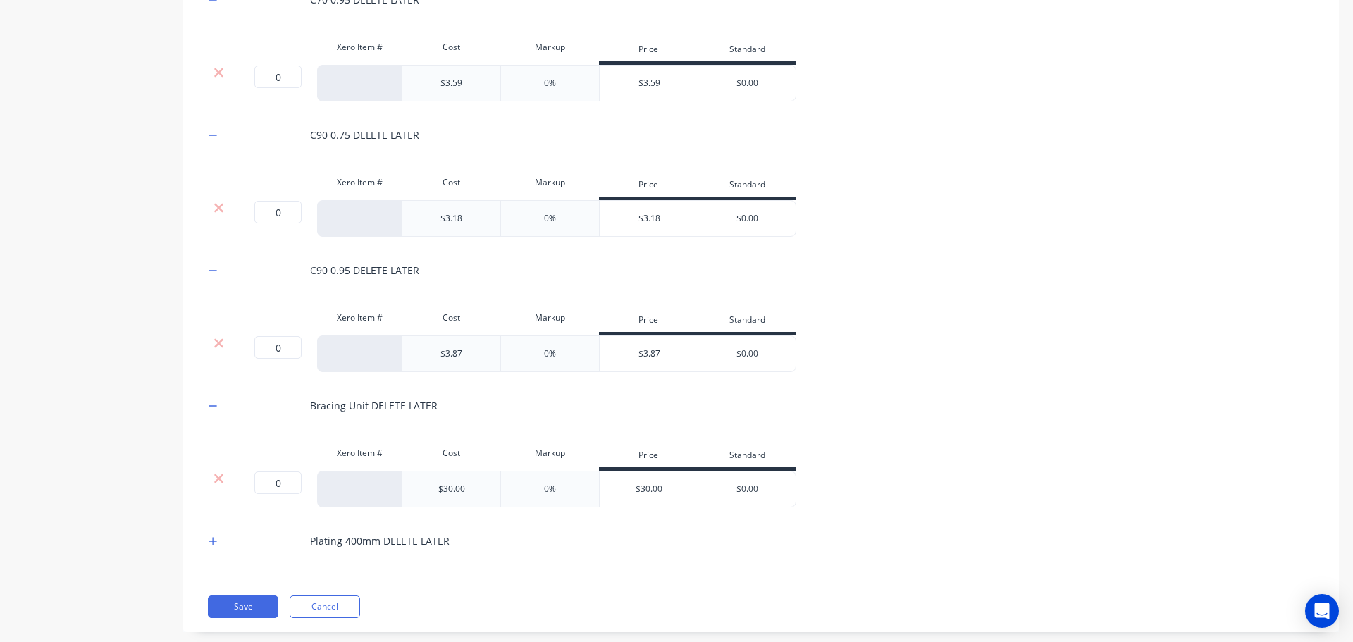
scroll to position [936, 0]
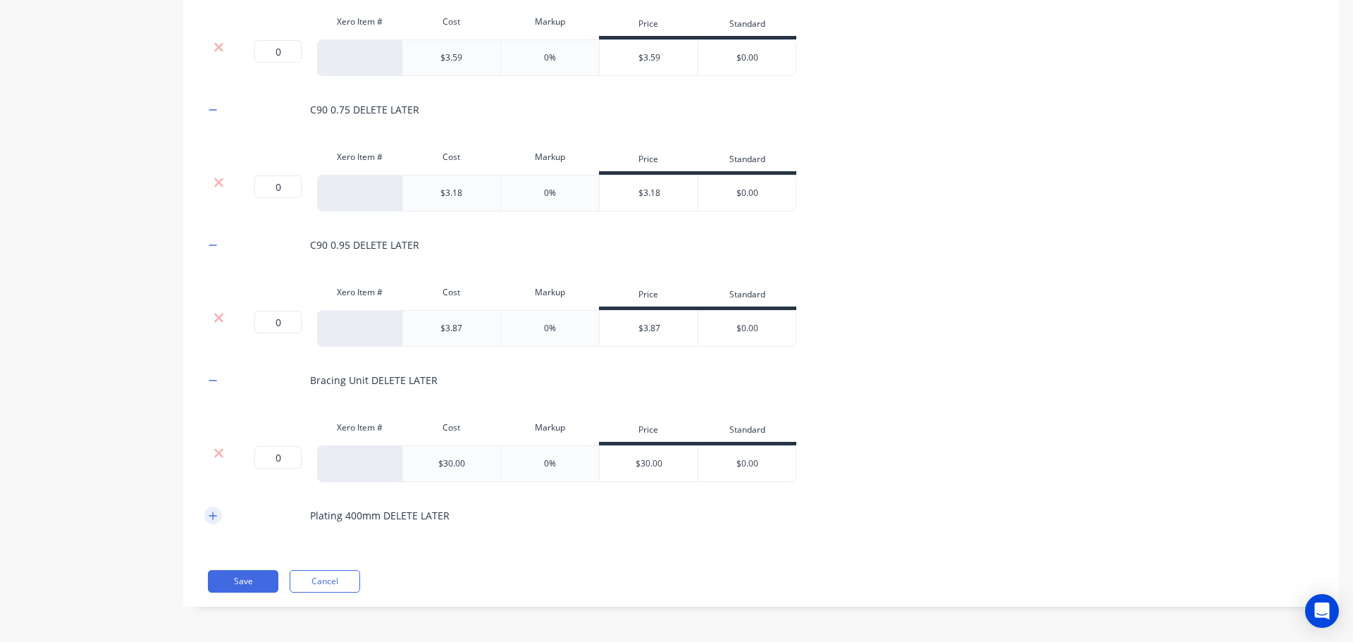
click at [211, 516] on icon "button" at bounding box center [213, 516] width 8 height 10
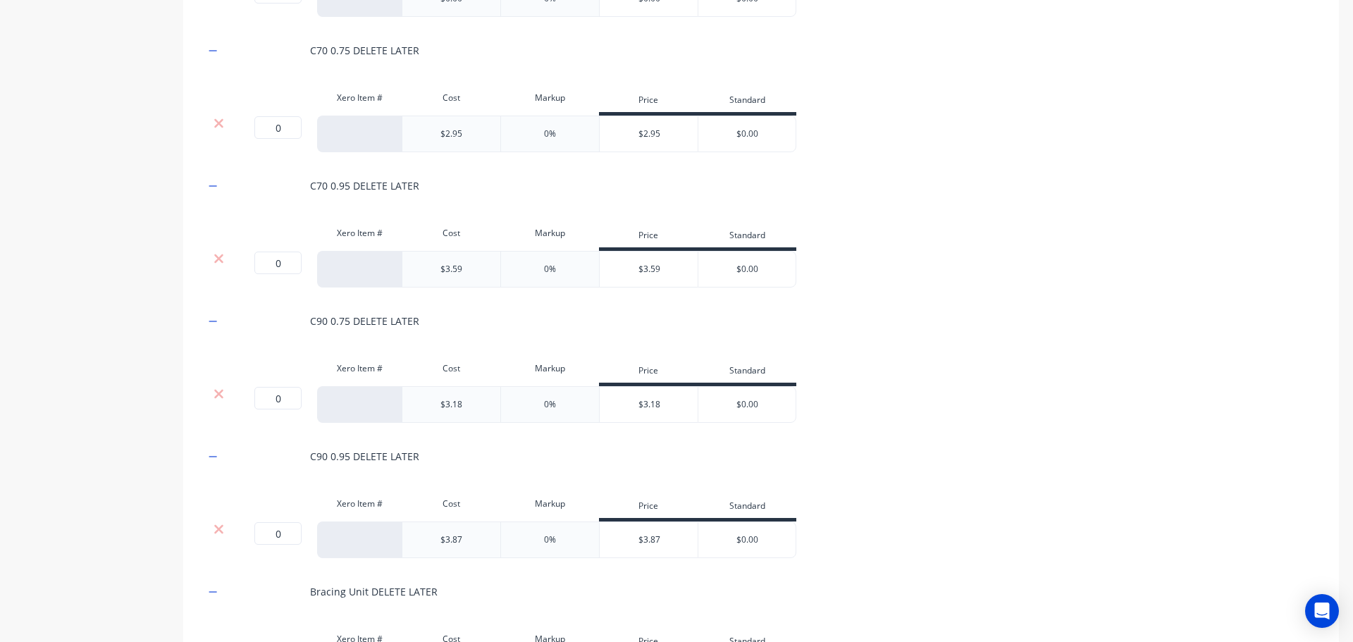
scroll to position [1019, 0]
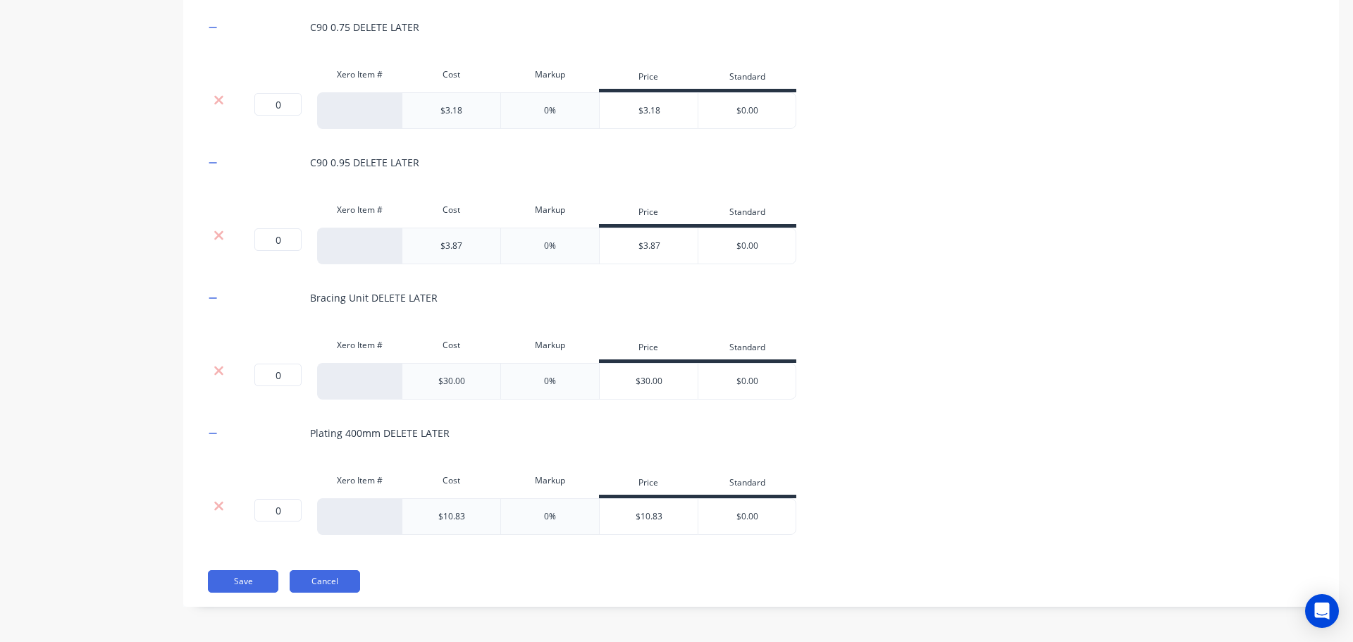
click at [318, 579] on button "Cancel" at bounding box center [325, 581] width 70 height 23
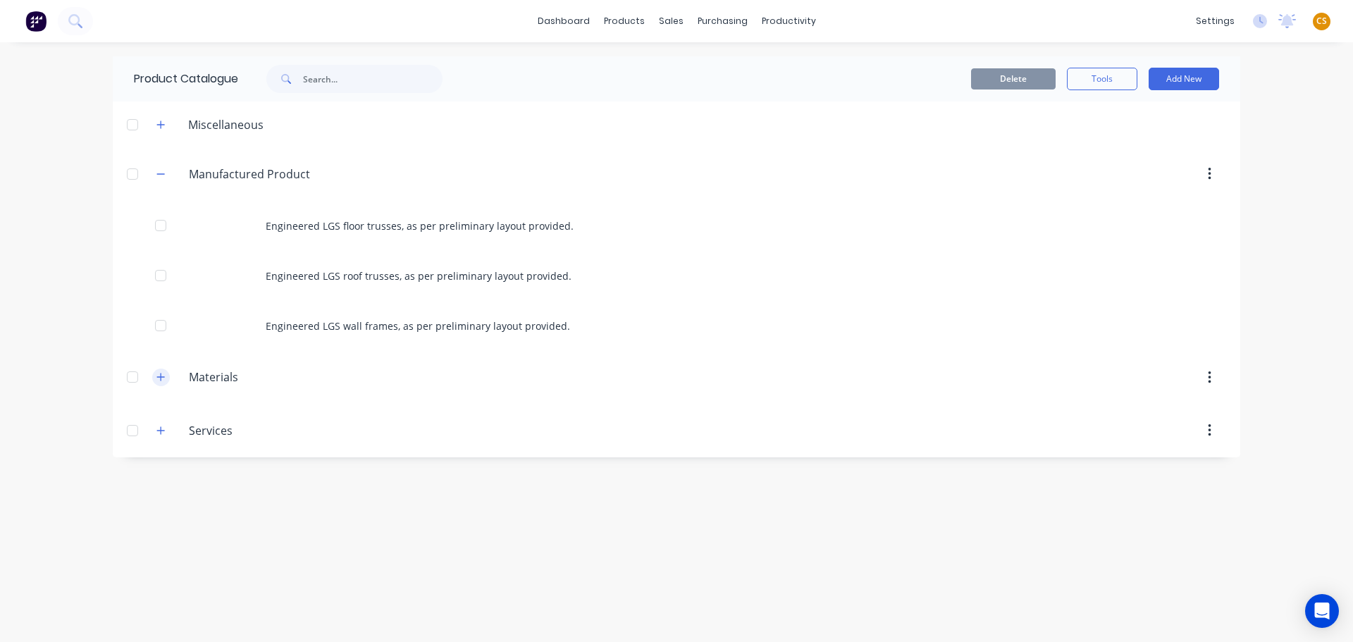
click at [158, 378] on icon "button" at bounding box center [160, 377] width 8 height 10
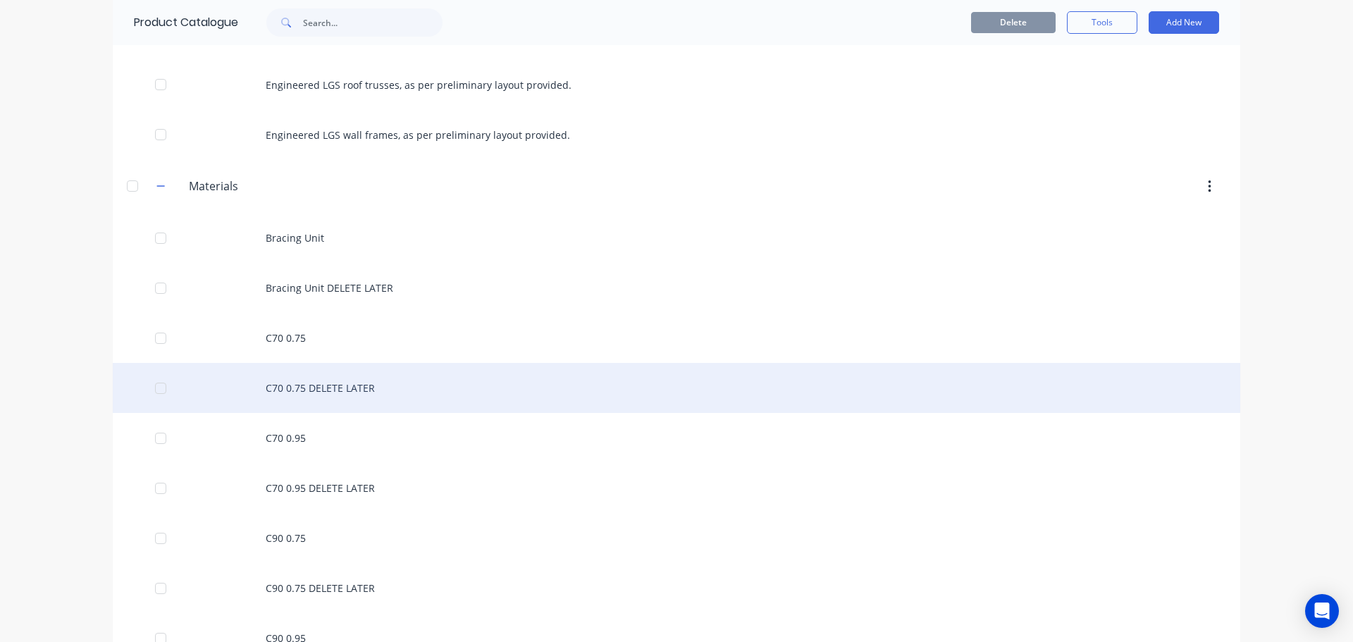
scroll to position [211, 0]
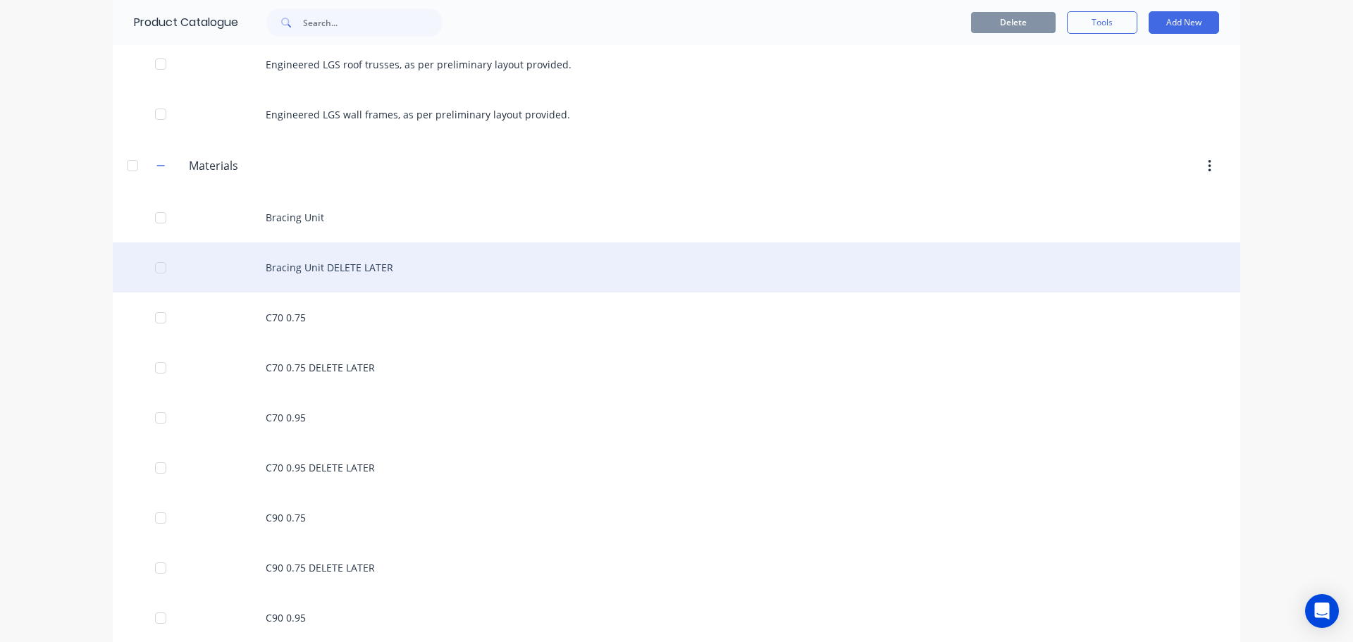
click at [154, 269] on div at bounding box center [161, 268] width 28 height 28
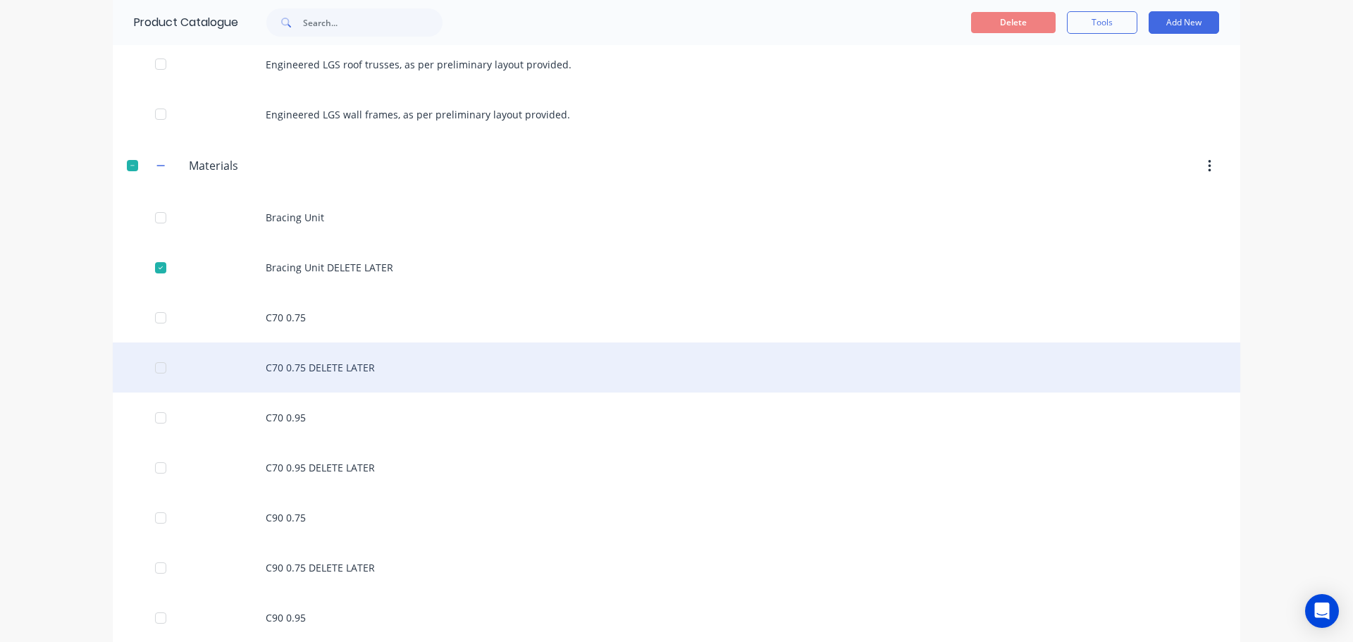
click at [152, 370] on div at bounding box center [161, 368] width 28 height 28
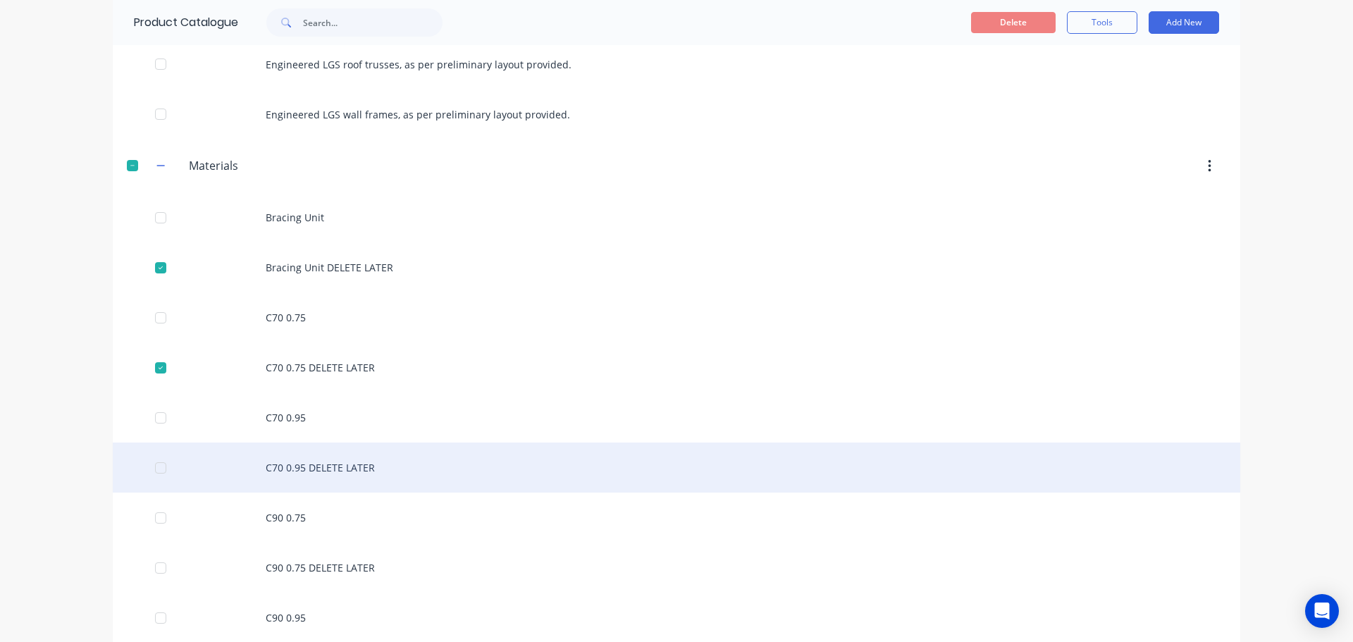
click at [154, 471] on div at bounding box center [161, 468] width 28 height 28
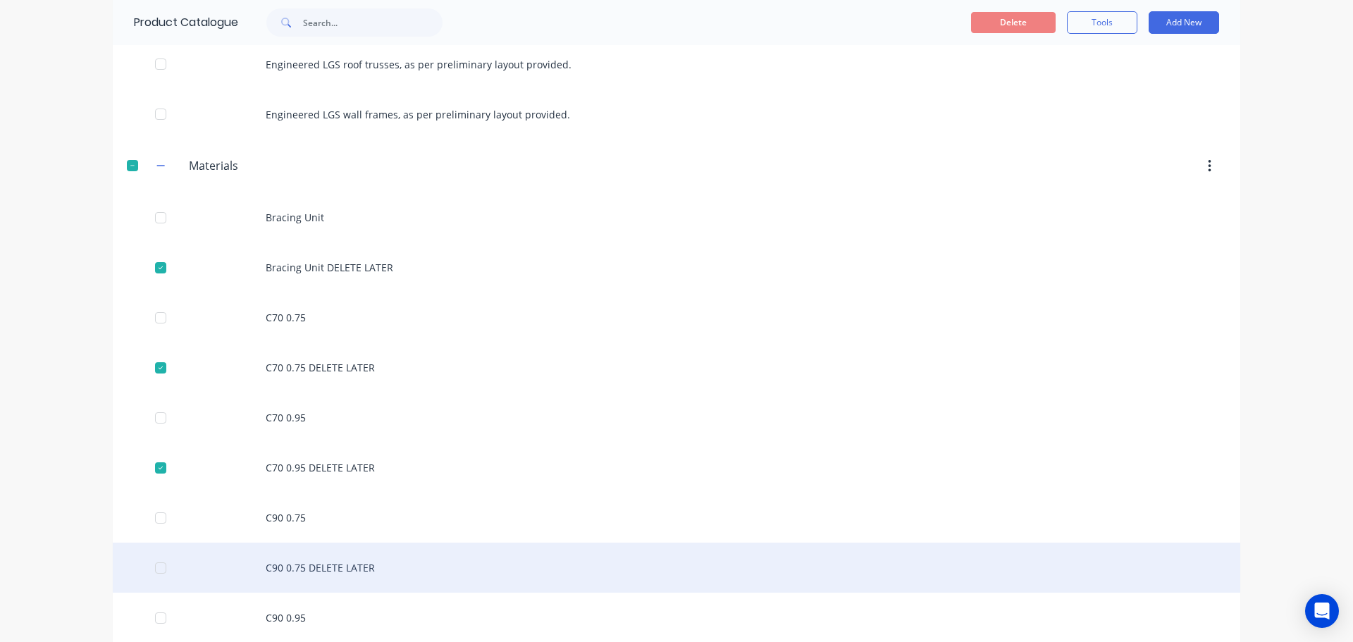
click at [157, 569] on div at bounding box center [161, 568] width 28 height 28
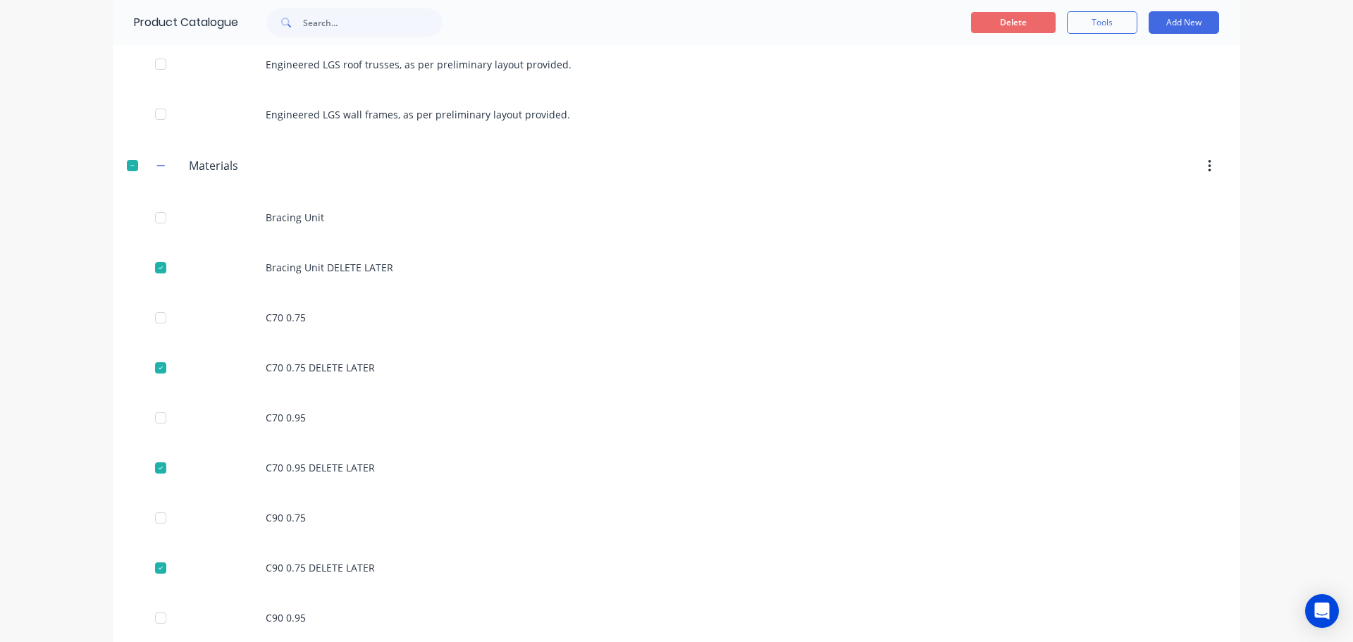
click at [1010, 23] on button "Delete" at bounding box center [1013, 22] width 85 height 21
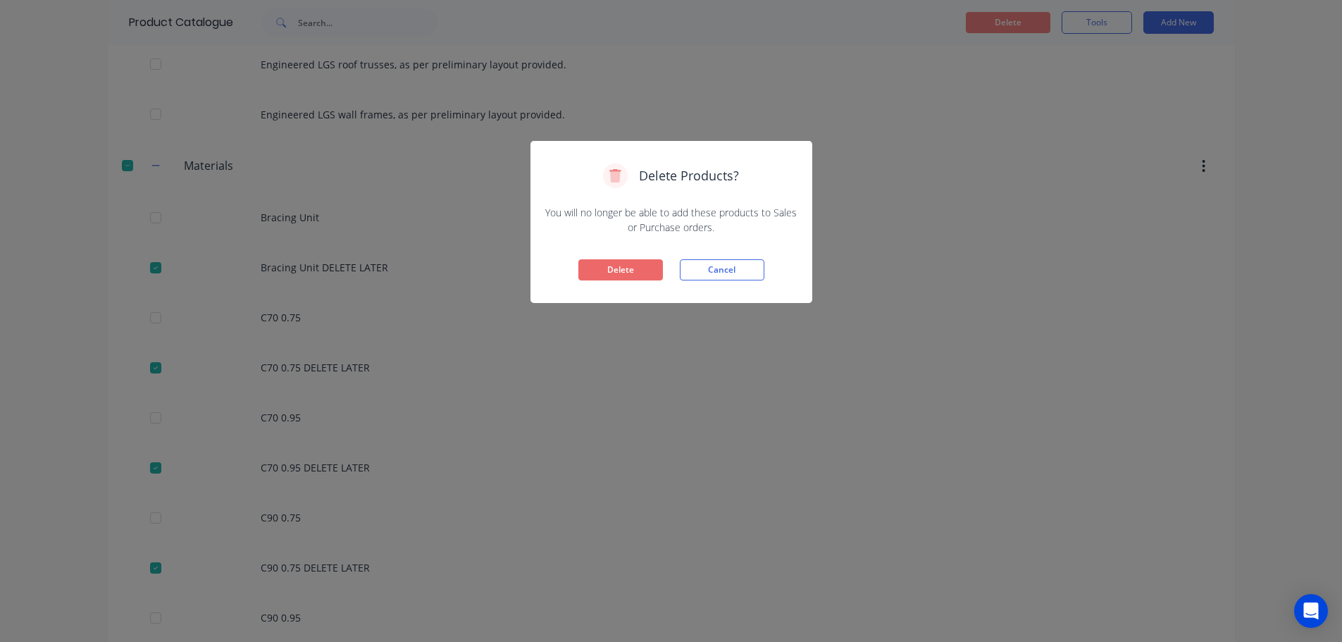
click at [641, 273] on button "Delete" at bounding box center [620, 269] width 85 height 21
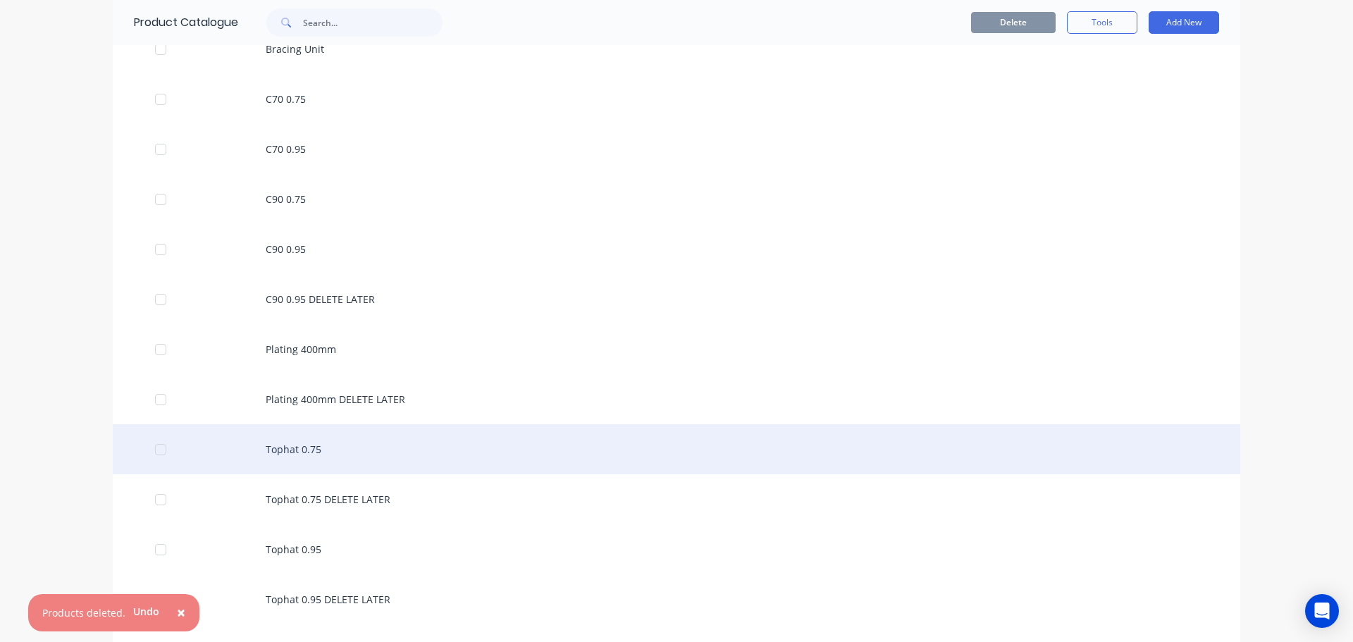
scroll to position [423, 0]
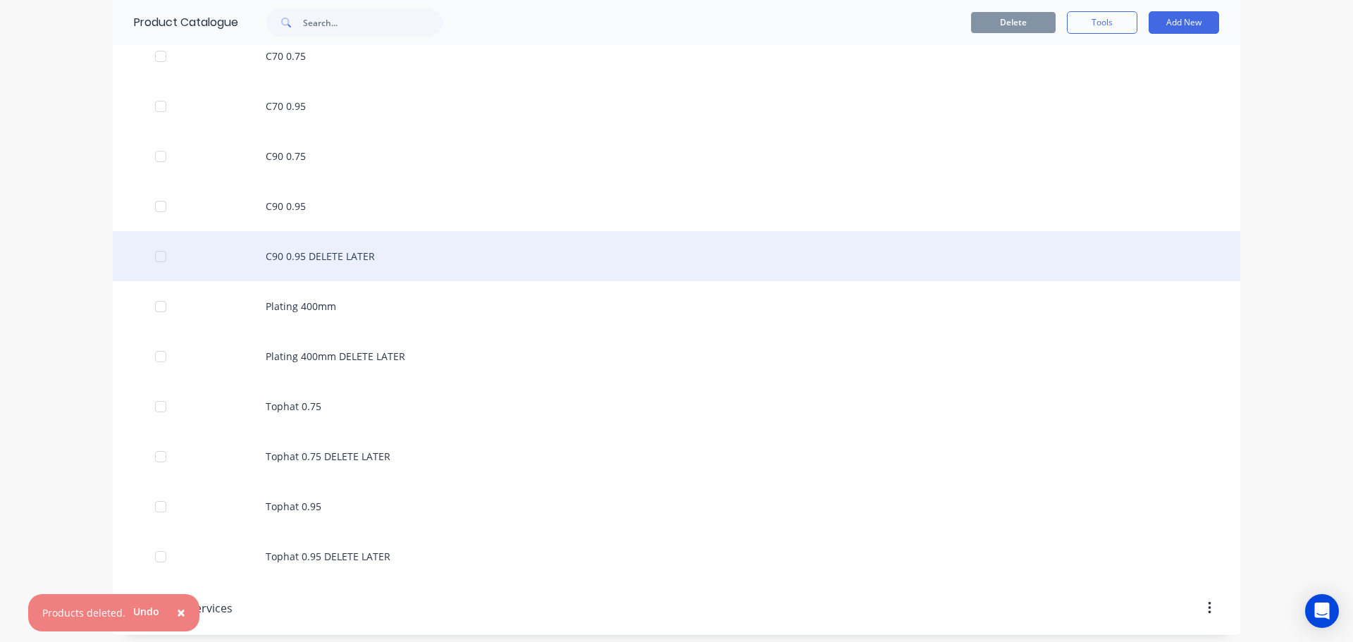
click at [154, 256] on div at bounding box center [161, 256] width 28 height 28
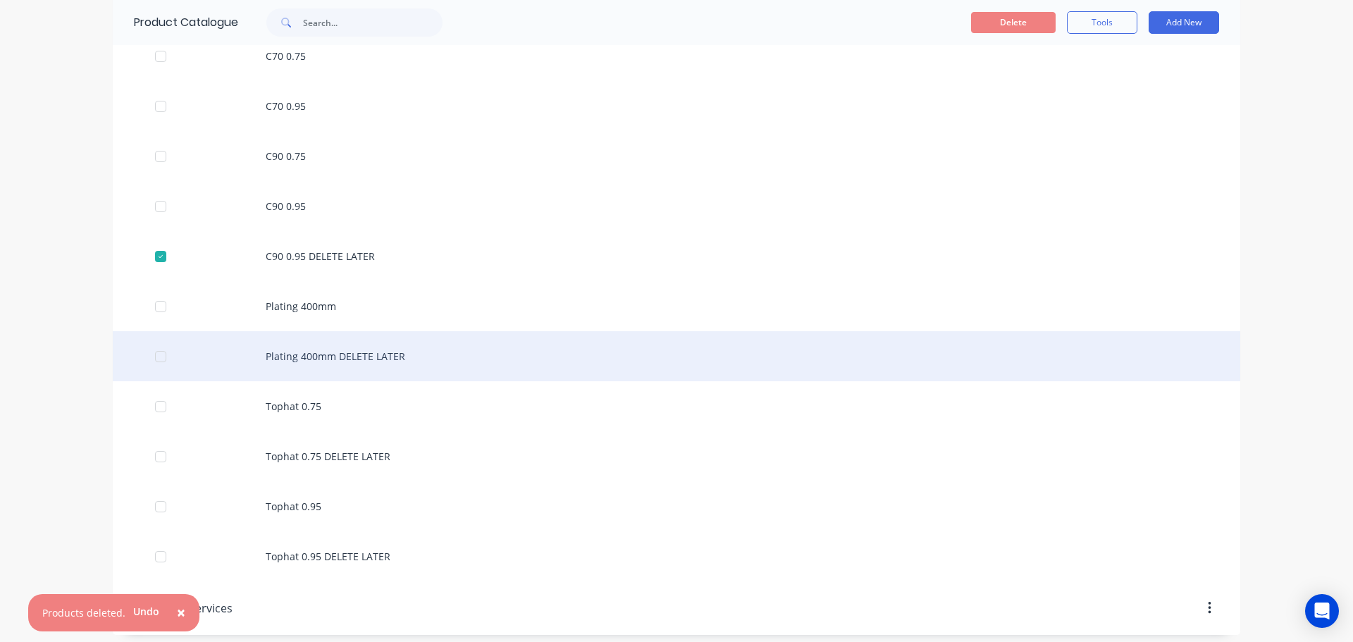
click at [156, 357] on div at bounding box center [161, 356] width 28 height 28
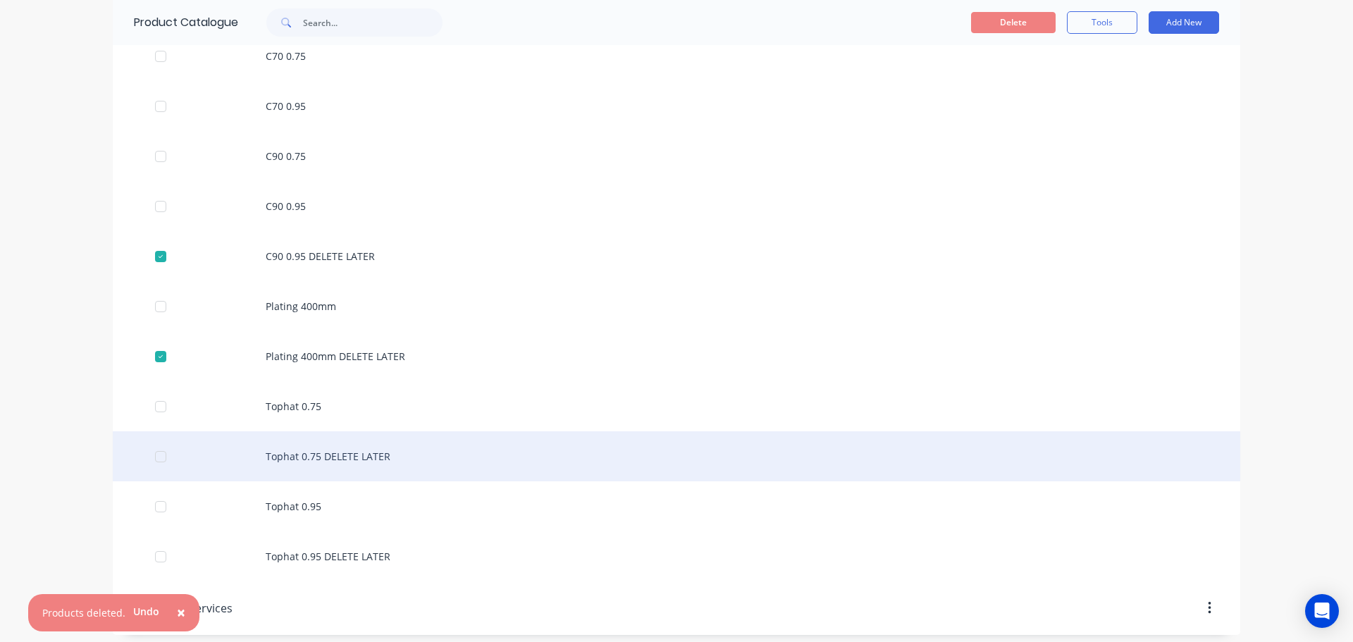
click at [158, 457] on div at bounding box center [161, 457] width 28 height 28
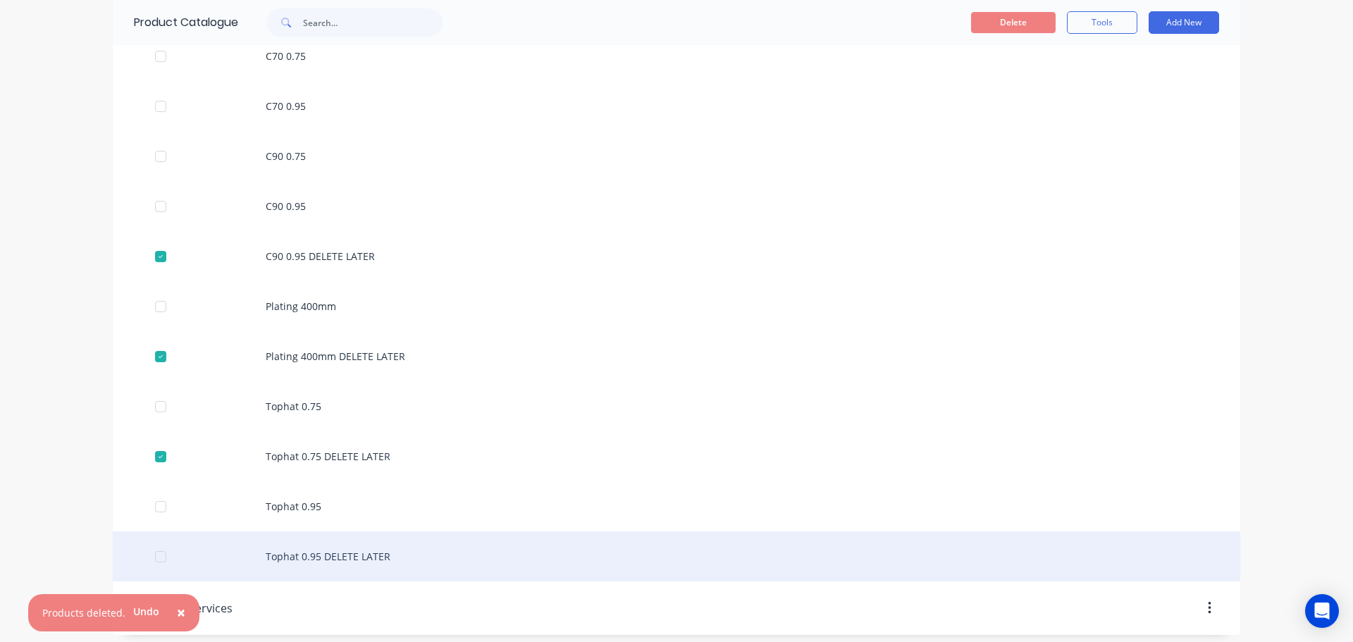
click at [155, 558] on div at bounding box center [161, 557] width 28 height 28
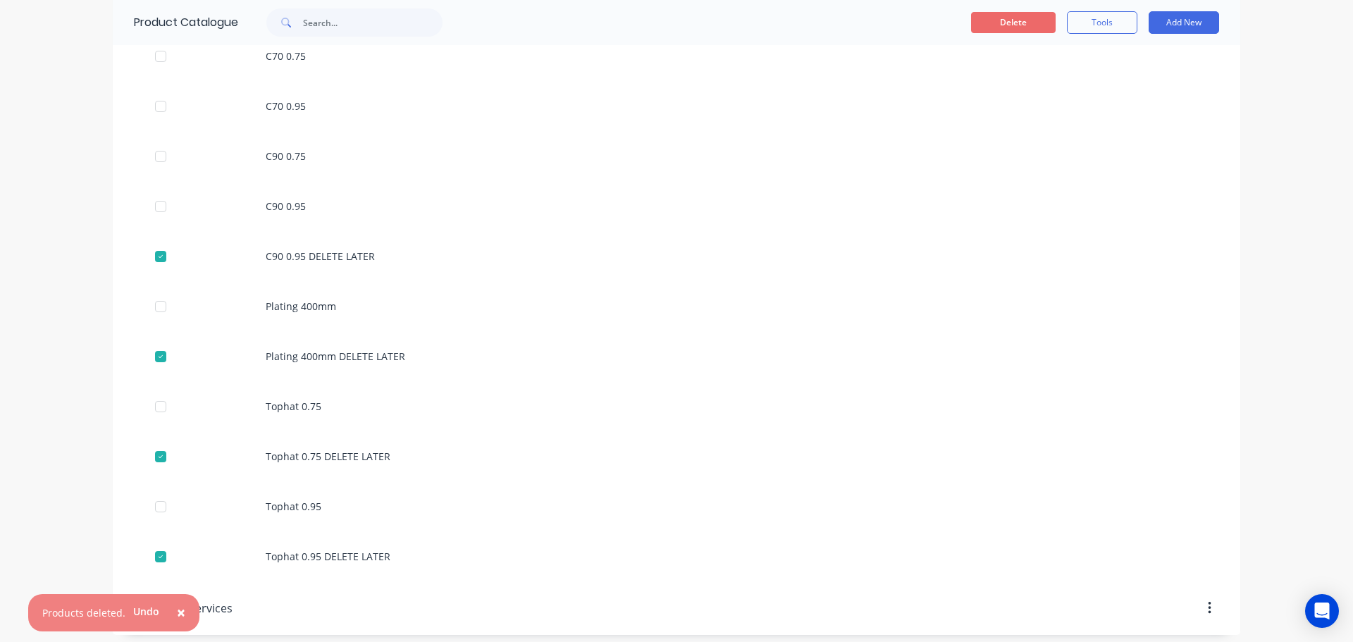
click at [996, 21] on button "Delete" at bounding box center [1013, 22] width 85 height 21
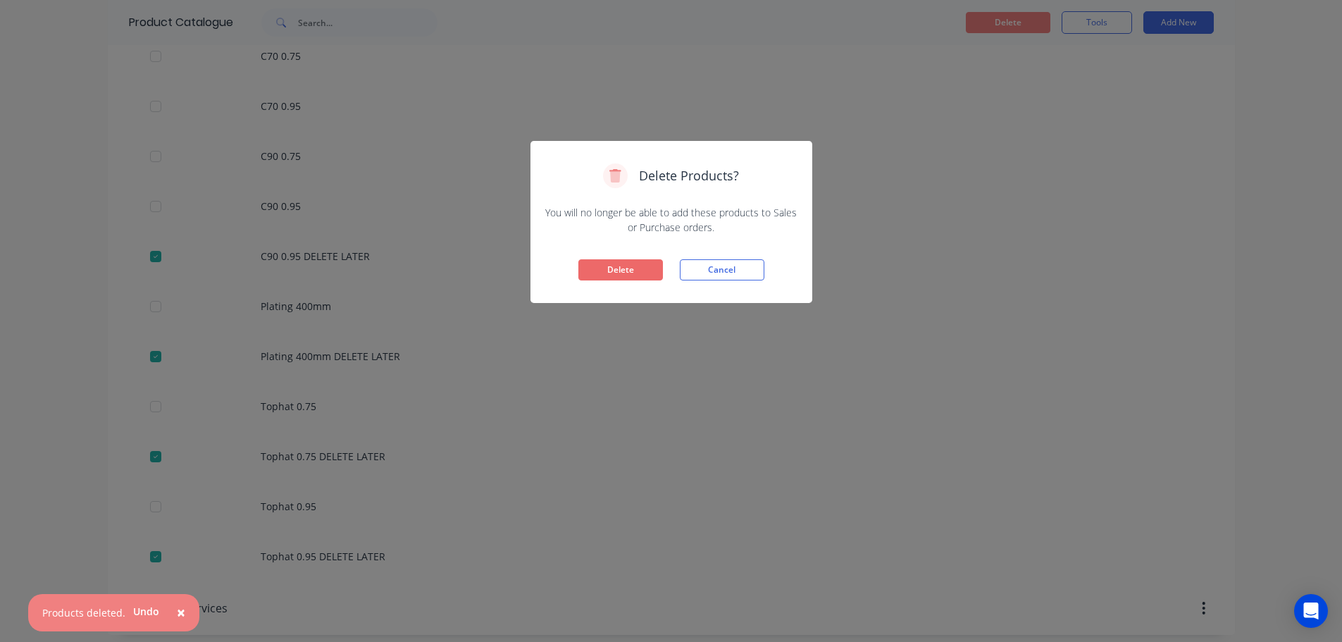
click at [626, 273] on button "Delete" at bounding box center [620, 269] width 85 height 21
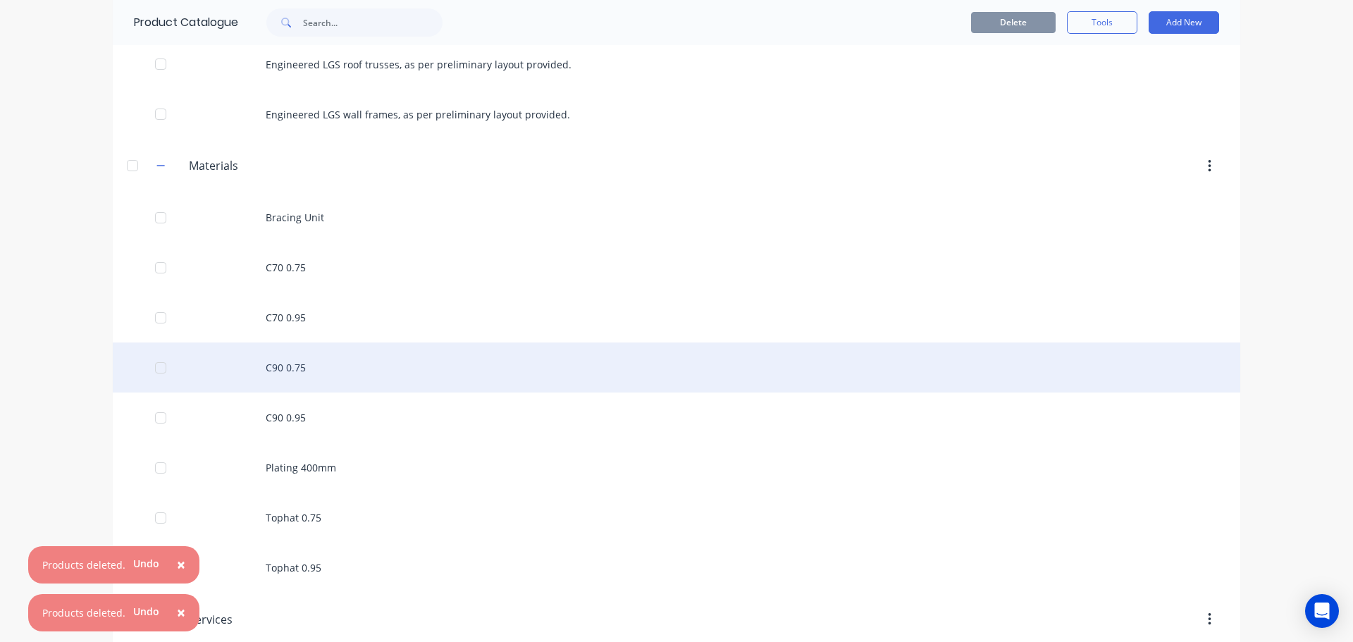
scroll to position [230, 0]
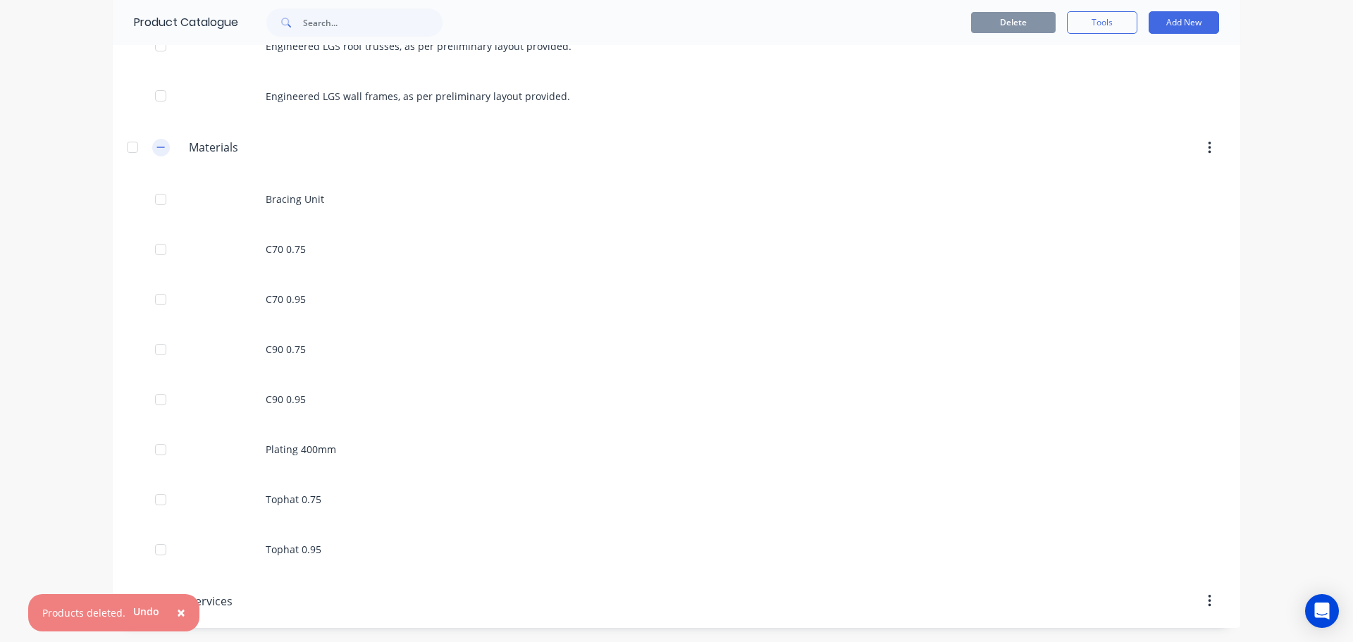
click at [156, 146] on icon "button" at bounding box center [160, 147] width 8 height 10
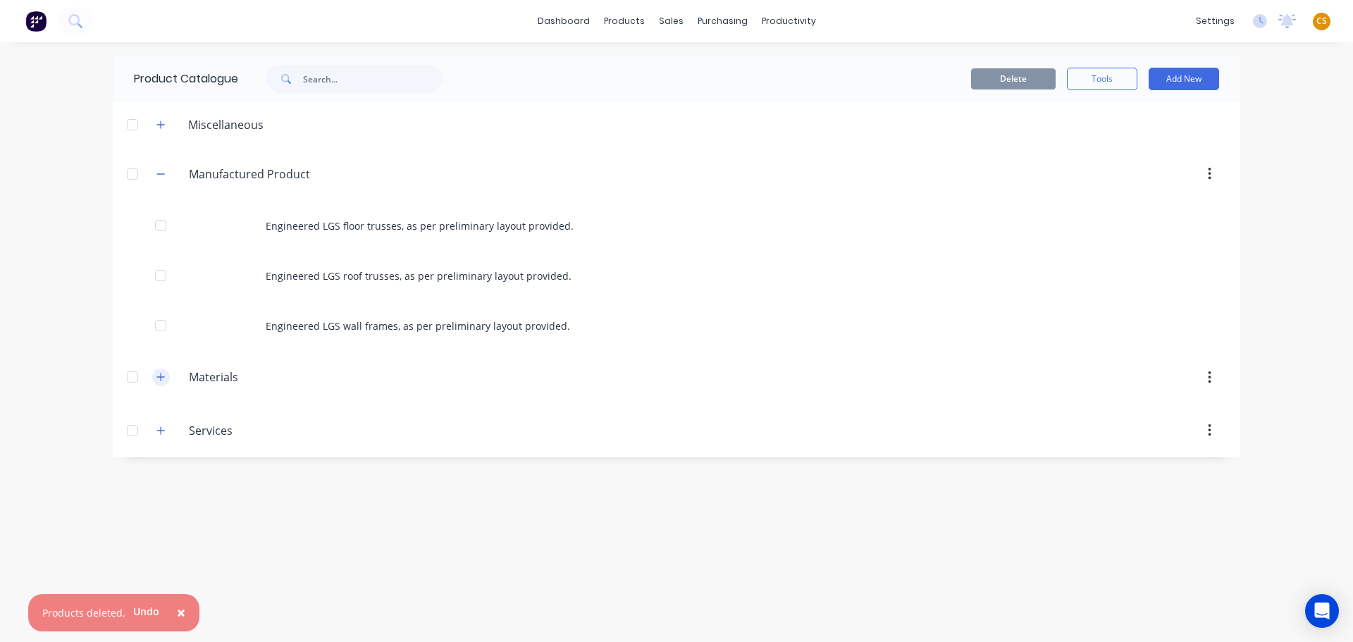
scroll to position [0, 0]
click at [160, 437] on button "button" at bounding box center [161, 430] width 18 height 18
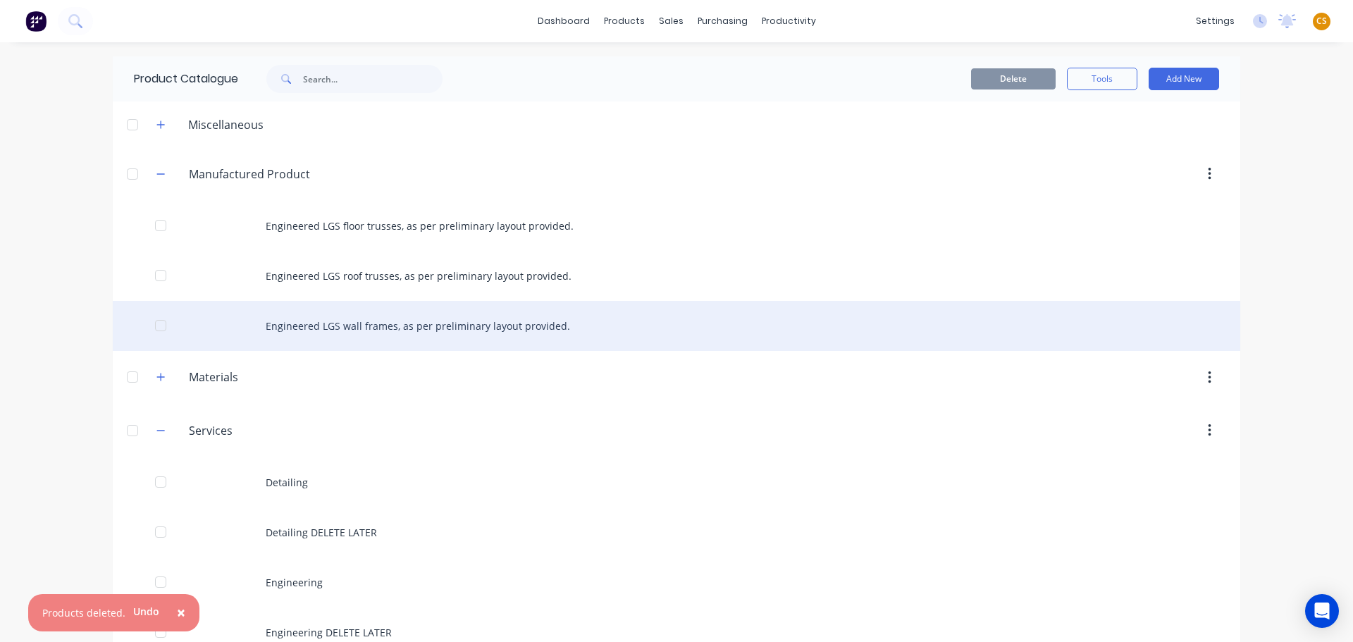
scroll to position [130, 0]
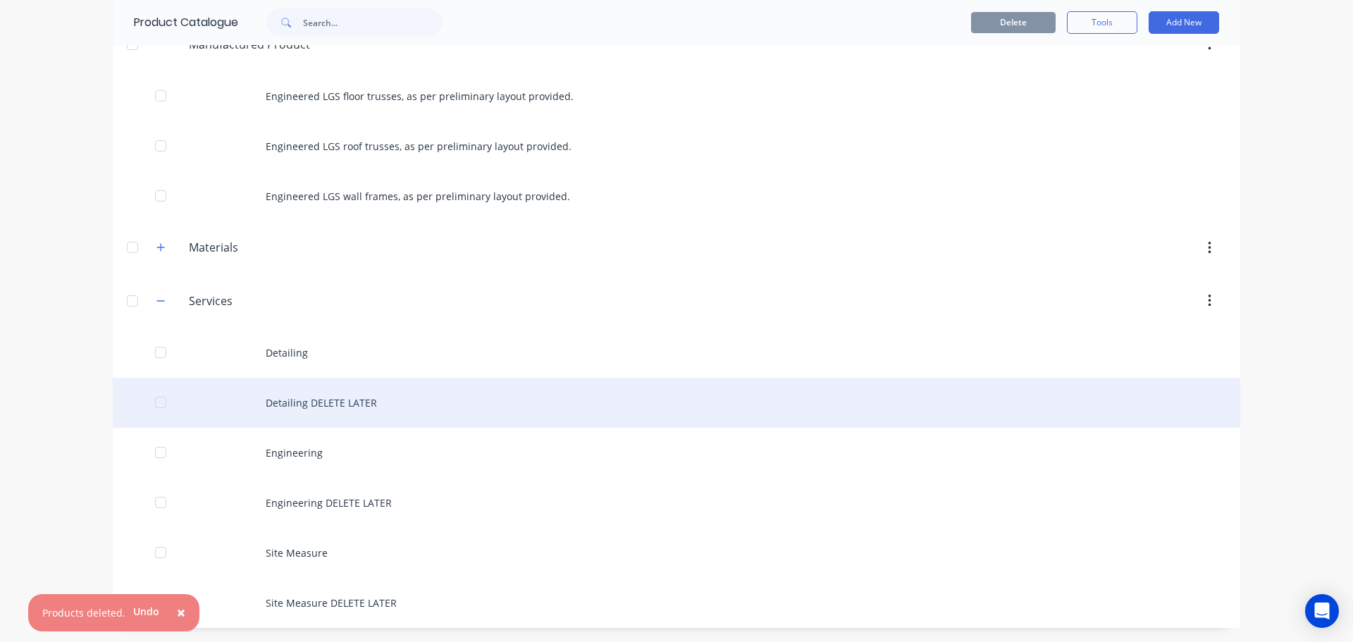
click at [153, 404] on div at bounding box center [161, 402] width 28 height 28
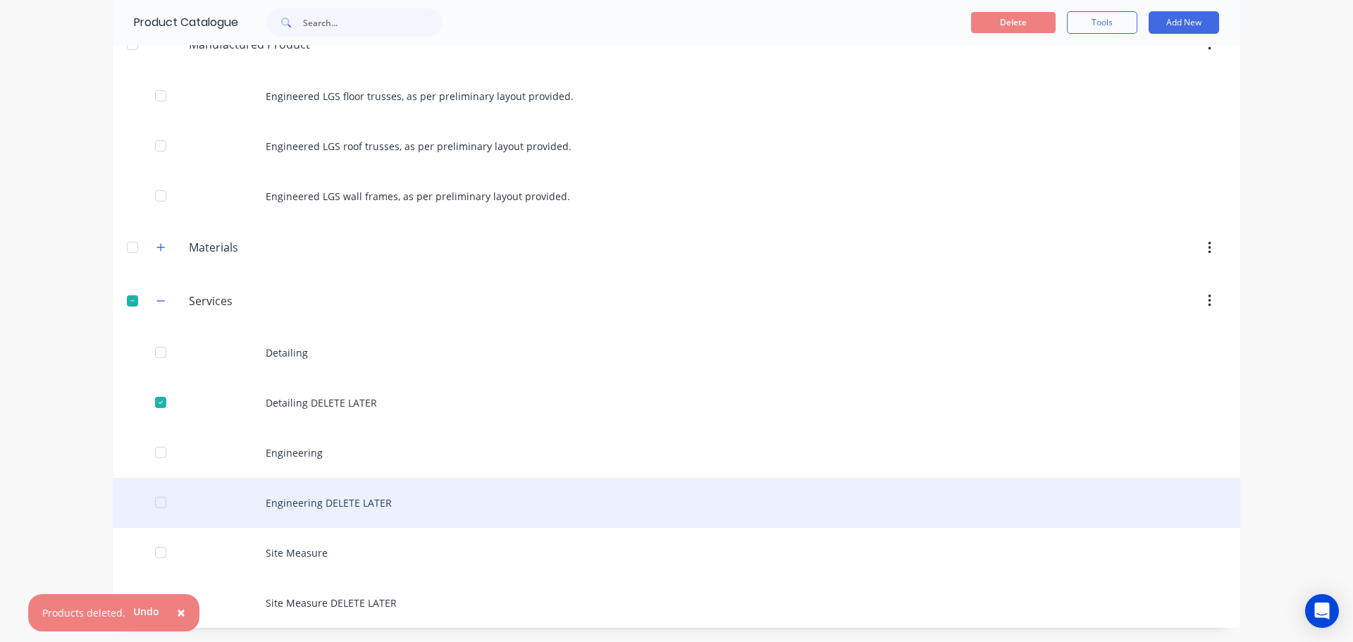
click at [154, 502] on div at bounding box center [161, 502] width 28 height 28
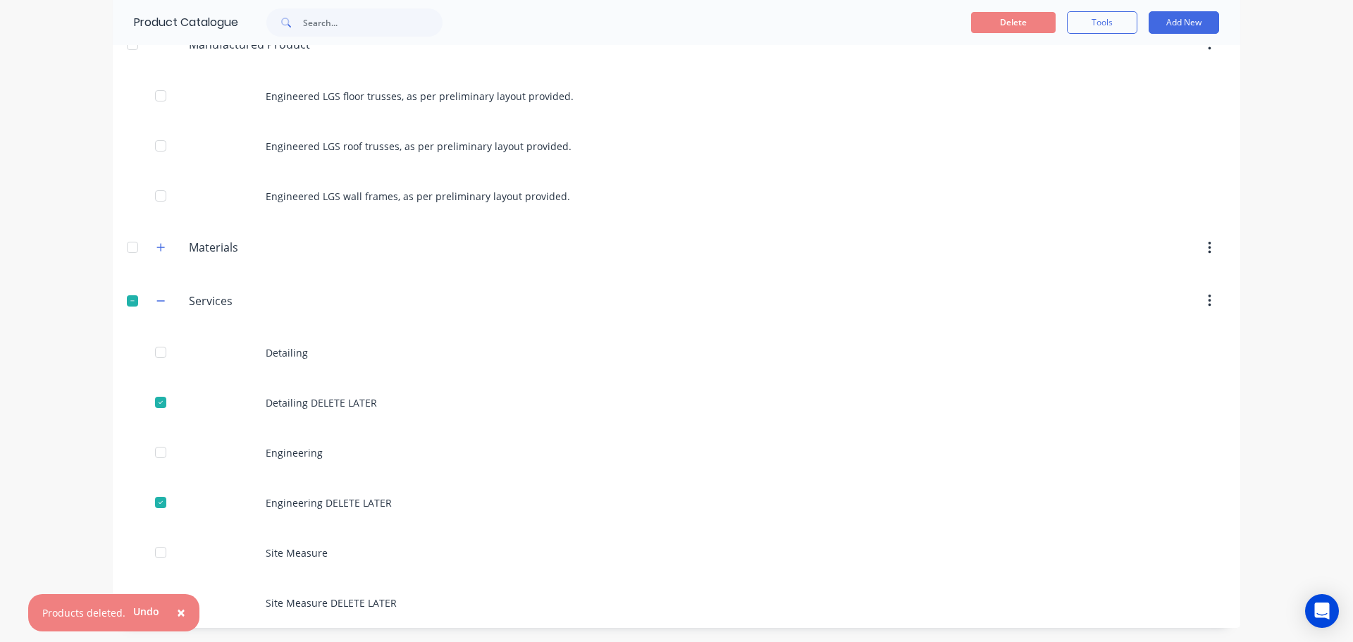
click at [180, 613] on span "×" at bounding box center [181, 612] width 8 height 20
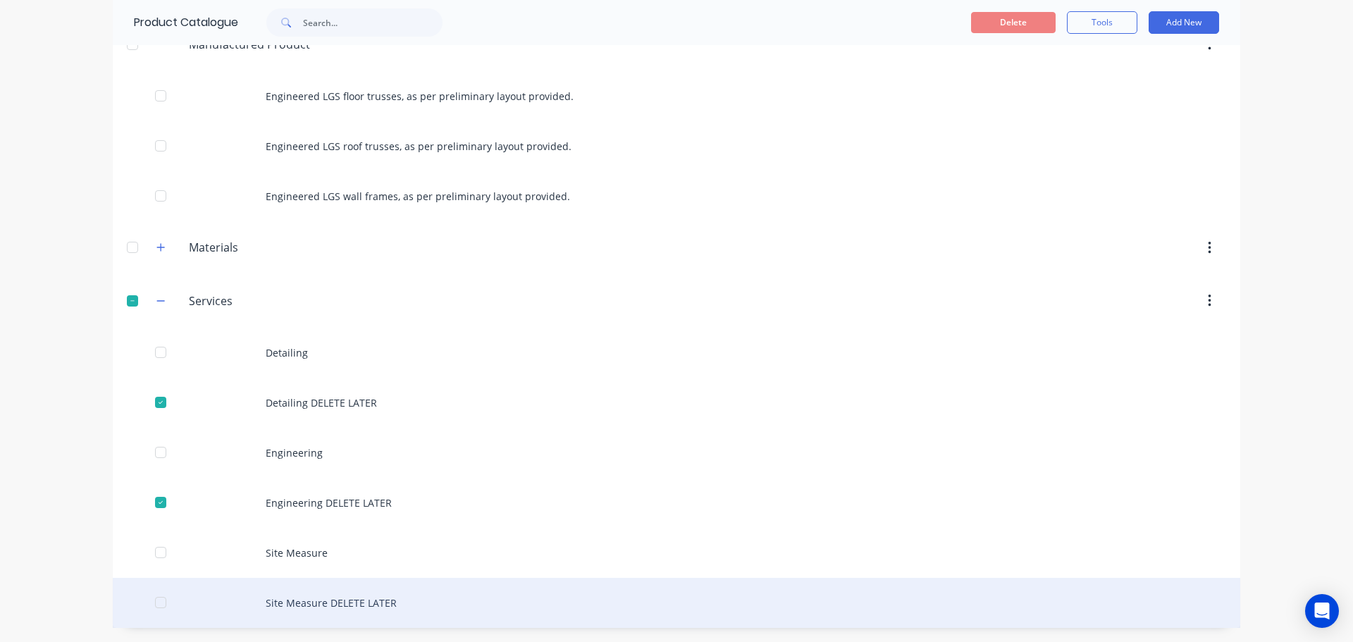
drag, startPoint x: 155, startPoint y: 604, endPoint x: 216, endPoint y: 581, distance: 65.3
click at [156, 604] on div at bounding box center [161, 602] width 28 height 28
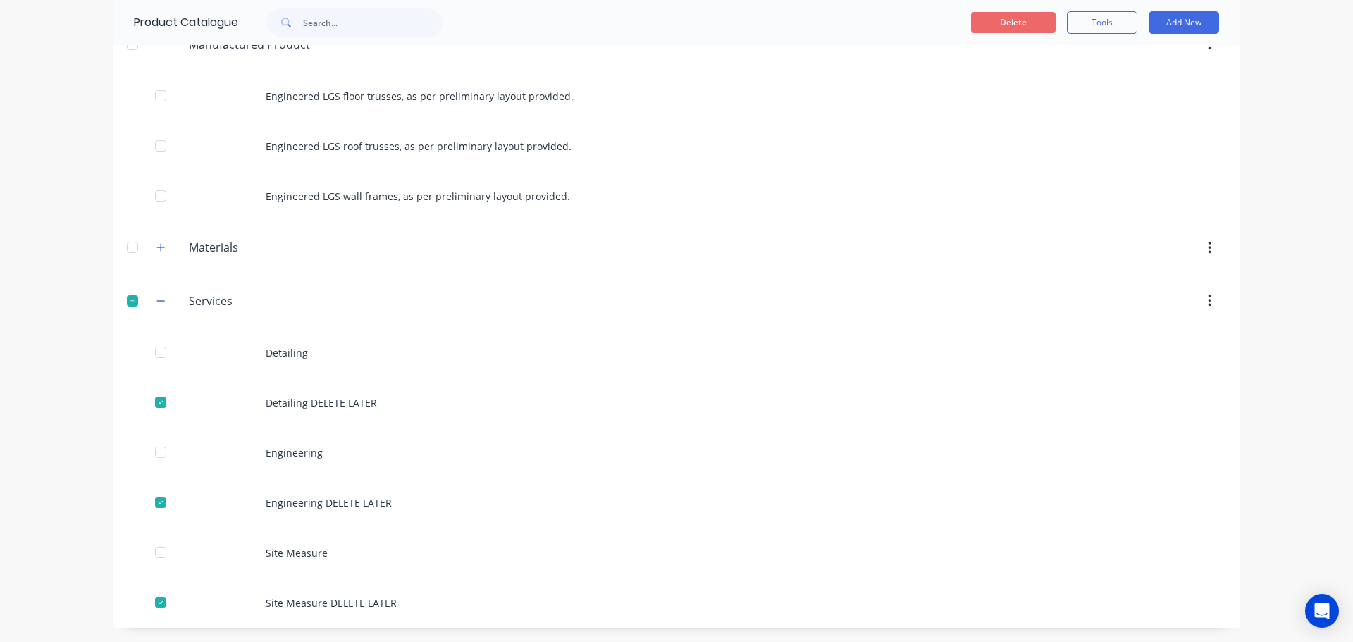
click at [998, 27] on button "Delete" at bounding box center [1013, 22] width 85 height 21
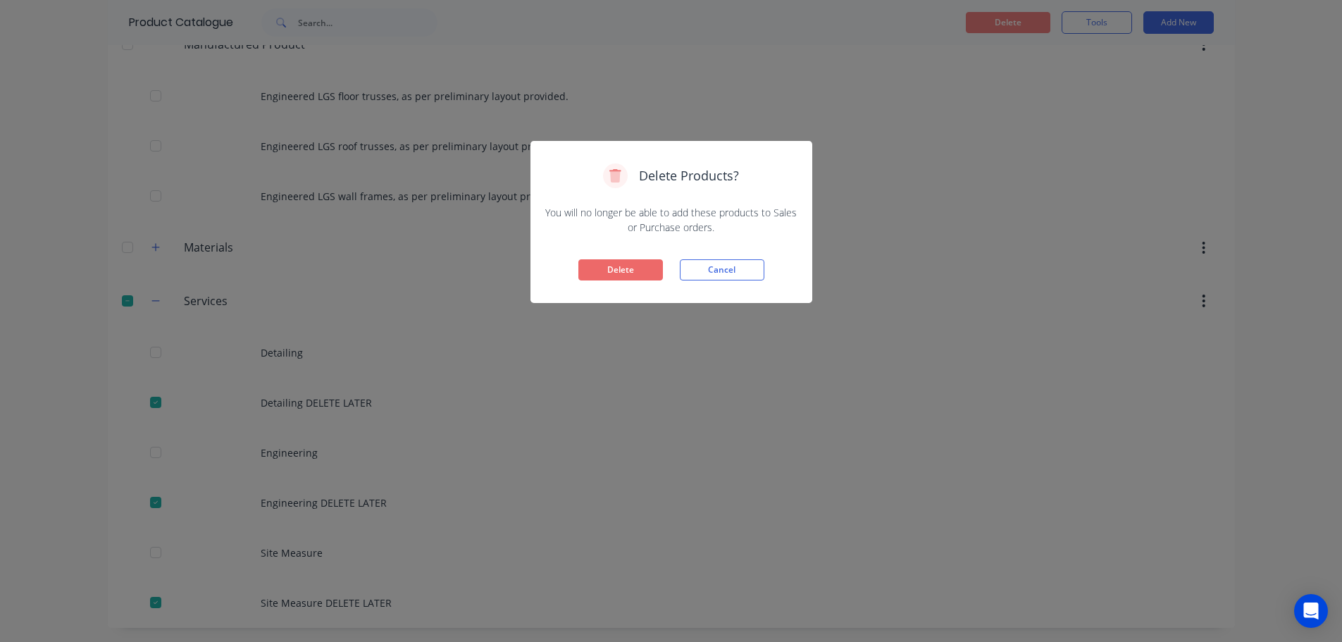
click at [633, 269] on button "Delete" at bounding box center [620, 269] width 85 height 21
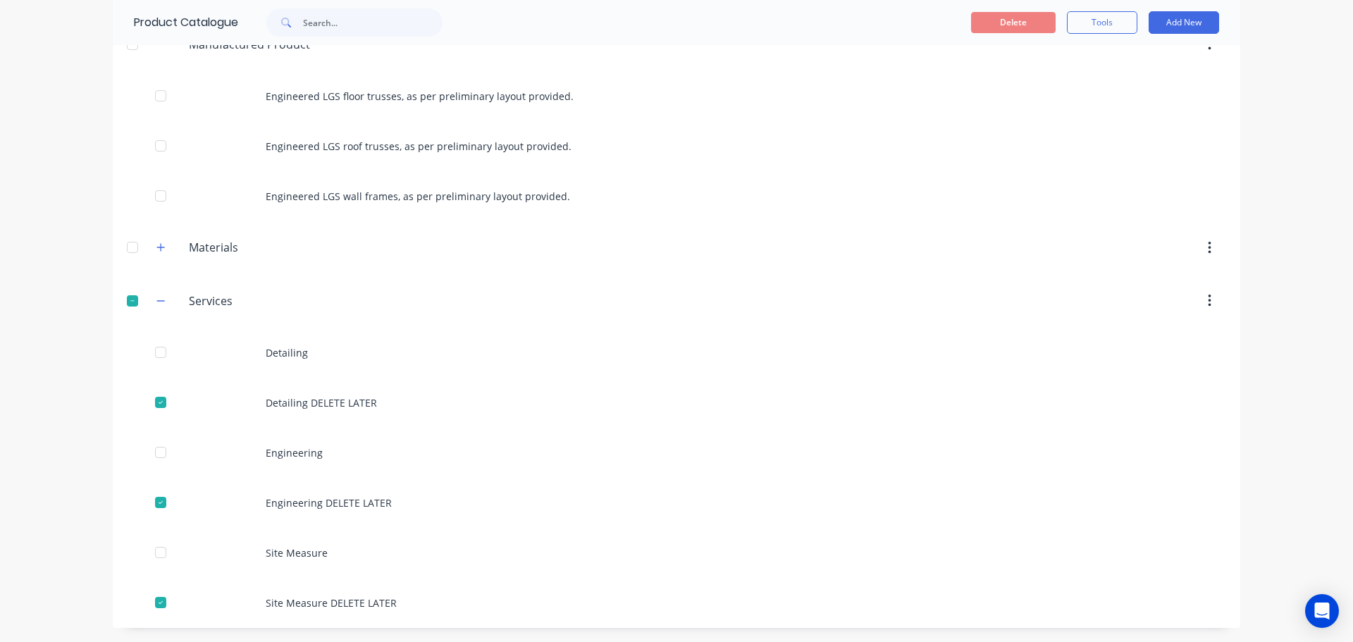
scroll to position [0, 0]
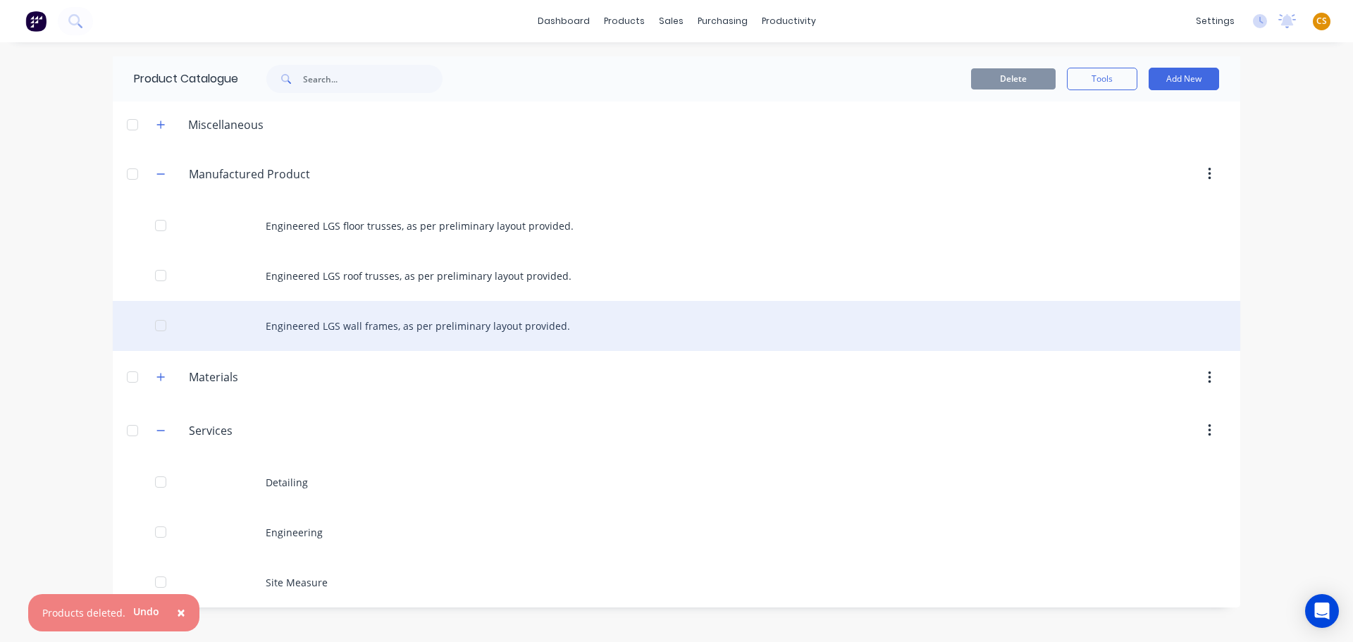
click at [418, 328] on div "Engineered LGS wall frames, as per preliminary layout provided." at bounding box center [676, 326] width 1127 height 50
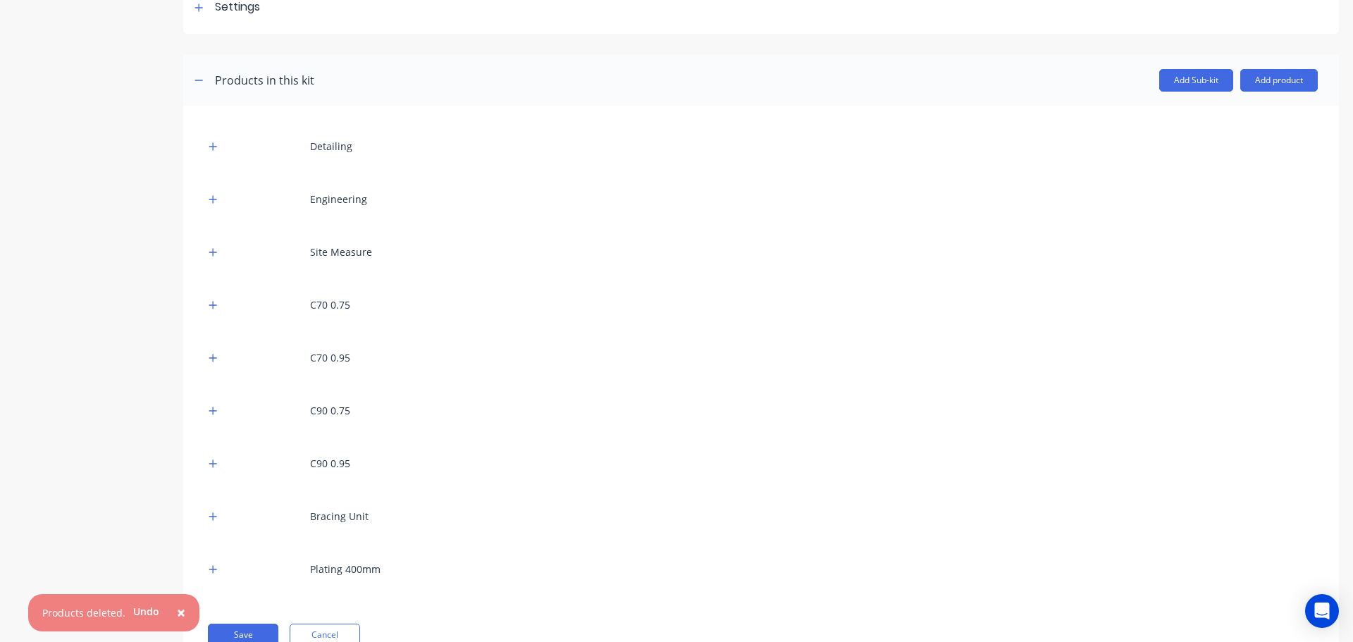
scroll to position [277, 0]
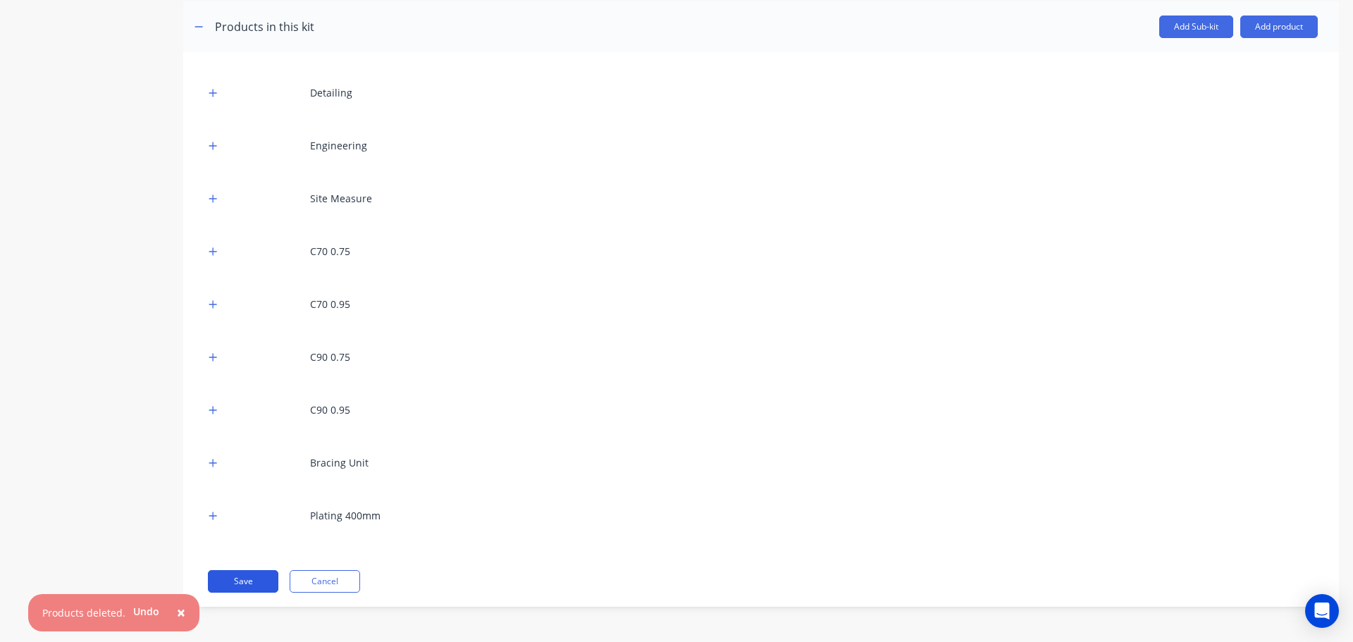
click at [240, 586] on button "Save" at bounding box center [243, 581] width 70 height 23
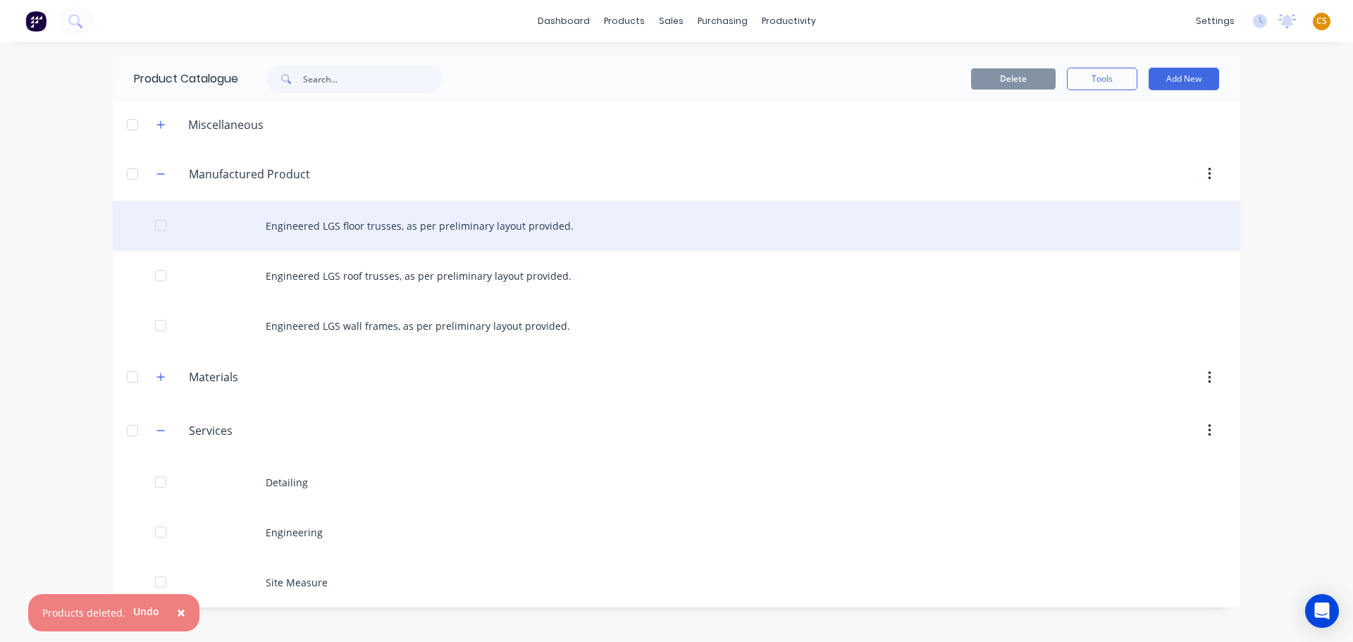
click at [328, 230] on div "Engineered LGS floor trusses, as per preliminary layout provided." at bounding box center [676, 226] width 1127 height 50
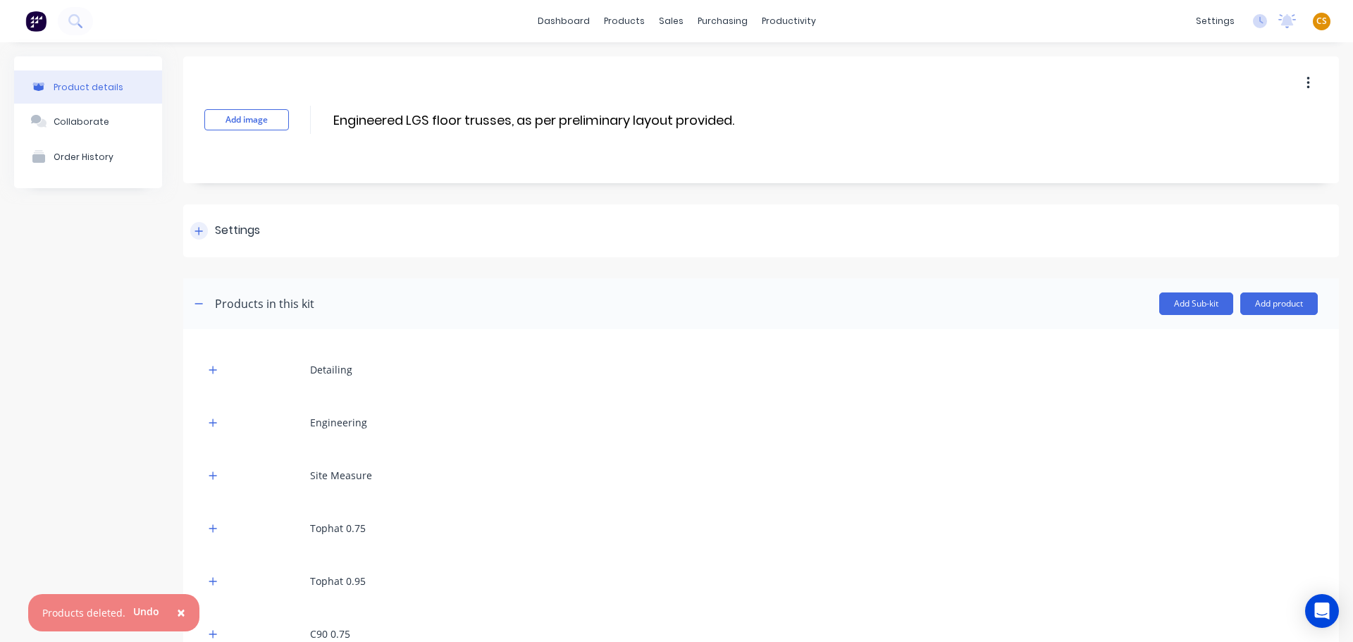
click at [204, 228] on div at bounding box center [199, 231] width 18 height 18
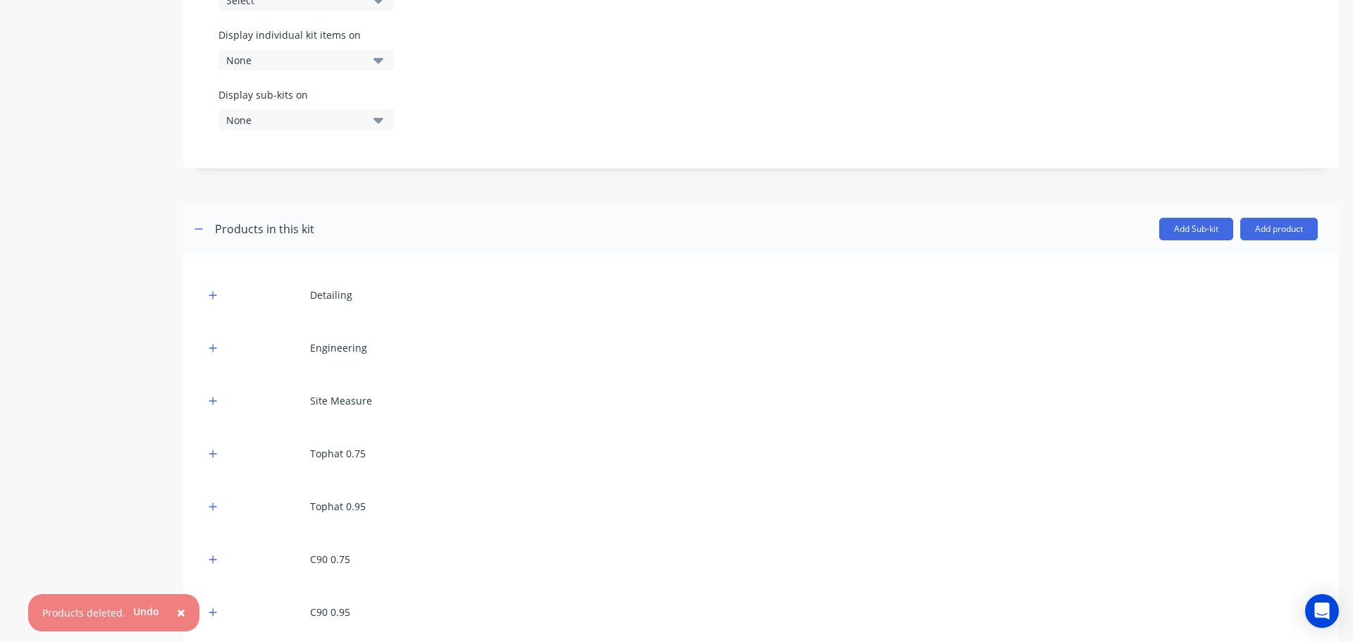
scroll to position [614, 0]
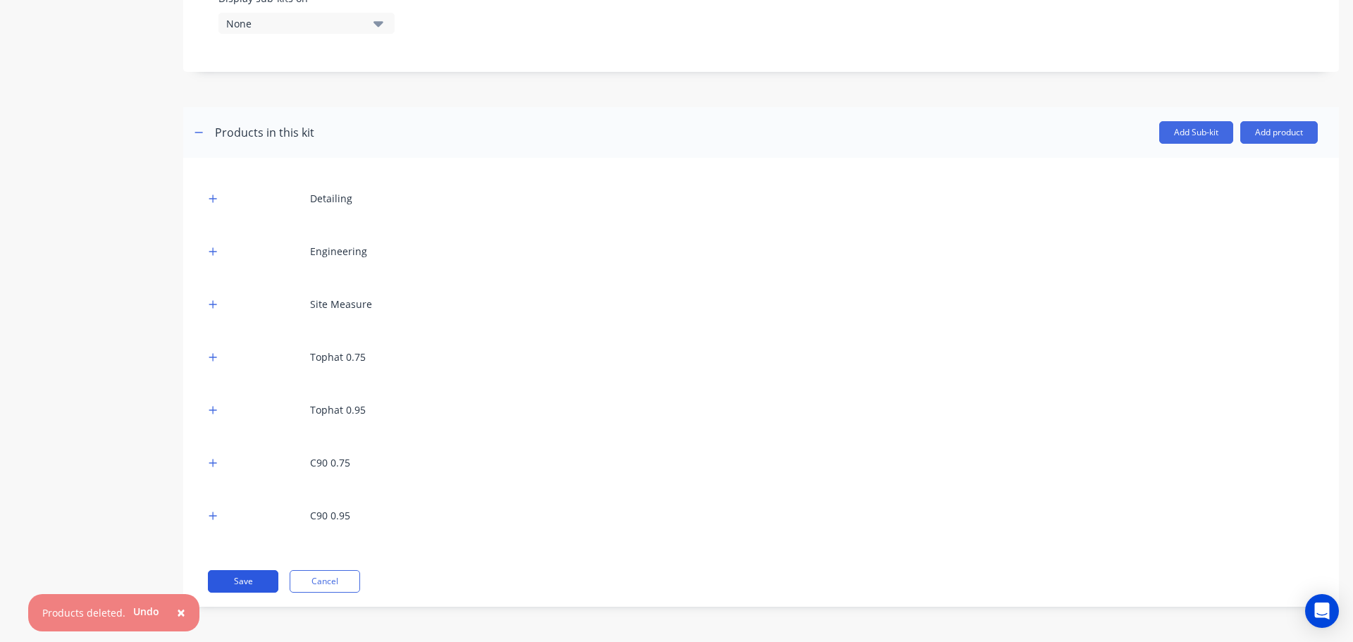
click at [263, 583] on button "Save" at bounding box center [243, 581] width 70 height 23
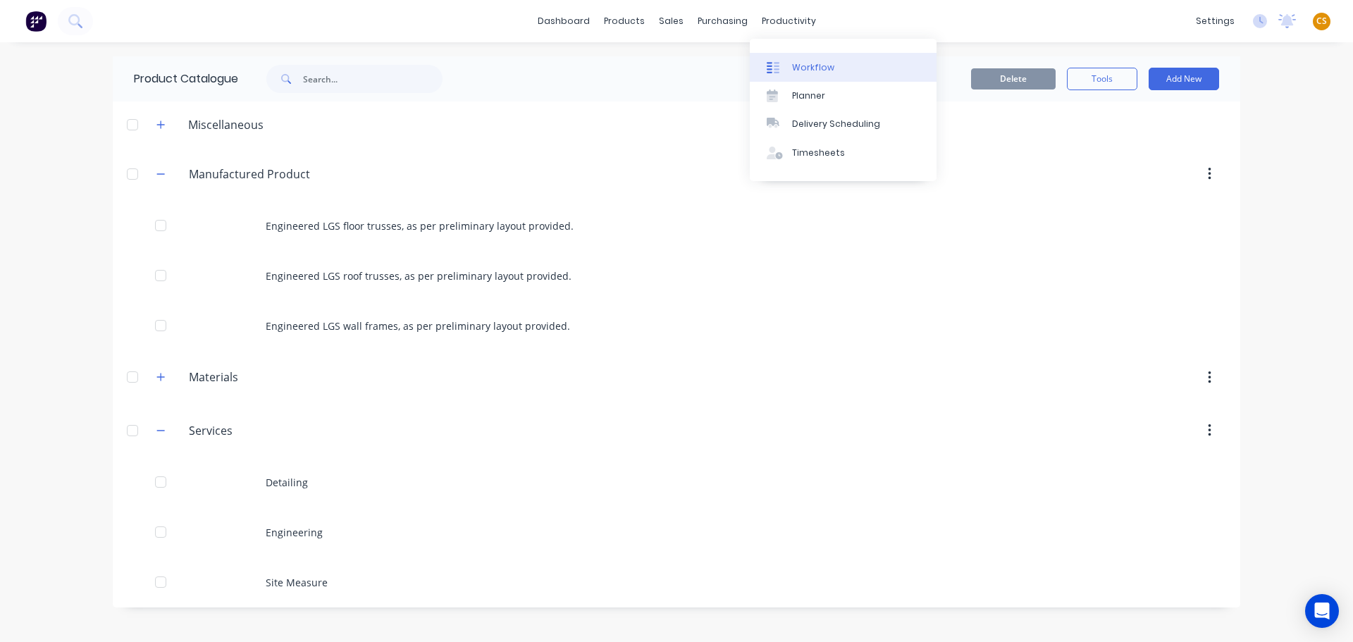
drag, startPoint x: 831, startPoint y: 63, endPoint x: 829, endPoint y: 74, distance: 10.9
click at [831, 63] on link "Workflow" at bounding box center [843, 67] width 187 height 28
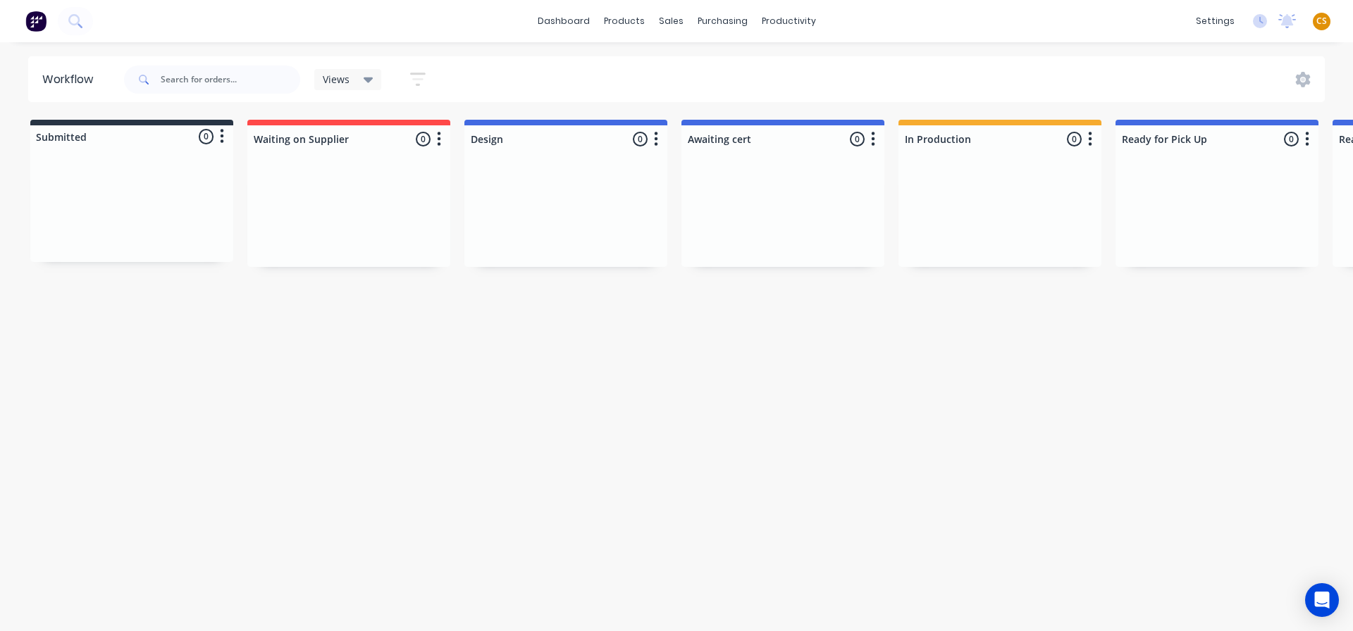
click at [1322, 20] on span "CS" at bounding box center [1321, 21] width 11 height 13
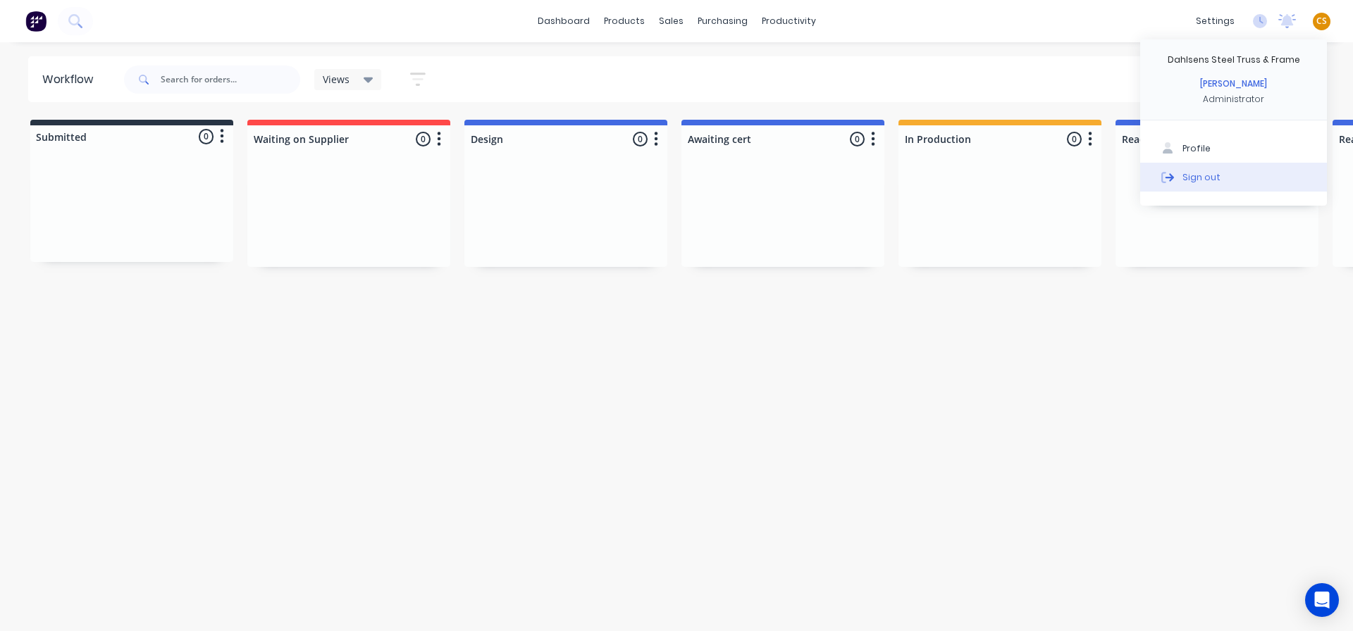
click at [1191, 175] on div "Sign out" at bounding box center [1201, 177] width 38 height 13
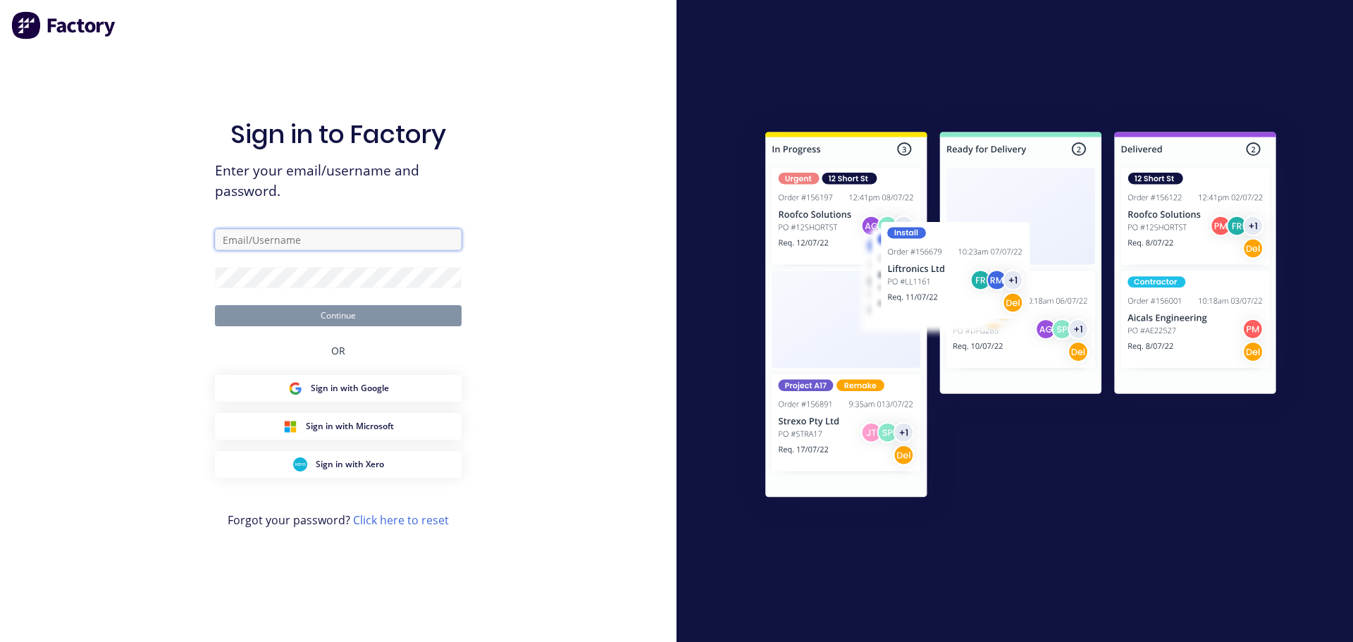
click at [256, 233] on input "text" at bounding box center [338, 239] width 247 height 21
type input "[PERSON_NAME][EMAIL_ADDRESS][DOMAIN_NAME]"
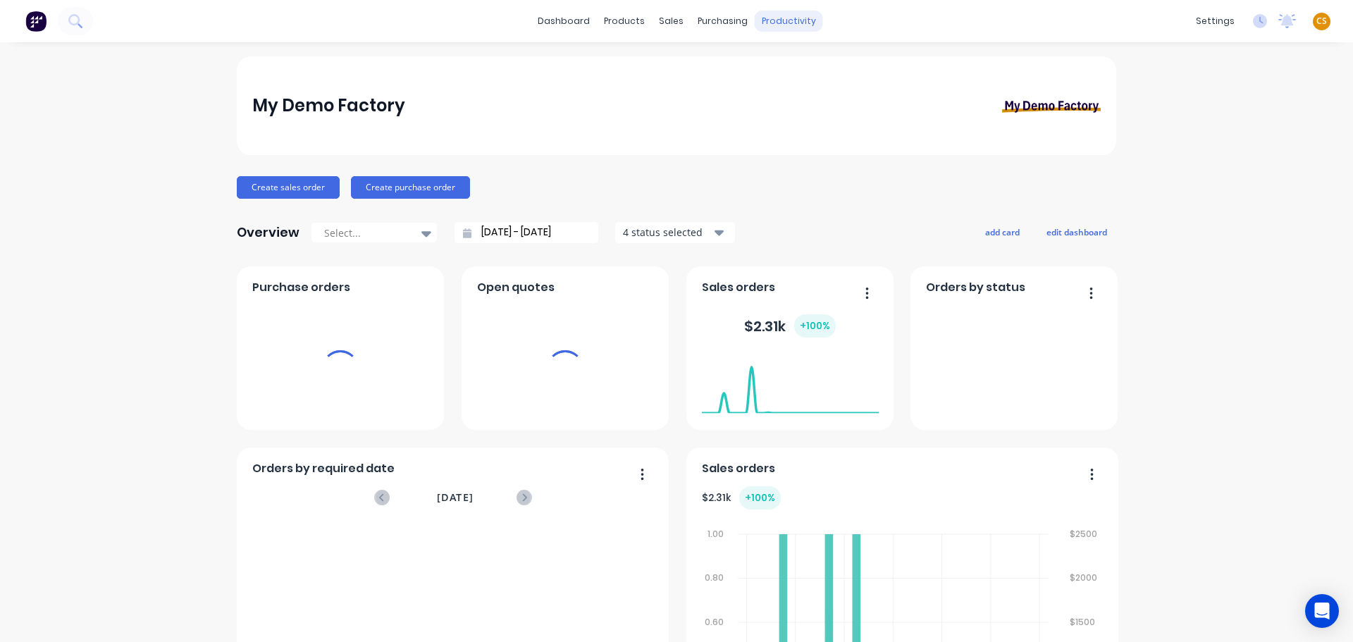
click at [774, 23] on div "productivity" at bounding box center [789, 21] width 68 height 21
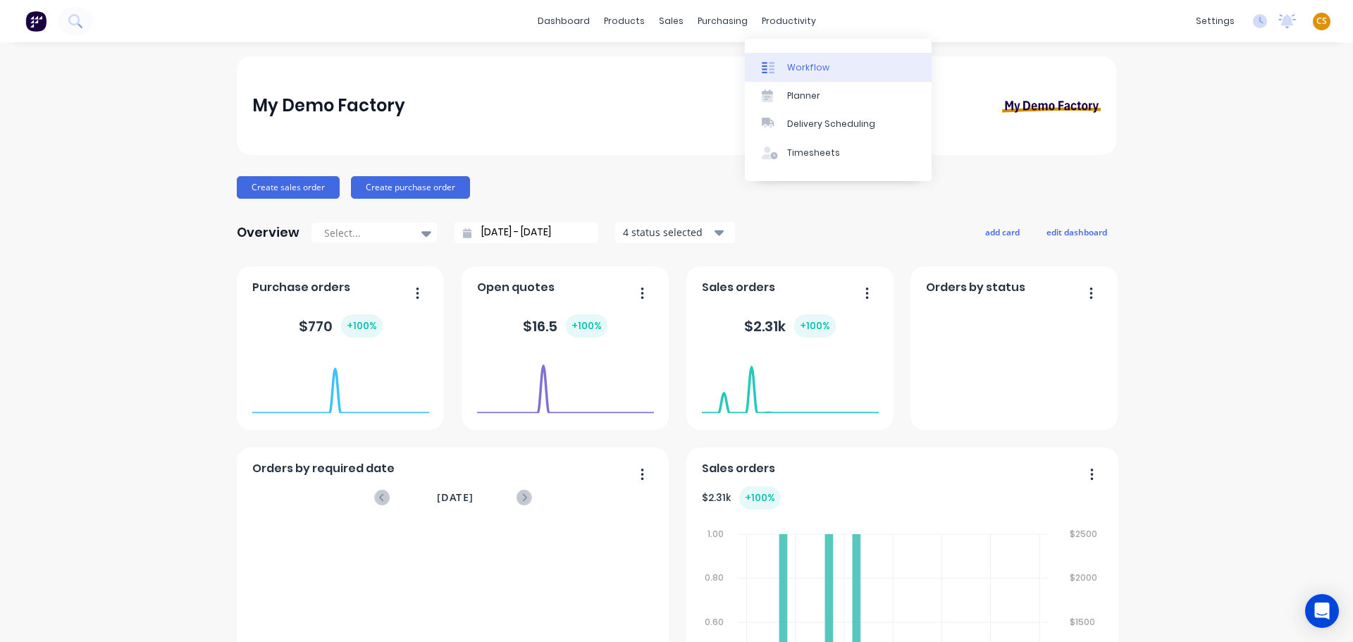
click at [798, 64] on div "Workflow" at bounding box center [808, 67] width 42 height 13
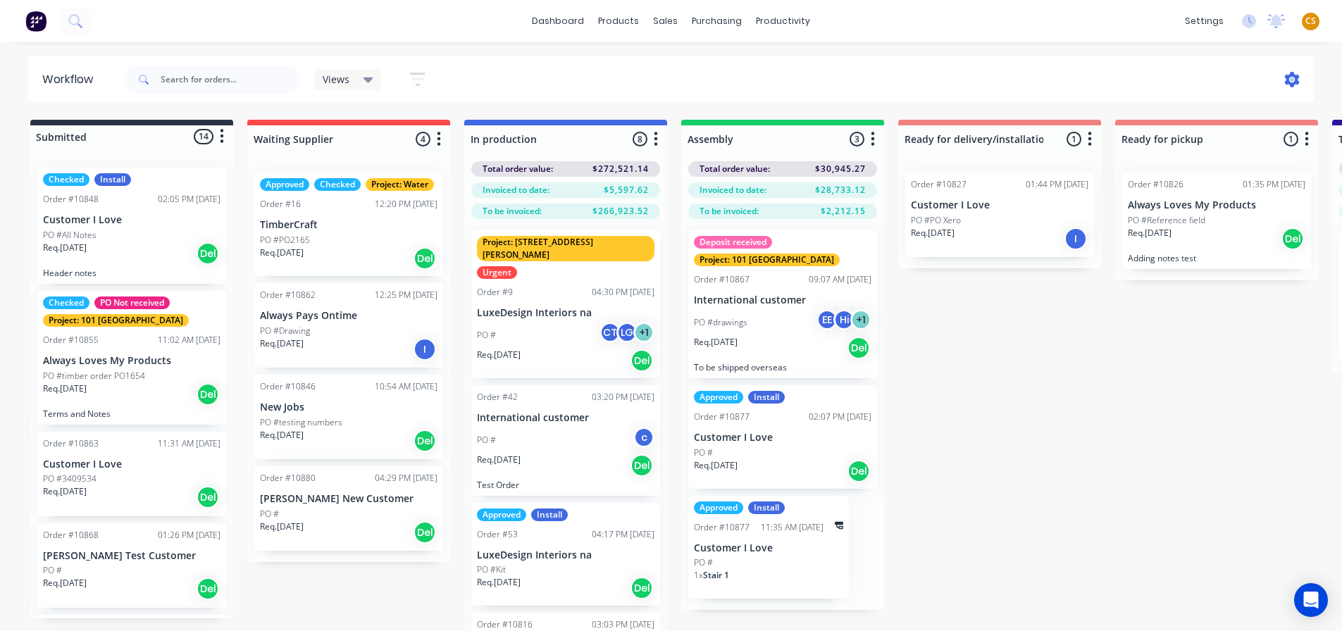
click at [1288, 80] on icon at bounding box center [1292, 80] width 15 height 16
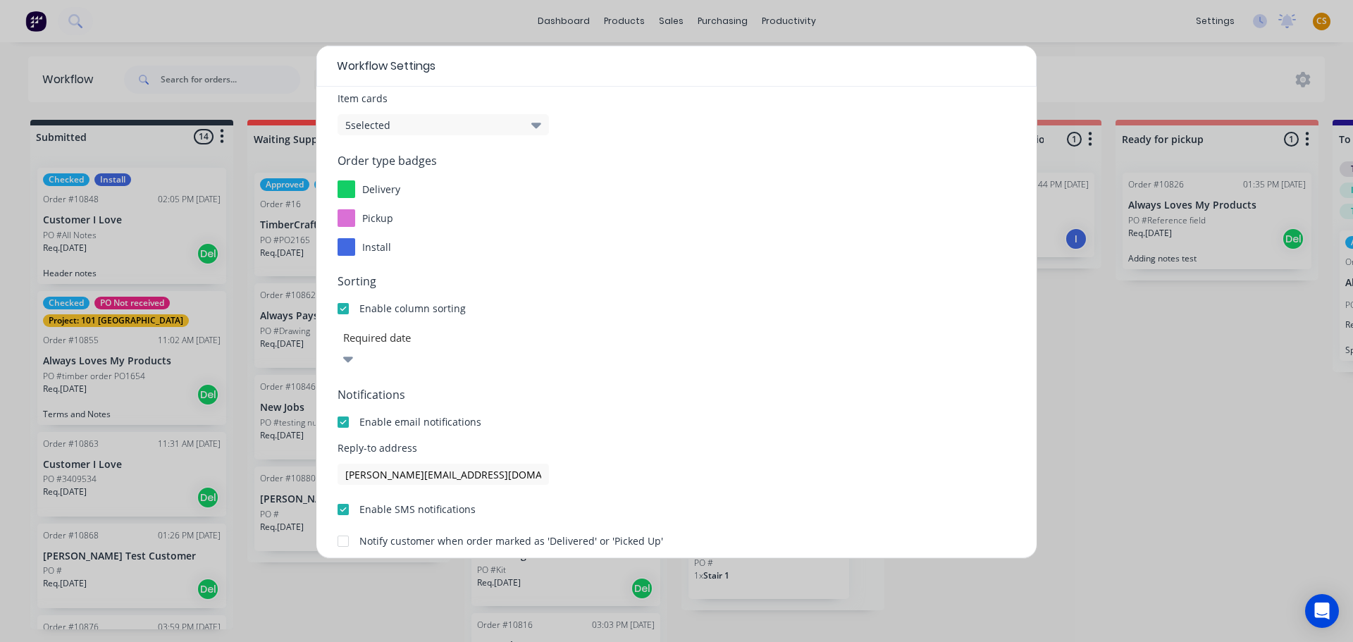
scroll to position [151, 0]
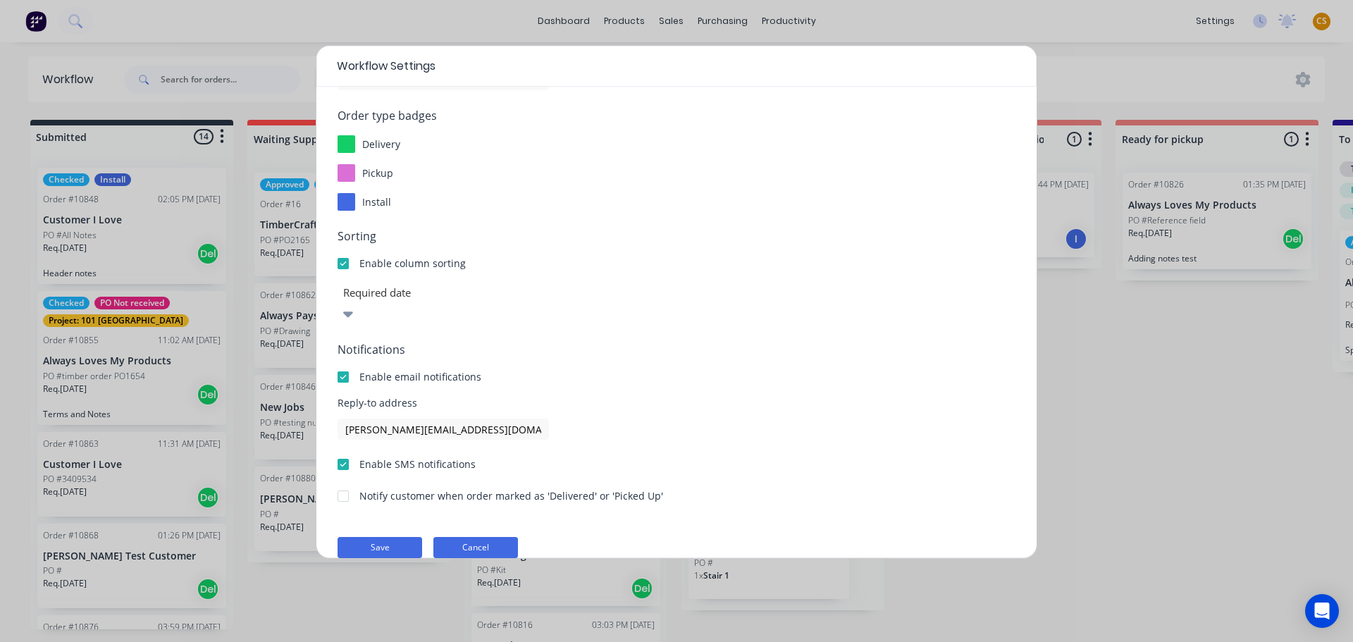
click at [490, 537] on button "Cancel" at bounding box center [475, 547] width 85 height 21
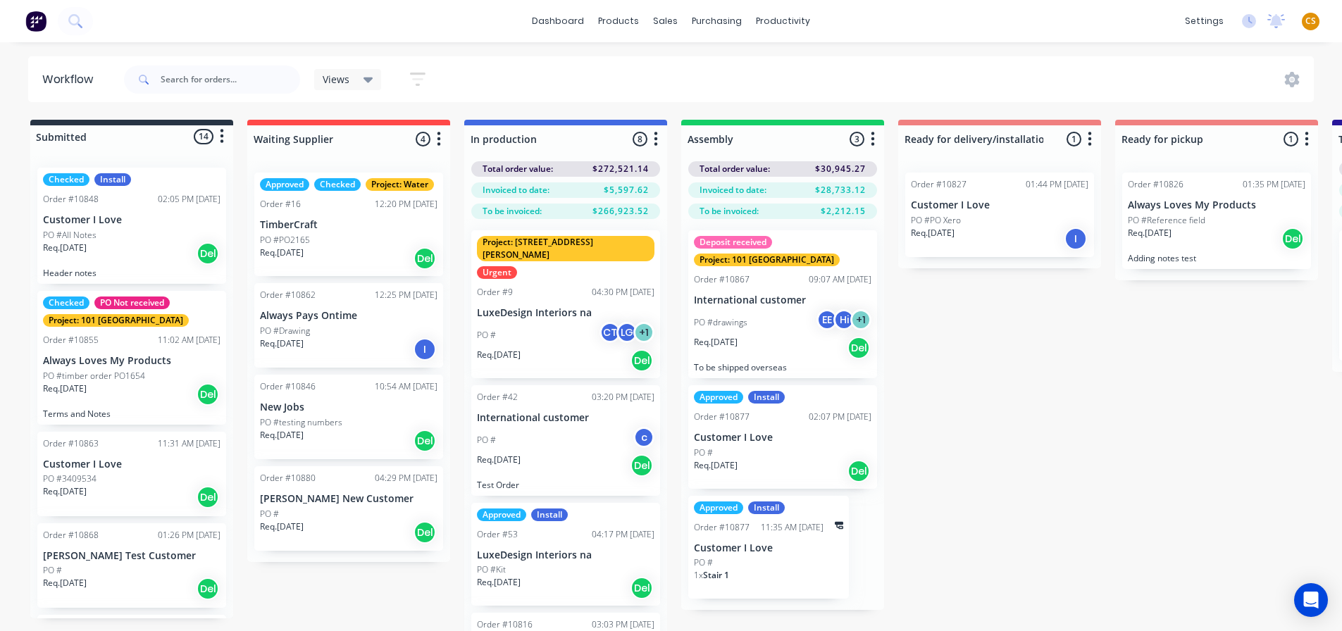
click at [986, 20] on div "dashboard products sales purchasing productivity dashboard products Product Cat…" at bounding box center [671, 21] width 1342 height 42
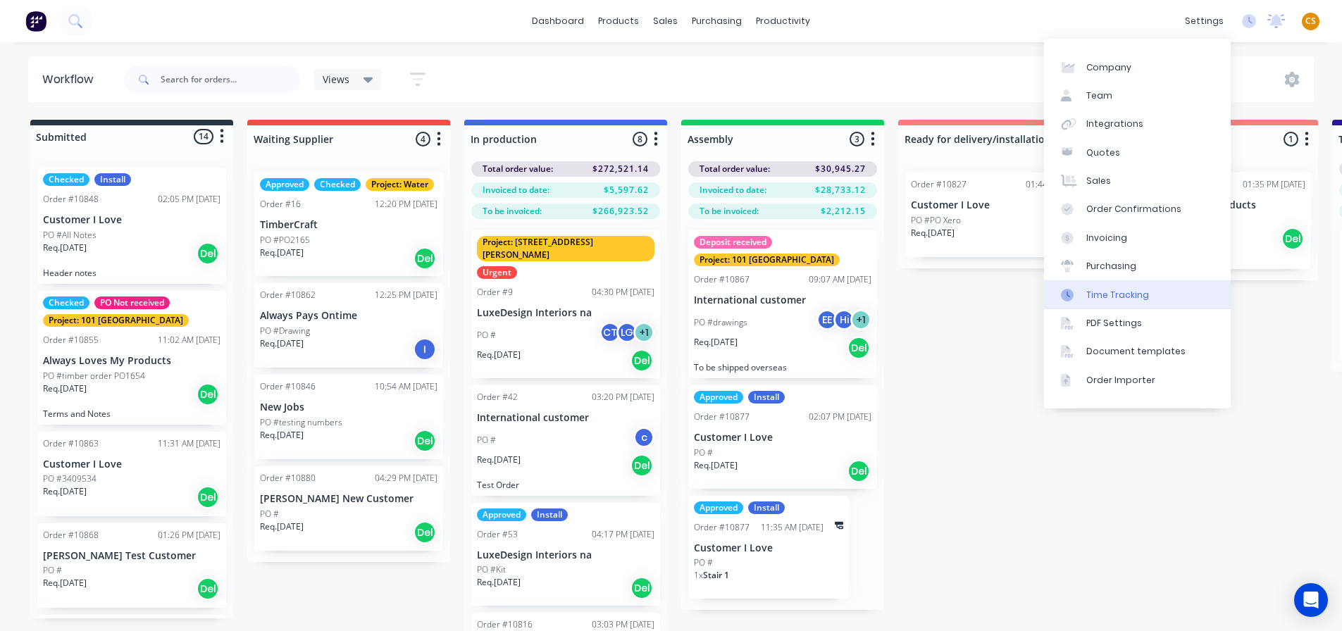
click at [1142, 295] on div "Time Tracking" at bounding box center [1118, 295] width 63 height 13
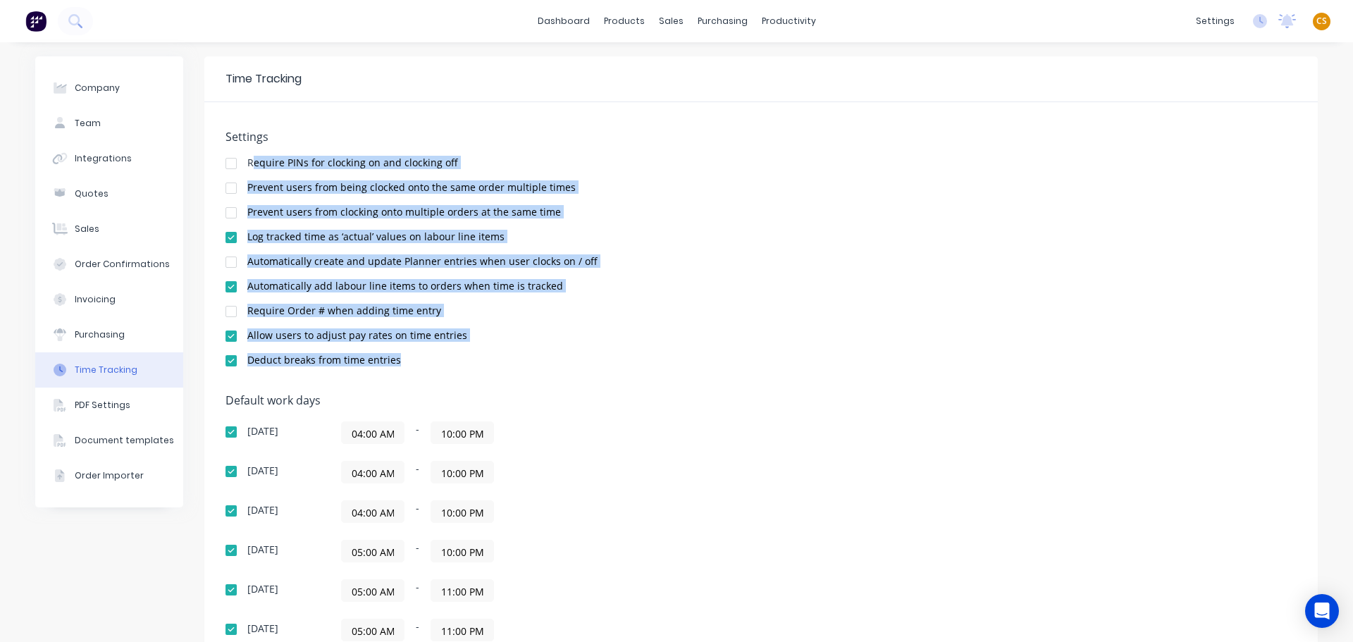
drag, startPoint x: 247, startPoint y: 159, endPoint x: 402, endPoint y: 354, distance: 250.2
click at [402, 354] on div "Settings Require PINs for clocking on and clocking off Prevent users from being…" at bounding box center [760, 254] width 1071 height 249
click at [739, 362] on div "Deduct breaks from time entries" at bounding box center [760, 361] width 1071 height 13
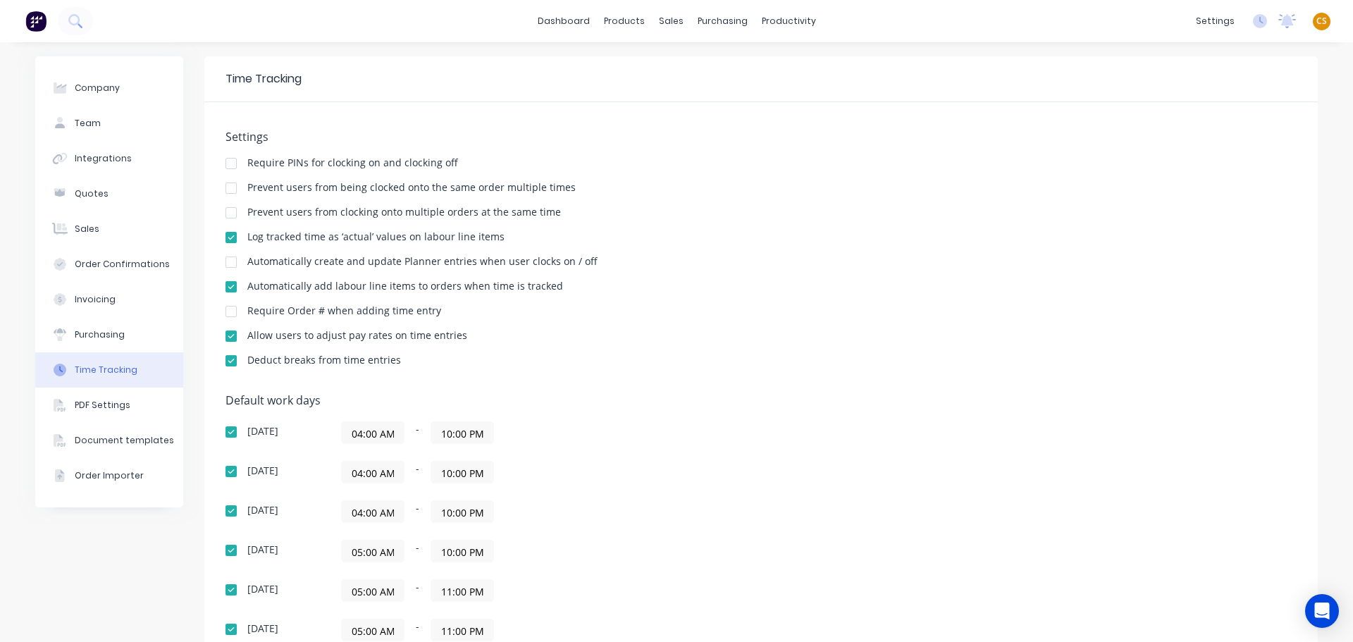
click at [230, 76] on div "Time Tracking" at bounding box center [263, 78] width 76 height 17
drag, startPoint x: 230, startPoint y: 76, endPoint x: 285, endPoint y: 76, distance: 54.3
click at [285, 76] on div "Time Tracking" at bounding box center [263, 78] width 76 height 17
click at [961, 20] on div "dashboard products sales purchasing productivity dashboard products Product Cat…" at bounding box center [676, 21] width 1353 height 42
click at [1253, 21] on icon at bounding box center [1260, 21] width 14 height 14
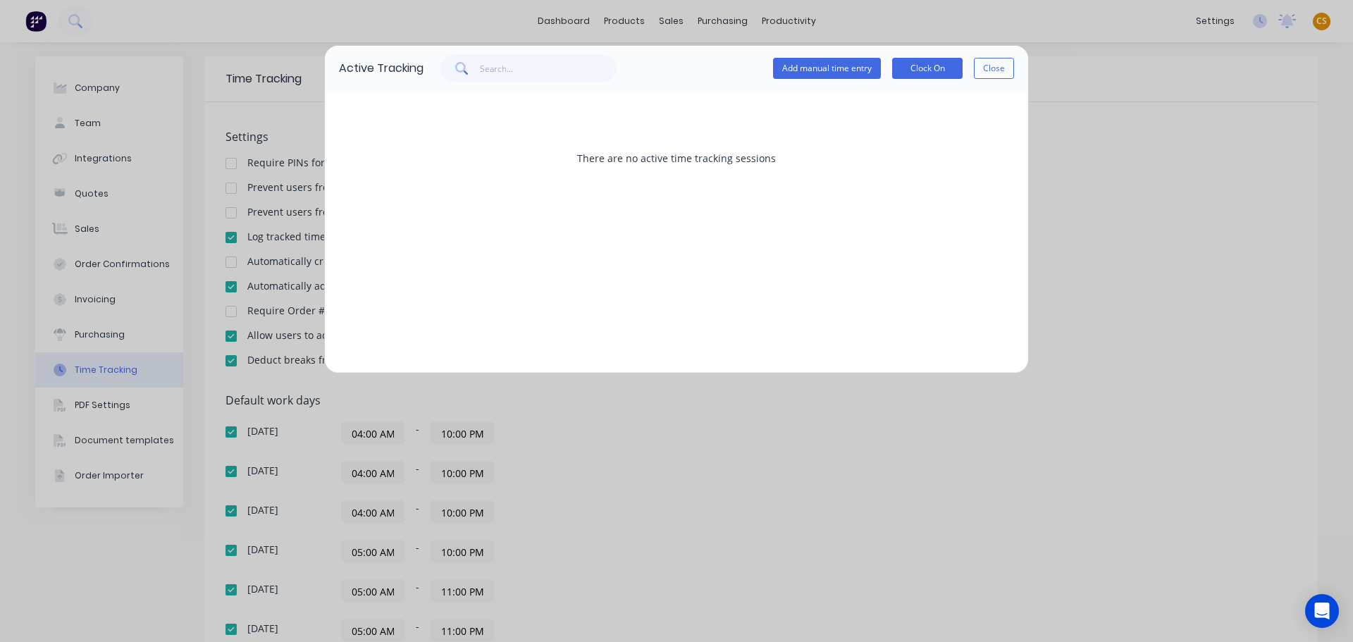
drag, startPoint x: 993, startPoint y: 65, endPoint x: 1053, endPoint y: 50, distance: 62.4
click at [993, 66] on button "Close" at bounding box center [994, 68] width 40 height 21
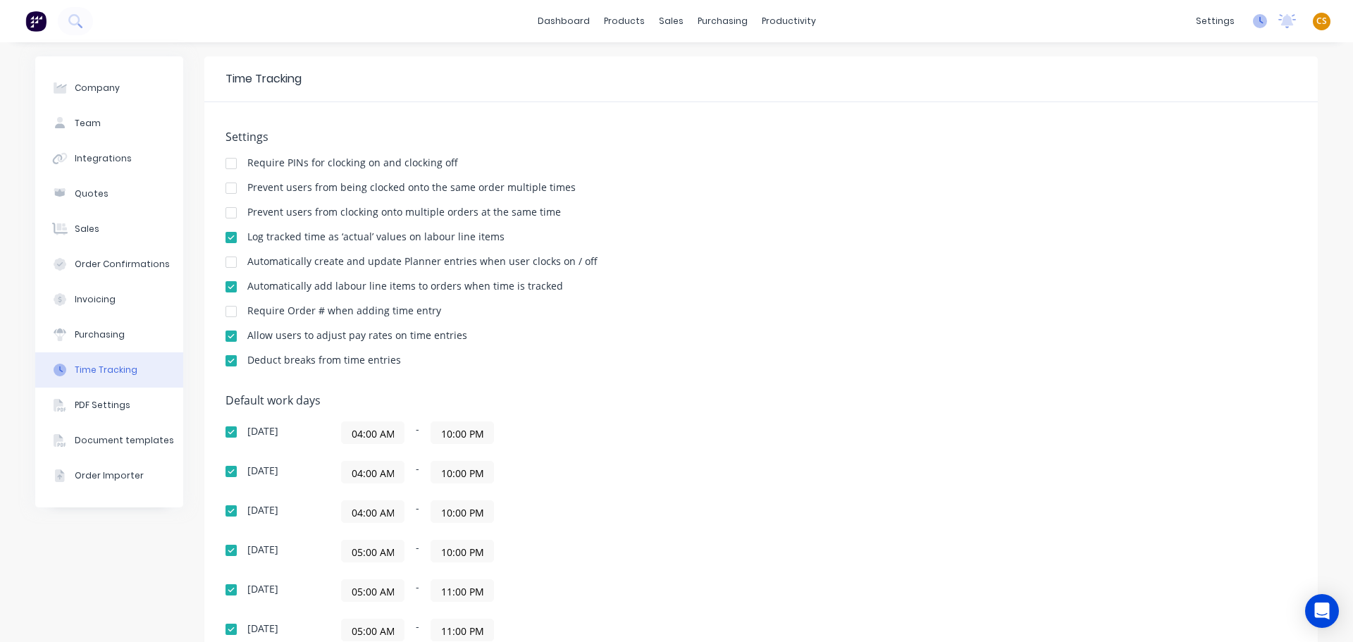
click at [1259, 19] on icon at bounding box center [1261, 20] width 4 height 7
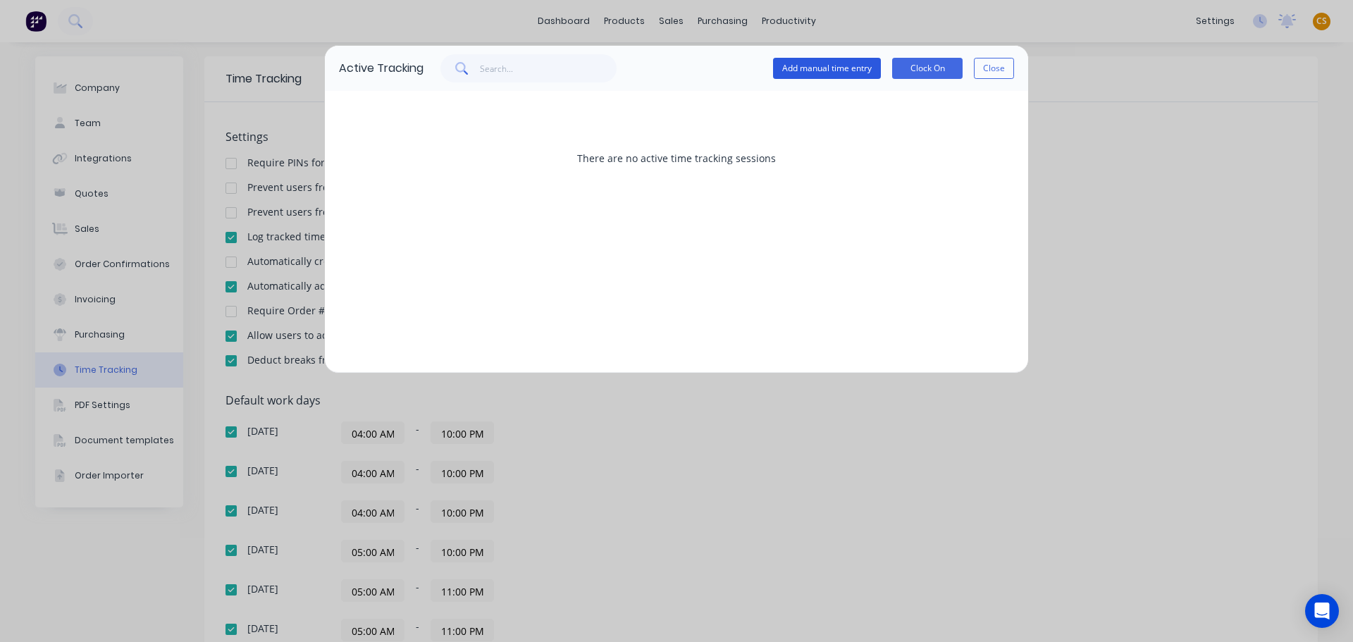
click at [798, 66] on button "Add manual time entry" at bounding box center [827, 68] width 108 height 21
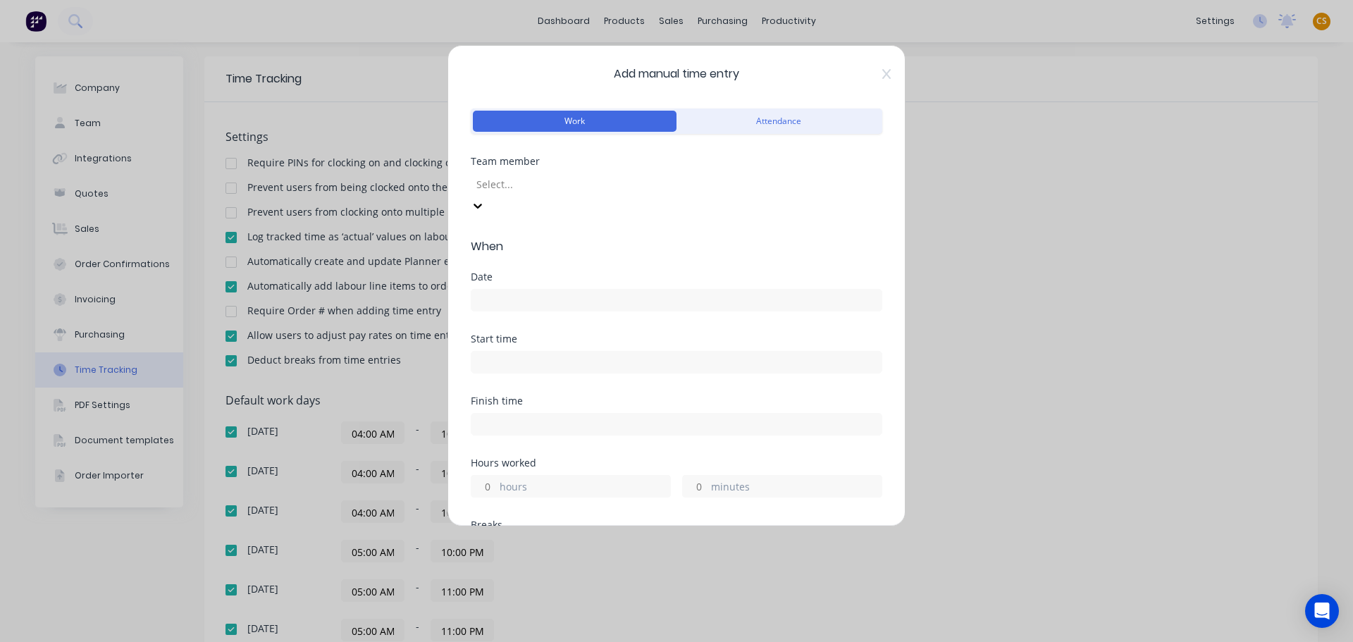
click at [528, 184] on div at bounding box center [576, 184] width 203 height 18
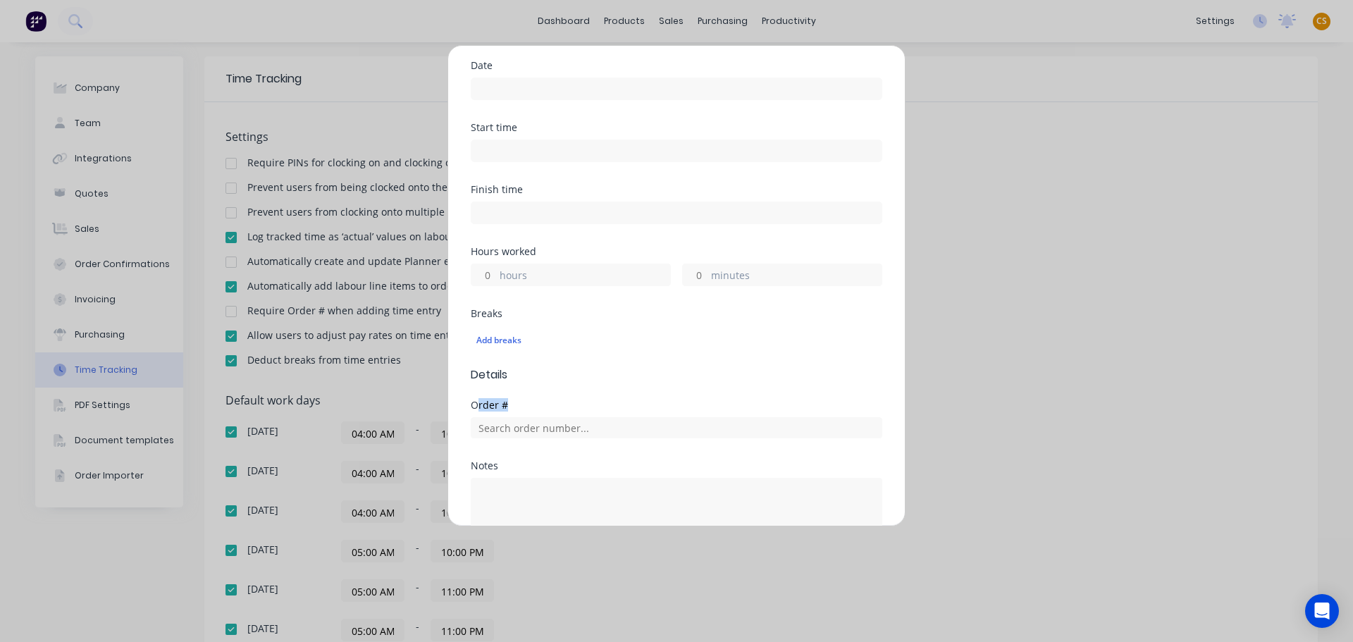
drag, startPoint x: 478, startPoint y: 385, endPoint x: 556, endPoint y: 381, distance: 77.6
click at [513, 400] on div "Order #" at bounding box center [677, 405] width 412 height 10
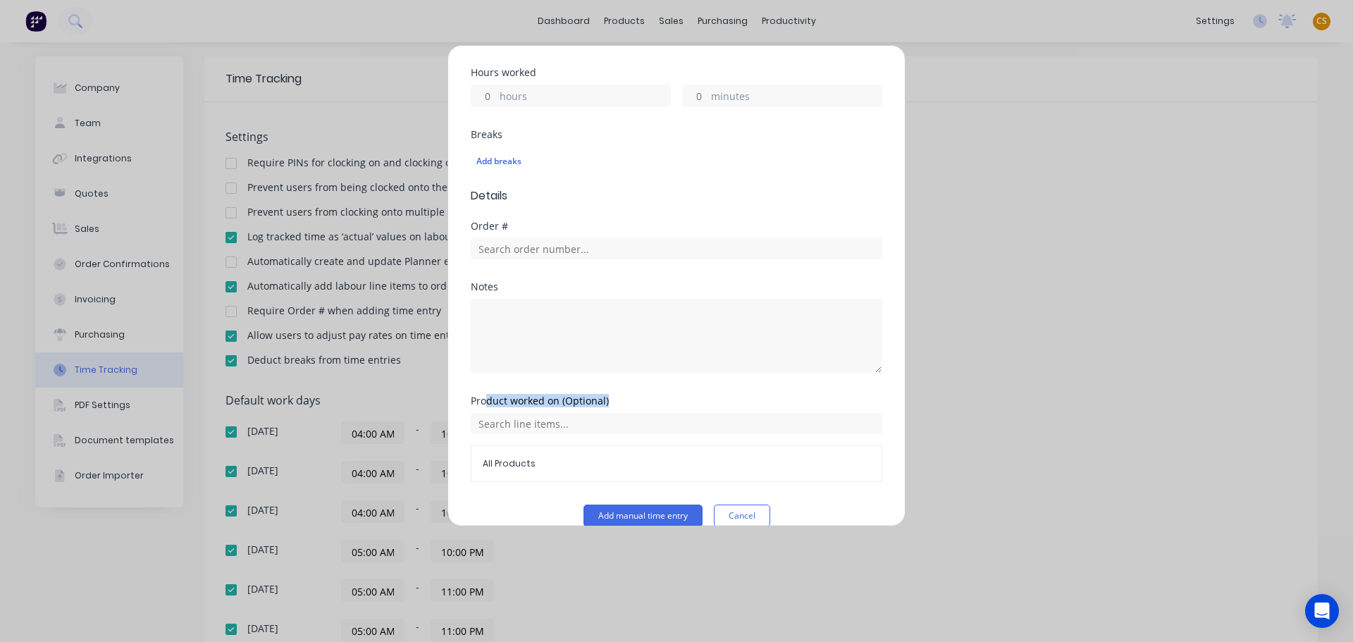
drag, startPoint x: 489, startPoint y: 378, endPoint x: 636, endPoint y: 380, distance: 146.6
click at [636, 396] on div "Product worked on (Optional)" at bounding box center [677, 401] width 412 height 10
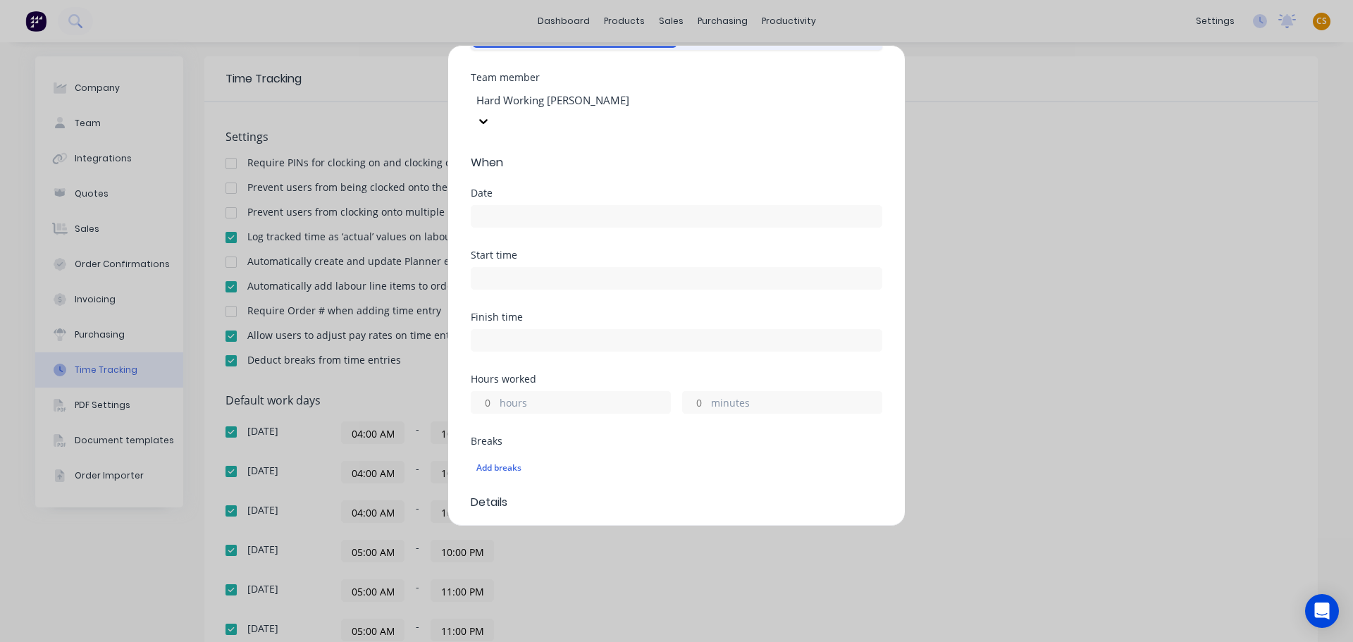
scroll to position [0, 0]
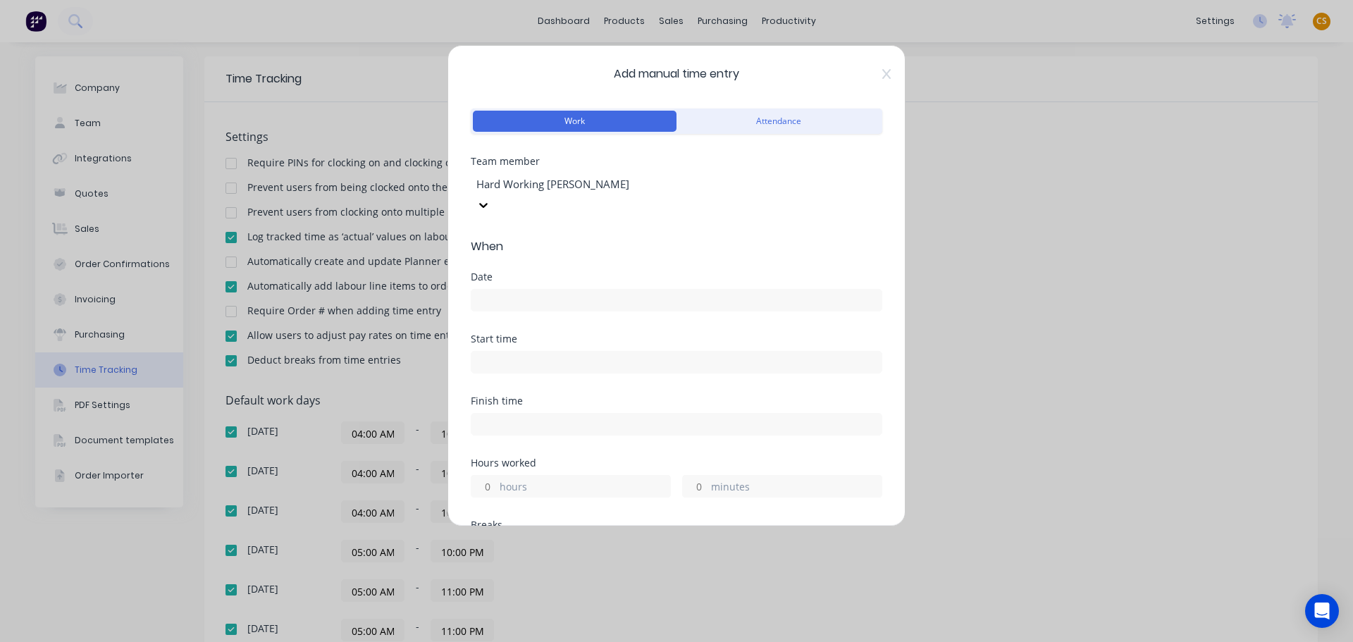
click at [495, 290] on input at bounding box center [676, 300] width 410 height 21
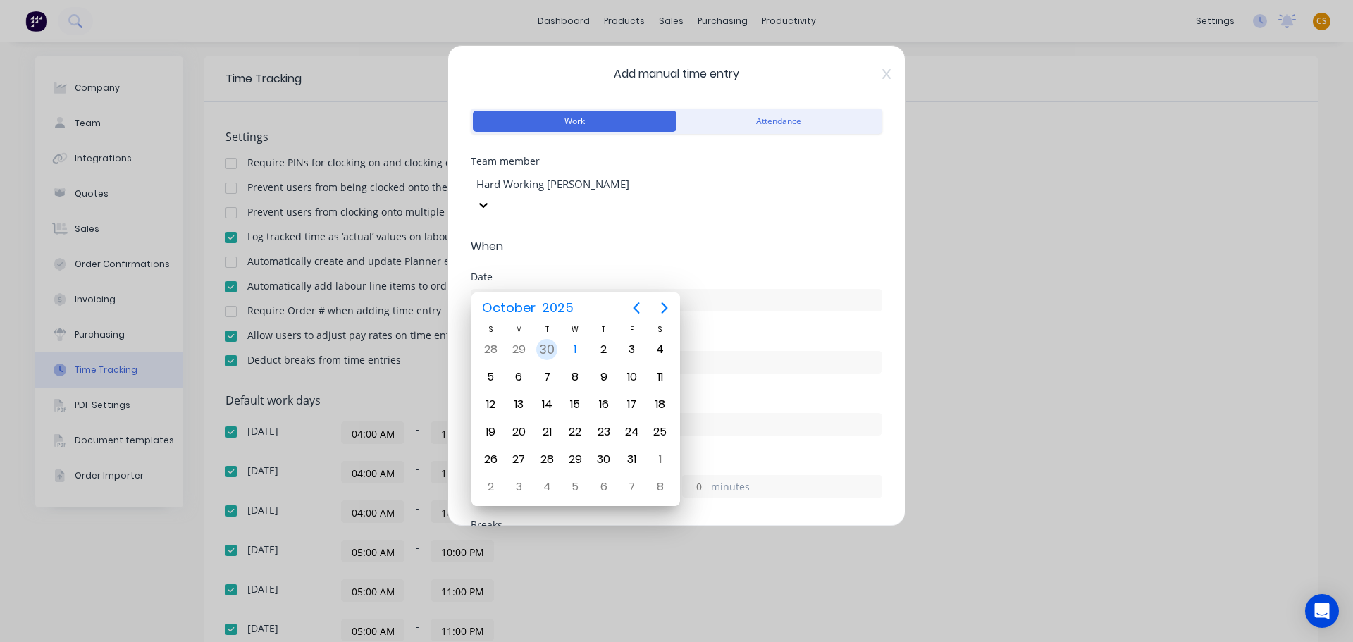
click at [538, 350] on div "30" at bounding box center [546, 349] width 21 height 21
type input "30/09/2025"
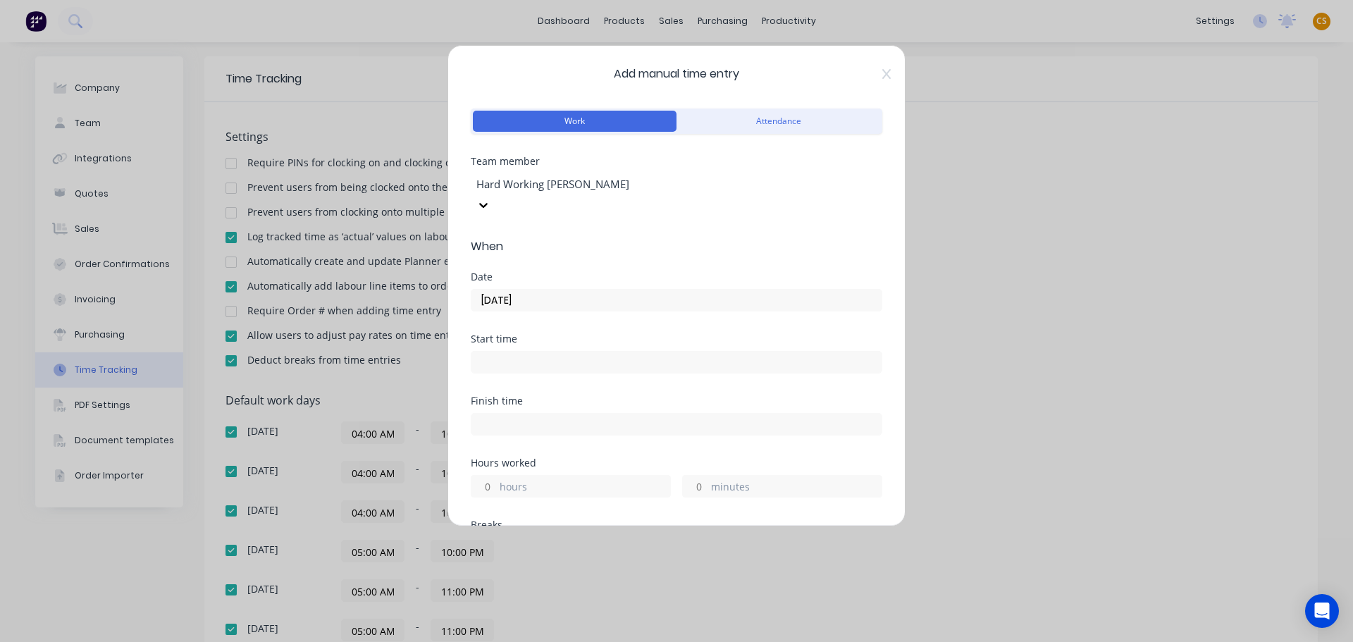
click at [648, 352] on input at bounding box center [676, 362] width 410 height 21
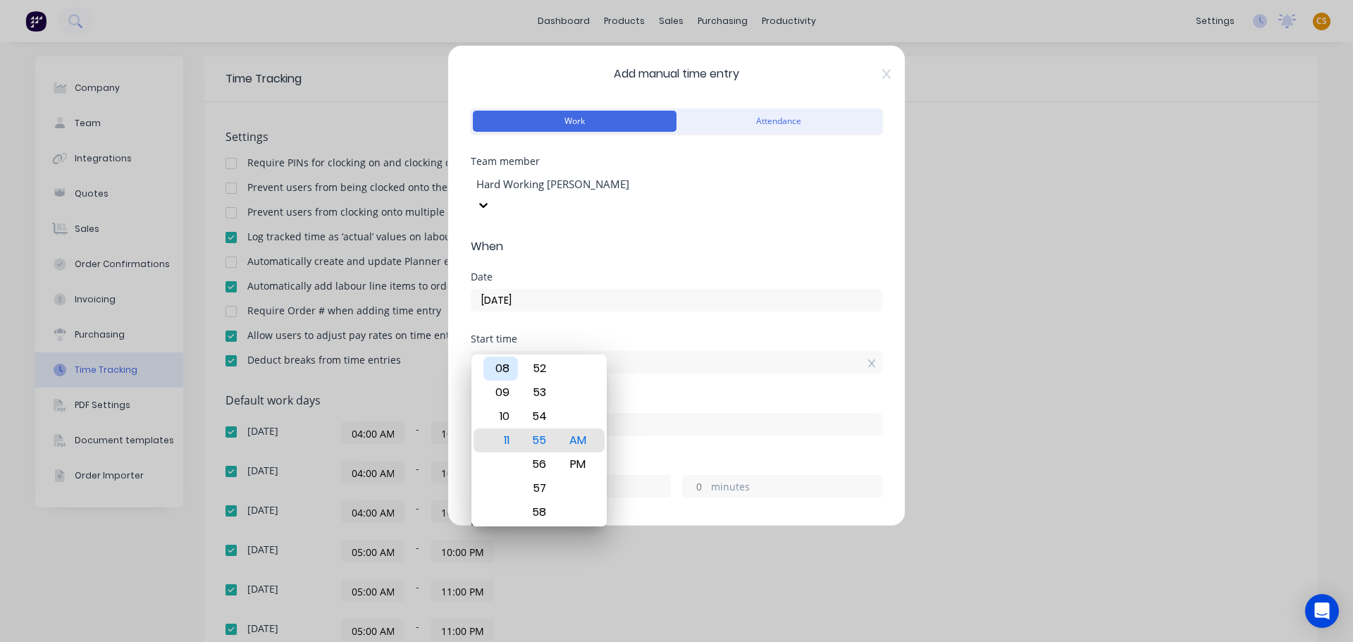
click at [500, 370] on div "08" at bounding box center [500, 369] width 35 height 24
type input "08:55 AM"
click at [803, 396] on div "Finish time" at bounding box center [677, 401] width 412 height 10
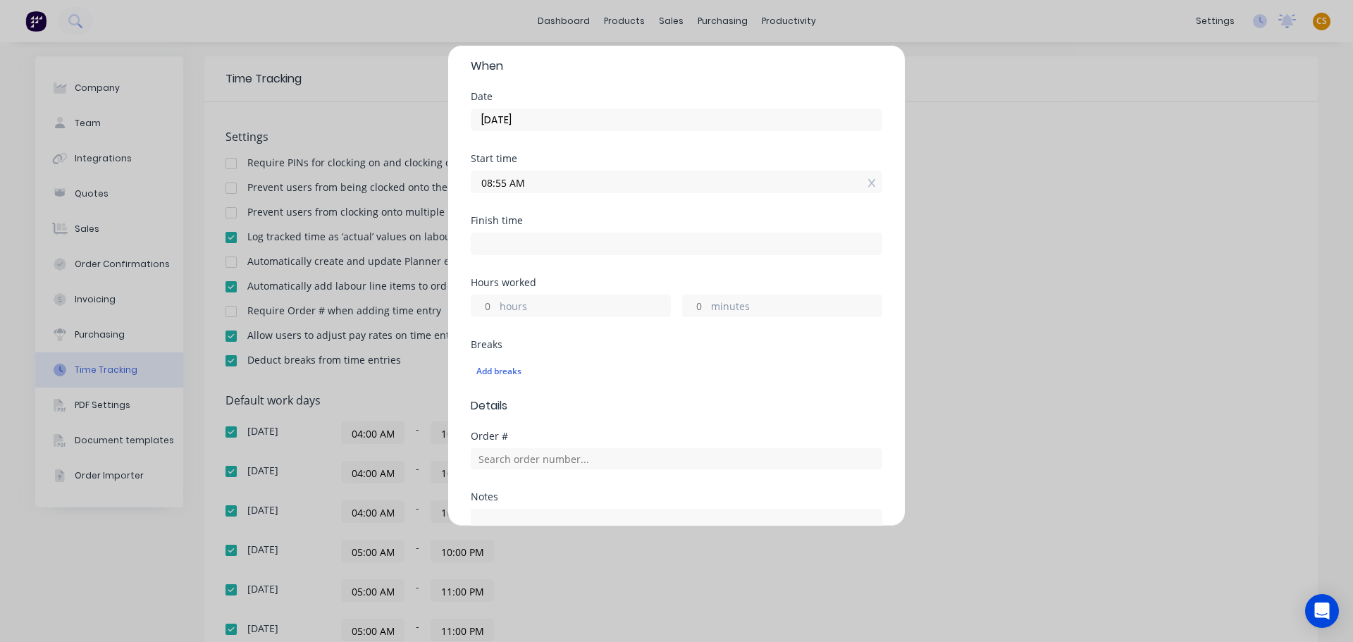
scroll to position [211, 0]
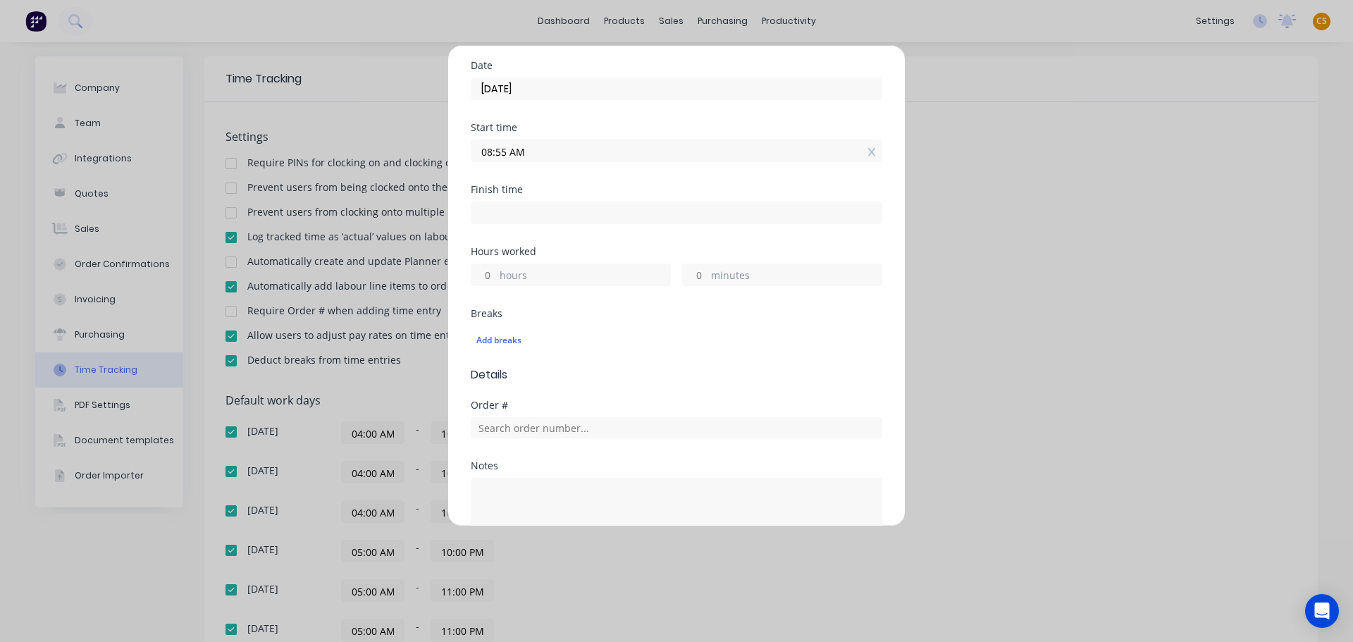
click at [502, 202] on input at bounding box center [676, 212] width 410 height 21
type input "11:55 AM"
type input "3"
type input "0"
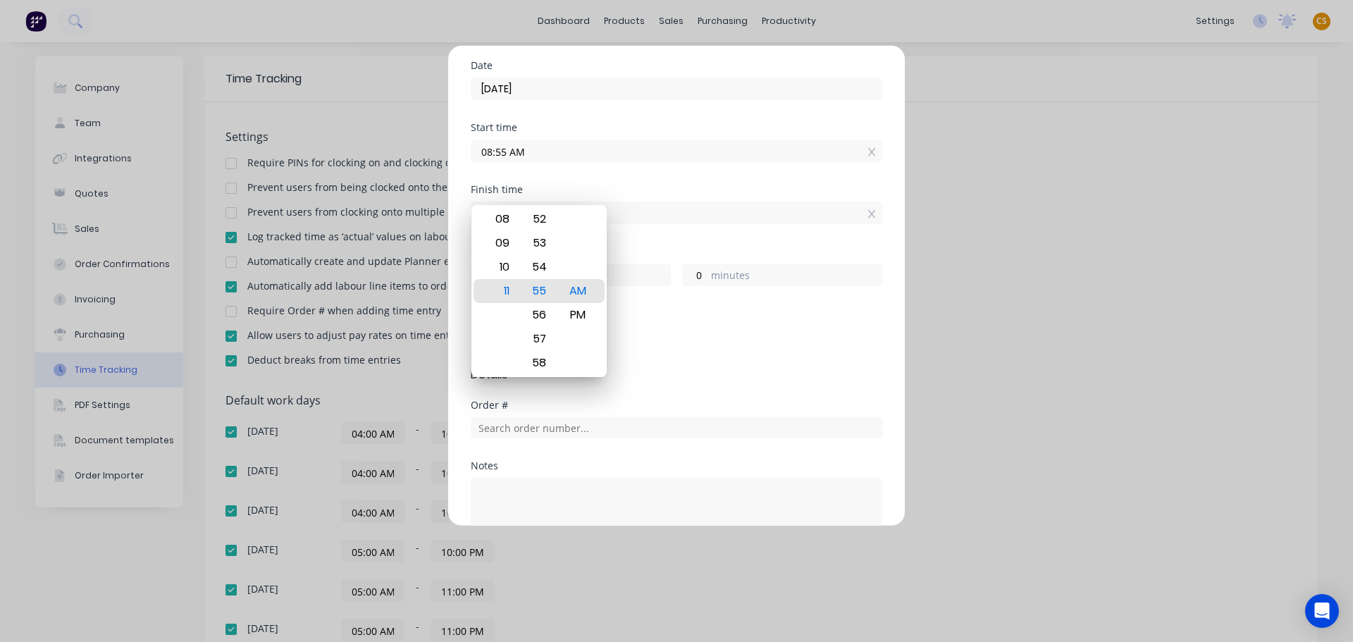
click at [657, 221] on div "Finish time 11:55 AM" at bounding box center [677, 216] width 412 height 62
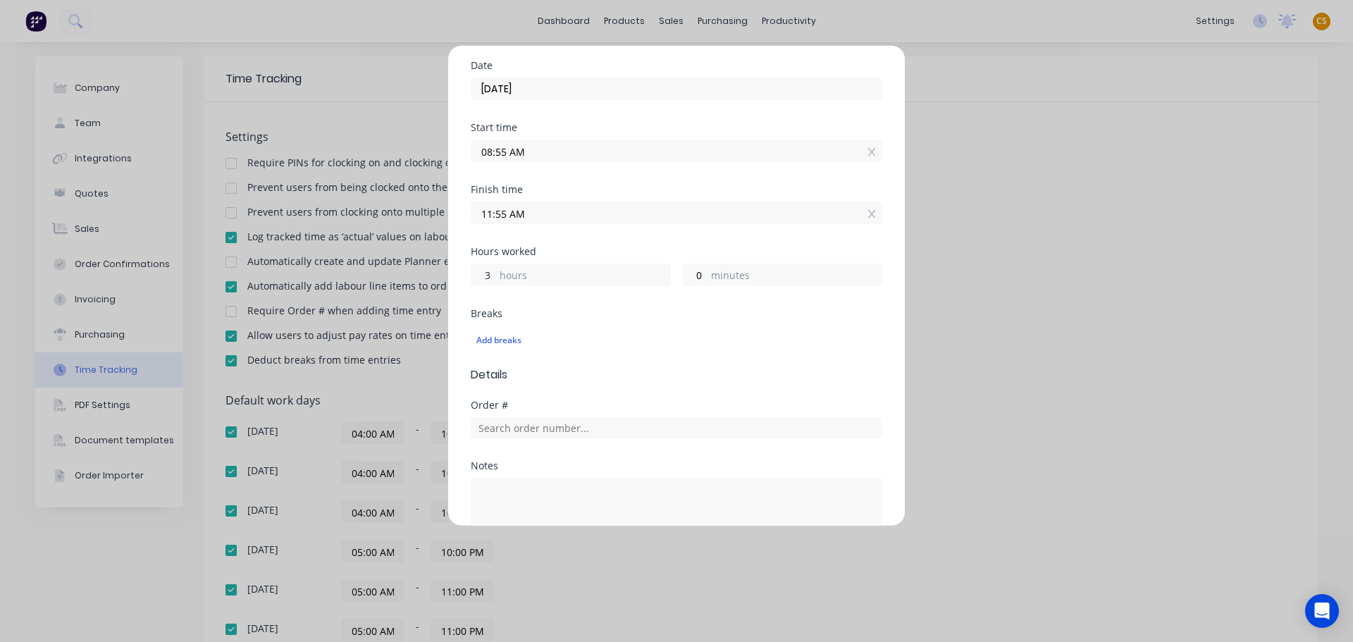
drag, startPoint x: 492, startPoint y: 259, endPoint x: 451, endPoint y: 255, distance: 41.0
click at [449, 256] on div "Add manual time entry Work Attendance Team member Hard Working Joe When Date 30…" at bounding box center [676, 285] width 458 height 481
type input "5"
type input "01:55 PM"
type input "30"
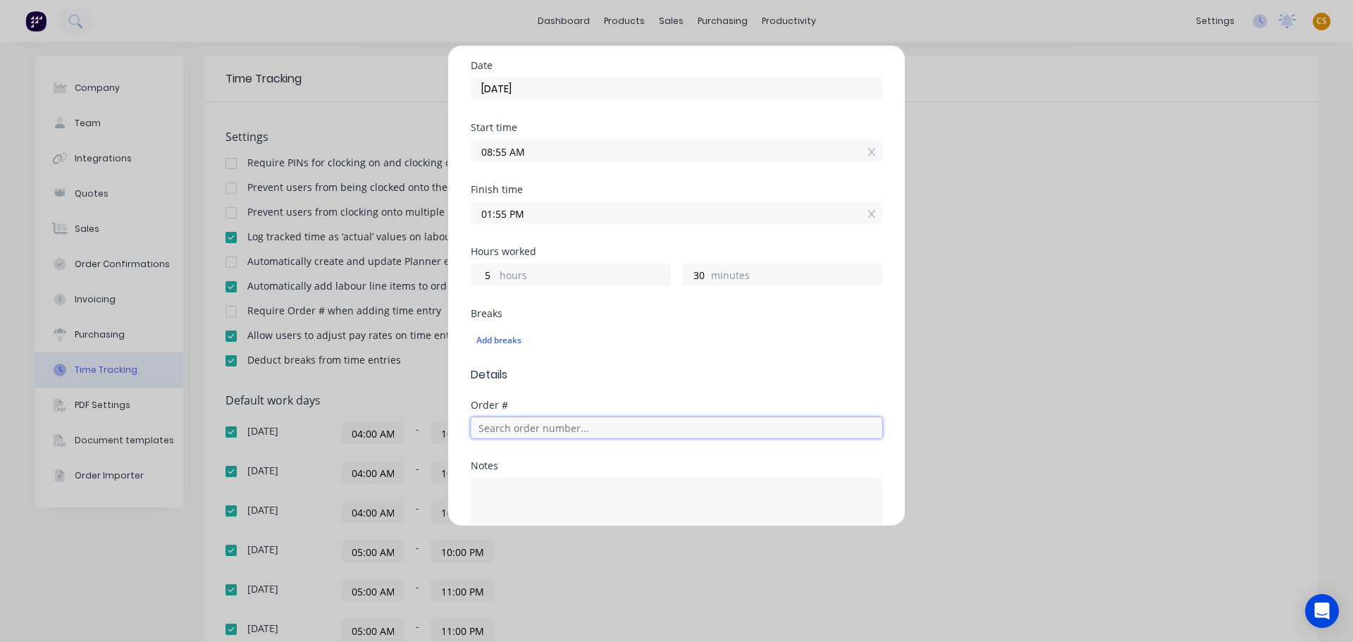
type input "02:25 PM"
drag, startPoint x: 488, startPoint y: 250, endPoint x: 476, endPoint y: 252, distance: 12.1
click at [476, 264] on input "5" at bounding box center [483, 274] width 25 height 21
type input "4"
type input "01:25 PM"
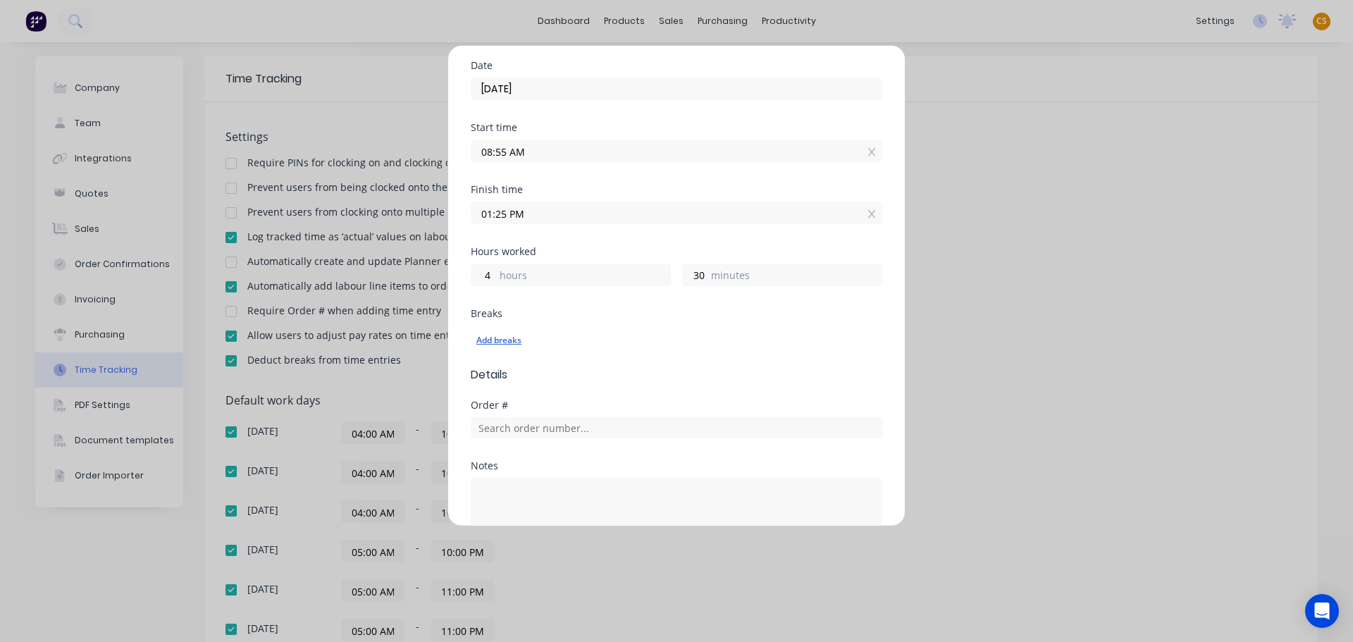
click at [670, 331] on div "Add breaks" at bounding box center [676, 340] width 400 height 18
click at [545, 202] on input "01:25 PM" at bounding box center [676, 212] width 410 height 21
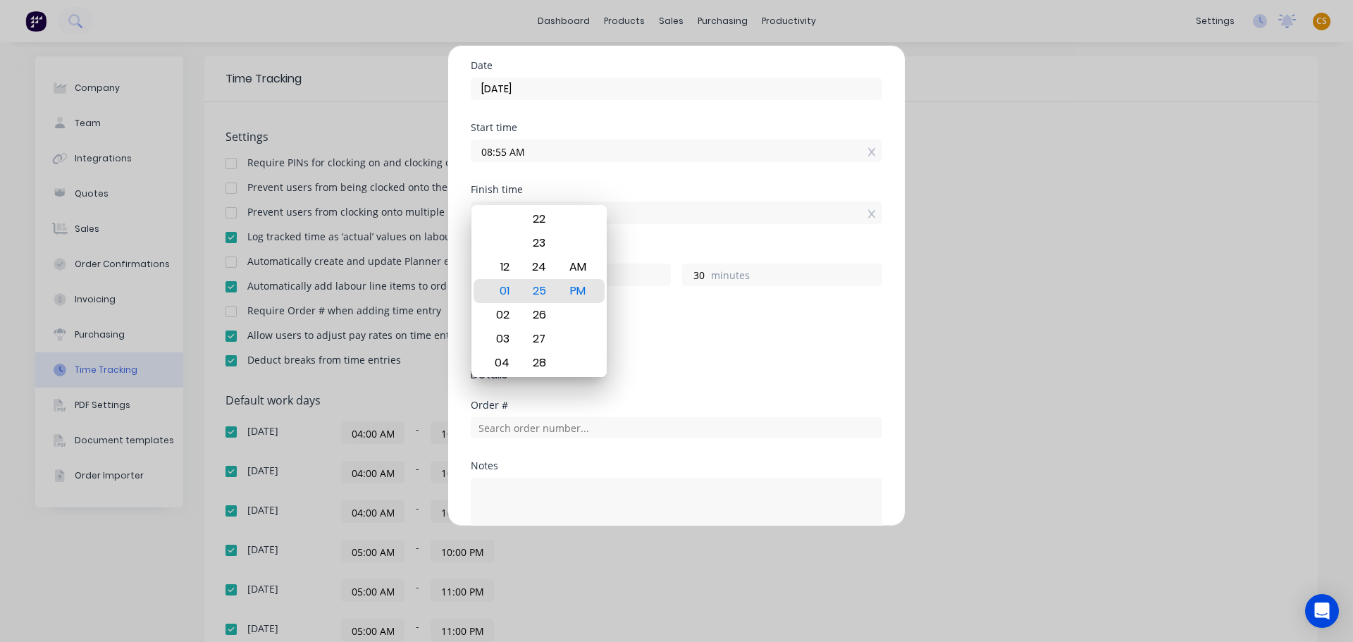
click at [755, 330] on div "Add breaks" at bounding box center [677, 341] width 412 height 30
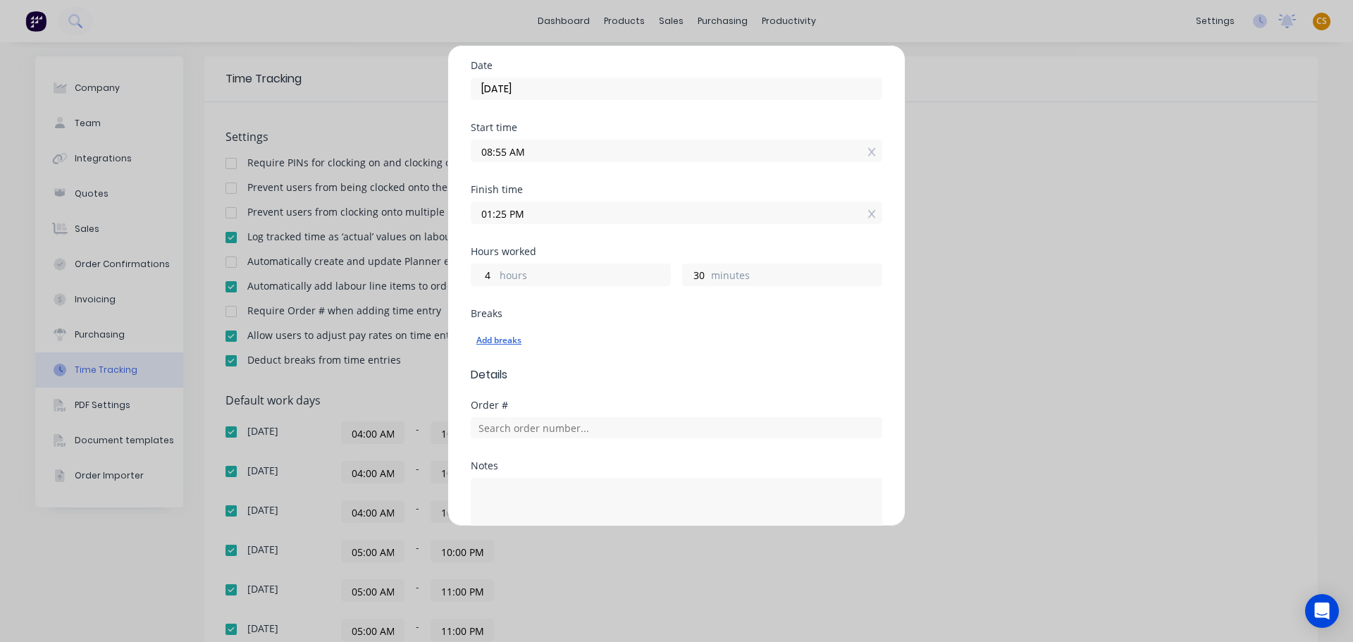
click at [487, 331] on div "Add breaks" at bounding box center [676, 340] width 400 height 18
click at [607, 337] on div "Breaks Add breaks" at bounding box center [677, 338] width 412 height 58
click at [476, 400] on div "Order #" at bounding box center [677, 405] width 412 height 10
drag, startPoint x: 476, startPoint y: 383, endPoint x: 500, endPoint y: 383, distance: 23.3
click at [500, 400] on div "Order #" at bounding box center [677, 405] width 412 height 10
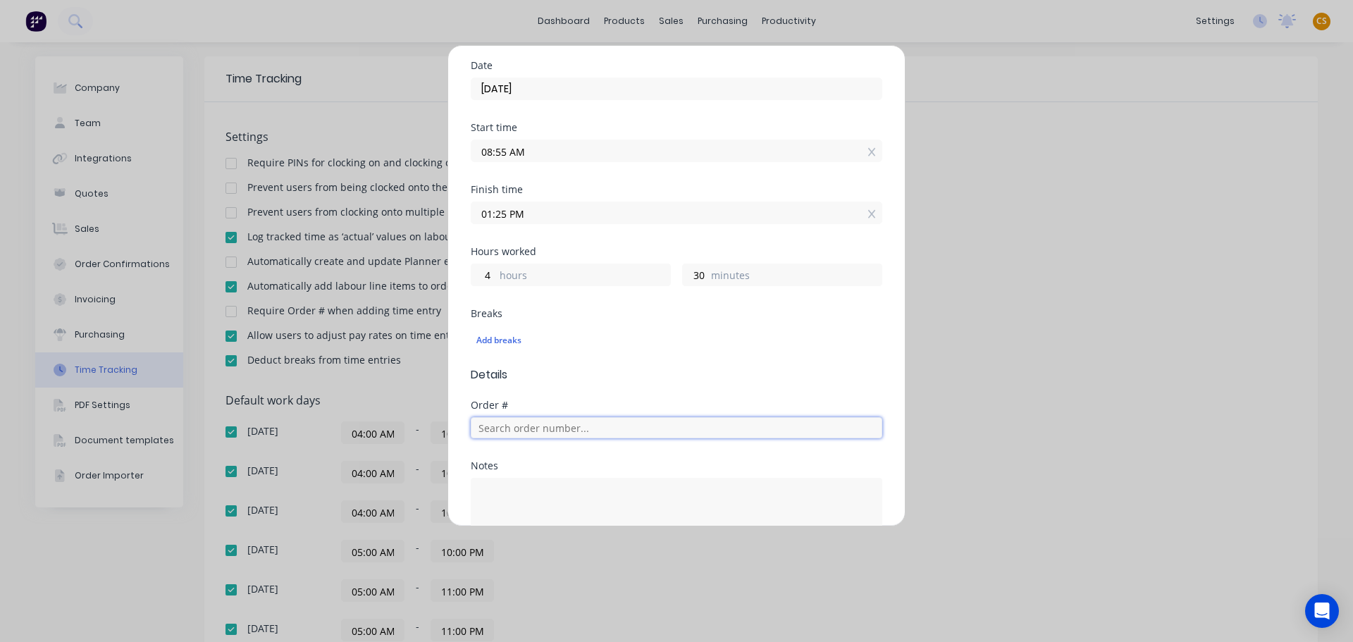
click at [509, 417] on input "text" at bounding box center [677, 427] width 412 height 21
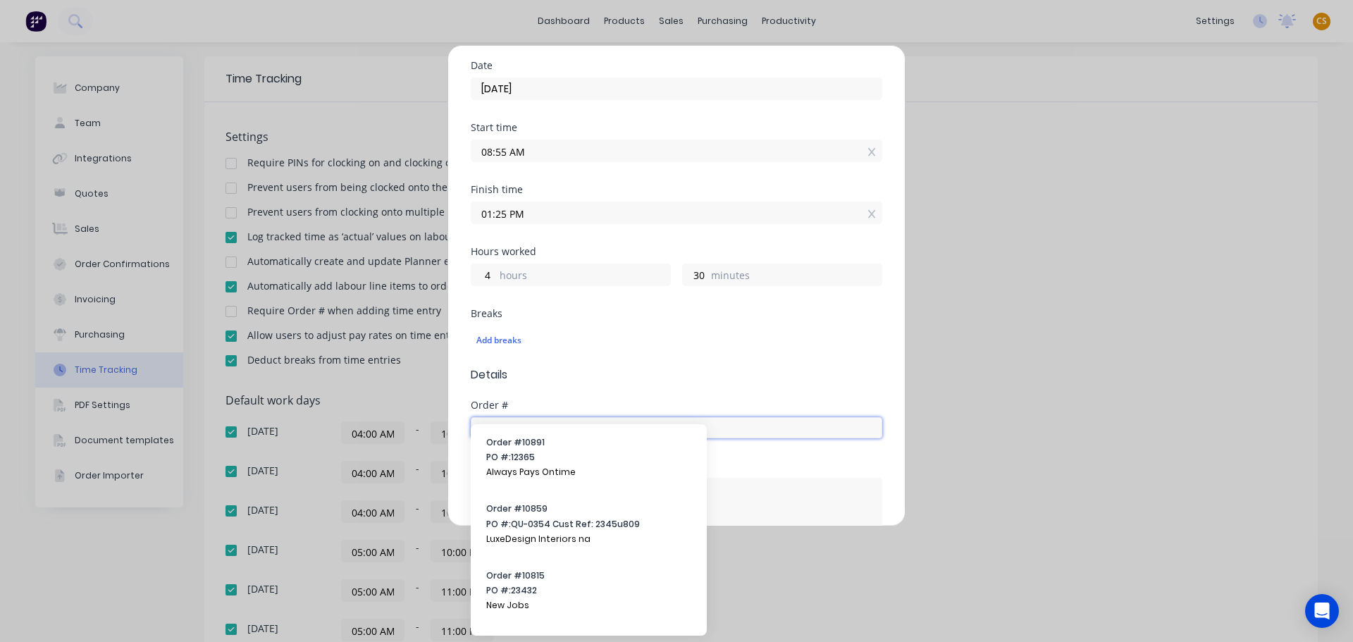
drag, startPoint x: 512, startPoint y: 405, endPoint x: 438, endPoint y: 405, distance: 74.0
click at [438, 405] on div "Add manual time entry Work Attendance Team member Hard Working Joe When Date 30…" at bounding box center [676, 321] width 1353 height 642
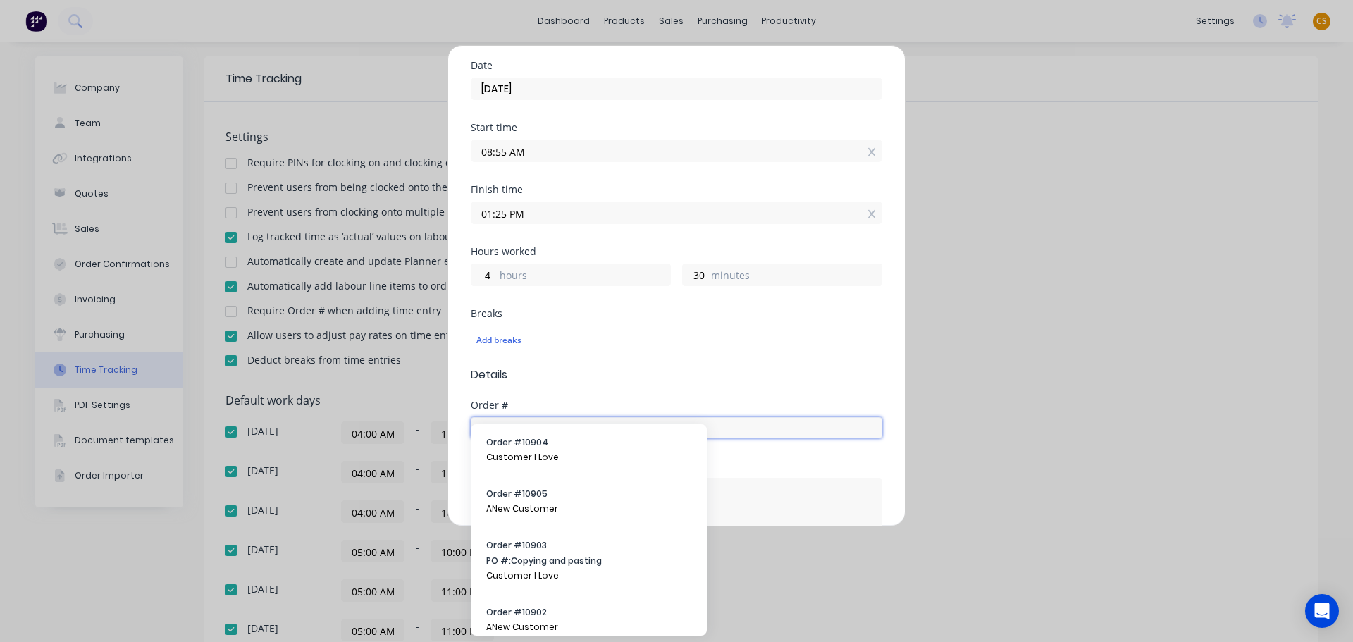
type input "custom"
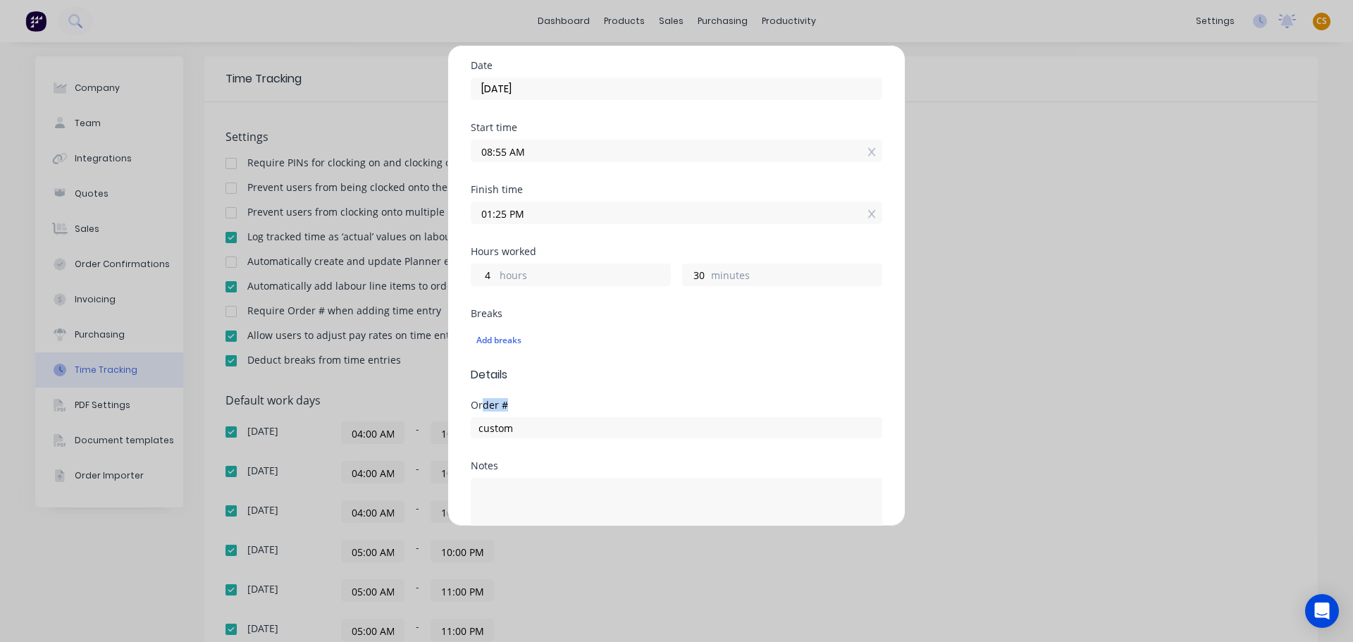
drag, startPoint x: 483, startPoint y: 383, endPoint x: 509, endPoint y: 384, distance: 26.1
click at [509, 400] on div "Order #" at bounding box center [677, 405] width 412 height 10
drag, startPoint x: 517, startPoint y: 406, endPoint x: 467, endPoint y: 407, distance: 50.0
click at [467, 407] on div "Add manual time entry Work Attendance Team member Hard Working Joe When Date 30…" at bounding box center [676, 285] width 458 height 481
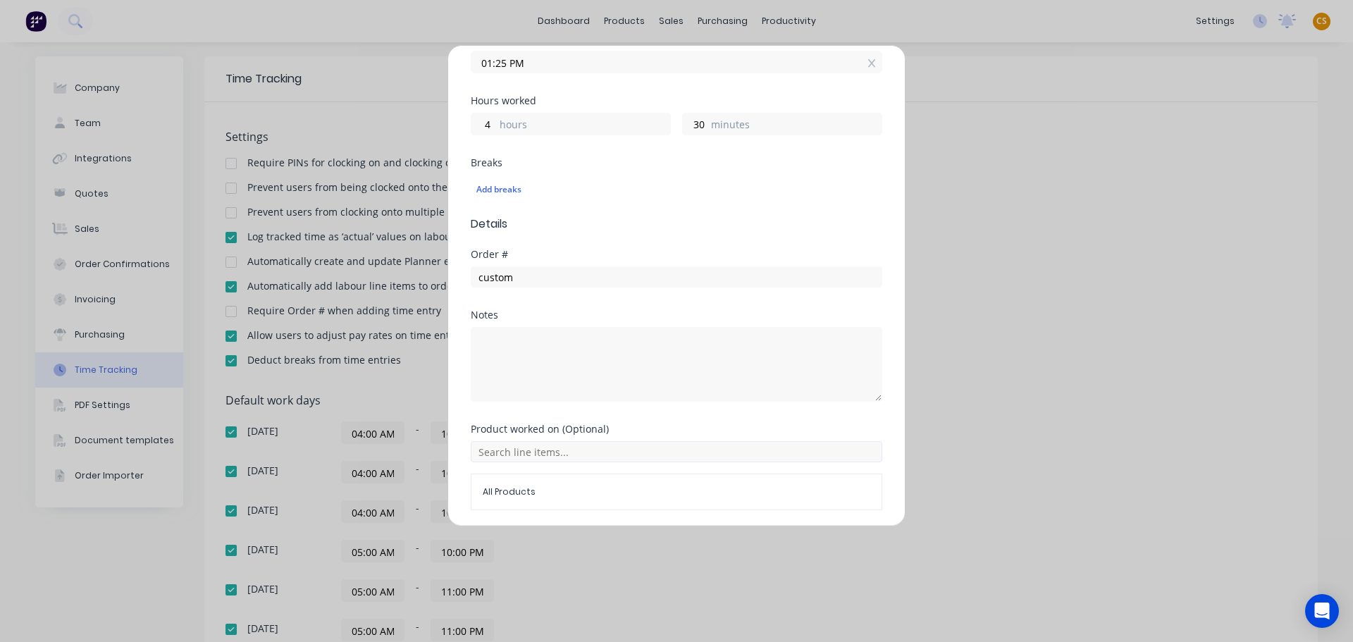
scroll to position [390, 0]
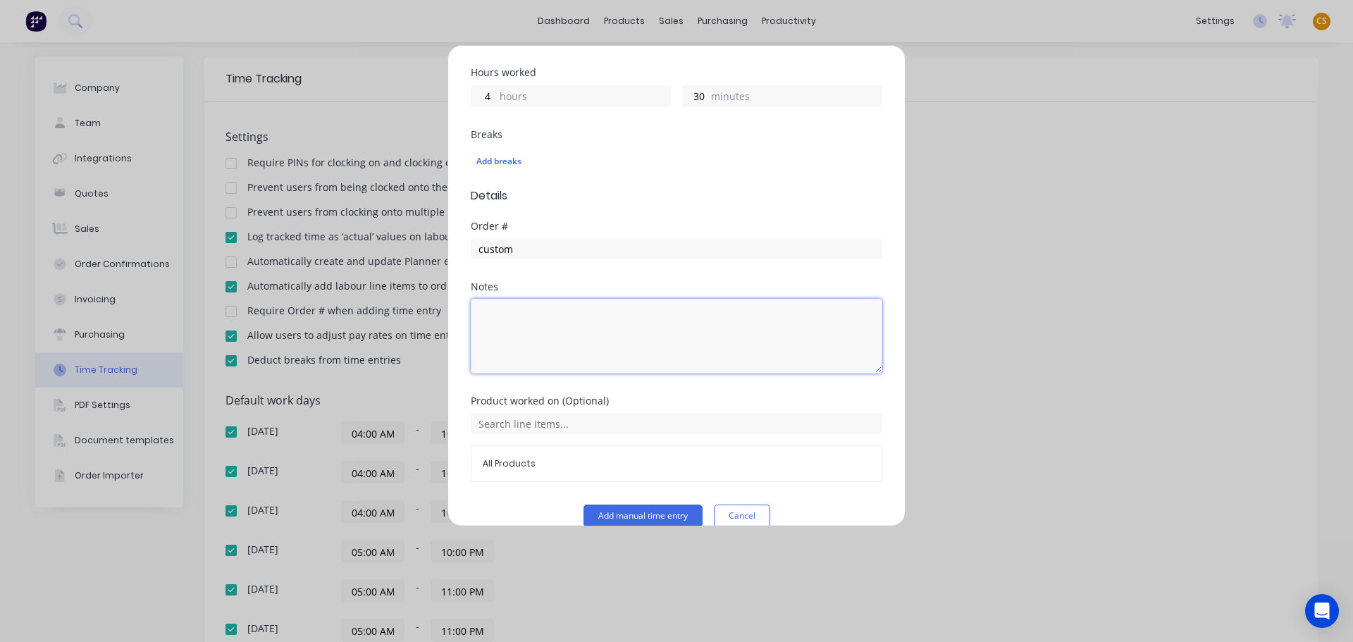
click at [504, 299] on textarea at bounding box center [677, 336] width 412 height 75
click at [531, 238] on input "custom" at bounding box center [677, 248] width 412 height 21
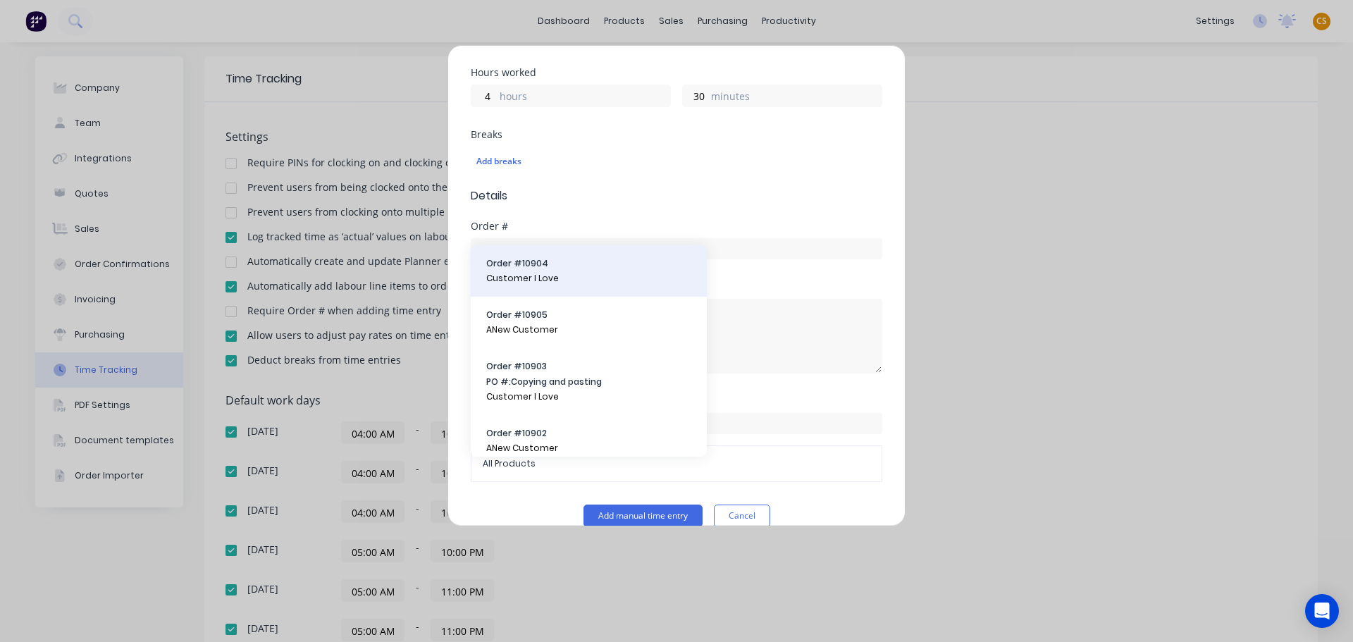
click at [515, 277] on span "Customer I Love" at bounding box center [588, 278] width 205 height 13
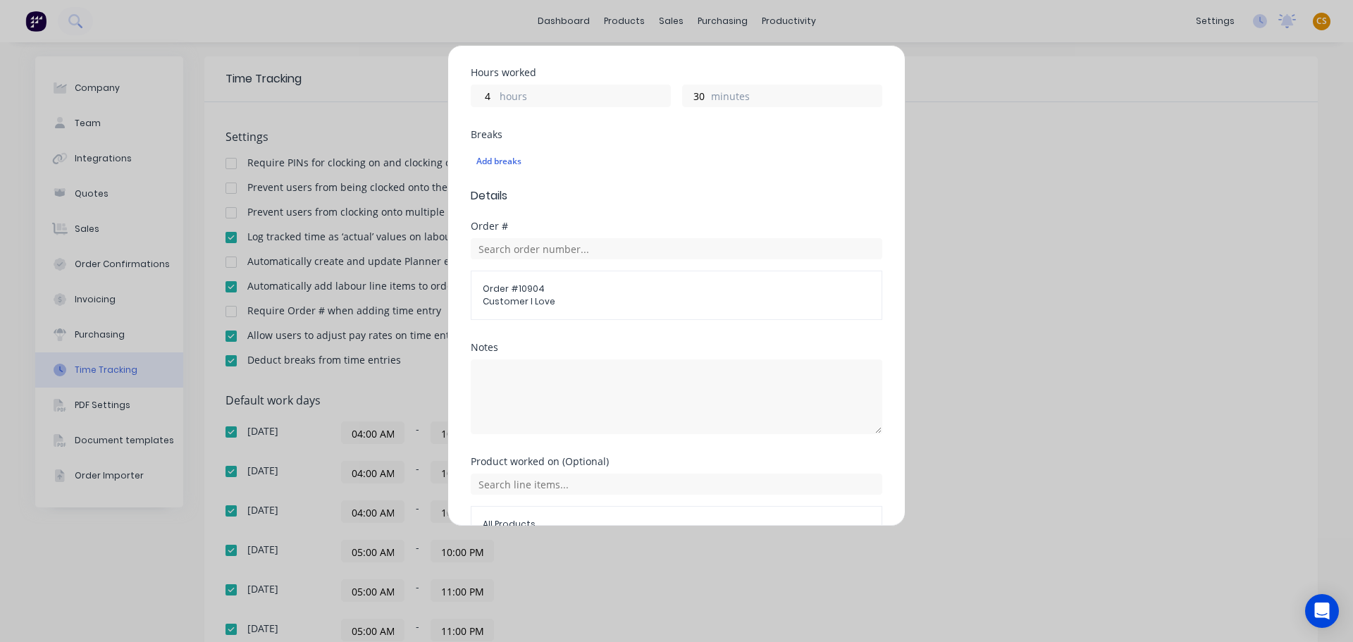
scroll to position [451, 0]
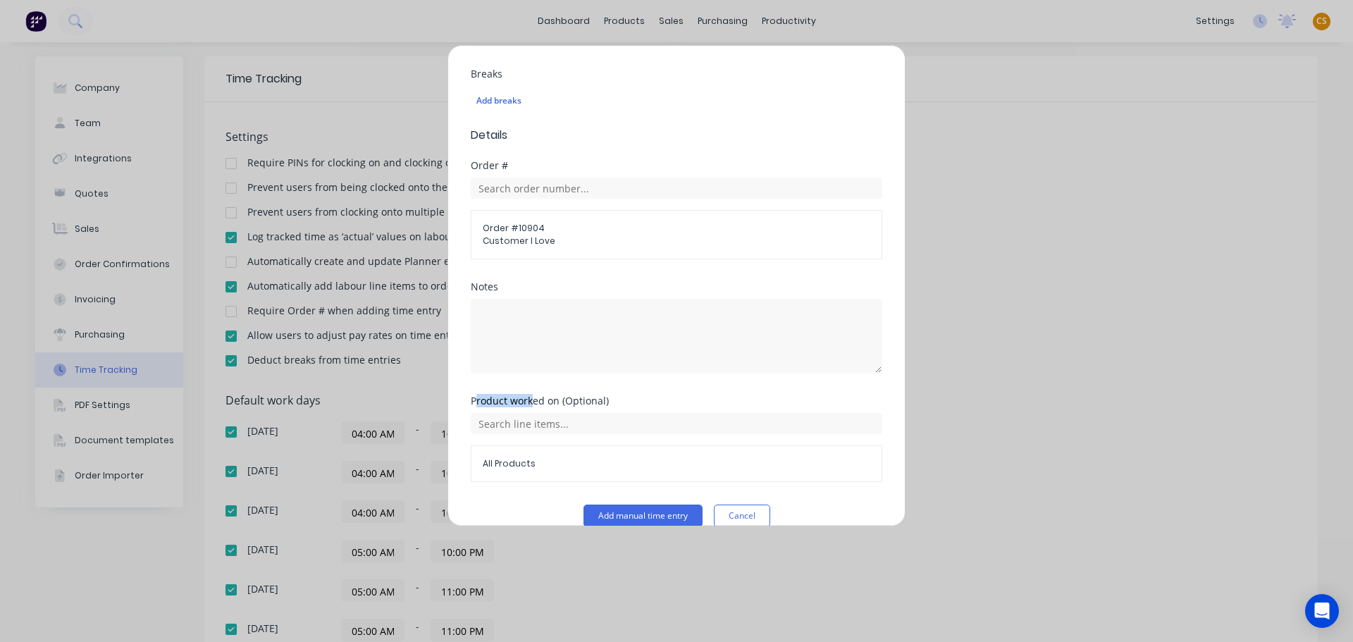
drag, startPoint x: 476, startPoint y: 380, endPoint x: 530, endPoint y: 380, distance: 54.3
click at [530, 396] on div "Product worked on (Optional)" at bounding box center [677, 401] width 412 height 10
click at [520, 413] on input "text" at bounding box center [677, 423] width 412 height 21
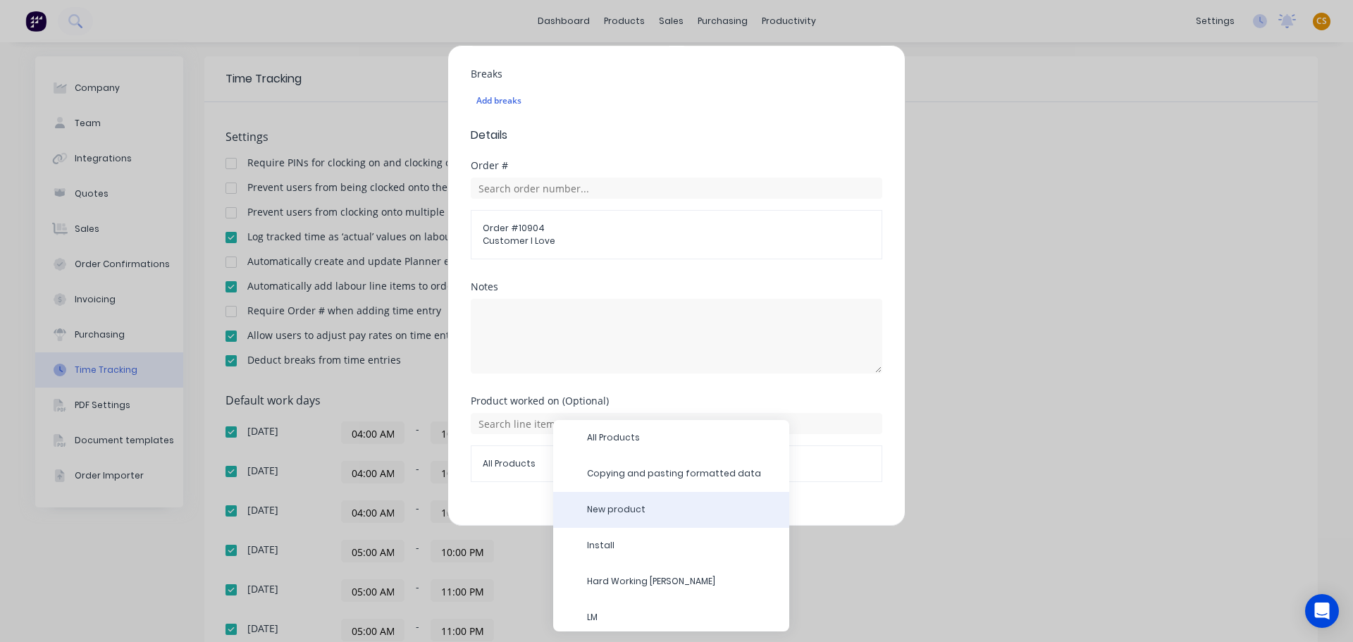
click at [619, 516] on div "New product" at bounding box center [671, 510] width 236 height 36
click at [602, 514] on span "New product" at bounding box center [682, 509] width 191 height 13
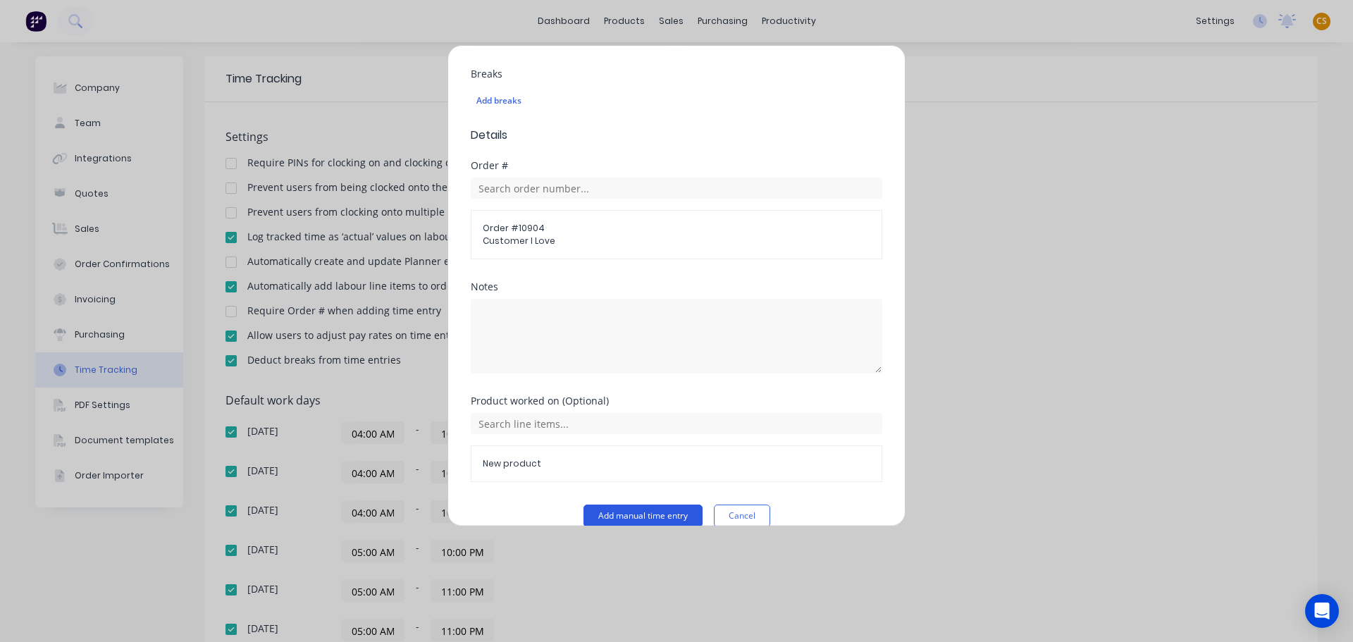
click at [622, 505] on button "Add manual time entry" at bounding box center [642, 516] width 119 height 23
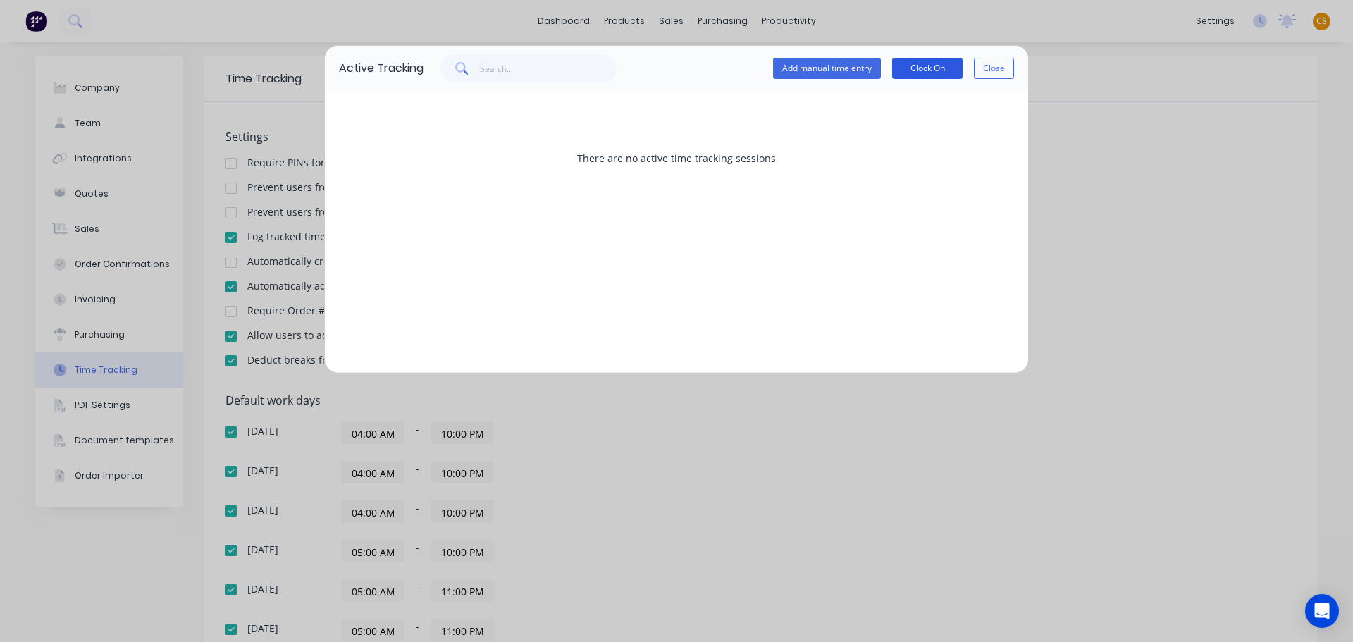
click at [925, 65] on button "Clock On" at bounding box center [927, 68] width 70 height 21
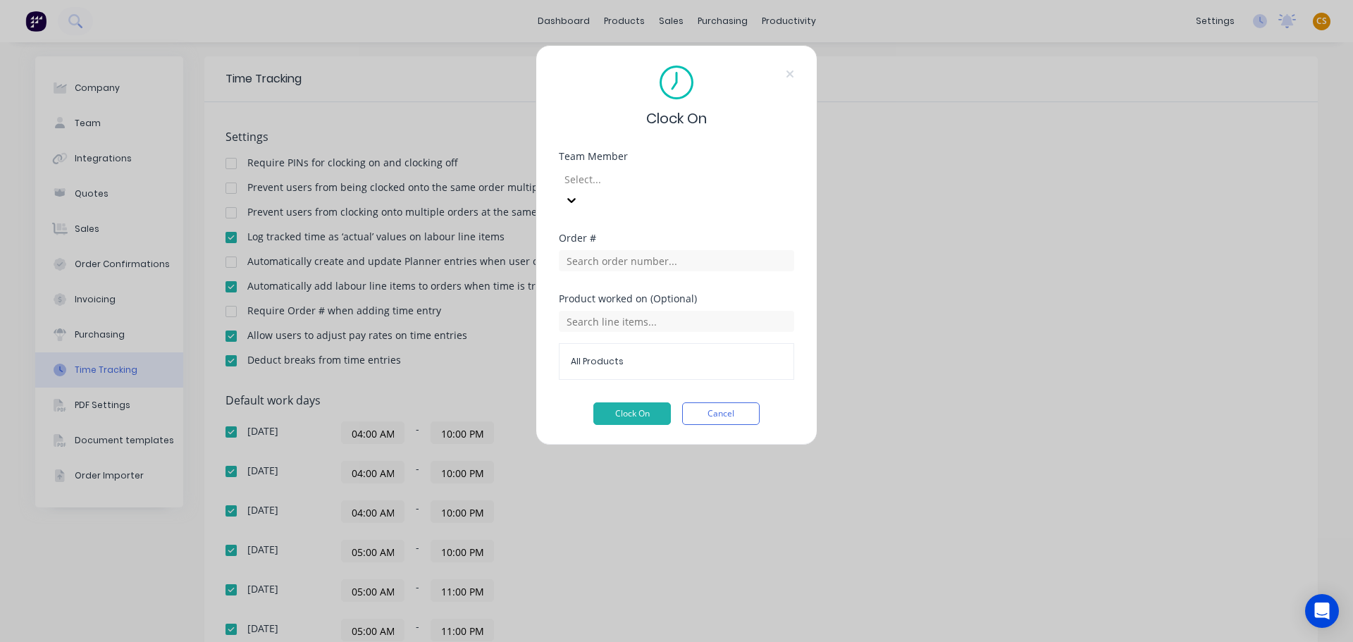
click at [675, 175] on div at bounding box center [664, 180] width 203 height 18
click at [638, 250] on input "text" at bounding box center [676, 260] width 235 height 21
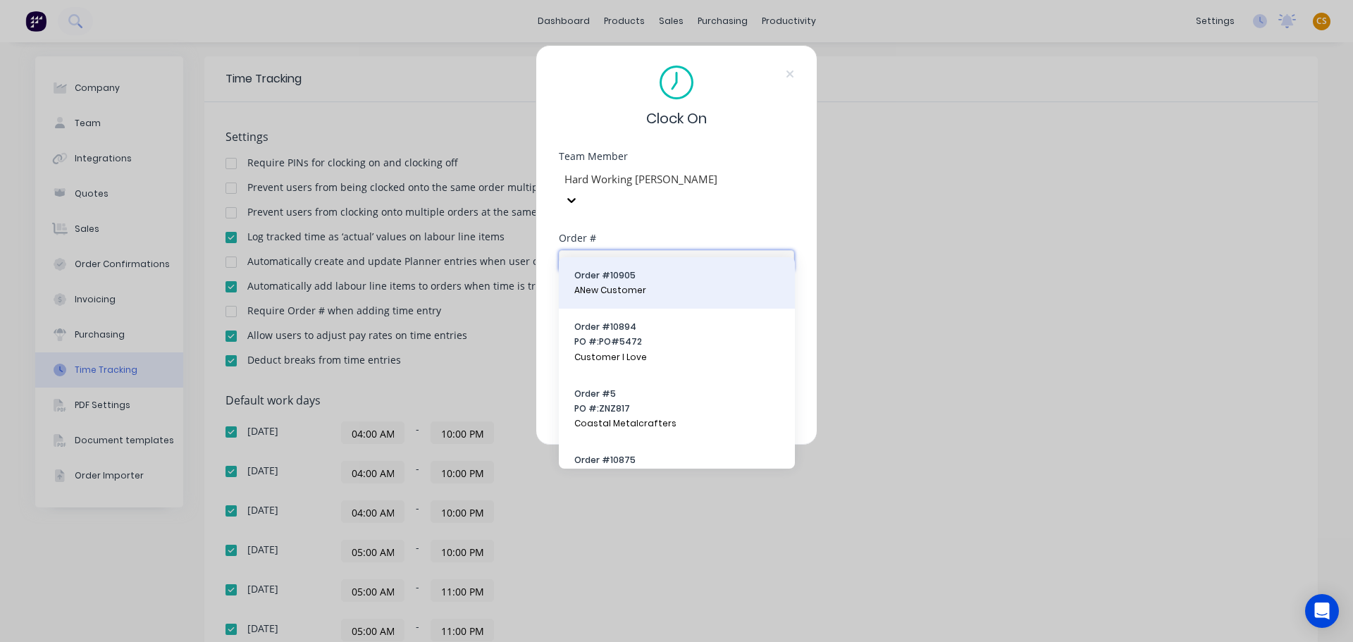
type input "5"
click at [626, 286] on span "ANew Customer" at bounding box center [676, 290] width 205 height 13
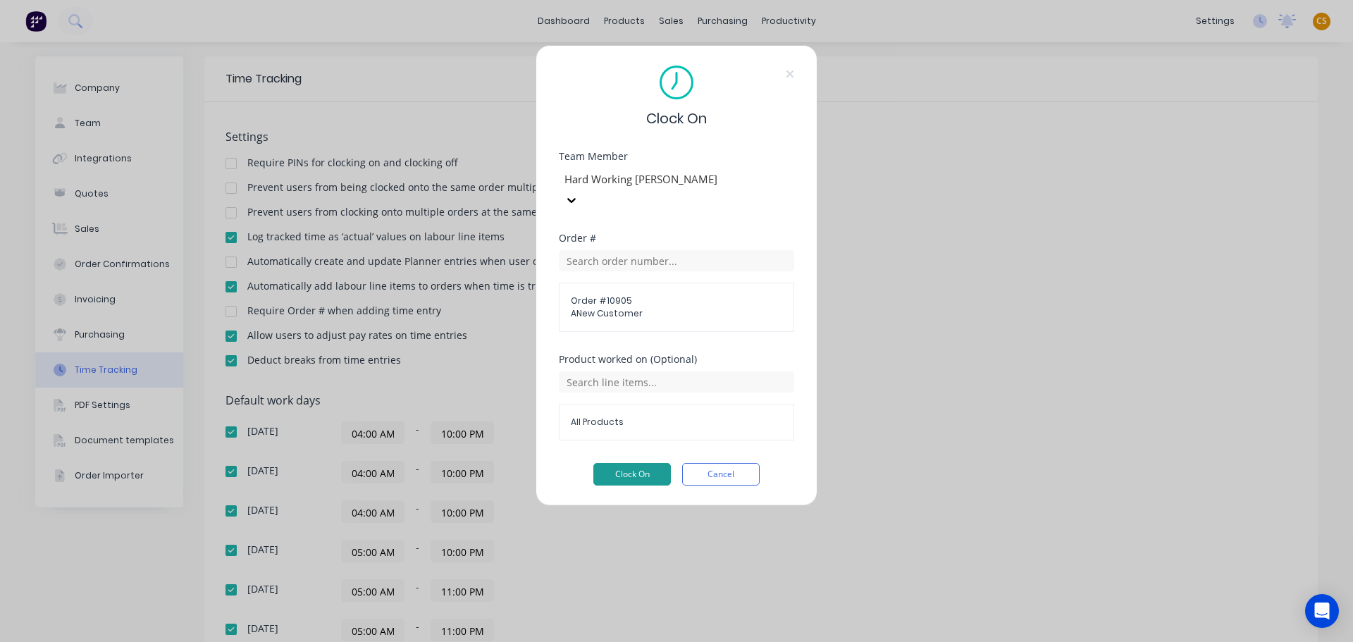
click at [638, 463] on button "Clock On" at bounding box center [632, 474] width 78 height 23
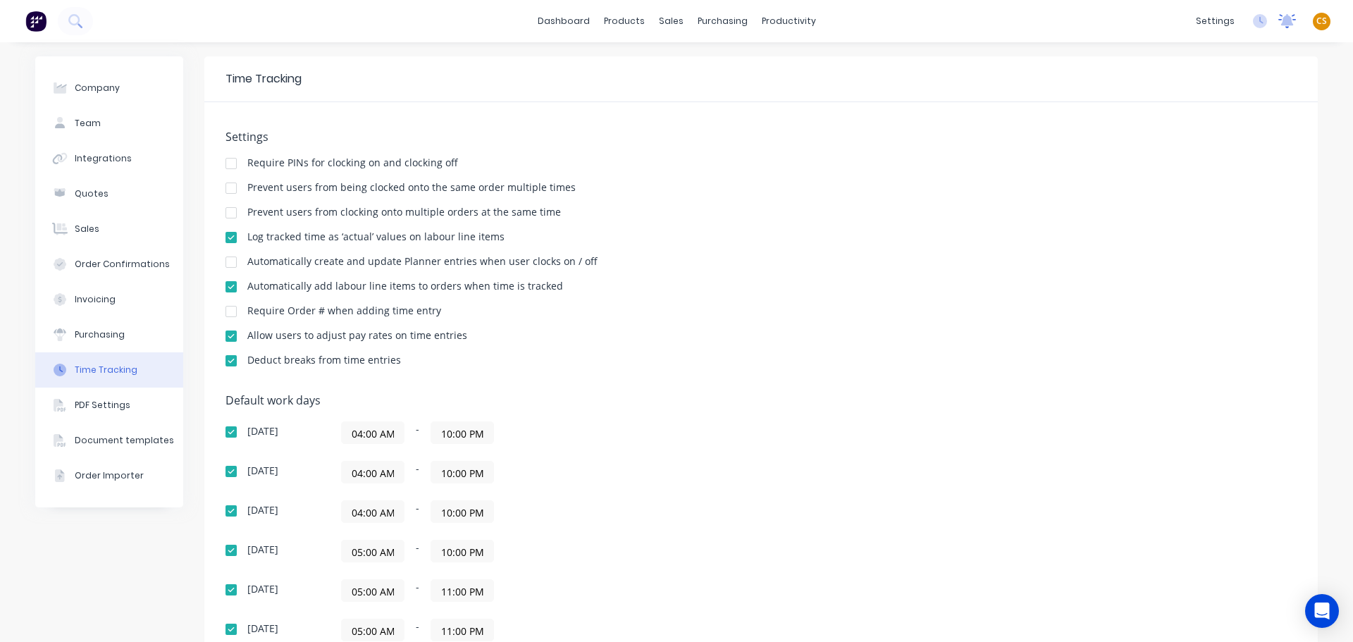
click at [1281, 19] on icon at bounding box center [1287, 19] width 13 height 11
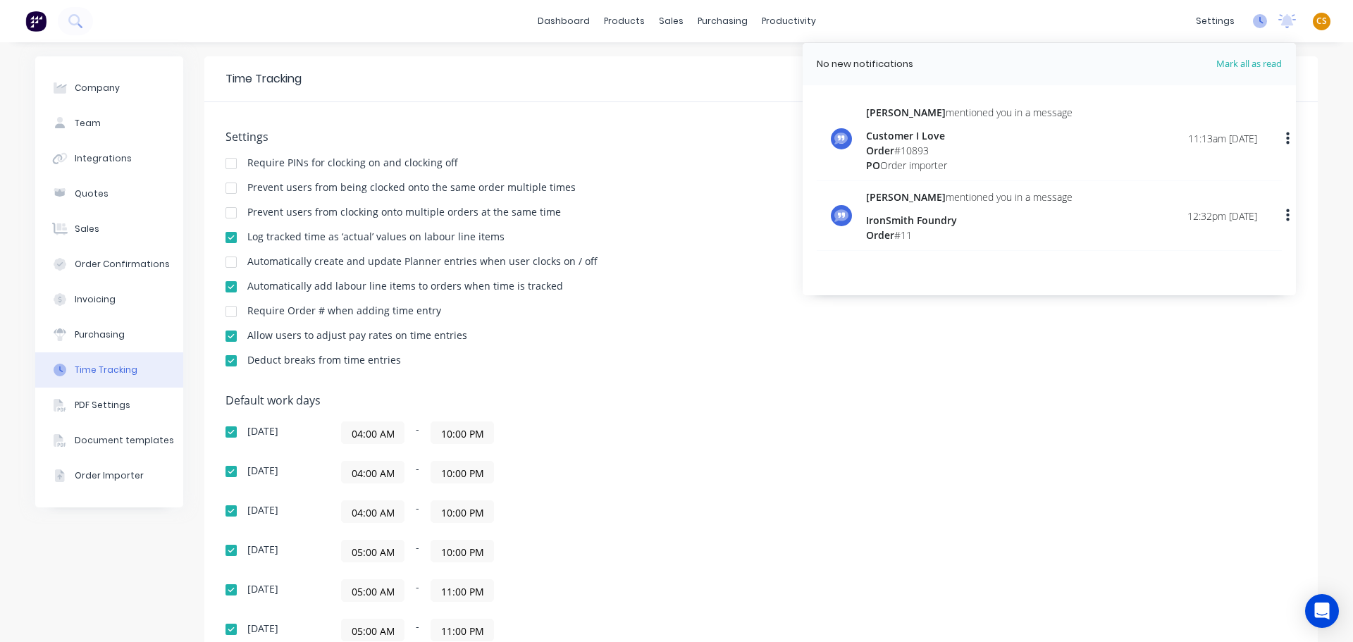
click at [1253, 20] on icon at bounding box center [1260, 21] width 14 height 14
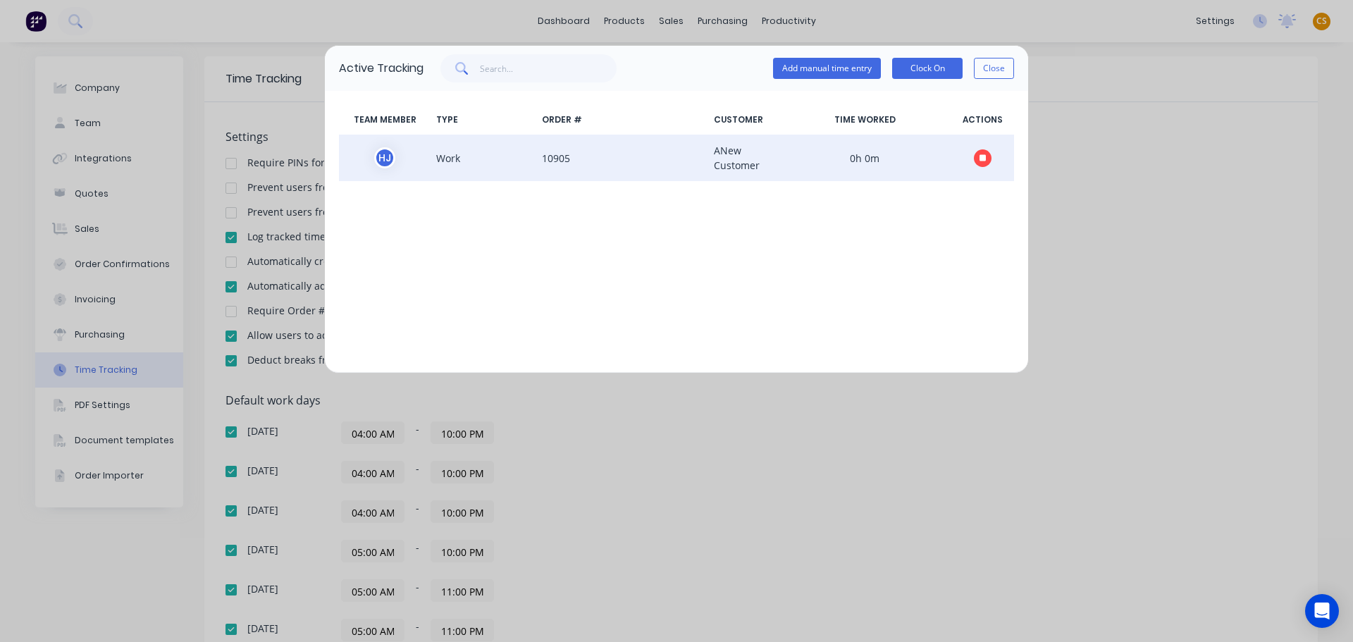
click at [984, 160] on icon "button" at bounding box center [982, 157] width 7 height 7
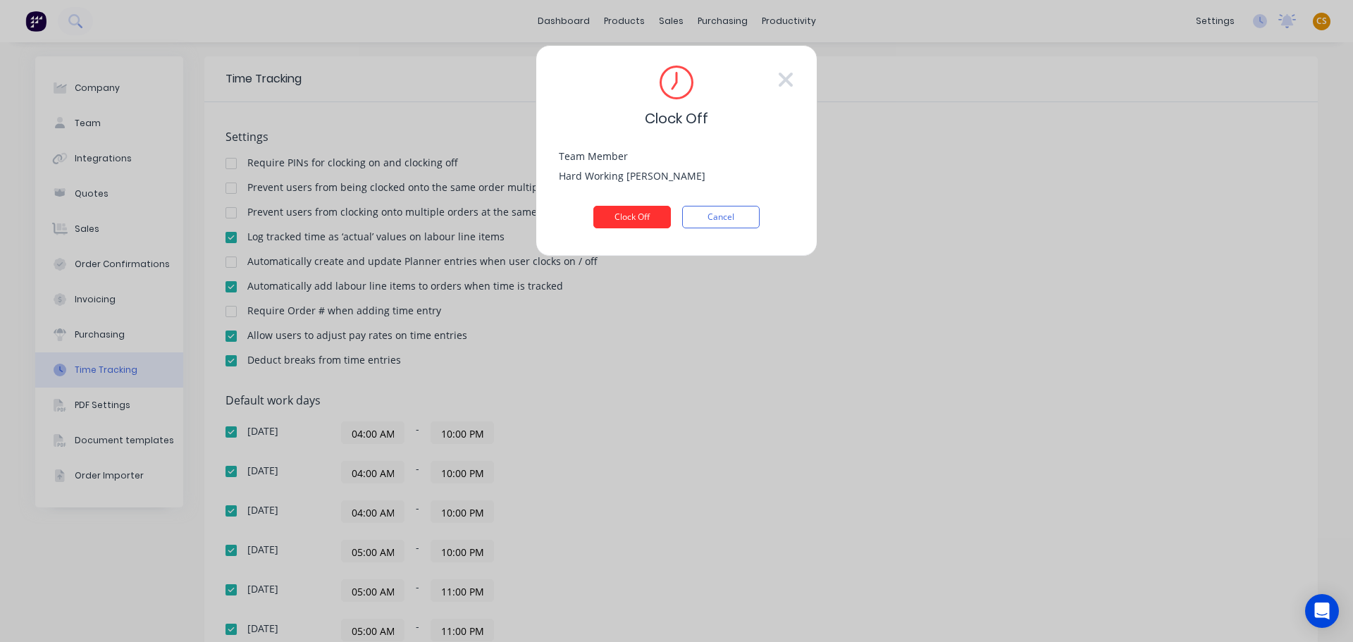
click at [625, 213] on button "Clock Off" at bounding box center [632, 217] width 78 height 23
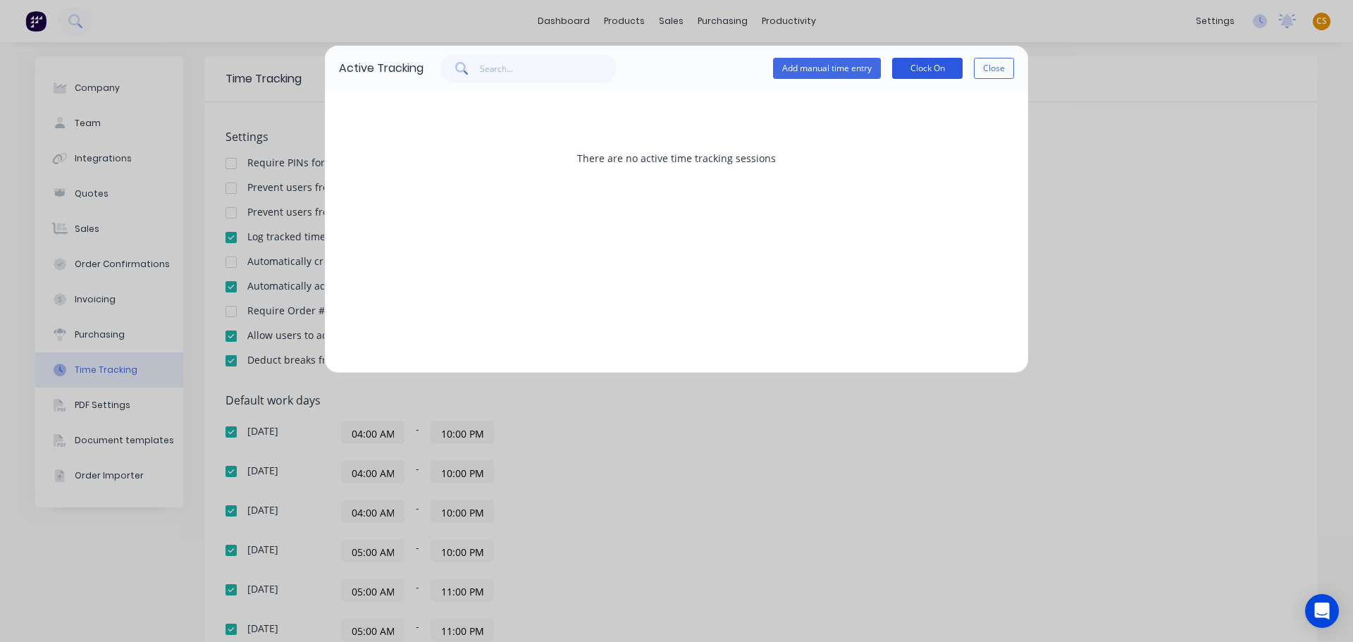
click at [932, 70] on button "Clock On" at bounding box center [927, 68] width 70 height 21
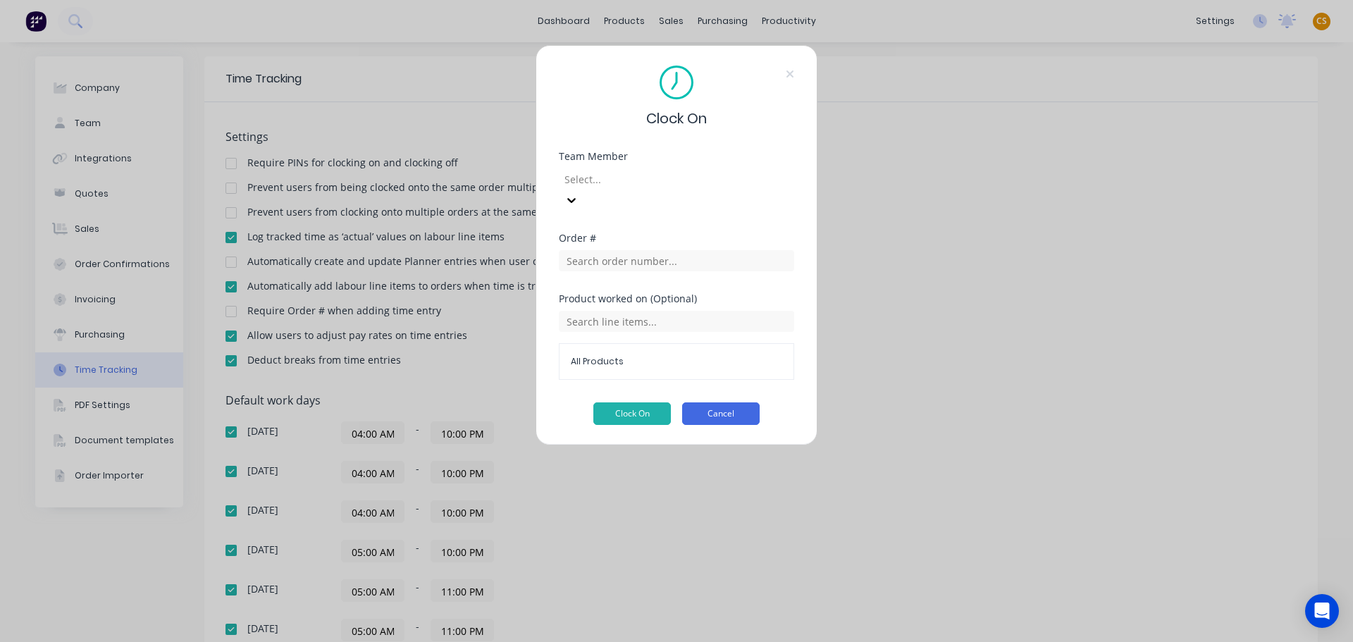
click at [701, 402] on button "Cancel" at bounding box center [721, 413] width 78 height 23
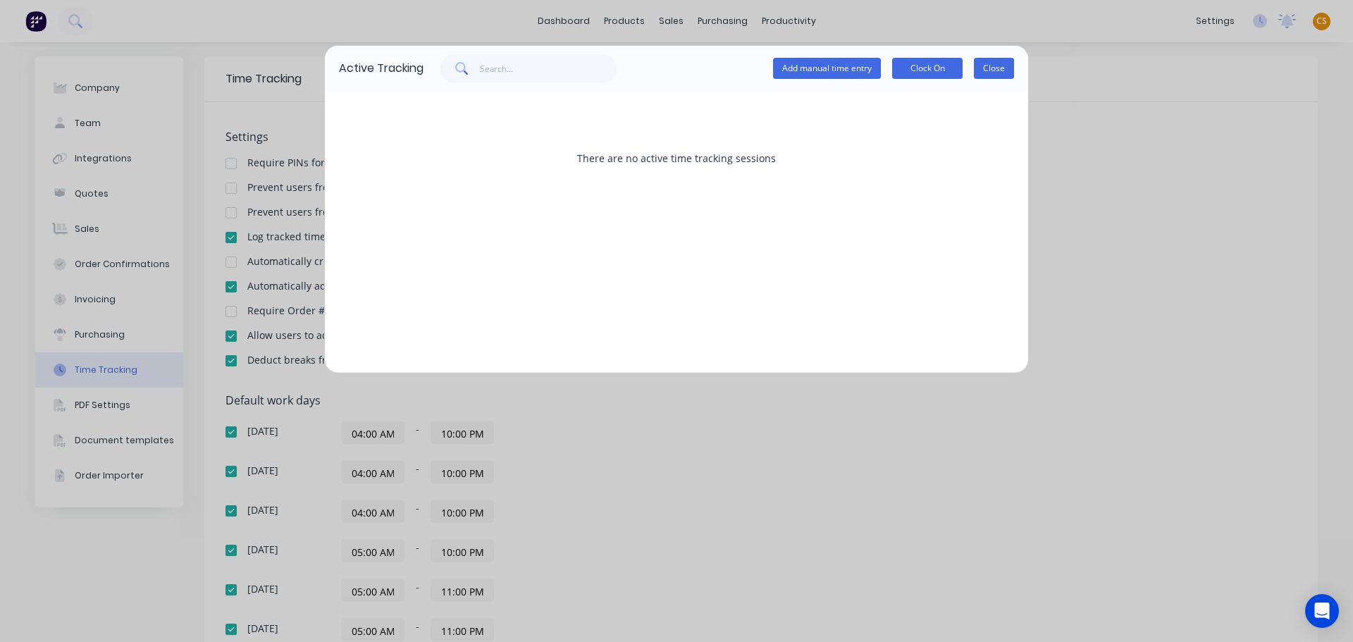
click at [996, 72] on button "Close" at bounding box center [994, 68] width 40 height 21
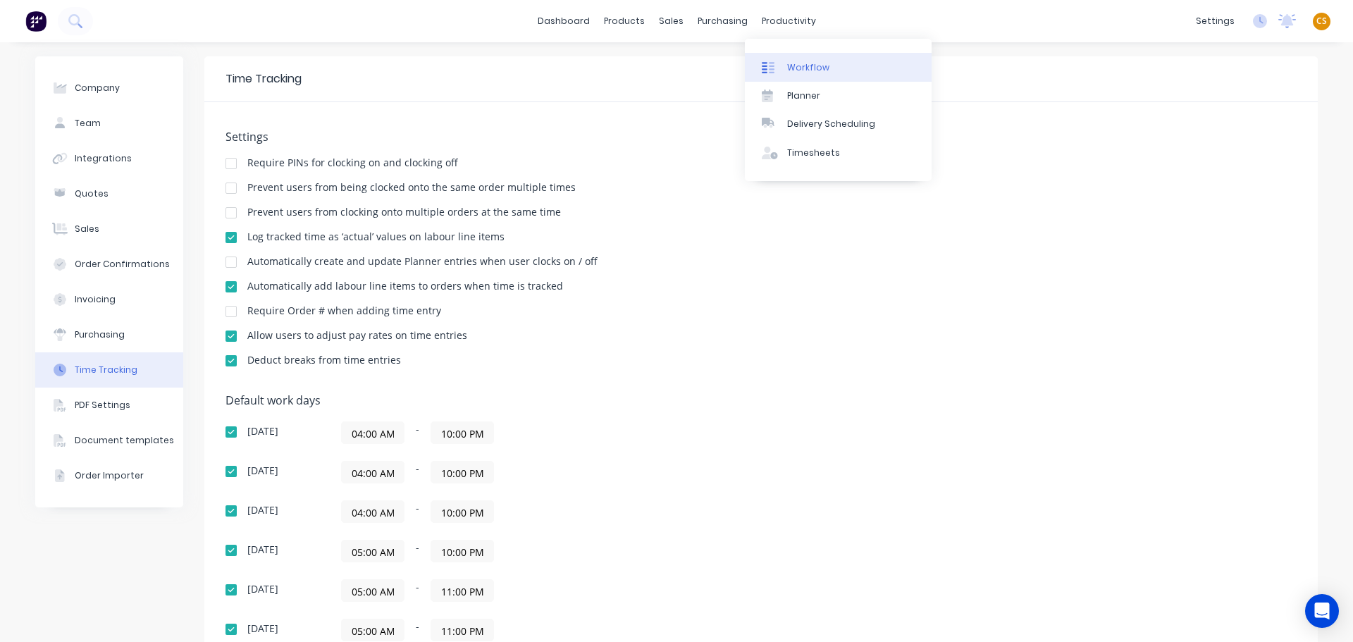
click at [810, 66] on div "Workflow" at bounding box center [808, 67] width 42 height 13
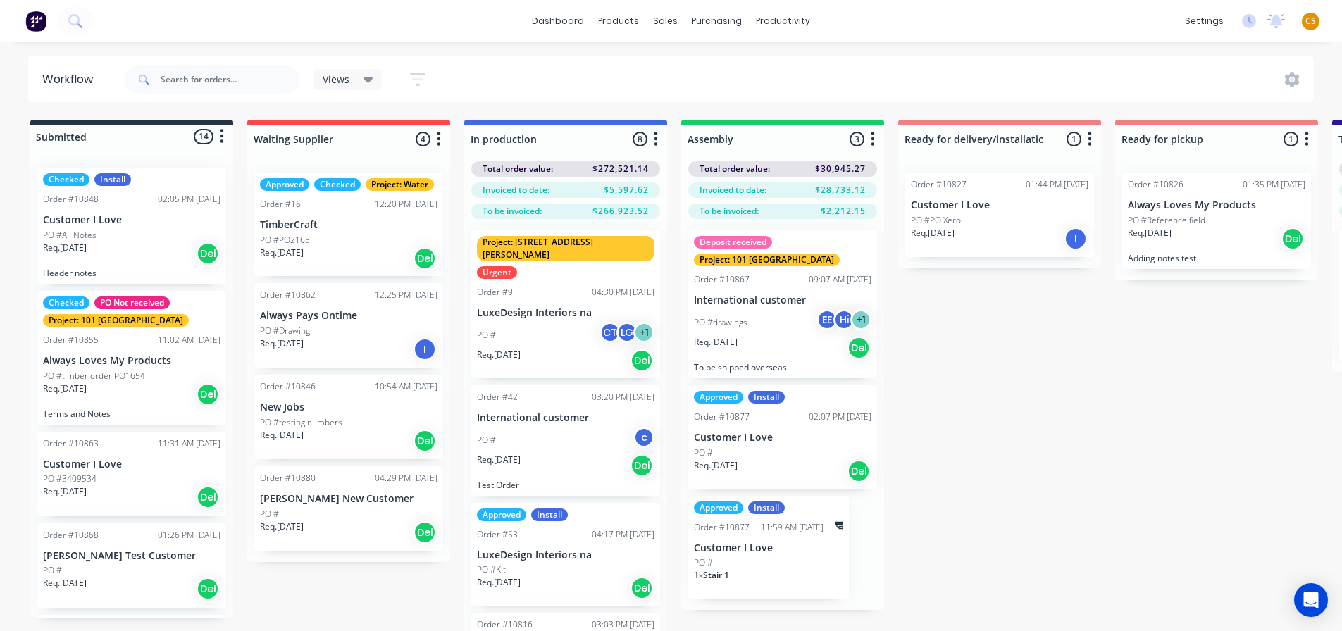
click at [767, 336] on div "Req. 20/03/25 Del" at bounding box center [783, 348] width 178 height 24
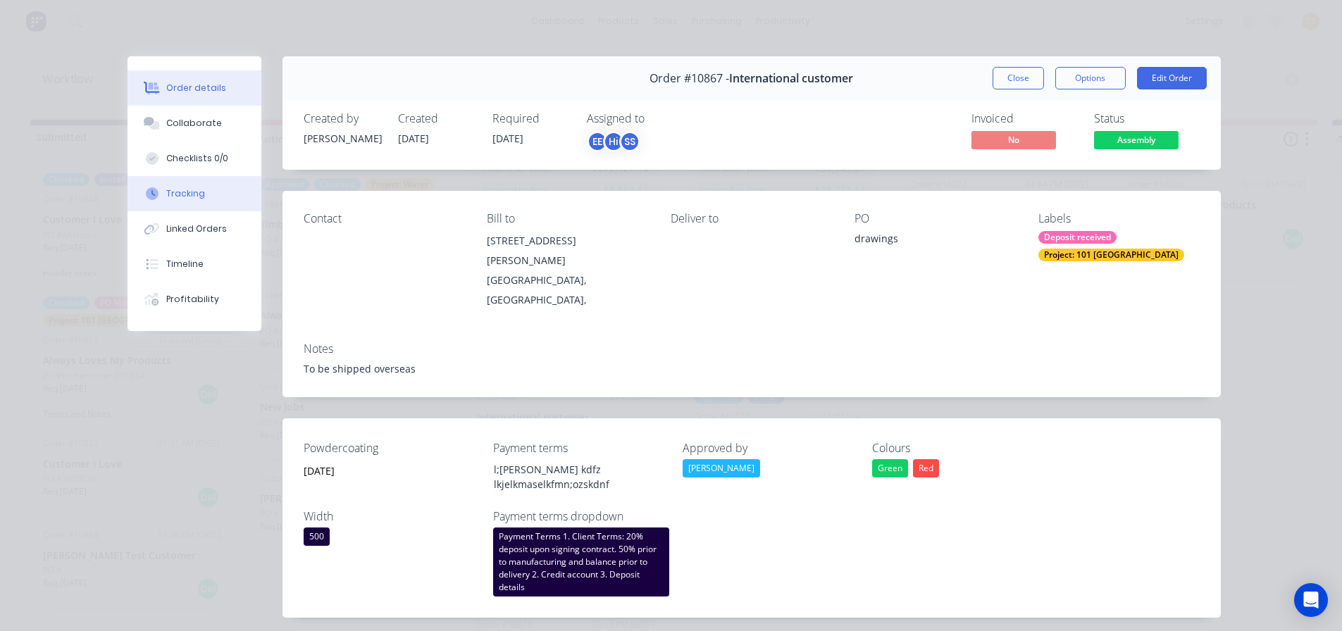
click at [168, 192] on div "Tracking" at bounding box center [185, 193] width 39 height 13
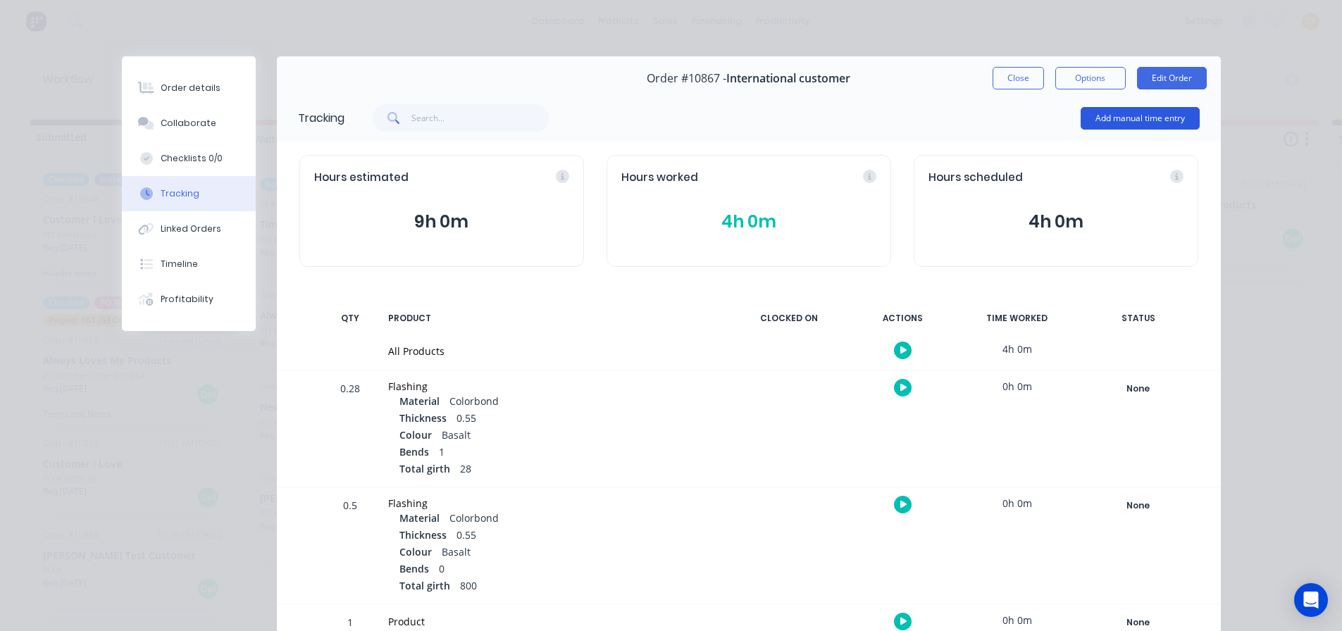
click at [1132, 122] on button "Add manual time entry" at bounding box center [1140, 118] width 119 height 23
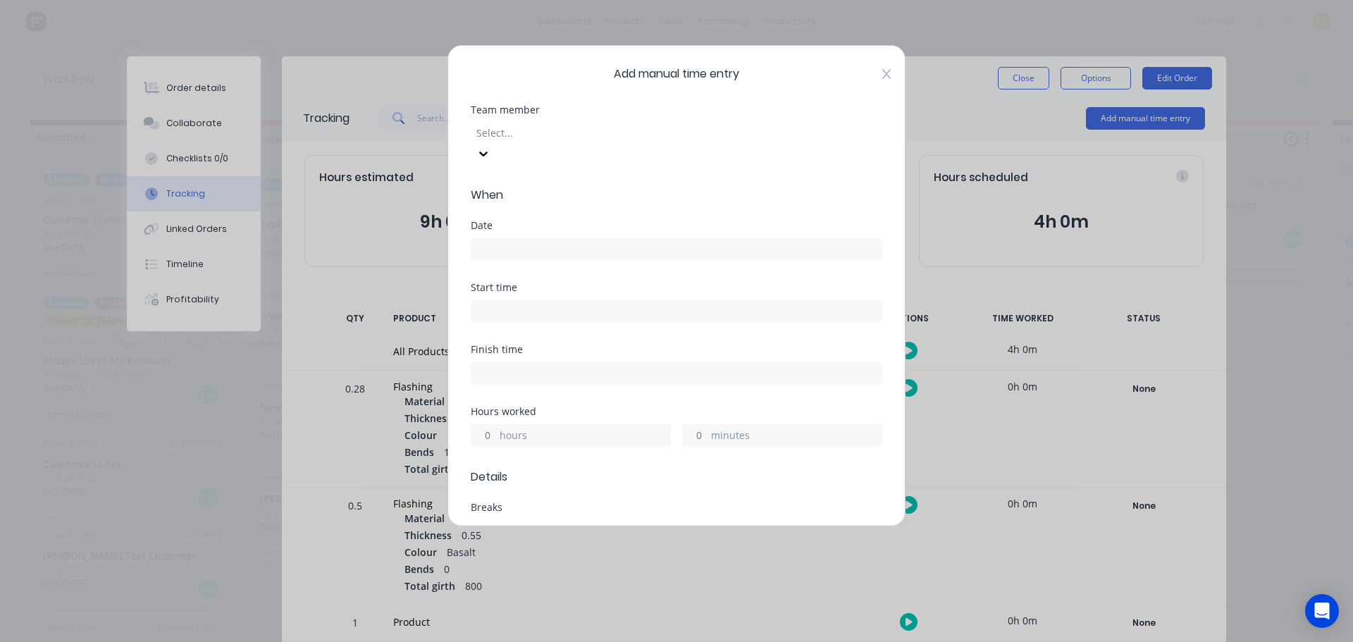
click at [882, 73] on icon at bounding box center [886, 73] width 8 height 11
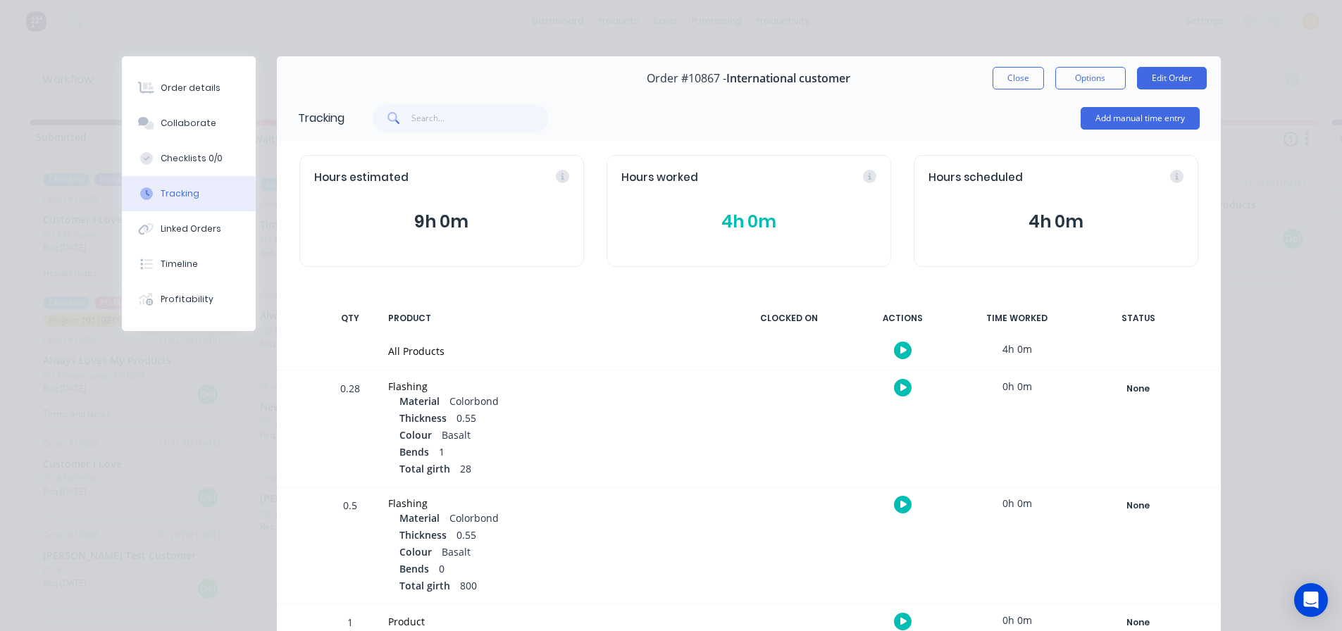
click at [901, 388] on icon "button" at bounding box center [904, 388] width 7 height 8
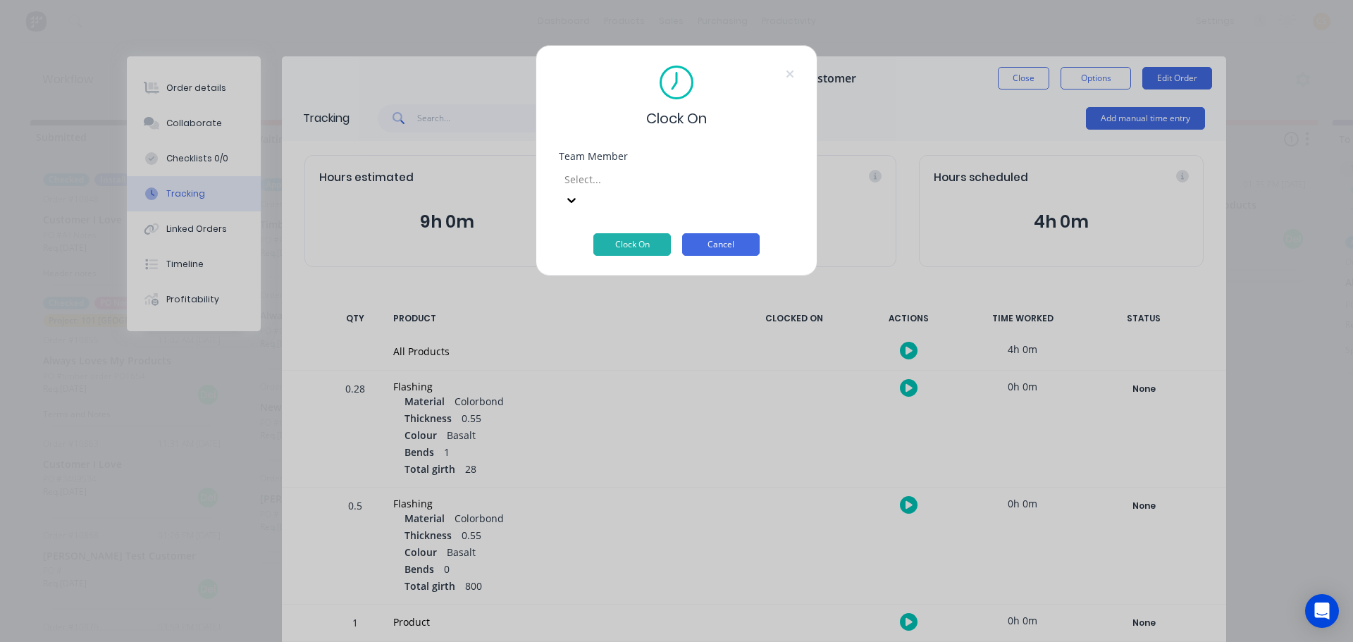
click at [731, 233] on button "Cancel" at bounding box center [721, 244] width 78 height 23
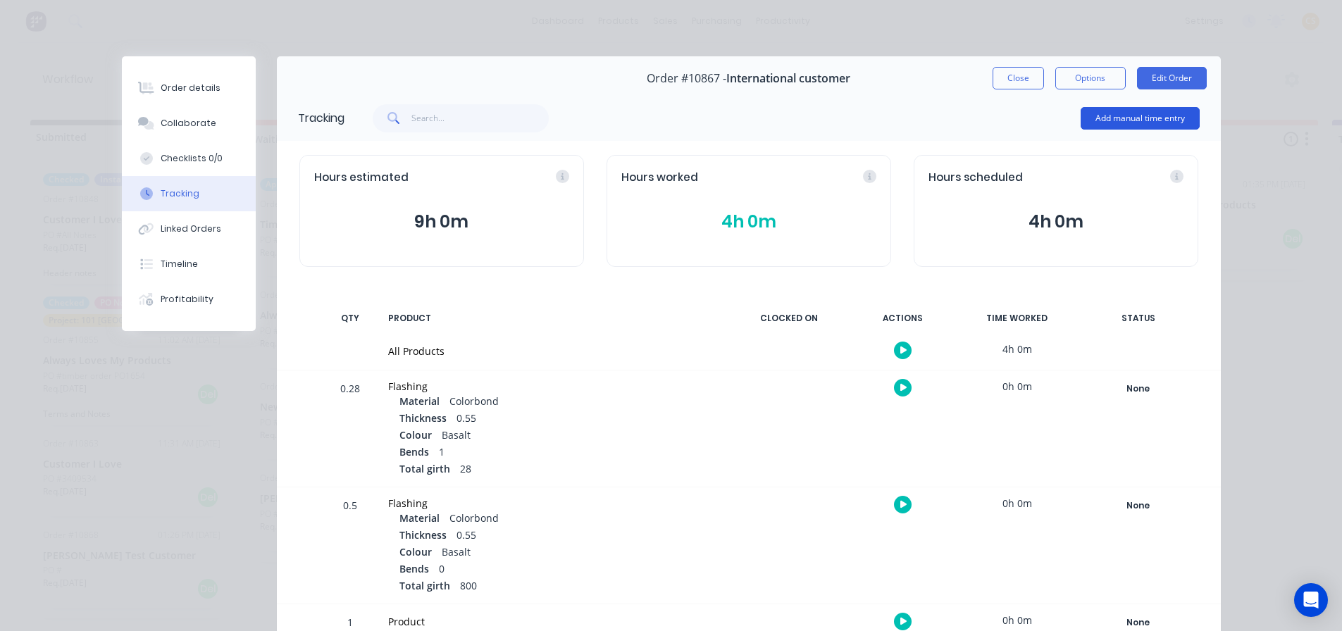
click at [1097, 118] on button "Add manual time entry" at bounding box center [1140, 118] width 119 height 23
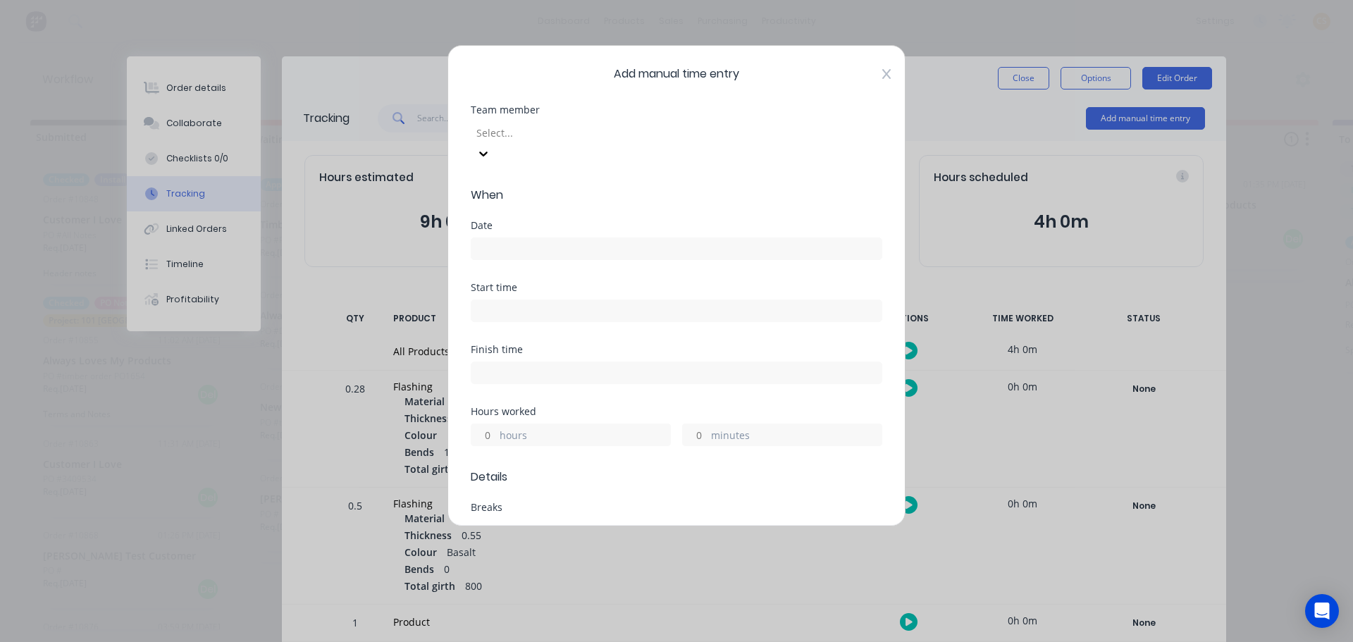
click at [882, 73] on icon at bounding box center [886, 73] width 8 height 11
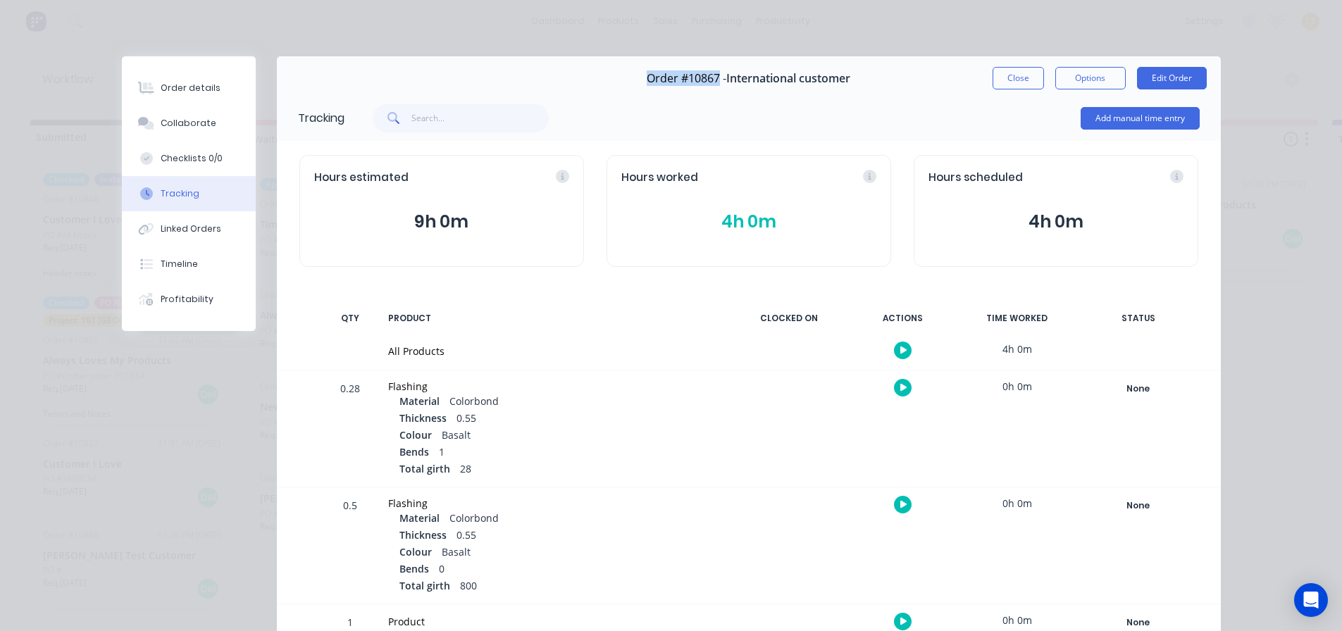
drag, startPoint x: 645, startPoint y: 74, endPoint x: 712, endPoint y: 75, distance: 67.7
click at [712, 75] on span "Order #10867 -" at bounding box center [687, 78] width 80 height 13
click at [1099, 119] on button "Add manual time entry" at bounding box center [1140, 118] width 119 height 23
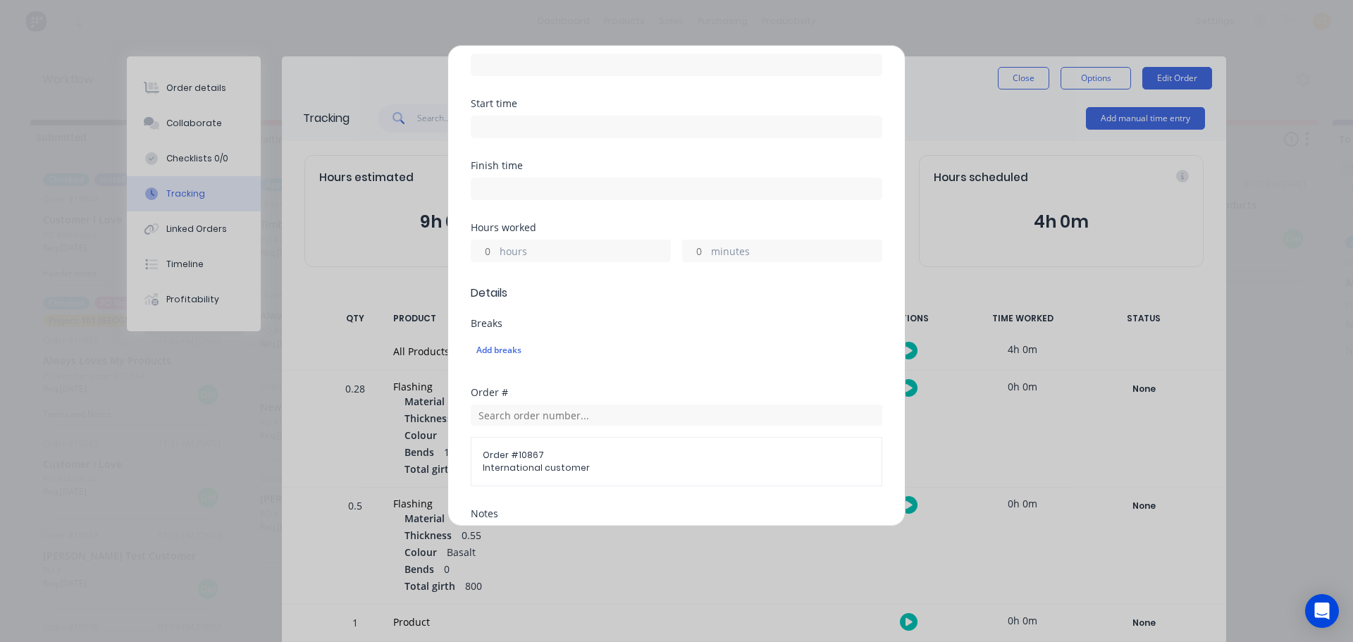
scroll to position [211, 0]
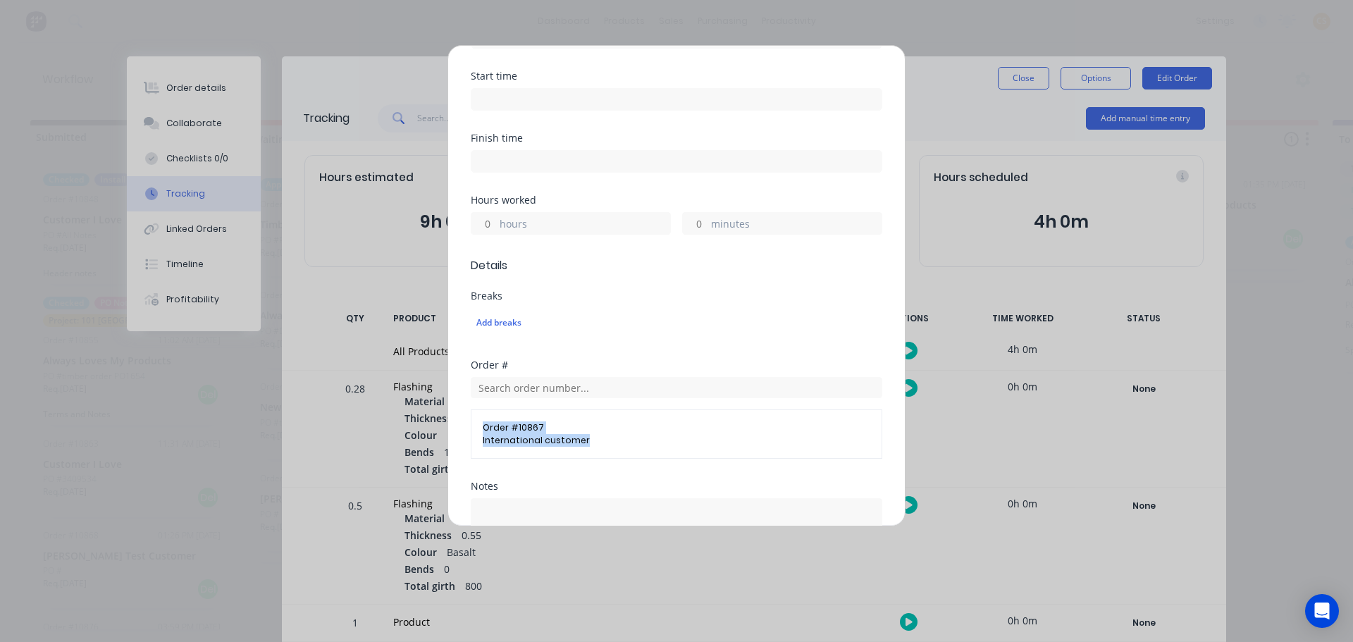
drag, startPoint x: 482, startPoint y: 407, endPoint x: 580, endPoint y: 416, distance: 98.4
click at [580, 416] on div "Order # 10867 International customer" at bounding box center [677, 433] width 412 height 49
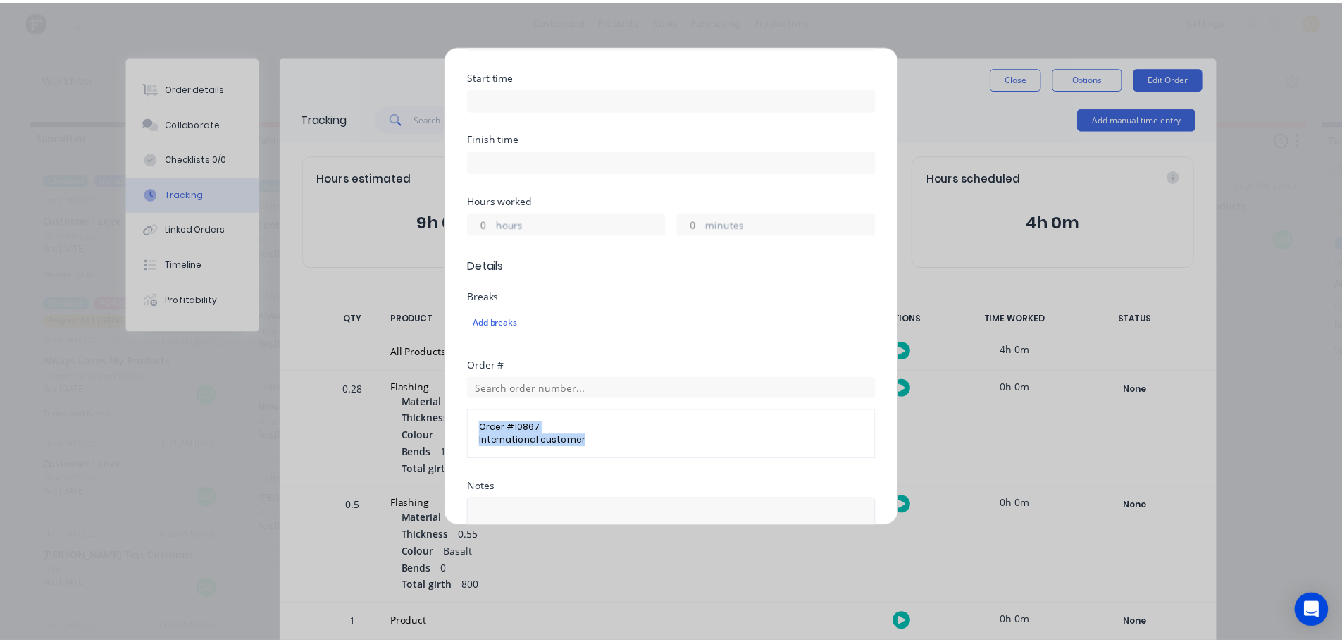
scroll to position [411, 0]
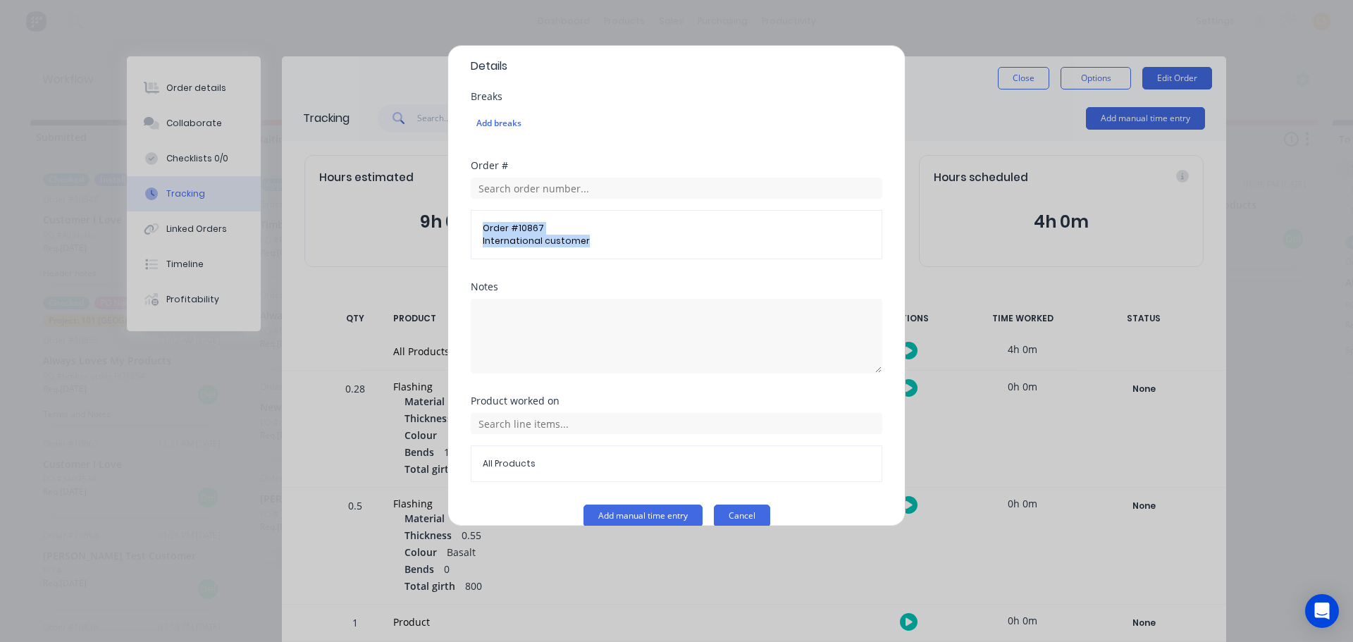
click at [732, 505] on button "Cancel" at bounding box center [742, 516] width 56 height 23
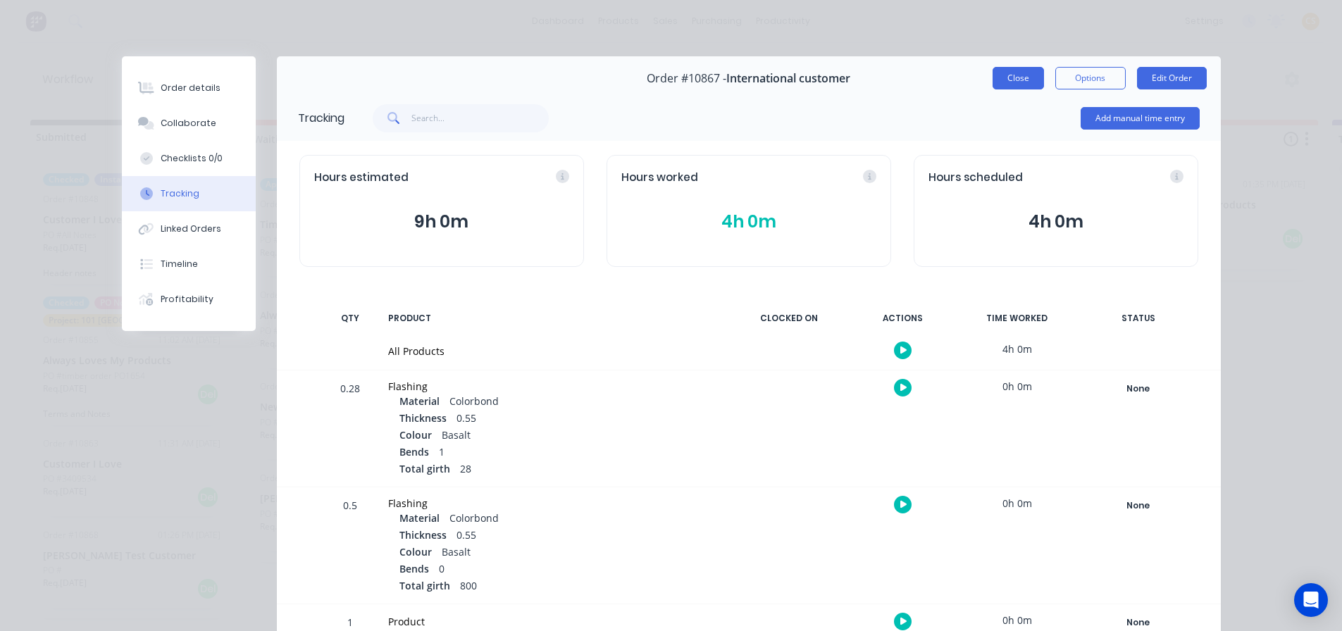
click at [1007, 77] on button "Close" at bounding box center [1018, 78] width 51 height 23
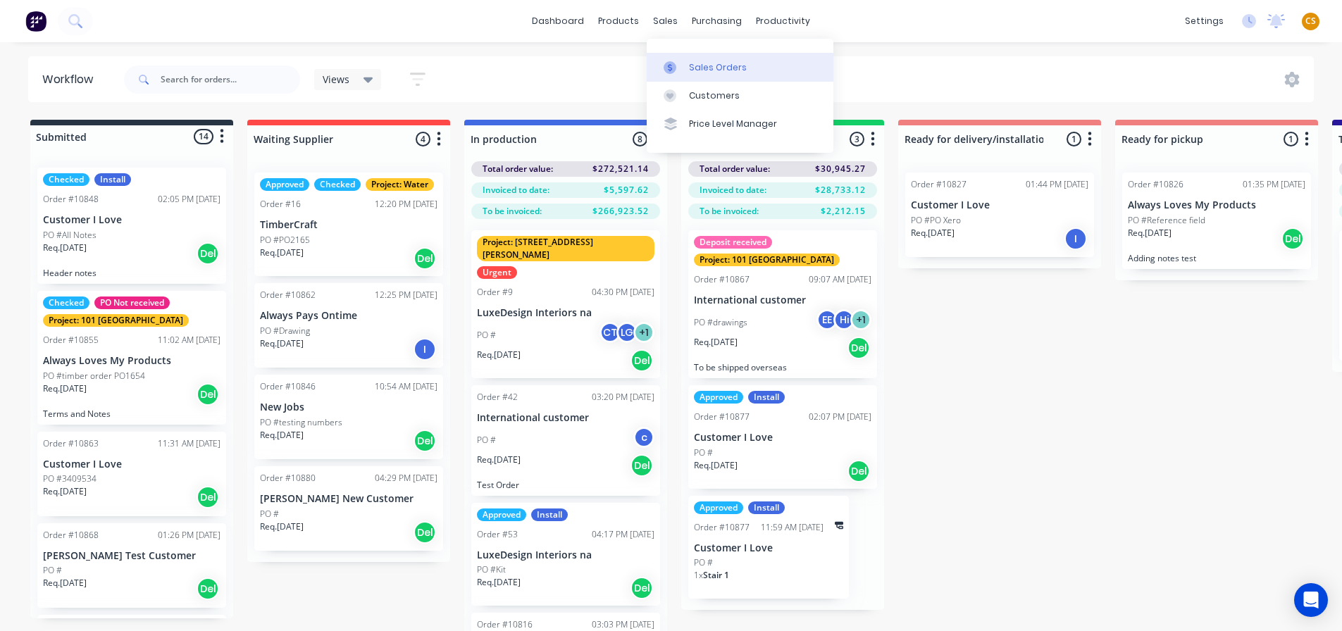
click at [714, 74] on link "Sales Orders" at bounding box center [740, 67] width 187 height 28
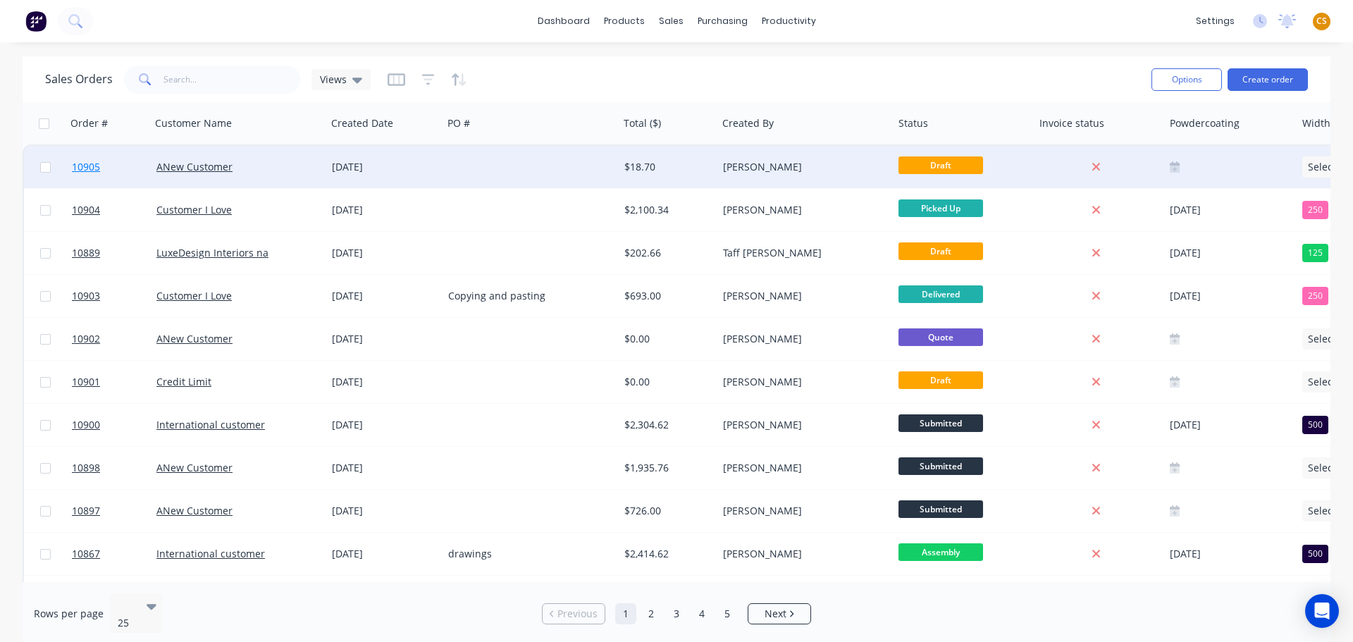
click at [110, 170] on link "10905" at bounding box center [114, 167] width 85 height 42
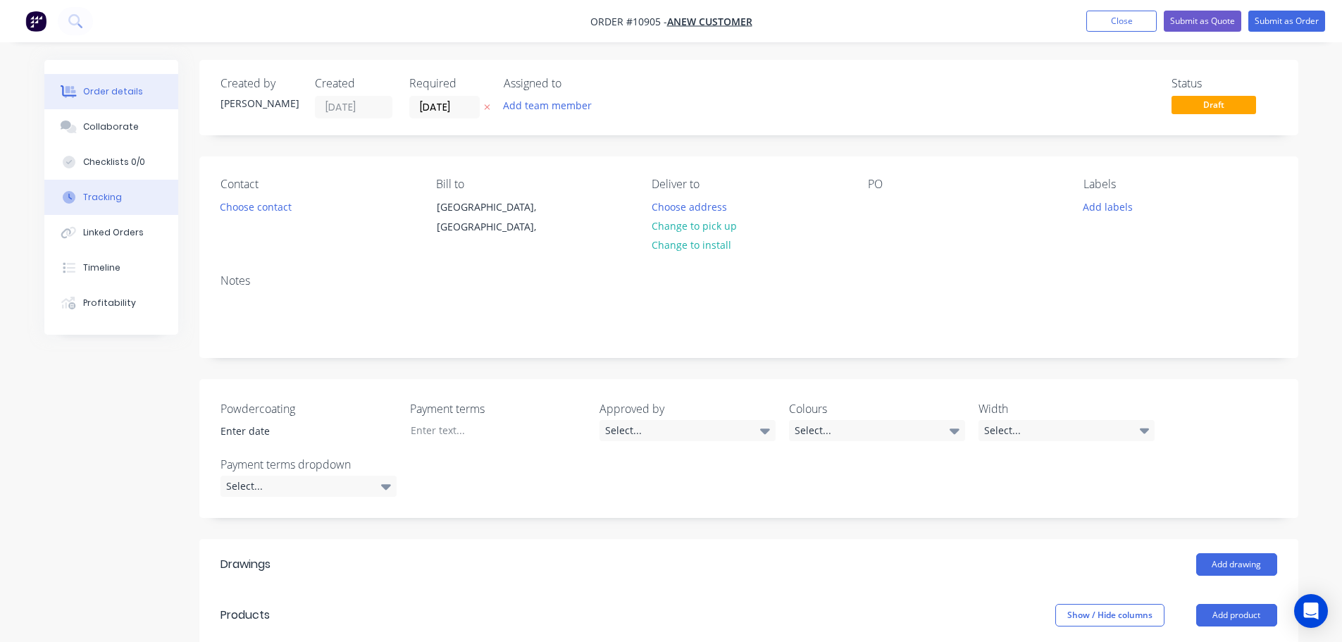
click at [120, 199] on button "Tracking" at bounding box center [111, 197] width 134 height 35
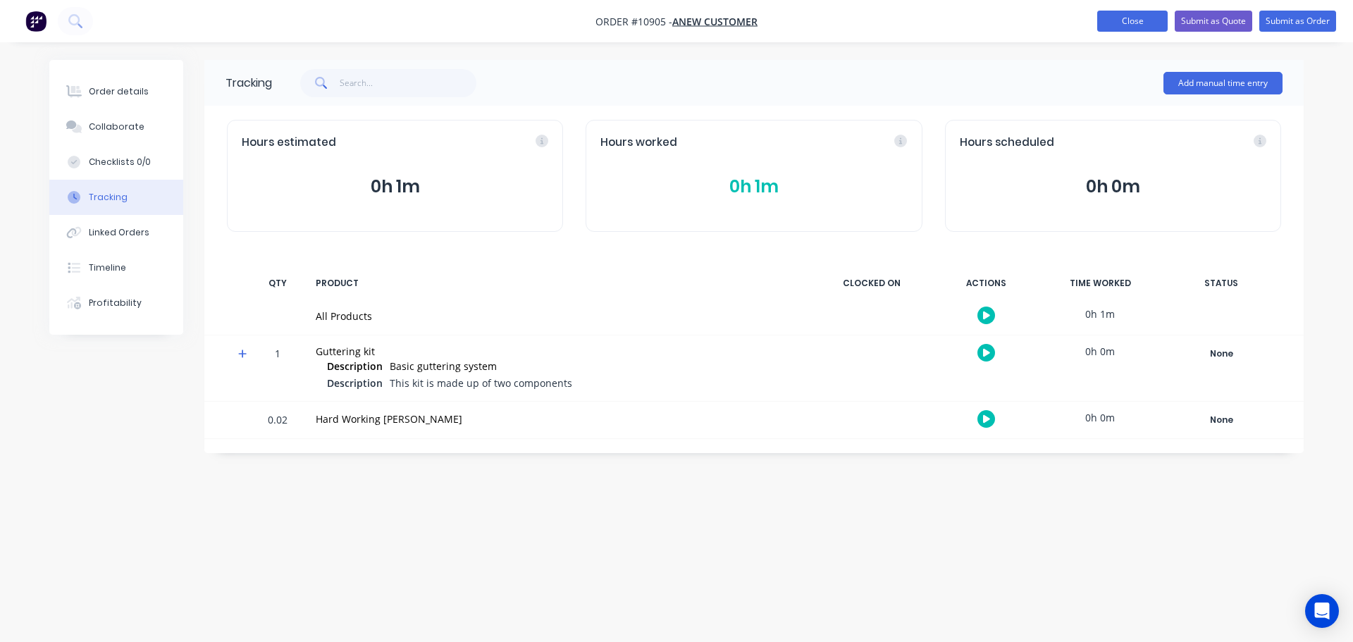
click at [1130, 18] on button "Close" at bounding box center [1132, 21] width 70 height 21
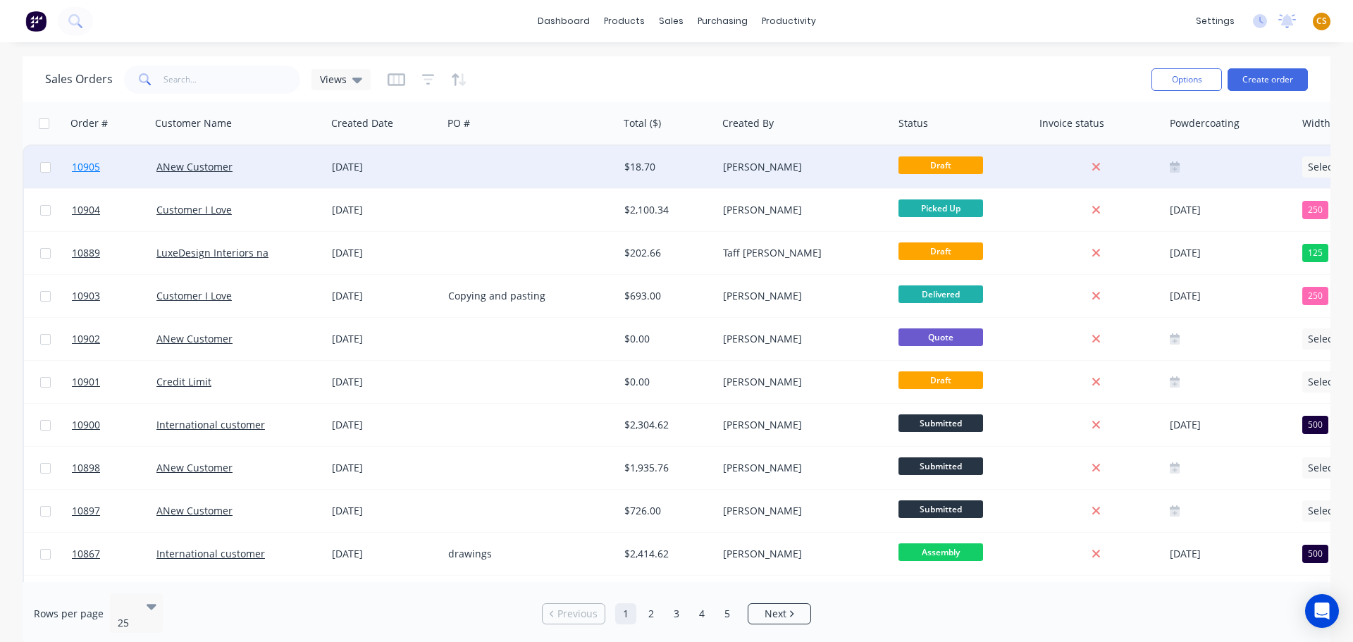
click at [108, 173] on link "10905" at bounding box center [114, 167] width 85 height 42
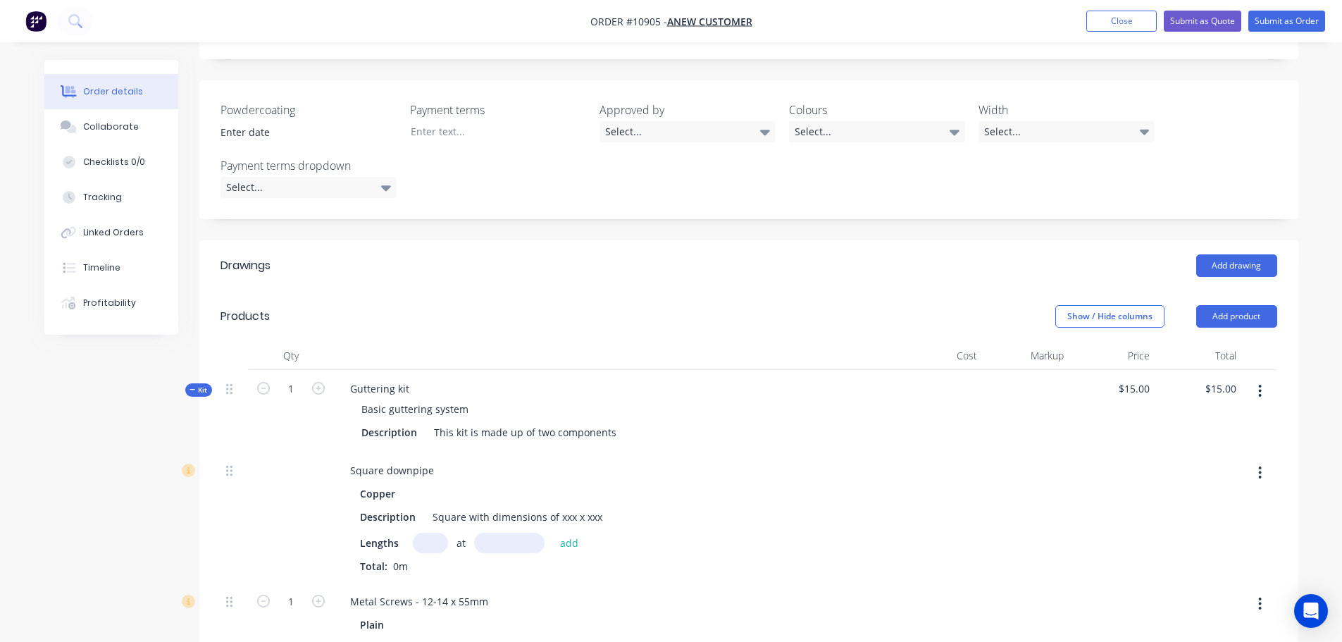
scroll to position [423, 0]
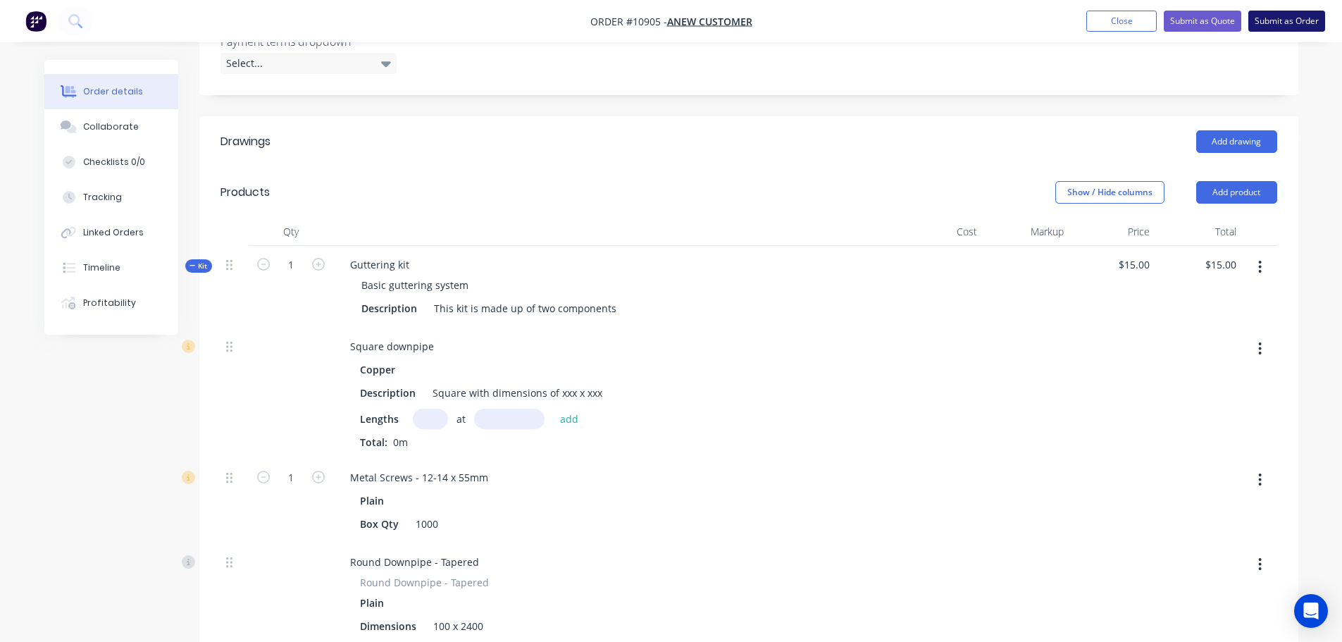
click at [1273, 26] on button "Submit as Order" at bounding box center [1287, 21] width 77 height 21
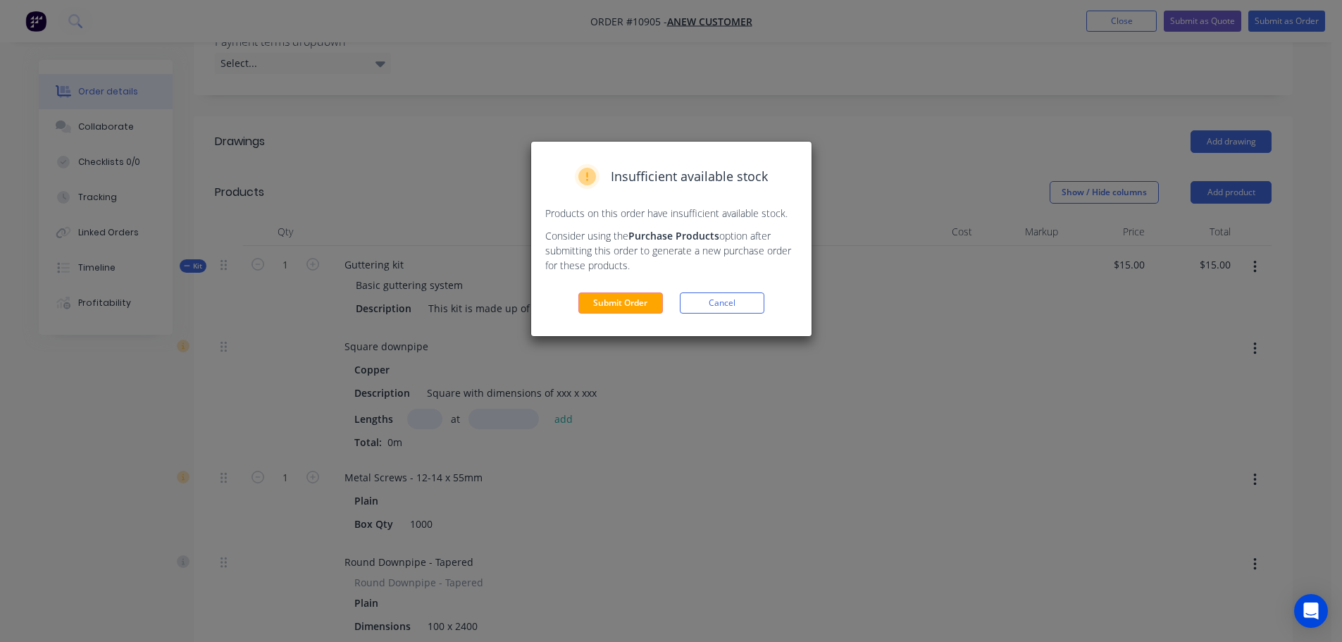
click at [586, 304] on button "Submit Order" at bounding box center [620, 302] width 85 height 21
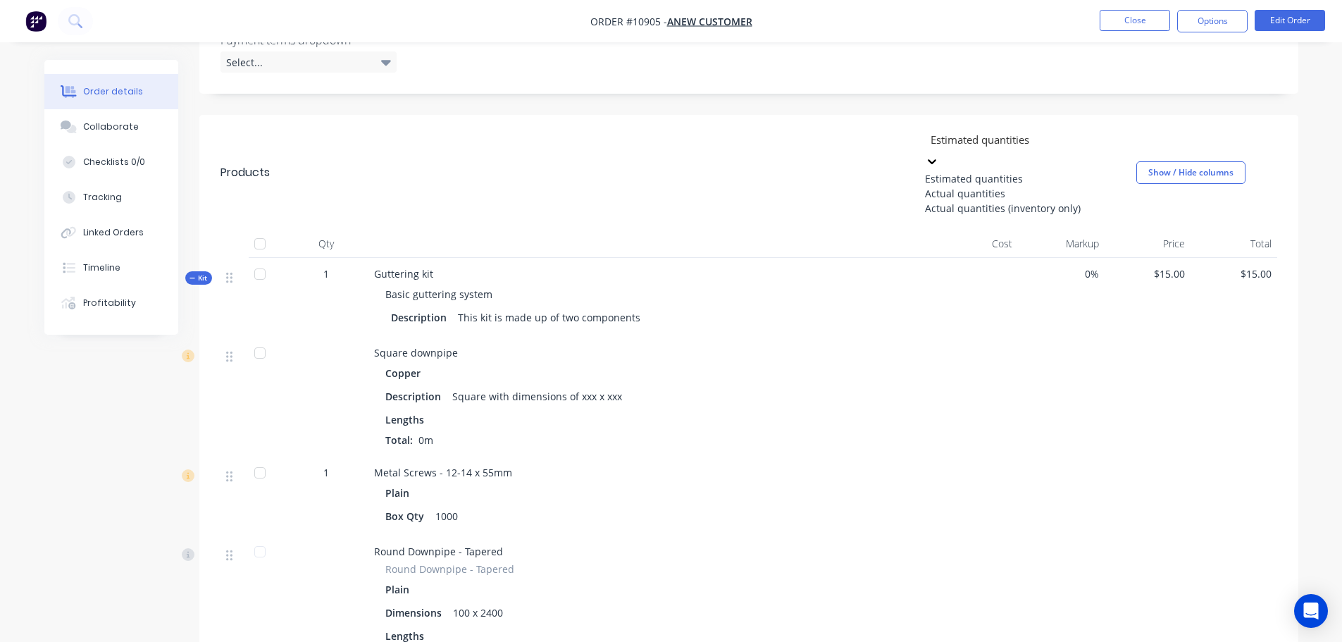
click at [939, 154] on icon at bounding box center [932, 161] width 14 height 14
click at [808, 139] on div "3 results available. Use Up and Down to choose options, press Enter to select t…" at bounding box center [861, 172] width 832 height 87
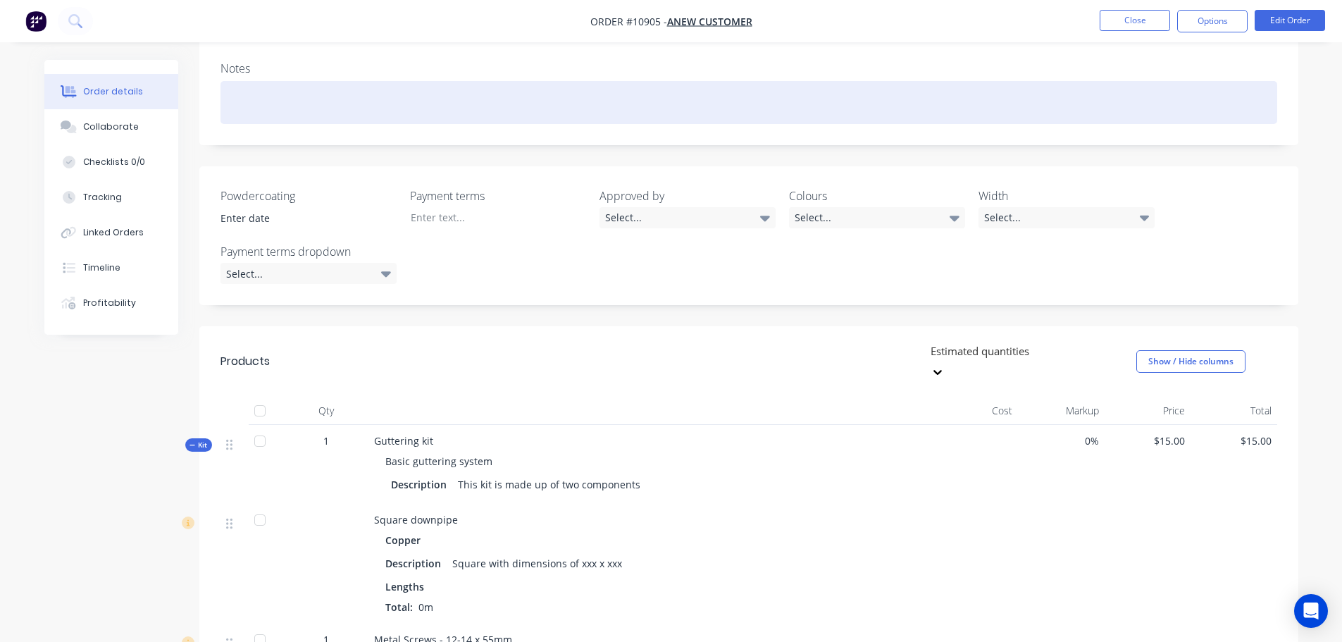
scroll to position [0, 0]
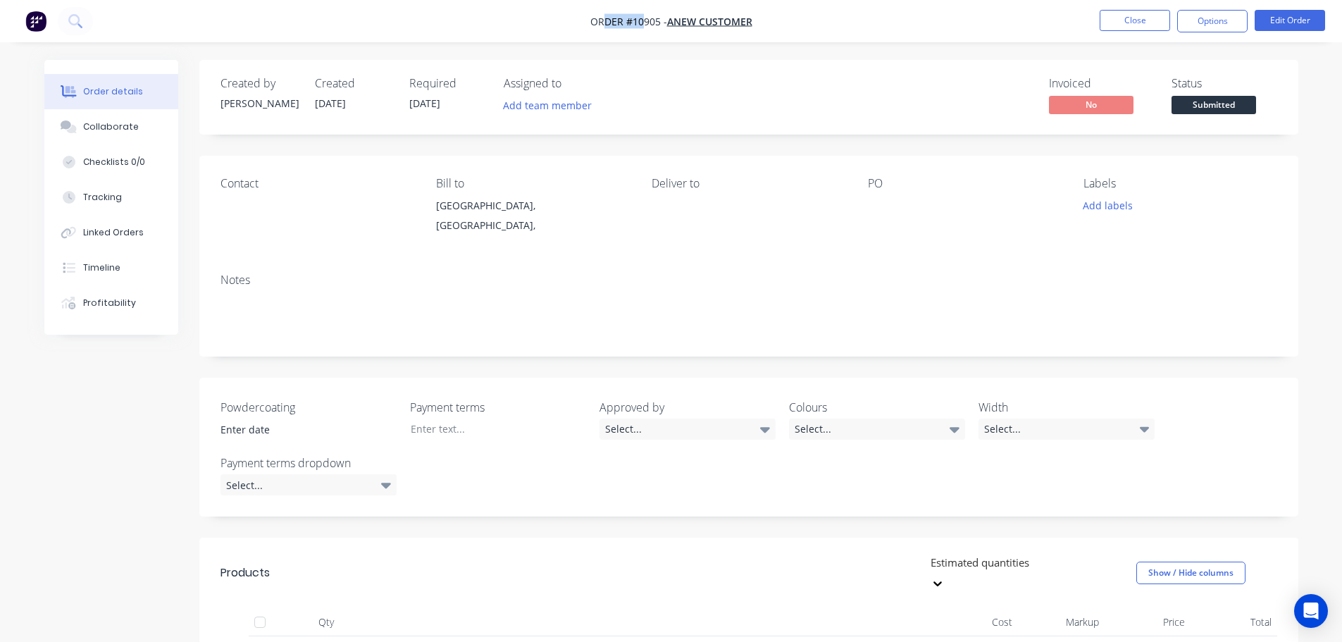
drag, startPoint x: 602, startPoint y: 17, endPoint x: 645, endPoint y: 17, distance: 42.3
click at [645, 17] on span "Order #10905 -" at bounding box center [628, 21] width 77 height 13
click at [1122, 17] on button "Close" at bounding box center [1135, 20] width 70 height 21
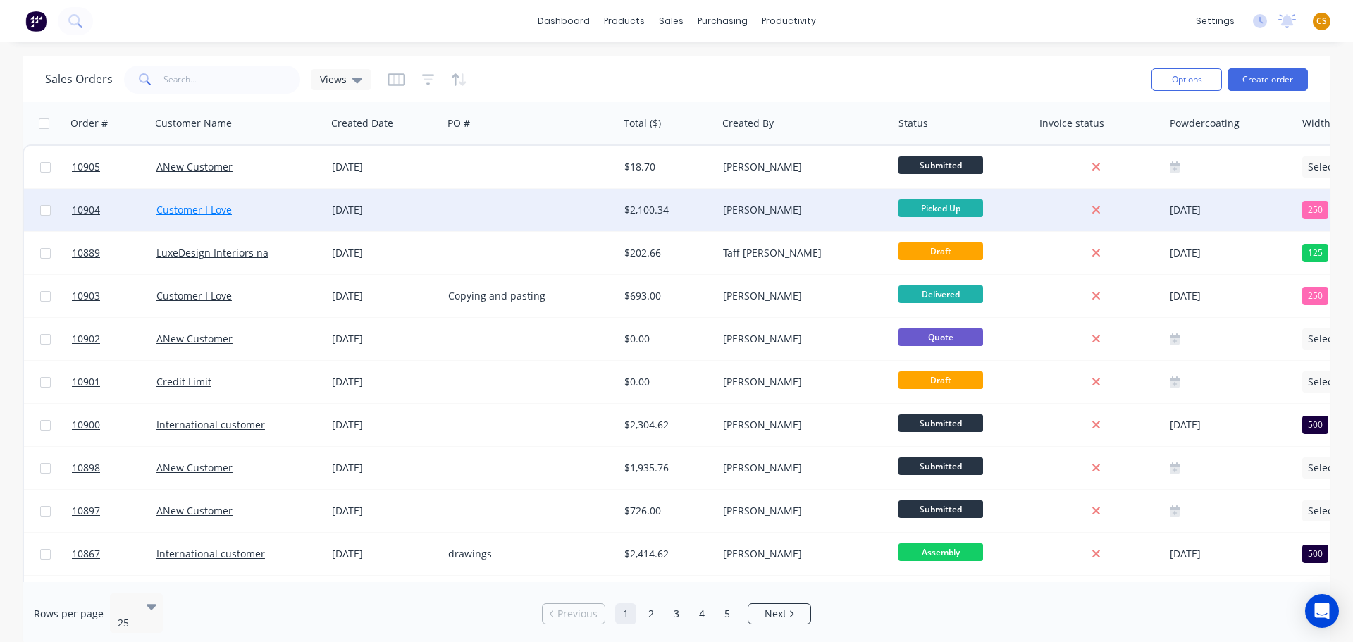
click at [178, 207] on link "Customer I Love" at bounding box center [193, 209] width 75 height 13
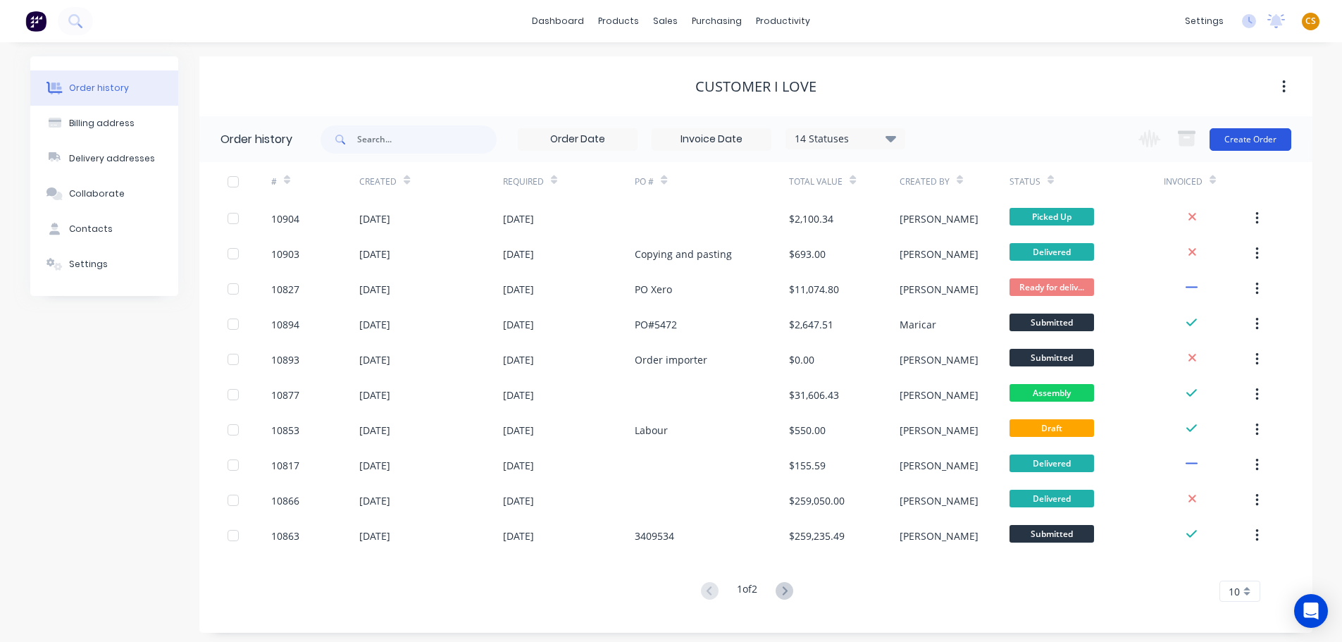
click at [1249, 141] on button "Create Order" at bounding box center [1251, 139] width 82 height 23
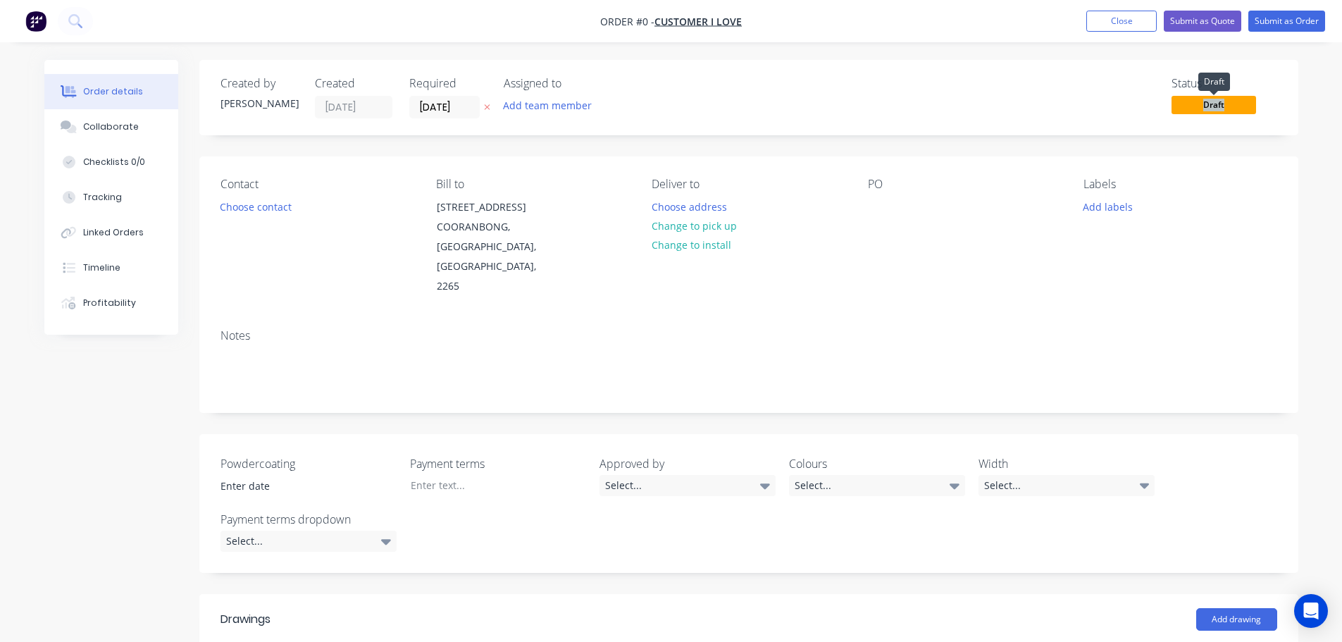
drag, startPoint x: 1186, startPoint y: 102, endPoint x: 1235, endPoint y: 104, distance: 48.7
click at [1235, 104] on span "Draft" at bounding box center [1214, 105] width 85 height 18
click at [1308, 104] on div "Order details Collaborate Checklists 0/0 Tracking Linked Orders Timeline Profit…" at bounding box center [671, 581] width 1282 height 1042
click at [1187, 85] on div "Status" at bounding box center [1225, 83] width 106 height 13
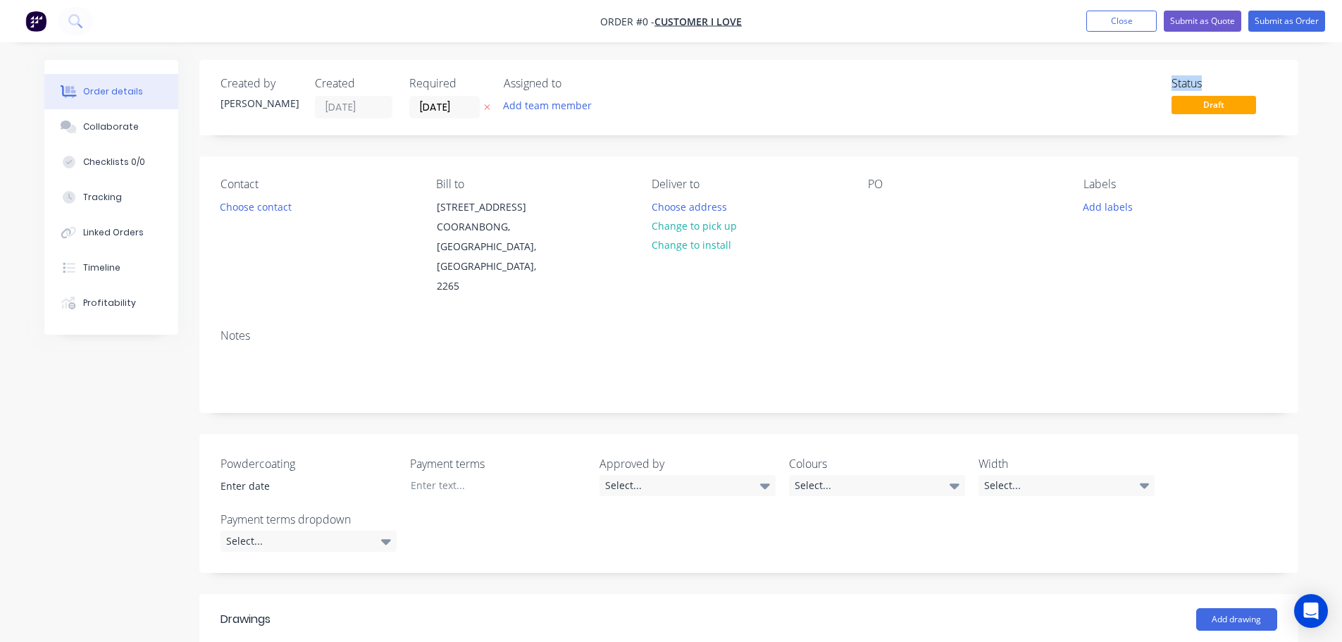
scroll to position [211, 0]
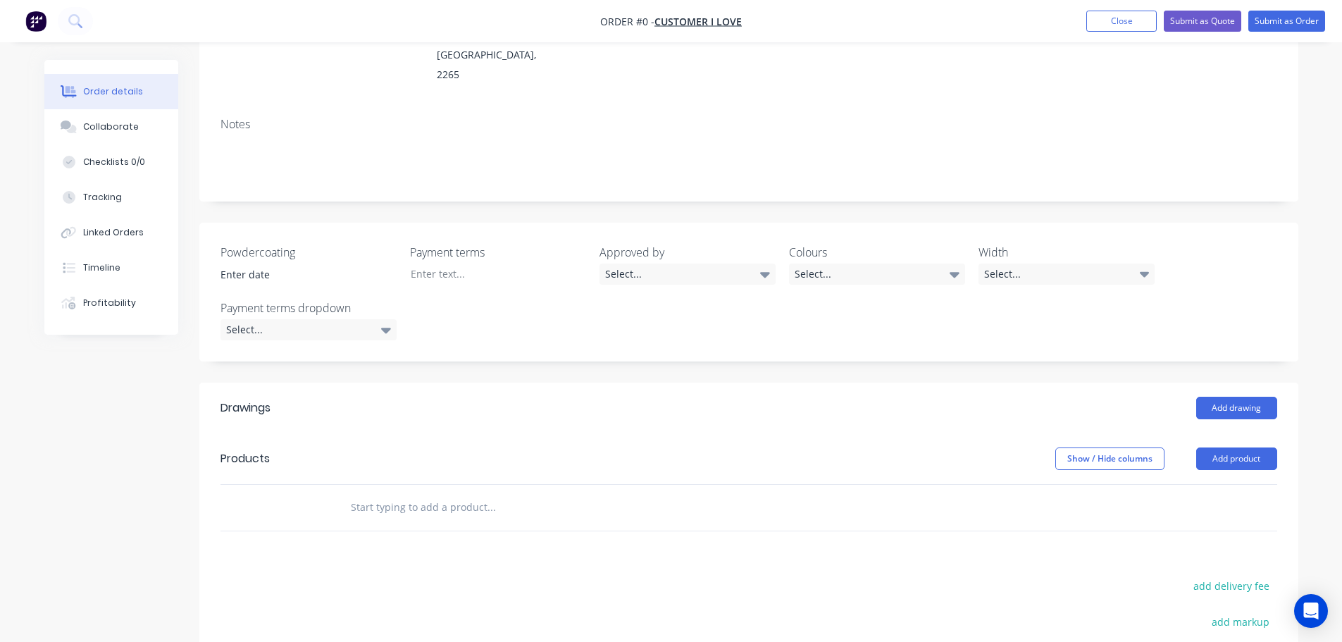
click at [397, 512] on input "text" at bounding box center [491, 507] width 282 height 28
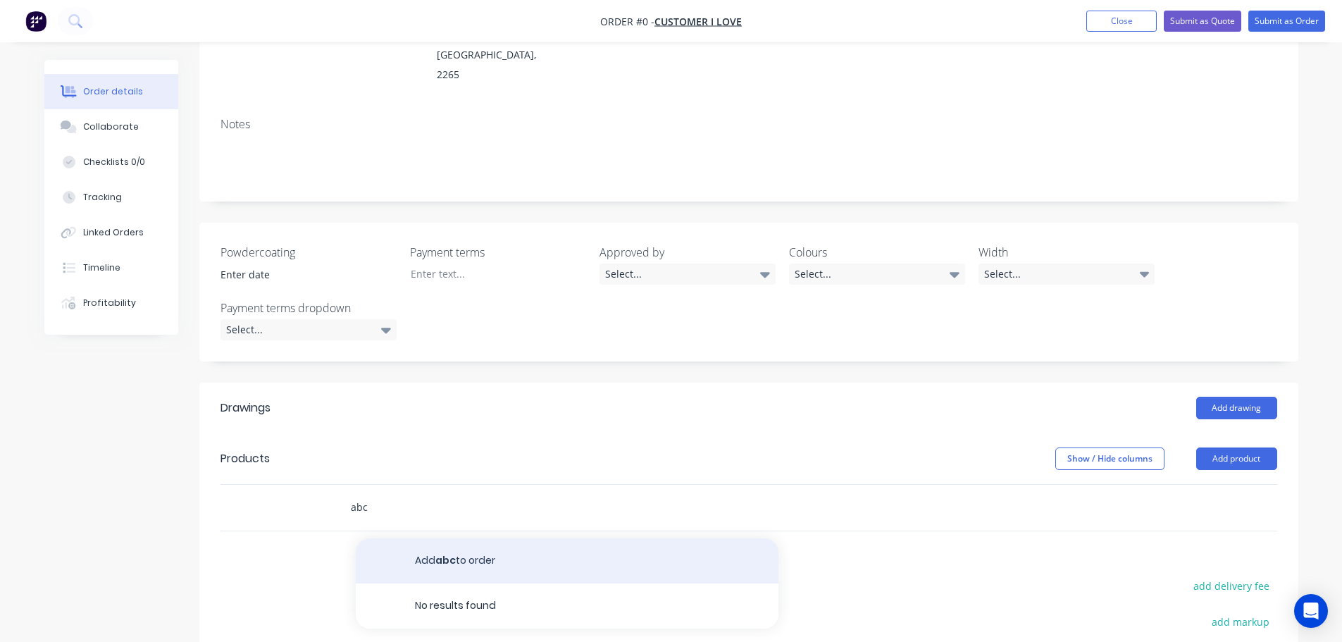
type input "abc"
click at [474, 559] on button "Add abc to order" at bounding box center [567, 560] width 423 height 45
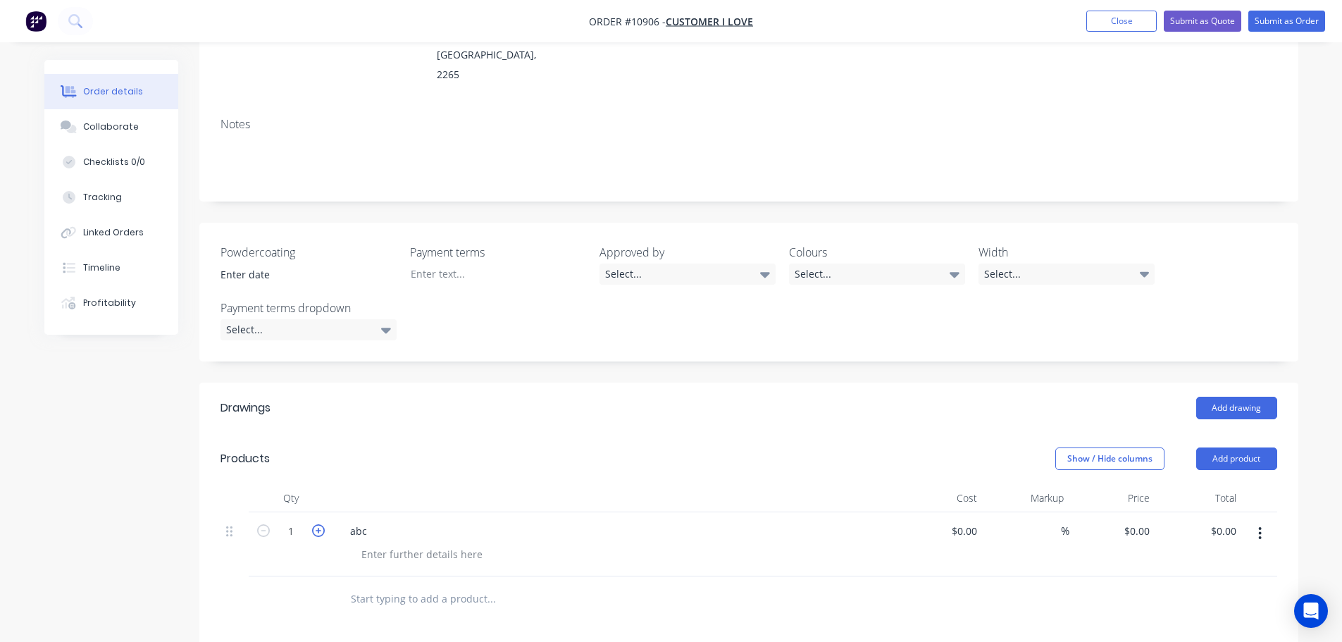
click at [319, 533] on icon "button" at bounding box center [318, 530] width 13 height 13
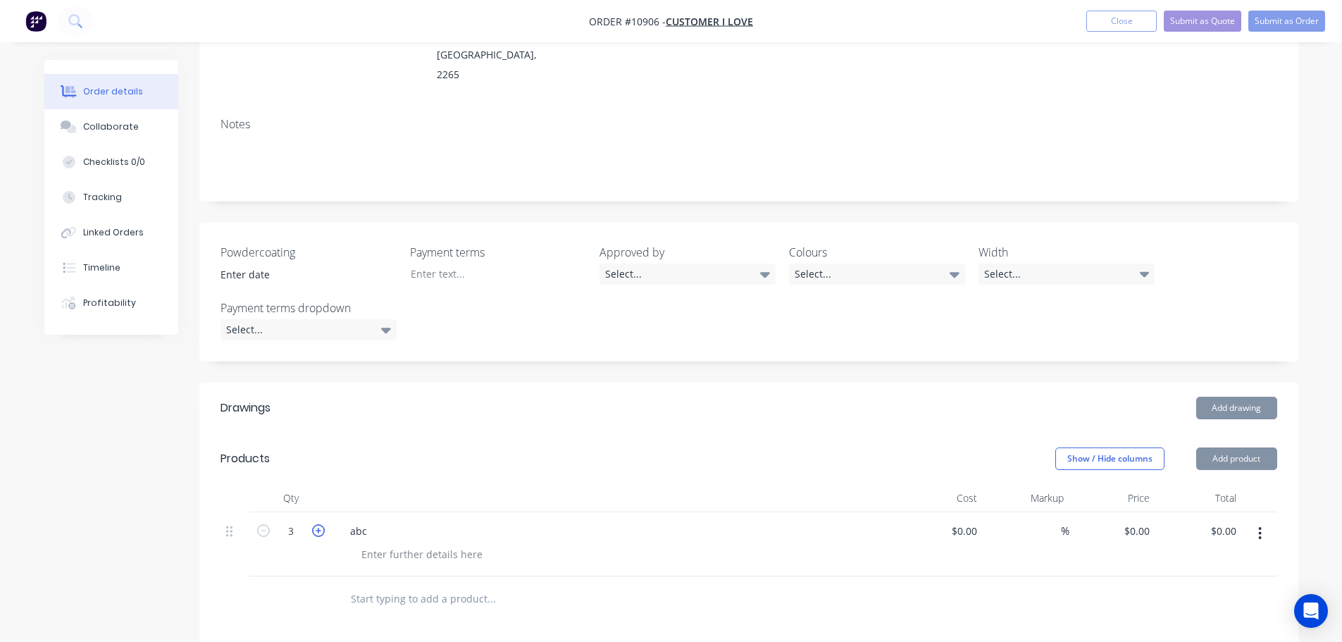
click at [319, 533] on icon "button" at bounding box center [318, 530] width 13 height 13
type input "4"
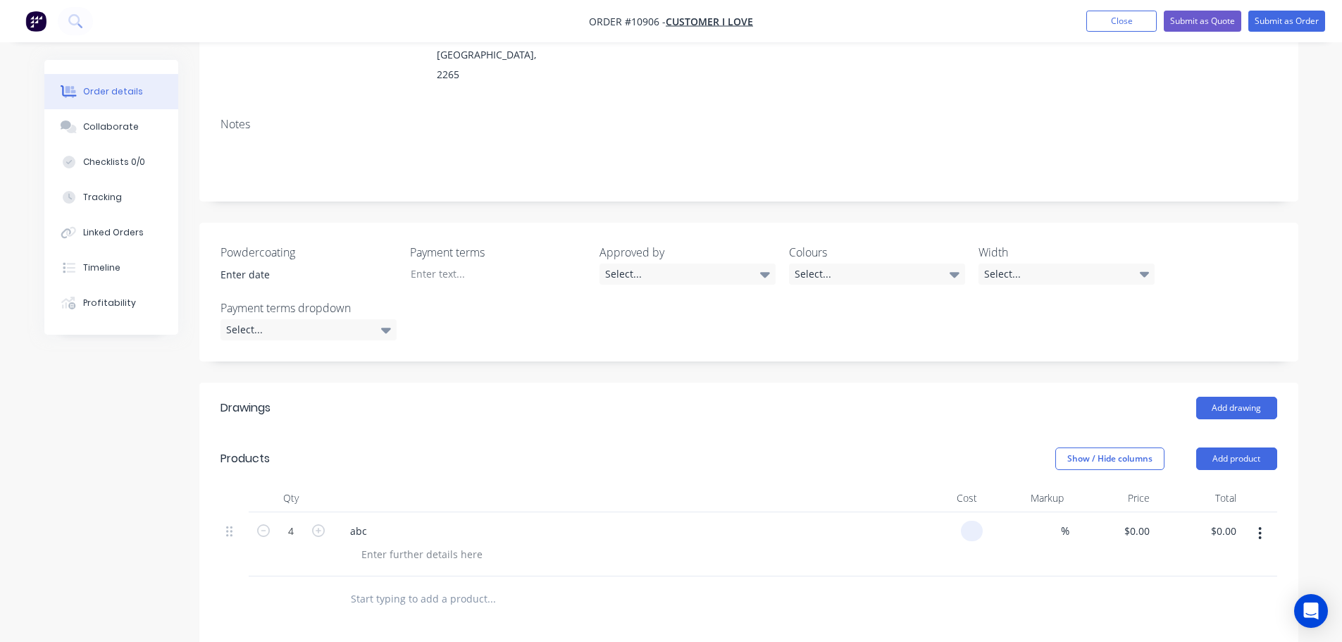
click at [958, 533] on div at bounding box center [940, 544] width 87 height 64
type input "$150.00"
type input "$600.00"
type input "25"
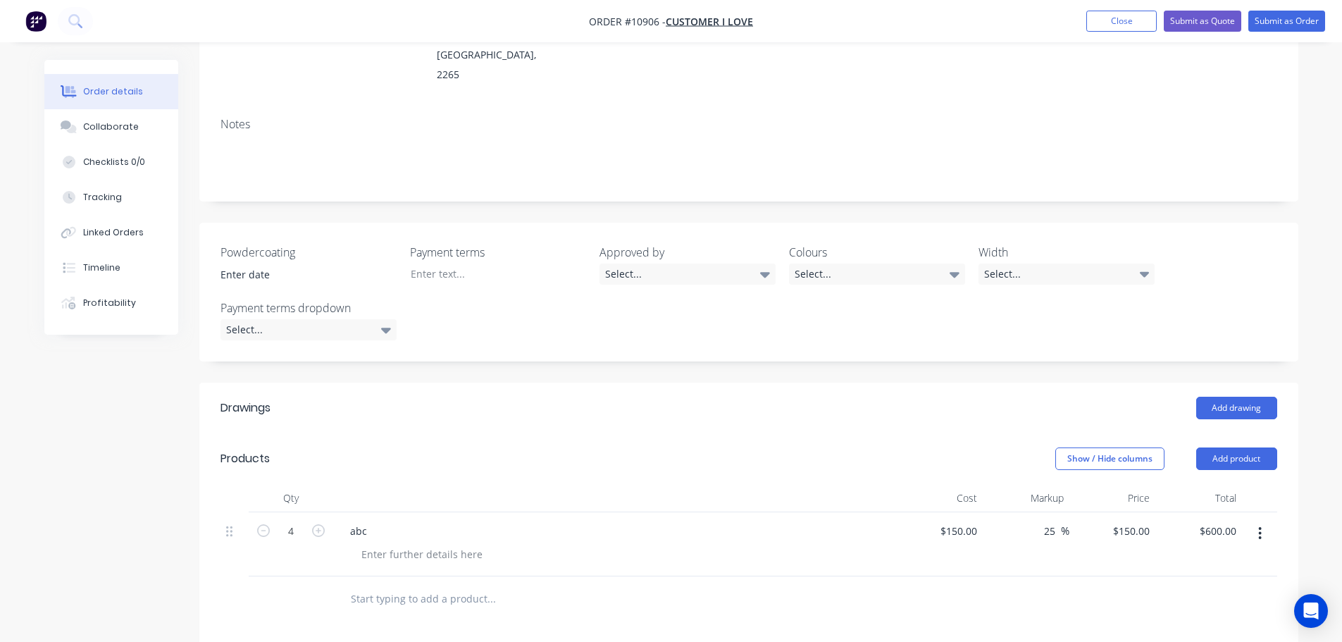
type input "187.5"
type input "$750.00"
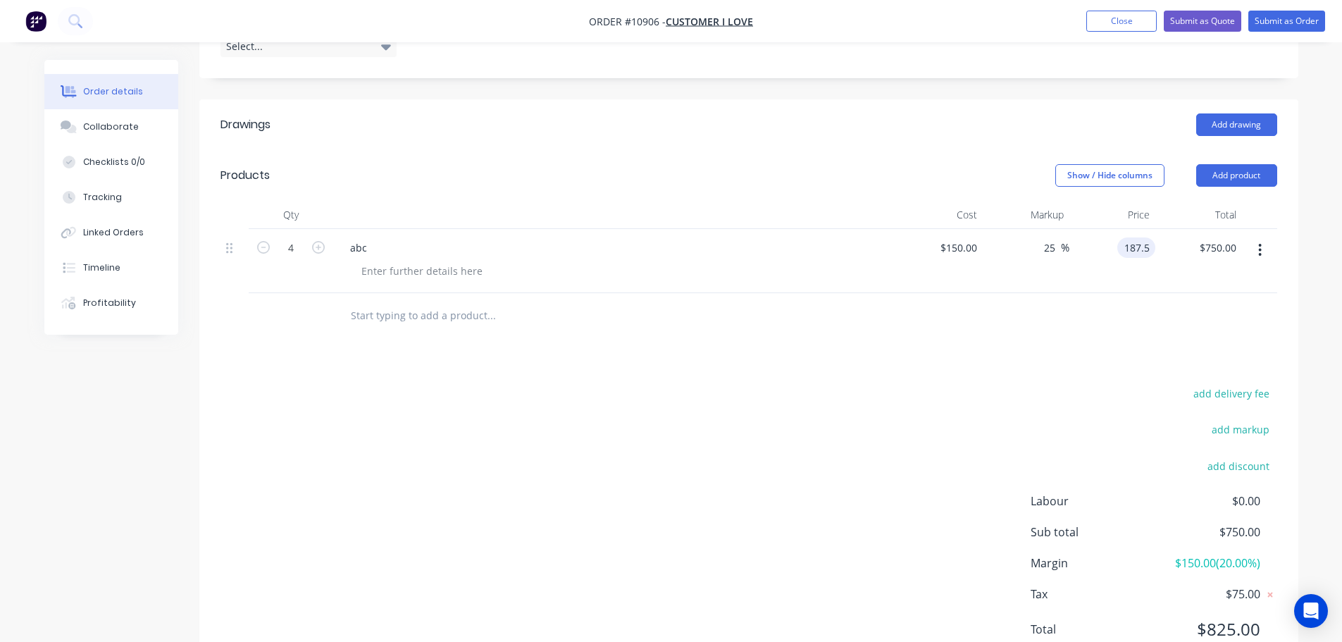
scroll to position [551, 0]
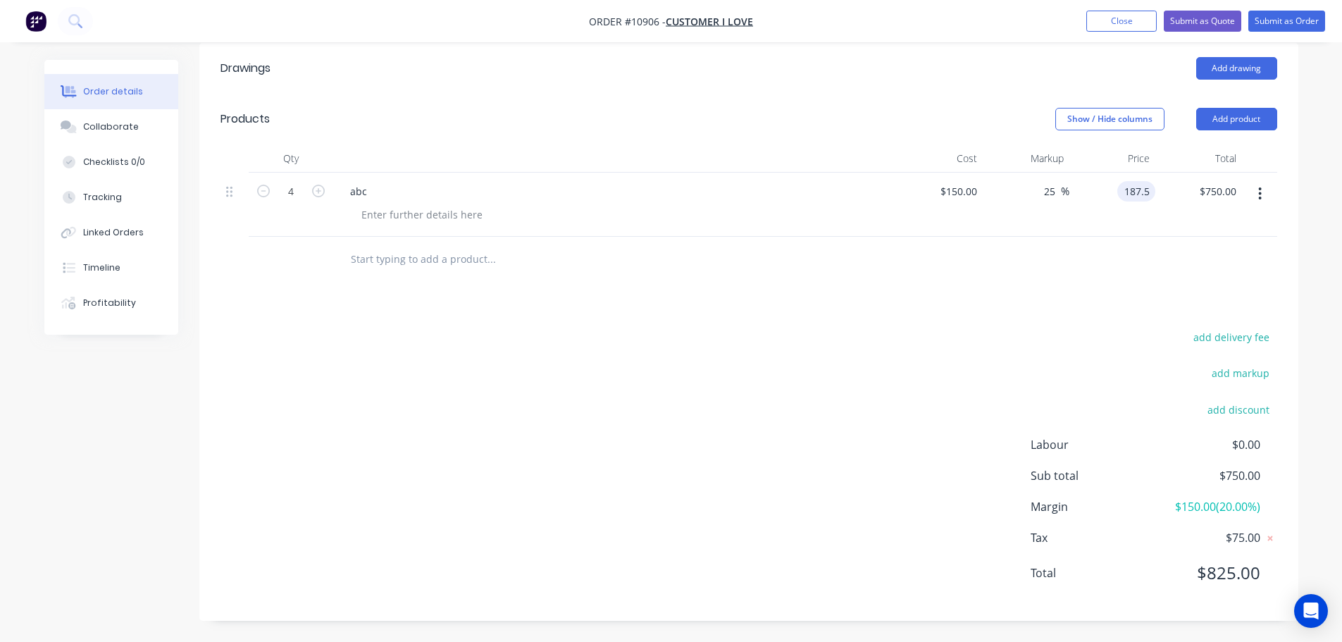
type input "$187.50"
drag, startPoint x: 1023, startPoint y: 505, endPoint x: 1270, endPoint y: 505, distance: 247.3
click at [1270, 505] on div "add delivery fee add markup add discount Labour $0.00 Sub total $750.00 Margin …" at bounding box center [749, 464] width 1057 height 272
click at [1324, 201] on div "Order details Collaborate Checklists 0/0 Tracking Linked Orders Timeline Profit…" at bounding box center [671, 45] width 1342 height 1193
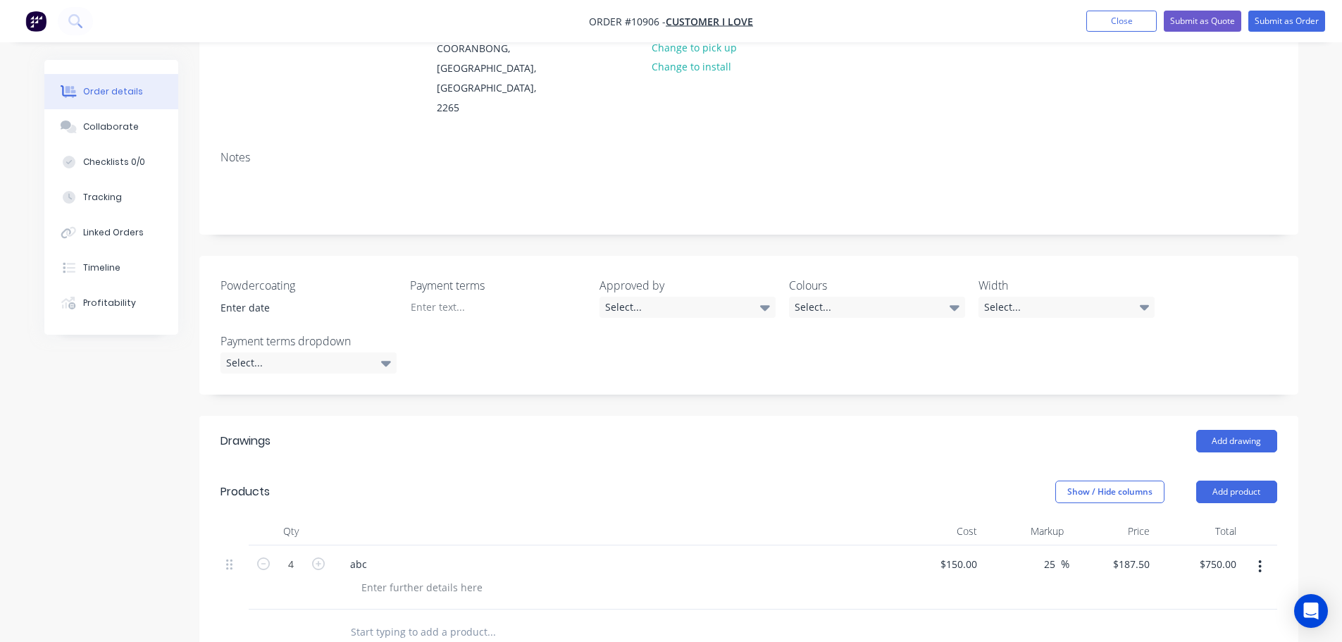
scroll to position [0, 0]
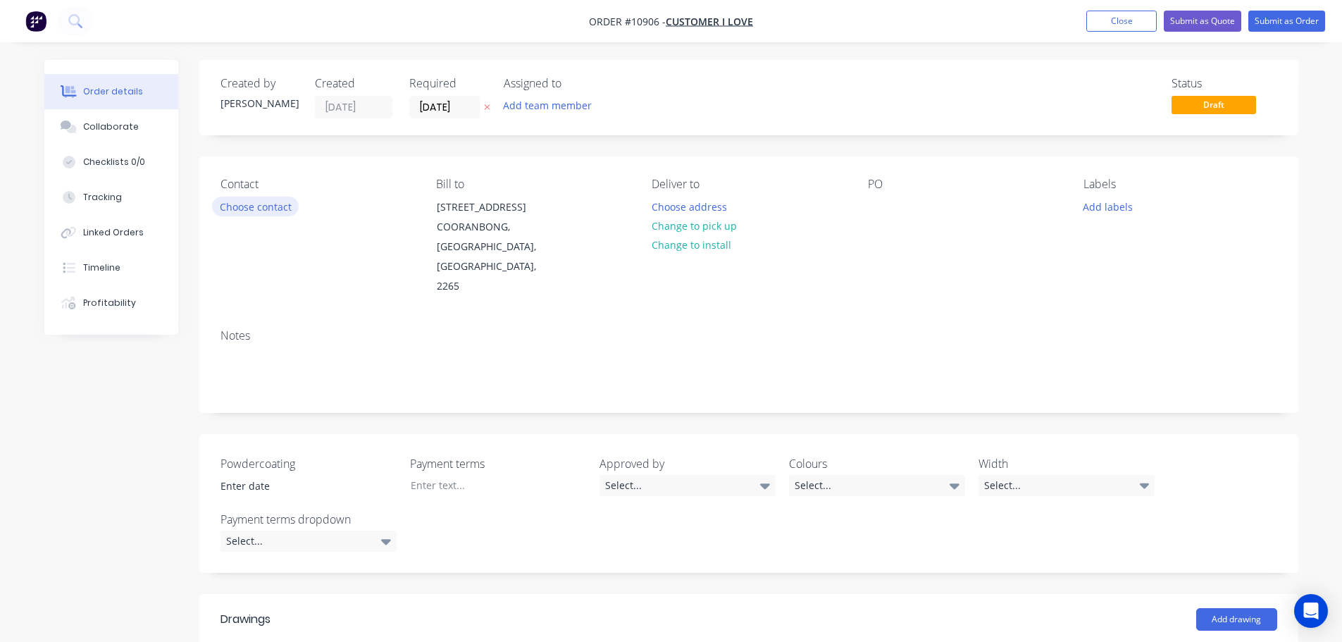
click at [259, 205] on button "Choose contact" at bounding box center [255, 206] width 87 height 19
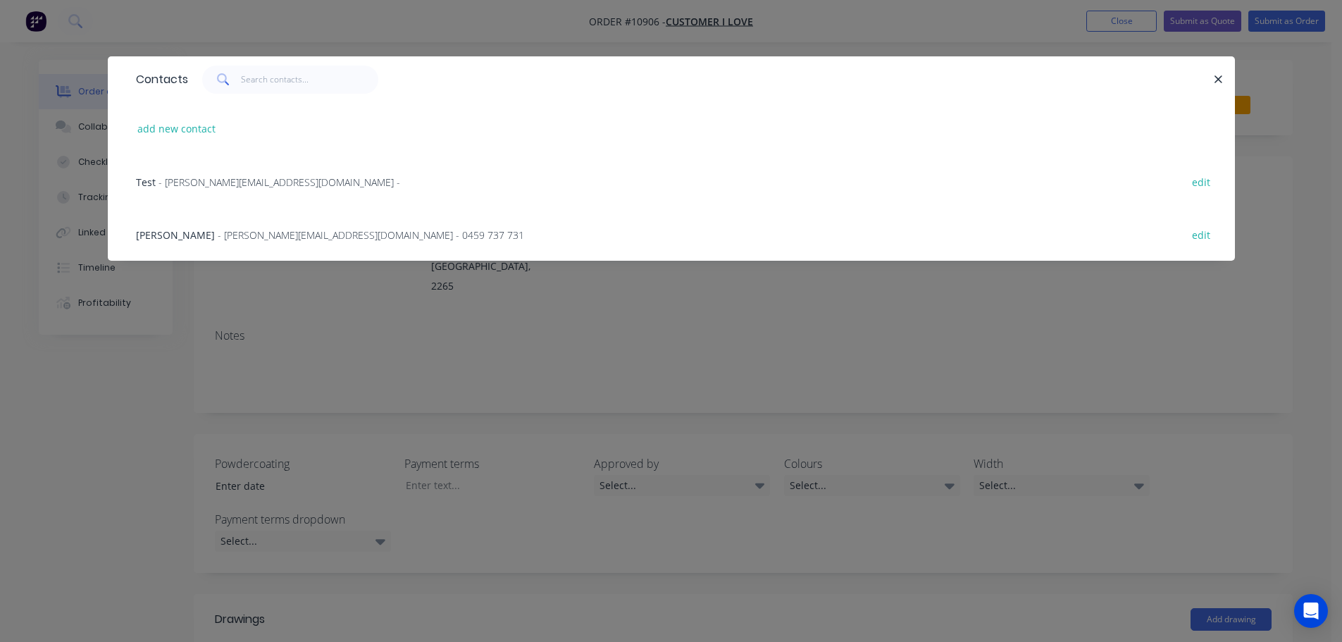
click at [218, 239] on span "- cathy@factory.app - 0459 737 731" at bounding box center [371, 234] width 307 height 13
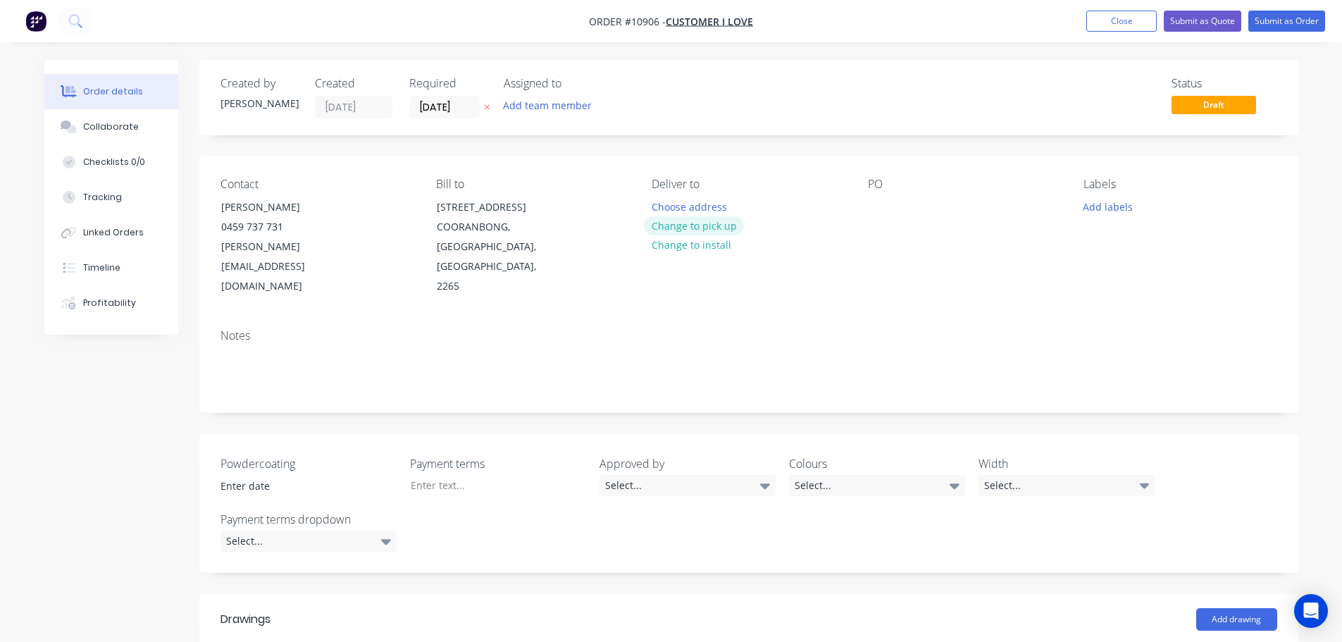
click at [677, 232] on button "Change to pick up" at bounding box center [694, 225] width 100 height 19
click at [1091, 210] on button "Add labels" at bounding box center [1108, 206] width 65 height 19
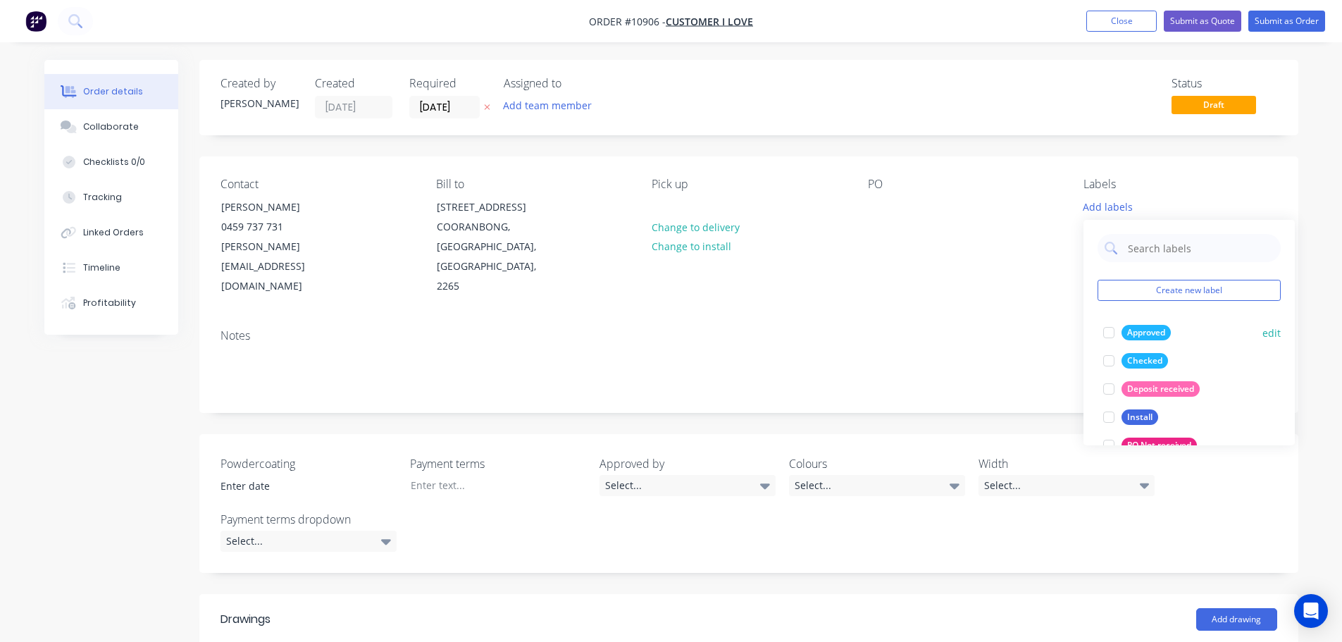
click at [1103, 362] on div at bounding box center [1109, 361] width 28 height 28
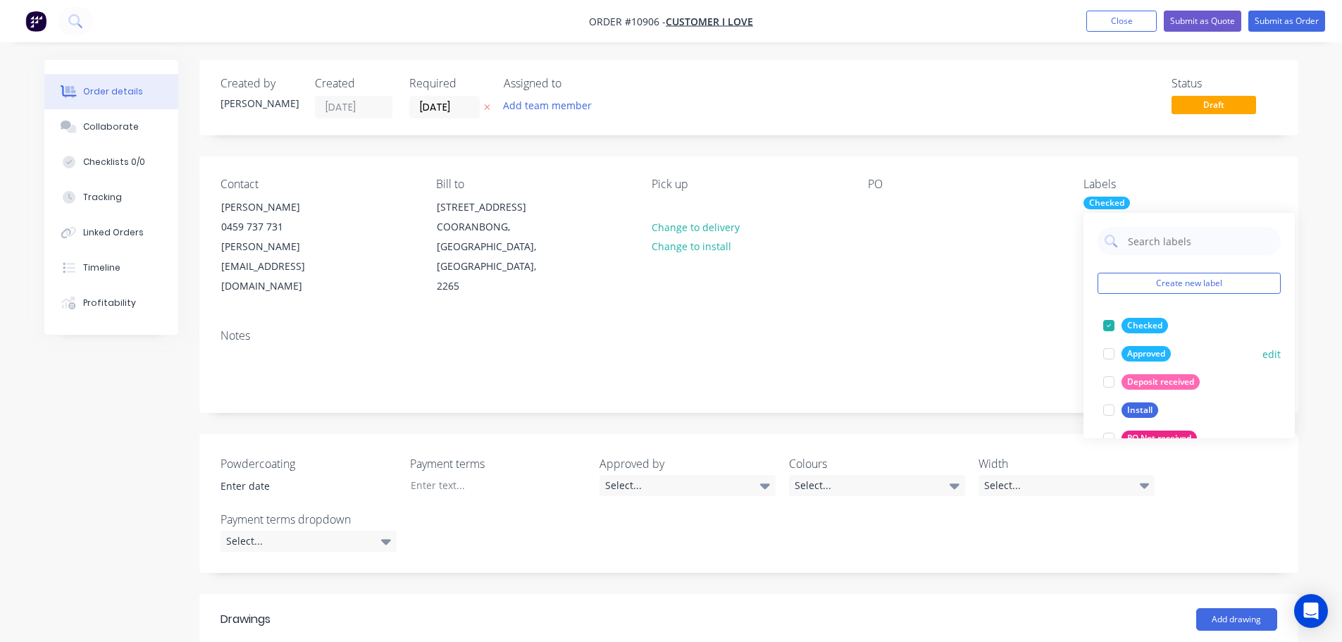
drag, startPoint x: 1104, startPoint y: 328, endPoint x: 1125, endPoint y: 344, distance: 26.1
click at [1104, 328] on div at bounding box center [1109, 325] width 28 height 28
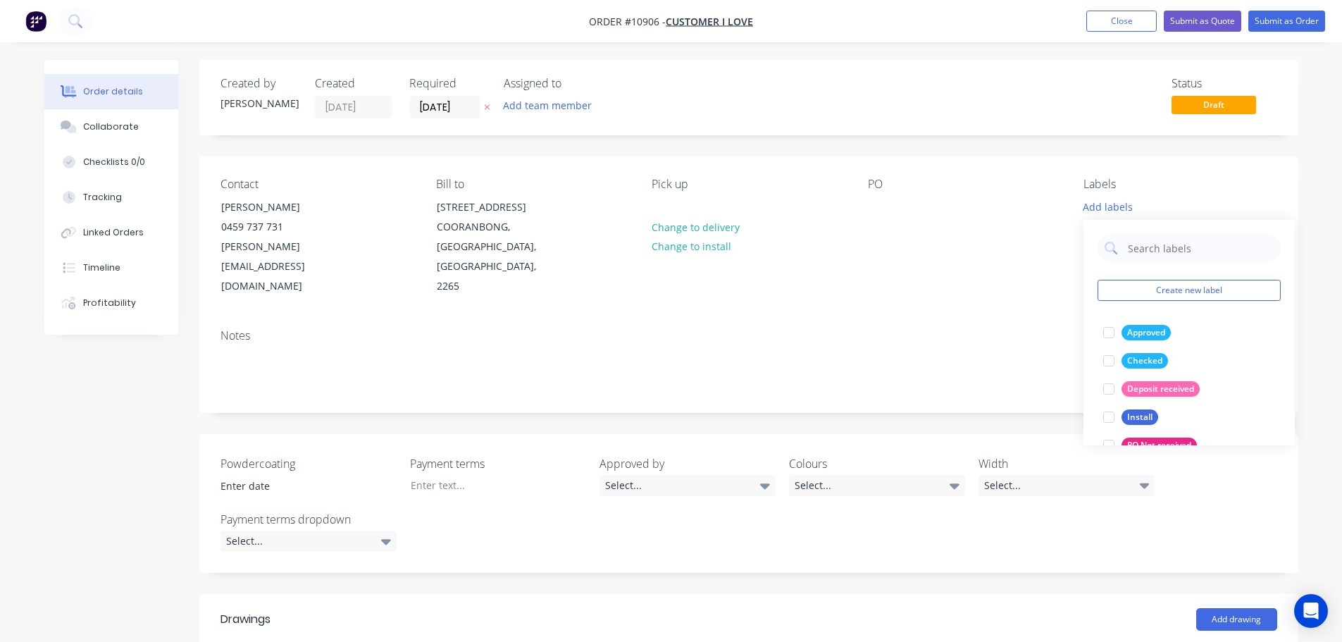
scroll to position [310, 0]
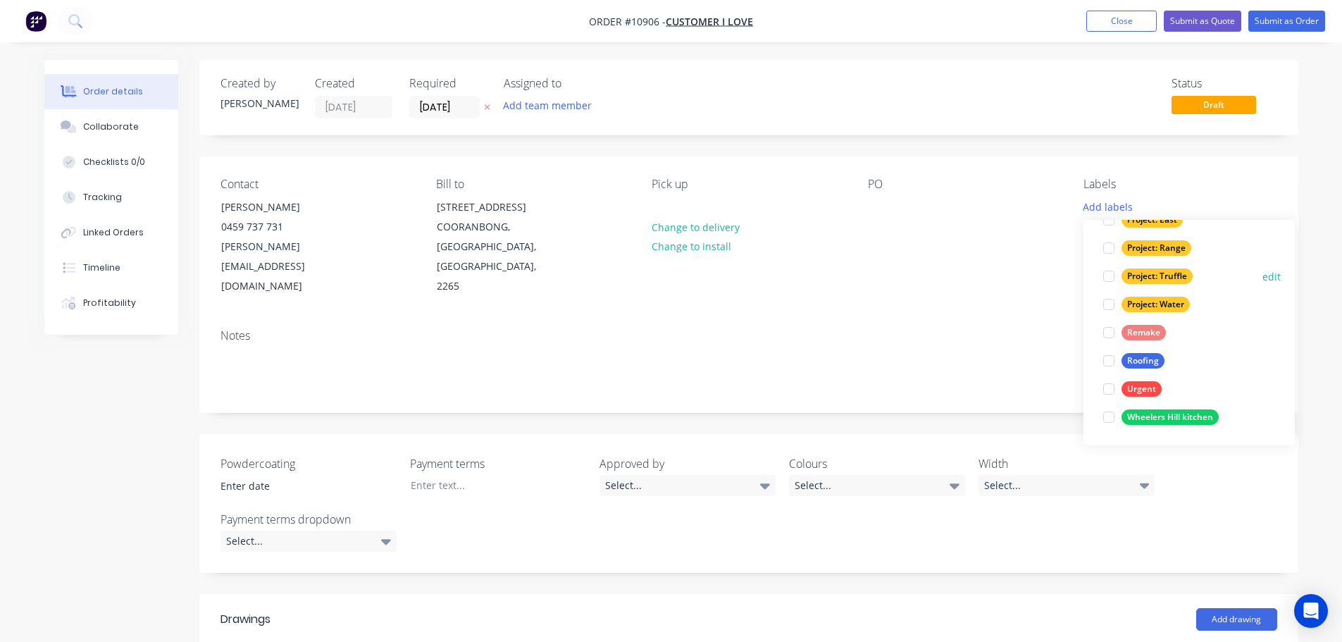
click at [1110, 277] on div at bounding box center [1109, 276] width 28 height 28
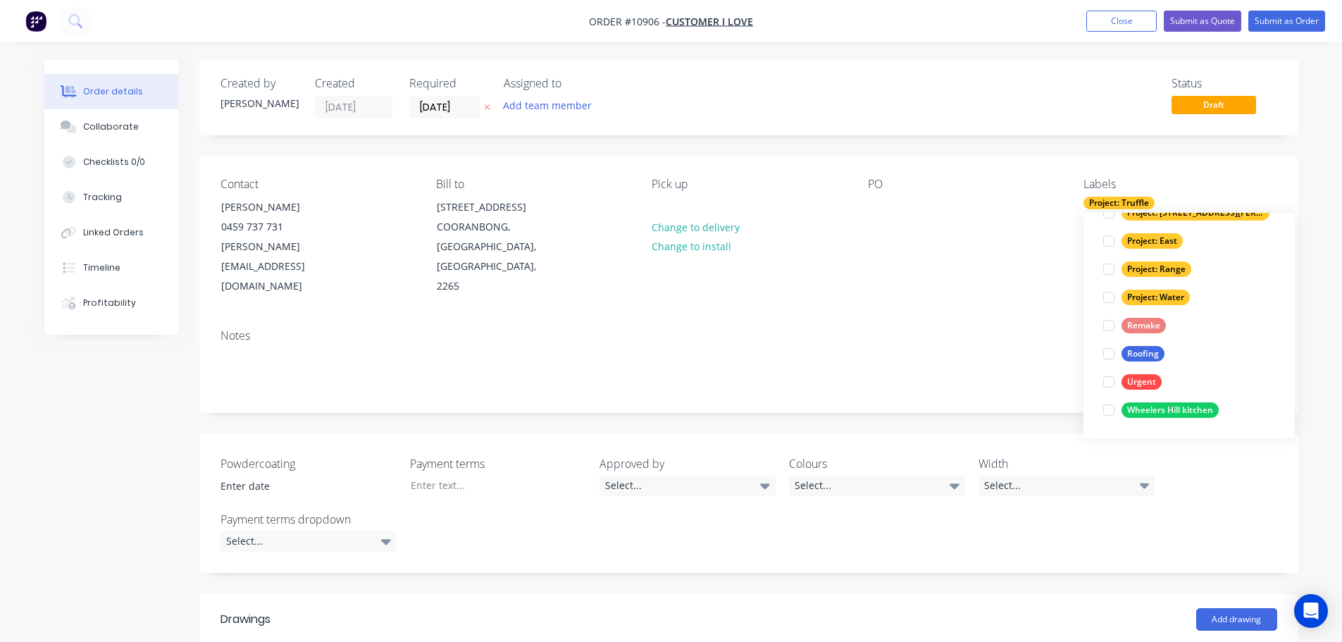
scroll to position [56, 0]
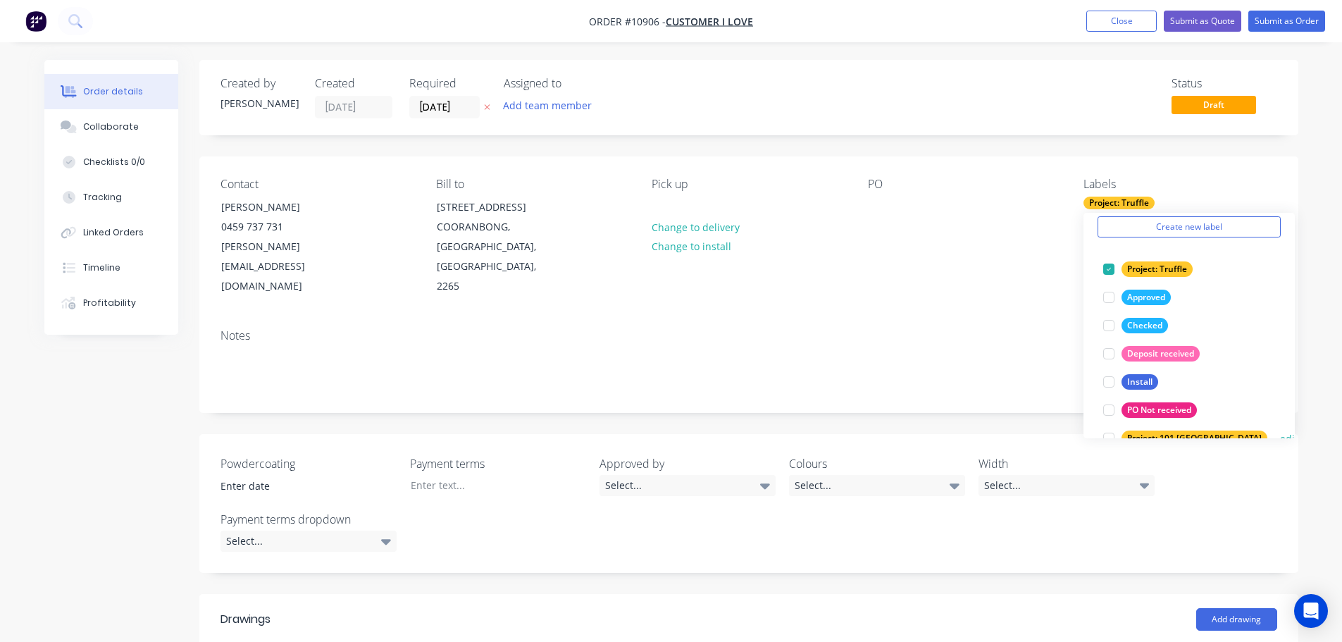
click at [1108, 437] on div at bounding box center [1109, 438] width 28 height 28
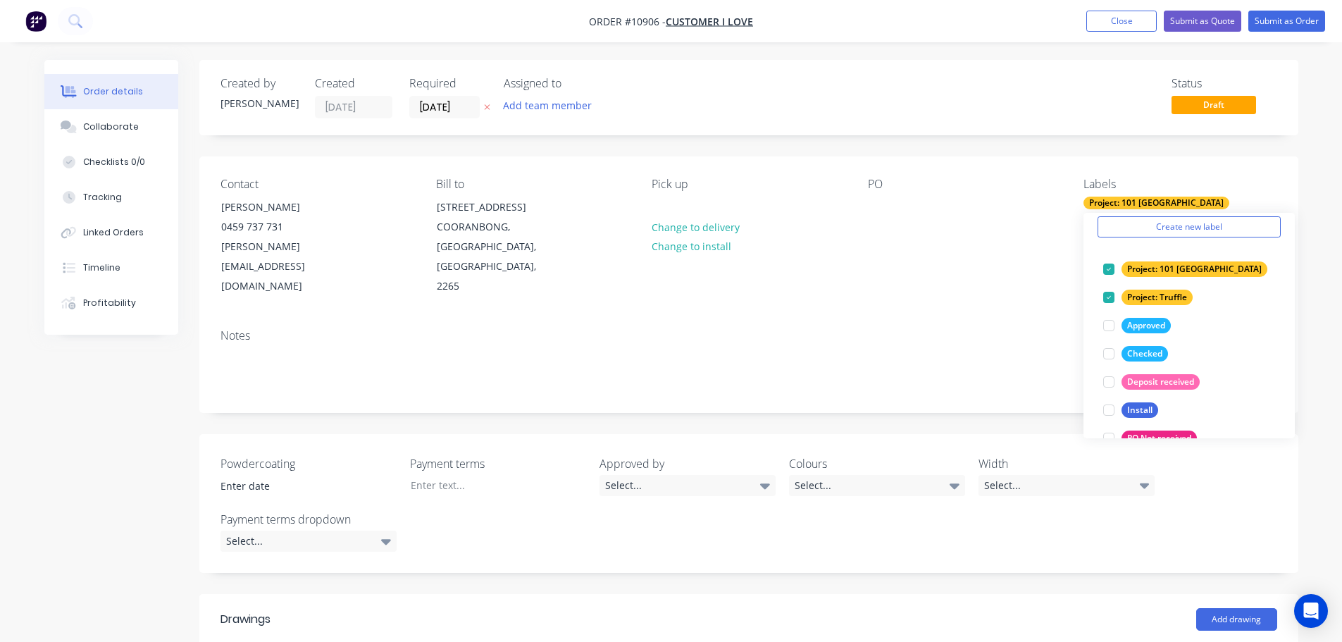
click at [1318, 142] on div "Order details Collaborate Checklists 0/0 Tracking Linked Orders Timeline Profit…" at bounding box center [671, 596] width 1342 height 1193
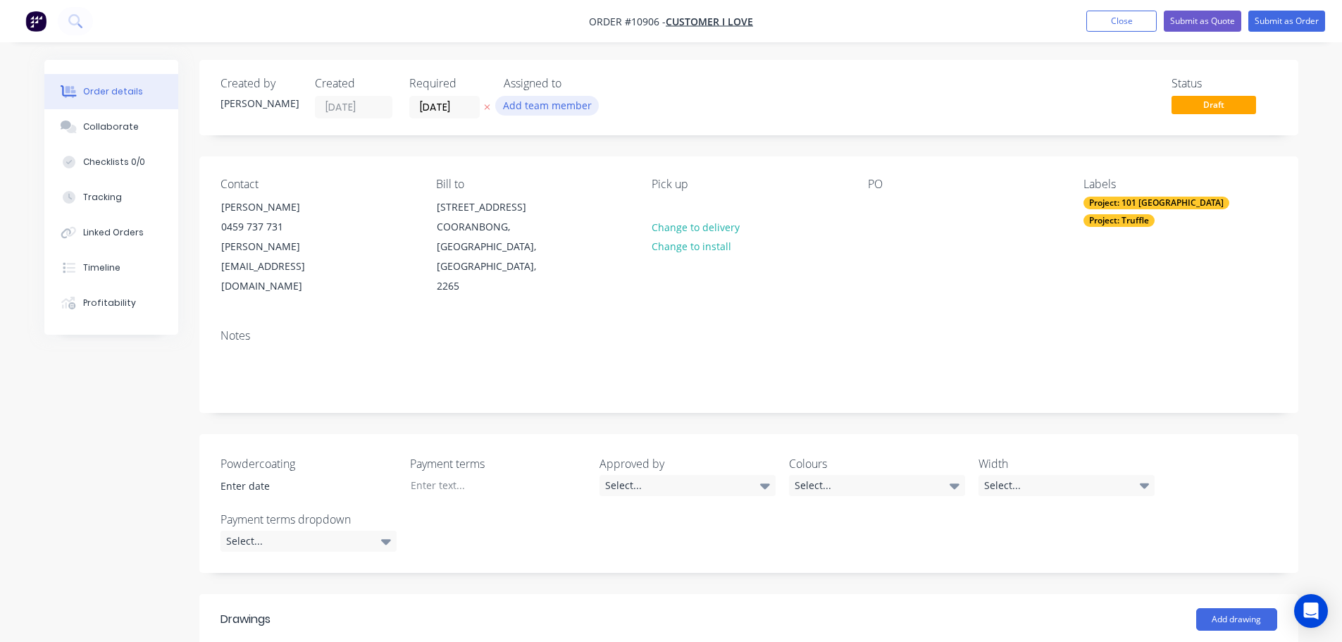
click at [533, 101] on button "Add team member" at bounding box center [547, 105] width 104 height 19
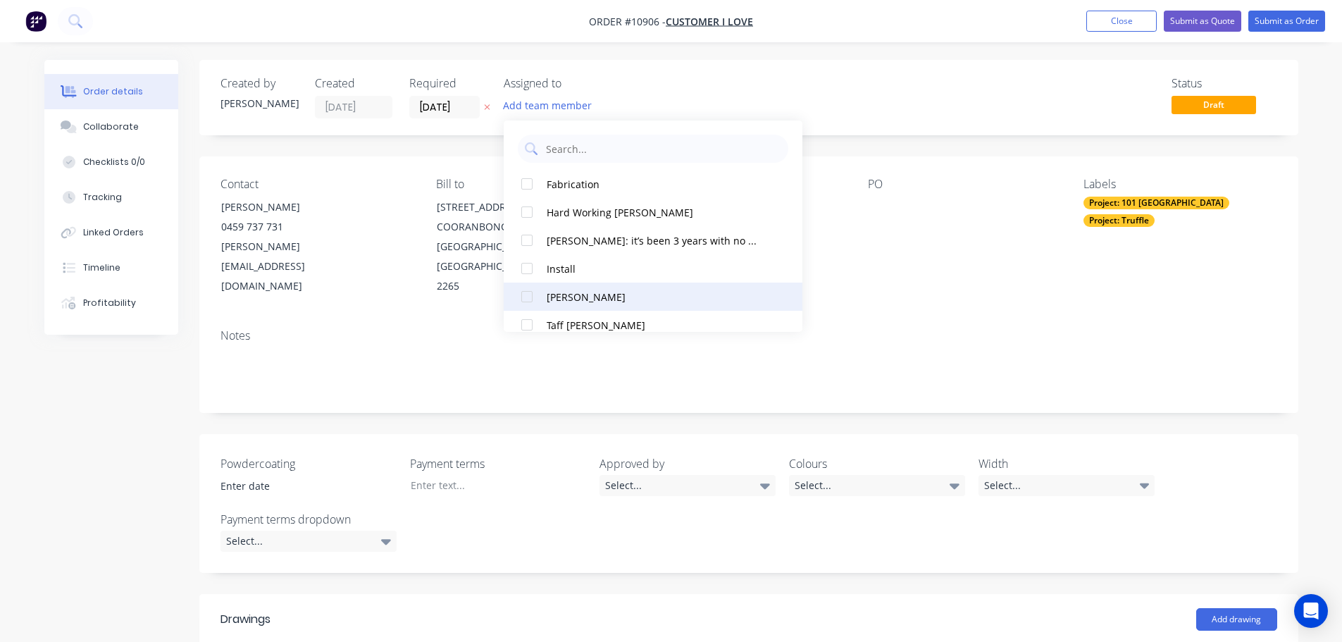
click at [571, 306] on button "Sammy Snail" at bounding box center [653, 297] width 299 height 28
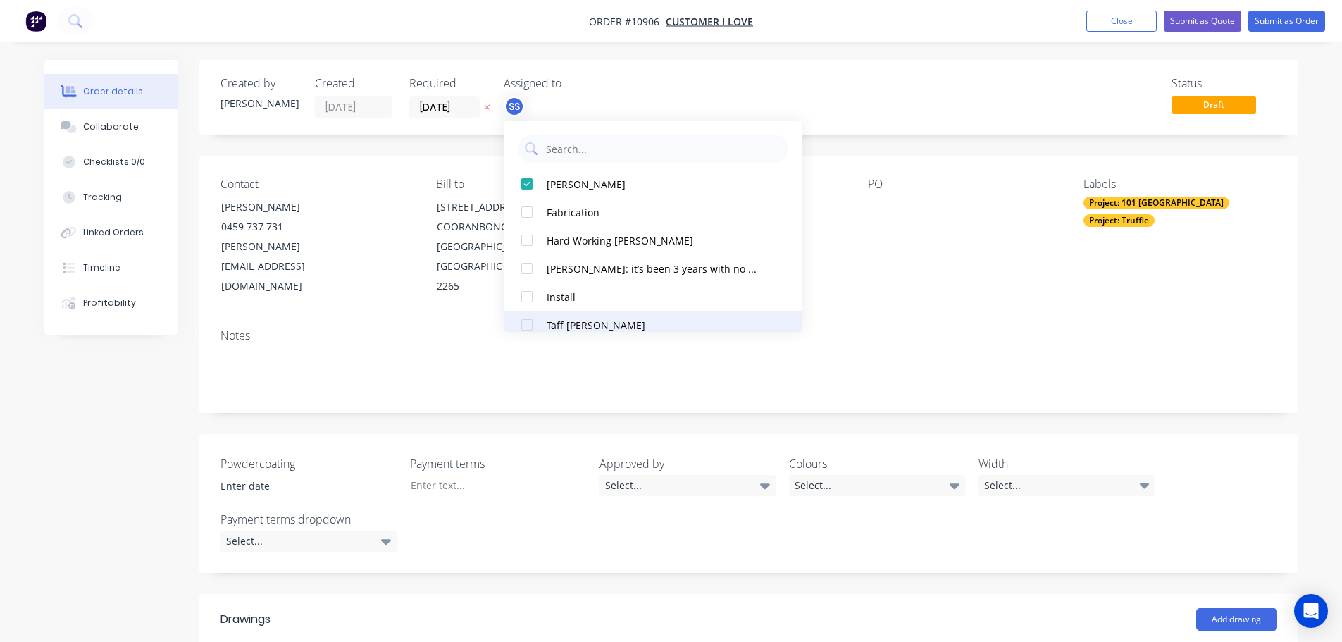
click at [575, 321] on div "Taff Sparkes" at bounding box center [652, 325] width 211 height 15
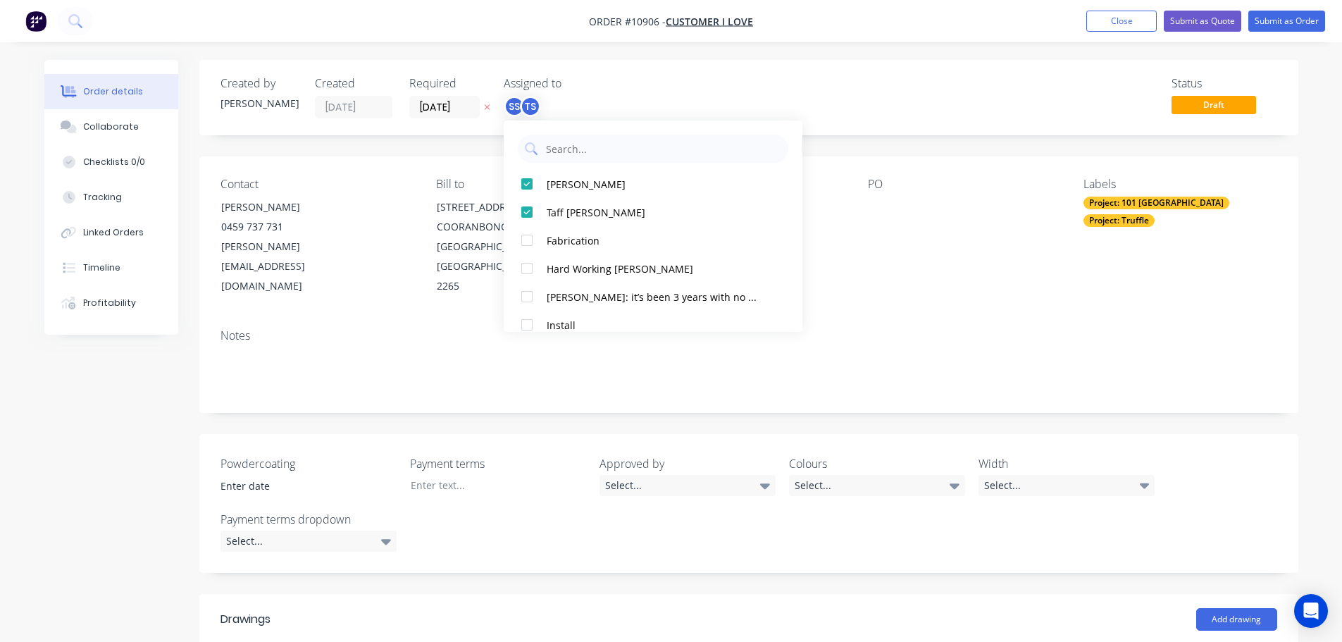
click at [1313, 196] on div "Order details Collaborate Checklists 0/0 Tracking Linked Orders Timeline Profit…" at bounding box center [671, 596] width 1342 height 1193
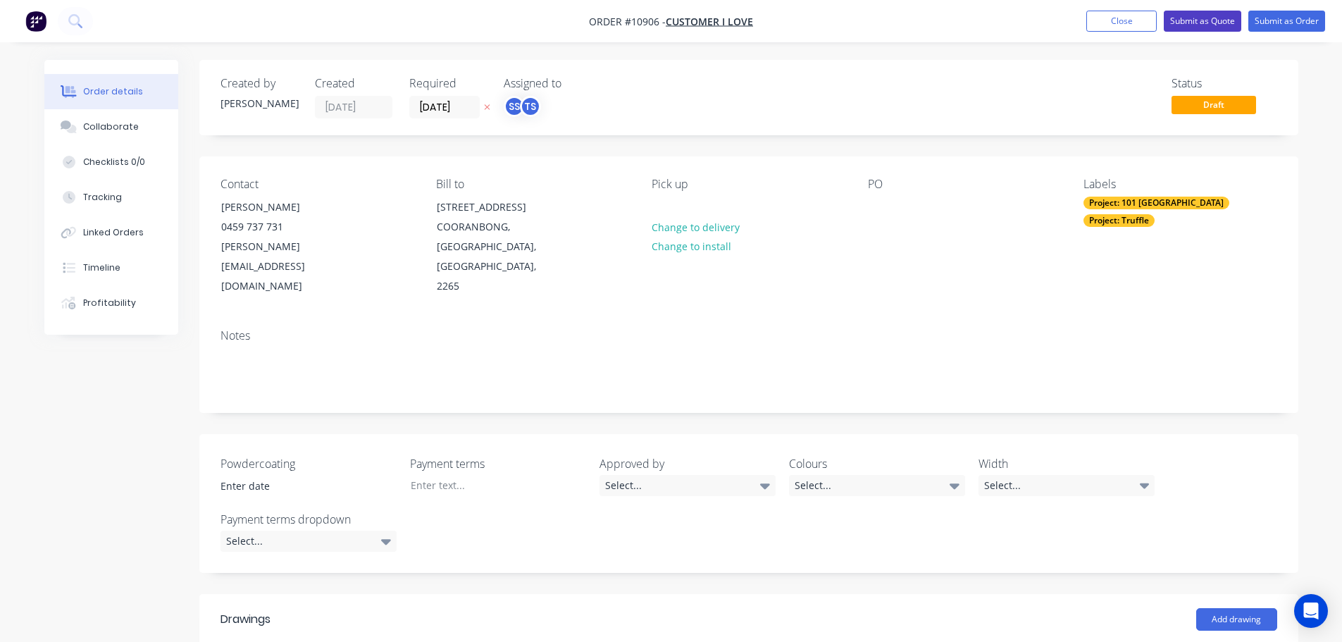
click at [1200, 20] on button "Submit as Quote" at bounding box center [1203, 21] width 78 height 21
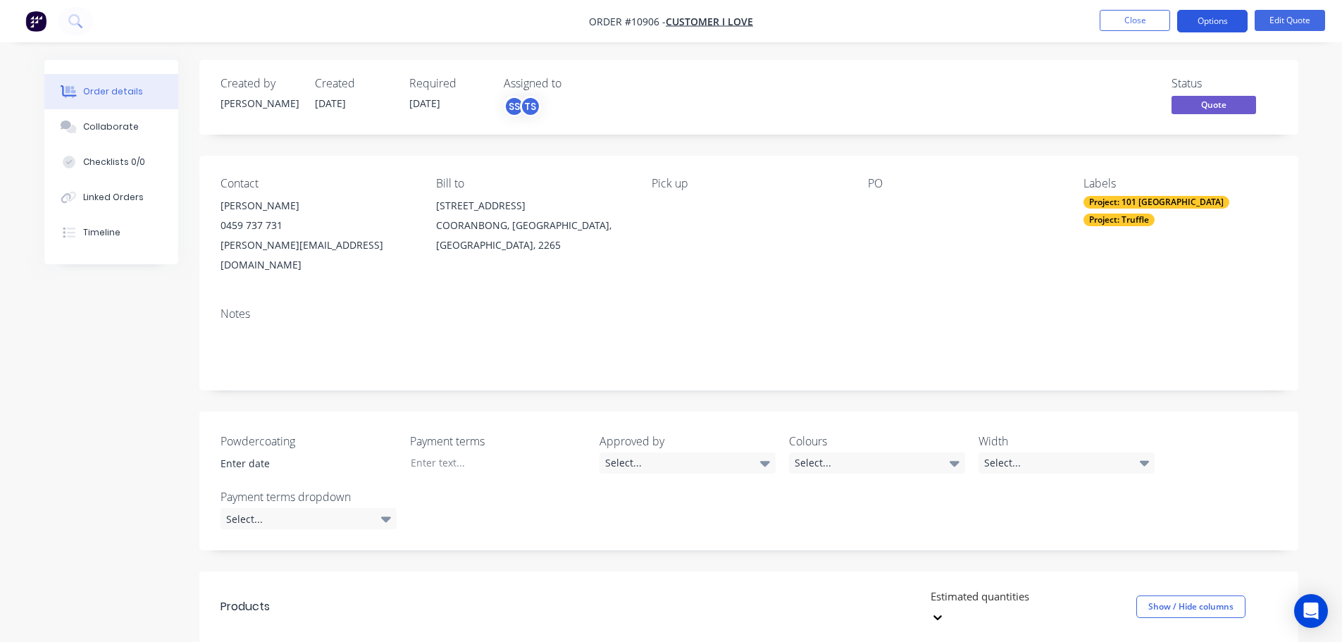
click at [1202, 24] on button "Options" at bounding box center [1212, 21] width 70 height 23
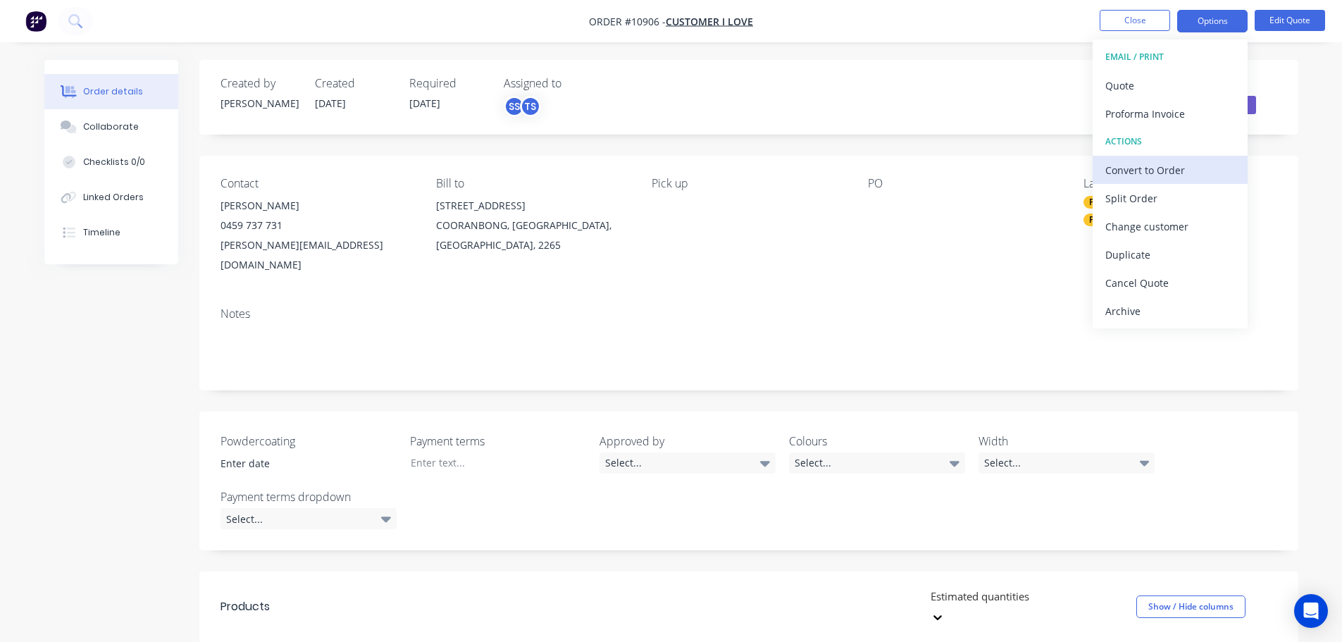
click at [1143, 171] on div "Convert to Order" at bounding box center [1171, 170] width 130 height 20
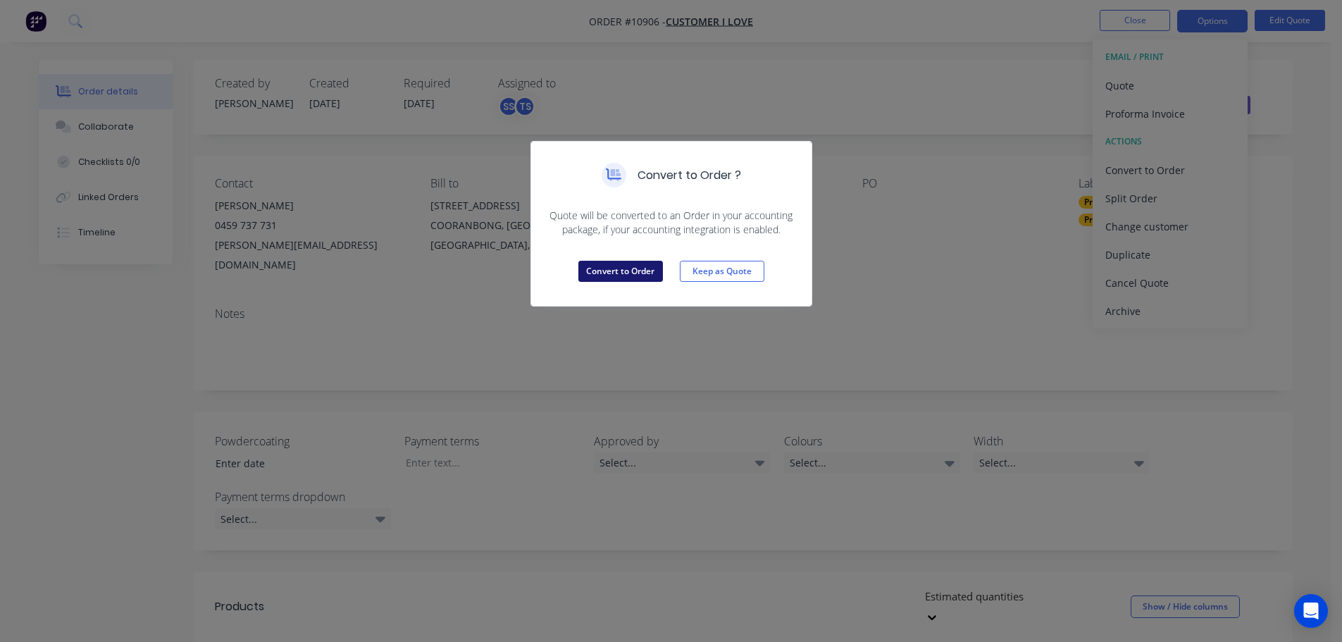
click at [607, 275] on button "Convert to Order" at bounding box center [620, 271] width 85 height 21
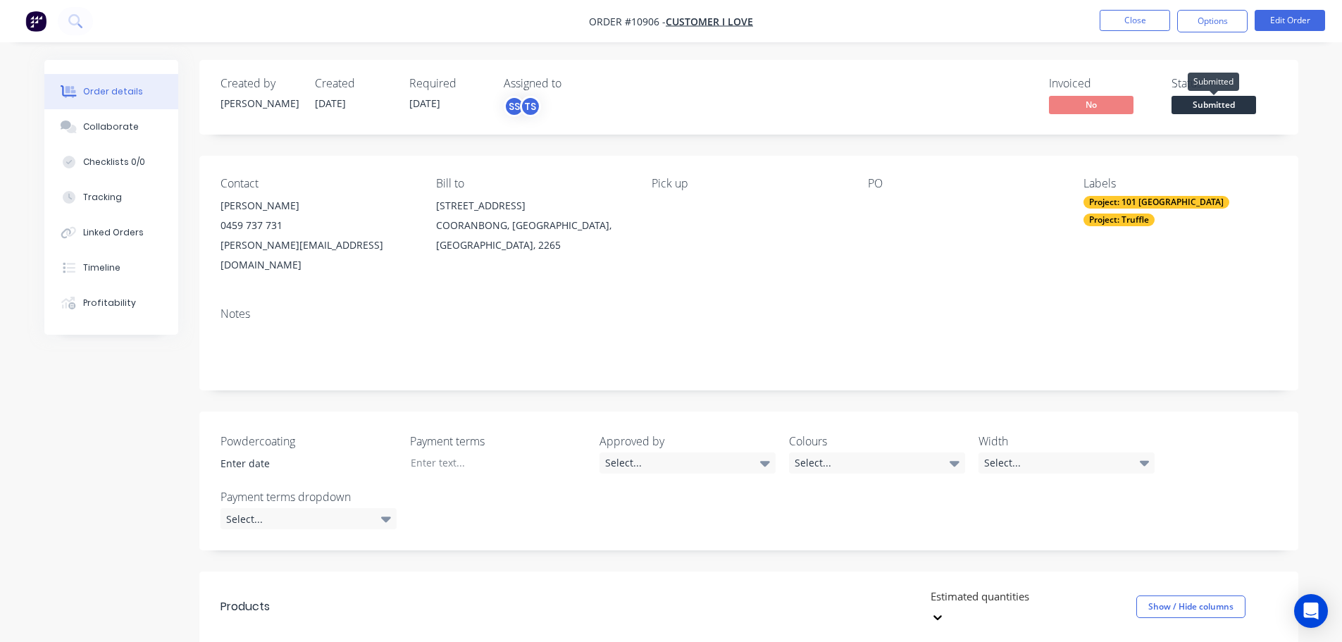
click at [1185, 104] on span "Submitted" at bounding box center [1214, 105] width 85 height 18
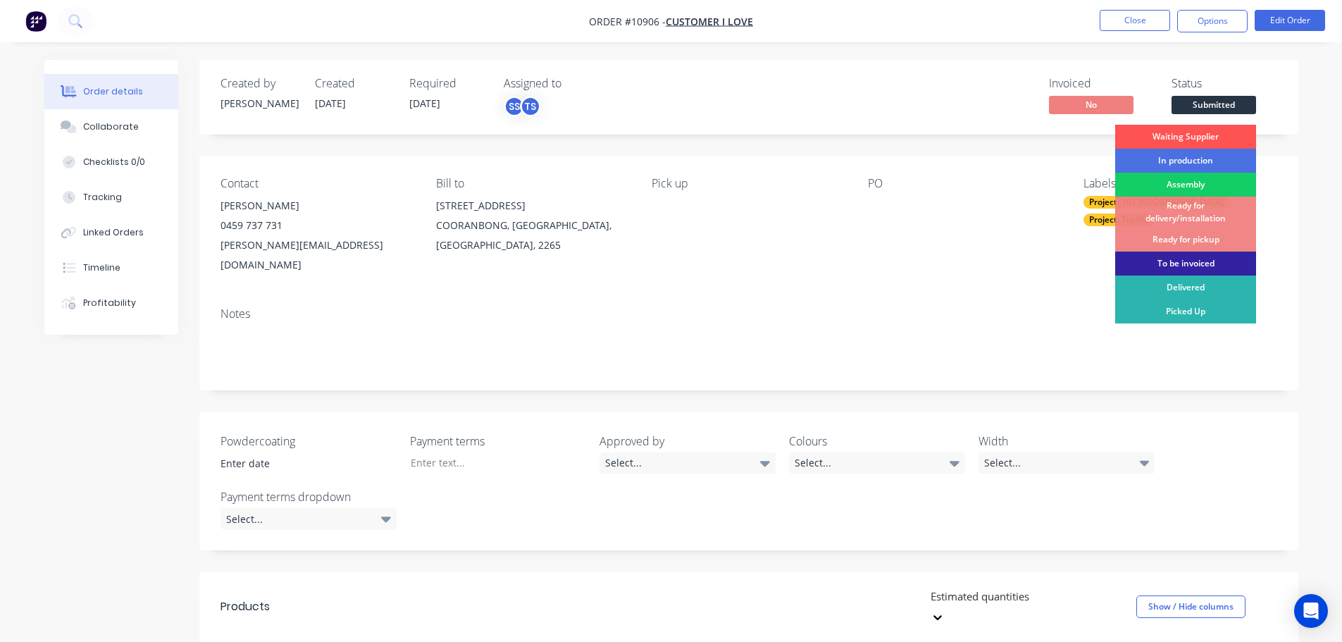
click at [1148, 184] on div "Assembly" at bounding box center [1185, 185] width 141 height 24
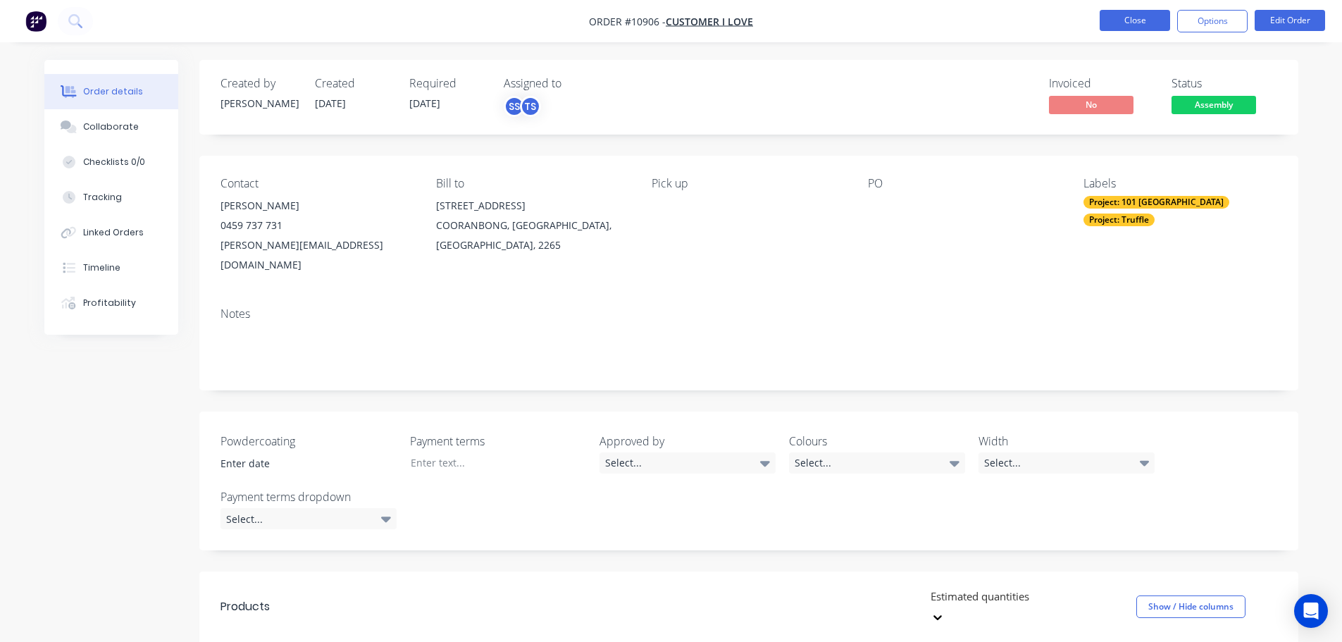
click at [1132, 19] on button "Close" at bounding box center [1135, 20] width 70 height 21
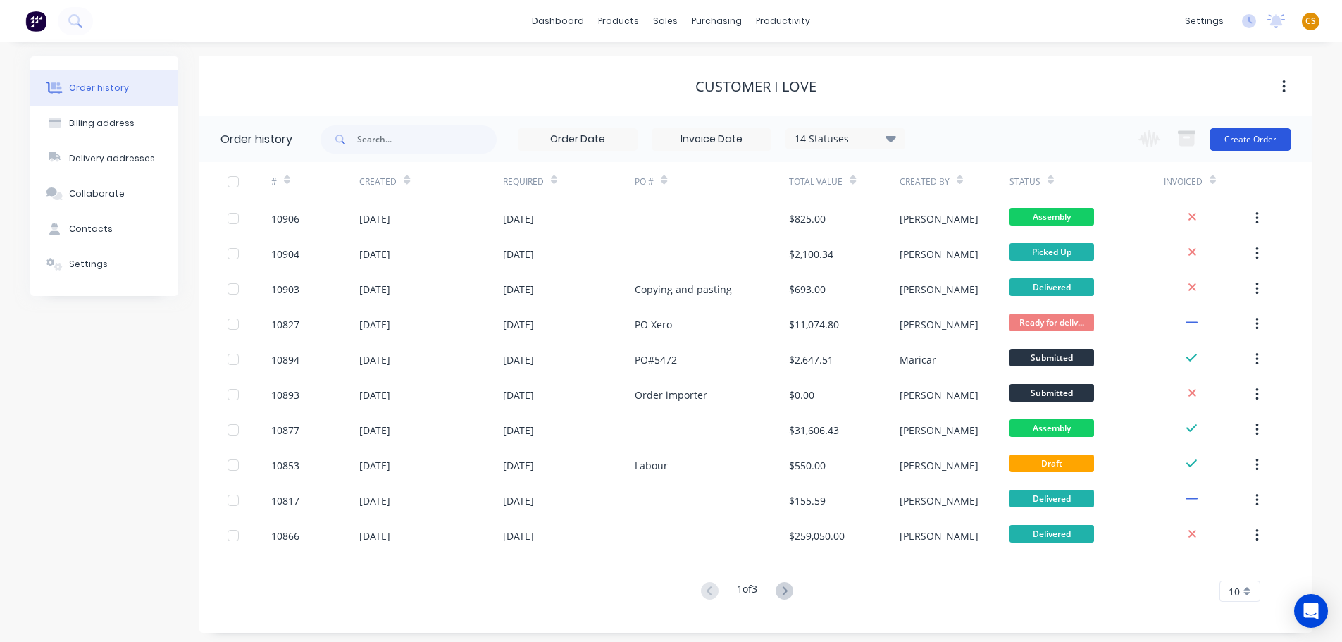
click at [1245, 140] on button "Create Order" at bounding box center [1251, 139] width 82 height 23
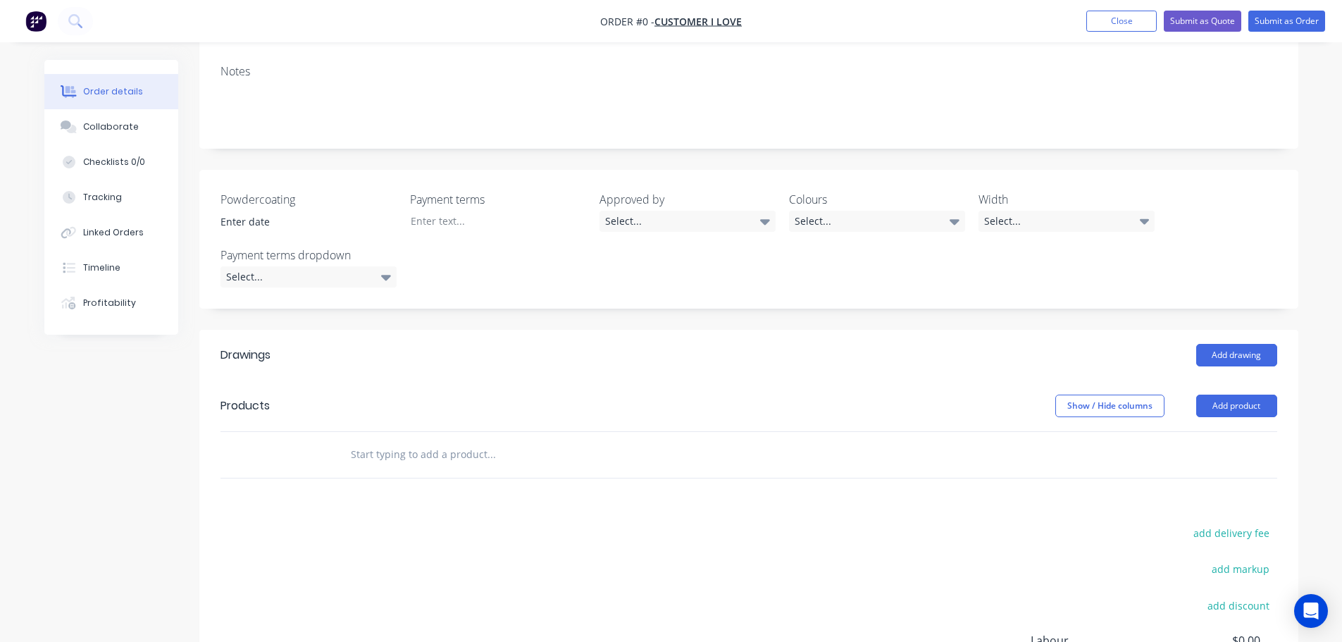
scroll to position [460, 0]
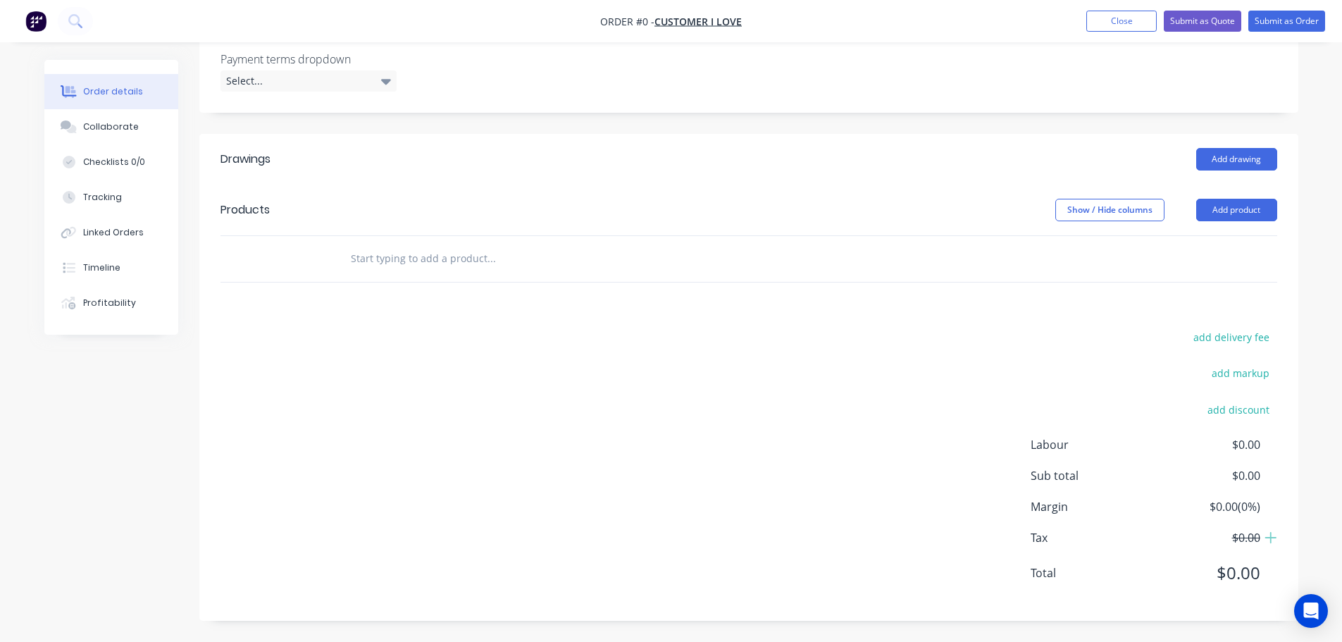
click at [409, 260] on input "text" at bounding box center [491, 259] width 282 height 28
type input "defg"
drag, startPoint x: 397, startPoint y: 259, endPoint x: 294, endPoint y: 258, distance: 102.9
click at [294, 258] on div "defg Add defg to order No results found" at bounding box center [749, 259] width 1057 height 46
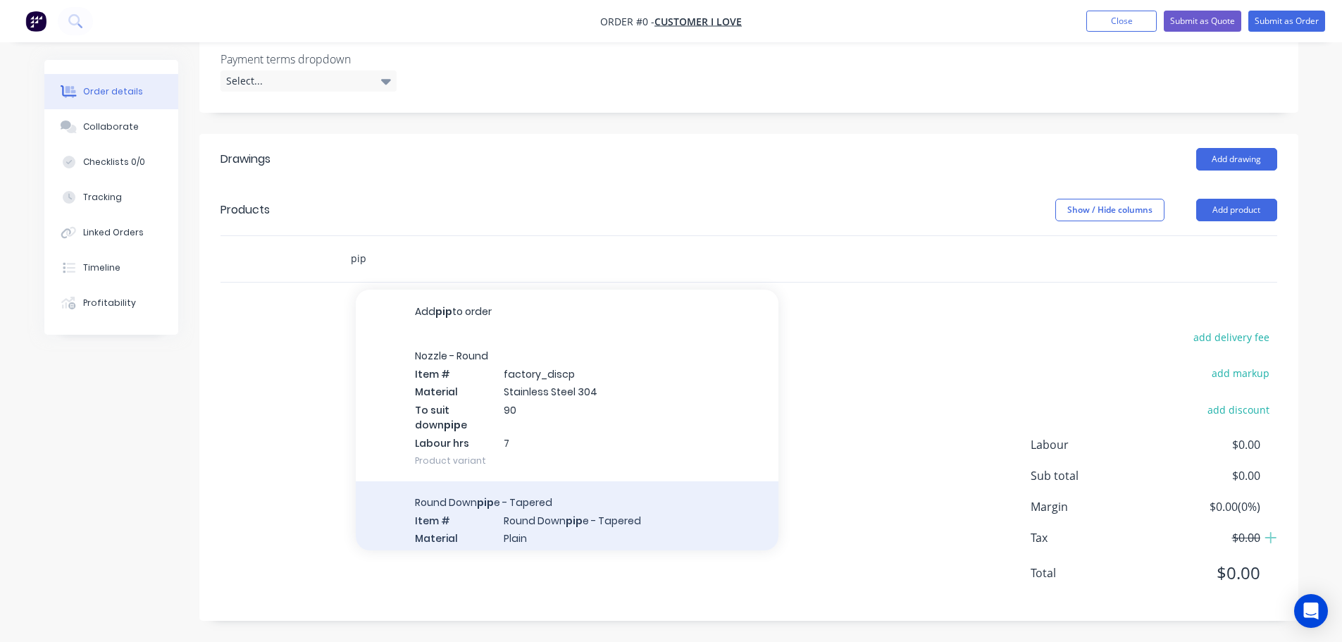
type input "pip"
click at [499, 523] on div "Round Down pip e - Tapered Item # Round Down pip e - Tapered Material Plain Dim…" at bounding box center [567, 537] width 423 height 113
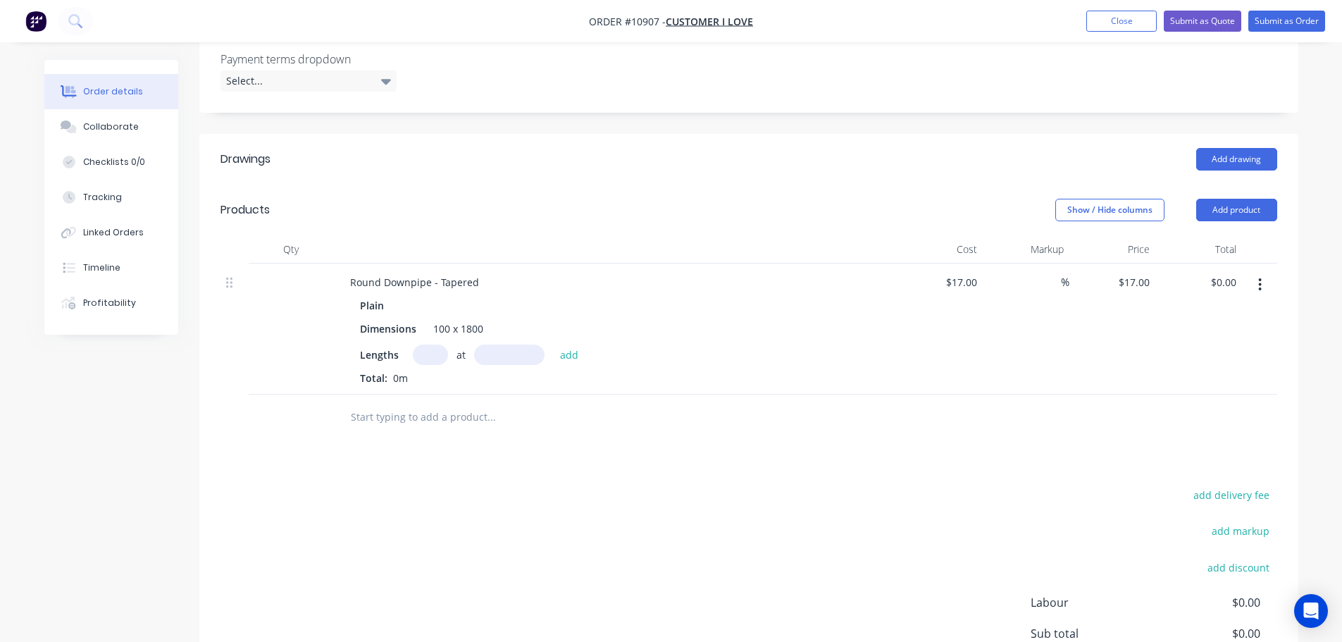
click at [426, 355] on input "text" at bounding box center [430, 355] width 35 height 20
type input "2"
type input "4500mm"
click at [563, 357] on button "add" at bounding box center [569, 354] width 33 height 19
type input "$153.00"
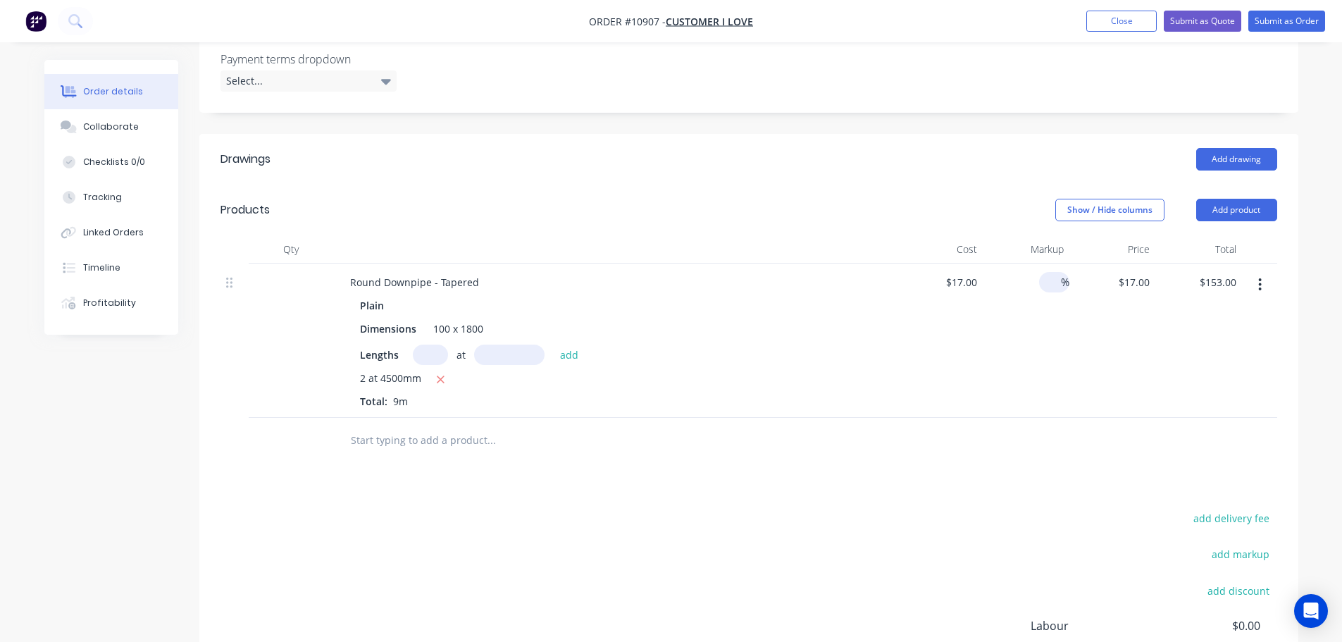
click at [1050, 283] on input at bounding box center [1053, 282] width 16 height 20
type input "10"
type input "18.7"
type input "$168.30"
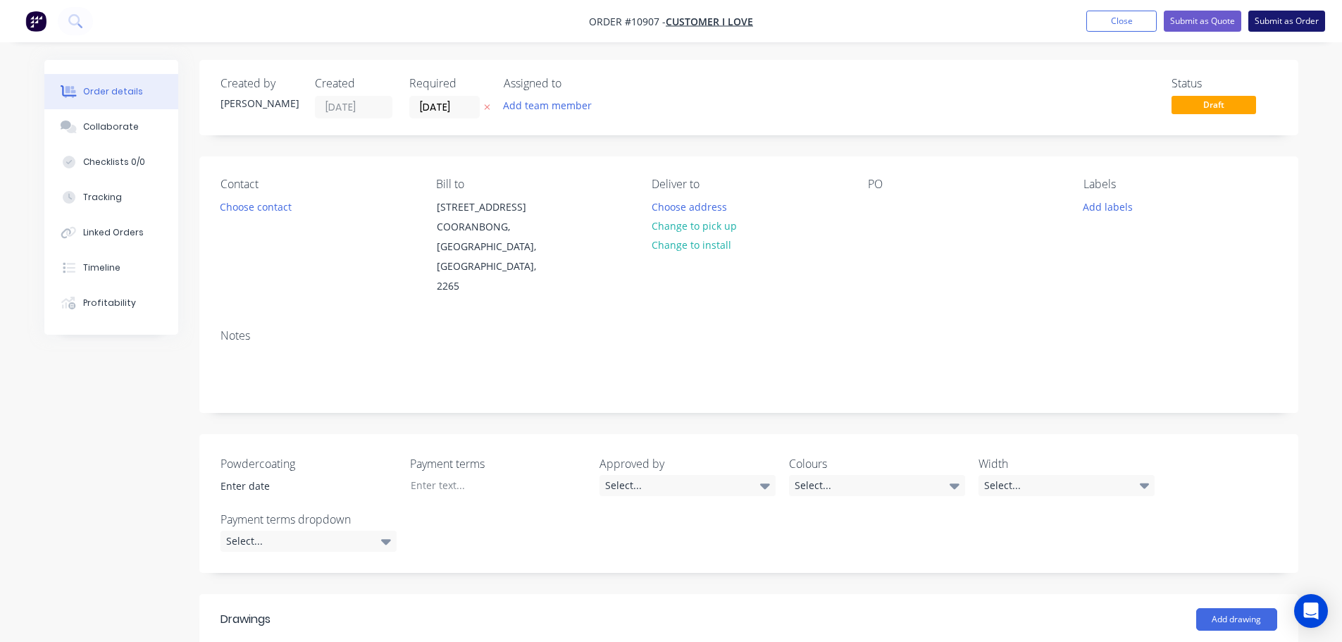
type input "$18.70"
click at [1304, 23] on button "Submit as Order" at bounding box center [1287, 21] width 77 height 21
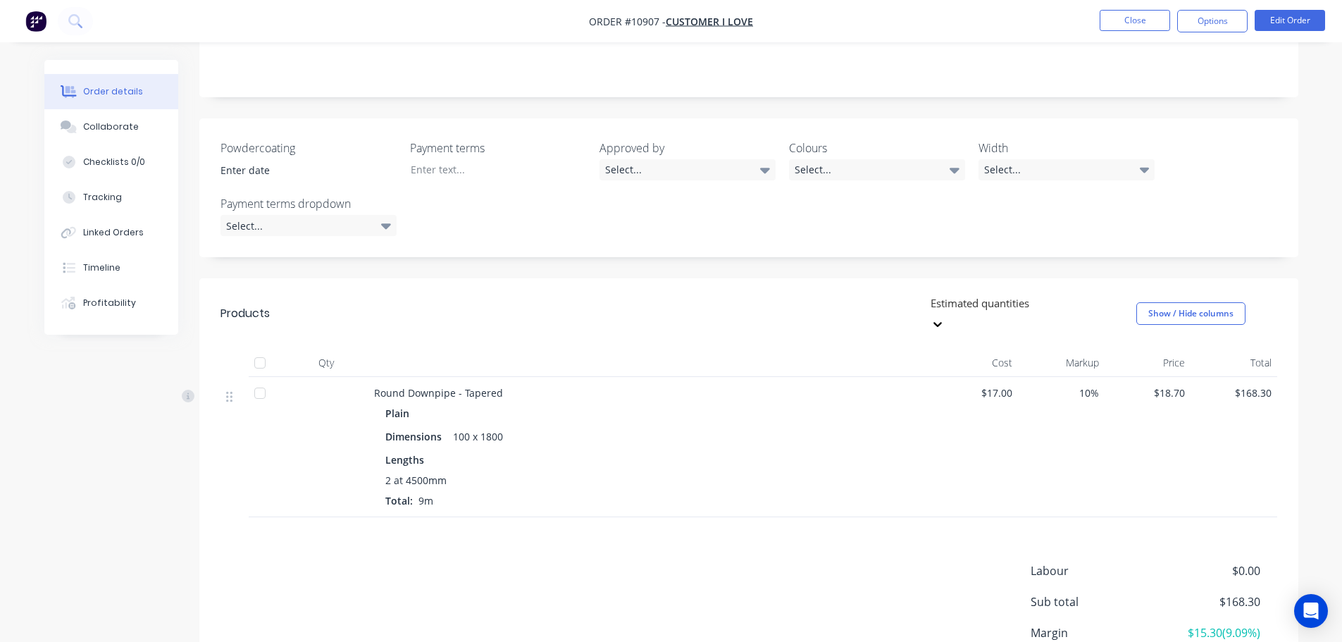
scroll to position [380, 0]
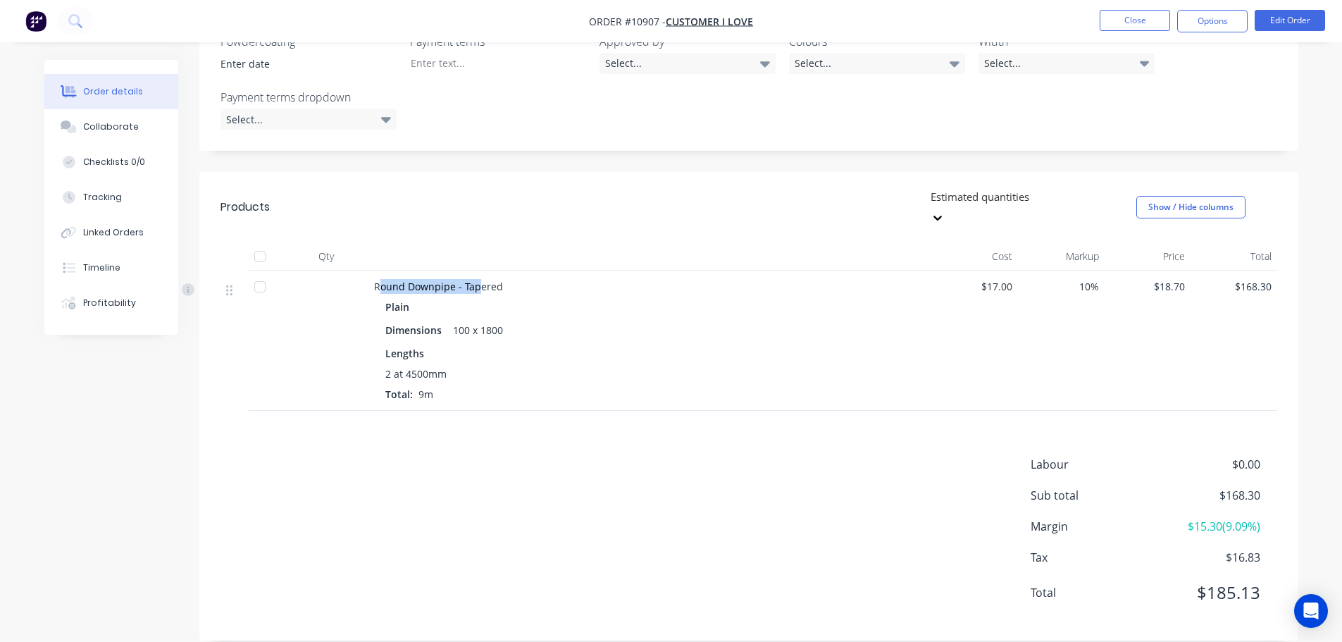
drag, startPoint x: 377, startPoint y: 264, endPoint x: 475, endPoint y: 264, distance: 97.9
click at [475, 280] on span "Round Downpipe - Tapered" at bounding box center [438, 286] width 129 height 13
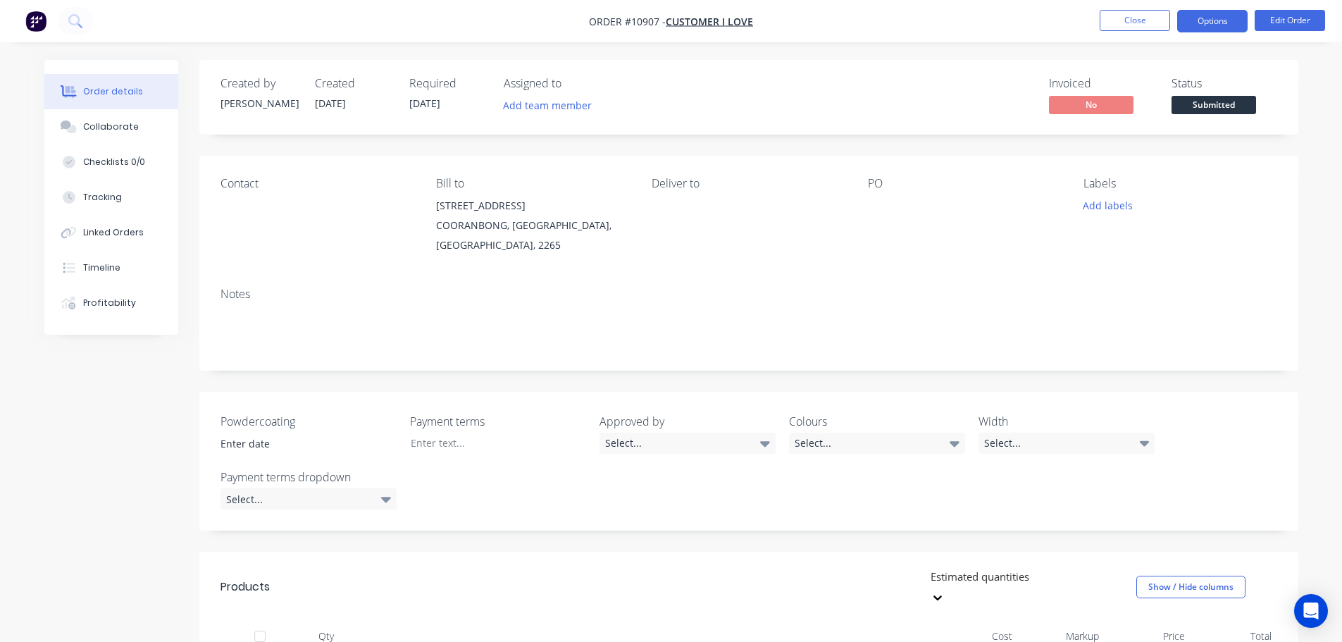
click at [1206, 21] on button "Options" at bounding box center [1212, 21] width 70 height 23
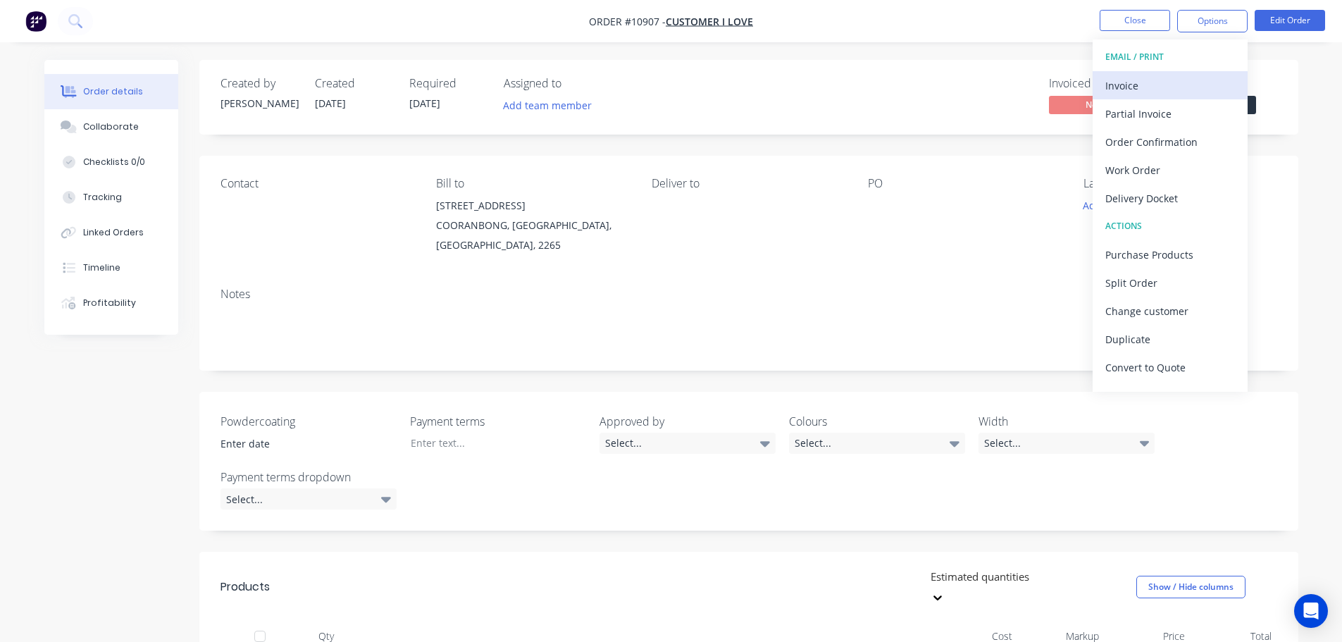
click at [1136, 85] on div "Invoice" at bounding box center [1171, 85] width 130 height 20
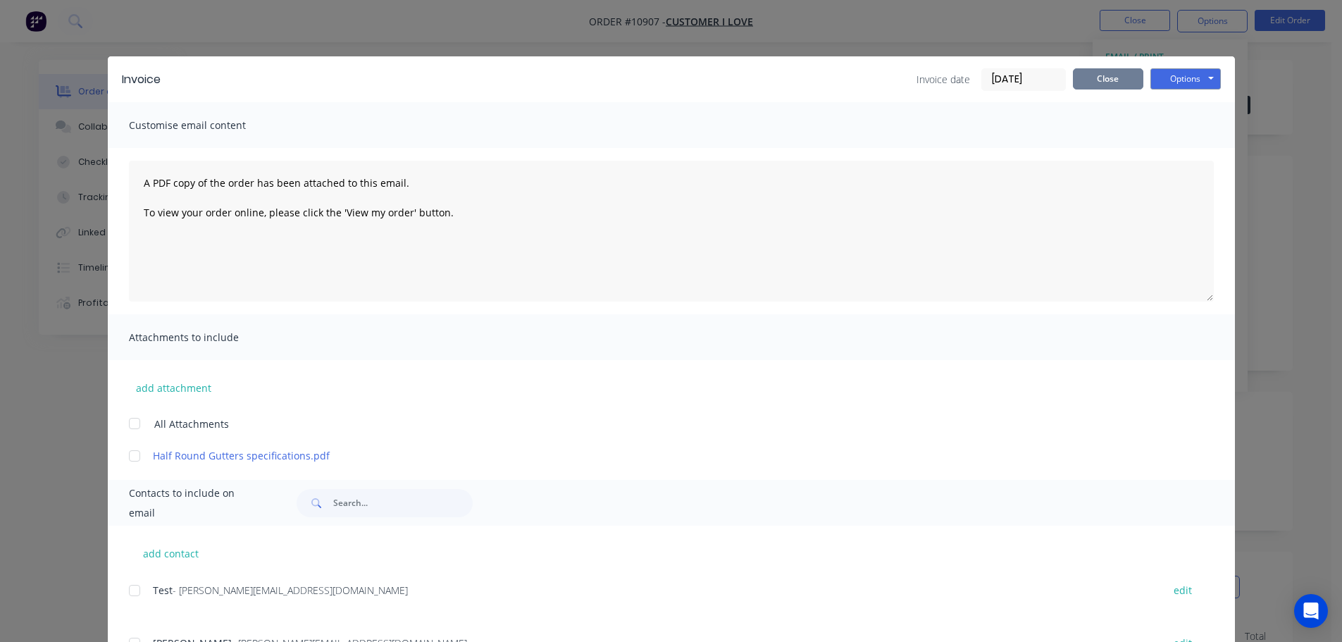
click at [1117, 83] on button "Close" at bounding box center [1108, 78] width 70 height 21
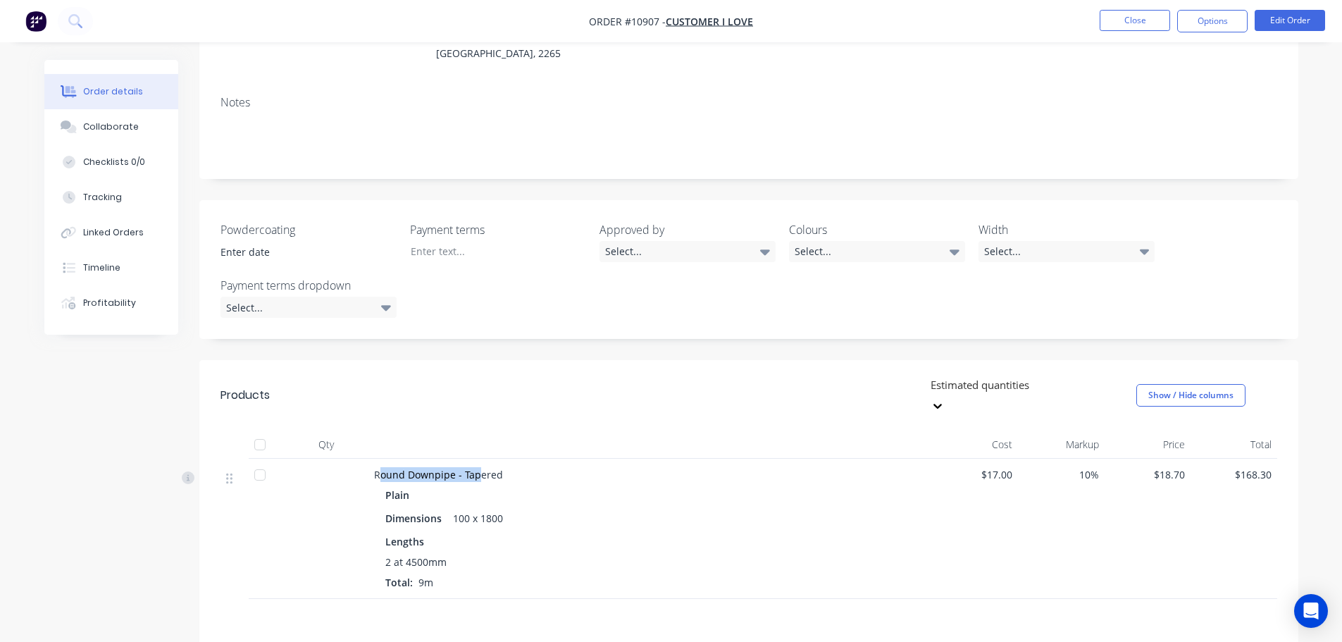
scroll to position [211, 0]
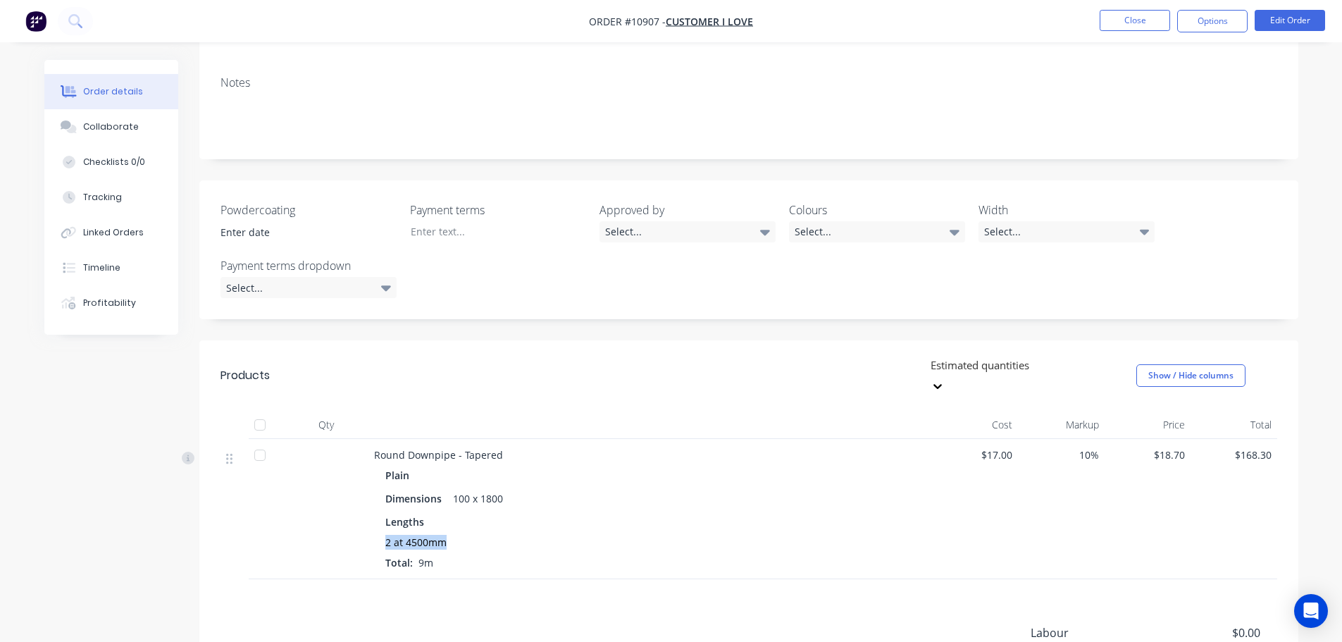
drag, startPoint x: 380, startPoint y: 524, endPoint x: 449, endPoint y: 524, distance: 69.1
click at [449, 524] on div "Plain Dimensions 100 x 1800 Lengths 2 at 4500mm Total: 9m" at bounding box center [650, 517] width 552 height 105
click at [997, 364] on div at bounding box center [1030, 366] width 203 height 18
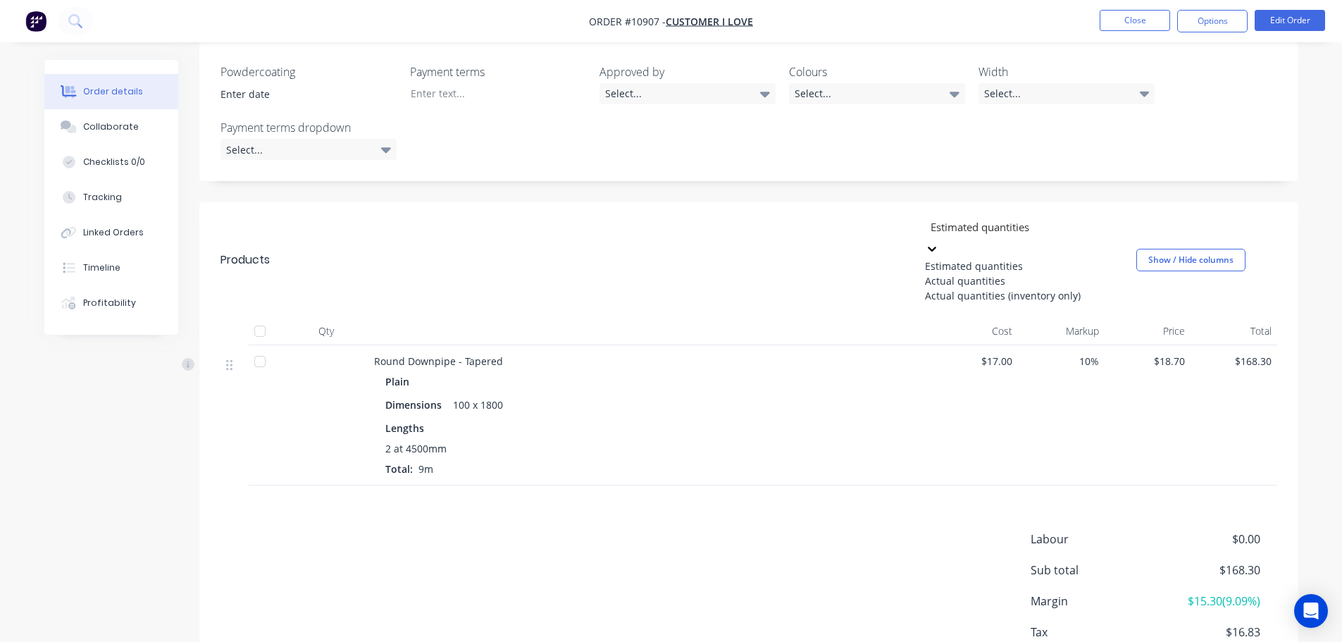
scroll to position [380, 0]
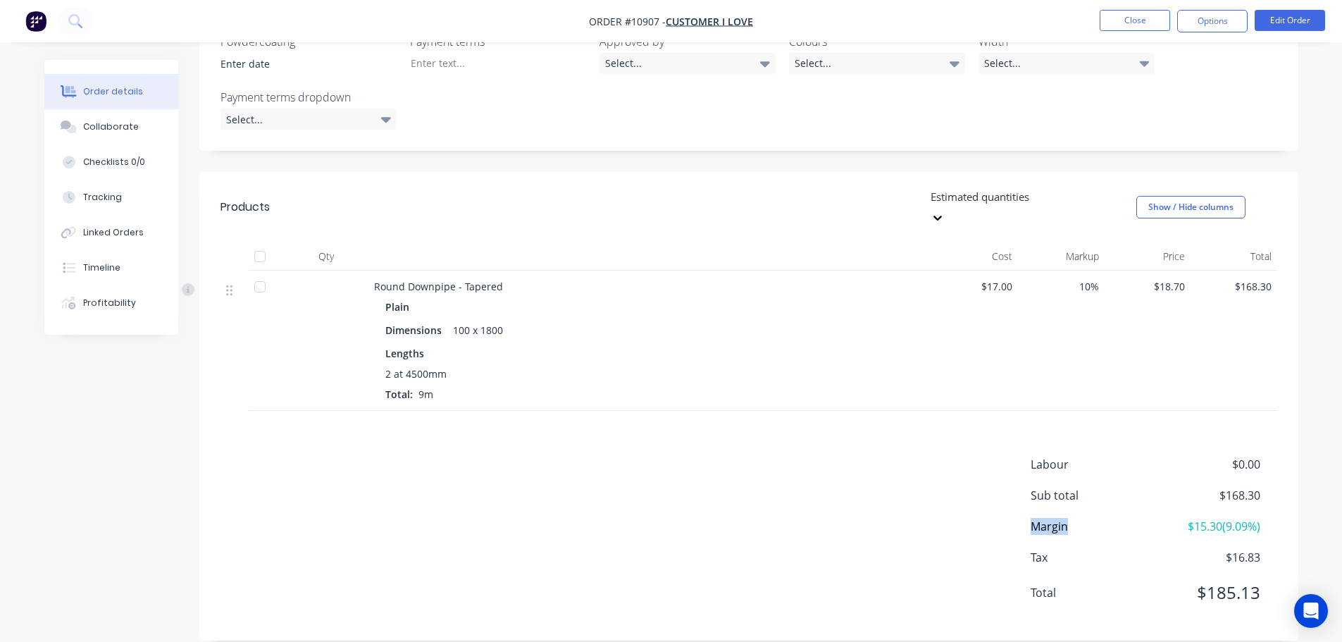
drag, startPoint x: 1031, startPoint y: 502, endPoint x: 1082, endPoint y: 502, distance: 51.4
click at [1082, 518] on span "Margin" at bounding box center [1093, 526] width 125 height 17
click at [1027, 200] on div at bounding box center [1030, 197] width 203 height 18
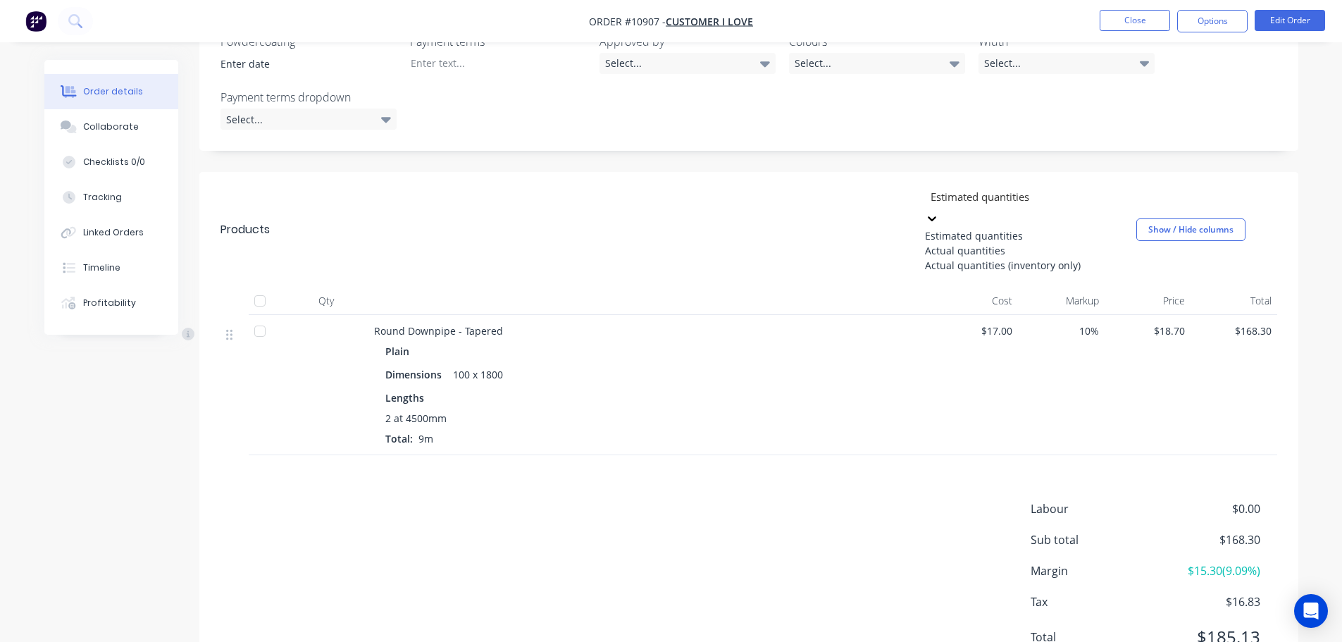
click at [1003, 258] on div "Actual quantities" at bounding box center [1030, 250] width 211 height 15
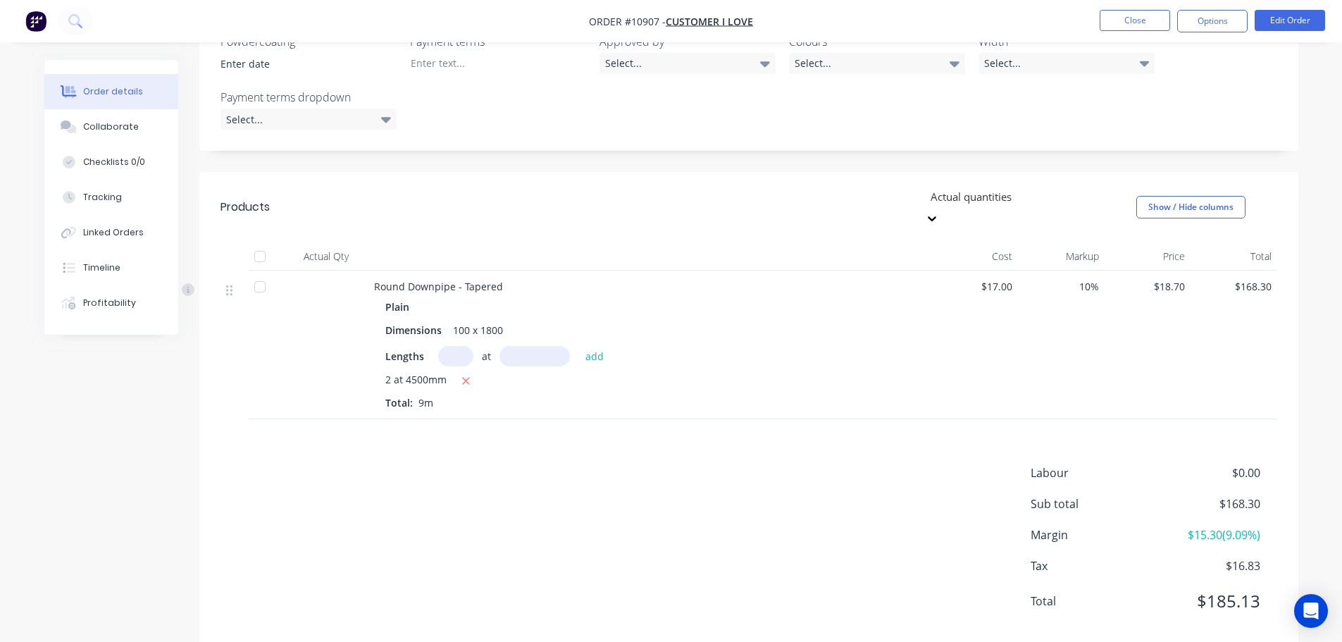
click at [453, 346] on input "text" at bounding box center [455, 356] width 35 height 20
drag, startPoint x: 462, startPoint y: 337, endPoint x: 445, endPoint y: 326, distance: 19.3
click at [445, 346] on input "15" at bounding box center [455, 356] width 35 height 20
type input "1"
click at [519, 346] on input "text" at bounding box center [535, 356] width 70 height 20
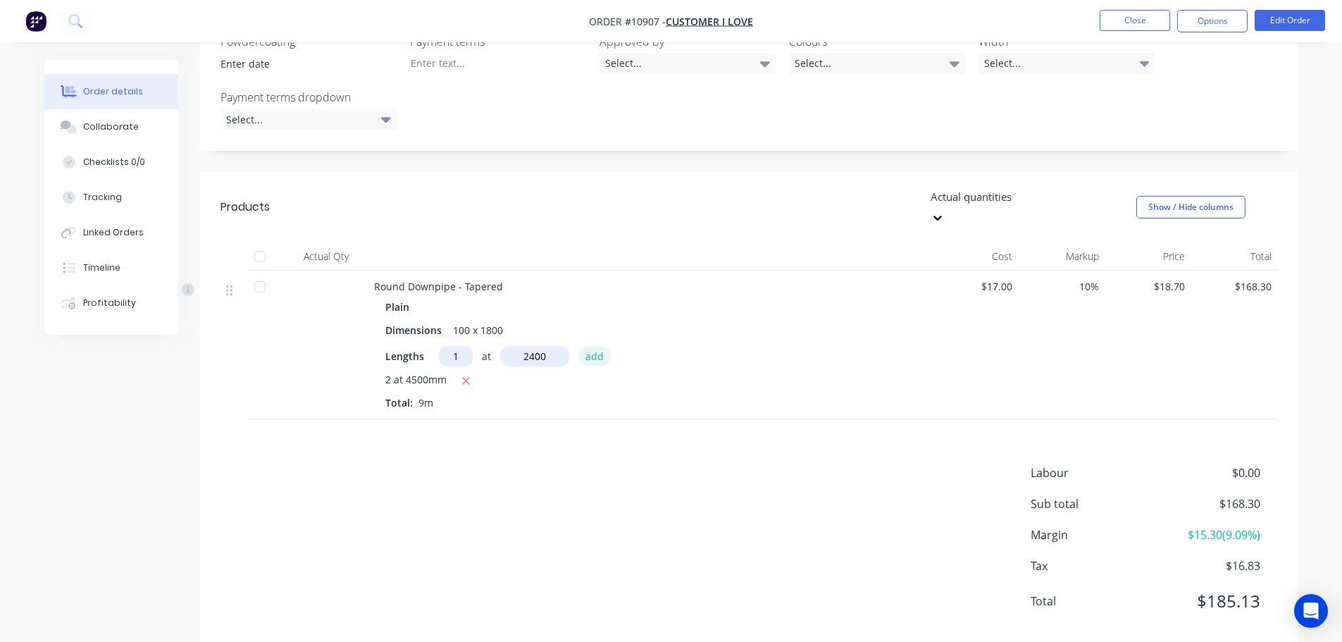
type input "2400mm"
click at [594, 347] on button "add" at bounding box center [594, 356] width 33 height 19
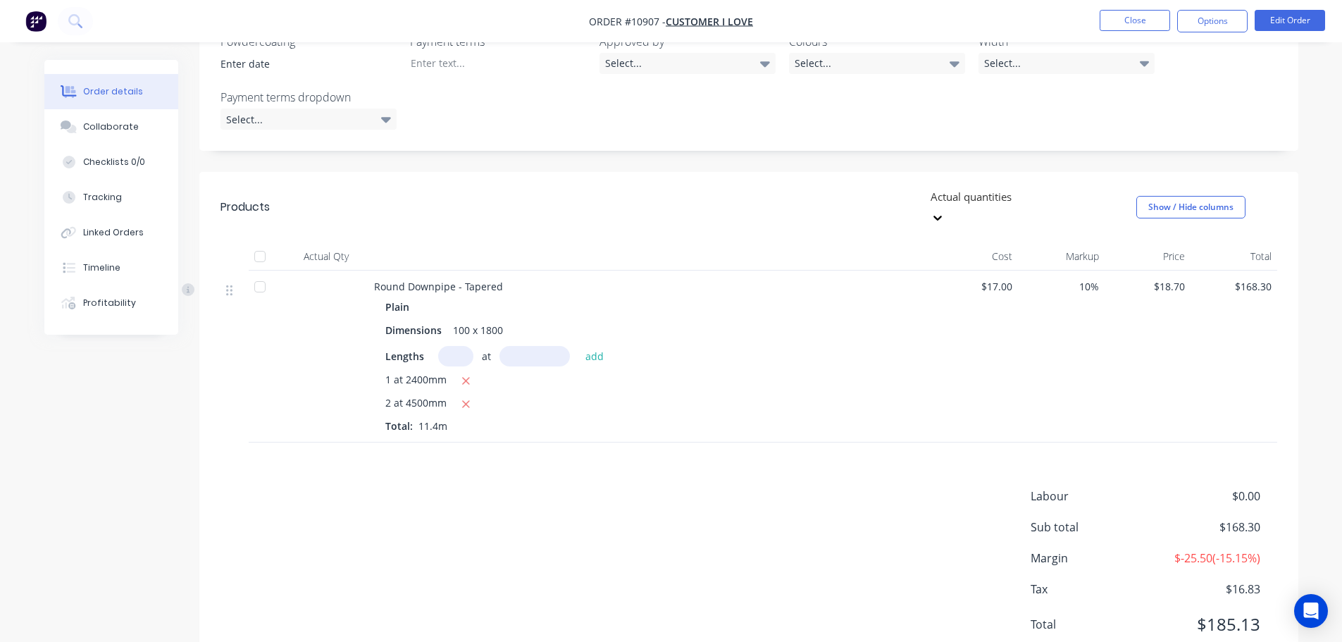
type input "5"
type input "1"
click at [535, 346] on input "text" at bounding box center [535, 356] width 70 height 20
type input "4500mm"
click at [592, 347] on button "add" at bounding box center [594, 356] width 33 height 19
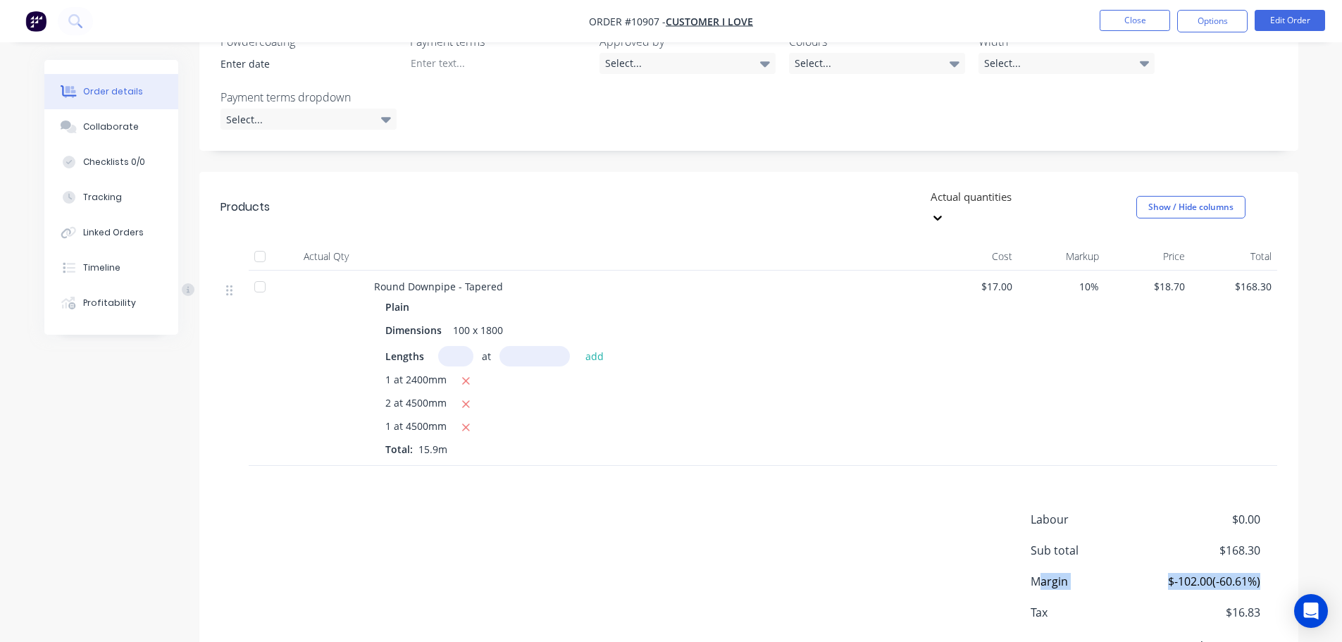
drag, startPoint x: 1037, startPoint y: 564, endPoint x: 1270, endPoint y: 562, distance: 234.0
click at [1270, 573] on div "Margin $-102.00 ( -60.61 %)" at bounding box center [1154, 581] width 247 height 17
click at [1022, 199] on div at bounding box center [1030, 197] width 203 height 18
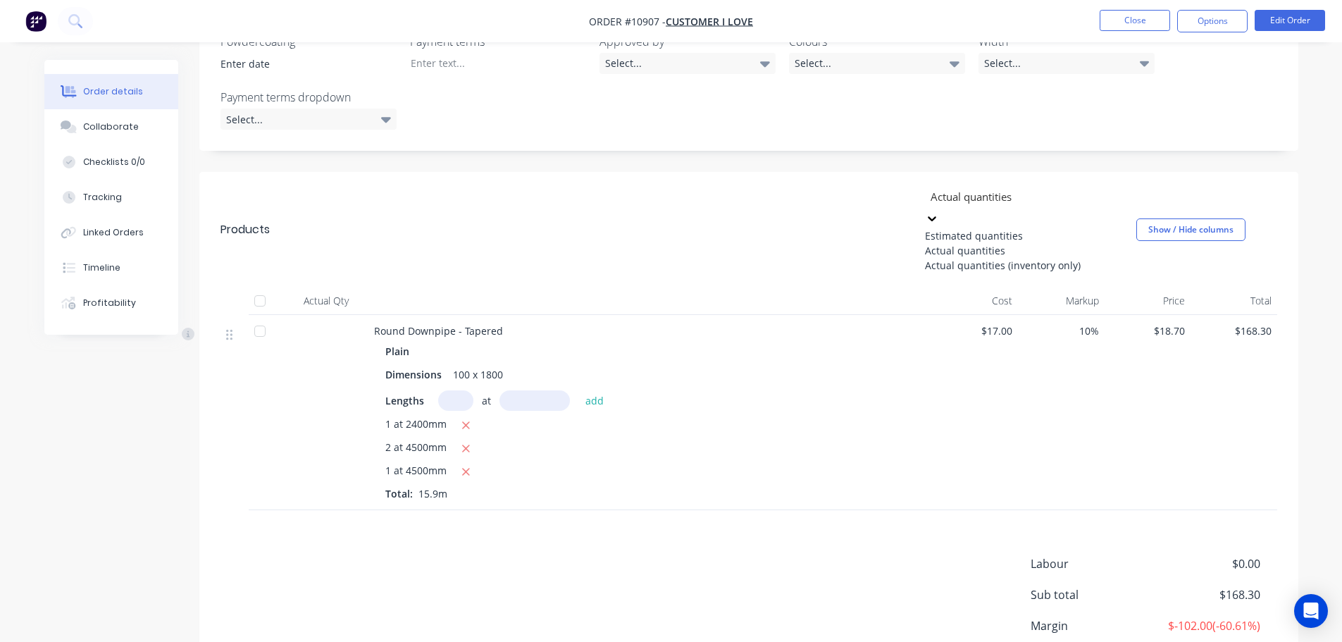
click at [963, 229] on div "Estimated quantities" at bounding box center [1030, 235] width 211 height 15
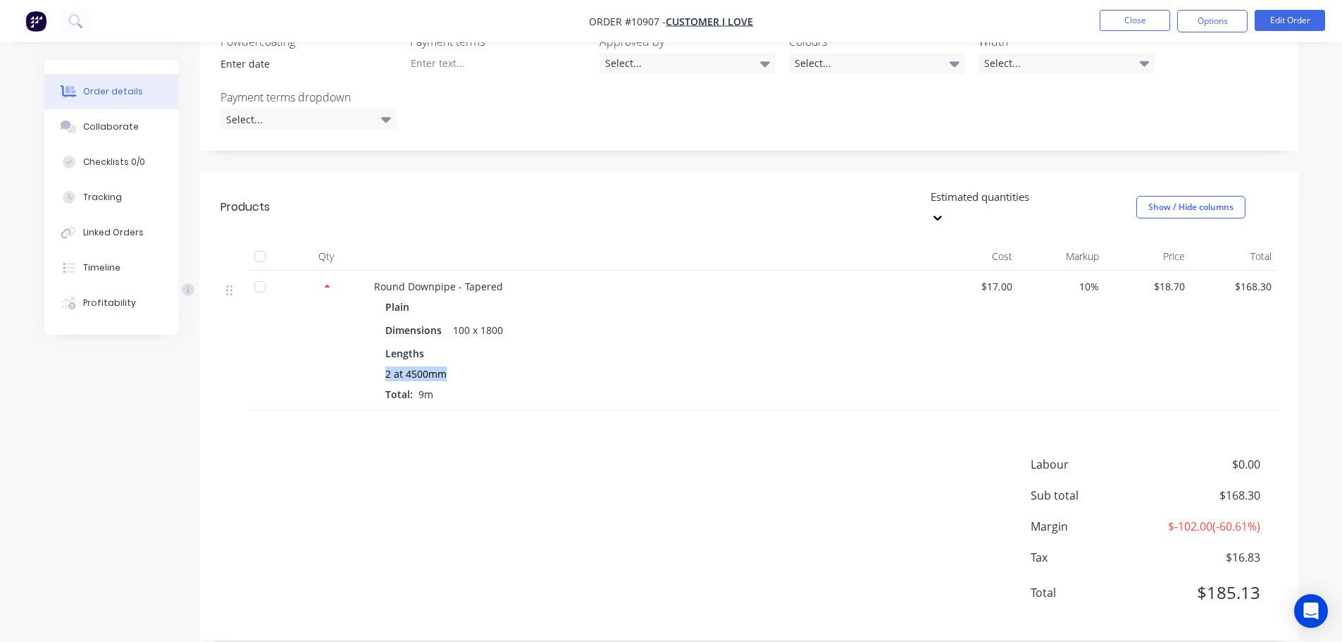
drag, startPoint x: 381, startPoint y: 354, endPoint x: 453, endPoint y: 357, distance: 71.9
click at [453, 357] on div "Plain Dimensions 100 x 1800 Lengths 2 at 4500mm Total: 9m" at bounding box center [650, 349] width 552 height 105
drag, startPoint x: 1041, startPoint y: 506, endPoint x: 1240, endPoint y: 505, distance: 199.4
click at [1240, 518] on div "Margin $-102.00 ( -60.61 %)" at bounding box center [1154, 526] width 247 height 17
click at [1006, 197] on div at bounding box center [1030, 197] width 203 height 18
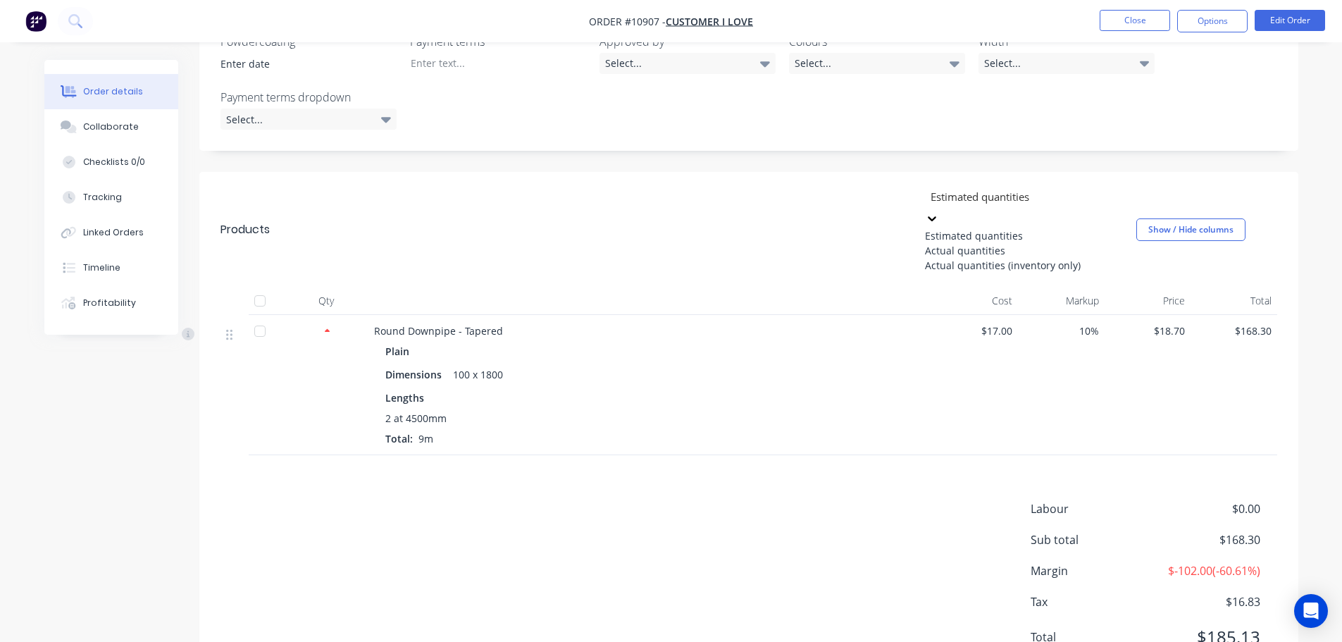
click at [966, 273] on div "Actual quantities (inventory only)" at bounding box center [1030, 265] width 211 height 15
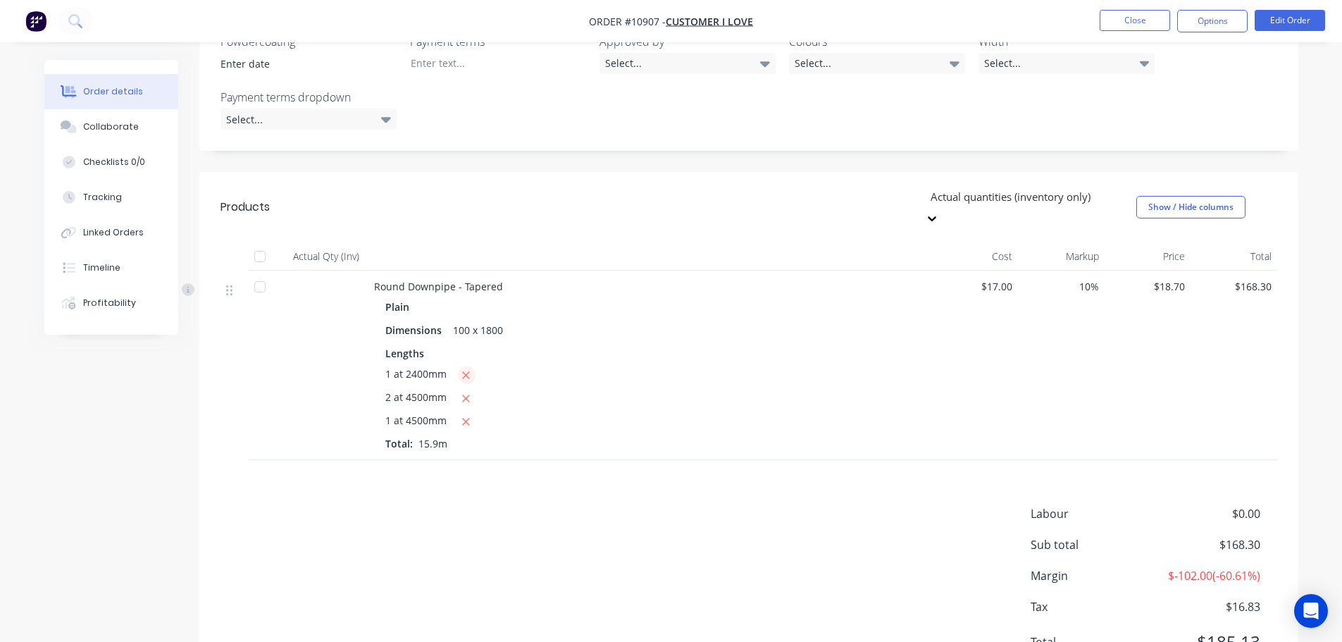
click at [466, 369] on icon "button" at bounding box center [466, 375] width 9 height 13
click at [1024, 199] on div at bounding box center [1030, 197] width 203 height 18
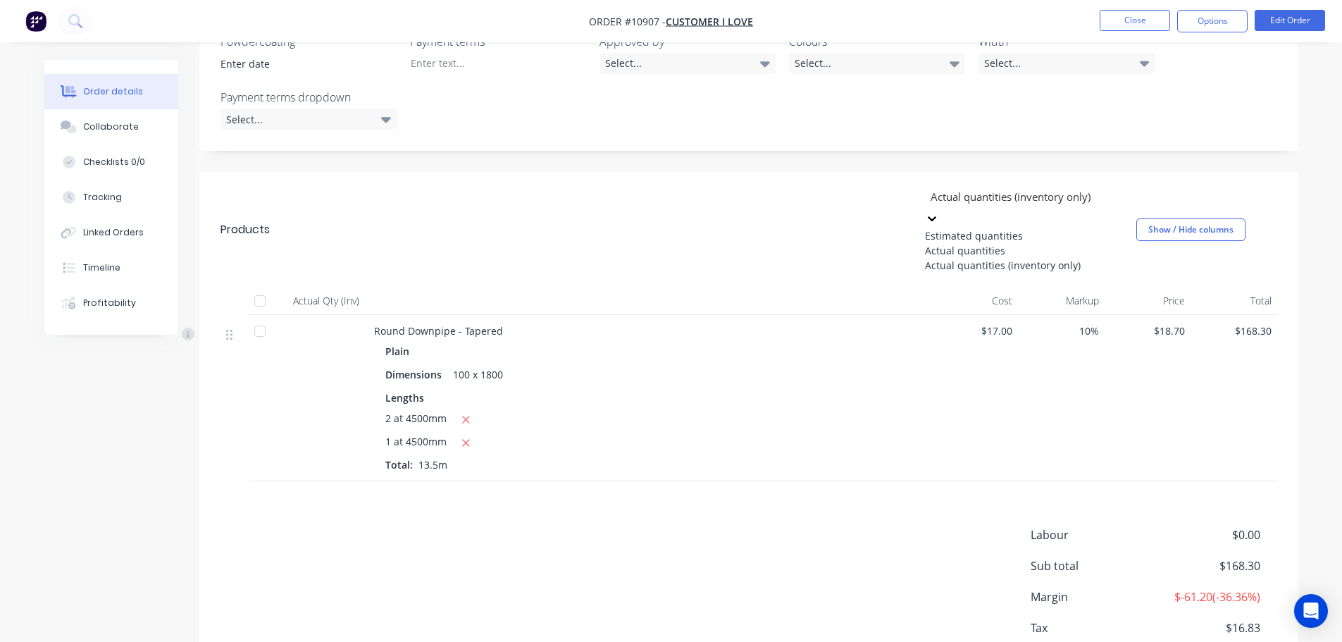
click at [991, 234] on div "Estimated quantities" at bounding box center [1030, 235] width 211 height 15
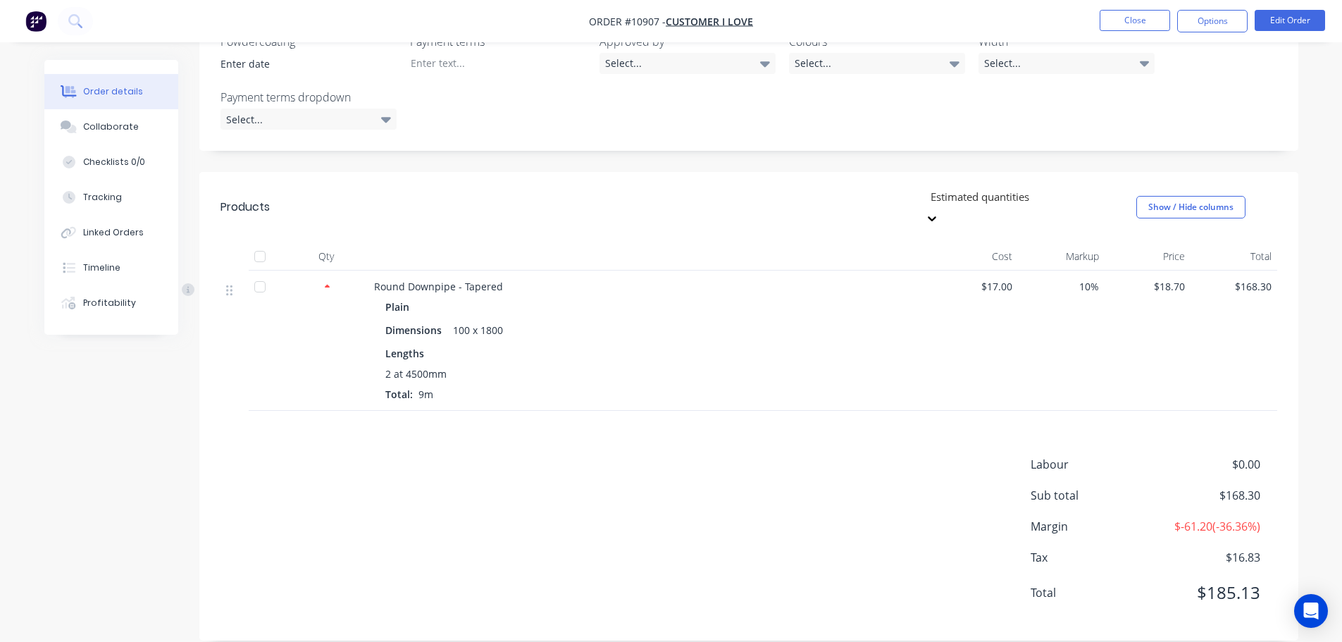
click at [953, 195] on div at bounding box center [1030, 197] width 203 height 18
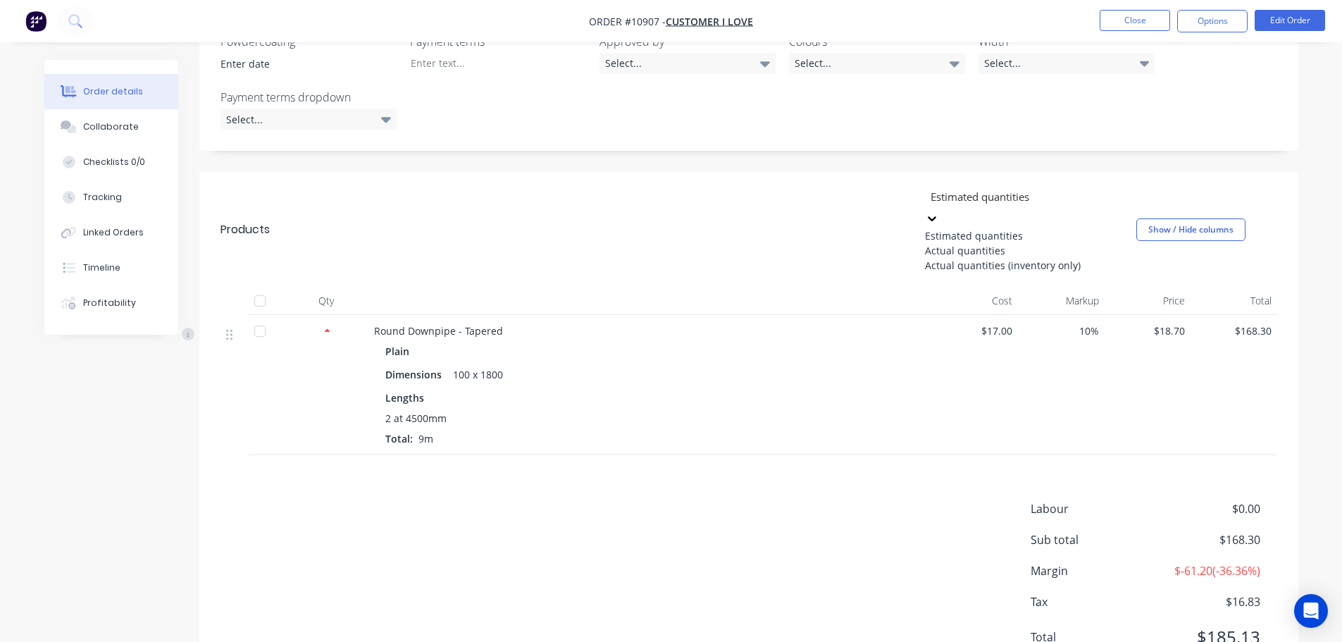
click at [958, 258] on div "Actual quantities" at bounding box center [1030, 250] width 211 height 15
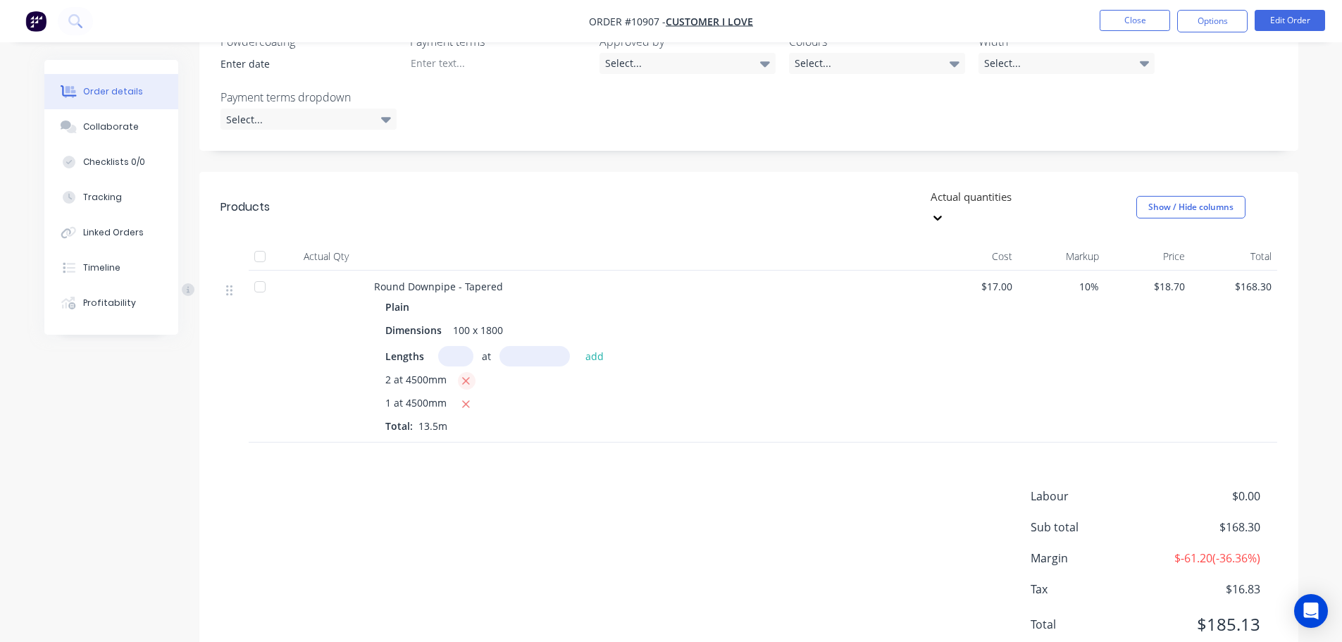
click at [469, 375] on icon "button" at bounding box center [466, 381] width 9 height 13
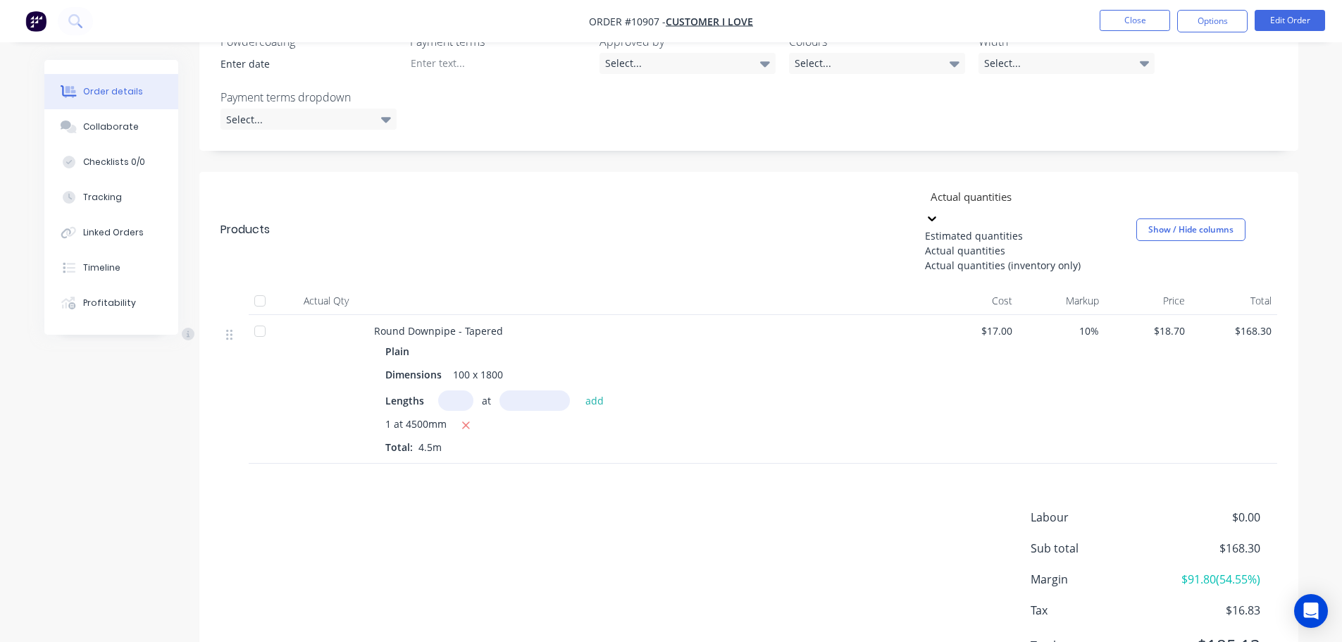
click at [1048, 197] on div at bounding box center [1030, 197] width 203 height 18
click at [962, 235] on div "Estimated quantities" at bounding box center [1030, 235] width 211 height 15
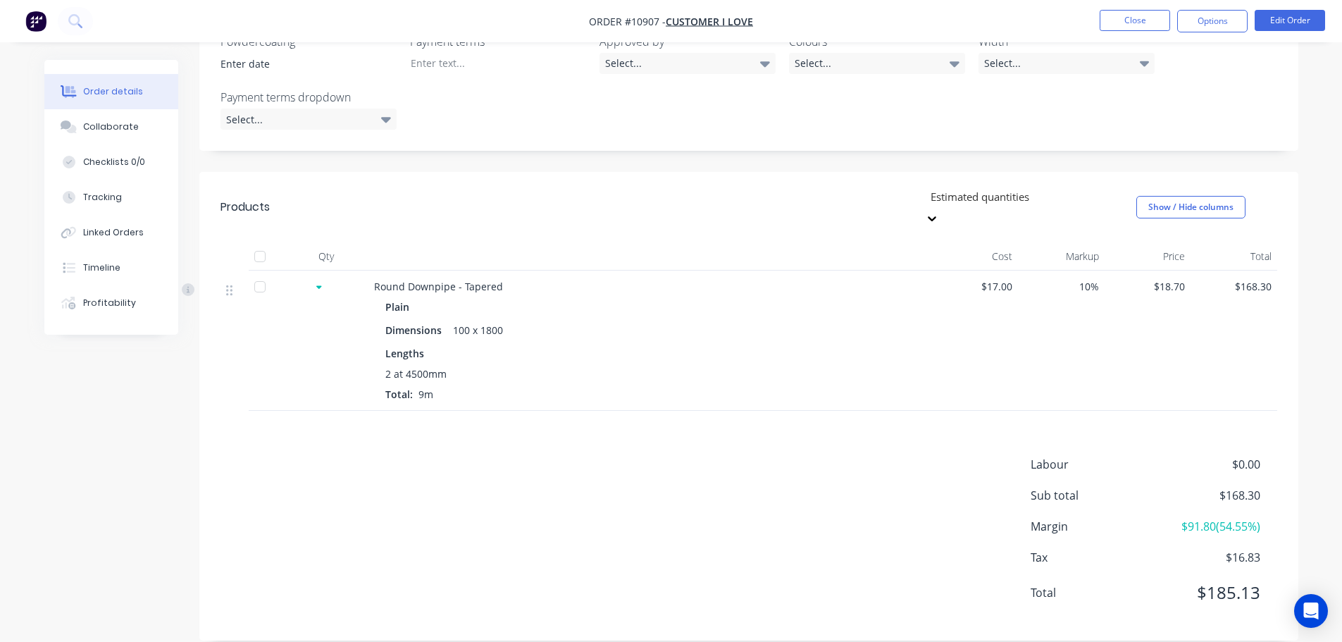
click at [958, 197] on div at bounding box center [1030, 197] width 203 height 18
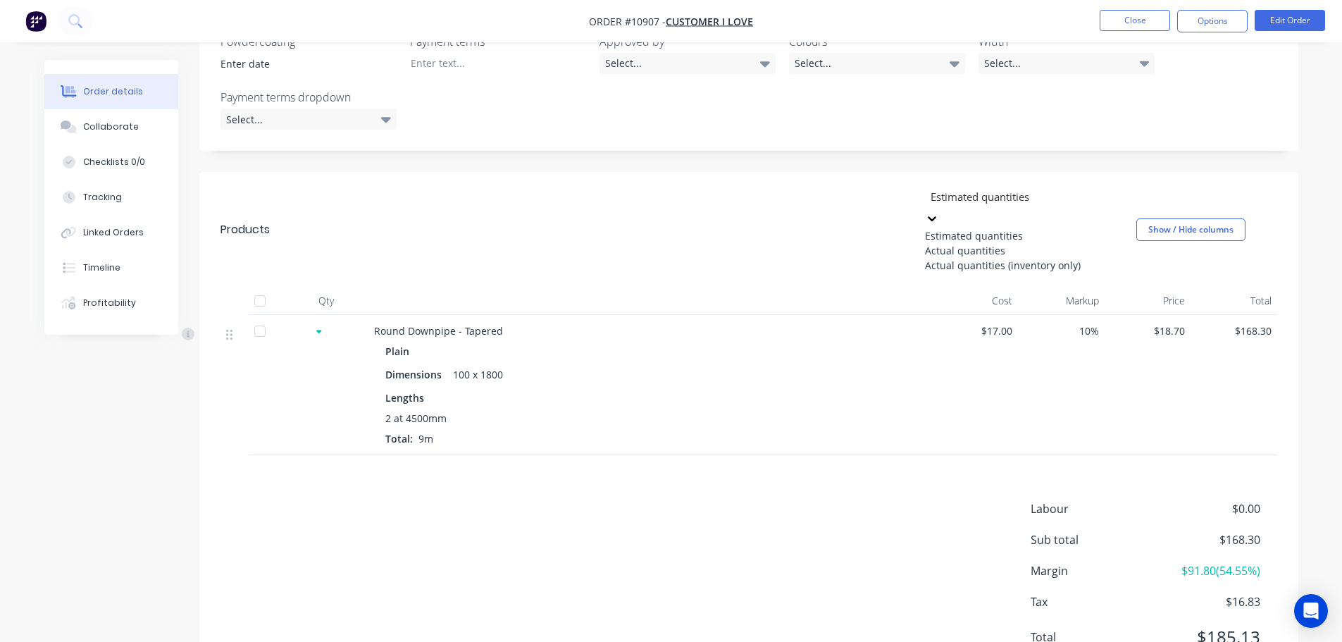
click at [942, 256] on div "Actual quantities" at bounding box center [1030, 250] width 211 height 15
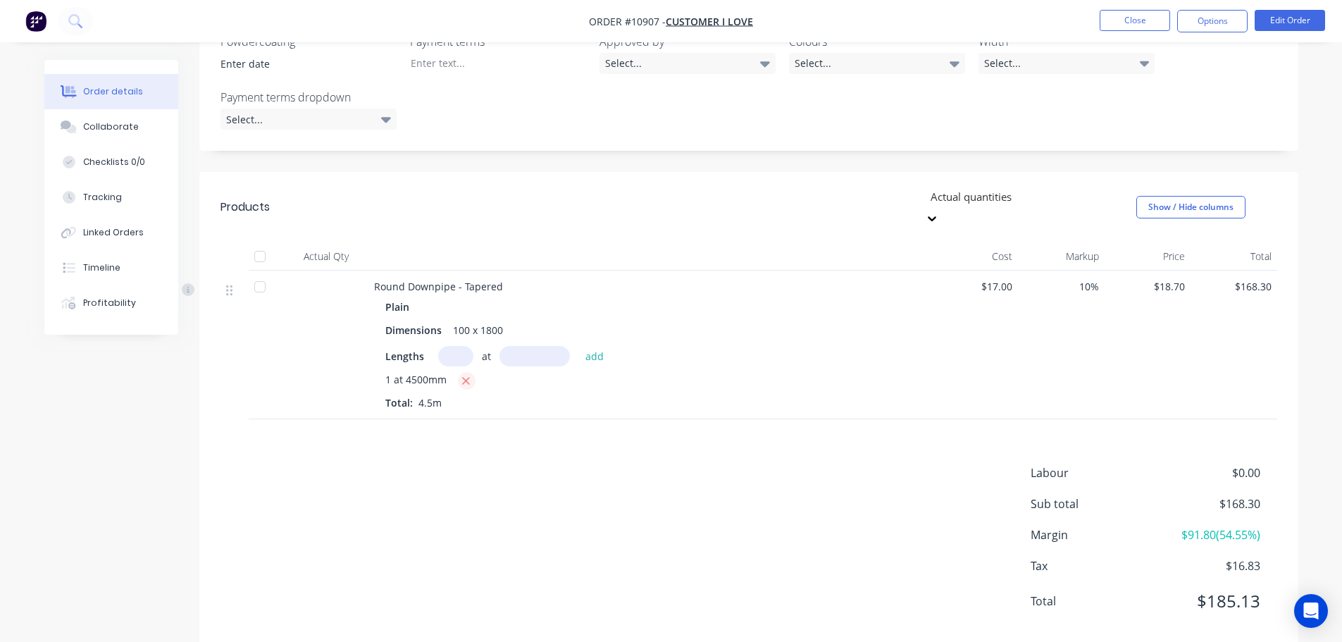
click at [466, 375] on icon "button" at bounding box center [466, 381] width 9 height 13
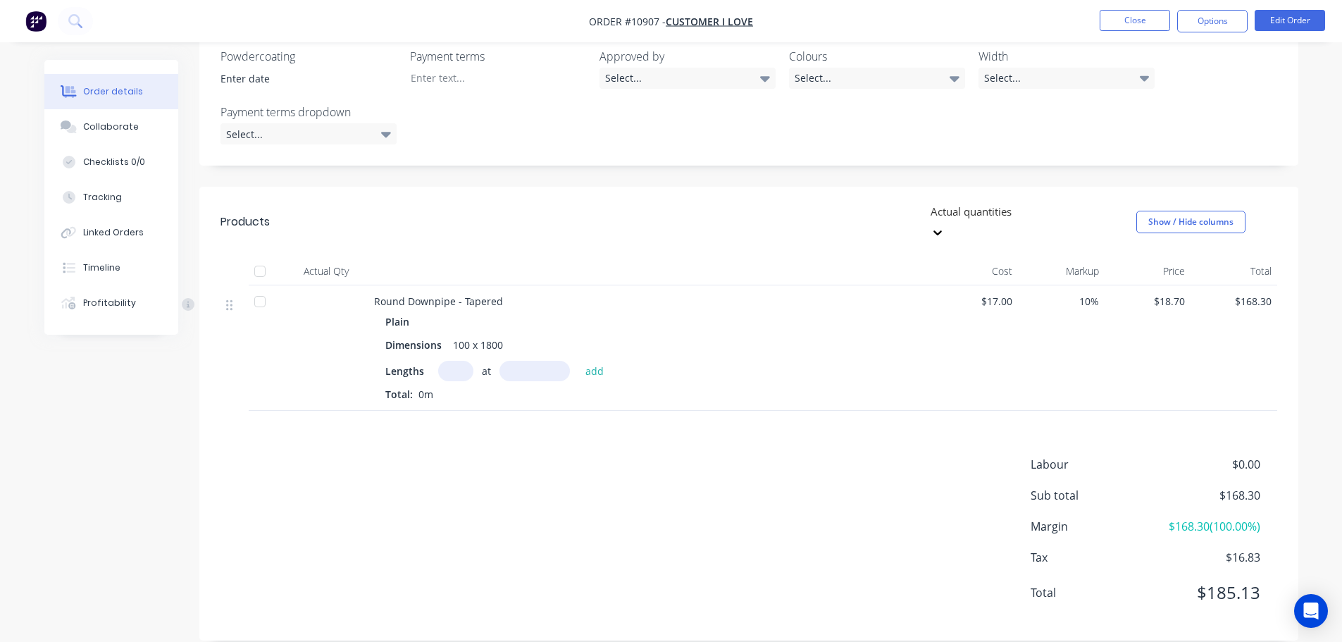
click at [1019, 217] on div at bounding box center [1030, 212] width 203 height 18
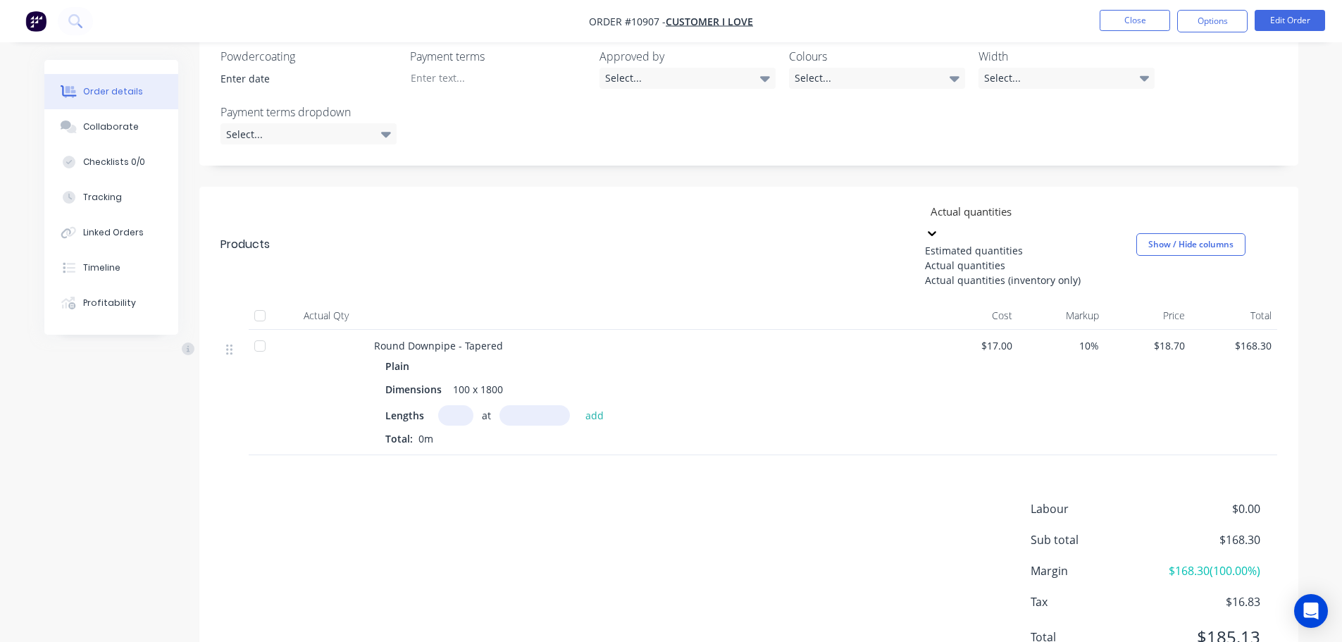
click at [952, 249] on div "Estimated quantities" at bounding box center [1030, 250] width 211 height 15
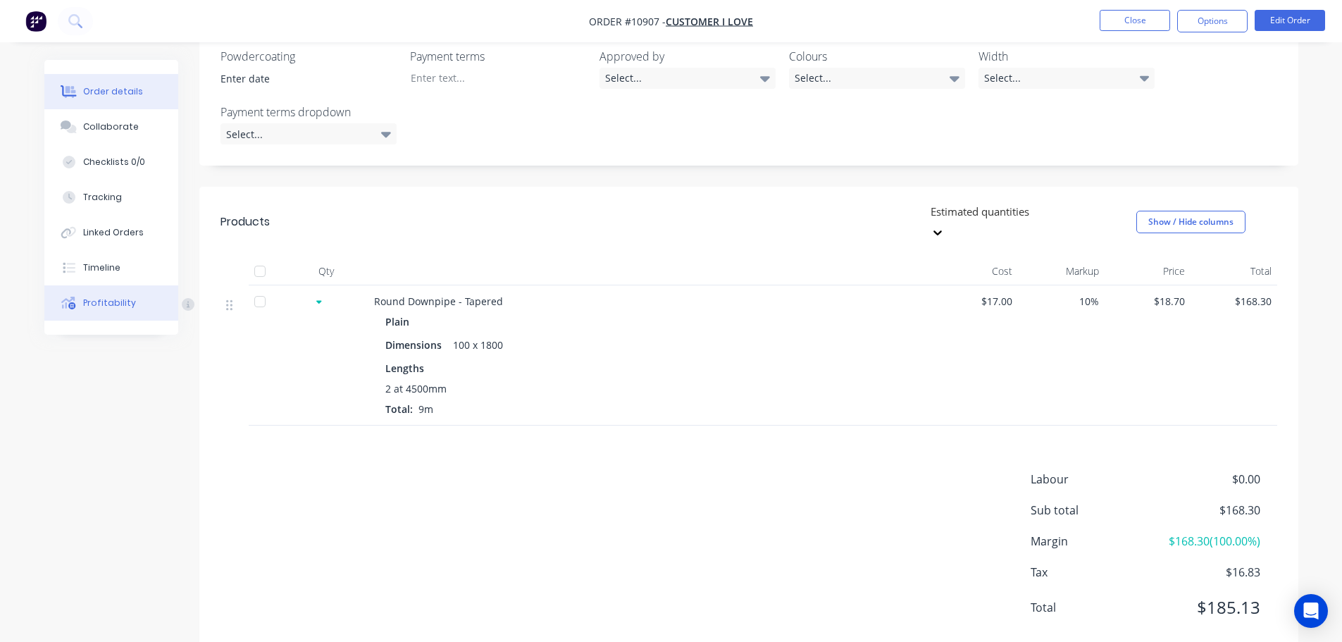
click at [101, 304] on div "Profitability" at bounding box center [109, 303] width 53 height 13
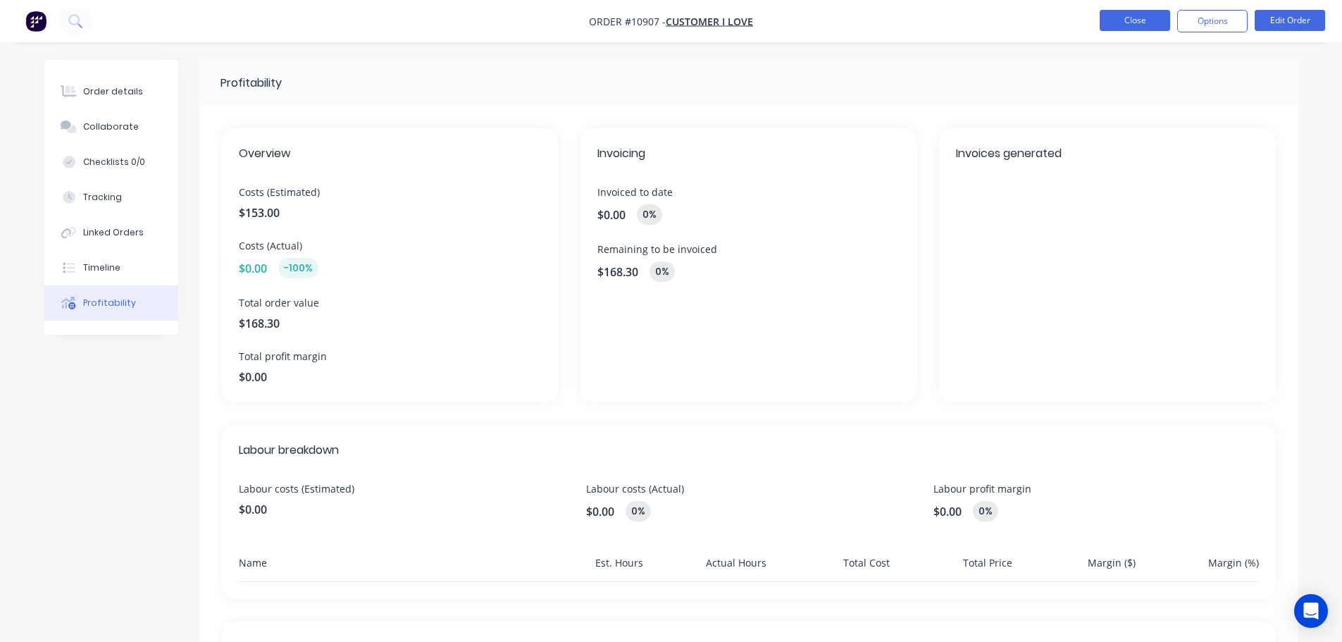
click at [1113, 20] on button "Close" at bounding box center [1135, 20] width 70 height 21
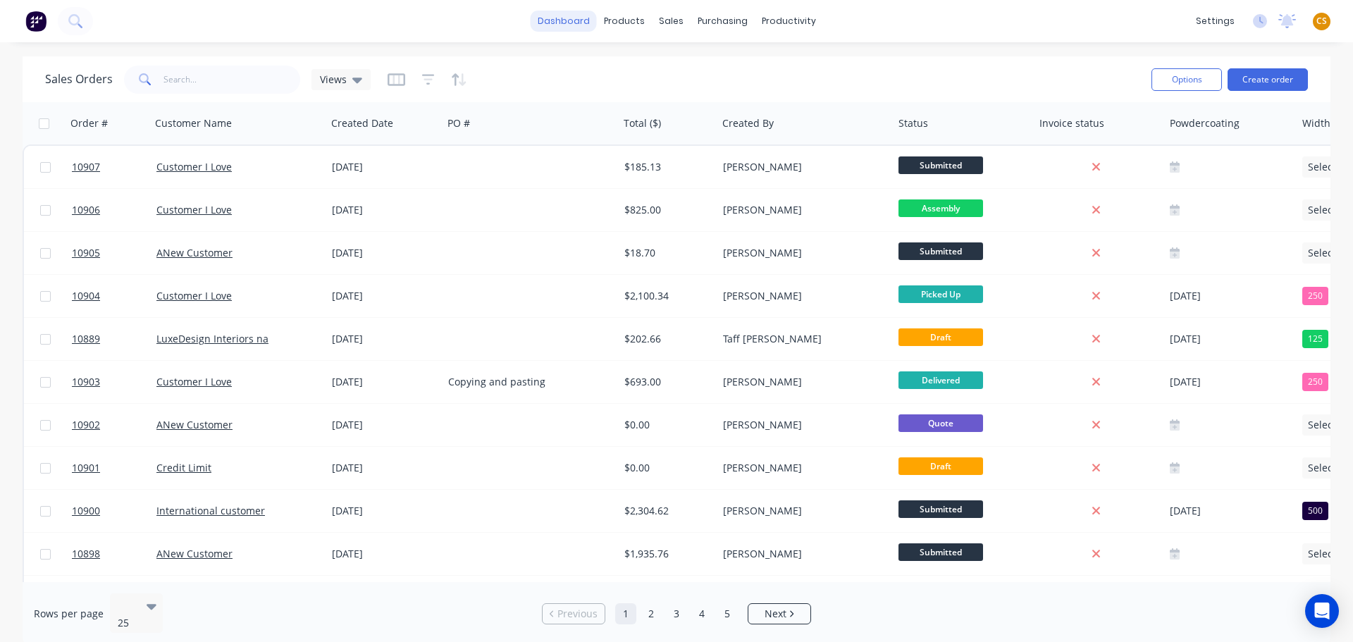
click at [557, 23] on link "dashboard" at bounding box center [564, 21] width 66 height 21
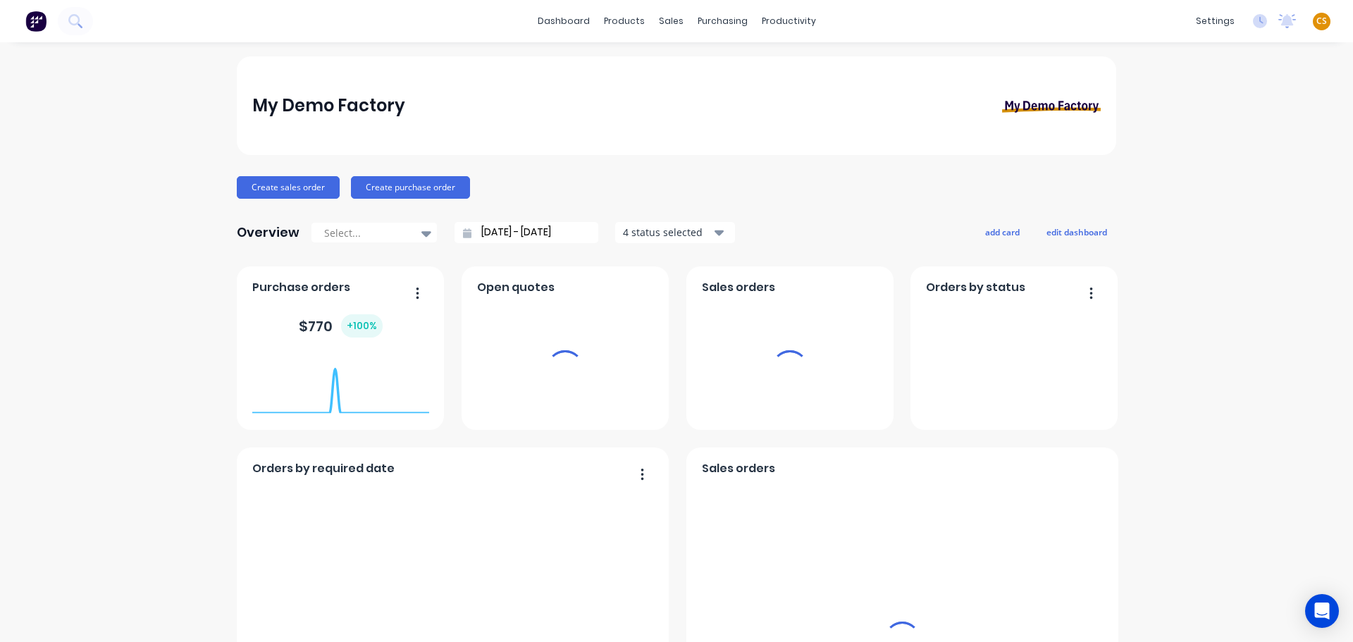
drag, startPoint x: 252, startPoint y: 103, endPoint x: 386, endPoint y: 106, distance: 133.9
click at [386, 104] on div "My Demo Factory" at bounding box center [328, 106] width 153 height 28
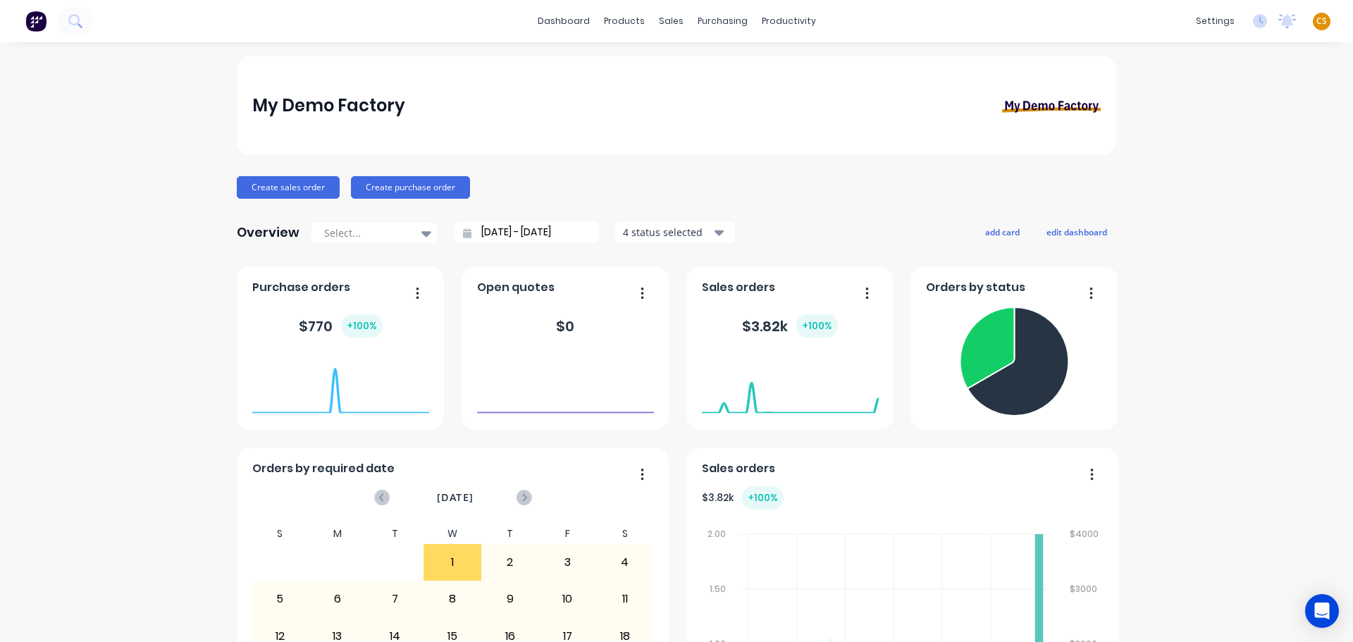
click at [815, 68] on div "Workflow" at bounding box center [808, 67] width 42 height 13
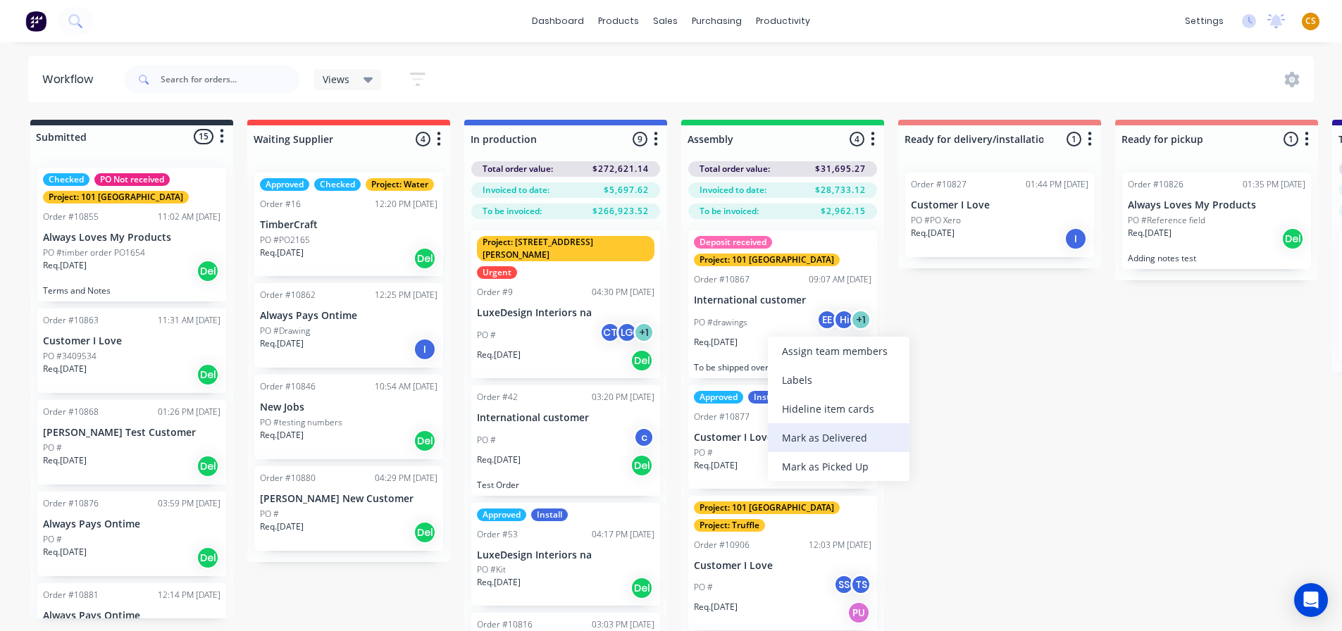
click at [816, 443] on div "Mark as Delivered" at bounding box center [839, 437] width 142 height 29
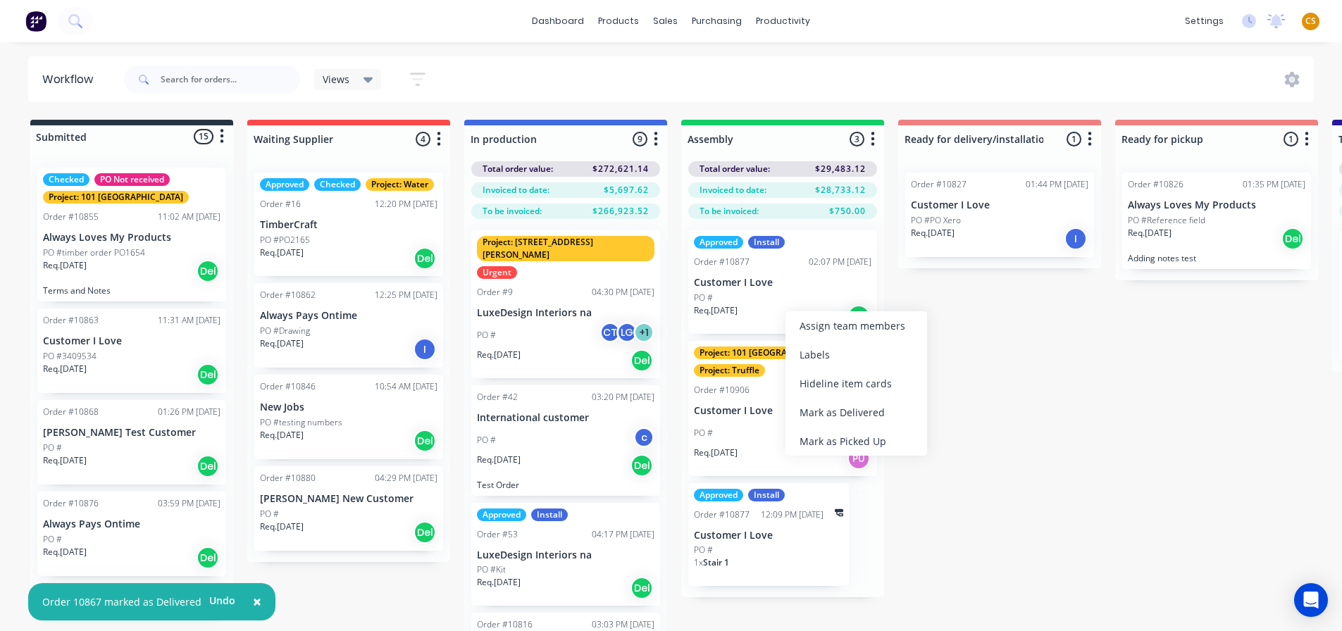
click at [850, 443] on div "Mark as Picked Up" at bounding box center [857, 441] width 142 height 29
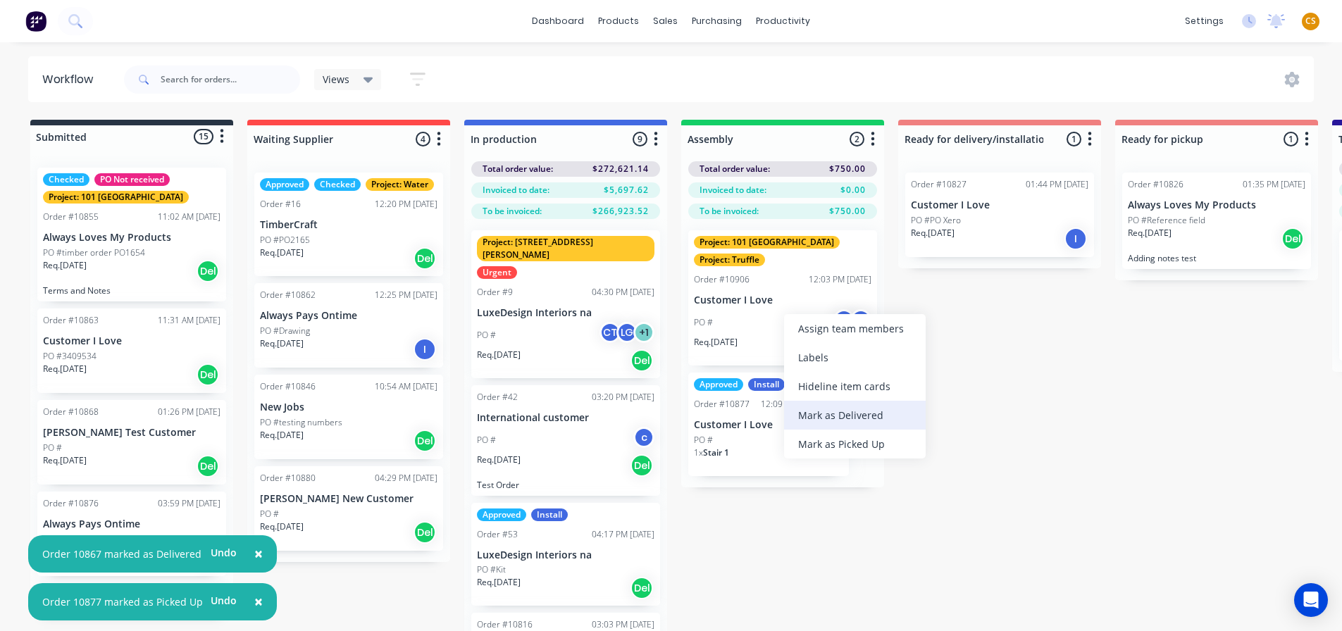
click at [849, 415] on div "Mark as Delivered" at bounding box center [855, 415] width 142 height 29
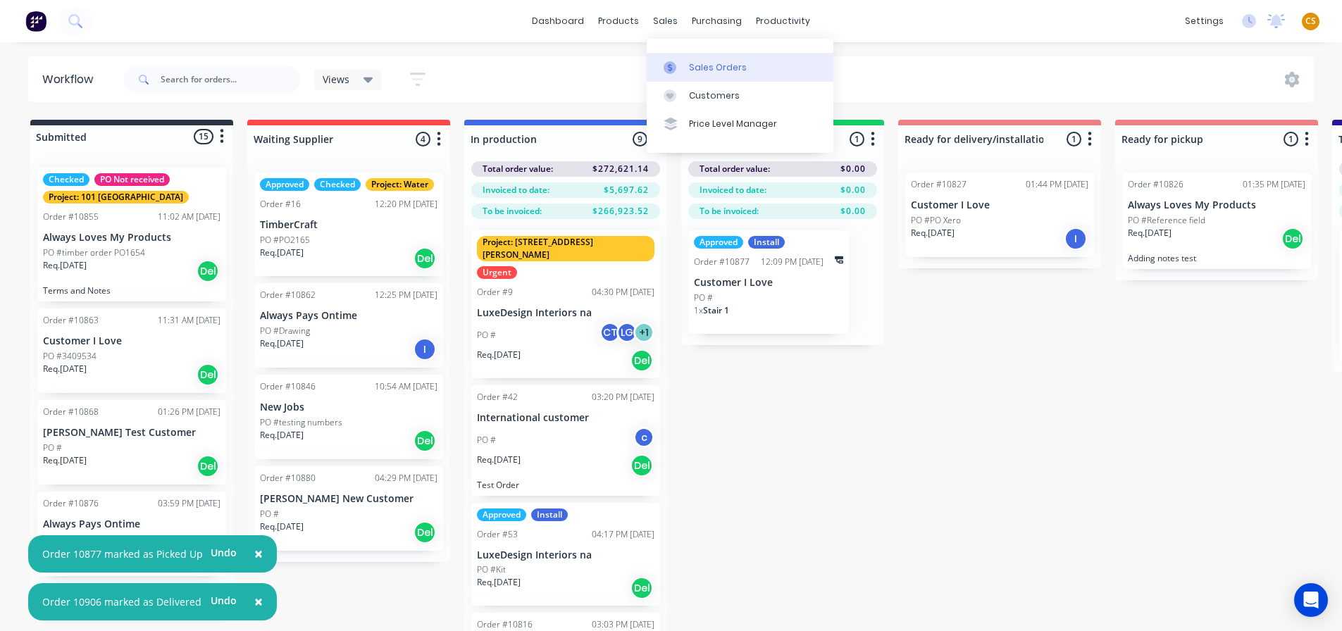
click at [706, 70] on div "Sales Orders" at bounding box center [718, 67] width 58 height 13
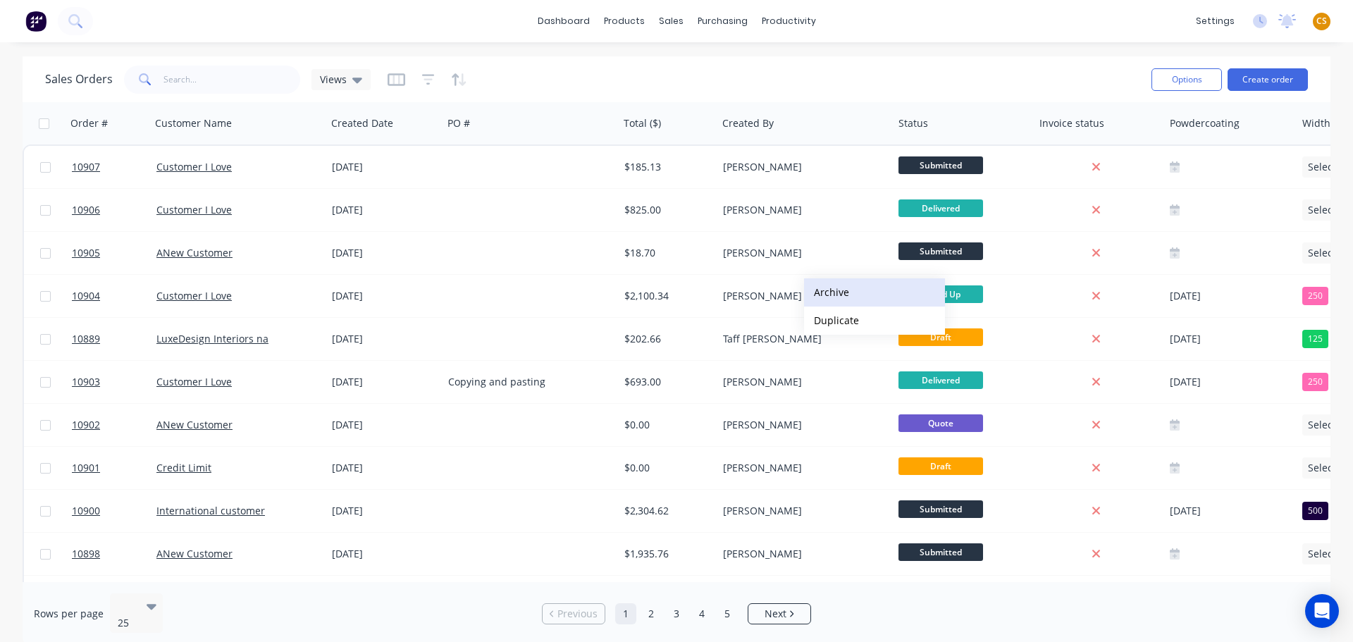
click at [834, 297] on button "Archive" at bounding box center [874, 292] width 141 height 28
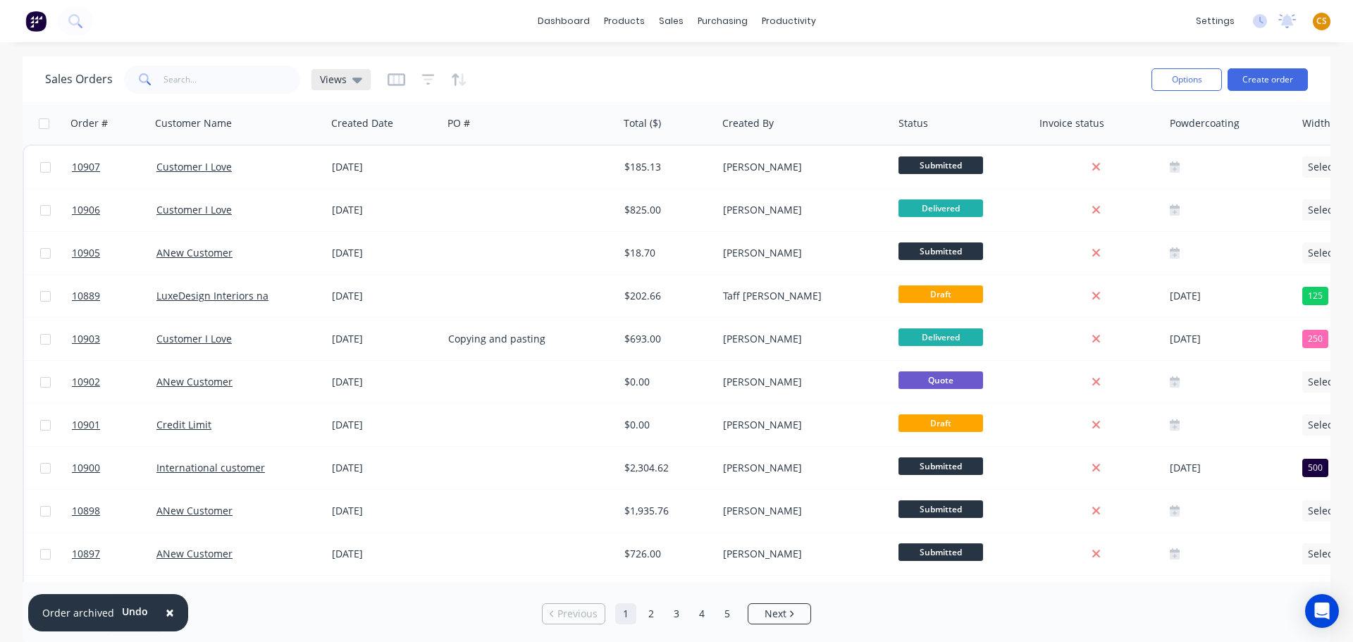
click at [337, 80] on span "Views" at bounding box center [333, 79] width 27 height 15
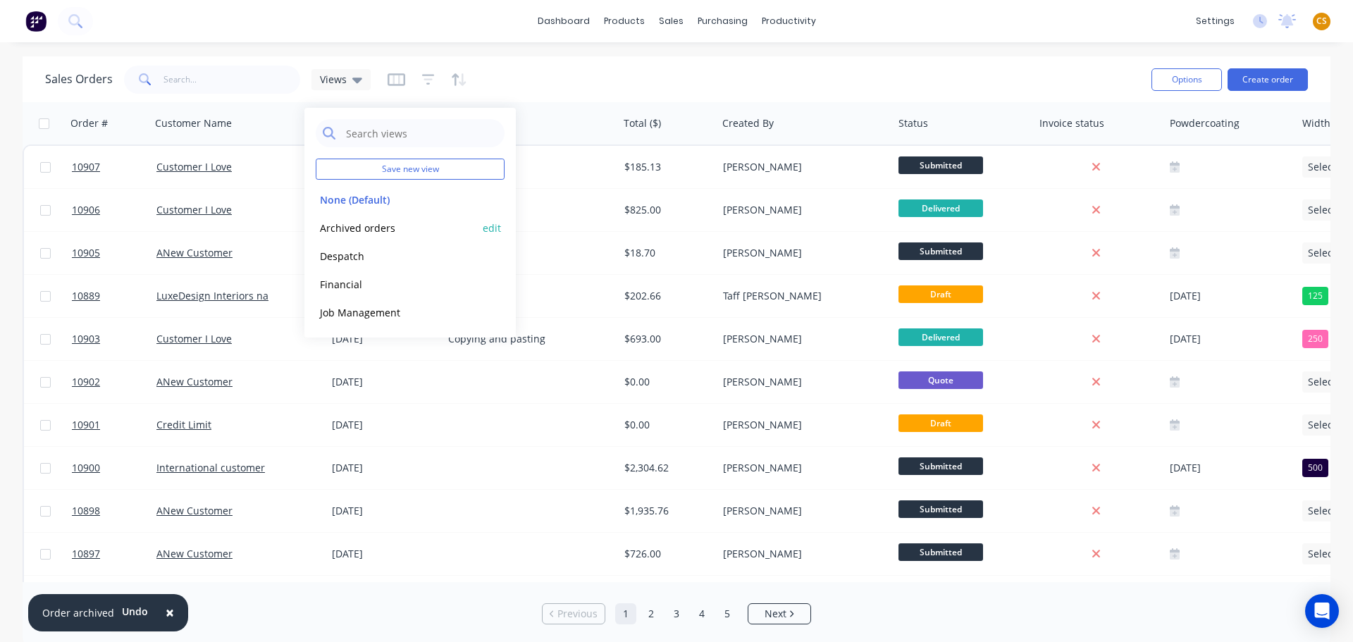
click at [350, 223] on button "Archived orders" at bounding box center [396, 228] width 161 height 16
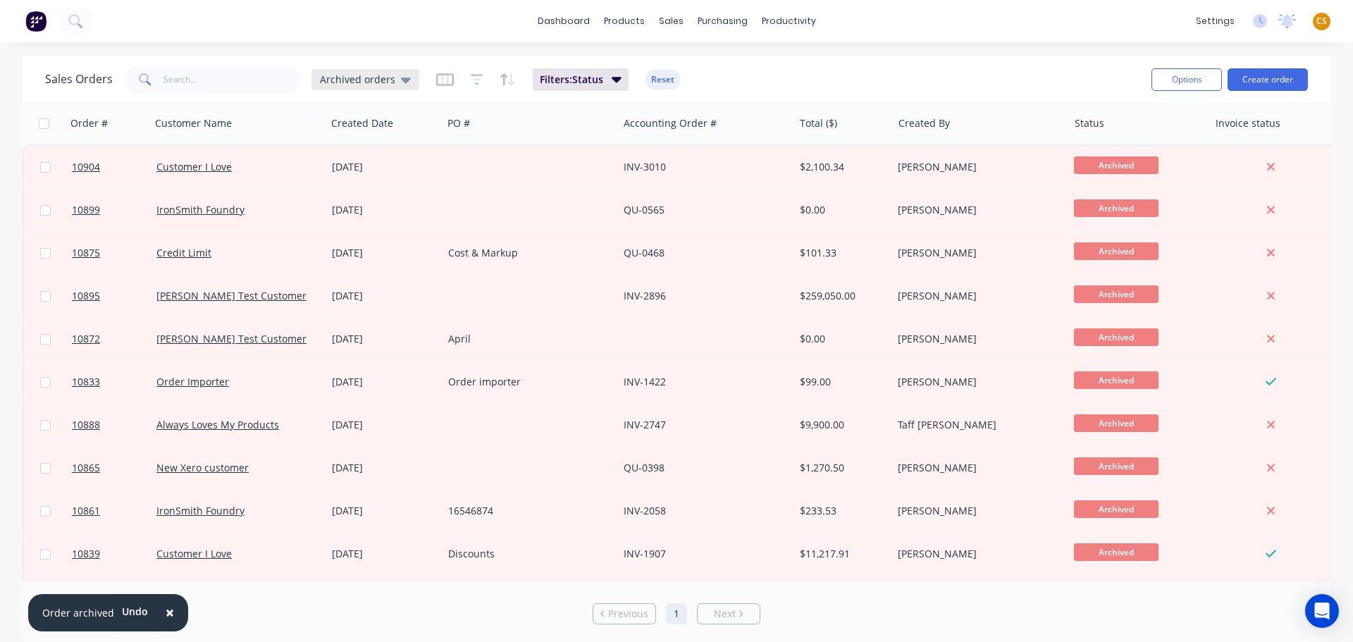
click at [366, 81] on span "Archived orders" at bounding box center [357, 79] width 75 height 15
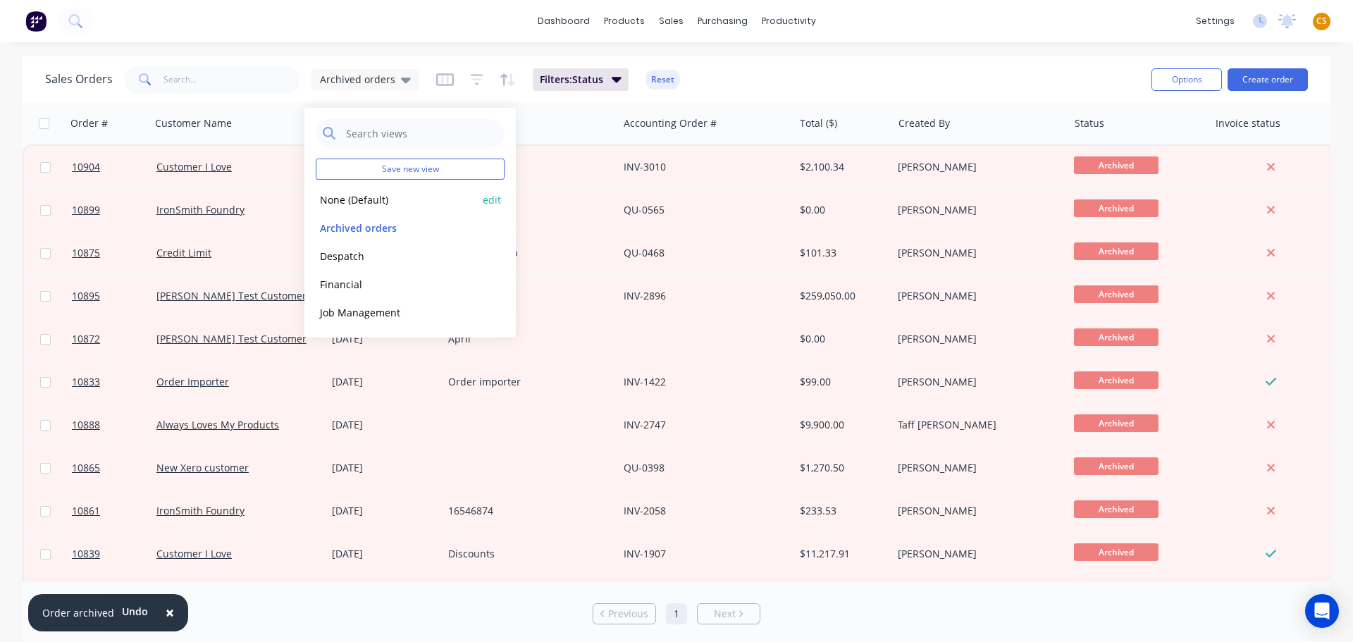
click at [338, 201] on button "None (Default)" at bounding box center [396, 200] width 161 height 16
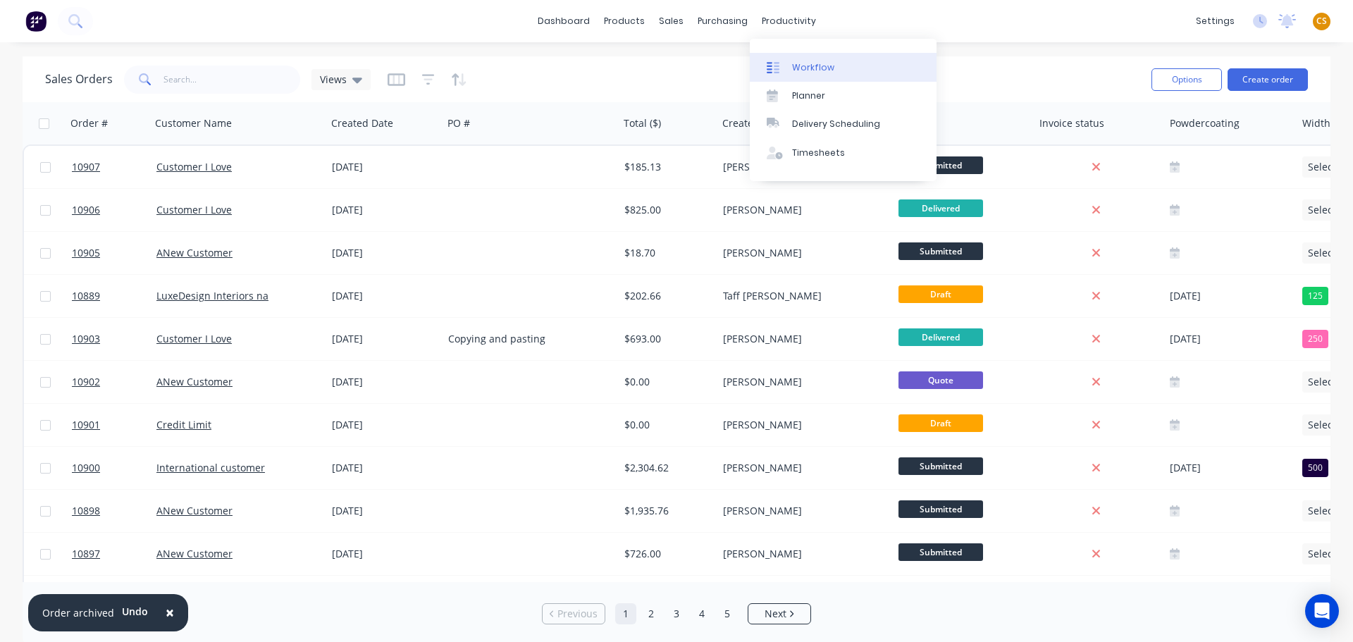
click at [827, 75] on link "Workflow" at bounding box center [843, 67] width 187 height 28
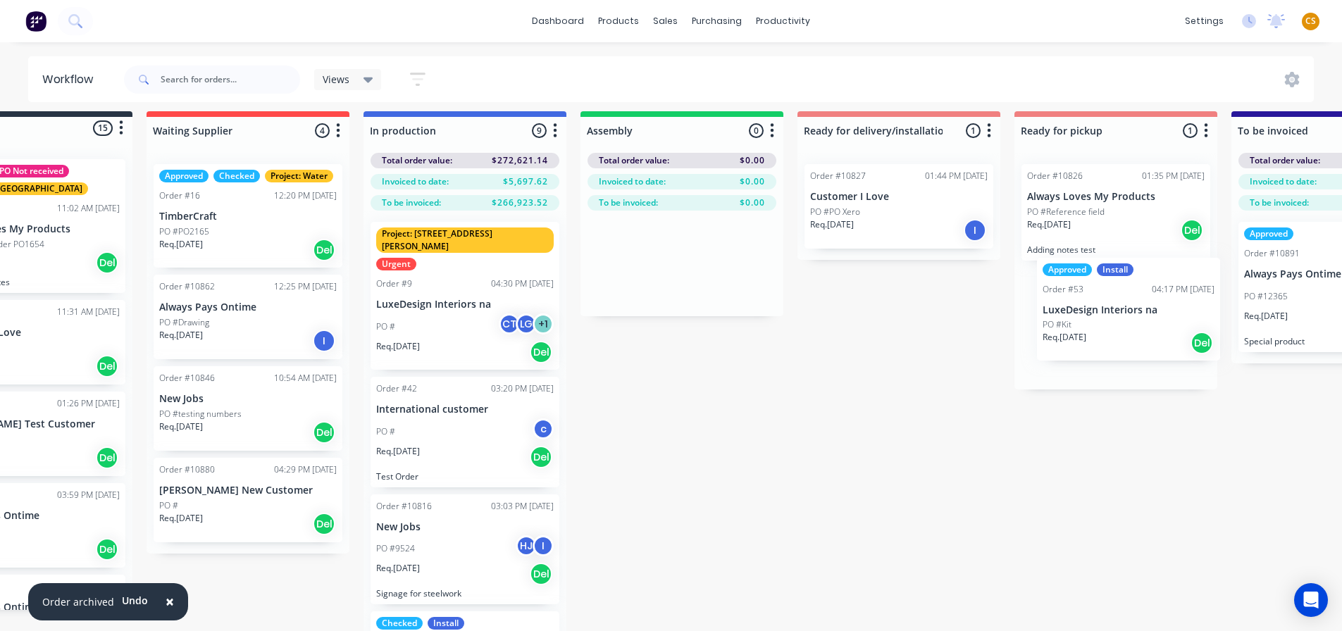
scroll to position [8, 147]
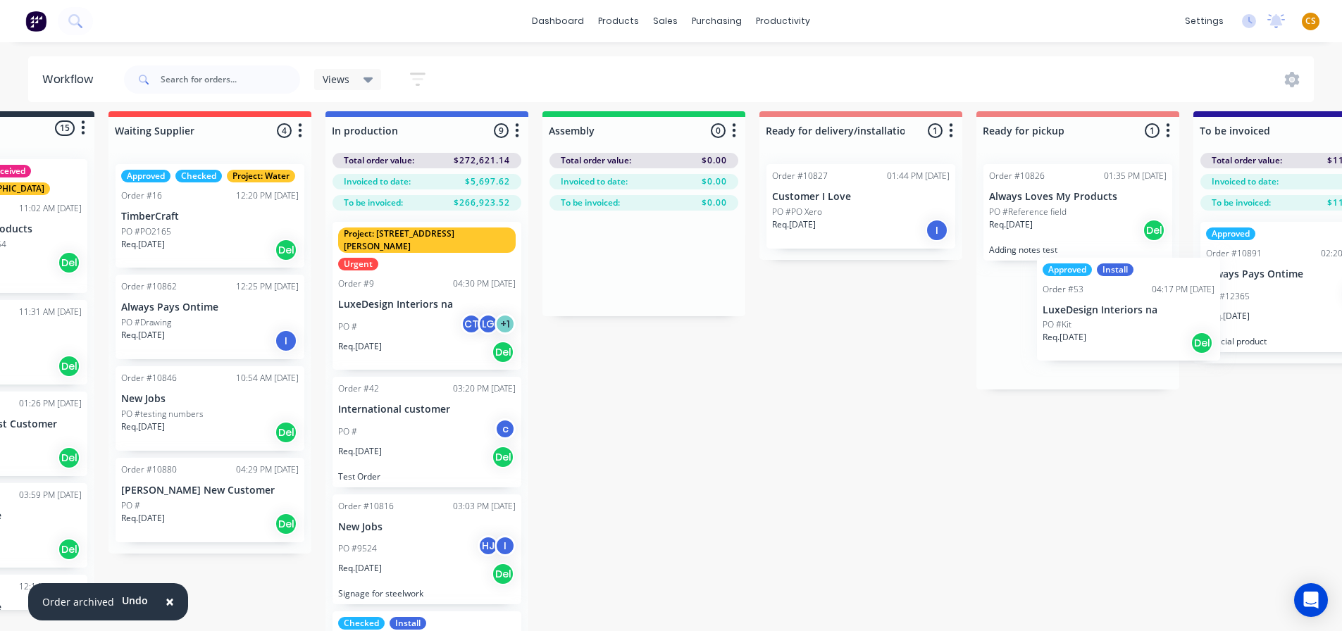
drag, startPoint x: 548, startPoint y: 532, endPoint x: 1112, endPoint y: 314, distance: 604.3
click at [1119, 316] on div "Submitted 15 Status colour #273444 hex #273444 Save Cancel Summaries Total orde…" at bounding box center [820, 392] width 1941 height 562
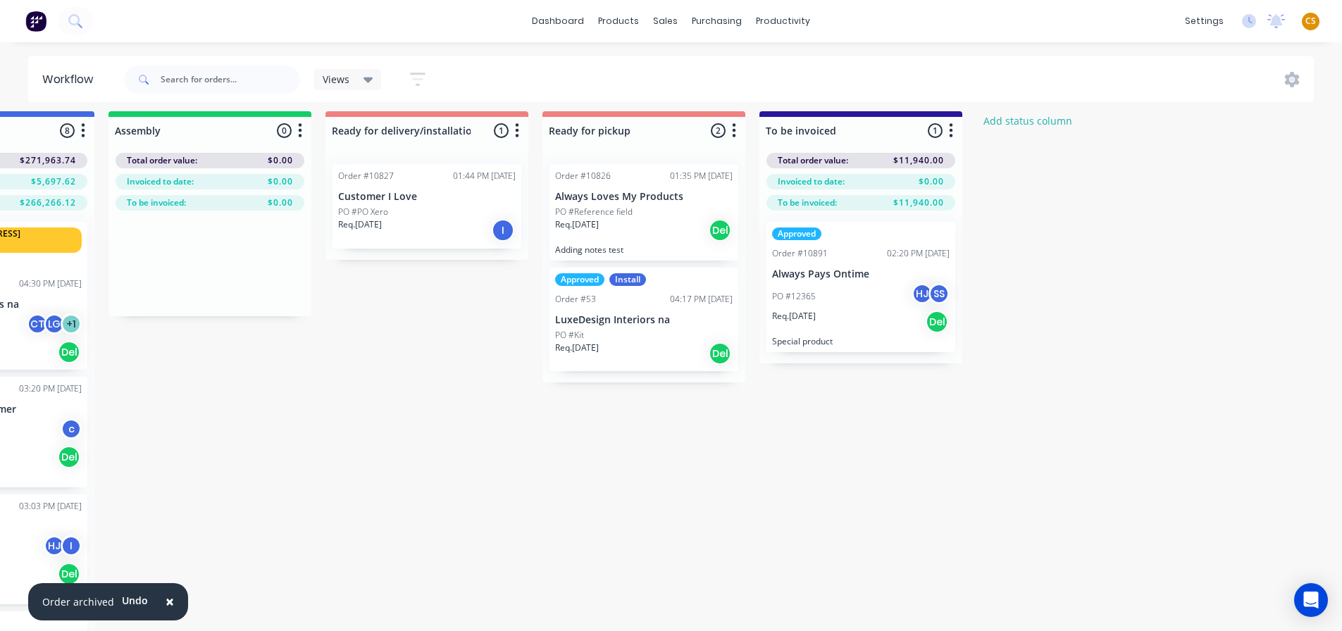
scroll to position [8, 599]
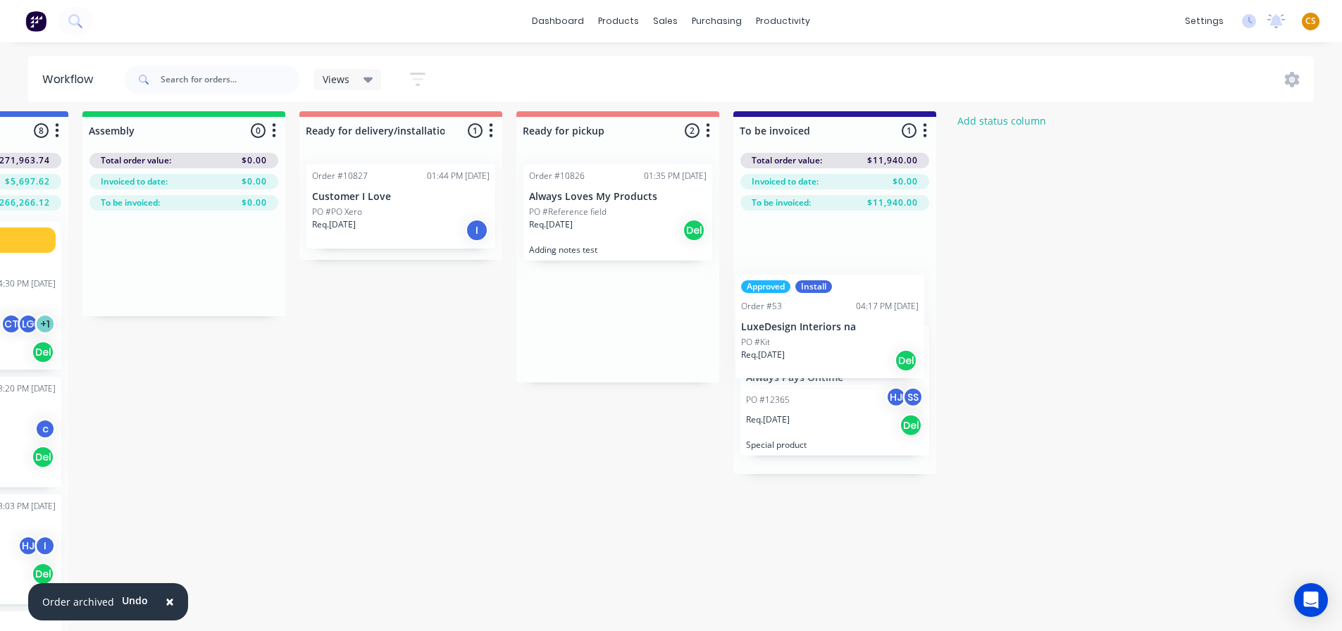
drag, startPoint x: 594, startPoint y: 340, endPoint x: 811, endPoint y: 347, distance: 217.1
click at [811, 347] on div "Submitted 15 Status colour #273444 hex #273444 Save Cancel Summaries Total orde…" at bounding box center [360, 392] width 1941 height 562
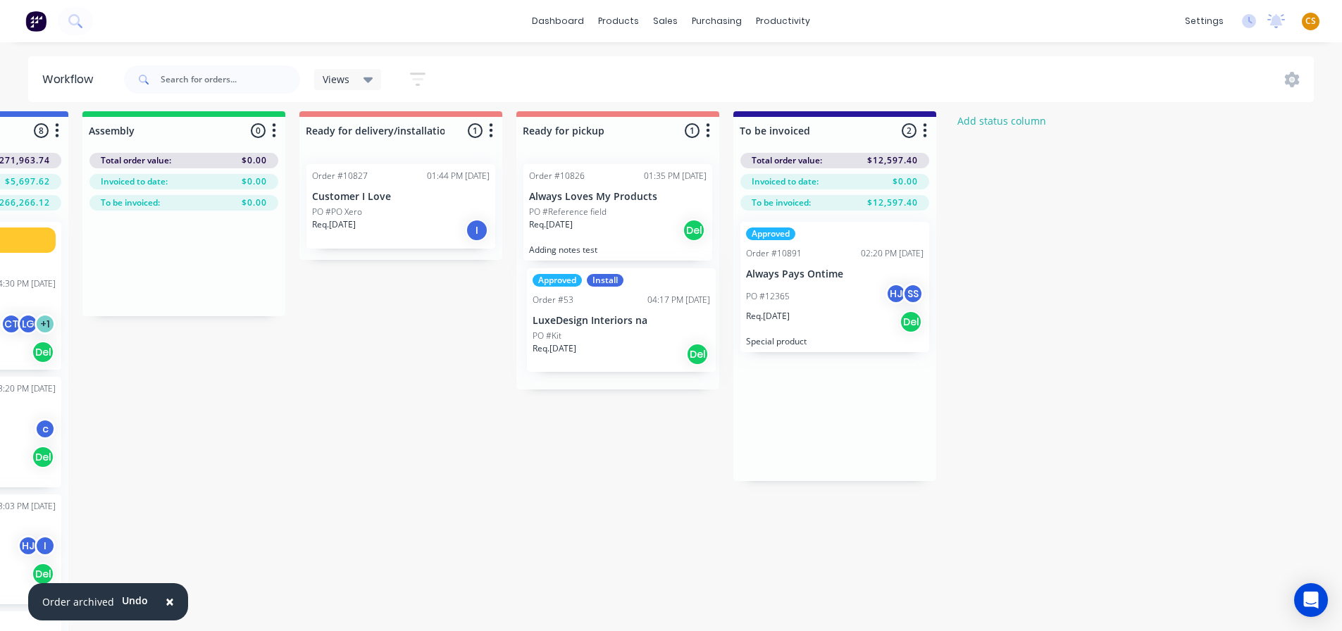
drag, startPoint x: 844, startPoint y: 298, endPoint x: 627, endPoint y: 345, distance: 222.0
click at [627, 345] on div "Submitted 15 Status colour #273444 hex #273444 Save Cancel Summaries Total orde…" at bounding box center [360, 392] width 1941 height 562
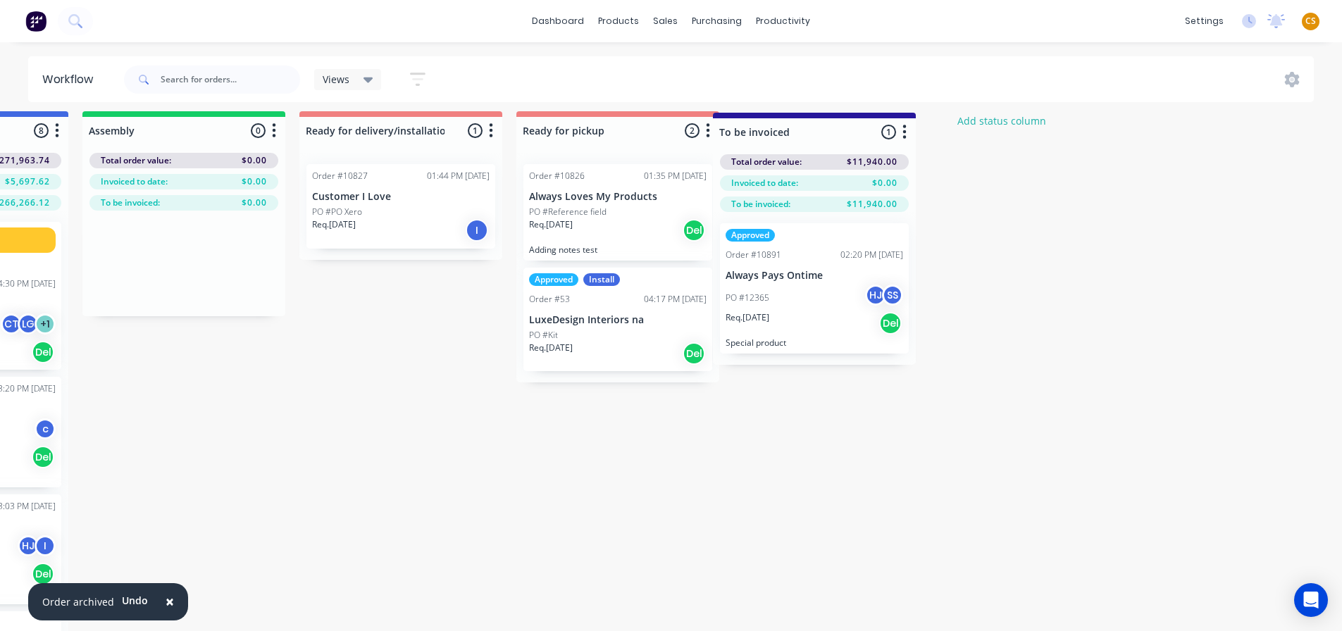
scroll to position [8, 599]
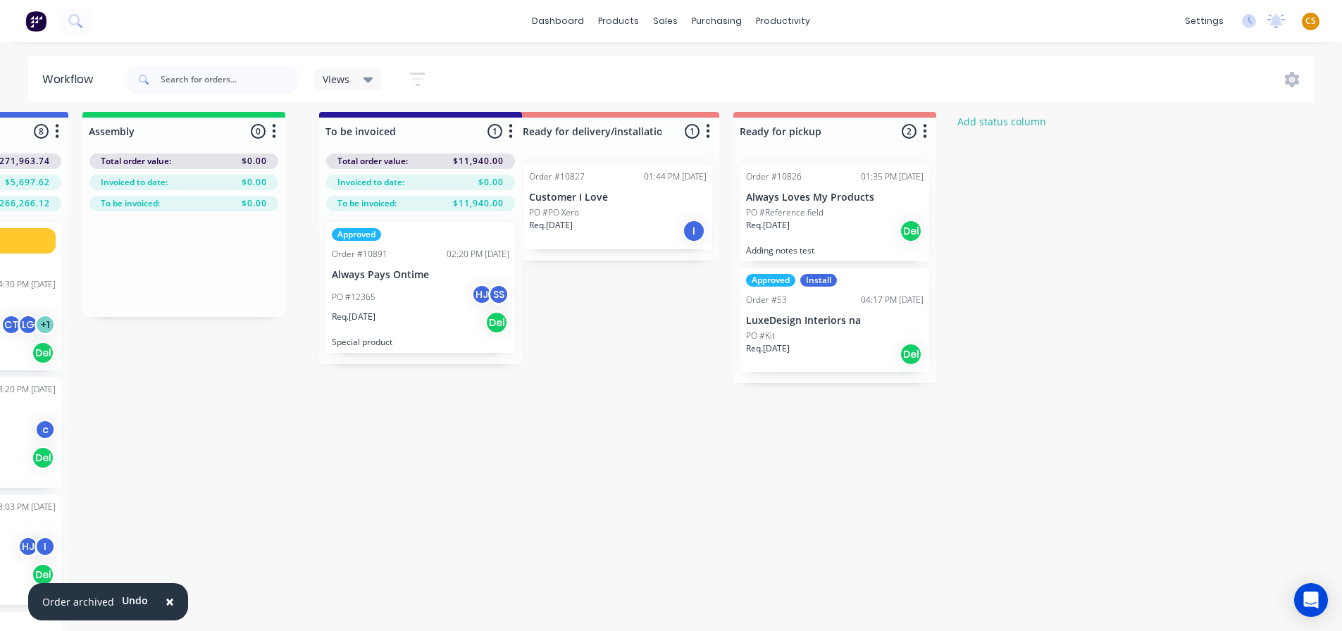
drag, startPoint x: 884, startPoint y: 132, endPoint x: 464, endPoint y: 132, distance: 420.0
click at [464, 132] on div "Submitted 15 Status colour #273444 hex #273444 Save Cancel Summaries Total orde…" at bounding box center [360, 393] width 1941 height 562
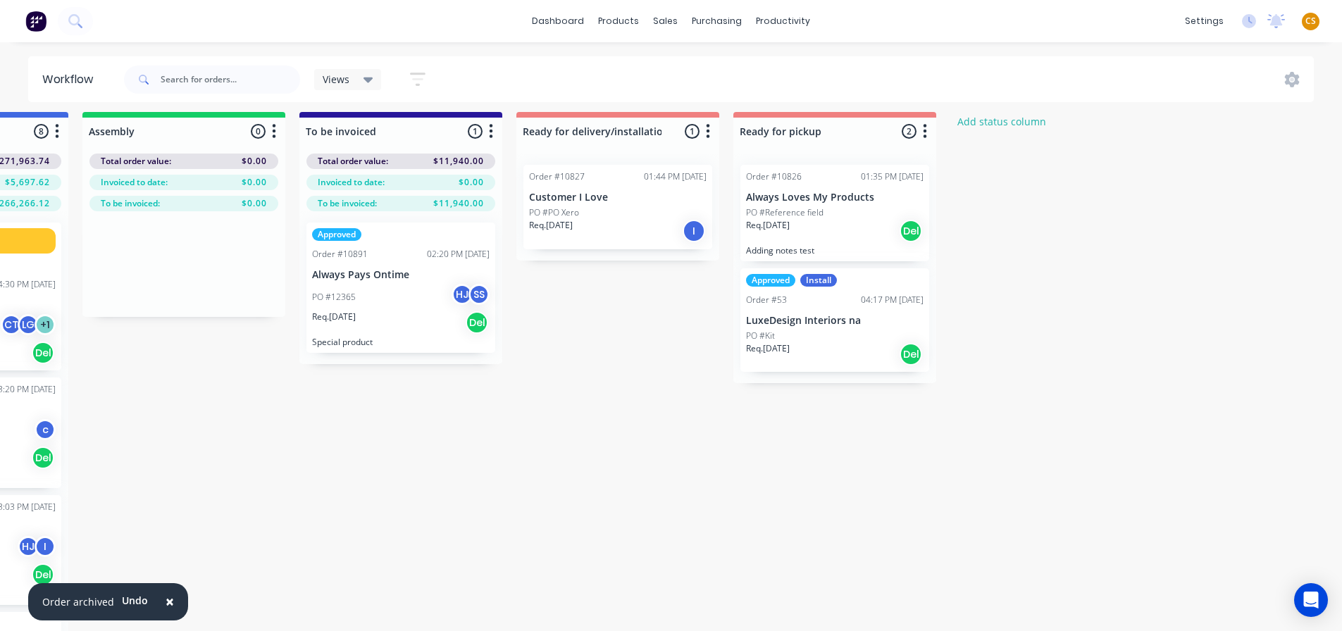
click at [623, 433] on div "Submitted 15 Status colour #273444 hex #273444 Save Cancel Summaries Total orde…" at bounding box center [360, 393] width 1941 height 562
click at [899, 357] on div "Mark as Picked Up" at bounding box center [920, 360] width 142 height 29
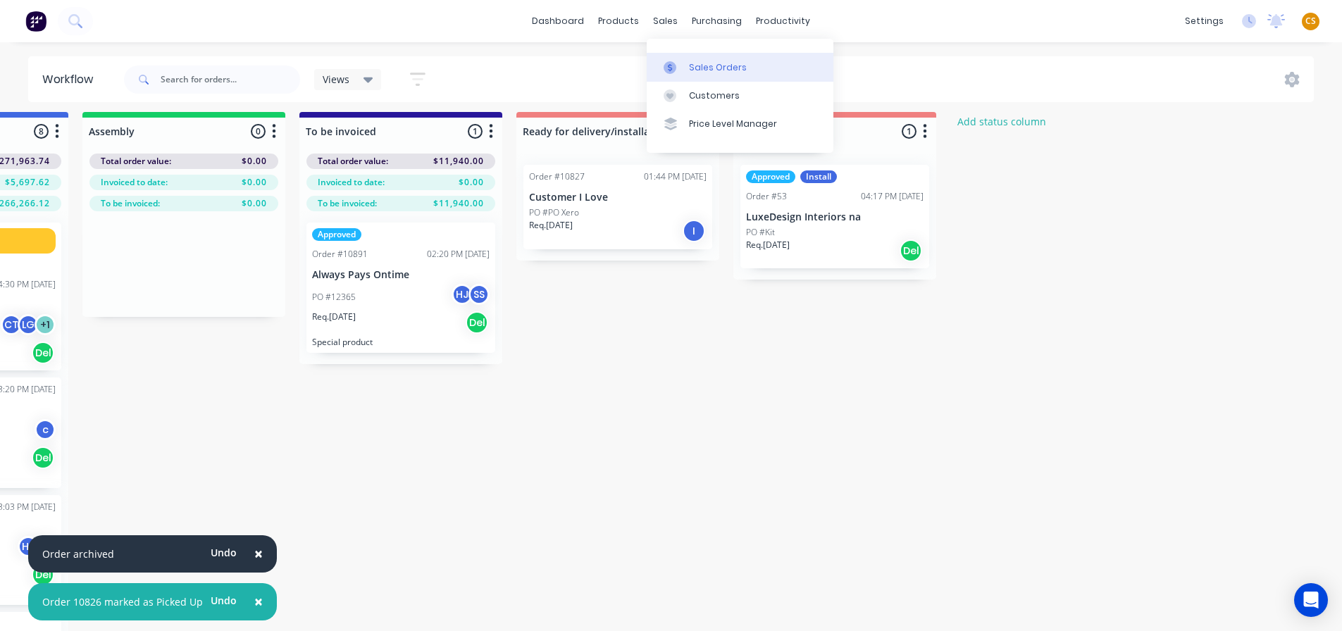
click at [702, 72] on div "Sales Orders" at bounding box center [718, 67] width 58 height 13
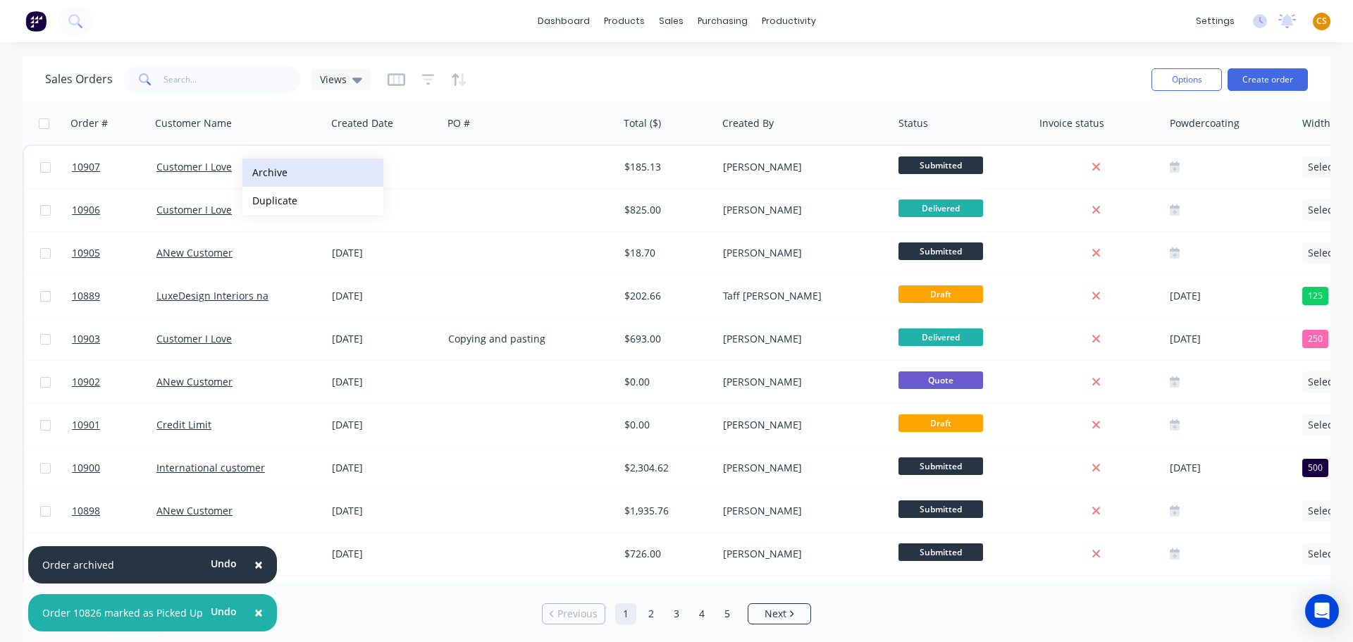
click at [286, 174] on button "Archive" at bounding box center [312, 173] width 141 height 28
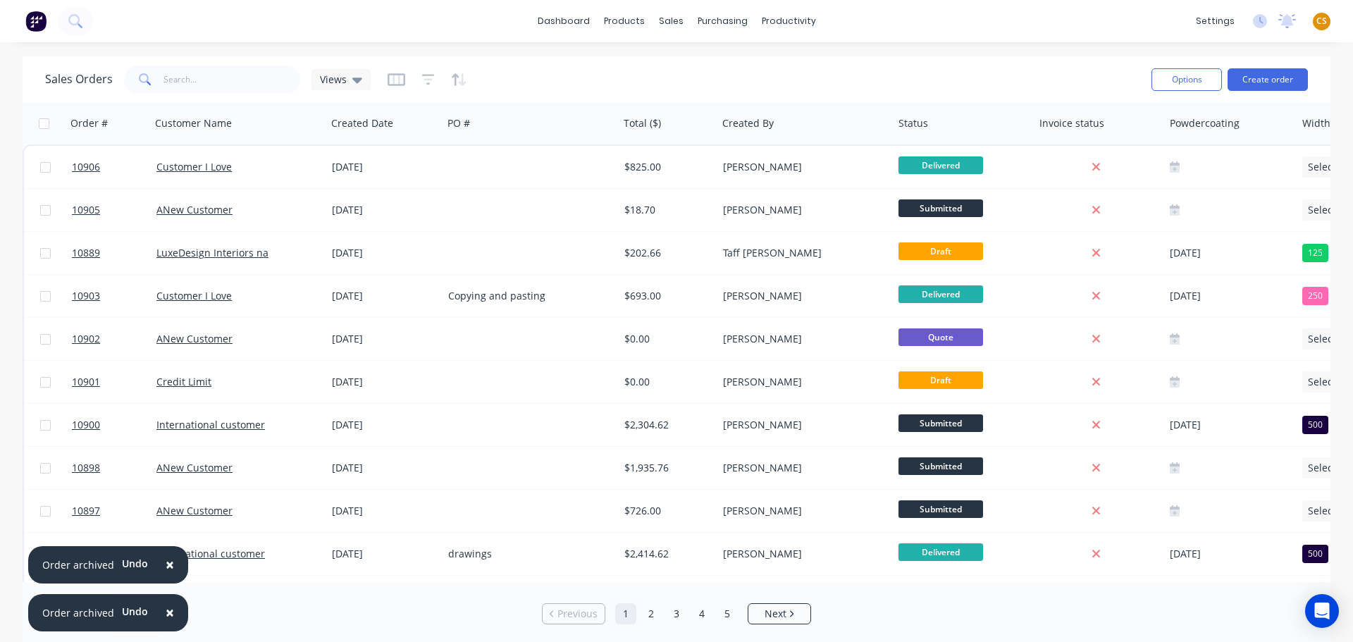
click at [166, 564] on span "×" at bounding box center [170, 565] width 8 height 20
click at [168, 614] on span "×" at bounding box center [170, 612] width 8 height 20
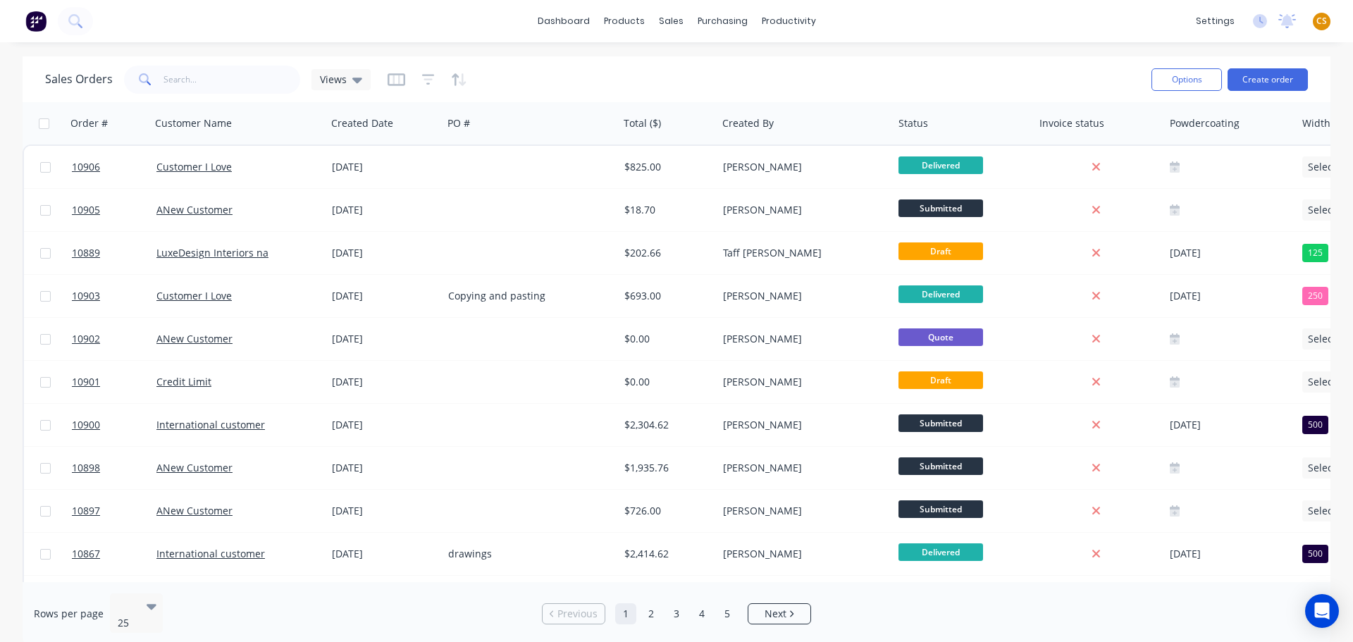
click at [946, 23] on div "dashboard products sales purchasing productivity dashboard products Product Cat…" at bounding box center [676, 21] width 1353 height 42
click at [1318, 21] on span "CS" at bounding box center [1321, 21] width 11 height 13
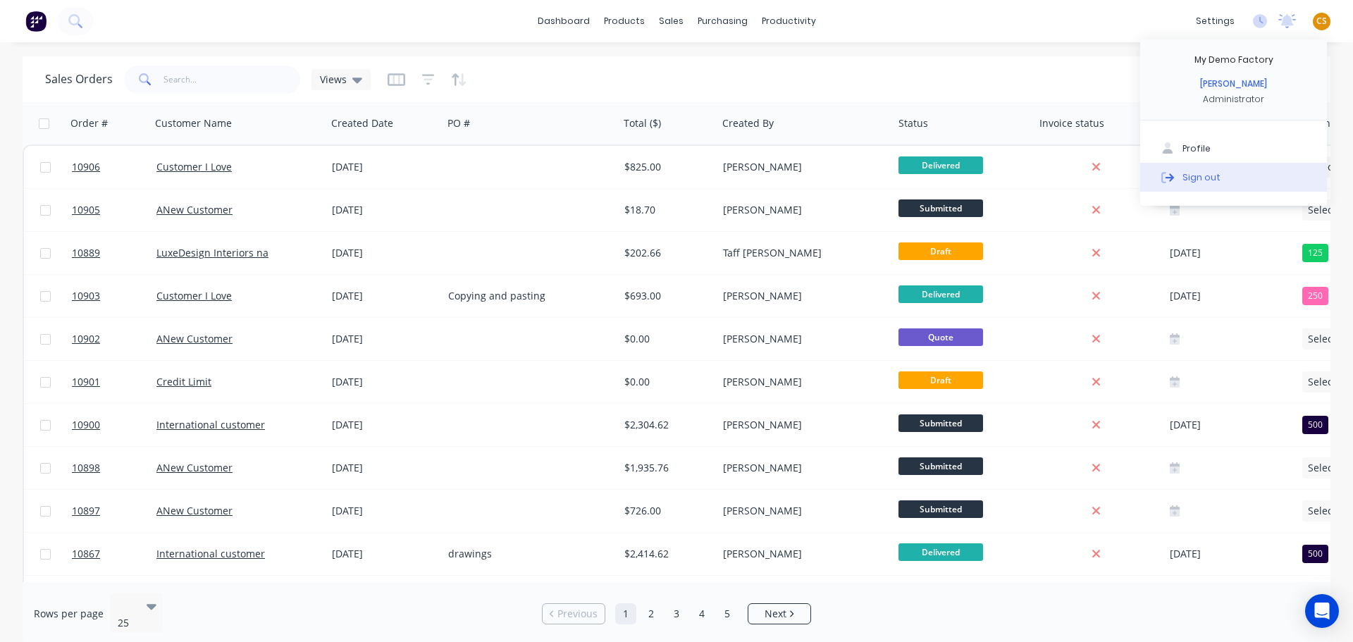
click at [1201, 178] on div "Sign out" at bounding box center [1201, 177] width 38 height 13
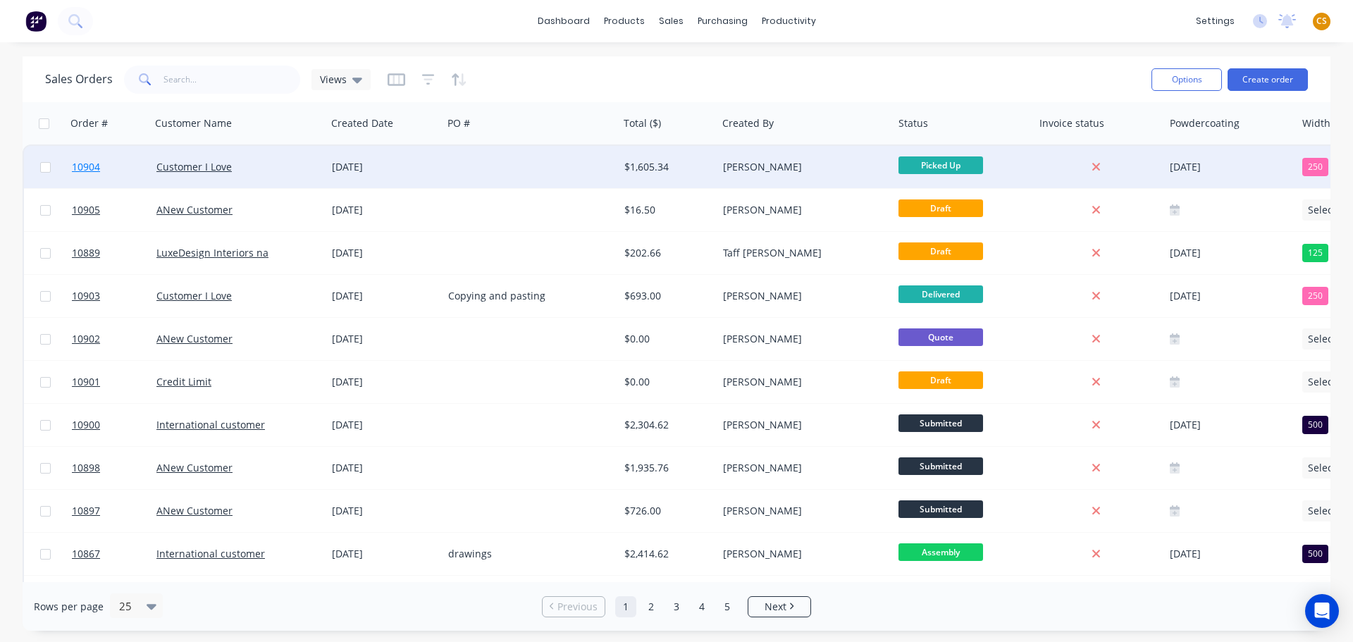
click at [109, 166] on link "10904" at bounding box center [114, 167] width 85 height 42
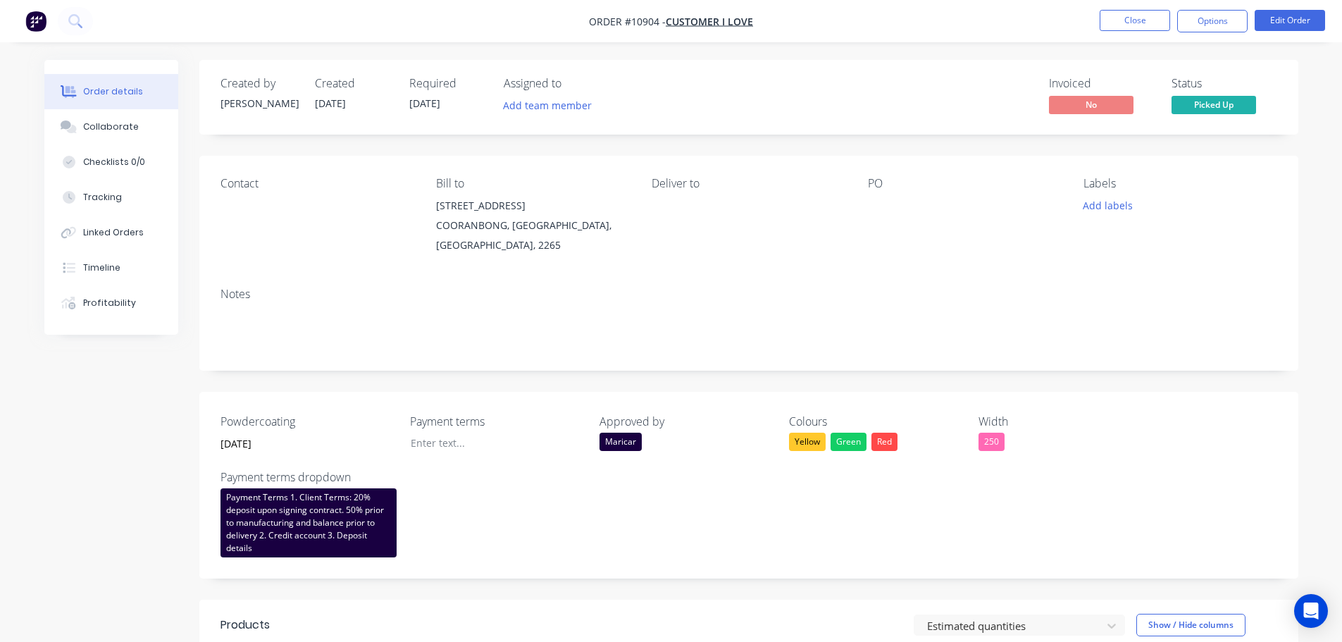
click at [596, 16] on span "Order #10904 -" at bounding box center [627, 21] width 77 height 13
drag, startPoint x: 596, startPoint y: 16, endPoint x: 631, endPoint y: 20, distance: 35.5
click at [631, 20] on span "Order #10904 -" at bounding box center [627, 21] width 77 height 13
click at [1135, 24] on button "Close" at bounding box center [1135, 20] width 70 height 21
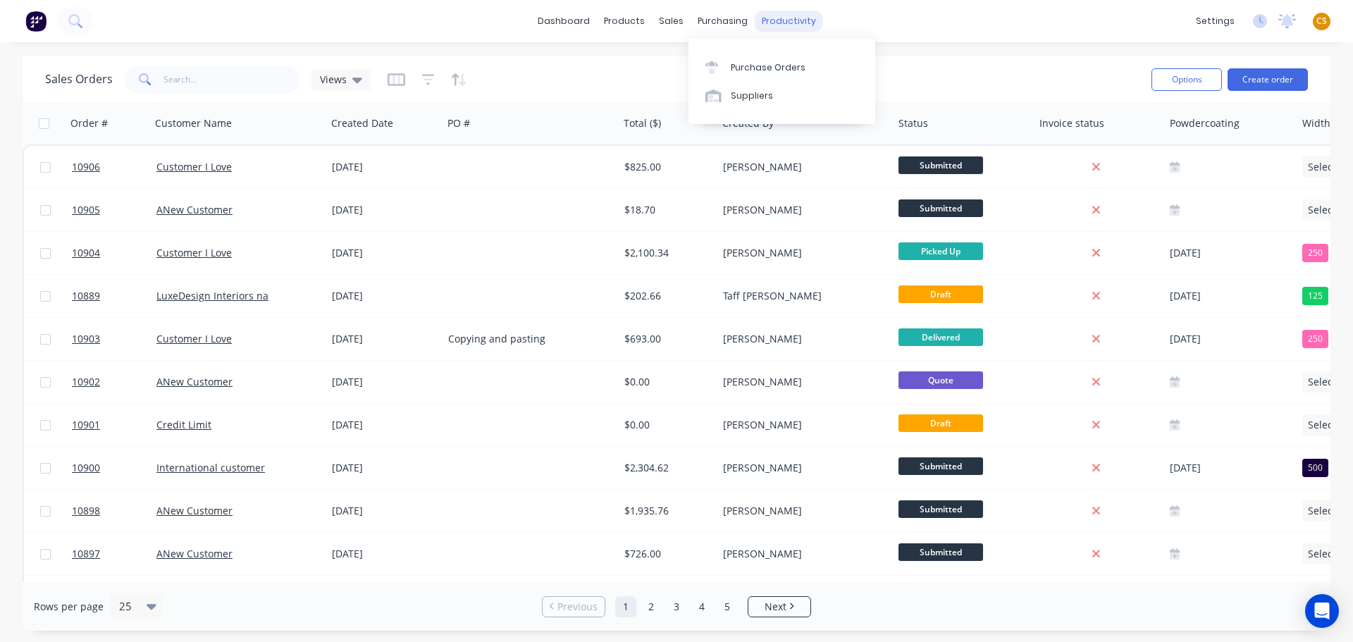
click at [784, 23] on div "productivity" at bounding box center [789, 21] width 68 height 21
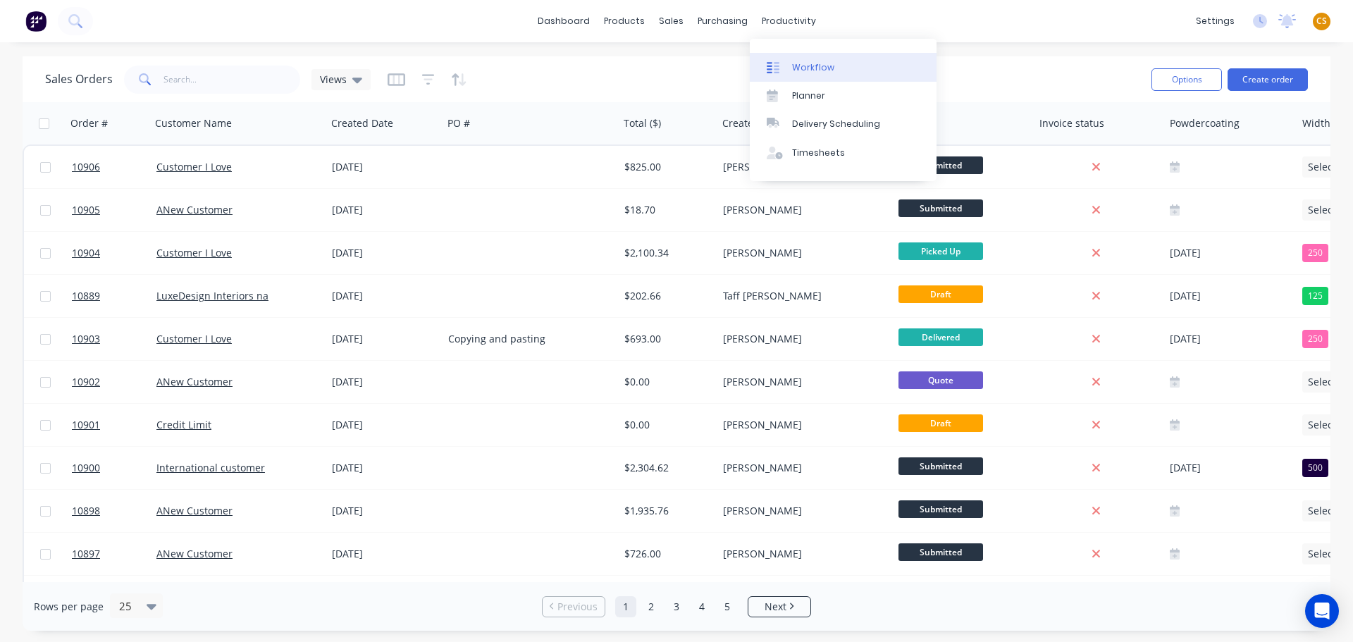
click at [820, 69] on div "Workflow" at bounding box center [813, 67] width 42 height 13
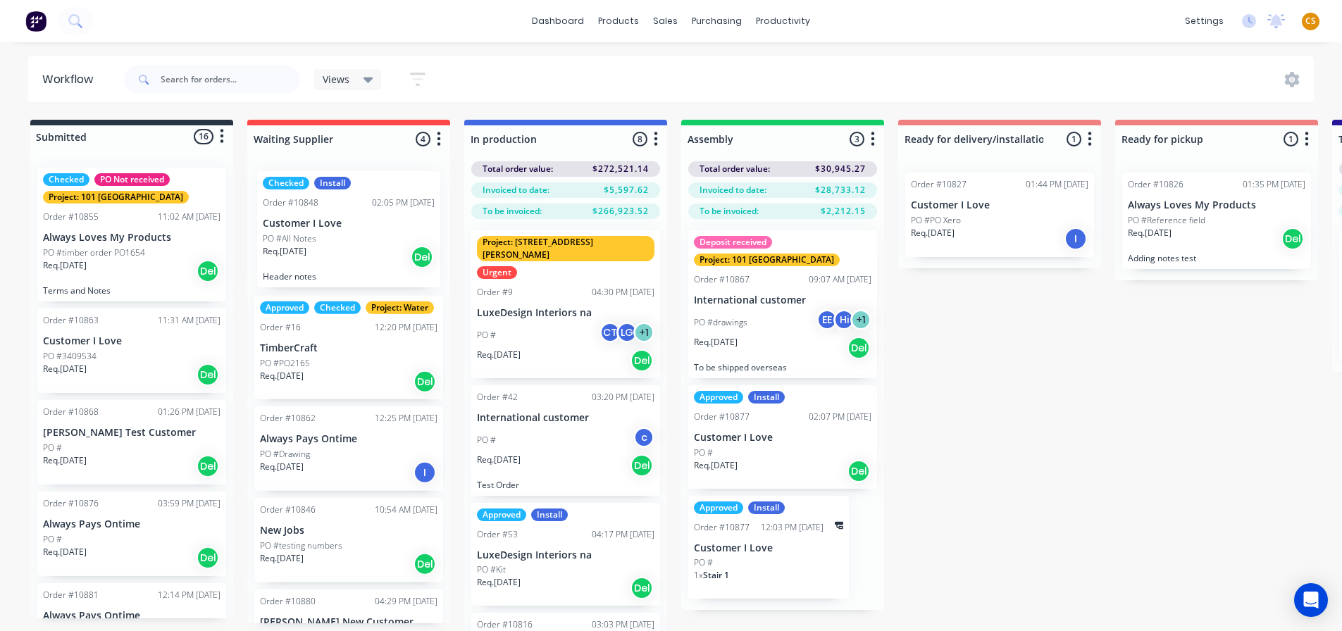
drag, startPoint x: 137, startPoint y: 251, endPoint x: 361, endPoint y: 254, distance: 224.8
click at [361, 254] on div "Submitted 16 Status colour #273444 hex #273444 Save Cancel Summaries Total orde…" at bounding box center [959, 401] width 1941 height 562
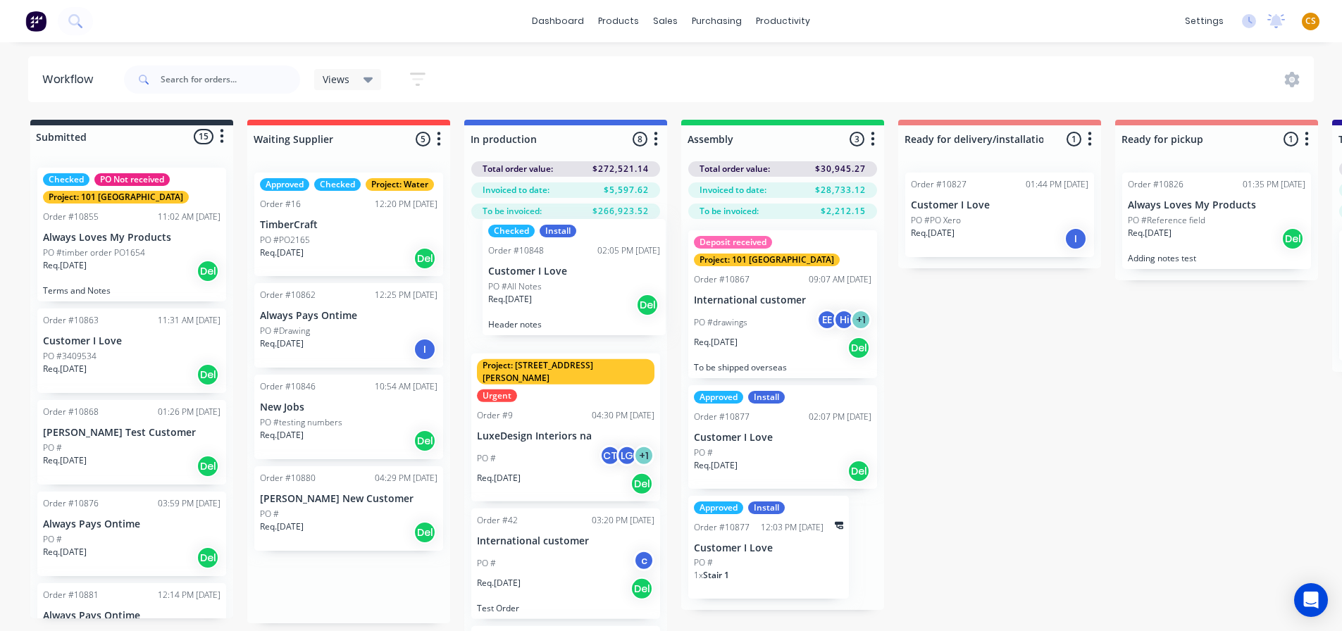
drag, startPoint x: 356, startPoint y: 250, endPoint x: 589, endPoint y: 299, distance: 238.2
click at [589, 299] on div "Submitted 15 Status colour #273444 hex #273444 Save Cancel Summaries Total orde…" at bounding box center [959, 401] width 1941 height 562
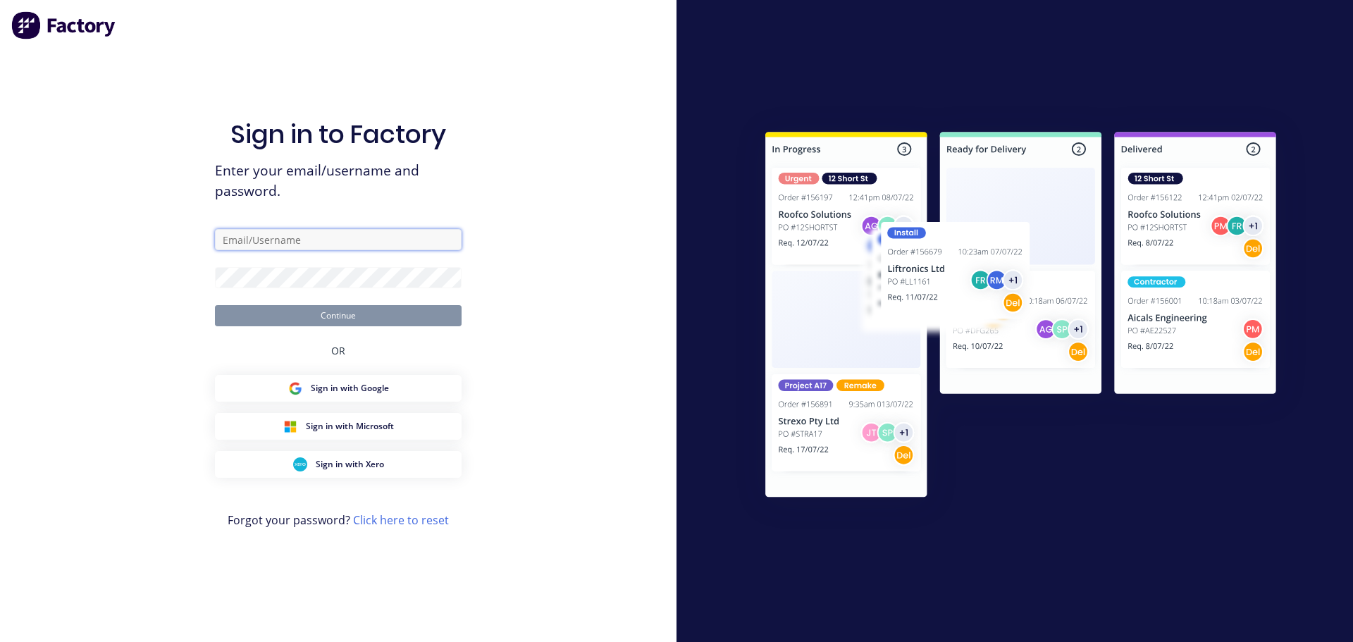
click at [265, 237] on input "text" at bounding box center [338, 239] width 247 height 21
type input "[PERSON_NAME][EMAIL_ADDRESS][DOMAIN_NAME]"
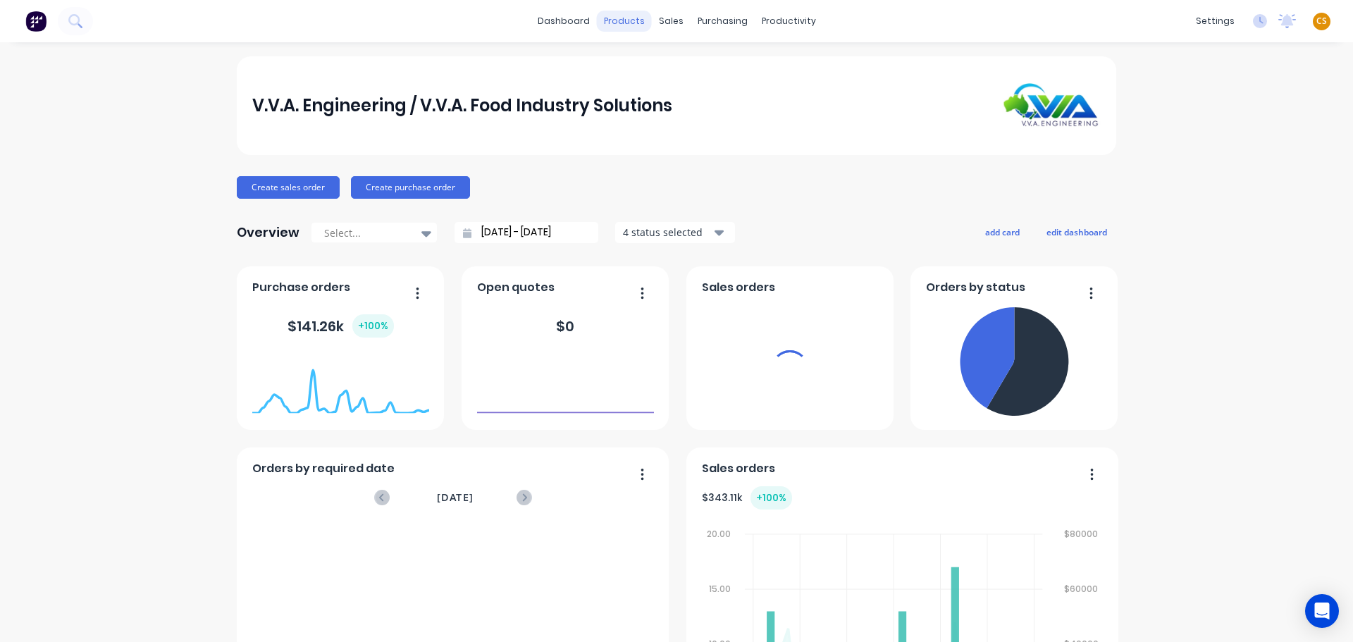
click at [620, 20] on div "products" at bounding box center [624, 21] width 55 height 21
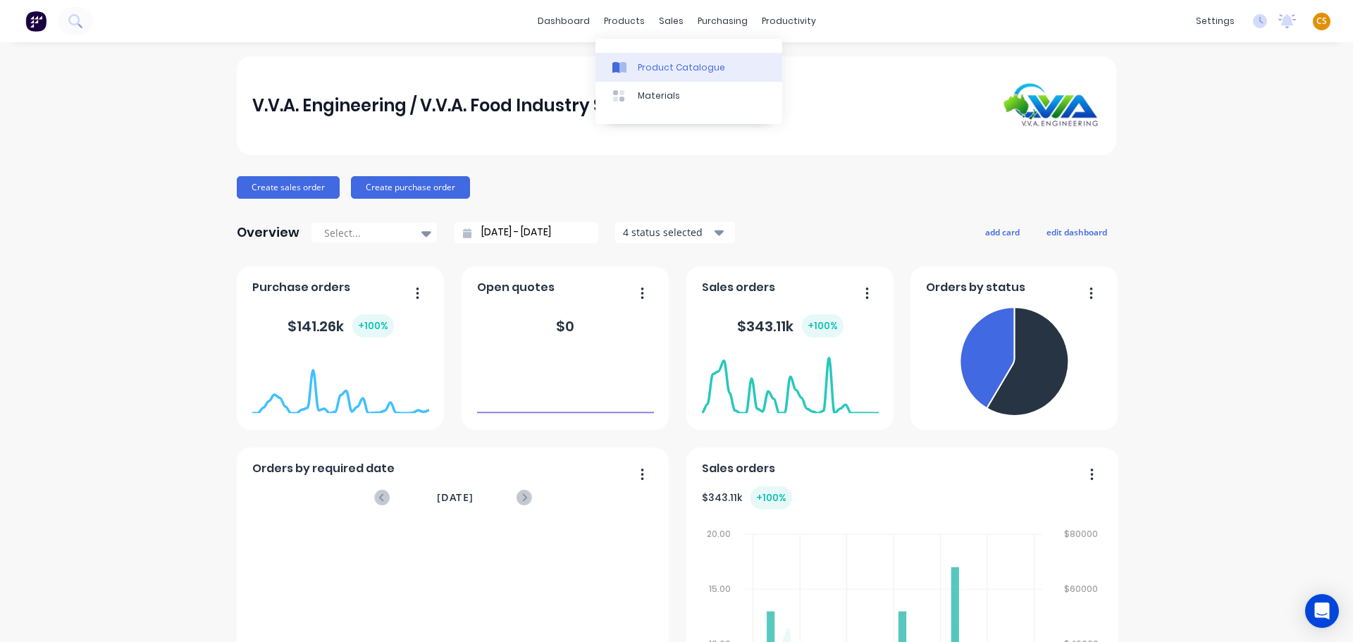
click at [665, 61] on div "Product Catalogue" at bounding box center [681, 67] width 87 height 13
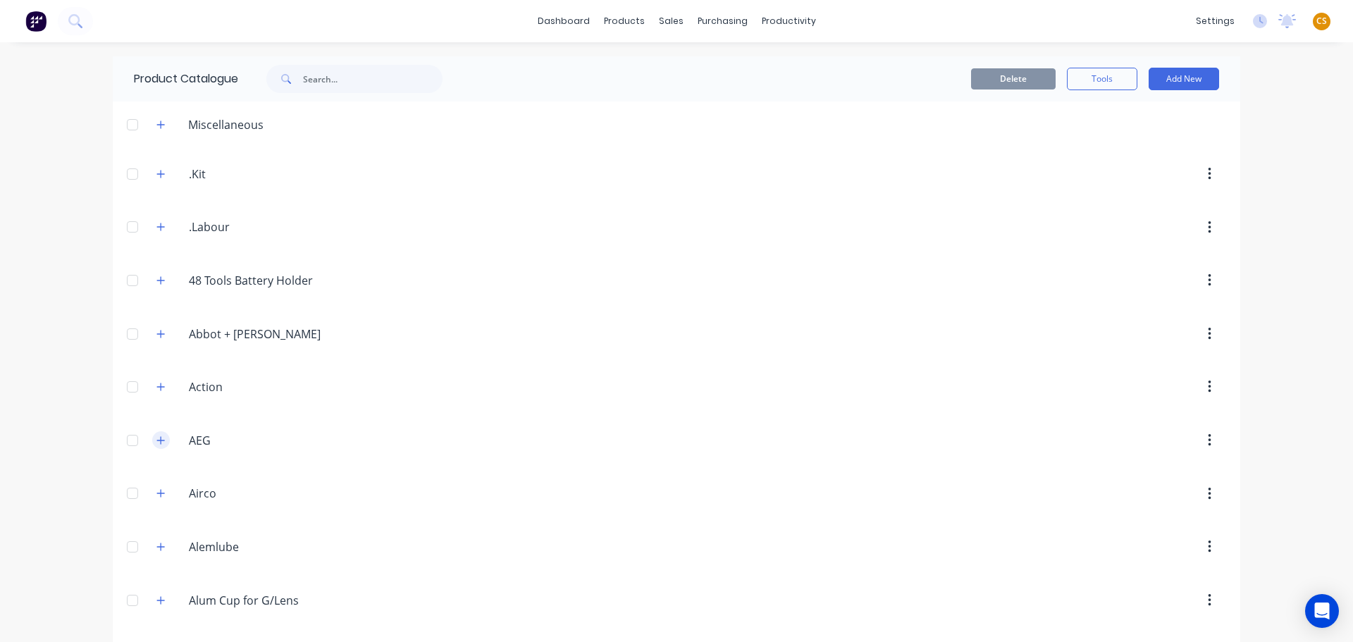
click at [156, 445] on icon "button" at bounding box center [160, 440] width 8 height 10
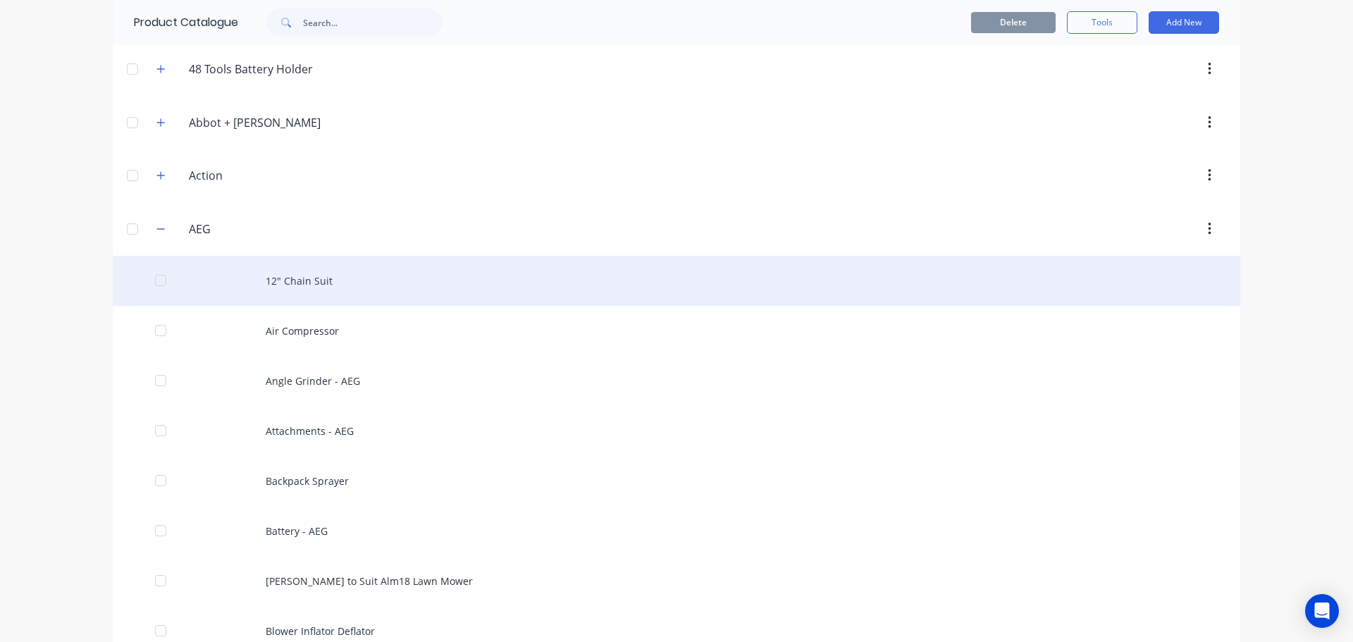
click at [292, 283] on div "12" Chain Suit" at bounding box center [676, 281] width 1127 height 50
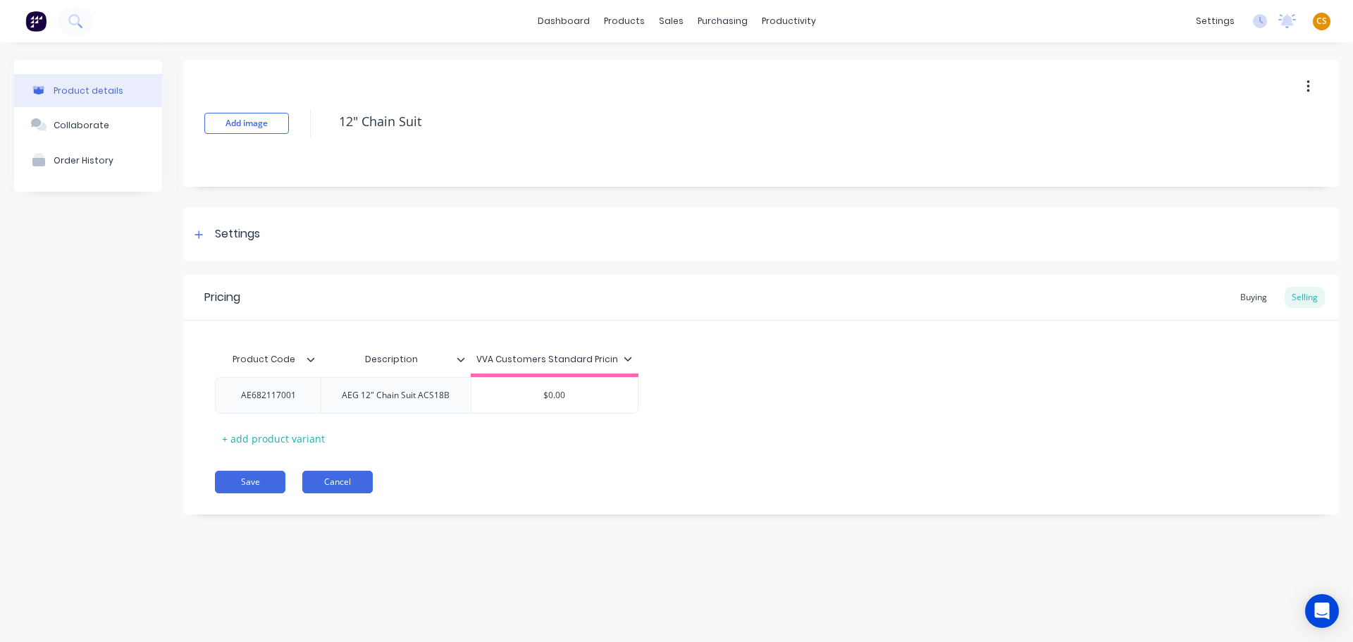
click at [344, 481] on button "Cancel" at bounding box center [337, 482] width 70 height 23
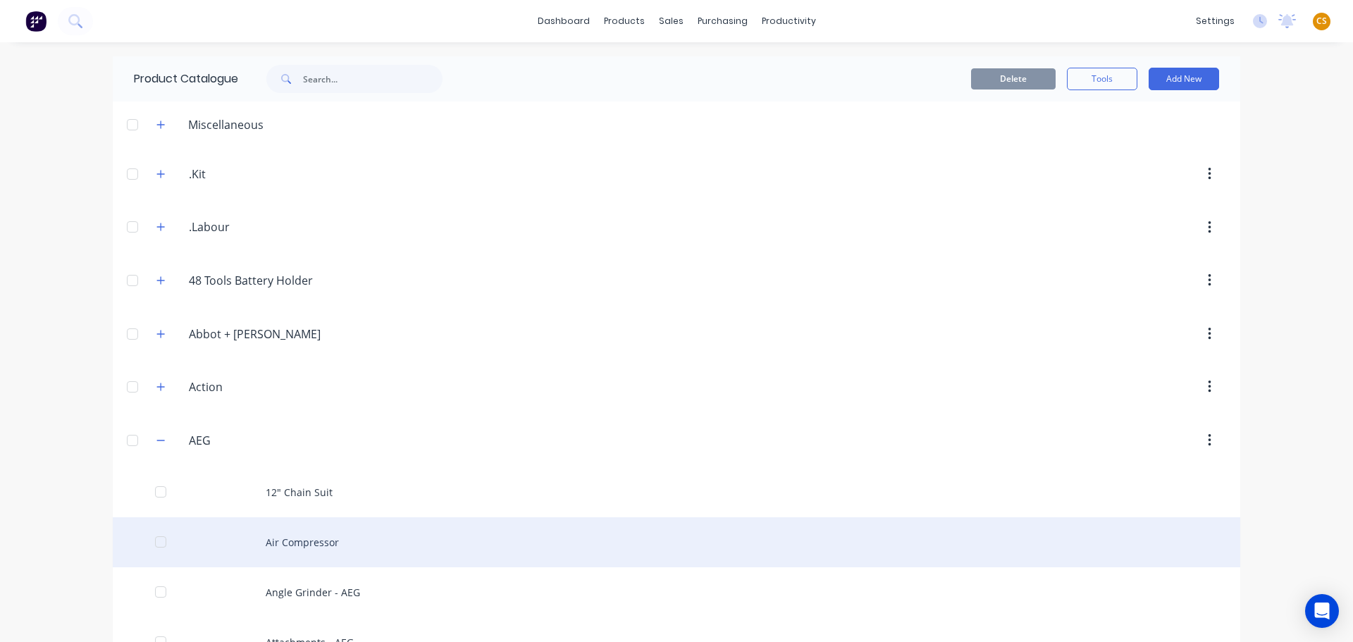
click at [270, 550] on div "Air Compressor" at bounding box center [676, 542] width 1127 height 50
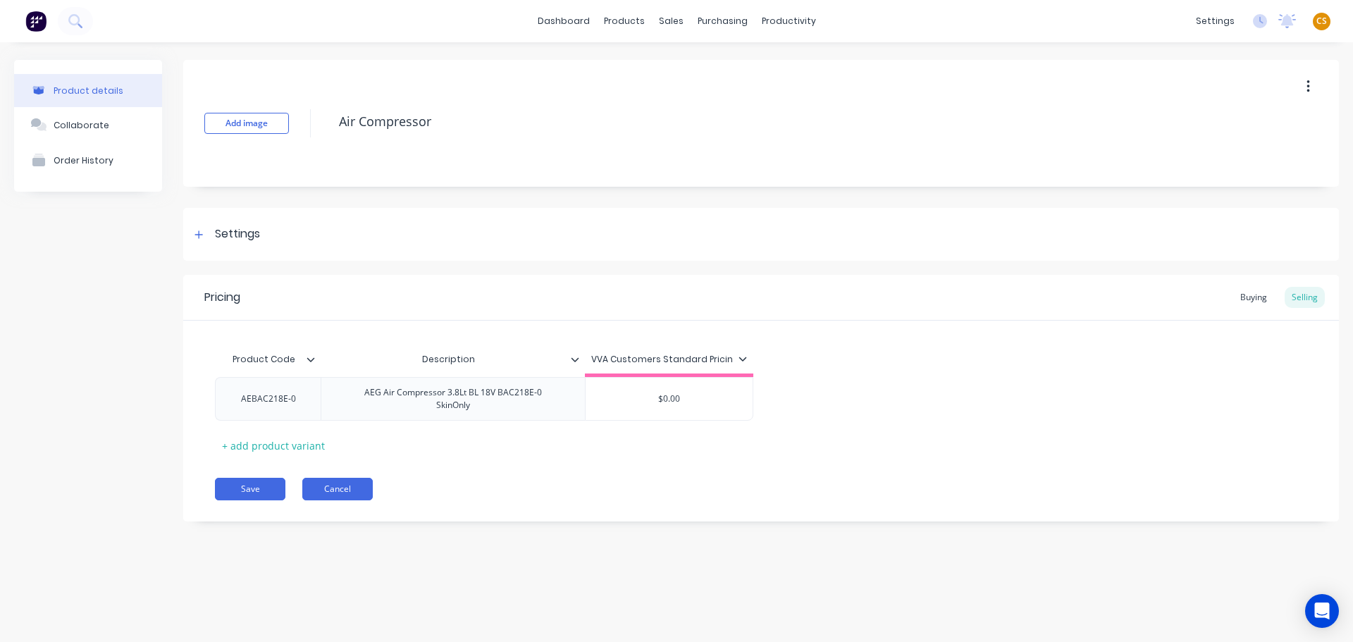
click at [320, 493] on button "Cancel" at bounding box center [337, 489] width 70 height 23
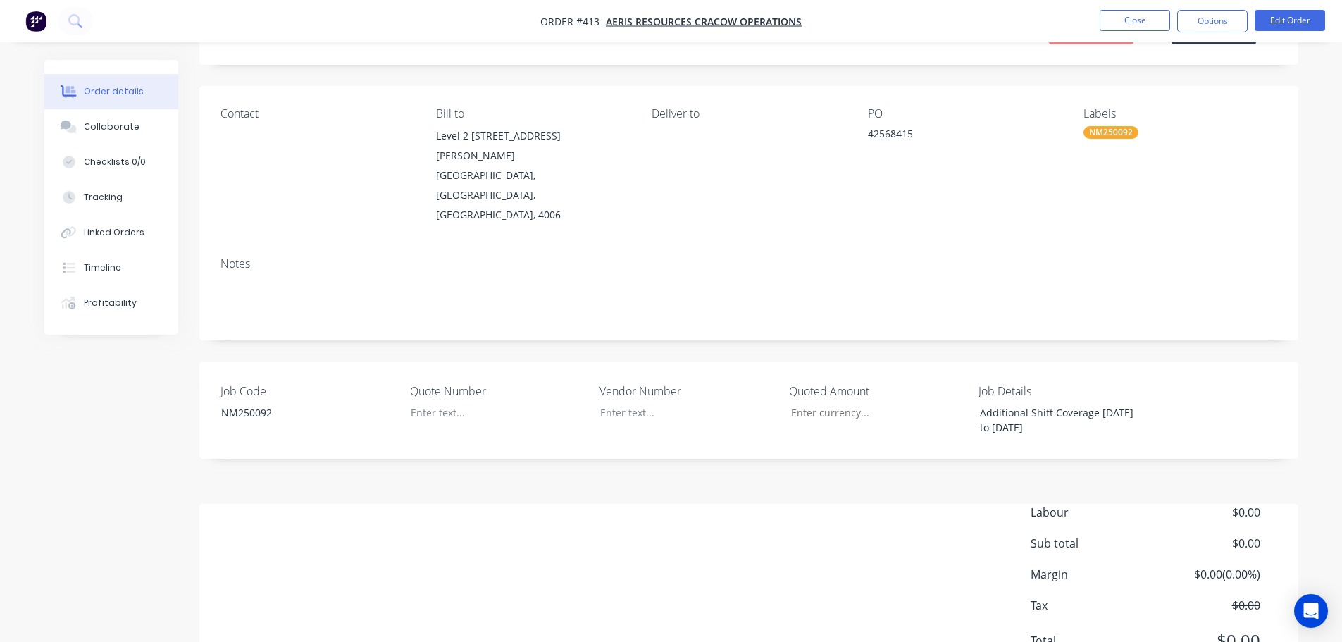
scroll to position [98, 0]
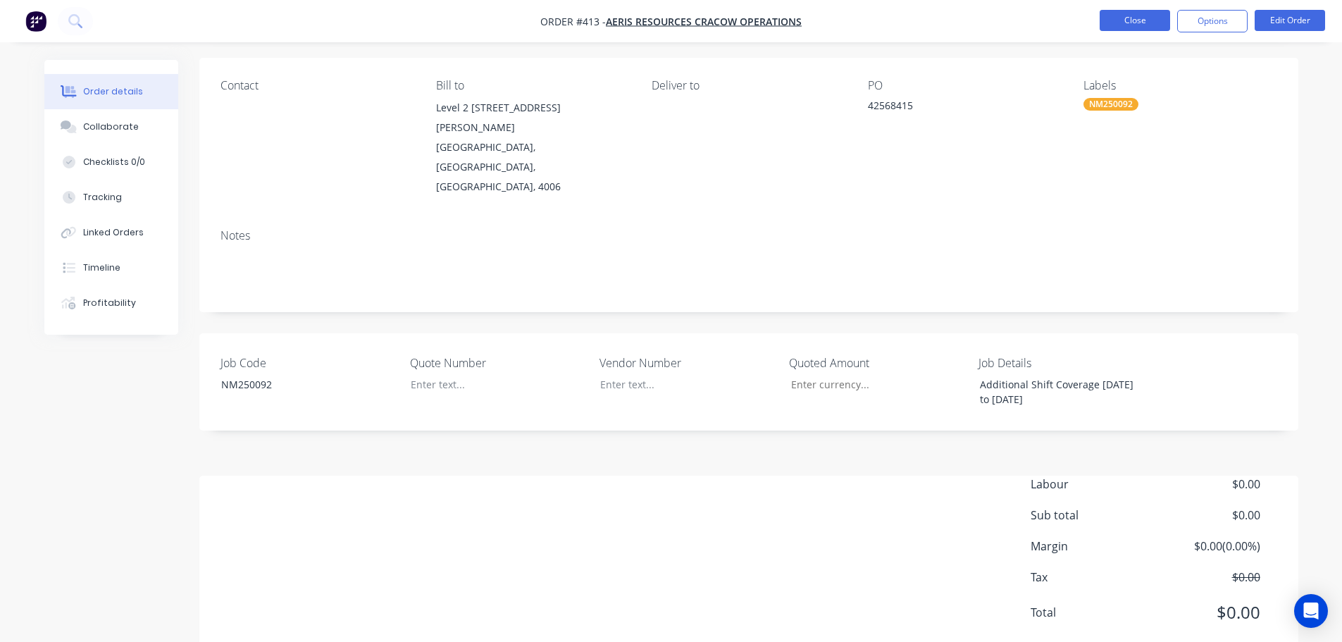
click at [1148, 23] on button "Close" at bounding box center [1135, 20] width 70 height 21
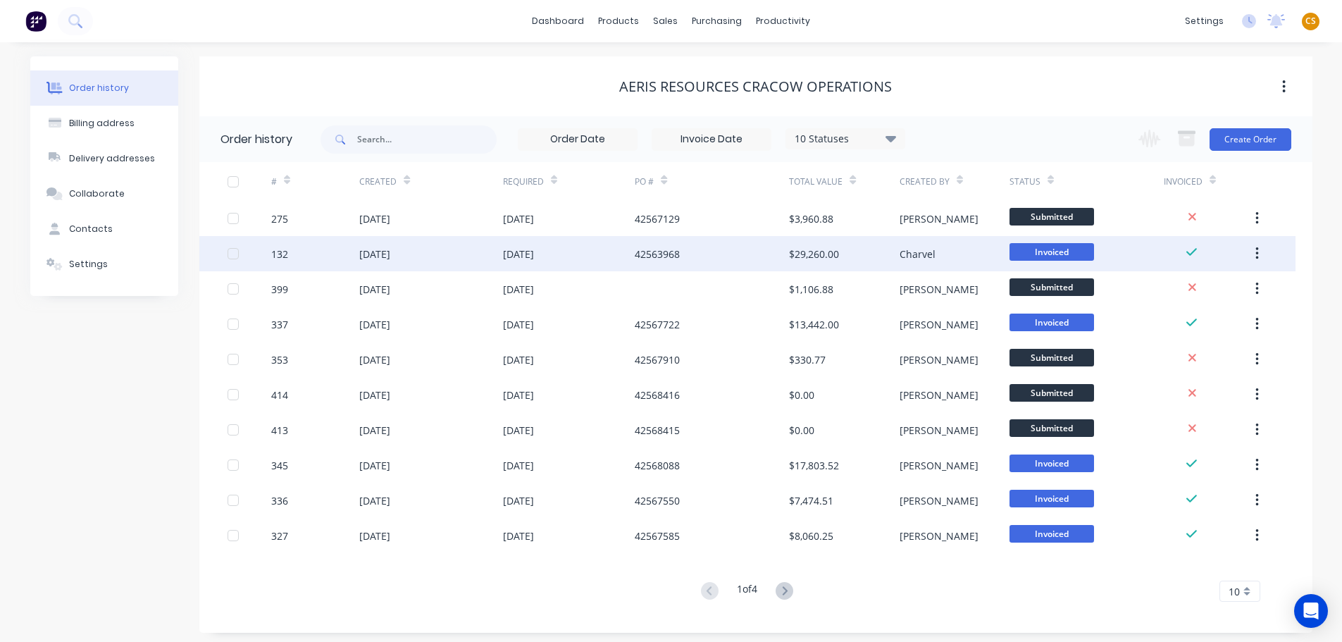
click at [298, 254] on div "132" at bounding box center [315, 253] width 88 height 35
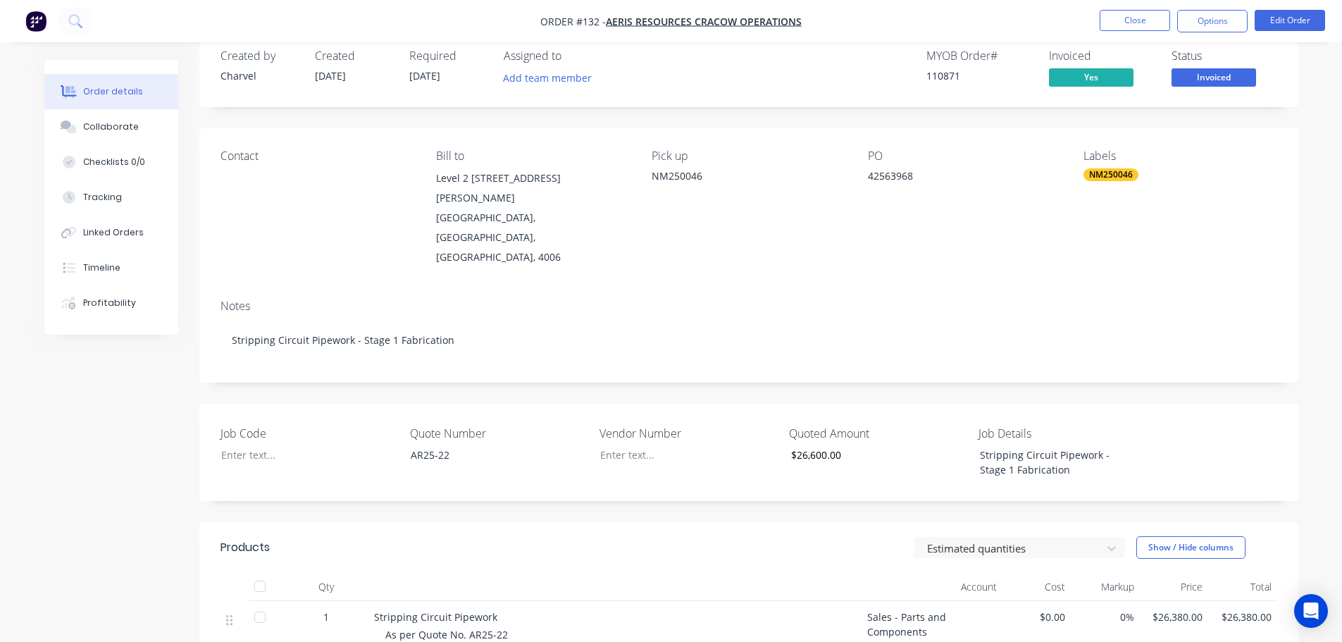
scroll to position [415, 0]
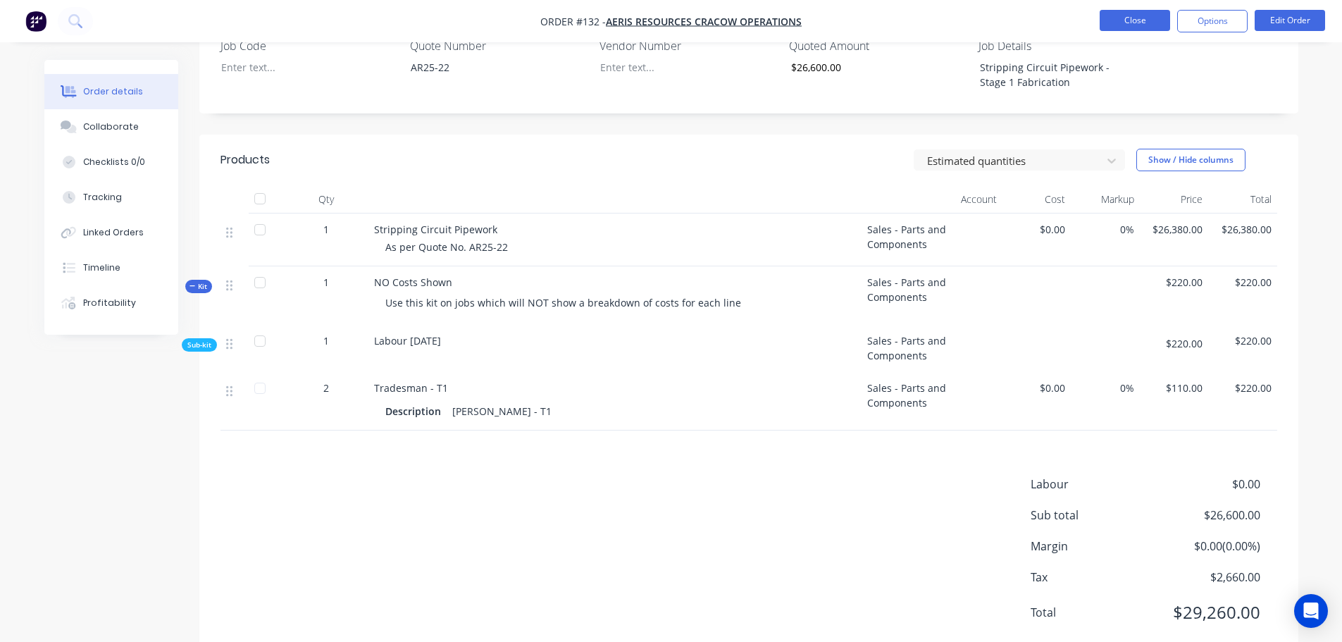
click at [1126, 18] on button "Close" at bounding box center [1135, 20] width 70 height 21
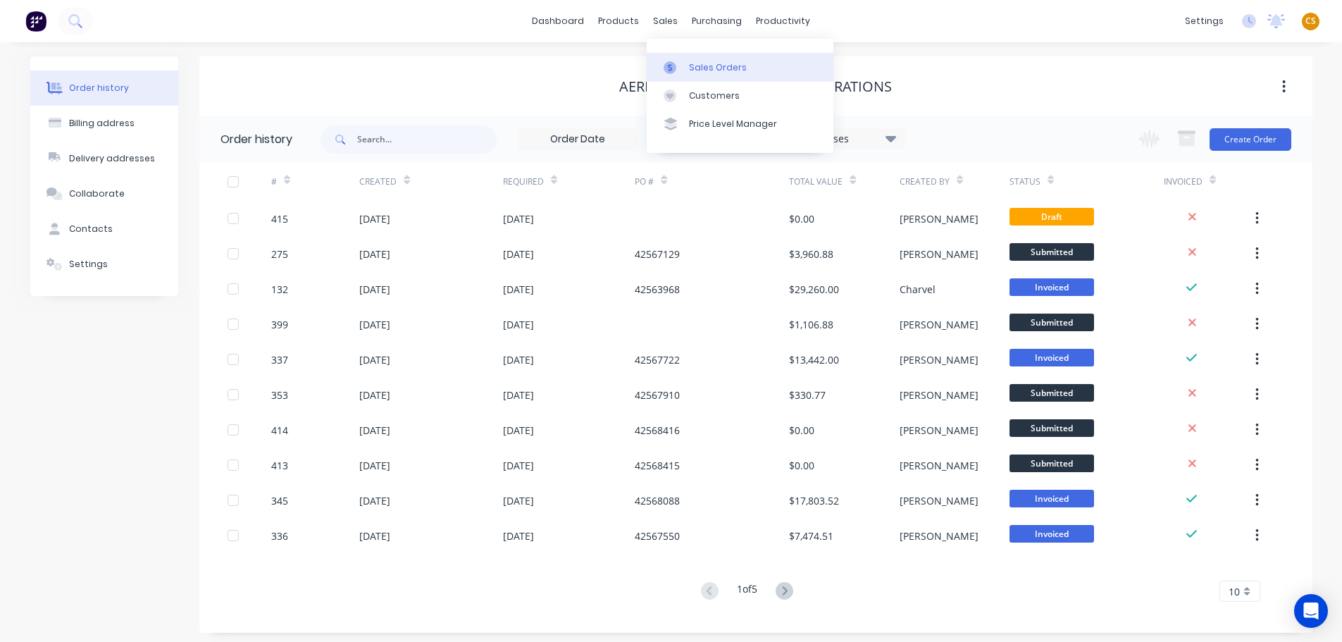
click at [710, 66] on div "Sales Orders" at bounding box center [718, 67] width 58 height 13
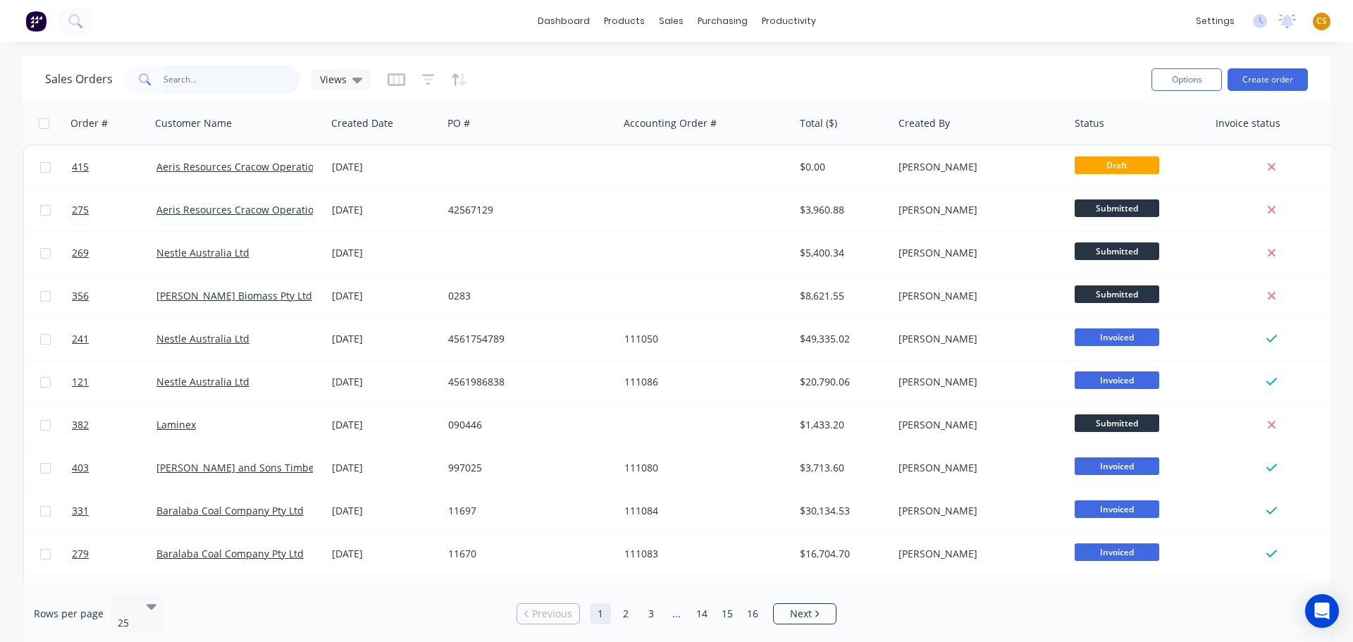
click at [195, 80] on input "text" at bounding box center [231, 80] width 137 height 28
type input "279"
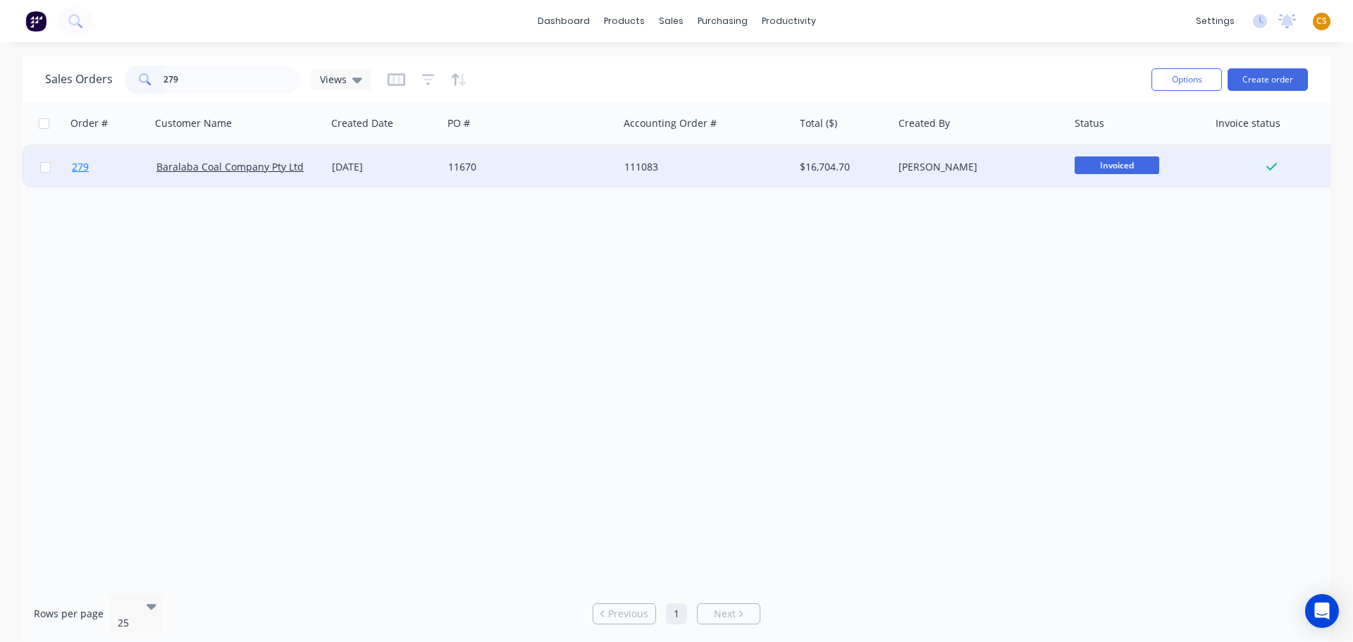
click at [100, 166] on link "279" at bounding box center [114, 167] width 85 height 42
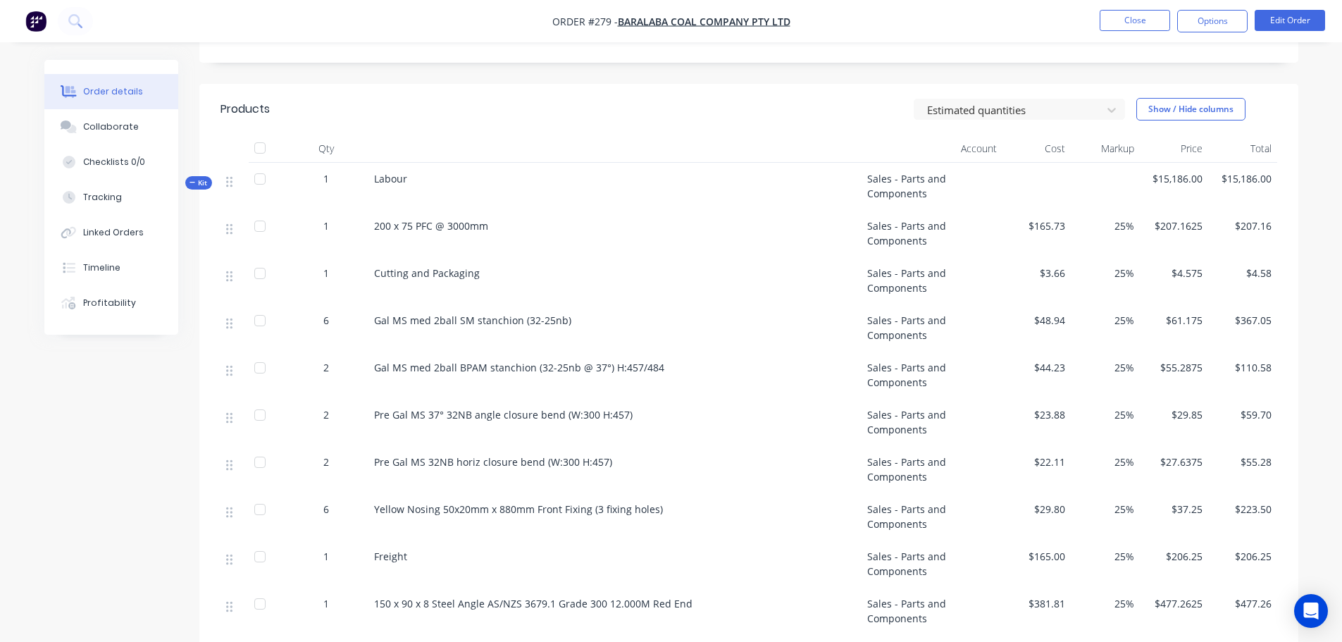
scroll to position [441, 0]
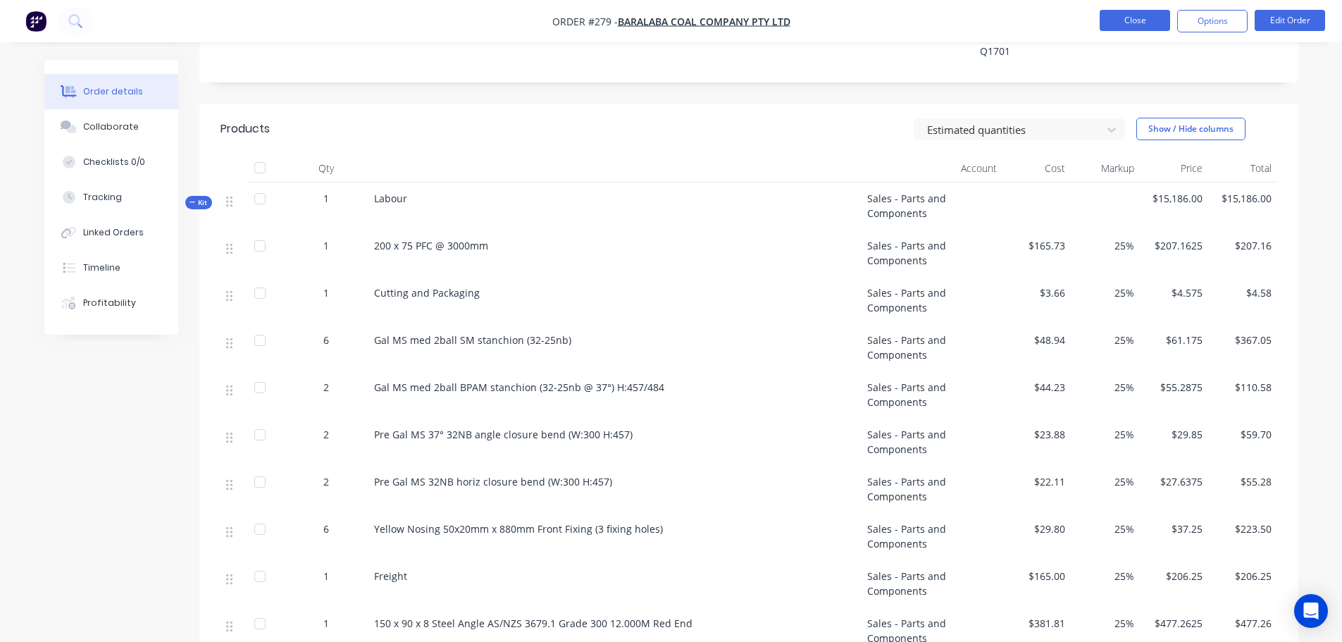
click at [1130, 25] on button "Close" at bounding box center [1135, 20] width 70 height 21
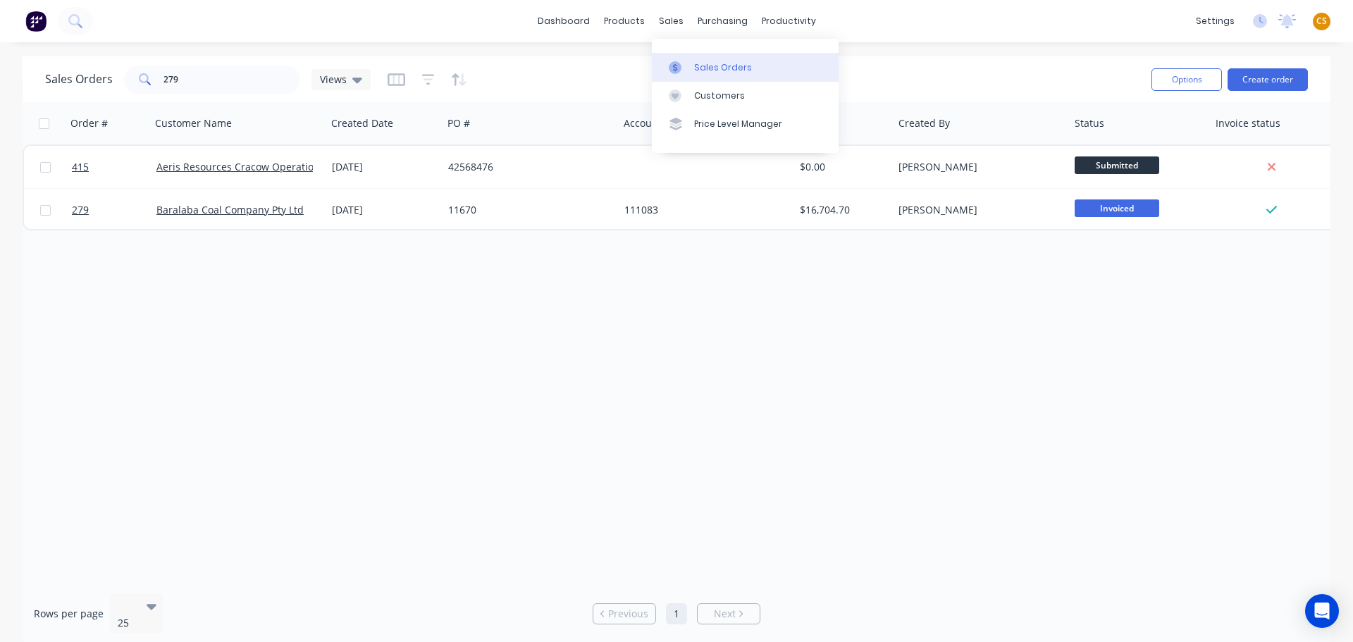
click at [710, 63] on div "Sales Orders" at bounding box center [723, 67] width 58 height 13
drag, startPoint x: 194, startPoint y: 80, endPoint x: 75, endPoint y: 78, distance: 119.1
click at [75, 78] on div "Sales Orders 279 Views" at bounding box center [208, 80] width 326 height 28
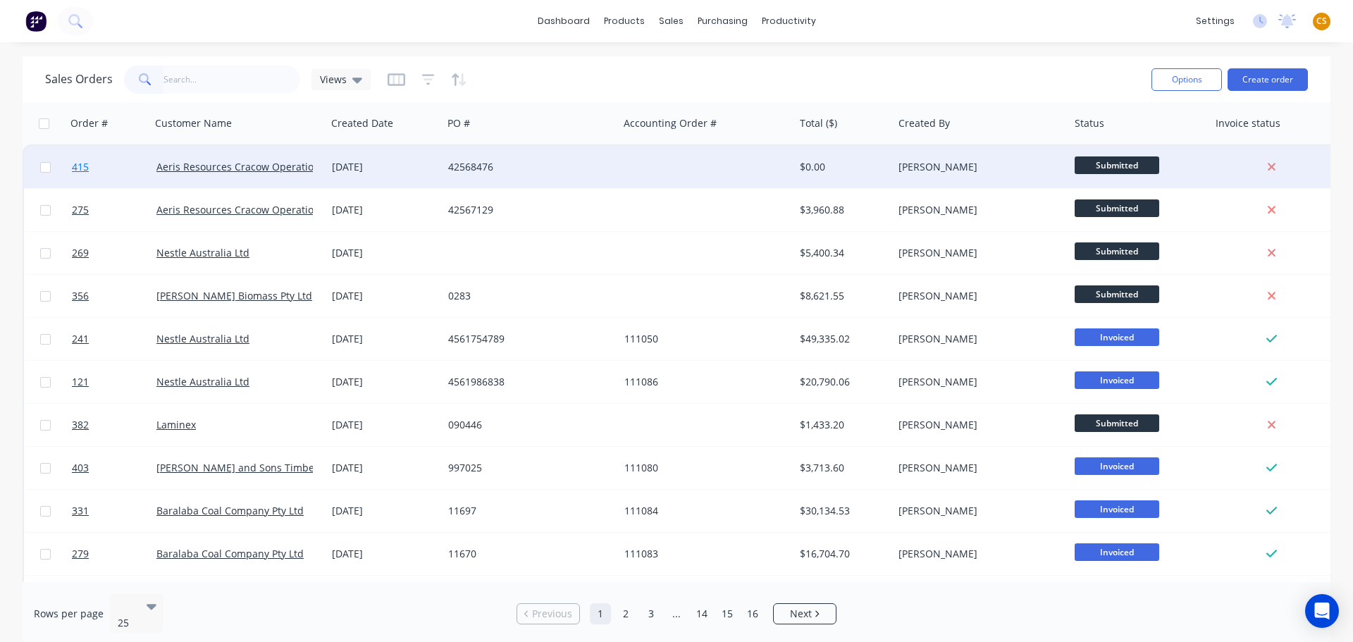
click at [104, 168] on link "415" at bounding box center [114, 167] width 85 height 42
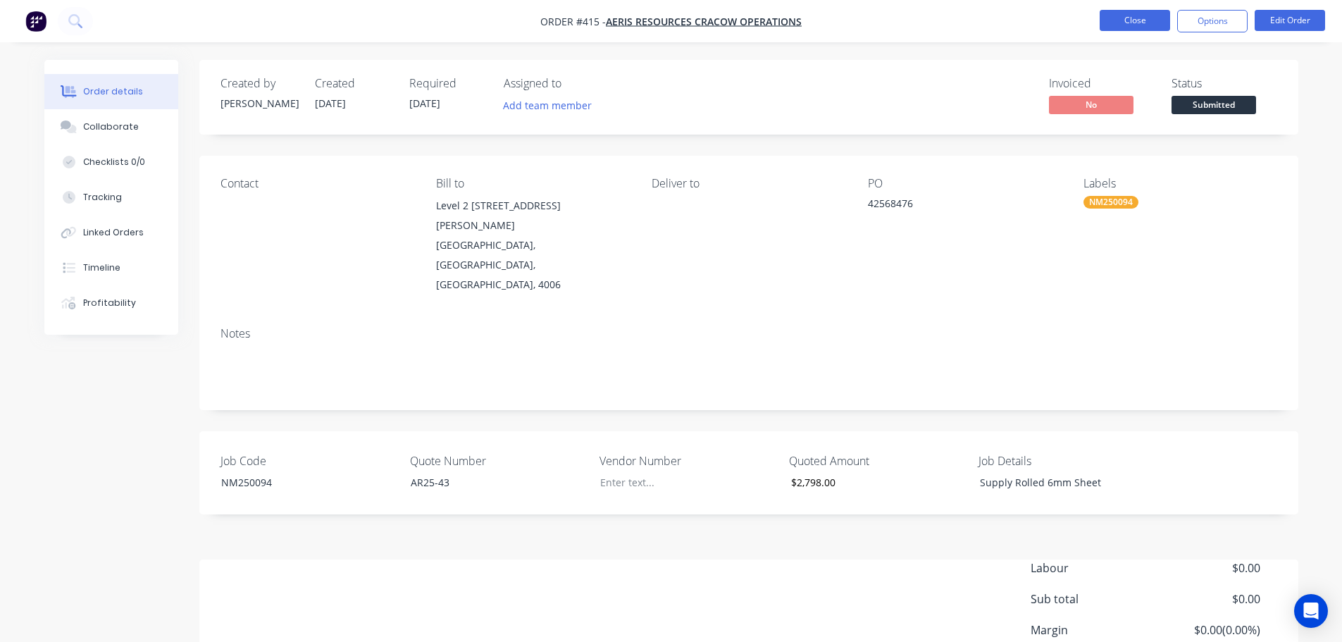
click at [1125, 21] on button "Close" at bounding box center [1135, 20] width 70 height 21
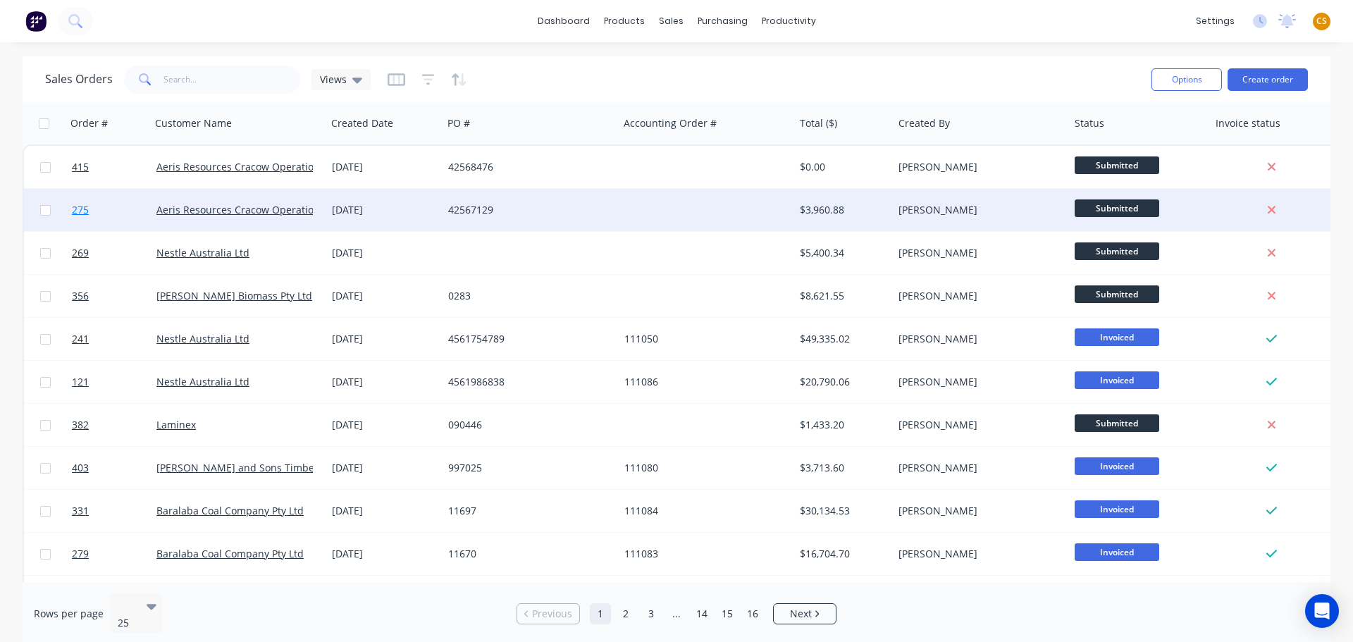
click at [101, 216] on link "275" at bounding box center [114, 210] width 85 height 42
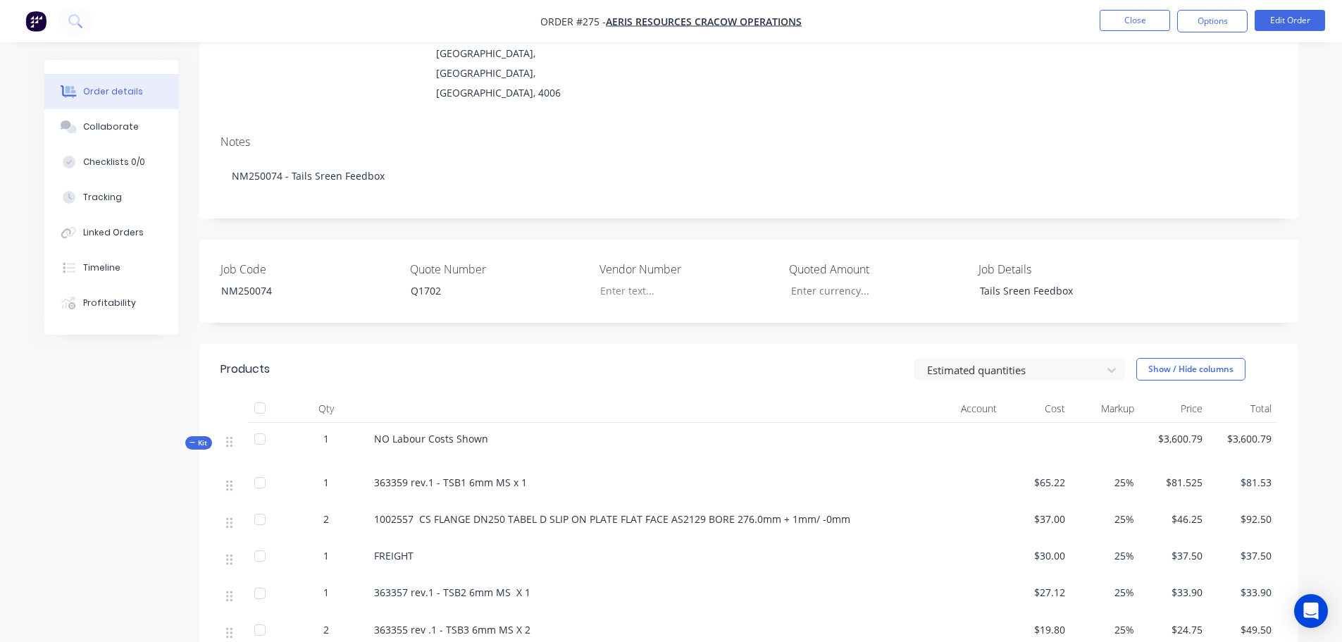
scroll to position [211, 0]
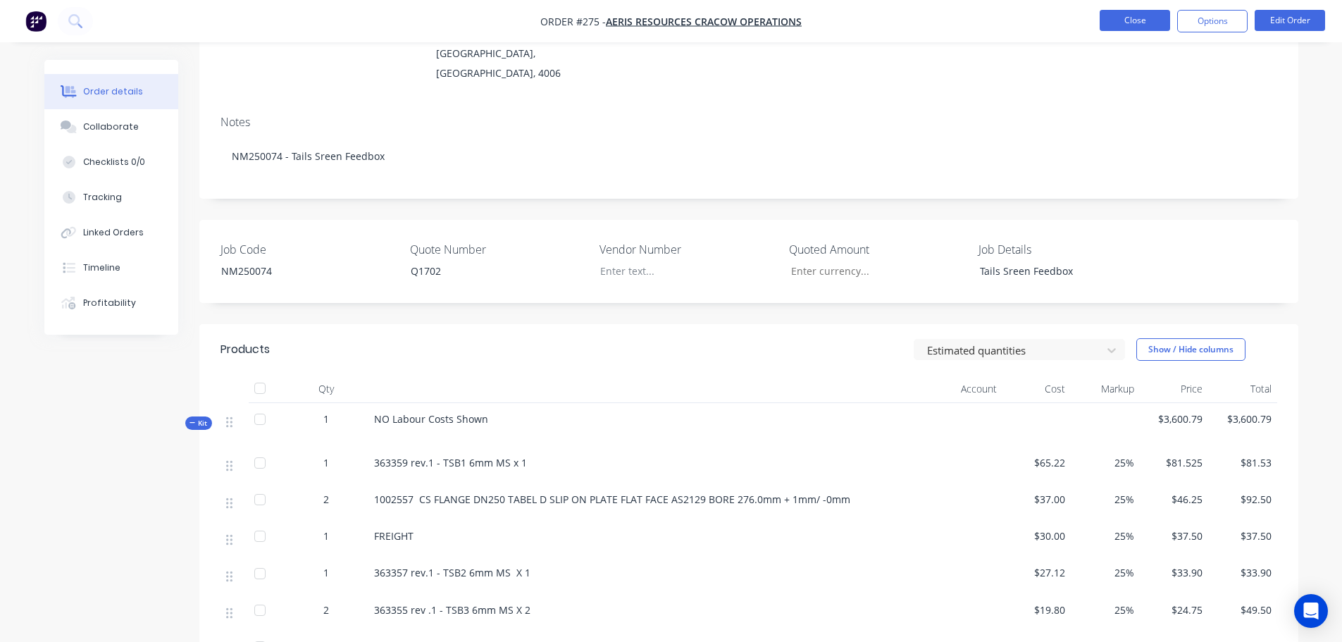
click at [1134, 25] on button "Close" at bounding box center [1135, 20] width 70 height 21
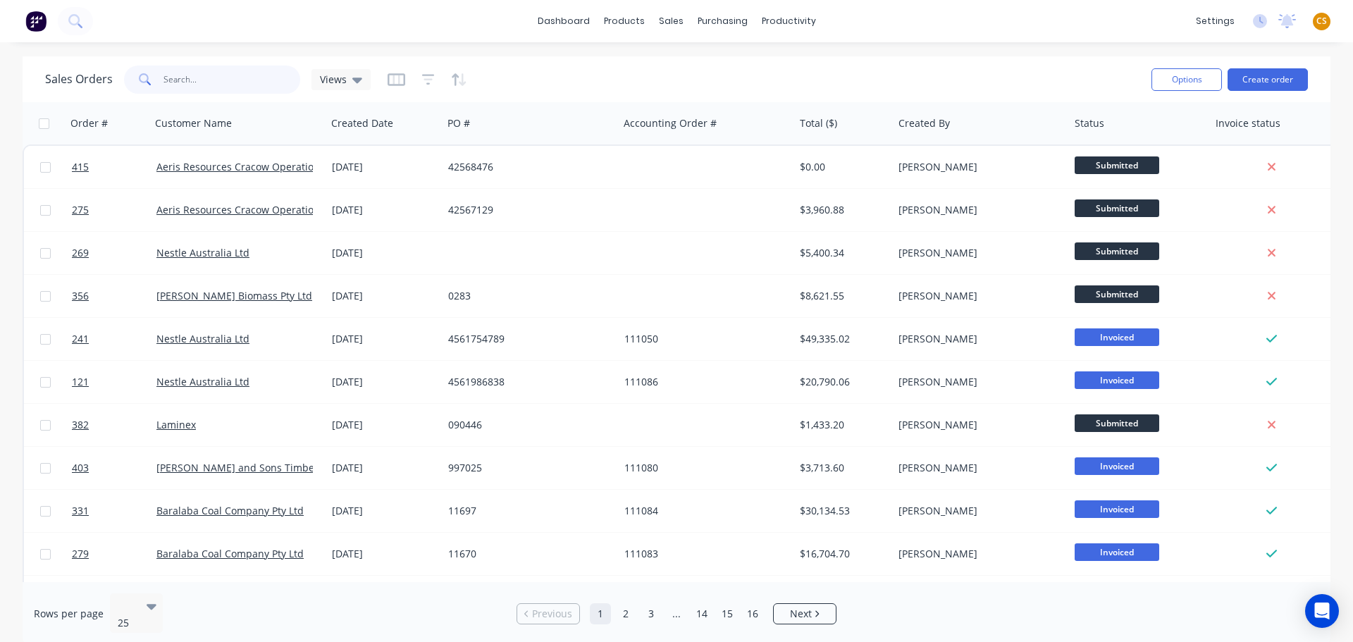
click at [169, 83] on input "text" at bounding box center [231, 80] width 137 height 28
type input "279"
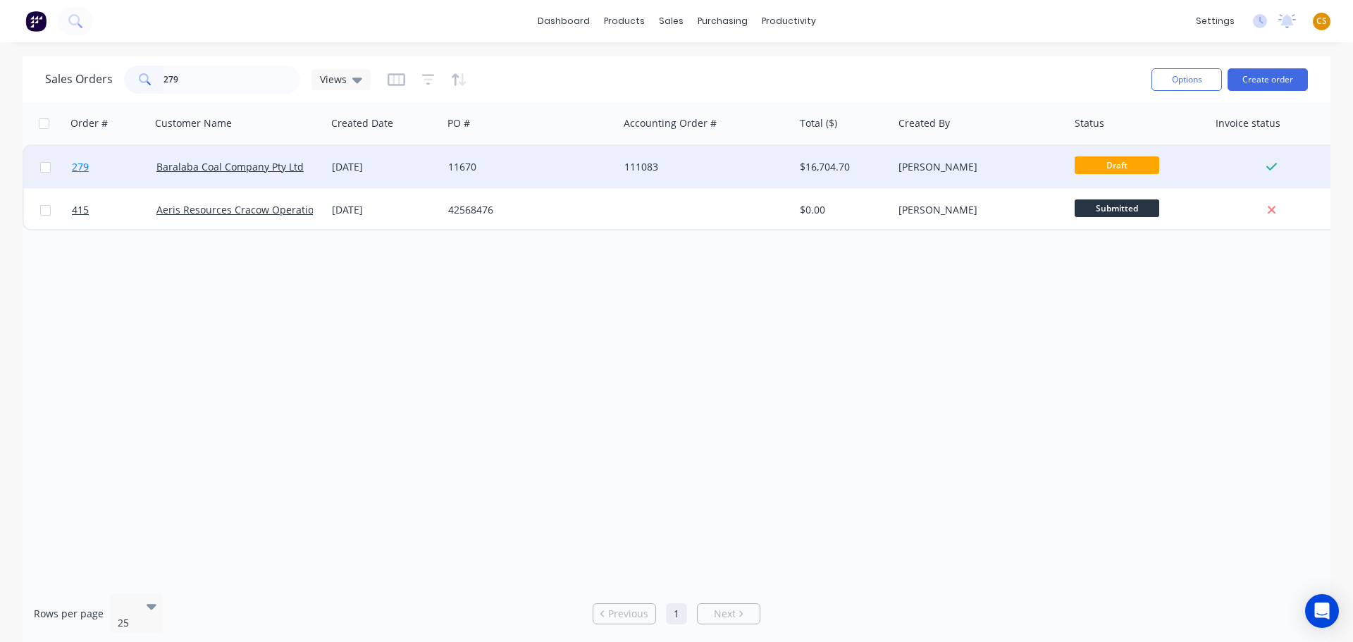
click at [102, 169] on link "279" at bounding box center [114, 167] width 85 height 42
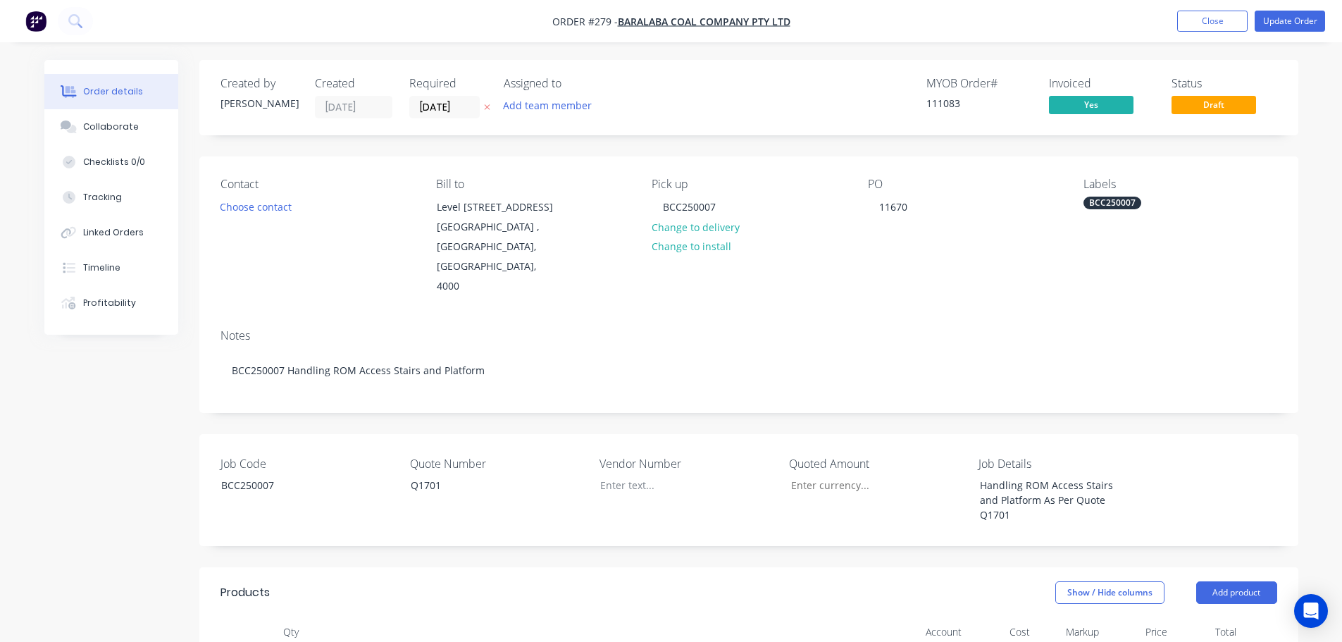
type input "$15,186.00"
click at [1196, 20] on button "Close" at bounding box center [1212, 21] width 70 height 21
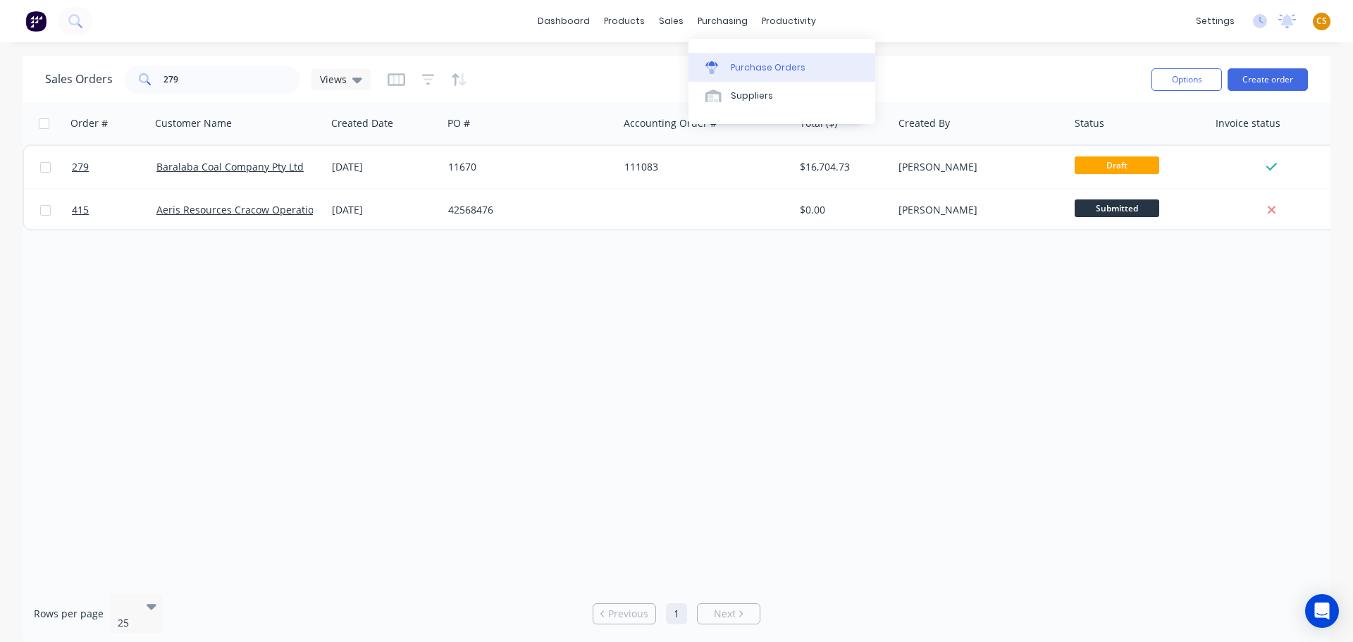
click at [753, 61] on div "Purchase Orders" at bounding box center [768, 67] width 75 height 13
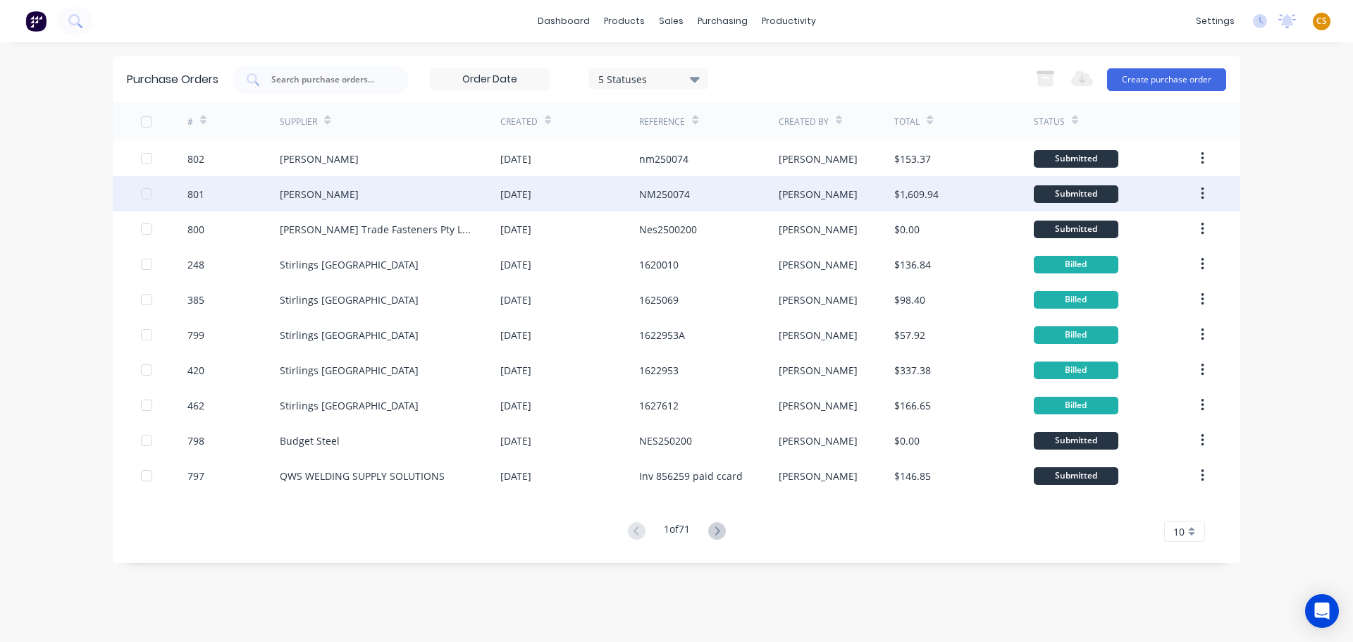
click at [217, 197] on div "801" at bounding box center [233, 193] width 93 height 35
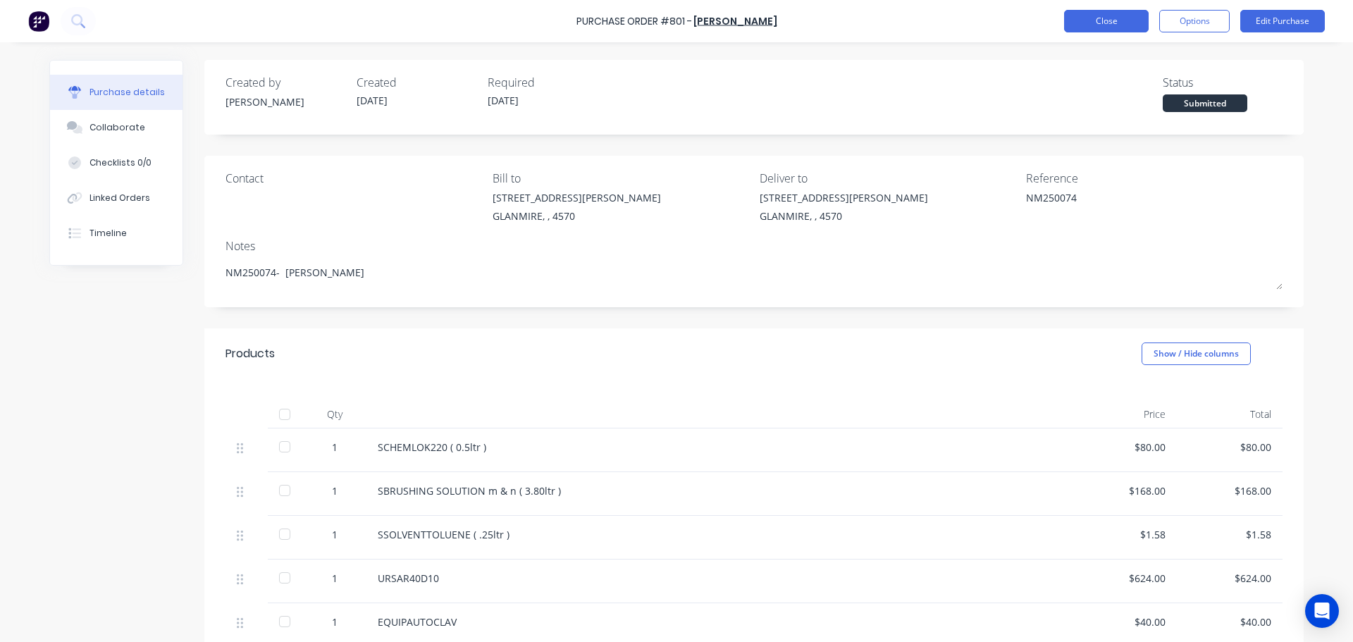
click at [1086, 29] on button "Close" at bounding box center [1106, 21] width 85 height 23
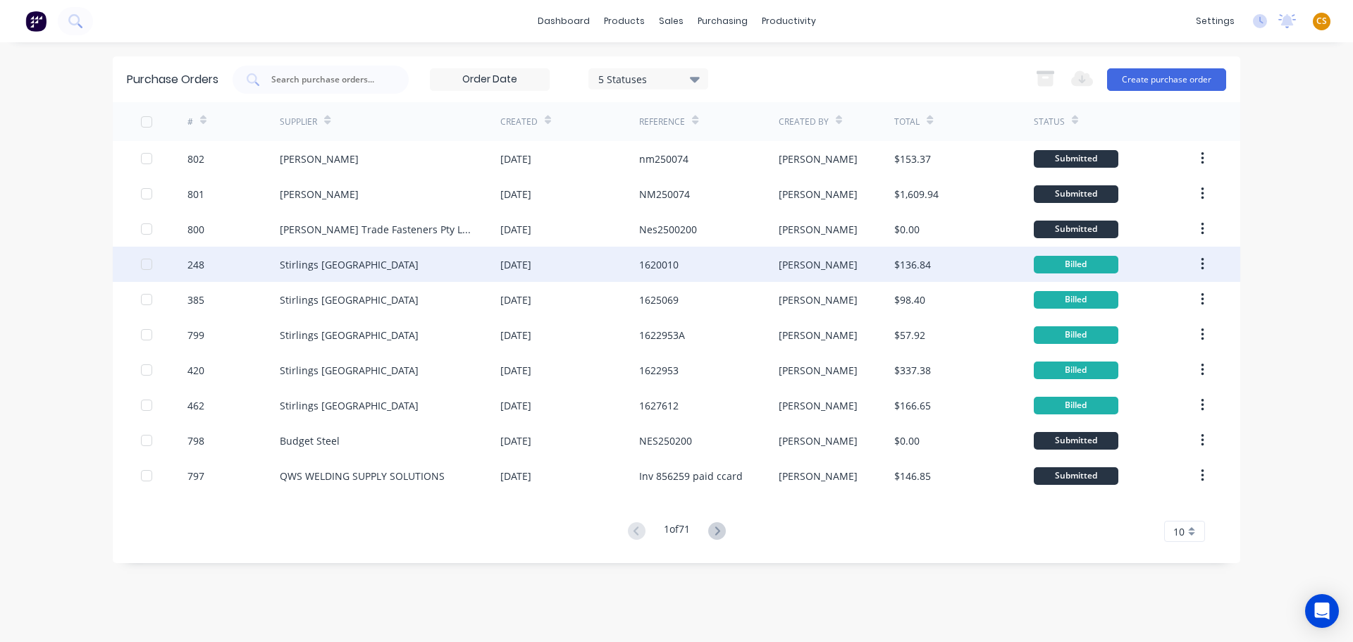
click at [221, 273] on div "248" at bounding box center [233, 264] width 93 height 35
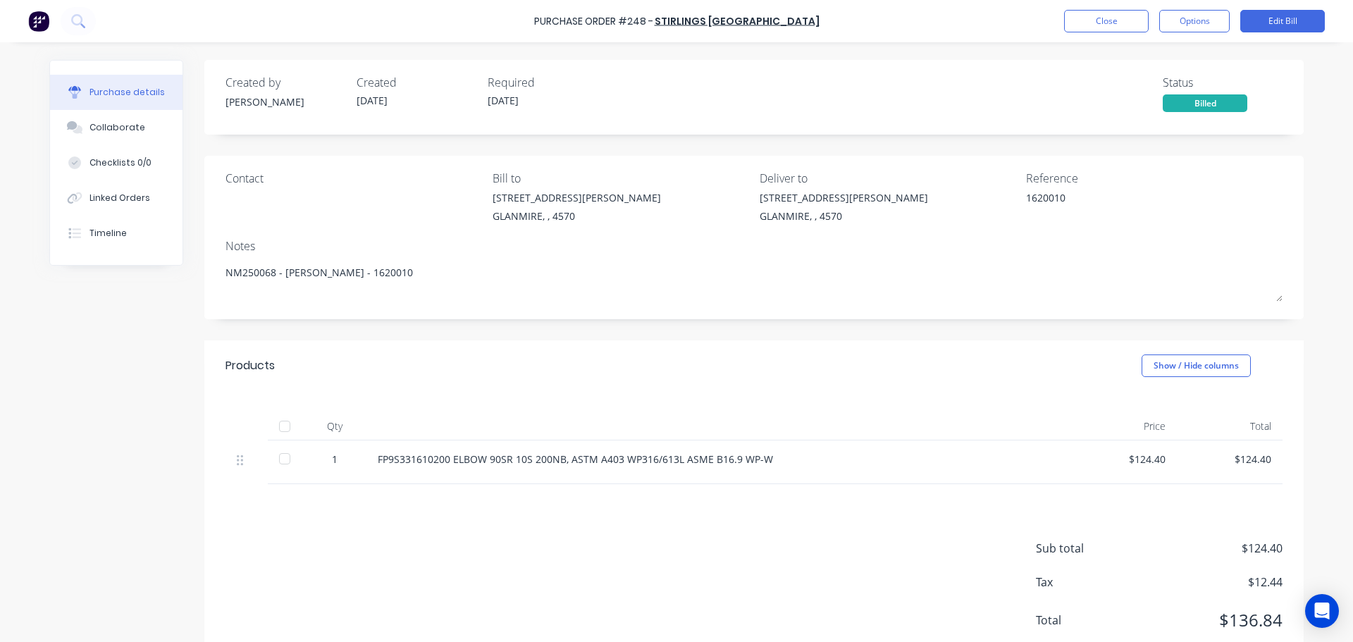
scroll to position [43, 0]
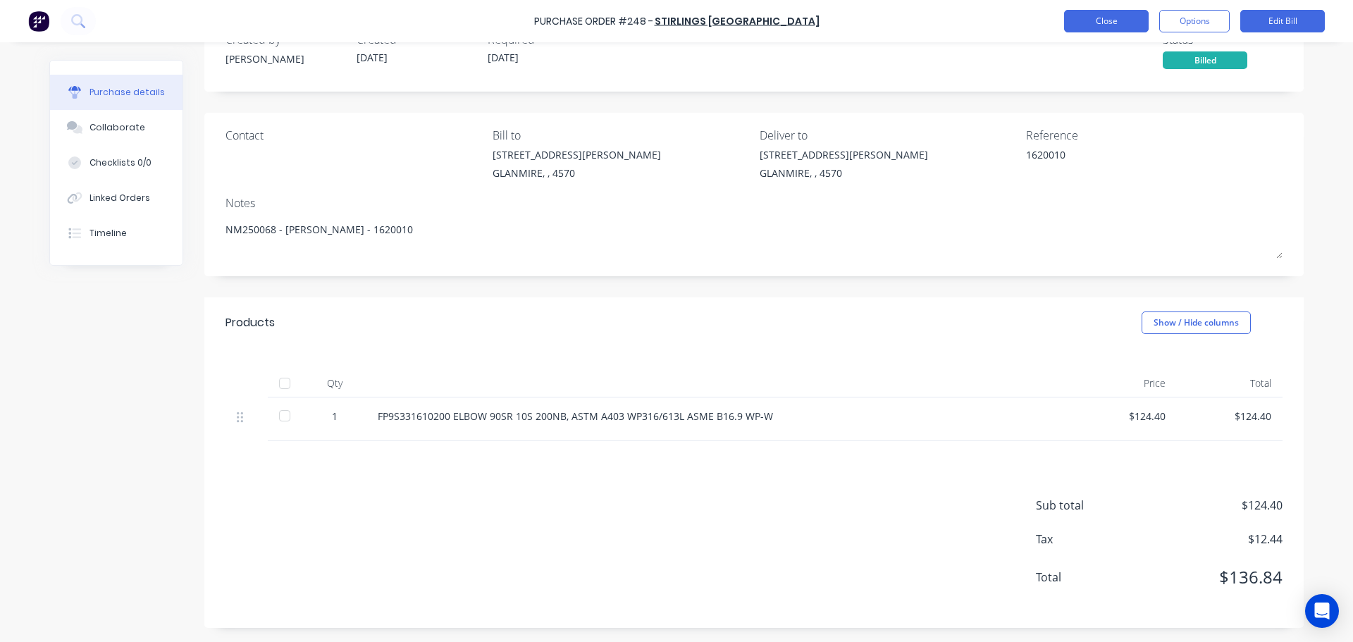
click at [1084, 27] on button "Close" at bounding box center [1106, 21] width 85 height 23
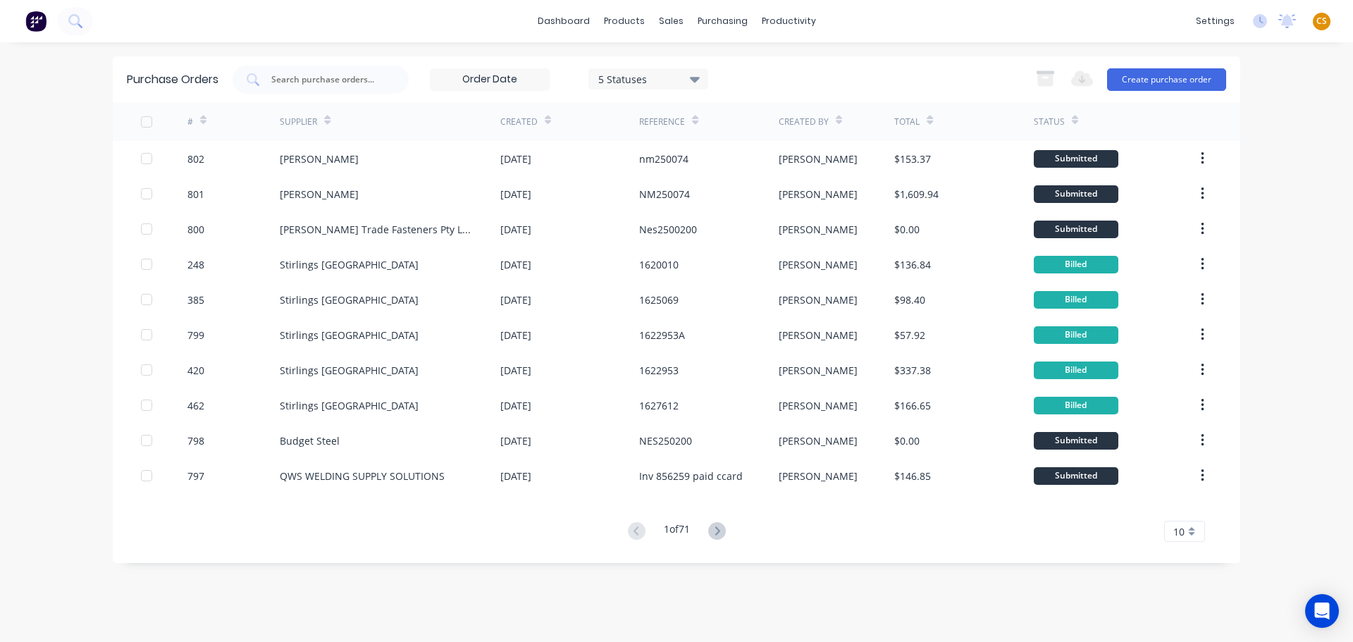
click at [42, 561] on div "dashboard products sales purchasing productivity dashboard products Product Cat…" at bounding box center [676, 321] width 1353 height 642
click at [951, 23] on div "dashboard products sales purchasing productivity dashboard products Product Cat…" at bounding box center [676, 21] width 1353 height 42
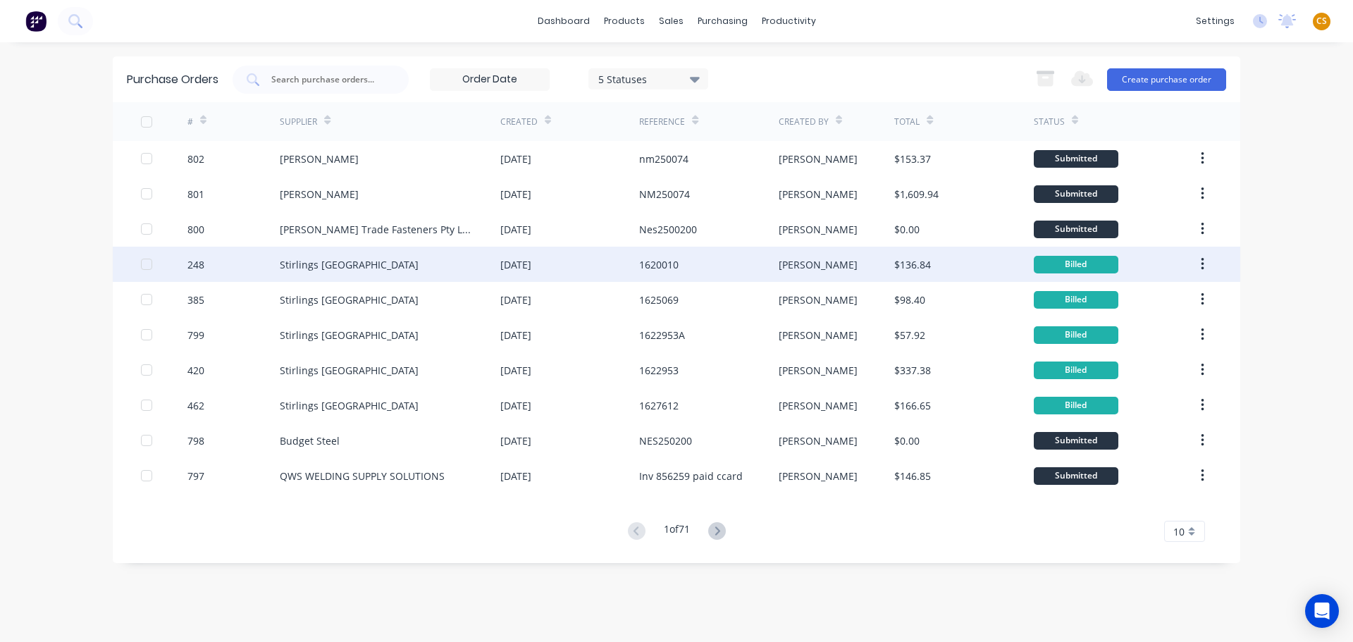
click at [210, 267] on div "248" at bounding box center [233, 264] width 93 height 35
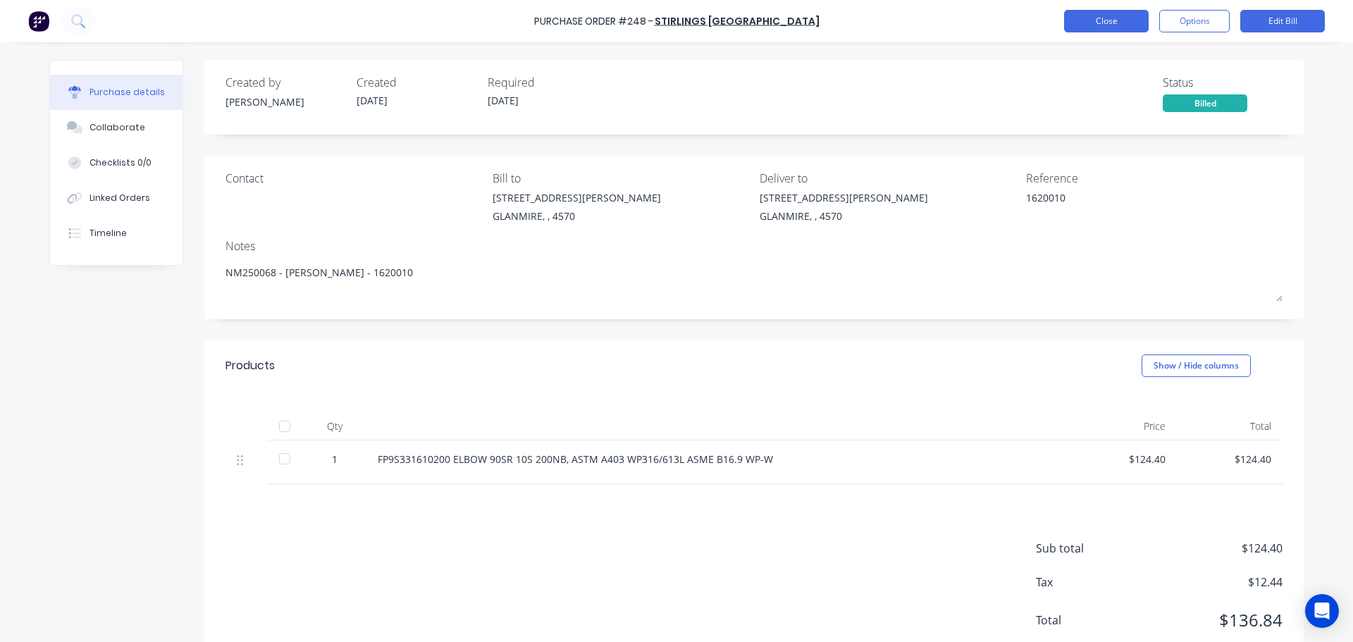
click at [1084, 20] on button "Close" at bounding box center [1106, 21] width 85 height 23
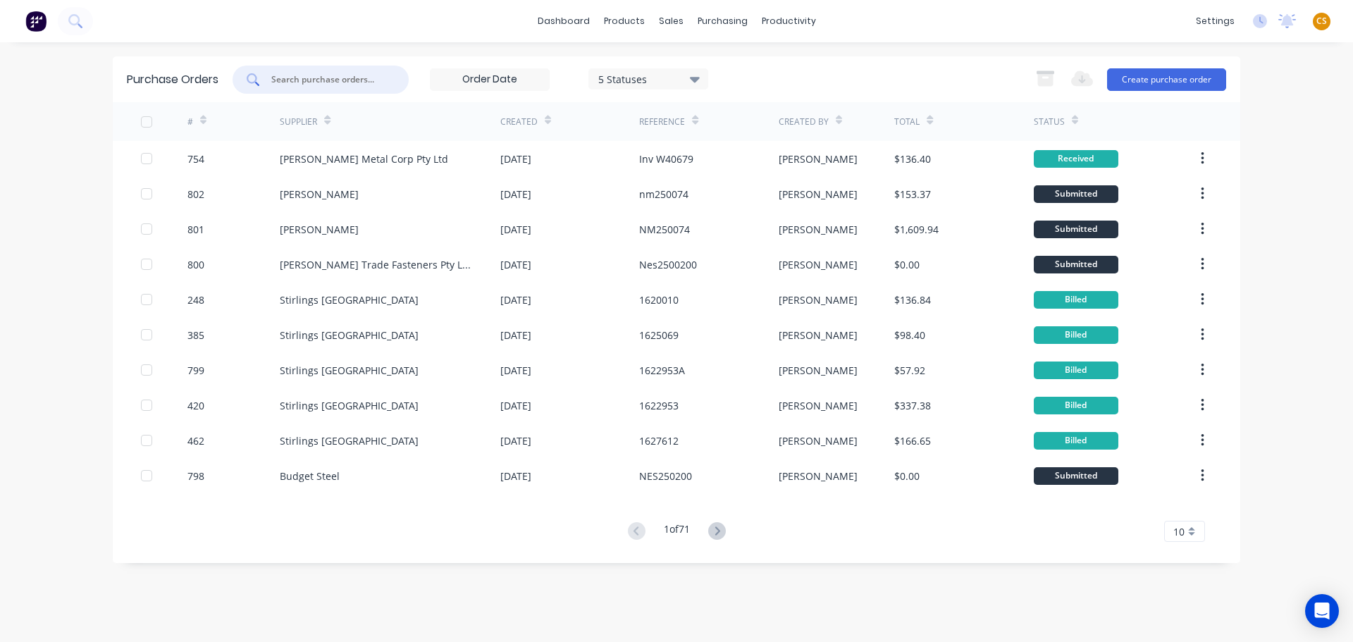
click at [311, 75] on input "text" at bounding box center [328, 80] width 117 height 14
type input "573"
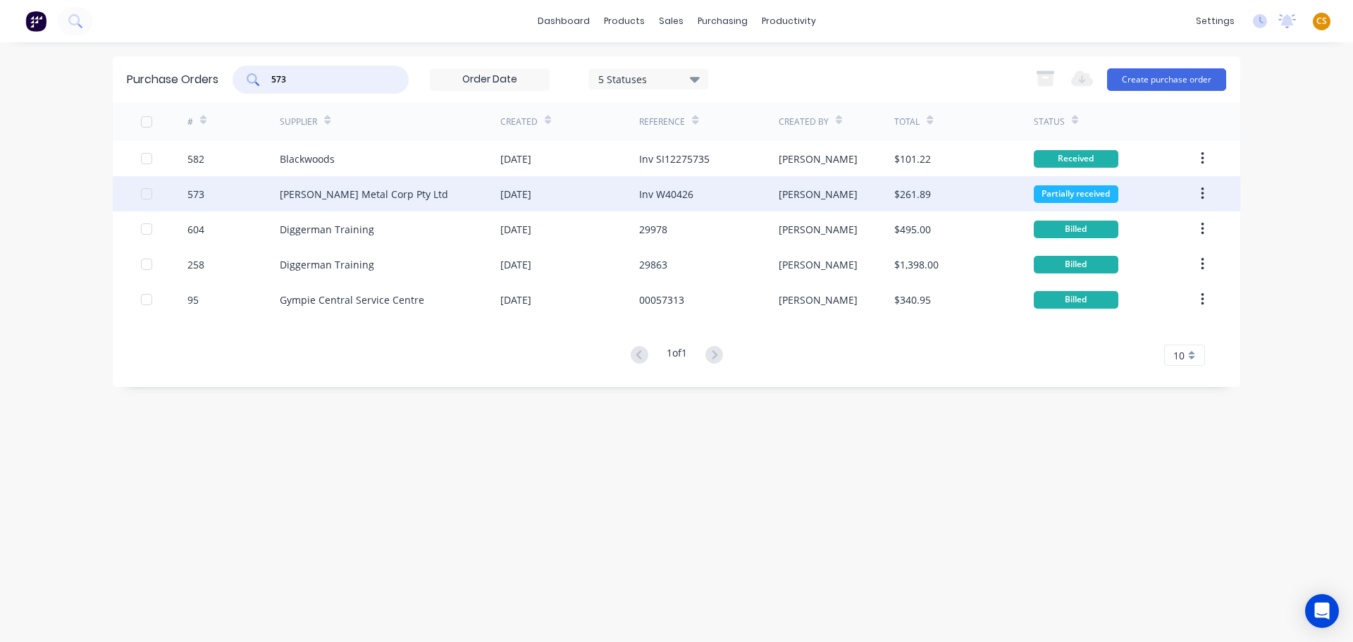
click at [222, 194] on div "573" at bounding box center [233, 193] width 93 height 35
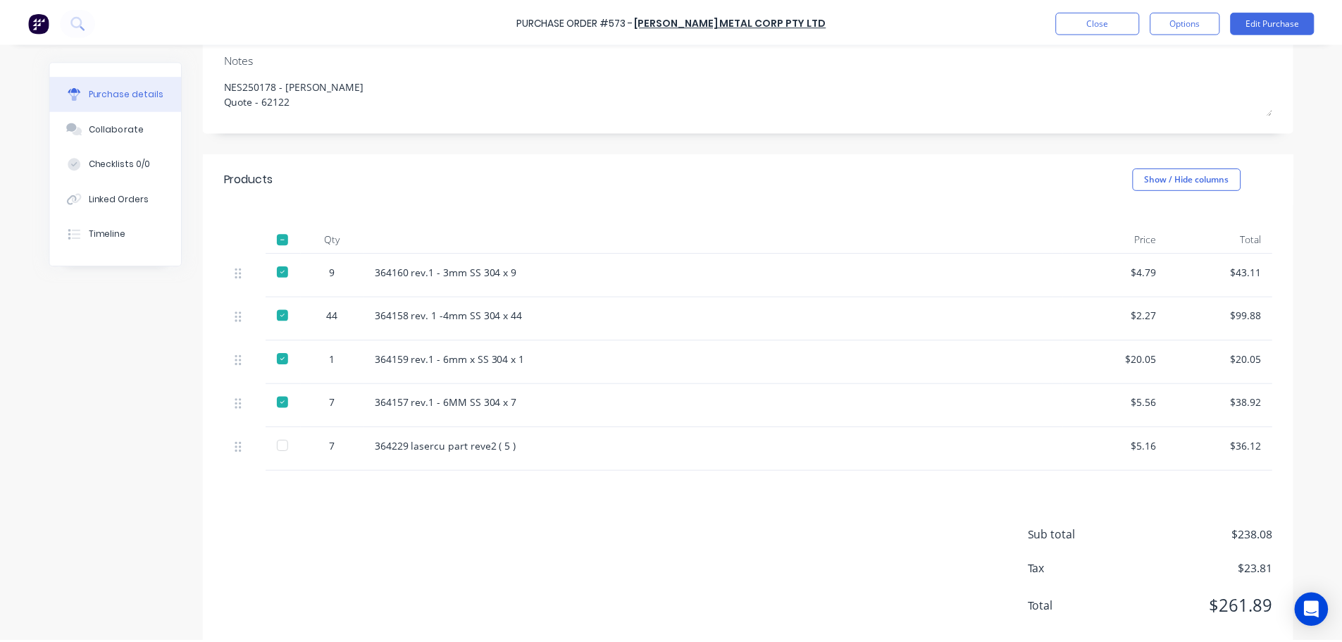
scroll to position [211, 0]
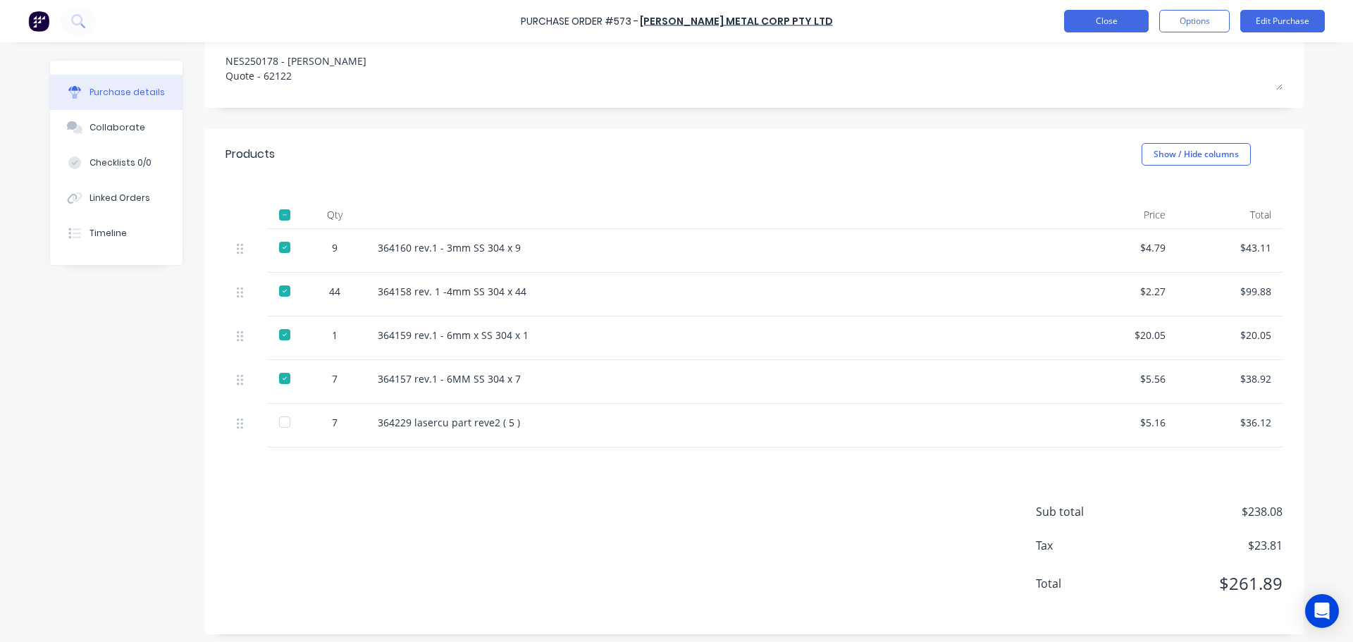
click at [1113, 25] on button "Close" at bounding box center [1106, 21] width 85 height 23
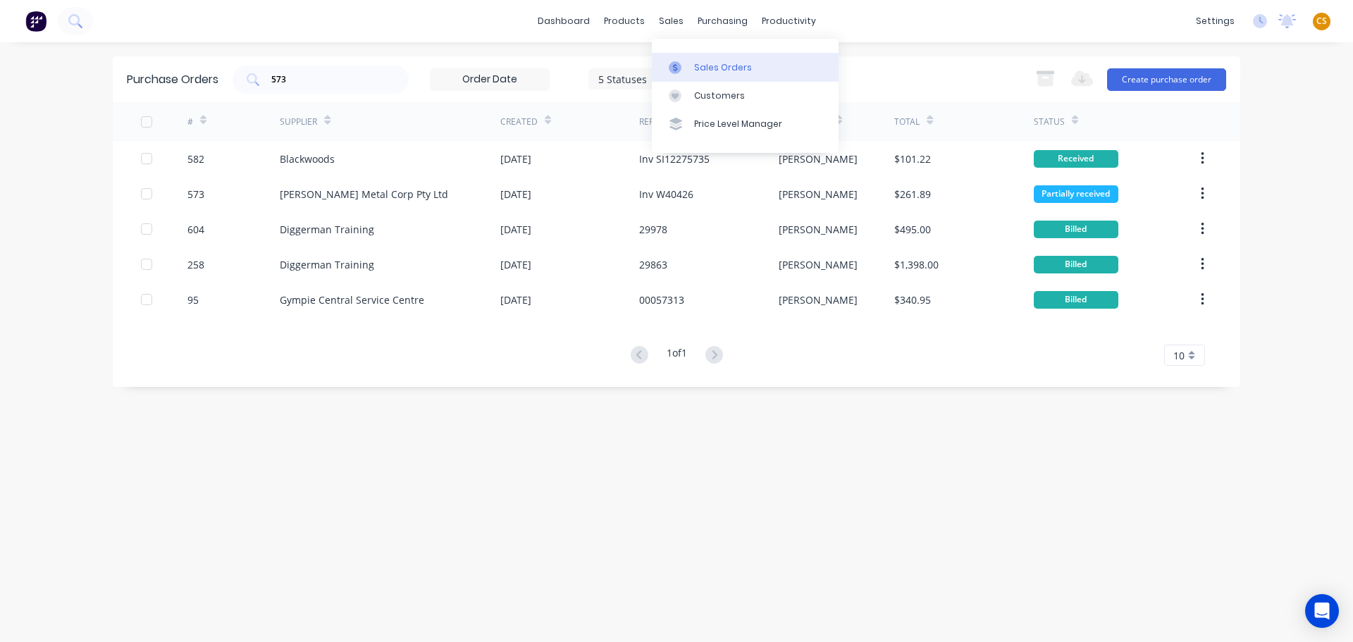
drag, startPoint x: 670, startPoint y: 20, endPoint x: 712, endPoint y: 71, distance: 66.1
click at [712, 71] on div "Sales Orders" at bounding box center [723, 67] width 58 height 13
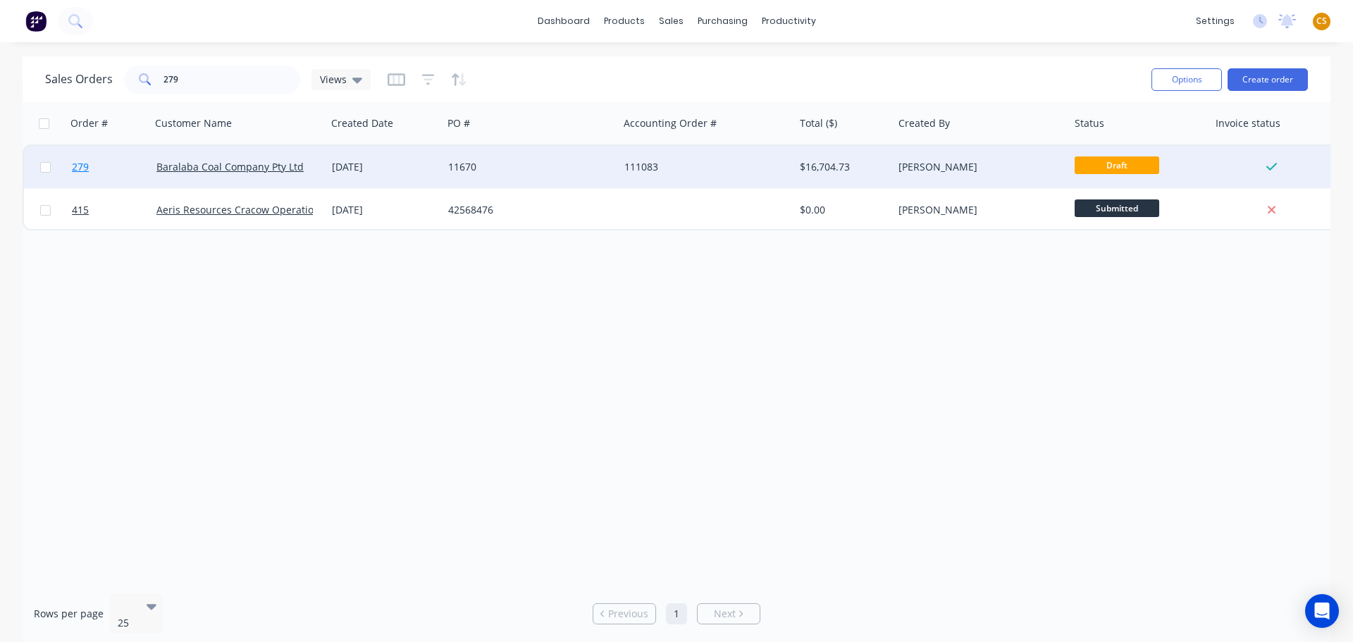
click at [95, 171] on link "279" at bounding box center [114, 167] width 85 height 42
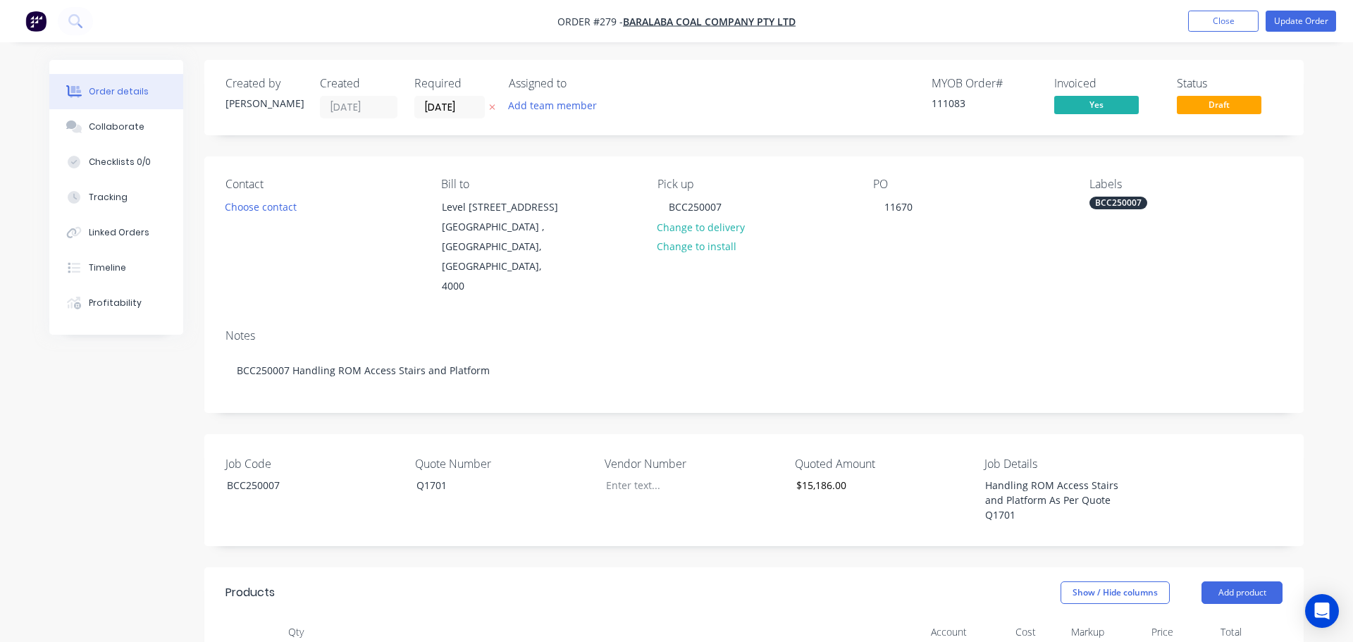
type input "$15,186.00"
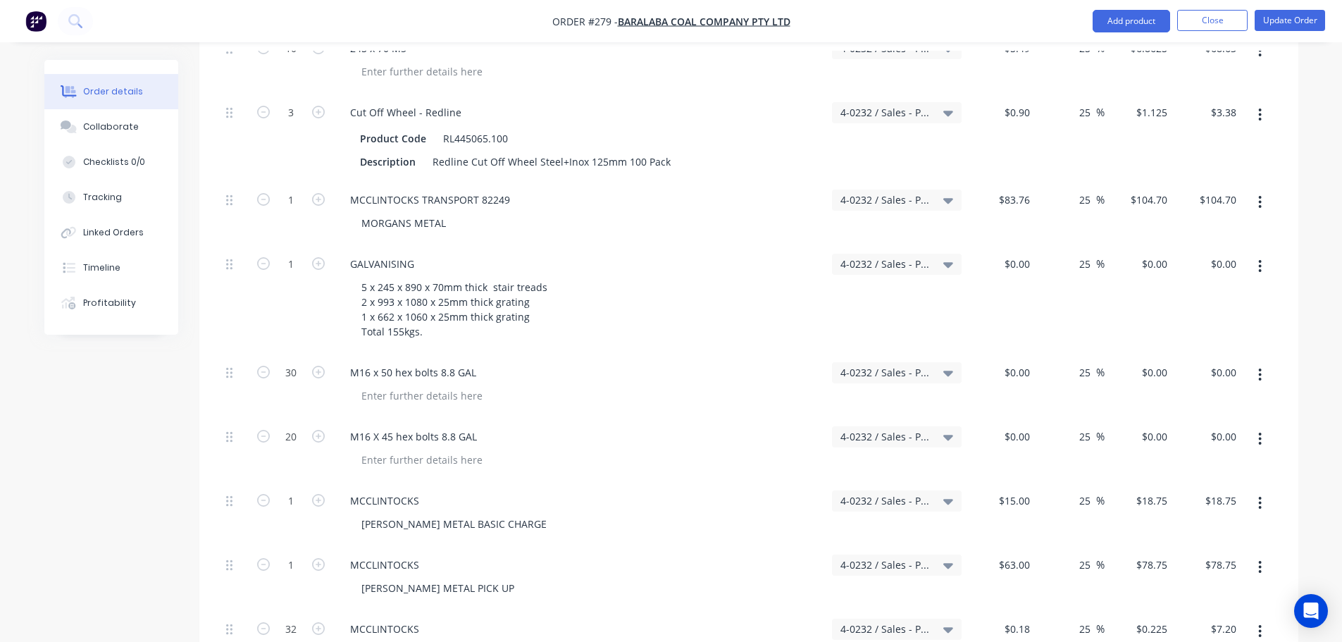
scroll to position [1020, 0]
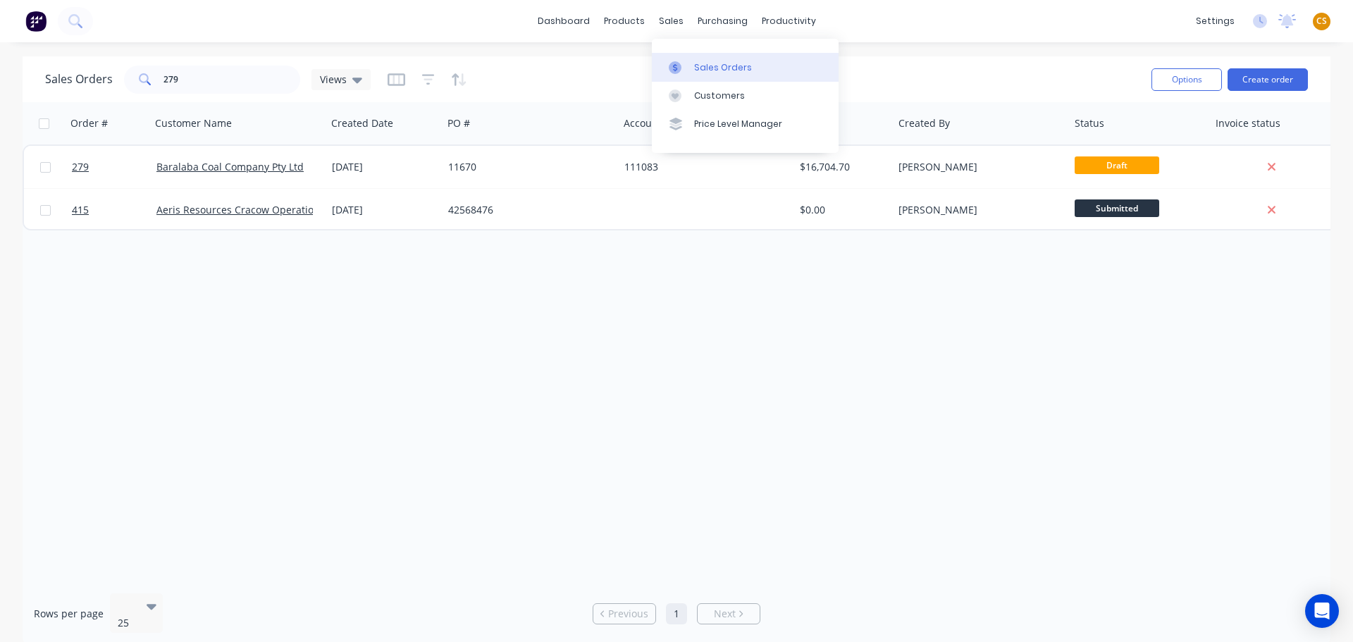
click at [717, 62] on div "Sales Orders" at bounding box center [723, 67] width 58 height 13
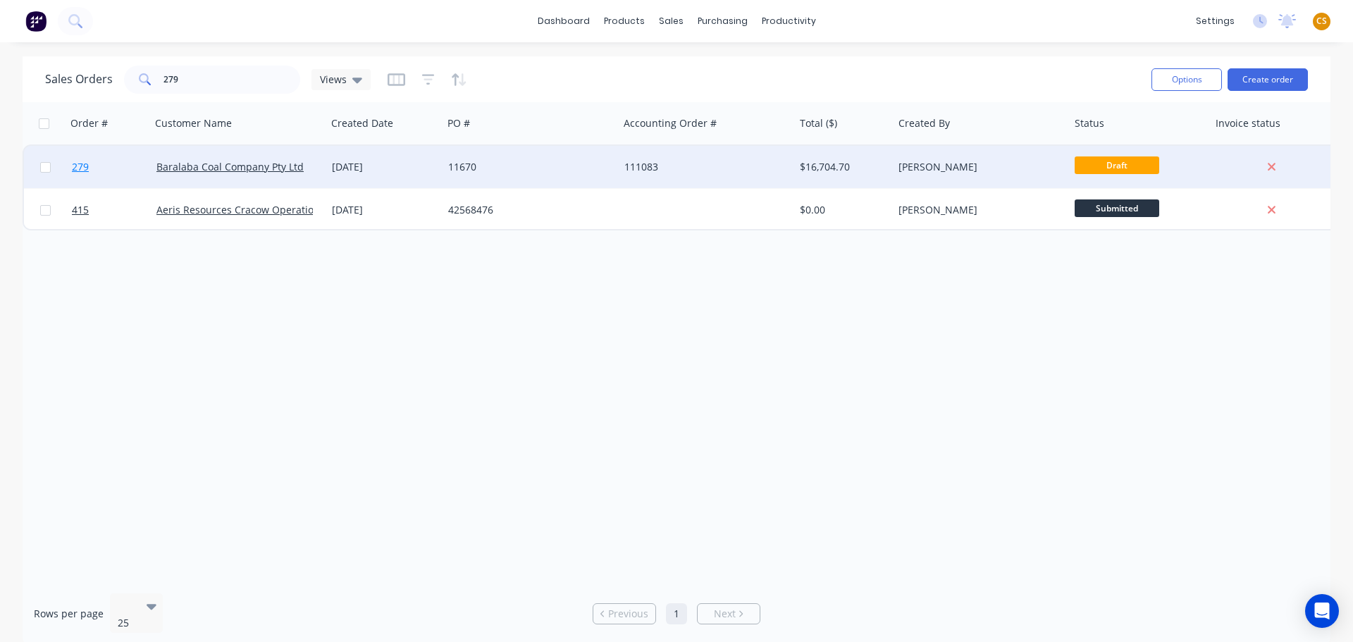
click at [95, 173] on link "279" at bounding box center [114, 167] width 85 height 42
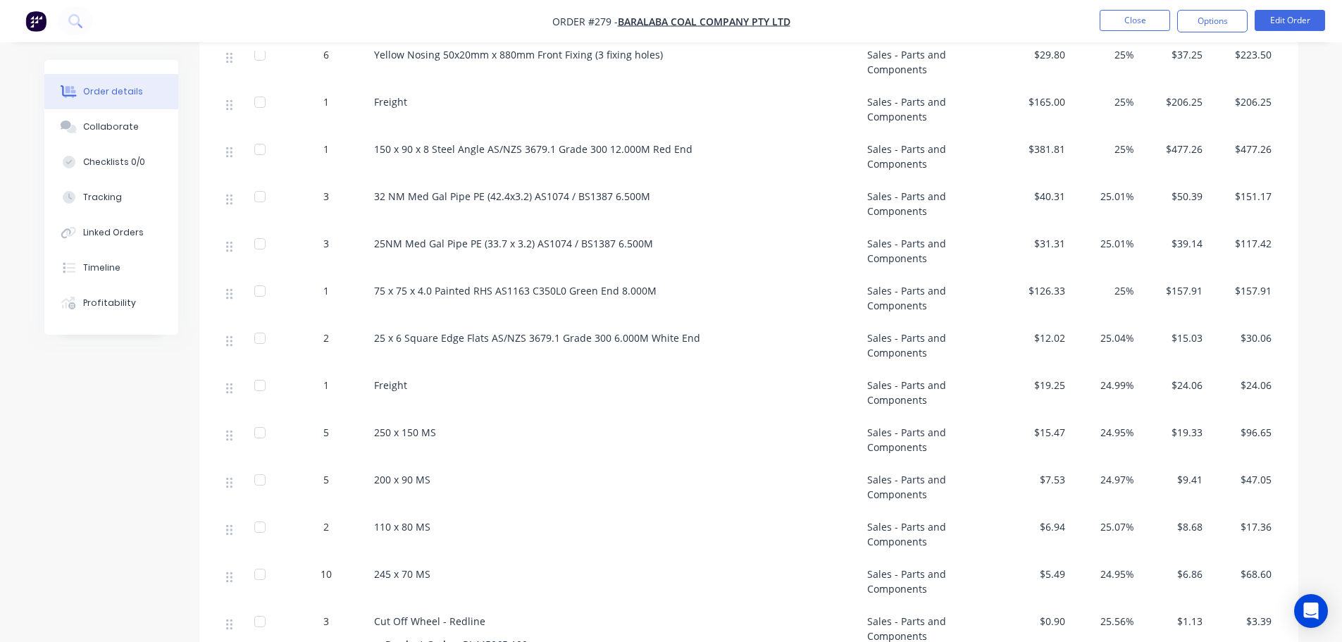
scroll to position [629, 0]
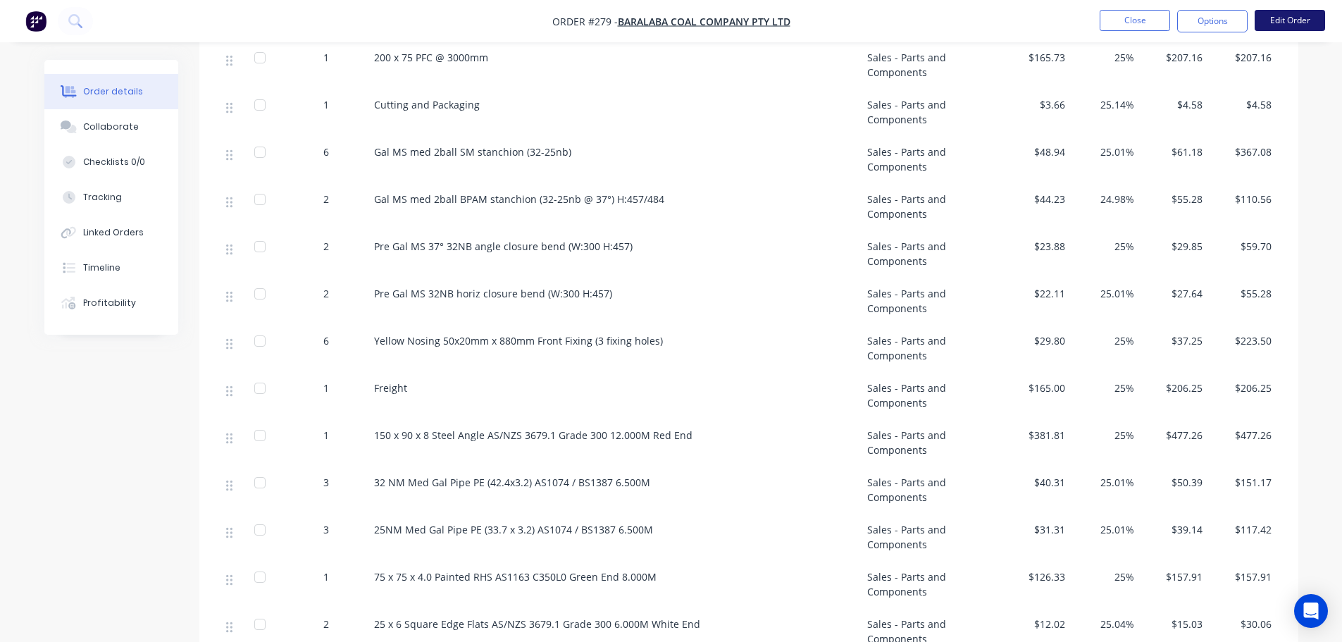
click at [1285, 23] on button "Edit Order" at bounding box center [1290, 20] width 70 height 21
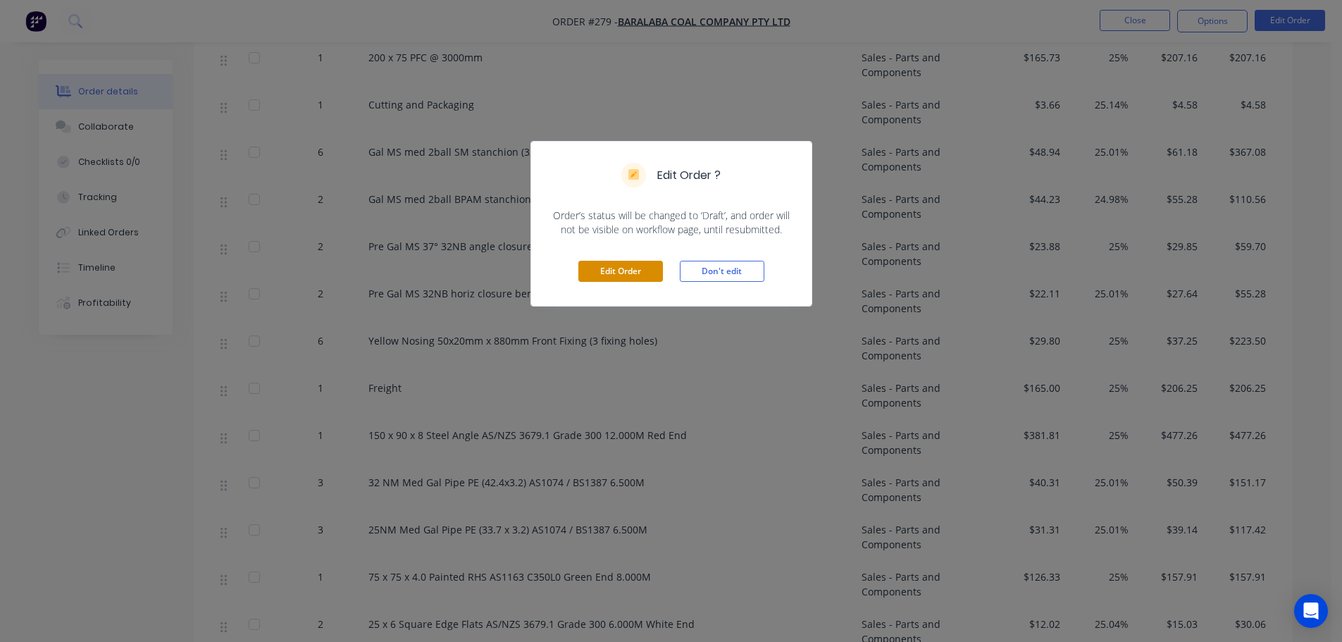
click at [614, 272] on button "Edit Order" at bounding box center [620, 271] width 85 height 21
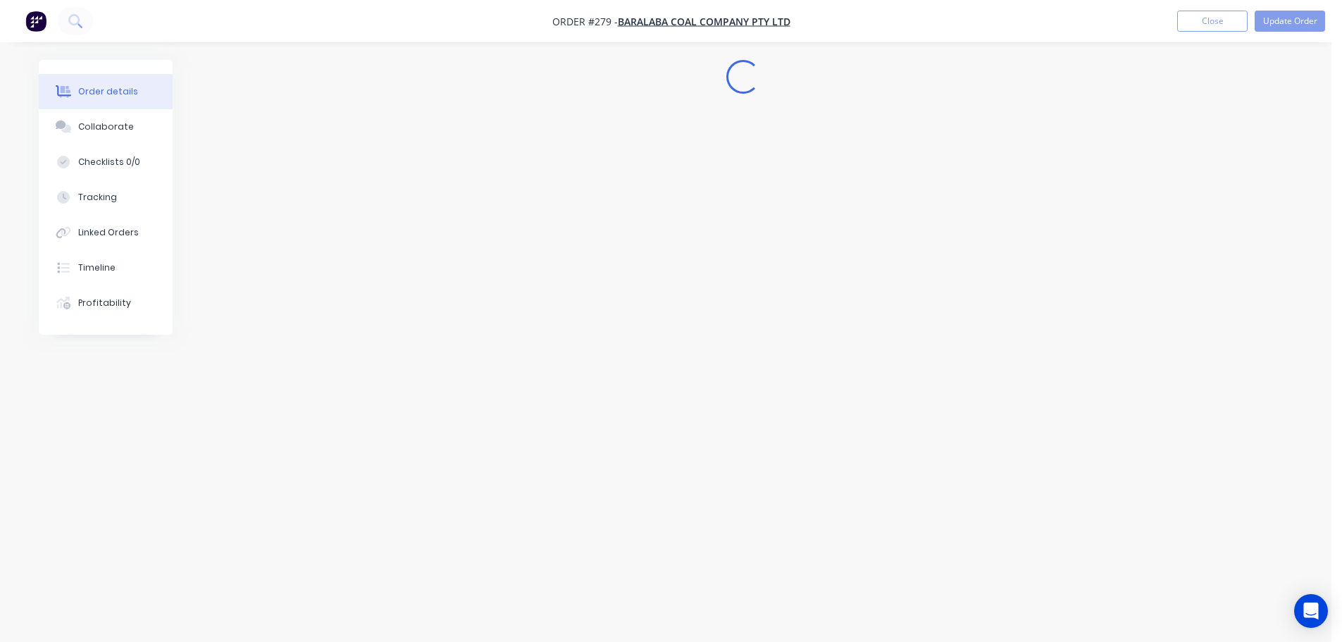
scroll to position [0, 0]
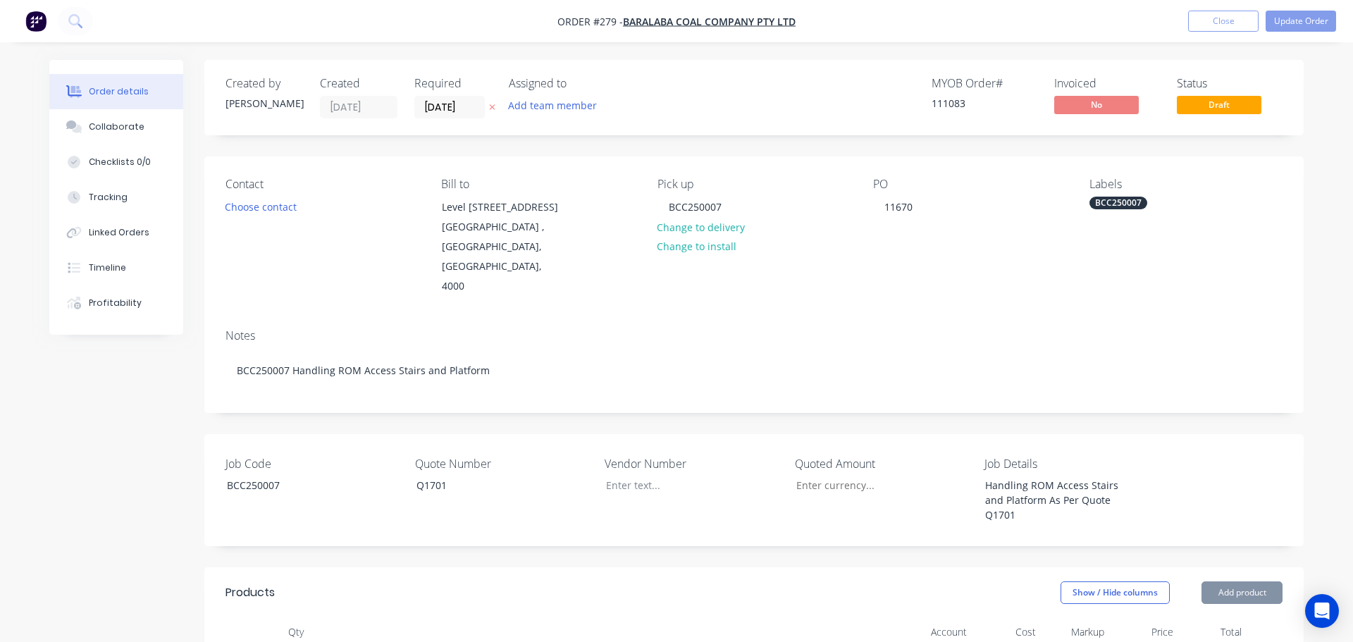
type input "$15,186.00"
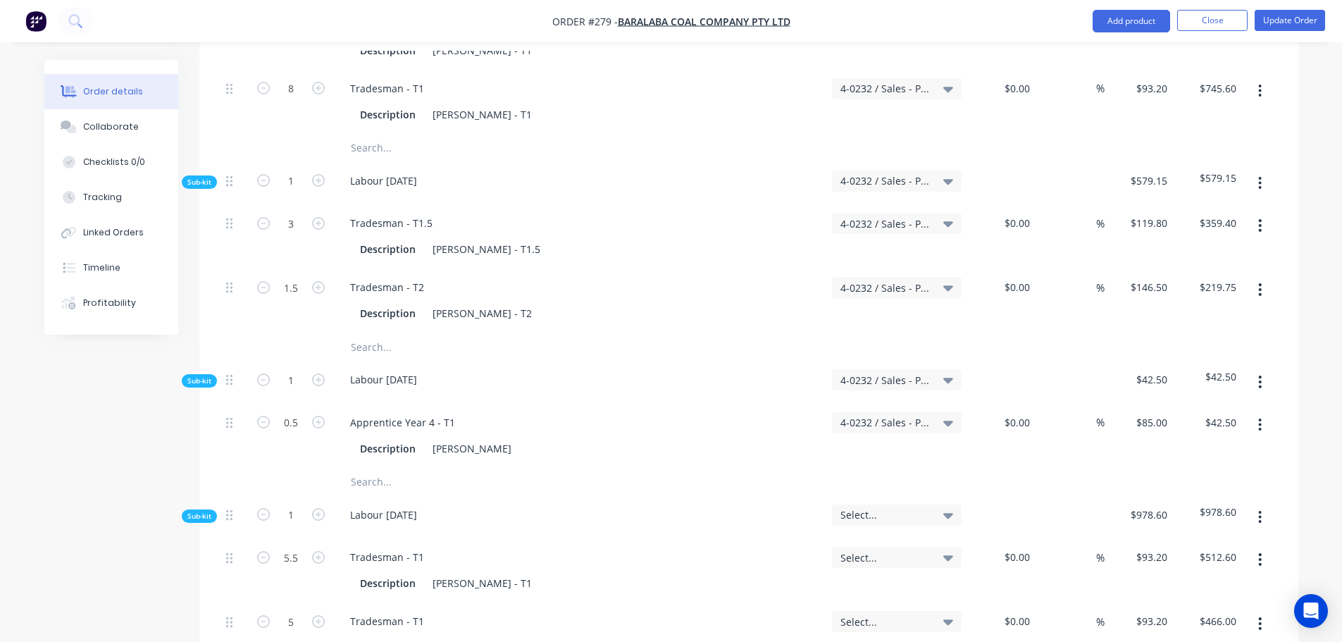
scroll to position [5070, 0]
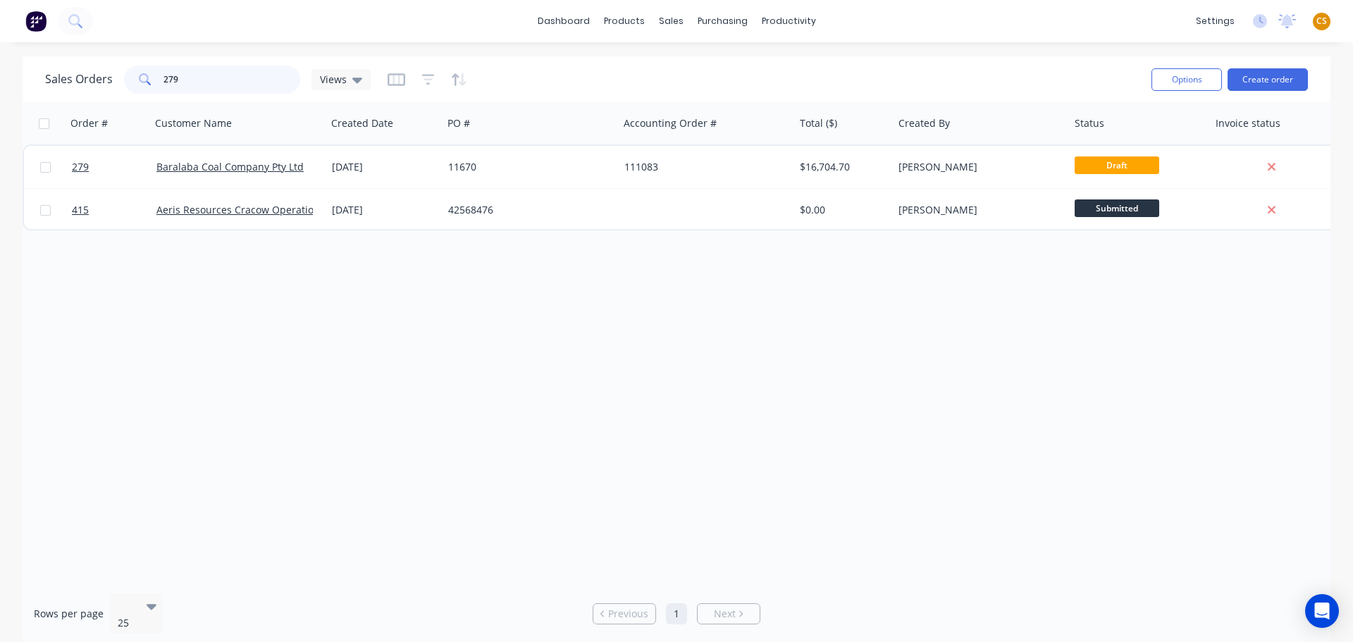
drag, startPoint x: 178, startPoint y: 78, endPoint x: 120, endPoint y: 75, distance: 58.5
click at [121, 75] on div "Sales Orders 279 Views" at bounding box center [208, 80] width 326 height 28
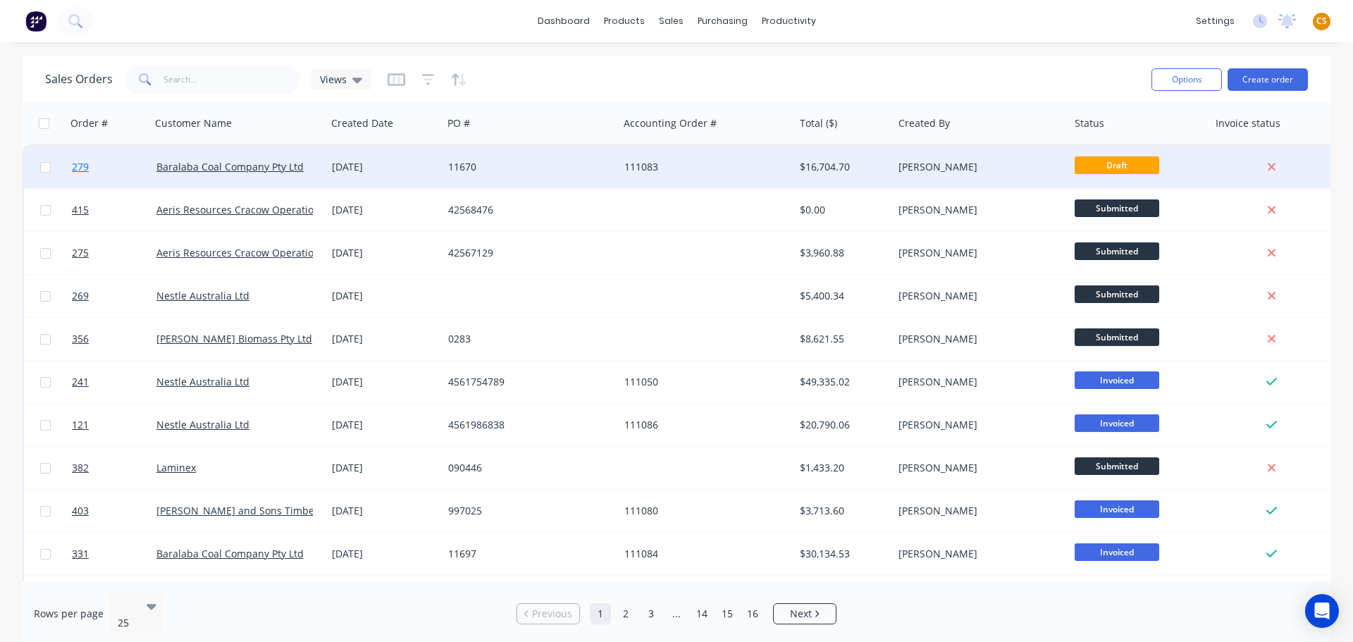
click at [95, 171] on link "279" at bounding box center [114, 167] width 85 height 42
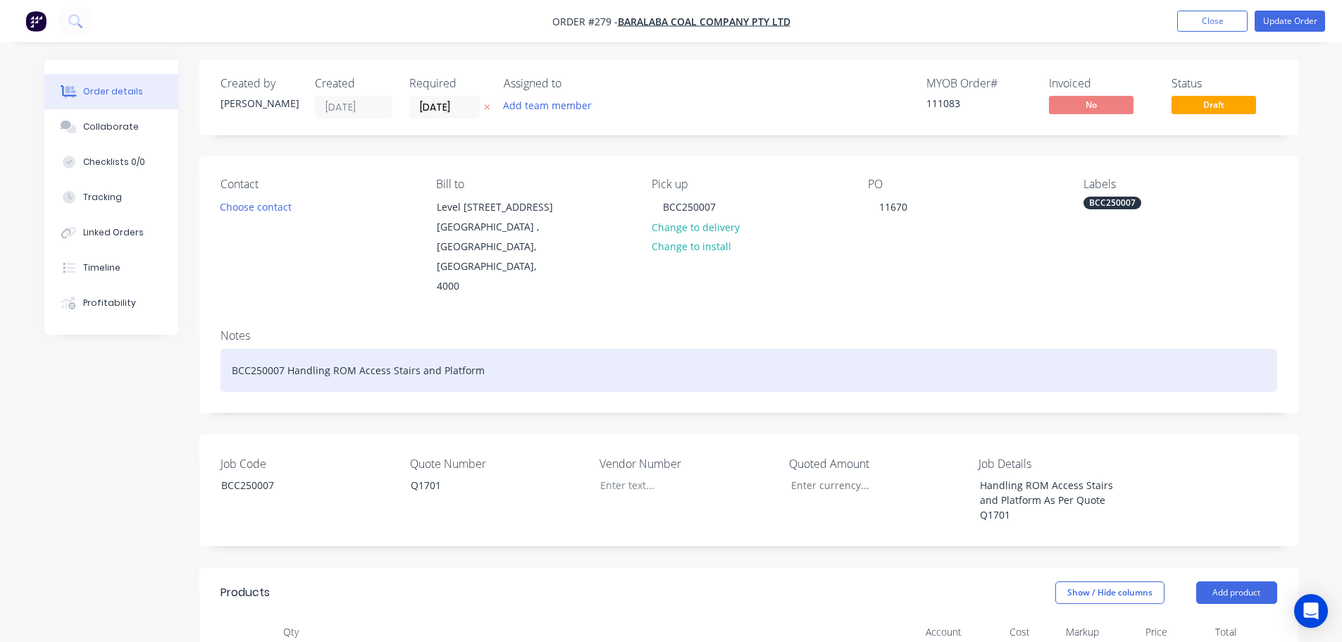
type input "$15,186.00"
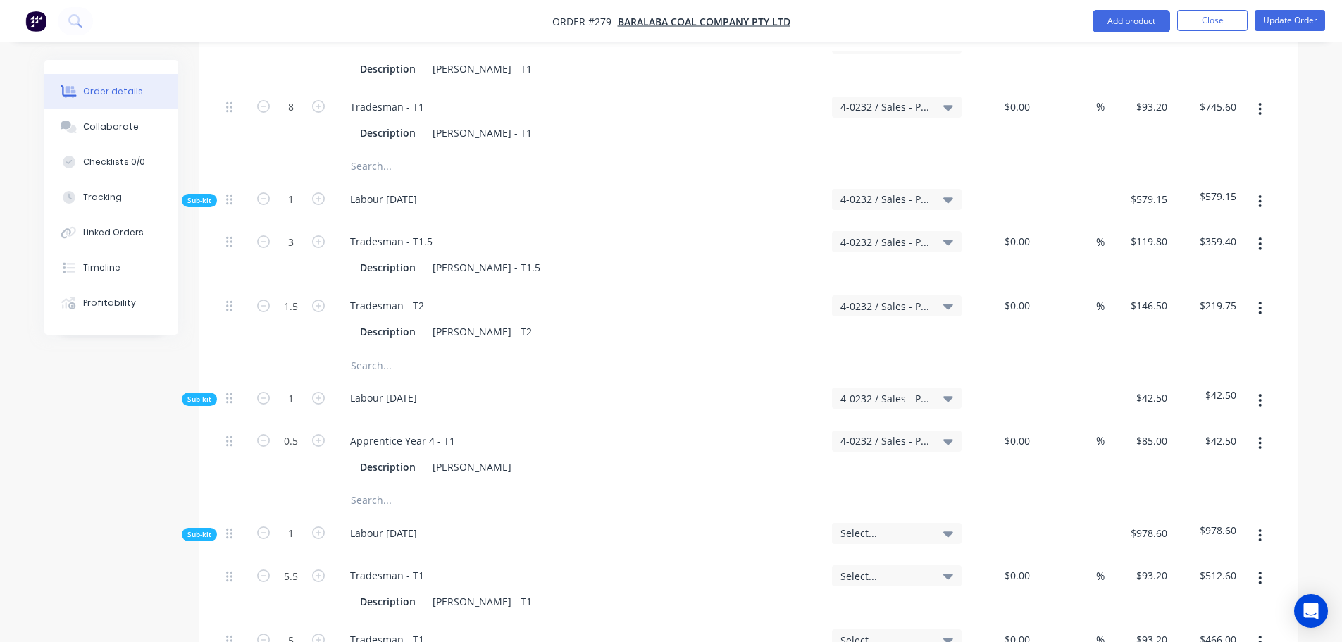
scroll to position [5916, 0]
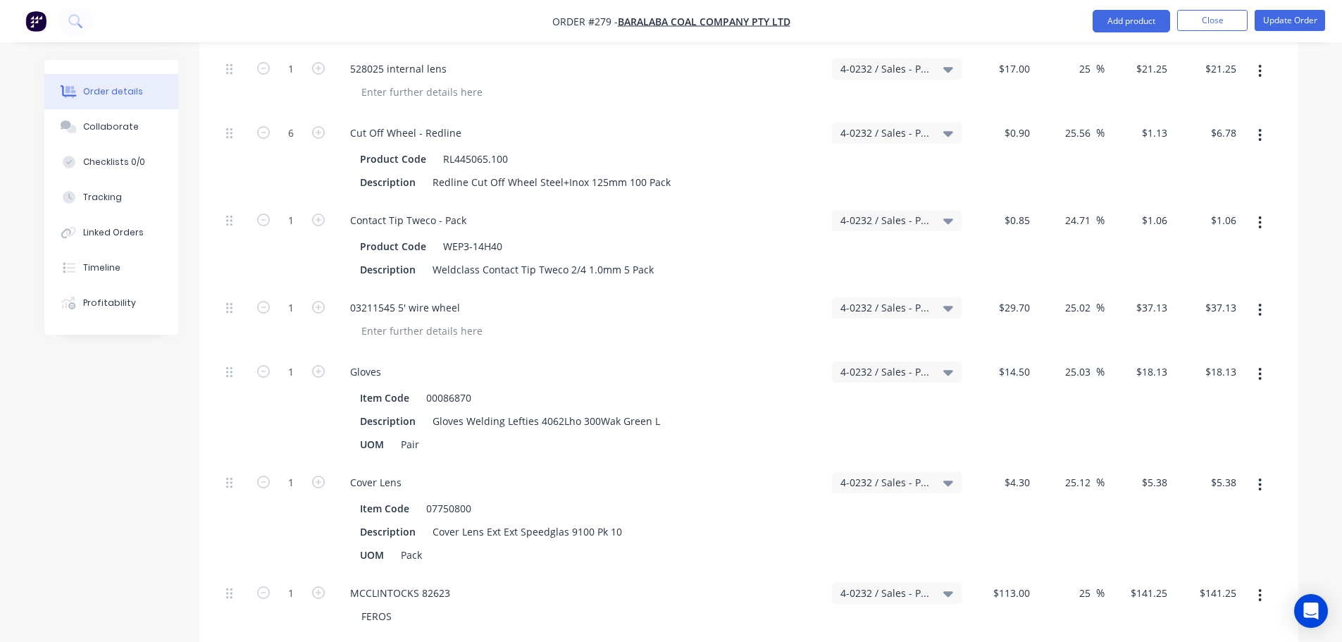
scroll to position [2957, 0]
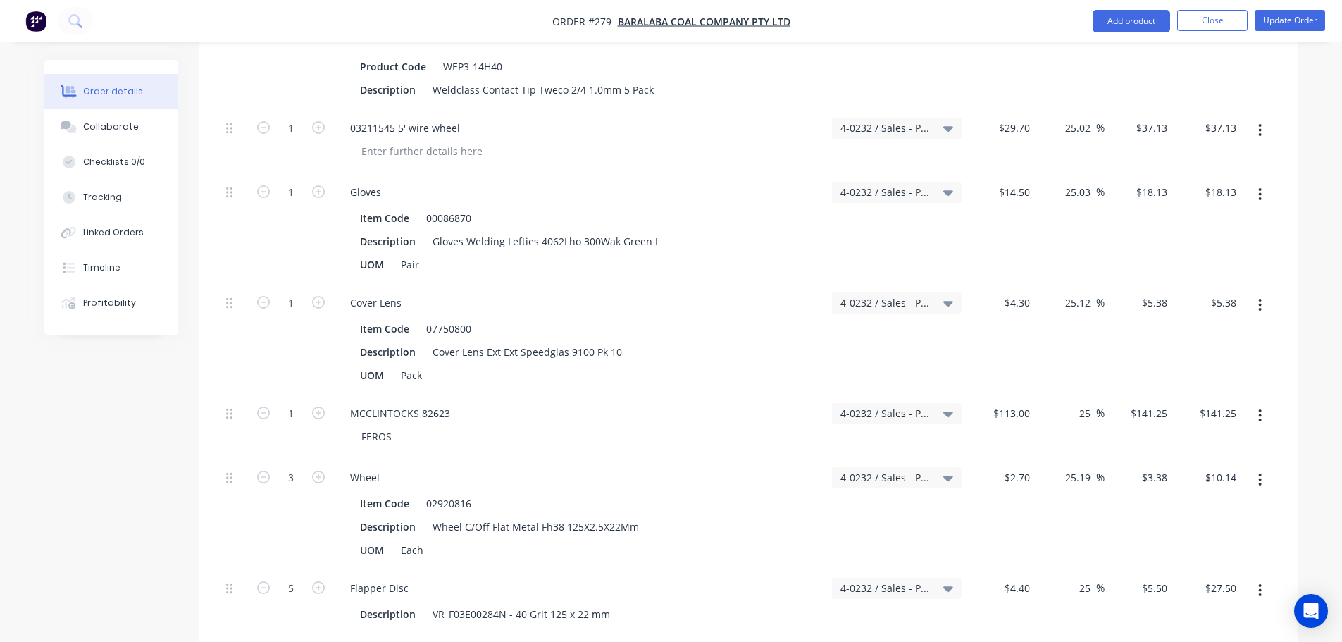
click at [1322, 126] on div "Order details Collaborate Checklists 0/0 Tracking Linked Orders Timeline Profit…" at bounding box center [671, 349] width 1342 height 6612
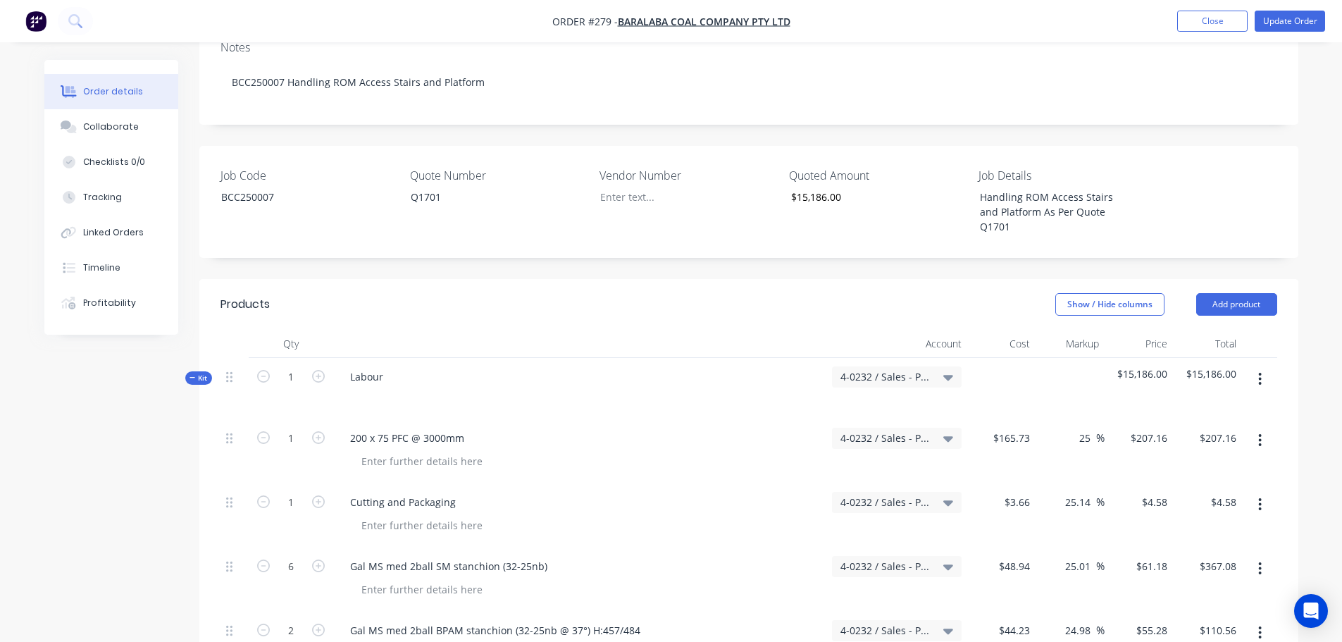
scroll to position [423, 0]
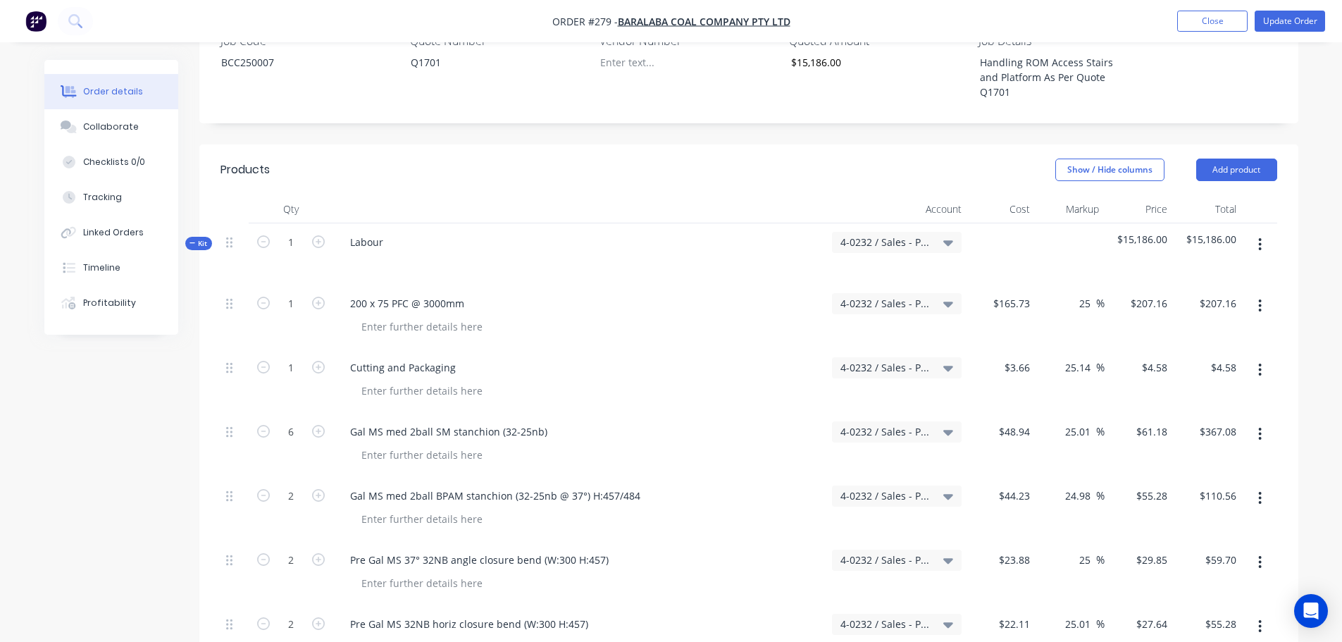
click at [202, 238] on span "Kit" at bounding box center [199, 243] width 18 height 11
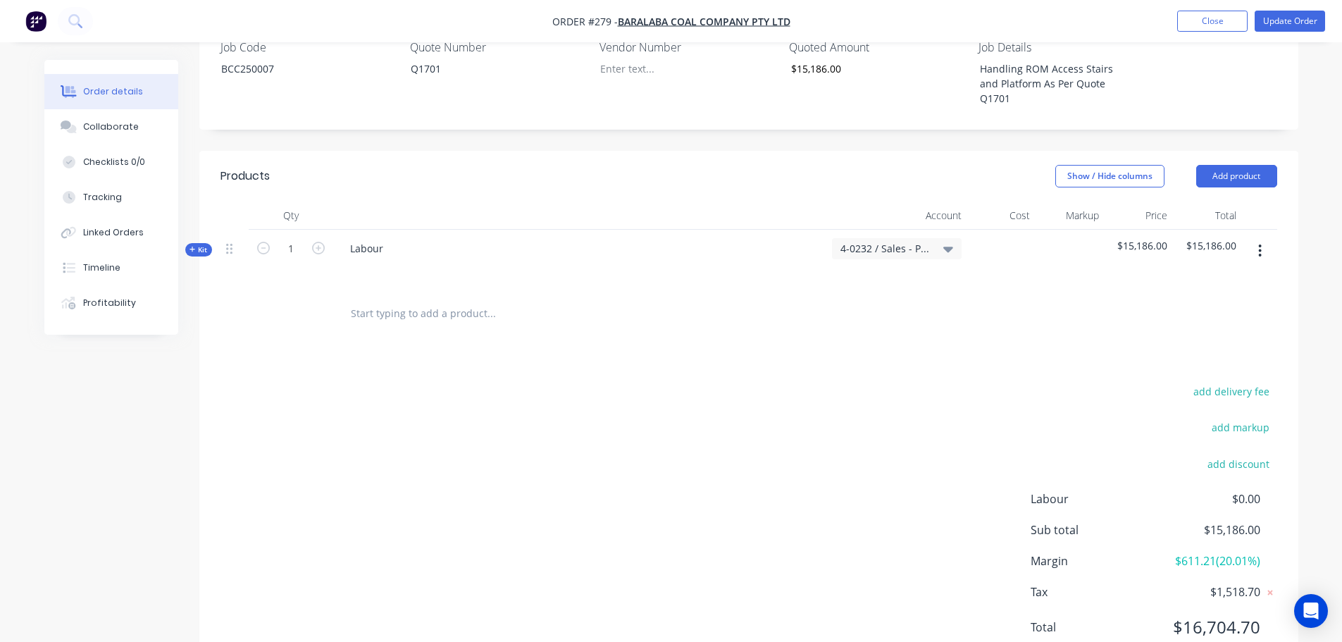
click at [201, 245] on span "Kit" at bounding box center [199, 250] width 18 height 11
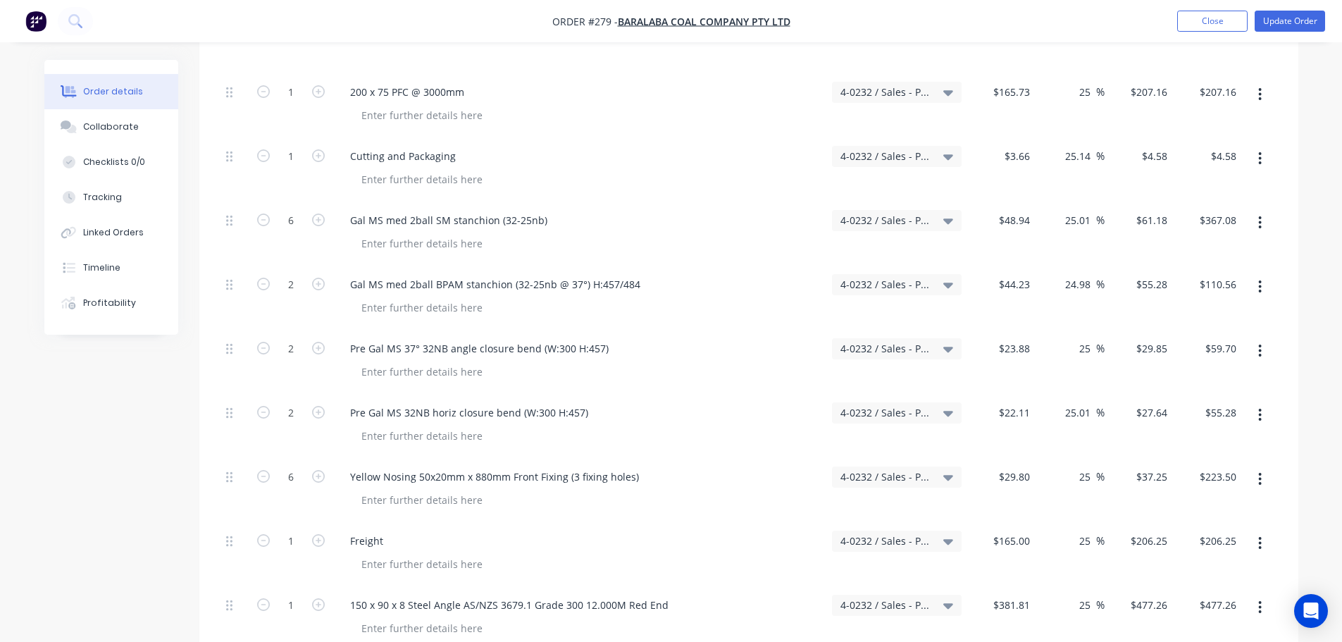
scroll to position [423, 0]
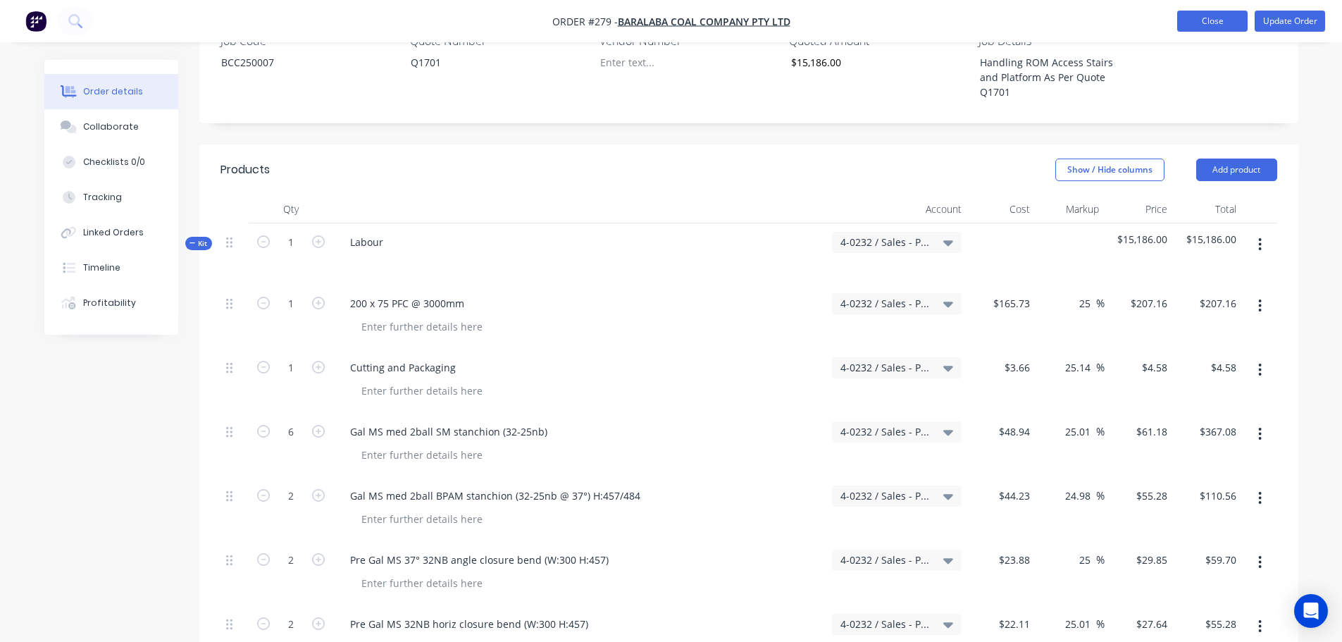
click at [1193, 22] on button "Close" at bounding box center [1212, 21] width 70 height 21
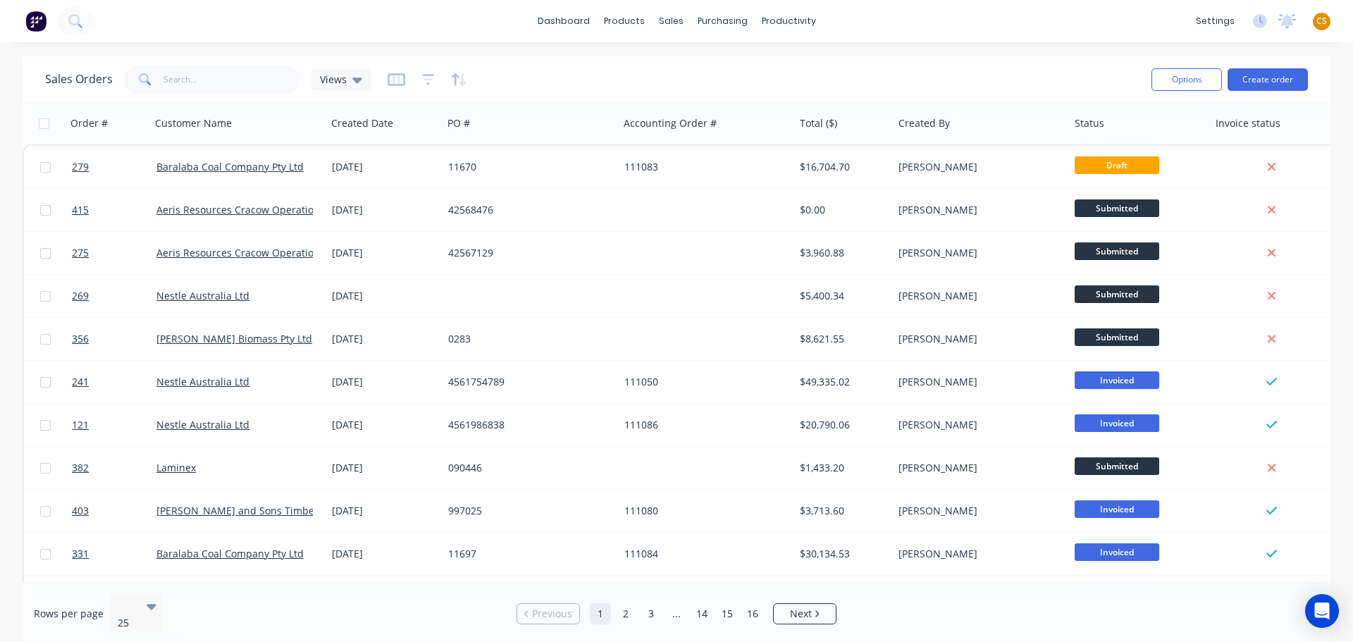
click at [1320, 20] on span "CS" at bounding box center [1321, 21] width 11 height 13
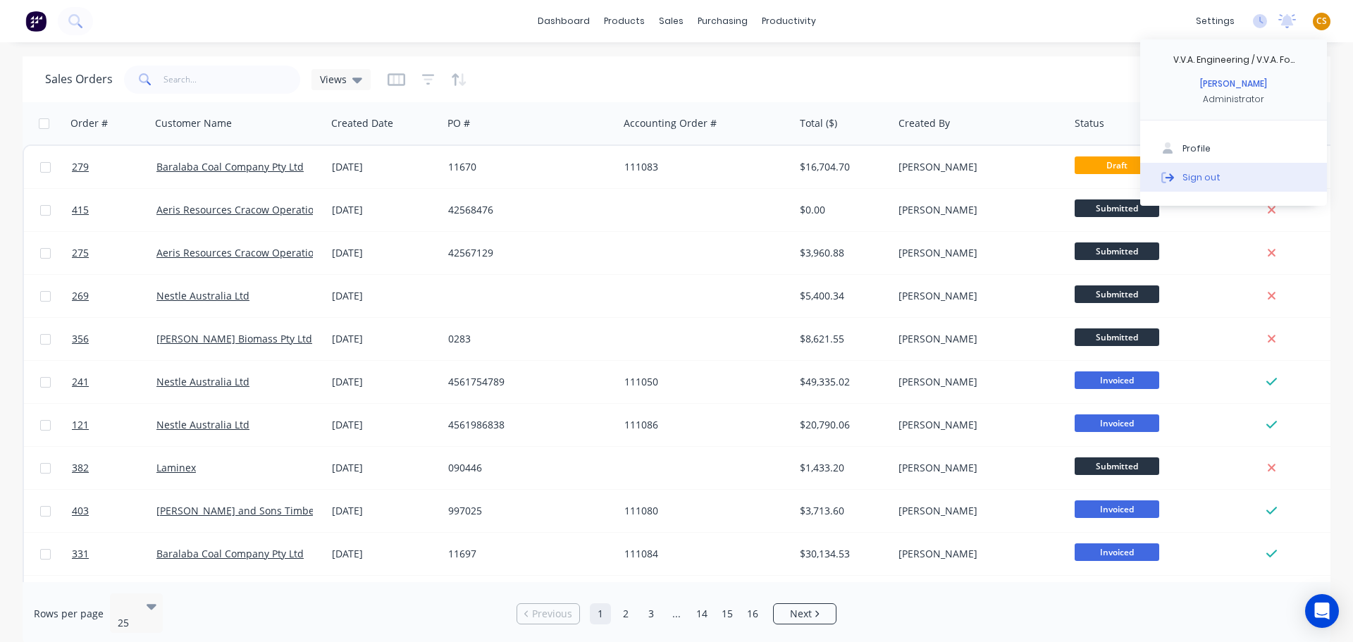
click at [1208, 180] on div "Sign out" at bounding box center [1201, 177] width 38 height 13
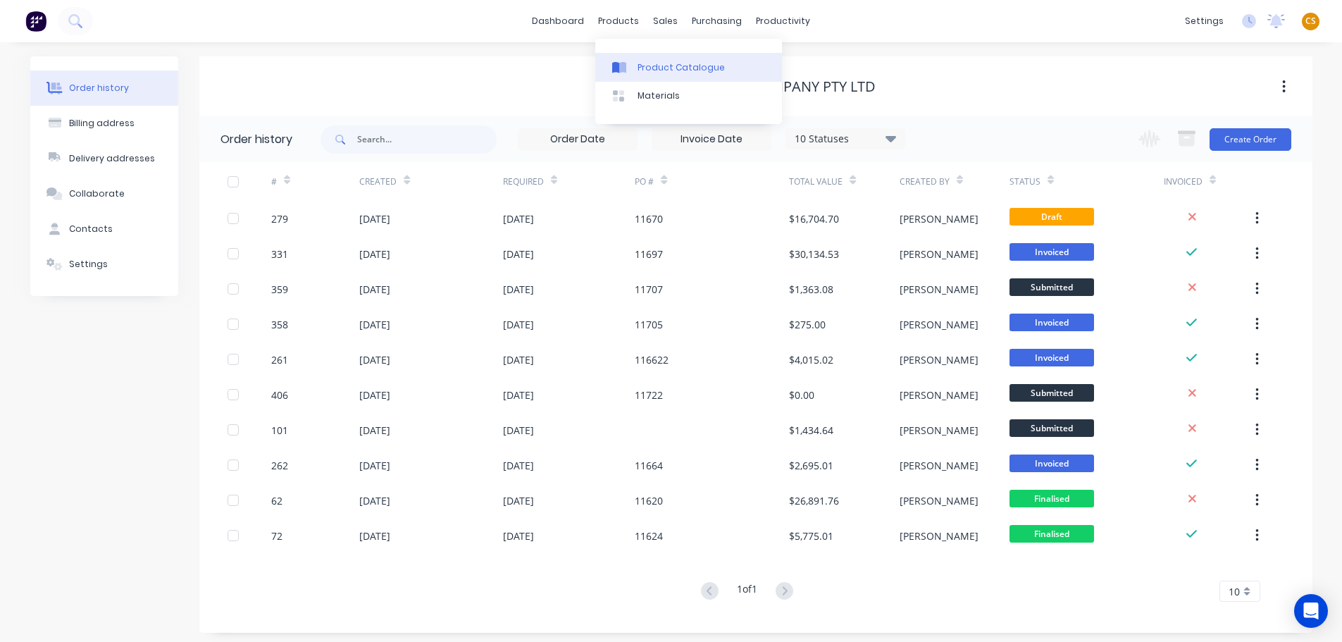
drag, startPoint x: 652, startPoint y: 68, endPoint x: 746, endPoint y: 59, distance: 94.9
click at [652, 69] on div "Product Catalogue" at bounding box center [681, 67] width 87 height 13
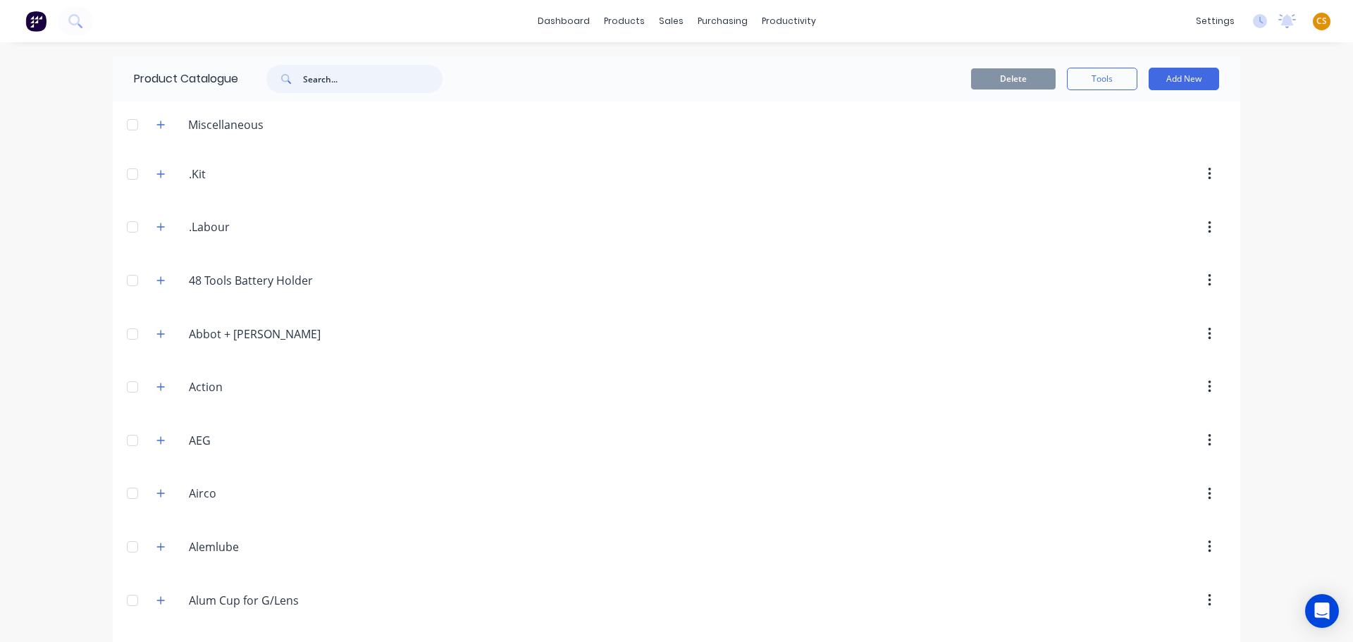
click at [333, 79] on input "text" at bounding box center [373, 79] width 140 height 28
type input "cover"
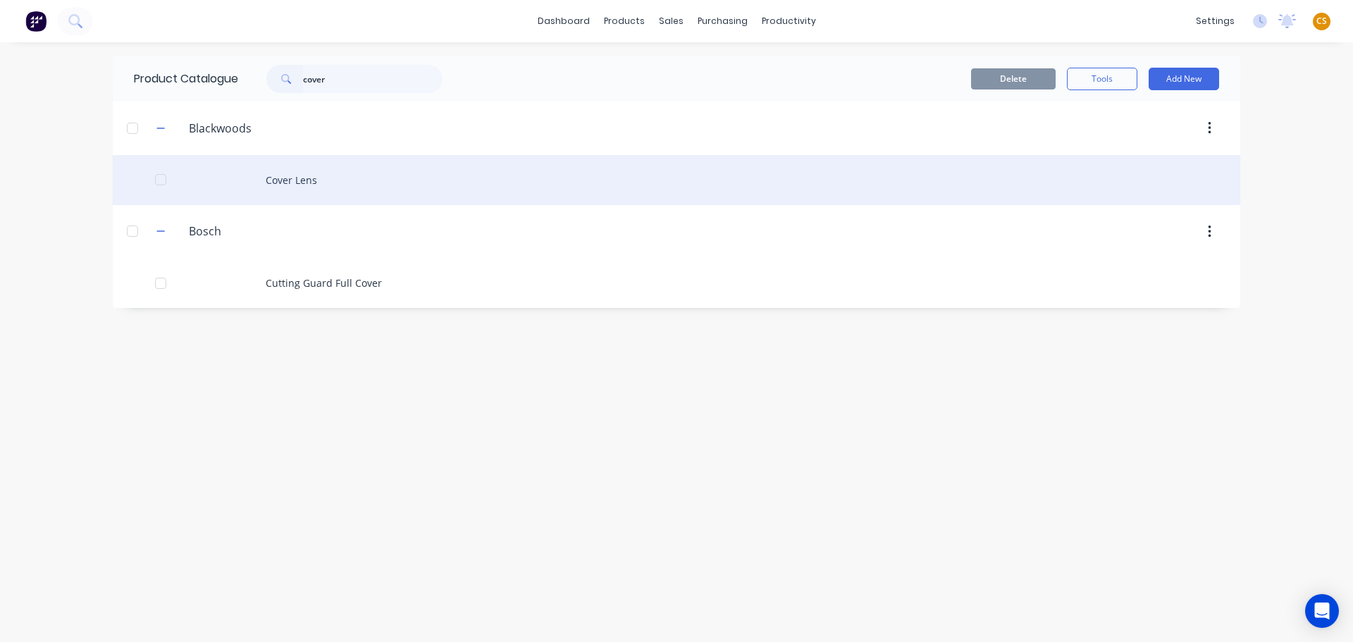
click at [284, 182] on div "Cover Lens" at bounding box center [676, 180] width 1127 height 50
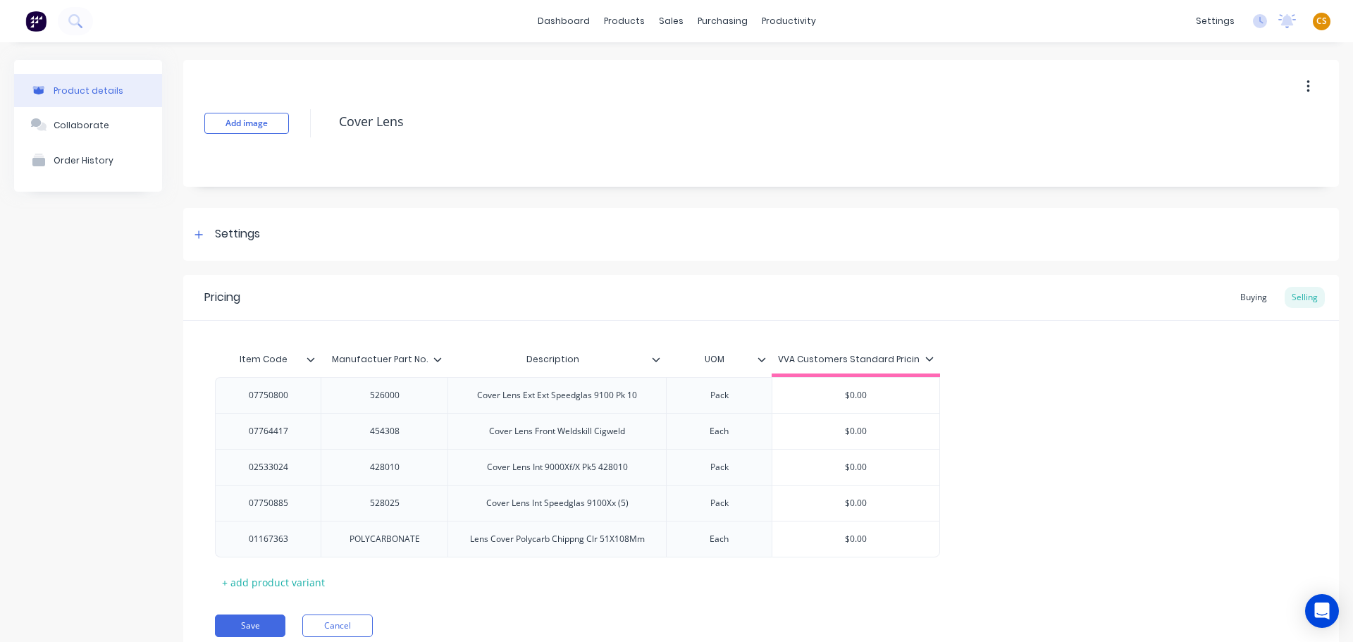
click at [760, 358] on icon at bounding box center [761, 359] width 8 height 8
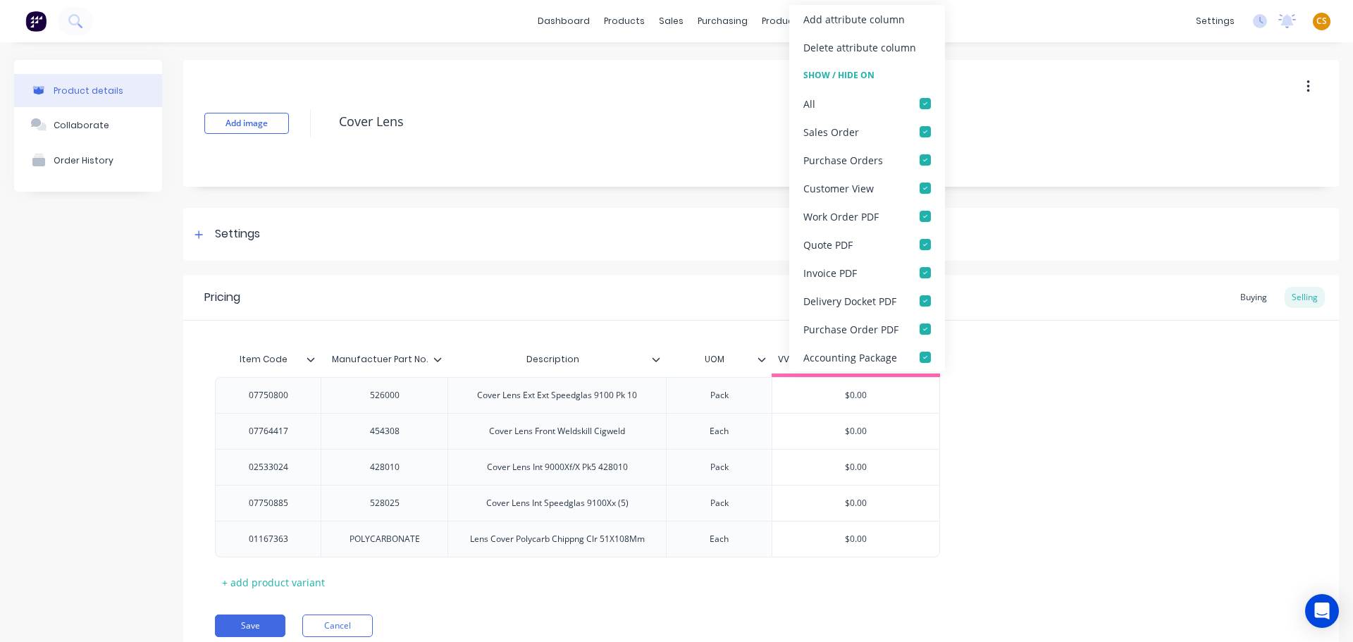
click at [1167, 430] on div "07750800 526000 Cover Lens Ext Ext Speedglas 9100 Pk 10 Pack $0.00 07764417 454…" at bounding box center [761, 467] width 1092 height 180
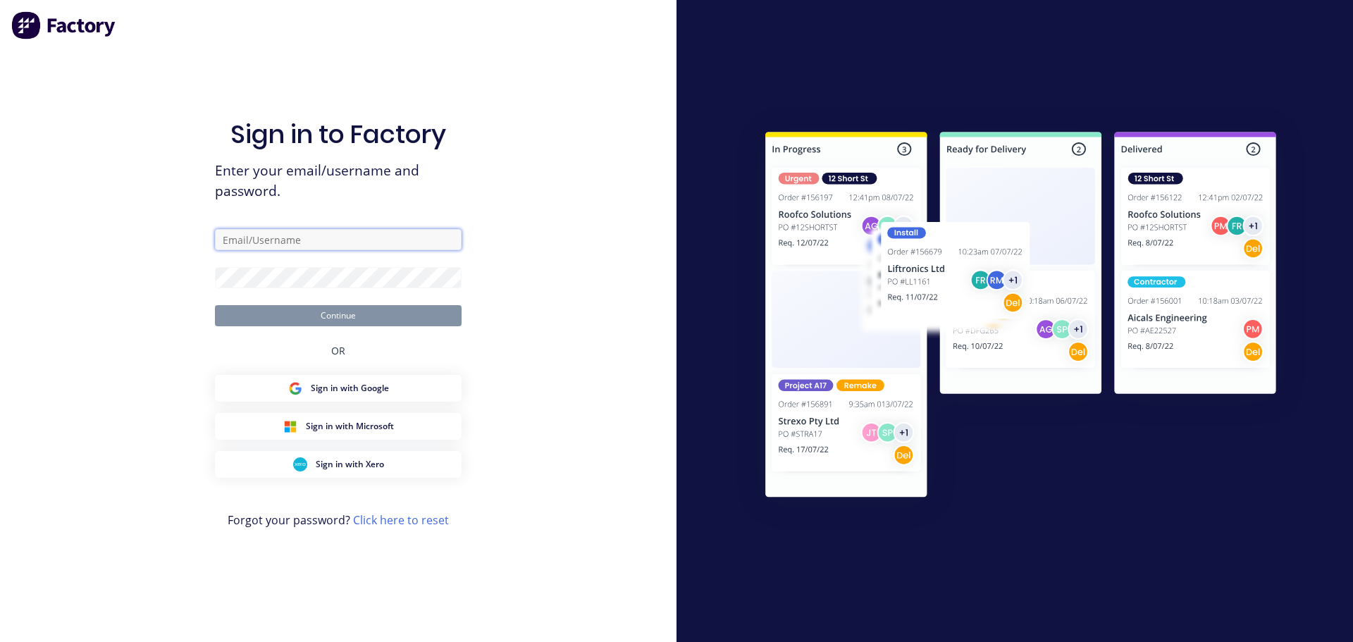
click at [307, 238] on input "text" at bounding box center [338, 239] width 247 height 21
type input "[PERSON_NAME][EMAIL_ADDRESS][DOMAIN_NAME]"
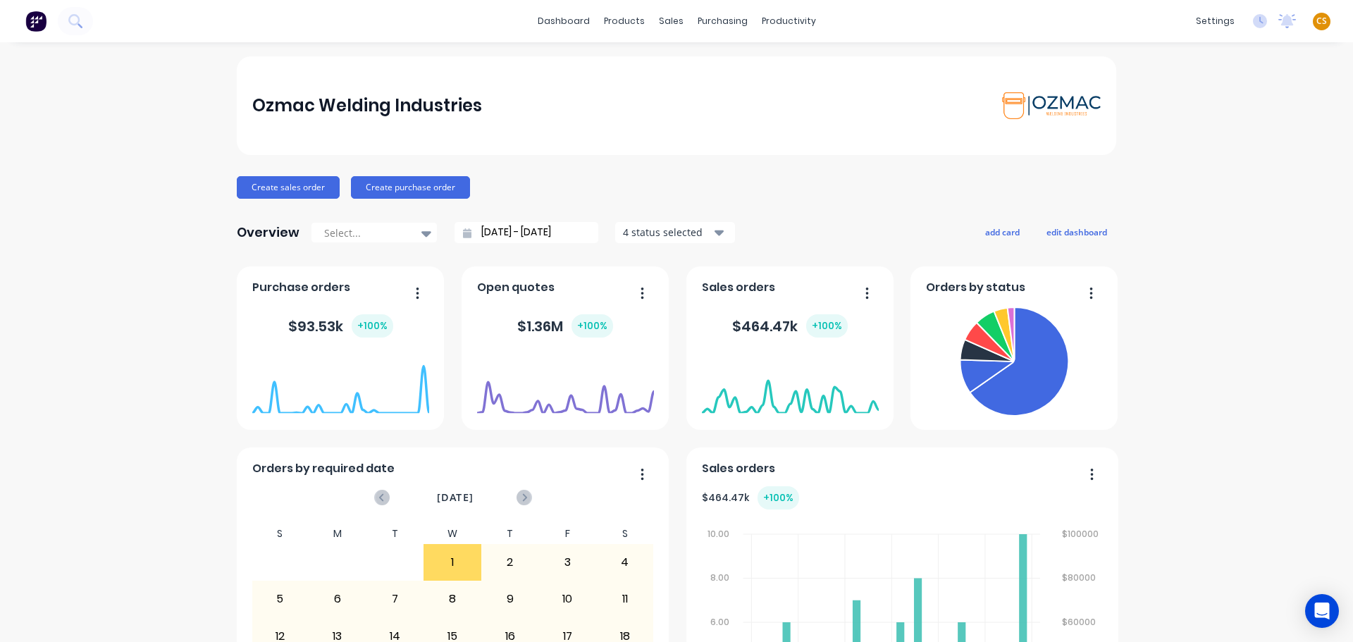
click at [1316, 21] on span "CS" at bounding box center [1321, 21] width 11 height 13
drag, startPoint x: 1207, startPoint y: 180, endPoint x: 1326, endPoint y: 171, distance: 119.4
click at [1207, 180] on button "Sign out" at bounding box center [1233, 177] width 187 height 28
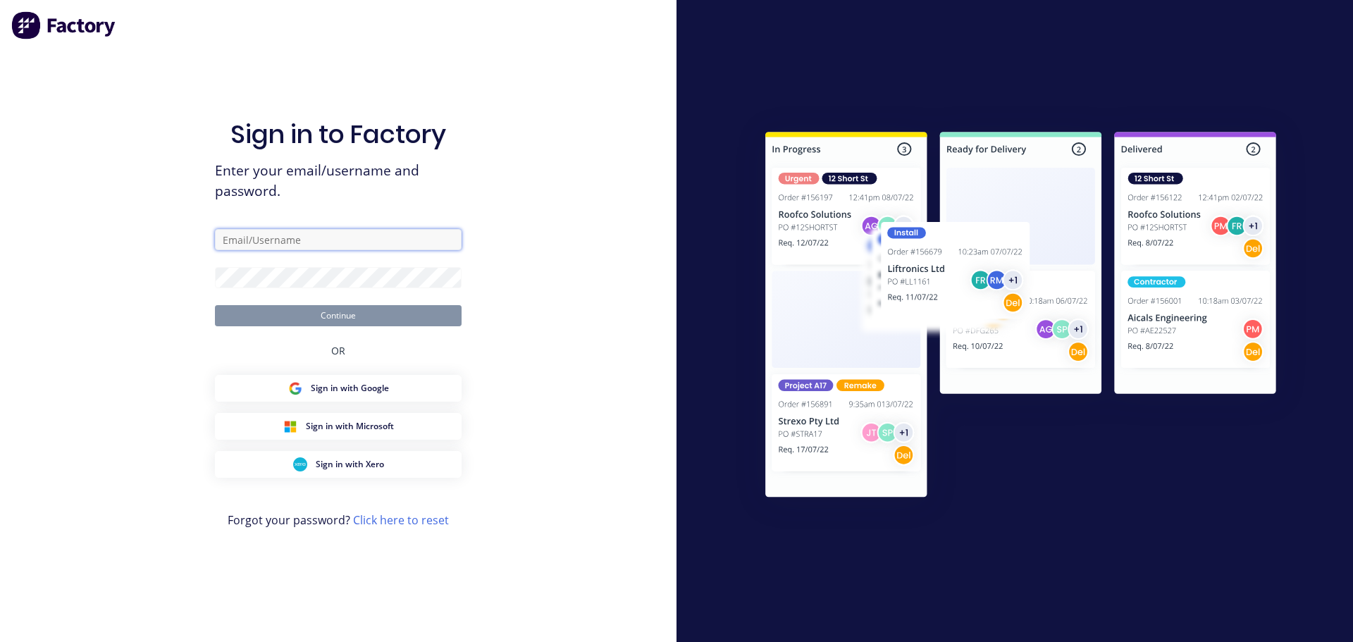
click at [239, 239] on input "text" at bounding box center [338, 239] width 247 height 21
type input "[PERSON_NAME][EMAIL_ADDRESS][DOMAIN_NAME]"
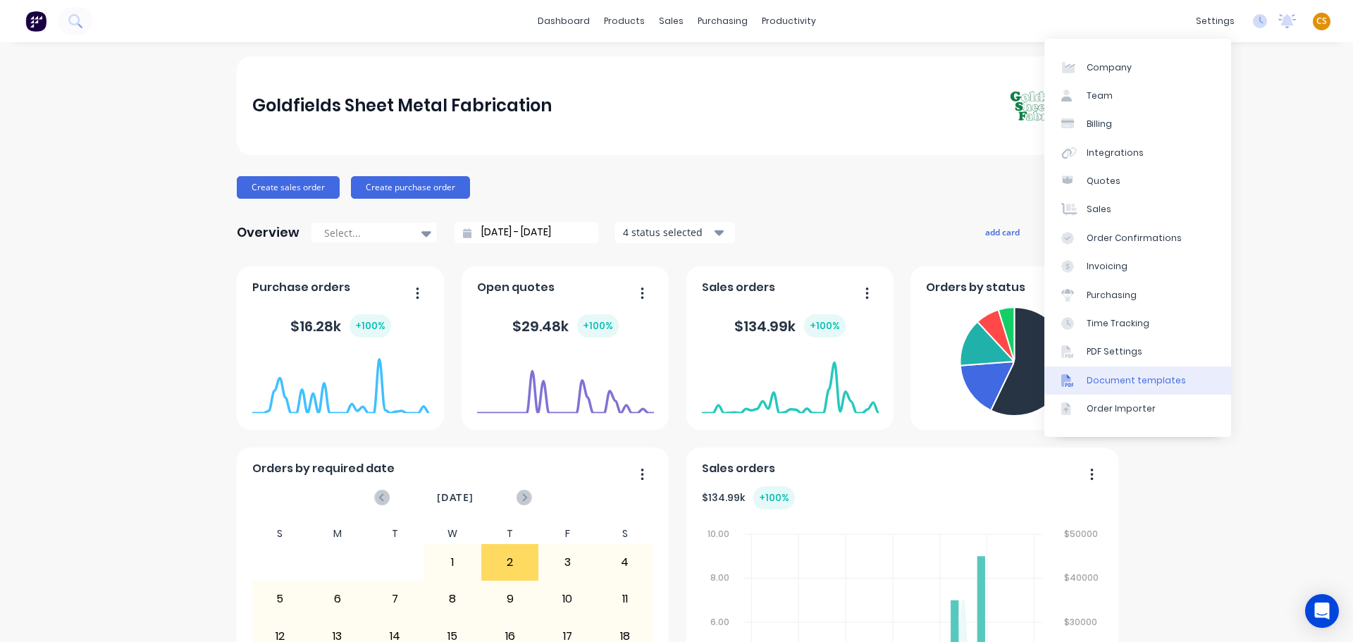
click at [1153, 380] on div "Document templates" at bounding box center [1136, 380] width 99 height 13
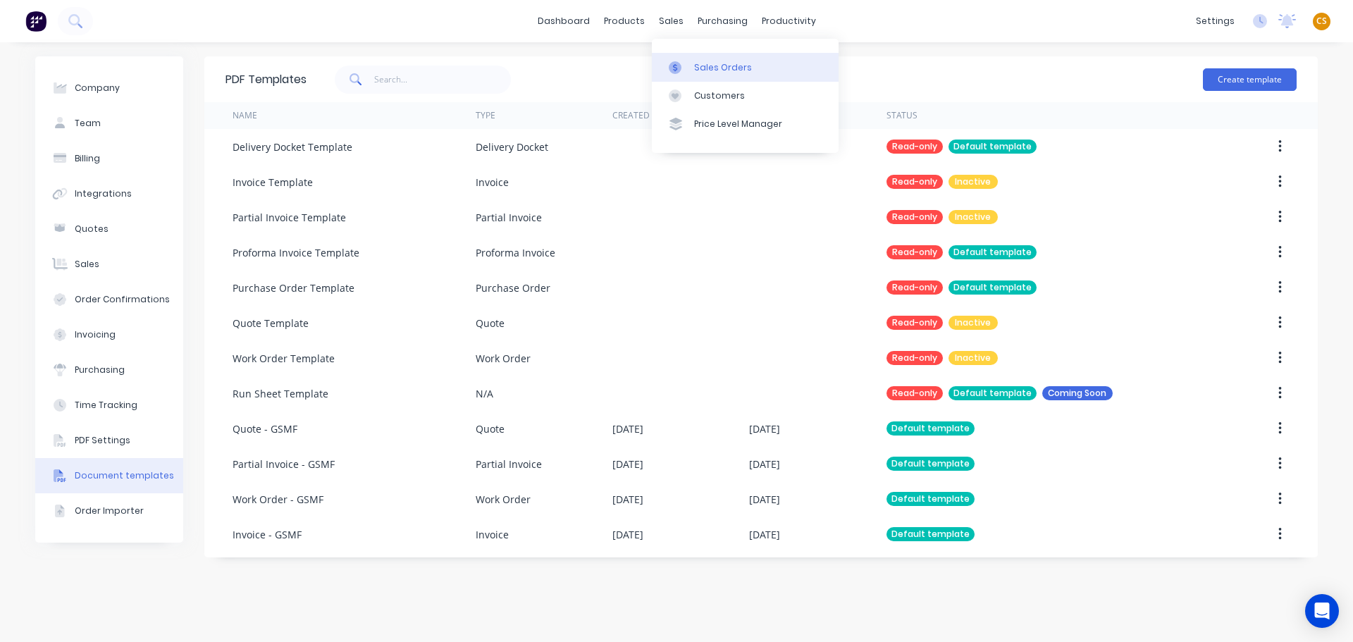
click at [705, 75] on link "Sales Orders" at bounding box center [745, 67] width 187 height 28
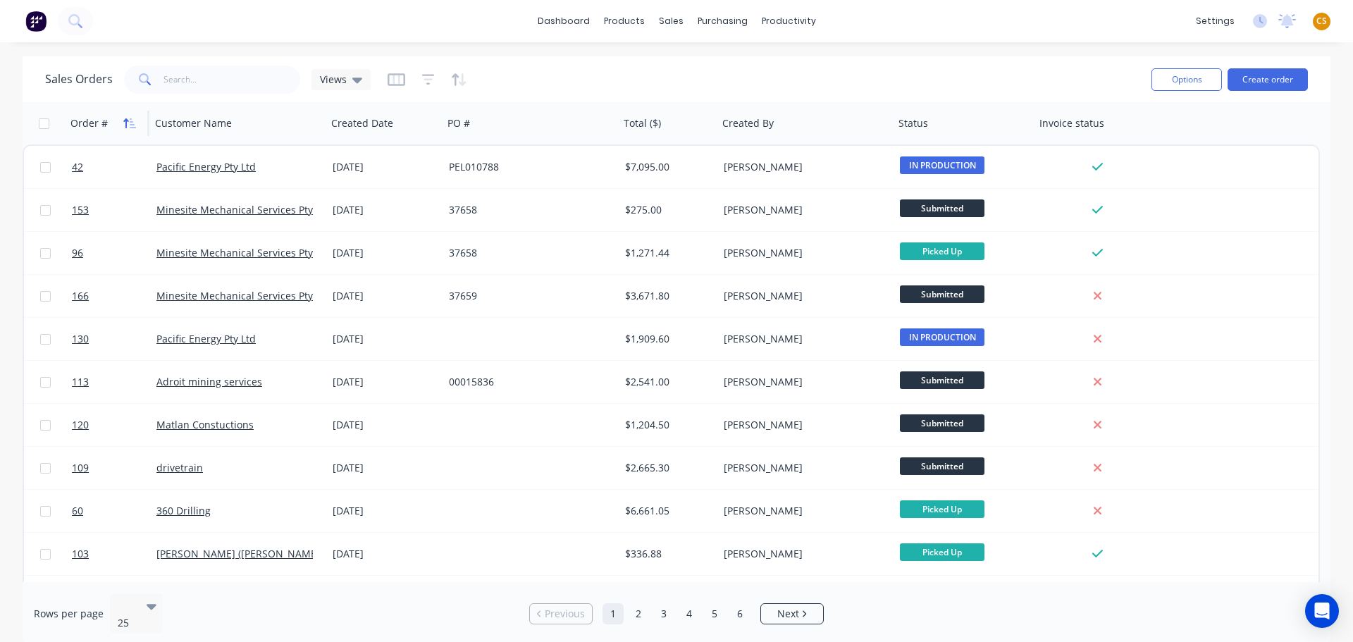
click at [130, 124] on icon "button" at bounding box center [133, 123] width 6 height 10
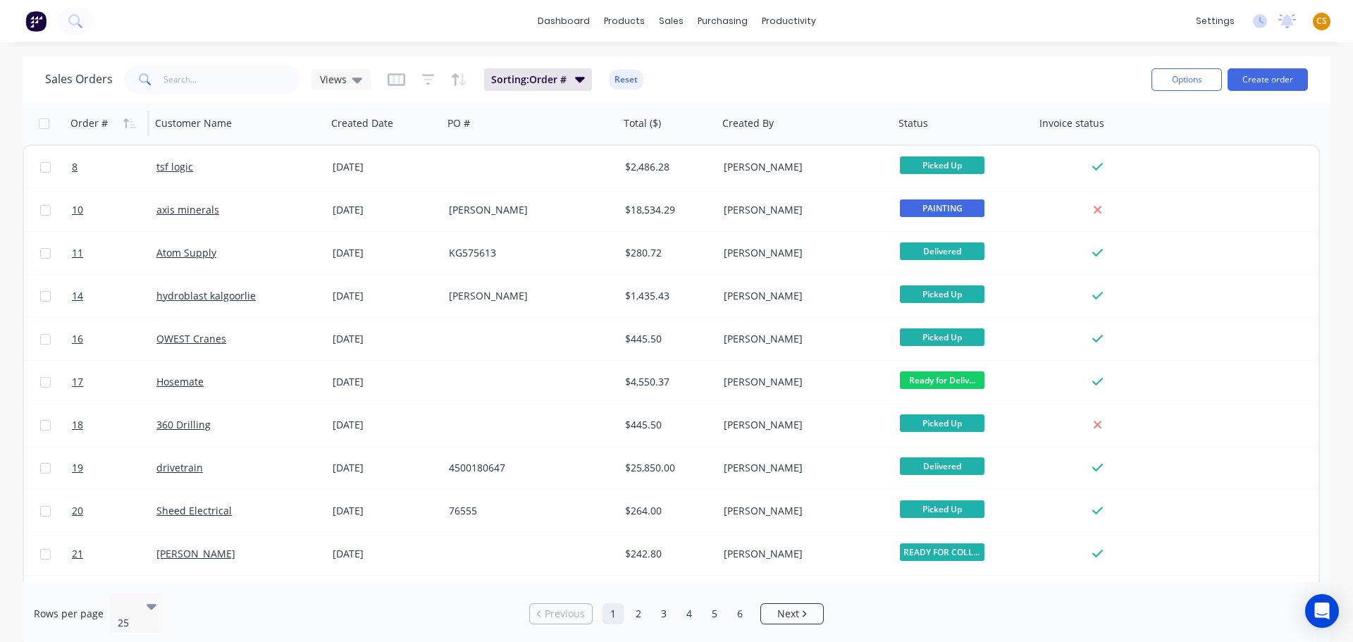
click at [130, 124] on icon "button" at bounding box center [133, 123] width 6 height 10
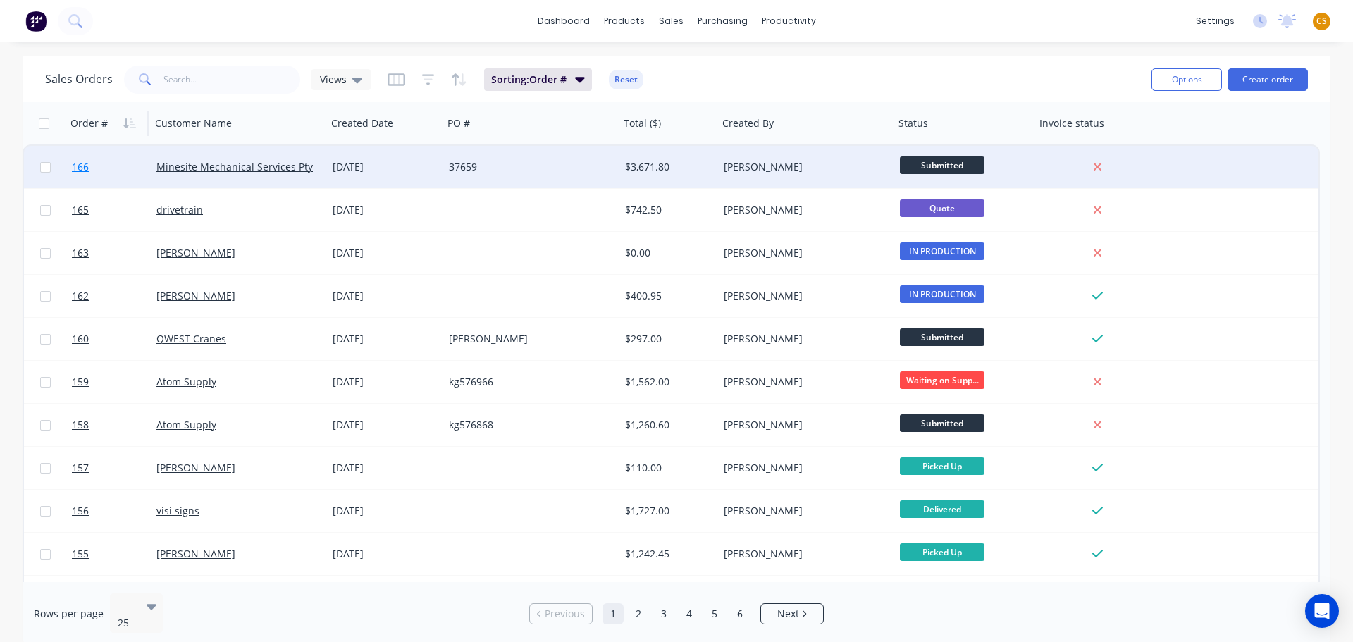
click at [101, 168] on link "166" at bounding box center [114, 167] width 85 height 42
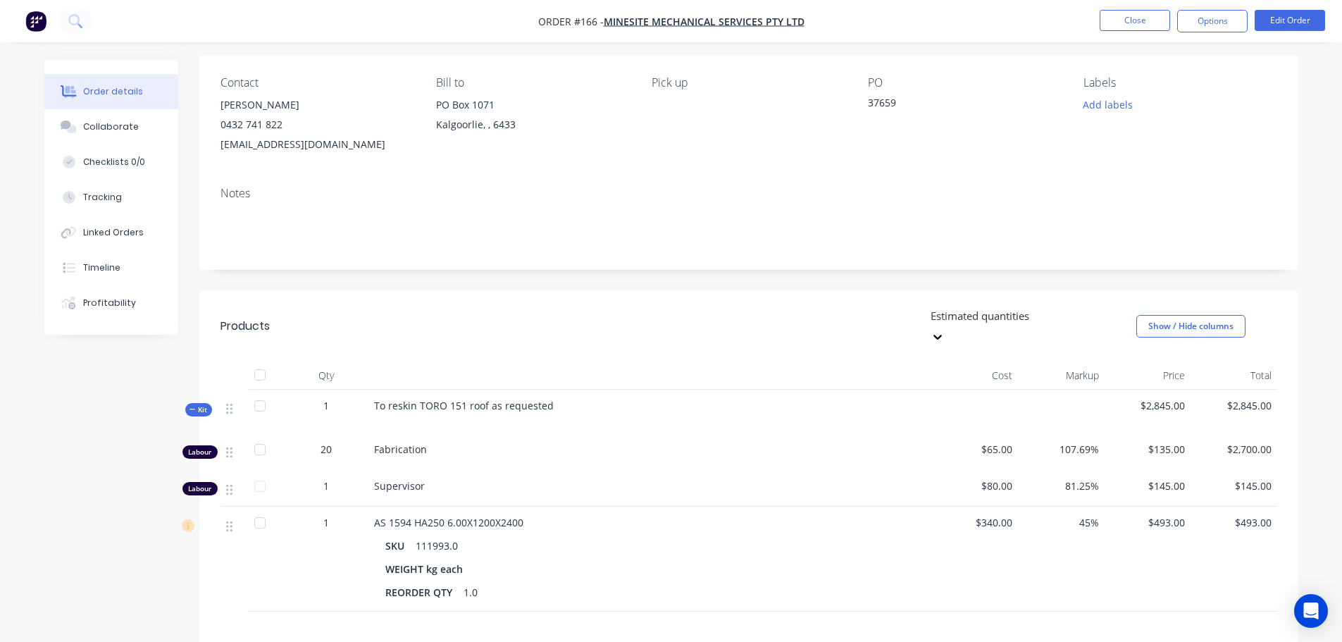
scroll to position [90, 0]
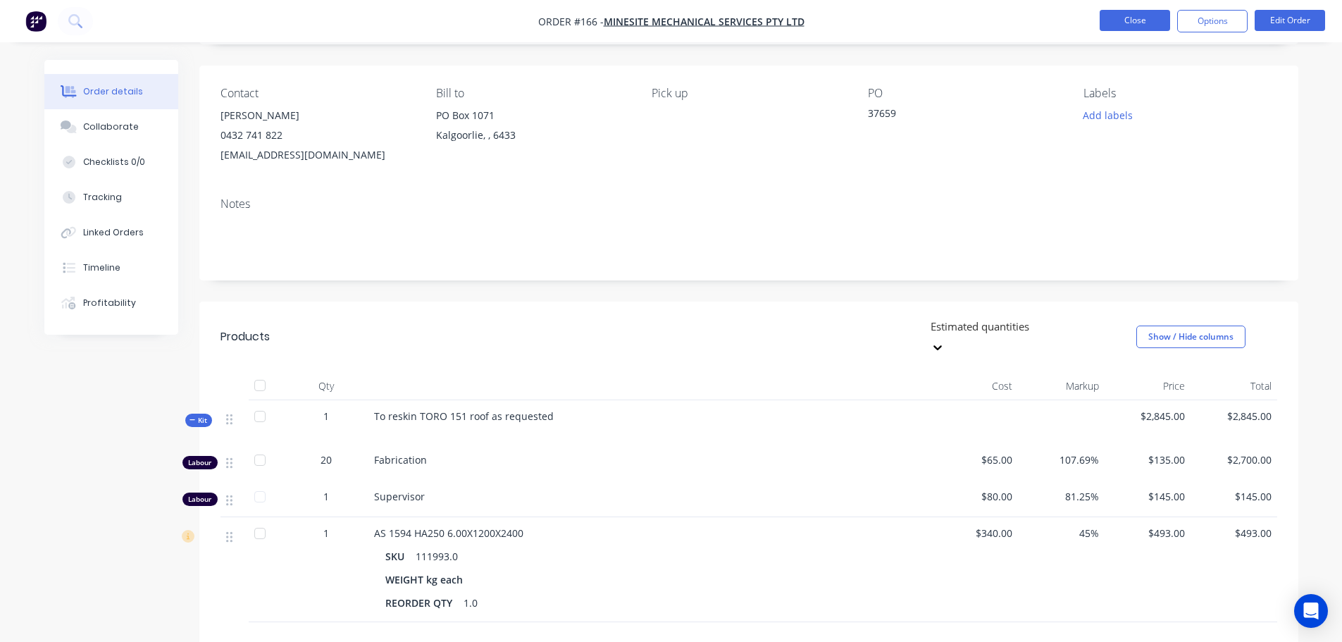
click at [1147, 21] on button "Close" at bounding box center [1135, 20] width 70 height 21
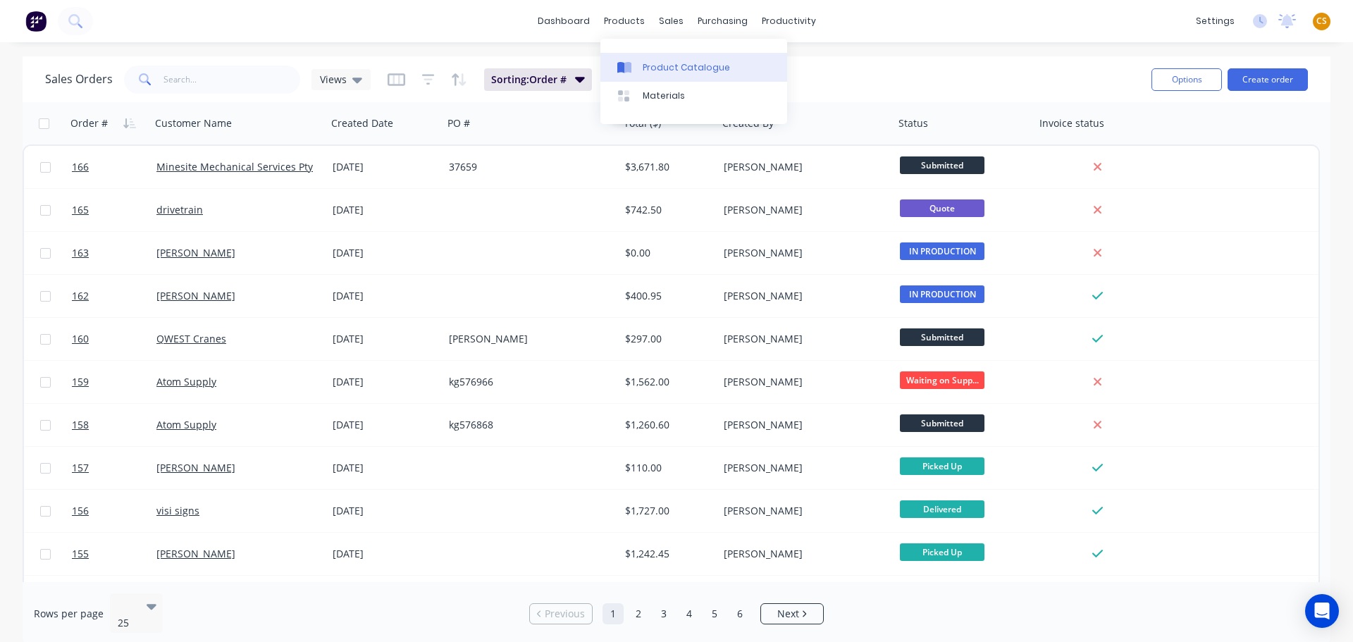
click at [657, 68] on div "Product Catalogue" at bounding box center [686, 67] width 87 height 13
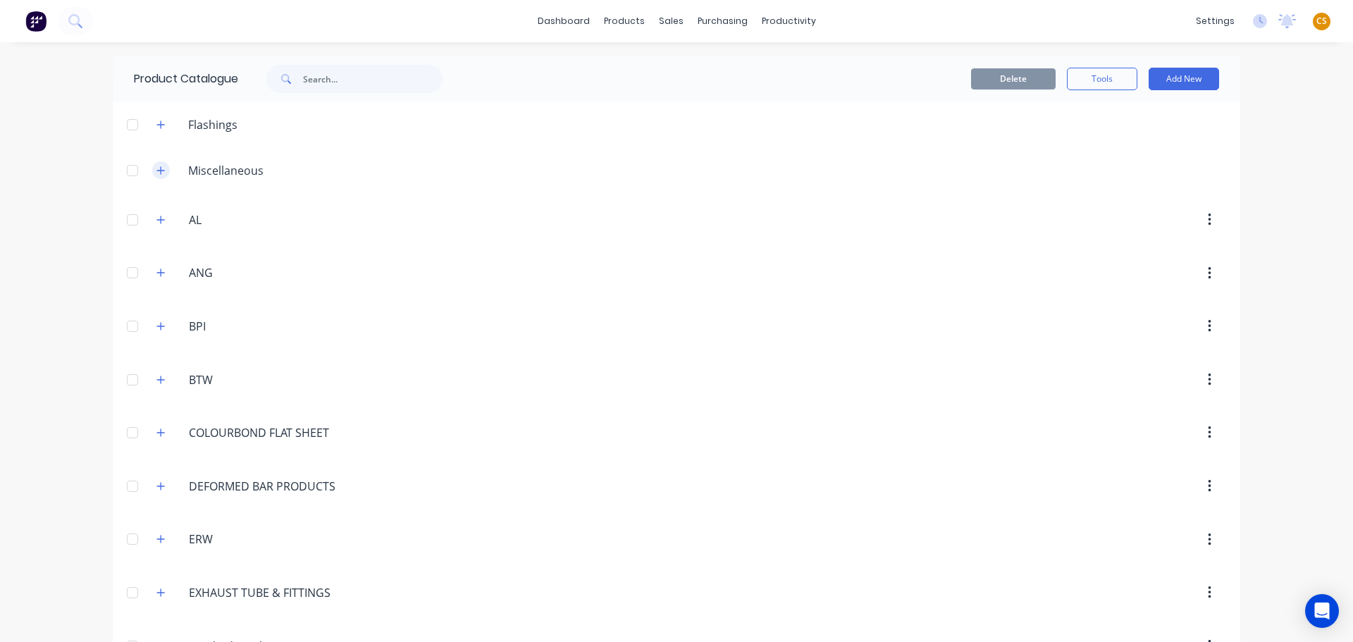
click at [154, 176] on button "button" at bounding box center [161, 170] width 18 height 18
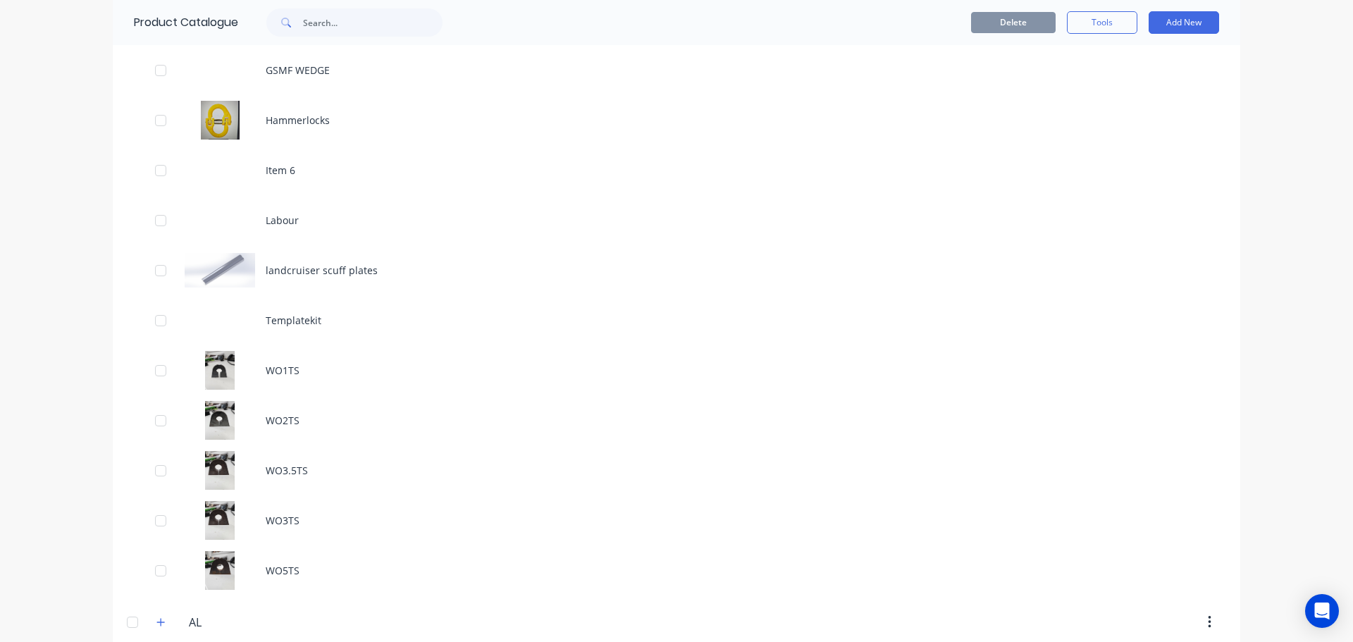
scroll to position [423, 0]
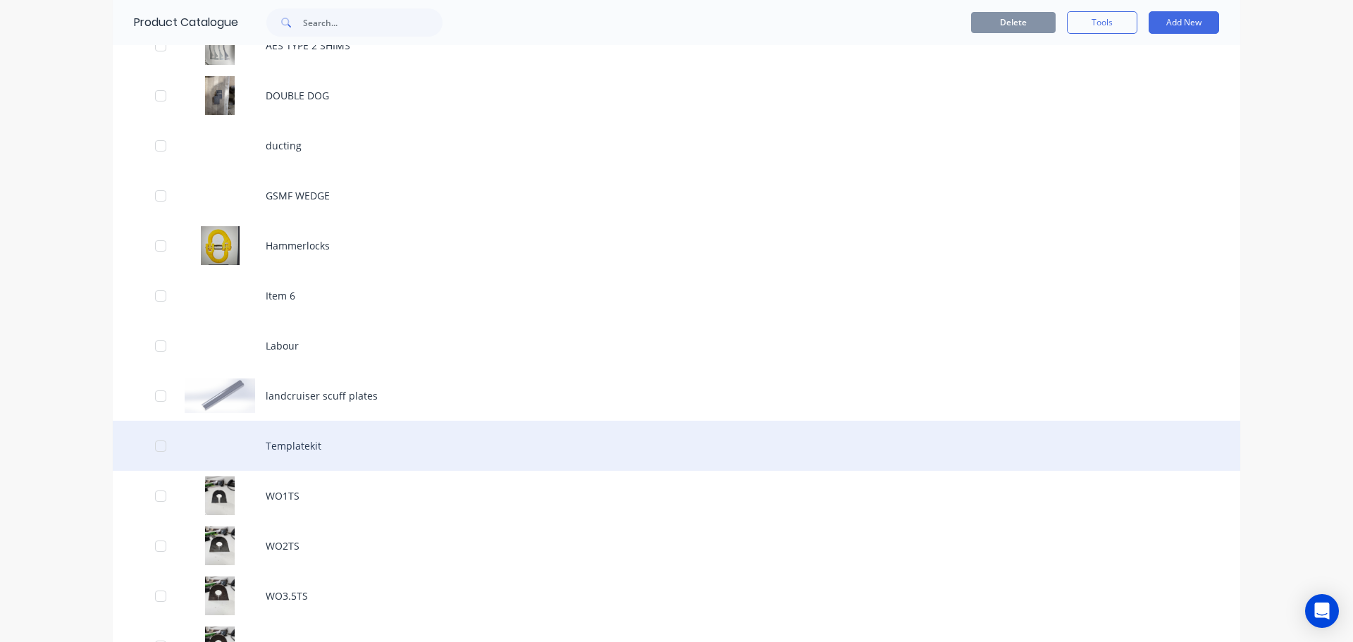
click at [285, 446] on div "Templatekit" at bounding box center [676, 446] width 1127 height 50
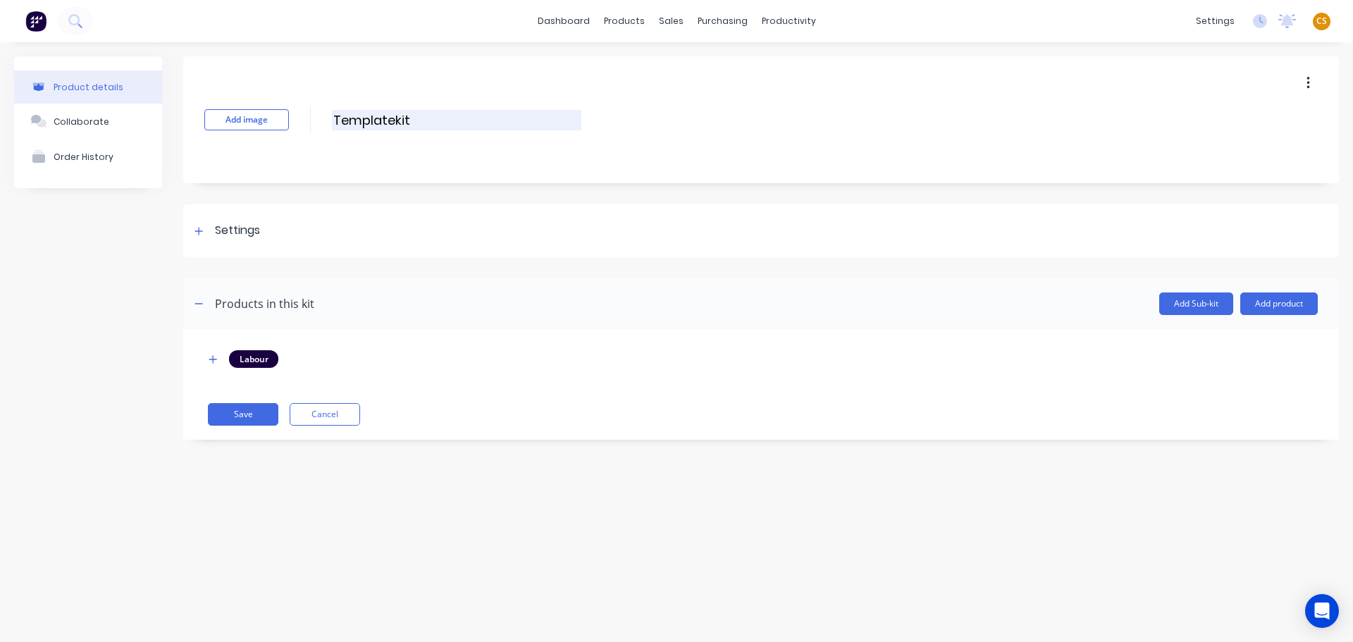
click at [334, 118] on input "Templatekit" at bounding box center [456, 120] width 249 height 20
type input ".Templatekit"
drag, startPoint x: 246, startPoint y: 532, endPoint x: 231, endPoint y: 505, distance: 30.6
click at [245, 532] on div "Product details Collaborate Order History Add image .Templatekit .Templatekit E…" at bounding box center [676, 327] width 1353 height 571
click at [197, 232] on icon at bounding box center [198, 231] width 8 height 10
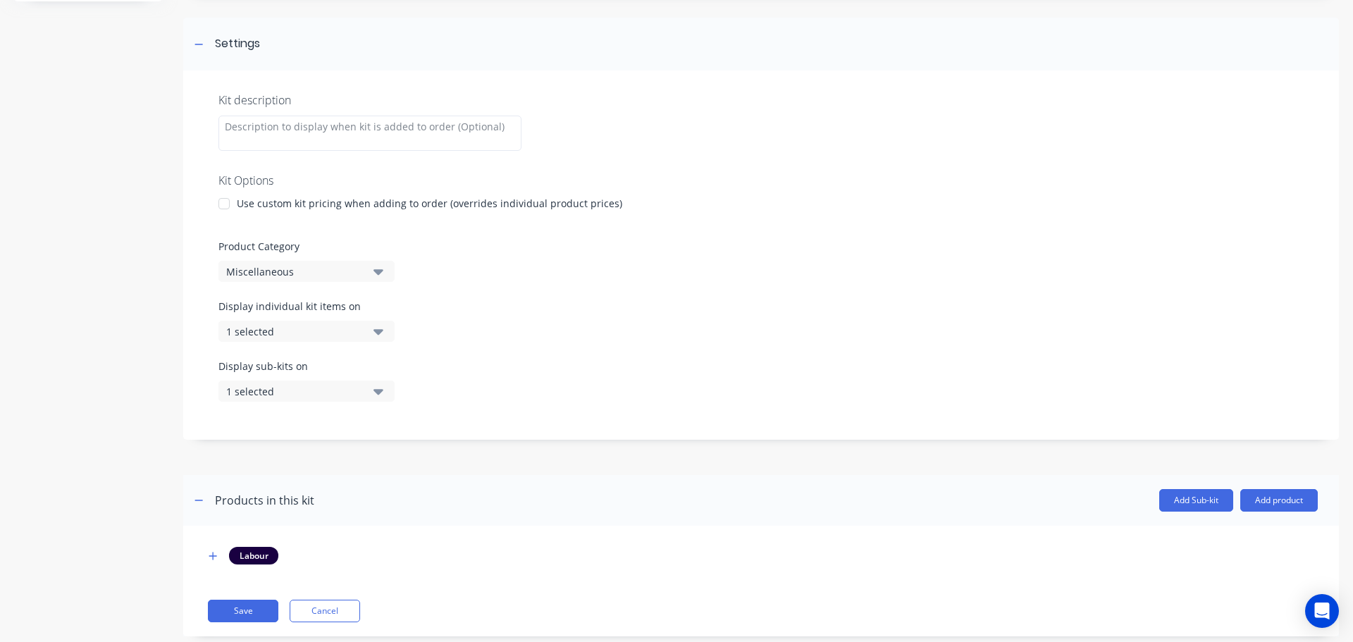
scroll to position [216, 0]
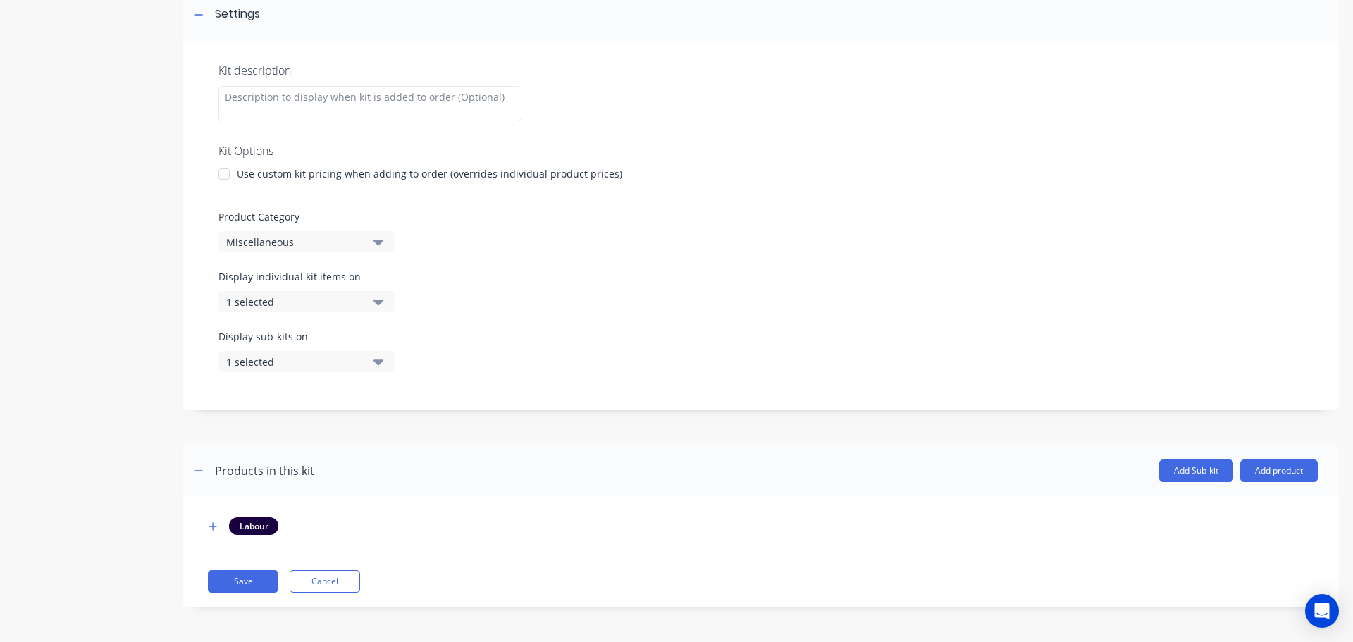
click at [284, 303] on div "1 selected" at bounding box center [294, 302] width 137 height 15
click at [113, 408] on div "Product details Collaborate Order History" at bounding box center [88, 234] width 148 height 788
click at [242, 584] on button "Save" at bounding box center [243, 581] width 70 height 23
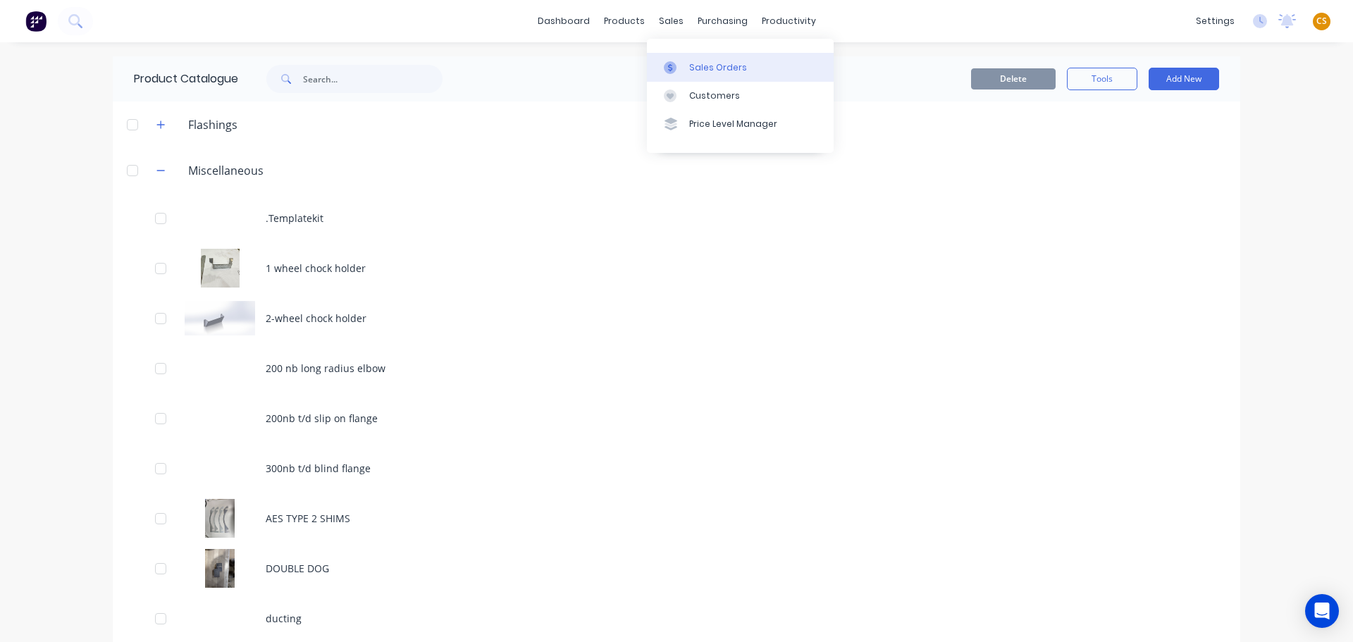
click at [719, 68] on div "Sales Orders" at bounding box center [718, 67] width 58 height 13
